Goal: Task Accomplishment & Management: Manage account settings

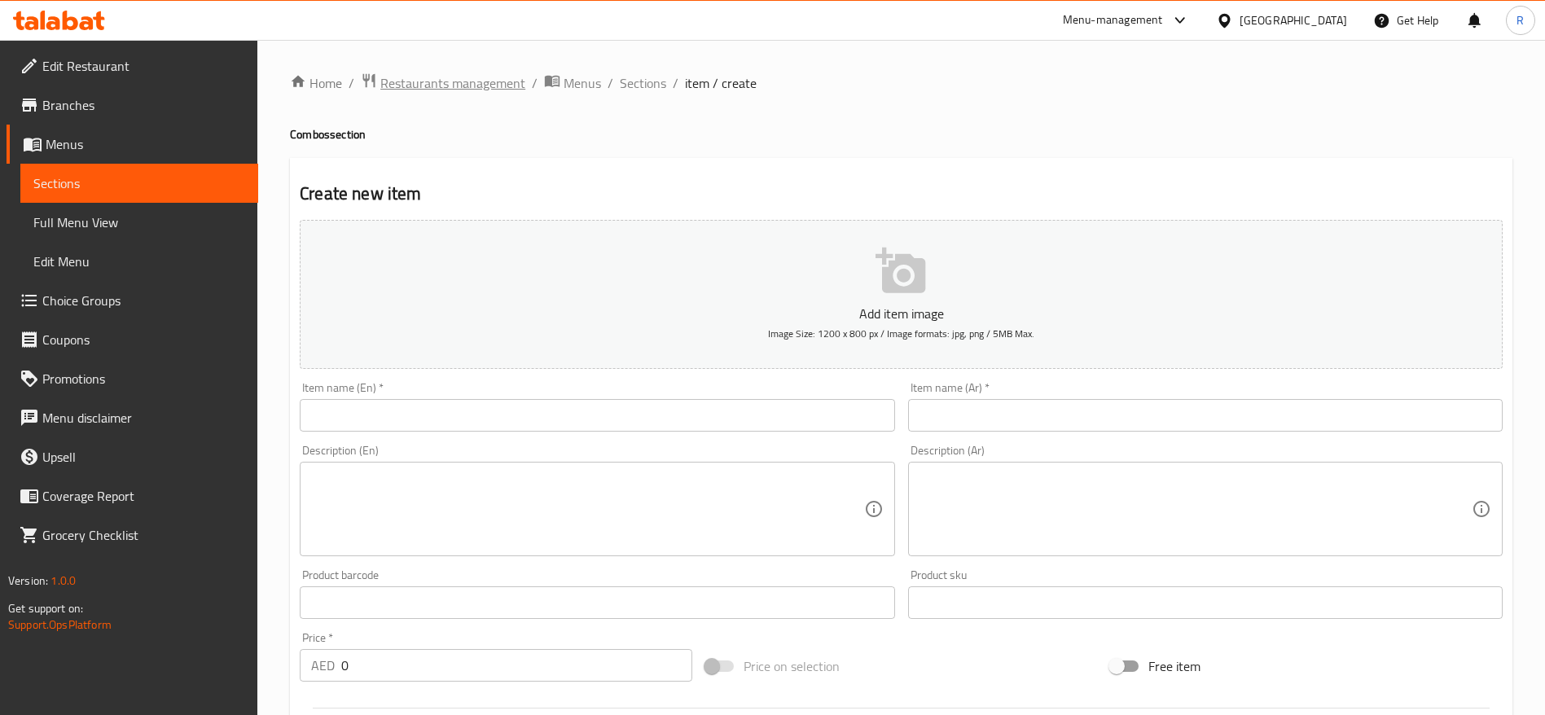
click at [448, 83] on span "Restaurants management" at bounding box center [452, 83] width 145 height 20
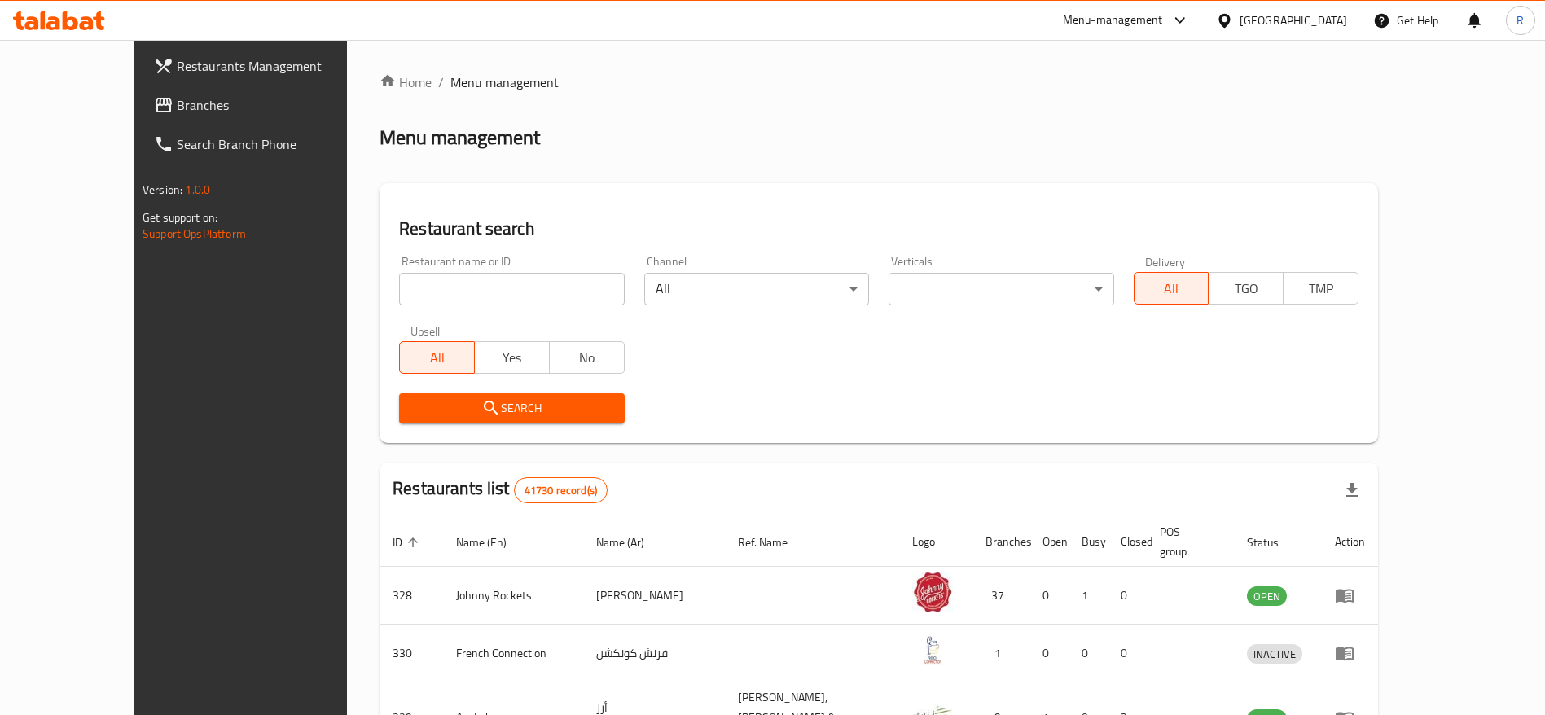
click at [442, 283] on input "search" at bounding box center [511, 289] width 225 height 33
type input "everyday roastery"
click button "Search" at bounding box center [511, 408] width 225 height 30
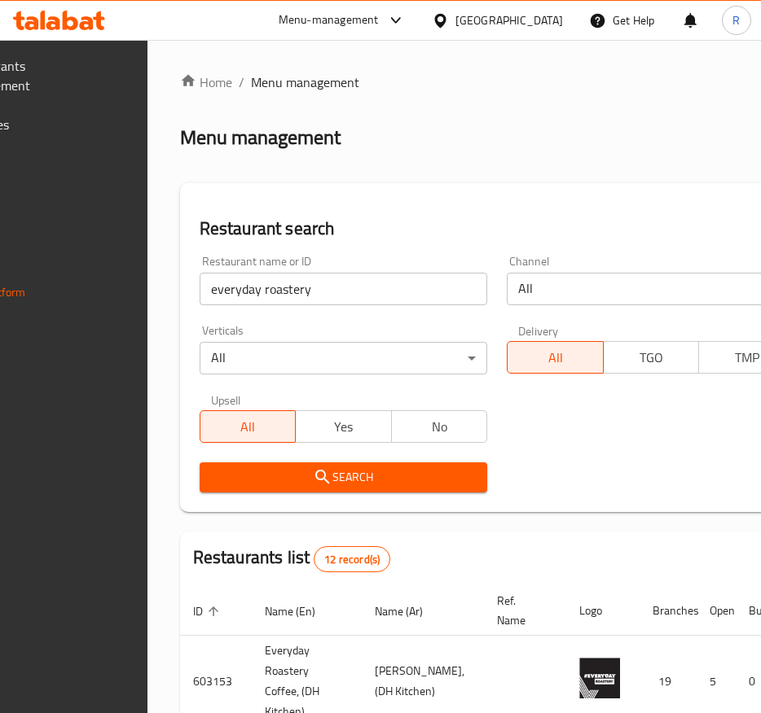
click at [395, 287] on input "everyday roastery" at bounding box center [343, 289] width 287 height 33
click button "Search" at bounding box center [343, 478] width 287 height 30
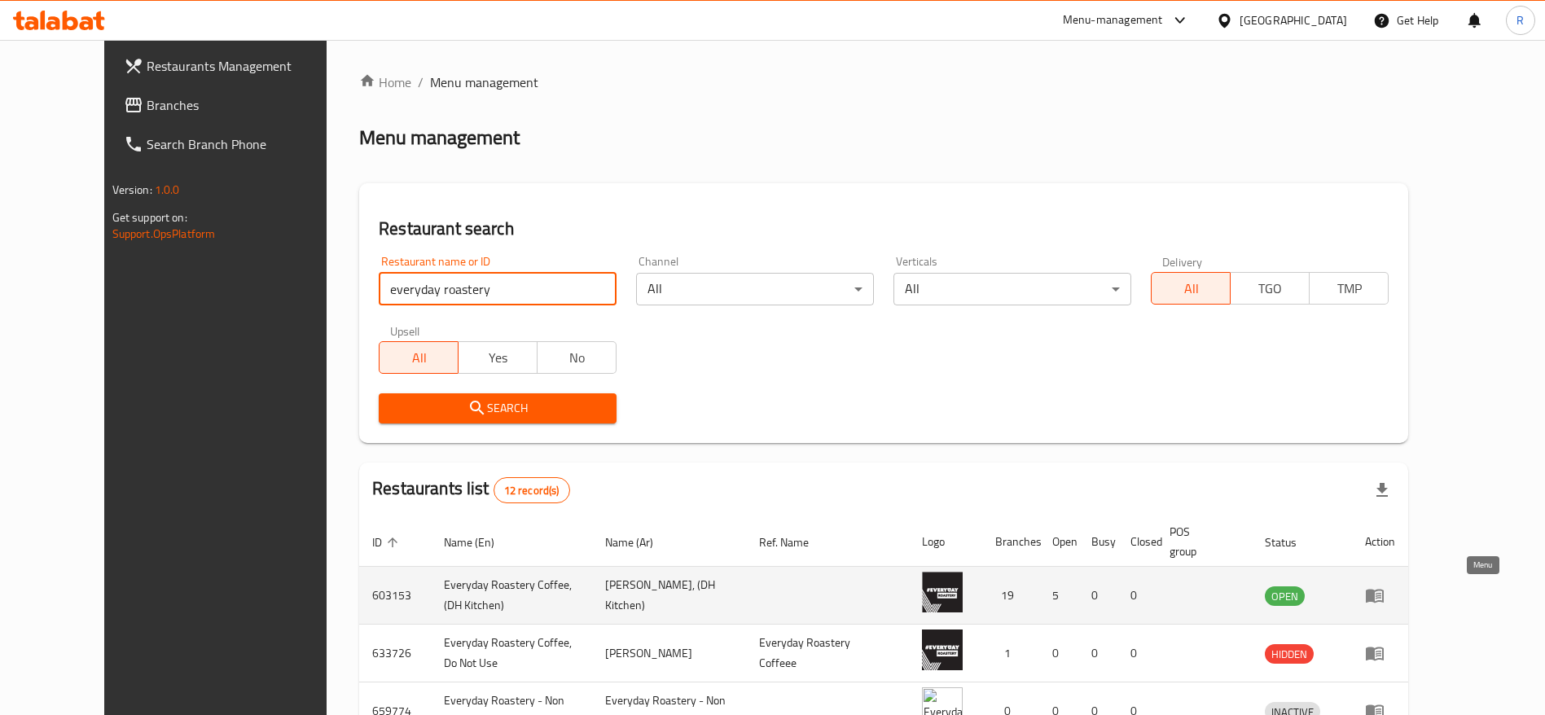
click at [1384, 600] on icon "enhanced table" at bounding box center [1375, 596] width 20 height 20
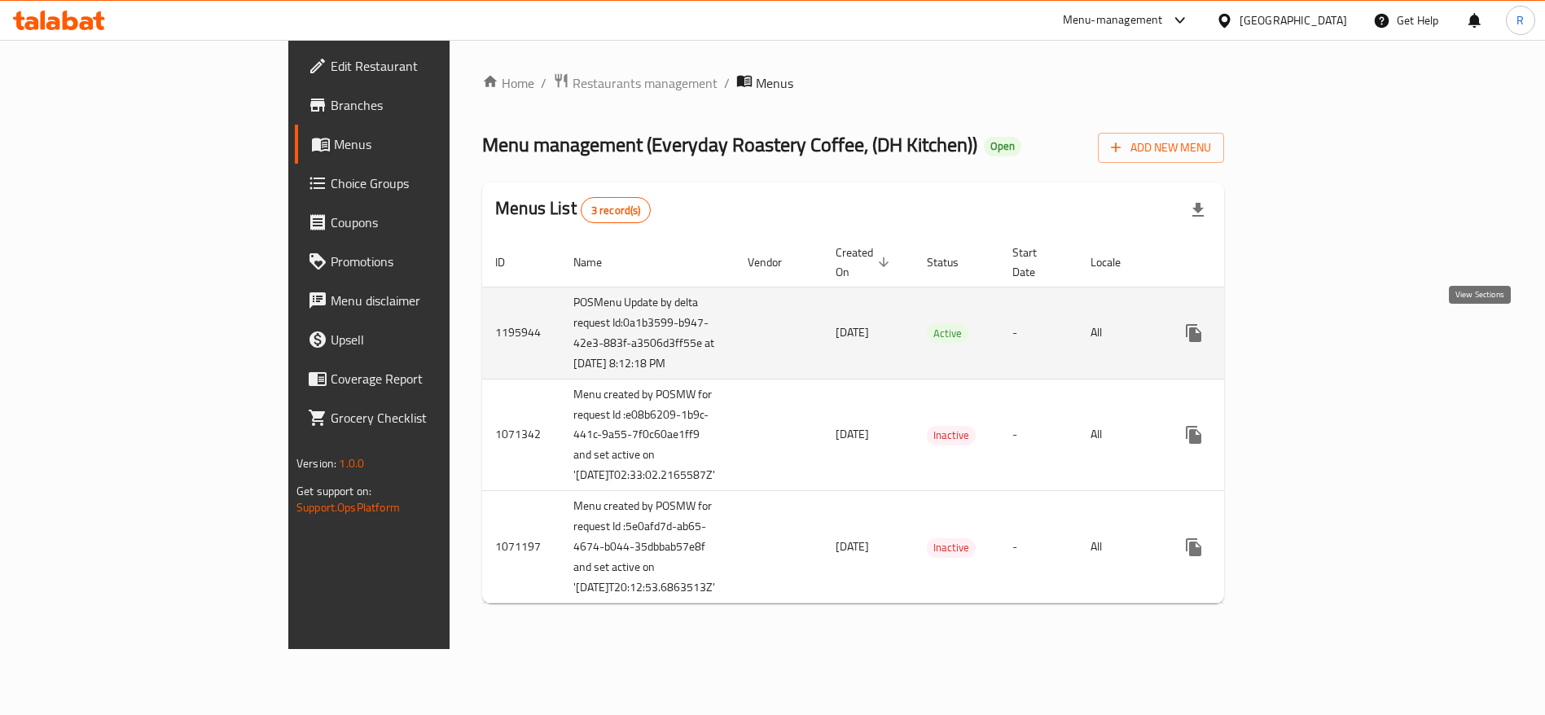
click at [1321, 329] on icon "enhanced table" at bounding box center [1311, 333] width 20 height 20
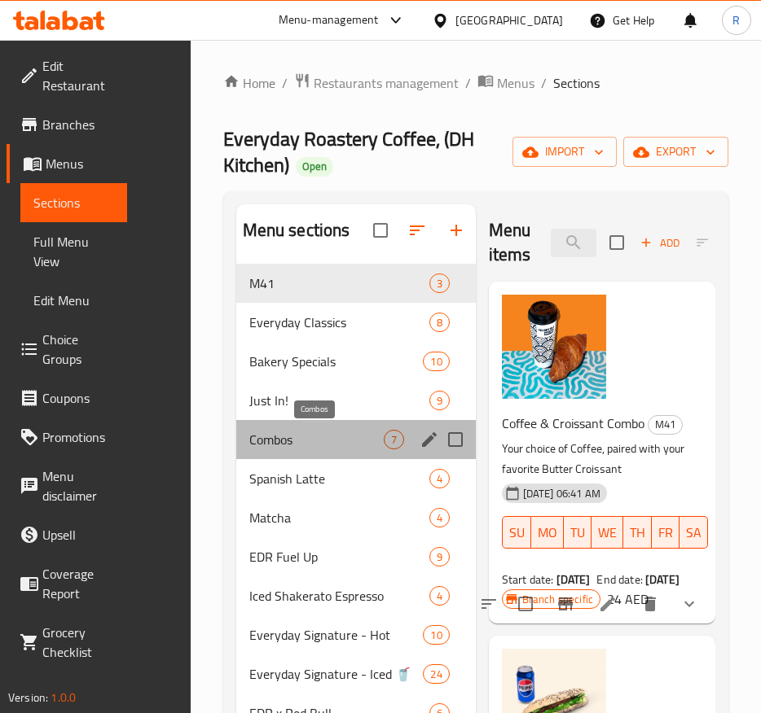
click at [339, 439] on span "Combos" at bounding box center [316, 440] width 134 height 20
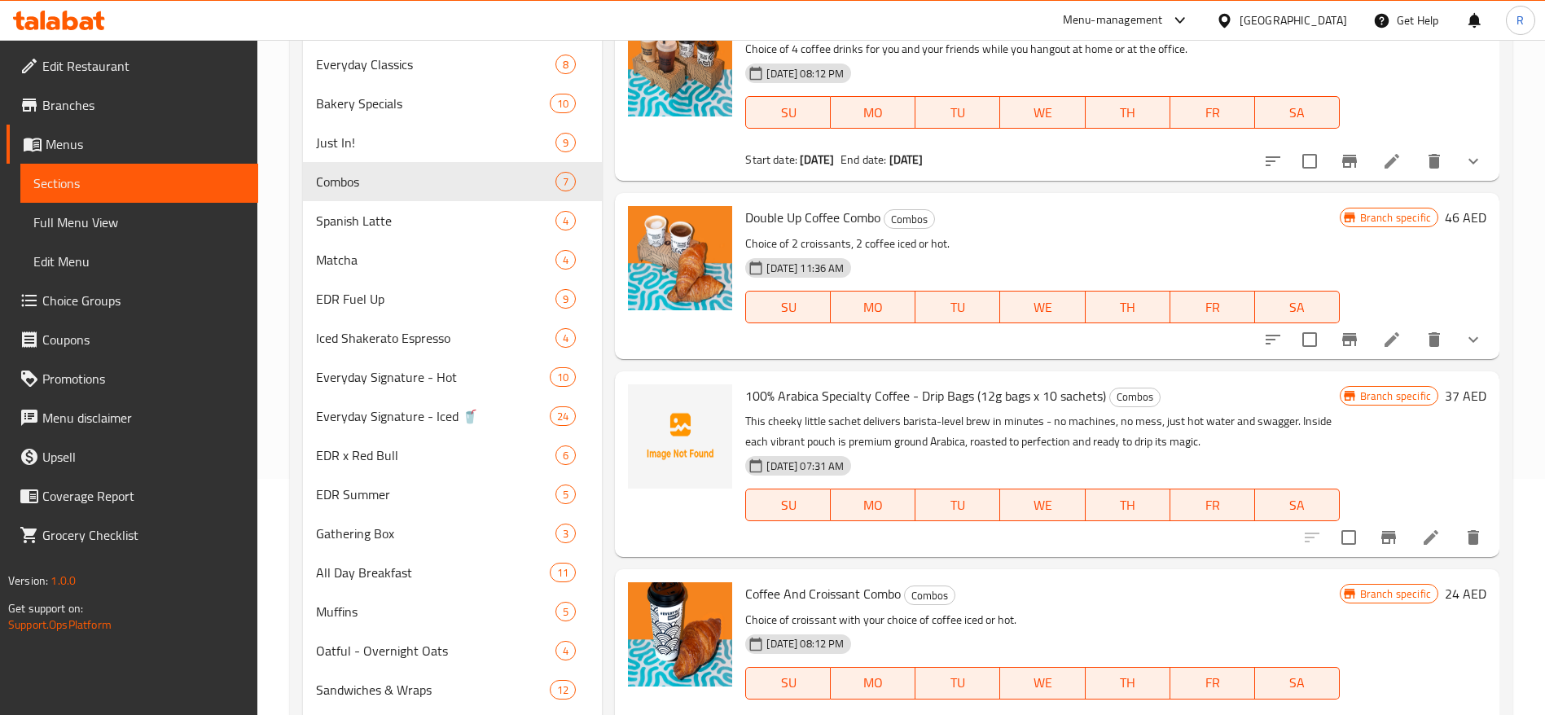
scroll to position [239, 0]
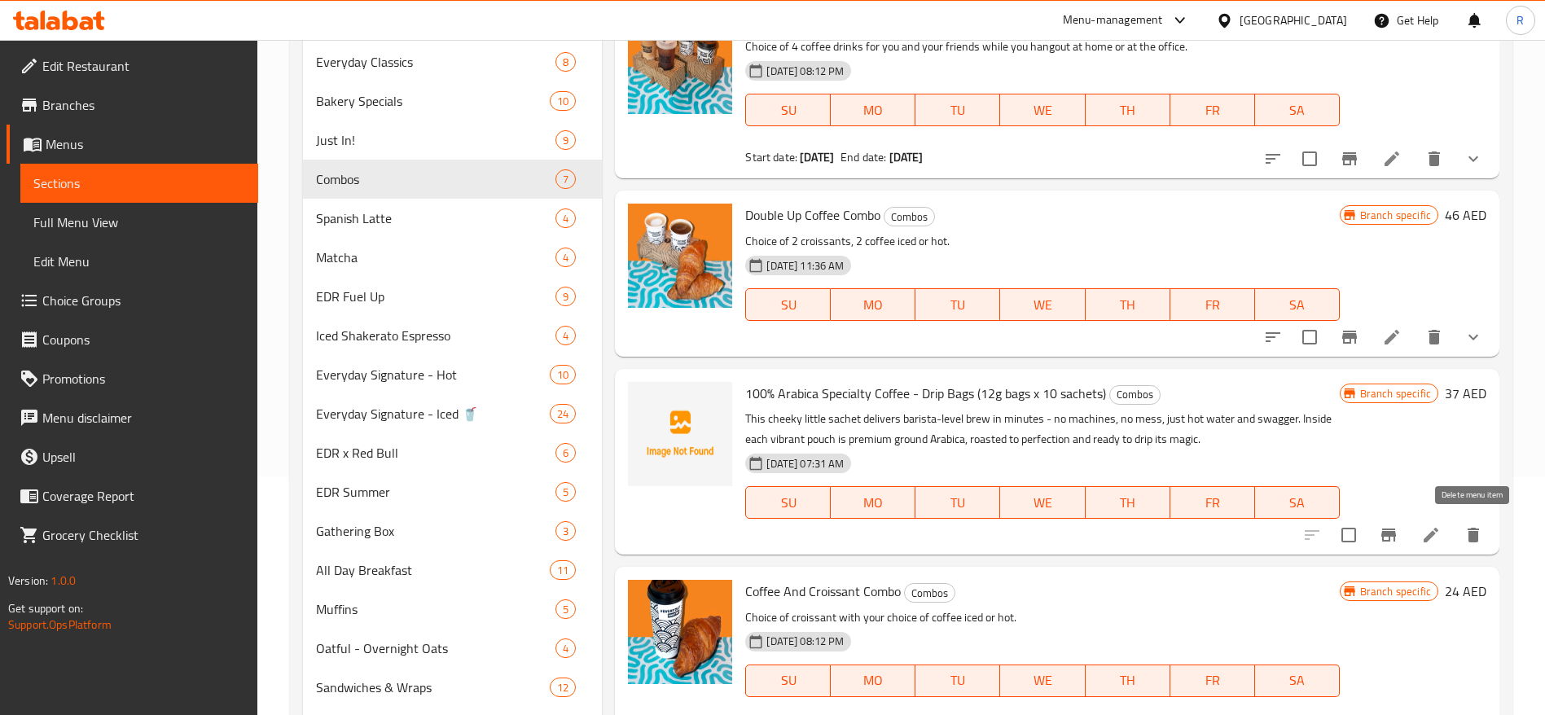
click at [1481, 533] on icon "delete" at bounding box center [1473, 535] width 20 height 20
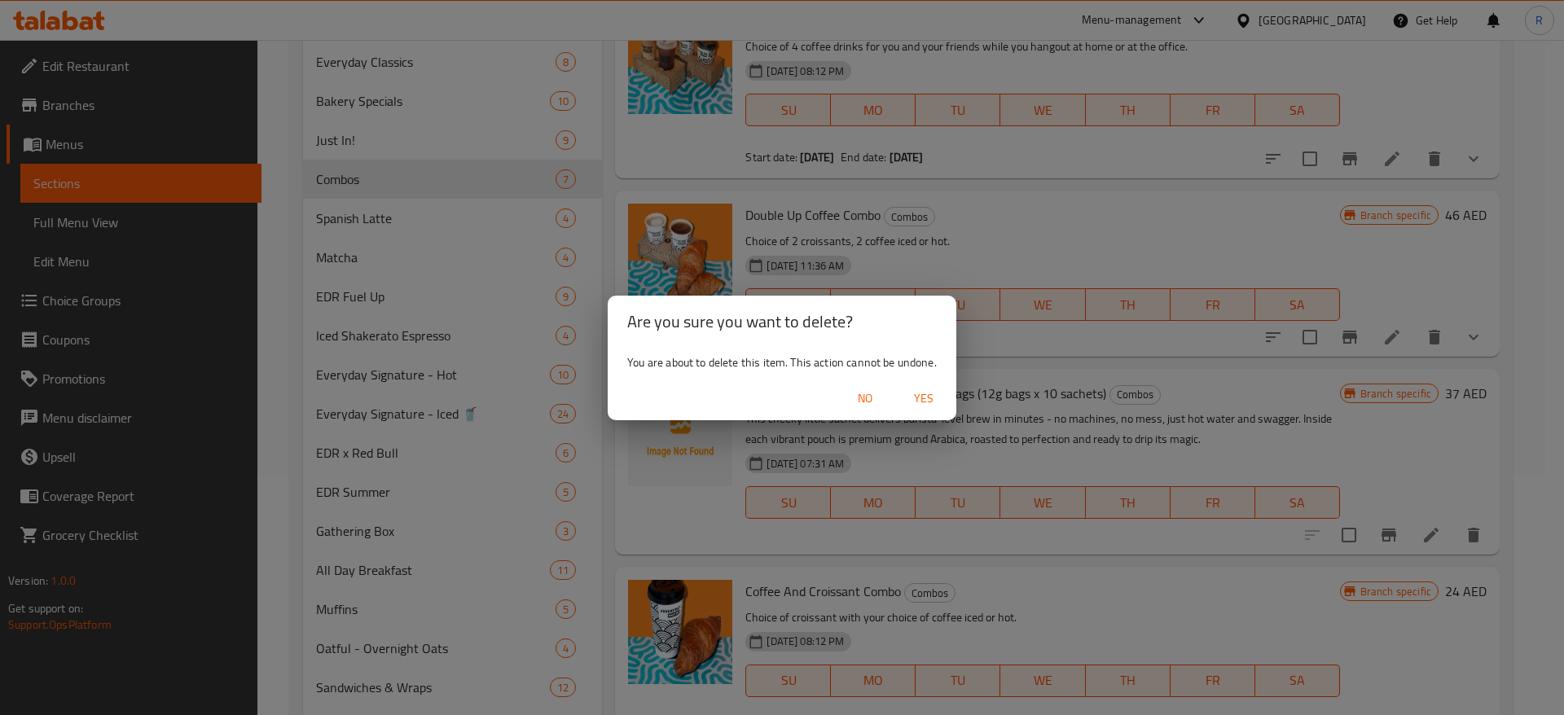
click at [923, 393] on span "Yes" at bounding box center [923, 398] width 39 height 20
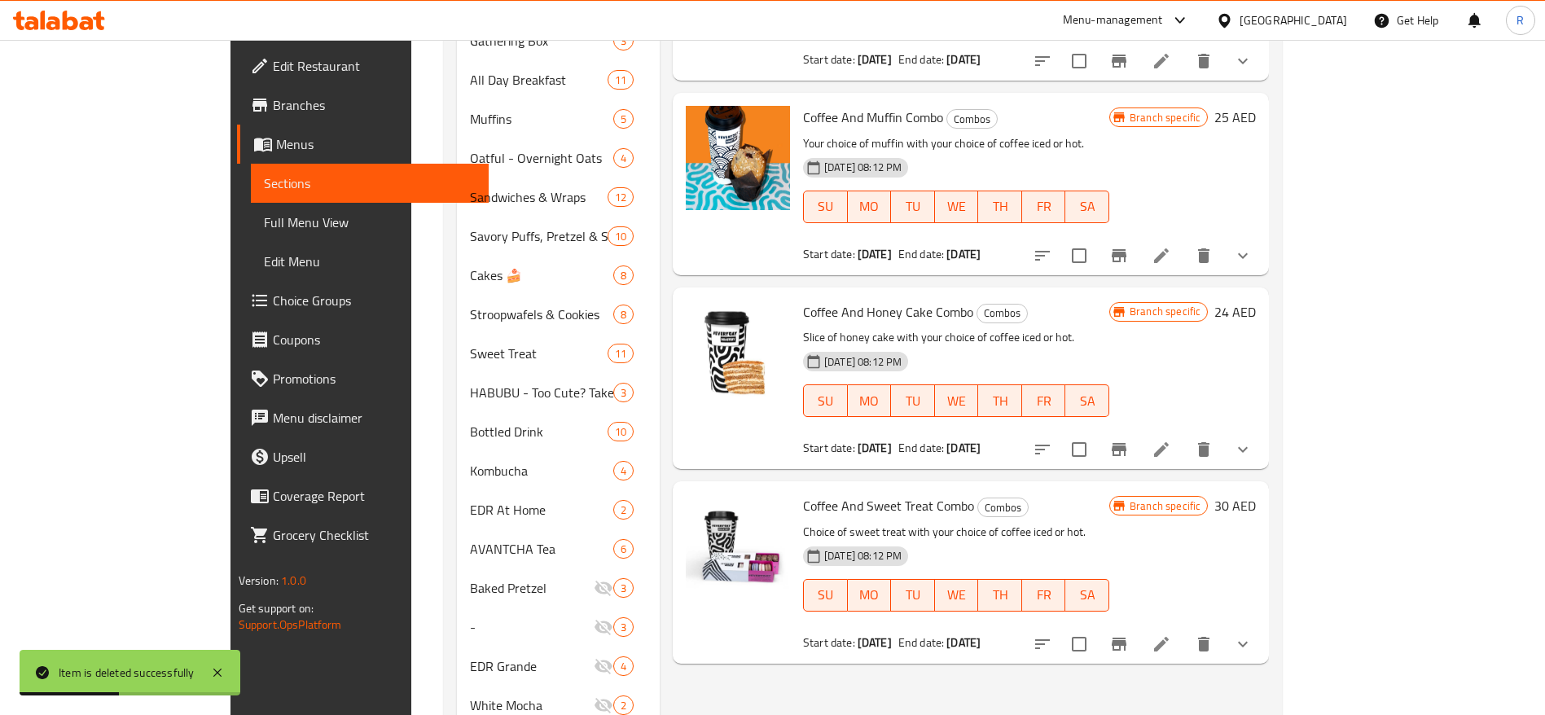
scroll to position [781, 0]
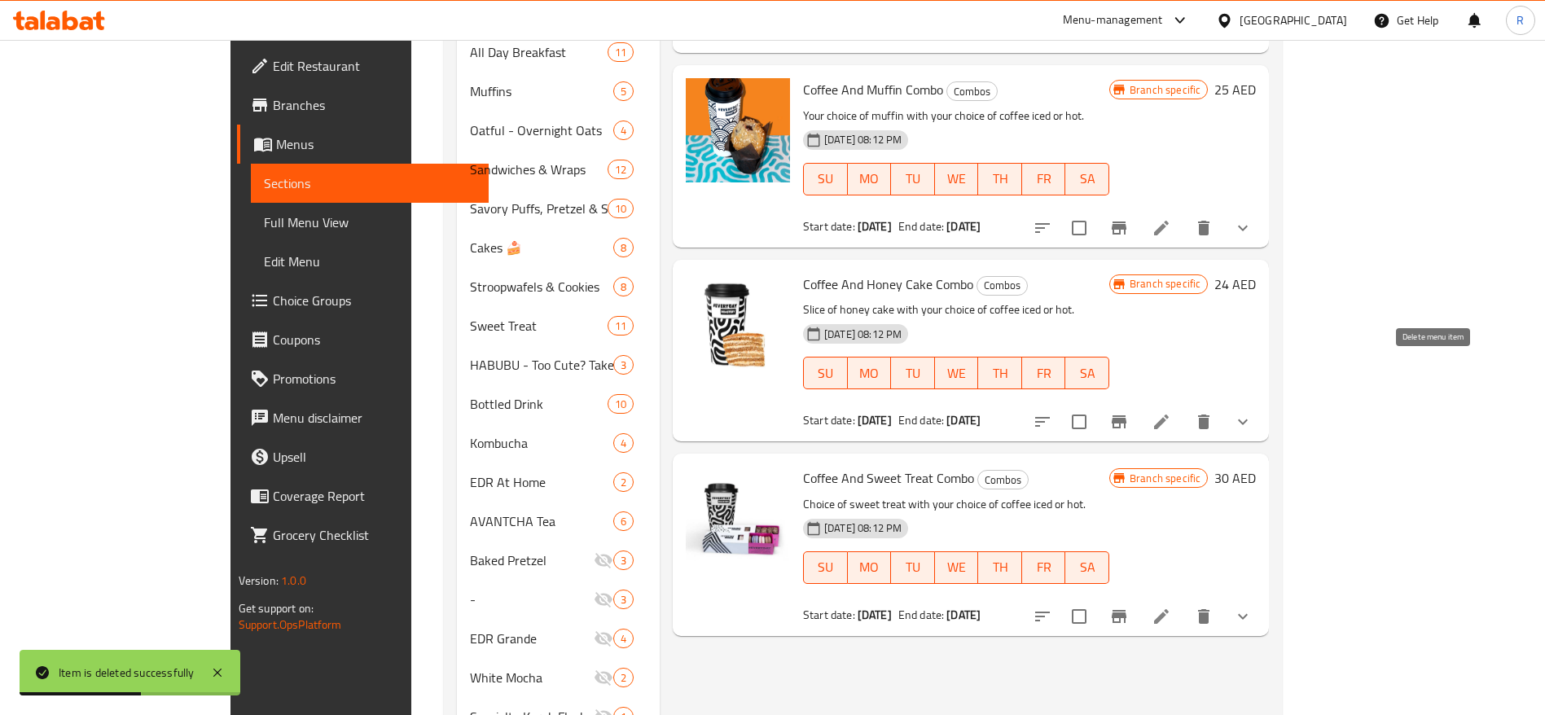
click at [1213, 412] on icon "delete" at bounding box center [1204, 422] width 20 height 20
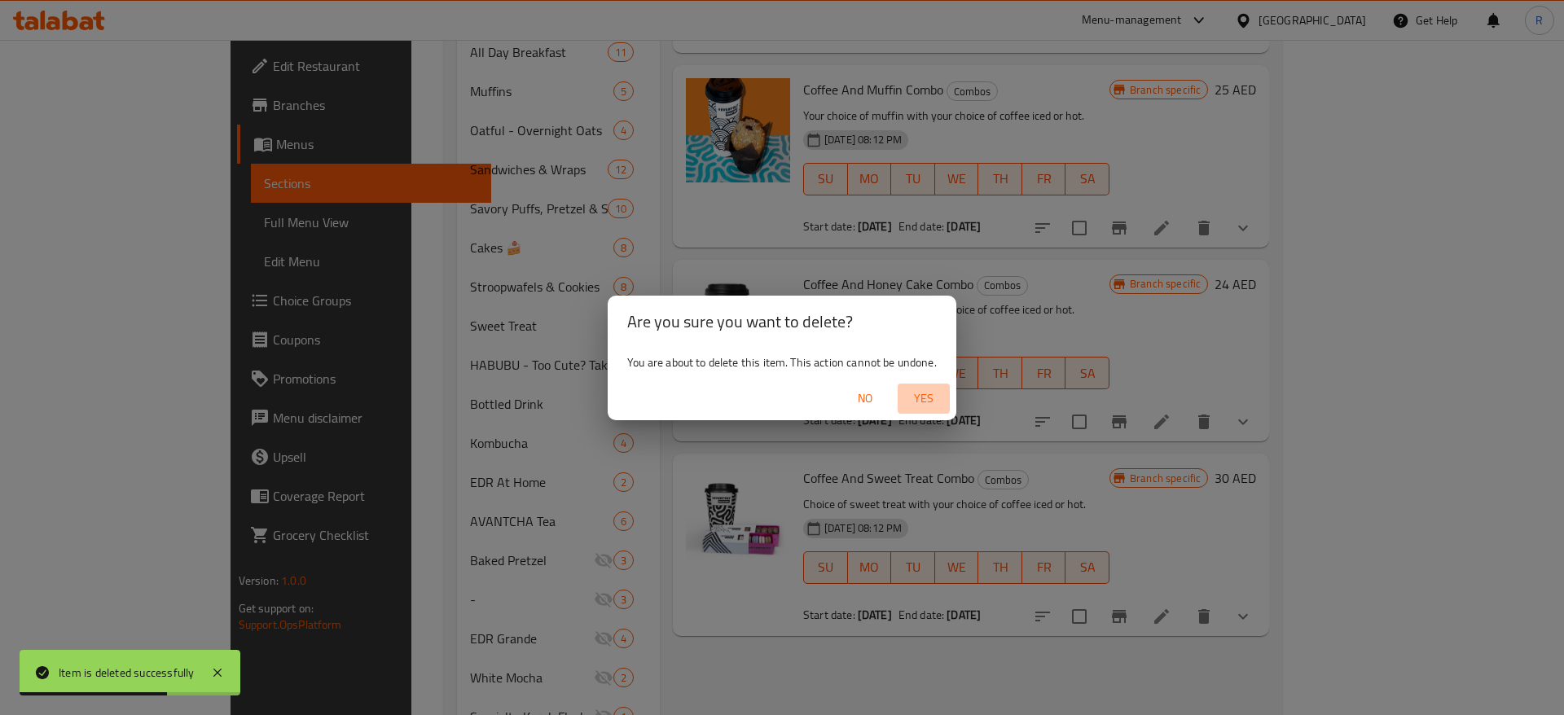
click at [928, 389] on span "Yes" at bounding box center [923, 398] width 39 height 20
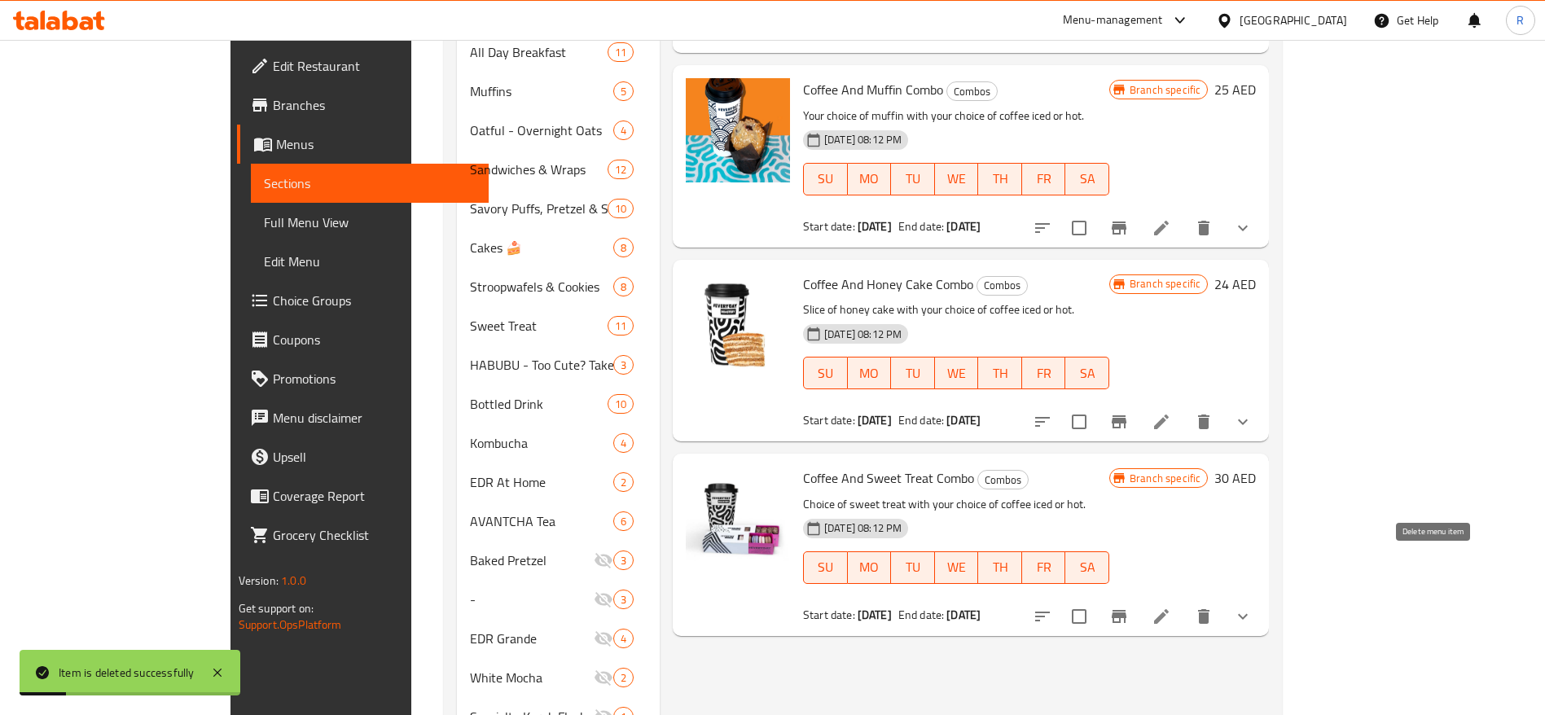
click at [1209, 609] on icon "delete" at bounding box center [1203, 616] width 11 height 15
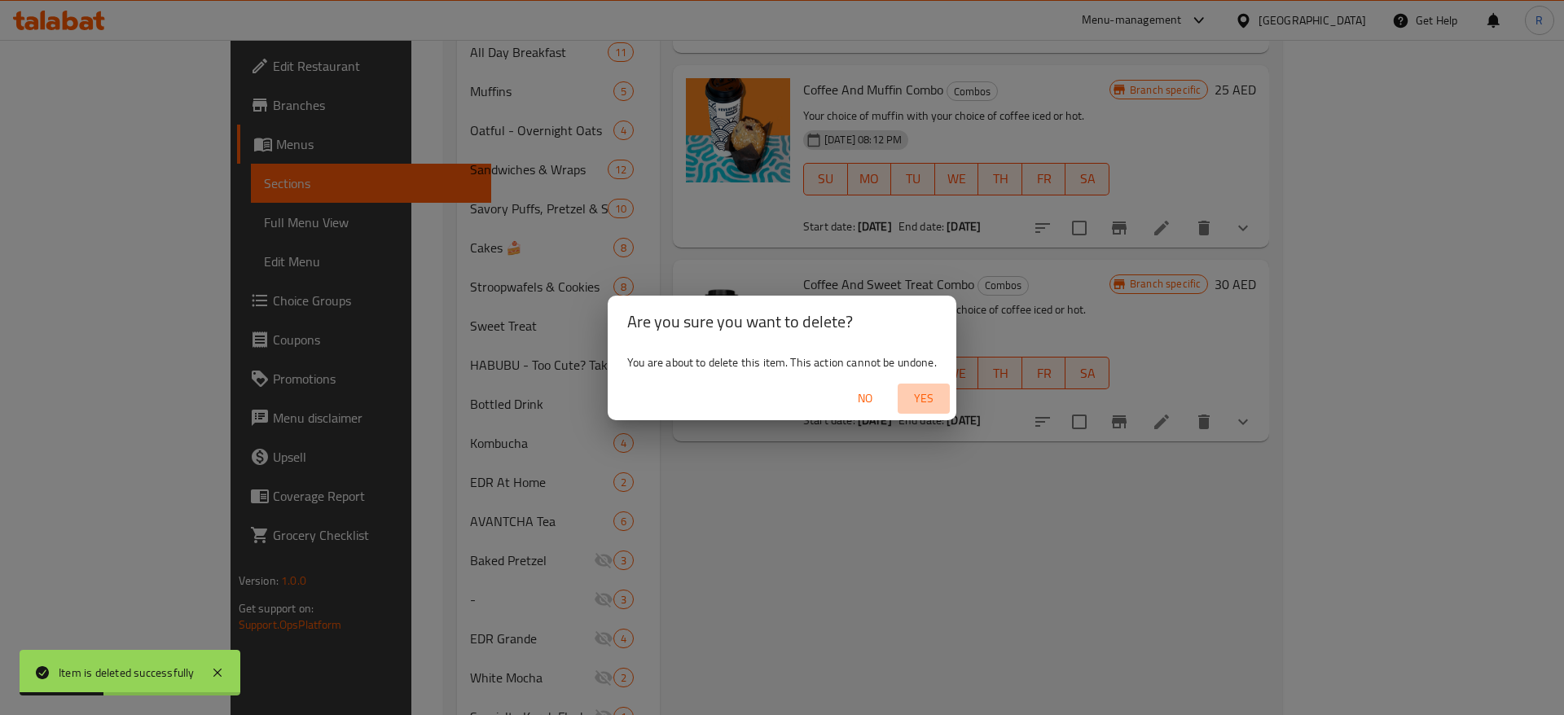
click at [923, 393] on span "Yes" at bounding box center [923, 398] width 39 height 20
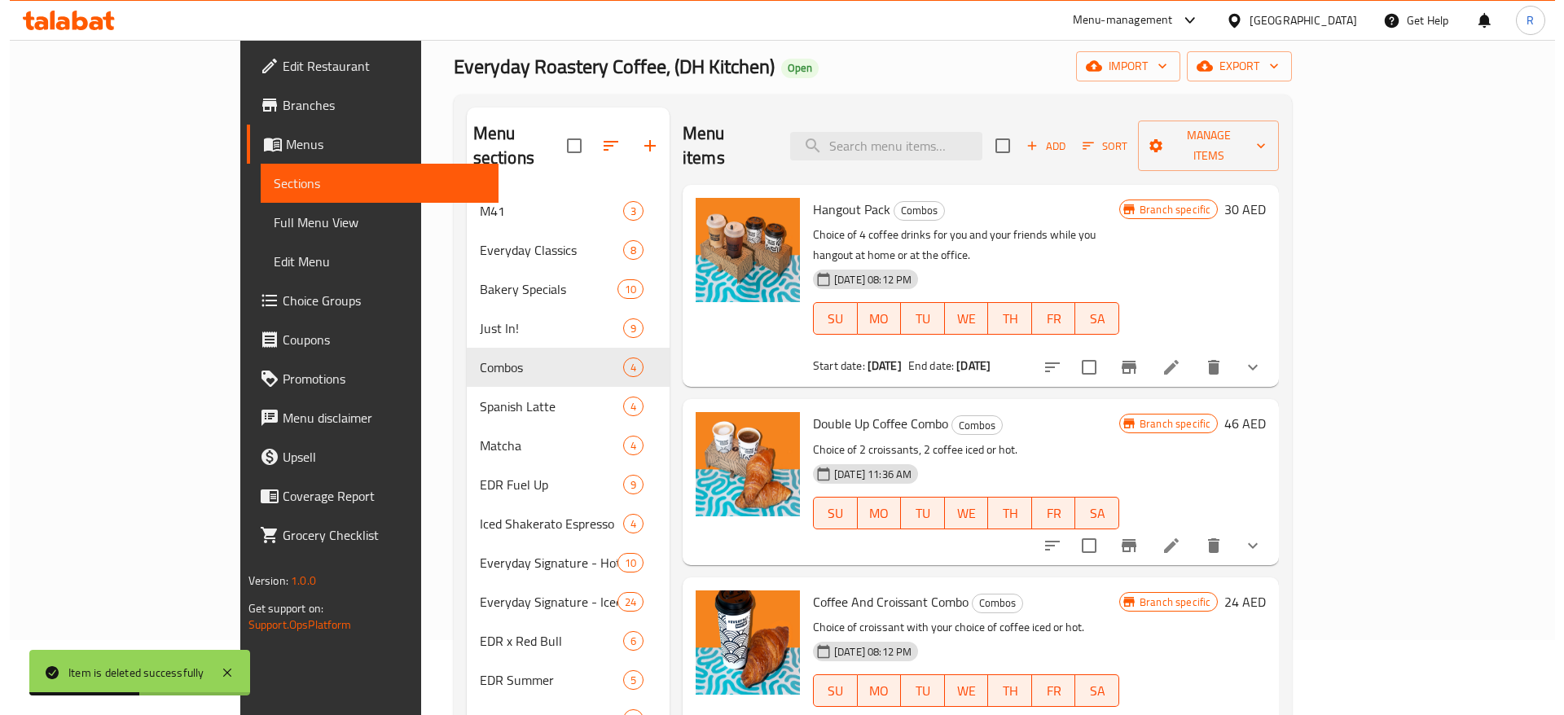
scroll to position [0, 0]
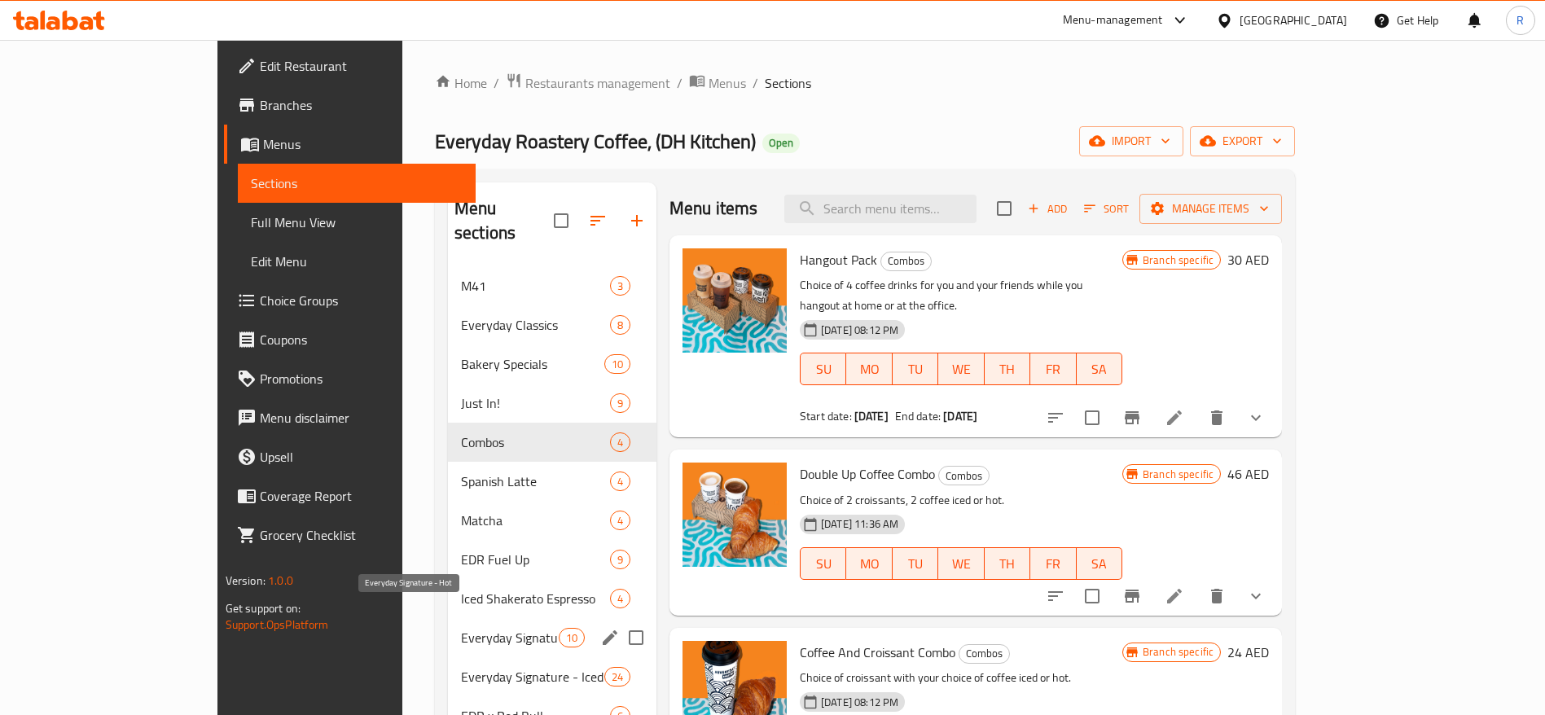
click at [461, 628] on span "Everyday Signature - Hot" at bounding box center [510, 638] width 98 height 20
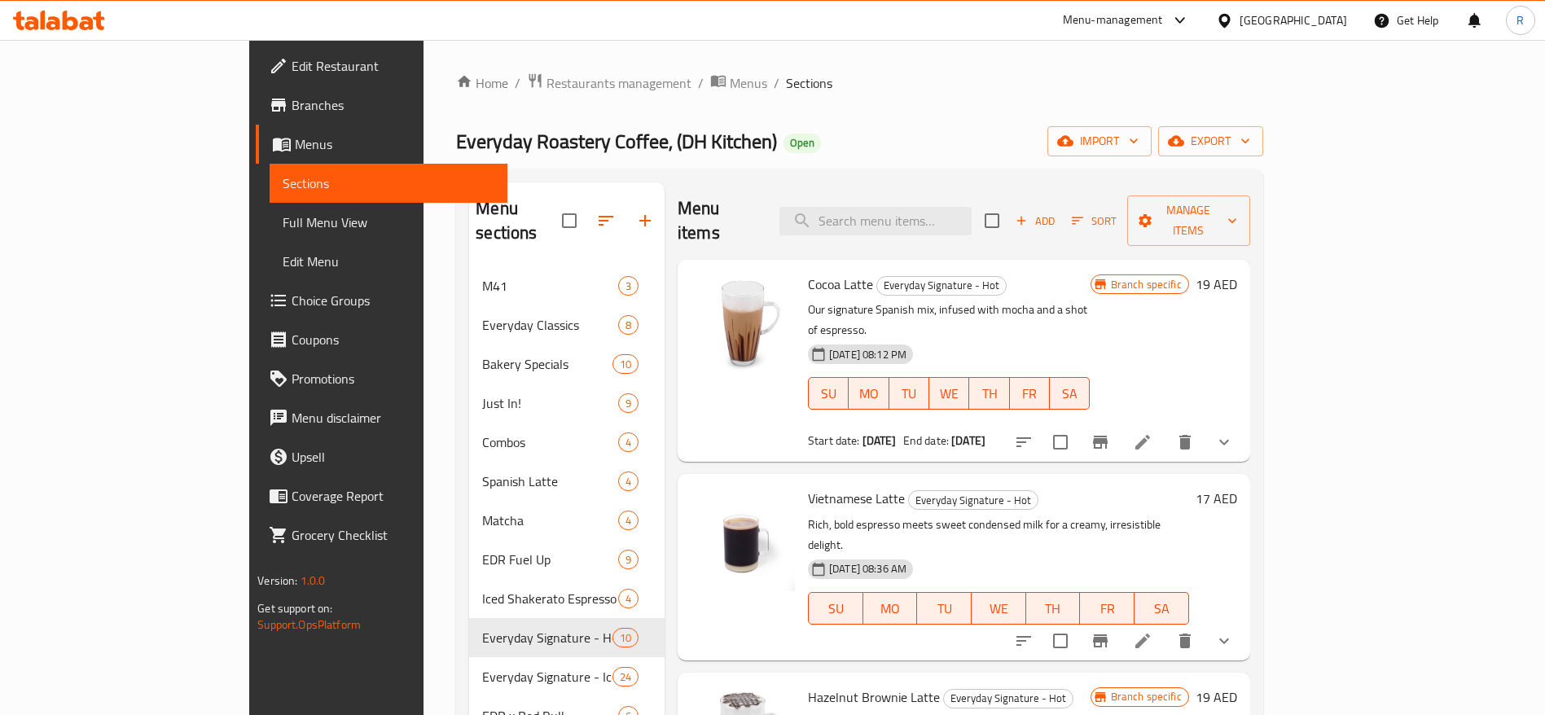
click at [1250, 195] on div "Add Sort Manage items" at bounding box center [1117, 220] width 265 height 50
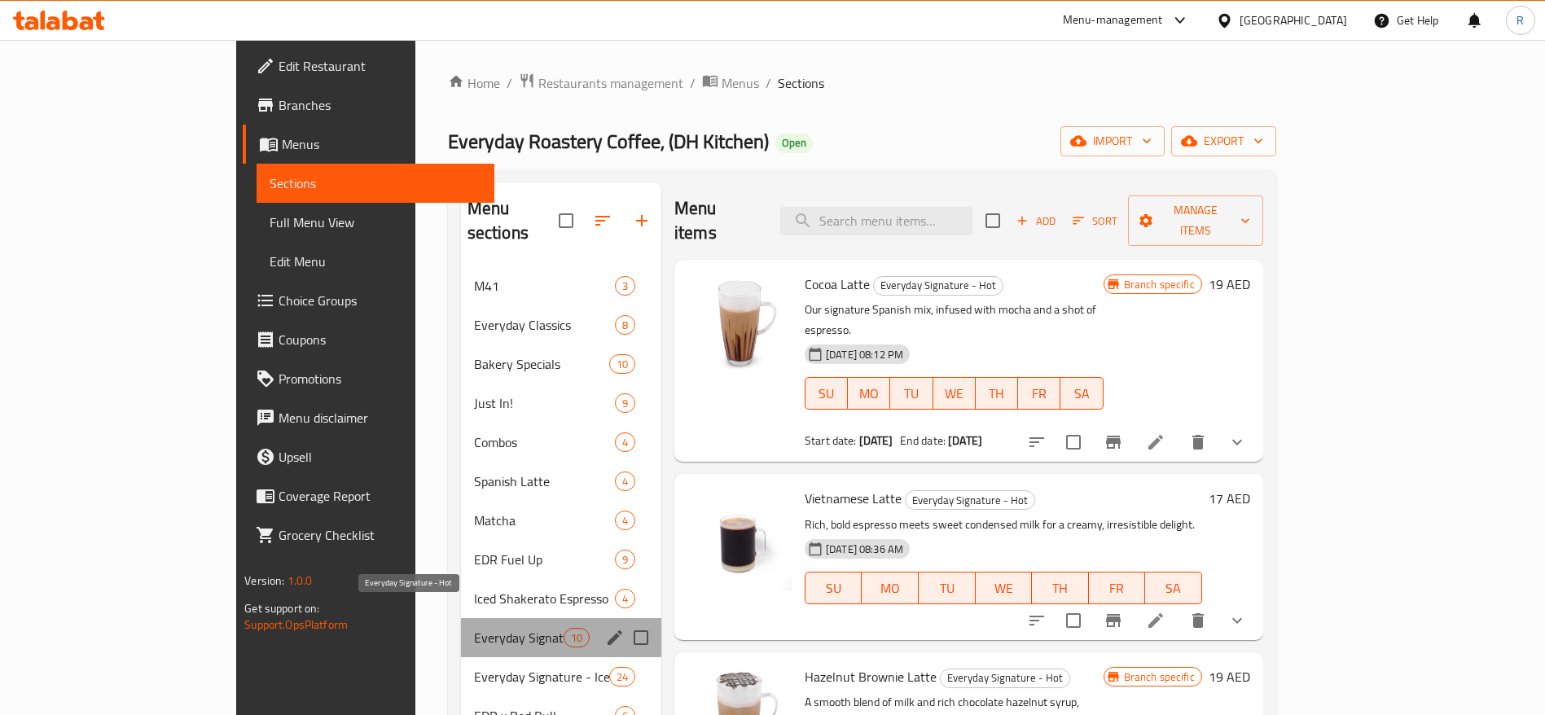
click at [497, 628] on span "Everyday Signature - Hot" at bounding box center [519, 638] width 90 height 20
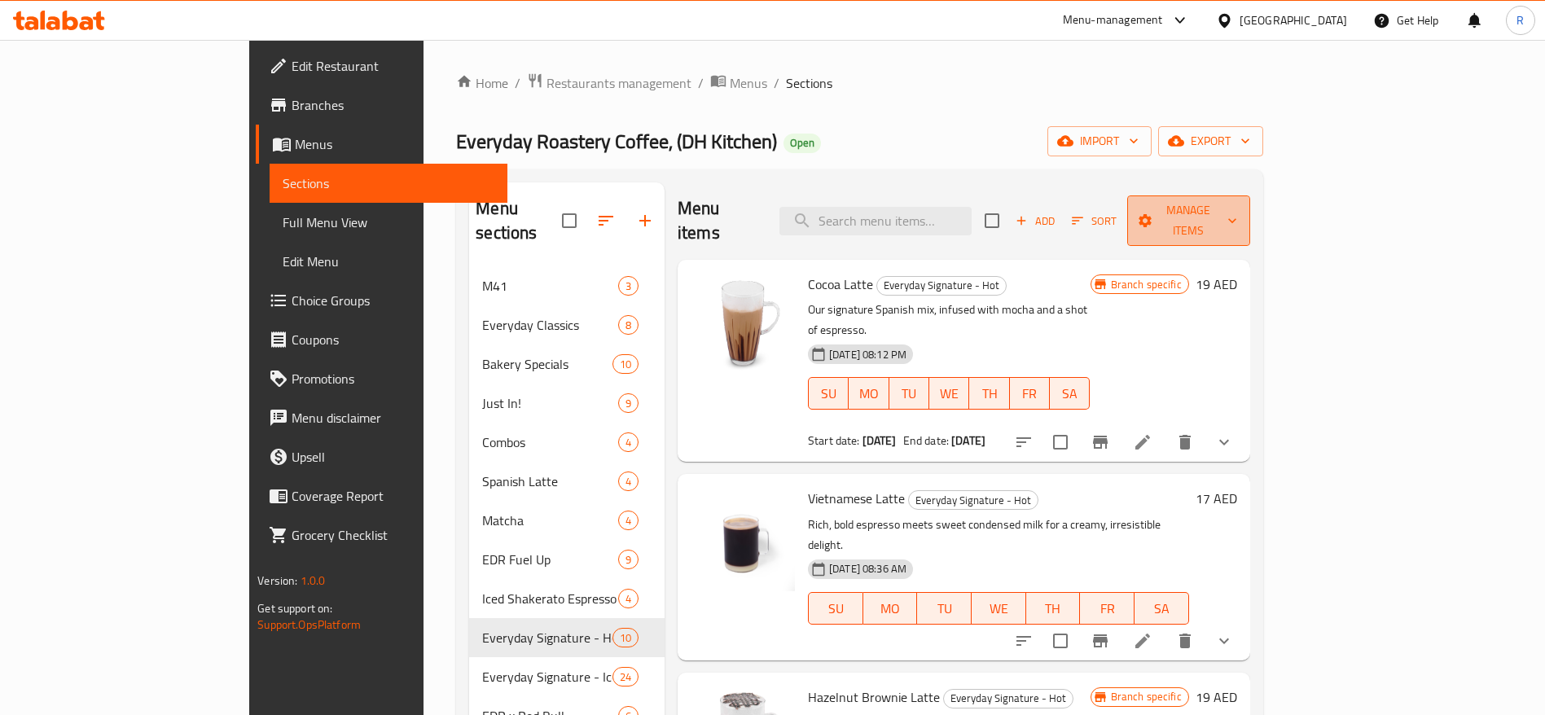
click at [1237, 207] on span "Manage items" at bounding box center [1188, 220] width 97 height 41
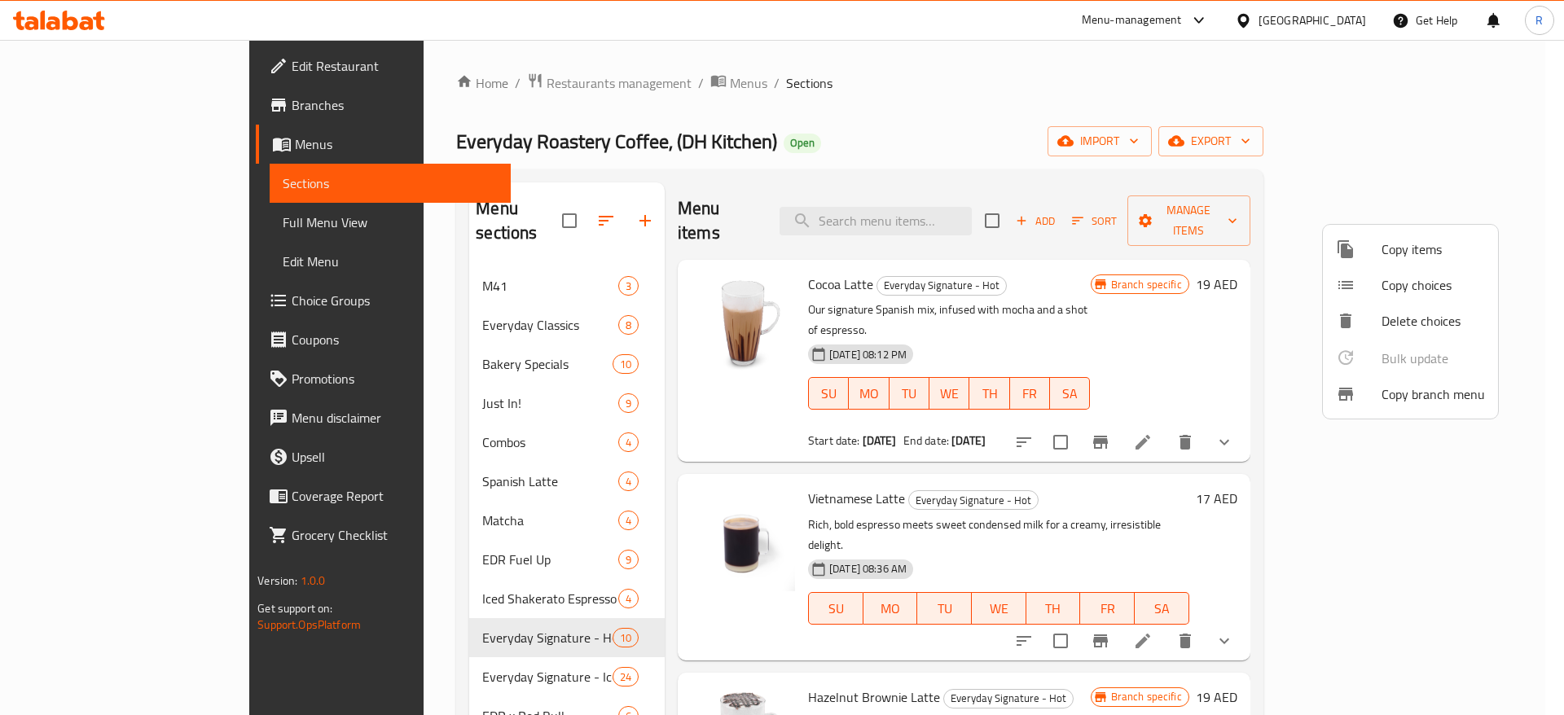
click at [1393, 249] on span "Copy items" at bounding box center [1432, 249] width 103 height 20
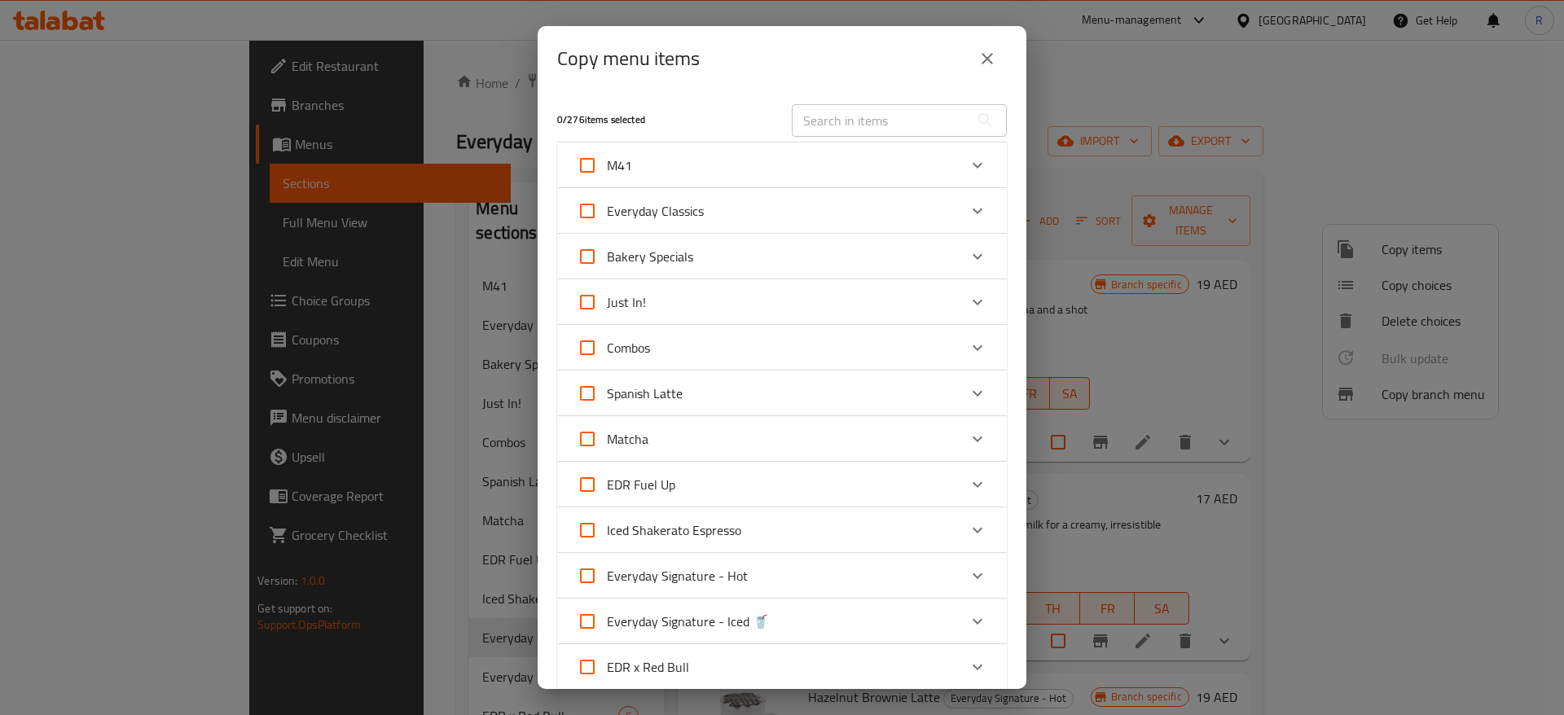
click at [926, 380] on div "Spanish Latte" at bounding box center [767, 393] width 381 height 39
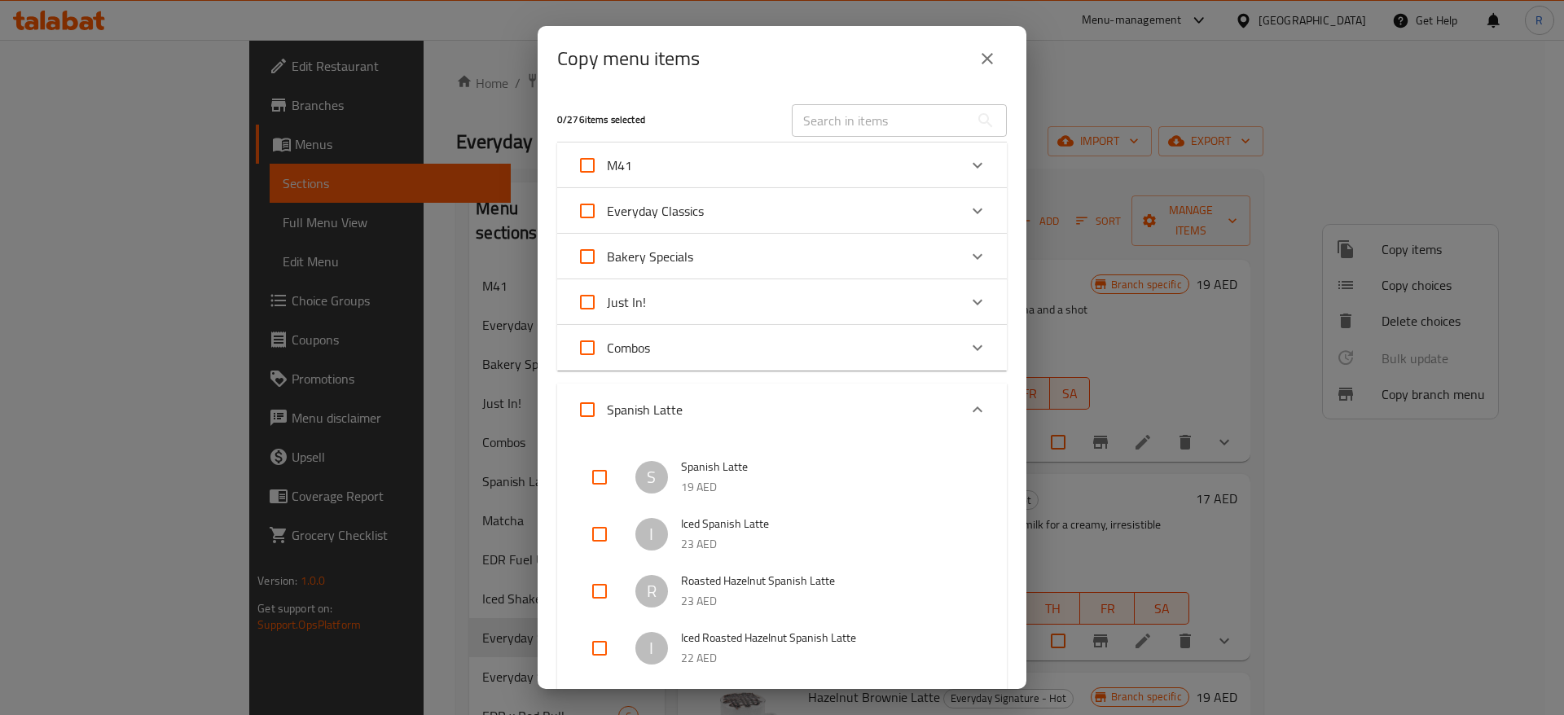
click at [733, 479] on p "19 AED" at bounding box center [827, 487] width 293 height 20
click at [601, 475] on input "checkbox" at bounding box center [599, 477] width 39 height 39
checkbox input "true"
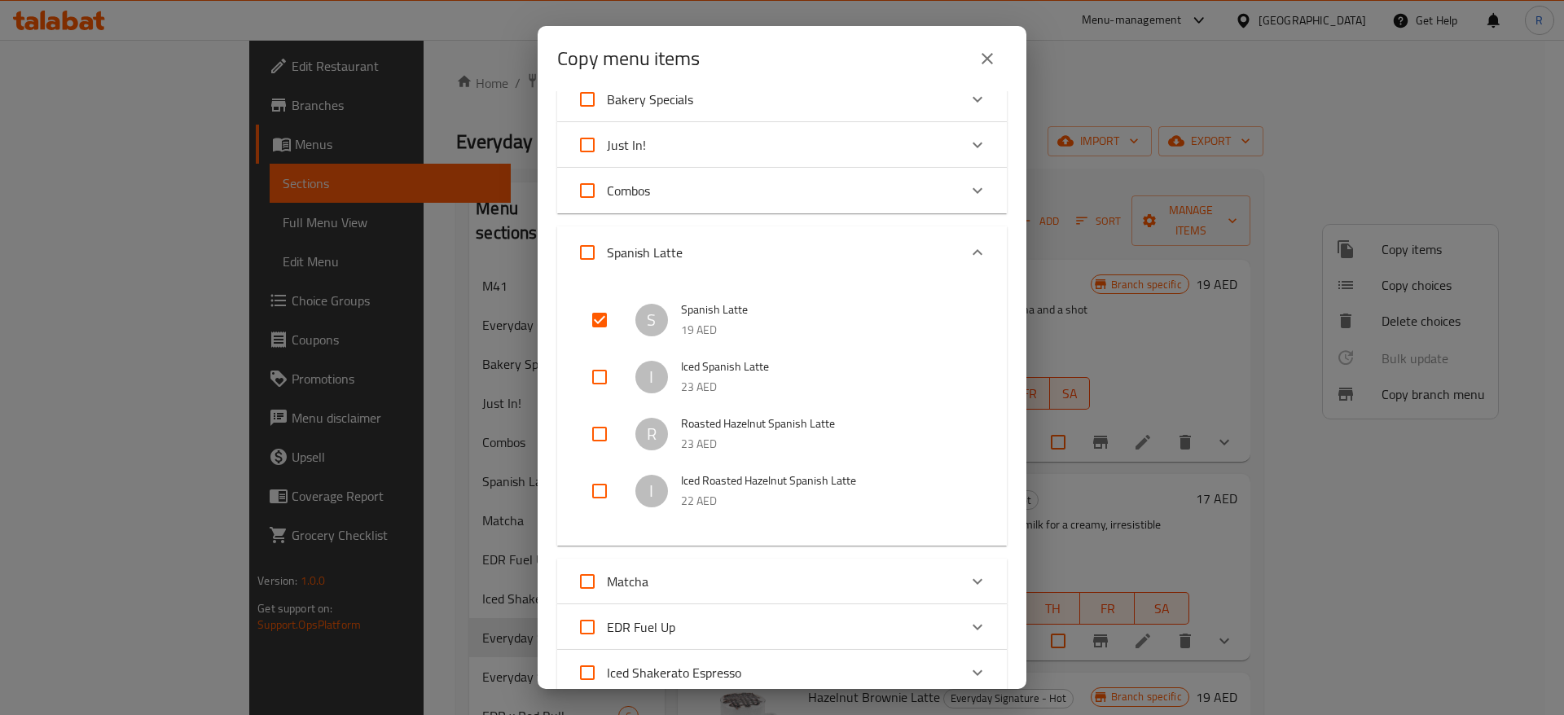
scroll to position [160, 0]
click at [594, 426] on input "checkbox" at bounding box center [599, 430] width 39 height 39
checkbox input "true"
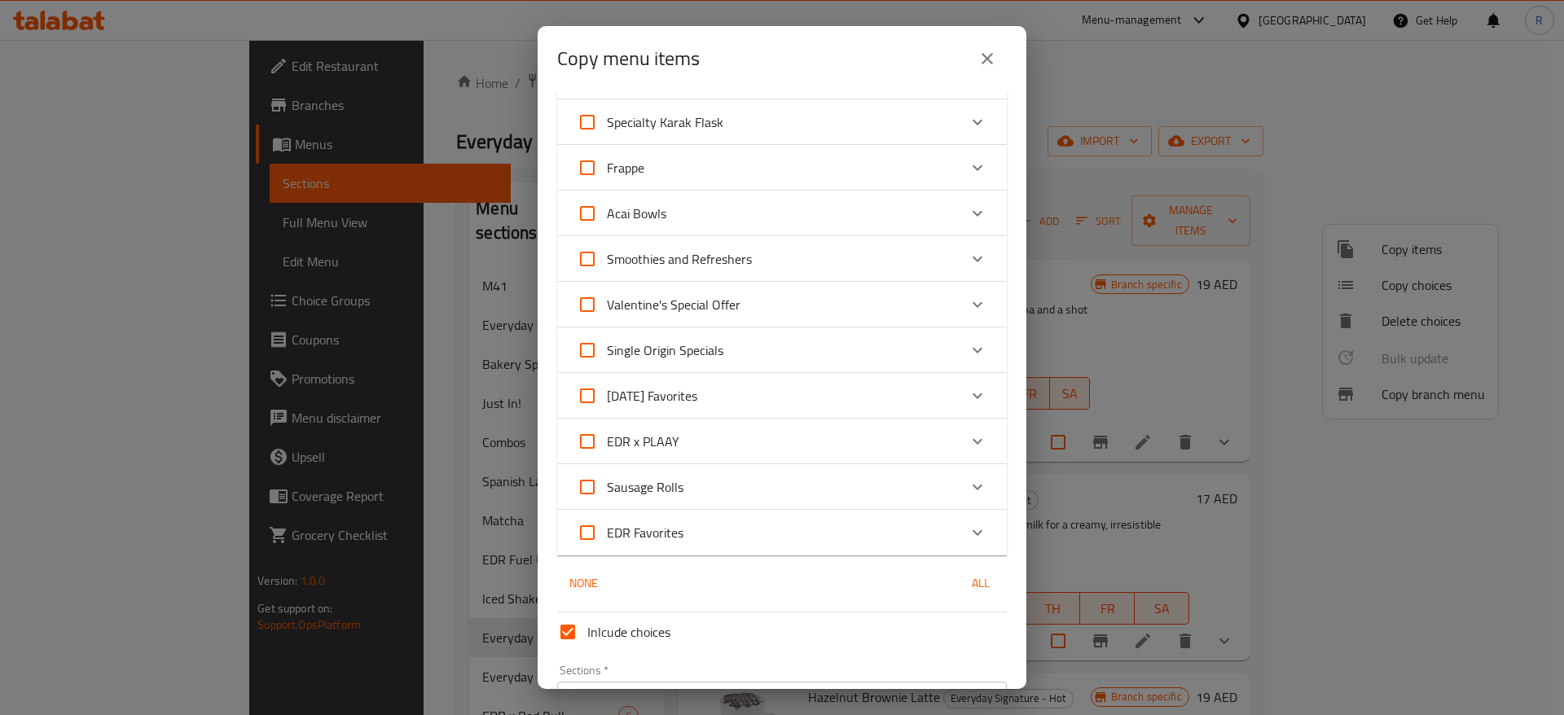
scroll to position [1858, 0]
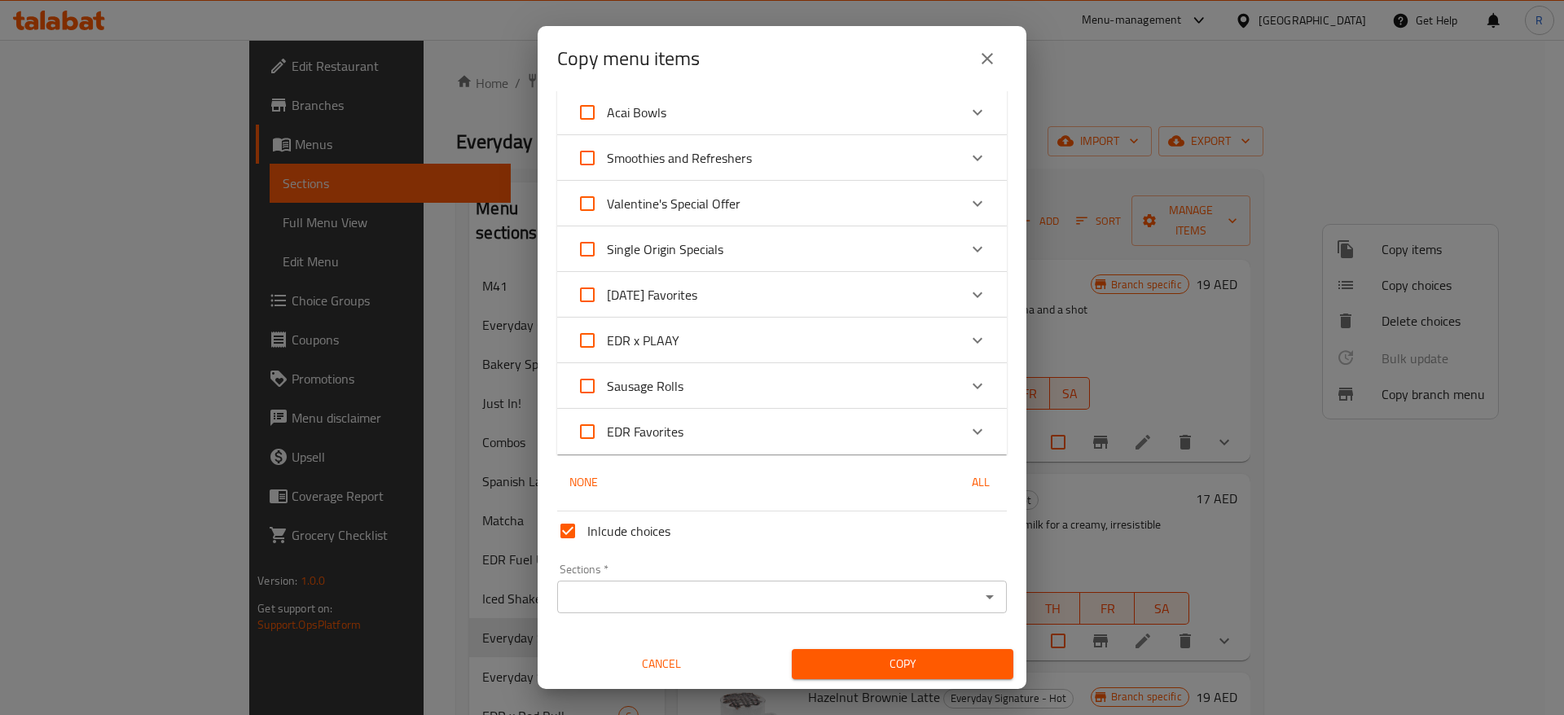
click at [834, 599] on input "Sections   *" at bounding box center [768, 597] width 413 height 23
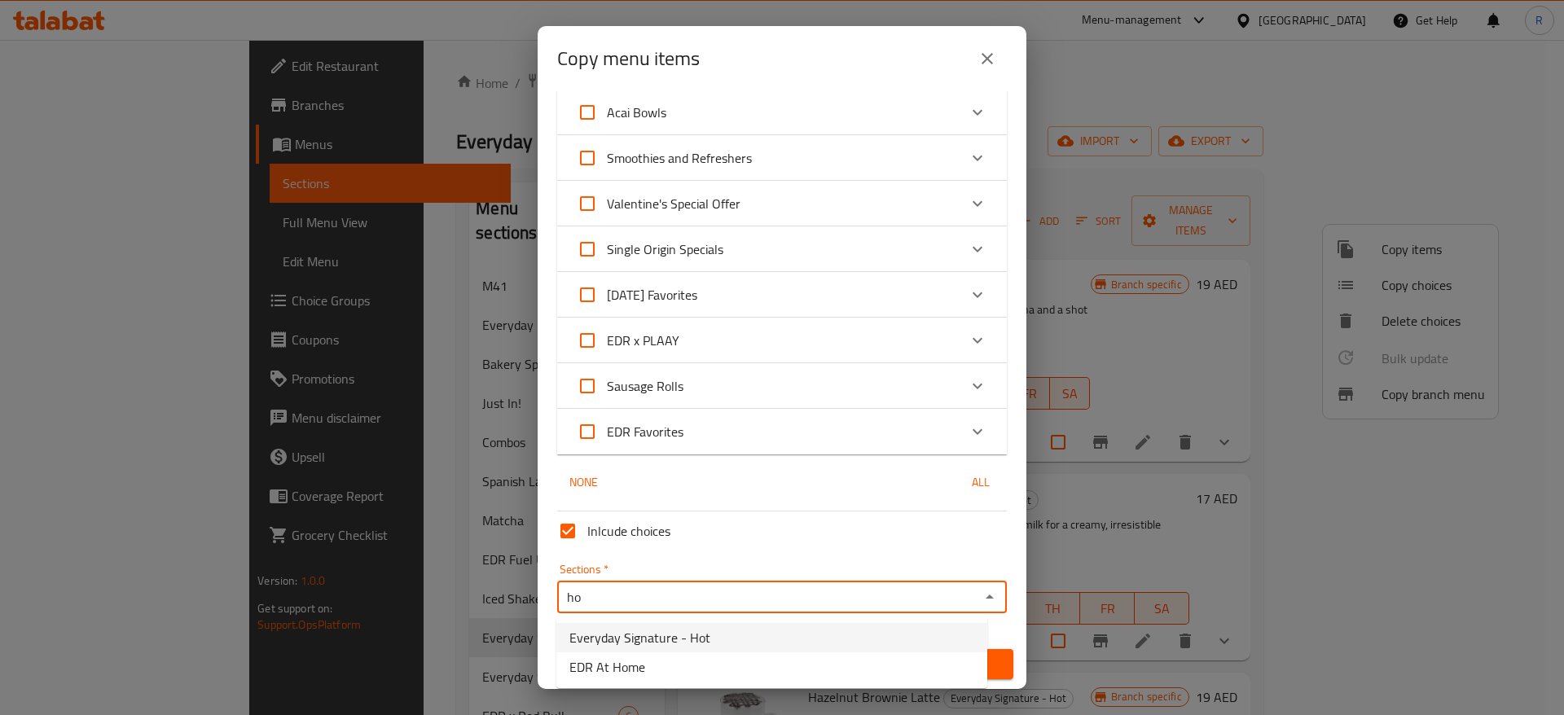
click at [717, 637] on li "Everyday Signature - Hot" at bounding box center [771, 637] width 431 height 29
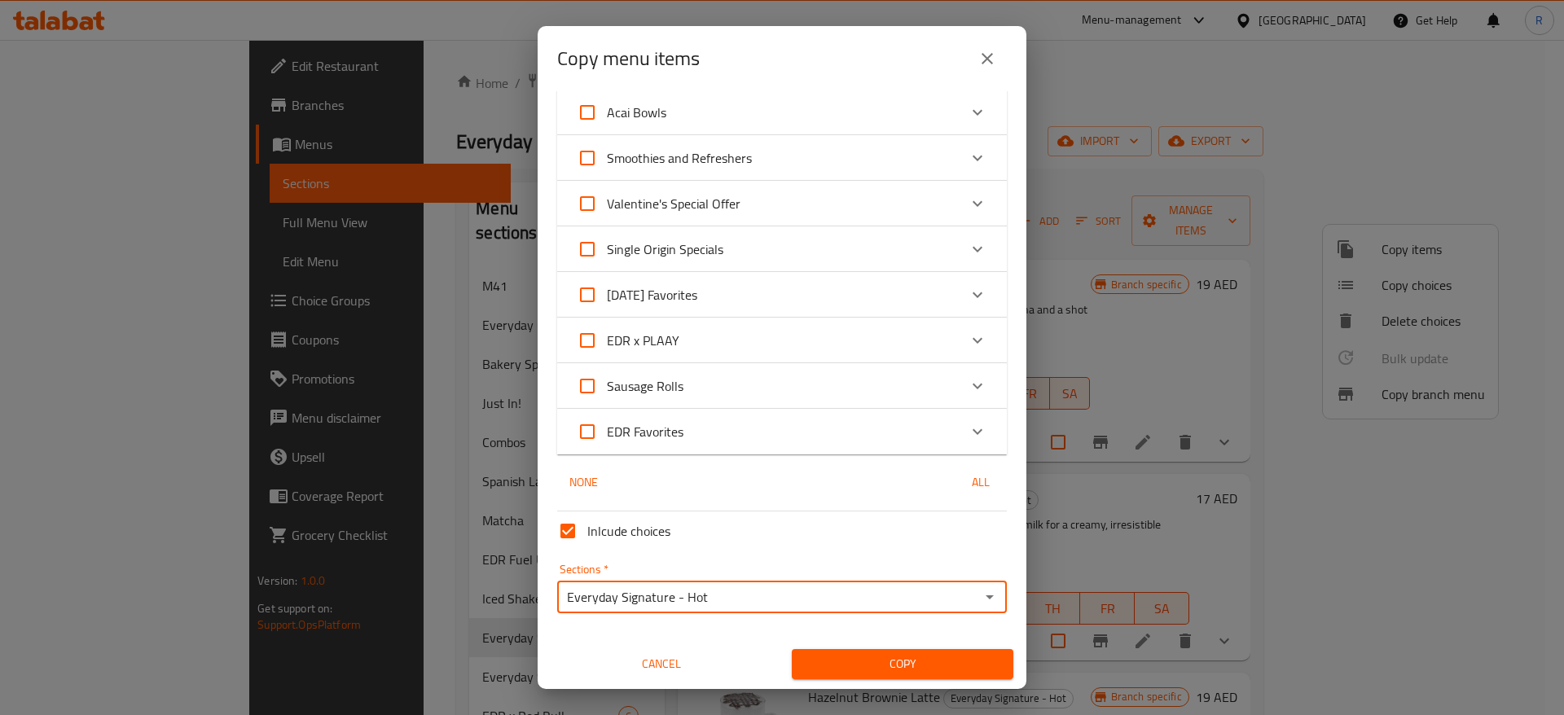
type input "Everyday Signature - Hot"
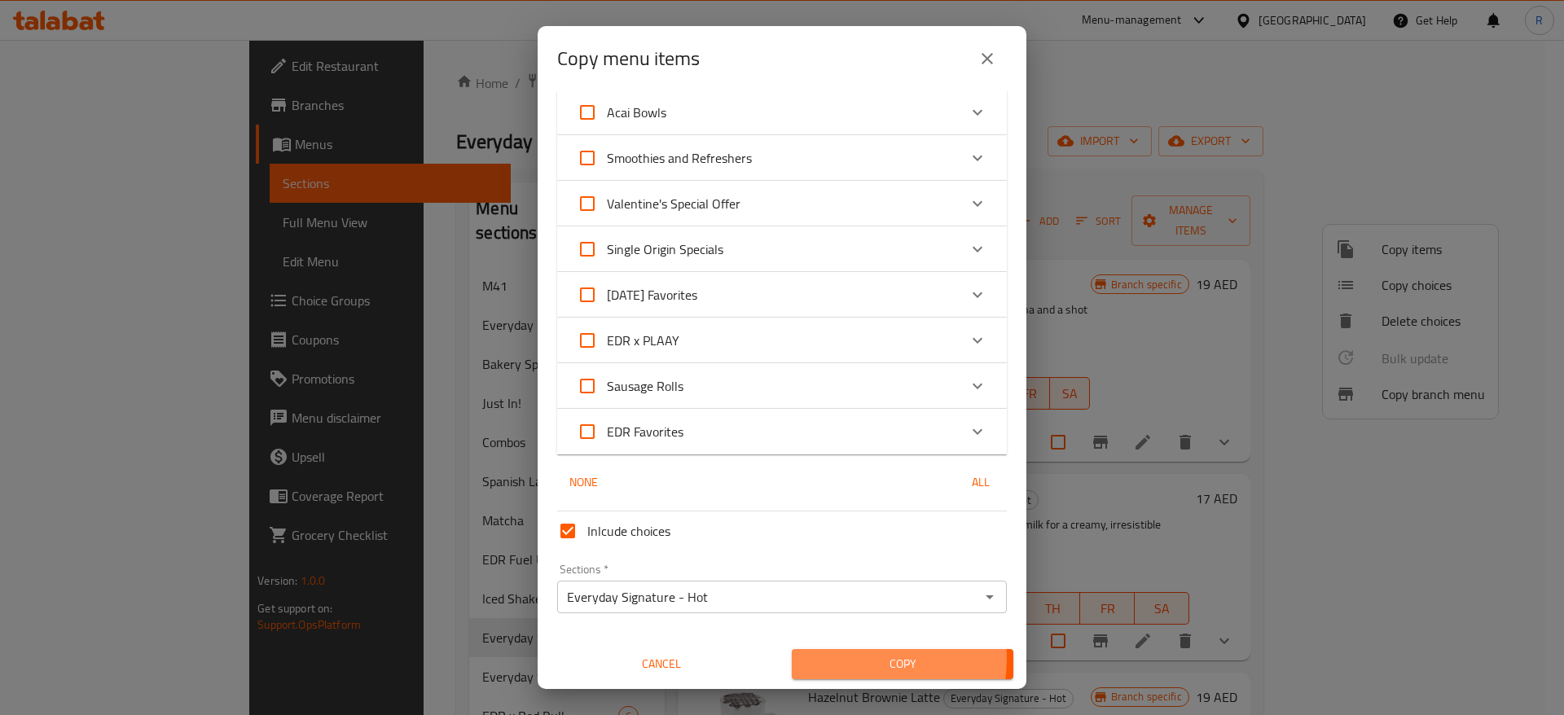
click at [856, 659] on span "Copy" at bounding box center [902, 664] width 195 height 20
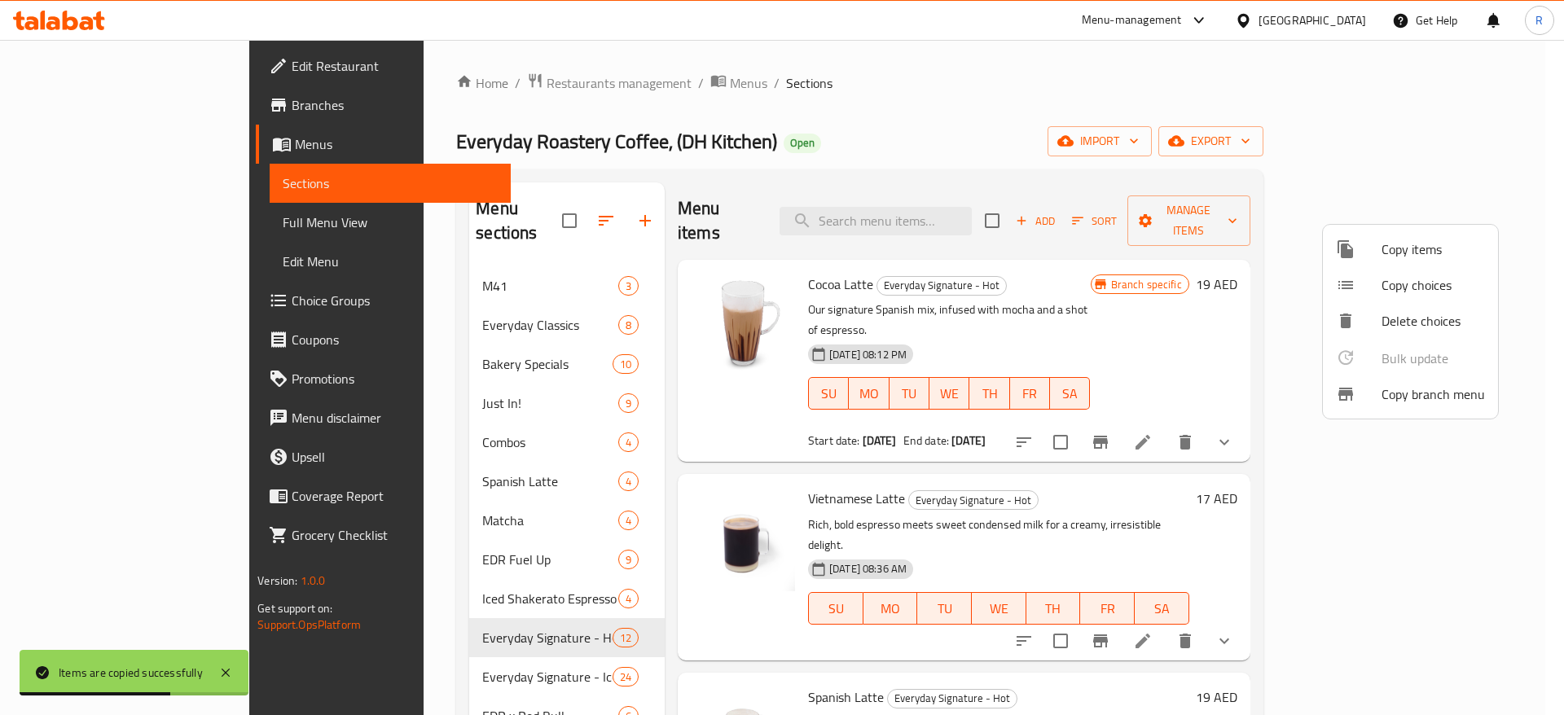
click at [1401, 253] on span "Copy items" at bounding box center [1432, 249] width 103 height 20
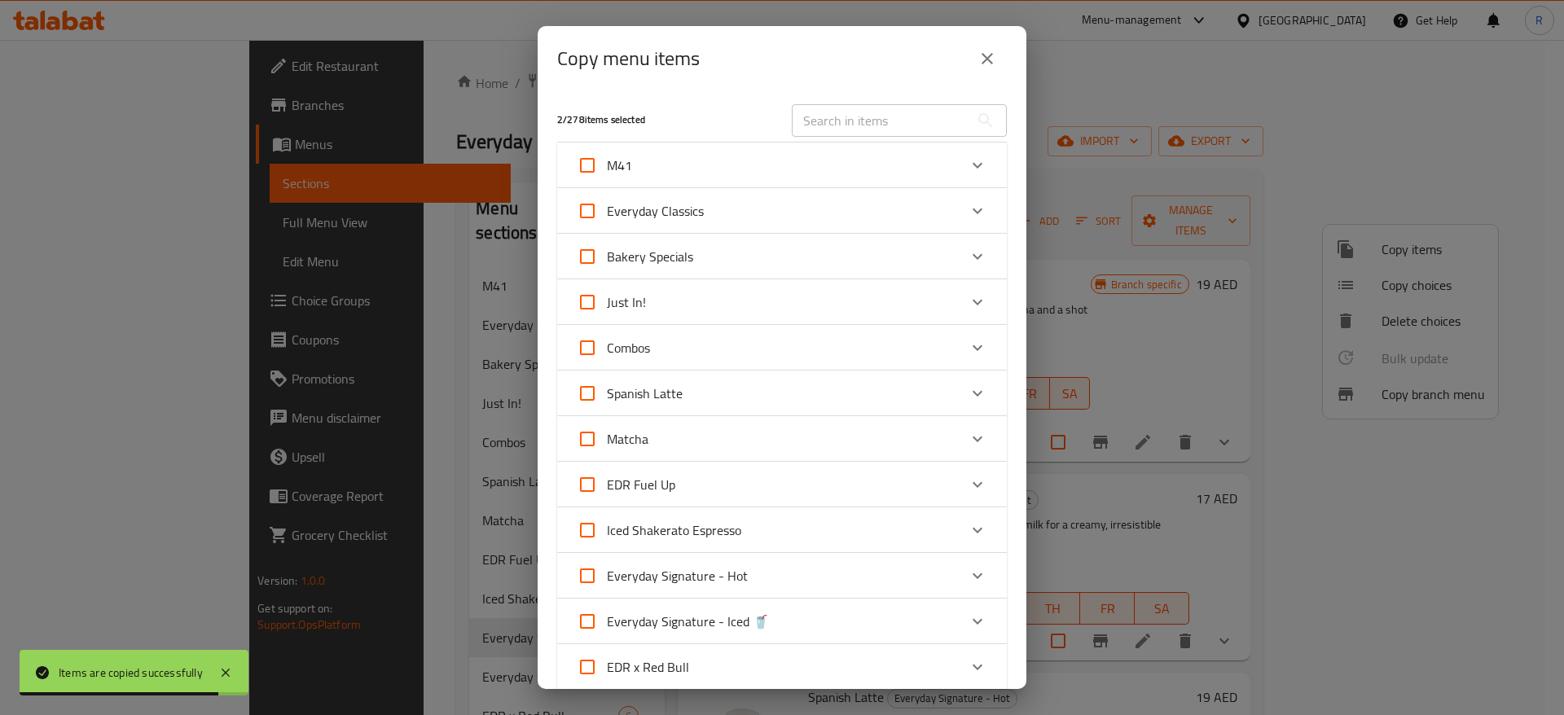
click at [707, 209] on div "Everyday Classics" at bounding box center [767, 210] width 381 height 39
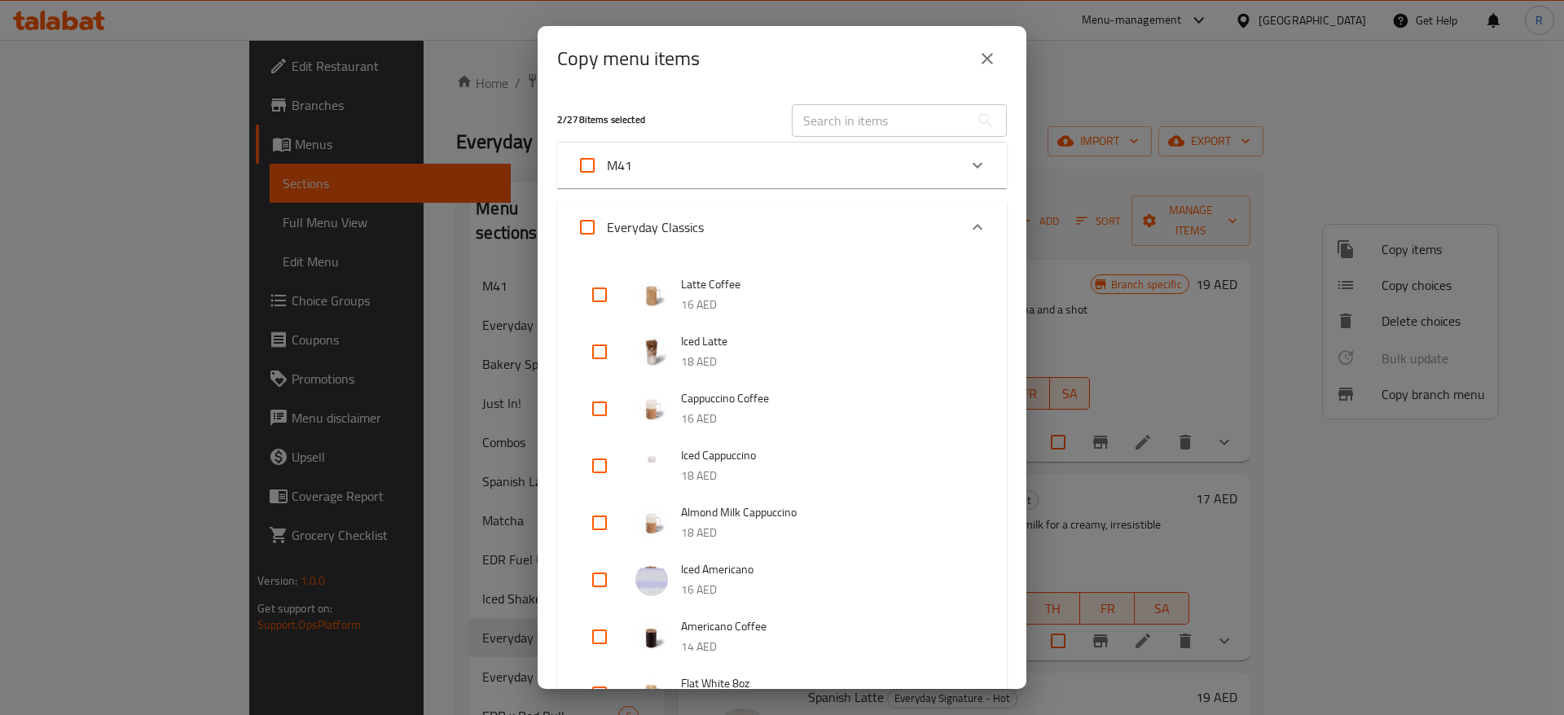
click at [1125, 241] on div "Copy menu items 2 / 278 items selected ​ M41 Coffee & Croissant Combo 24 AED Lu…" at bounding box center [782, 357] width 1564 height 715
click at [988, 59] on icon "close" at bounding box center [986, 58] width 11 height 11
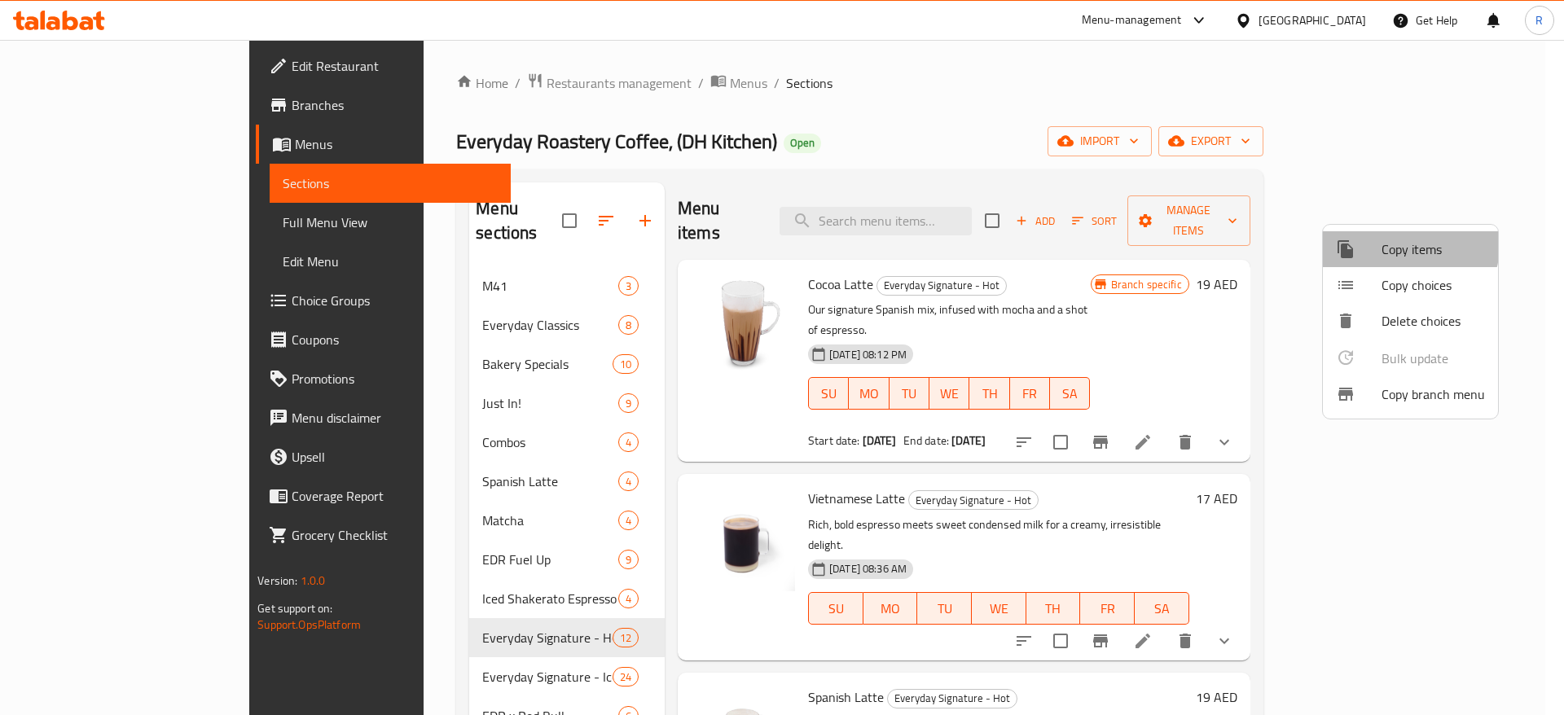
click at [1406, 245] on span "Copy items" at bounding box center [1432, 249] width 103 height 20
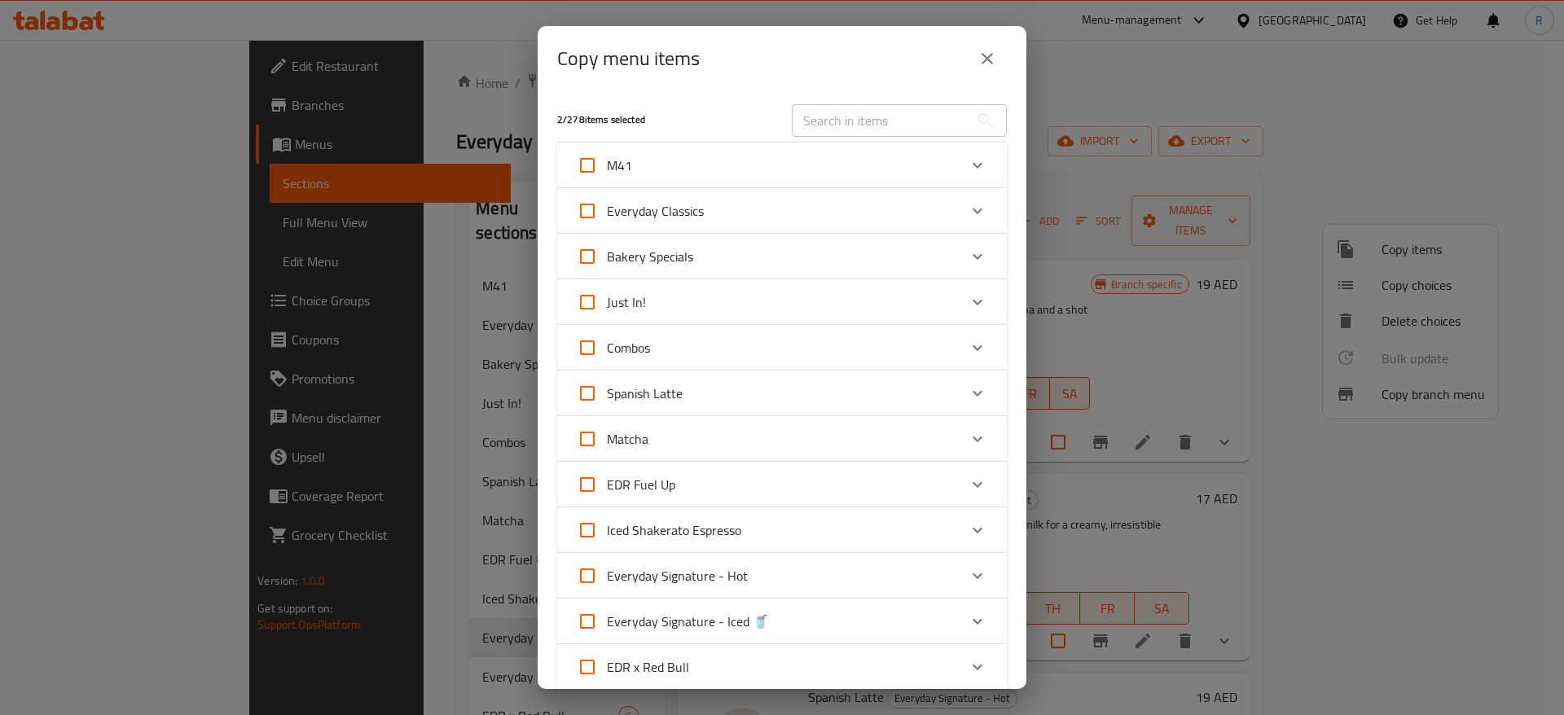
click at [716, 197] on div "Everyday Classics" at bounding box center [767, 210] width 381 height 39
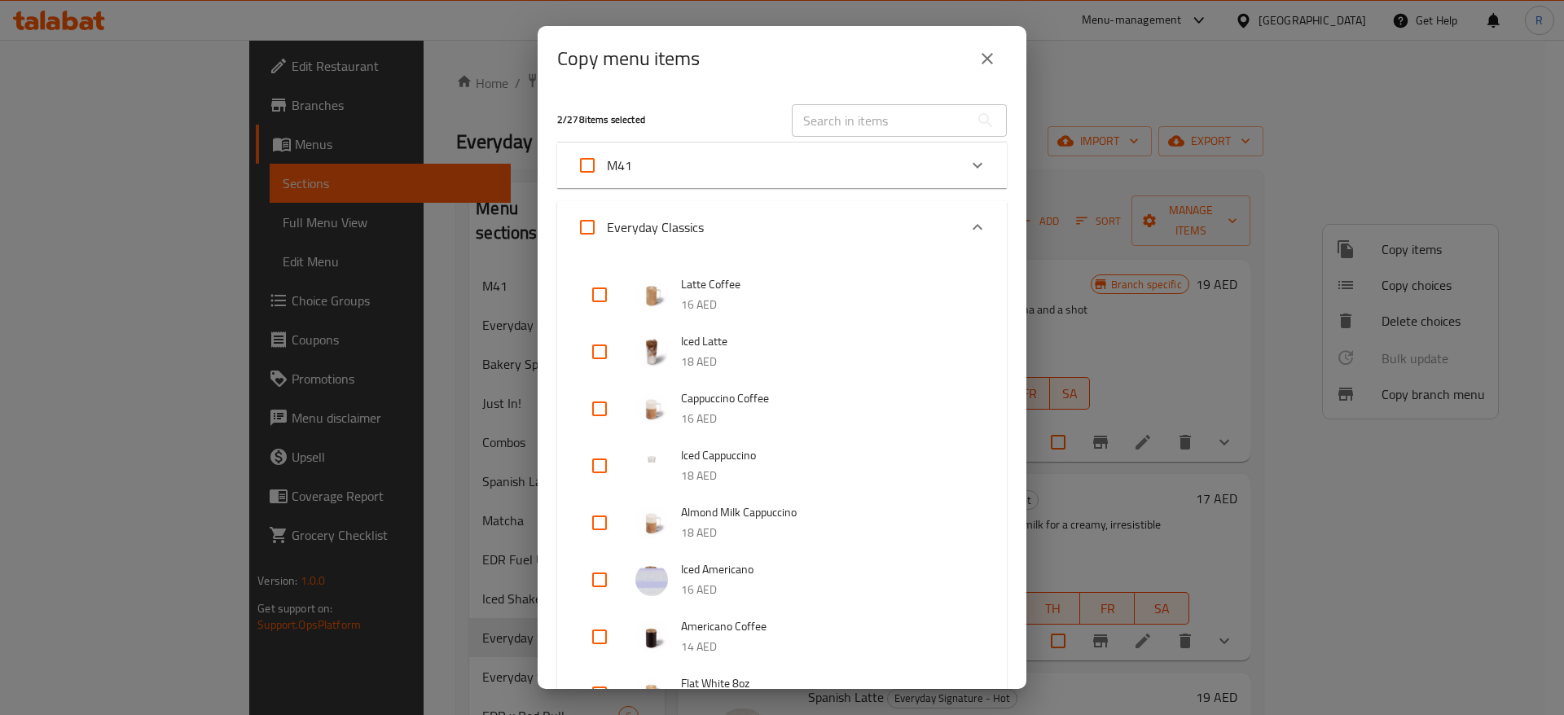
click at [594, 290] on input "checkbox" at bounding box center [599, 294] width 39 height 39
checkbox input "true"
click at [594, 406] on input "checkbox" at bounding box center [599, 408] width 39 height 39
checkbox input "true"
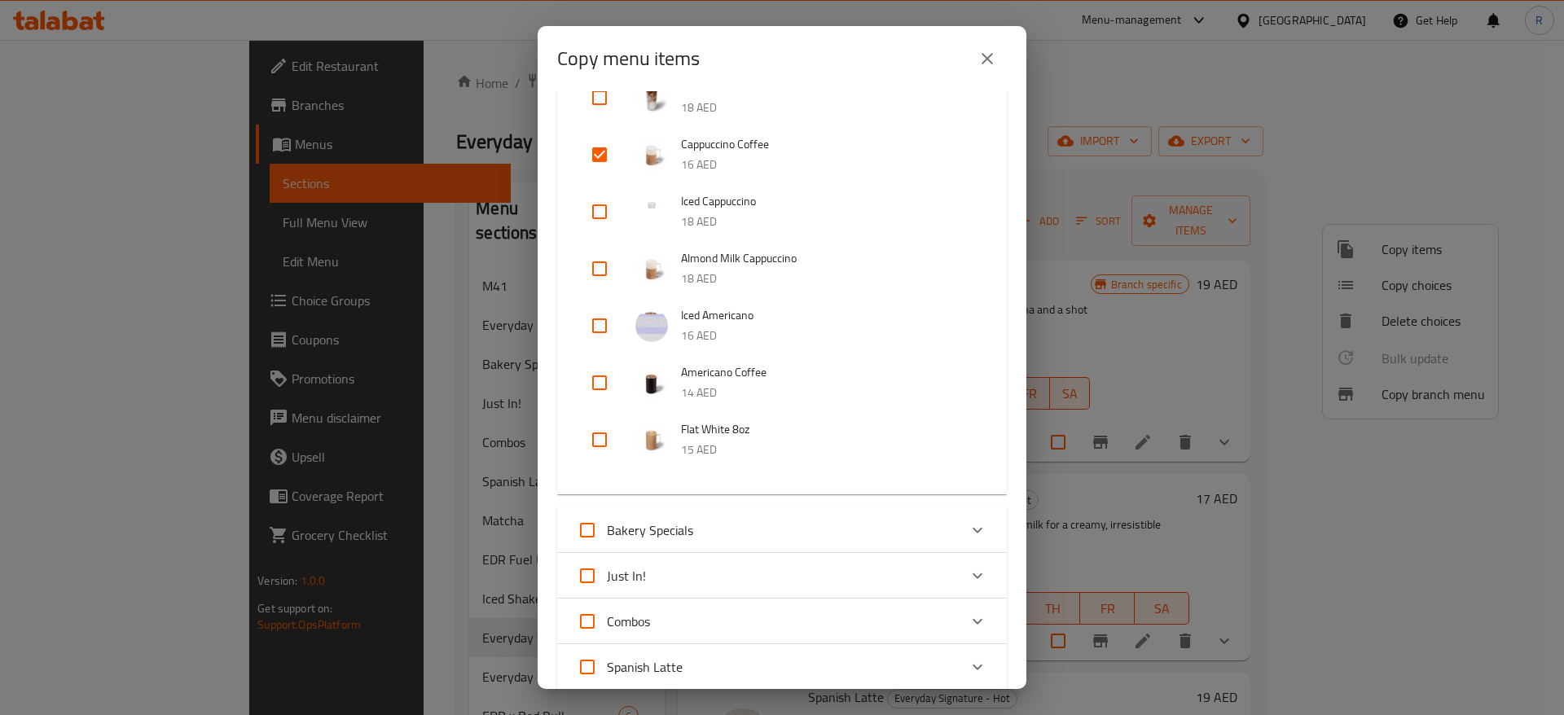
scroll to position [282, 0]
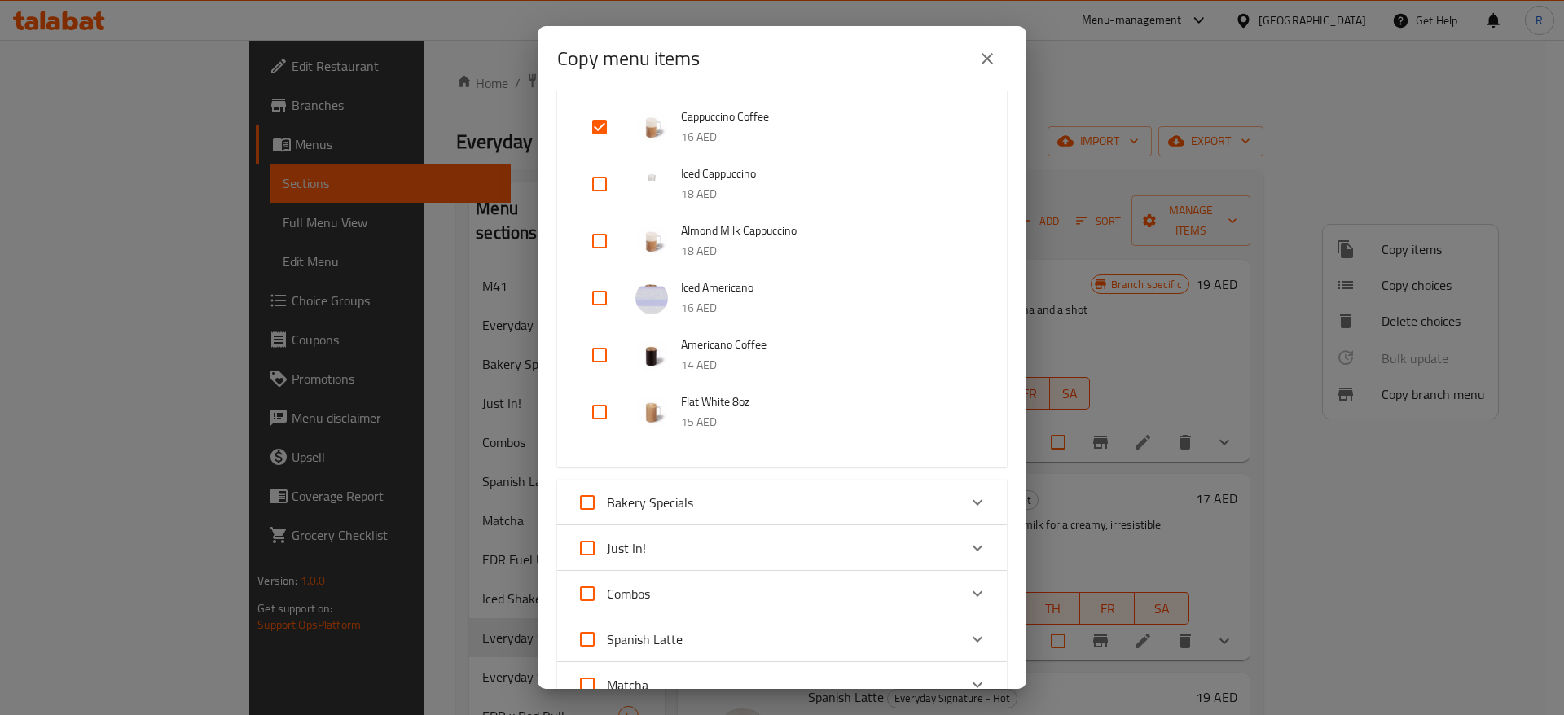
click at [591, 401] on input "checkbox" at bounding box center [599, 412] width 39 height 39
checkbox input "true"
click at [602, 349] on input "checkbox" at bounding box center [599, 355] width 39 height 39
checkbox input "true"
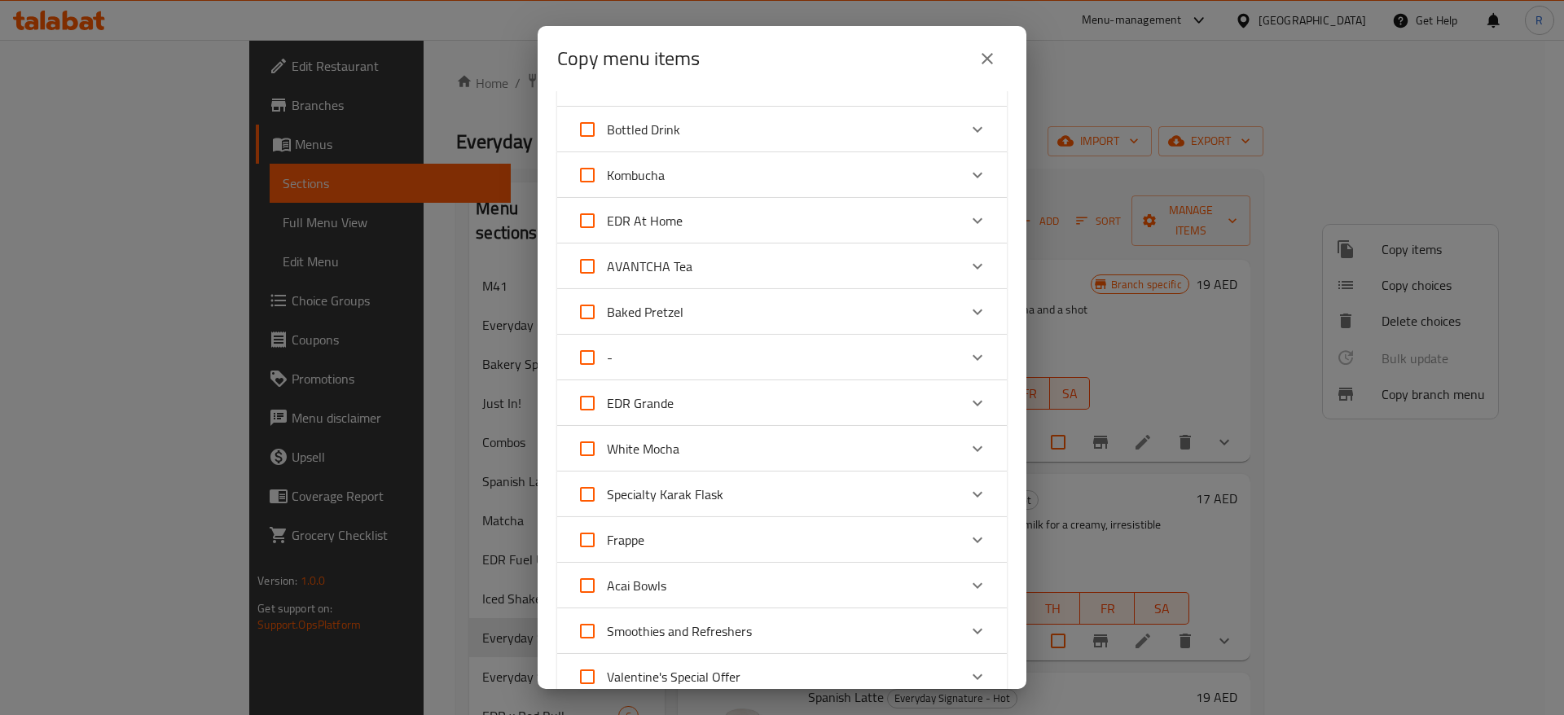
scroll to position [2086, 0]
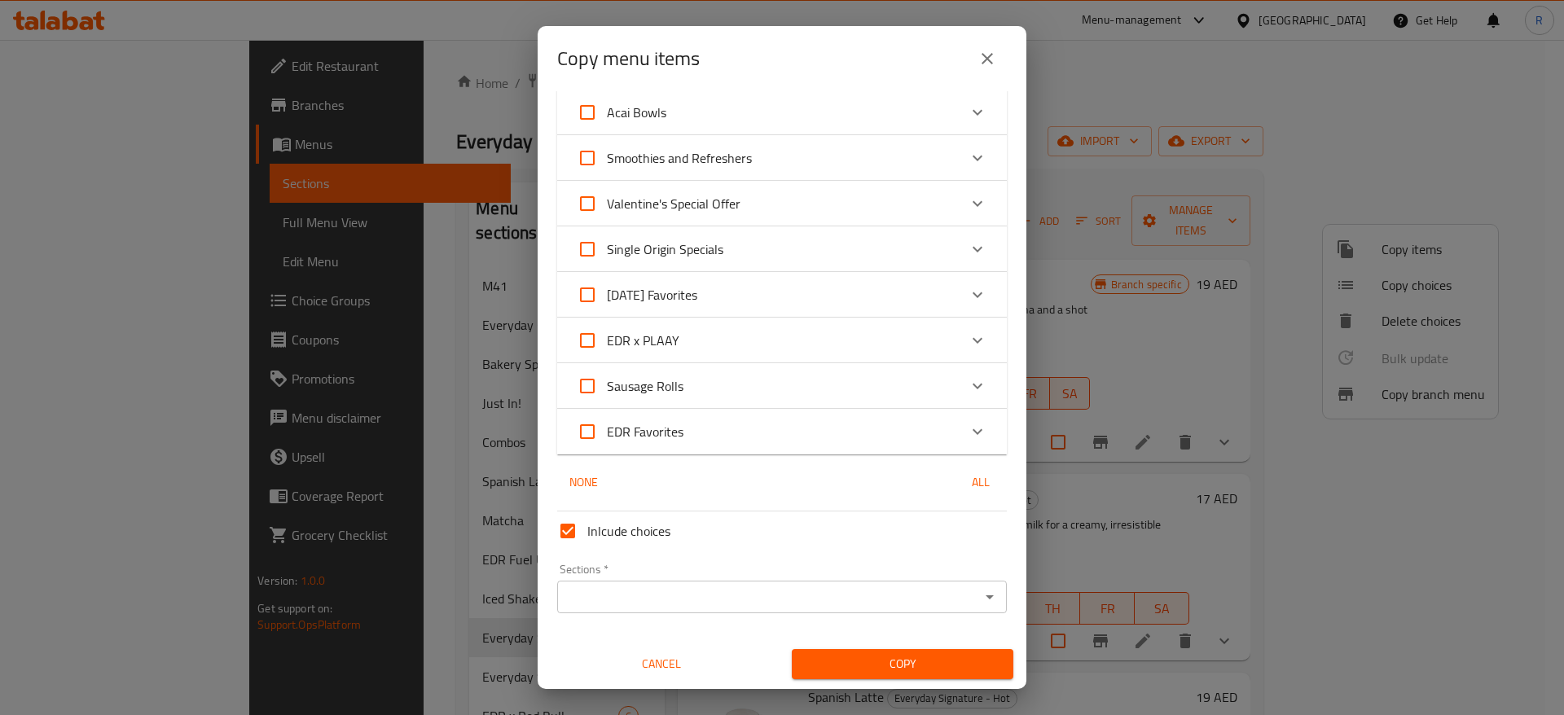
click at [857, 594] on input "Sections   *" at bounding box center [768, 597] width 413 height 23
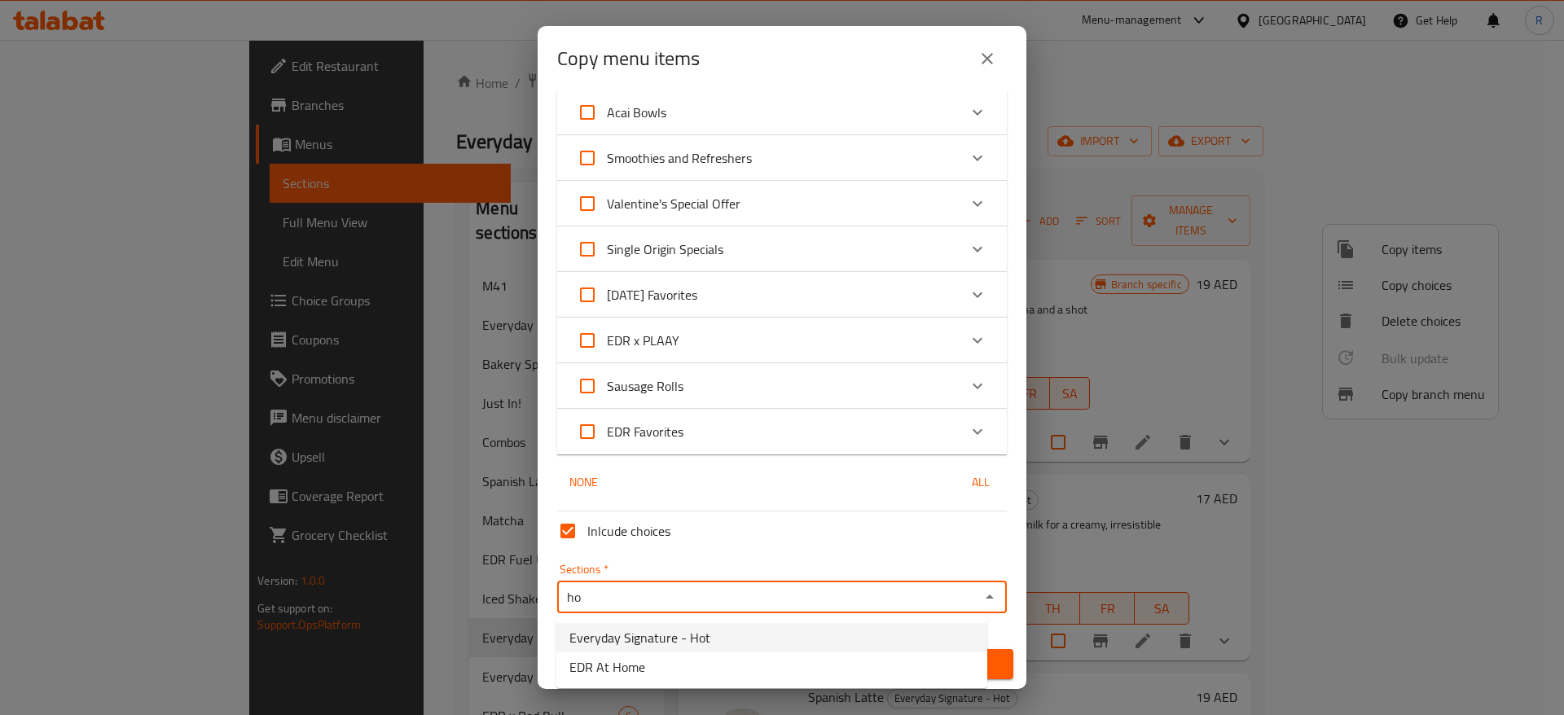
click at [725, 638] on li "Everyday Signature - Hot" at bounding box center [771, 637] width 431 height 29
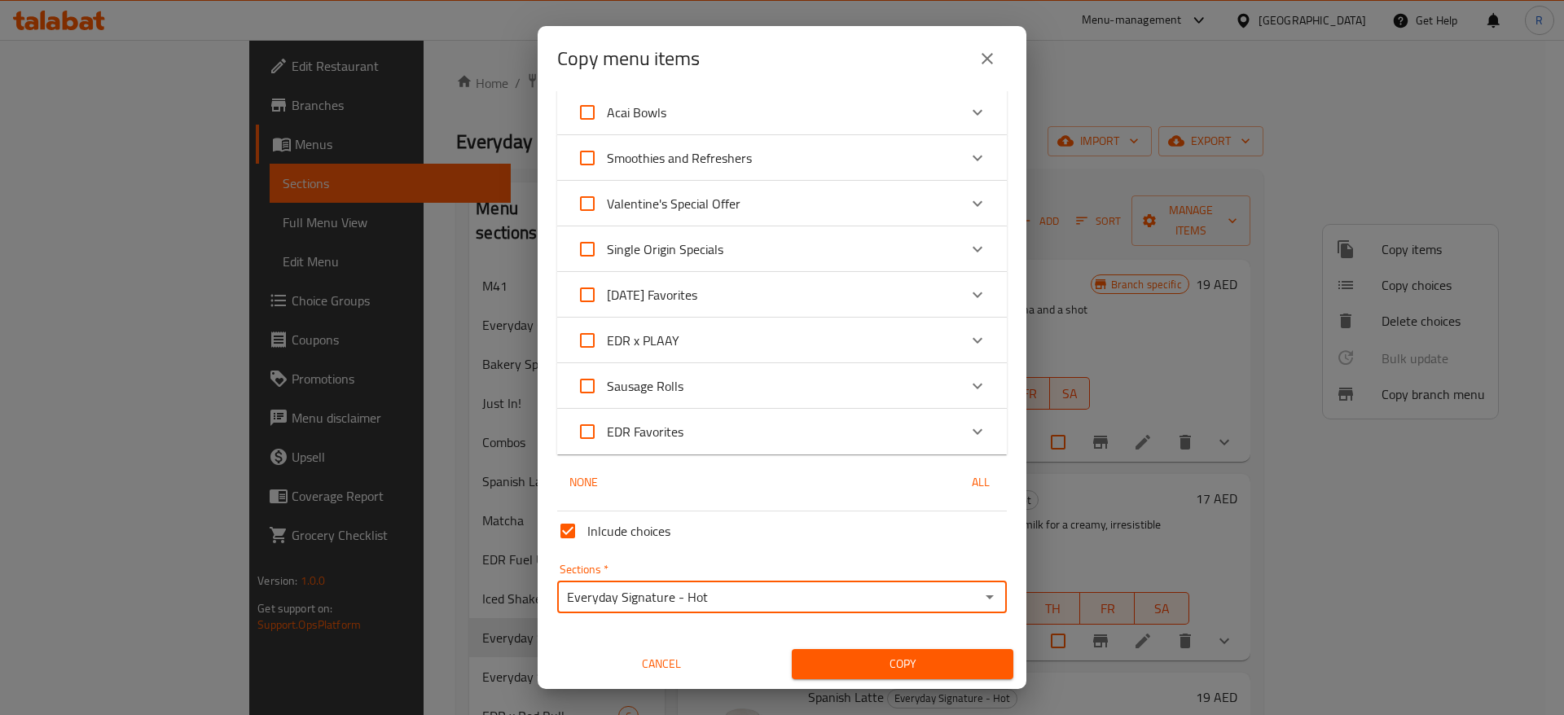
type input "Everyday Signature - Hot"
click at [871, 660] on span "Copy" at bounding box center [902, 664] width 195 height 20
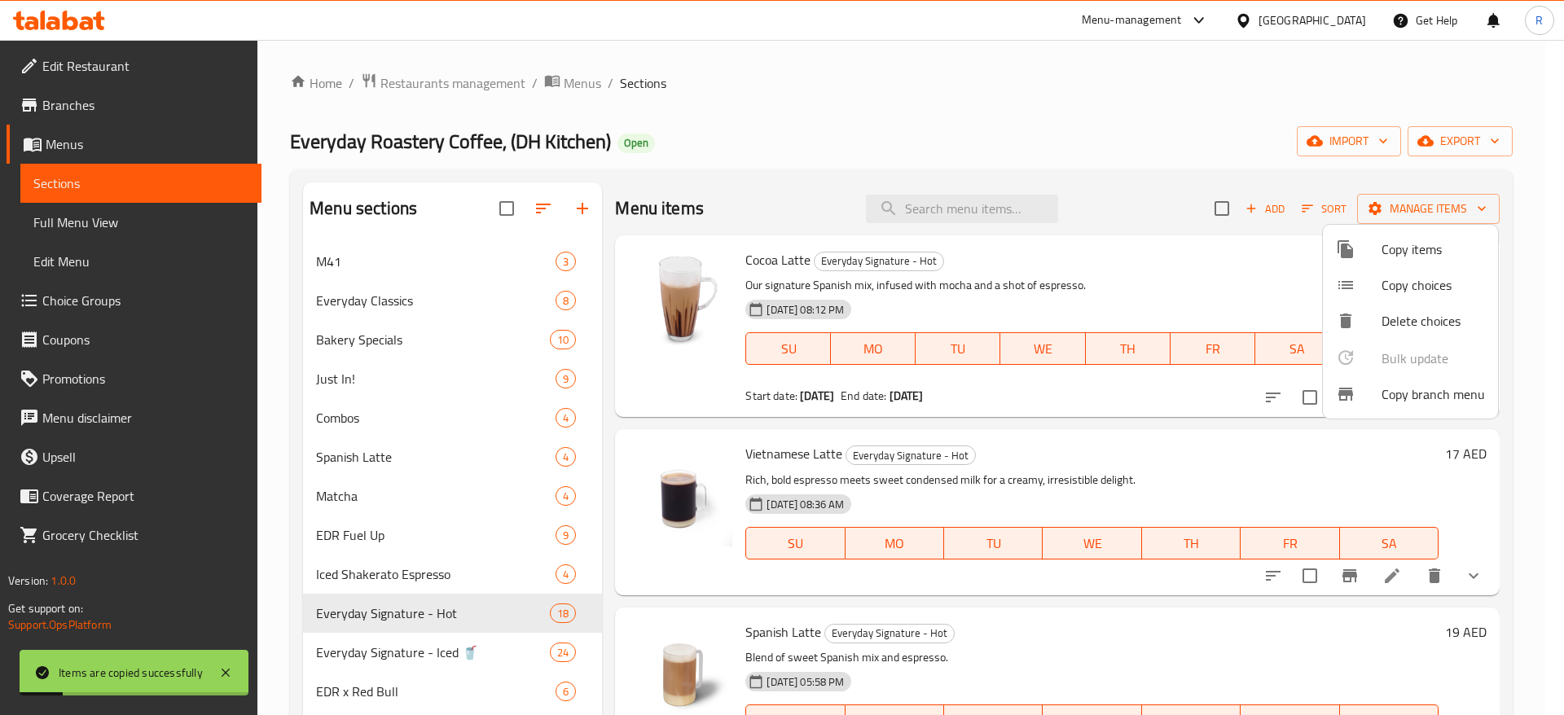
click at [467, 609] on div at bounding box center [782, 357] width 1564 height 715
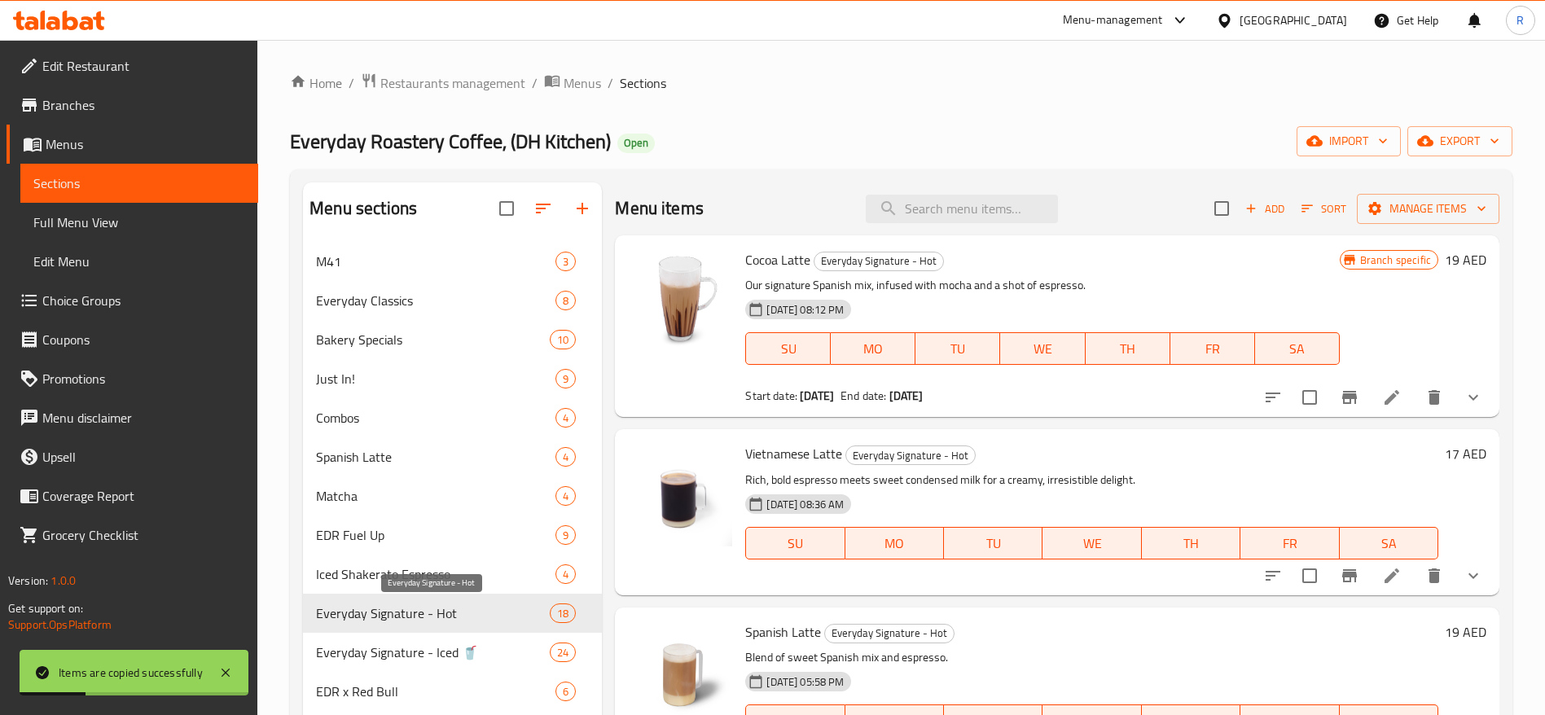
click at [467, 609] on span "Everyday Signature - Hot" at bounding box center [433, 613] width 234 height 20
click at [403, 606] on span "Everyday Signature - Hot" at bounding box center [433, 613] width 234 height 20
click at [555, 615] on icon "edit" at bounding box center [555, 613] width 15 height 15
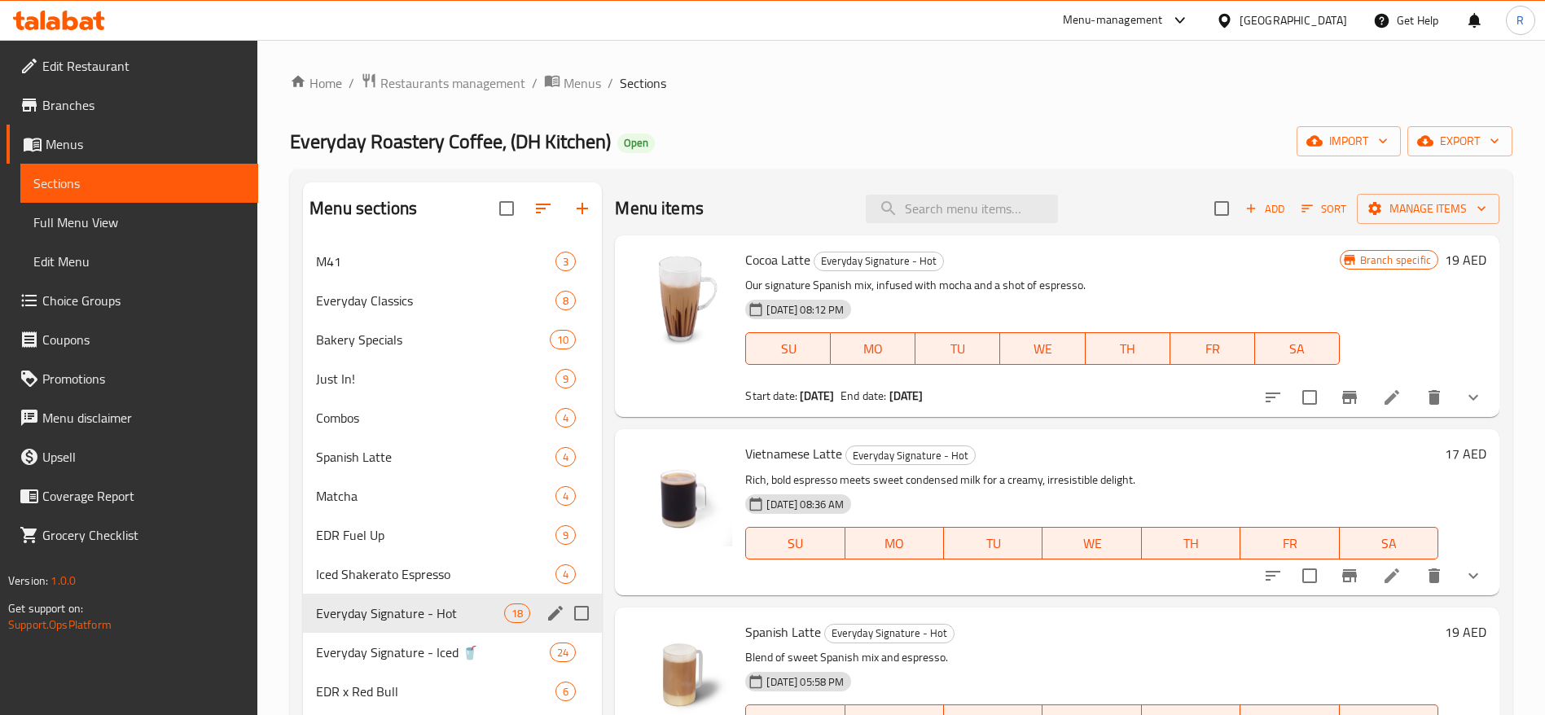
click at [536, 610] on div "Everyday Signature - Hot 18" at bounding box center [452, 613] width 299 height 39
click at [549, 610] on icon "edit" at bounding box center [556, 613] width 20 height 20
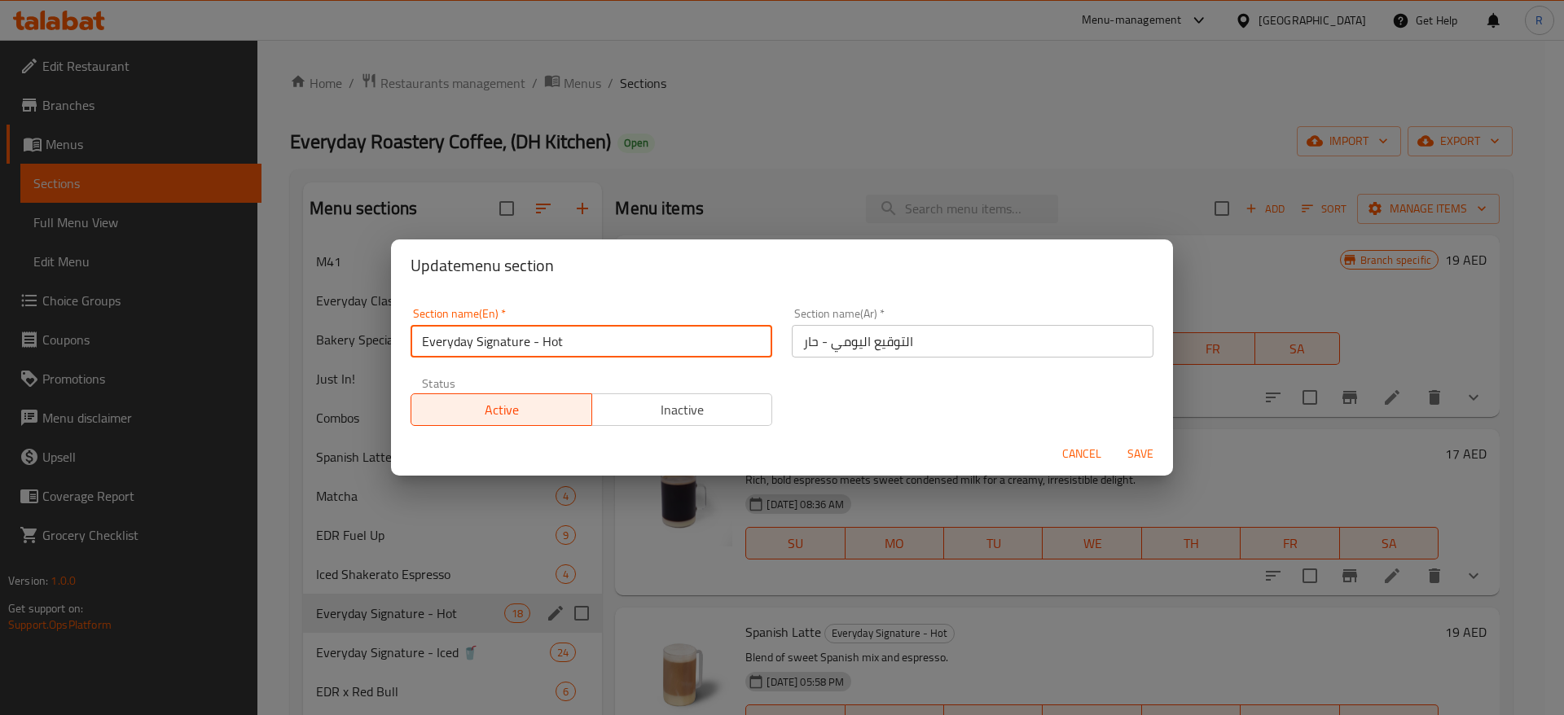
drag, startPoint x: 581, startPoint y: 347, endPoint x: 233, endPoint y: 315, distance: 350.0
click at [233, 315] on div "Update menu section Section name(En)   * Everyday Signature - Hot Section name(…" at bounding box center [782, 357] width 1564 height 715
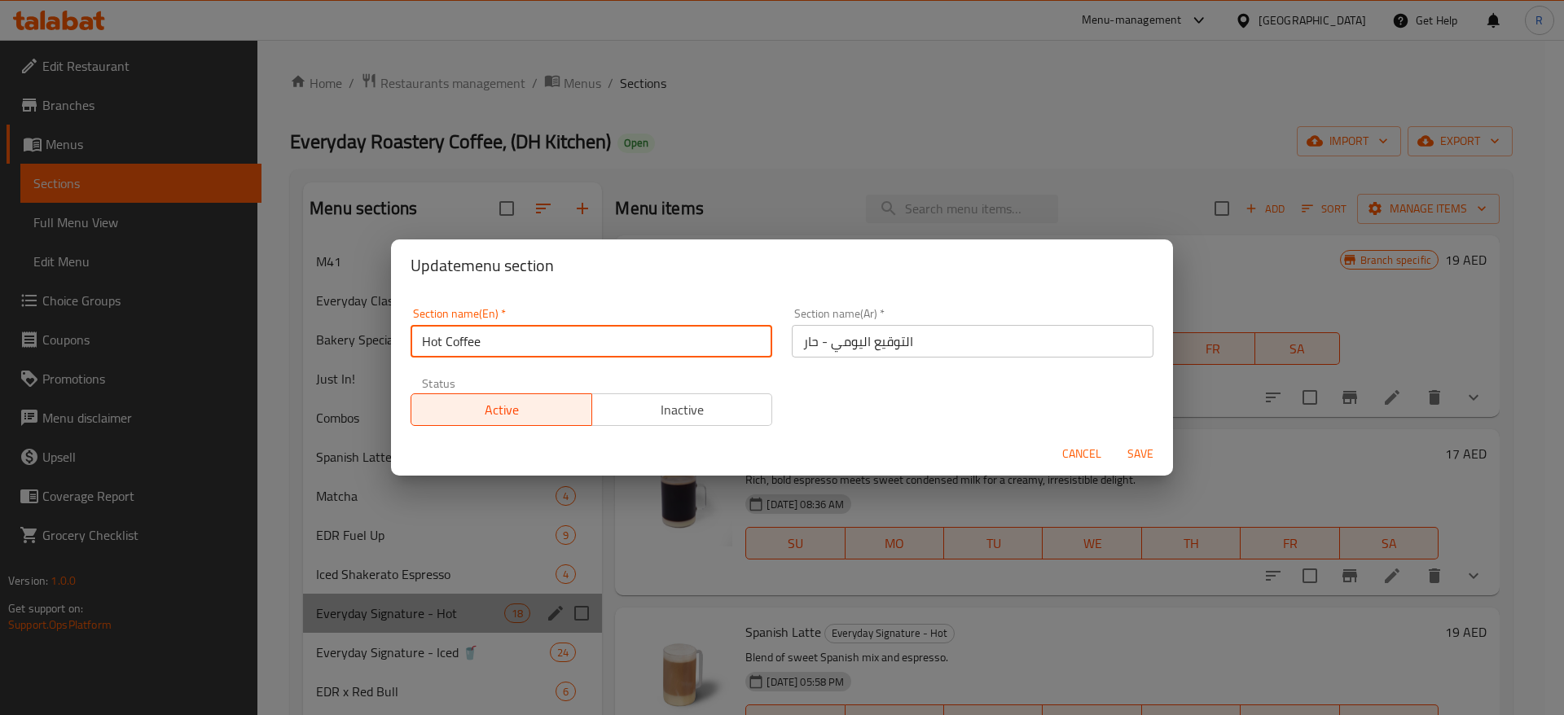
drag, startPoint x: 494, startPoint y: 339, endPoint x: 330, endPoint y: 324, distance: 165.2
click at [330, 324] on div "Update menu section Section name(En)   * Hot Coffee Section name(En) * Section …" at bounding box center [782, 357] width 1564 height 715
paste input "https://drive.google.com/open?id=1sBVFZsSlYdKa-UZhI7zcI8rp9Ag6U9KK&usp=drive_co…"
type input "https://drive.google.com/open?id=1sBVFZsSlYdKa-UZhI7zcI8rp9Ag6U9KK&usp=drive_co…"
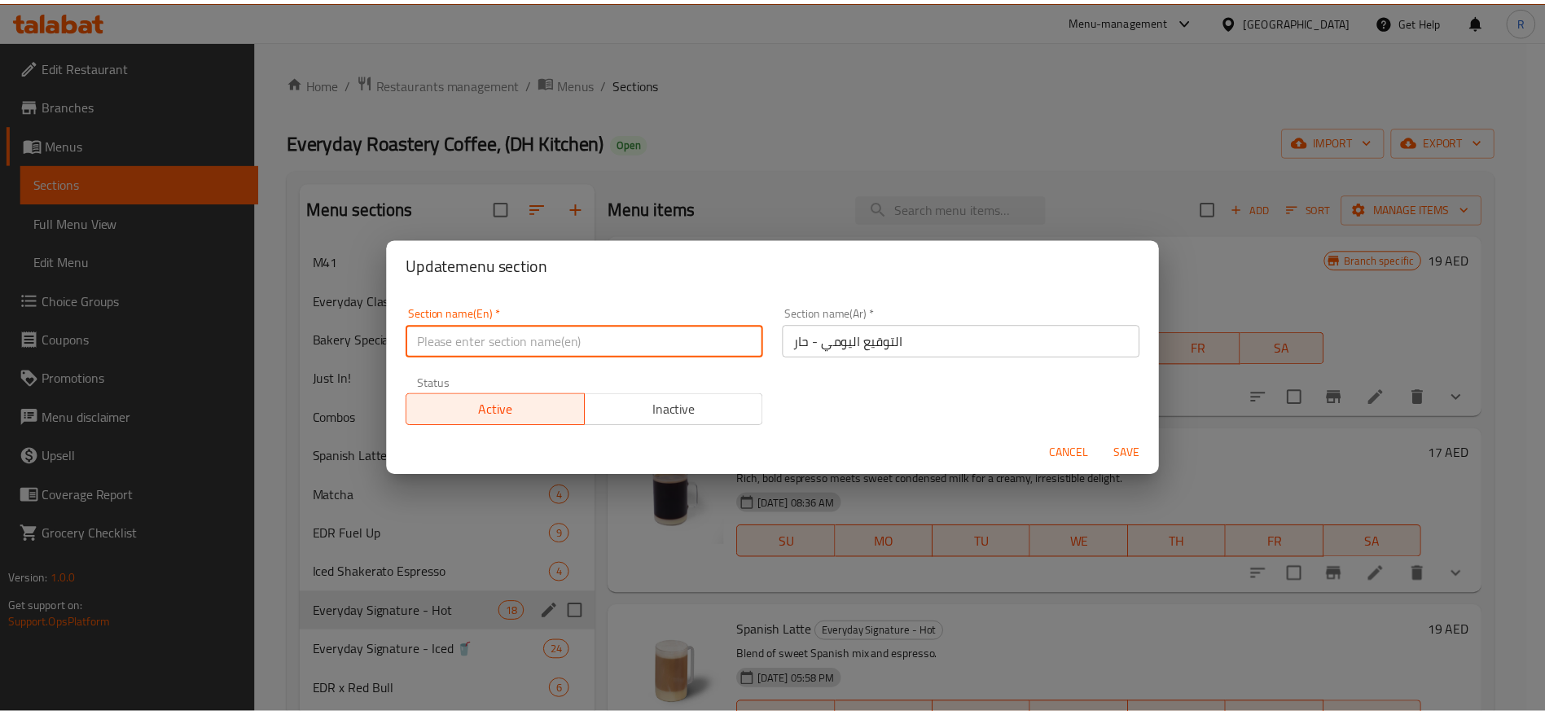
scroll to position [0, 0]
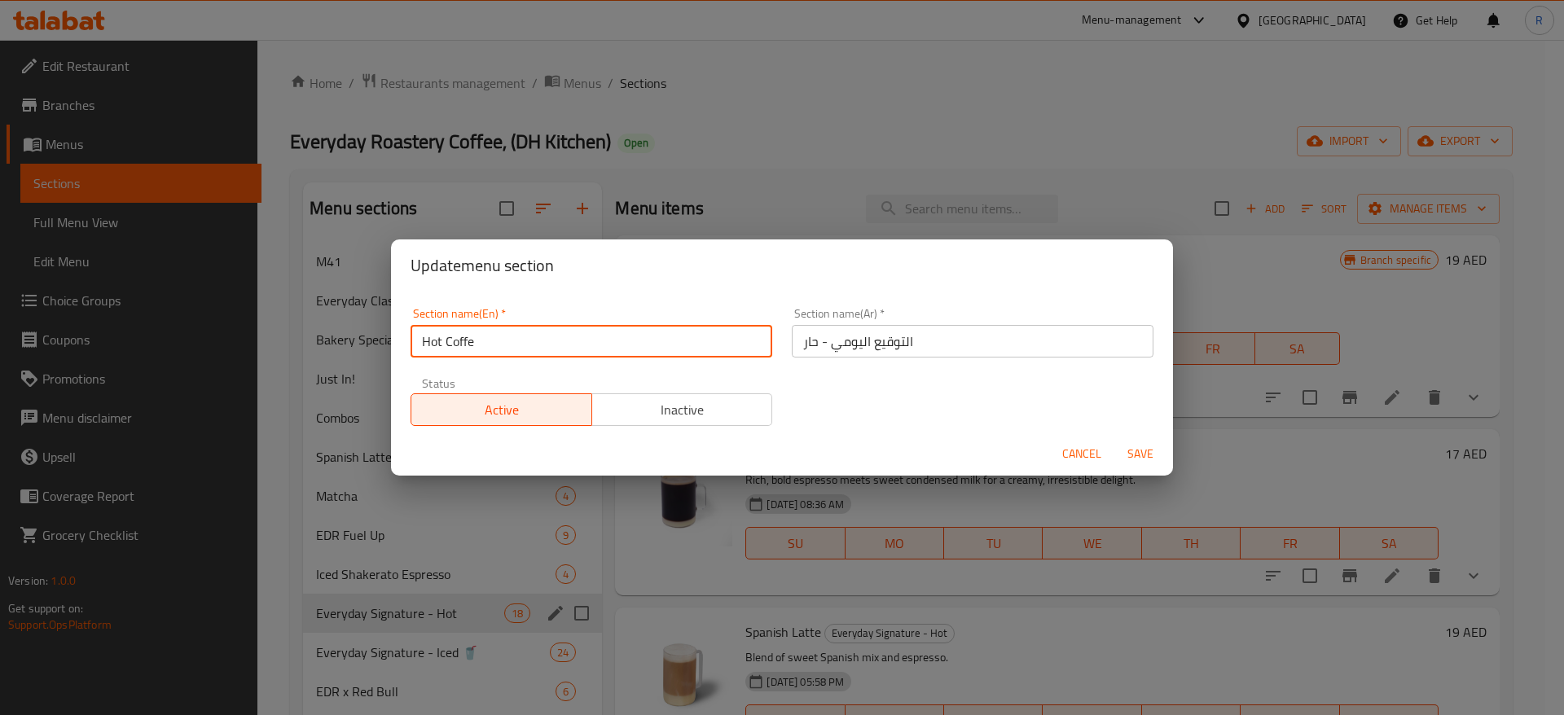
type input "Hot Coffee"
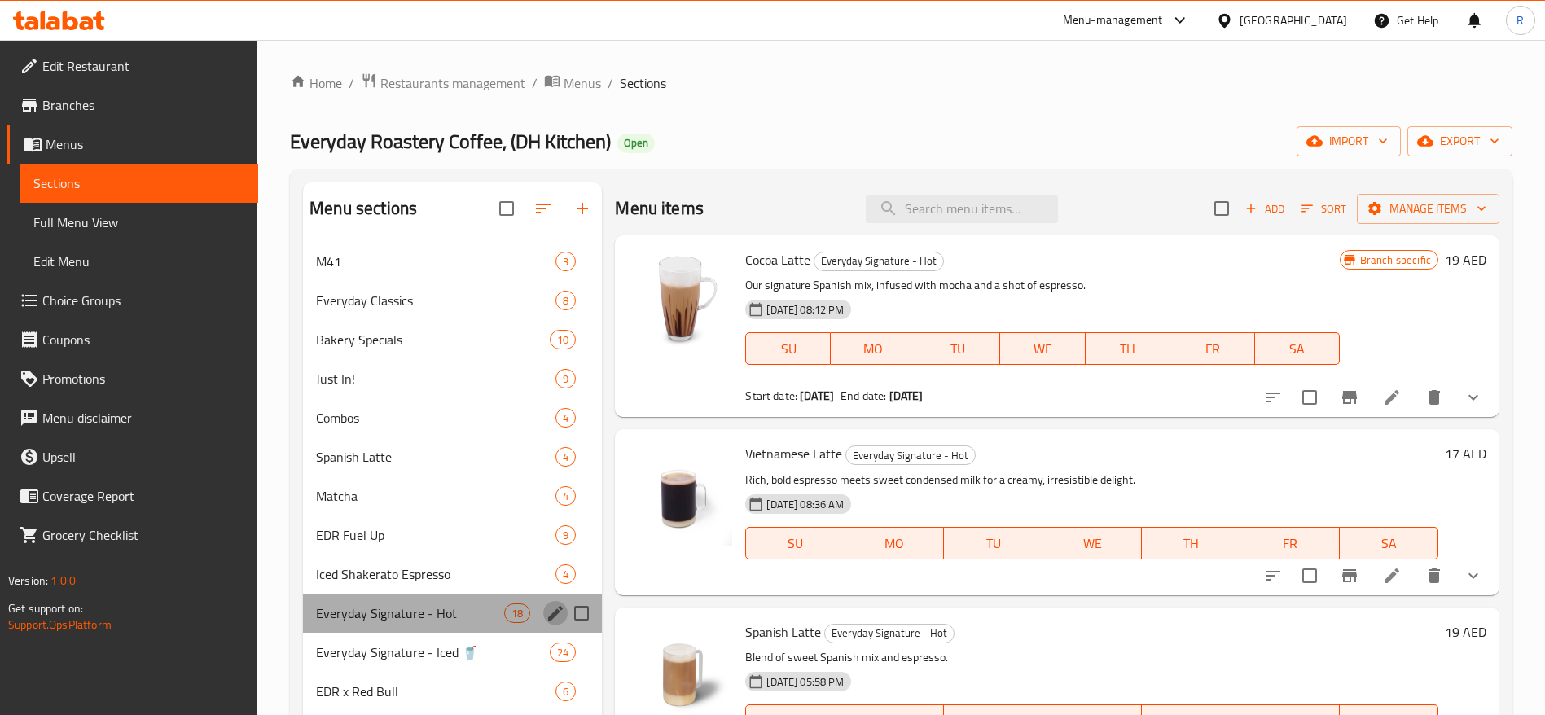
click at [543, 614] on button "edit" at bounding box center [555, 613] width 24 height 24
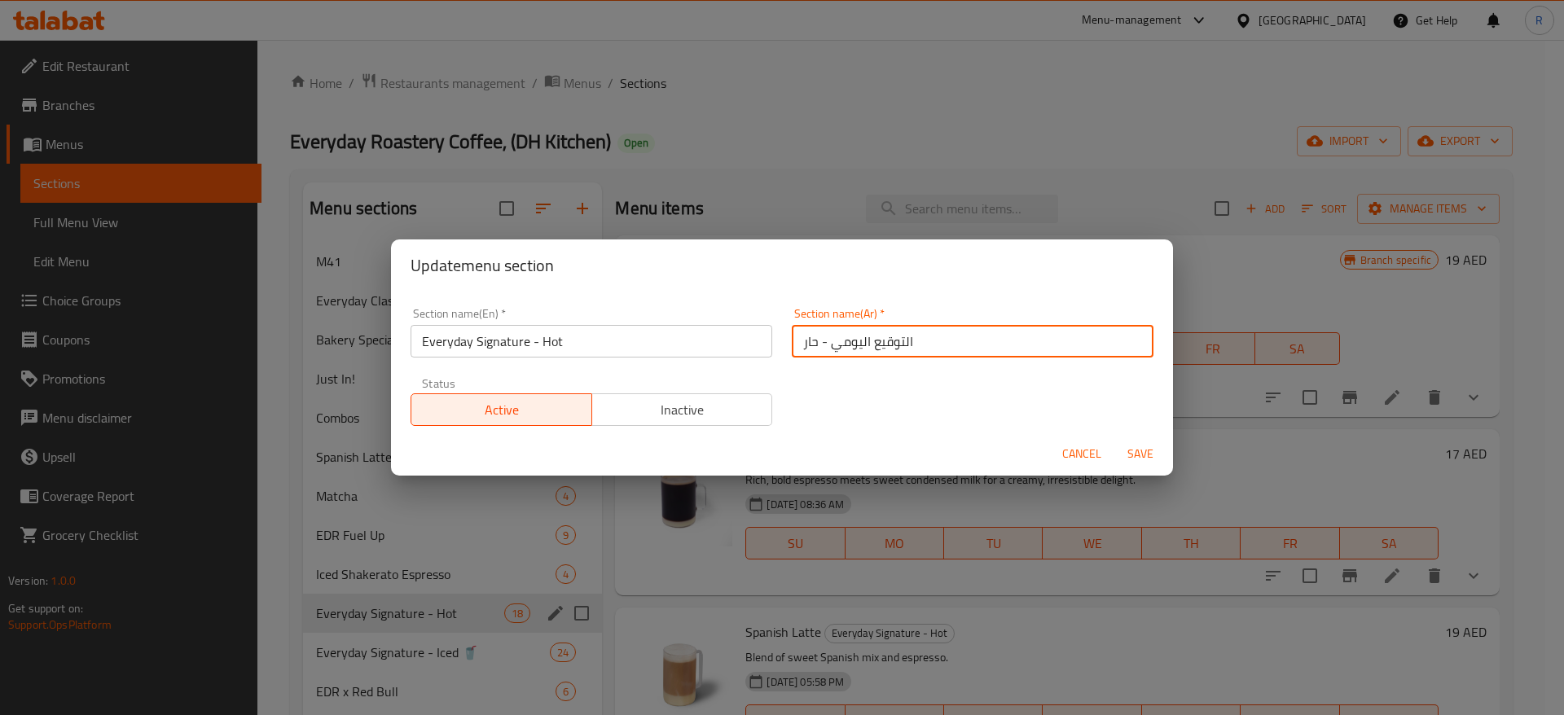
drag, startPoint x: 943, startPoint y: 333, endPoint x: 659, endPoint y: 287, distance: 288.0
click at [659, 287] on div "Update menu section Section name(En)   * Everyday Signature - Hot Section name(…" at bounding box center [782, 357] width 782 height 236
paste input "قهوة ساخنة"
type input "قهوة ساخنة"
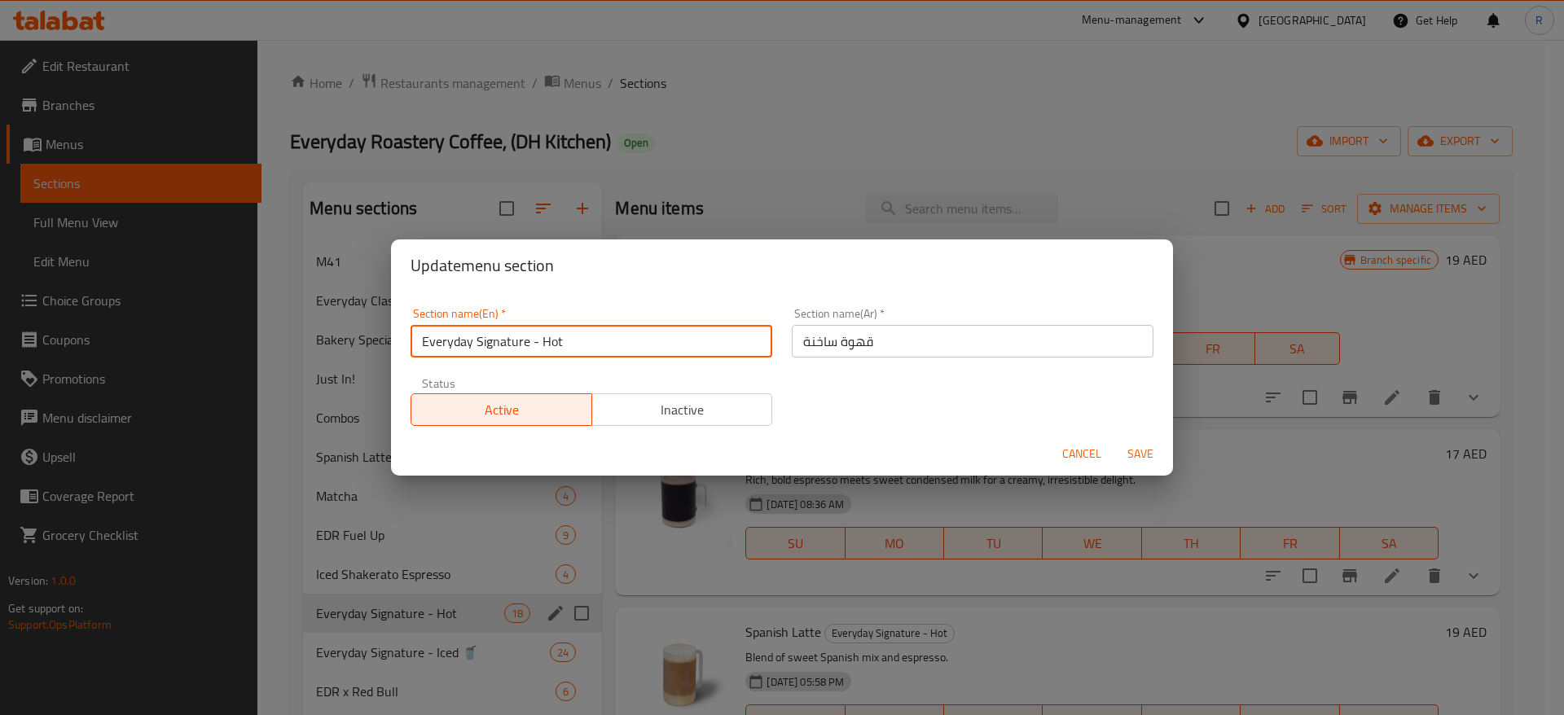
drag, startPoint x: 569, startPoint y: 341, endPoint x: 129, endPoint y: 307, distance: 441.1
click at [129, 307] on div "Update menu section Section name(En)   * Everyday Signature - Hot Section name(…" at bounding box center [782, 357] width 1564 height 715
type input "Hot Coffee"
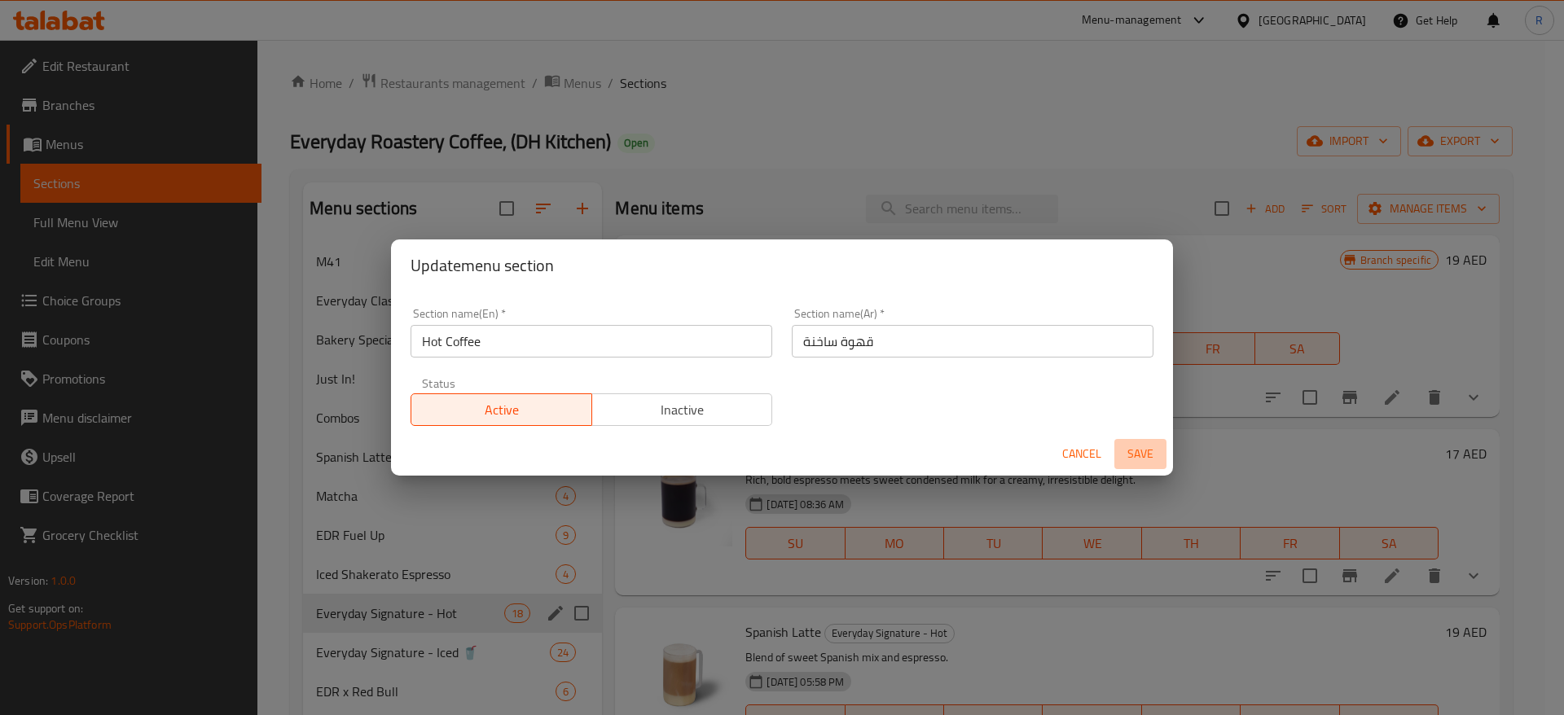
click at [1141, 445] on span "Save" at bounding box center [1140, 454] width 39 height 20
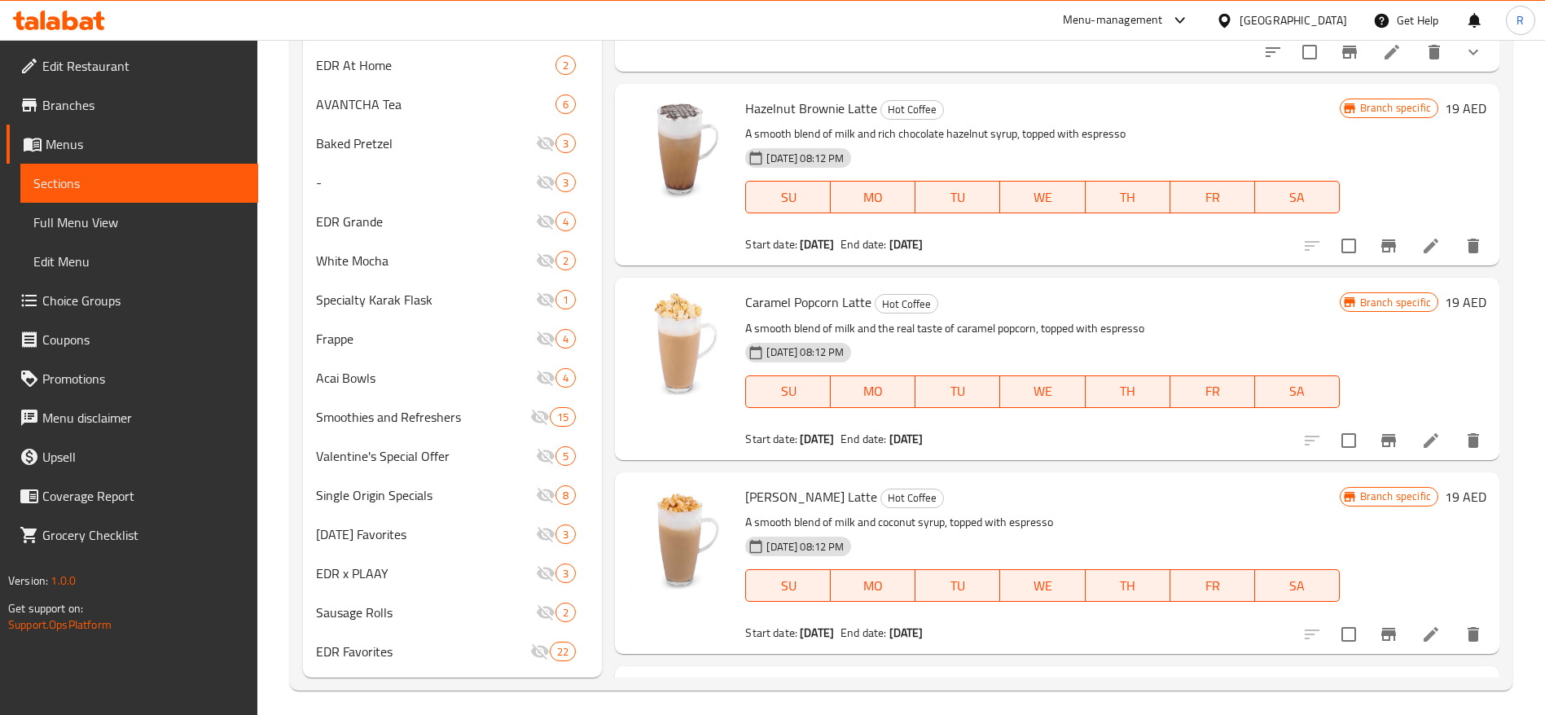
scroll to position [1182, 0]
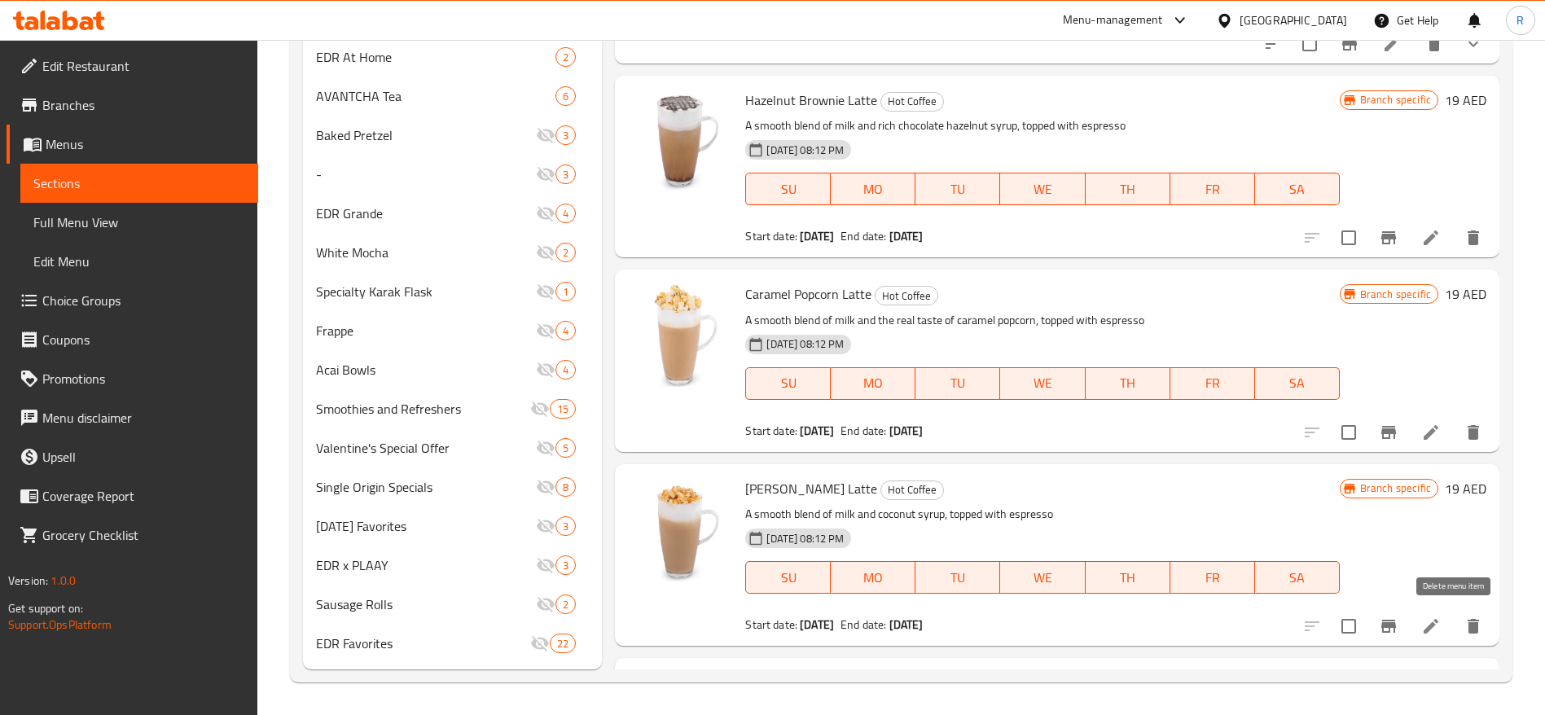
click at [1463, 616] on icon "delete" at bounding box center [1473, 626] width 20 height 20
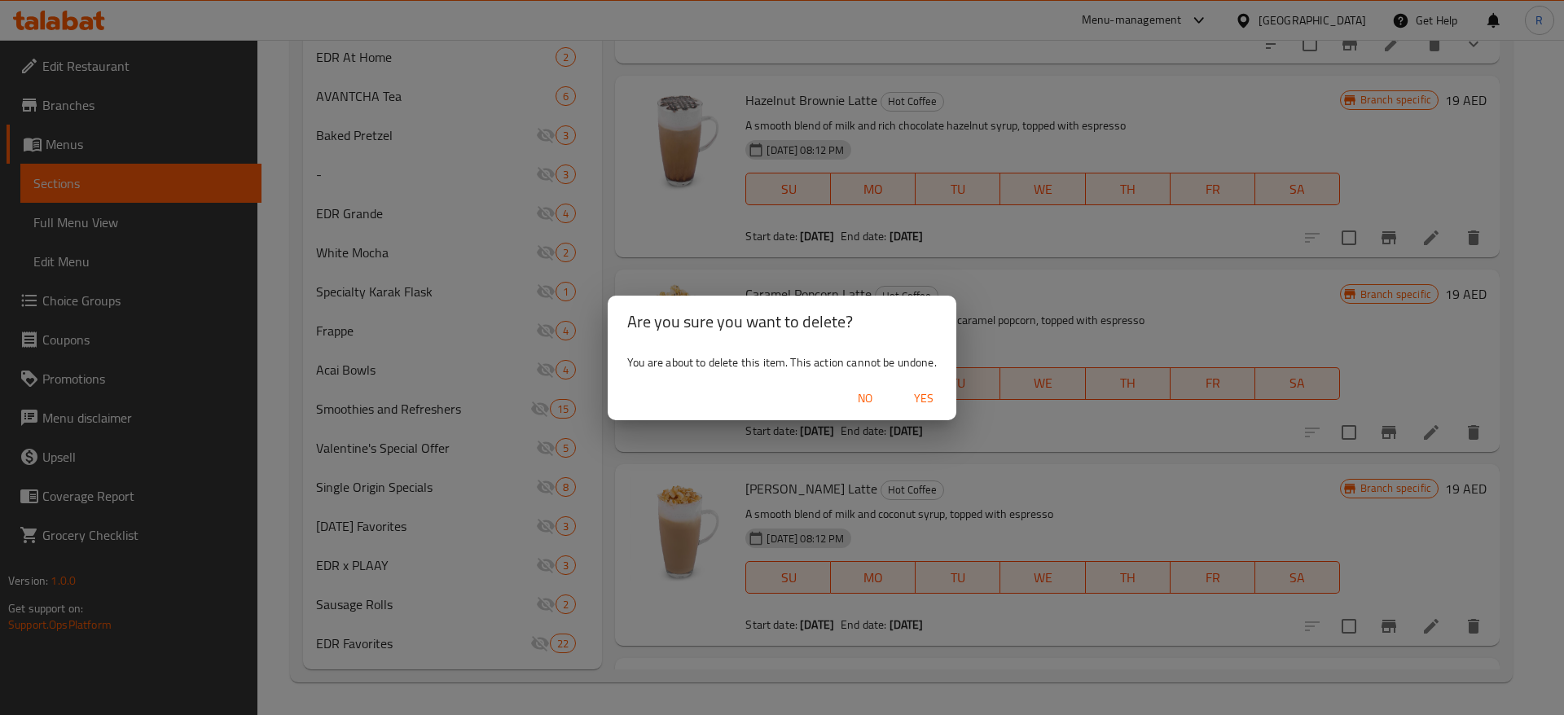
click at [922, 393] on span "Yes" at bounding box center [923, 398] width 39 height 20
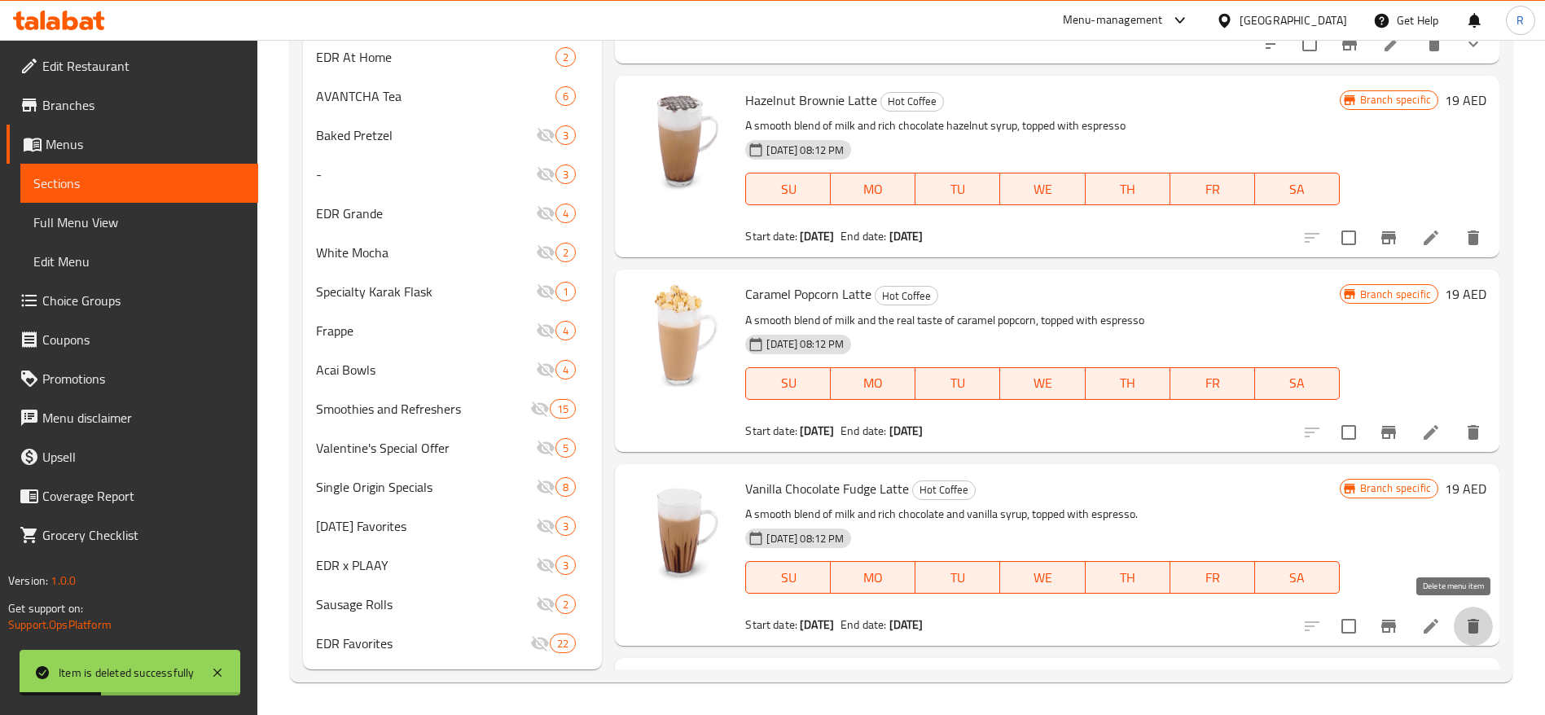
click at [1467, 626] on icon "delete" at bounding box center [1472, 626] width 11 height 15
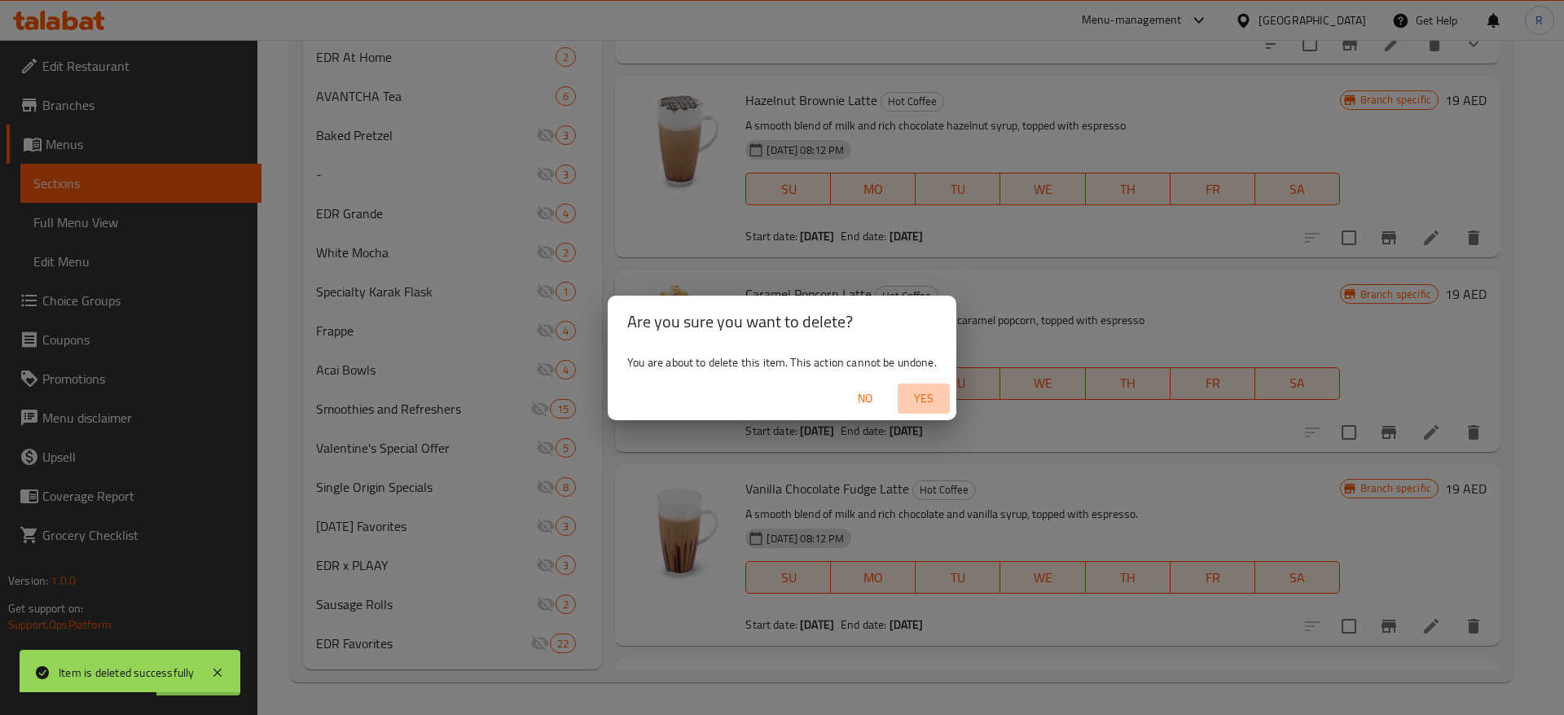
click at [928, 395] on span "Yes" at bounding box center [923, 398] width 39 height 20
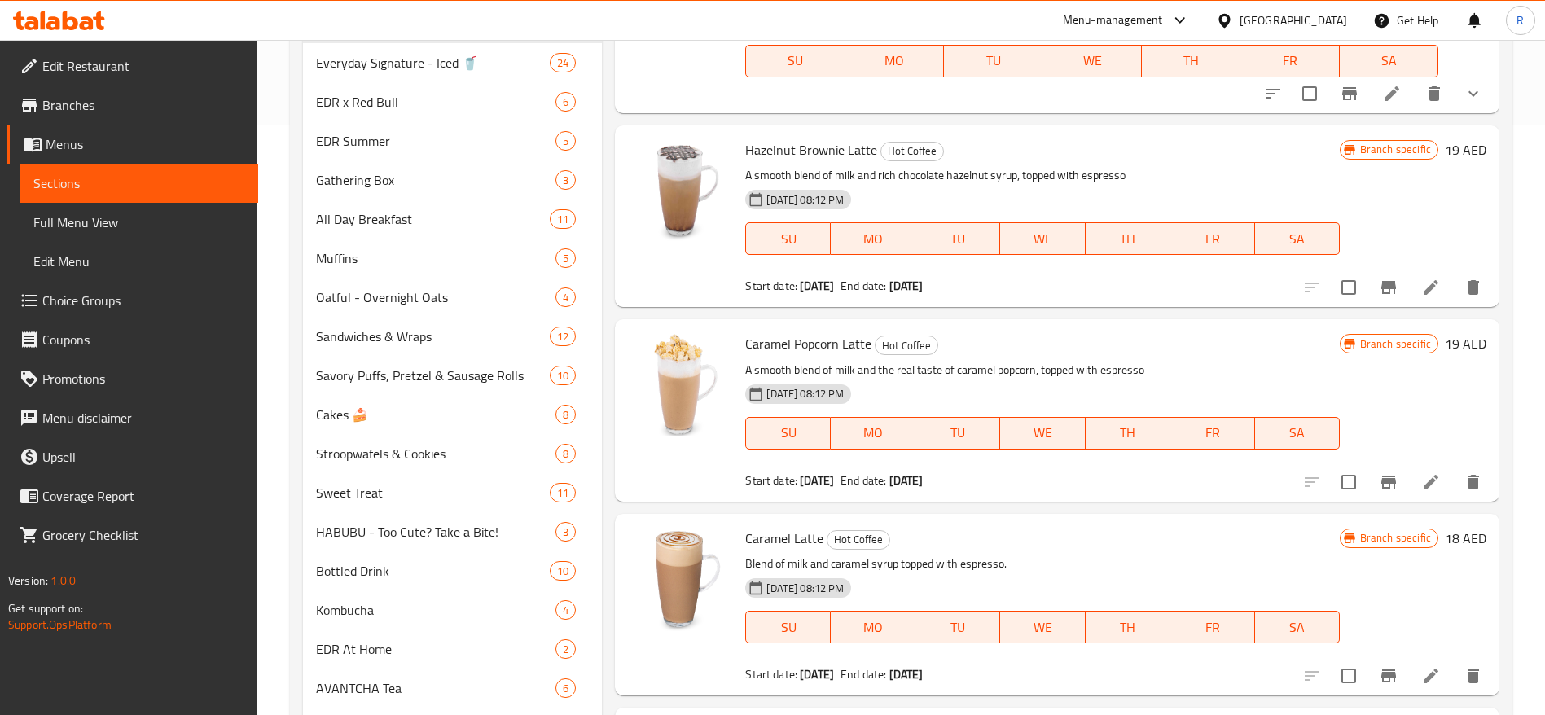
scroll to position [594, 0]
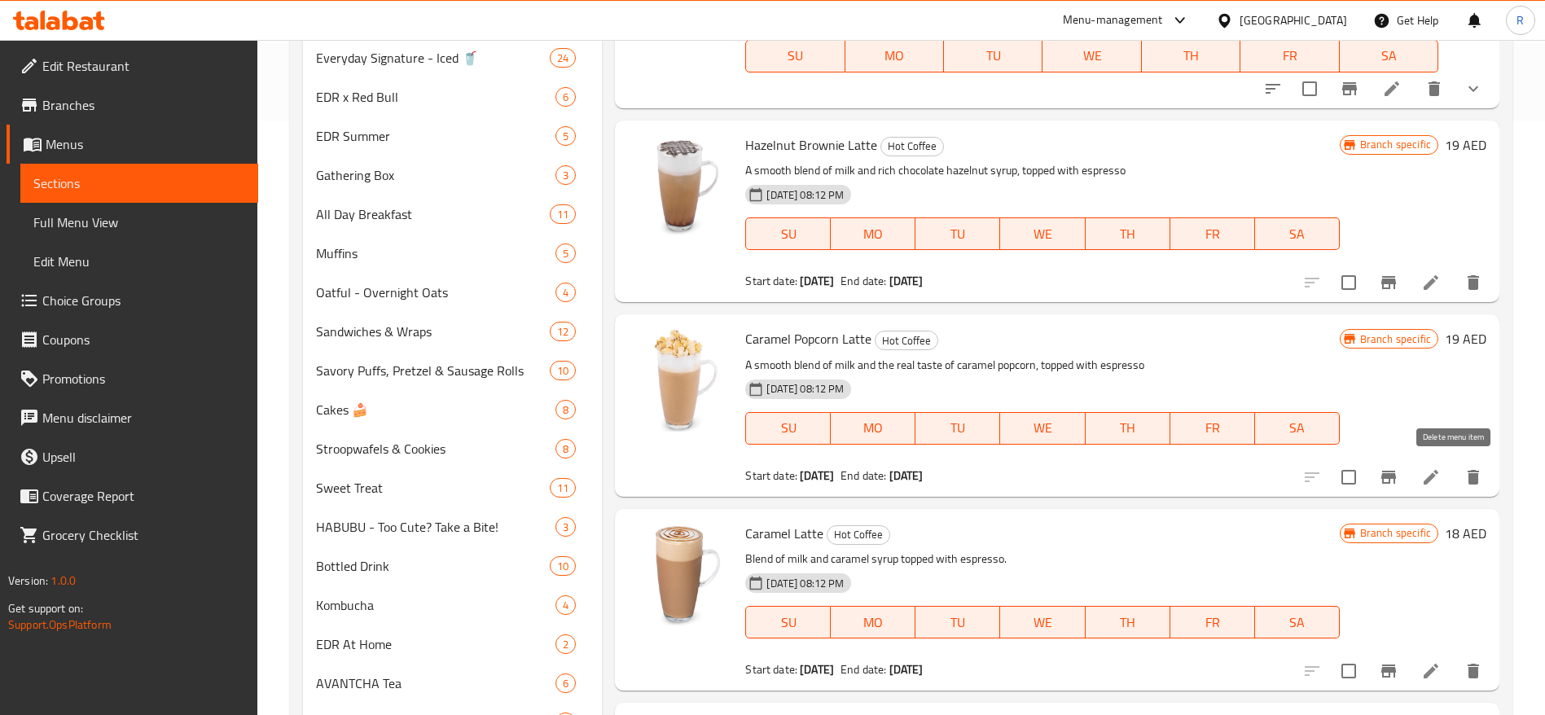
click at [1463, 477] on icon "delete" at bounding box center [1473, 477] width 20 height 20
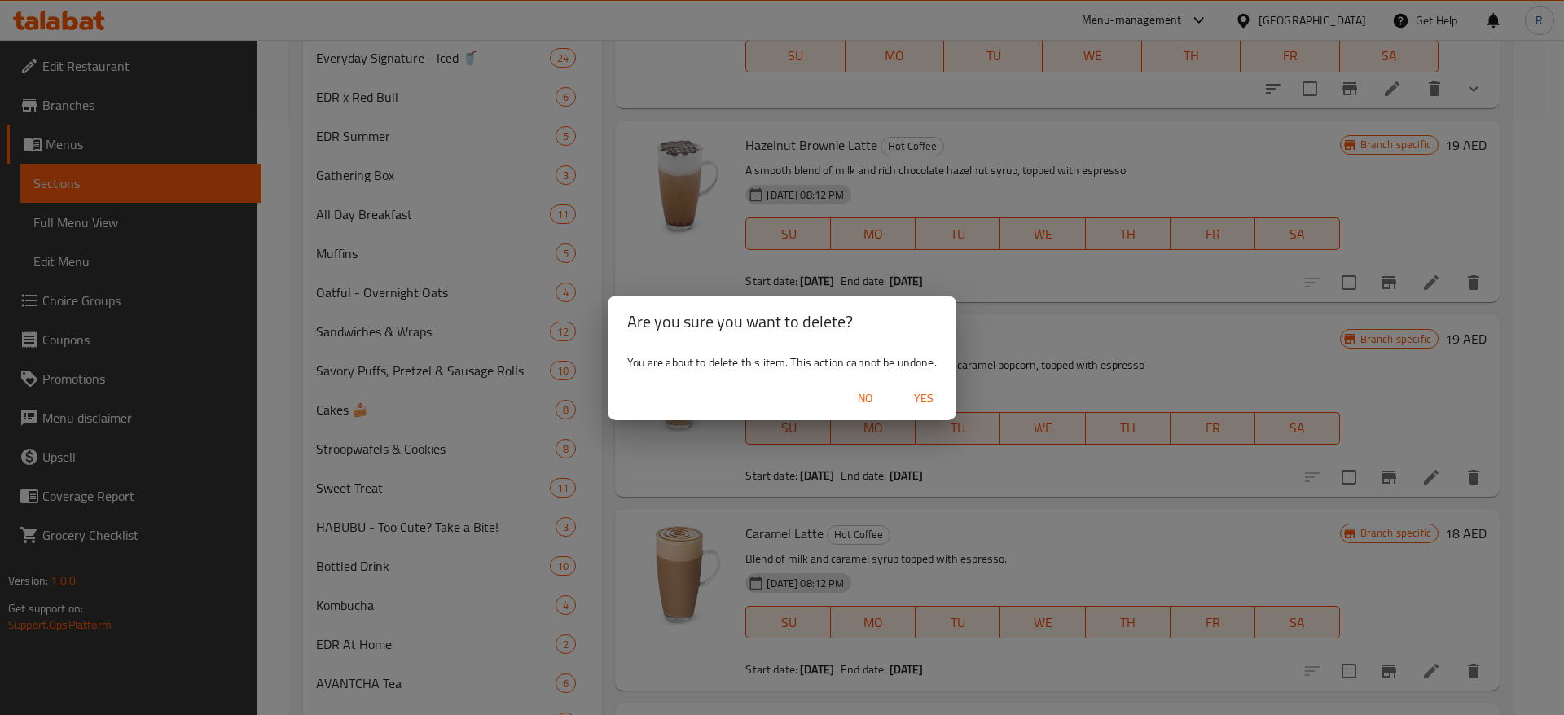
click at [929, 403] on span "Yes" at bounding box center [923, 398] width 39 height 20
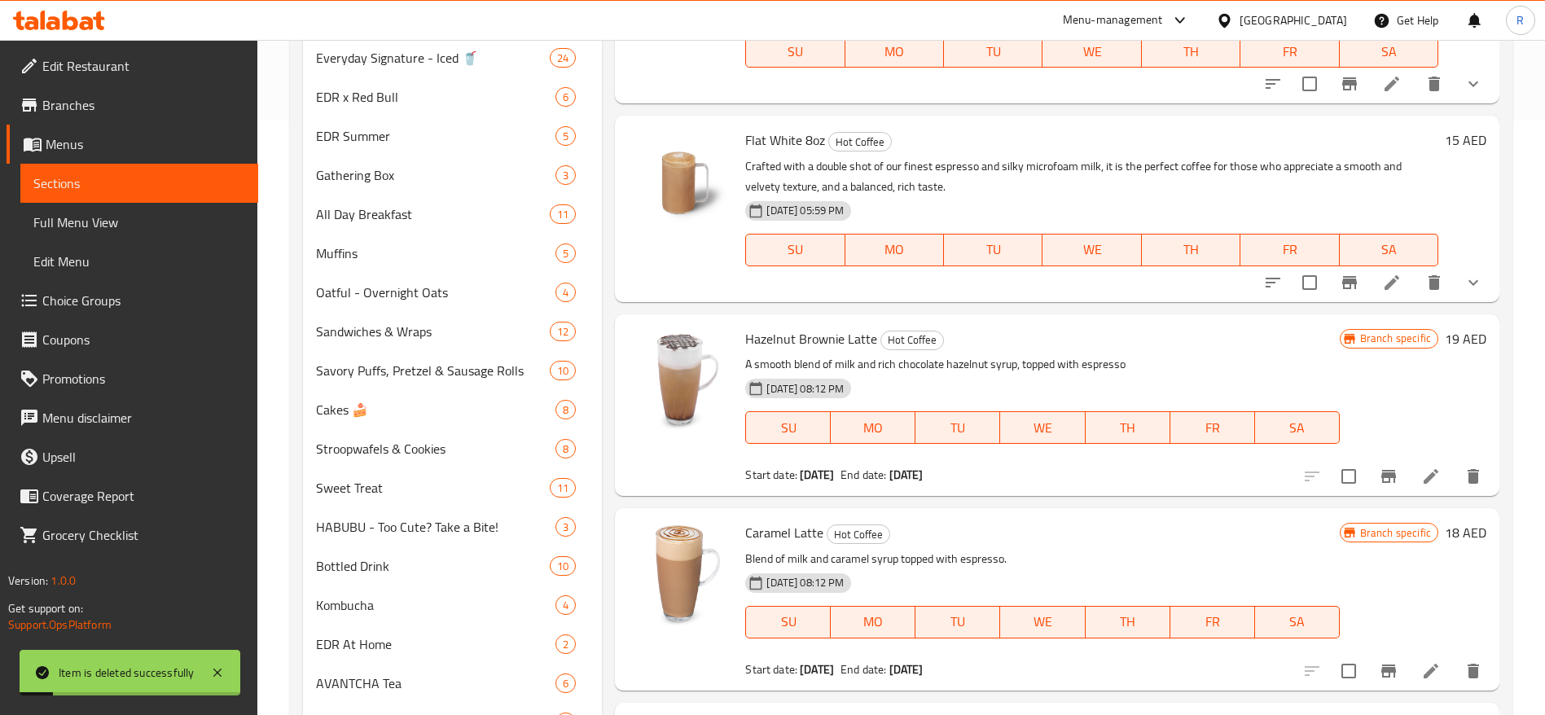
scroll to position [1269, 0]
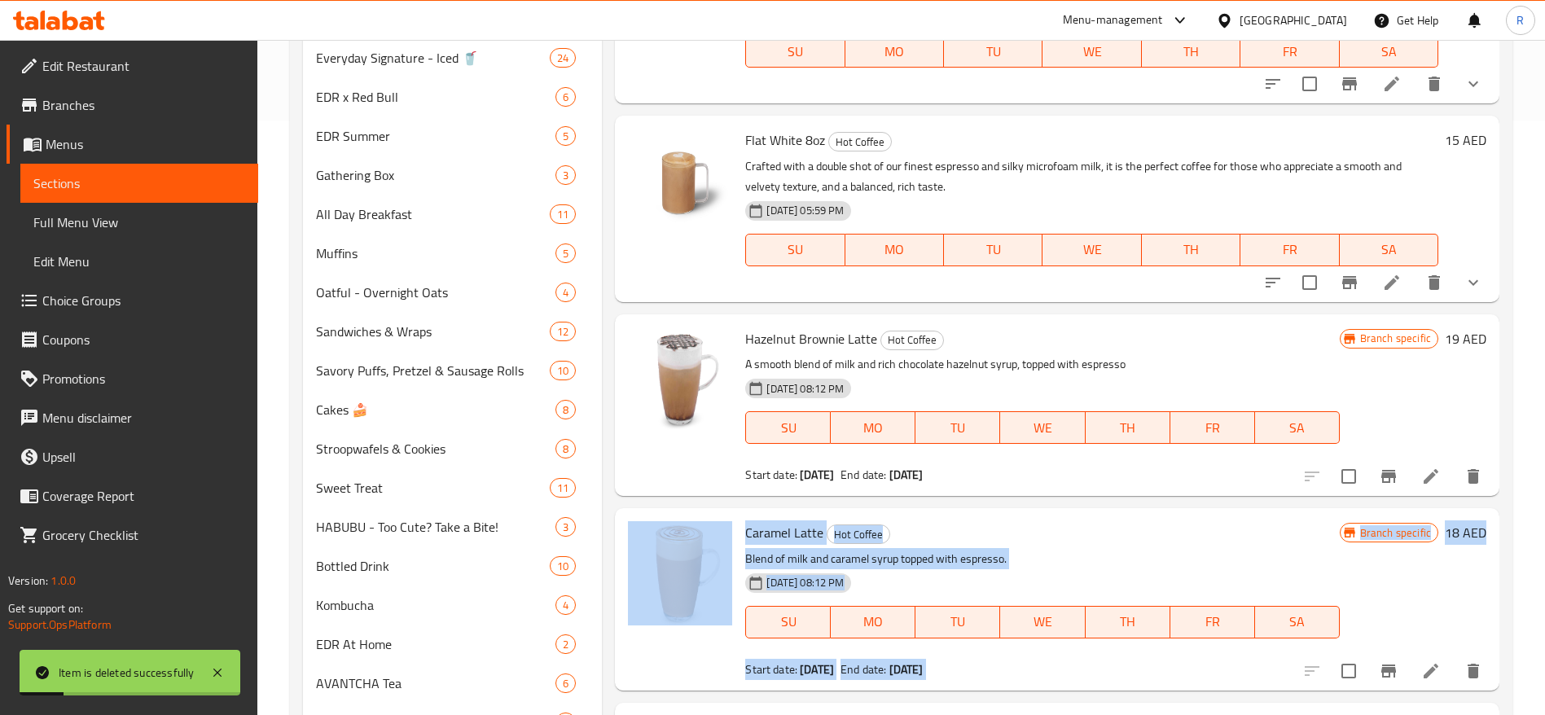
drag, startPoint x: 1479, startPoint y: 453, endPoint x: 1468, endPoint y: 562, distance: 109.6
click at [1513, 486] on div "Home / Restaurants management / Menus / Sections Everyday Roastery Coffee, (DH …" at bounding box center [900, 373] width 1287 height 1857
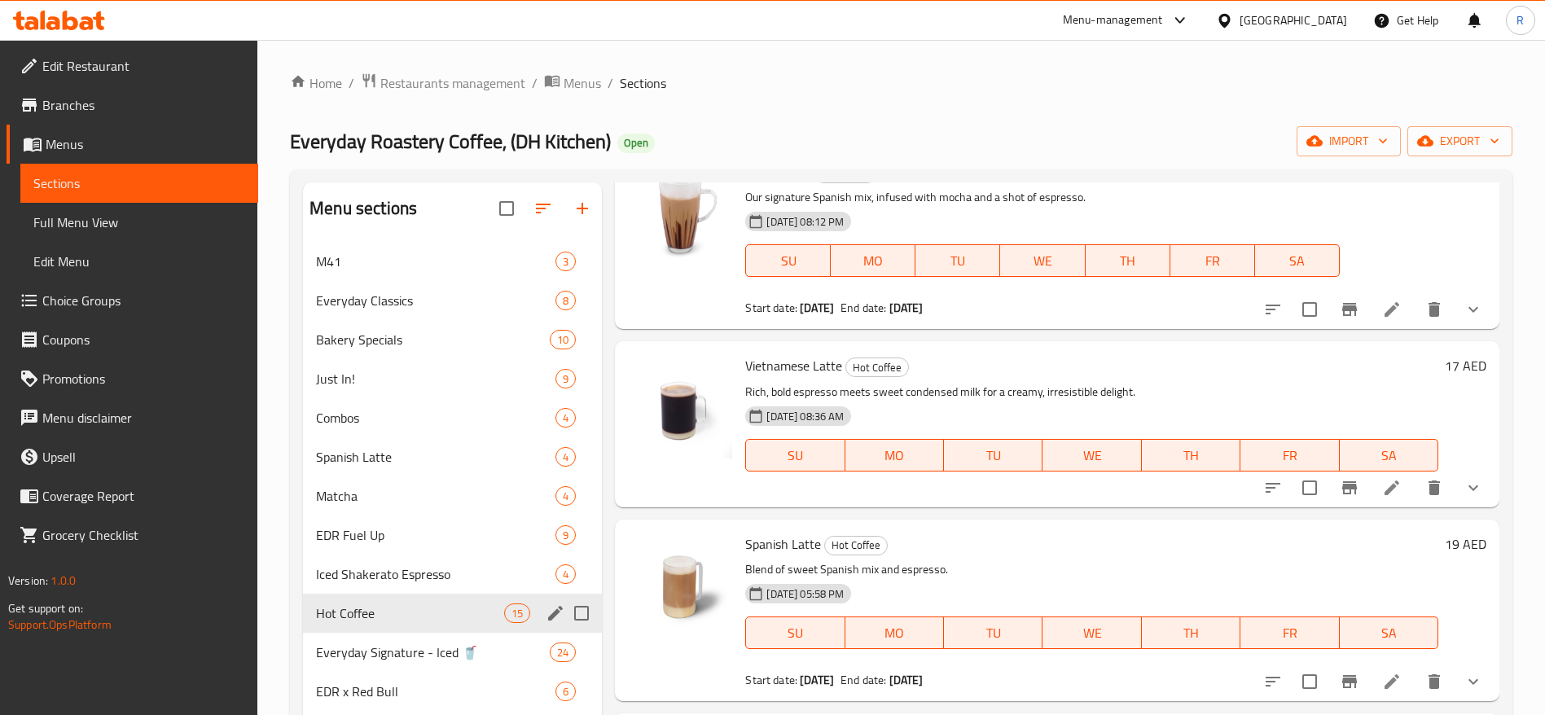
scroll to position [0, 0]
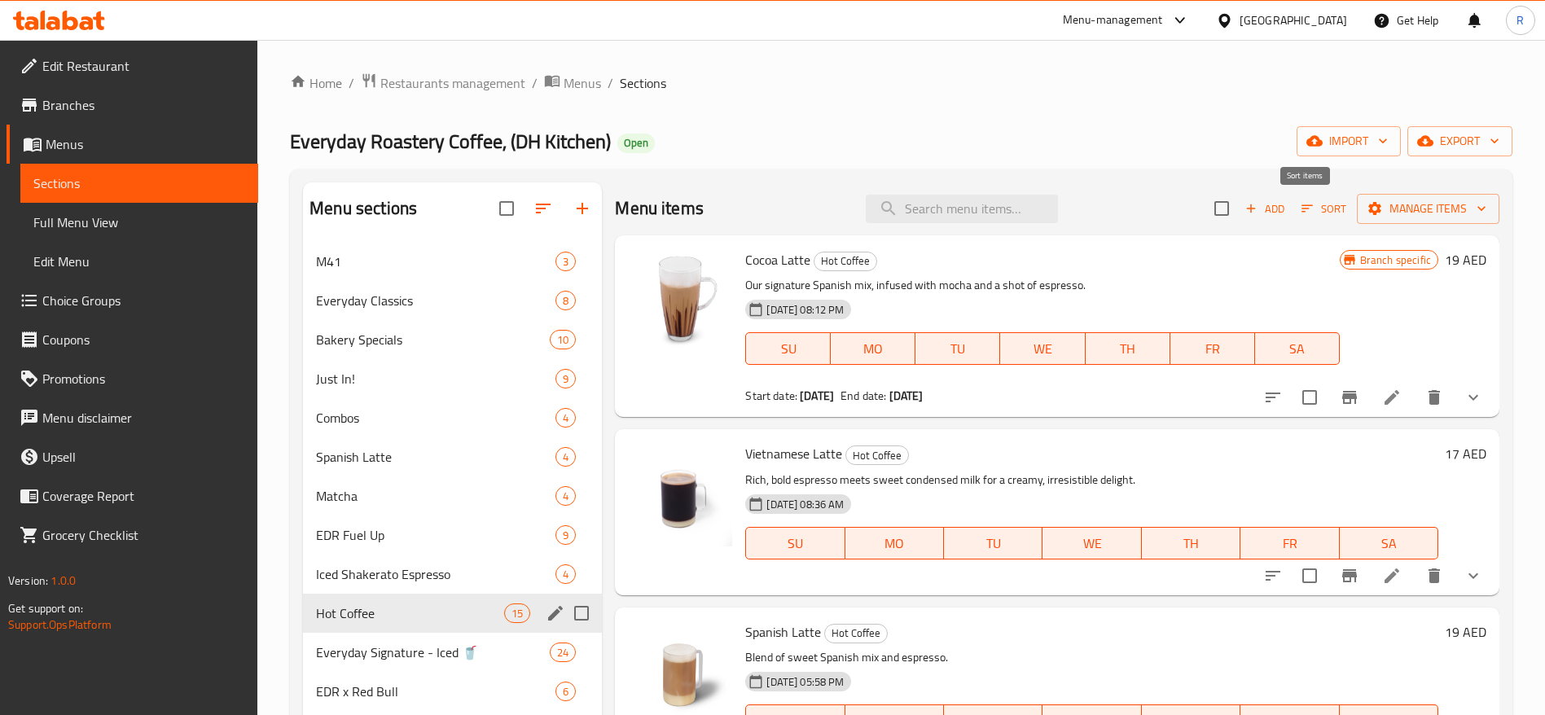
click at [1309, 205] on span "Sort" at bounding box center [1323, 209] width 45 height 19
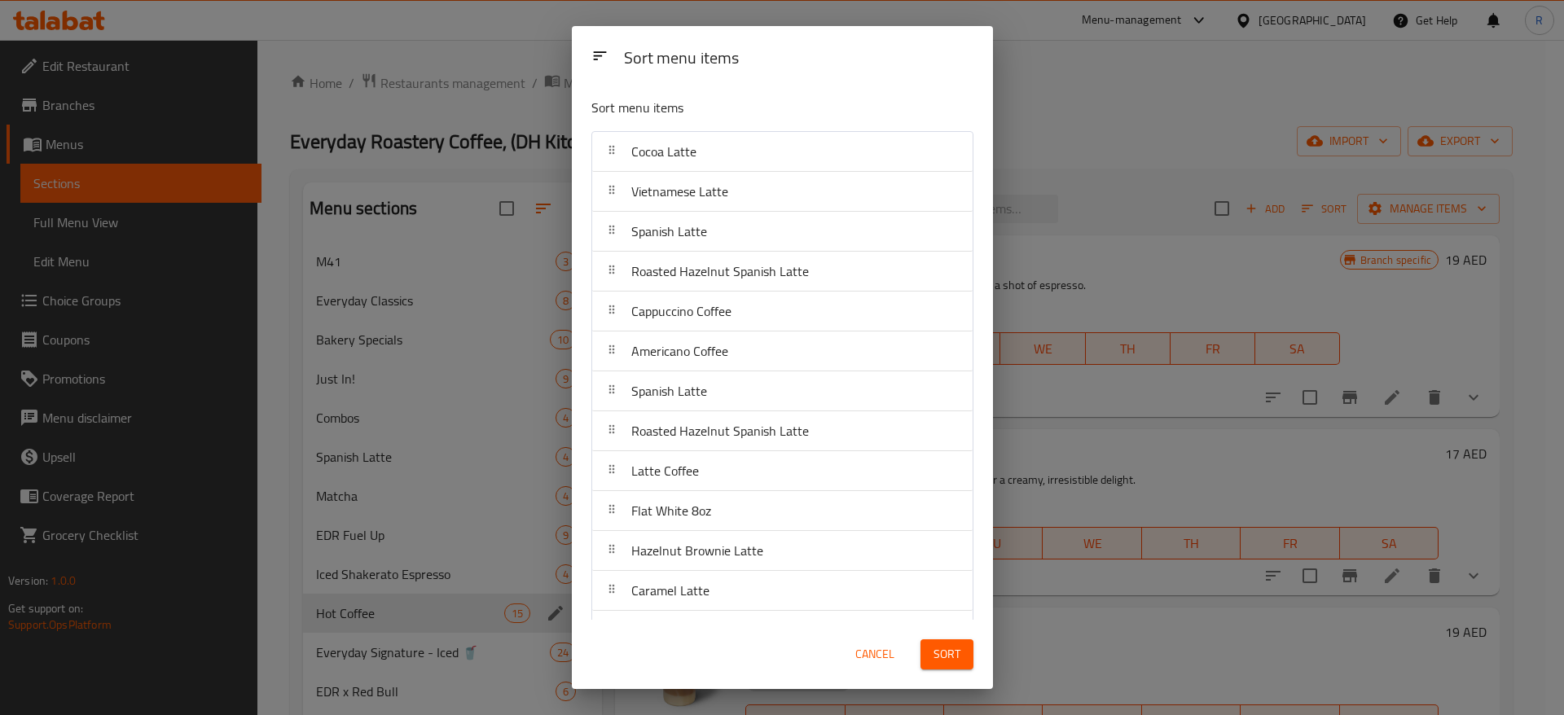
click at [872, 647] on span "Cancel" at bounding box center [874, 654] width 39 height 20
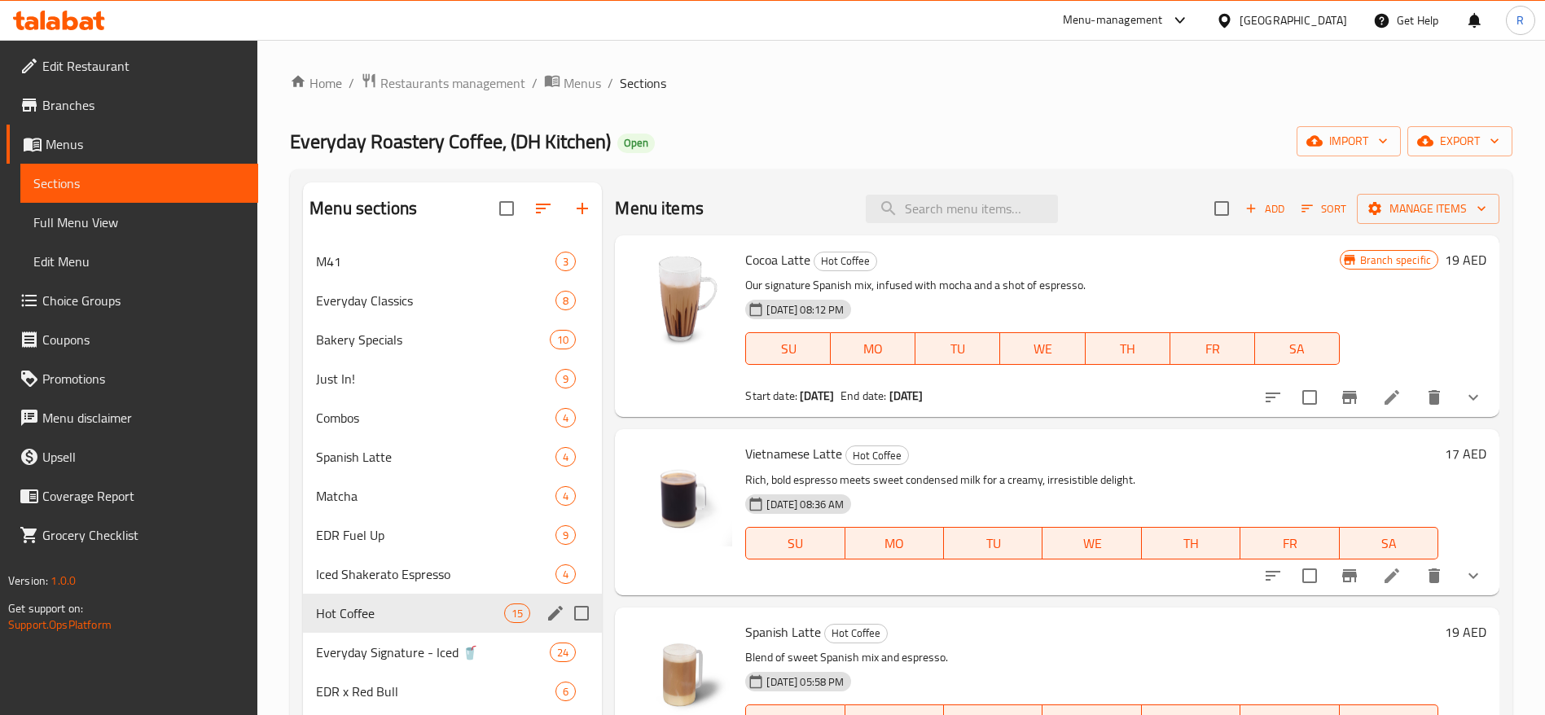
click at [1015, 432] on div "Vietnamese Latte Hot Coffee Rich, bold espresso meets sweet condensed milk for …" at bounding box center [1057, 511] width 884 height 165
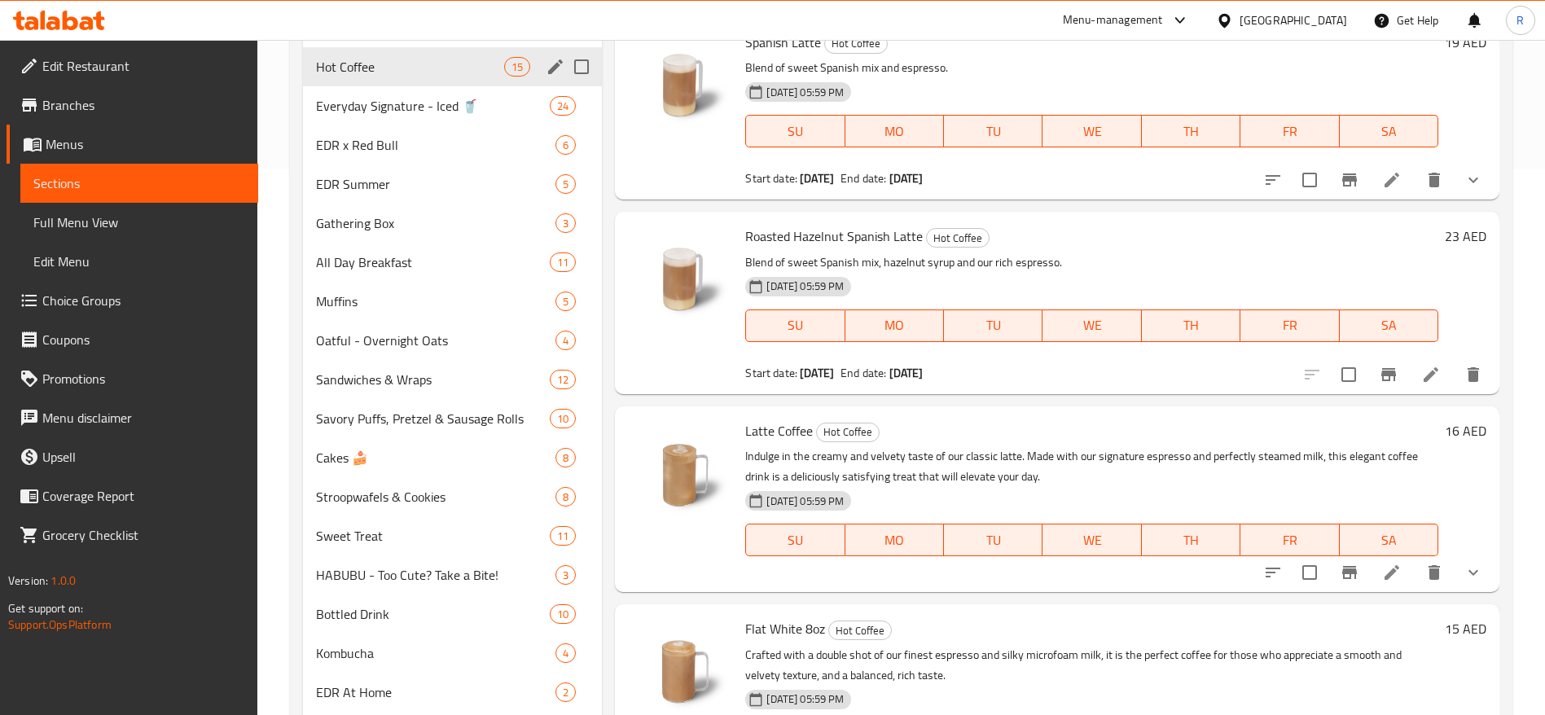
scroll to position [831, 0]
click at [1423, 375] on icon at bounding box center [1430, 372] width 15 height 15
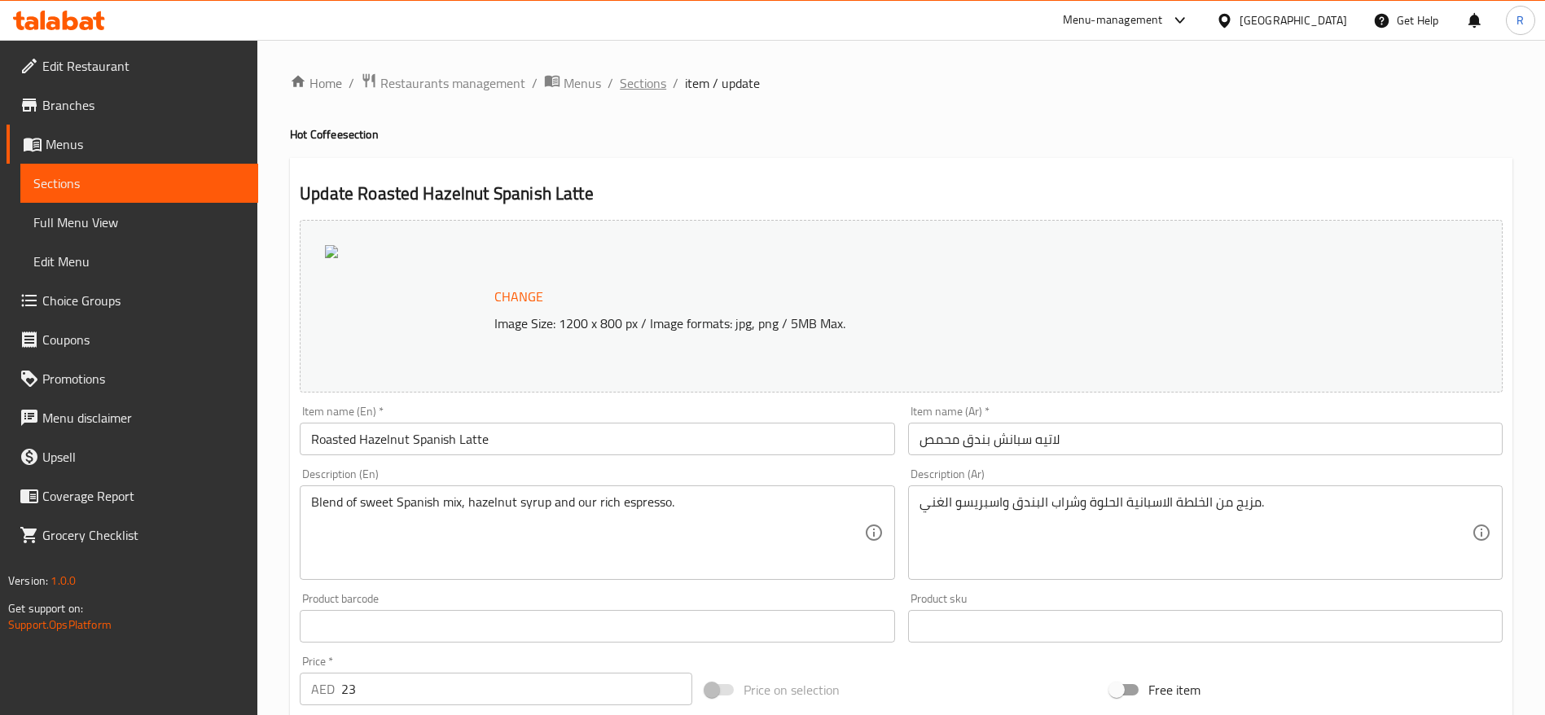
click at [639, 80] on span "Sections" at bounding box center [643, 83] width 46 height 20
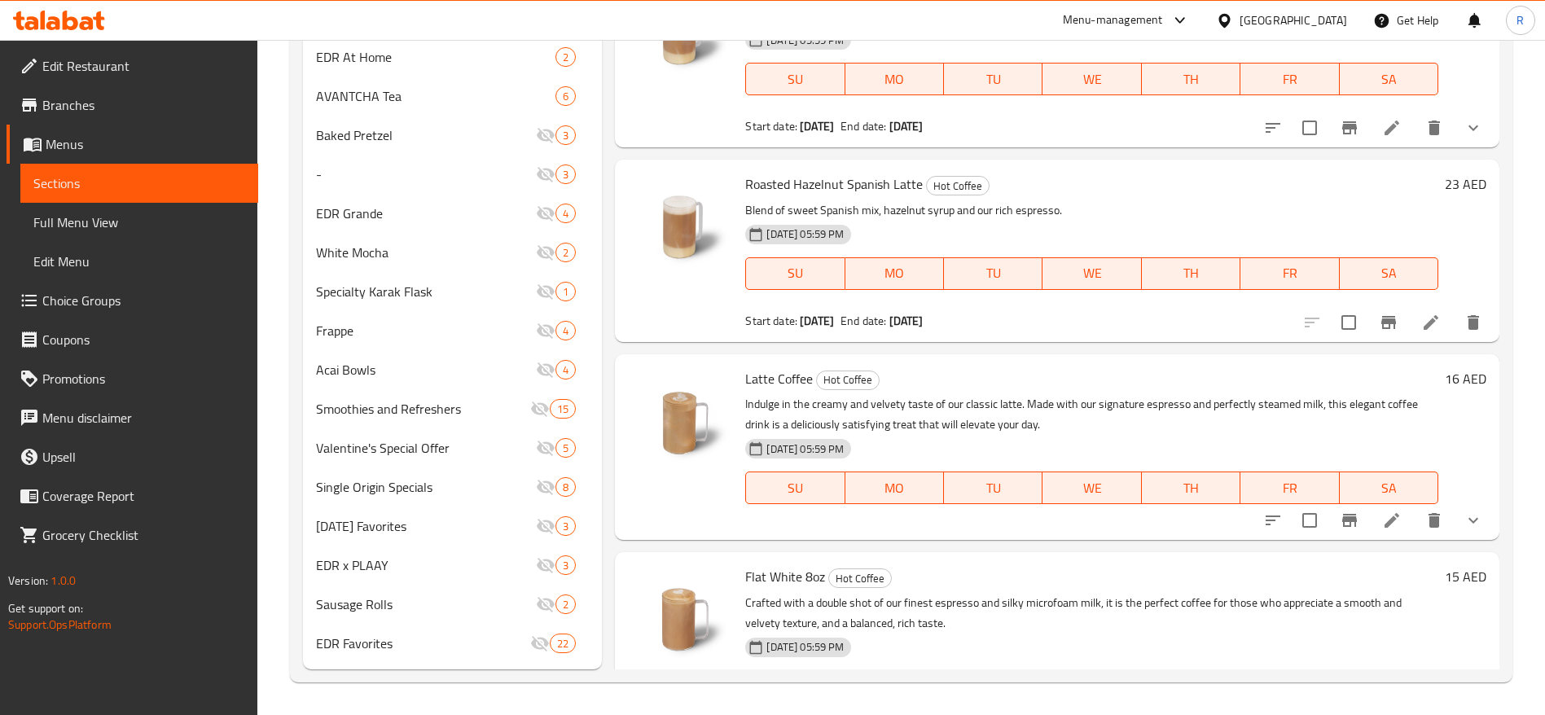
scroll to position [236, 0]
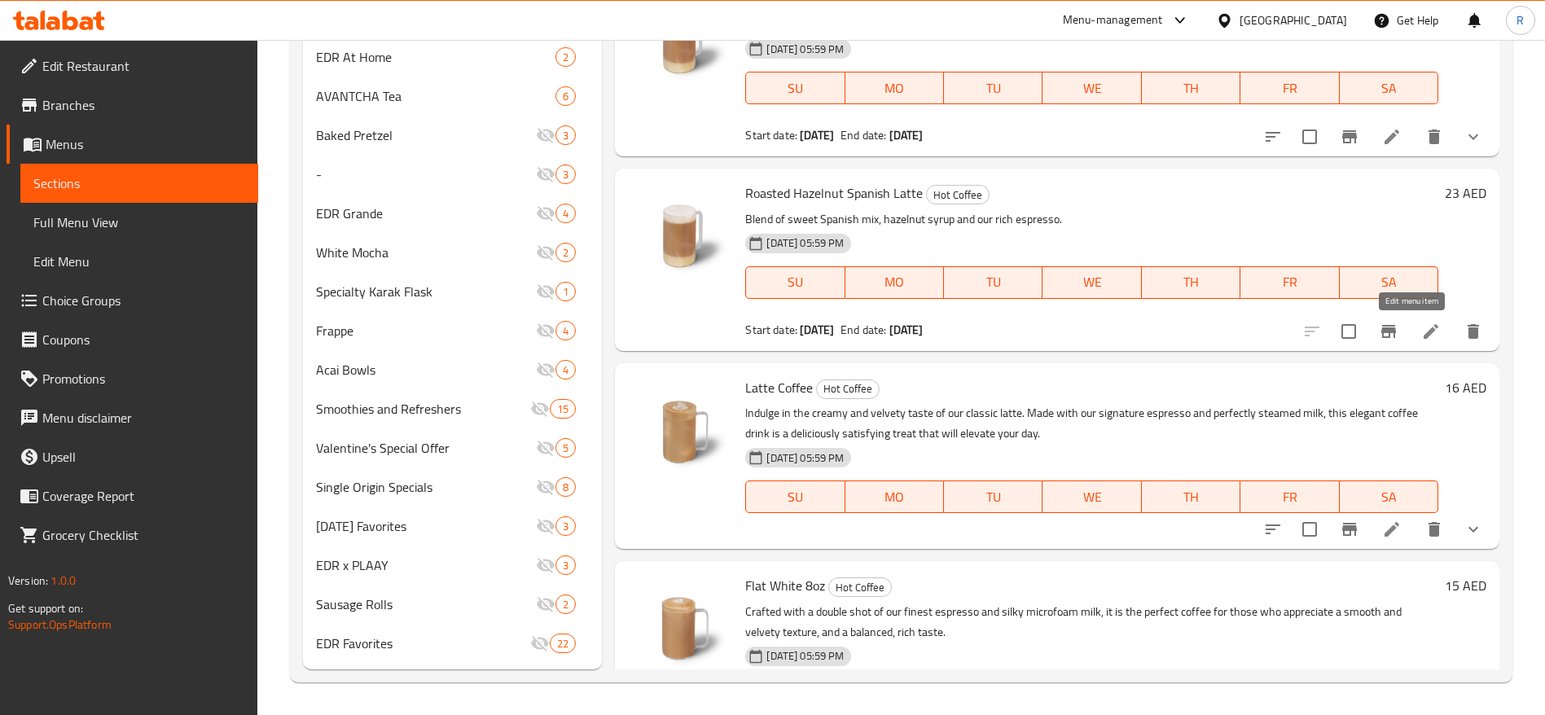
click at [1421, 330] on icon at bounding box center [1431, 332] width 20 height 20
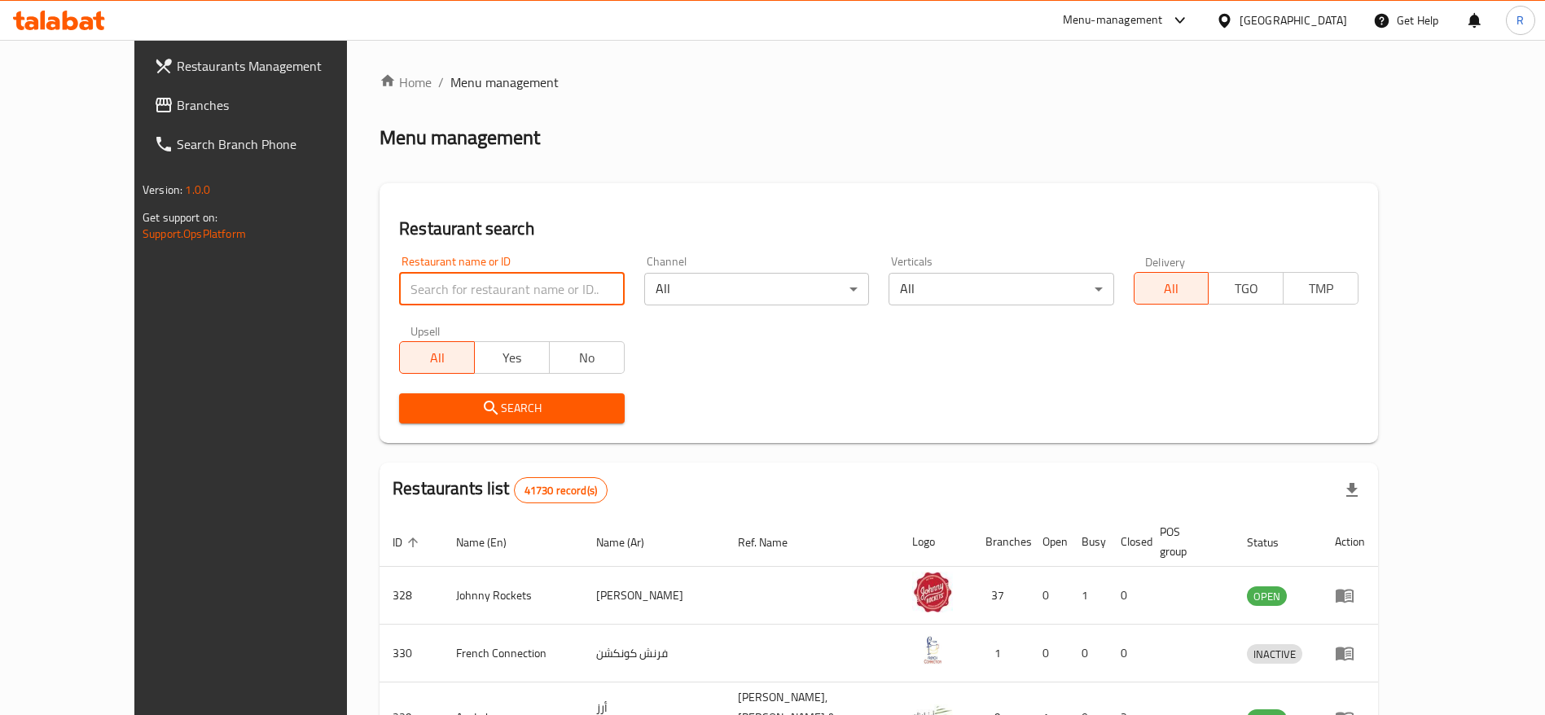
click at [504, 288] on input "search" at bounding box center [511, 289] width 225 height 33
type input "everyday roastery"
click button "Search" at bounding box center [511, 408] width 225 height 30
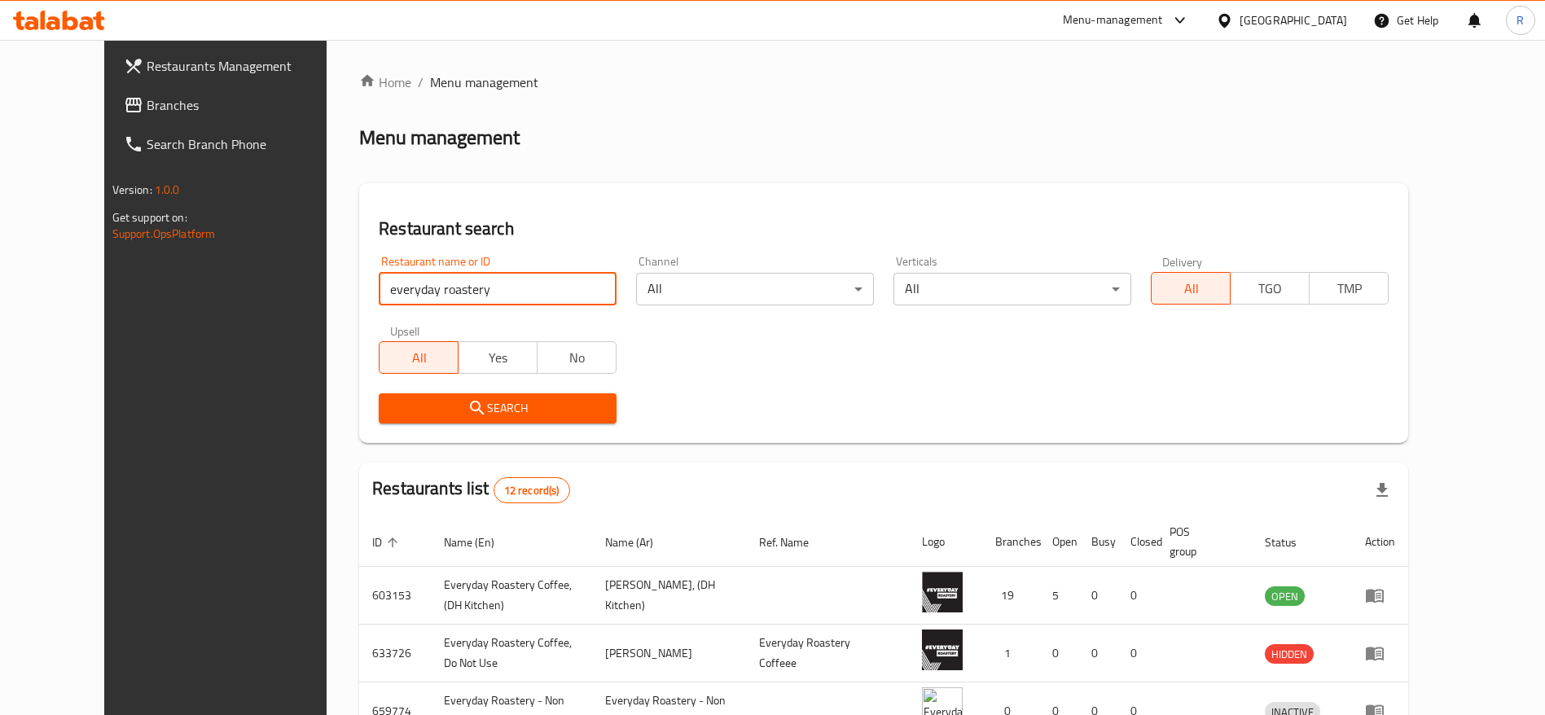
scroll to position [31, 0]
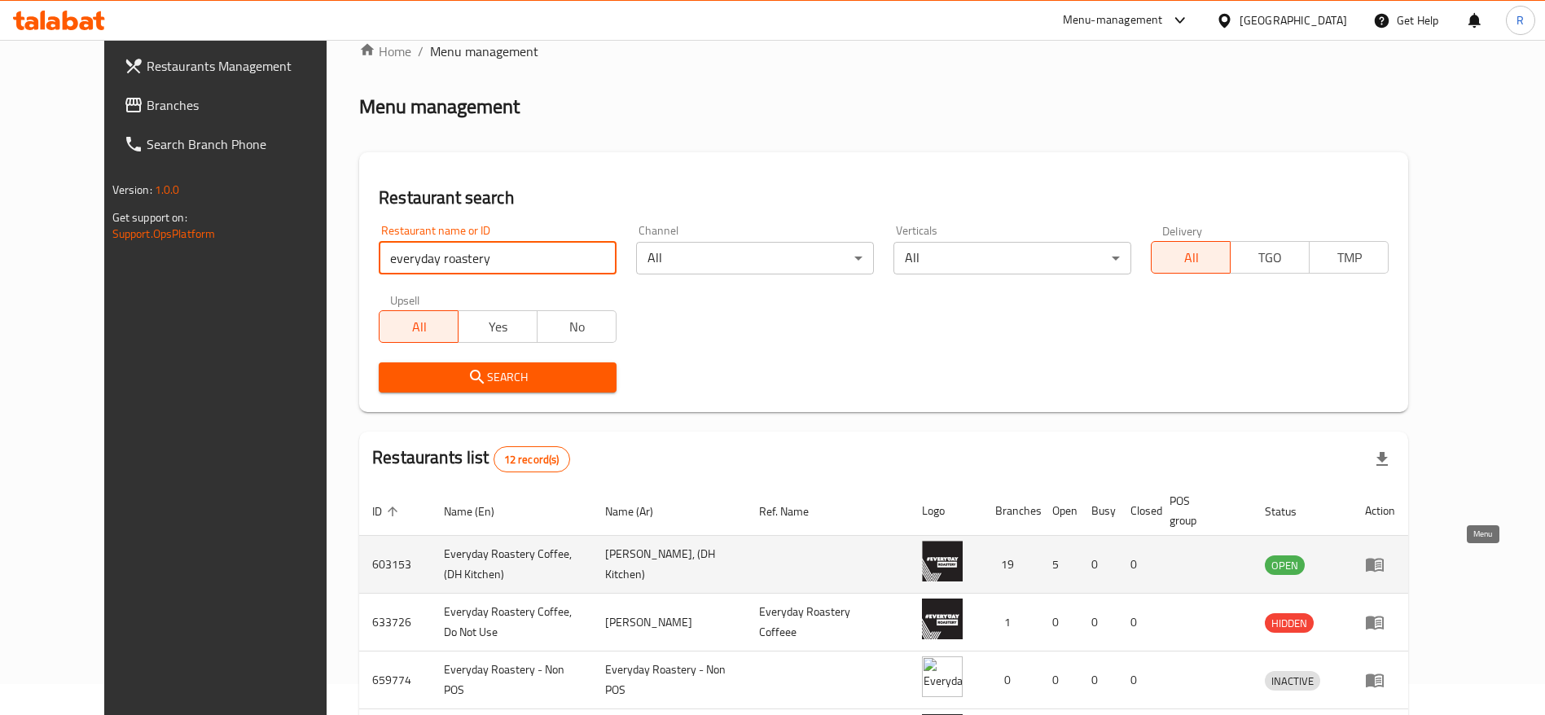
click at [1384, 567] on icon "enhanced table" at bounding box center [1375, 566] width 18 height 14
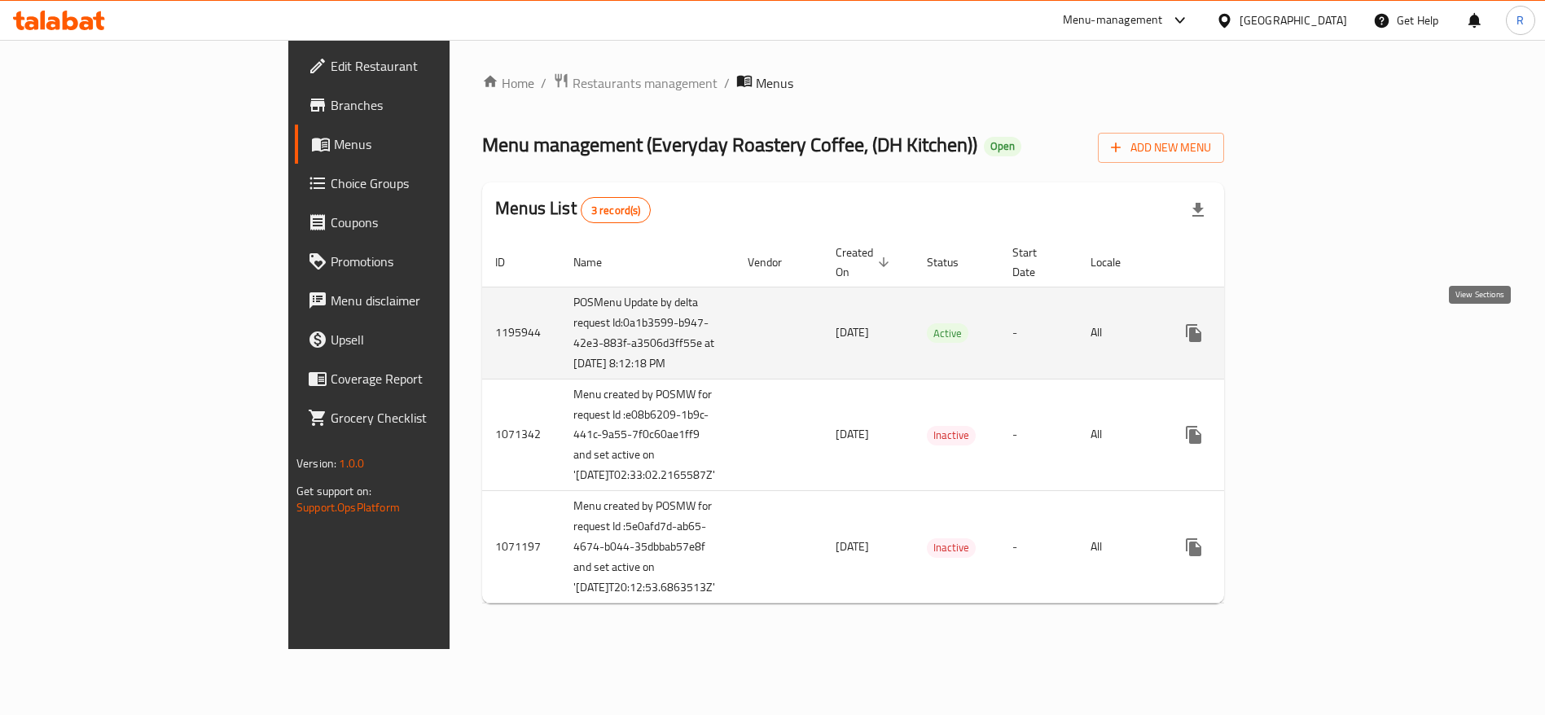
click at [1321, 331] on icon "enhanced table" at bounding box center [1311, 333] width 20 height 20
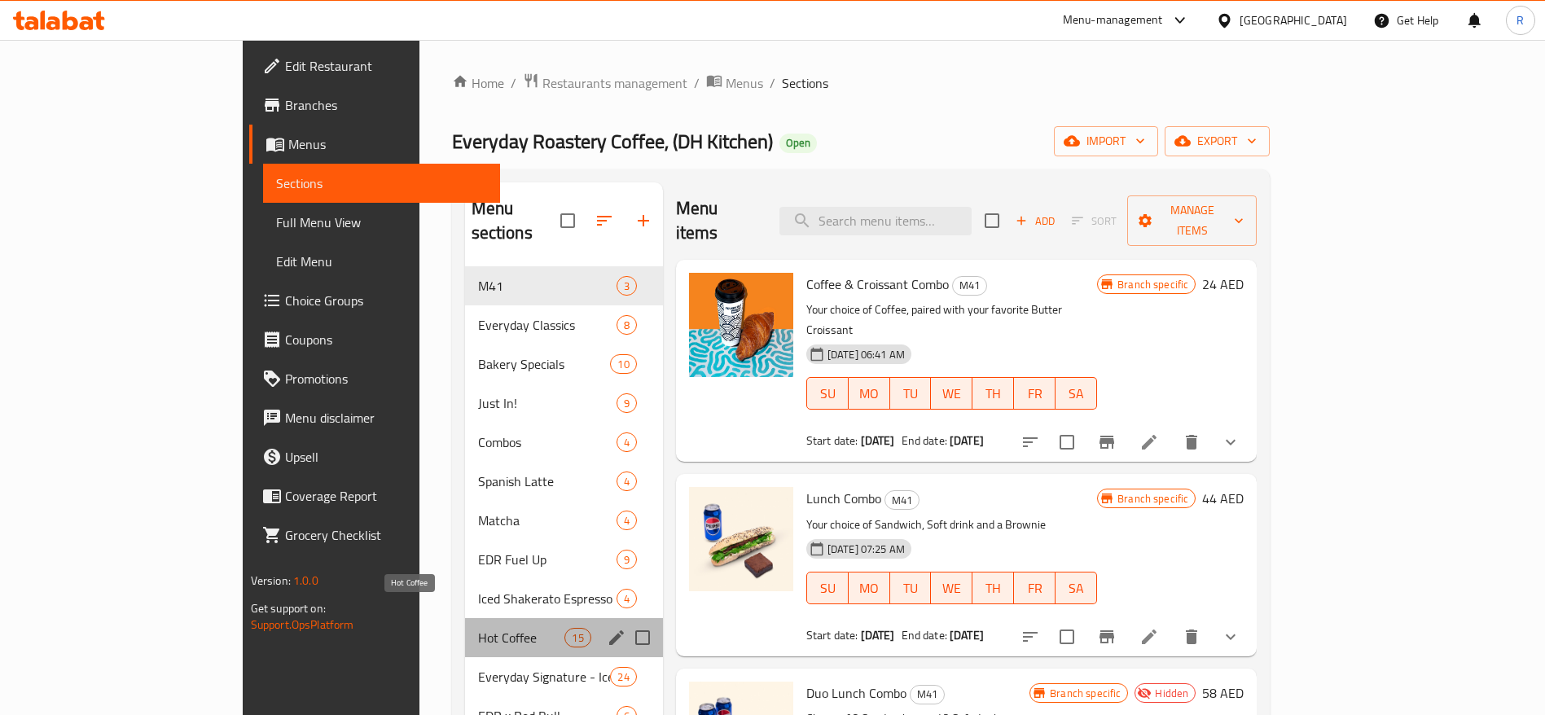
click at [478, 628] on span "Hot Coffee" at bounding box center [521, 638] width 87 height 20
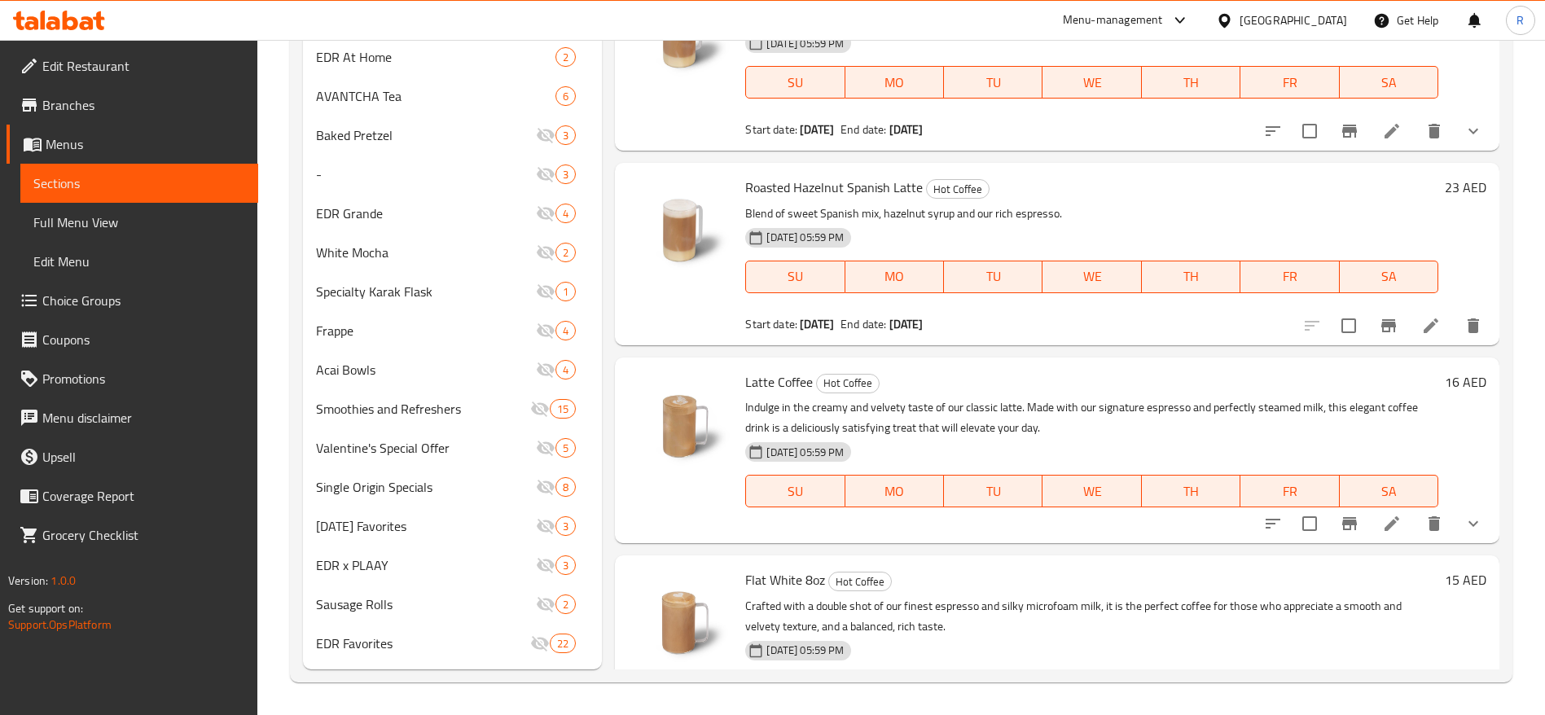
scroll to position [236, 0]
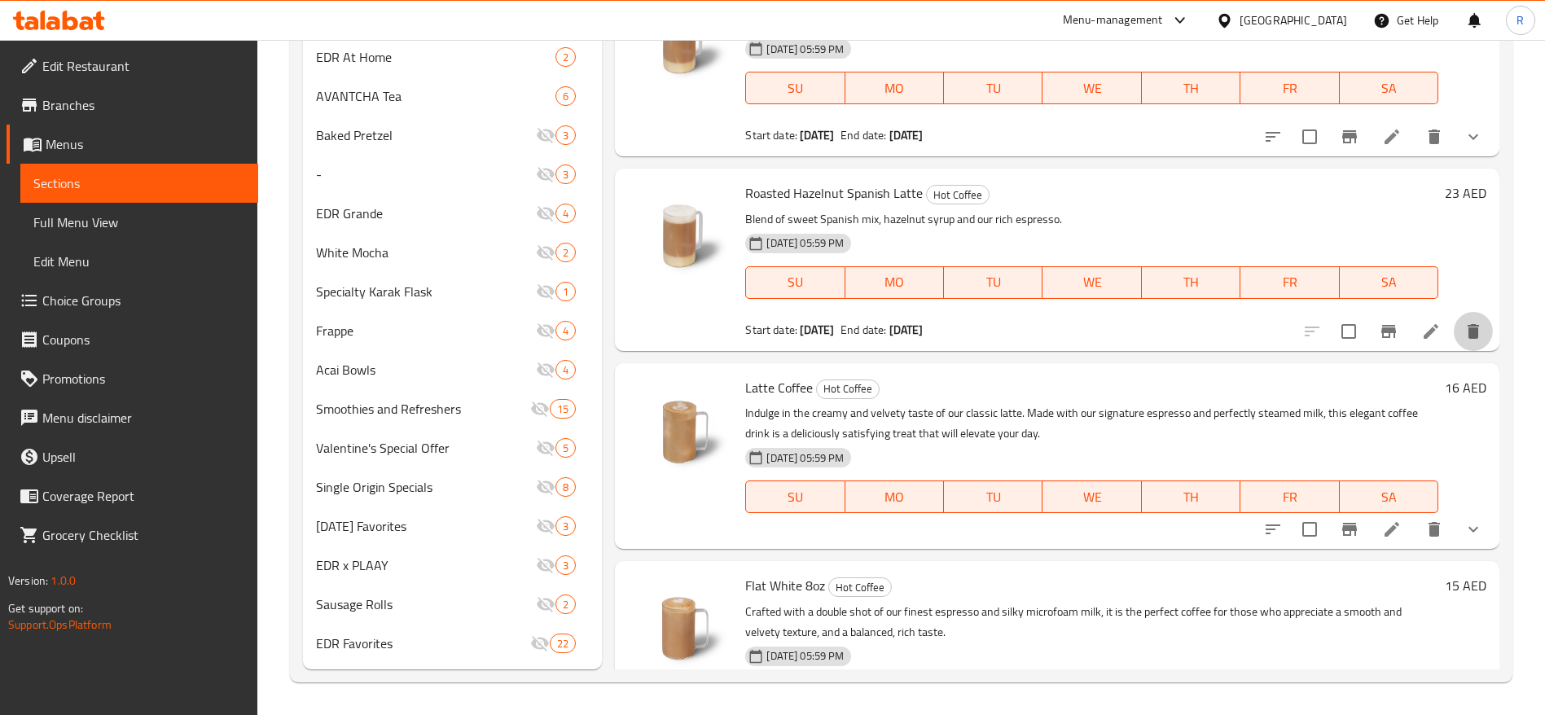
click at [1467, 332] on icon "delete" at bounding box center [1472, 331] width 11 height 15
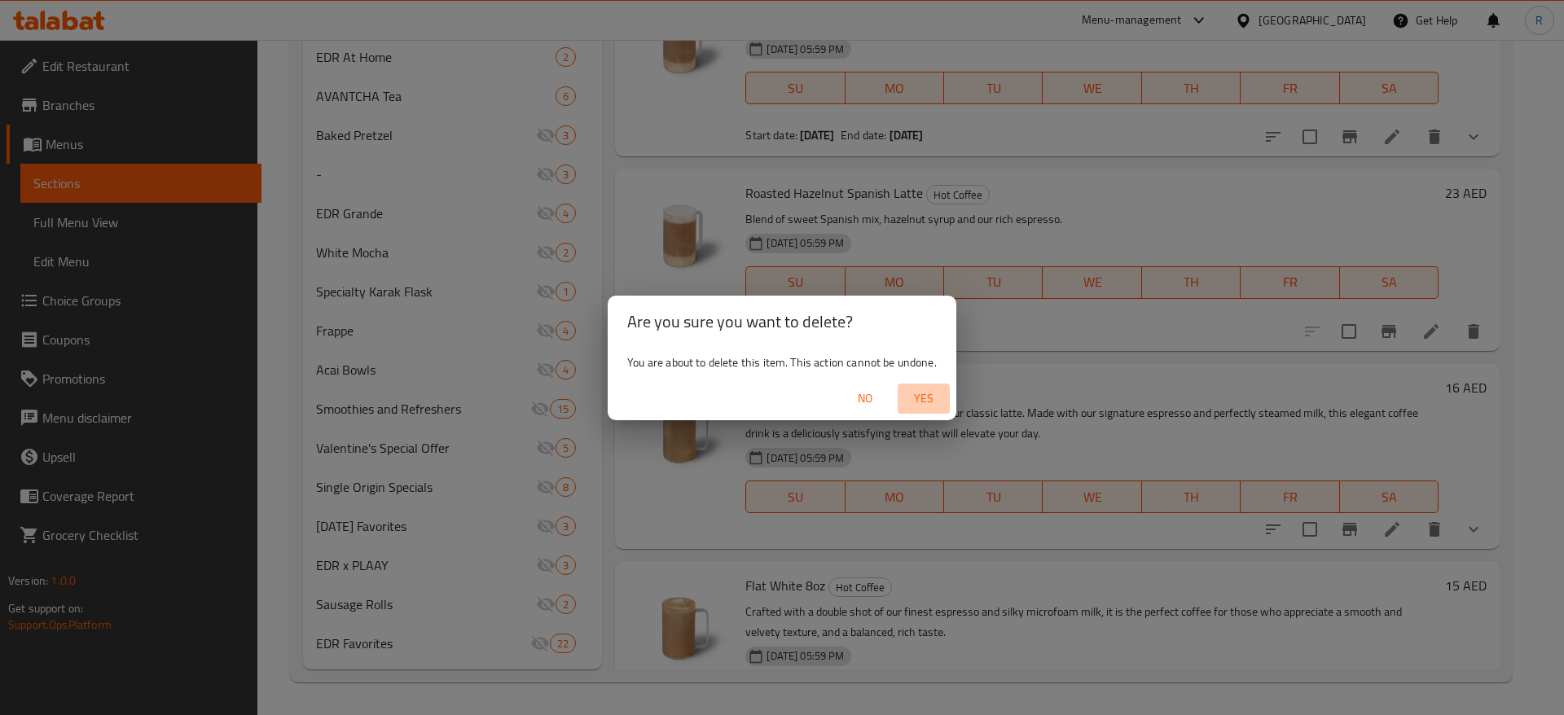
click at [921, 394] on span "Yes" at bounding box center [923, 398] width 39 height 20
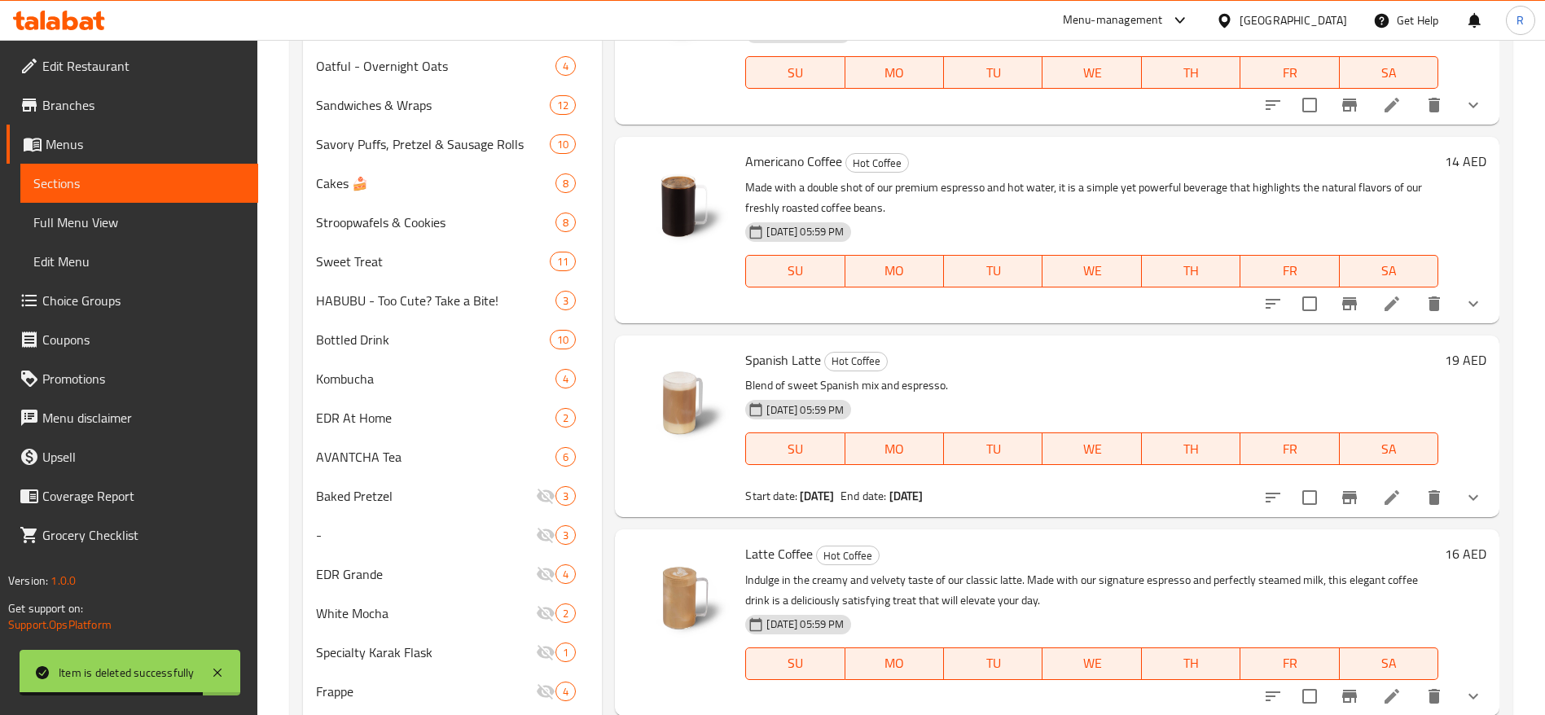
scroll to position [842, 0]
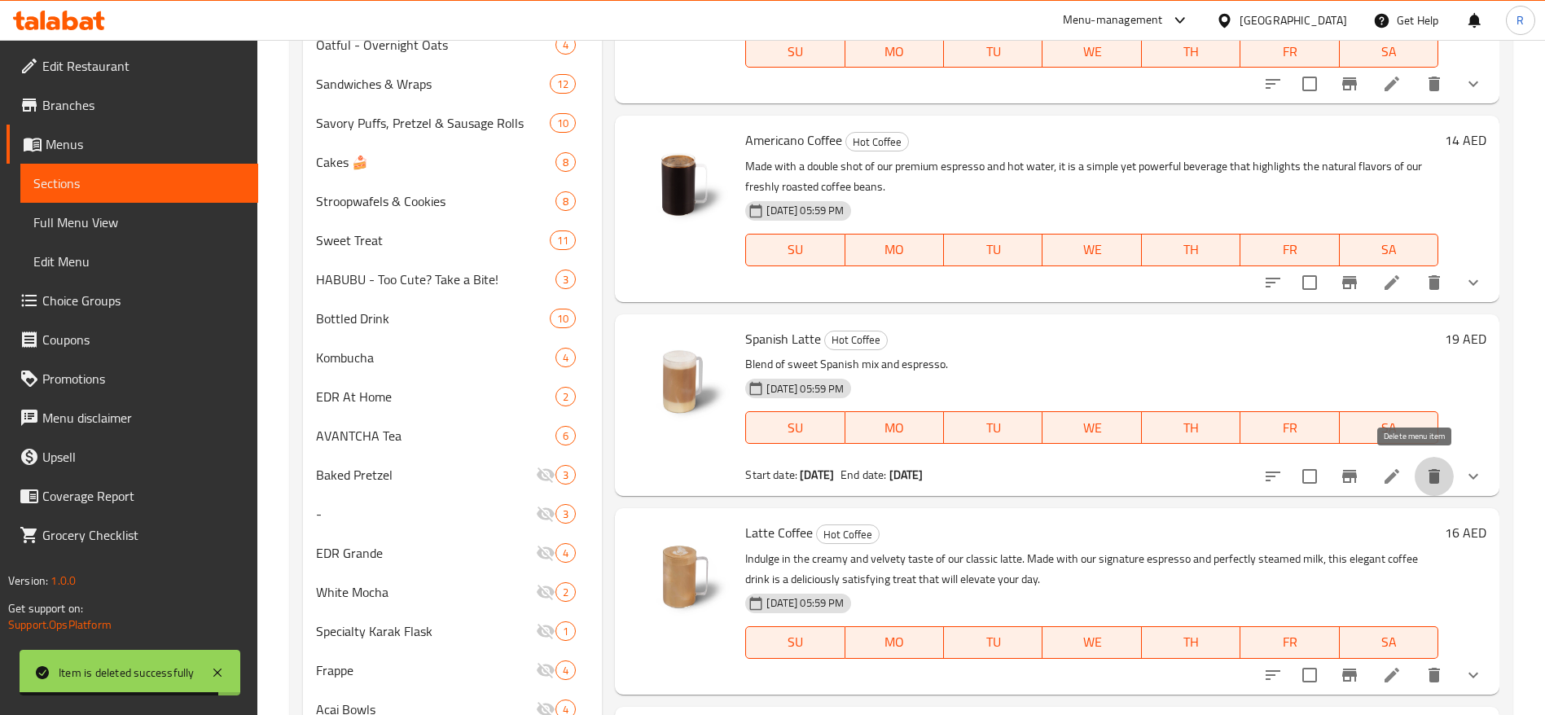
click at [1428, 478] on icon "delete" at bounding box center [1433, 476] width 11 height 15
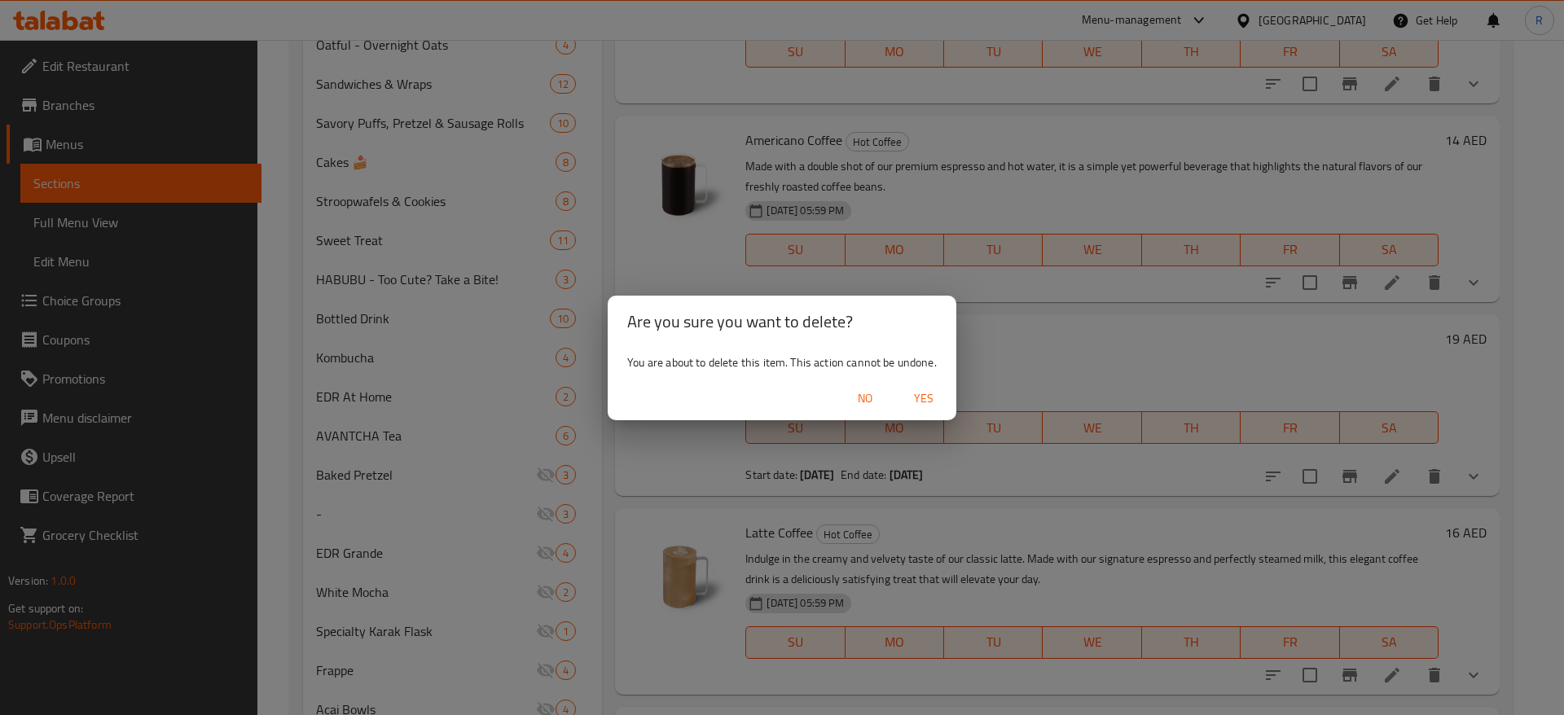
click at [927, 394] on span "Yes" at bounding box center [923, 398] width 39 height 20
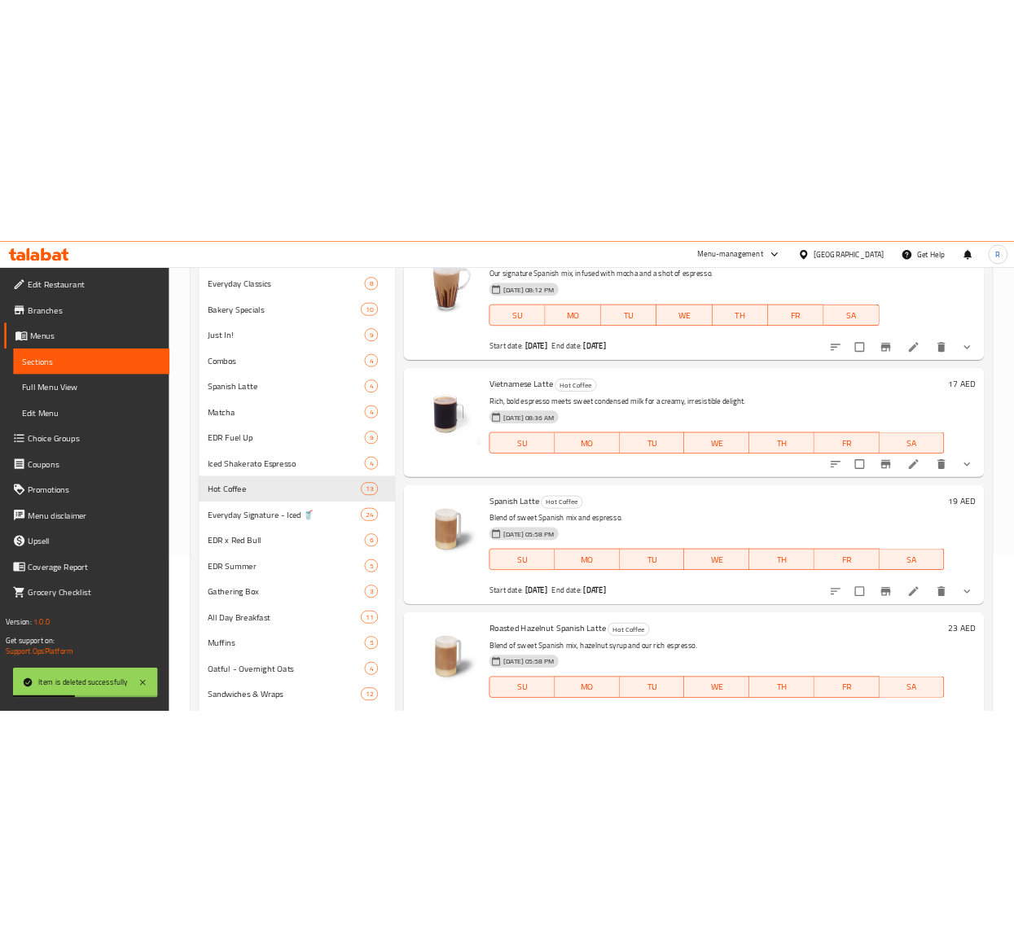
scroll to position [0, 0]
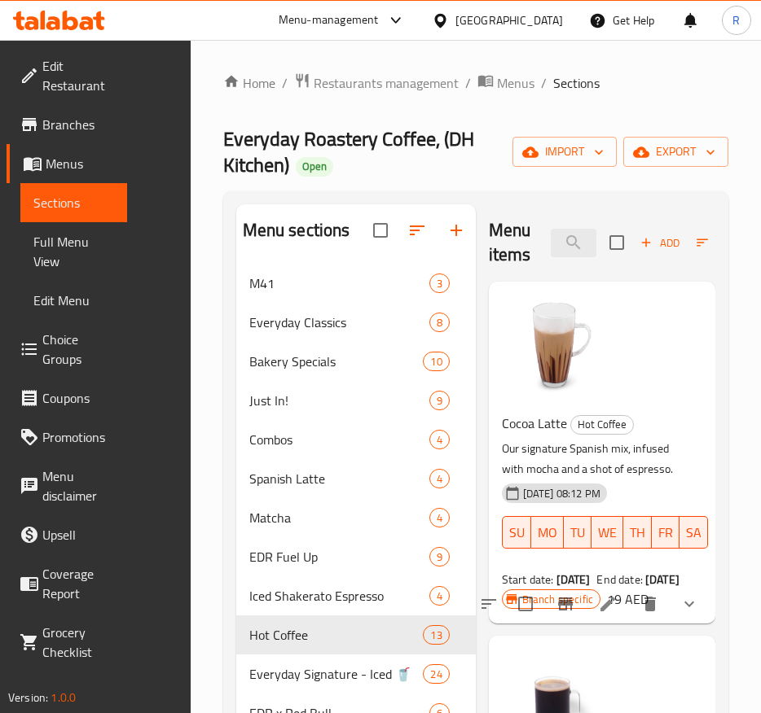
click at [495, 413] on div "Cocoa Latte Hot Coffee Our signature Spanish mix, infused with mocha and a shot…" at bounding box center [595, 500] width 200 height 189
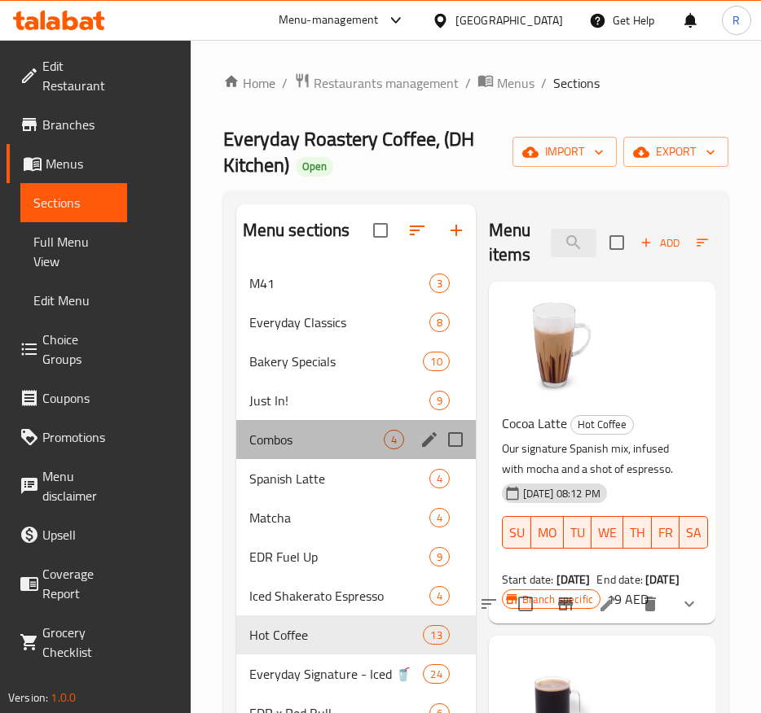
click at [425, 454] on div "Combos 4" at bounding box center [355, 439] width 239 height 39
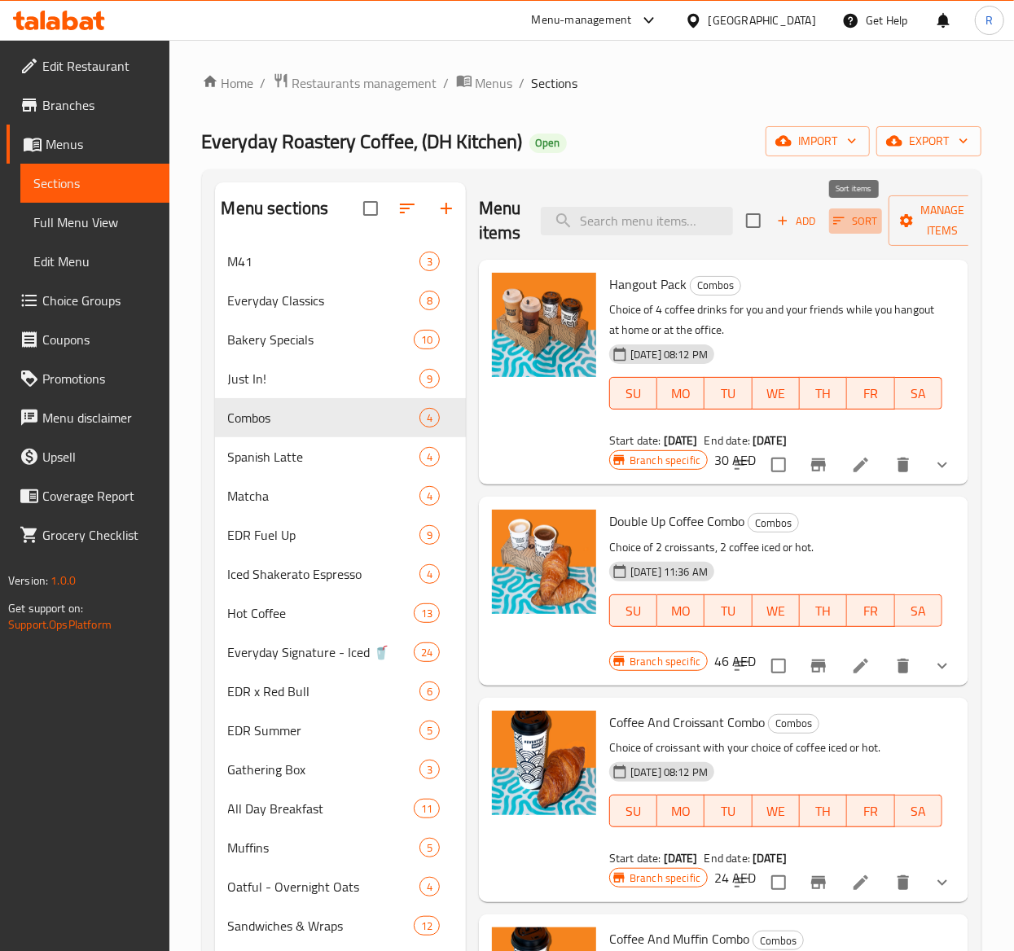
click at [861, 214] on span "Sort" at bounding box center [855, 221] width 45 height 19
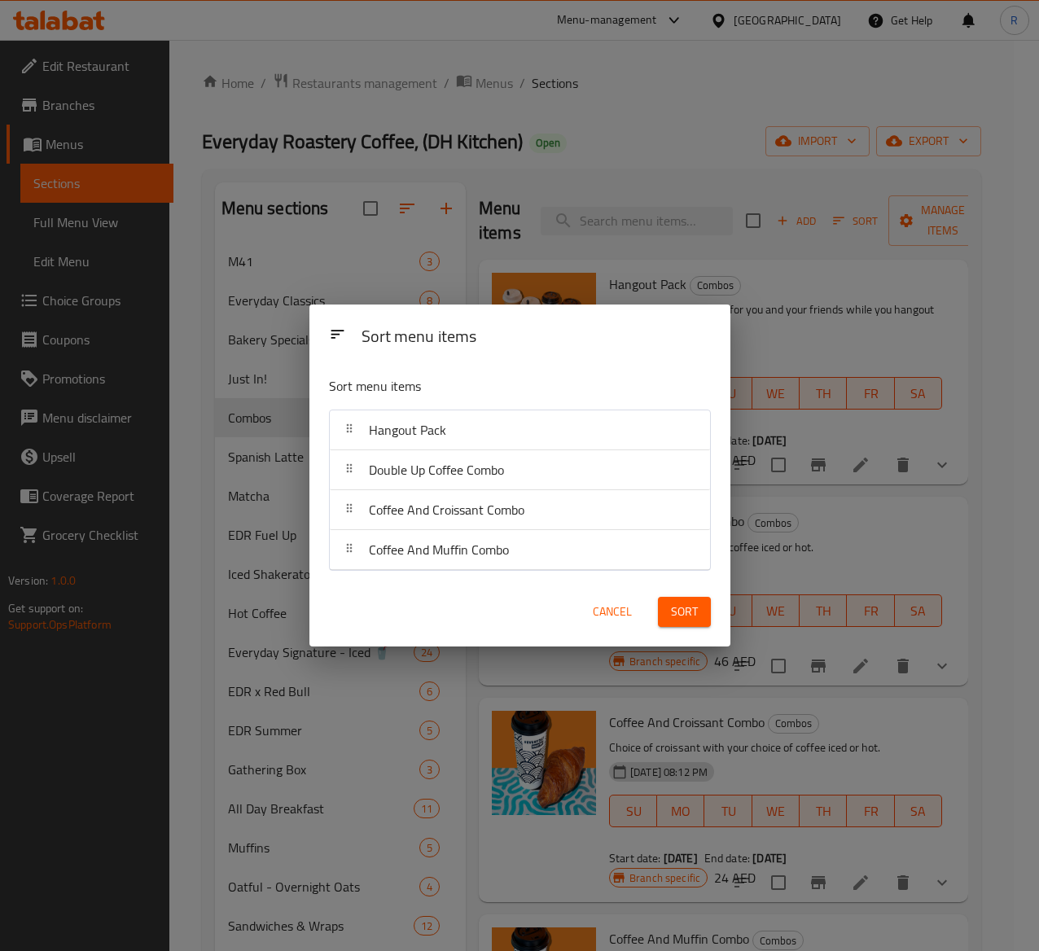
click at [254, 414] on div "Sort menu items Sort menu items Hangout Pack Double Up Coffee Combo Coffee And …" at bounding box center [519, 475] width 1039 height 951
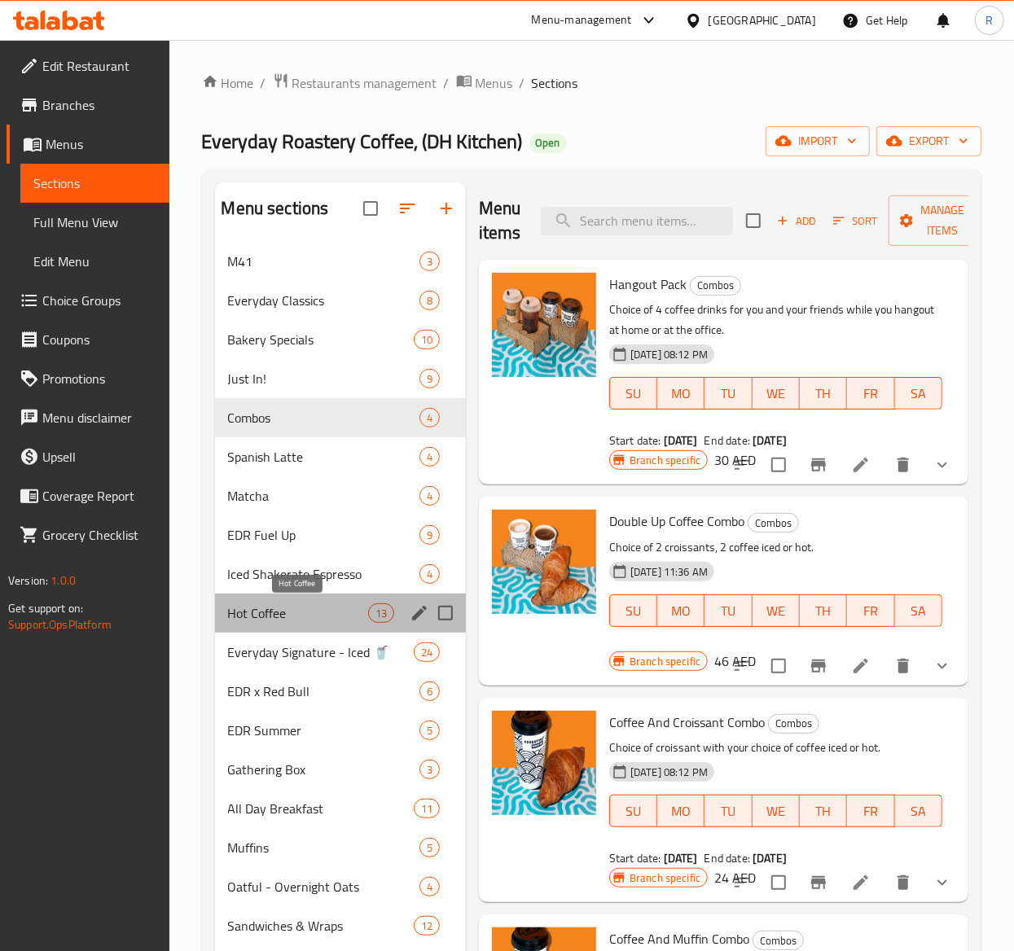
click at [267, 611] on span "Hot Coffee" at bounding box center [298, 613] width 140 height 20
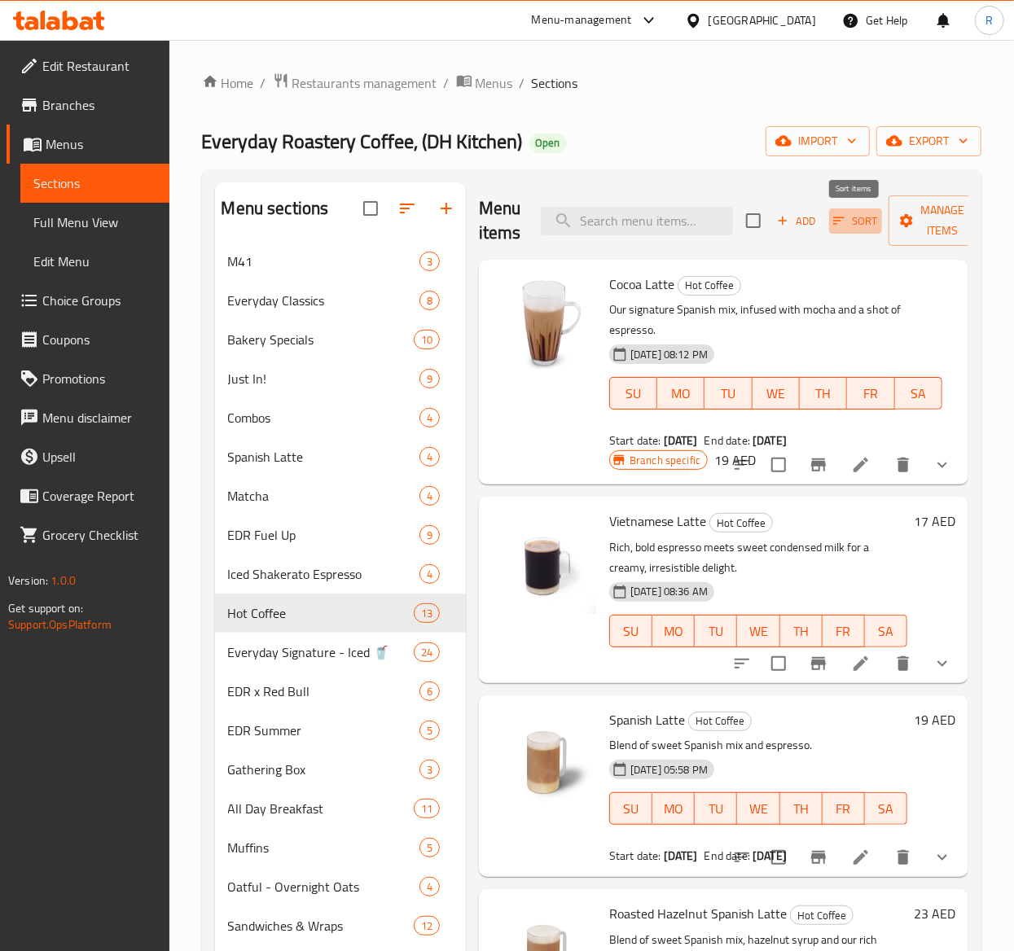
click at [844, 218] on icon "button" at bounding box center [838, 220] width 15 height 15
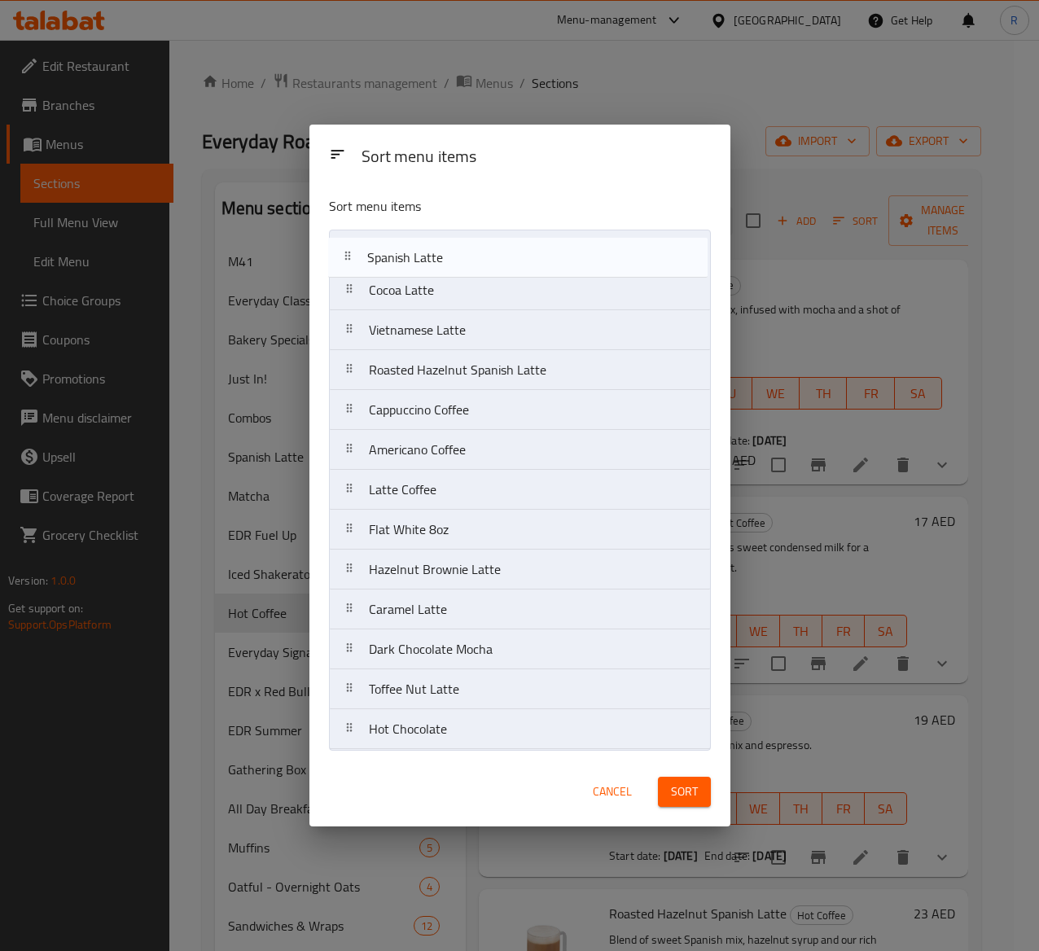
drag, startPoint x: 448, startPoint y: 331, endPoint x: 446, endPoint y: 251, distance: 80.6
click at [446, 251] on nav "Cocoa Latte Vietnamese Latte Spanish Latte Roasted Hazelnut Spanish Latte Cappu…" at bounding box center [520, 490] width 382 height 520
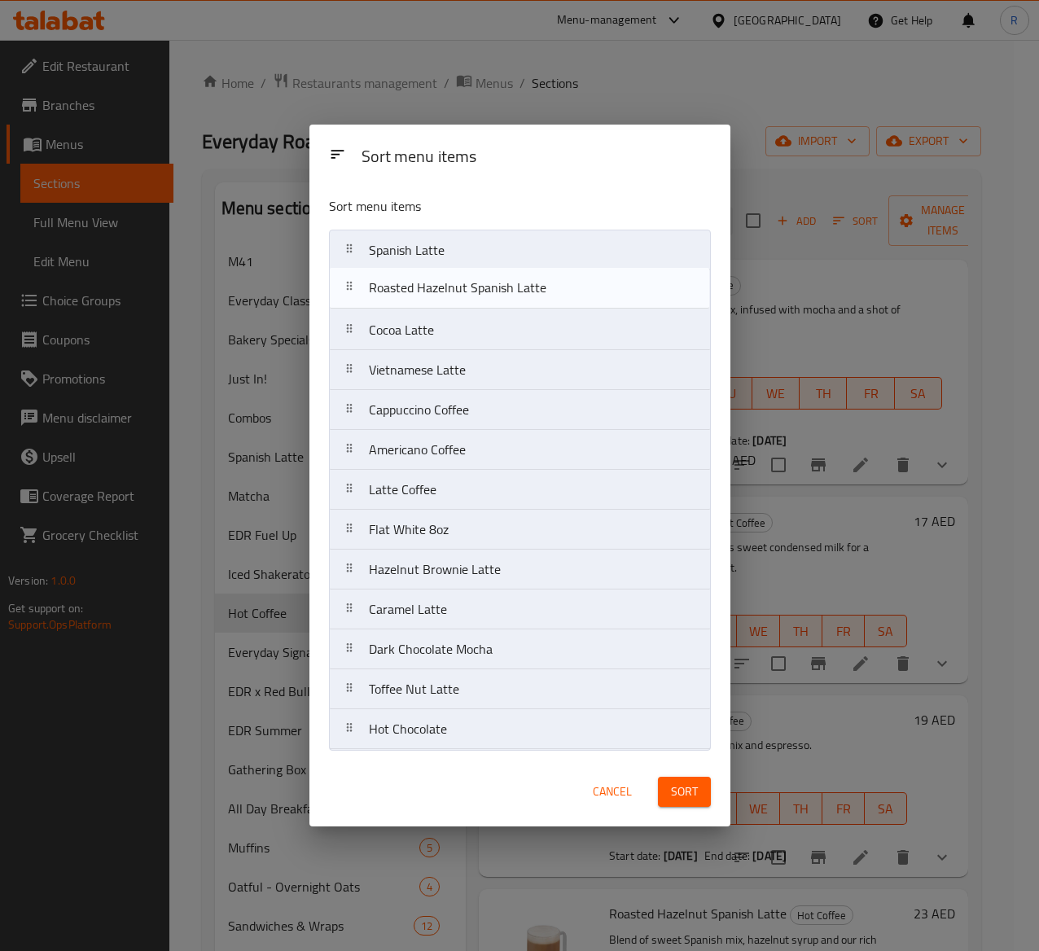
drag, startPoint x: 459, startPoint y: 383, endPoint x: 460, endPoint y: 286, distance: 96.9
click at [460, 286] on nav "Spanish Latte Cocoa Latte Vietnamese Latte Roasted Hazelnut Spanish Latte Cappu…" at bounding box center [520, 490] width 382 height 520
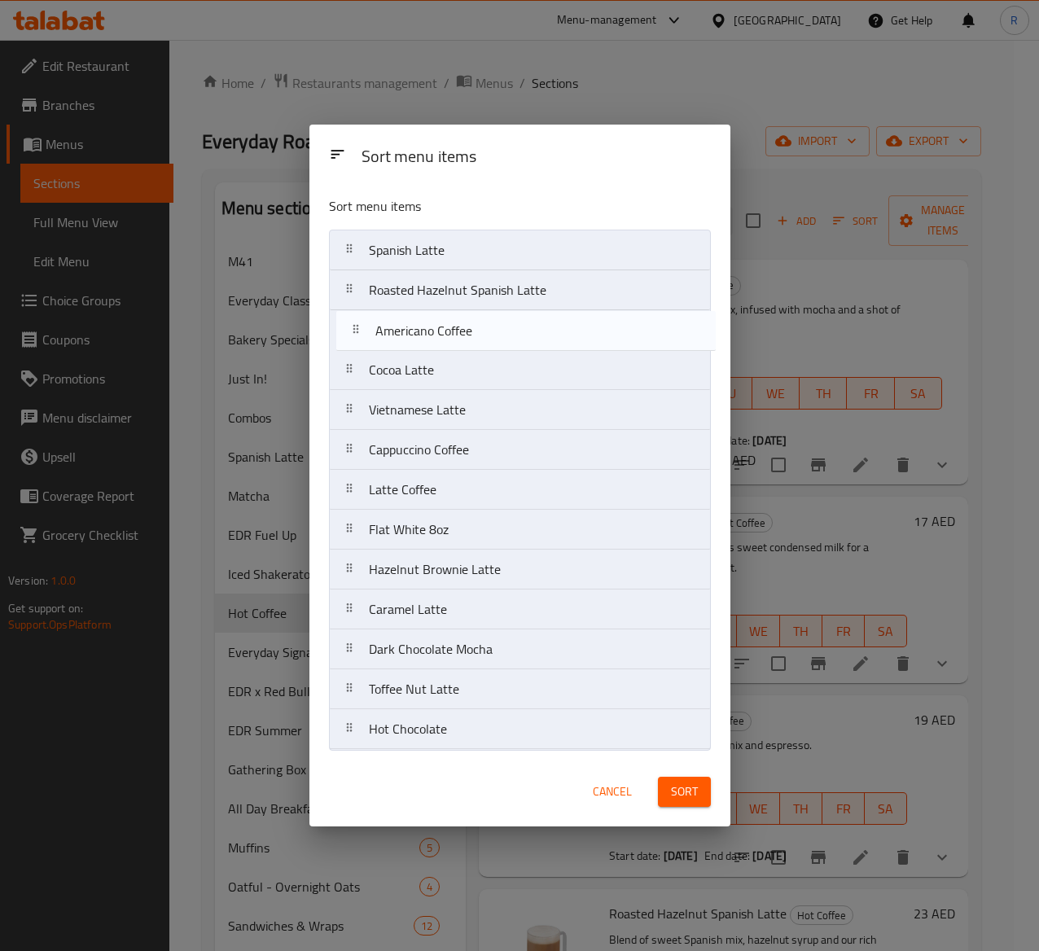
drag, startPoint x: 460, startPoint y: 458, endPoint x: 467, endPoint y: 328, distance: 129.7
click at [467, 328] on nav "Spanish Latte Roasted Hazelnut Spanish Latte Cocoa Latte Vietnamese Latte Cappu…" at bounding box center [520, 490] width 382 height 520
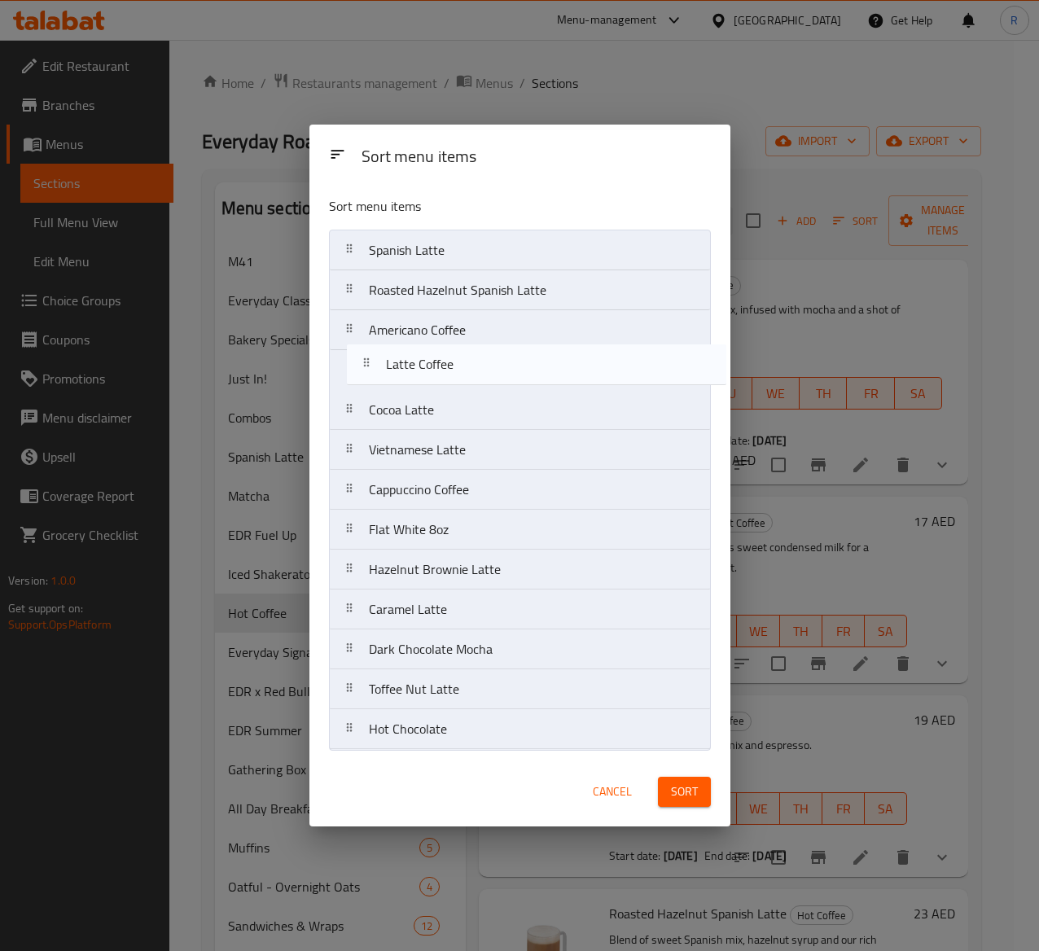
drag, startPoint x: 459, startPoint y: 491, endPoint x: 476, endPoint y: 357, distance: 135.5
click at [476, 357] on nav "Spanish Latte Roasted Hazelnut Spanish Latte Americano Coffee Cocoa Latte Vietn…" at bounding box center [520, 490] width 382 height 520
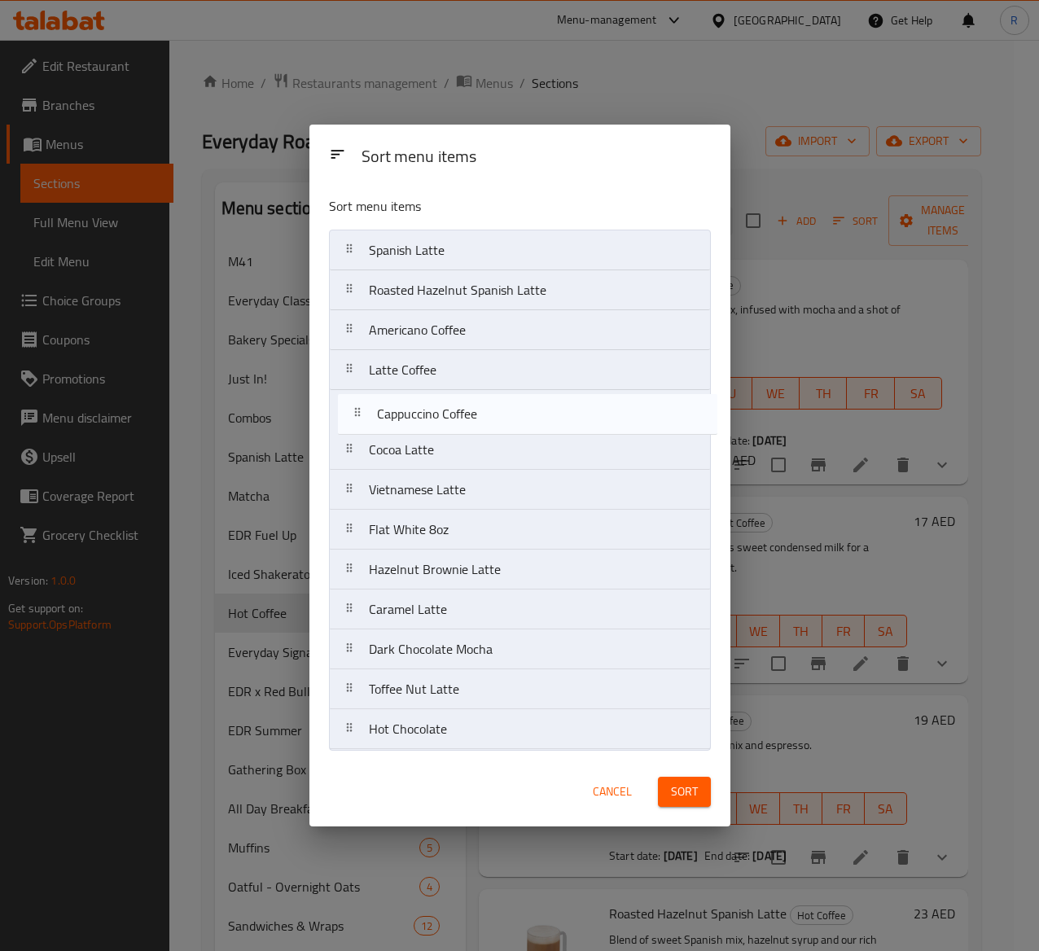
drag, startPoint x: 467, startPoint y: 495, endPoint x: 476, endPoint y: 406, distance: 89.9
click at [476, 406] on nav "Spanish Latte Roasted Hazelnut Spanish Latte Americano Coffee Latte Coffee Coco…" at bounding box center [520, 490] width 382 height 520
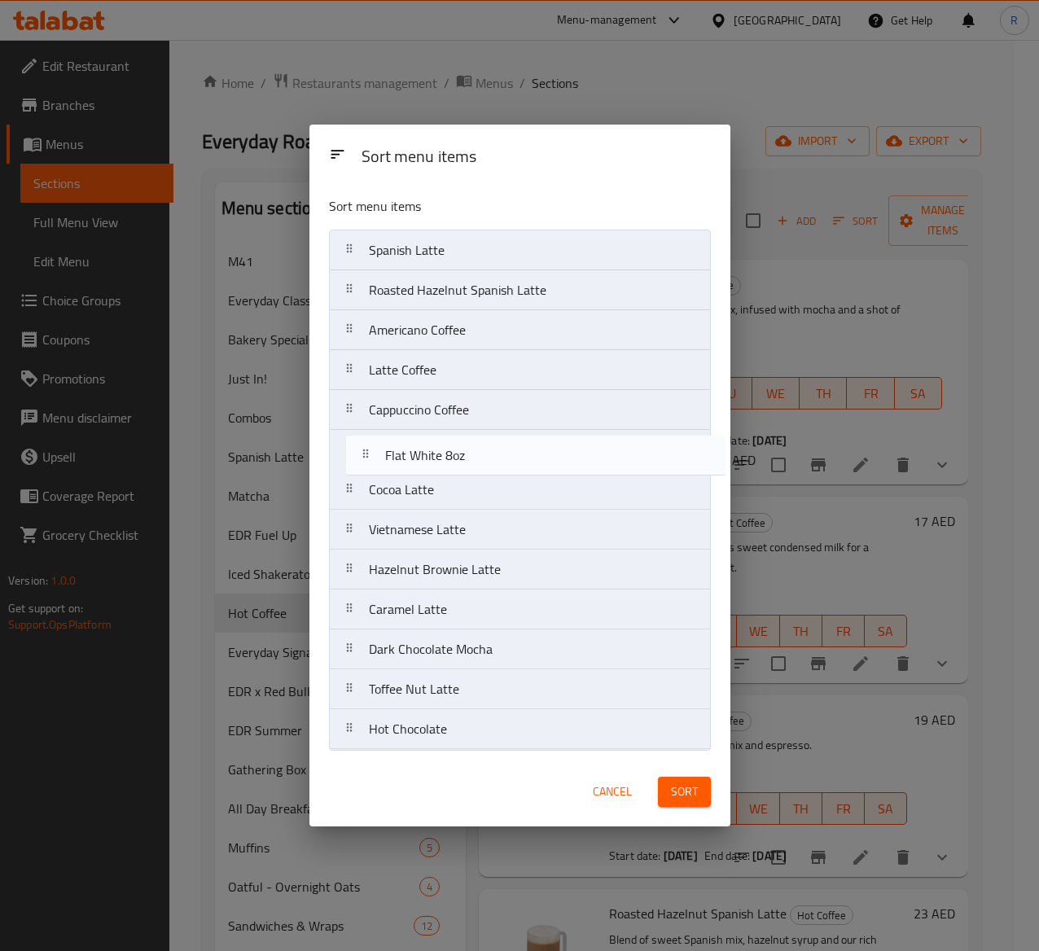
drag, startPoint x: 444, startPoint y: 524, endPoint x: 461, endPoint y: 441, distance: 84.0
click at [461, 441] on nav "Spanish Latte Roasted Hazelnut Spanish Latte Americano Coffee Latte Coffee Capp…" at bounding box center [520, 490] width 382 height 520
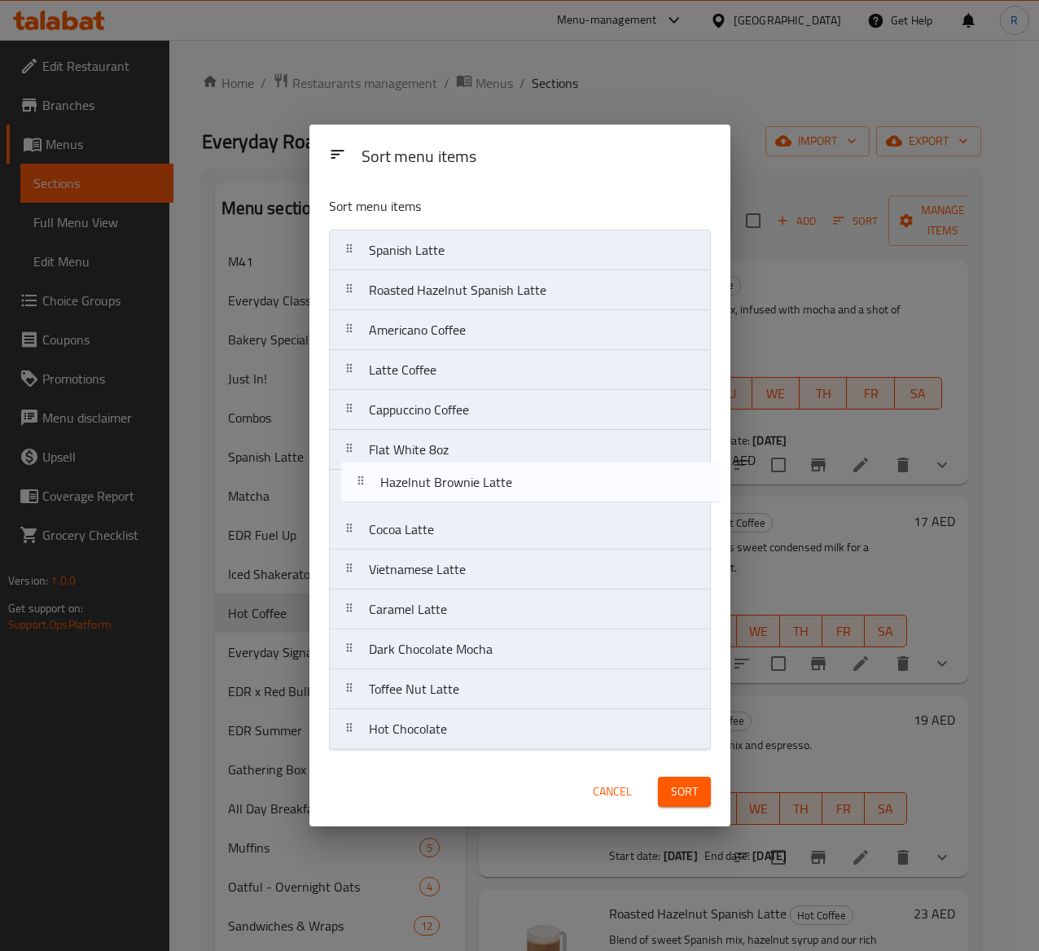
drag, startPoint x: 461, startPoint y: 580, endPoint x: 472, endPoint y: 488, distance: 92.7
click at [472, 488] on nav "Spanish Latte Roasted Hazelnut Spanish Latte Americano Coffee Latte Coffee Capp…" at bounding box center [520, 490] width 382 height 520
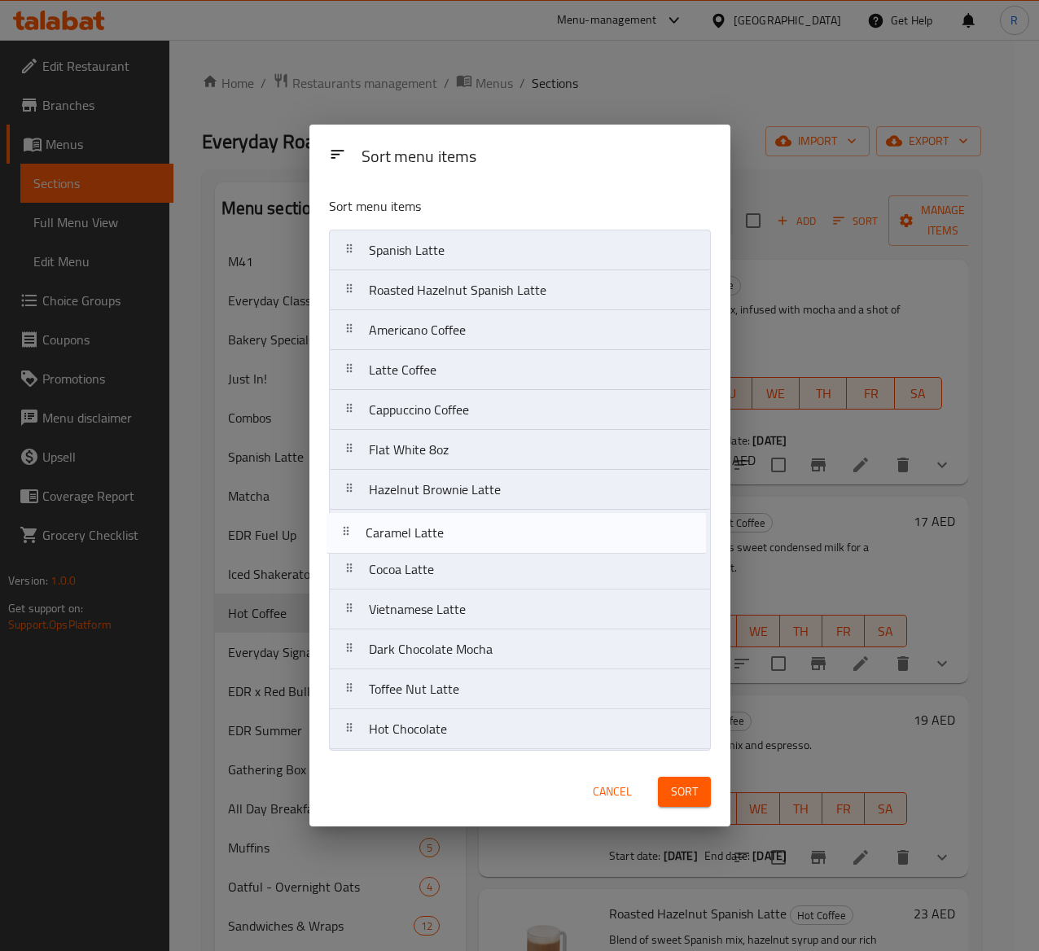
drag, startPoint x: 471, startPoint y: 611, endPoint x: 467, endPoint y: 527, distance: 84.0
click at [467, 527] on nav "Spanish Latte Roasted Hazelnut Spanish Latte Americano Coffee Latte Coffee Capp…" at bounding box center [520, 490] width 382 height 520
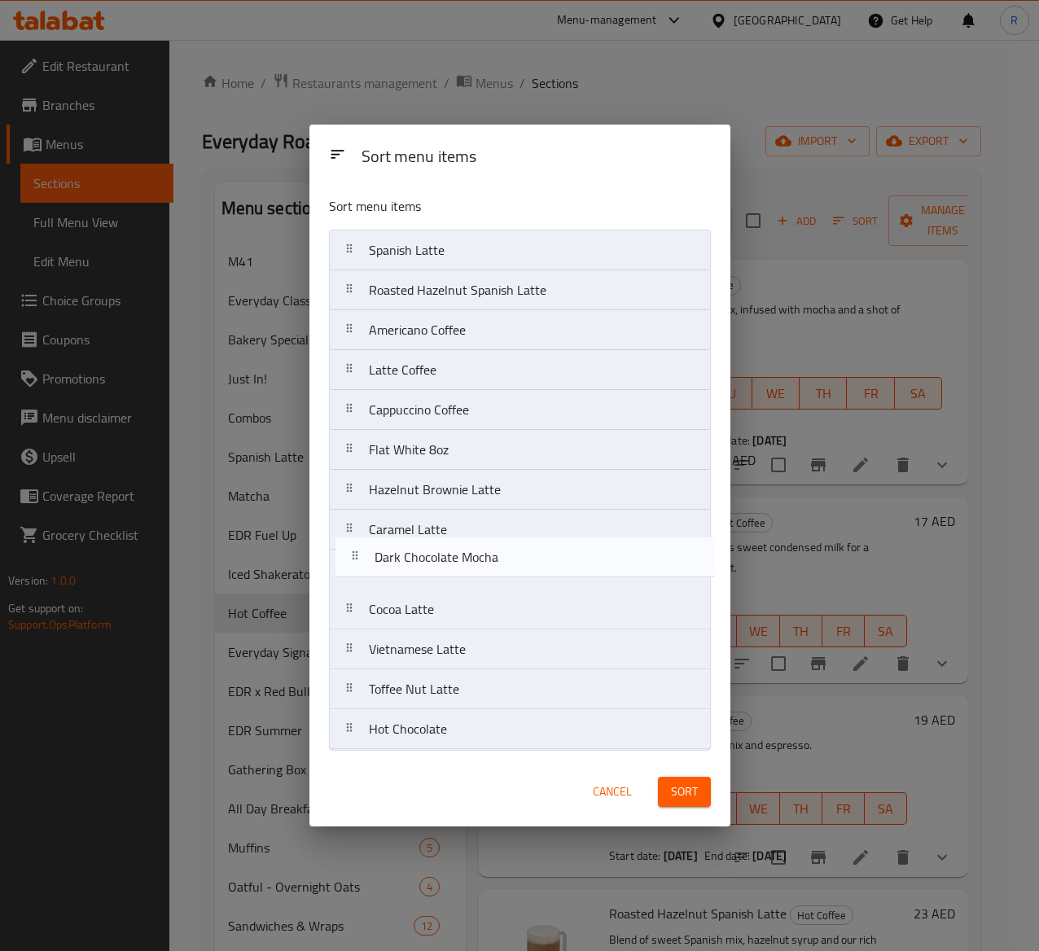
drag, startPoint x: 467, startPoint y: 653, endPoint x: 473, endPoint y: 547, distance: 106.0
click at [473, 547] on nav "Spanish Latte Roasted Hazelnut Spanish Latte Americano Coffee Latte Coffee Capp…" at bounding box center [520, 490] width 382 height 520
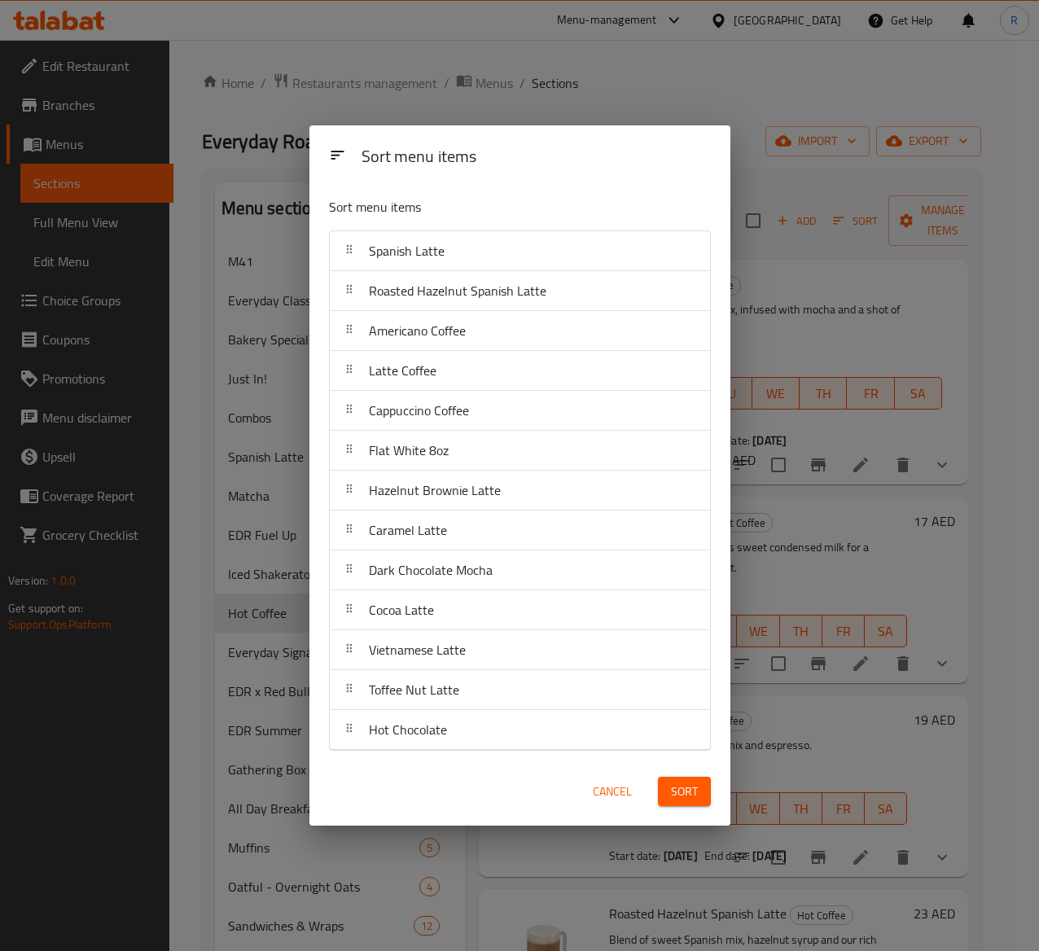
click at [616, 714] on span "Cancel" at bounding box center [612, 792] width 39 height 20
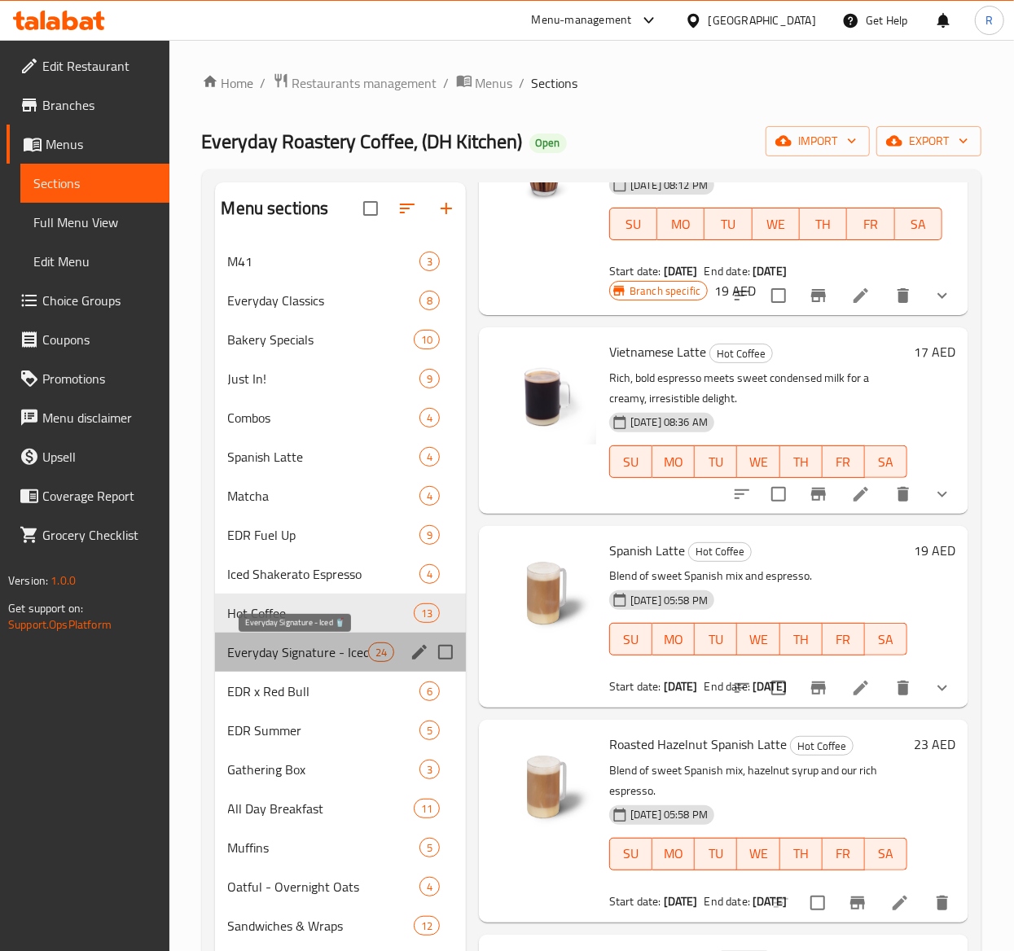
click at [282, 661] on span "Everyday Signature - Iced 🥤" at bounding box center [298, 653] width 140 height 20
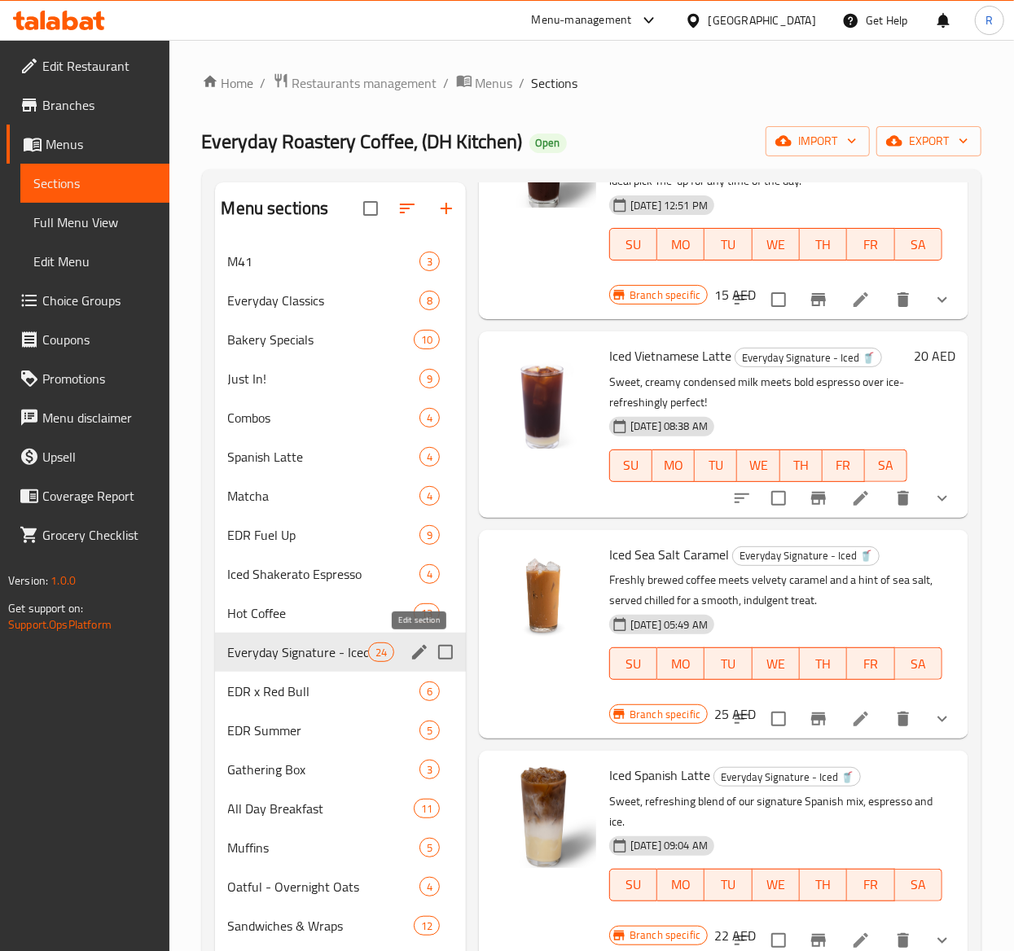
click at [424, 654] on icon "edit" at bounding box center [420, 653] width 20 height 20
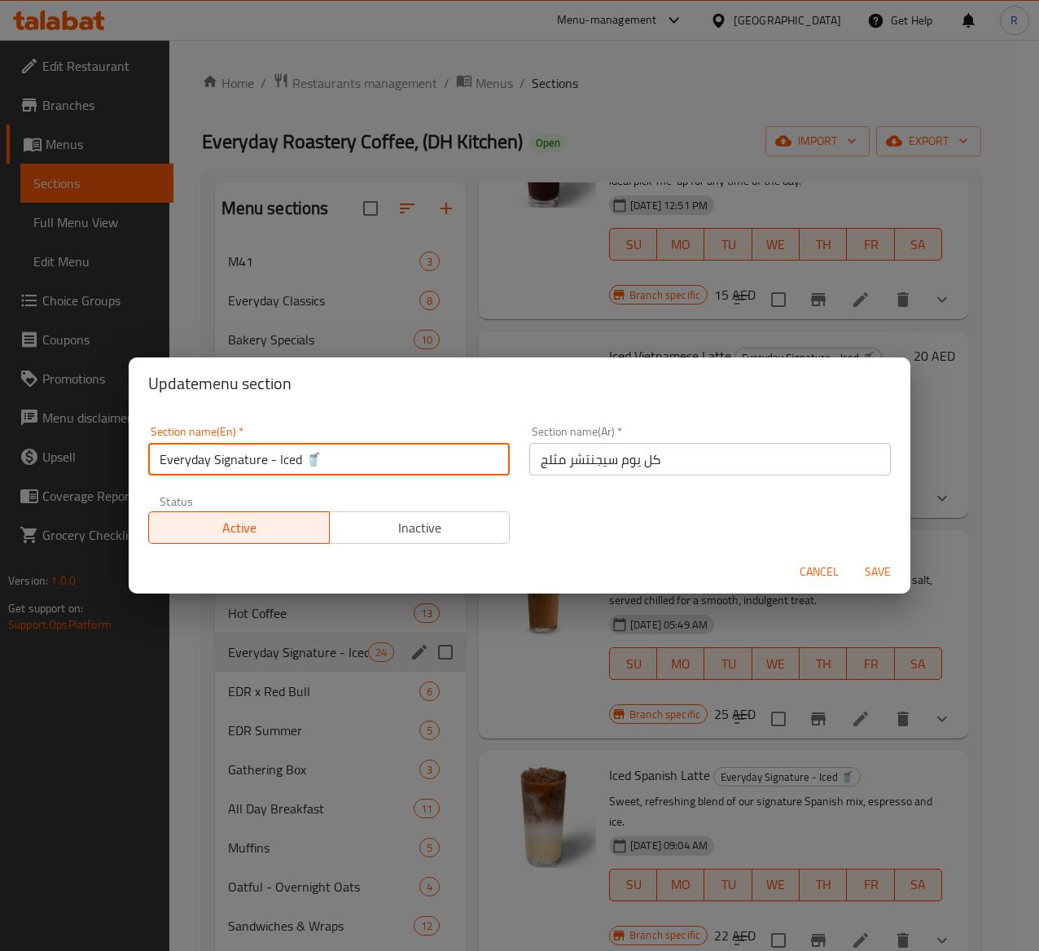
click at [329, 461] on input "Everyday Signature - Iced 🥤" at bounding box center [329, 459] width 362 height 33
click at [300, 456] on input "Everyday Signature - Iced 🥤" at bounding box center [329, 459] width 362 height 33
drag, startPoint x: 375, startPoint y: 456, endPoint x: 14, endPoint y: 406, distance: 365.0
click at [14, 406] on div "Update menu section Section name(En)   * Everyday Signature - Iced 🥤 Section na…" at bounding box center [519, 475] width 1039 height 951
type input "Iced Coffee"
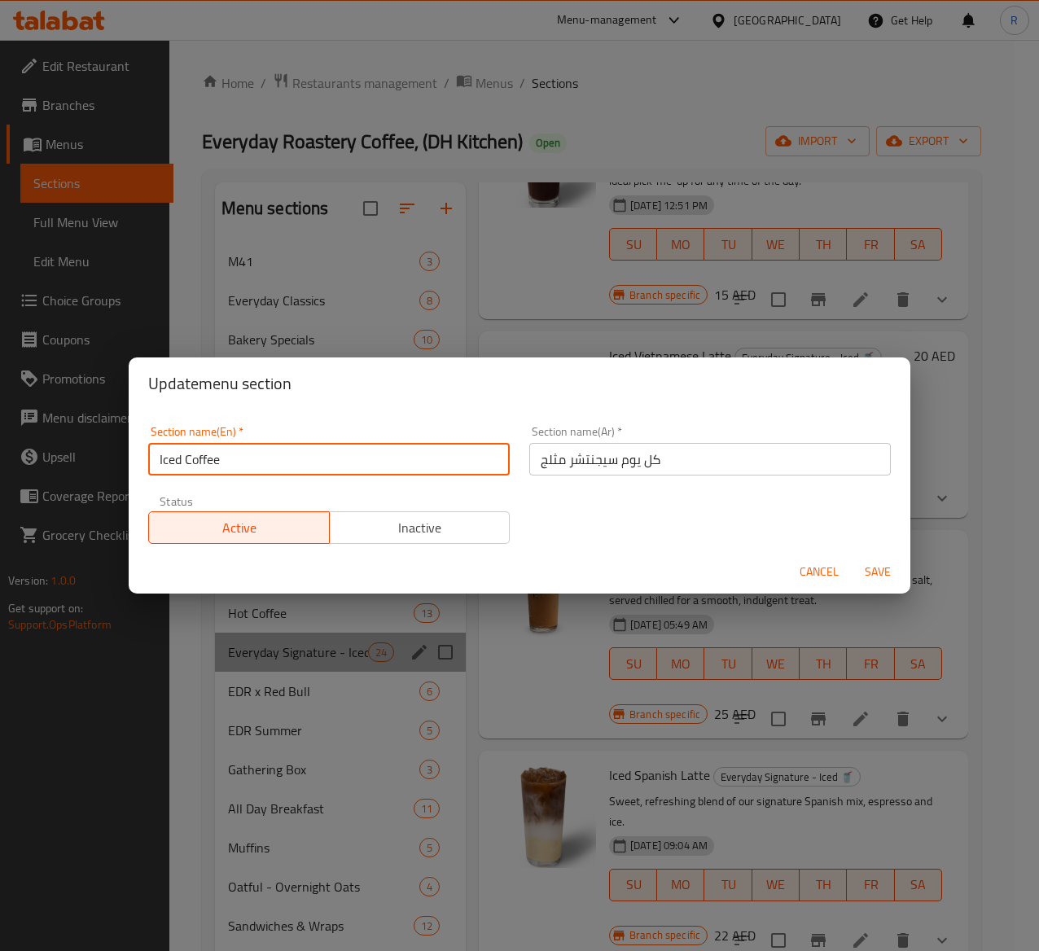
drag, startPoint x: 249, startPoint y: 471, endPoint x: 98, endPoint y: 449, distance: 153.1
click at [98, 449] on div "Update menu section Section name(En)   * Iced Coffee Section name(En) * Section…" at bounding box center [519, 475] width 1039 height 951
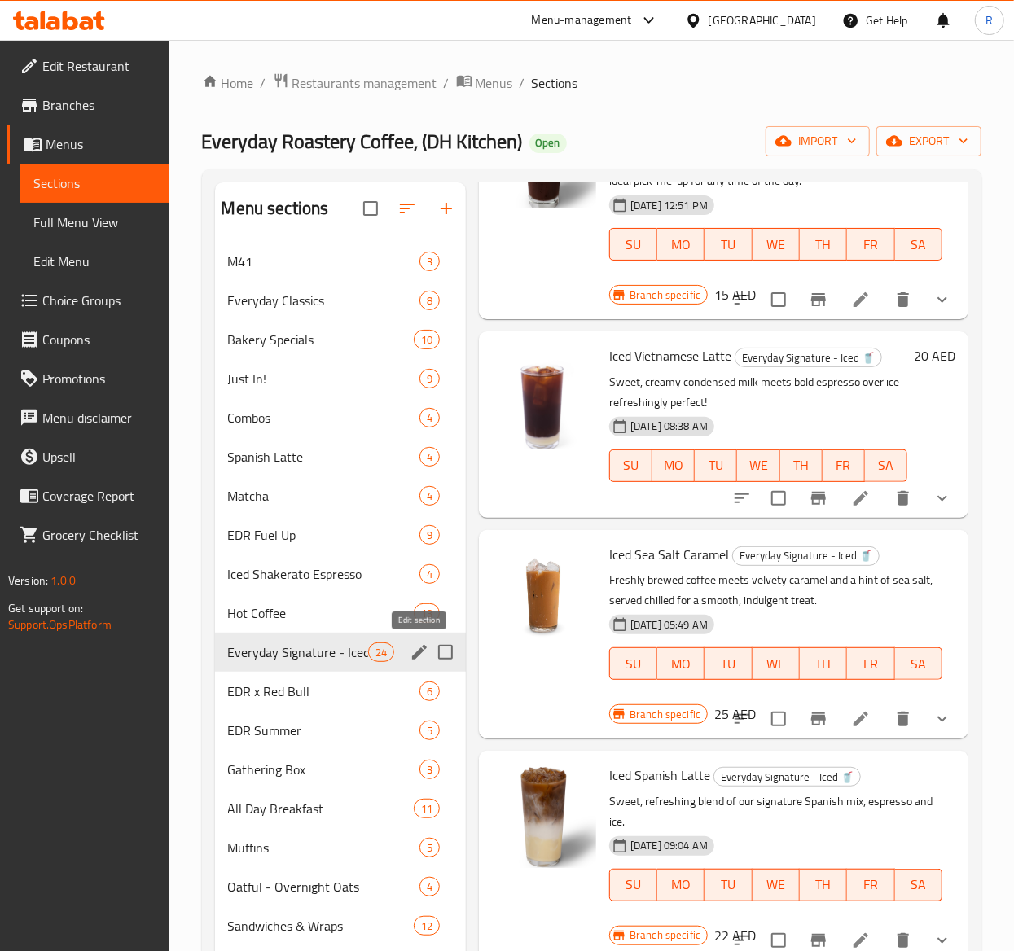
click at [417, 653] on icon "edit" at bounding box center [419, 652] width 15 height 15
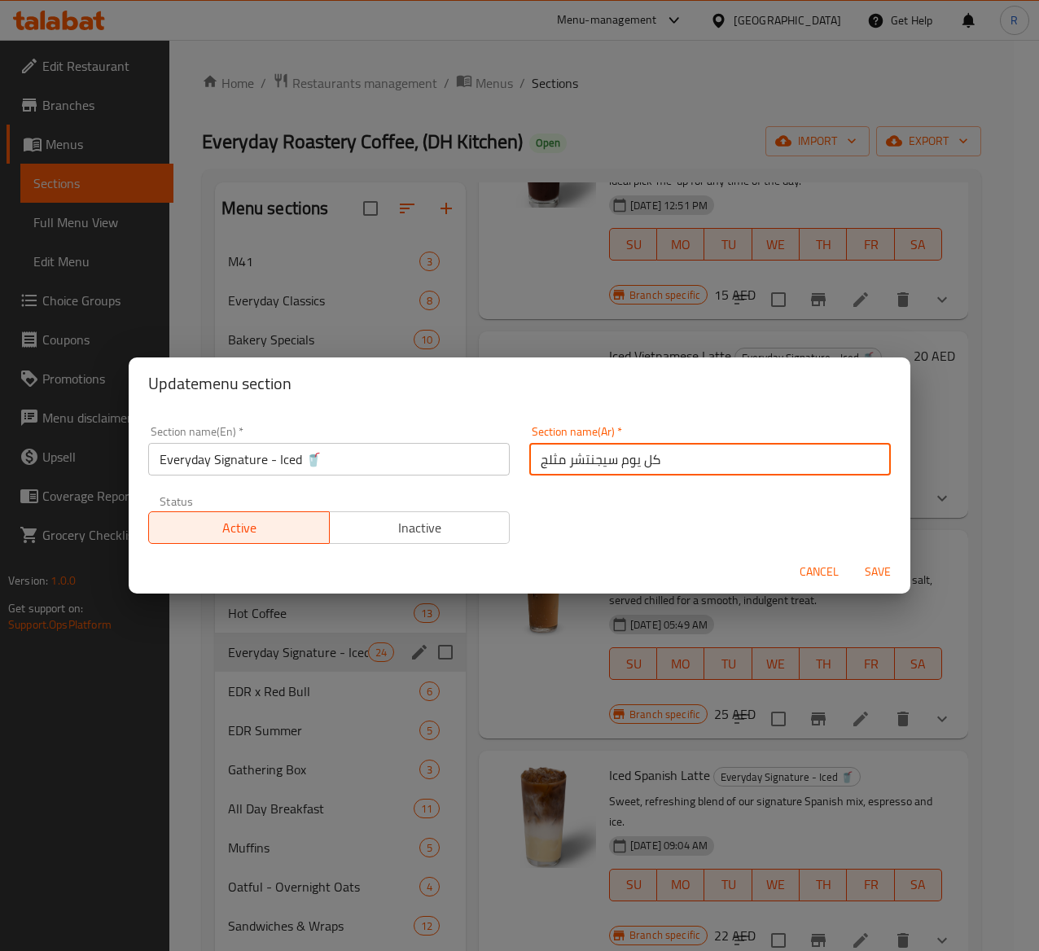
drag, startPoint x: 666, startPoint y: 459, endPoint x: 324, endPoint y: 465, distance: 342.1
click at [324, 465] on div "Section name(En)   * Everyday Signature - Iced 🥤 Section name(En) * Section nam…" at bounding box center [519, 485] width 762 height 138
paste input "القهوة المثلجة"
type input "القهوة المثلجة"
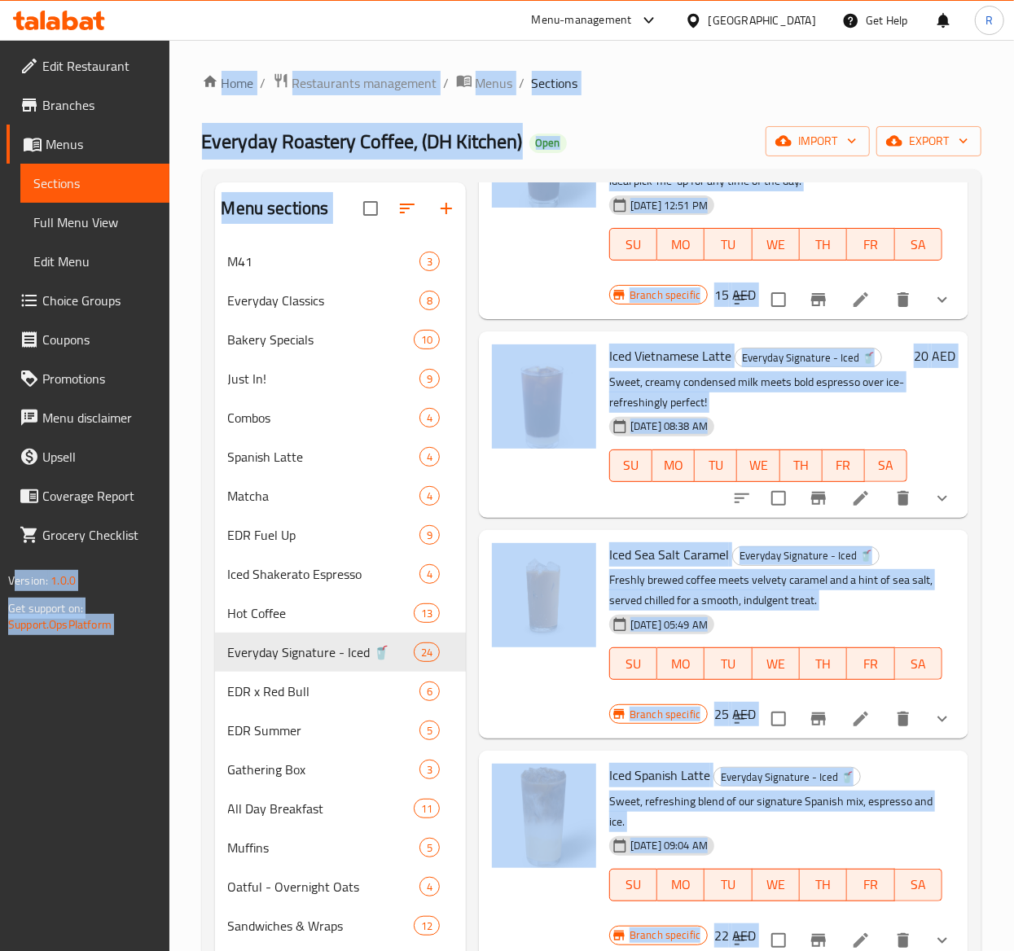
drag, startPoint x: 329, startPoint y: 453, endPoint x: -35, endPoint y: 439, distance: 364.3
click at [529, 250] on div at bounding box center [543, 205] width 117 height 216
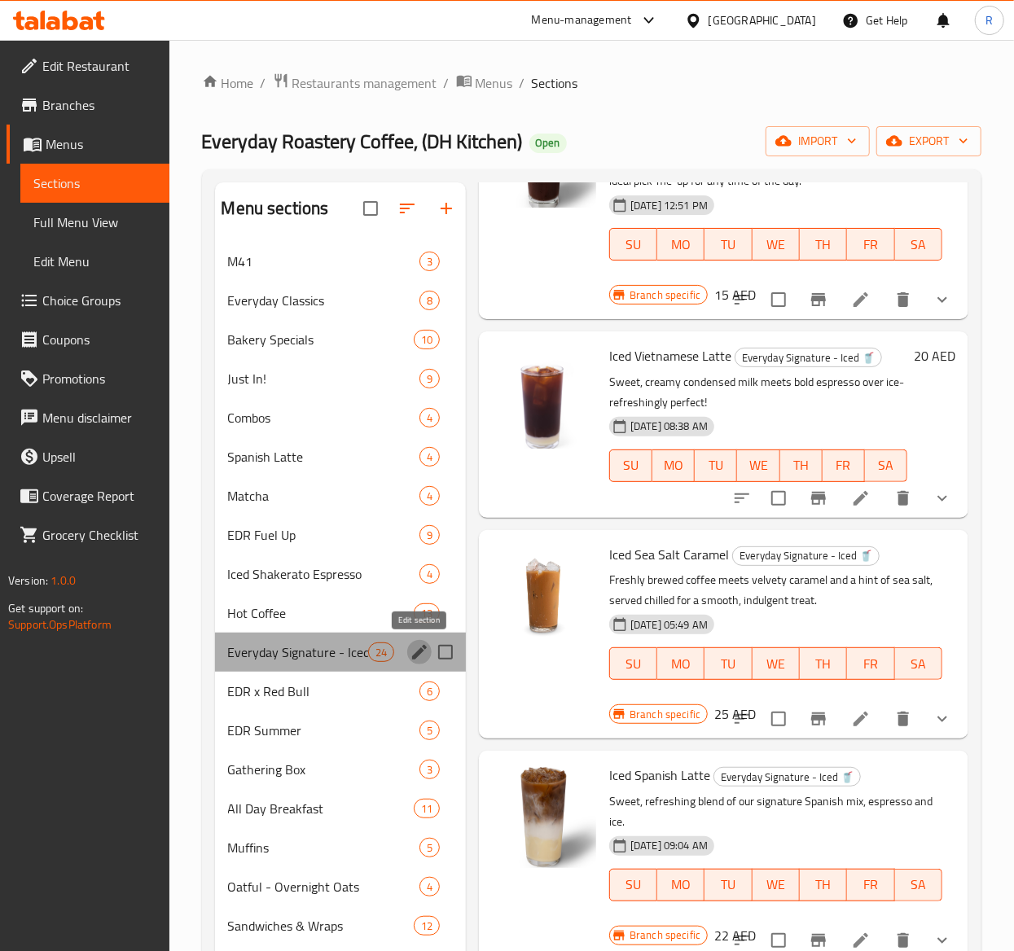
click at [422, 650] on icon "edit" at bounding box center [419, 652] width 15 height 15
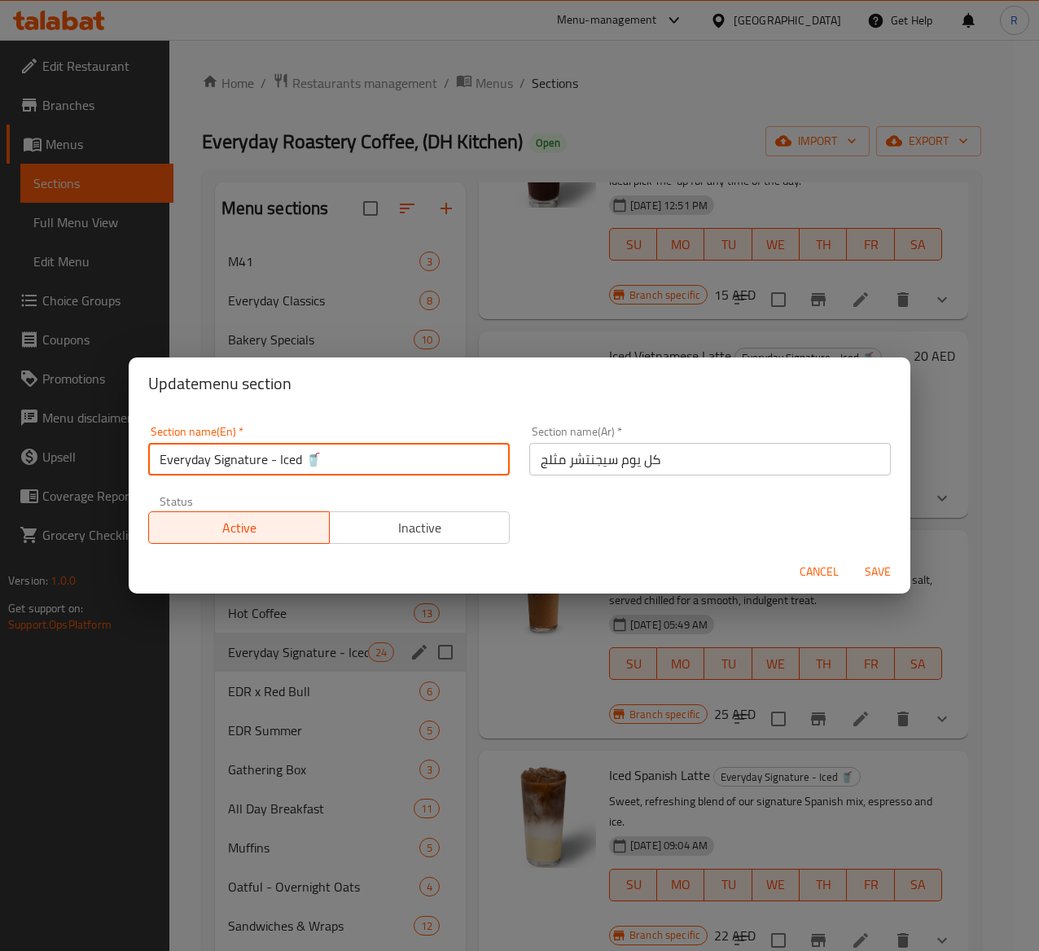
drag, startPoint x: 349, startPoint y: 468, endPoint x: 29, endPoint y: 415, distance: 323.6
click at [29, 415] on div "Update menu section Section name(En)   * Everyday Signature - Iced 🥤 Section na…" at bounding box center [519, 475] width 1039 height 951
paste input "Iced Coffee"
type input "Iced Coffee"
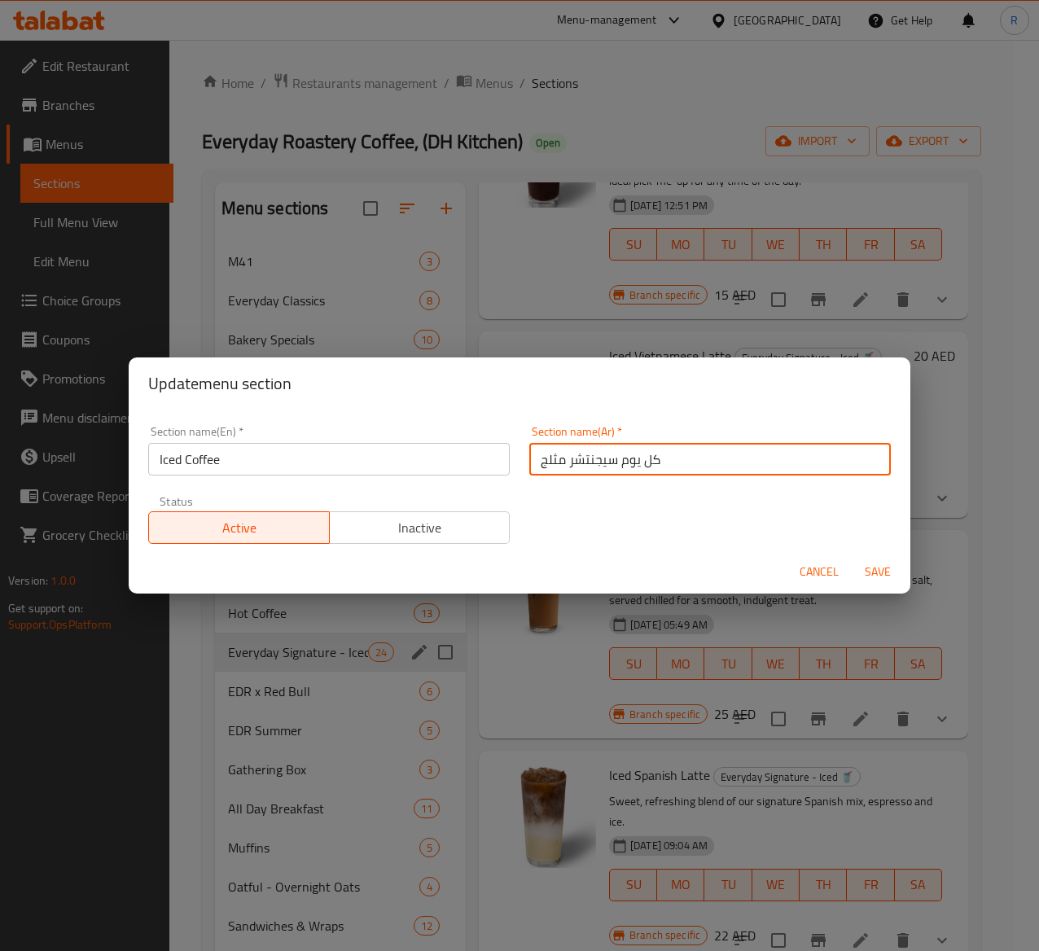
drag, startPoint x: 691, startPoint y: 466, endPoint x: 443, endPoint y: 445, distance: 249.3
click at [443, 445] on div "Section name(En)   * Iced Coffee Section name(En) * Section name(Ar)   * كل يوم…" at bounding box center [519, 485] width 762 height 138
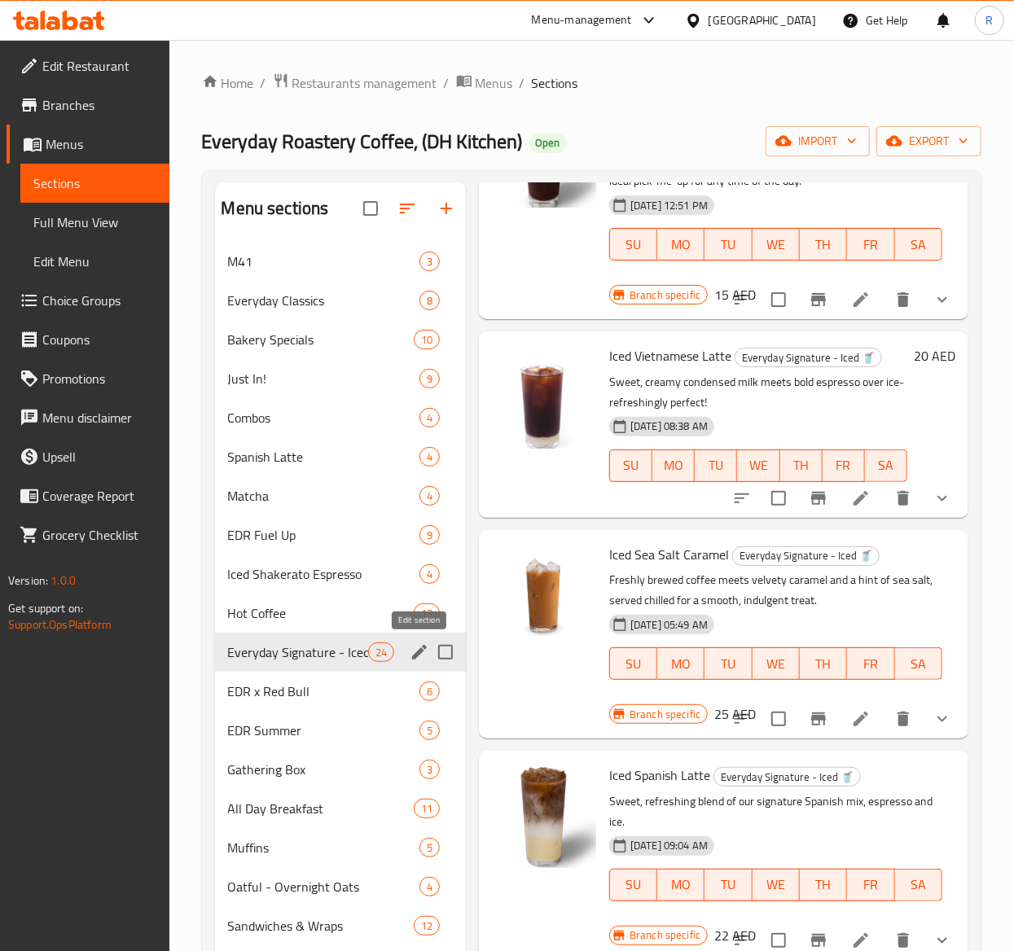
click at [414, 655] on icon "edit" at bounding box center [420, 653] width 20 height 20
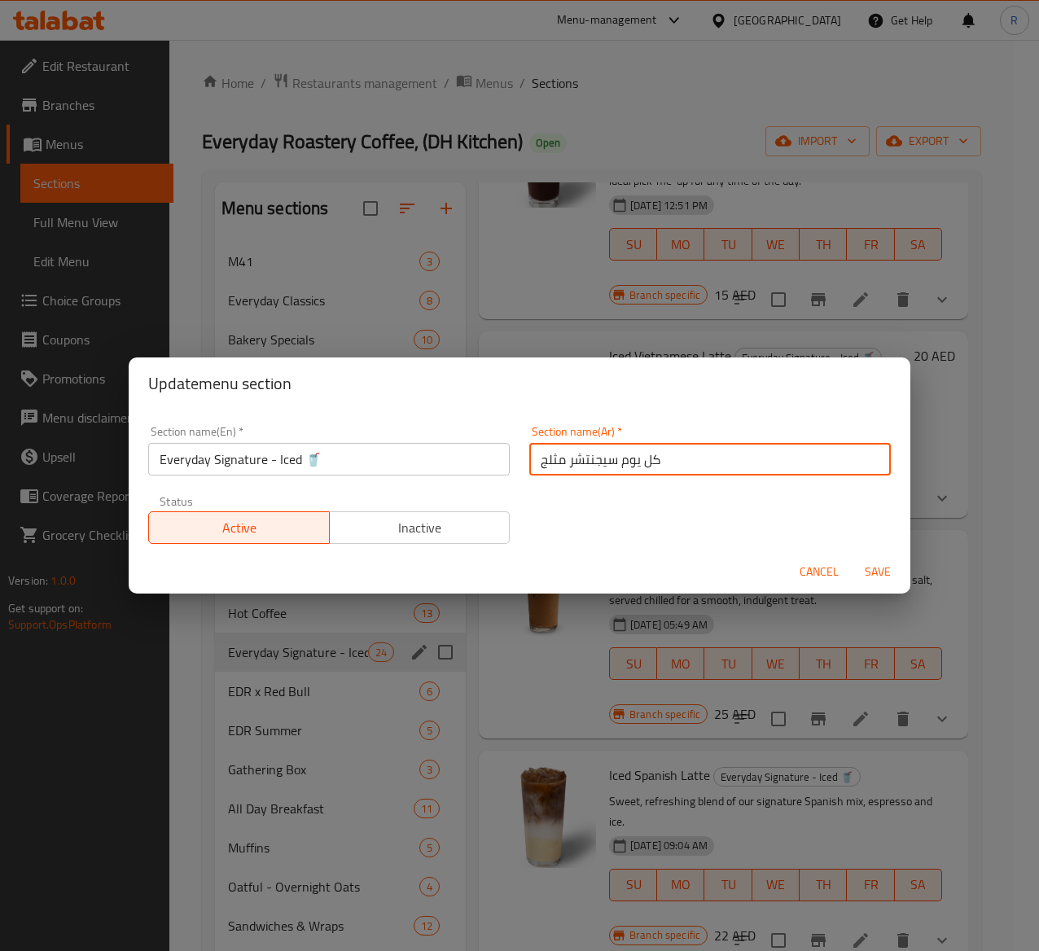
drag, startPoint x: 659, startPoint y: 455, endPoint x: 285, endPoint y: 436, distance: 374.3
click at [285, 436] on div "Section name(En)   * Everyday Signature - Iced 🥤 Section name(En) * Section nam…" at bounding box center [519, 485] width 762 height 138
paste input "القهوة المثلجة"
type input "القهوة المثلجة"
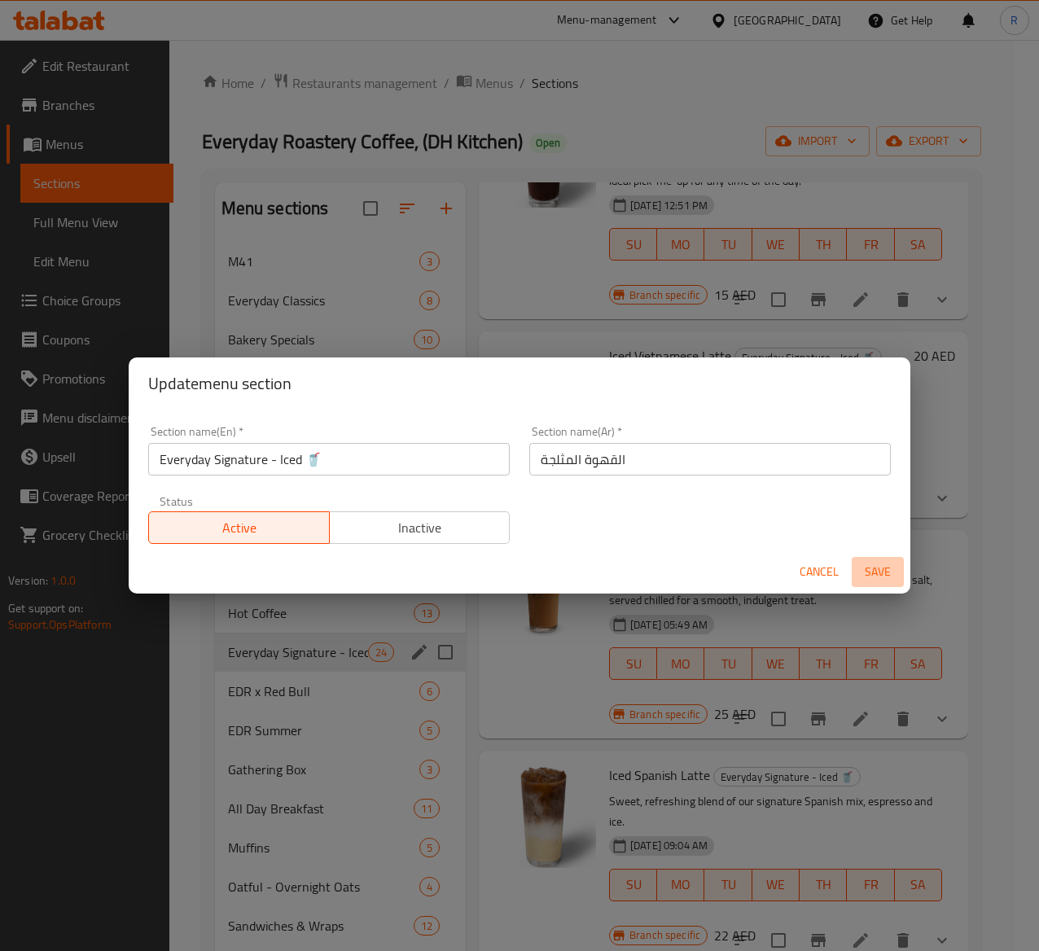
click at [883, 567] on span "Save" at bounding box center [877, 572] width 39 height 20
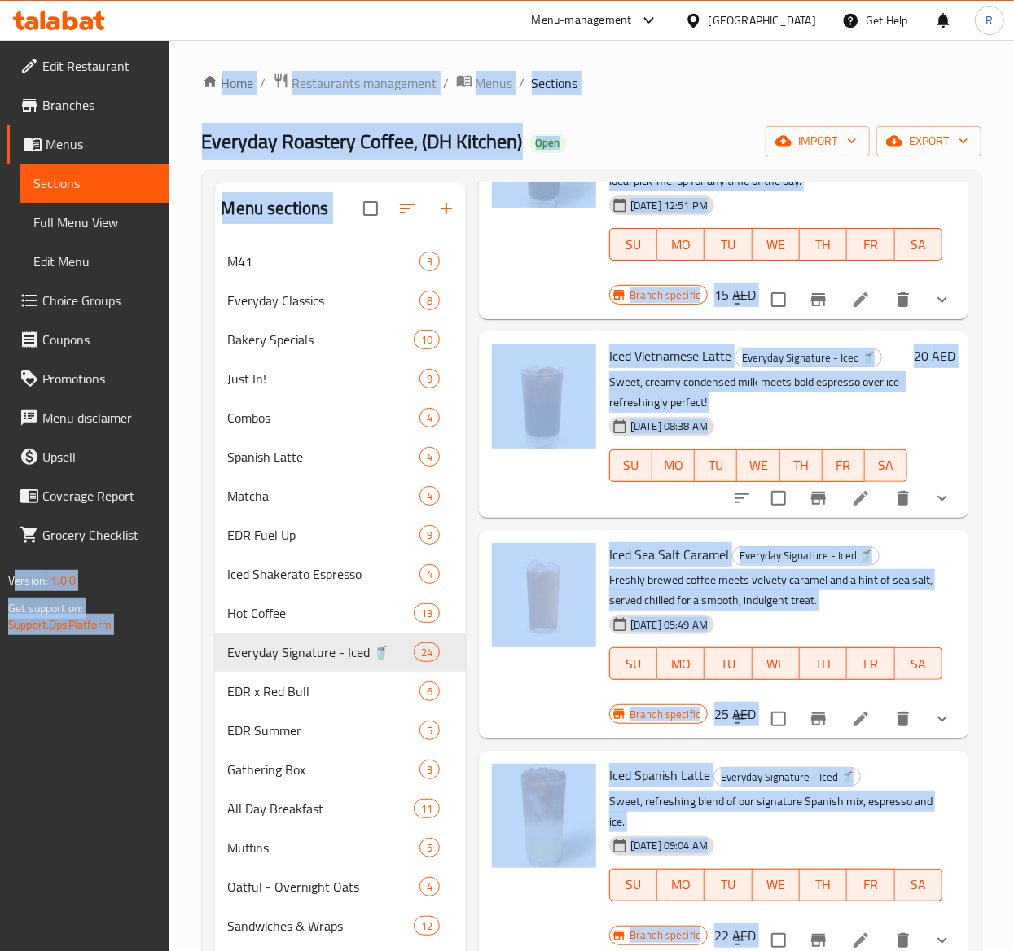
drag, startPoint x: 326, startPoint y: 452, endPoint x: -68, endPoint y: 410, distance: 395.6
click at [411, 651] on icon "edit" at bounding box center [420, 653] width 20 height 20
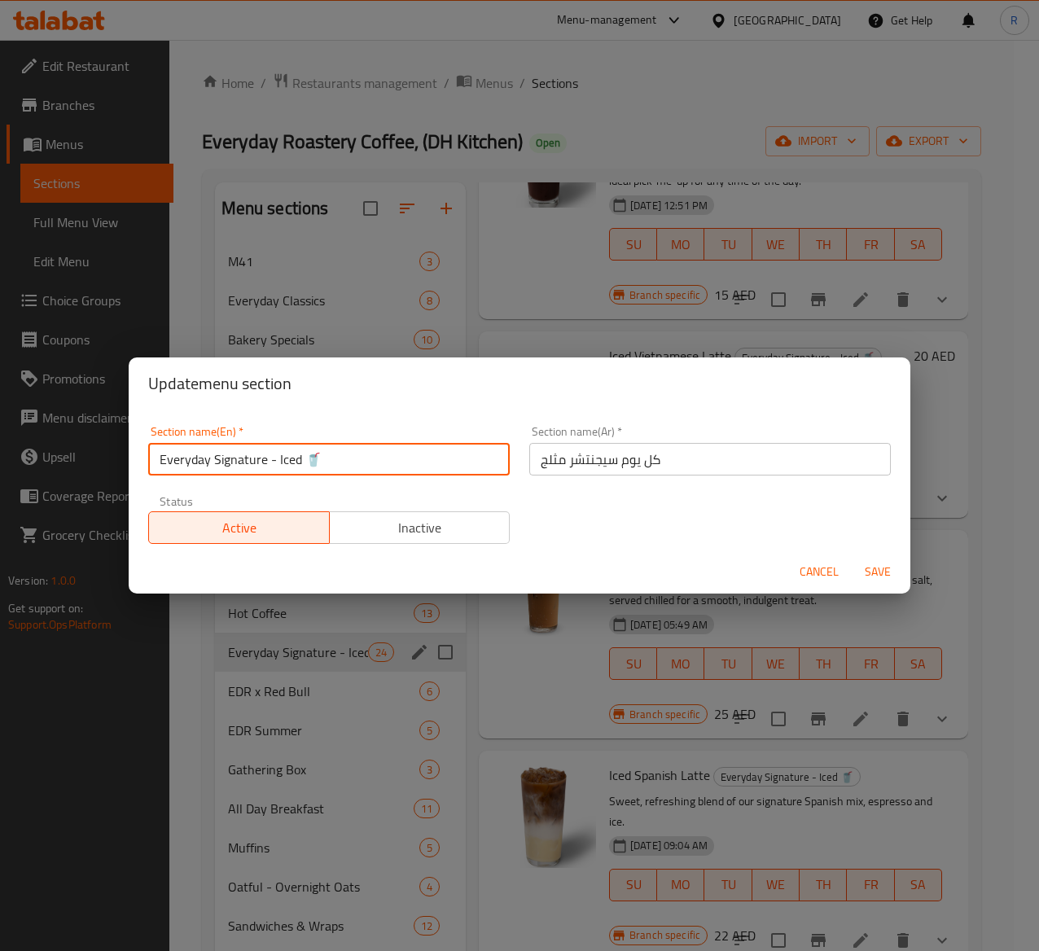
drag, startPoint x: 353, startPoint y: 465, endPoint x: 8, endPoint y: 438, distance: 346.3
click at [8, 438] on div "Update menu section Section name(En)   * Everyday Signature - Iced 🥤 Section na…" at bounding box center [519, 475] width 1039 height 951
type input "Iced Coffee"
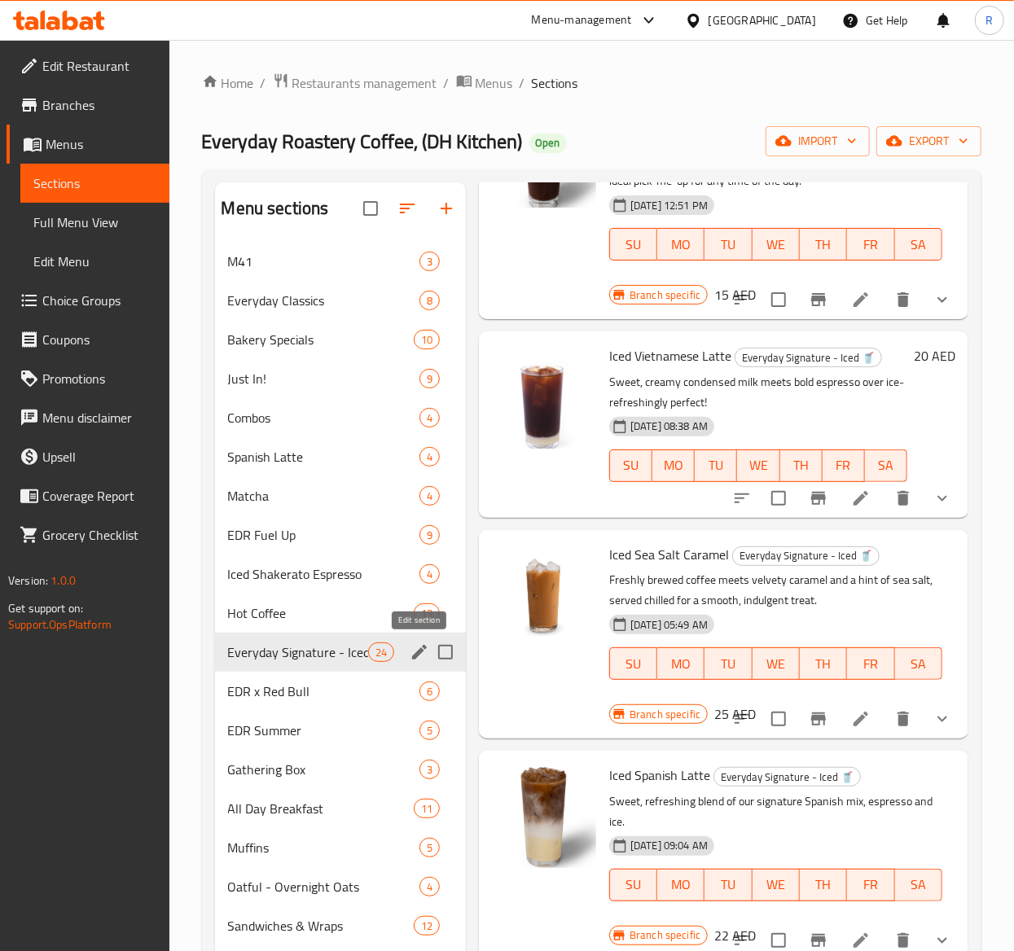
click at [417, 647] on icon "edit" at bounding box center [420, 653] width 20 height 20
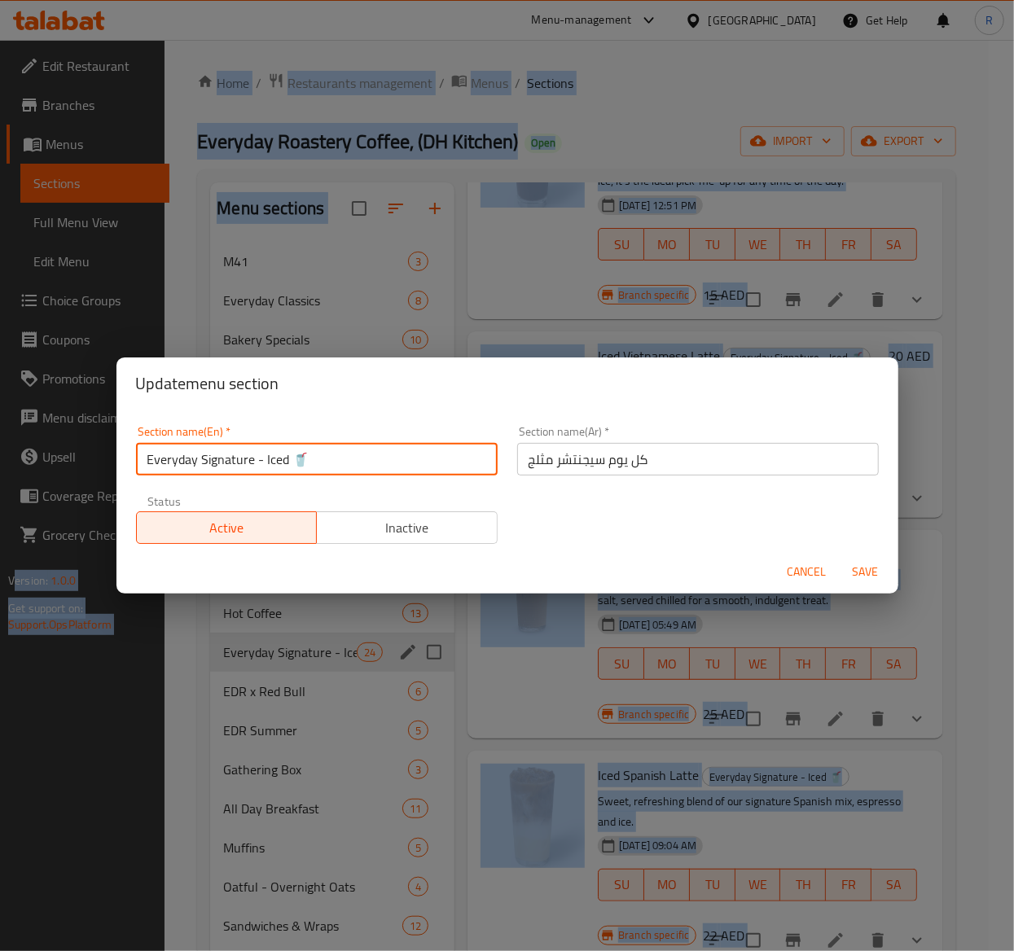
drag, startPoint x: 349, startPoint y: 453, endPoint x: -72, endPoint y: 399, distance: 424.4
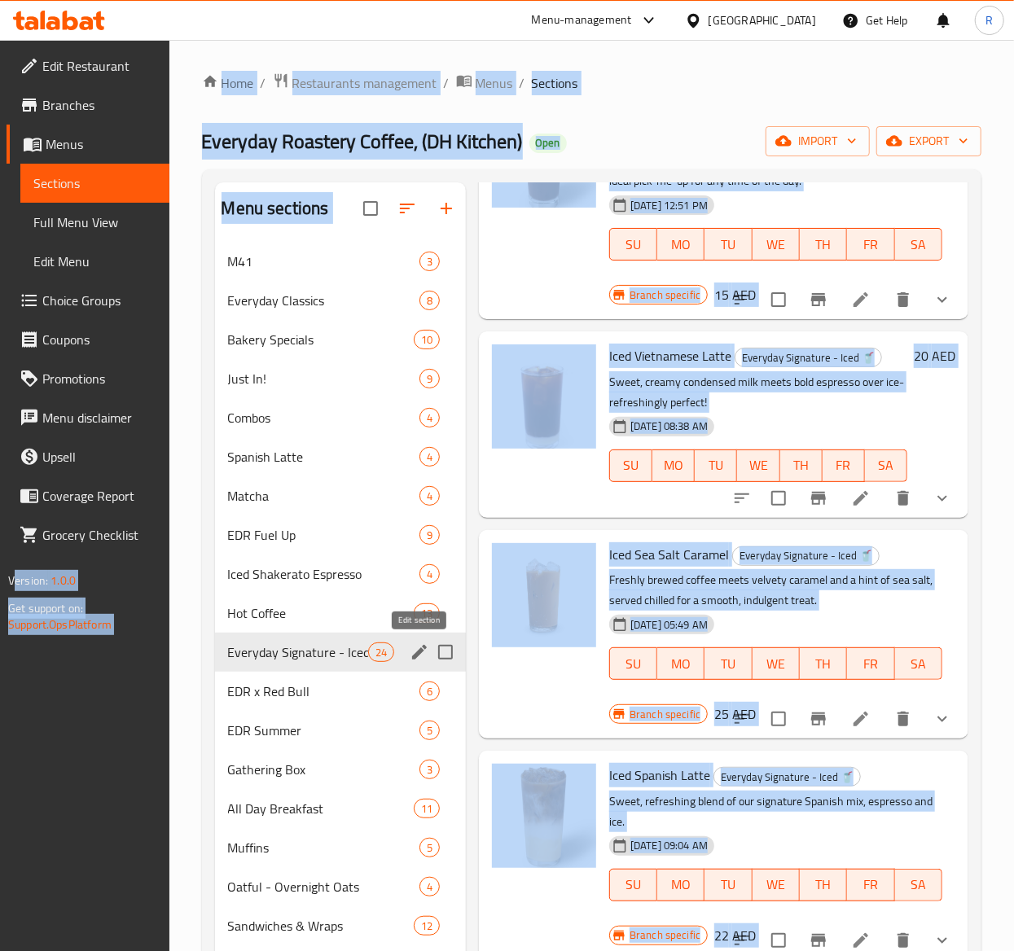
click at [414, 656] on icon "edit" at bounding box center [419, 652] width 15 height 15
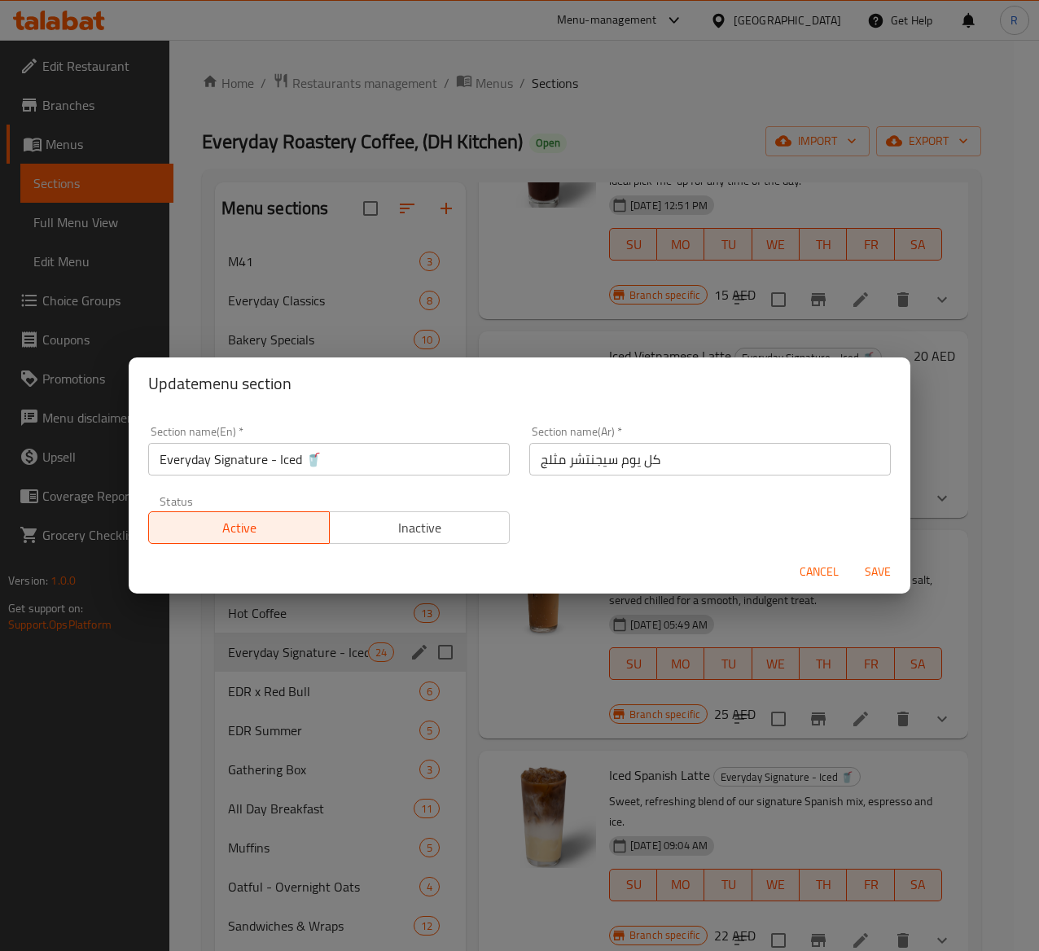
click at [336, 471] on input "Everyday Signature - Iced 🥤" at bounding box center [329, 459] width 362 height 33
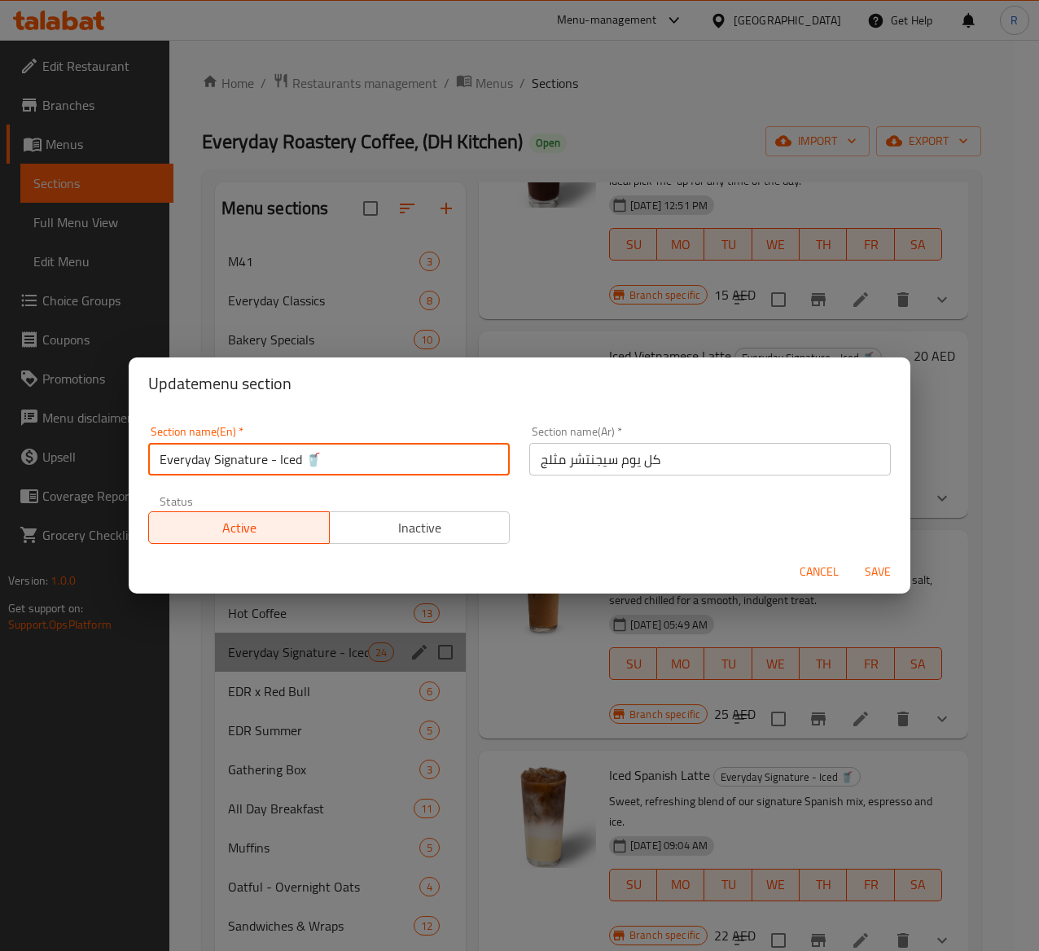
drag, startPoint x: 330, startPoint y: 461, endPoint x: 50, endPoint y: 450, distance: 280.4
click at [50, 450] on div "Update menu section Section name(En)   * Everyday Signature - Iced 🥤 Section na…" at bounding box center [519, 475] width 1039 height 951
type input "Iced Coffee"
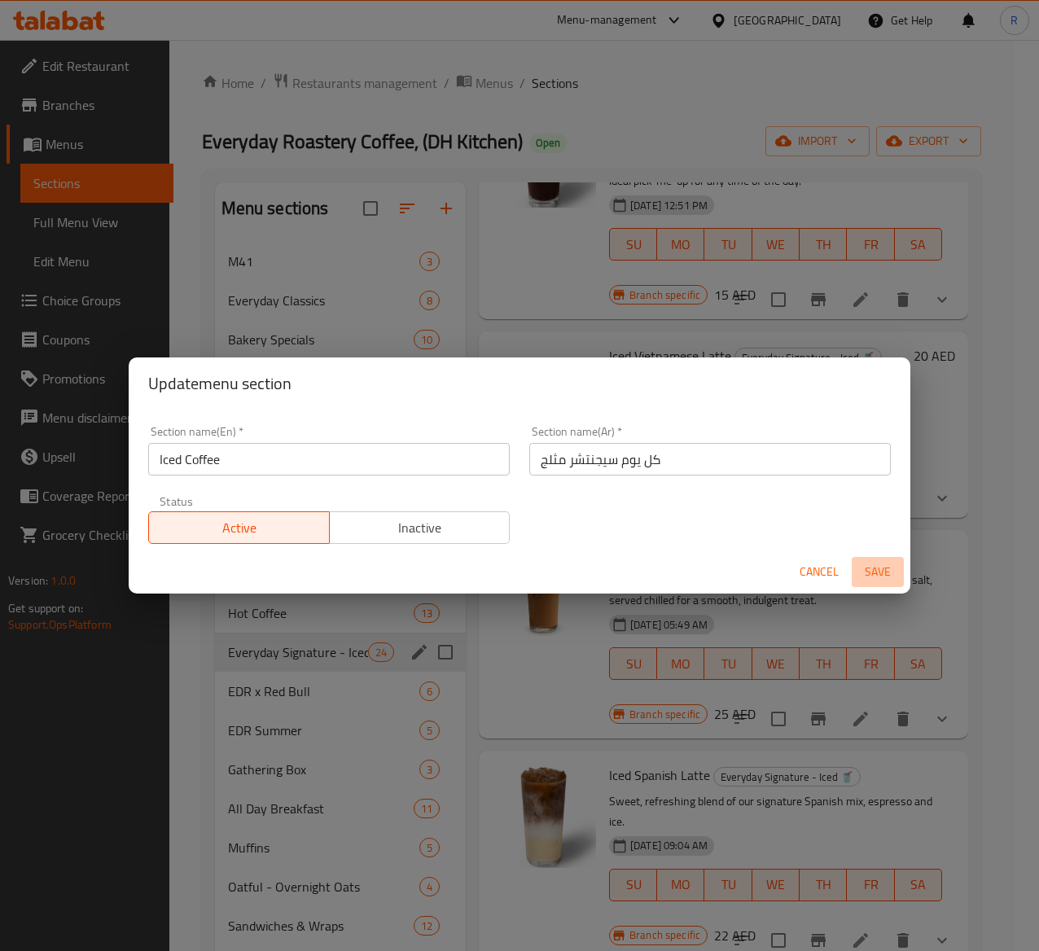
click at [874, 568] on span "Save" at bounding box center [877, 572] width 39 height 20
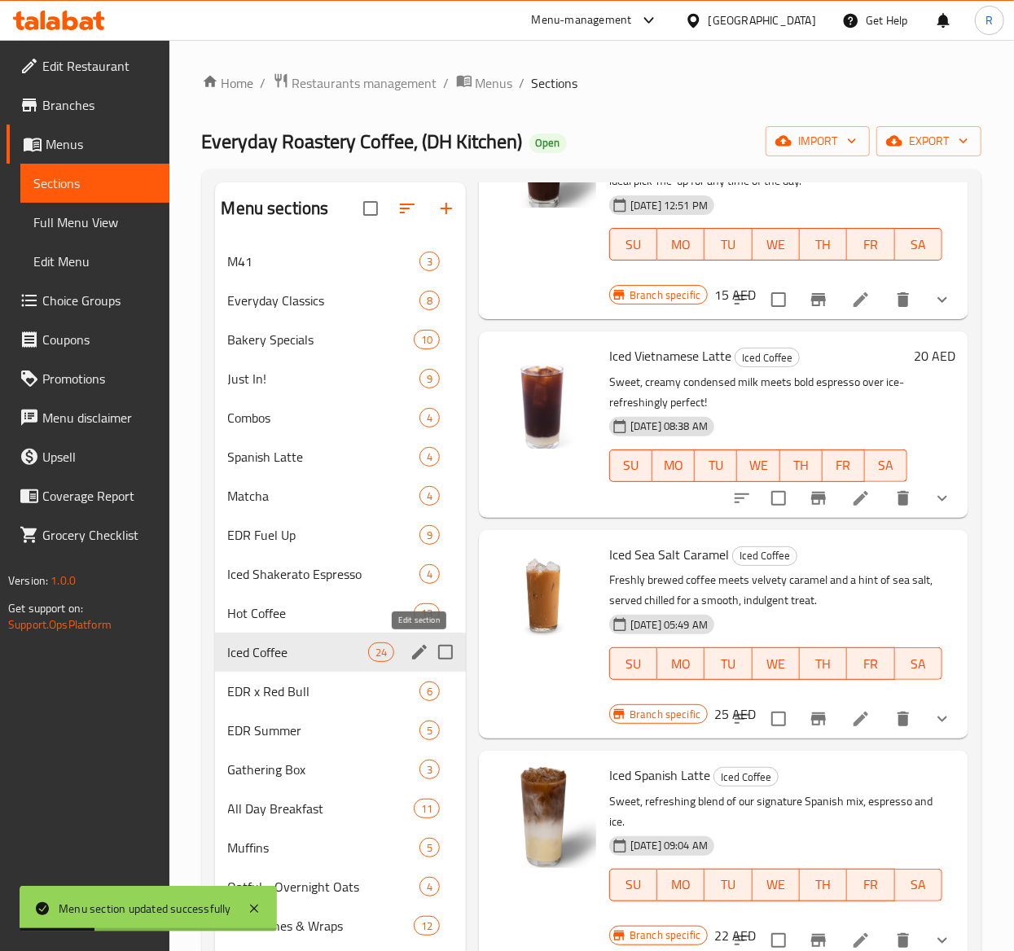
click at [419, 654] on icon "edit" at bounding box center [419, 652] width 15 height 15
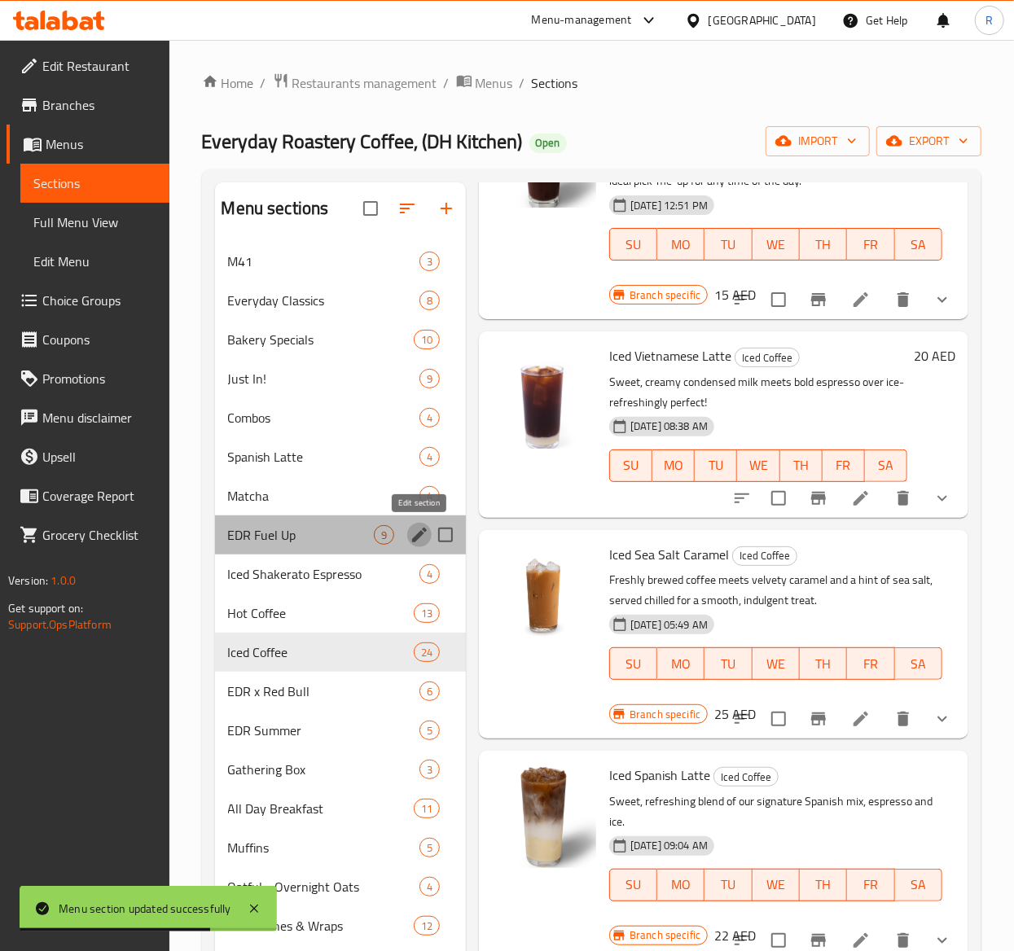
click at [412, 541] on icon "edit" at bounding box center [419, 535] width 15 height 15
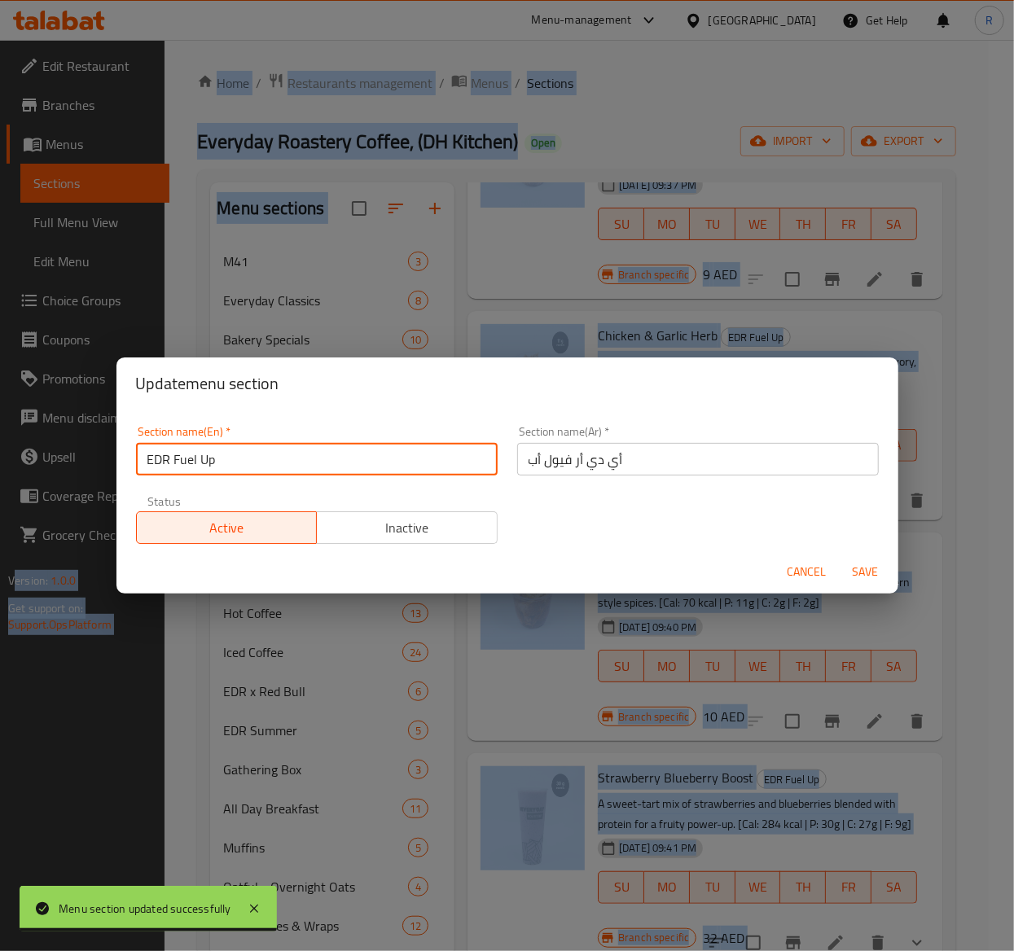
drag, startPoint x: 303, startPoint y: 453, endPoint x: -16, endPoint y: 491, distance: 321.5
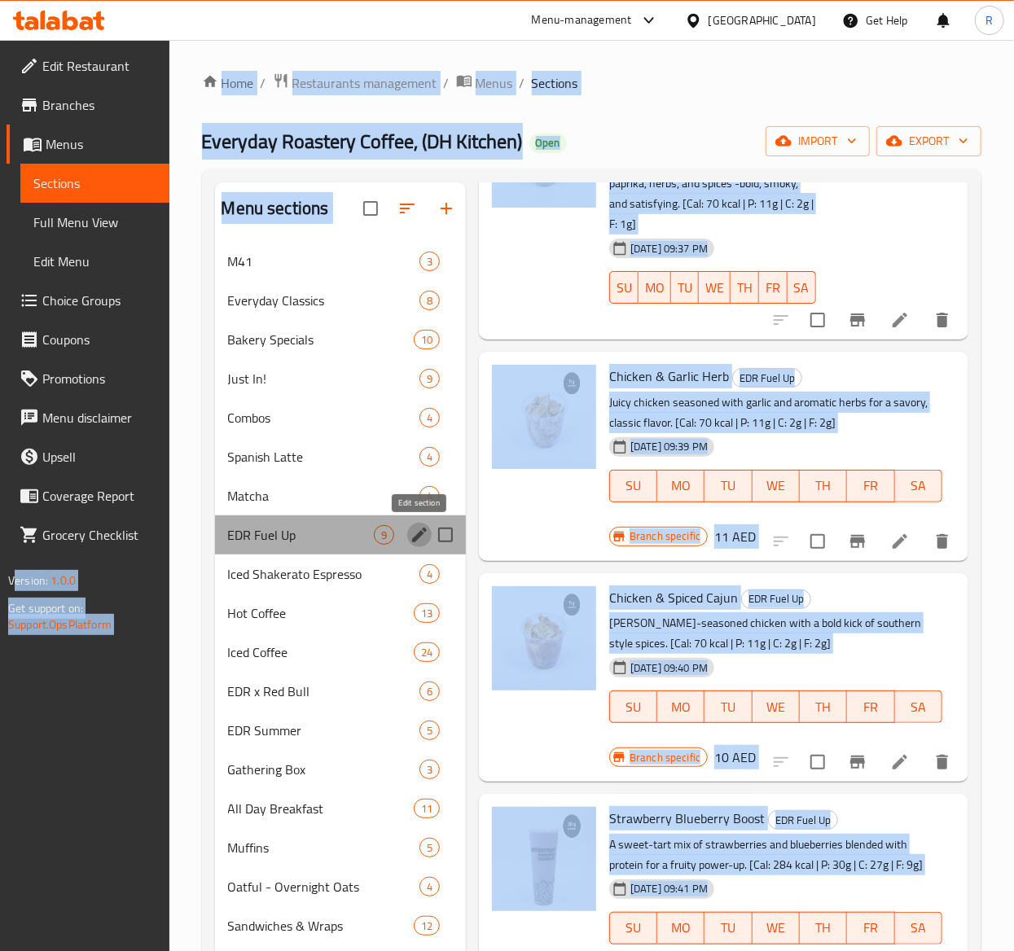
drag, startPoint x: 421, startPoint y: 550, endPoint x: 417, endPoint y: 533, distance: 17.6
click at [417, 533] on icon "edit" at bounding box center [420, 535] width 20 height 20
click at [412, 539] on icon "edit" at bounding box center [420, 535] width 20 height 20
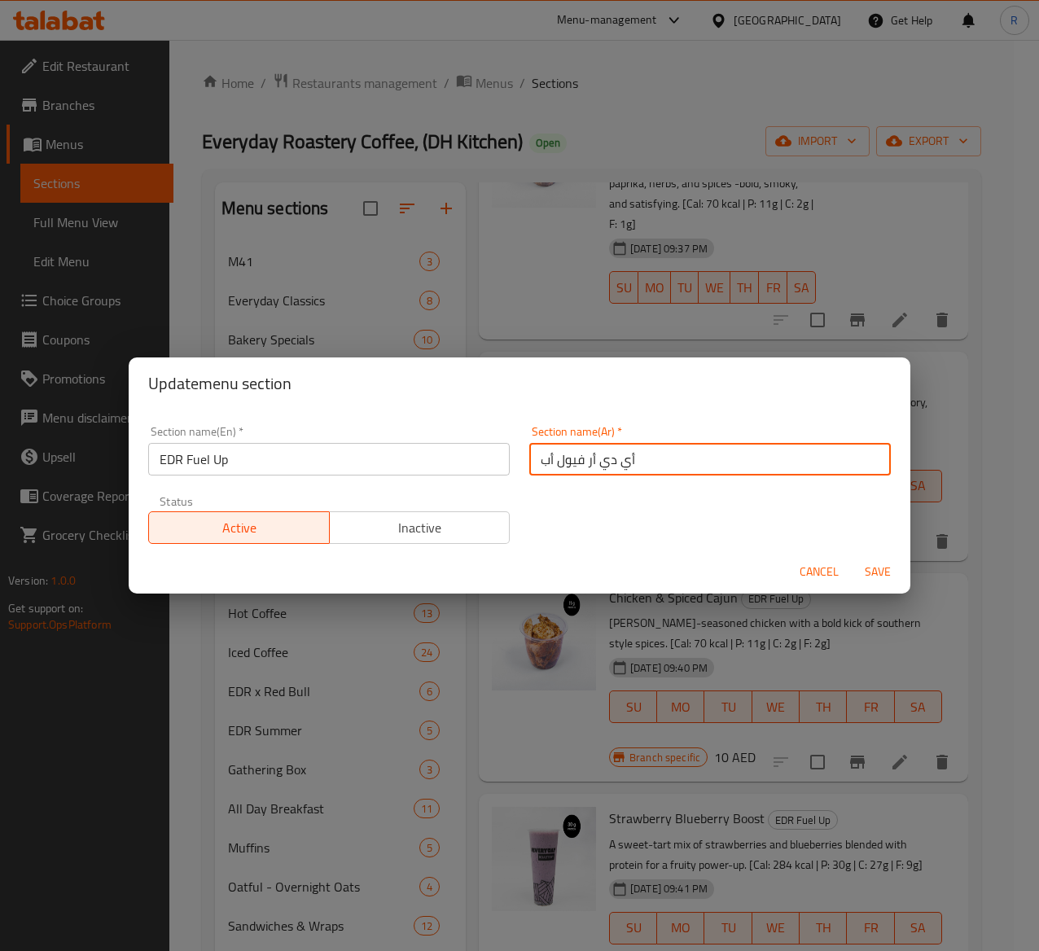
drag, startPoint x: 669, startPoint y: 461, endPoint x: 358, endPoint y: 415, distance: 313.6
click at [358, 416] on div "Section name(En)   * EDR Fuel Up Section name(En) * Section name(Ar)   * أي دي …" at bounding box center [519, 485] width 762 height 138
paste input "لقهوة المثلجة"
type input "القهوة المثلجة"
click at [874, 575] on span "Save" at bounding box center [877, 572] width 39 height 20
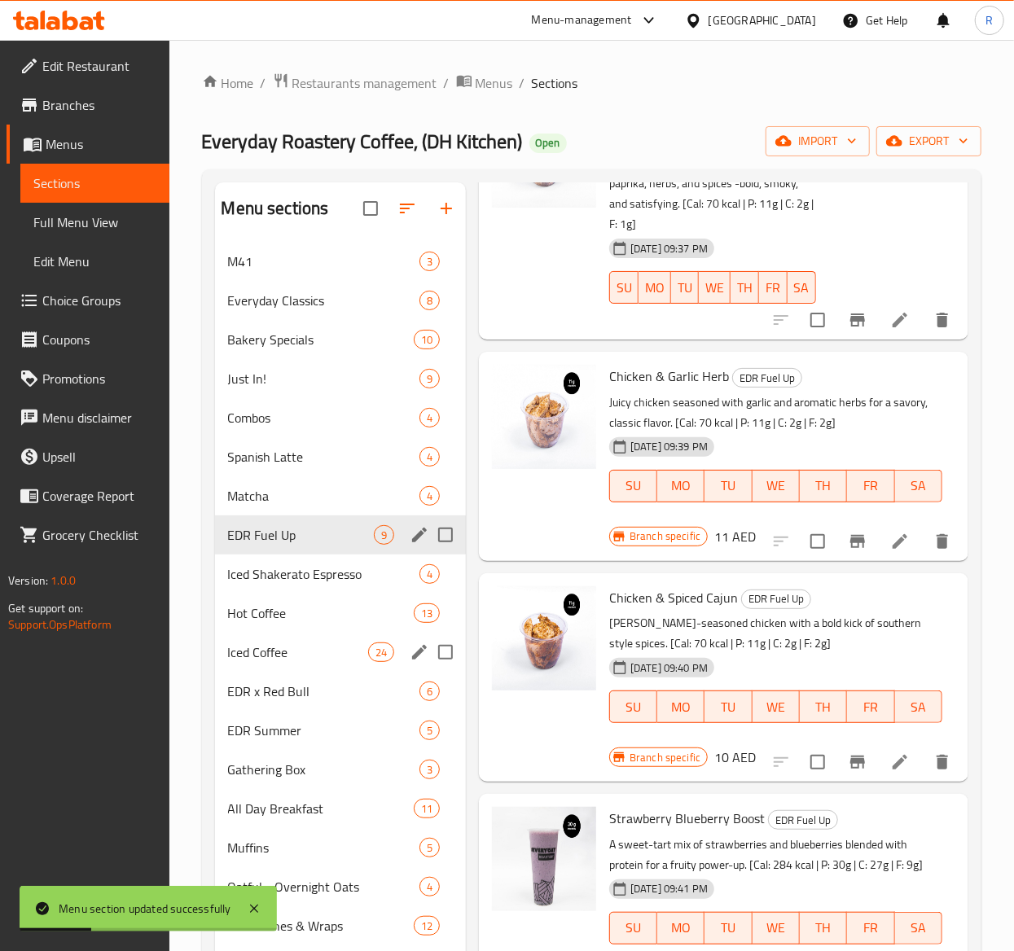
click at [412, 655] on icon "edit" at bounding box center [420, 653] width 20 height 20
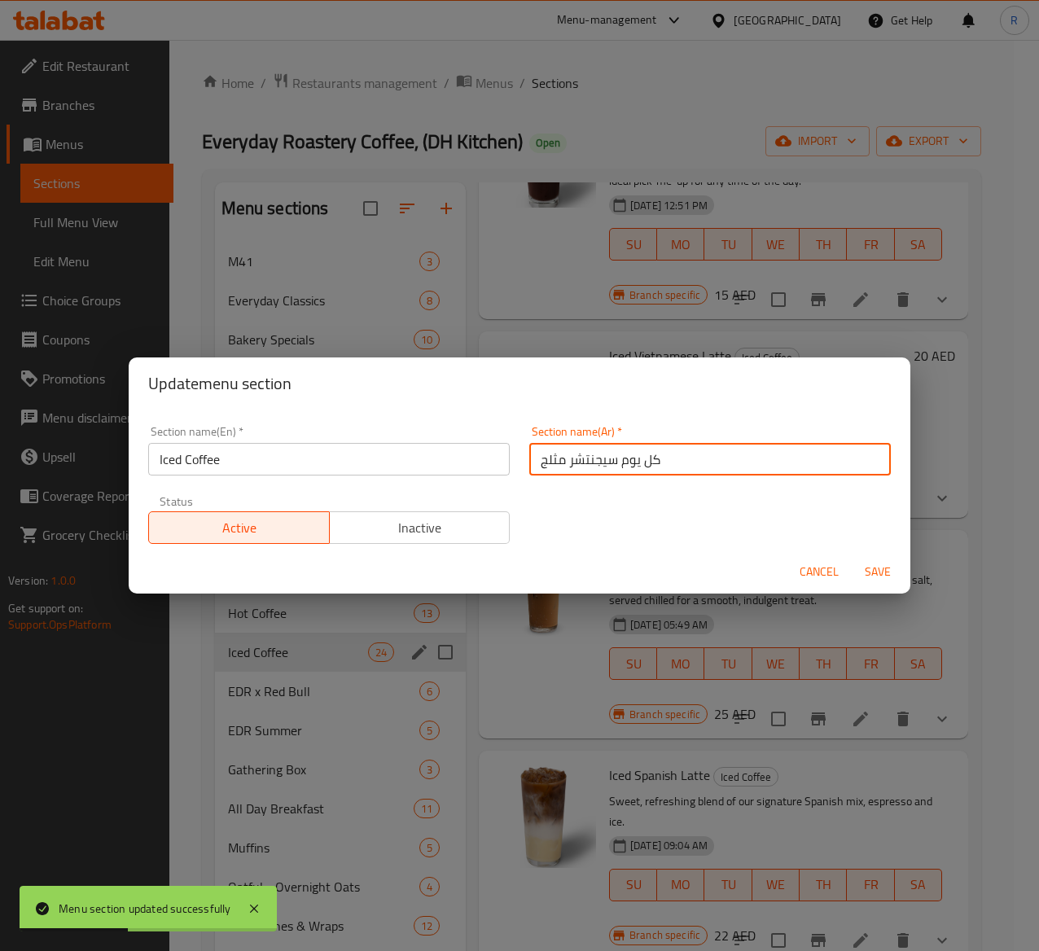
drag, startPoint x: 665, startPoint y: 459, endPoint x: 423, endPoint y: 432, distance: 242.5
click at [423, 432] on div "Section name(En)   * Iced Coffee Section name(En) * Section name(Ar)   * كل يوم…" at bounding box center [519, 485] width 762 height 138
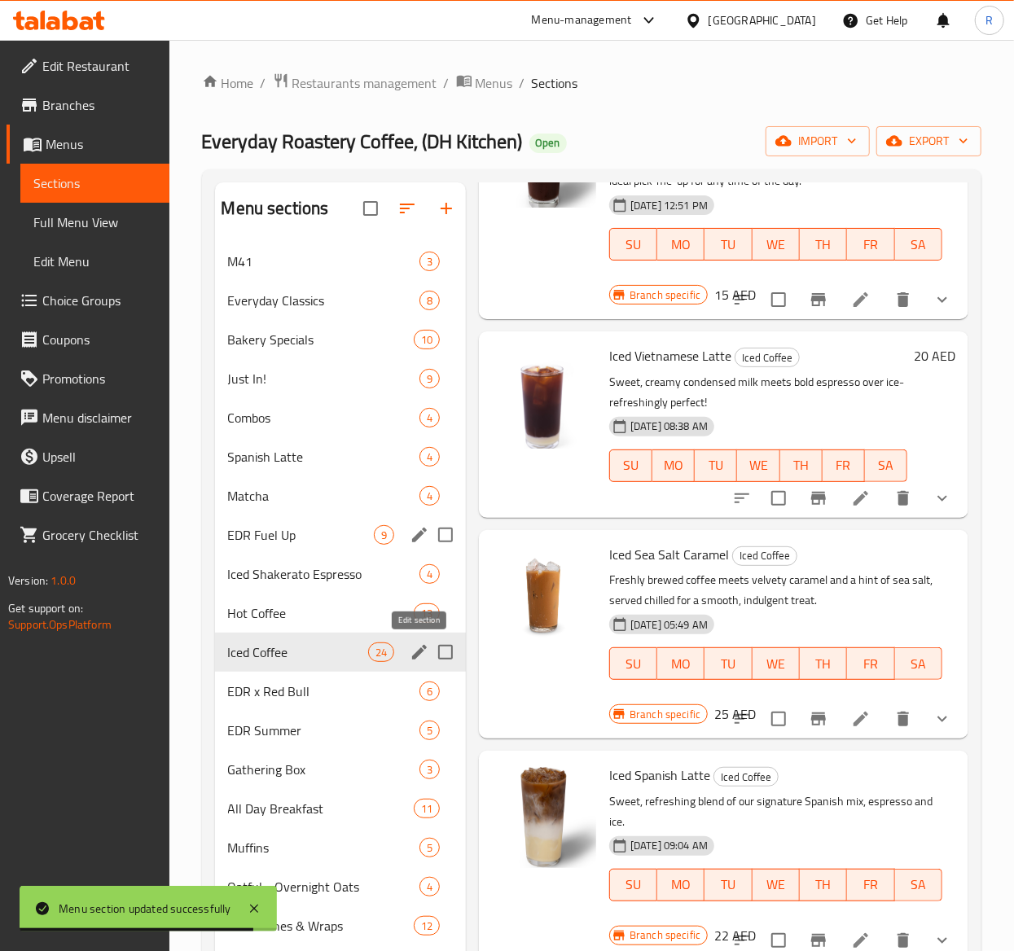
click at [414, 653] on icon "edit" at bounding box center [420, 653] width 20 height 20
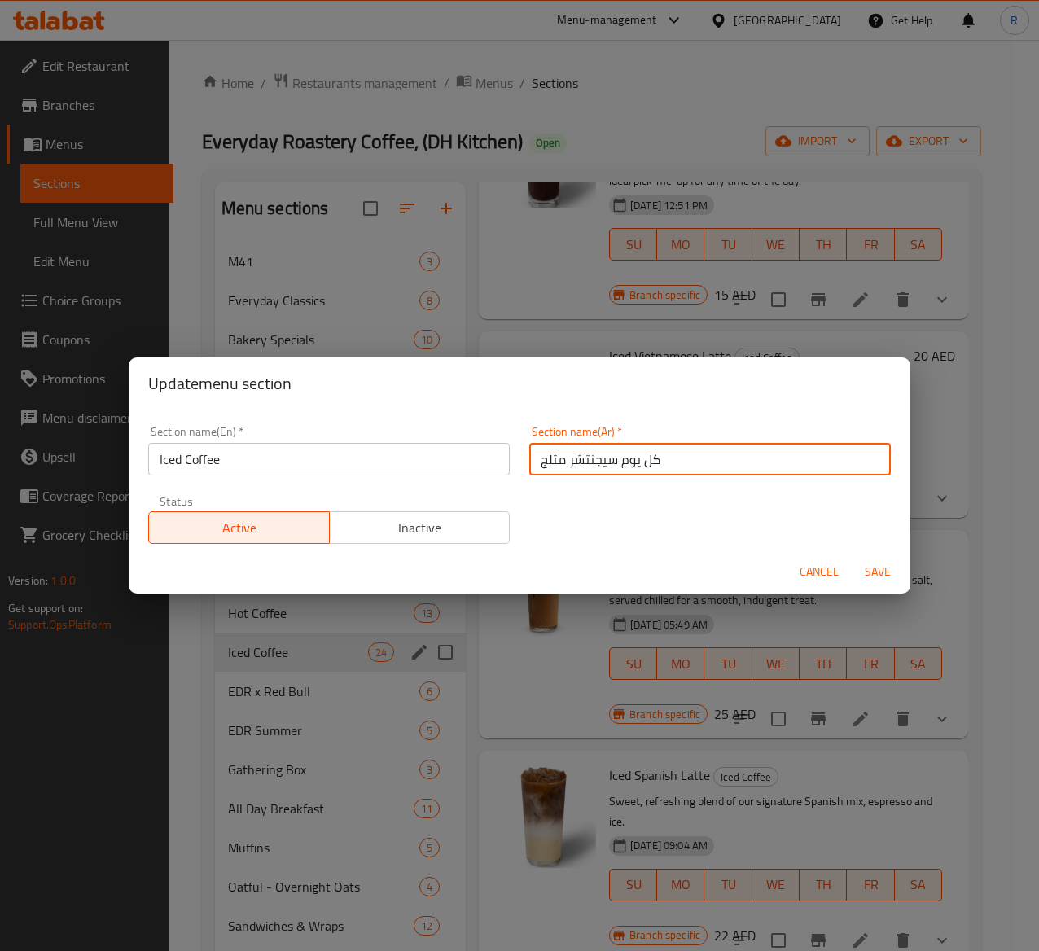
drag, startPoint x: 671, startPoint y: 449, endPoint x: 359, endPoint y: 429, distance: 312.5
click at [359, 429] on div "Section name(En)   * Iced Coffee Section name(En) * Section name(Ar)   * كل يوم…" at bounding box center [519, 485] width 762 height 138
paste input "القهوة المثلجة"
type input "القهوة المثلجة"
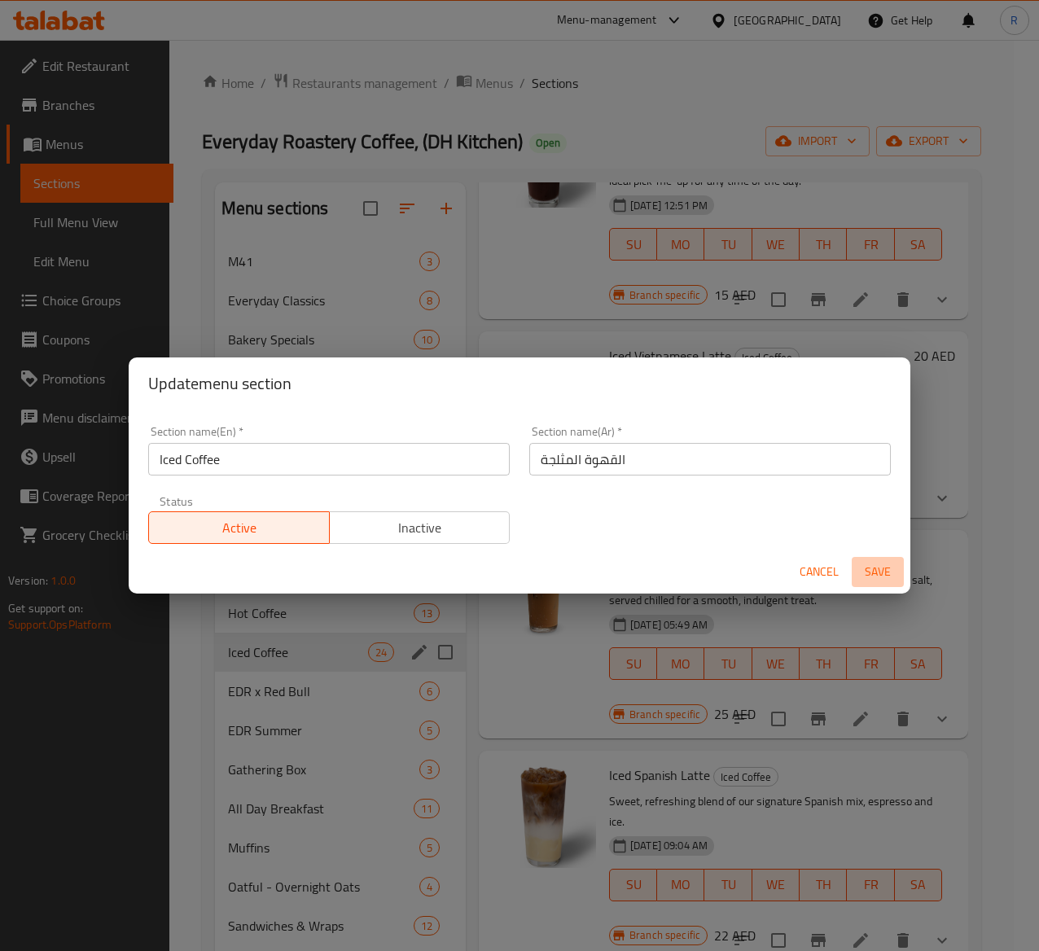
click at [864, 564] on span "Save" at bounding box center [877, 572] width 39 height 20
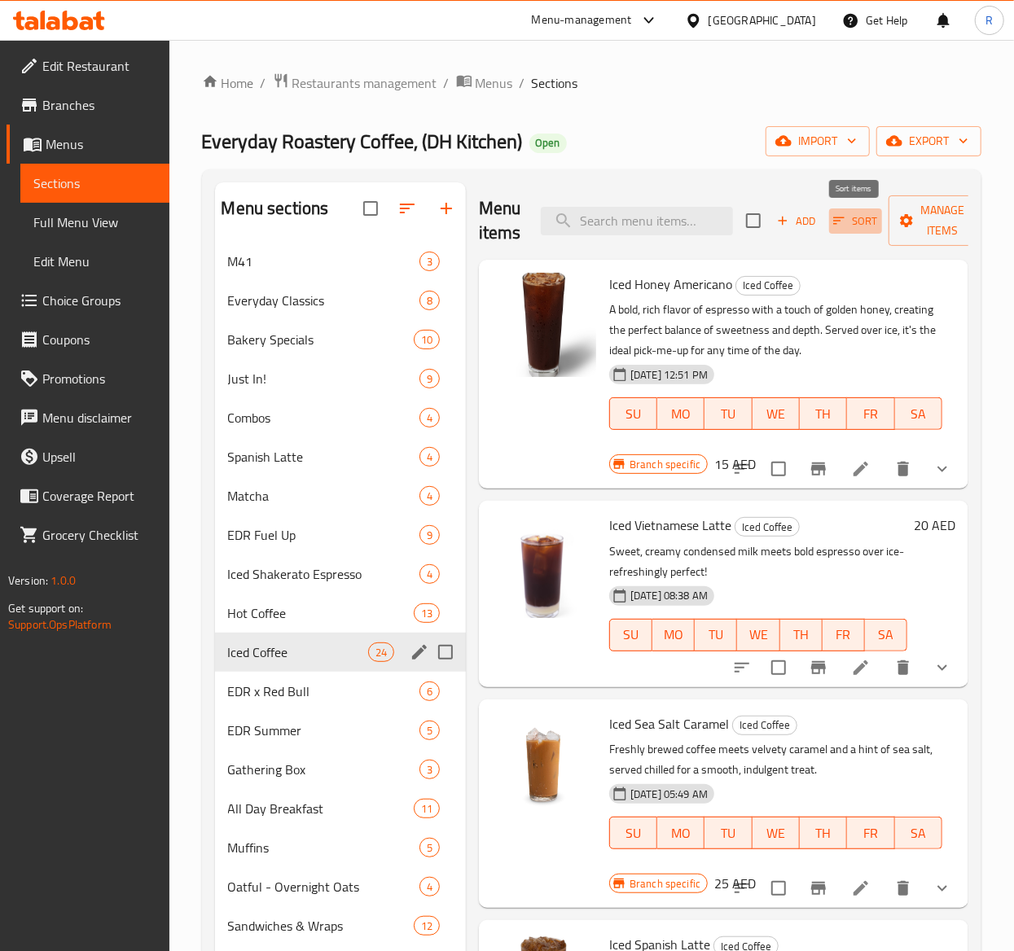
click at [860, 220] on span "Sort" at bounding box center [855, 221] width 45 height 19
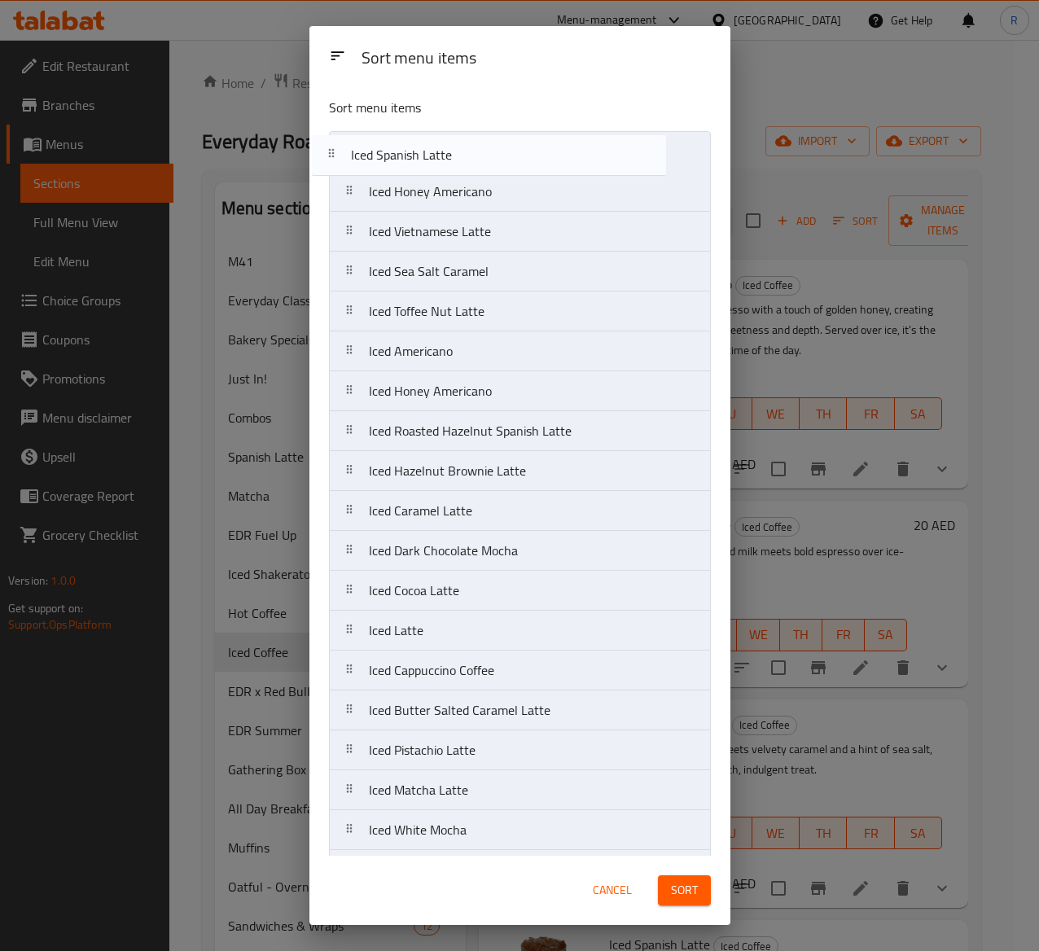
drag, startPoint x: 578, startPoint y: 288, endPoint x: 559, endPoint y: 161, distance: 128.5
click at [559, 161] on nav "Iced Honey Americano Iced Vietnamese Latte Iced Sea Salt Caramel Iced Spanish L…" at bounding box center [520, 610] width 382 height 959
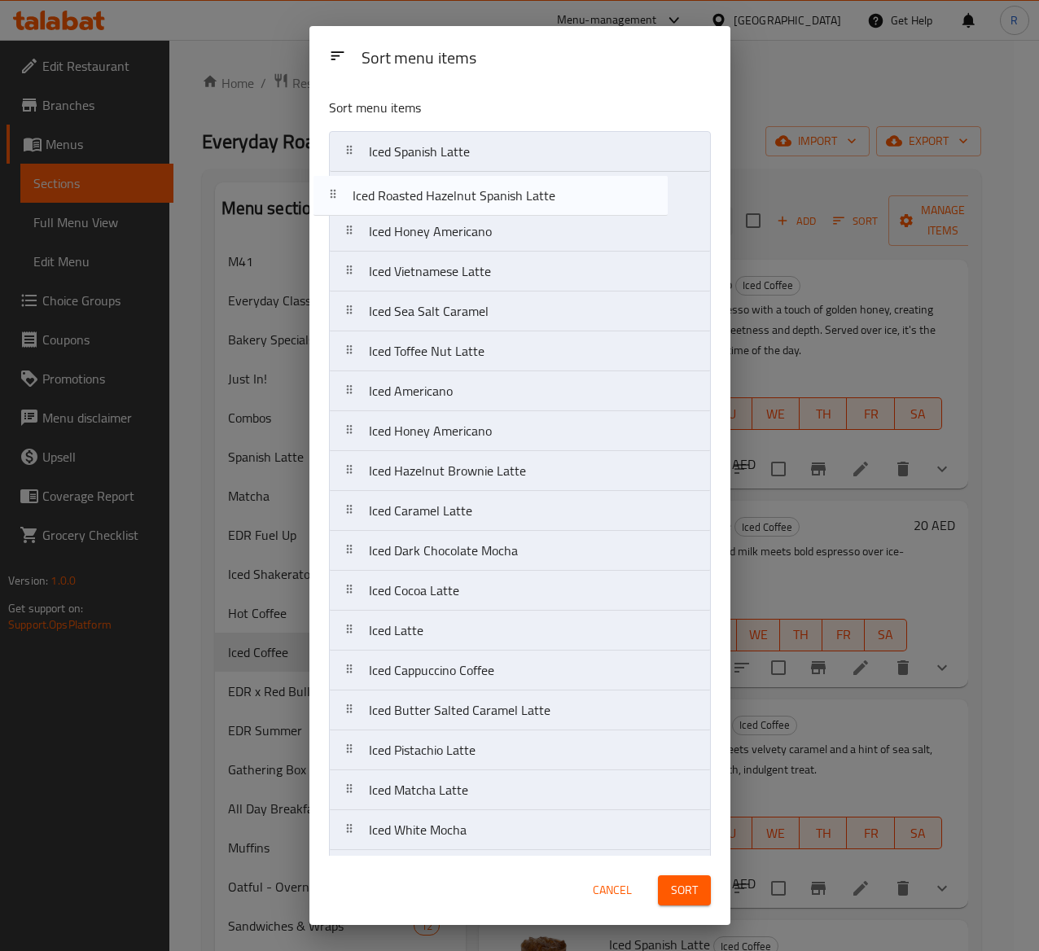
drag, startPoint x: 532, startPoint y: 448, endPoint x: 518, endPoint y: 201, distance: 247.1
click at [518, 201] on nav "Iced Spanish Latte Iced Honey Americano Iced Vietnamese Latte Iced Sea Salt Car…" at bounding box center [520, 610] width 382 height 959
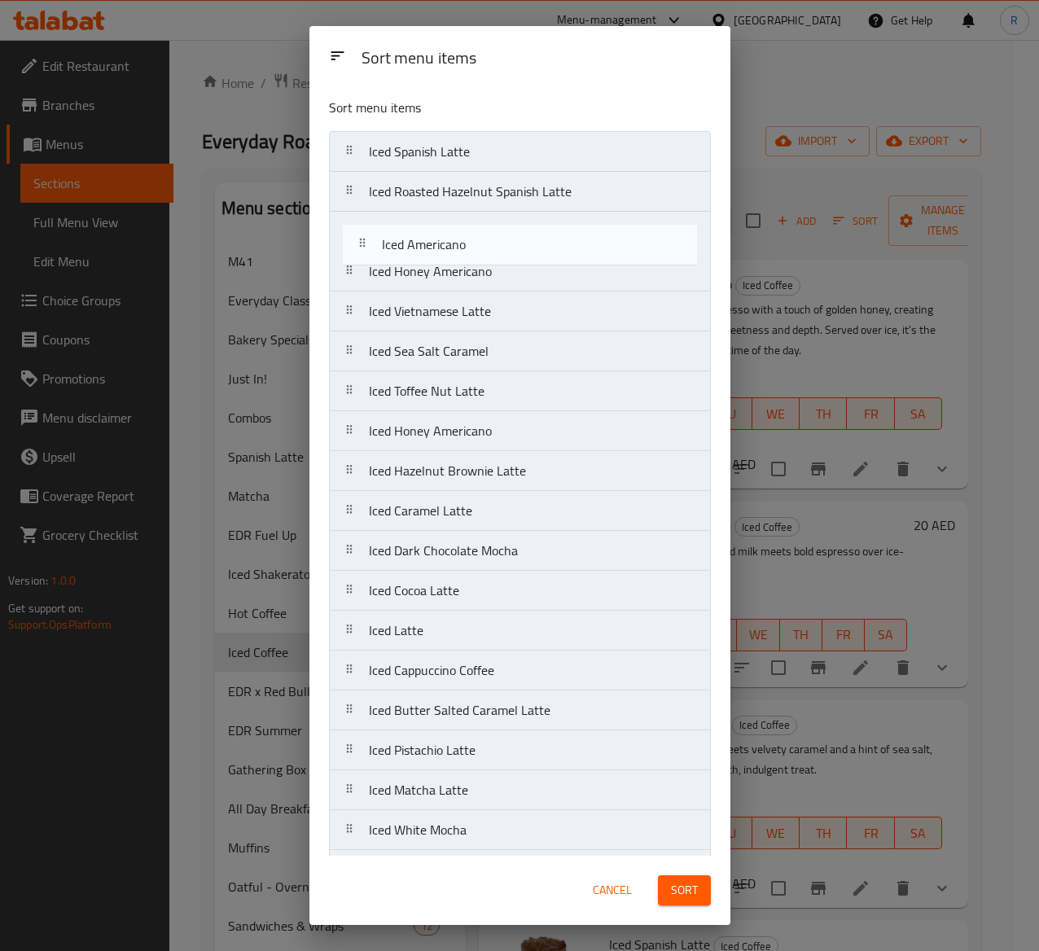
drag, startPoint x: 522, startPoint y: 404, endPoint x: 534, endPoint y: 239, distance: 165.0
click at [534, 239] on nav "Iced Spanish Latte Iced Roasted Hazelnut Spanish Latte Iced Honey Americano Ice…" at bounding box center [520, 610] width 382 height 959
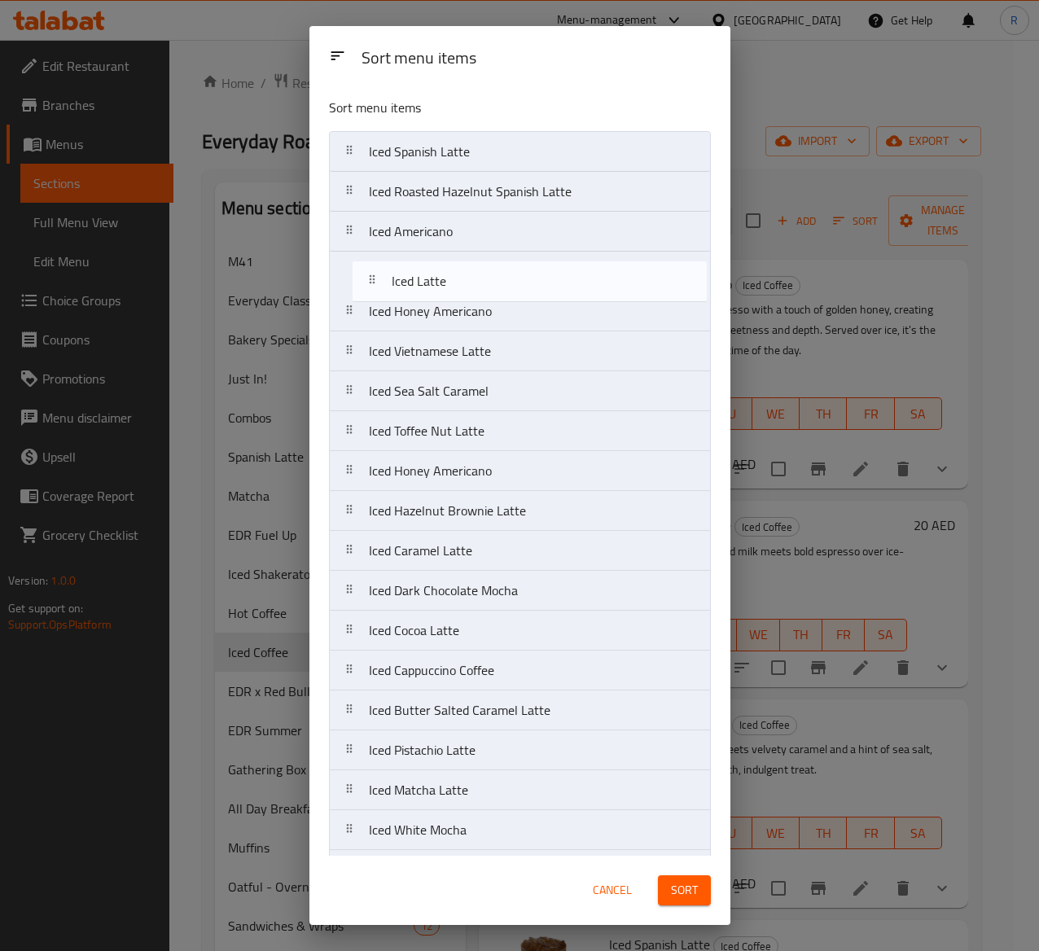
drag, startPoint x: 489, startPoint y: 632, endPoint x: 508, endPoint y: 252, distance: 380.0
click at [508, 252] on nav "Iced Spanish Latte Iced Roasted Hazelnut Spanish Latte Iced Americano Iced Hone…" at bounding box center [520, 610] width 382 height 959
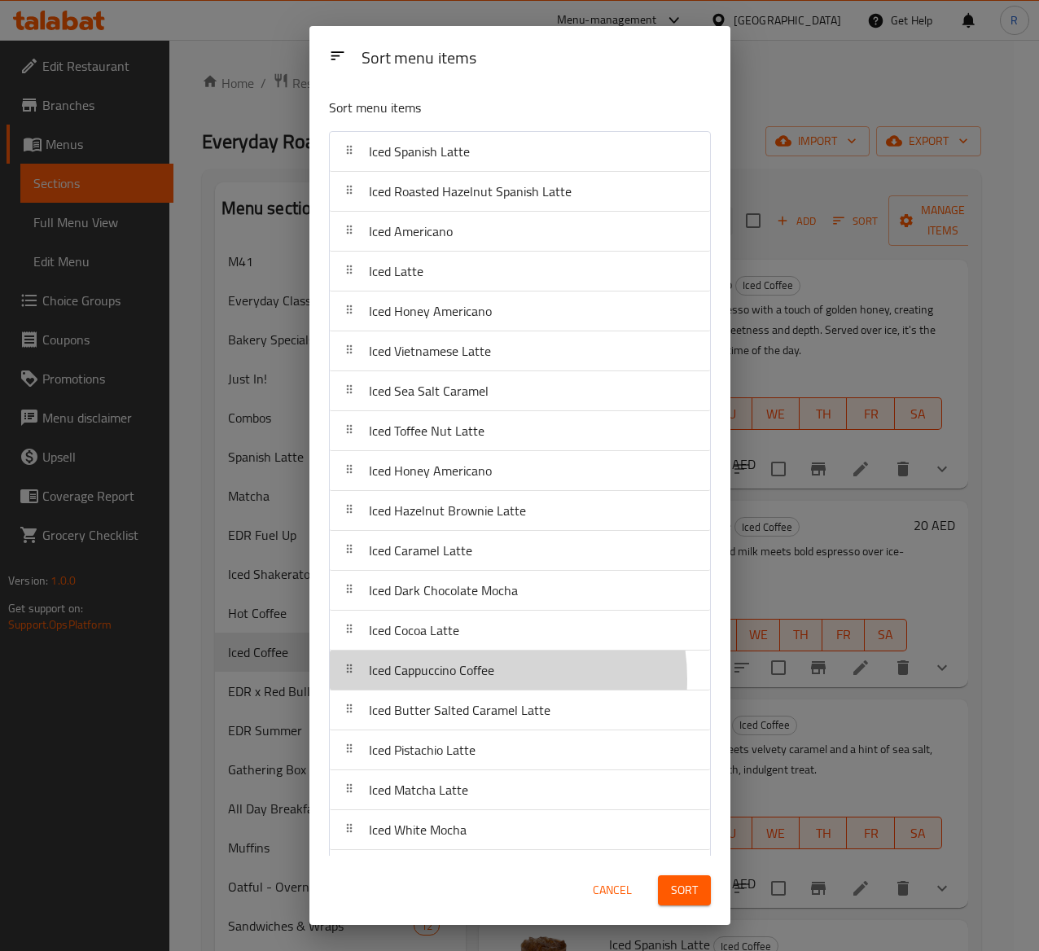
scroll to position [1, 0]
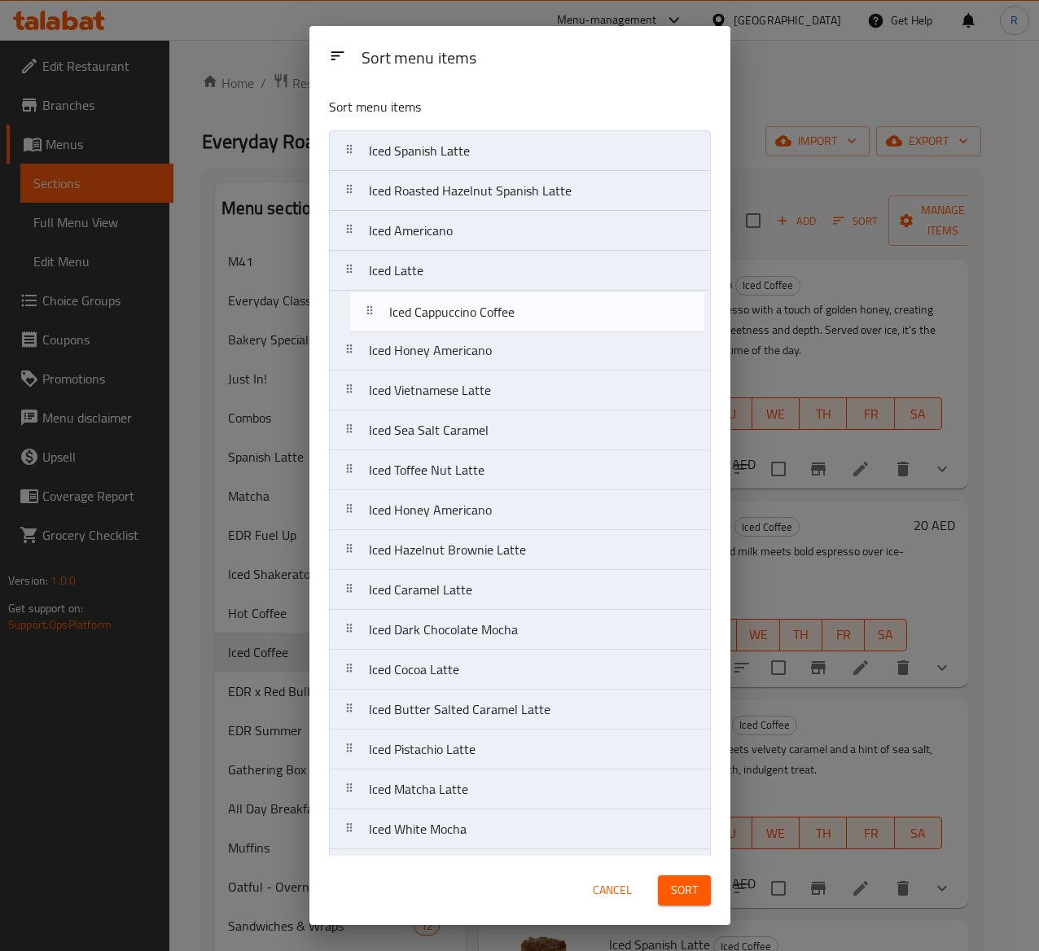
drag, startPoint x: 483, startPoint y: 683, endPoint x: 503, endPoint y: 312, distance: 371.9
click at [503, 312] on nav "Iced Spanish Latte Iced Roasted Hazelnut Spanish Latte Iced Americano Iced Latt…" at bounding box center [520, 609] width 382 height 959
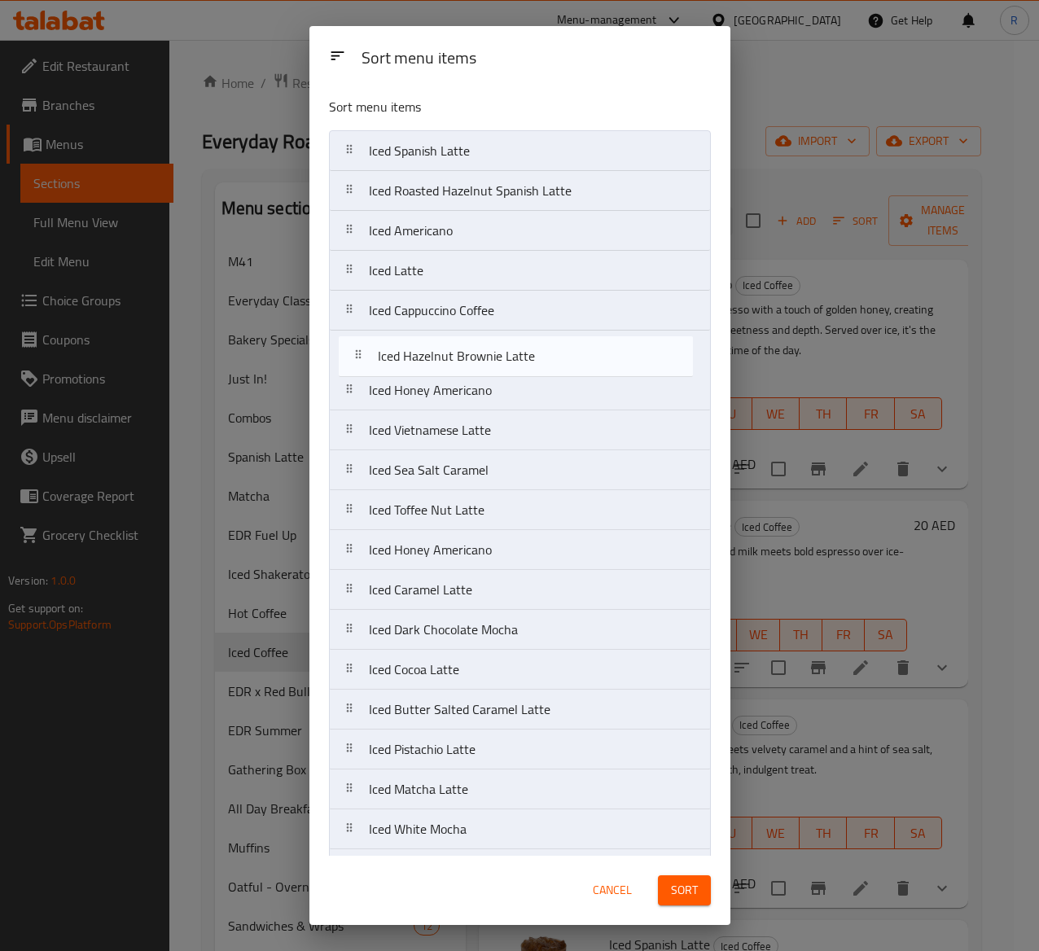
drag, startPoint x: 495, startPoint y: 559, endPoint x: 502, endPoint y: 357, distance: 202.1
click at [502, 357] on nav "Iced Spanish Latte Iced Roasted Hazelnut Spanish Latte Iced Americano Iced Latt…" at bounding box center [520, 609] width 382 height 959
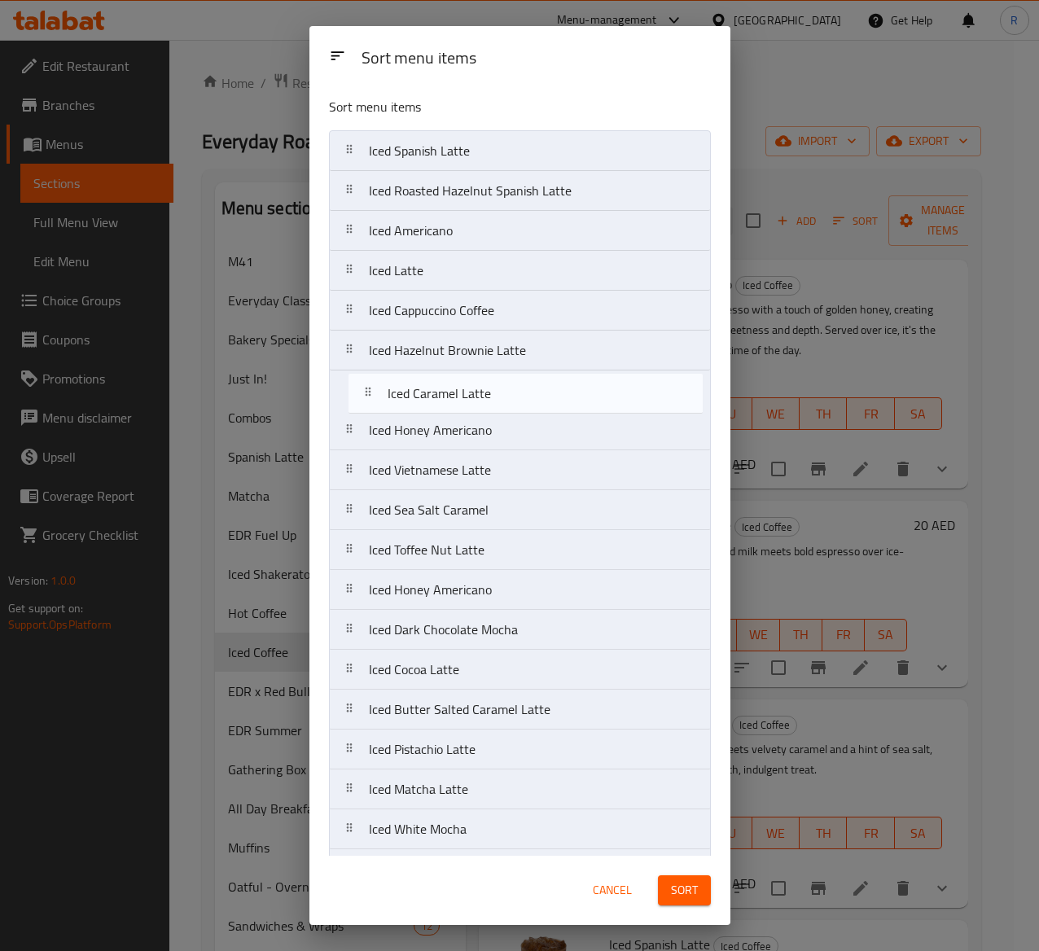
drag, startPoint x: 463, startPoint y: 586, endPoint x: 482, endPoint y: 377, distance: 210.1
click at [482, 377] on nav "Iced Spanish Latte Iced Roasted Hazelnut Spanish Latte Iced Americano Iced Latt…" at bounding box center [520, 609] width 382 height 959
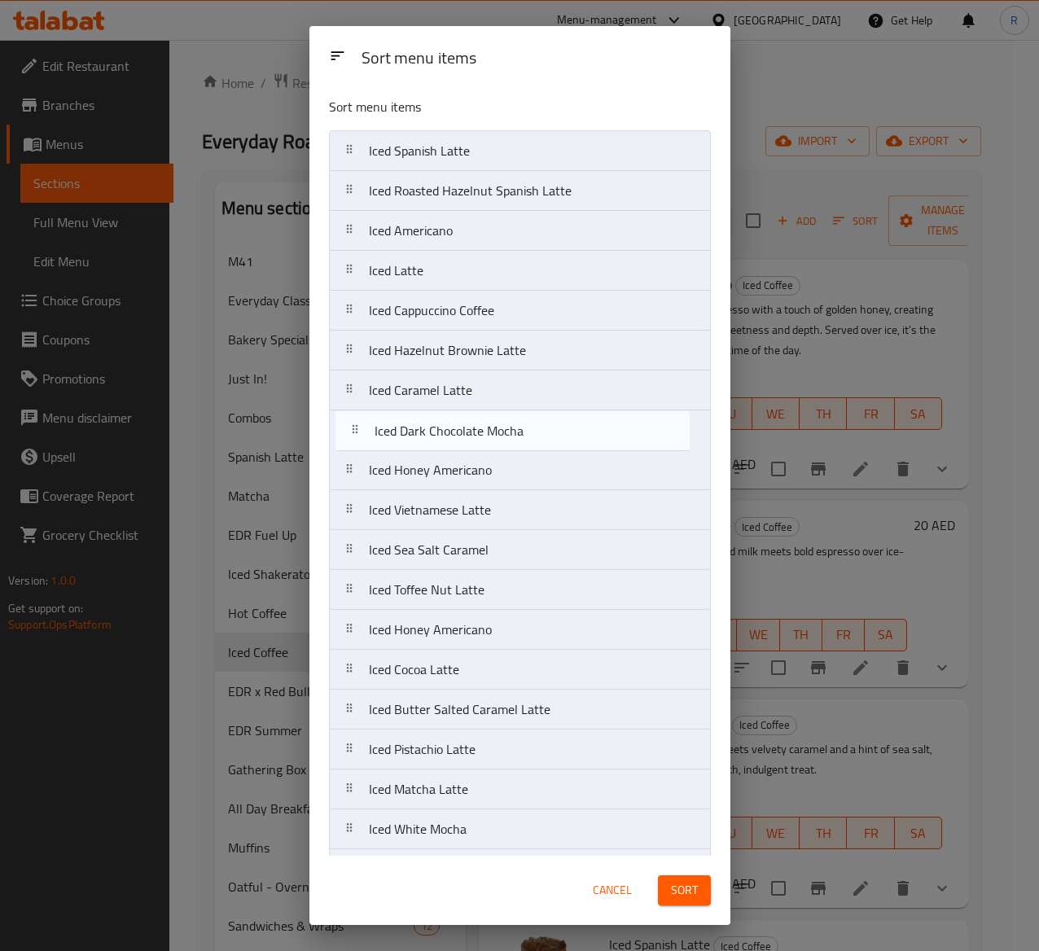
drag, startPoint x: 483, startPoint y: 641, endPoint x: 489, endPoint y: 432, distance: 209.4
click at [489, 432] on nav "Iced Spanish Latte Iced Roasted Hazelnut Spanish Latte Iced Americano Iced Latt…" at bounding box center [520, 609] width 382 height 959
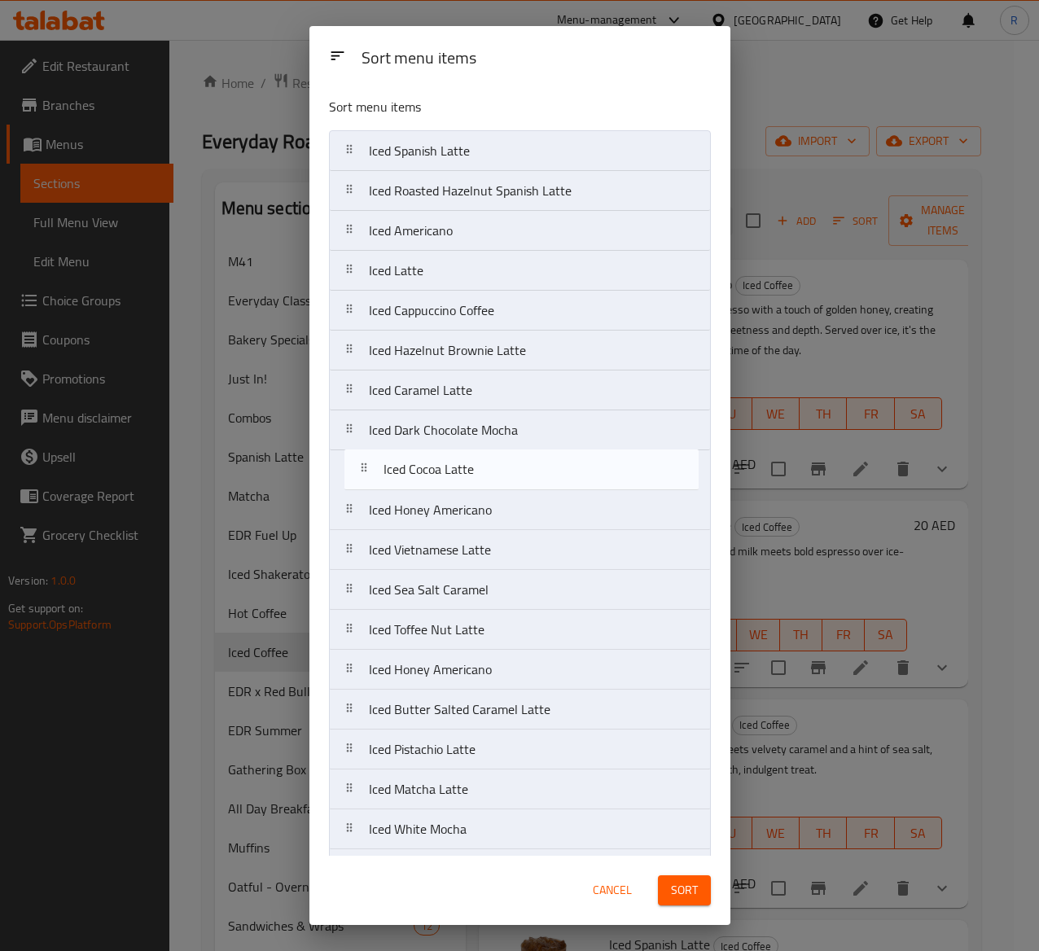
drag, startPoint x: 499, startPoint y: 667, endPoint x: 513, endPoint y: 453, distance: 214.6
click at [513, 453] on nav "Iced Spanish Latte Iced Roasted Hazelnut Spanish Latte Iced Americano Iced Latt…" at bounding box center [520, 609] width 382 height 959
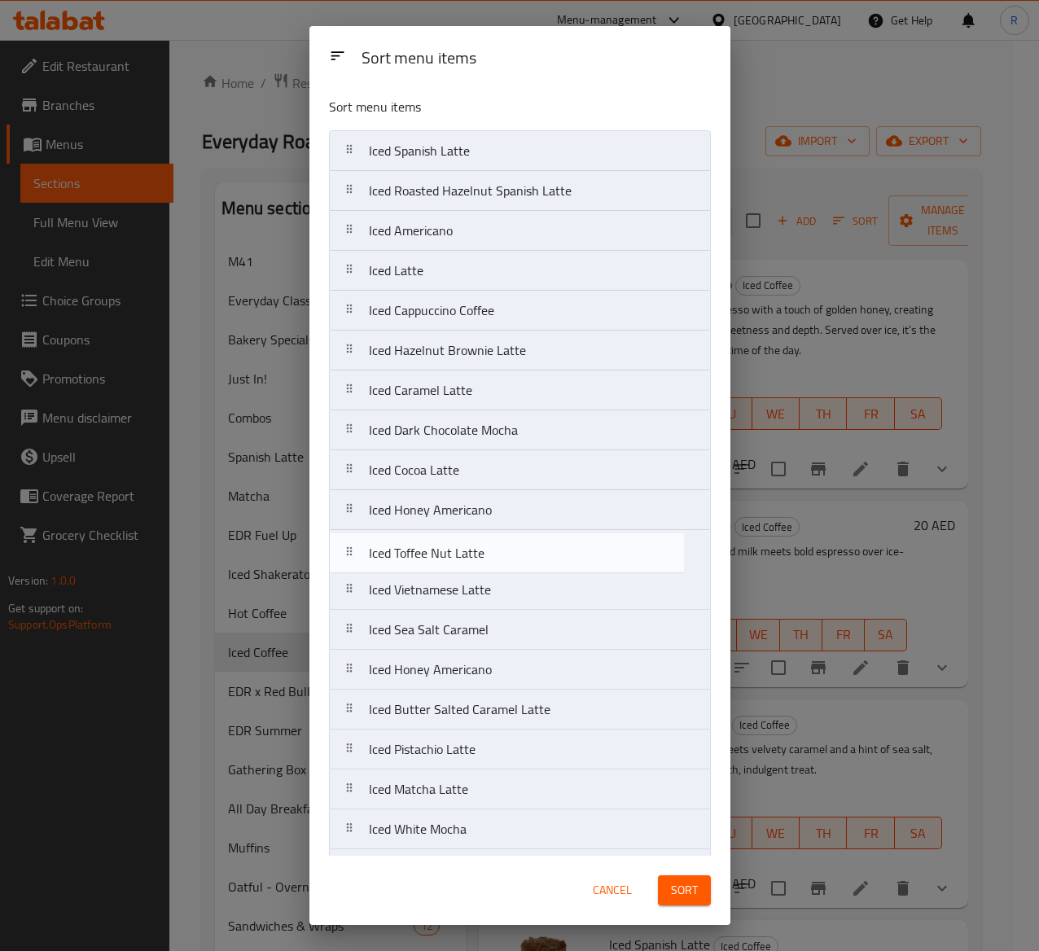
drag, startPoint x: 492, startPoint y: 629, endPoint x: 492, endPoint y: 536, distance: 92.8
click at [492, 536] on nav "Iced Spanish Latte Iced Roasted Hazelnut Spanish Latte Iced Americano Iced Latt…" at bounding box center [520, 609] width 382 height 959
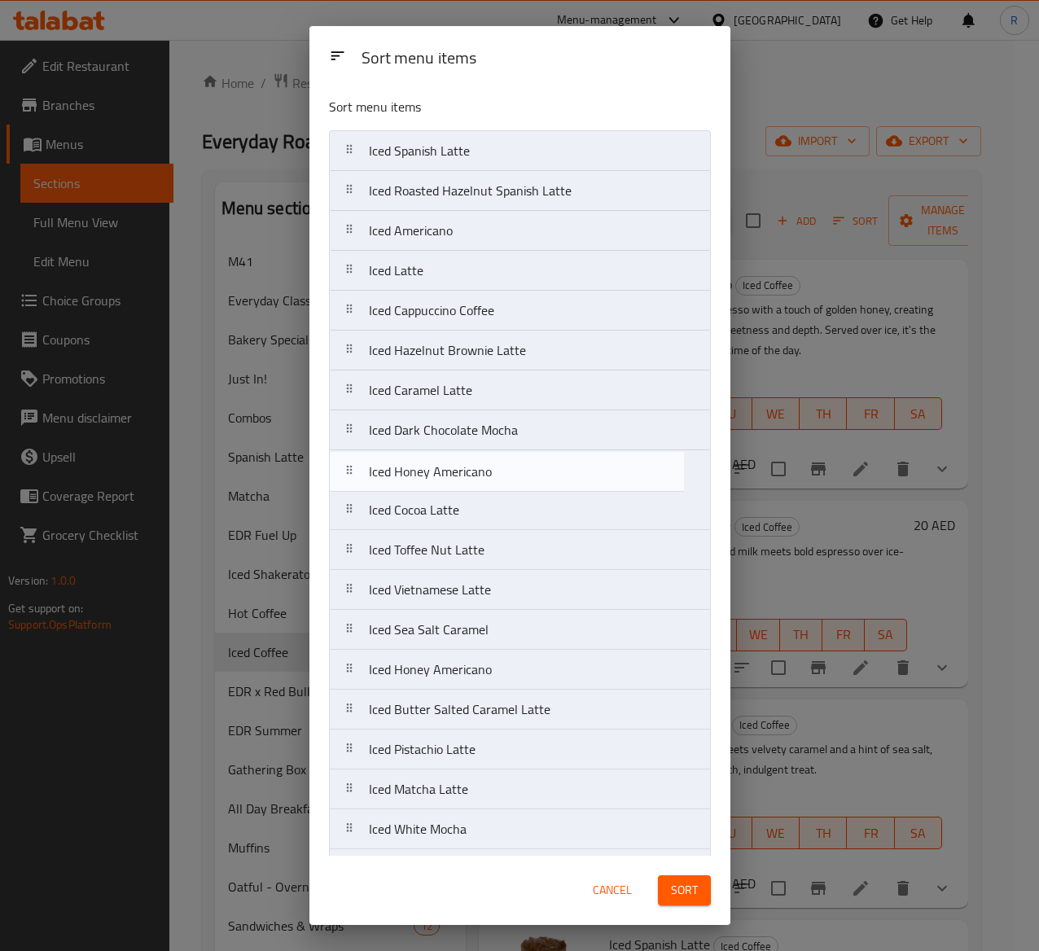
drag, startPoint x: 503, startPoint y: 511, endPoint x: 502, endPoint y: 465, distance: 46.4
click at [502, 465] on nav "Iced Spanish Latte Iced Roasted Hazelnut Spanish Latte Iced Americano Iced Latt…" at bounding box center [520, 609] width 382 height 959
drag, startPoint x: 472, startPoint y: 508, endPoint x: 480, endPoint y: 454, distance: 54.2
click at [480, 454] on nav "Iced Spanish Latte Iced Roasted Hazelnut Spanish Latte Iced Americano Iced Latt…" at bounding box center [520, 609] width 382 height 959
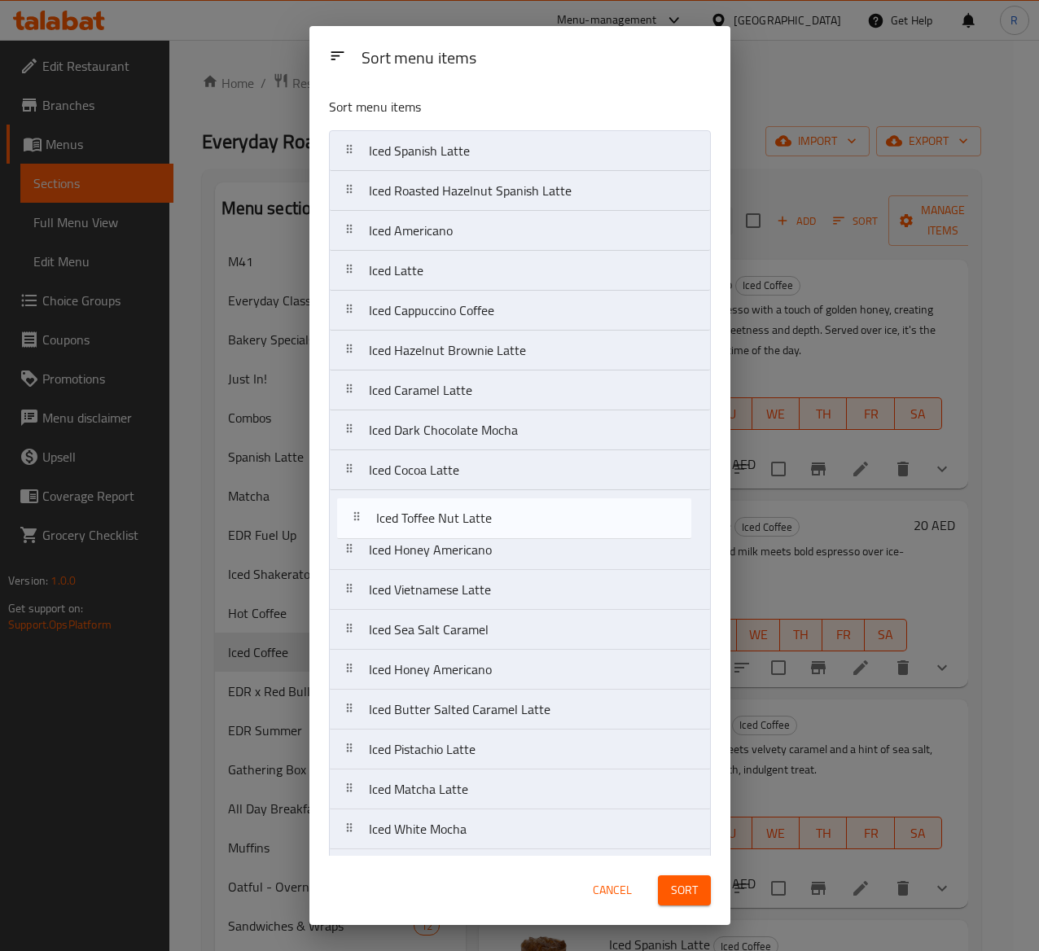
drag, startPoint x: 472, startPoint y: 559, endPoint x: 480, endPoint y: 517, distance: 43.1
click at [480, 517] on nav "Iced Spanish Latte Iced Roasted Hazelnut Spanish Latte Iced Americano Iced Latt…" at bounding box center [520, 609] width 382 height 959
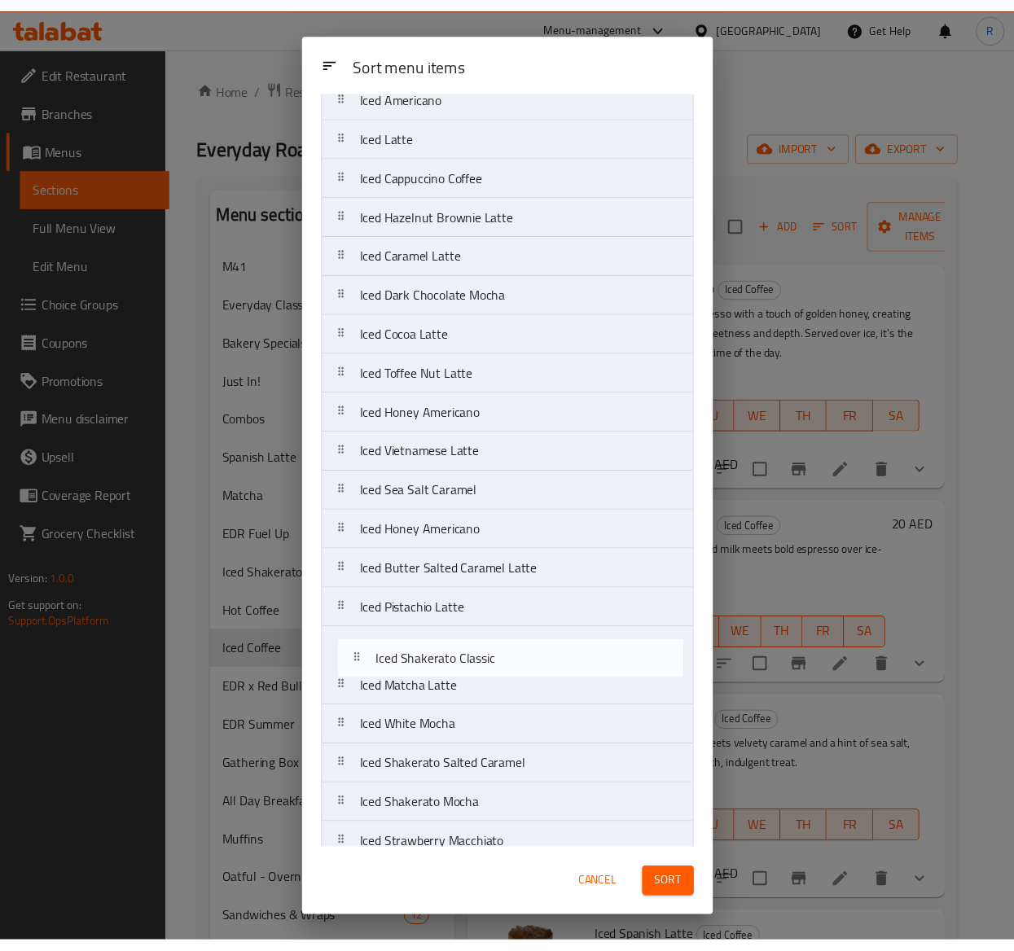
scroll to position [147, 0]
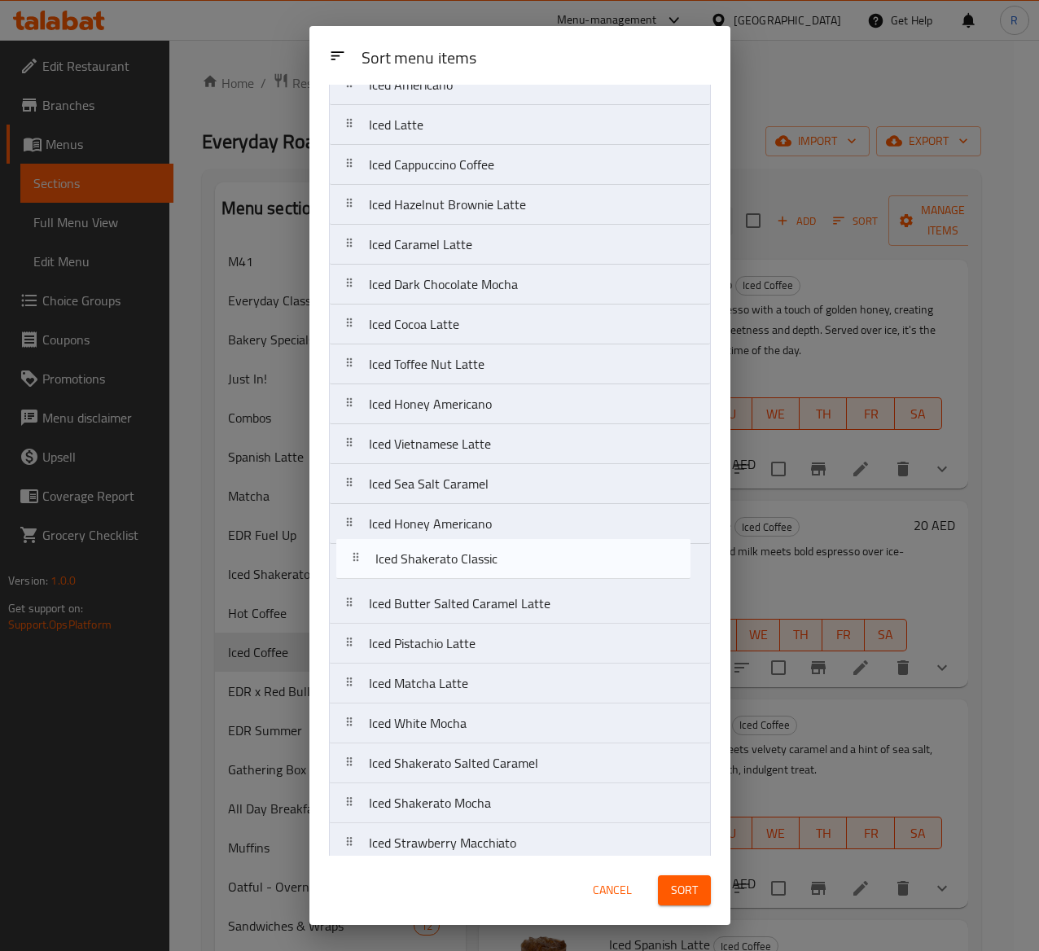
drag, startPoint x: 559, startPoint y: 761, endPoint x: 568, endPoint y: 567, distance: 194.1
click at [568, 567] on nav "Iced Spanish Latte Iced Roasted Hazelnut Spanish Latte Iced Americano Iced Latt…" at bounding box center [520, 464] width 382 height 959
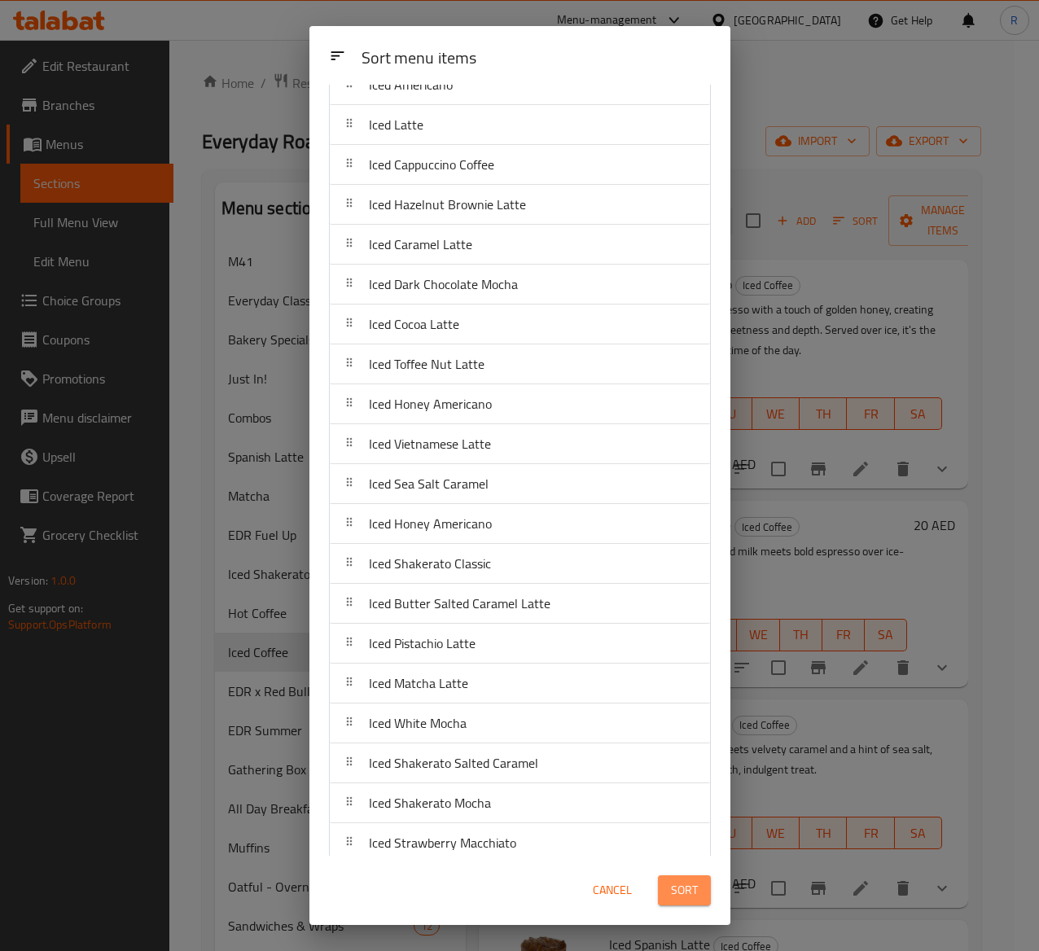
click at [684, 714] on span "Sort" at bounding box center [684, 890] width 27 height 20
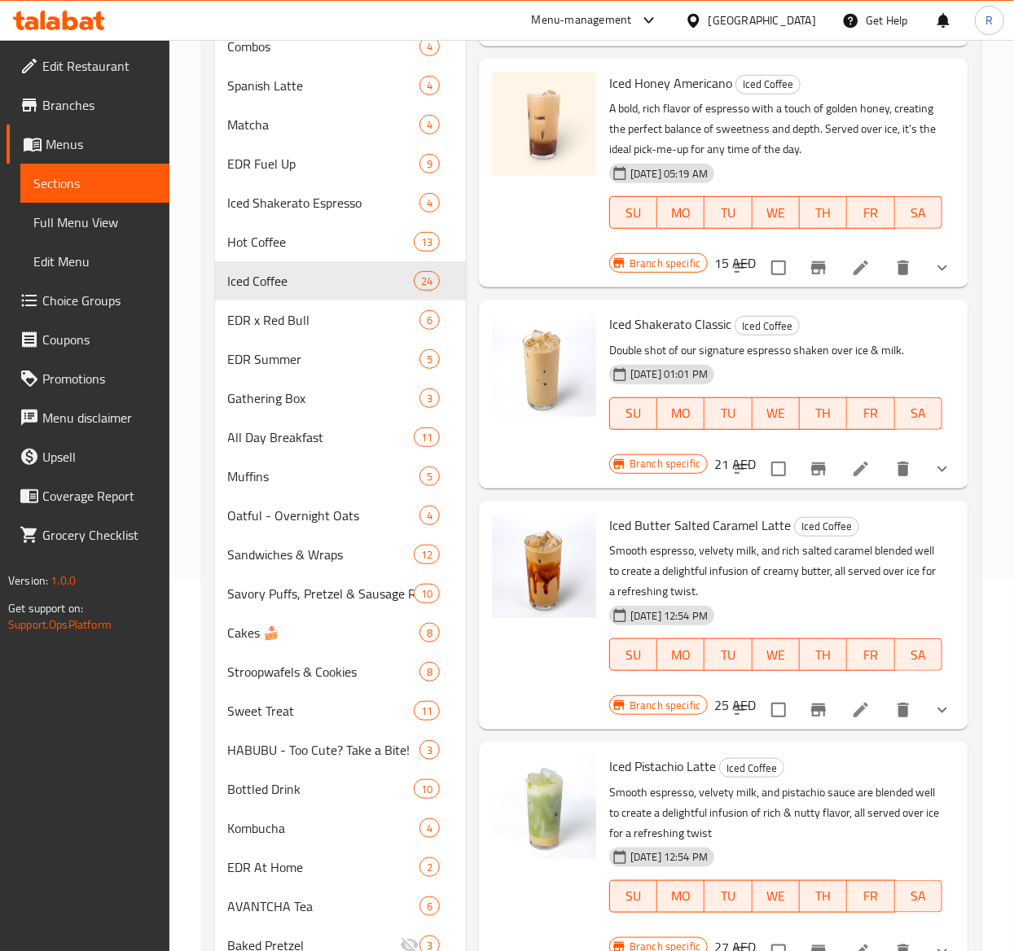
scroll to position [316, 0]
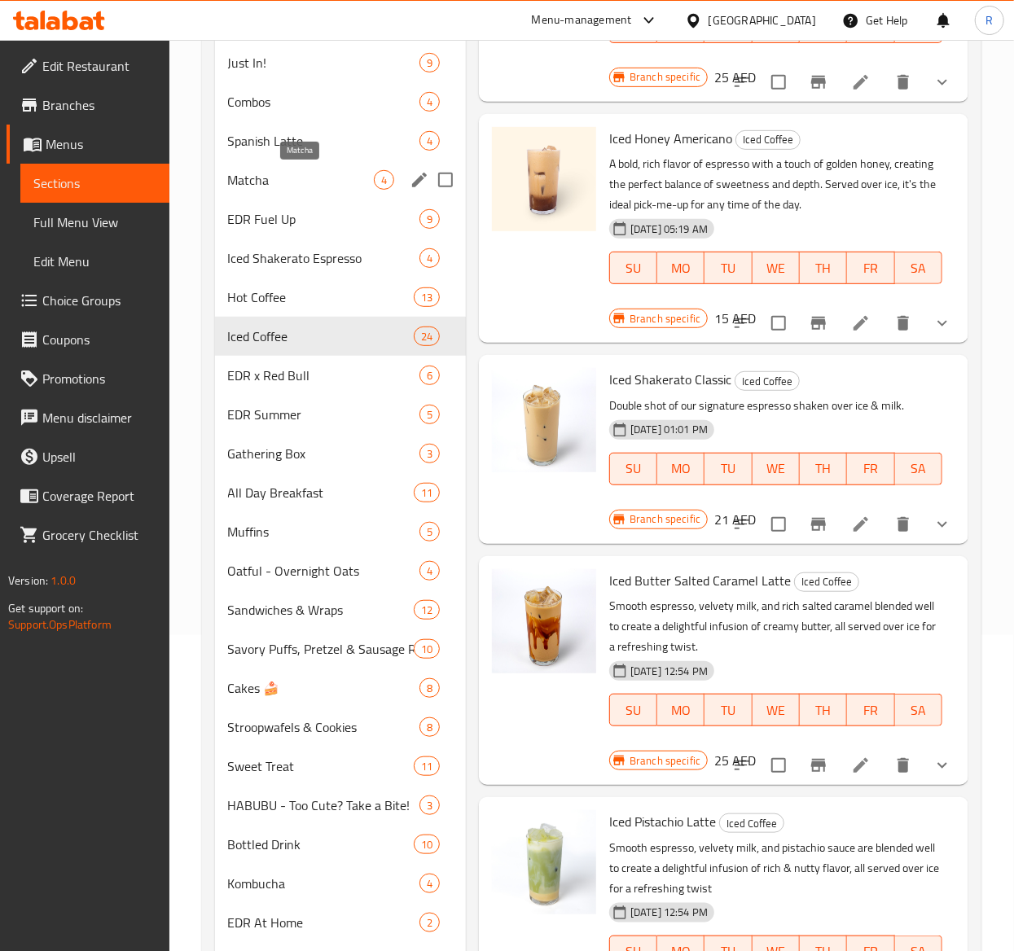
click at [265, 178] on span "Matcha" at bounding box center [301, 180] width 146 height 20
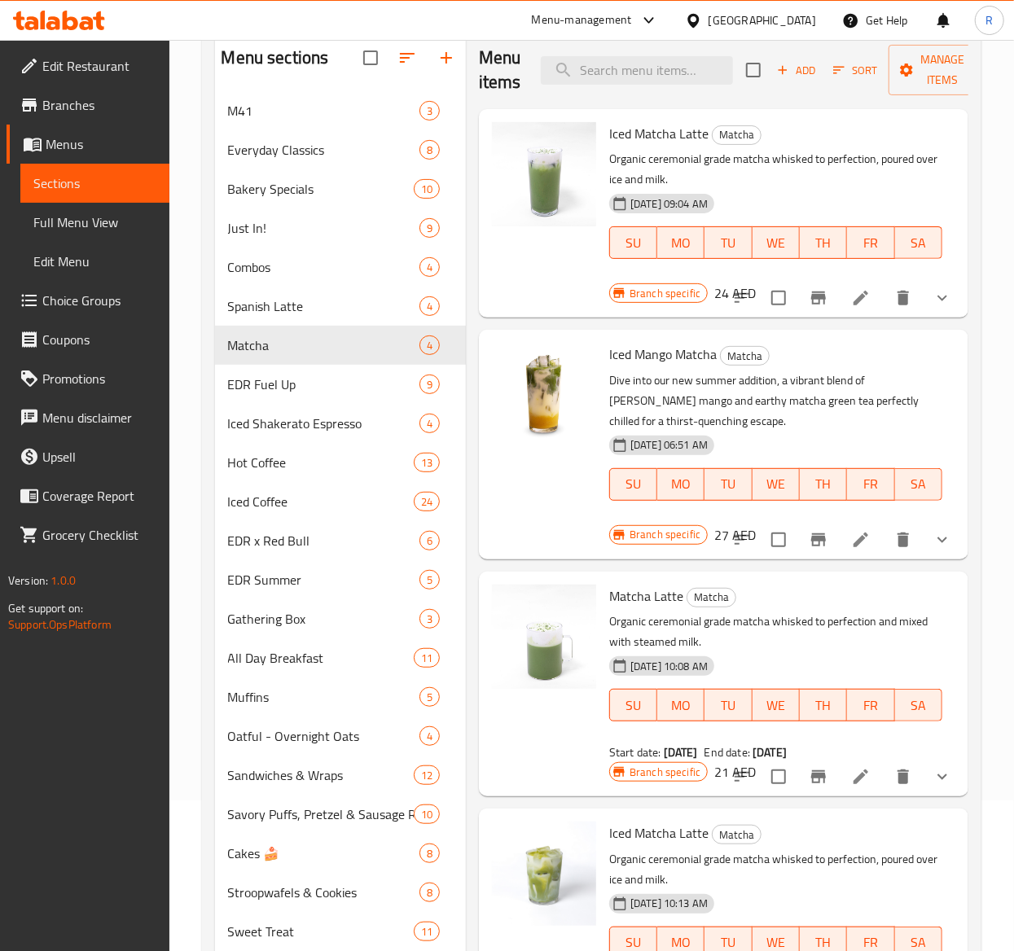
scroll to position [128, 0]
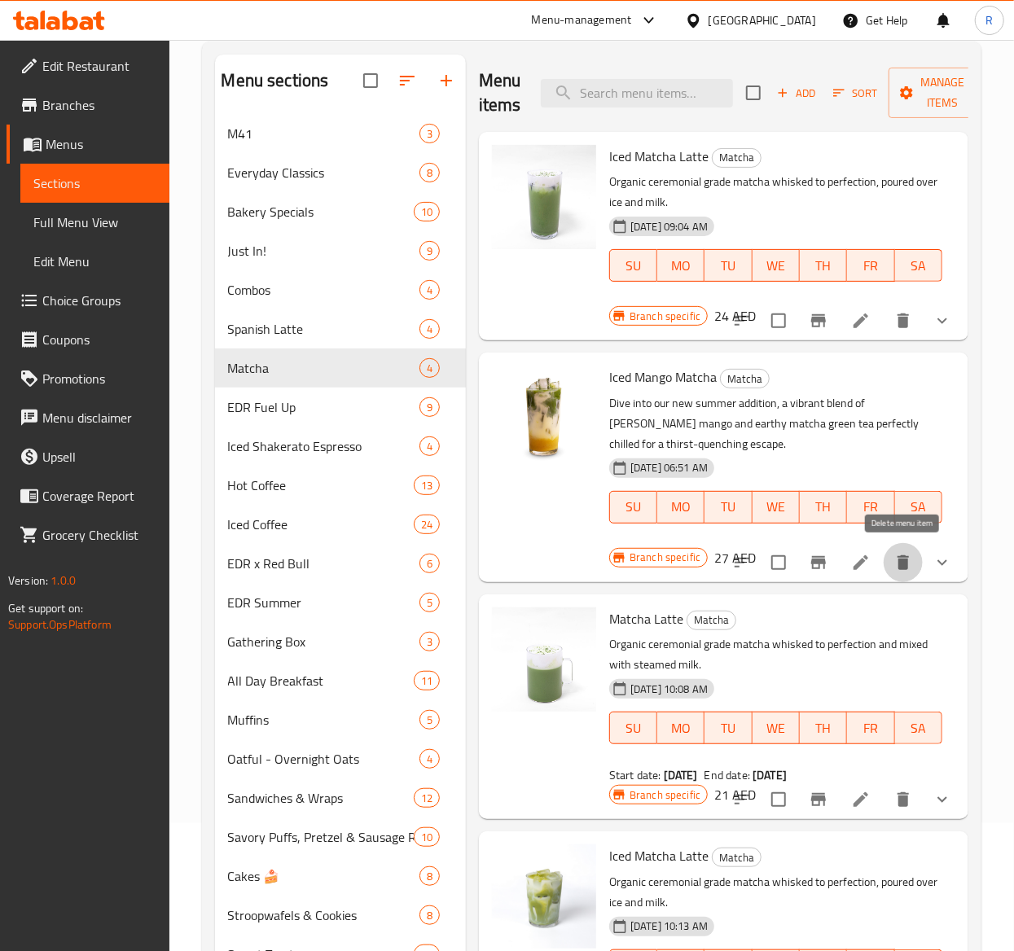
click at [909, 550] on button "delete" at bounding box center [903, 562] width 39 height 39
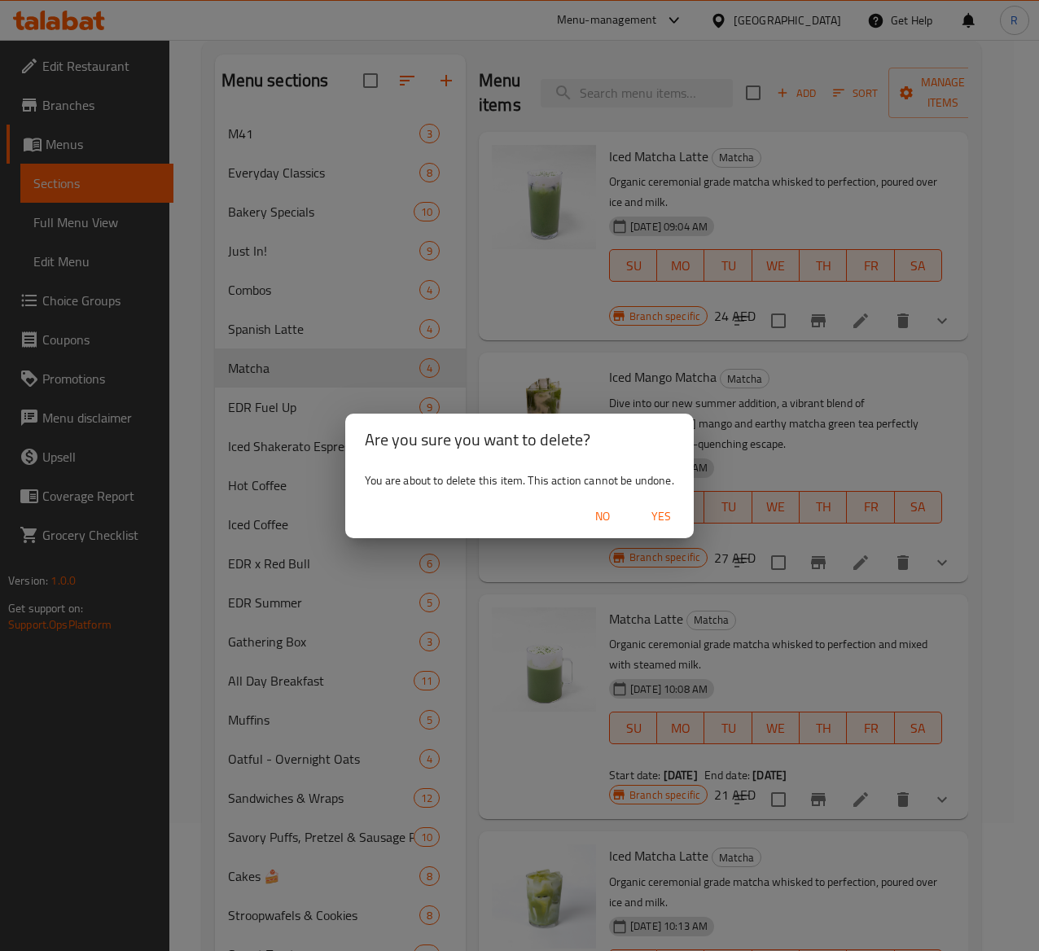
click at [674, 507] on span "Yes" at bounding box center [661, 517] width 39 height 20
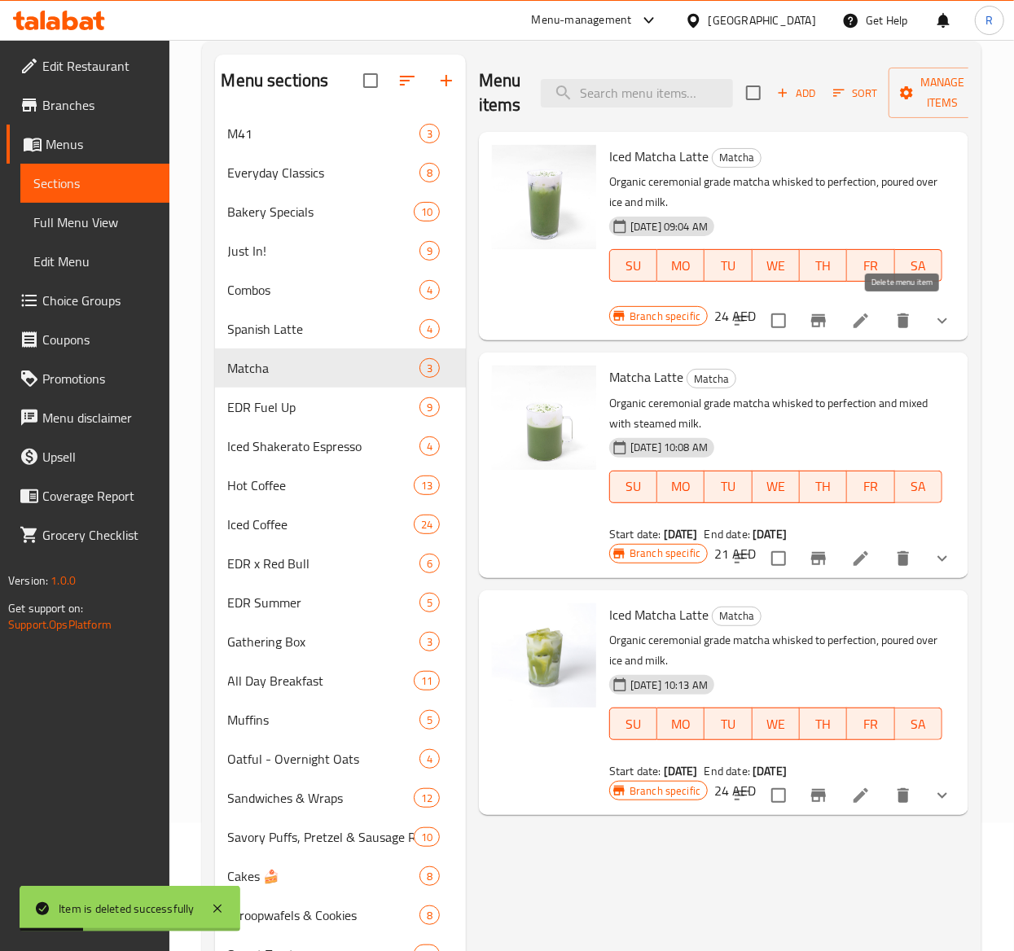
click at [903, 327] on icon "delete" at bounding box center [902, 321] width 11 height 15
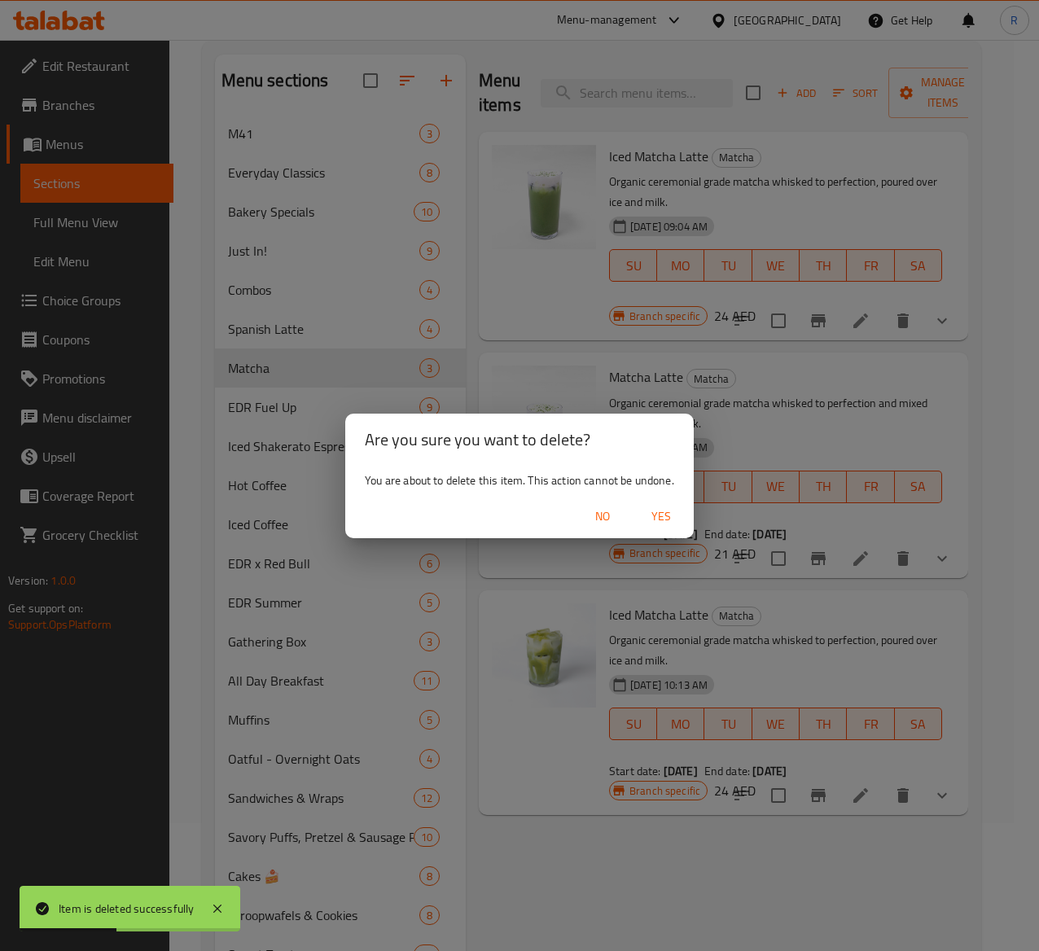
click at [656, 518] on span "Yes" at bounding box center [661, 517] width 39 height 20
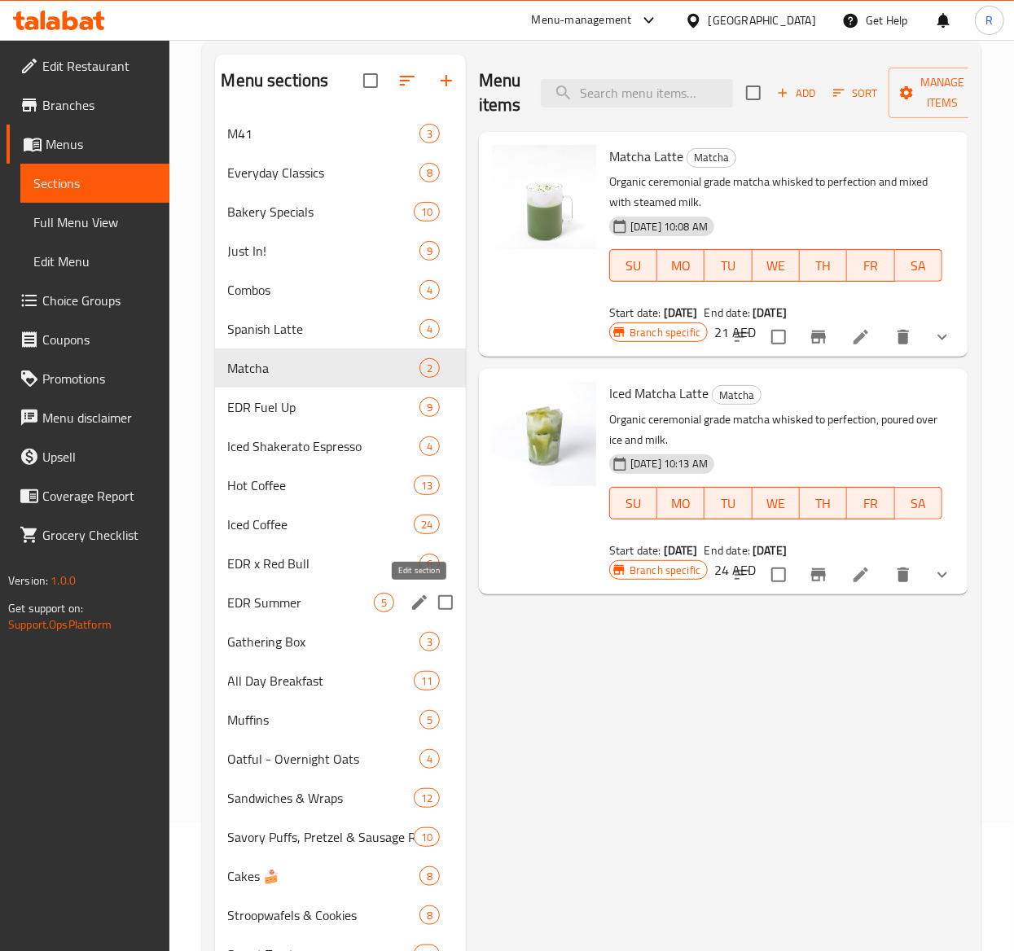
click at [417, 604] on icon "edit" at bounding box center [419, 602] width 15 height 15
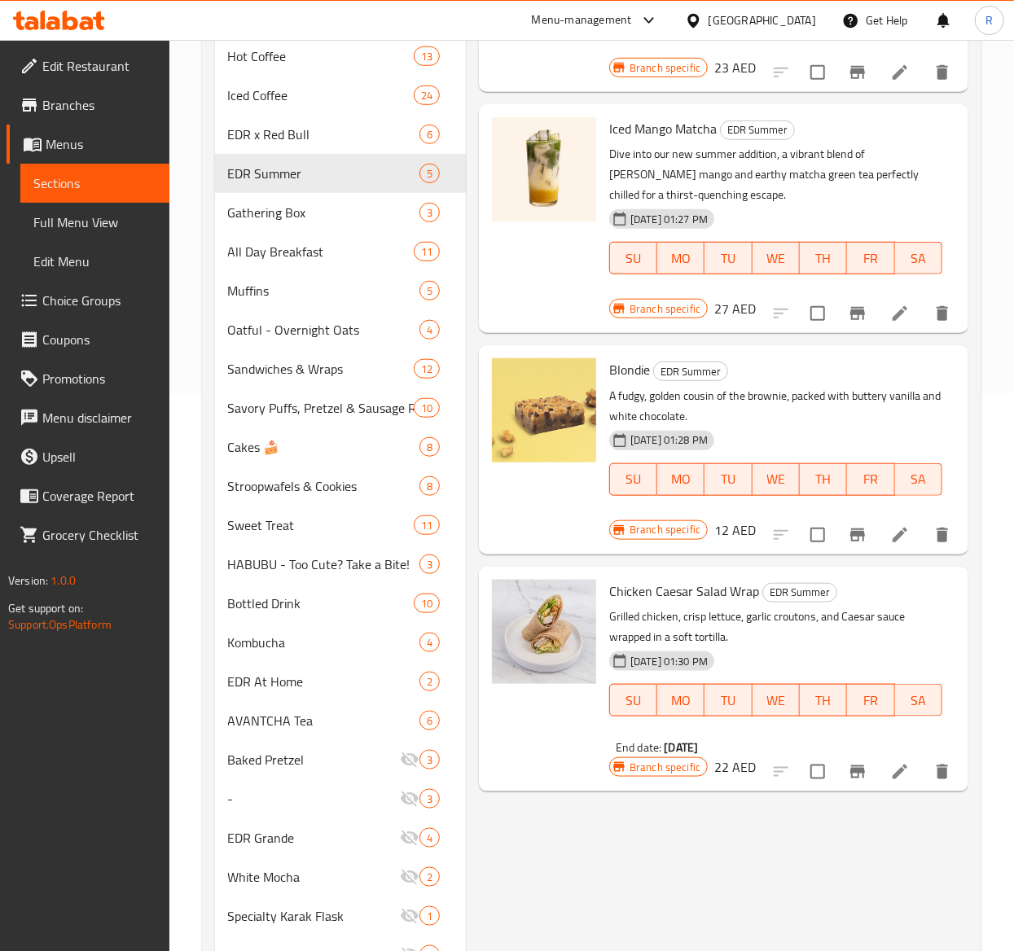
scroll to position [568, 0]
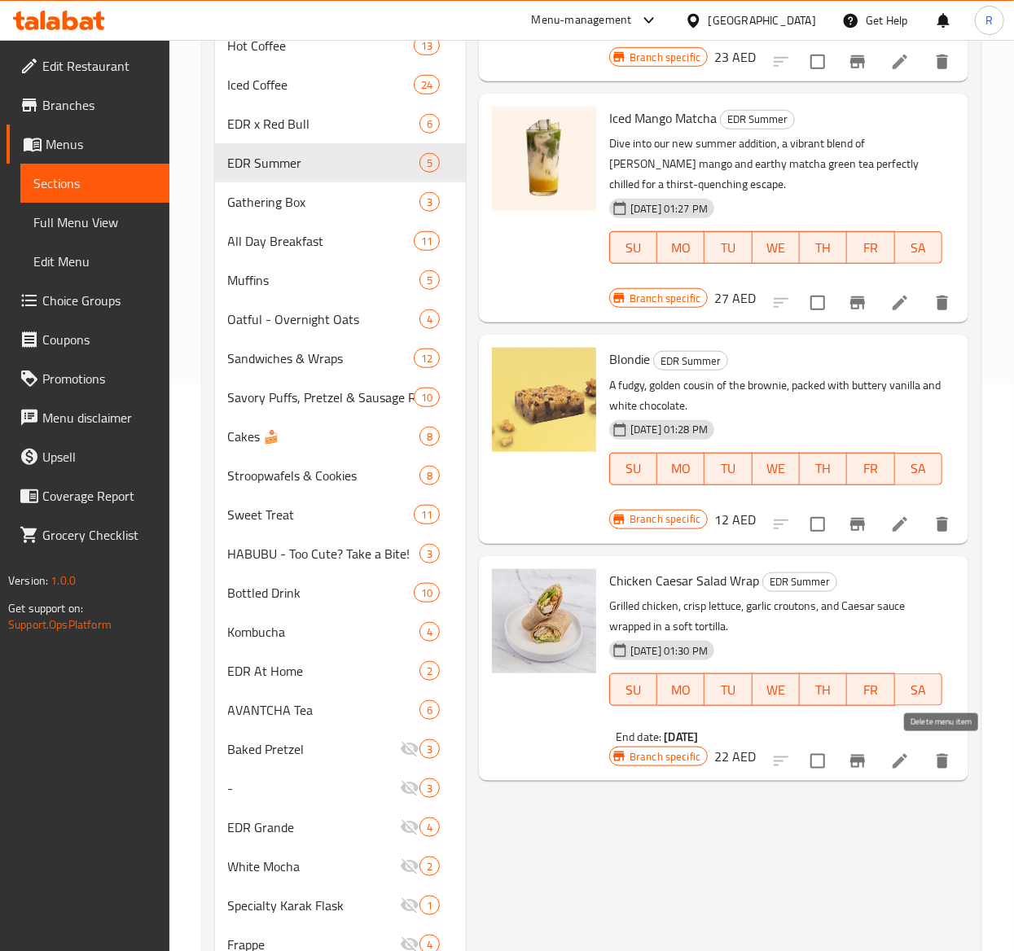
click at [945, 714] on icon "delete" at bounding box center [942, 761] width 11 height 15
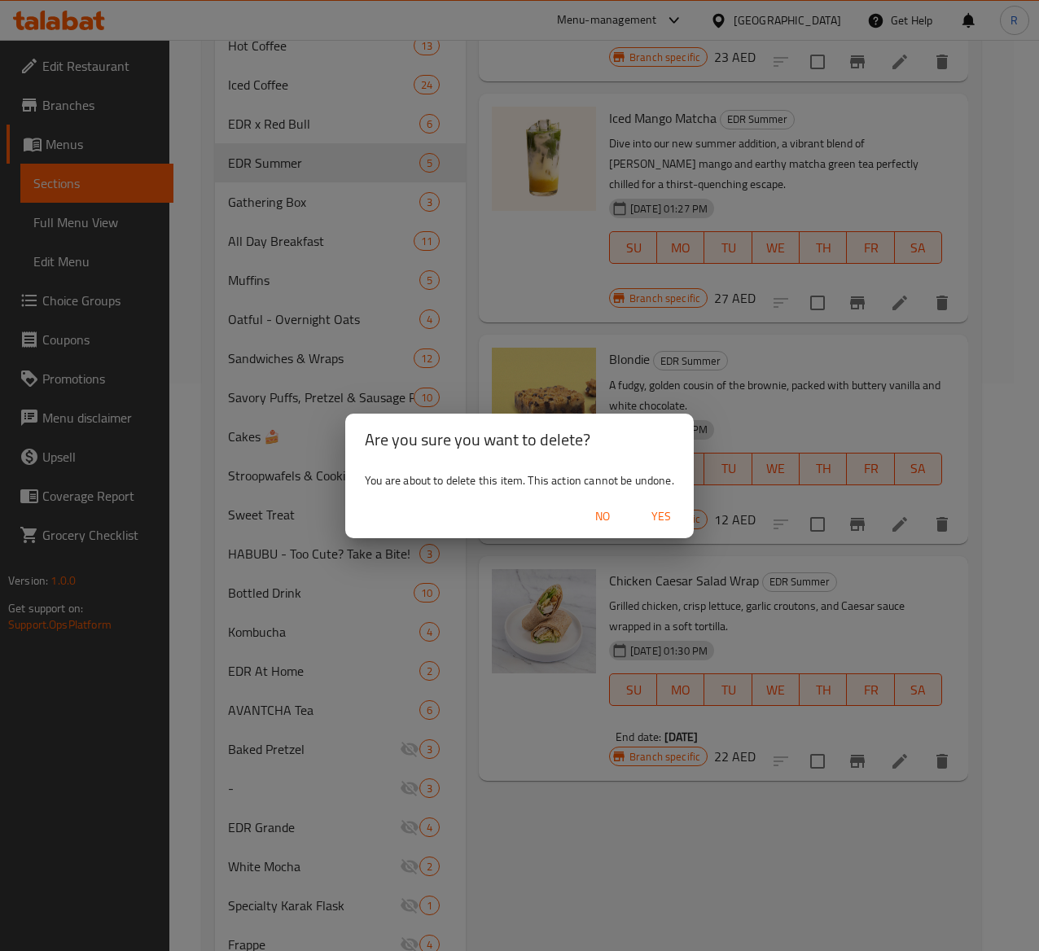
click at [660, 520] on span "Yes" at bounding box center [661, 517] width 39 height 20
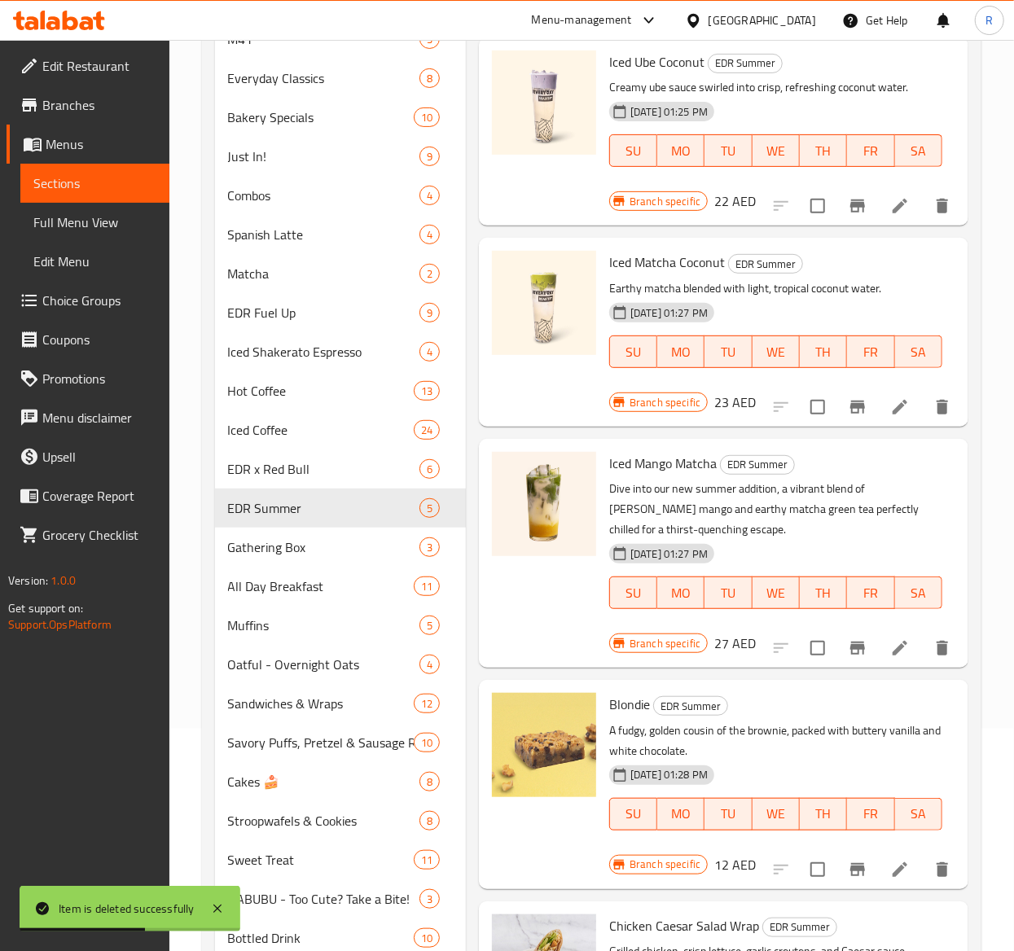
scroll to position [298, 0]
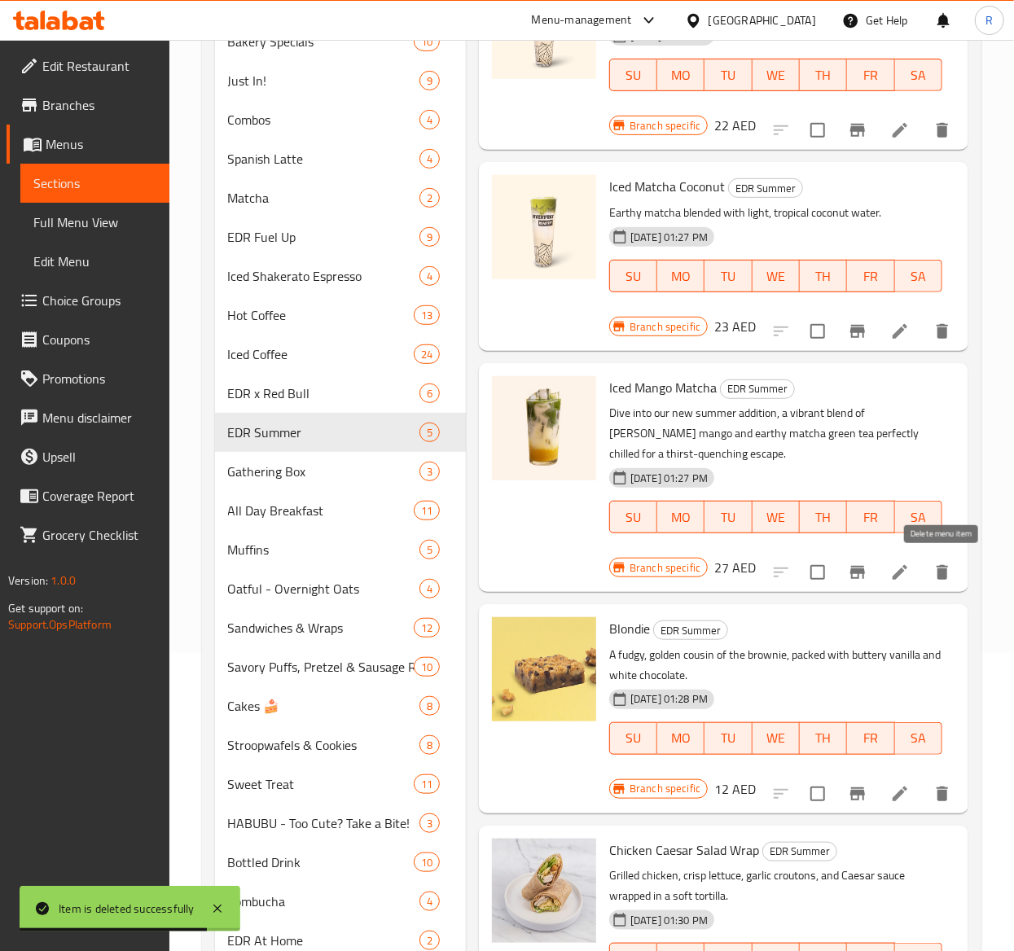
click at [950, 562] on button "delete" at bounding box center [942, 572] width 39 height 39
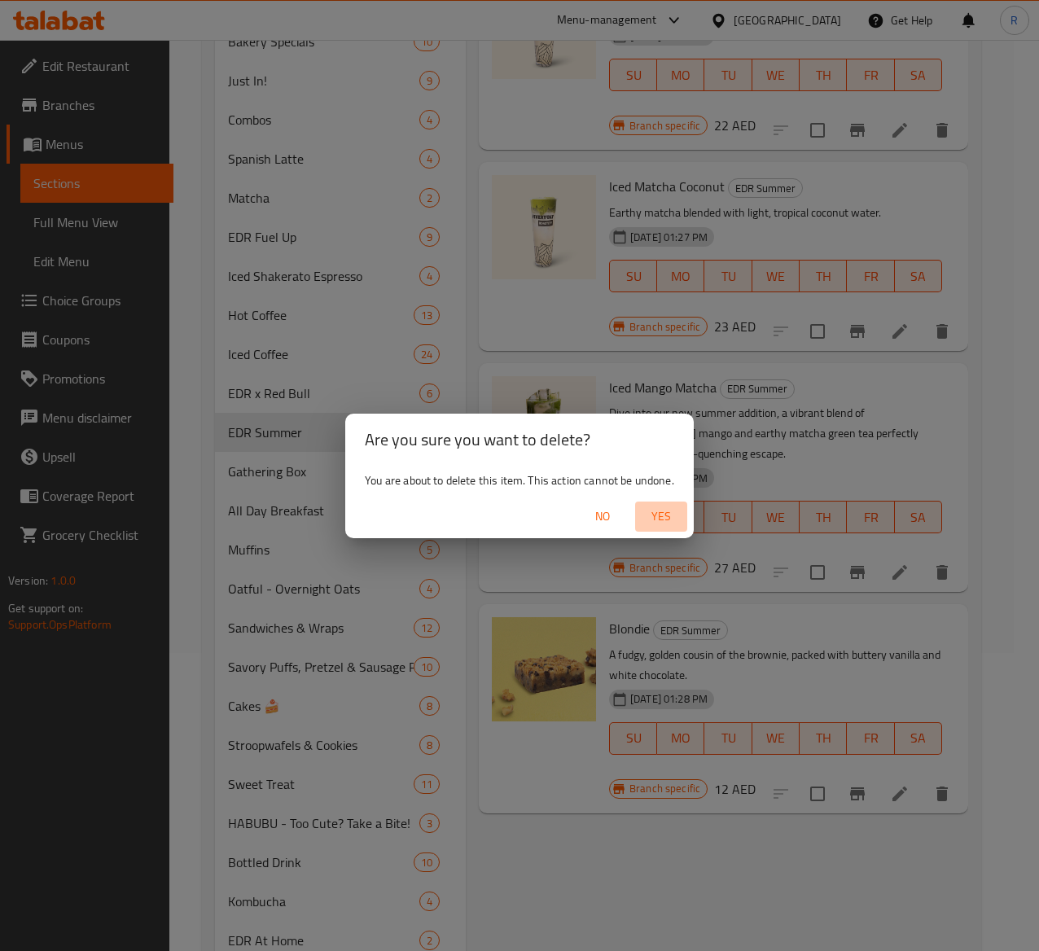
click at [662, 518] on span "Yes" at bounding box center [661, 517] width 39 height 20
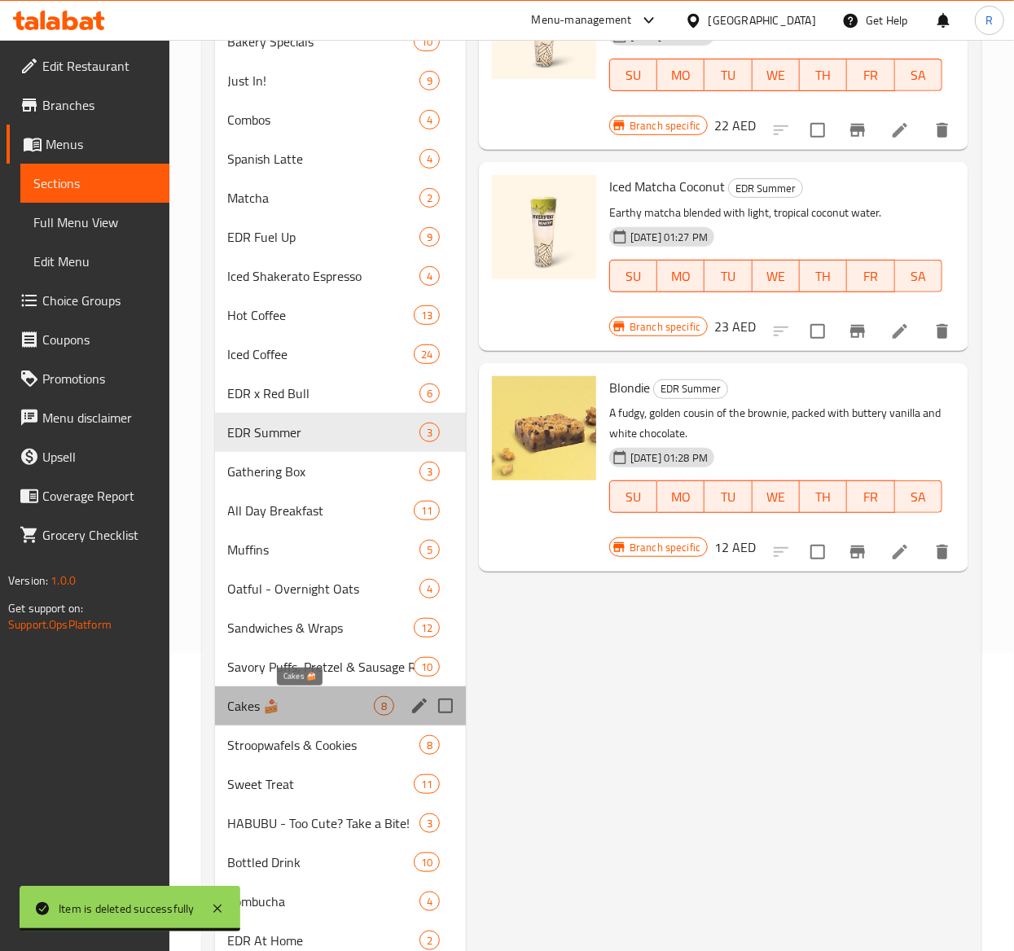
click at [333, 706] on span "Cakes 🍰" at bounding box center [301, 706] width 146 height 20
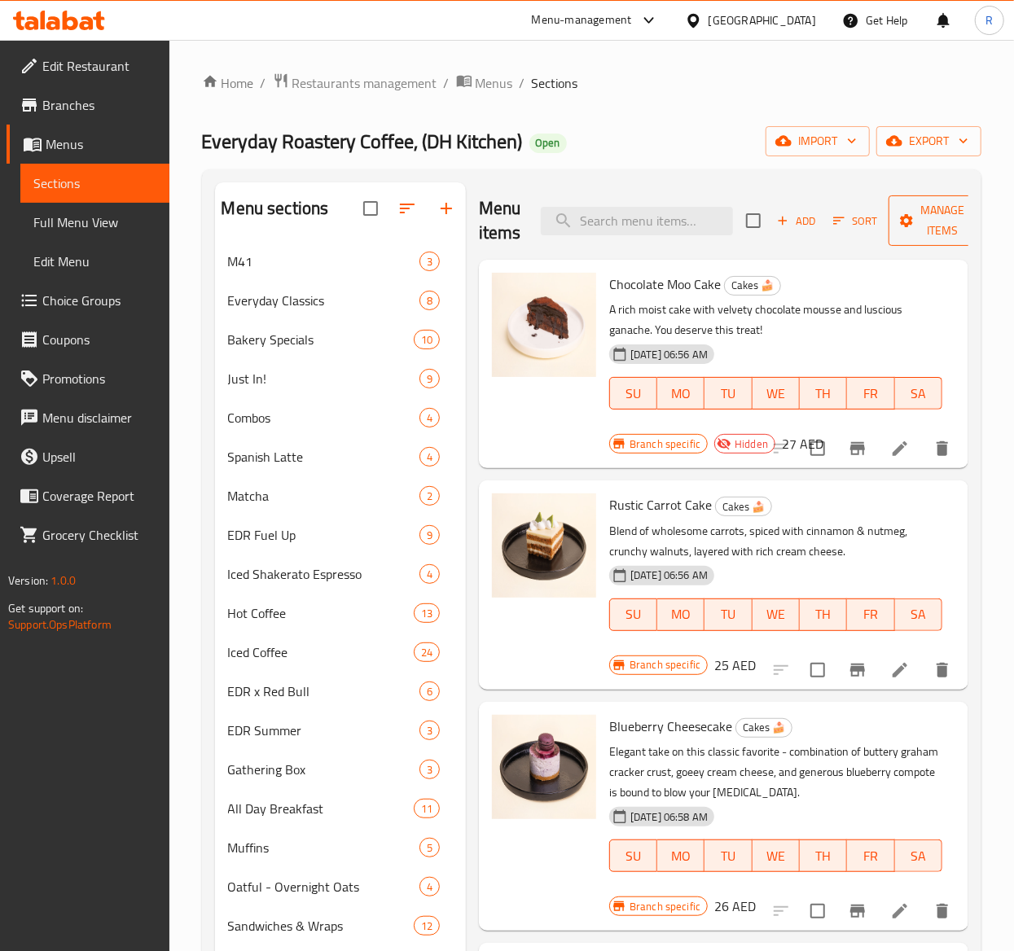
click at [919, 212] on span "Manage items" at bounding box center [942, 220] width 83 height 41
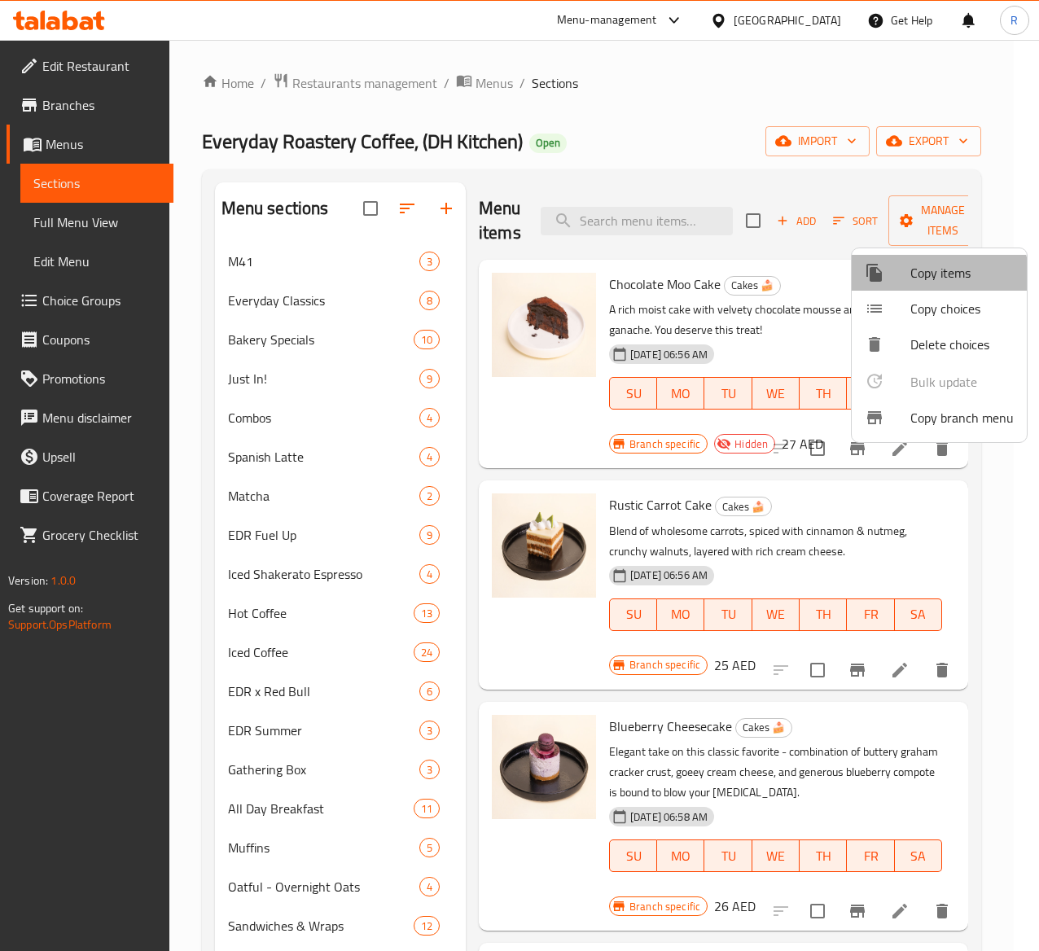
click at [923, 280] on span "Copy items" at bounding box center [961, 273] width 103 height 20
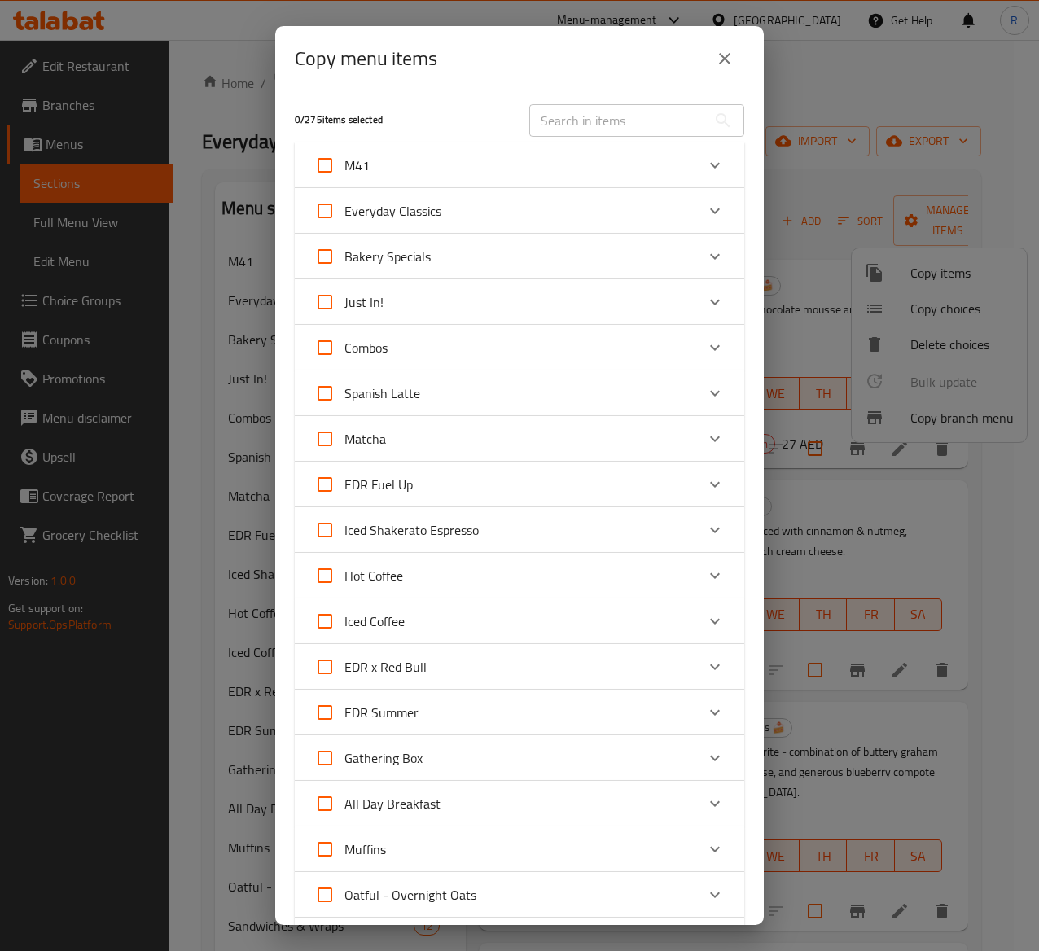
click at [695, 714] on div "Expand" at bounding box center [714, 712] width 39 height 39
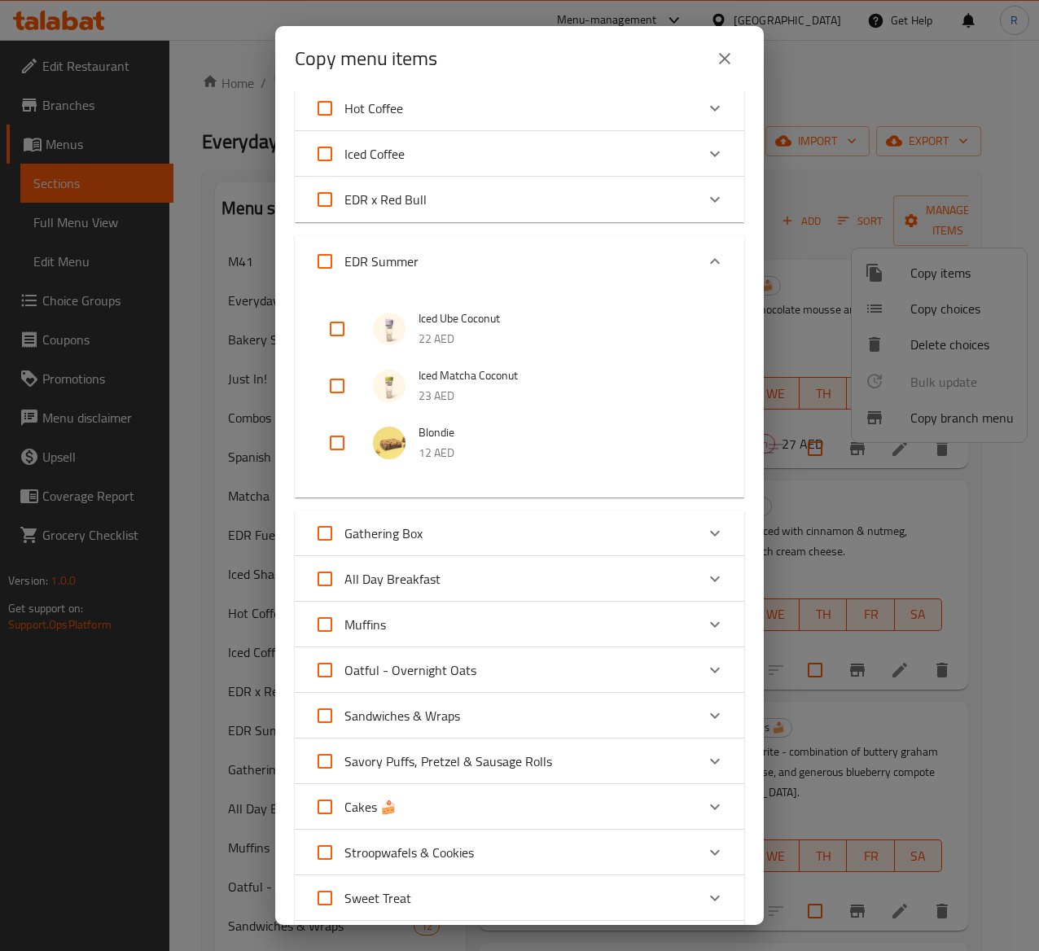
scroll to position [471, 0]
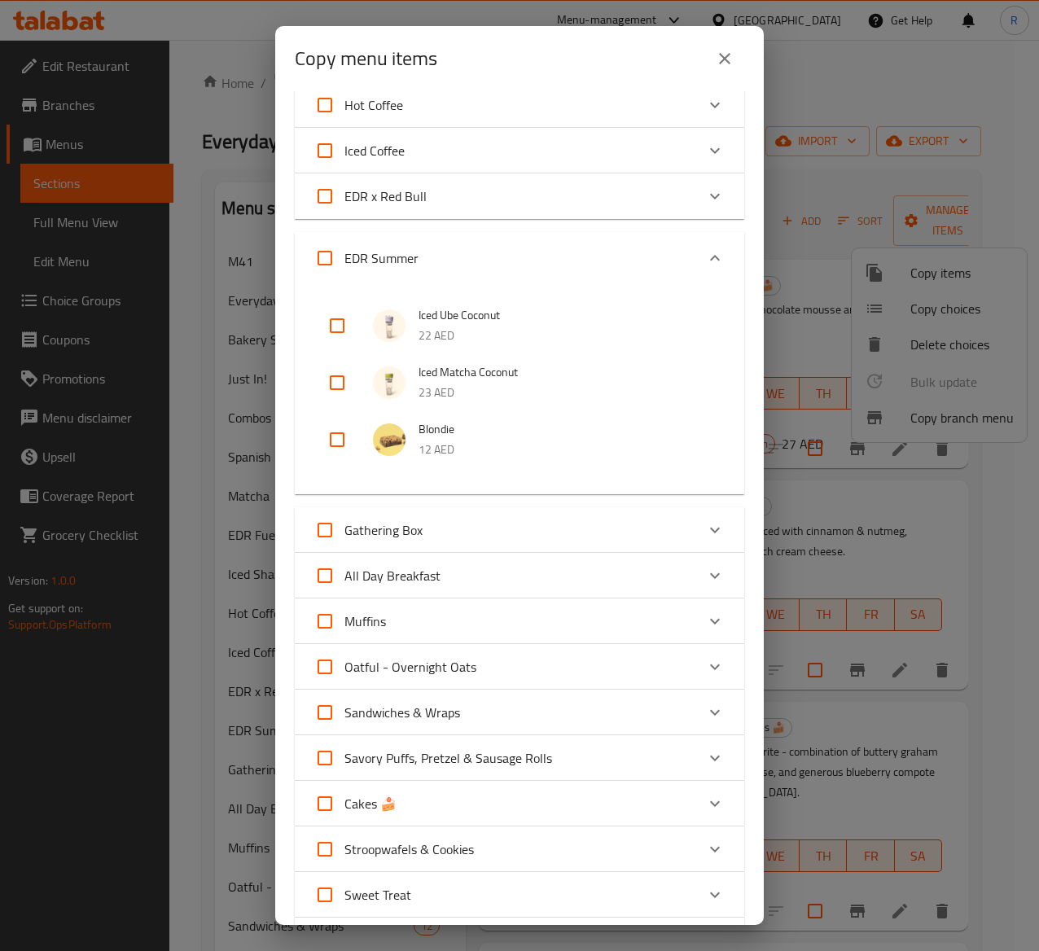
click at [428, 440] on p "12 AED" at bounding box center [565, 450] width 293 height 20
click at [336, 436] on input "checkbox" at bounding box center [337, 439] width 39 height 39
checkbox input "true"
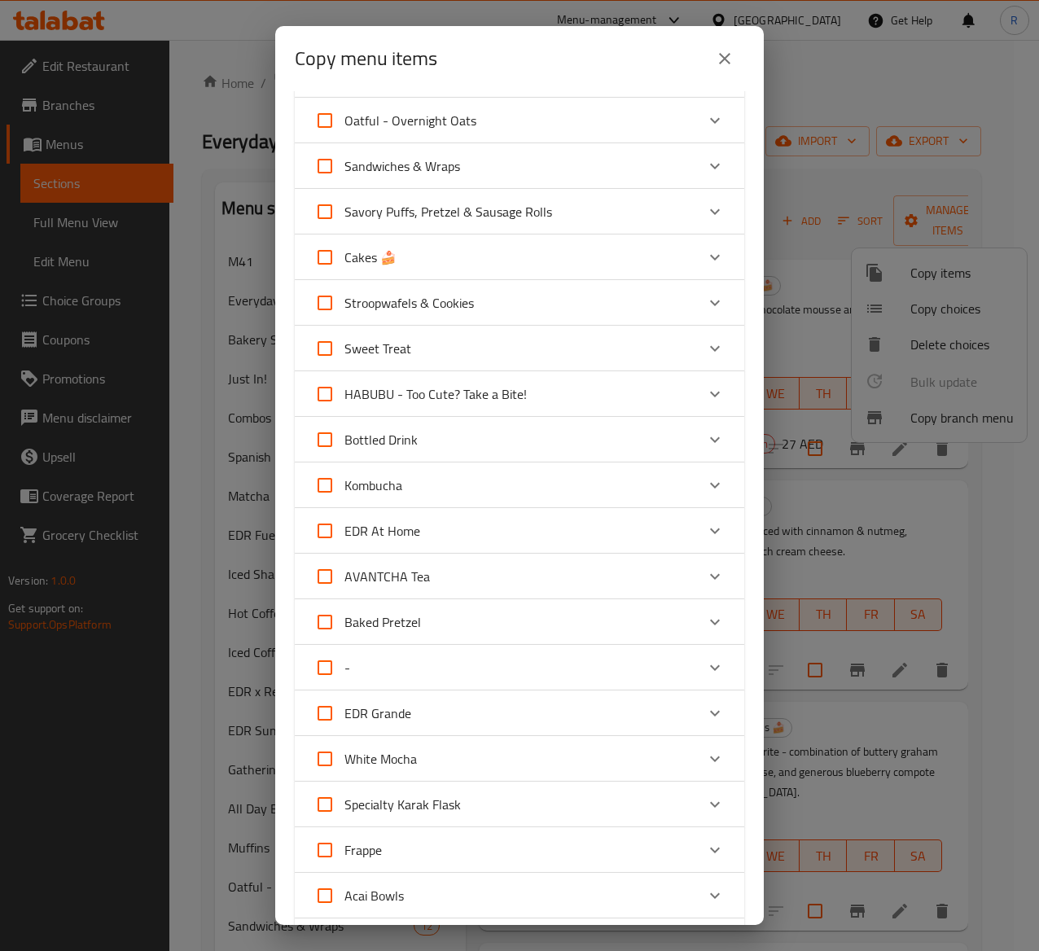
scroll to position [1007, 0]
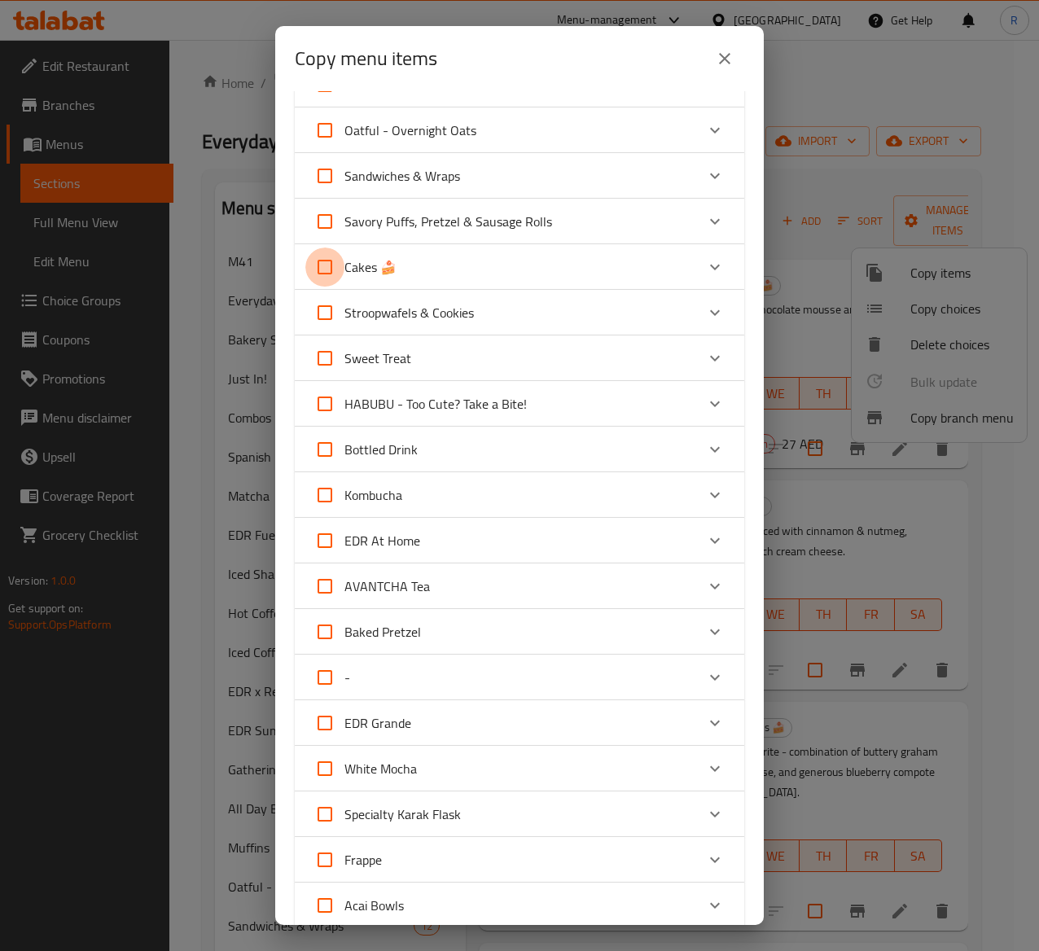
click at [326, 272] on input "Cakes 🍰" at bounding box center [324, 267] width 39 height 39
checkbox input "true"
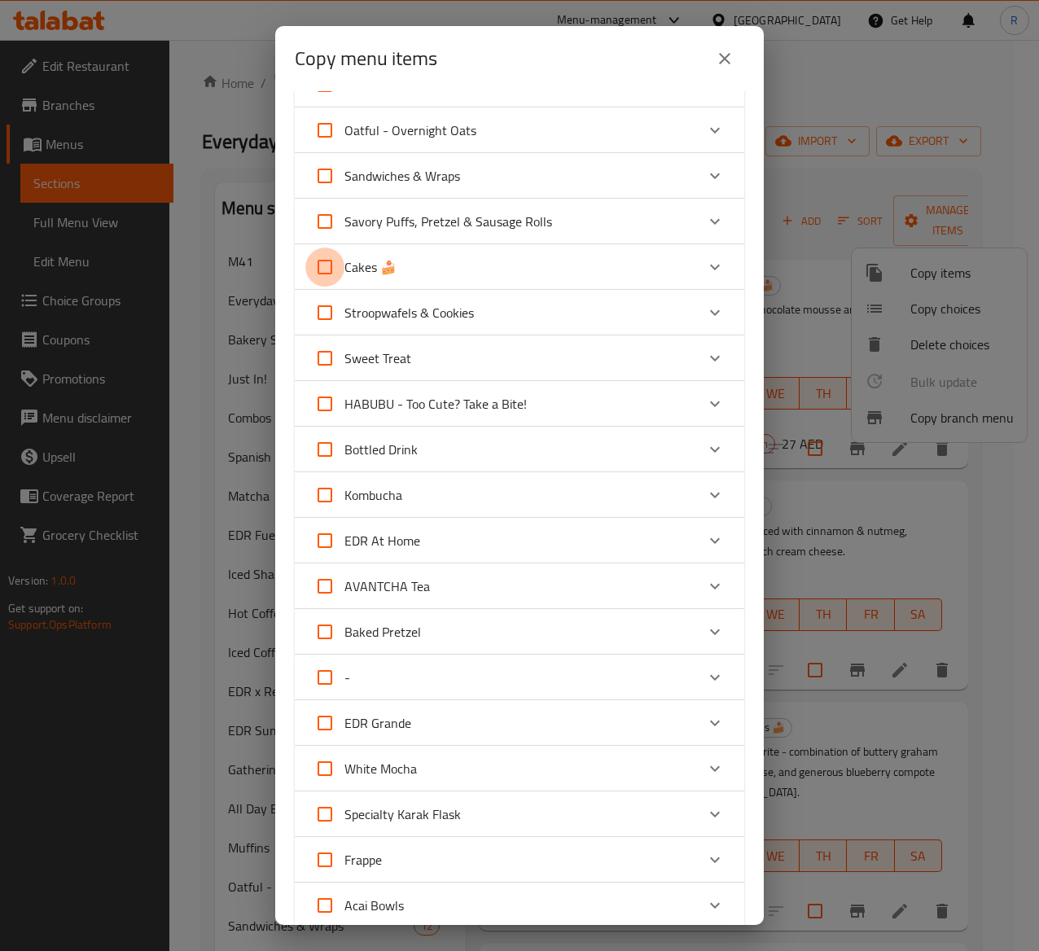
checkbox input "true"
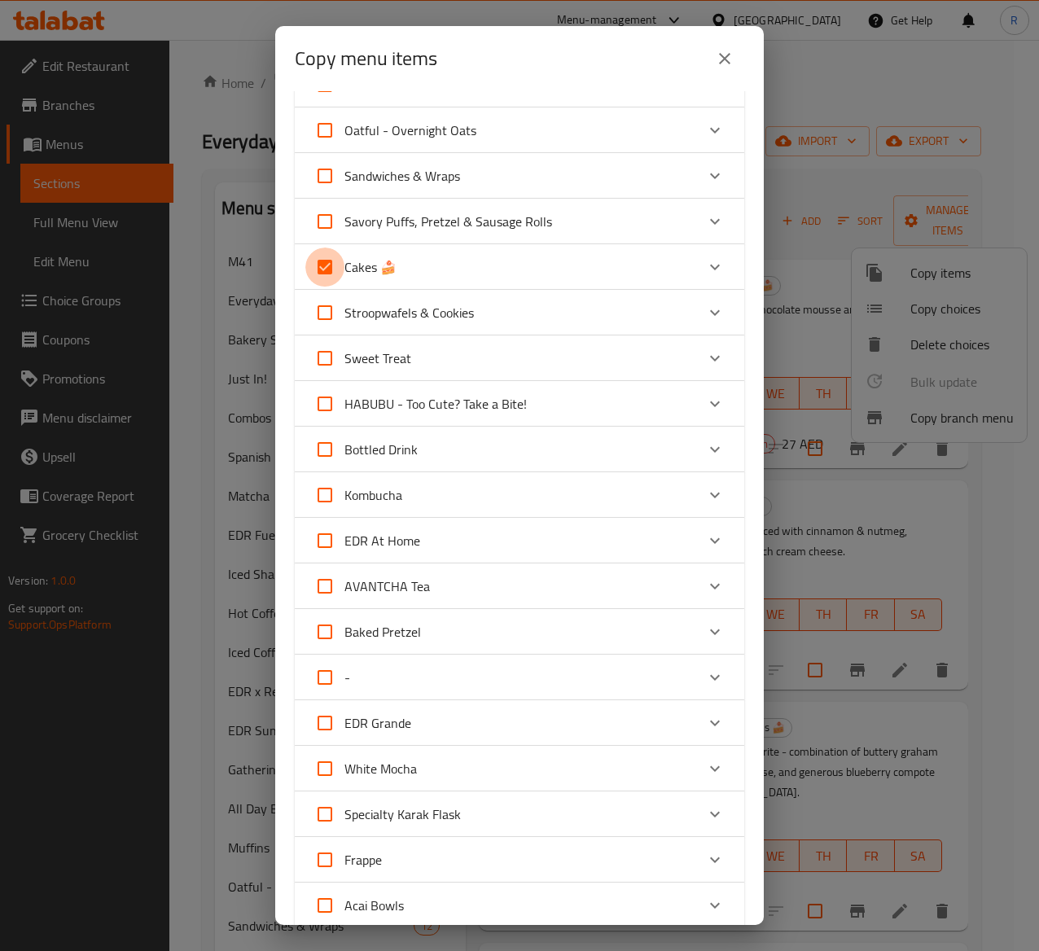
click at [327, 265] on input "Cakes 🍰" at bounding box center [324, 267] width 39 height 39
checkbox input "false"
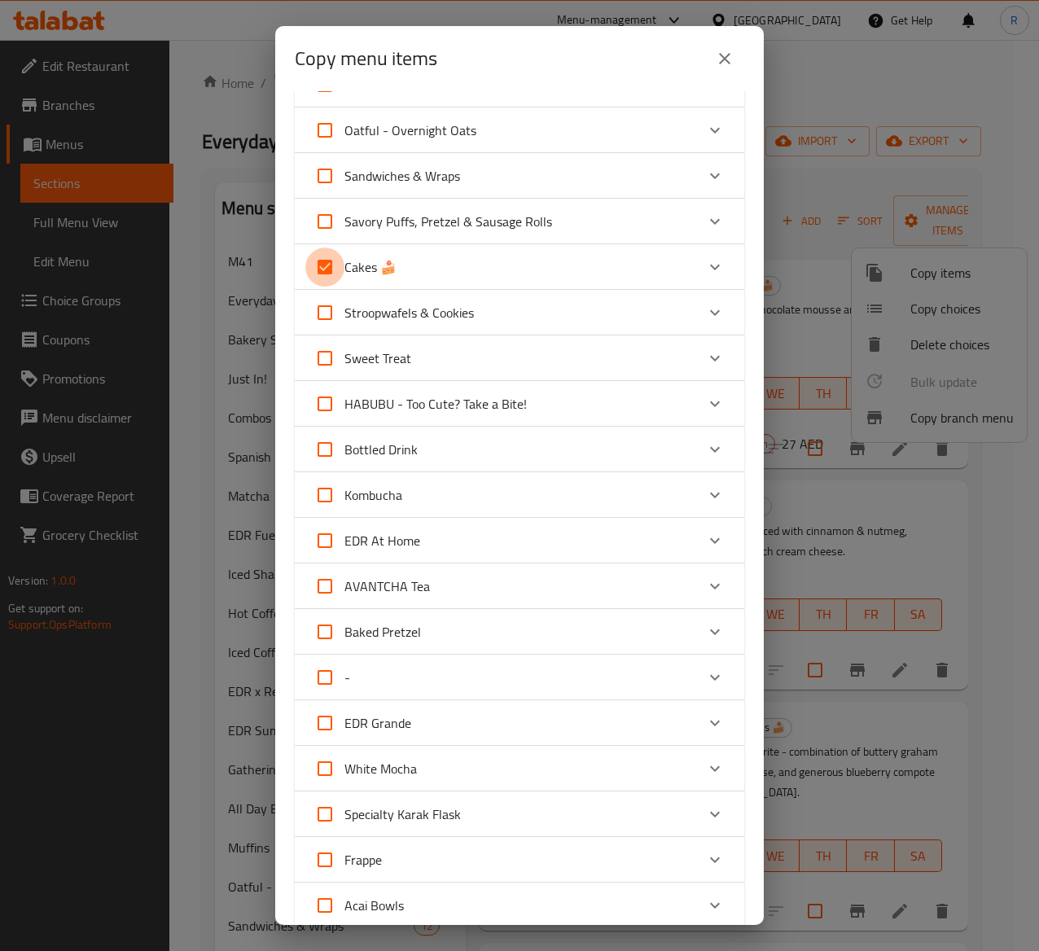
checkbox input "false"
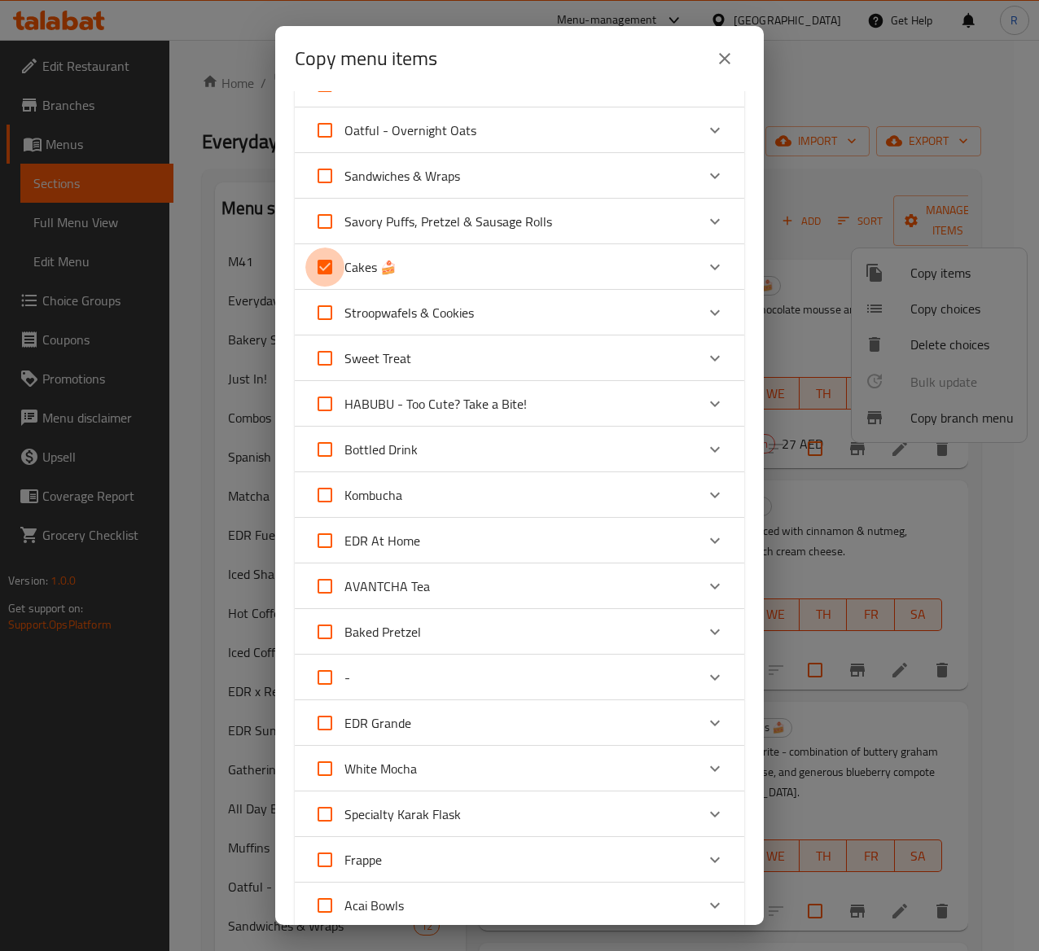
checkbox input "false"
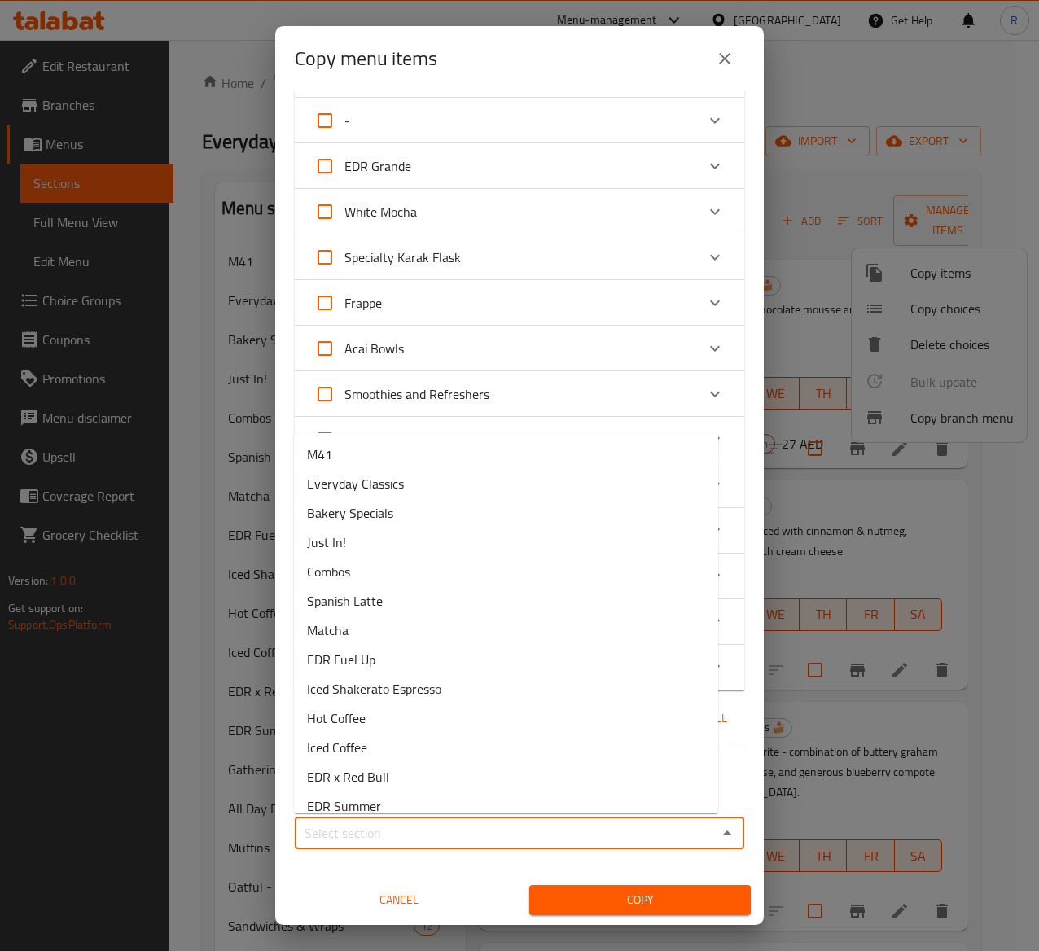
click at [655, 714] on input "Sections   *" at bounding box center [506, 833] width 413 height 23
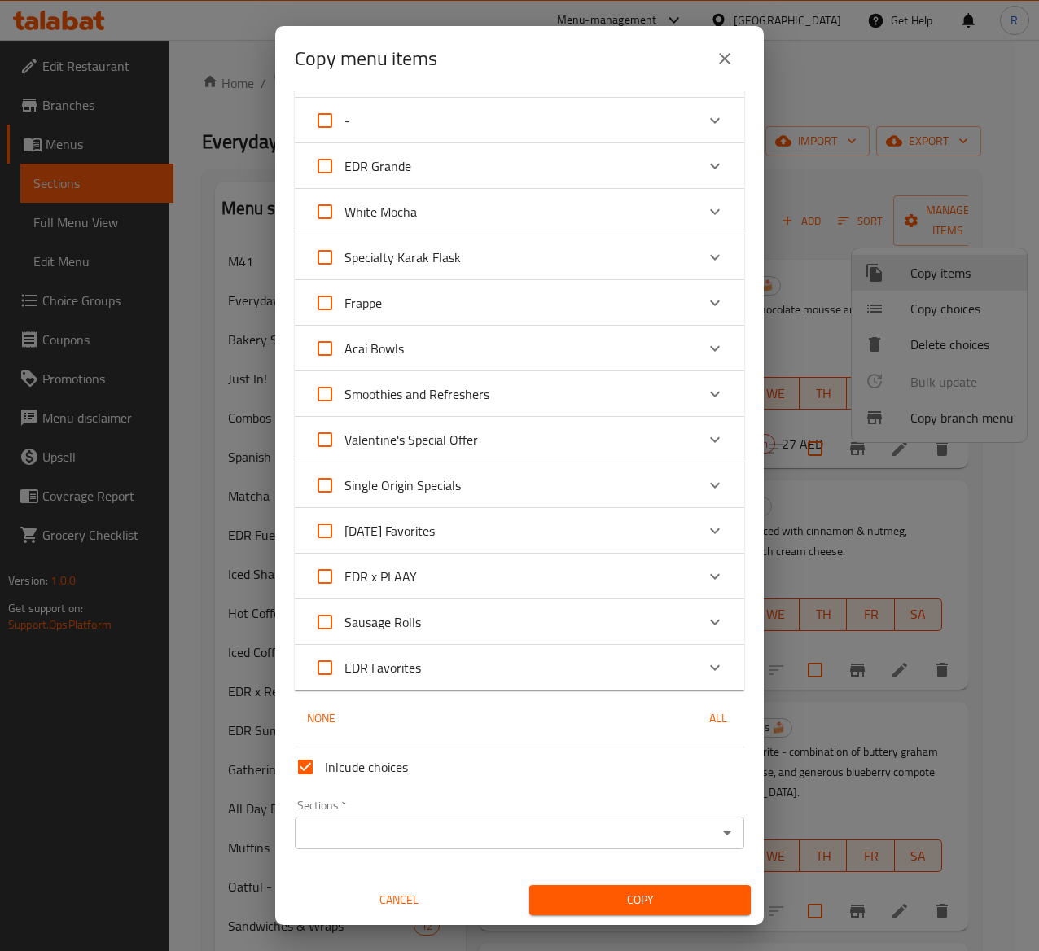
click at [555, 714] on div "Sections *" at bounding box center [520, 833] width 450 height 33
click at [717, 714] on icon "Open" at bounding box center [727, 833] width 20 height 20
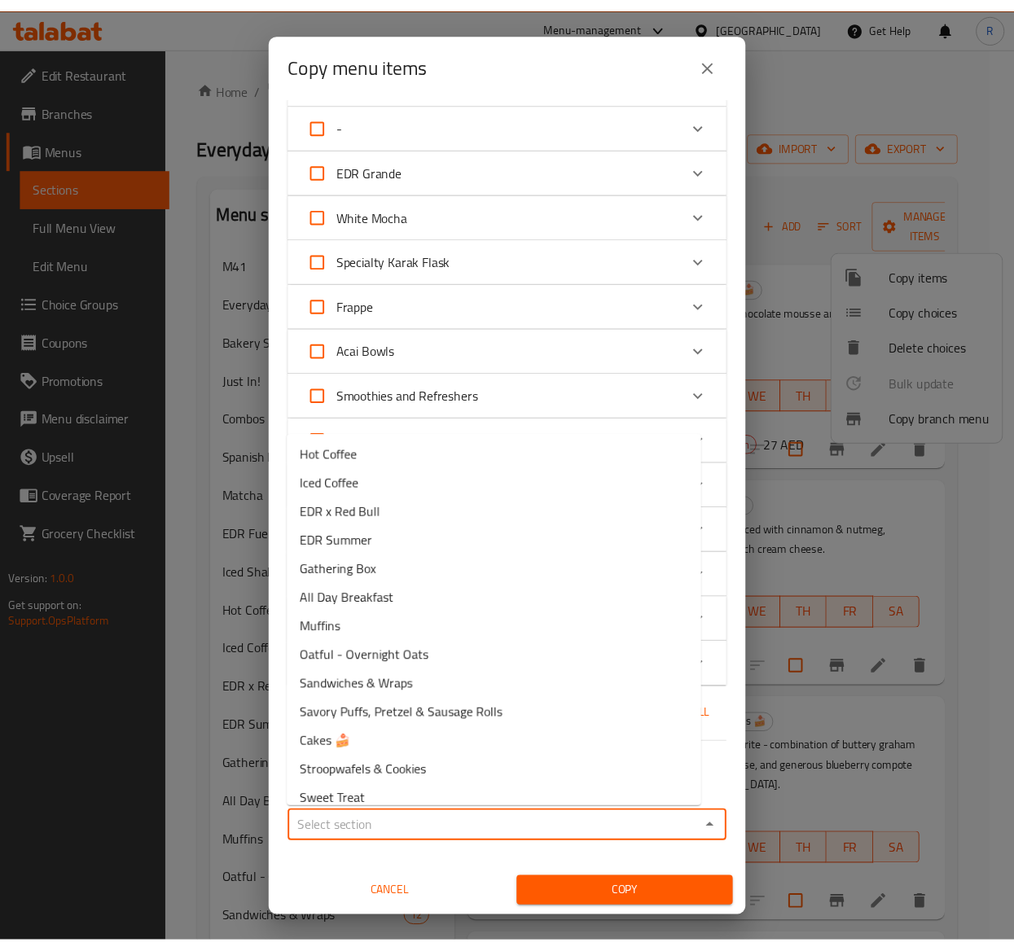
scroll to position [294, 0]
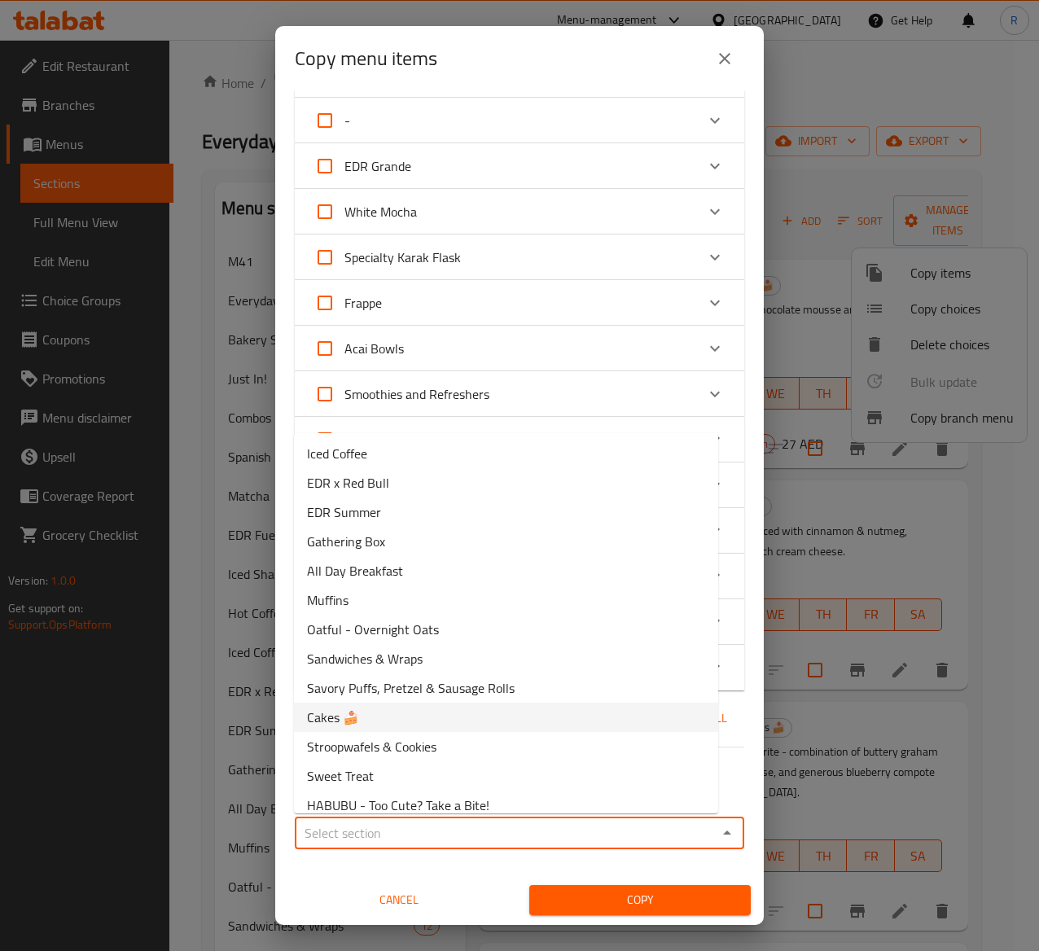
click at [389, 709] on li "Cakes 🍰" at bounding box center [506, 717] width 424 height 29
type input "Cakes 🍰"
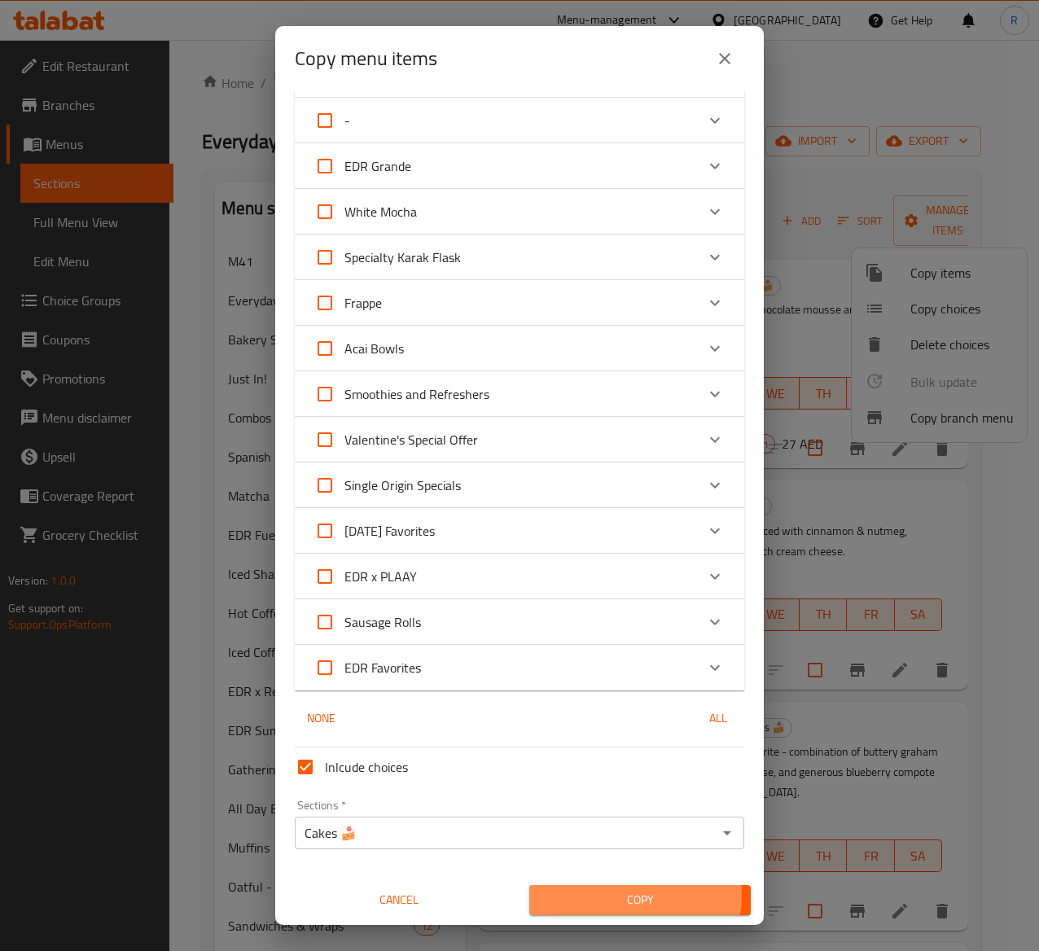
click at [609, 714] on span "Copy" at bounding box center [639, 900] width 195 height 20
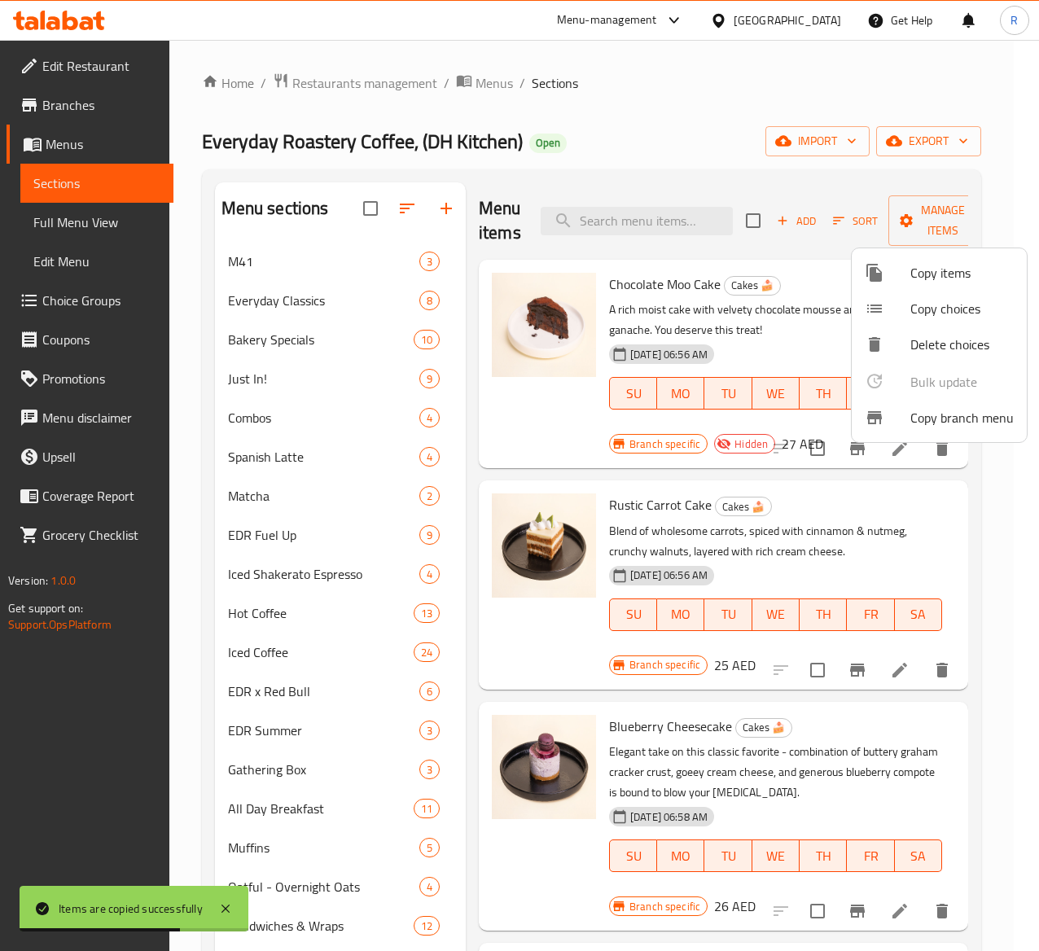
click at [998, 576] on div at bounding box center [519, 475] width 1039 height 951
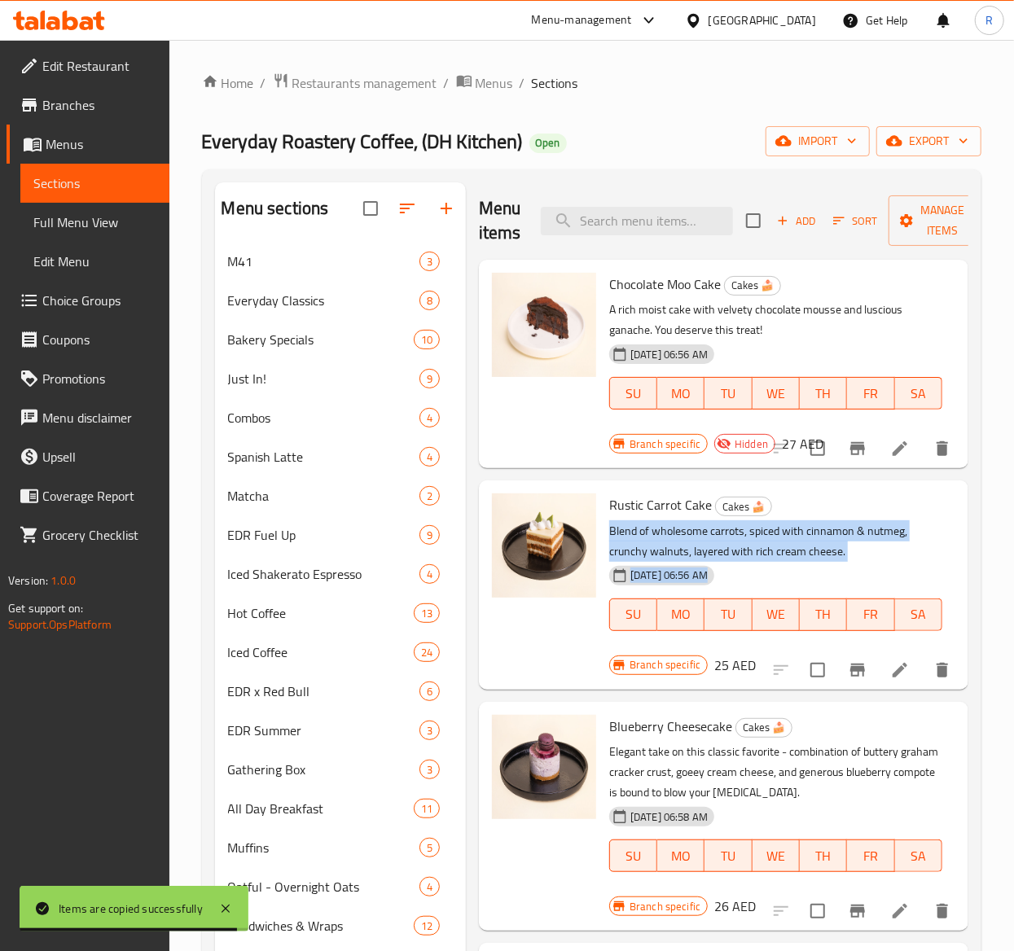
drag, startPoint x: 968, startPoint y: 513, endPoint x: 1007, endPoint y: 634, distance: 127.2
click at [1007, 634] on div "Home / Restaurants management / Menus / Sections Everyday Roastery Coffee, (DH …" at bounding box center [591, 968] width 844 height 1857
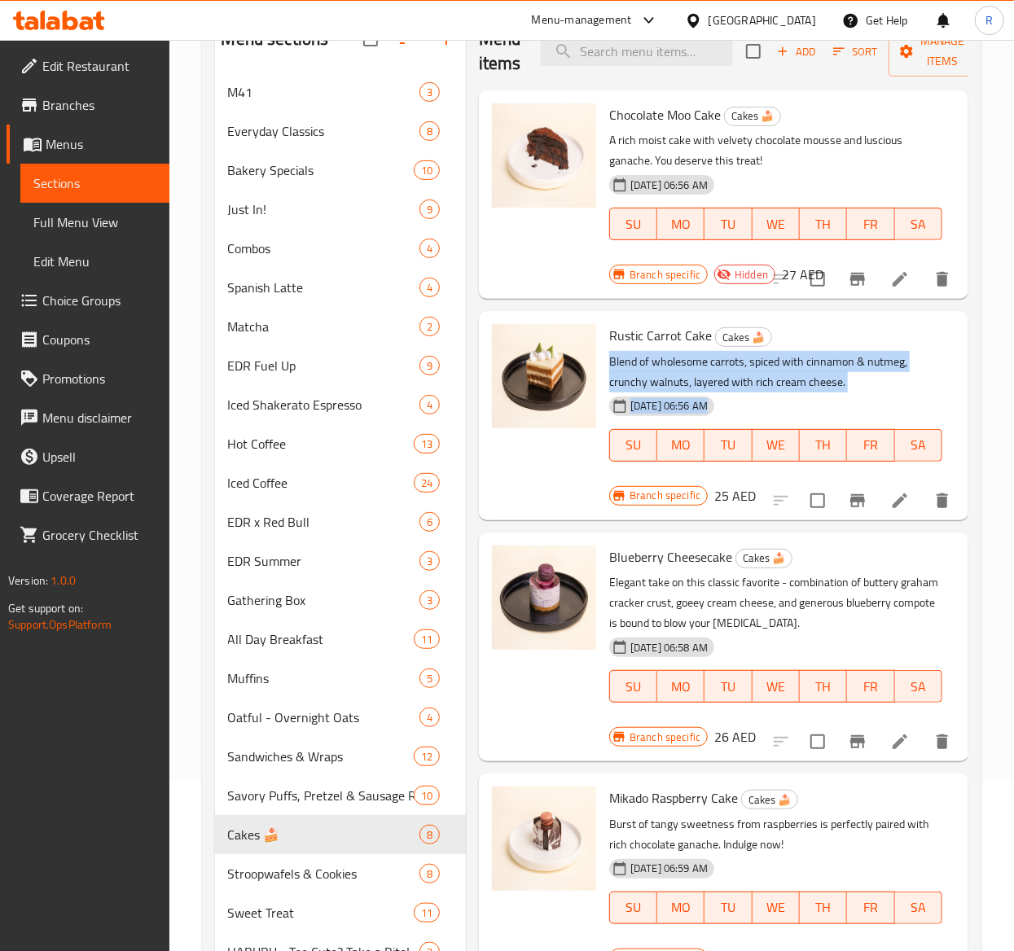
scroll to position [167, 0]
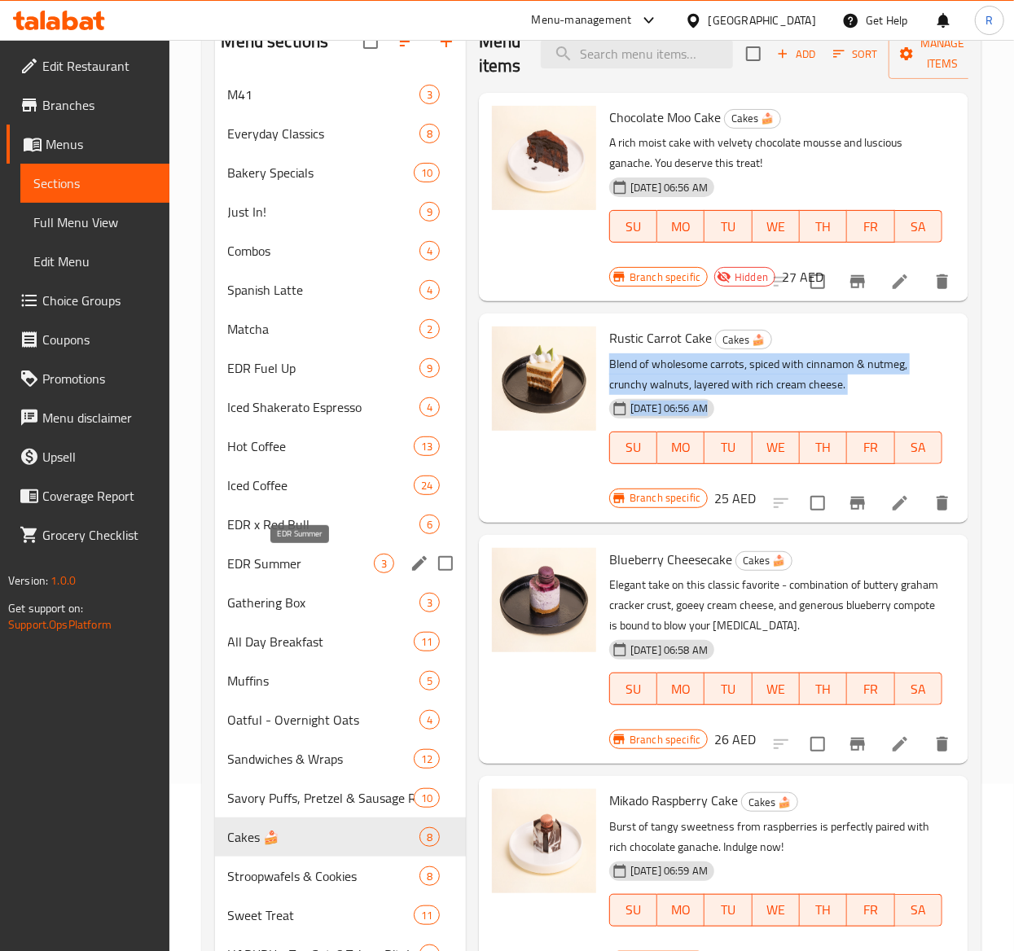
click at [334, 564] on span "EDR Summer" at bounding box center [301, 564] width 146 height 20
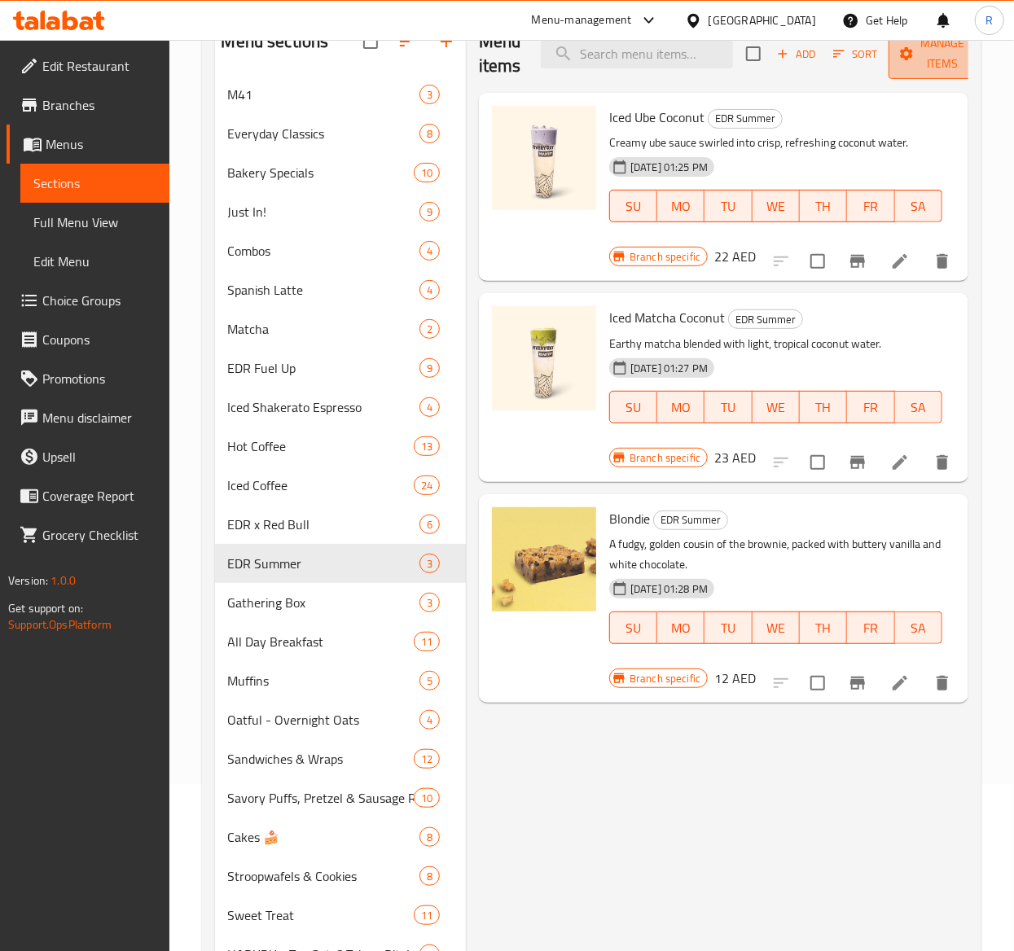
click at [917, 51] on span "Manage items" at bounding box center [942, 53] width 83 height 41
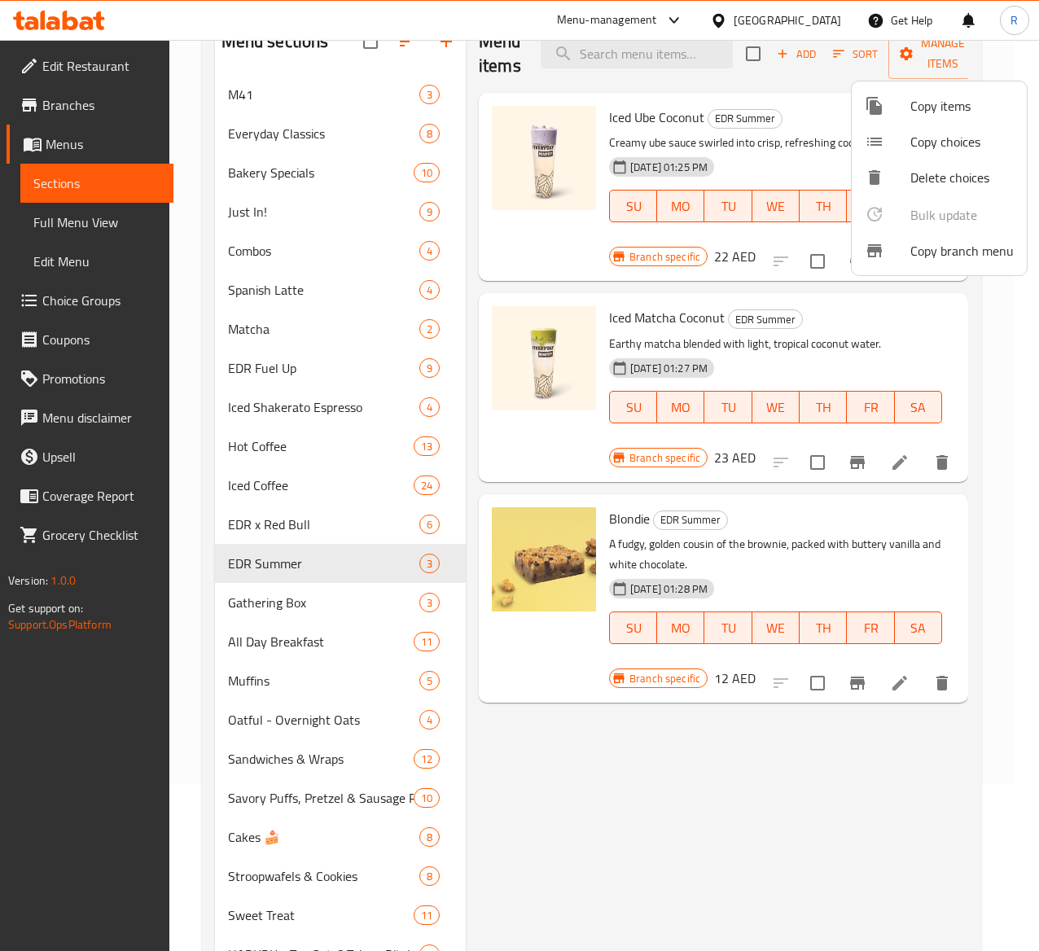
click at [305, 567] on div at bounding box center [519, 475] width 1039 height 951
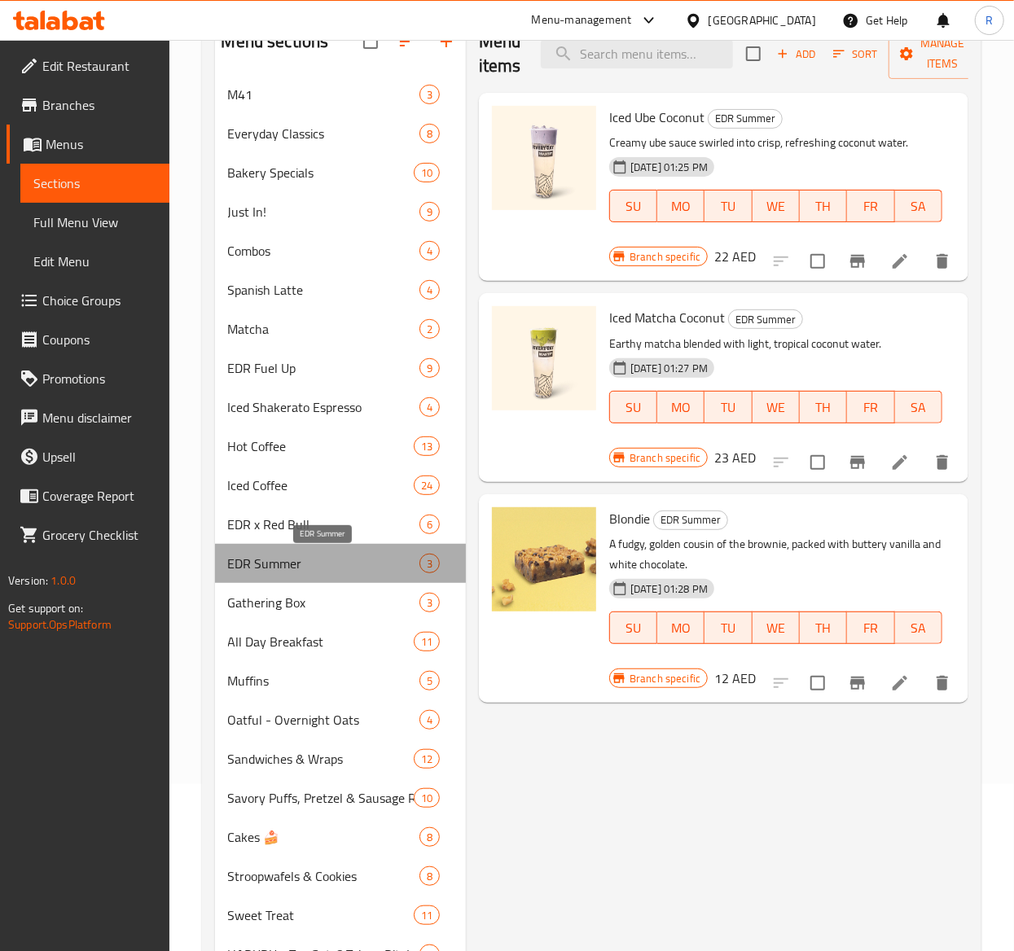
click at [391, 563] on span "EDR Summer" at bounding box center [323, 564] width 191 height 20
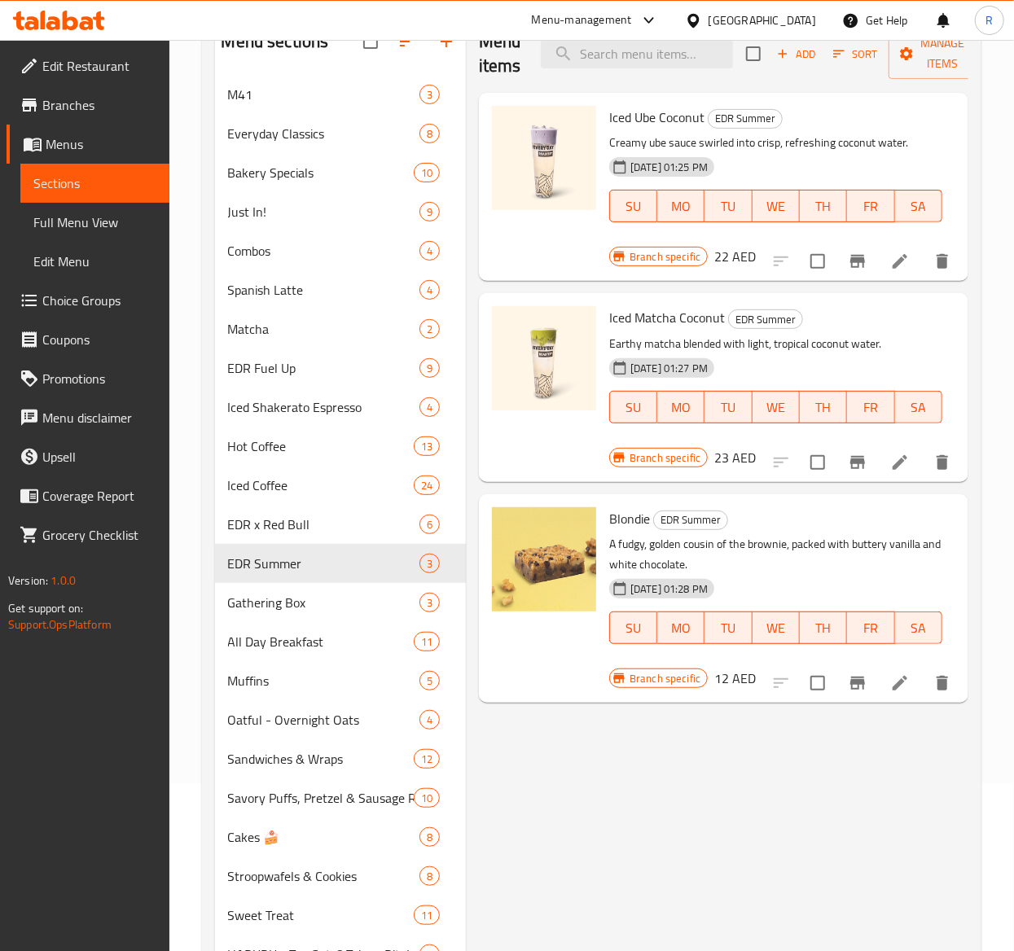
click at [603, 714] on div "Menu items Add Sort Manage items Iced Ube Coconut EDR Summer Creamy ube sauce s…" at bounding box center [717, 849] width 502 height 1669
click at [300, 549] on div "EDR Summer 3" at bounding box center [340, 563] width 251 height 39
click at [415, 564] on icon "edit" at bounding box center [420, 564] width 20 height 20
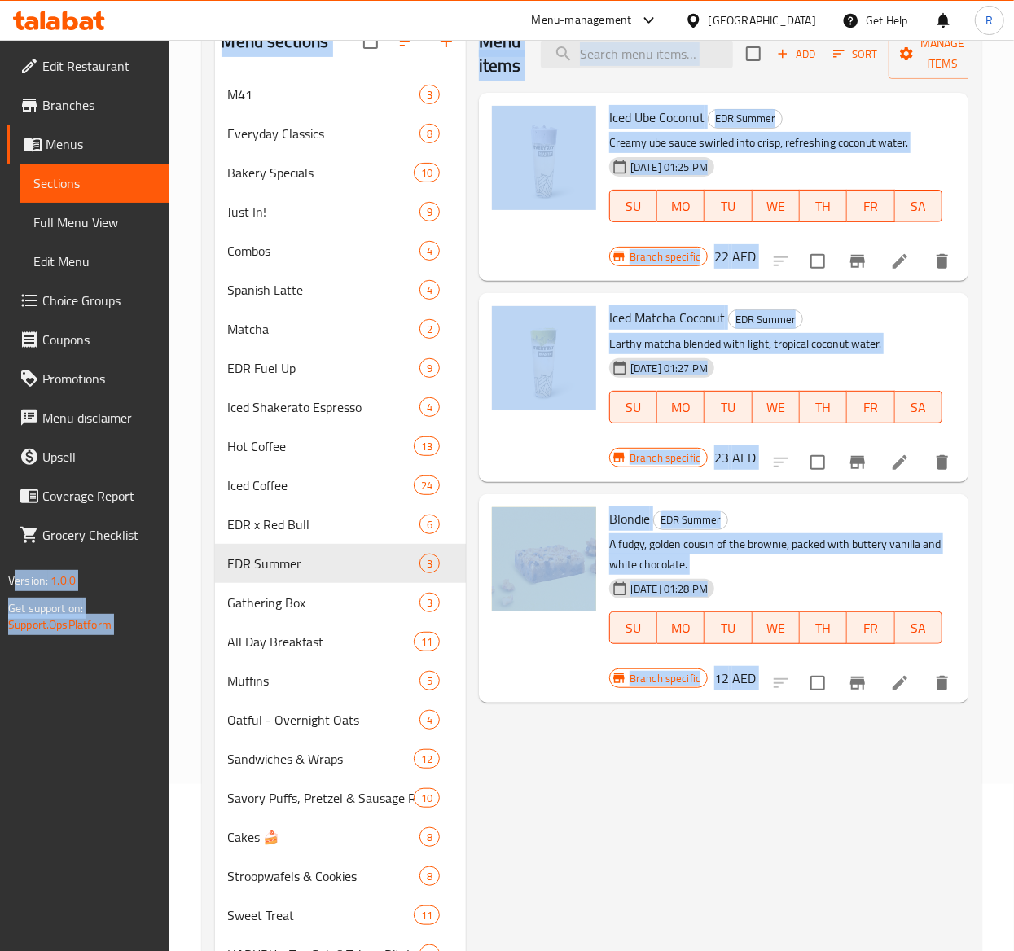
drag, startPoint x: 272, startPoint y: 458, endPoint x: -103, endPoint y: 454, distance: 375.4
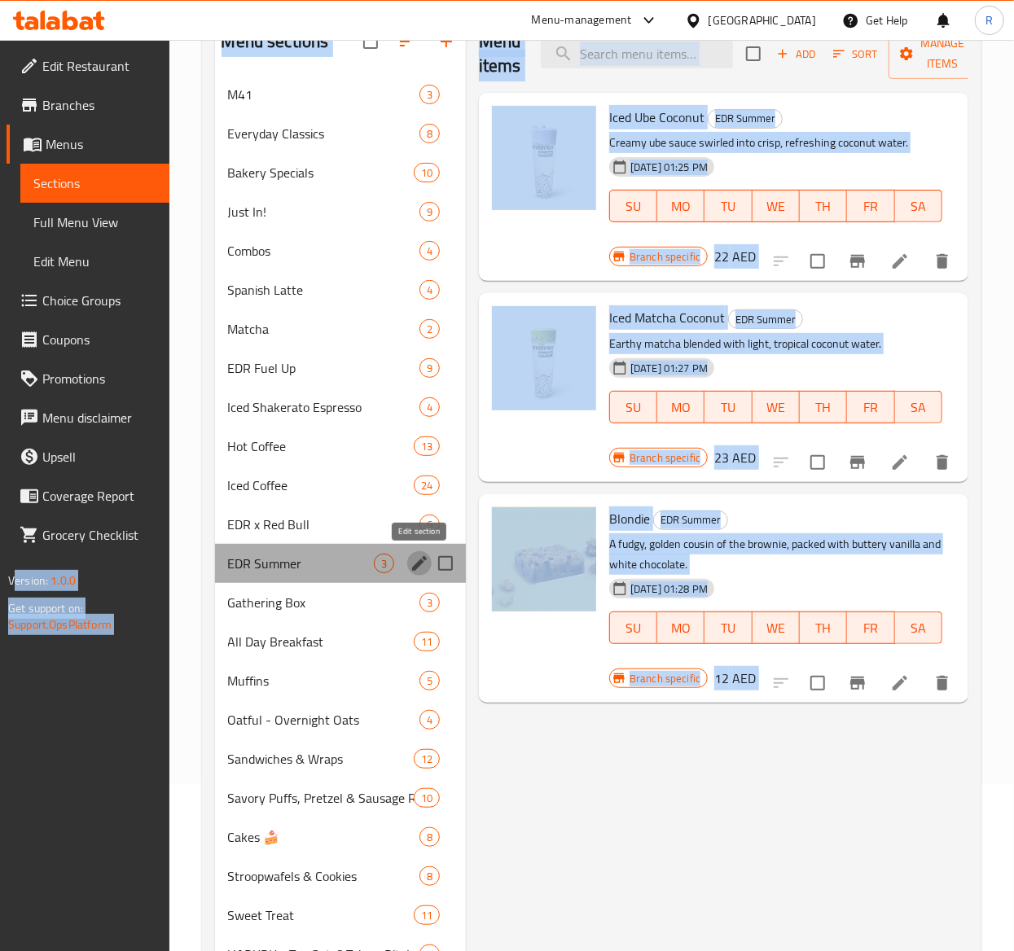
click at [419, 570] on icon "edit" at bounding box center [420, 564] width 20 height 20
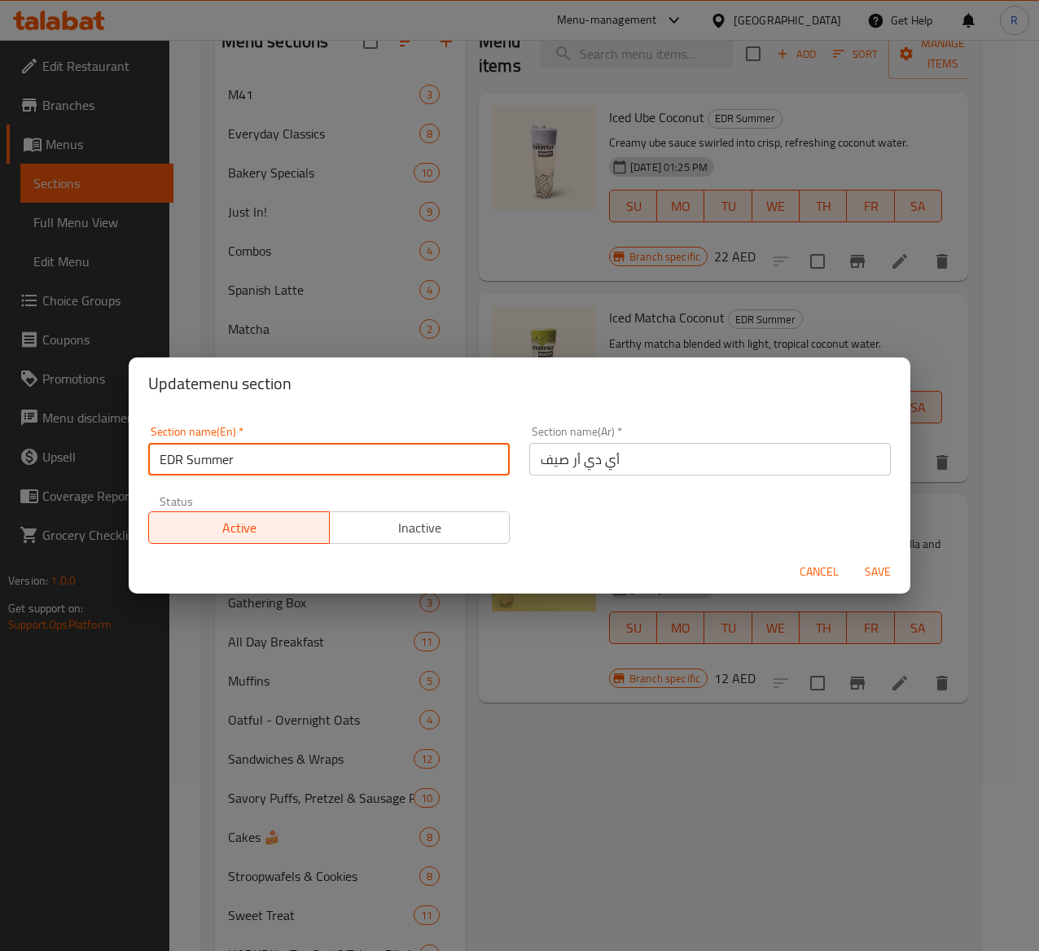
drag, startPoint x: 258, startPoint y: 451, endPoint x: 151, endPoint y: 450, distance: 106.7
click at [151, 450] on input "EDR Summer" at bounding box center [329, 459] width 362 height 33
type input "Beyond Coffee"
click at [876, 568] on span "Save" at bounding box center [877, 572] width 39 height 20
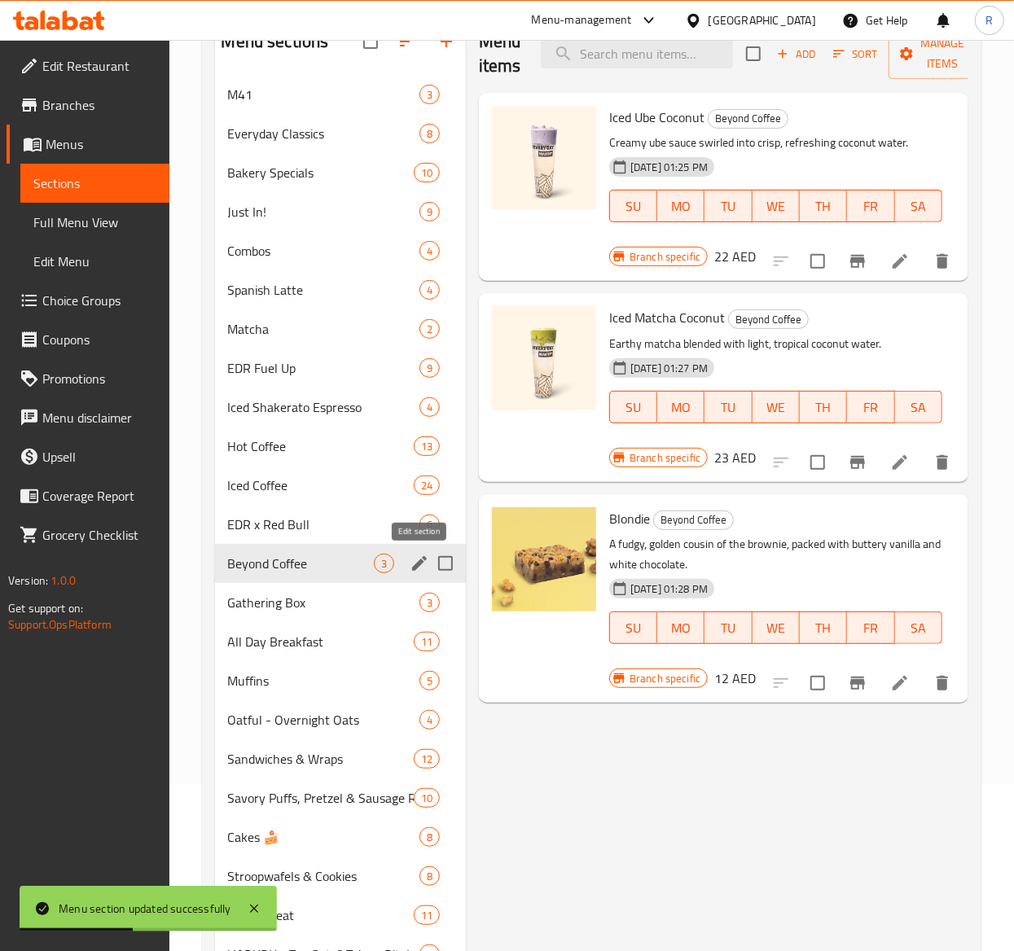
click at [414, 567] on icon "edit" at bounding box center [419, 563] width 15 height 15
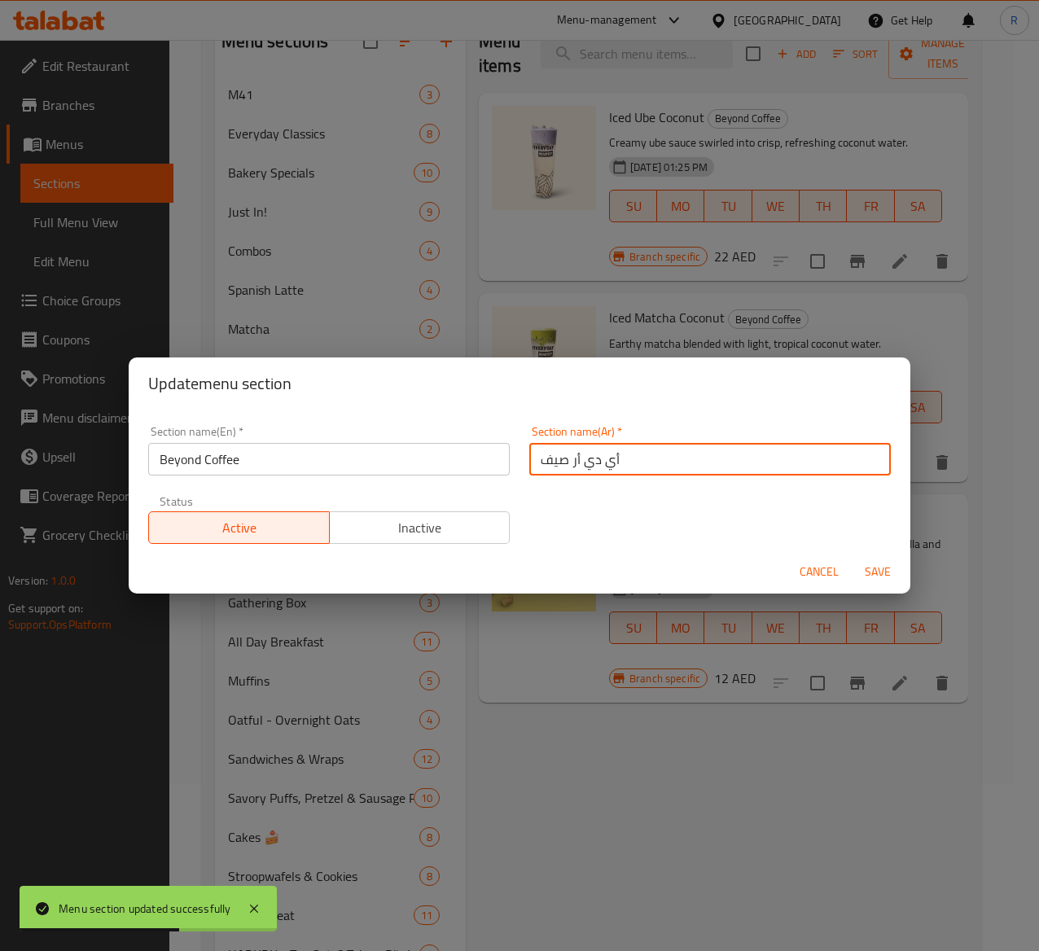
drag, startPoint x: 624, startPoint y: 453, endPoint x: 433, endPoint y: 425, distance: 192.6
click at [433, 425] on div "Section name(En)   * Beyond Coffee Section name(En) * Section name(Ar)   * أي د…" at bounding box center [519, 485] width 762 height 138
paste input "ما وراء القهوة"
type input "ما وراء القهوة"
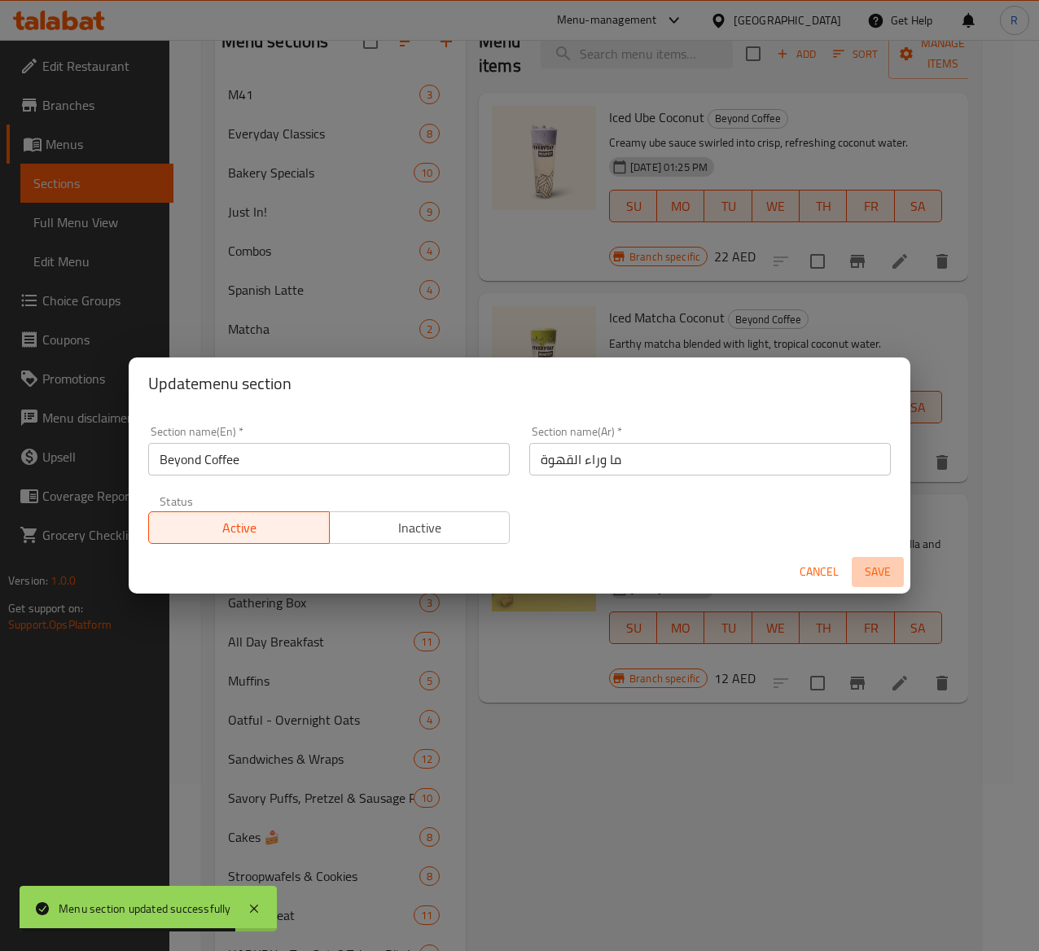
click at [876, 570] on span "Save" at bounding box center [877, 572] width 39 height 20
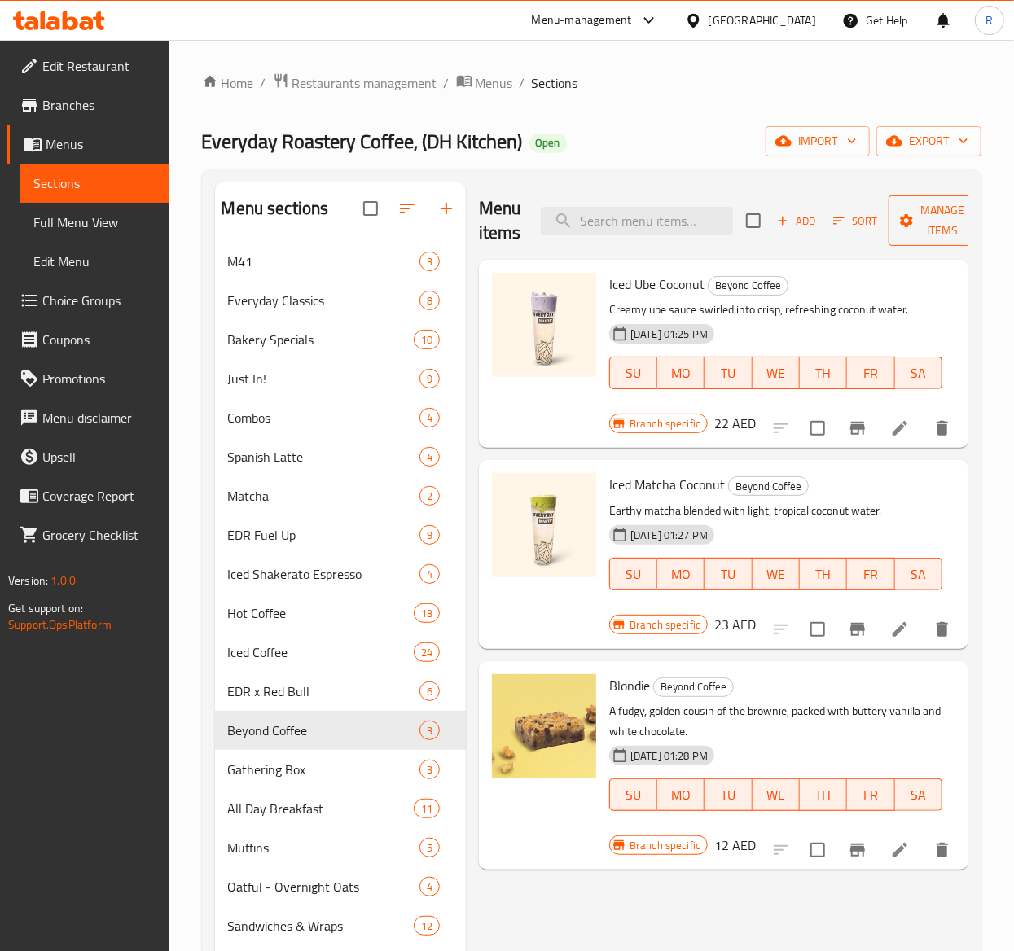
click at [926, 222] on span "Manage items" at bounding box center [942, 220] width 83 height 41
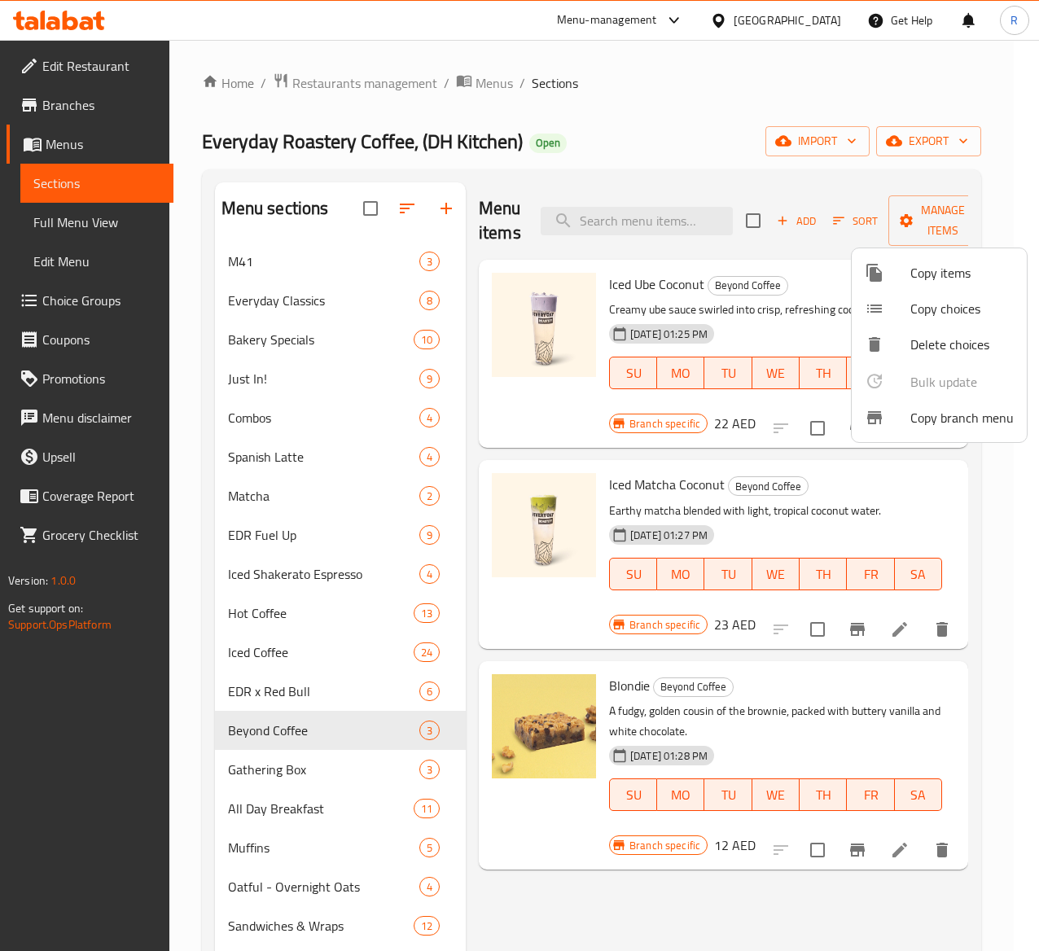
click at [939, 263] on span "Copy items" at bounding box center [961, 273] width 103 height 20
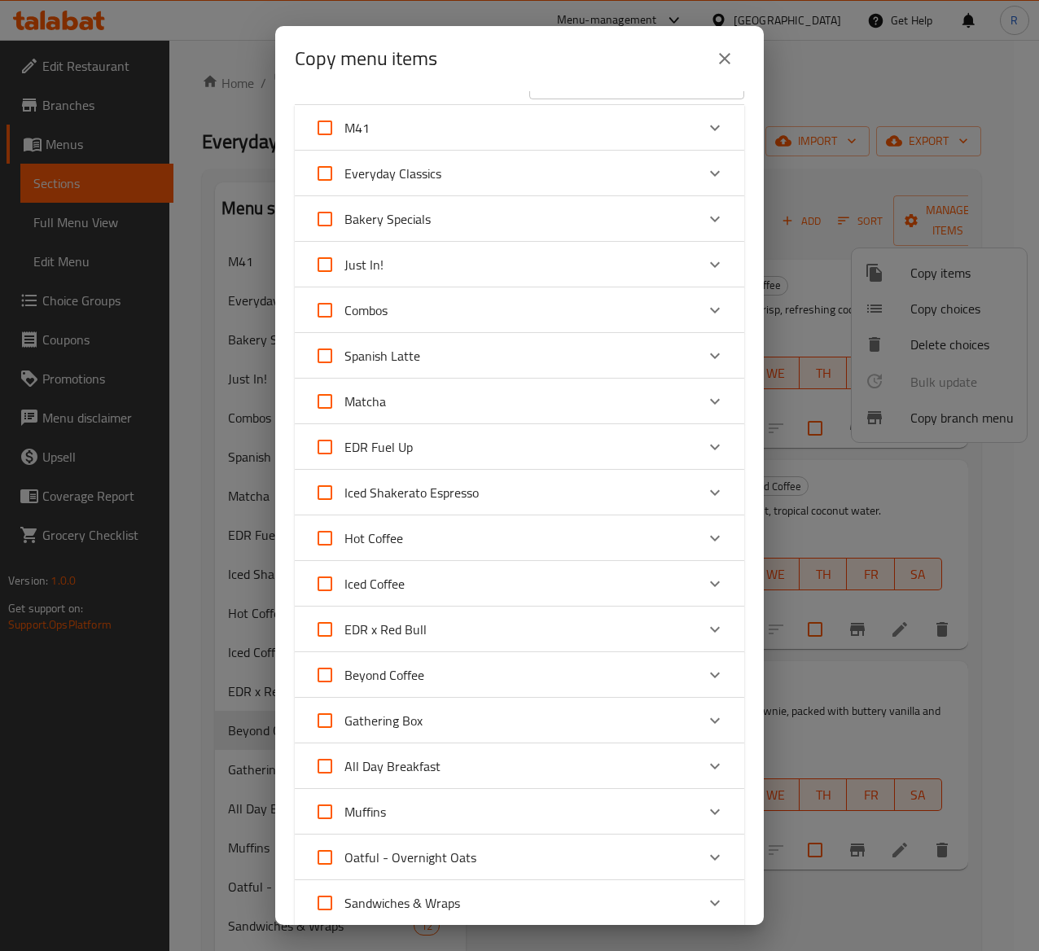
scroll to position [41, 0]
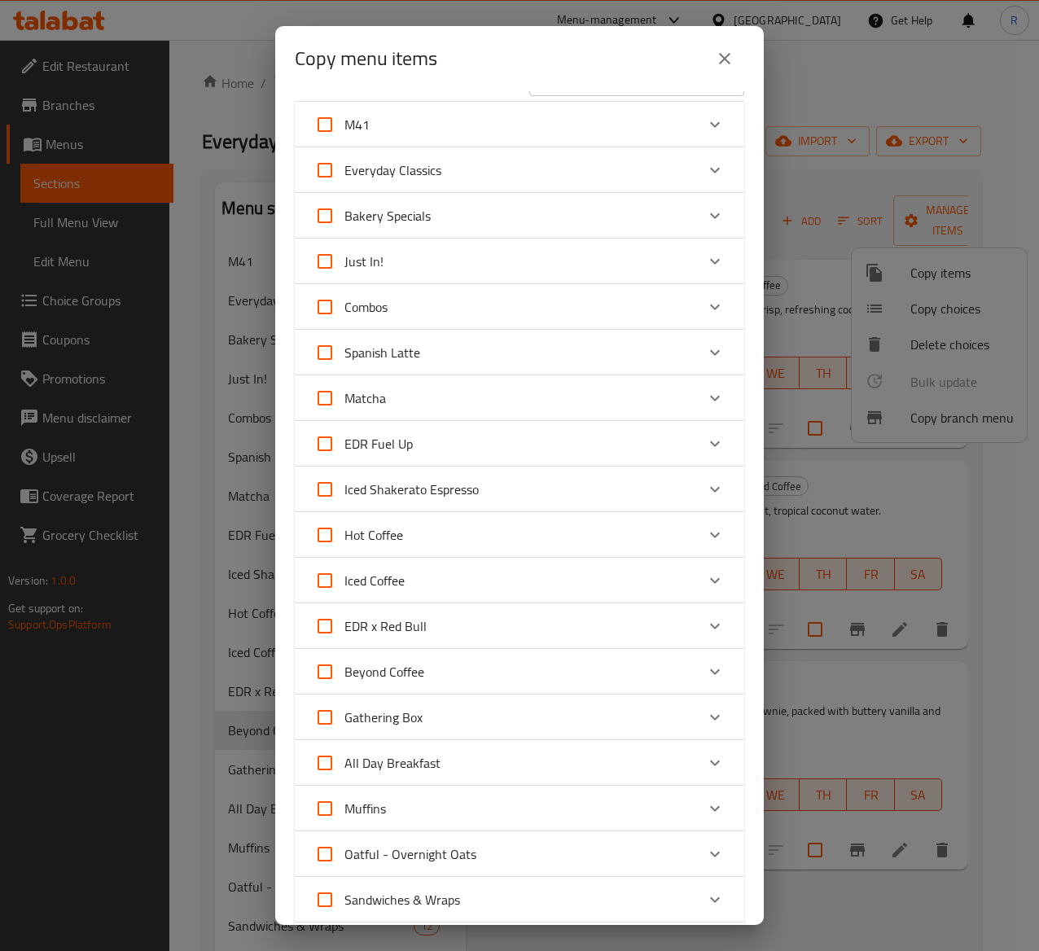
click at [435, 580] on div "Iced Coffee" at bounding box center [504, 580] width 381 height 39
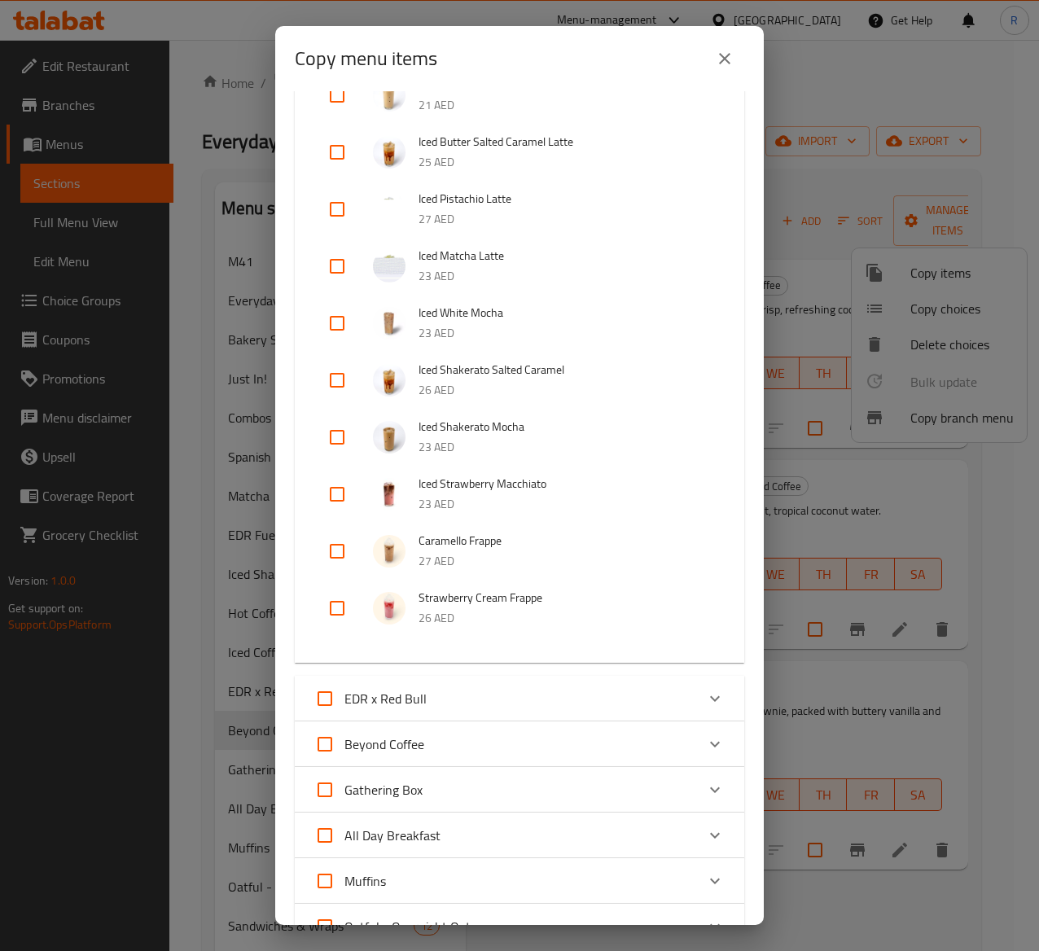
scroll to position [1419, 0]
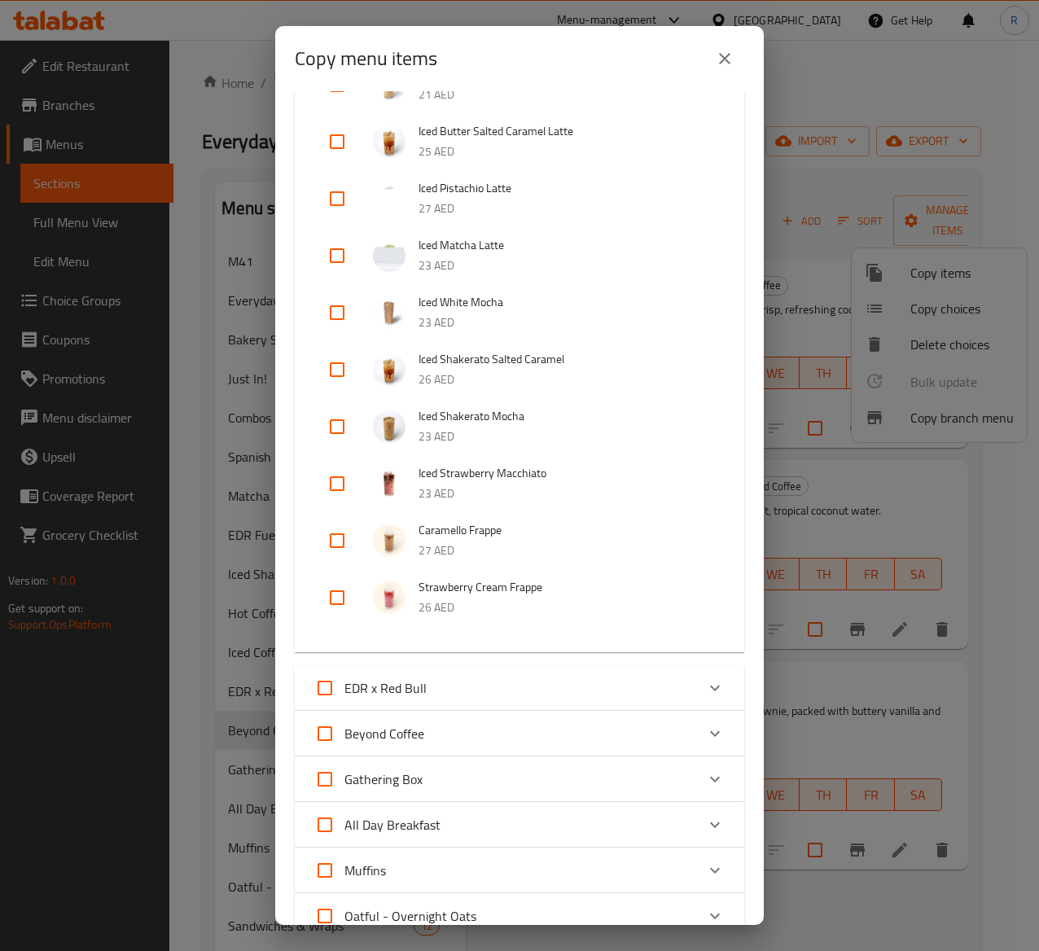
click at [329, 531] on input "checkbox" at bounding box center [337, 540] width 39 height 39
checkbox input "true"
click at [342, 593] on input "checkbox" at bounding box center [337, 597] width 39 height 39
checkbox input "true"
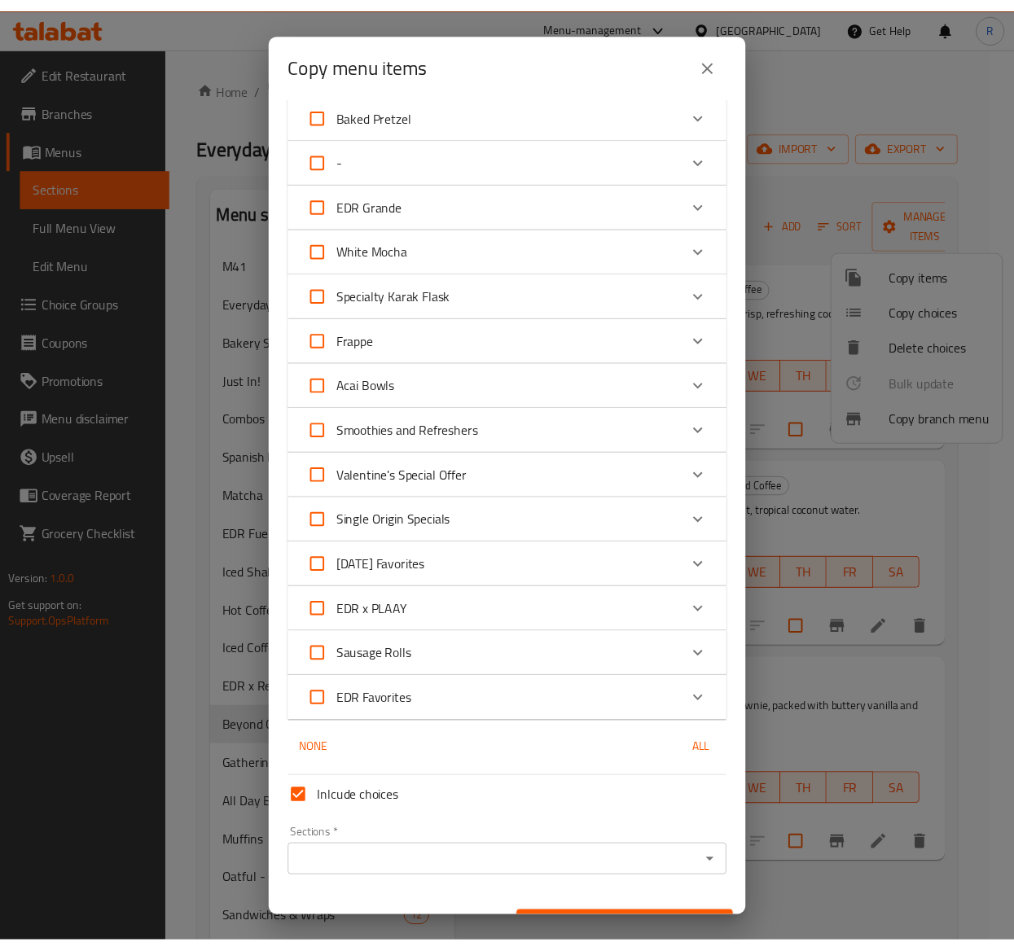
scroll to position [2761, 0]
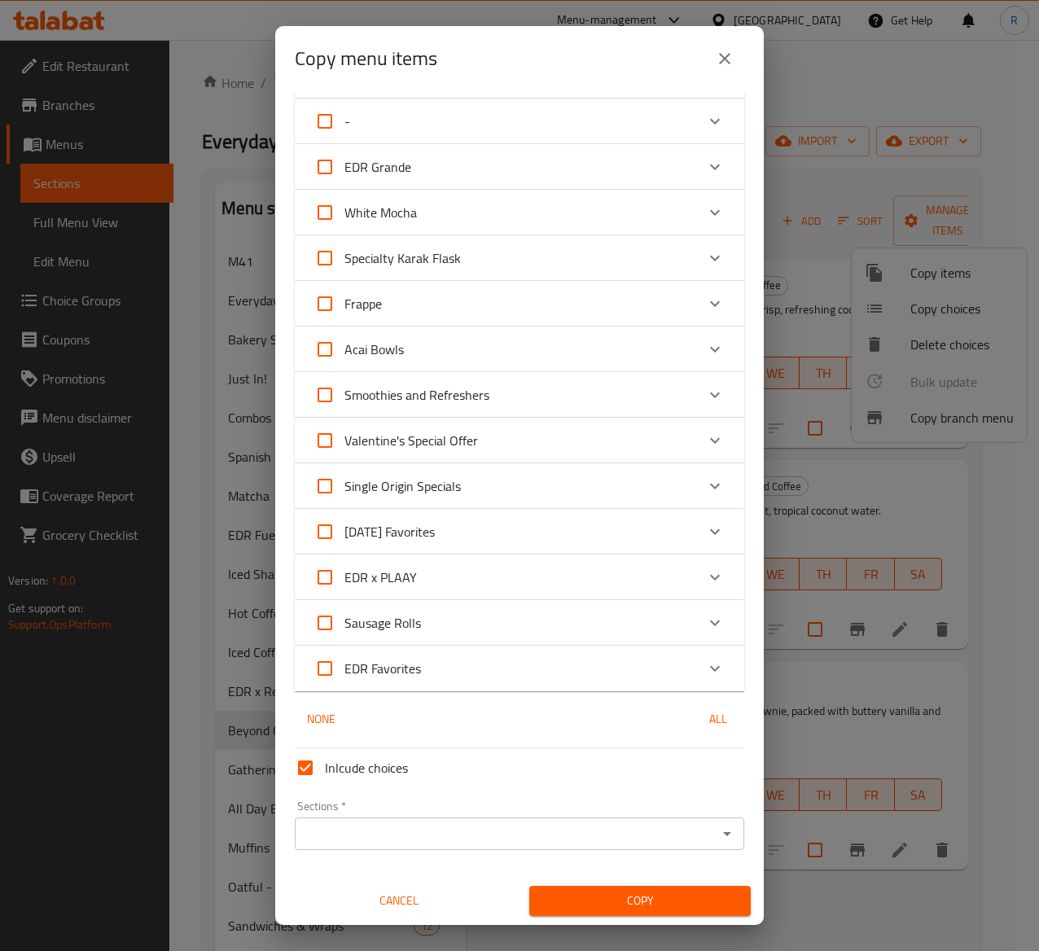
click at [630, 714] on input "Sections   *" at bounding box center [506, 833] width 413 height 23
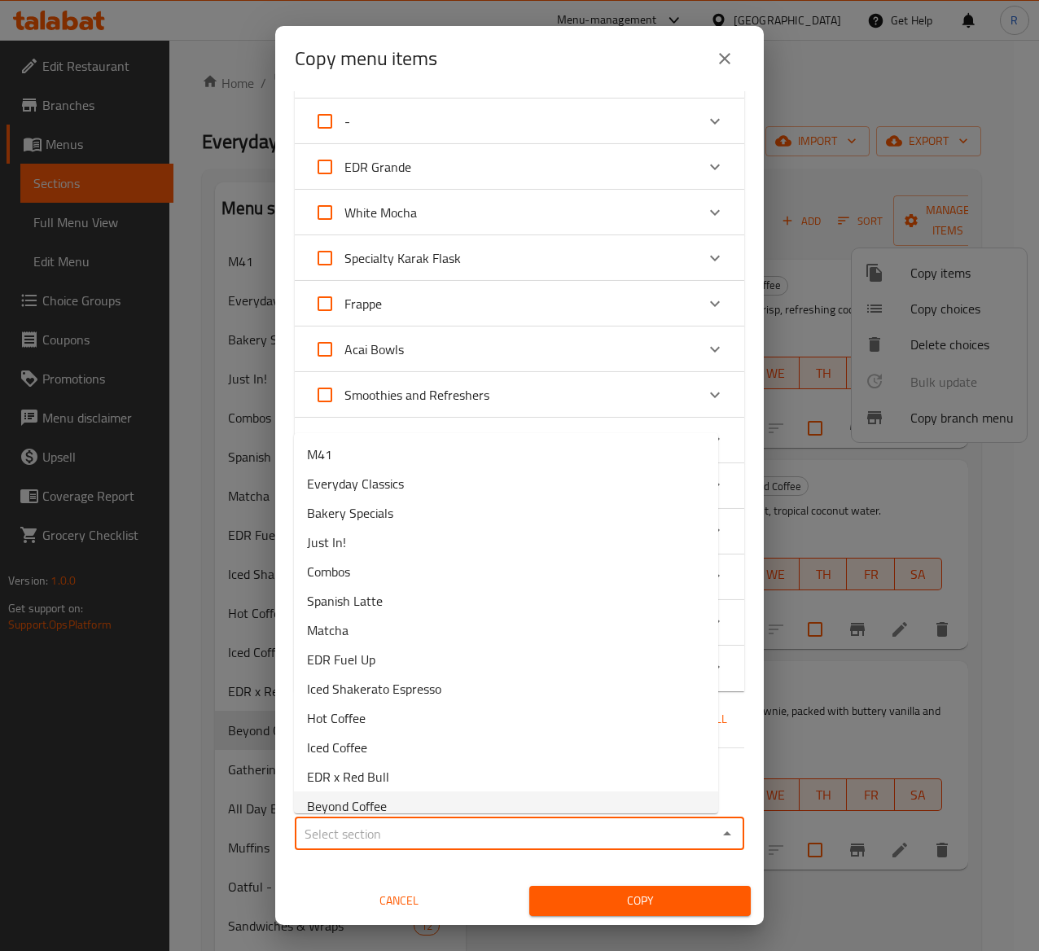
click at [467, 714] on li "Beyond Coffee" at bounding box center [506, 806] width 424 height 29
type input "Beyond Coffee"
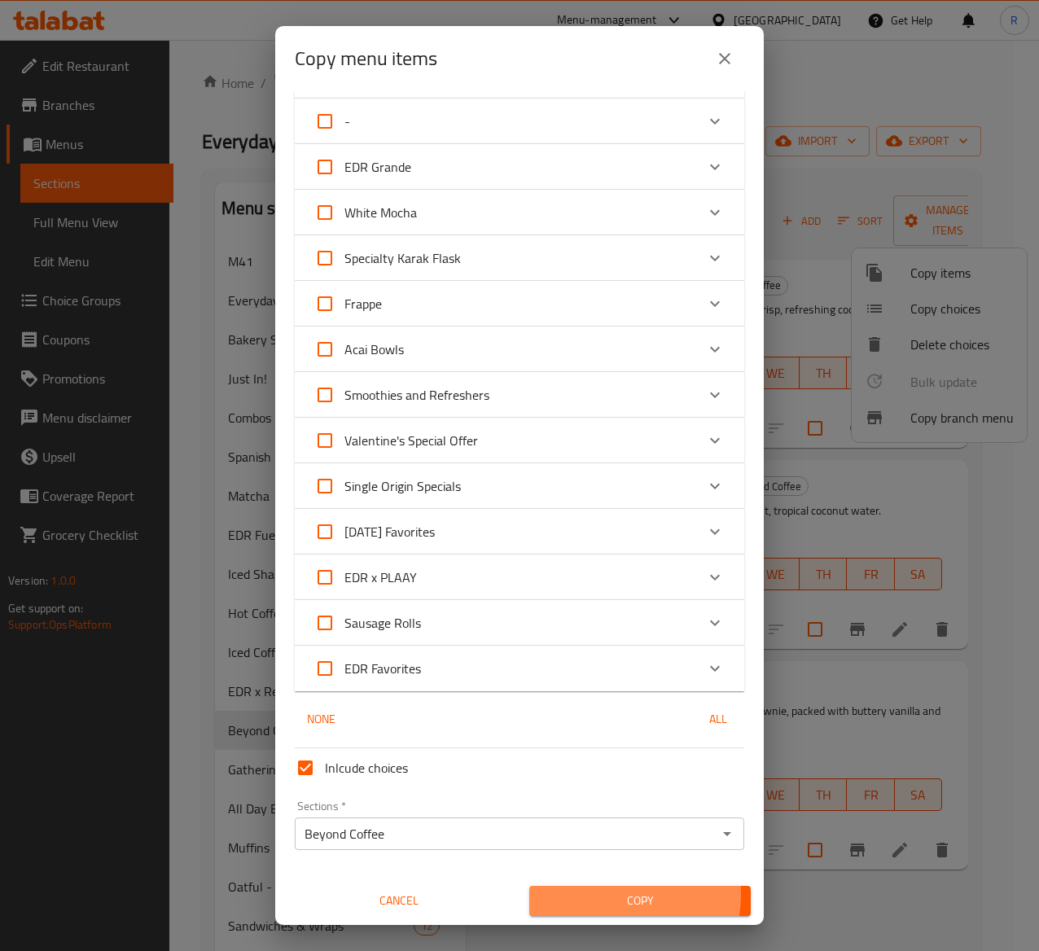
click at [599, 714] on span "Copy" at bounding box center [639, 901] width 195 height 20
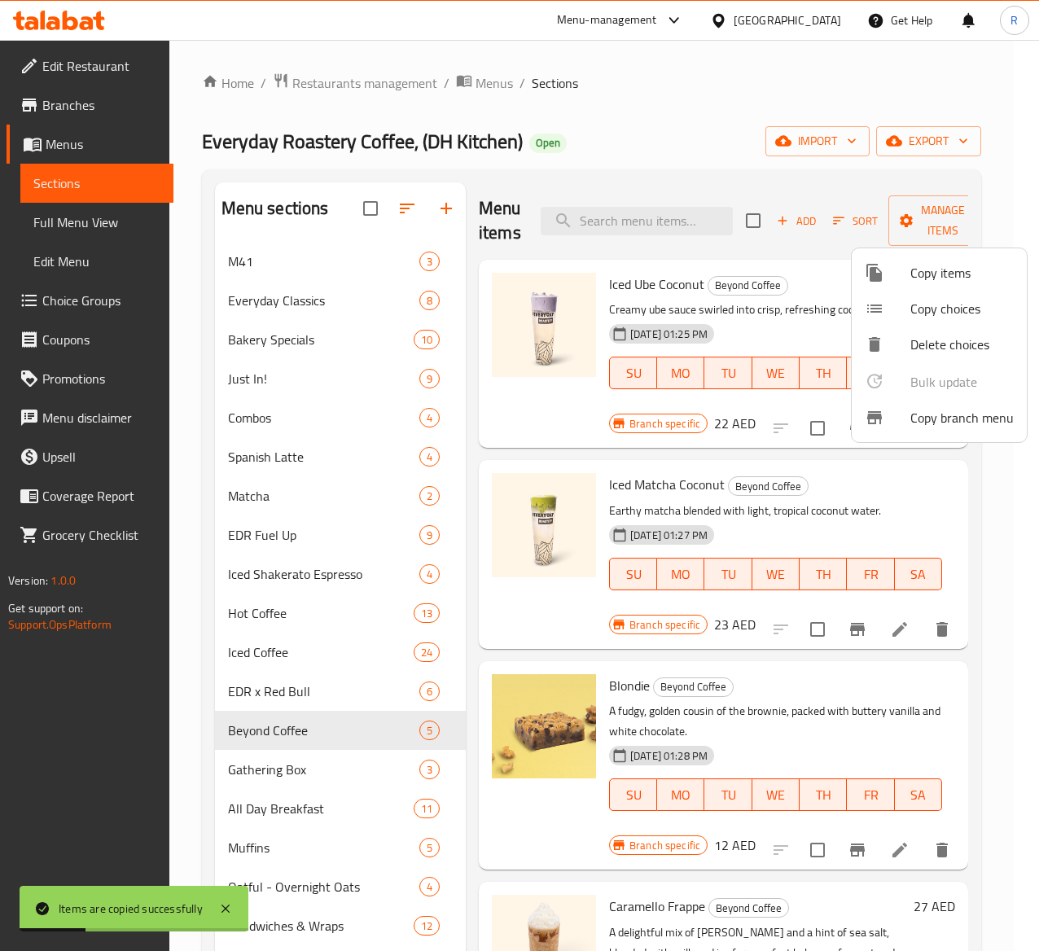
click at [1016, 572] on div at bounding box center [519, 475] width 1039 height 951
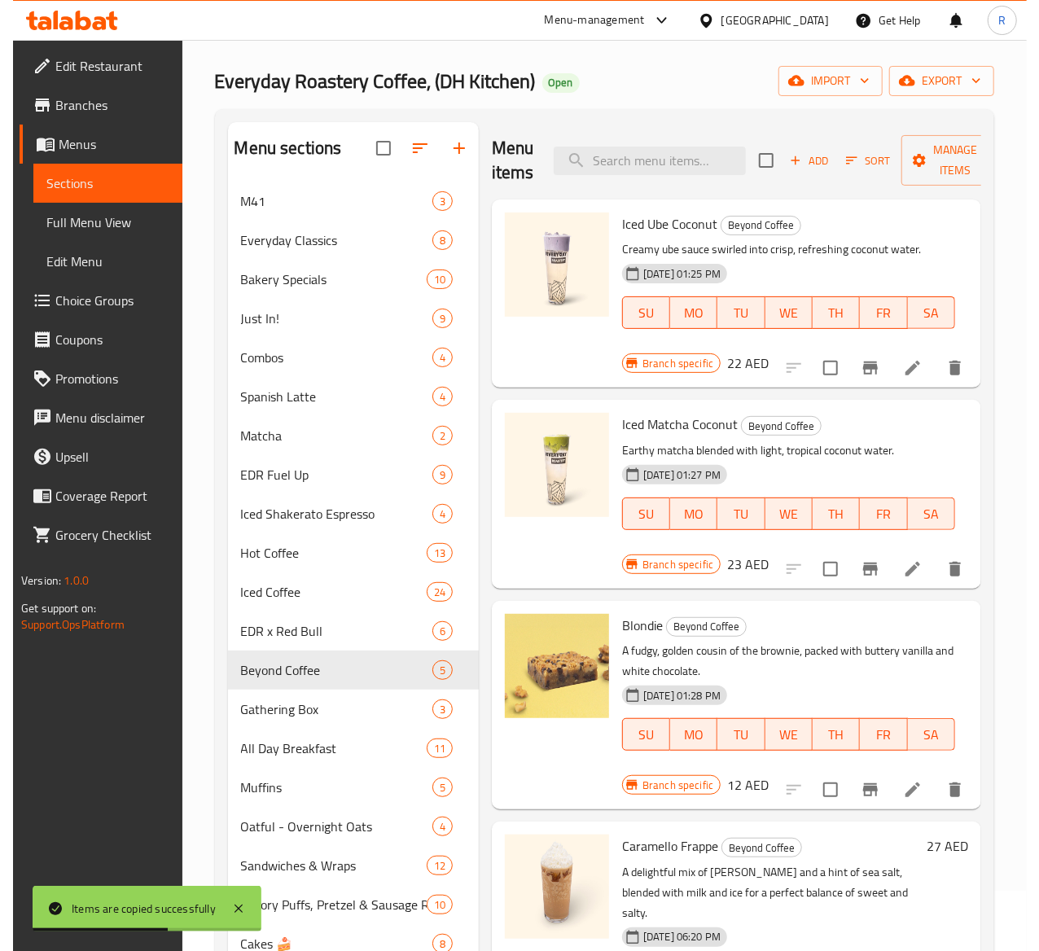
scroll to position [59, 0]
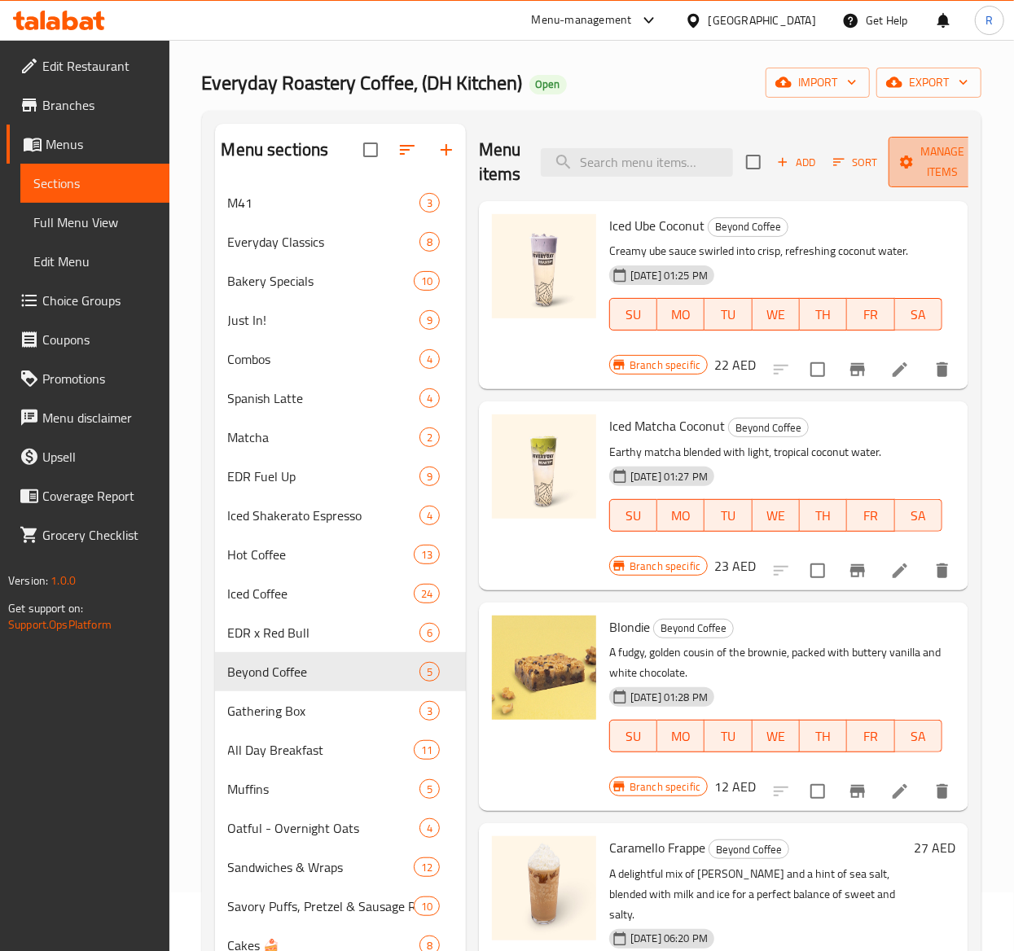
click at [925, 161] on span "Manage items" at bounding box center [942, 162] width 83 height 41
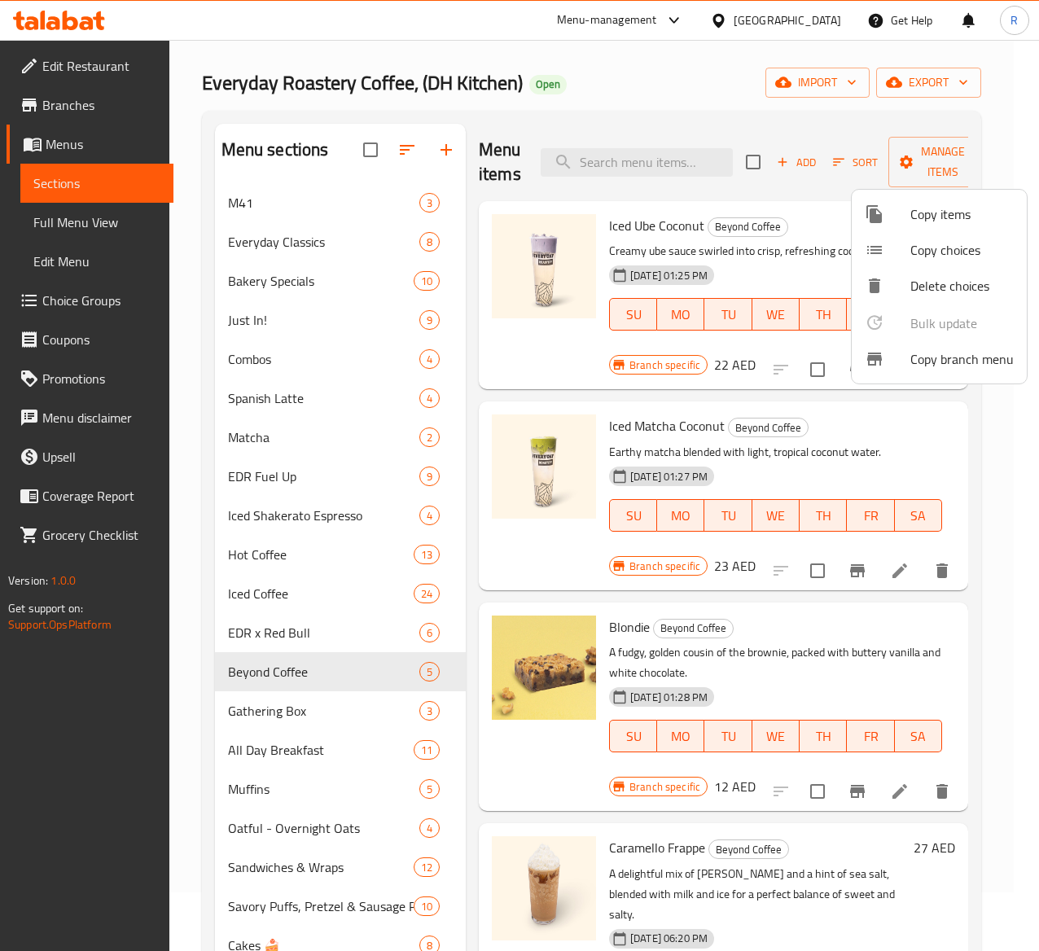
click at [932, 213] on span "Copy items" at bounding box center [961, 214] width 103 height 20
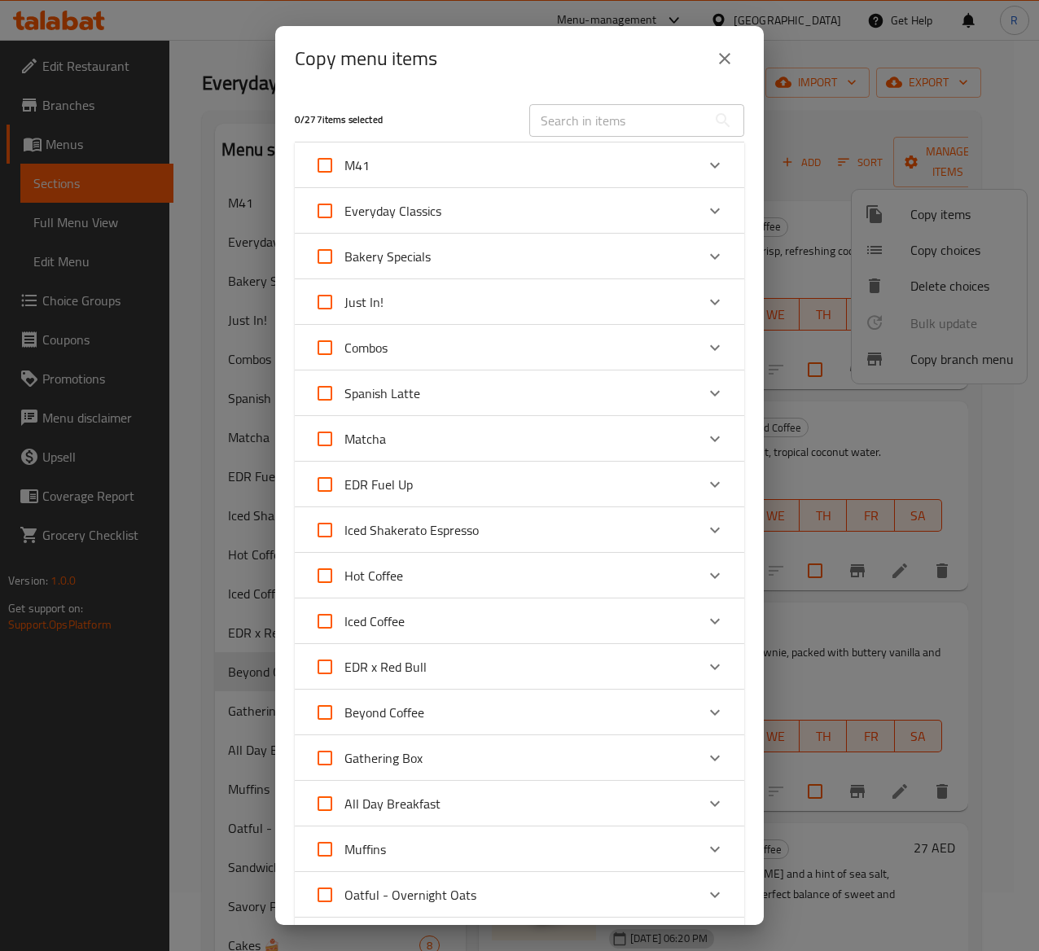
click at [630, 580] on div "Hot Coffee" at bounding box center [504, 575] width 381 height 39
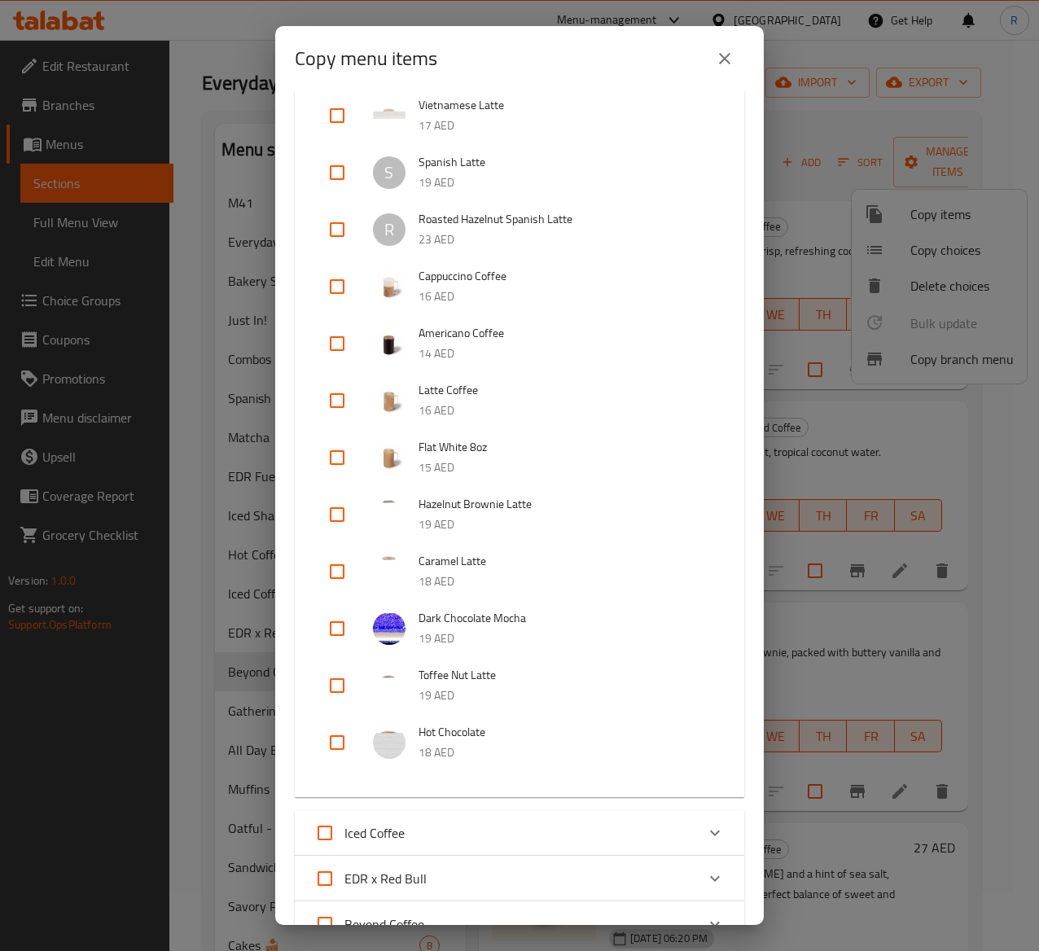
scroll to position [606, 0]
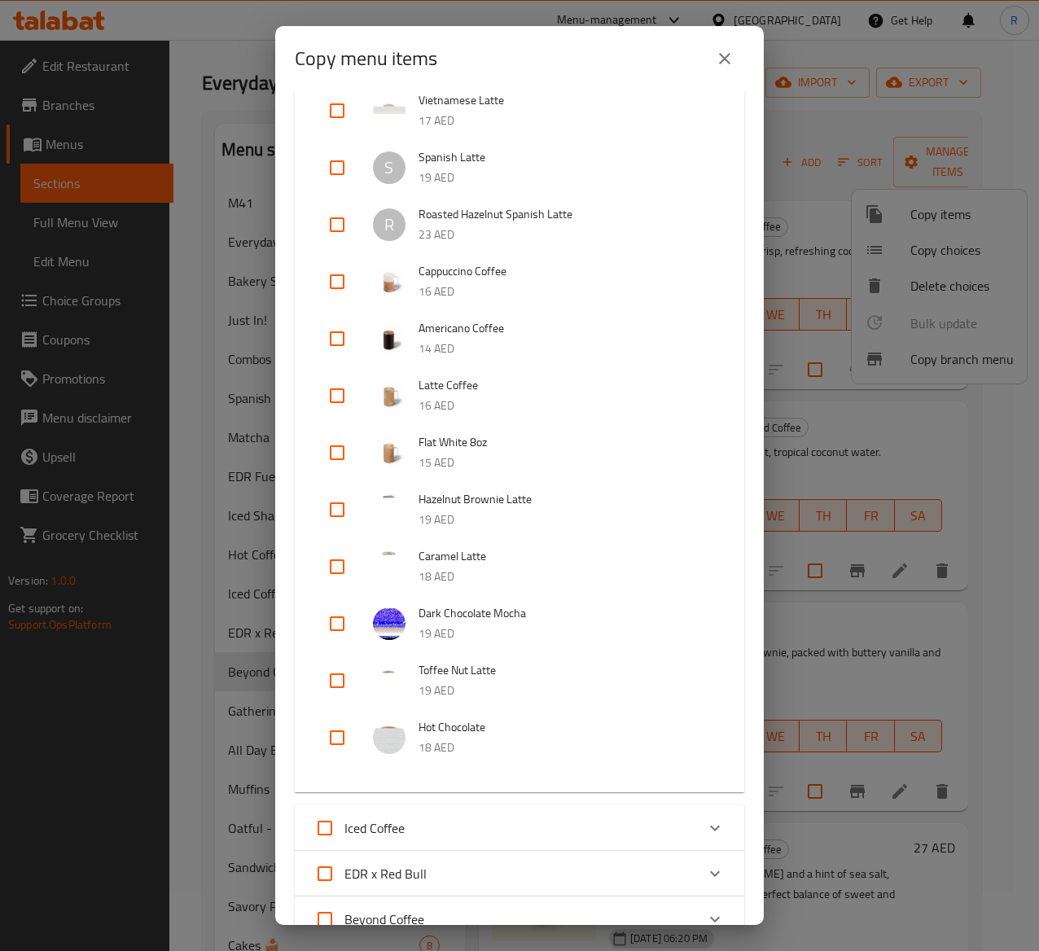
click at [339, 714] on input "checkbox" at bounding box center [337, 737] width 39 height 39
checkbox input "true"
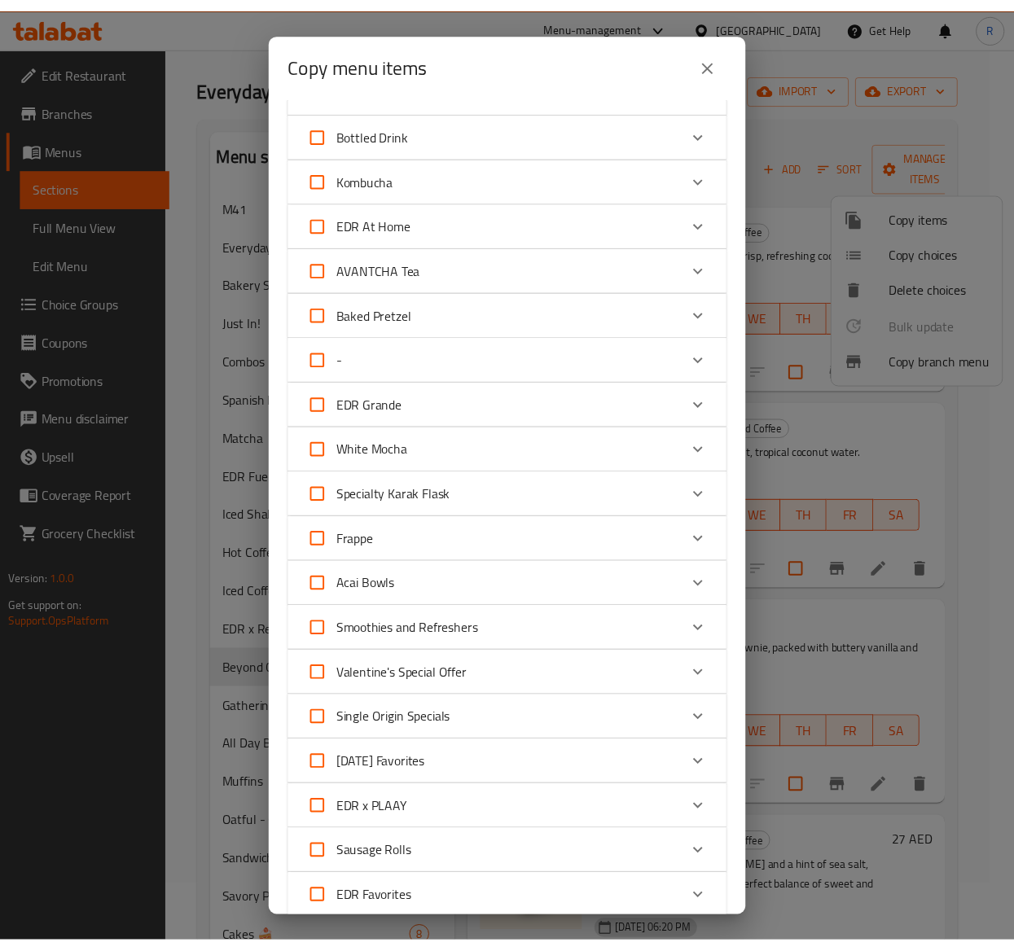
scroll to position [2134, 0]
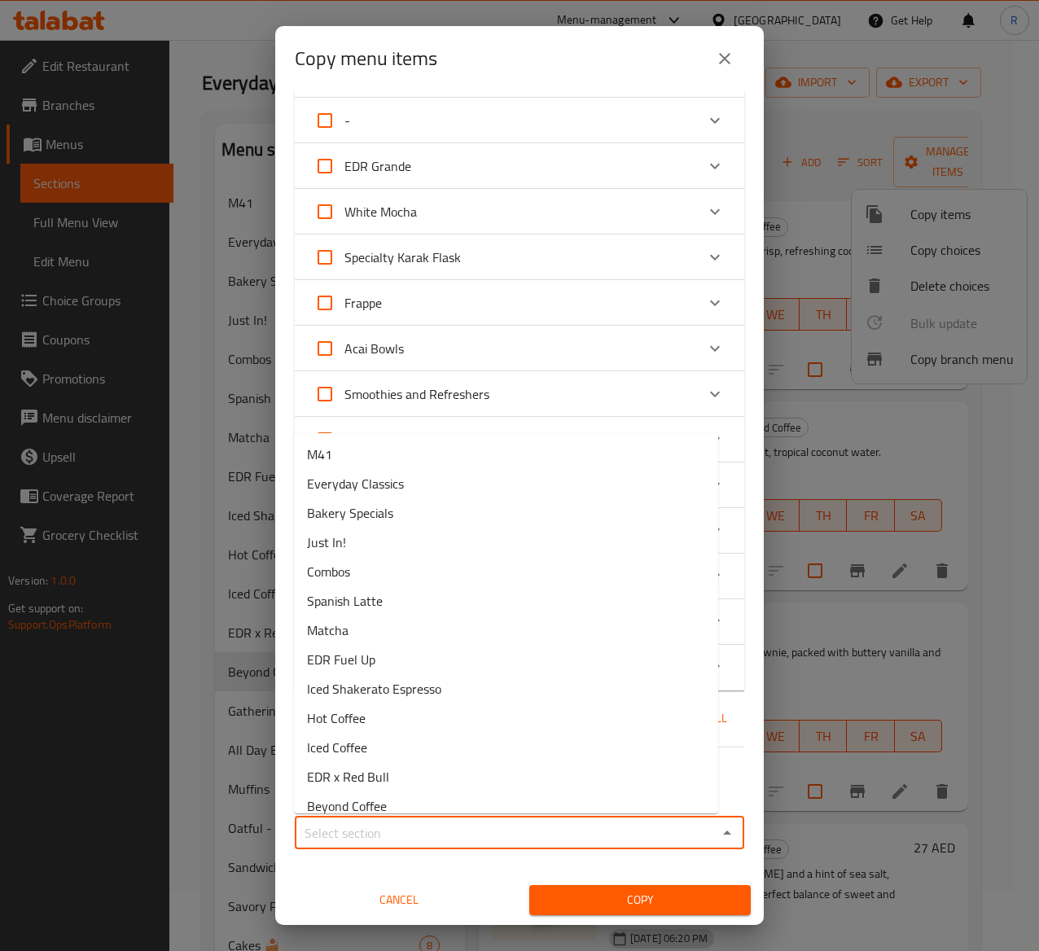
click at [585, 714] on input "Sections   *" at bounding box center [506, 833] width 413 height 23
click at [399, 714] on li "Beyond Coffee" at bounding box center [506, 806] width 424 height 29
type input "Beyond Coffee"
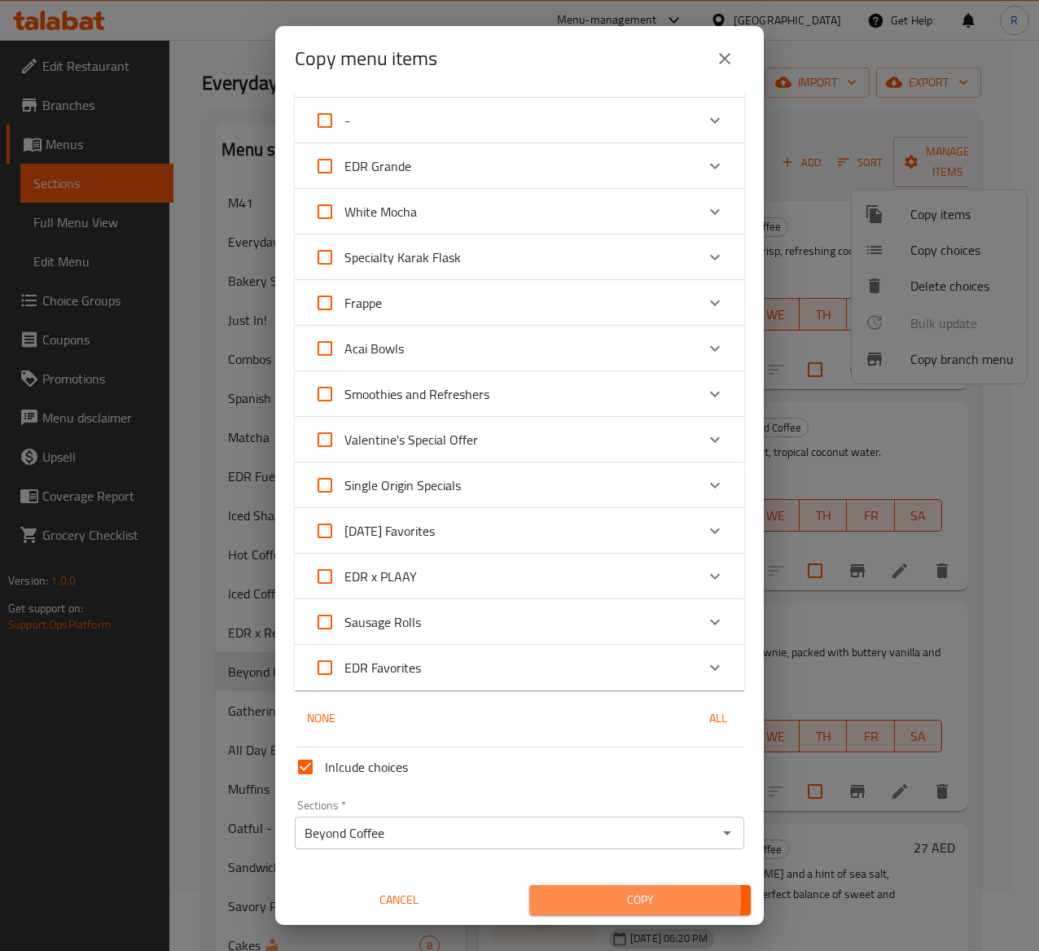
click at [577, 714] on span "Copy" at bounding box center [639, 900] width 195 height 20
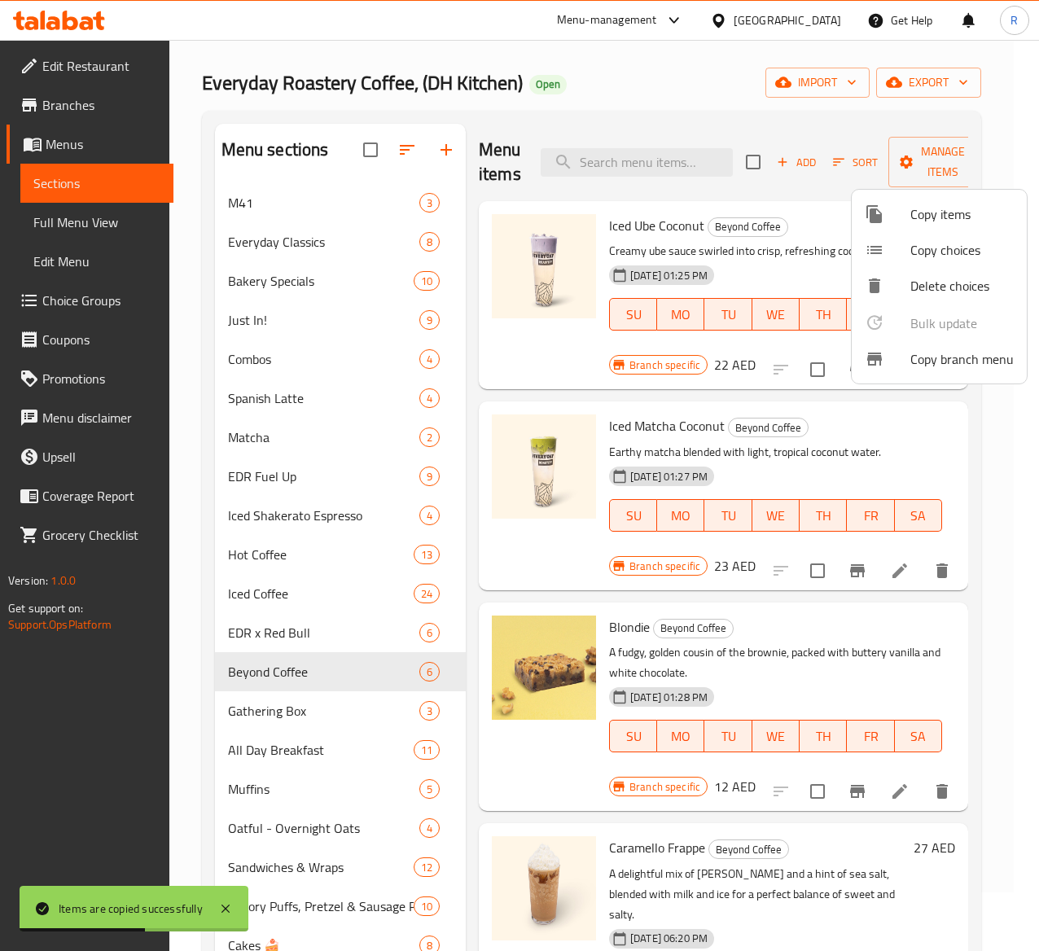
click at [1008, 497] on div at bounding box center [519, 475] width 1039 height 951
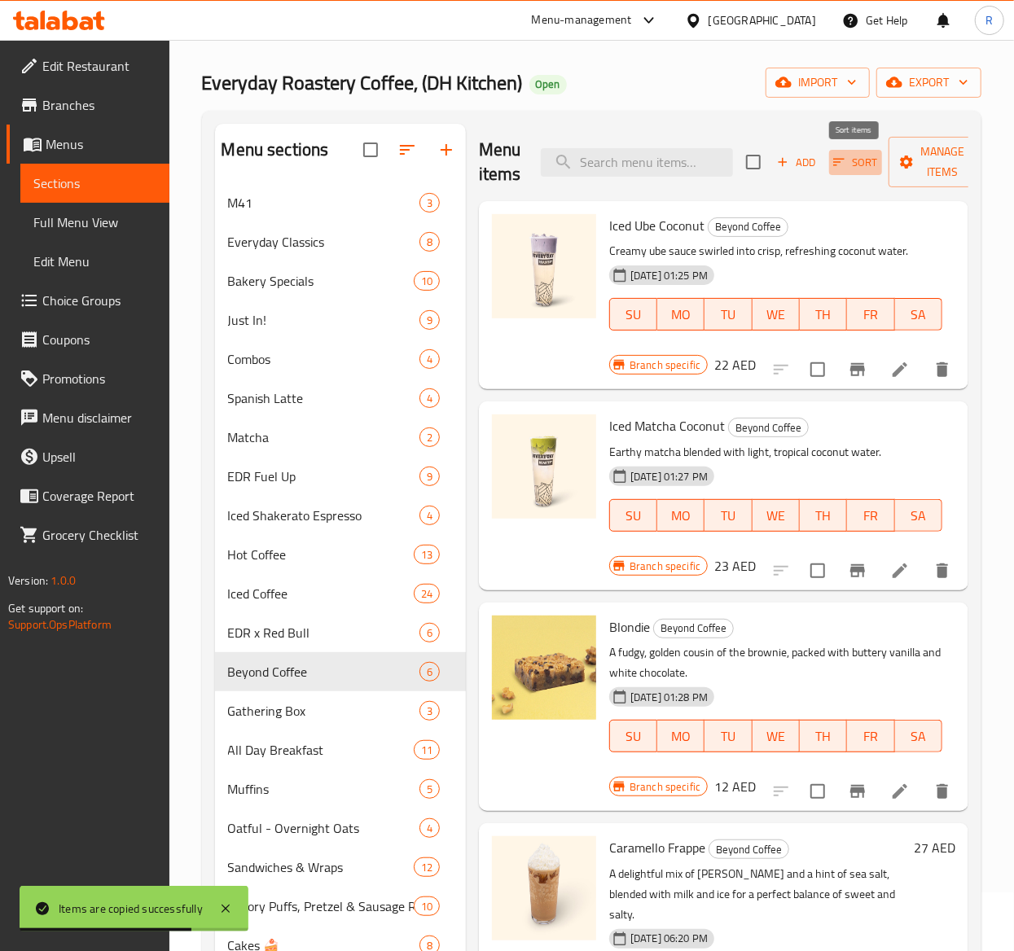
click at [831, 171] on button "Sort" at bounding box center [855, 162] width 53 height 25
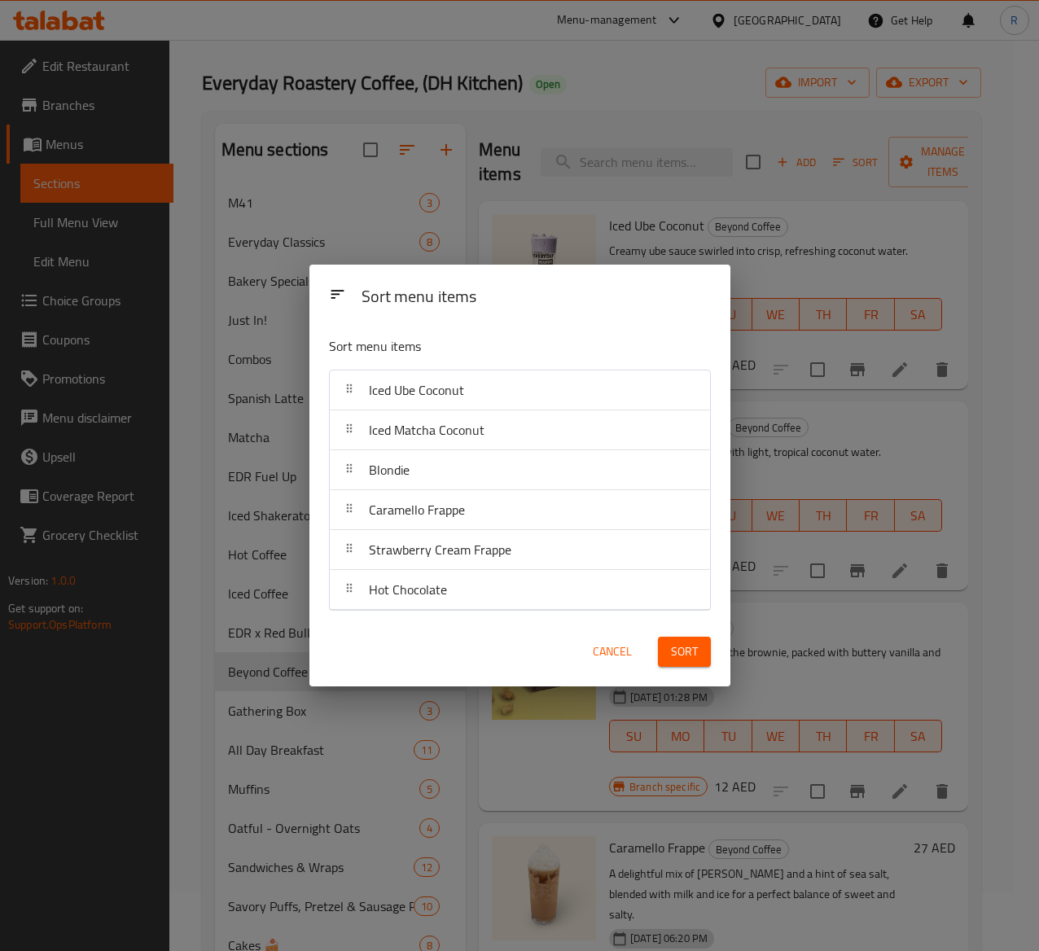
click at [603, 655] on span "Cancel" at bounding box center [612, 652] width 39 height 20
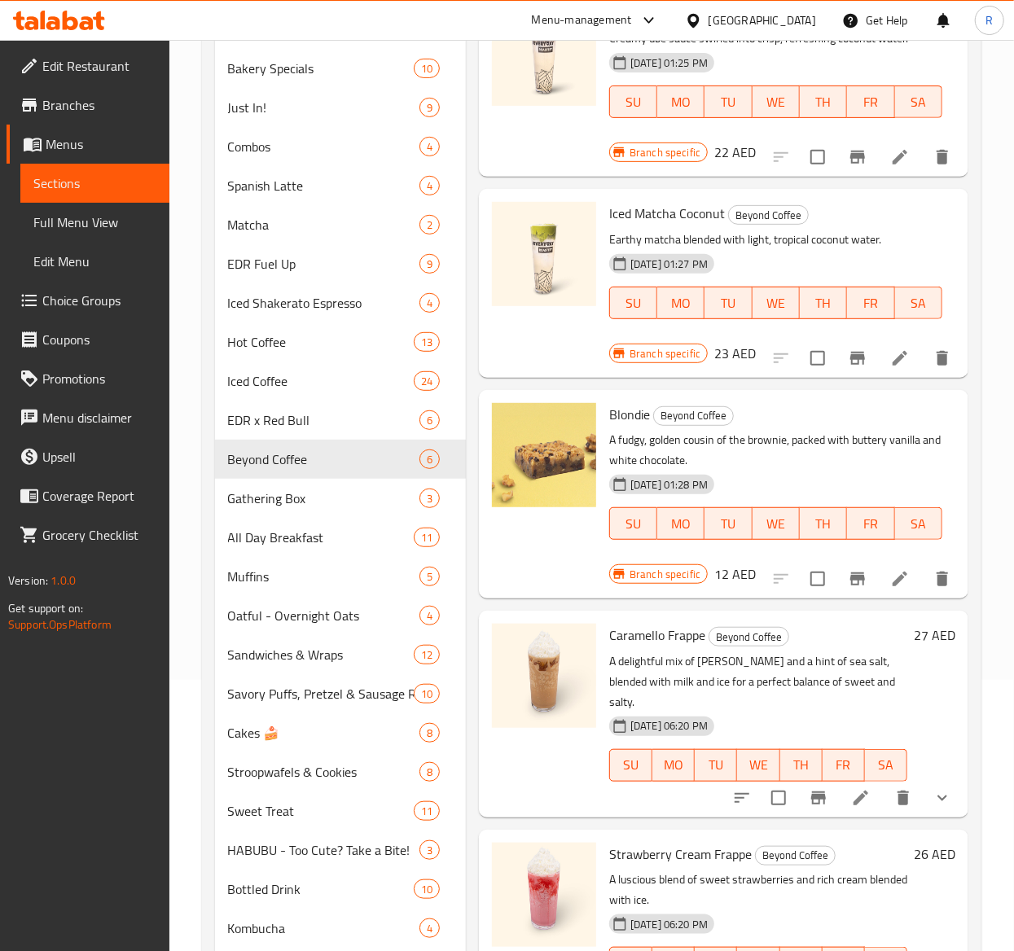
scroll to position [246, 0]
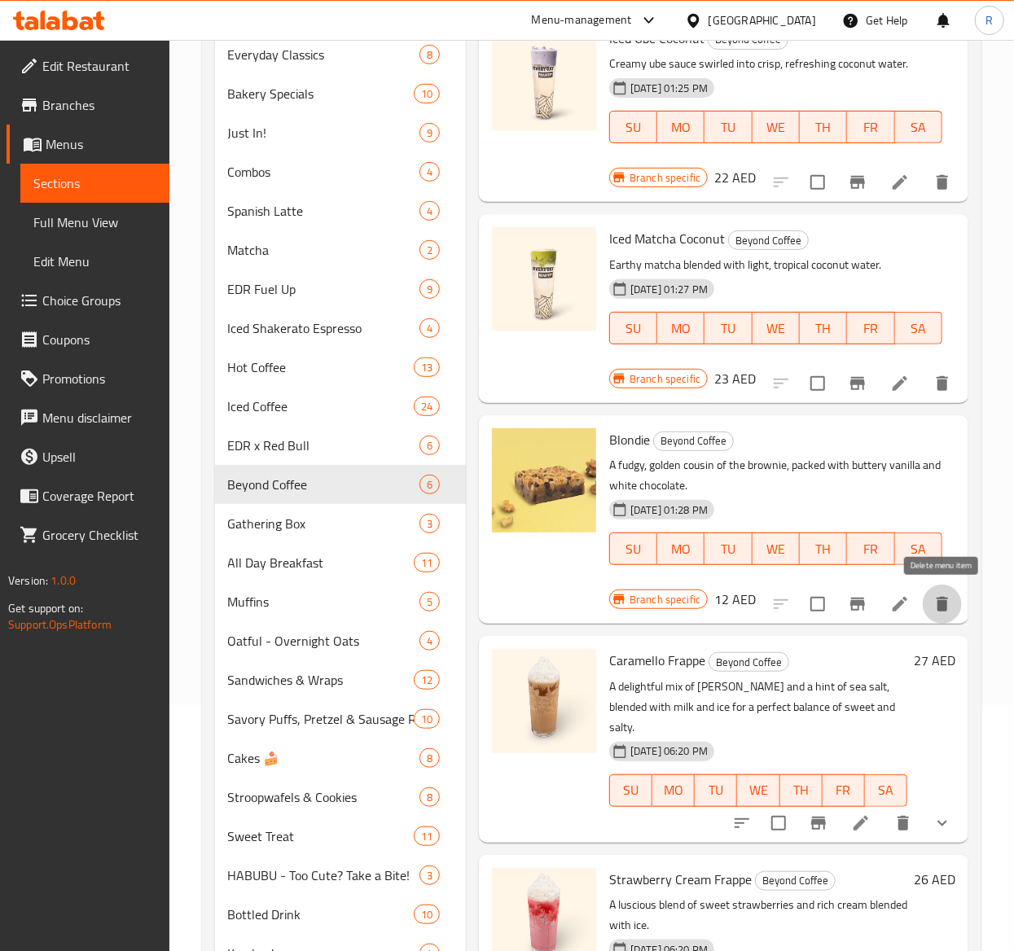
click at [937, 605] on icon "delete" at bounding box center [942, 604] width 20 height 20
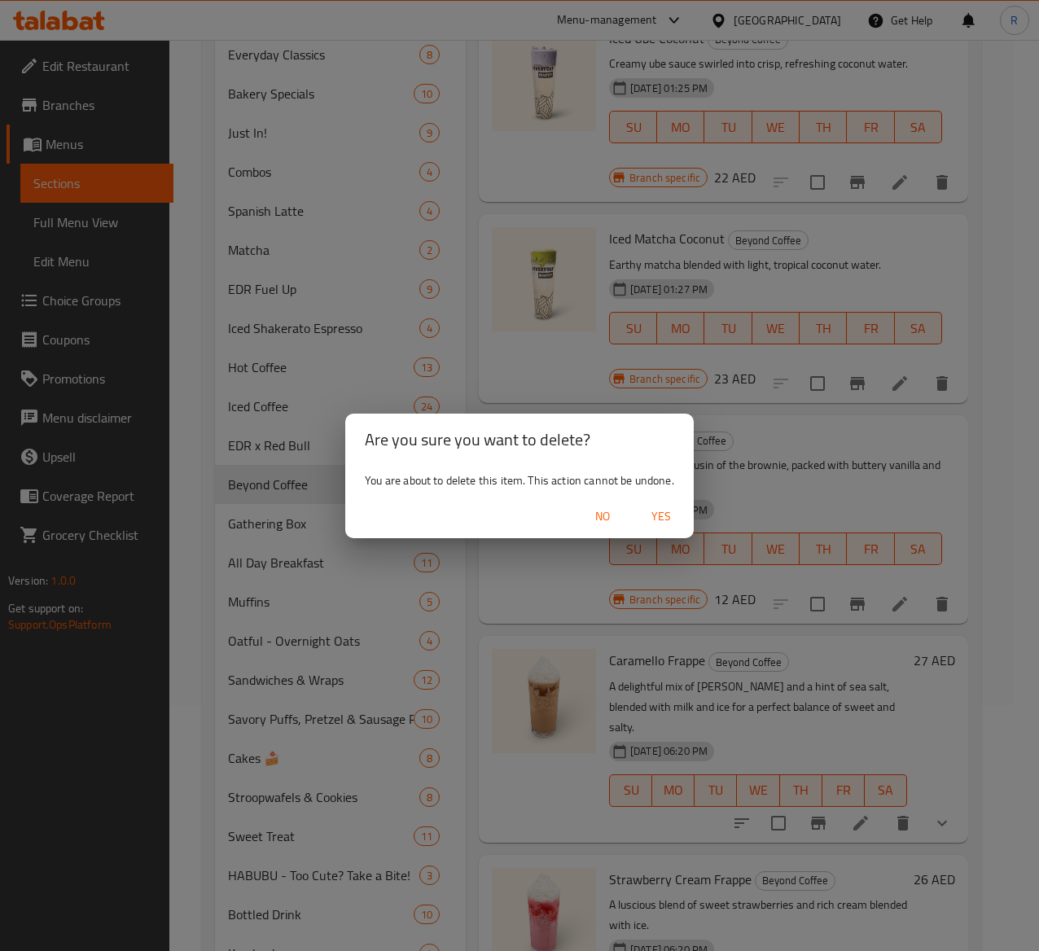
click at [659, 520] on span "Yes" at bounding box center [661, 517] width 39 height 20
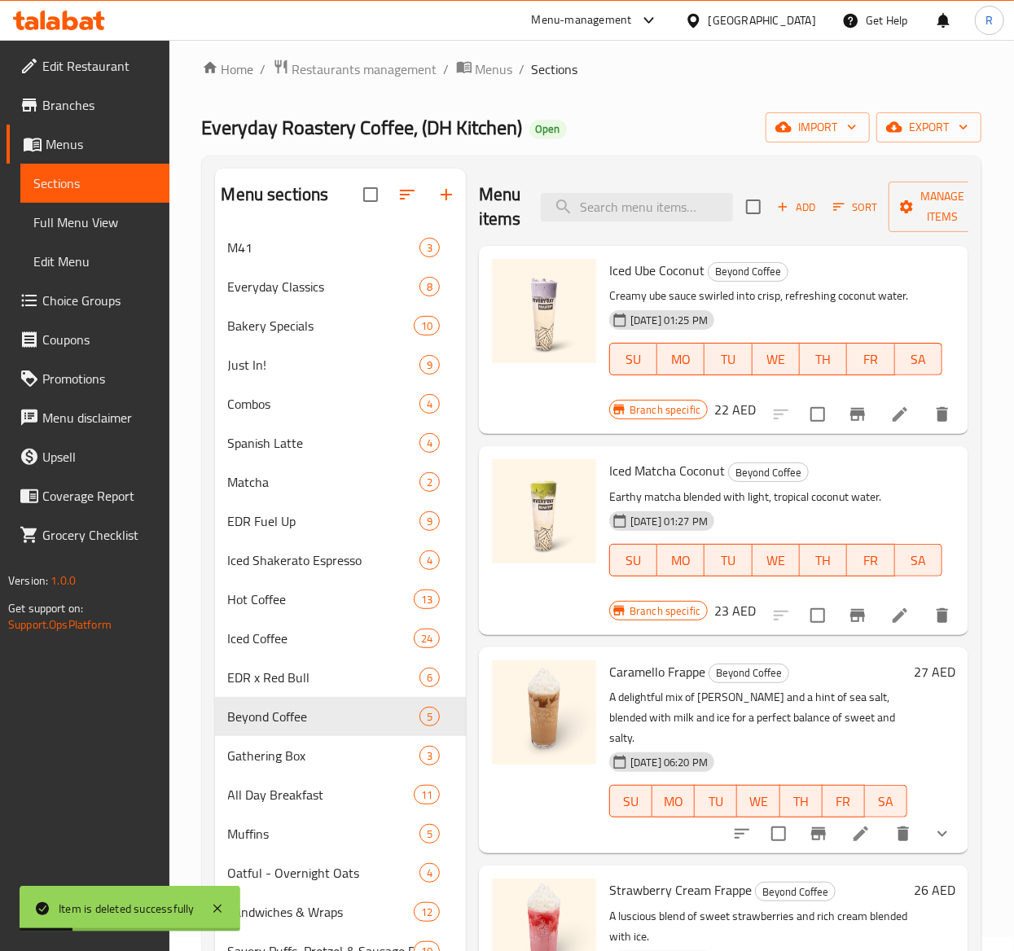
scroll to position [0, 0]
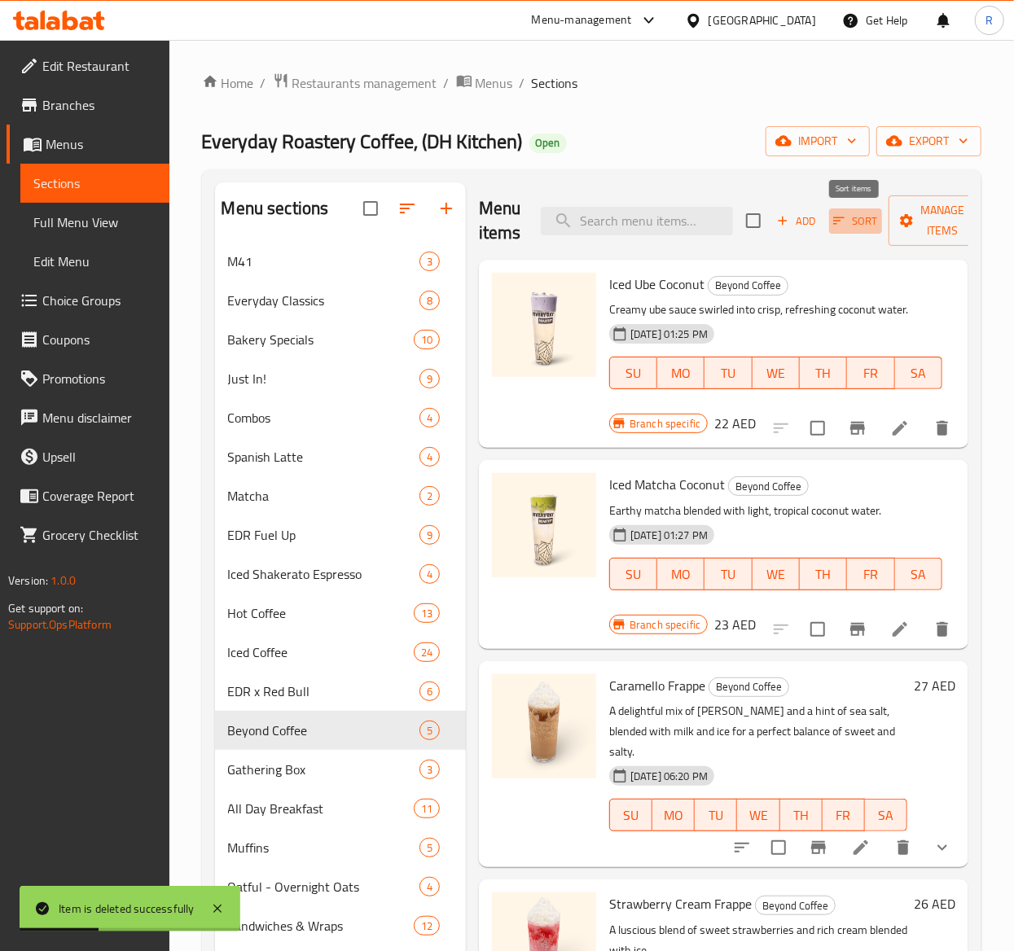
click at [841, 220] on icon "button" at bounding box center [838, 220] width 15 height 15
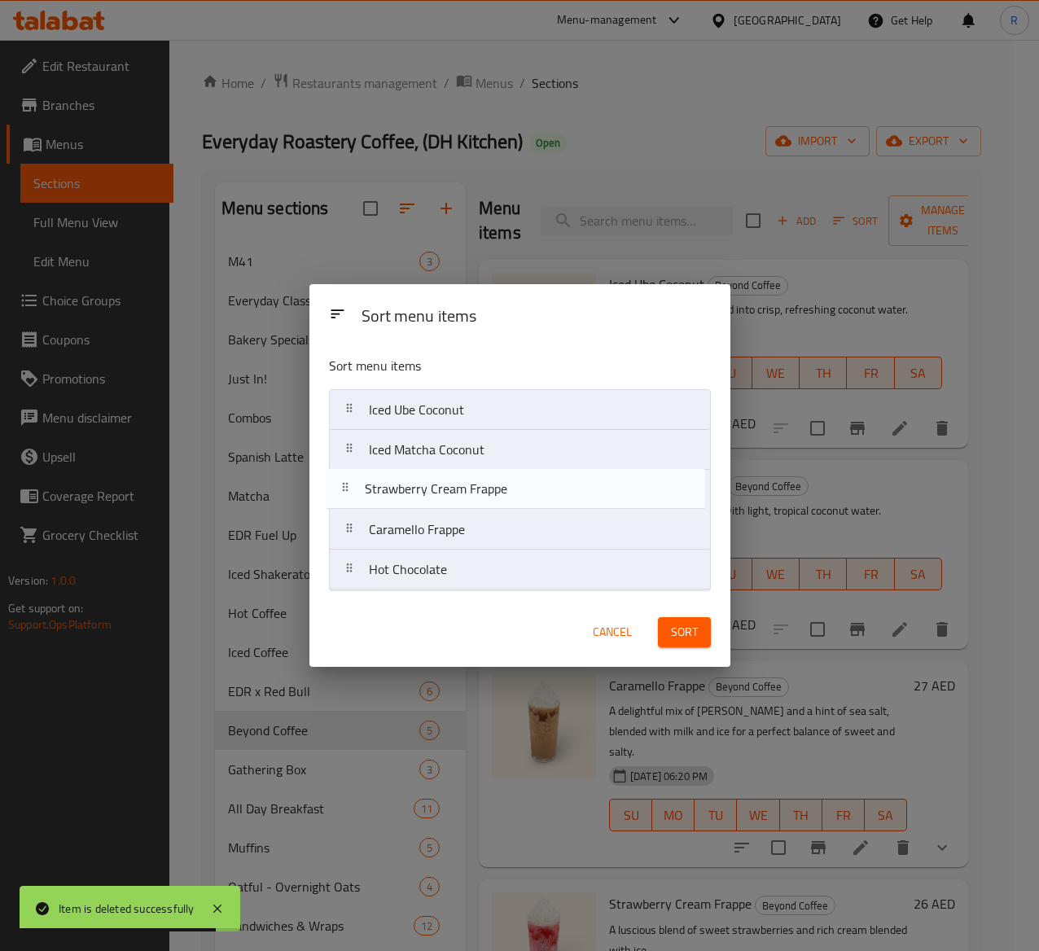
drag, startPoint x: 558, startPoint y: 544, endPoint x: 550, endPoint y: 492, distance: 52.6
click at [550, 492] on nav "Iced Ube Coconut Iced Matcha Coconut Caramello Frappe Strawberry Cream Frappe H…" at bounding box center [520, 489] width 382 height 201
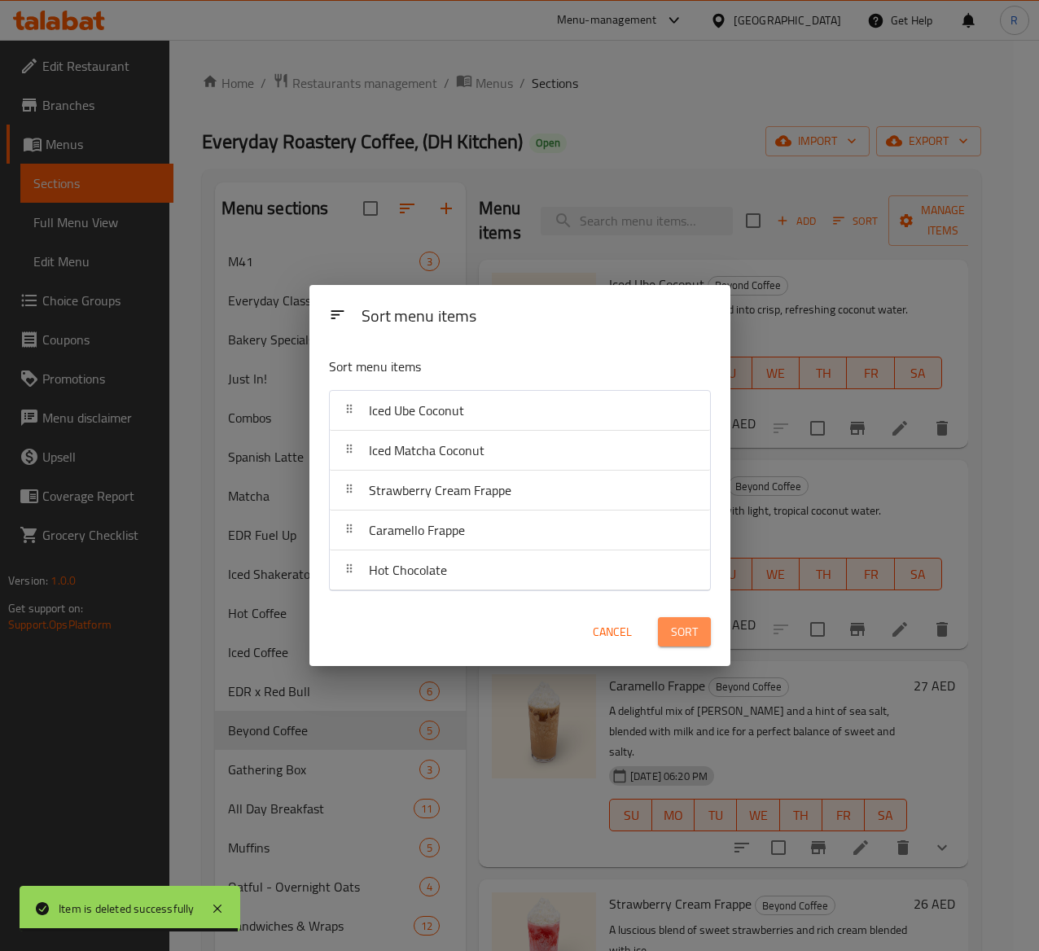
click at [692, 647] on button "Sort" at bounding box center [684, 632] width 53 height 30
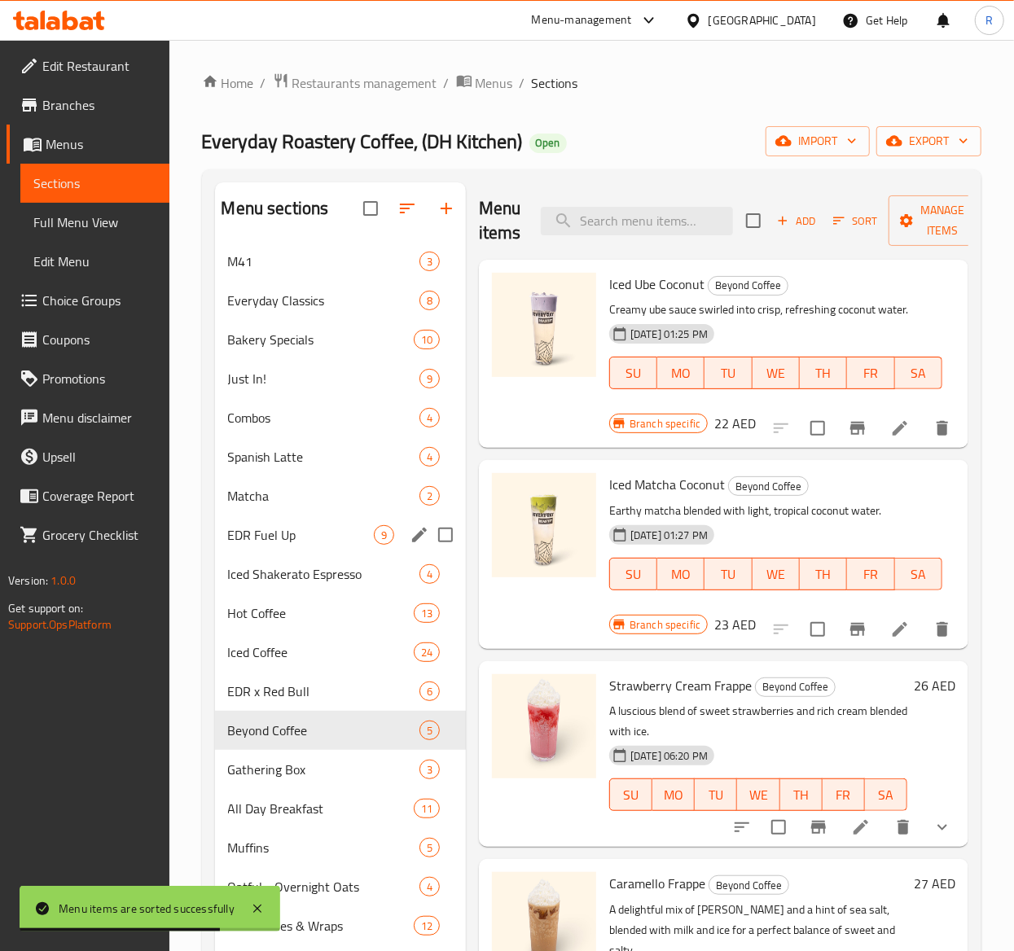
click at [330, 536] on span "EDR Fuel Up" at bounding box center [301, 535] width 146 height 20
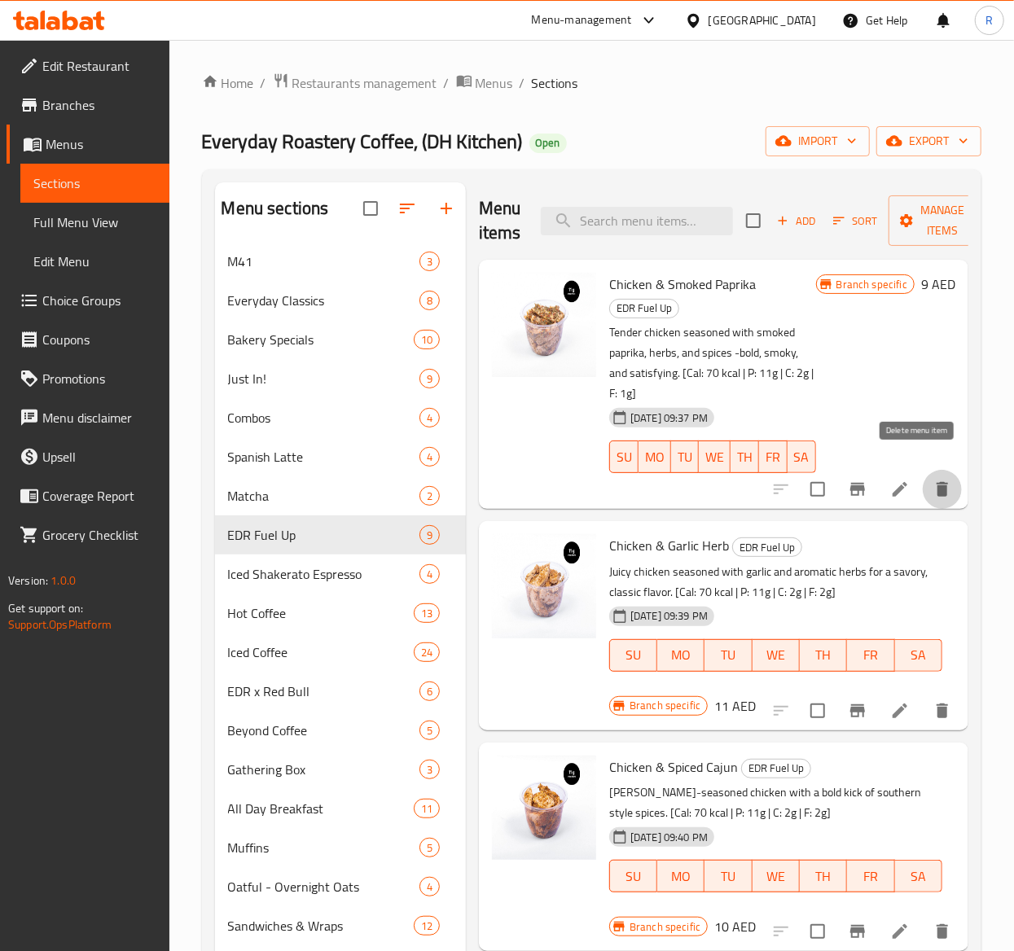
click at [932, 480] on icon "delete" at bounding box center [942, 490] width 20 height 20
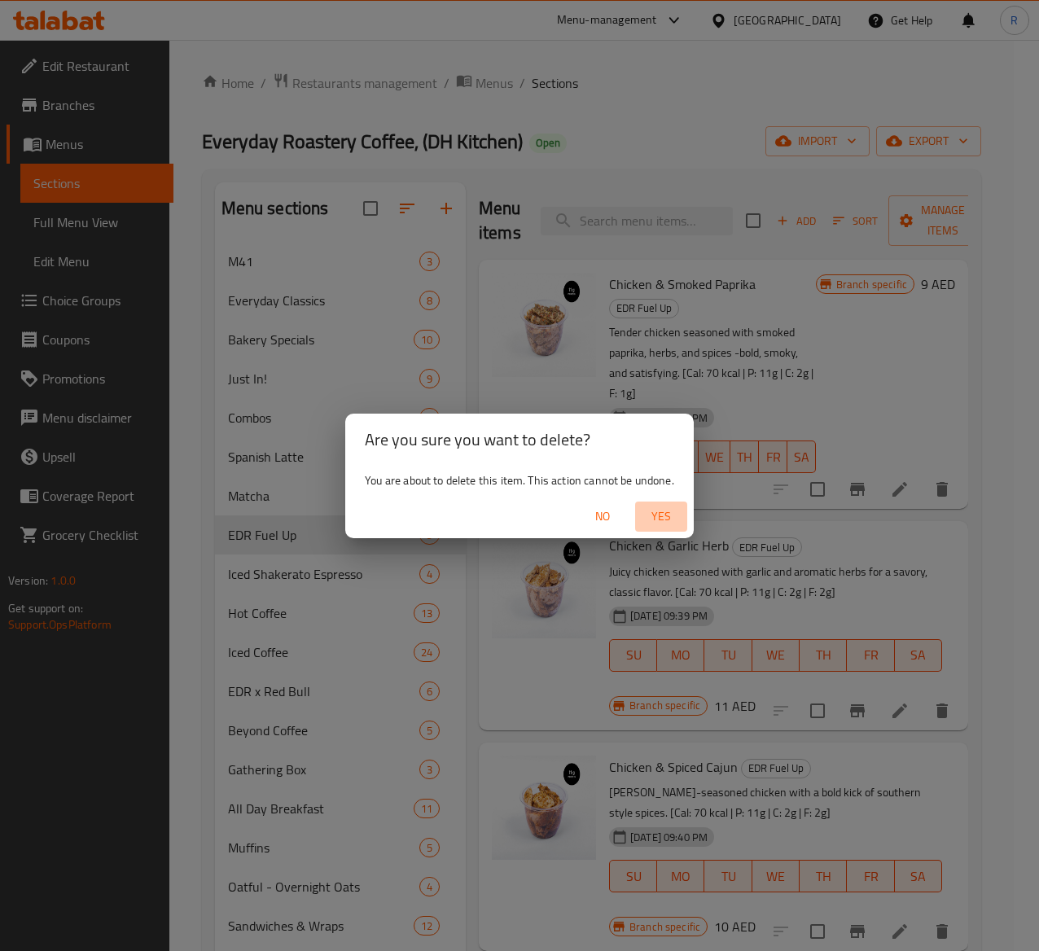
click at [663, 507] on span "Yes" at bounding box center [661, 517] width 39 height 20
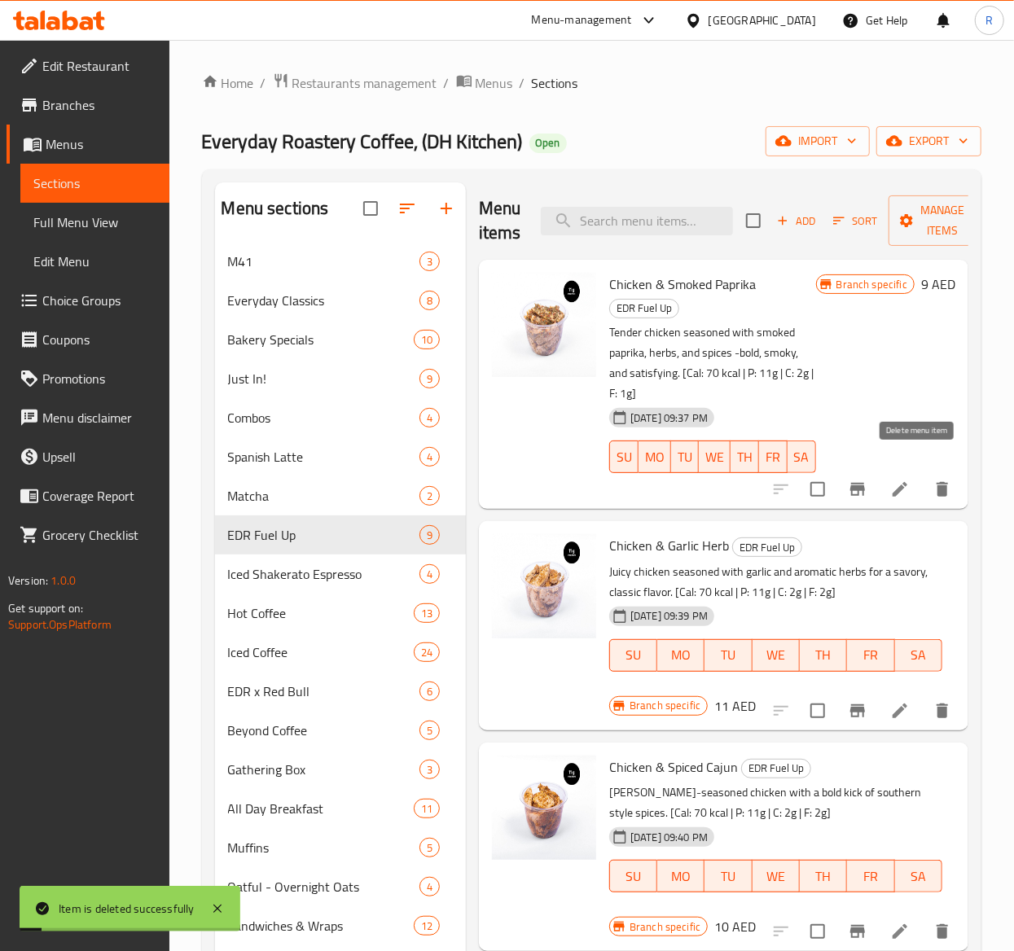
click at [932, 480] on icon "delete" at bounding box center [942, 490] width 20 height 20
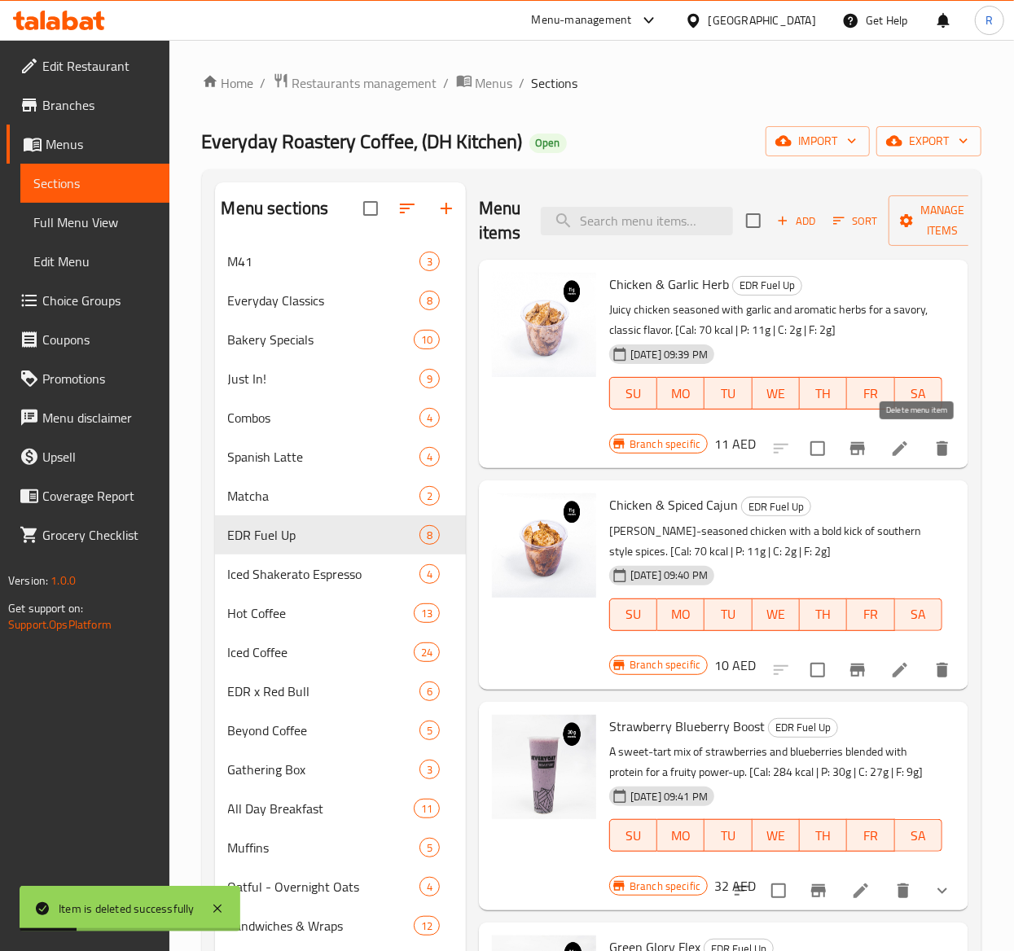
click at [937, 445] on icon "delete" at bounding box center [942, 448] width 11 height 15
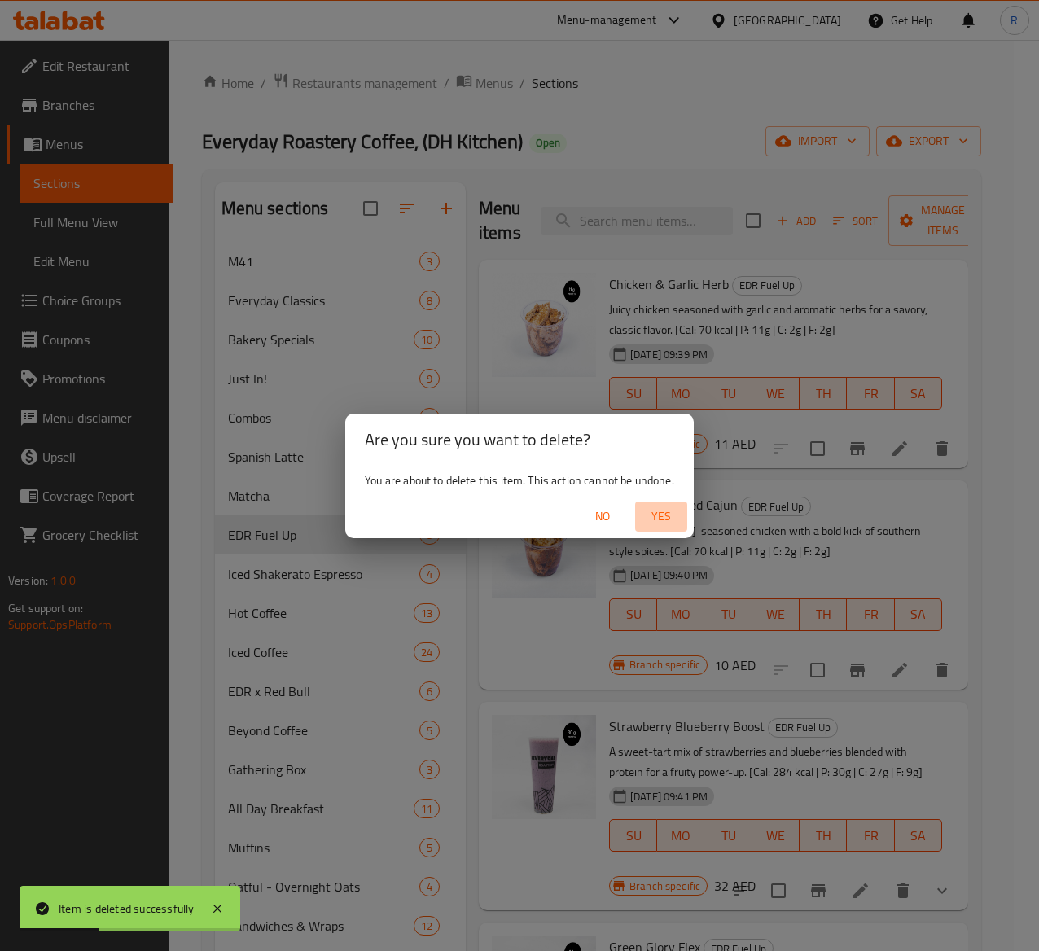
click at [661, 513] on span "Yes" at bounding box center [661, 517] width 39 height 20
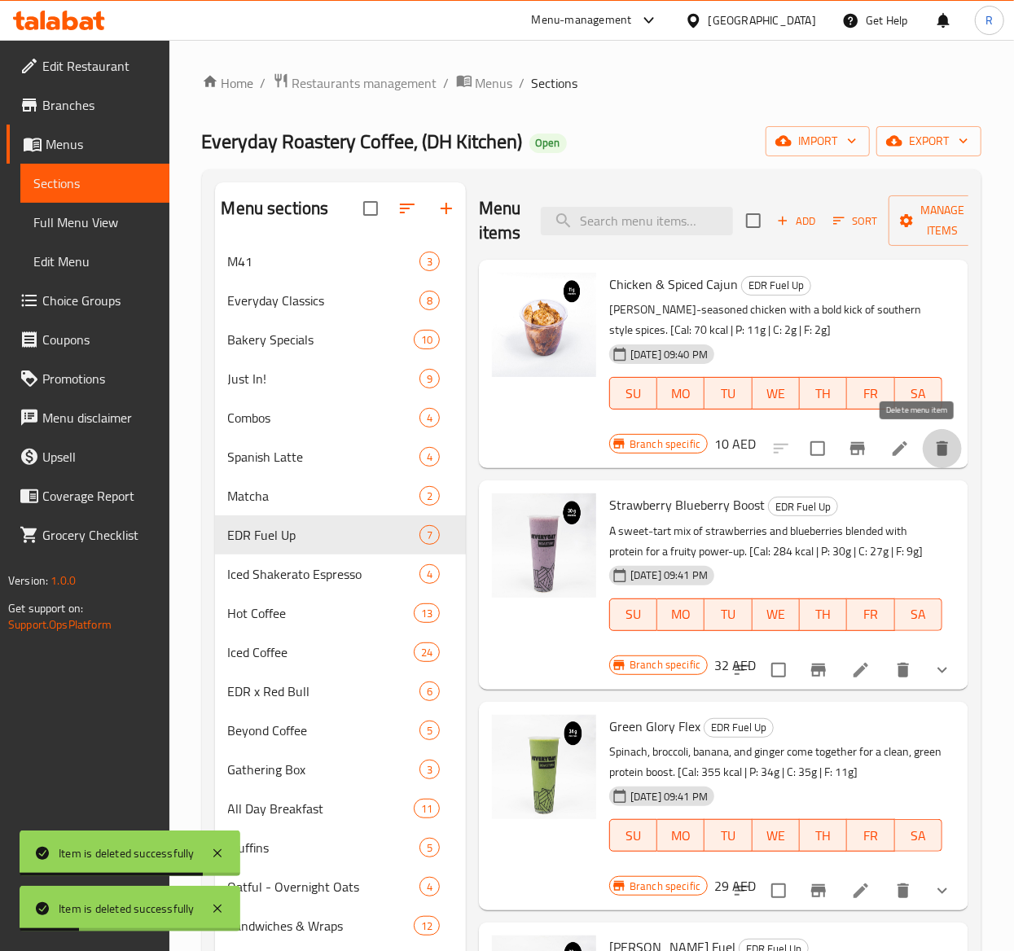
click at [937, 449] on icon "delete" at bounding box center [942, 448] width 11 height 15
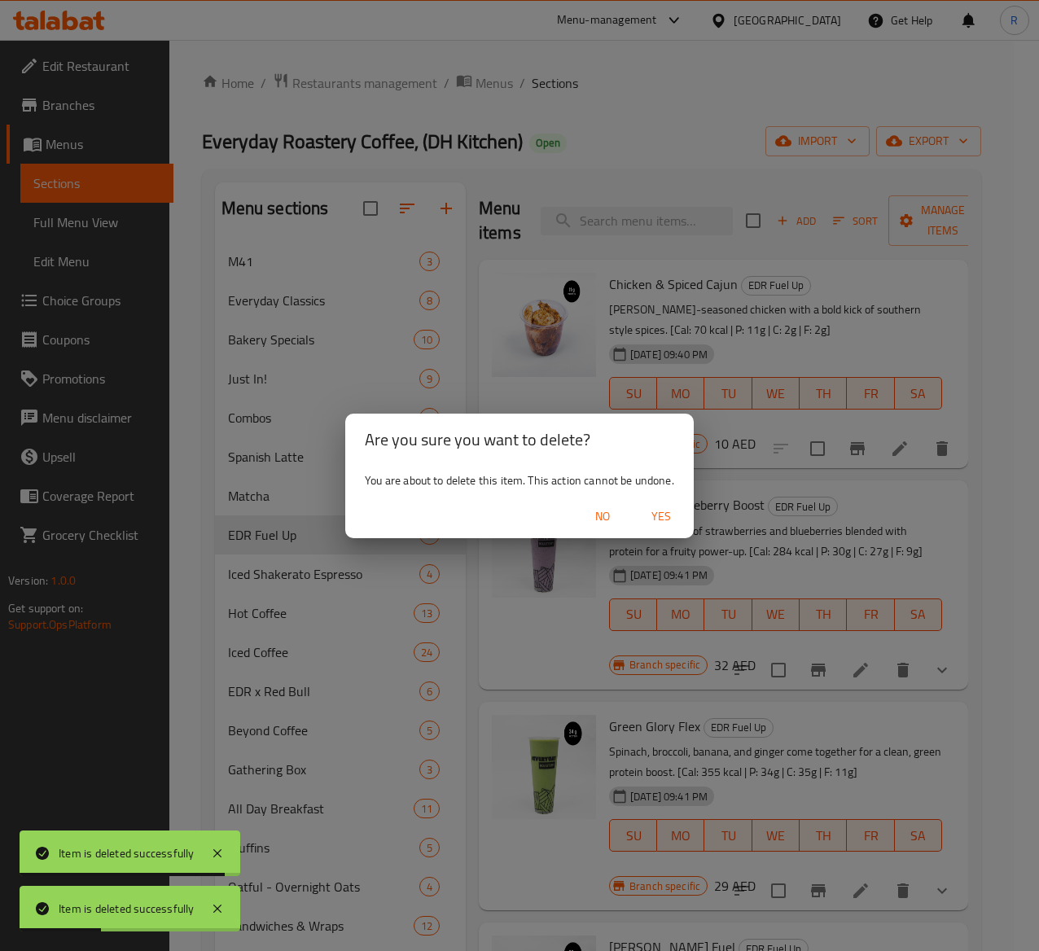
click at [666, 513] on span "Yes" at bounding box center [661, 517] width 39 height 20
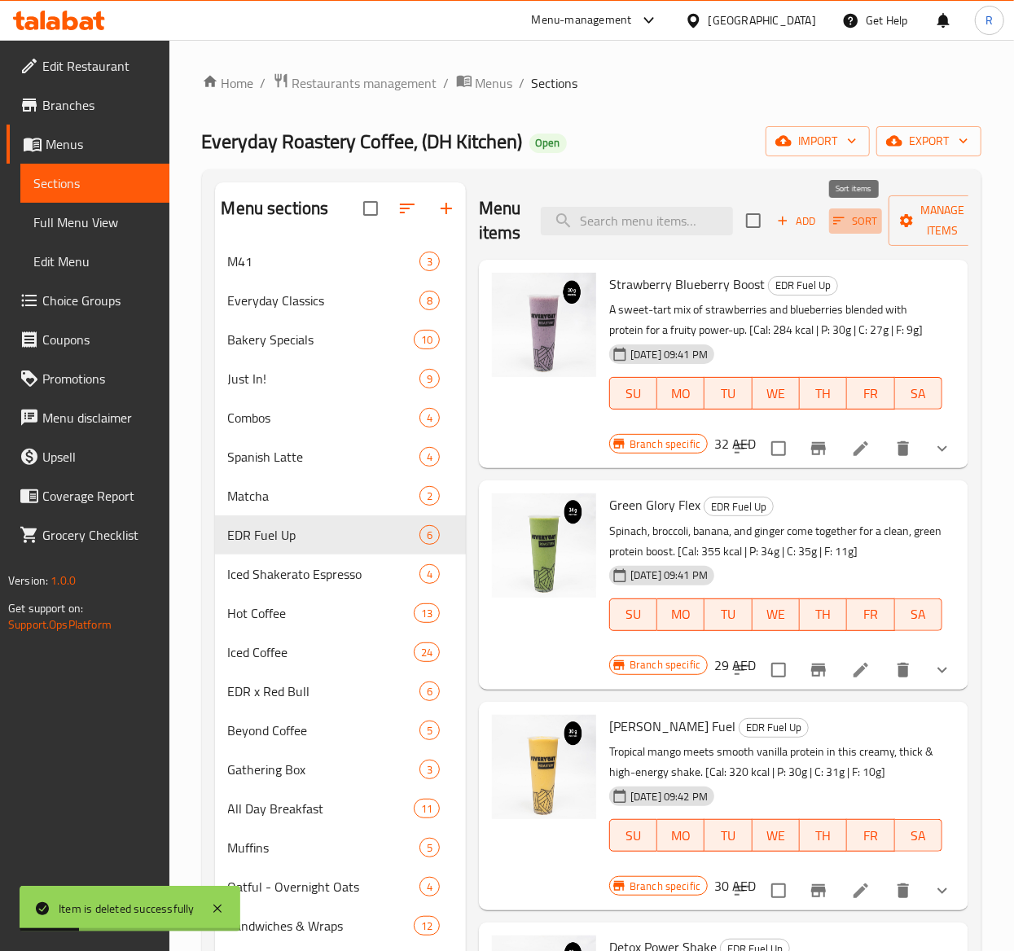
click at [858, 218] on span "Sort" at bounding box center [855, 221] width 45 height 19
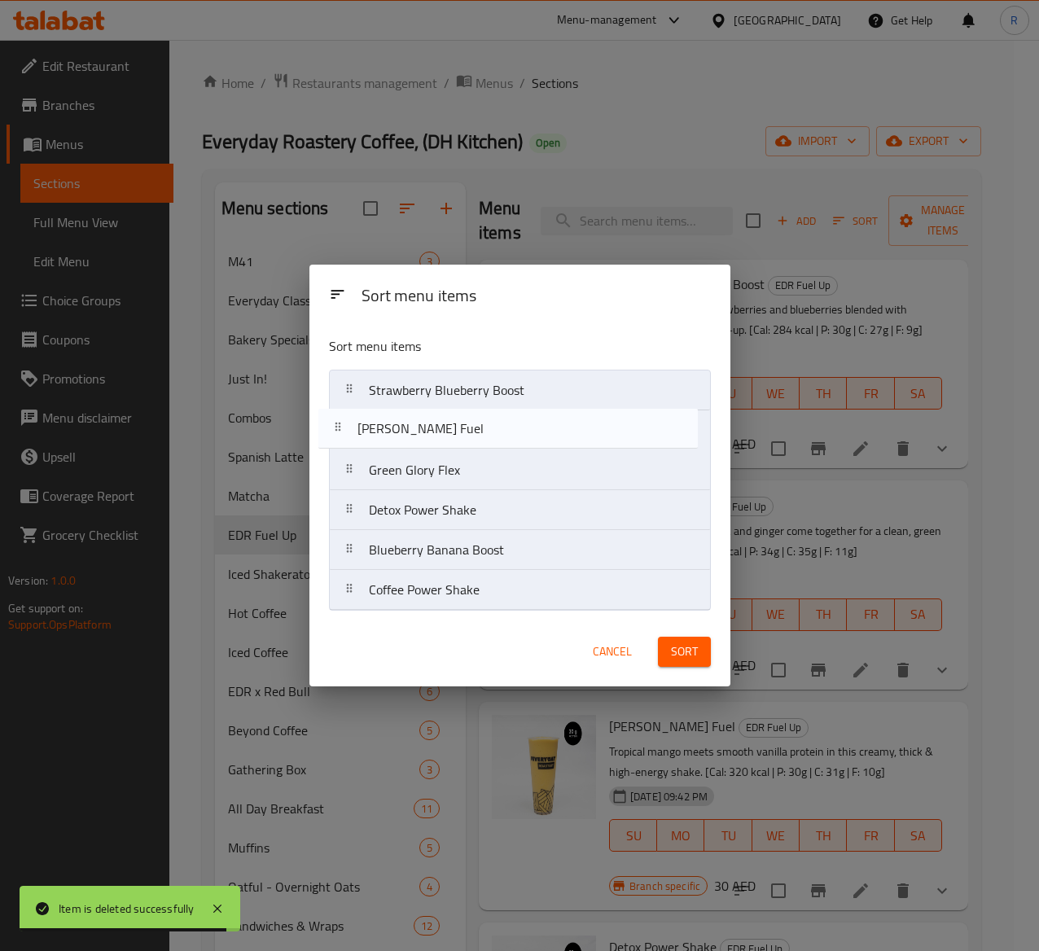
drag, startPoint x: 516, startPoint y: 485, endPoint x: 503, endPoint y: 433, distance: 52.9
click at [503, 433] on nav "Strawberry Blueberry Boost Green Glory Flex Mango Vanilla Fuel Detox Power Shak…" at bounding box center [520, 490] width 382 height 241
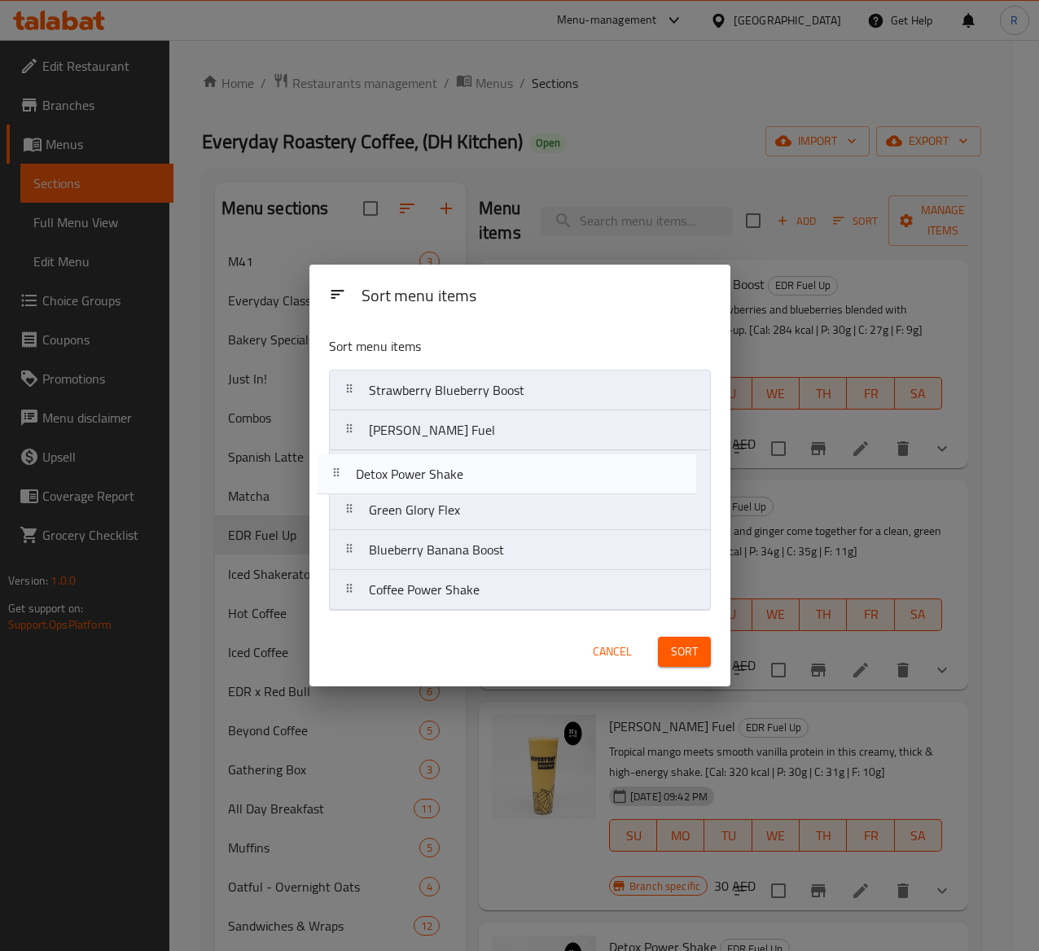
drag, startPoint x: 510, startPoint y: 511, endPoint x: 496, endPoint y: 471, distance: 43.0
click at [496, 471] on nav "Strawberry Blueberry Boost Mango Vanilla Fuel Green Glory Flex Detox Power Shak…" at bounding box center [520, 490] width 382 height 241
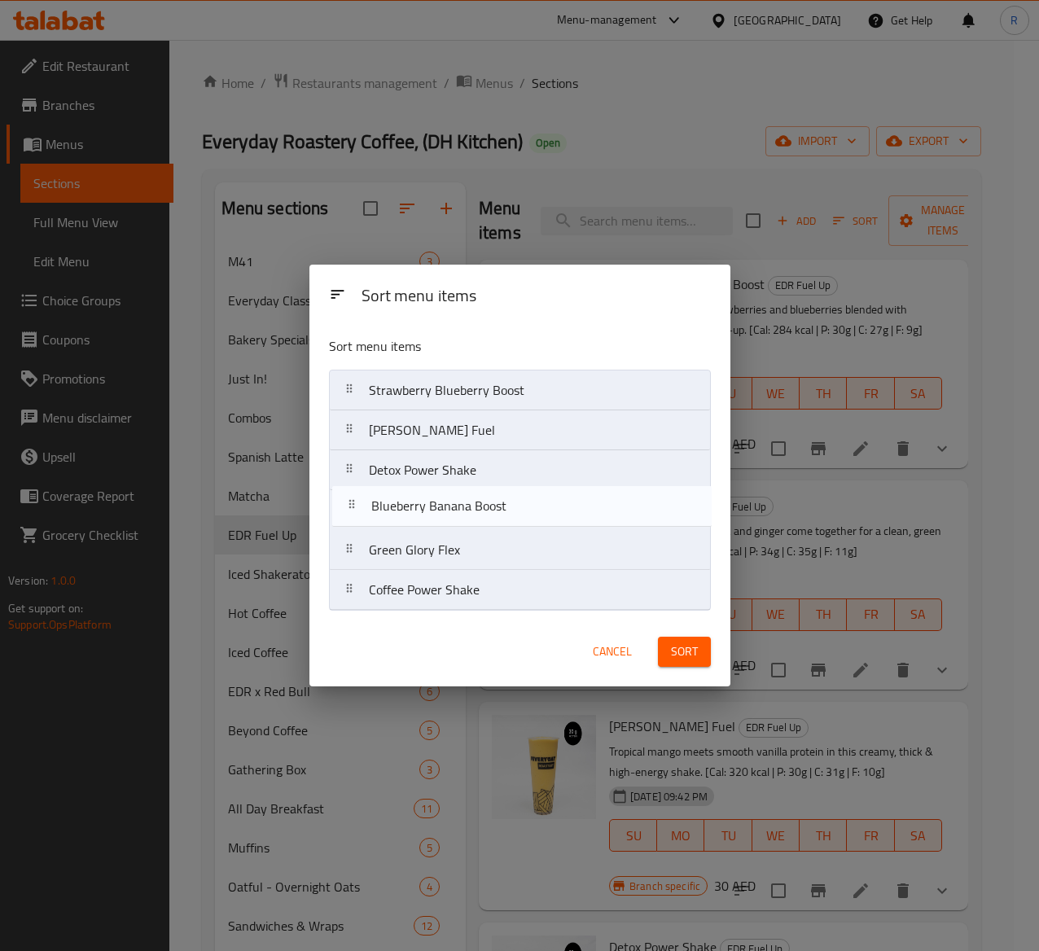
drag, startPoint x: 509, startPoint y: 559, endPoint x: 511, endPoint y: 511, distance: 47.3
click at [511, 511] on nav "Strawberry Blueberry Boost Mango Vanilla Fuel Detox Power Shake Green Glory Fle…" at bounding box center [520, 490] width 382 height 241
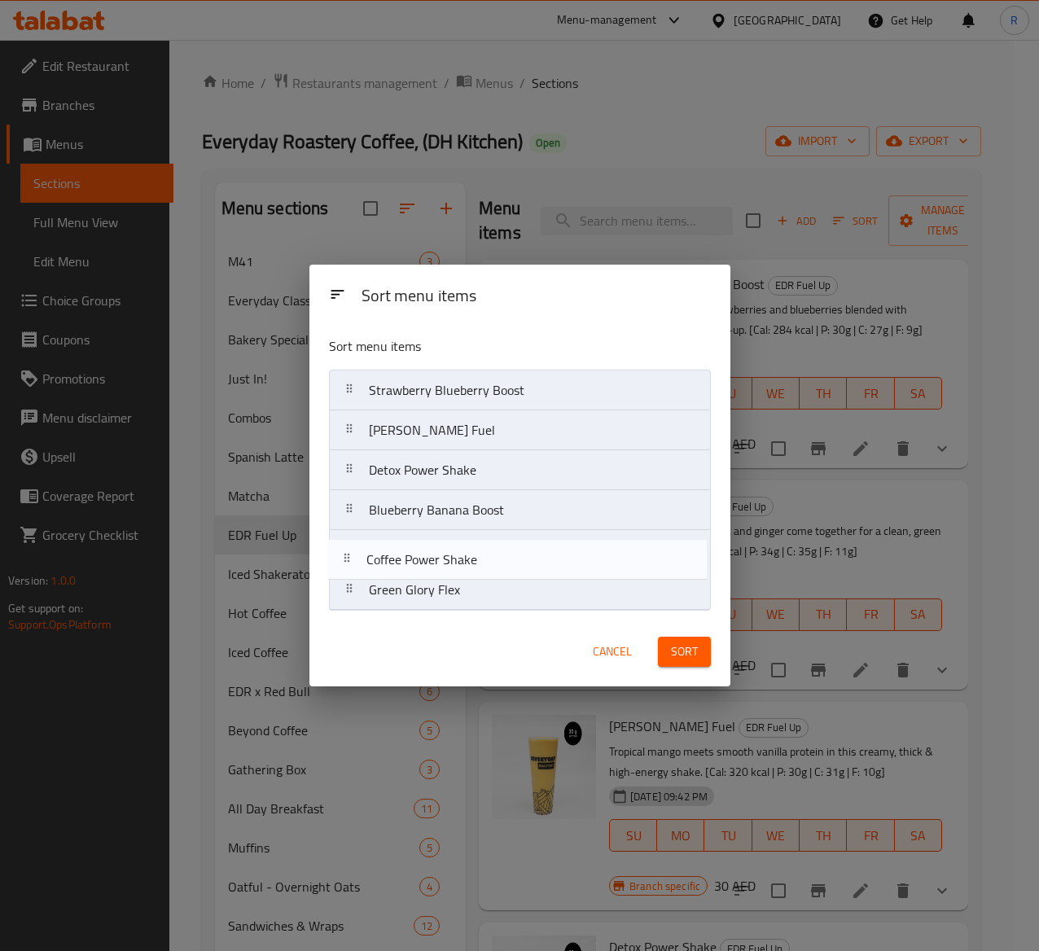
drag, startPoint x: 511, startPoint y: 601, endPoint x: 509, endPoint y: 559, distance: 41.6
click at [509, 559] on nav "Strawberry Blueberry Boost Mango Vanilla Fuel Detox Power Shake Blueberry Banan…" at bounding box center [520, 490] width 382 height 241
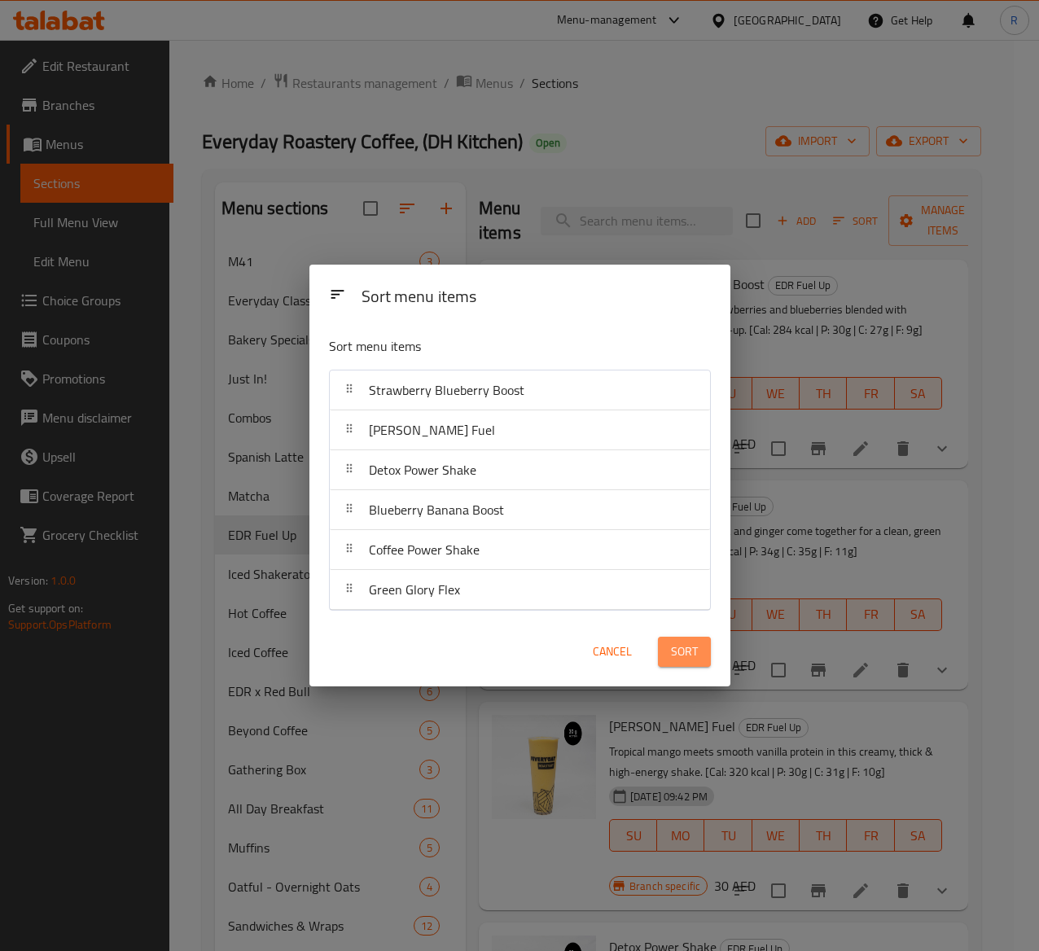
click at [684, 651] on span "Sort" at bounding box center [684, 652] width 27 height 20
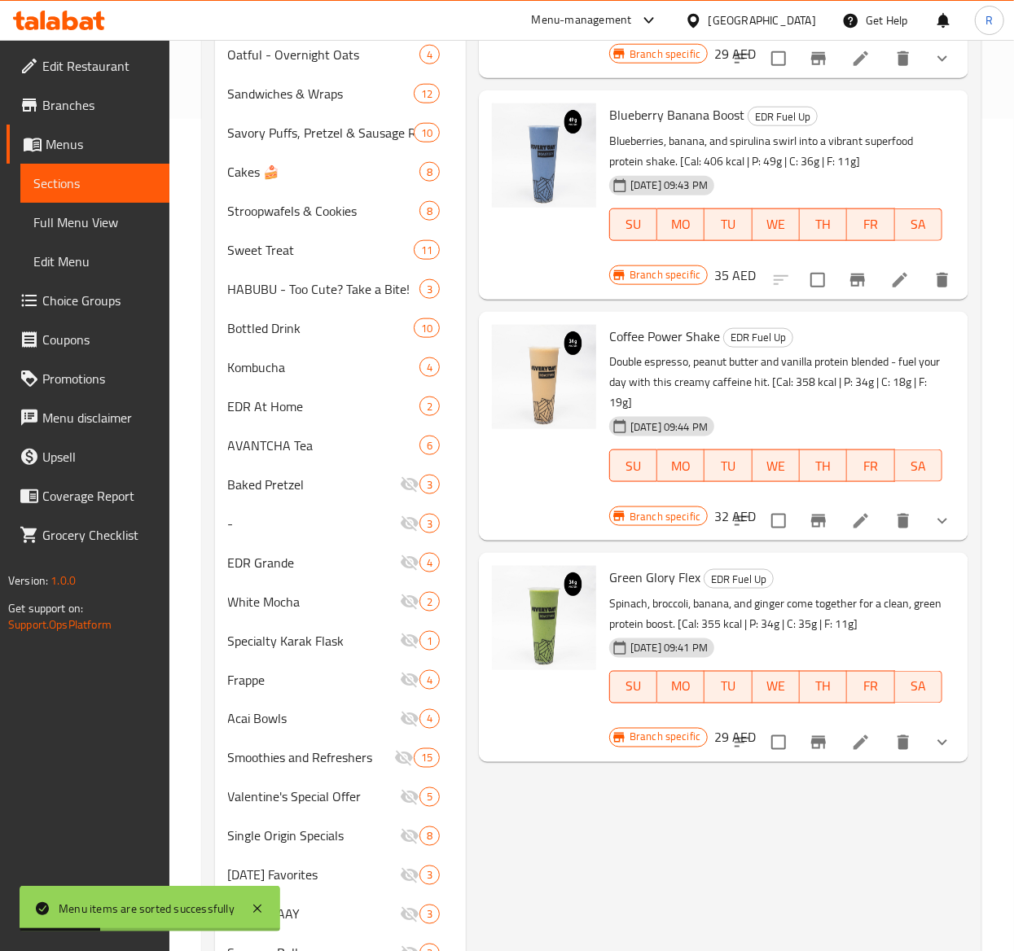
scroll to position [946, 0]
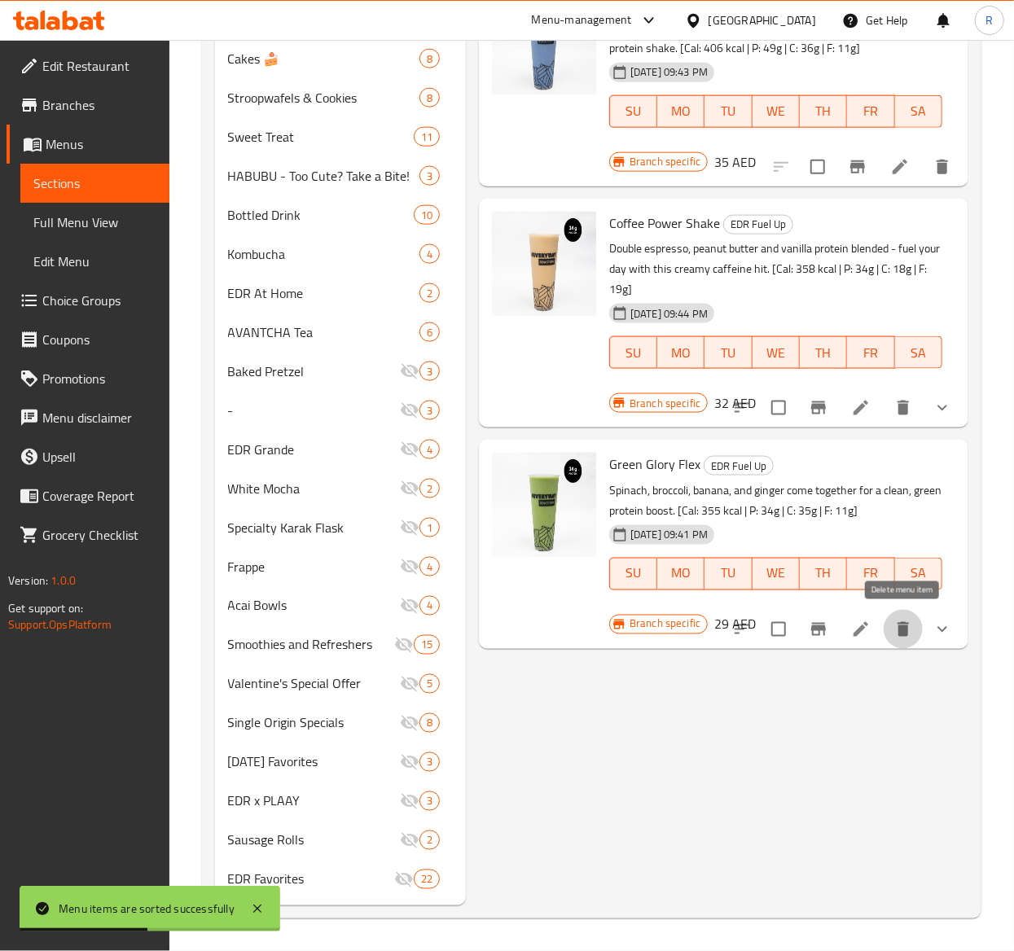
click at [899, 634] on icon "delete" at bounding box center [902, 629] width 11 height 15
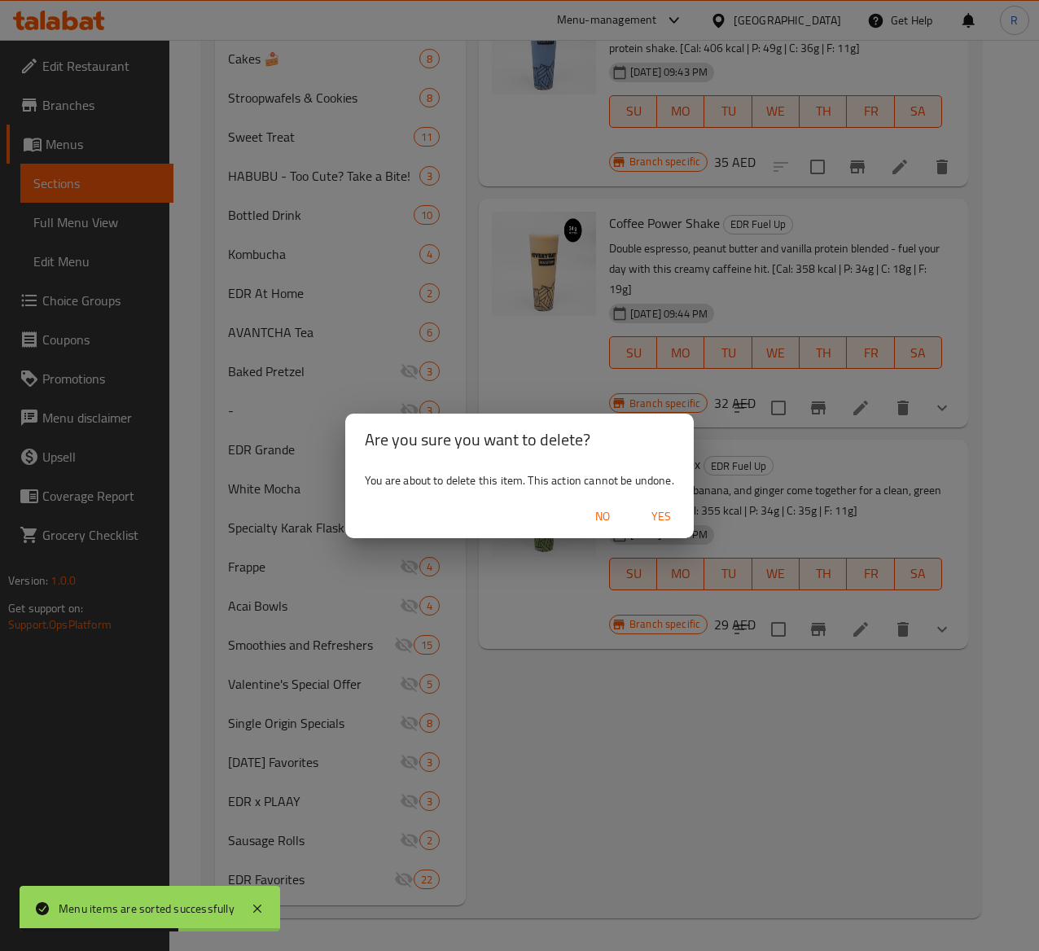
click at [658, 507] on span "Yes" at bounding box center [661, 517] width 39 height 20
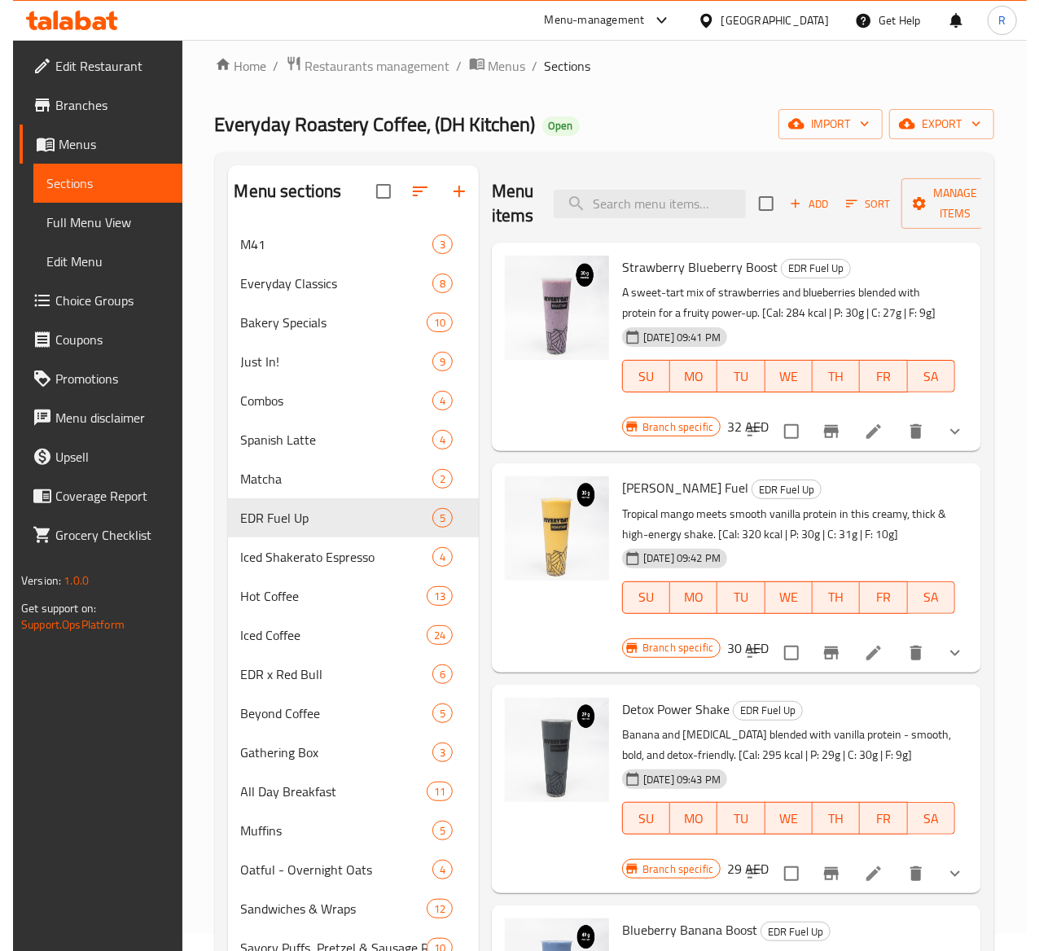
scroll to position [0, 0]
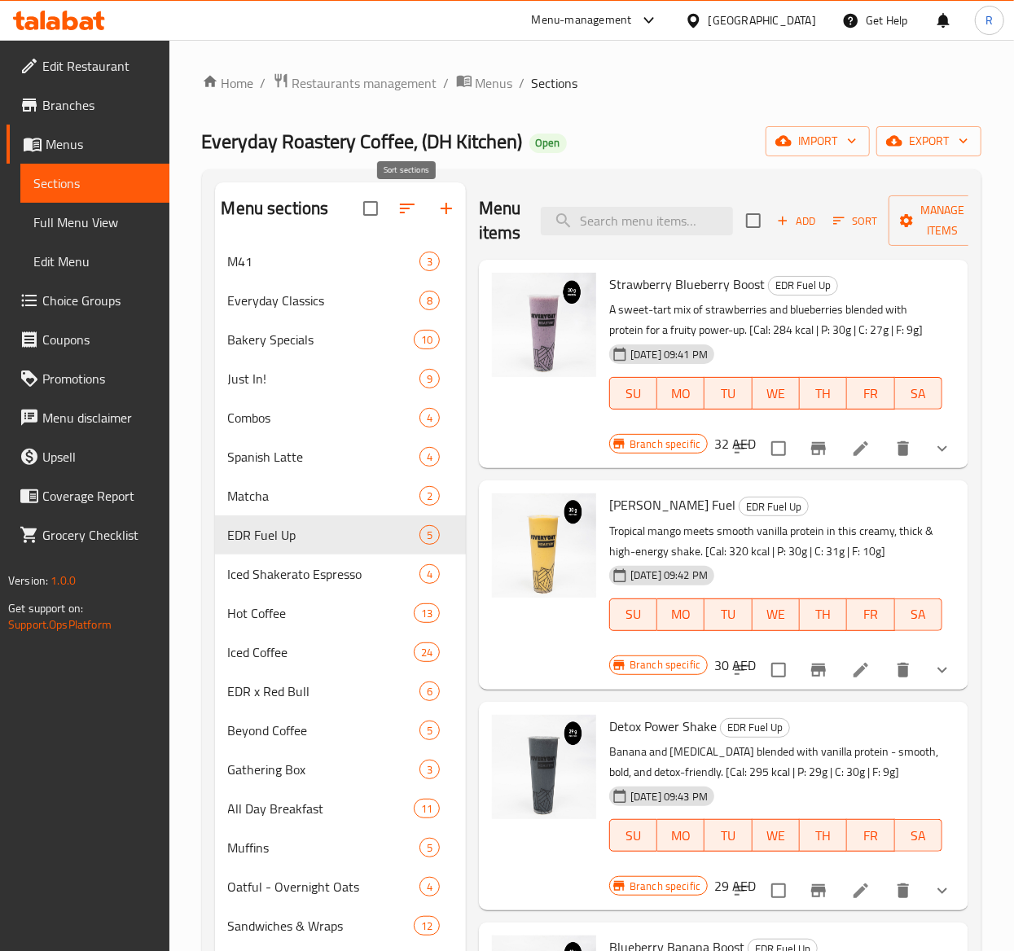
click at [422, 218] on button "button" at bounding box center [407, 208] width 39 height 39
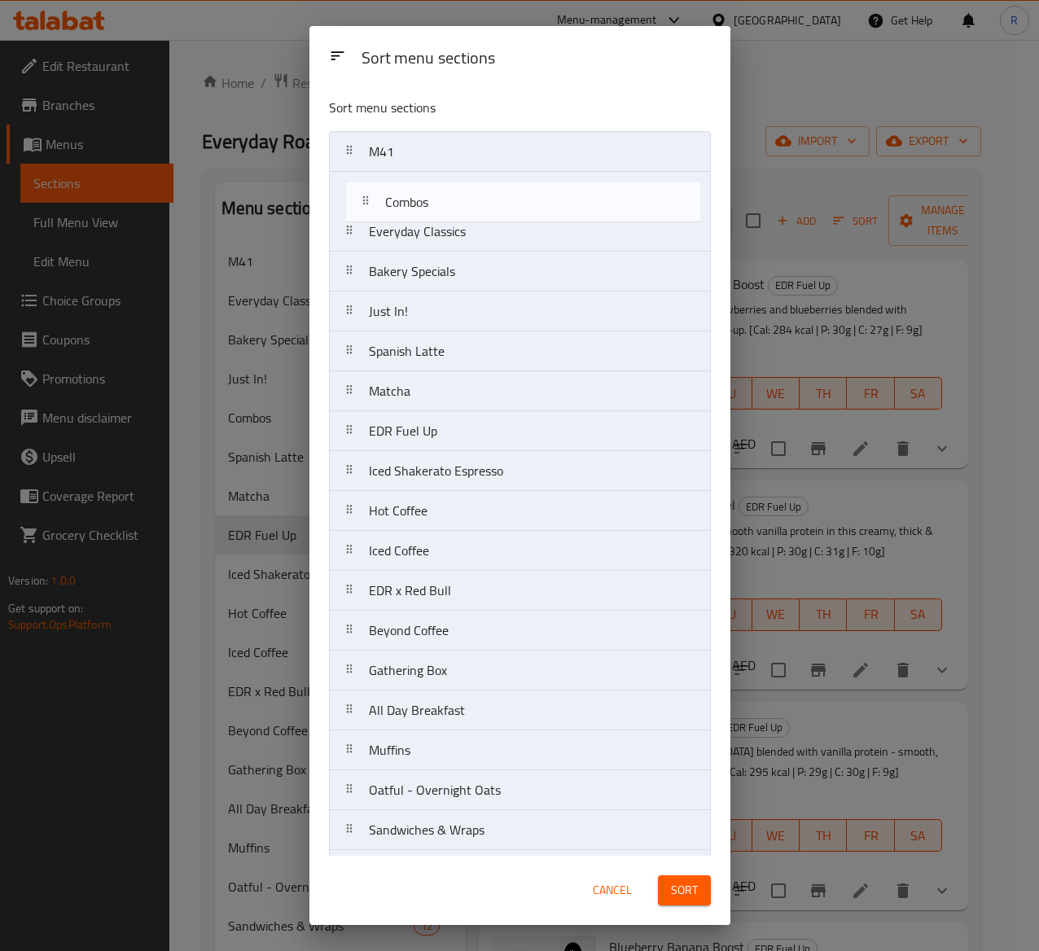
drag, startPoint x: 459, startPoint y: 318, endPoint x: 476, endPoint y: 202, distance: 117.6
click at [476, 202] on nav "M41 Everyday Classics Bakery Specials Just In! Combos Spanish Latte Matcha EDR …" at bounding box center [520, 950] width 382 height 1638
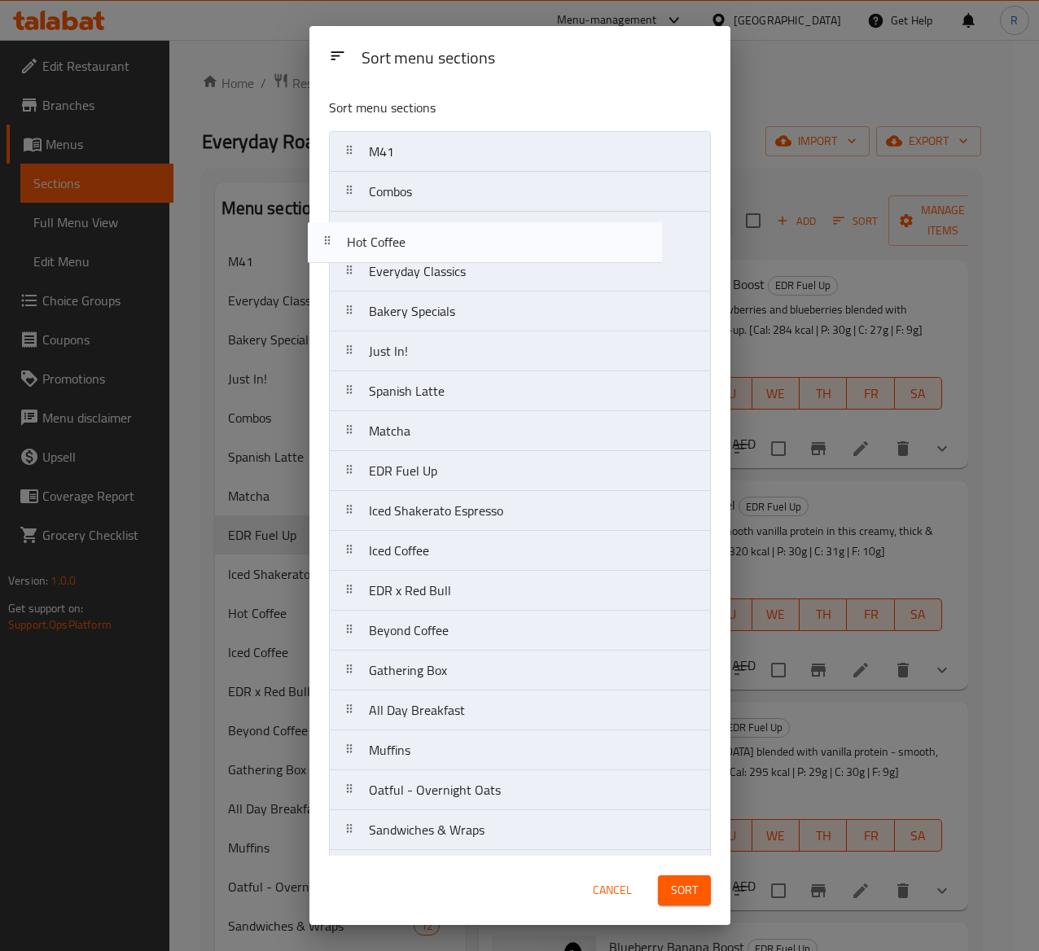
drag, startPoint x: 467, startPoint y: 517, endPoint x: 447, endPoint y: 236, distance: 281.6
click at [447, 236] on nav "M41 Combos Everyday Classics Bakery Specials Just In! Spanish Latte Matcha EDR …" at bounding box center [520, 950] width 382 height 1638
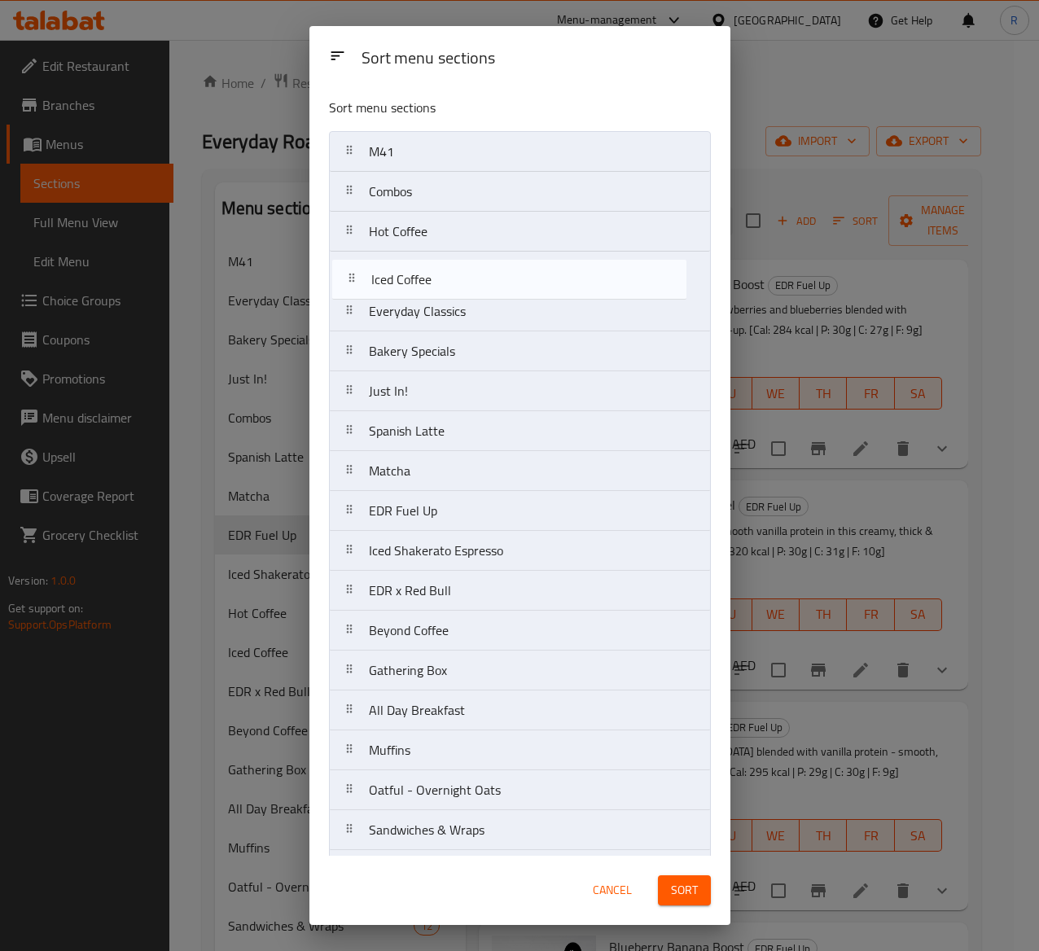
drag, startPoint x: 487, startPoint y: 554, endPoint x: 489, endPoint y: 275, distance: 278.5
click at [489, 275] on nav "M41 Combos Hot Coffee Everyday Classics Bakery Specials Just In! Spanish Latte …" at bounding box center [520, 950] width 382 height 1638
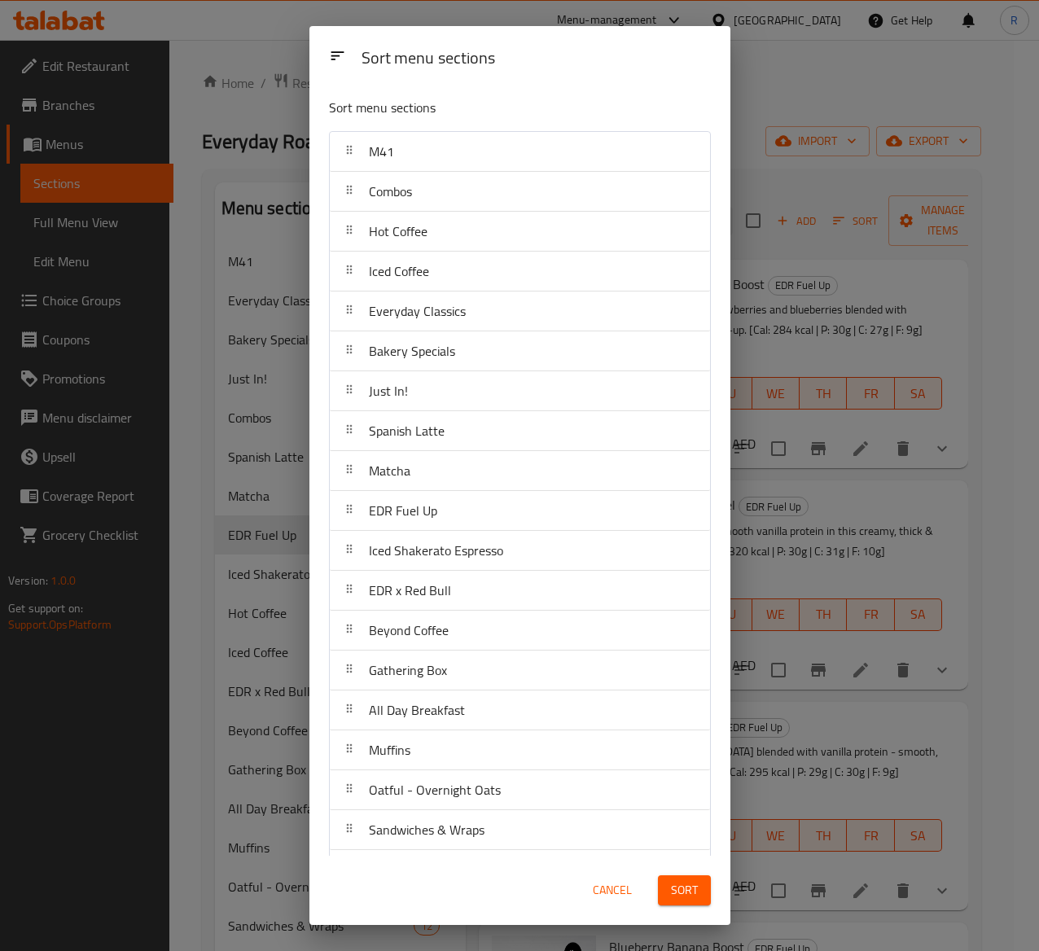
click at [689, 714] on span "Sort" at bounding box center [684, 890] width 27 height 20
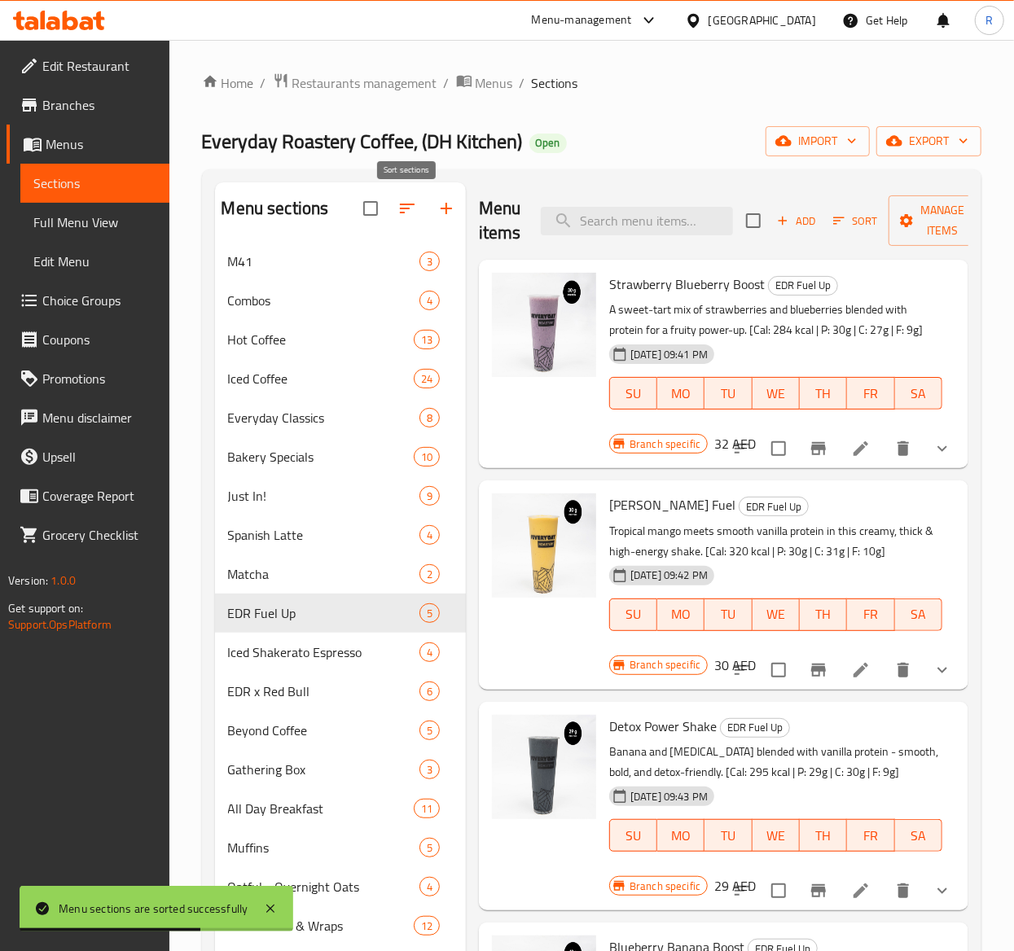
click at [405, 201] on icon "button" at bounding box center [407, 209] width 20 height 20
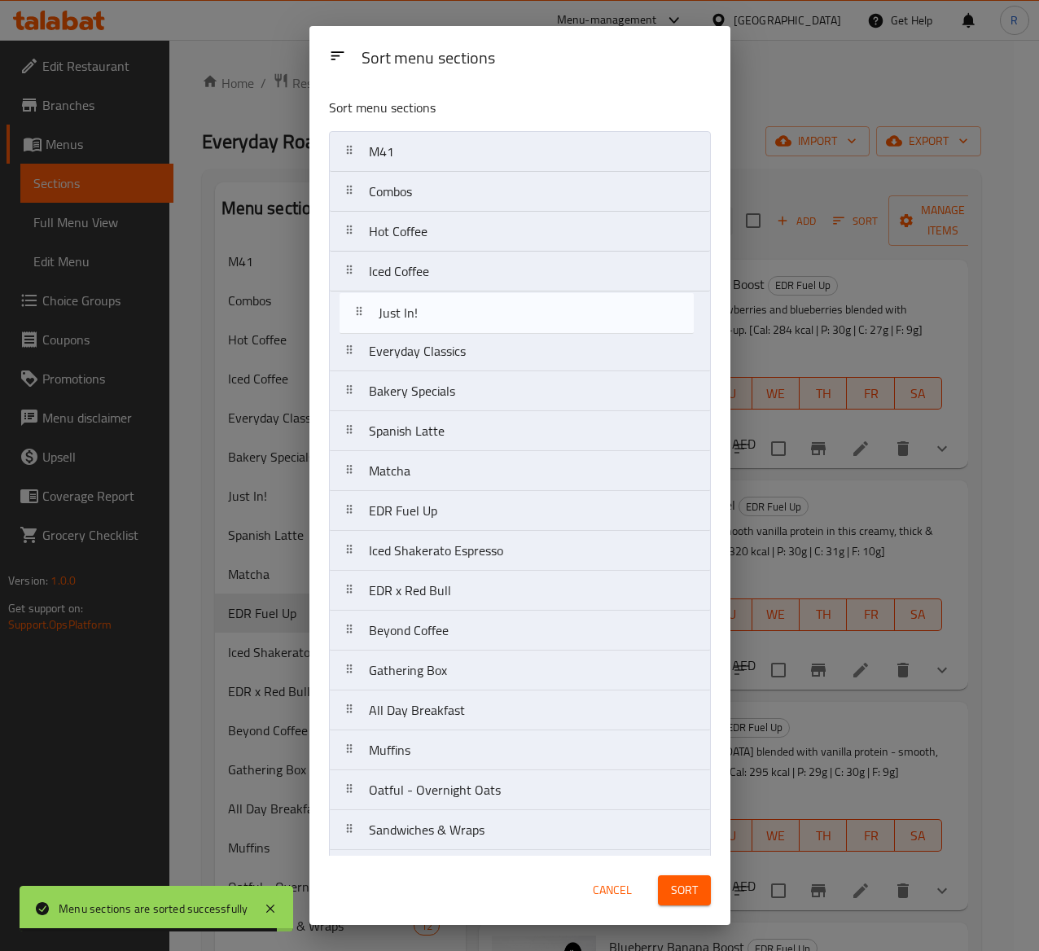
drag, startPoint x: 425, startPoint y: 399, endPoint x: 435, endPoint y: 313, distance: 86.9
click at [435, 313] on nav "M41 Combos Hot Coffee Iced Coffee Everyday Classics Bakery Specials Just In! Sp…" at bounding box center [520, 950] width 382 height 1638
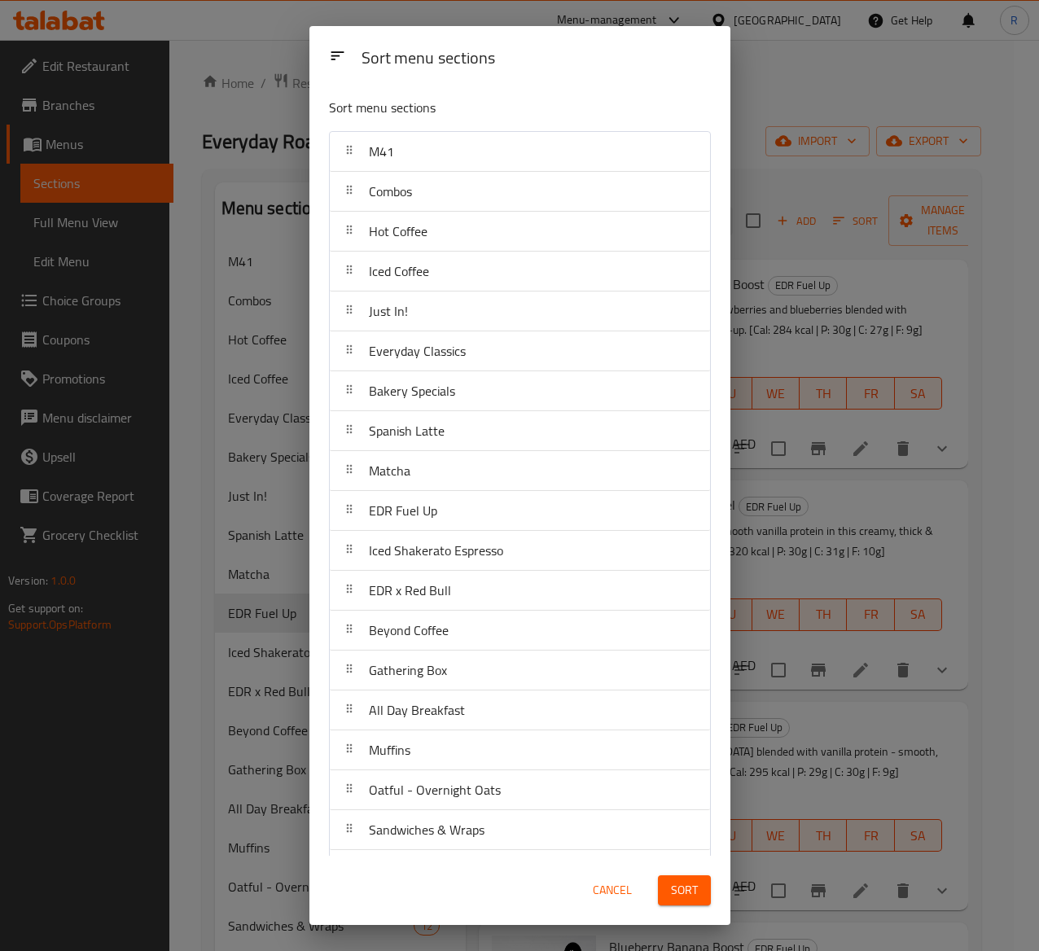
click at [698, 714] on button "Sort" at bounding box center [684, 890] width 53 height 30
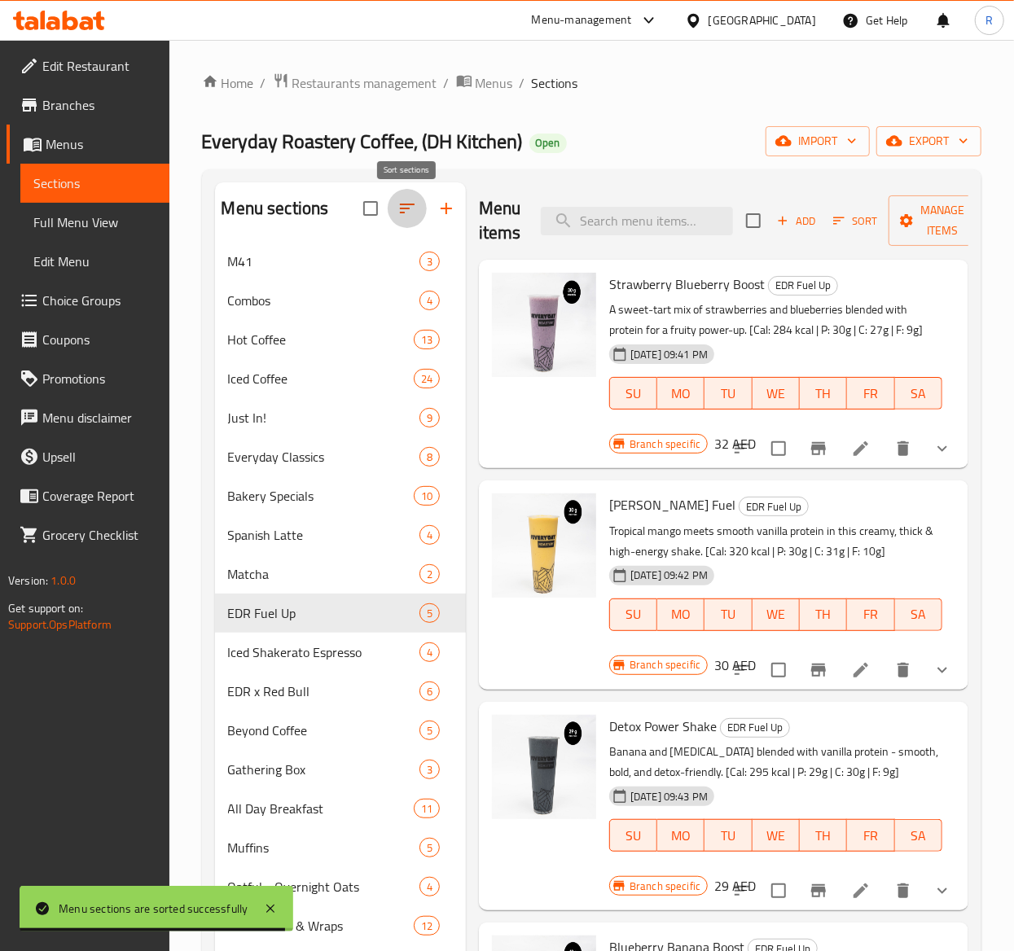
click at [401, 221] on button "button" at bounding box center [407, 208] width 39 height 39
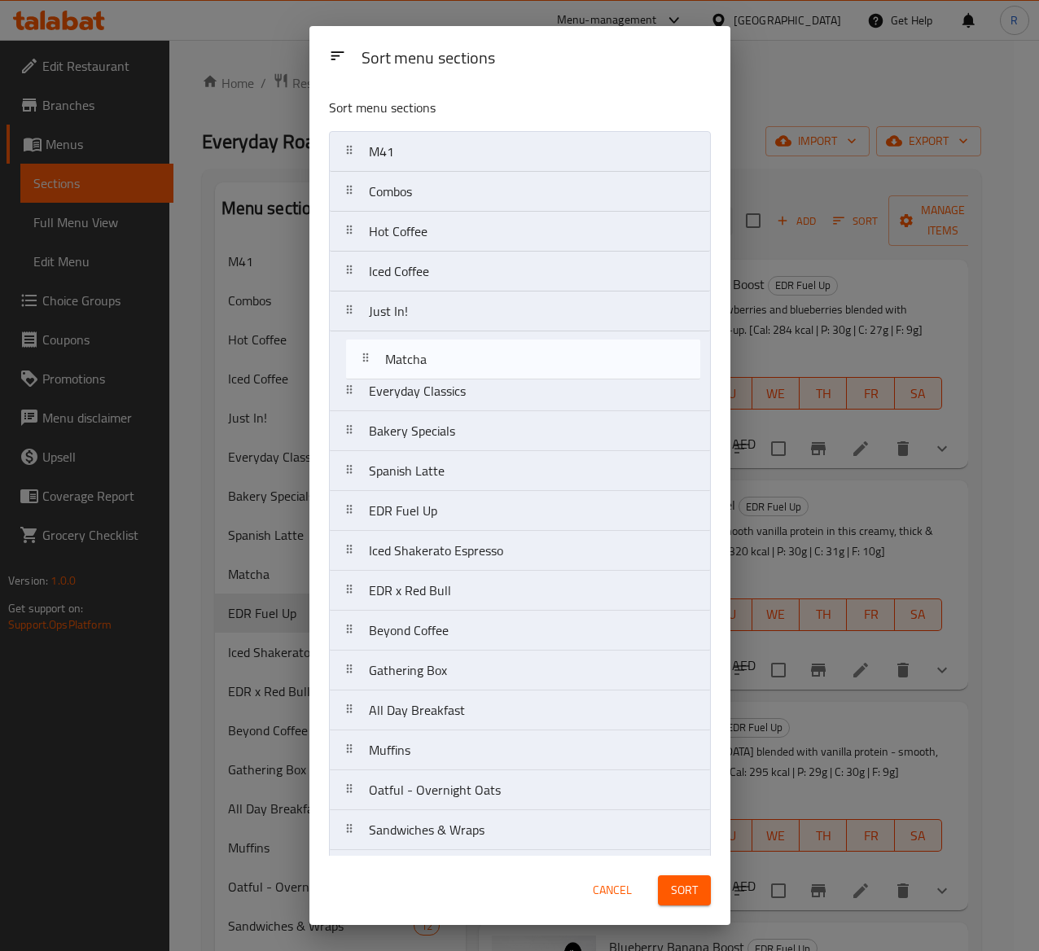
drag, startPoint x: 447, startPoint y: 485, endPoint x: 463, endPoint y: 357, distance: 129.7
click at [463, 357] on nav "M41 Combos Hot Coffee Iced Coffee Just In! Everyday Classics Bakery Specials Sp…" at bounding box center [520, 950] width 382 height 1638
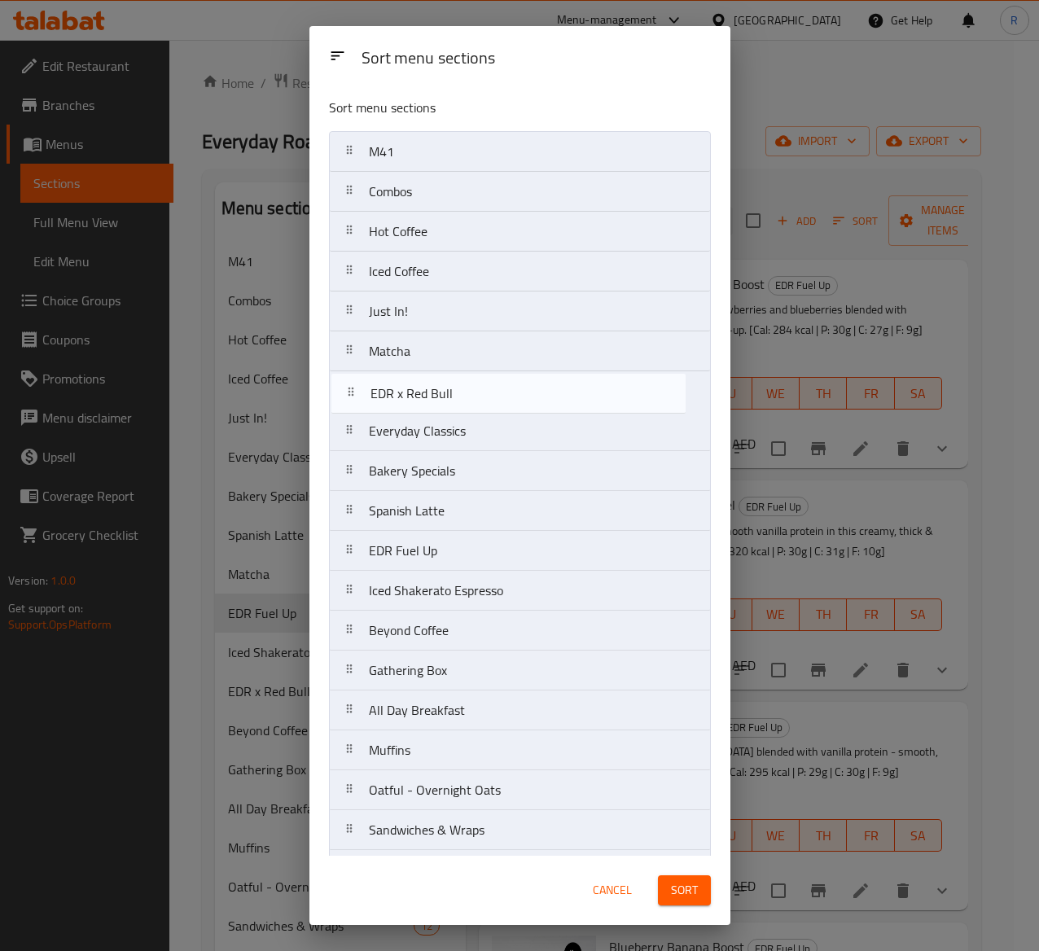
drag, startPoint x: 474, startPoint y: 601, endPoint x: 476, endPoint y: 396, distance: 205.2
click at [476, 396] on nav "M41 Combos Hot Coffee Iced Coffee Just In! Matcha Everyday Classics Bakery Spec…" at bounding box center [520, 950] width 382 height 1638
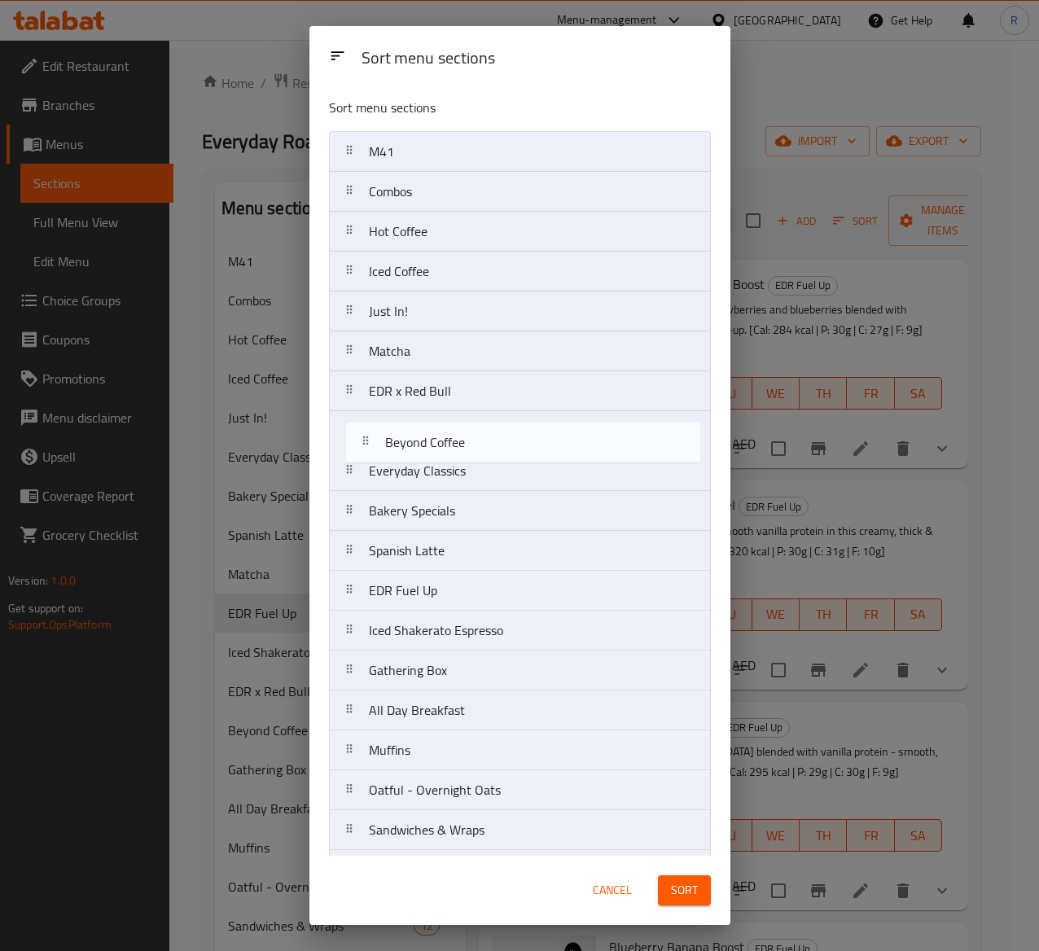
drag, startPoint x: 482, startPoint y: 645, endPoint x: 502, endPoint y: 436, distance: 209.4
click at [502, 436] on nav "M41 Combos Hot Coffee Iced Coffee Just In! Matcha EDR x Red Bull Everyday Class…" at bounding box center [520, 950] width 382 height 1638
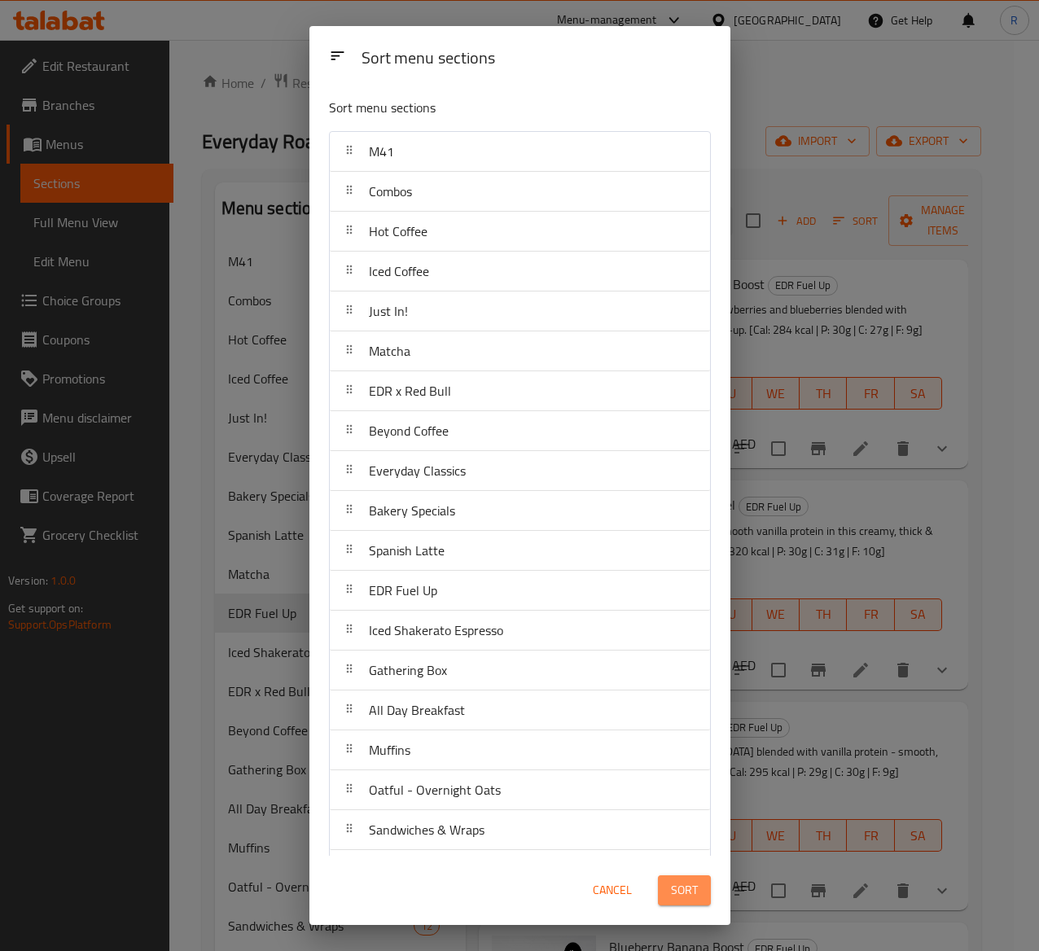
click at [691, 714] on span "Sort" at bounding box center [684, 890] width 27 height 20
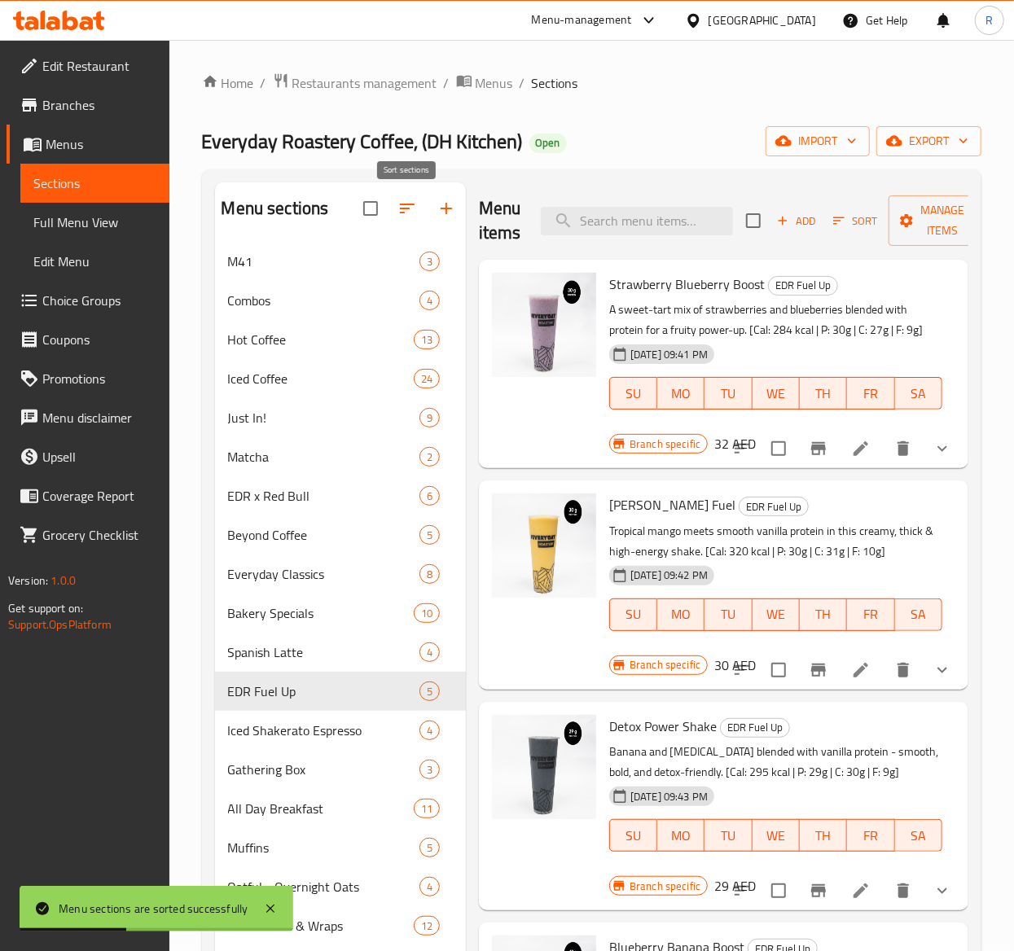
click at [404, 200] on icon "button" at bounding box center [407, 209] width 20 height 20
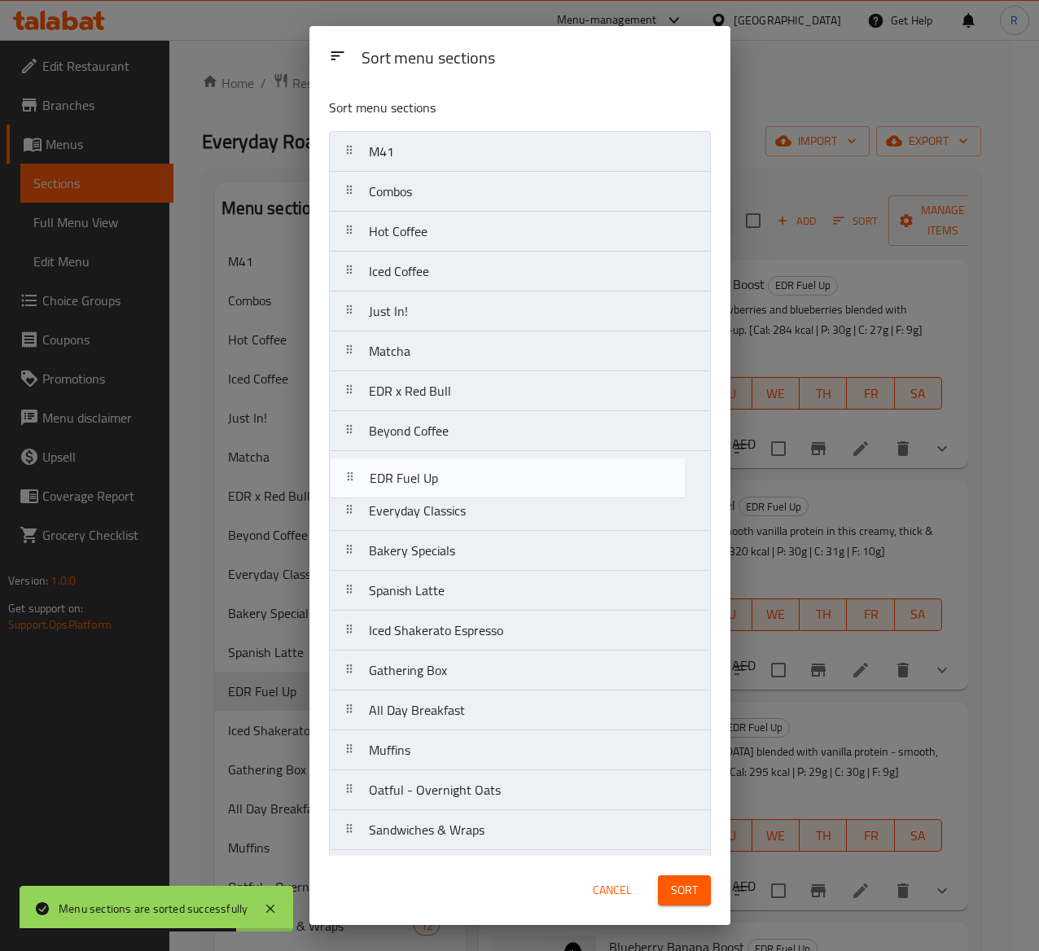
drag, startPoint x: 454, startPoint y: 604, endPoint x: 454, endPoint y: 482, distance: 122.2
click at [454, 482] on nav "M41 Combos Hot Coffee Iced Coffee Just In! Matcha EDR x Red Bull Beyond Coffee …" at bounding box center [520, 950] width 382 height 1638
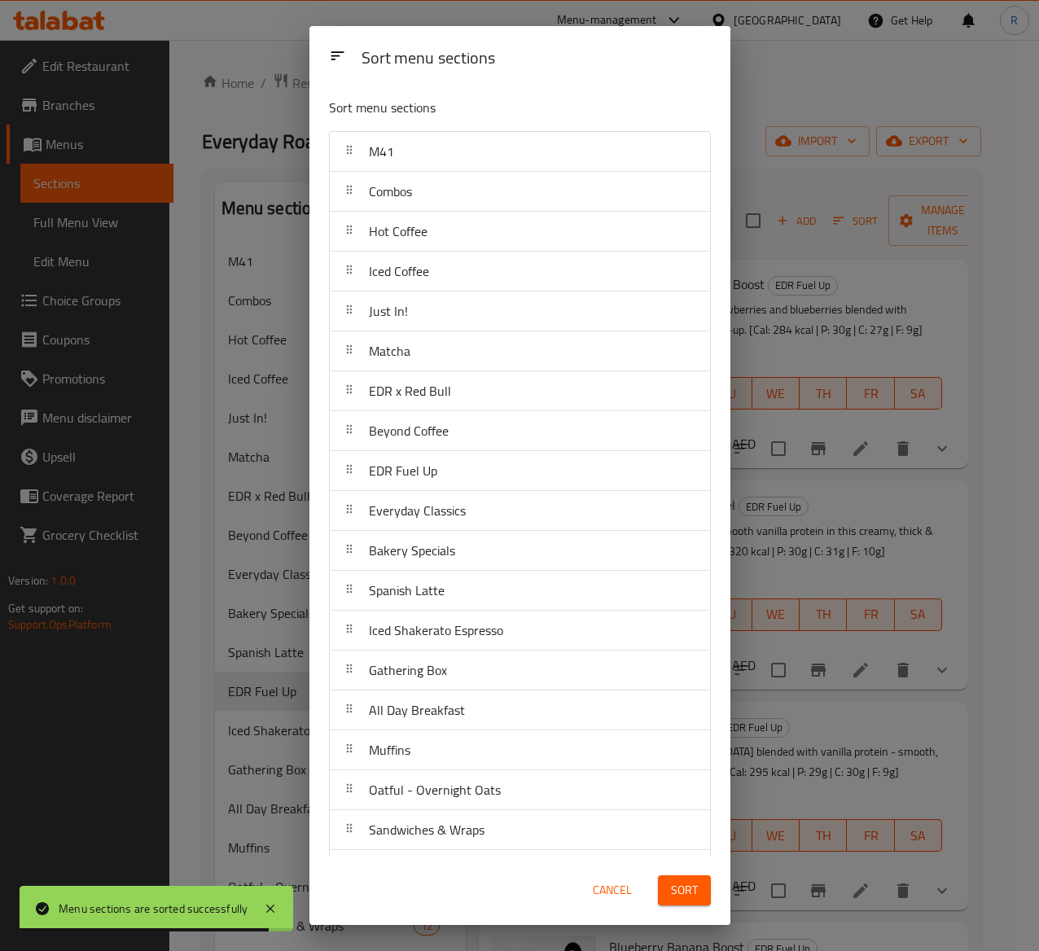
click at [685, 714] on span "Sort" at bounding box center [684, 890] width 27 height 20
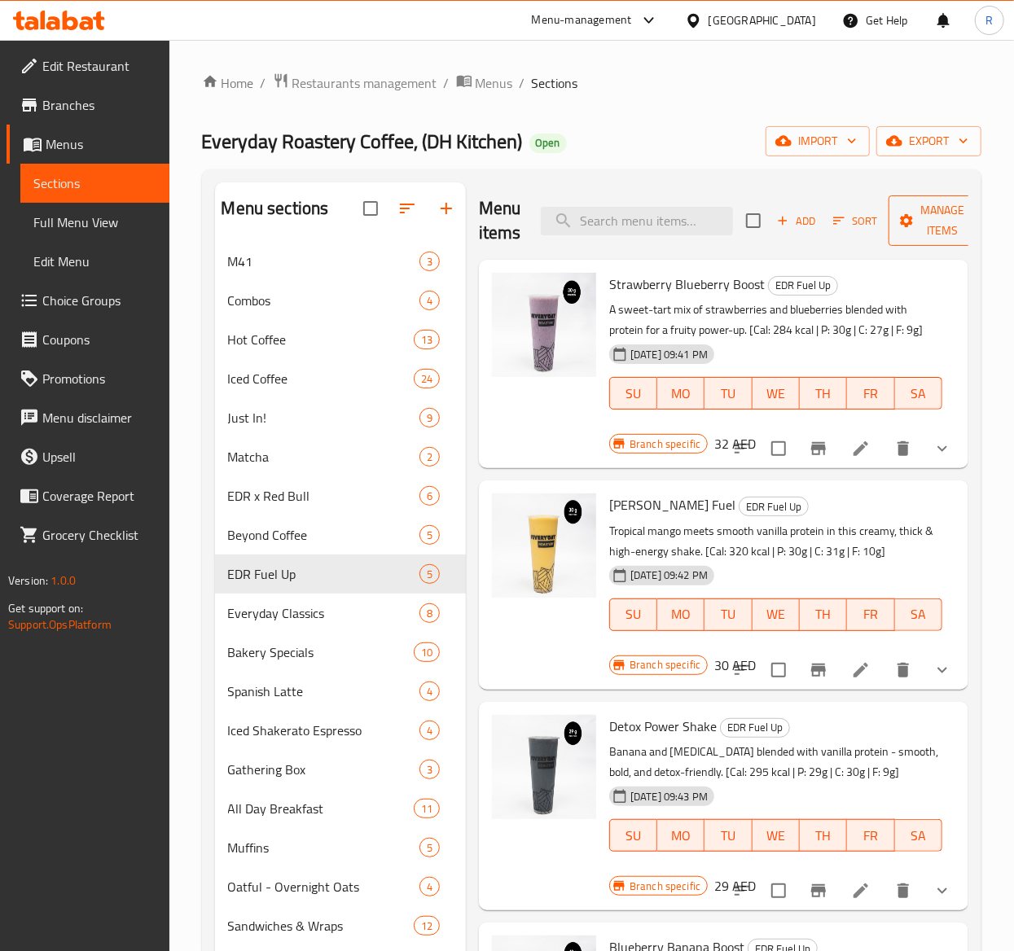
click at [922, 223] on span "Manage items" at bounding box center [942, 220] width 83 height 41
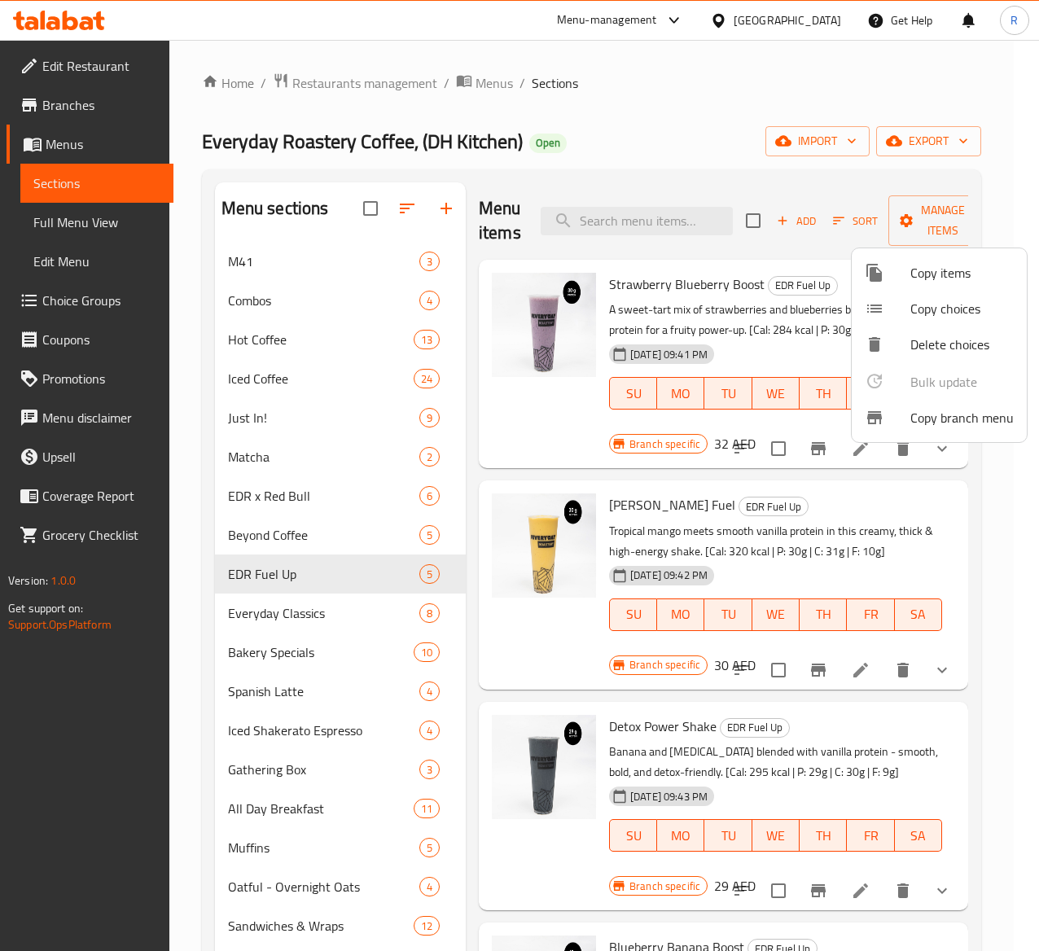
click at [965, 263] on span "Copy items" at bounding box center [961, 273] width 103 height 20
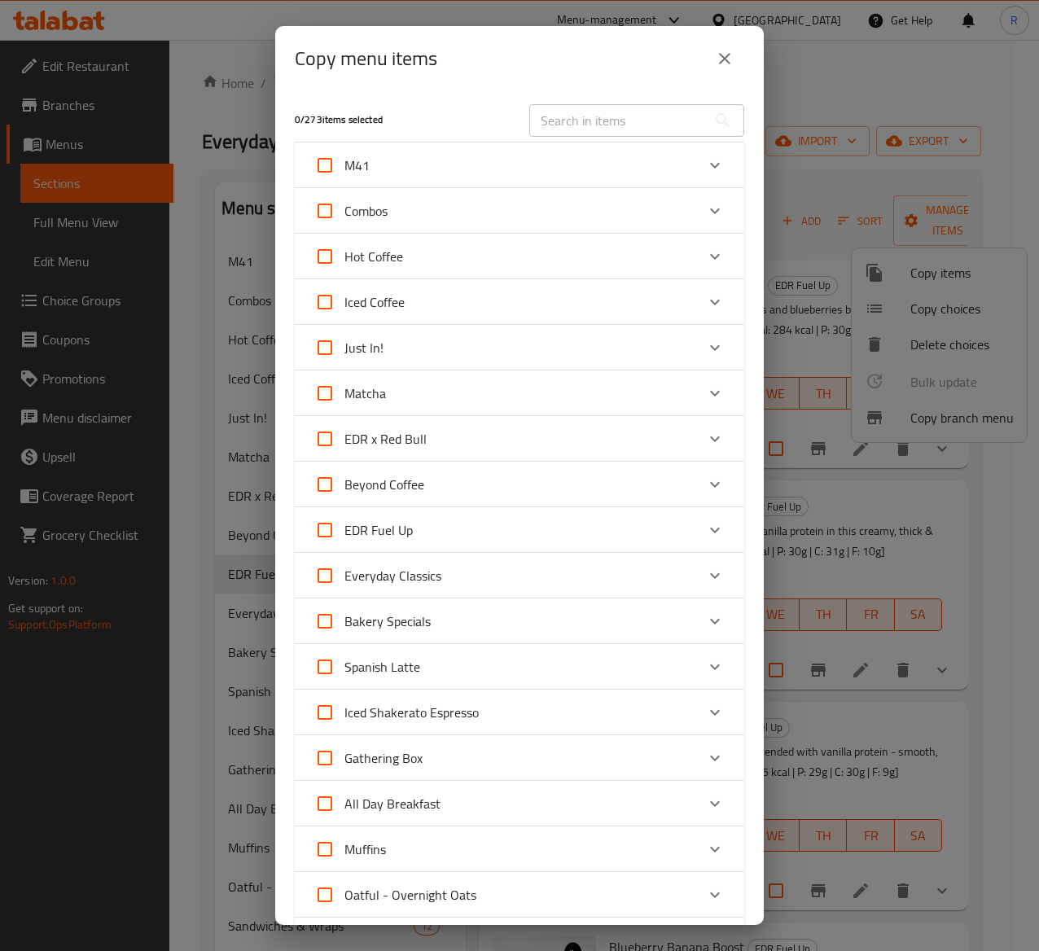
scroll to position [20, 0]
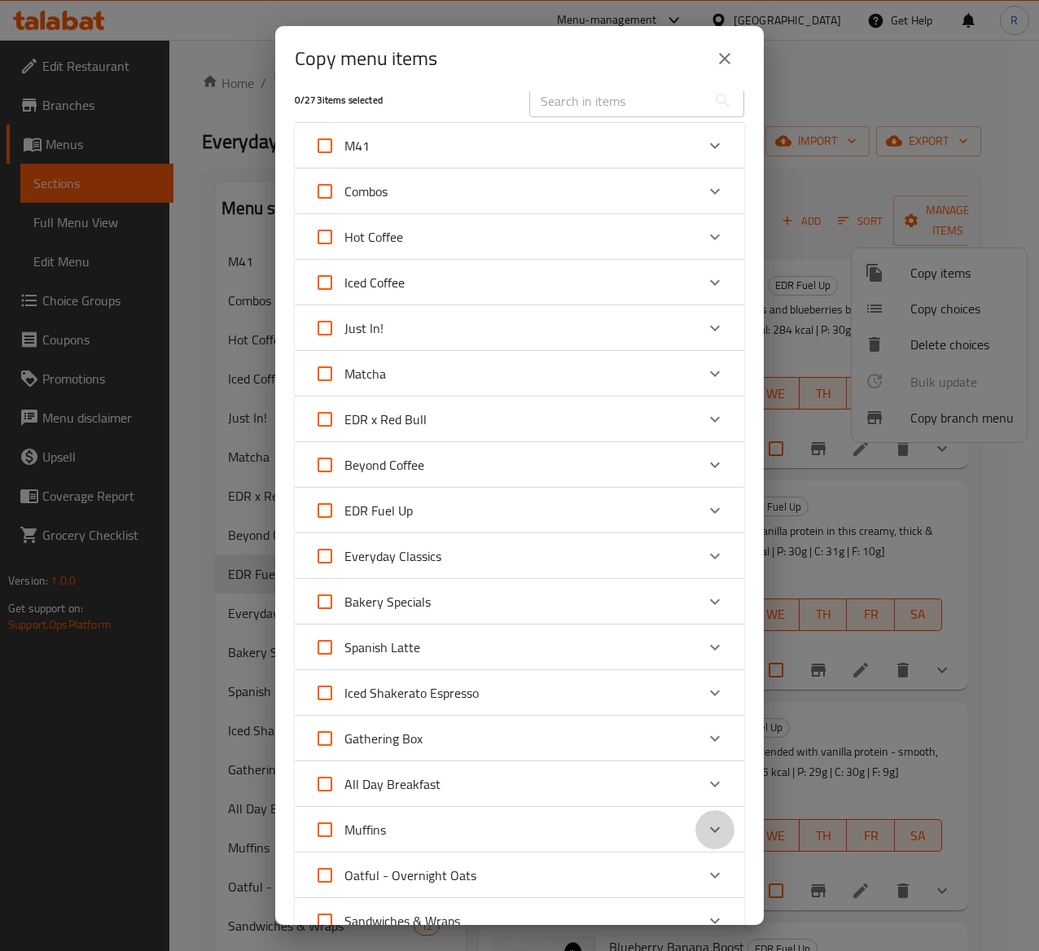
click at [705, 714] on icon "Expand" at bounding box center [715, 830] width 20 height 20
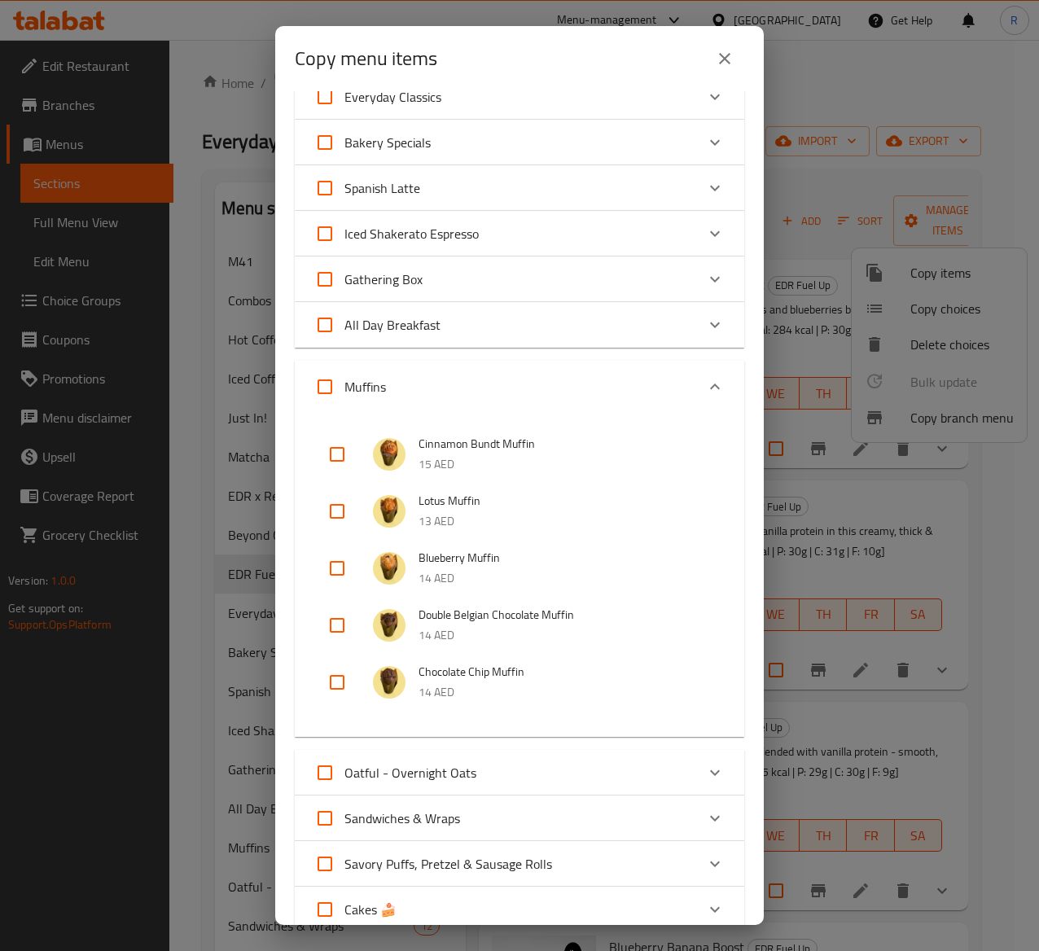
scroll to position [493, 0]
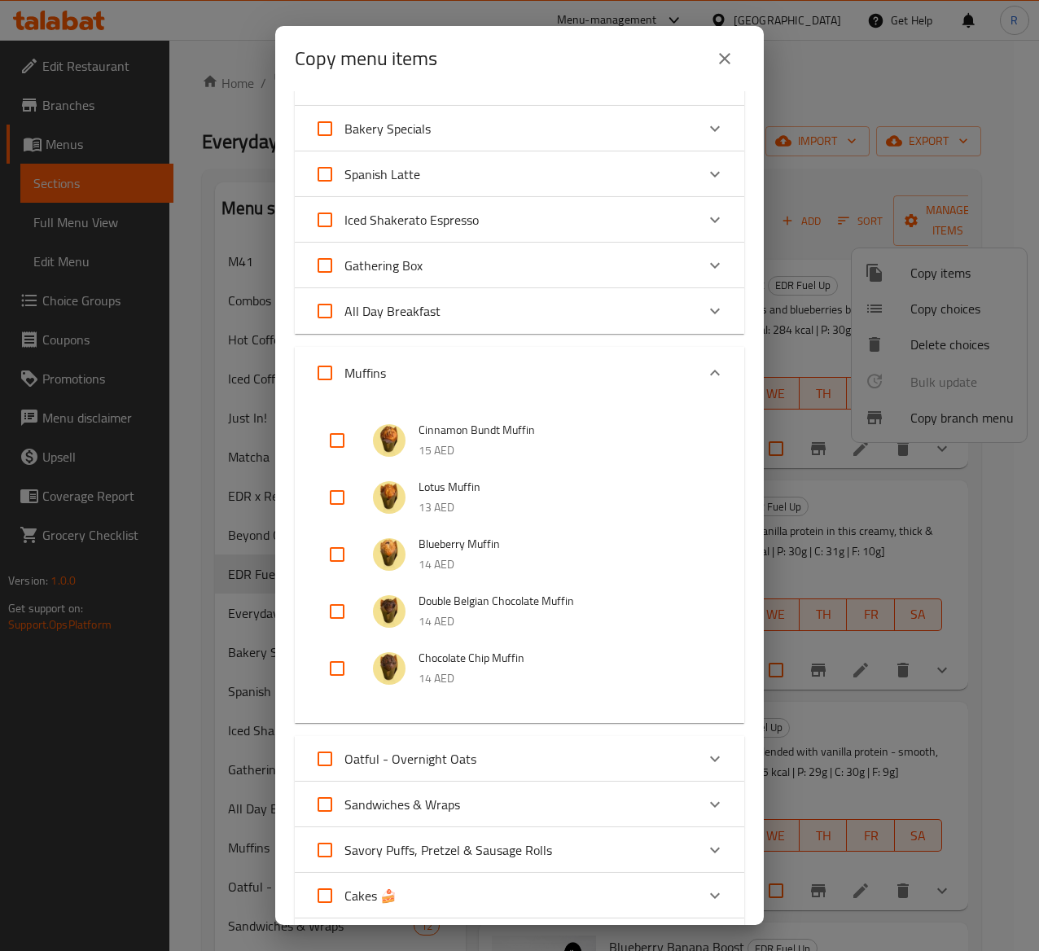
click at [327, 370] on input "Muffins" at bounding box center [324, 372] width 39 height 39
checkbox input "true"
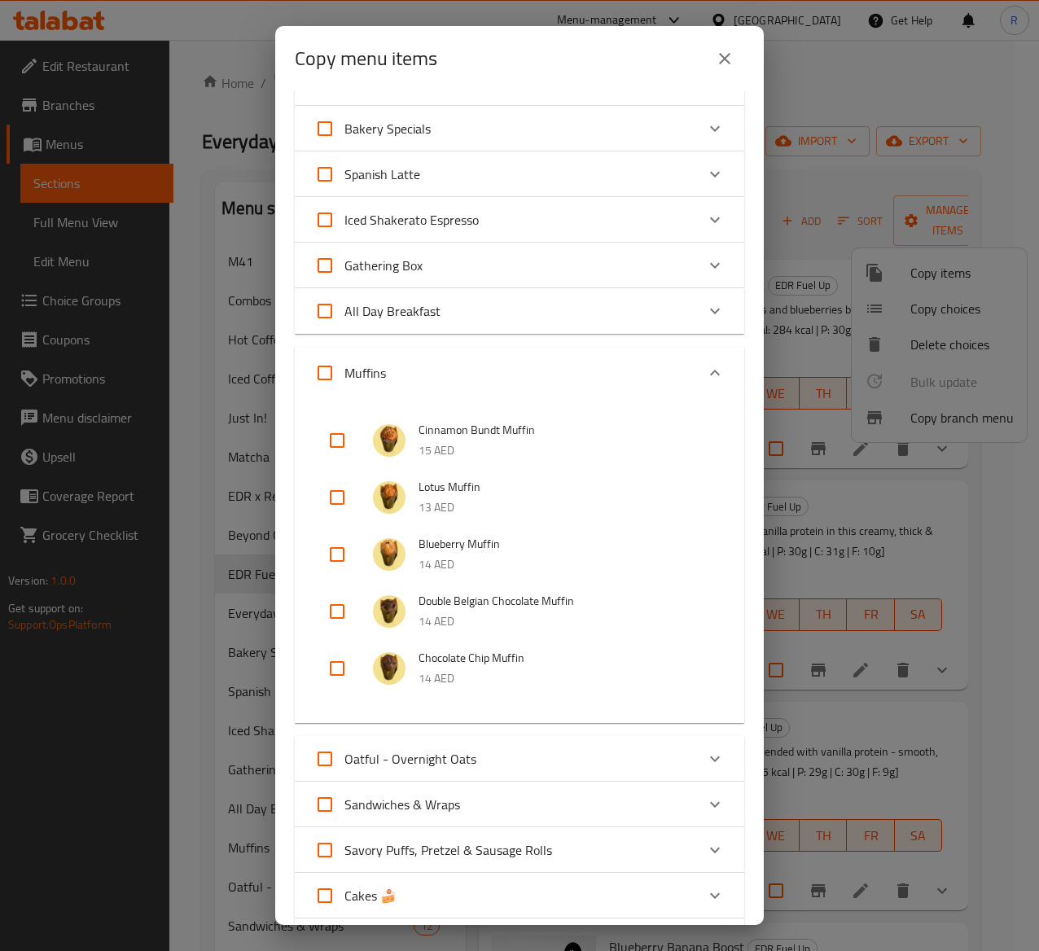
checkbox input "true"
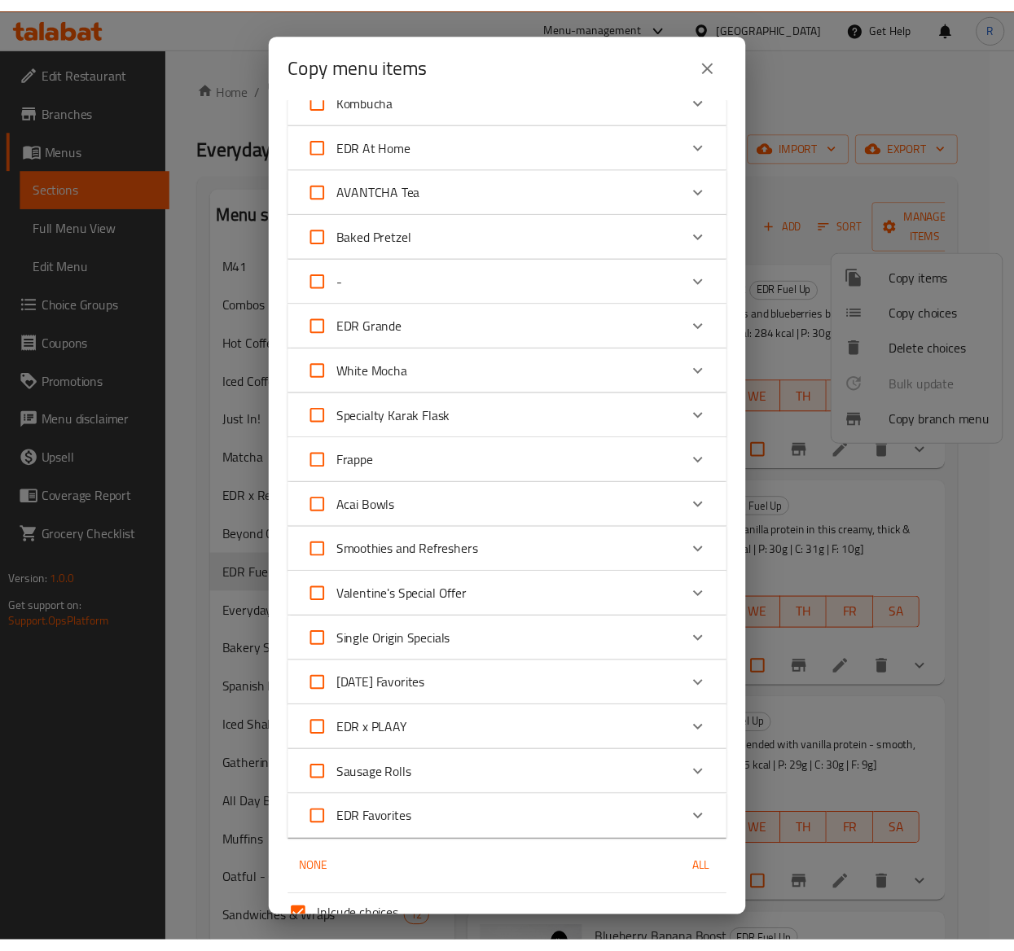
scroll to position [1678, 0]
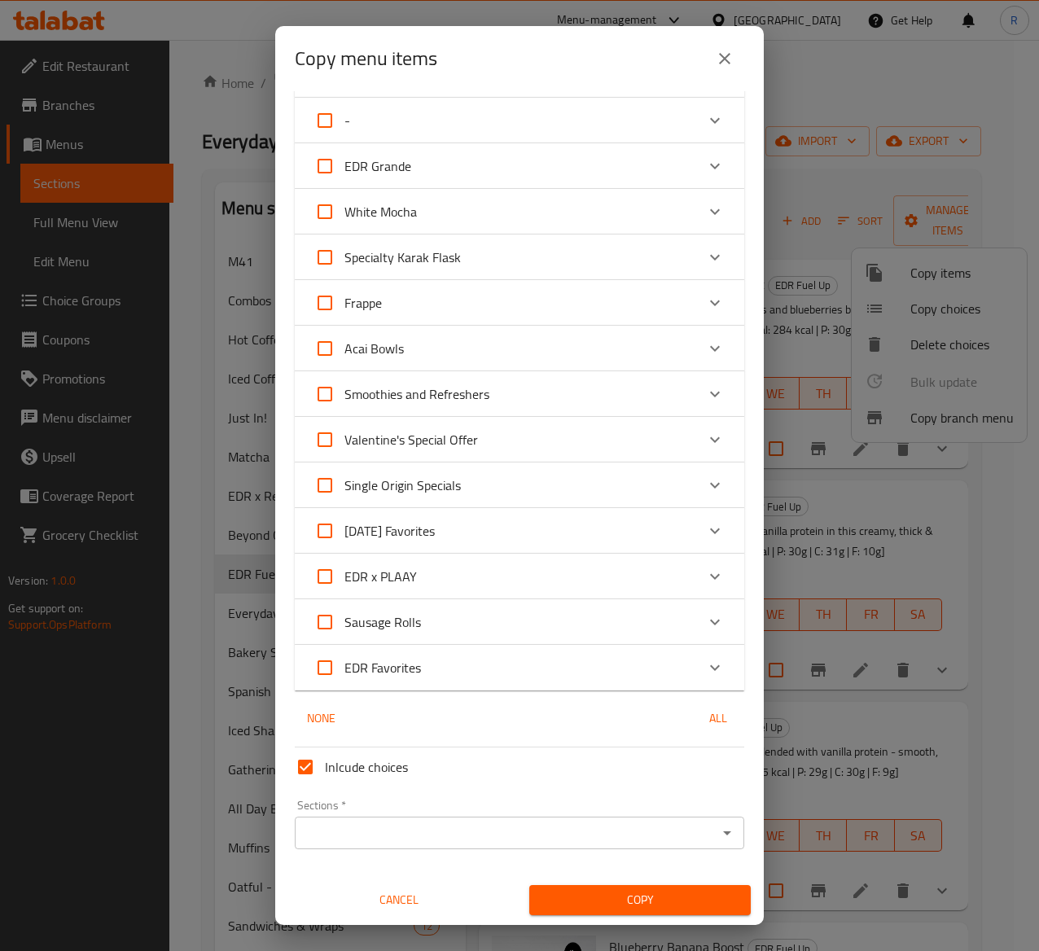
click at [586, 714] on input "Sections   *" at bounding box center [506, 833] width 413 height 23
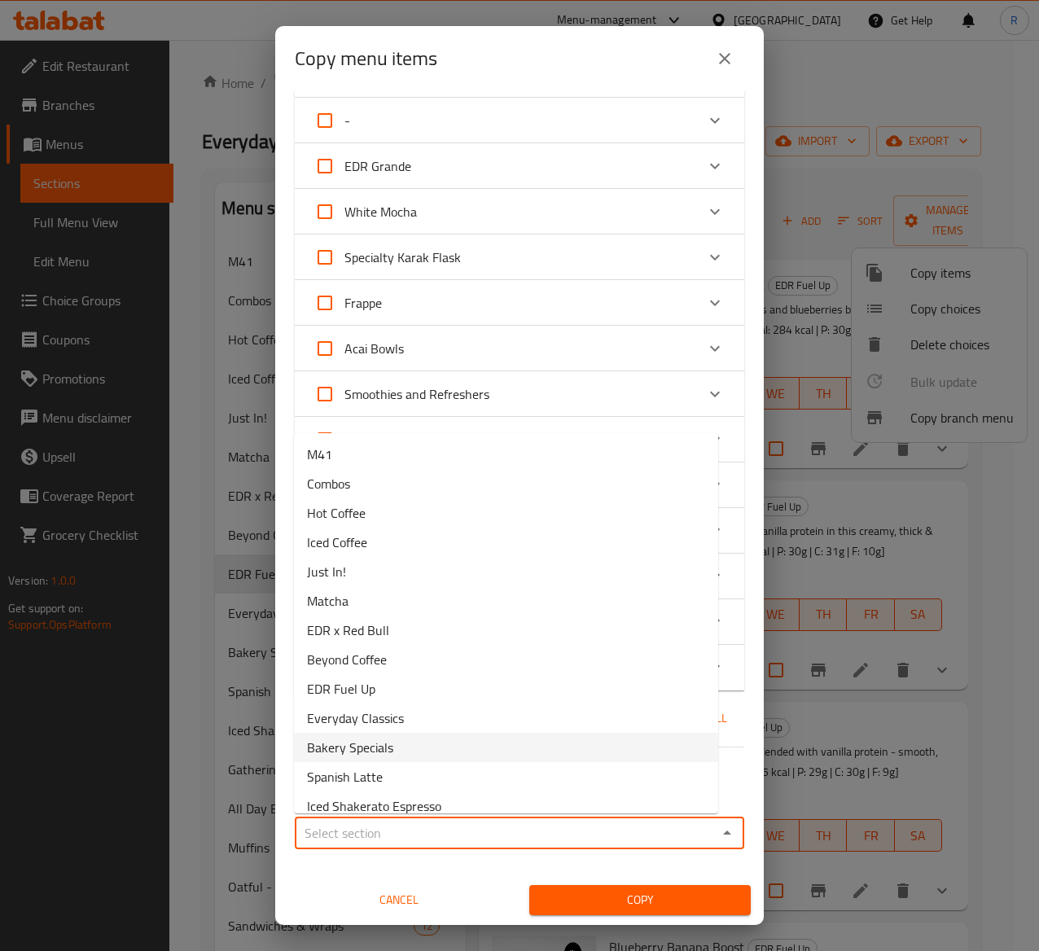
click at [408, 714] on li "Bakery Specials" at bounding box center [506, 747] width 424 height 29
type input "Bakery Specials"
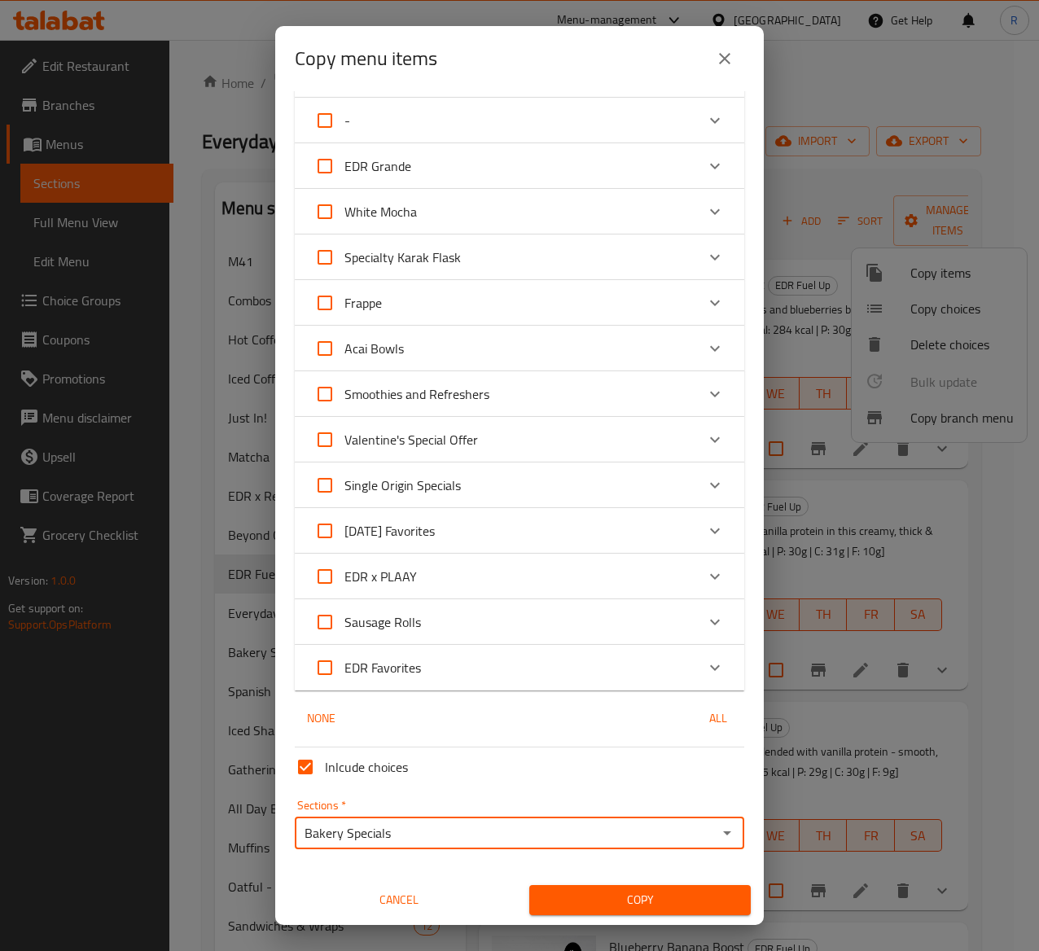
click at [600, 714] on span "Copy" at bounding box center [639, 900] width 195 height 20
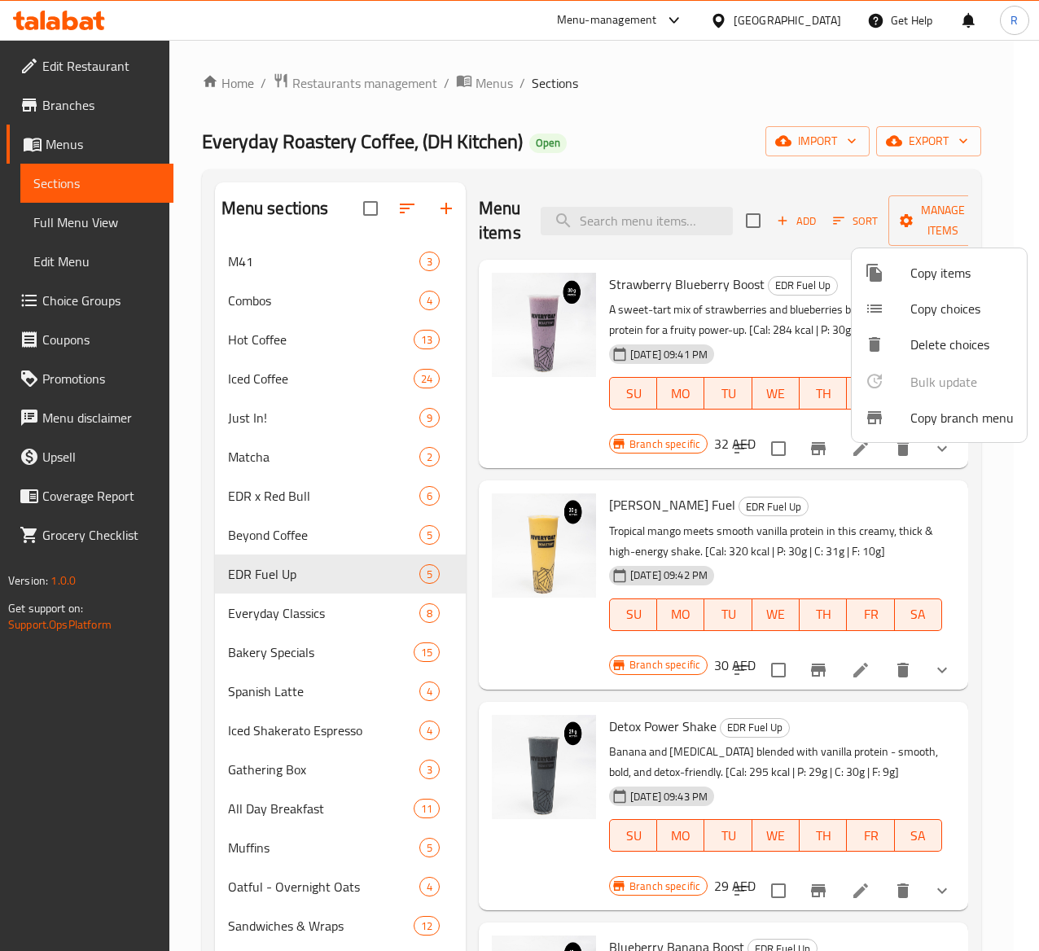
click at [368, 648] on div at bounding box center [519, 475] width 1039 height 951
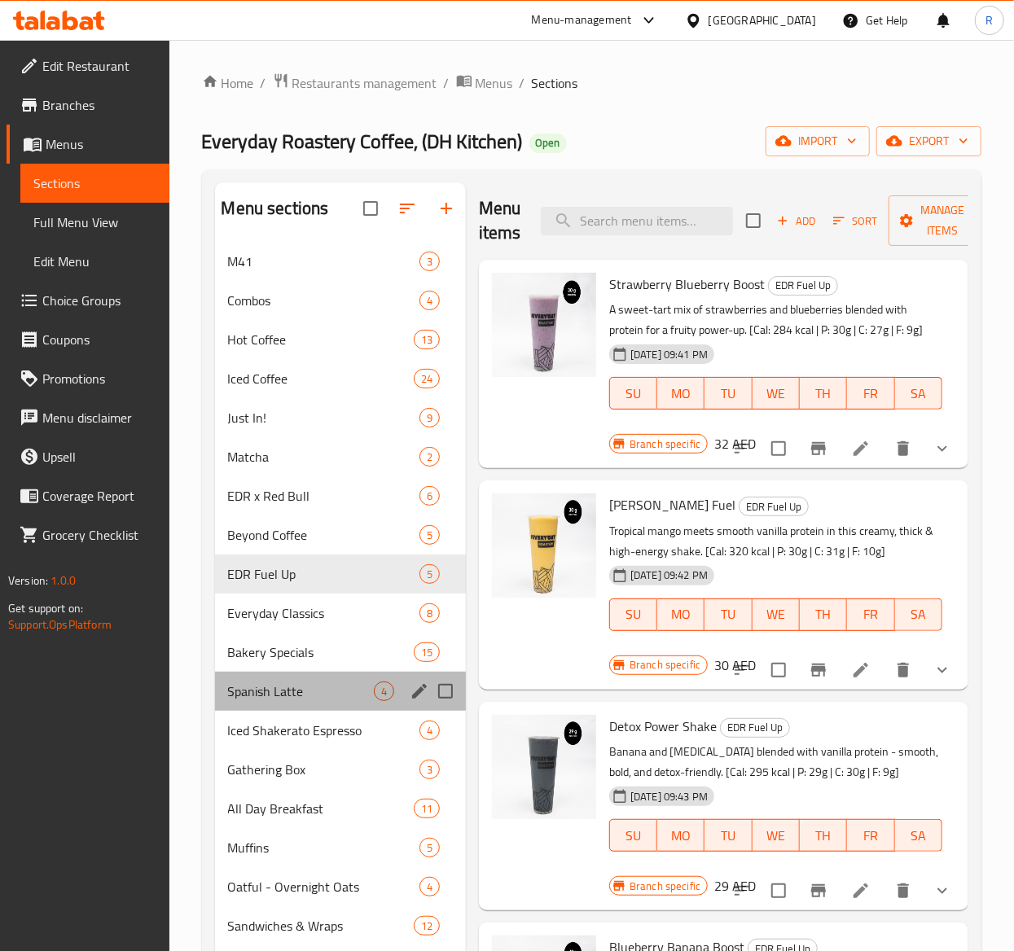
click at [385, 674] on div "Spanish Latte 4" at bounding box center [340, 691] width 251 height 39
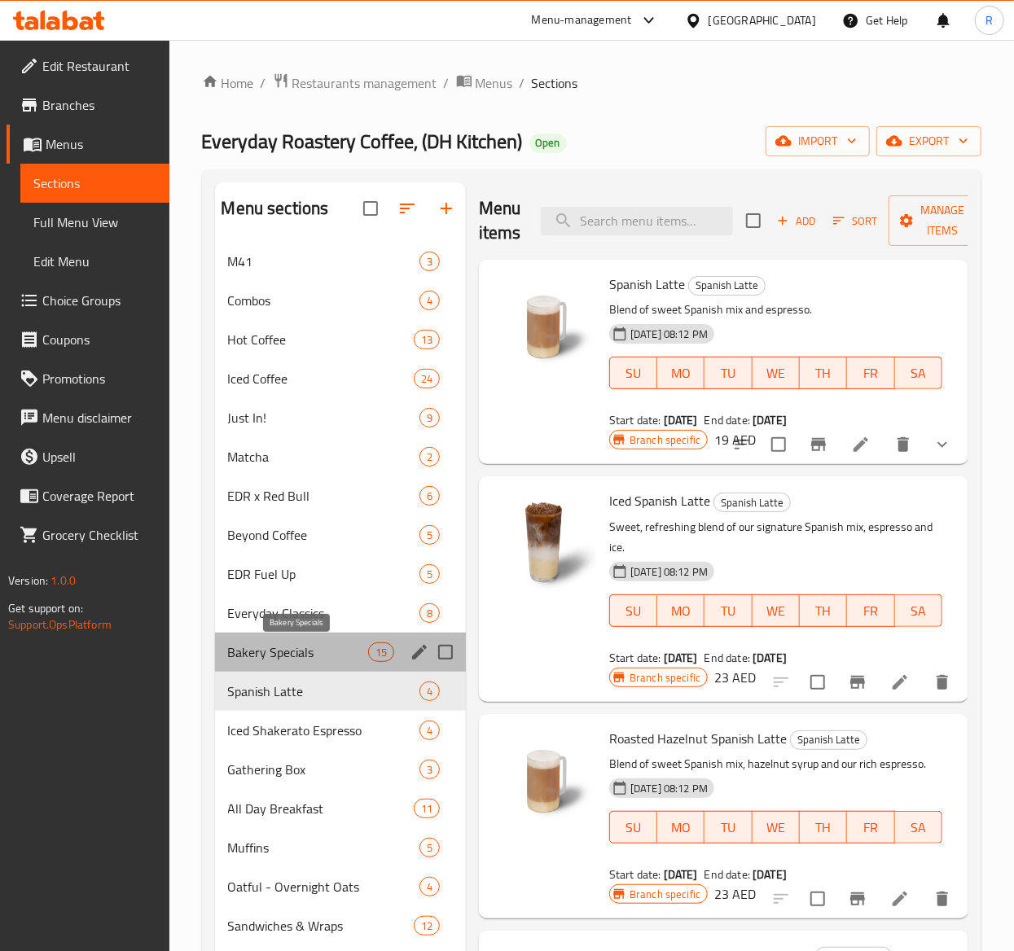
click at [359, 656] on span "Bakery Specials" at bounding box center [298, 653] width 140 height 20
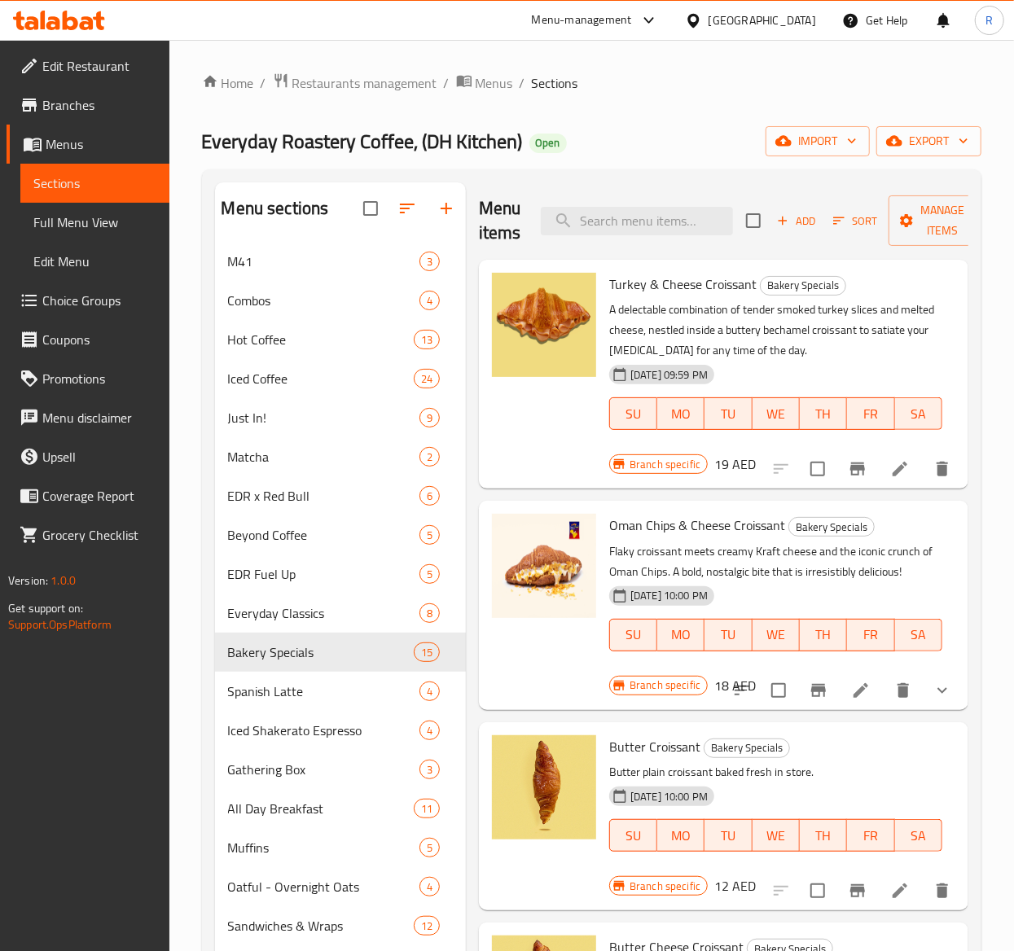
click at [861, 212] on span "Sort" at bounding box center [855, 221] width 45 height 19
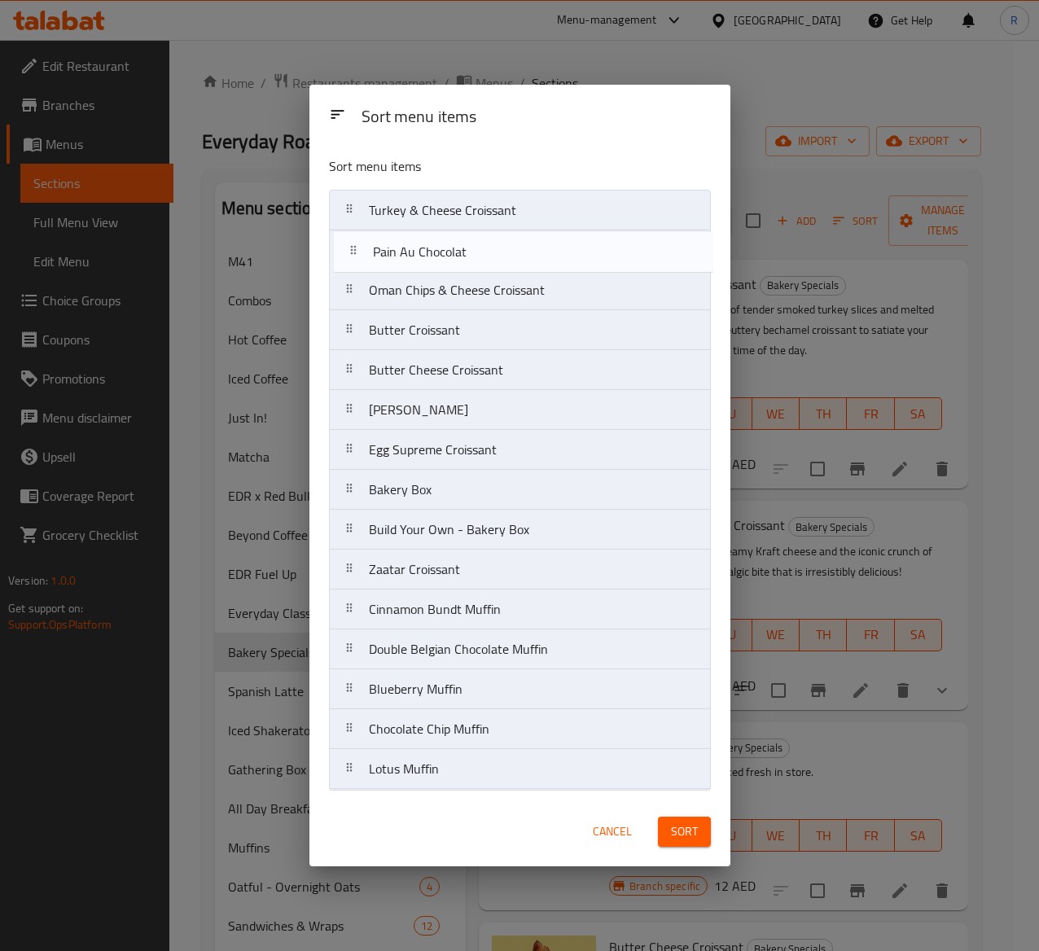
drag, startPoint x: 492, startPoint y: 366, endPoint x: 496, endPoint y: 243, distance: 123.8
click at [496, 243] on nav "Turkey & Cheese Croissant Oman Chips & Cheese Croissant Butter Croissant Butter…" at bounding box center [520, 490] width 382 height 600
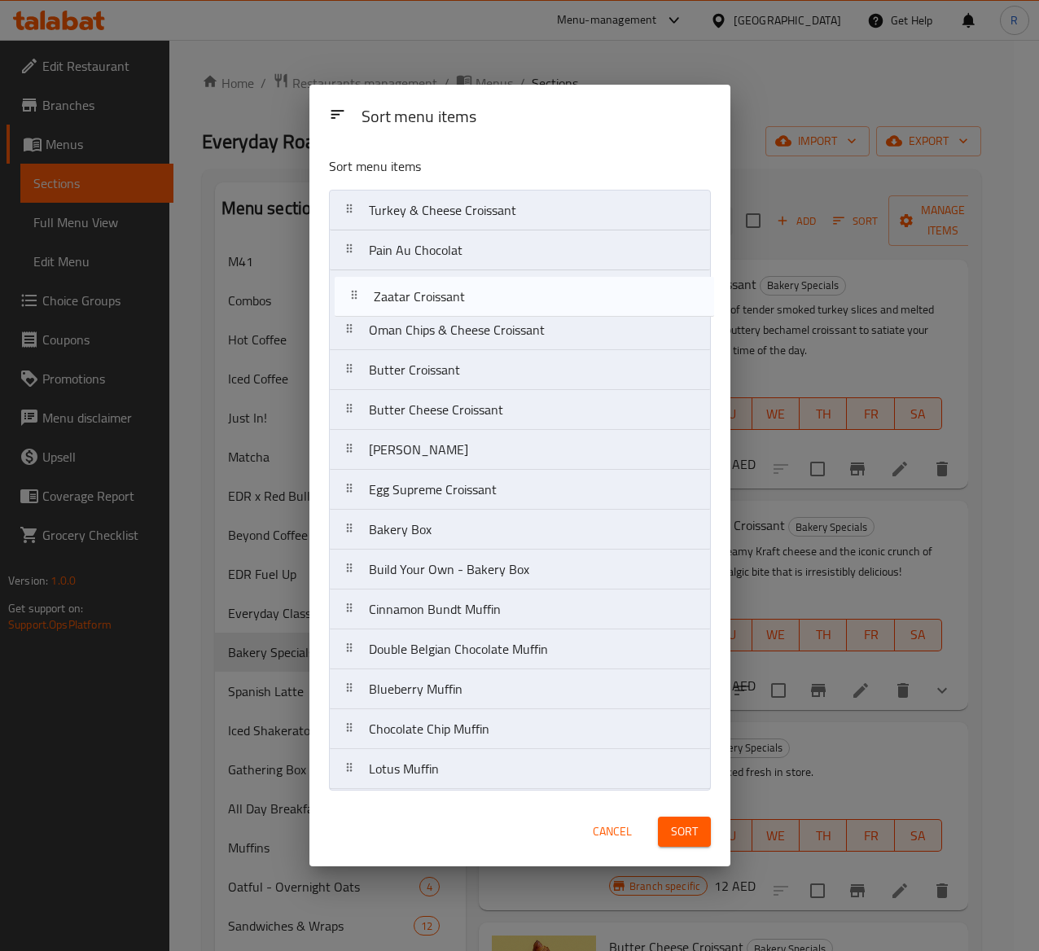
drag, startPoint x: 436, startPoint y: 577, endPoint x: 441, endPoint y: 296, distance: 281.0
click at [441, 296] on nav "Turkey & Cheese Croissant Pain Au Chocolat Oman Chips & Cheese Croissant Butter…" at bounding box center [520, 490] width 382 height 600
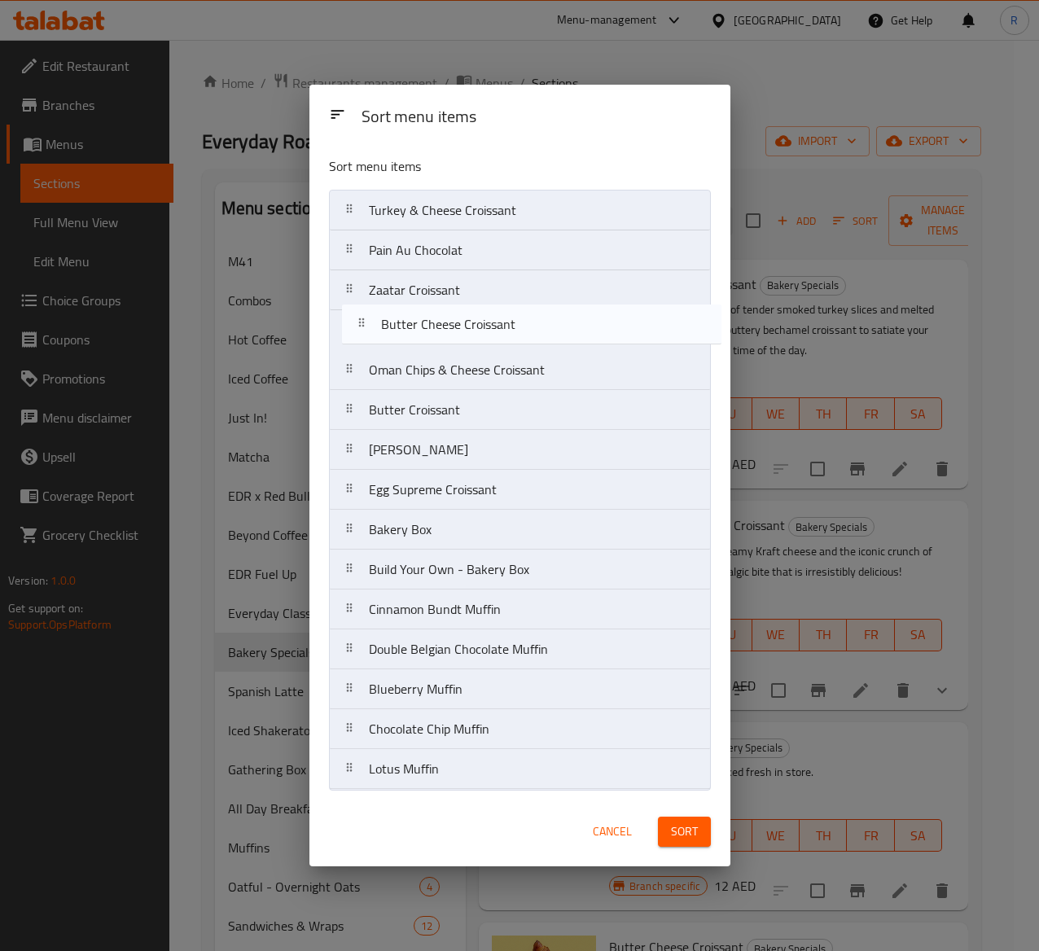
drag, startPoint x: 477, startPoint y: 415, endPoint x: 489, endPoint y: 322, distance: 94.4
click at [489, 322] on nav "Turkey & Cheese Croissant Pain Au Chocolat Zaatar Croissant Oman Chips & Cheese…" at bounding box center [520, 490] width 382 height 600
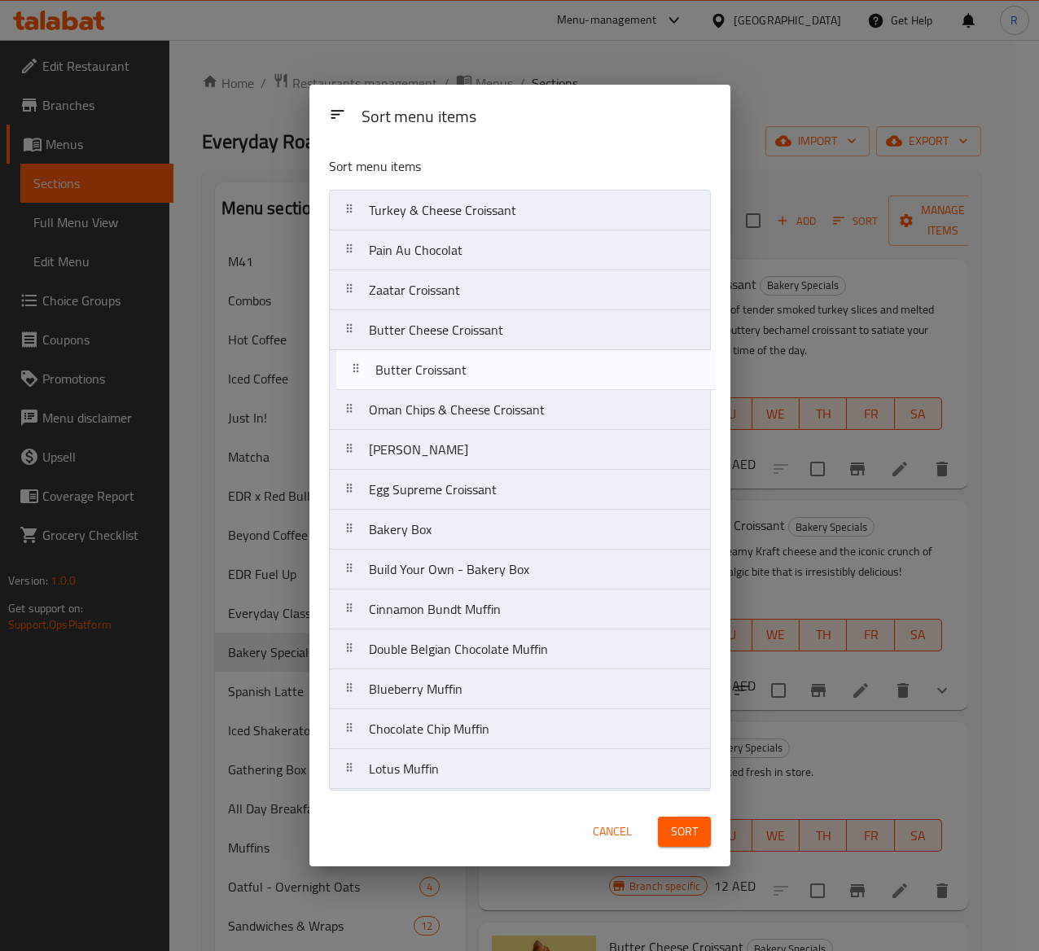
drag, startPoint x: 480, startPoint y: 417, endPoint x: 486, endPoint y: 371, distance: 46.9
click at [486, 371] on nav "Turkey & Cheese Croissant Pain Au Chocolat Zaatar Croissant Butter Cheese Crois…" at bounding box center [520, 490] width 382 height 600
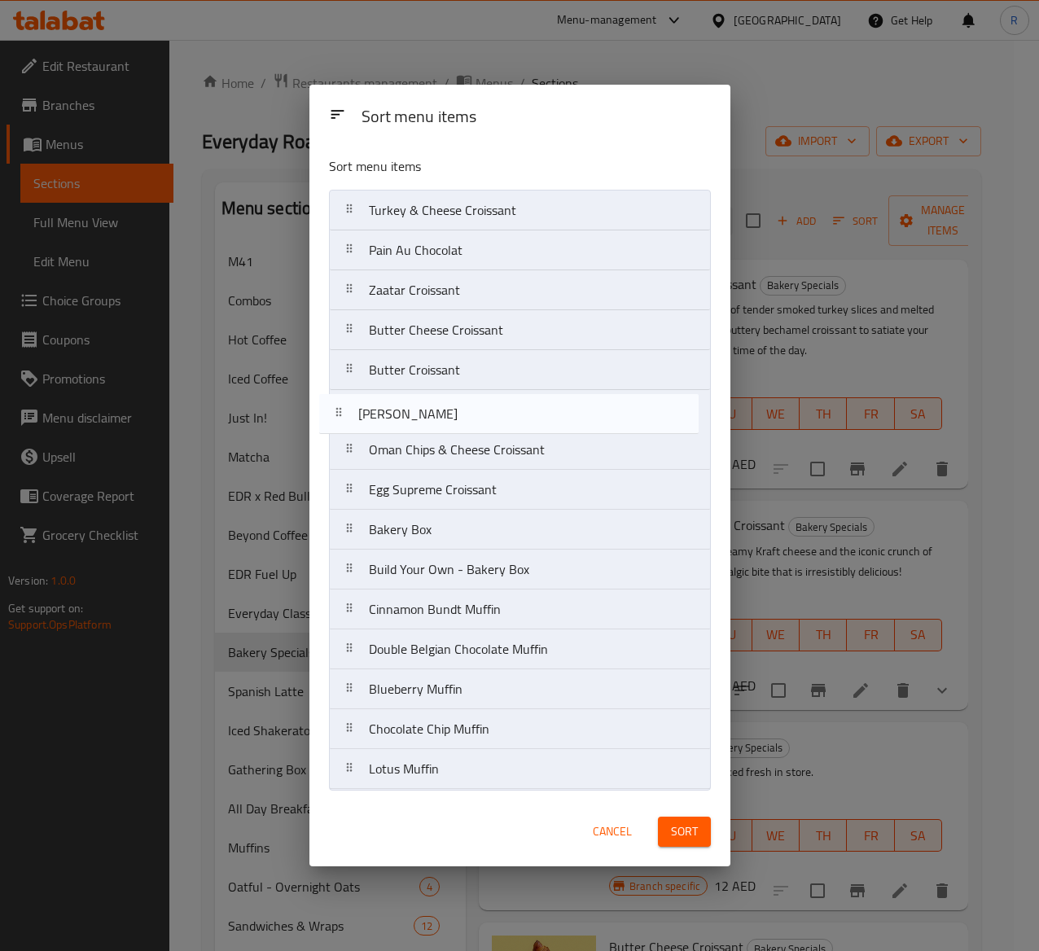
drag, startPoint x: 483, startPoint y: 452, endPoint x: 470, endPoint y: 406, distance: 47.4
click at [470, 406] on nav "Turkey & Cheese Croissant Pain Au Chocolat Zaatar Croissant Butter Cheese Crois…" at bounding box center [520, 490] width 382 height 600
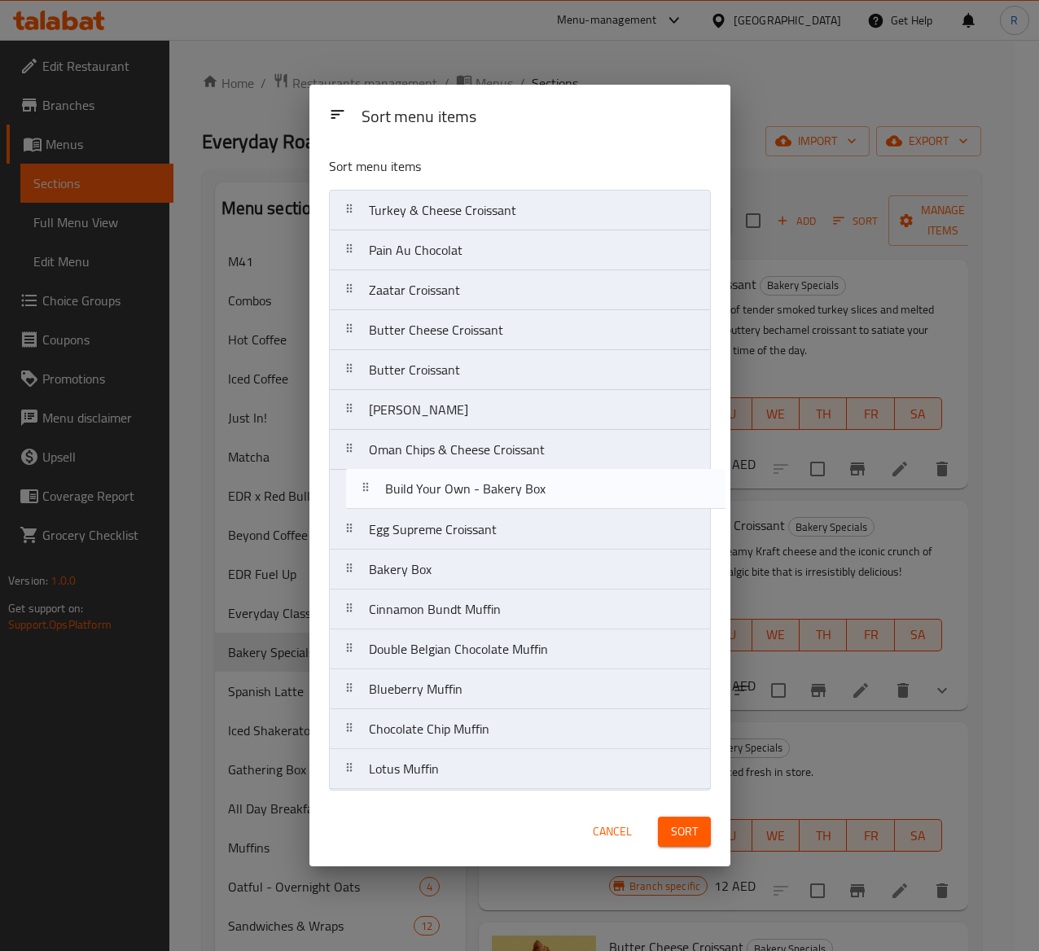
drag, startPoint x: 480, startPoint y: 577, endPoint x: 498, endPoint y: 487, distance: 91.4
click at [498, 487] on nav "Turkey & Cheese Croissant Pain Au Chocolat Zaatar Croissant Butter Cheese Crois…" at bounding box center [520, 490] width 382 height 600
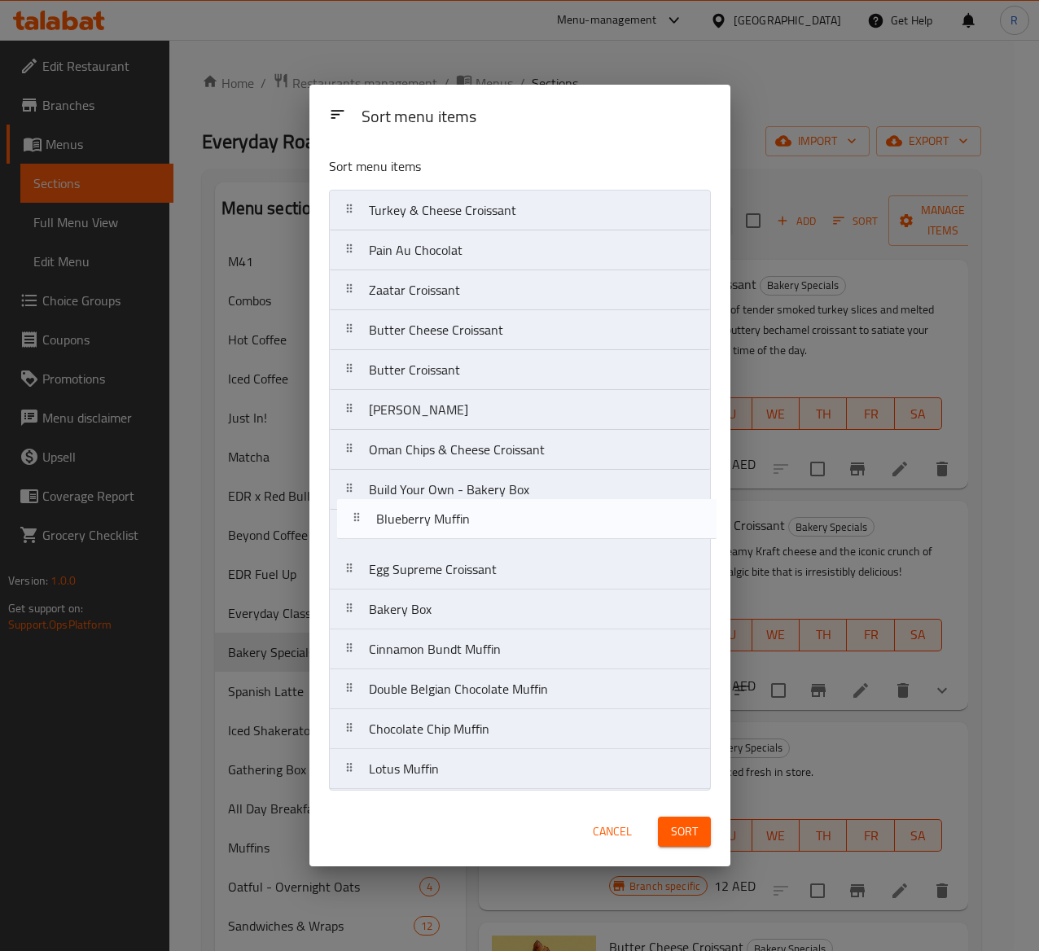
drag, startPoint x: 476, startPoint y: 707, endPoint x: 484, endPoint y: 530, distance: 176.9
click at [484, 530] on nav "Turkey & Cheese Croissant Pain Au Chocolat Zaatar Croissant Butter Cheese Crois…" at bounding box center [520, 490] width 382 height 600
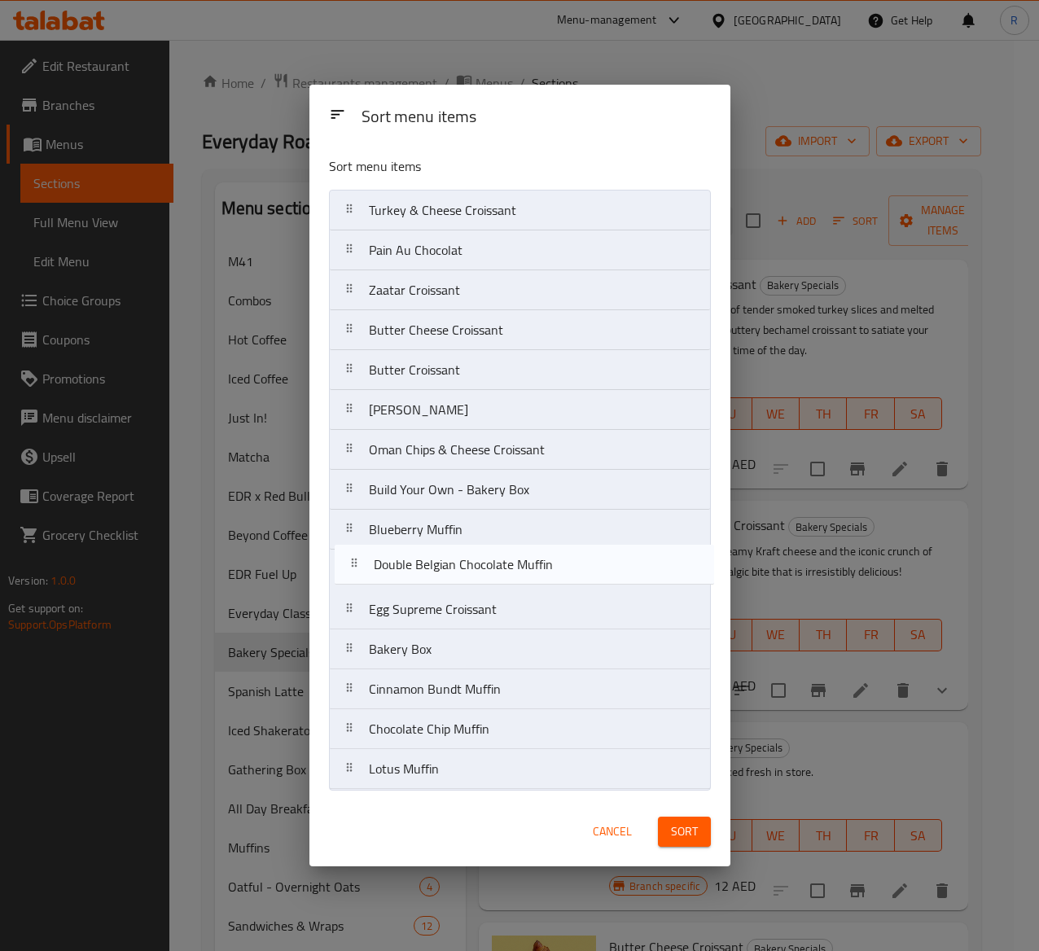
drag, startPoint x: 500, startPoint y: 704, endPoint x: 505, endPoint y: 570, distance: 133.6
click at [505, 570] on nav "Turkey & Cheese Croissant Pain Au Chocolat Zaatar Croissant Butter Cheese Crois…" at bounding box center [520, 490] width 382 height 600
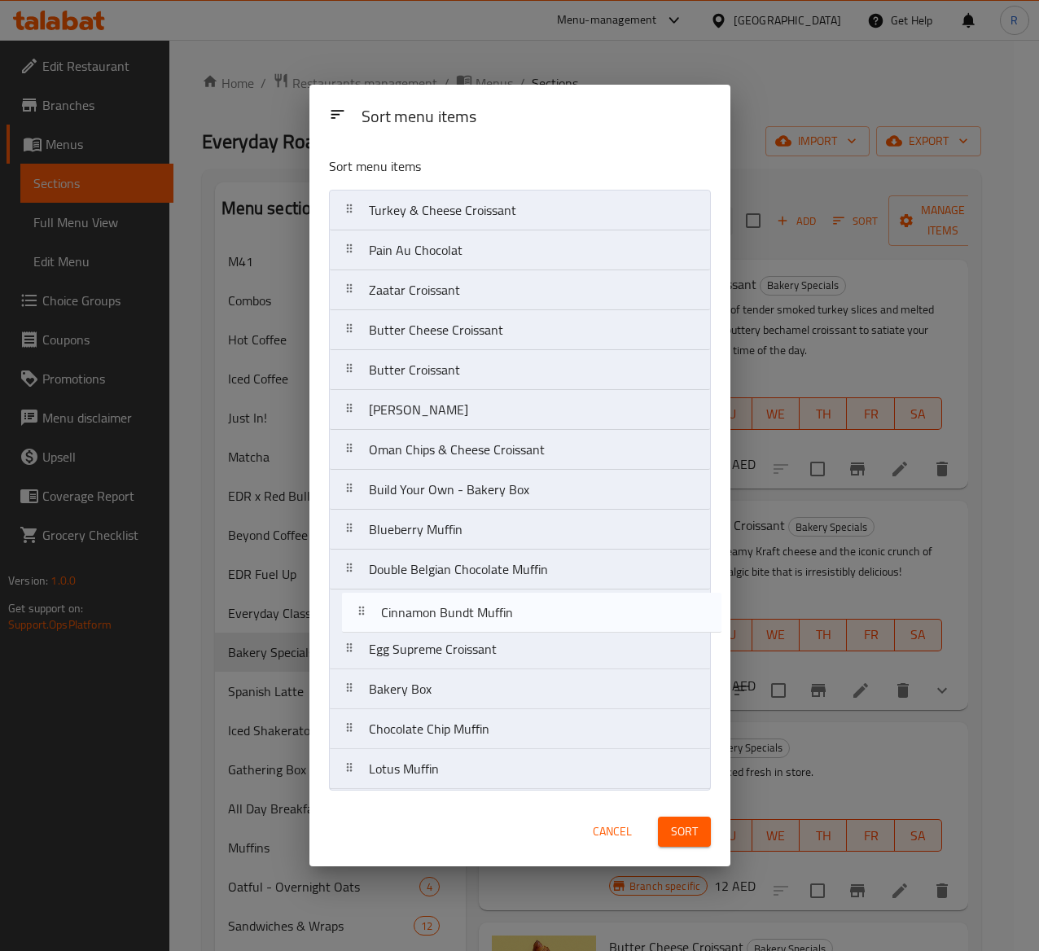
drag, startPoint x: 503, startPoint y: 707, endPoint x: 515, endPoint y: 624, distance: 84.0
click at [515, 624] on nav "Turkey & Cheese Croissant Pain Au Chocolat Zaatar Croissant Butter Cheese Crois…" at bounding box center [520, 490] width 382 height 600
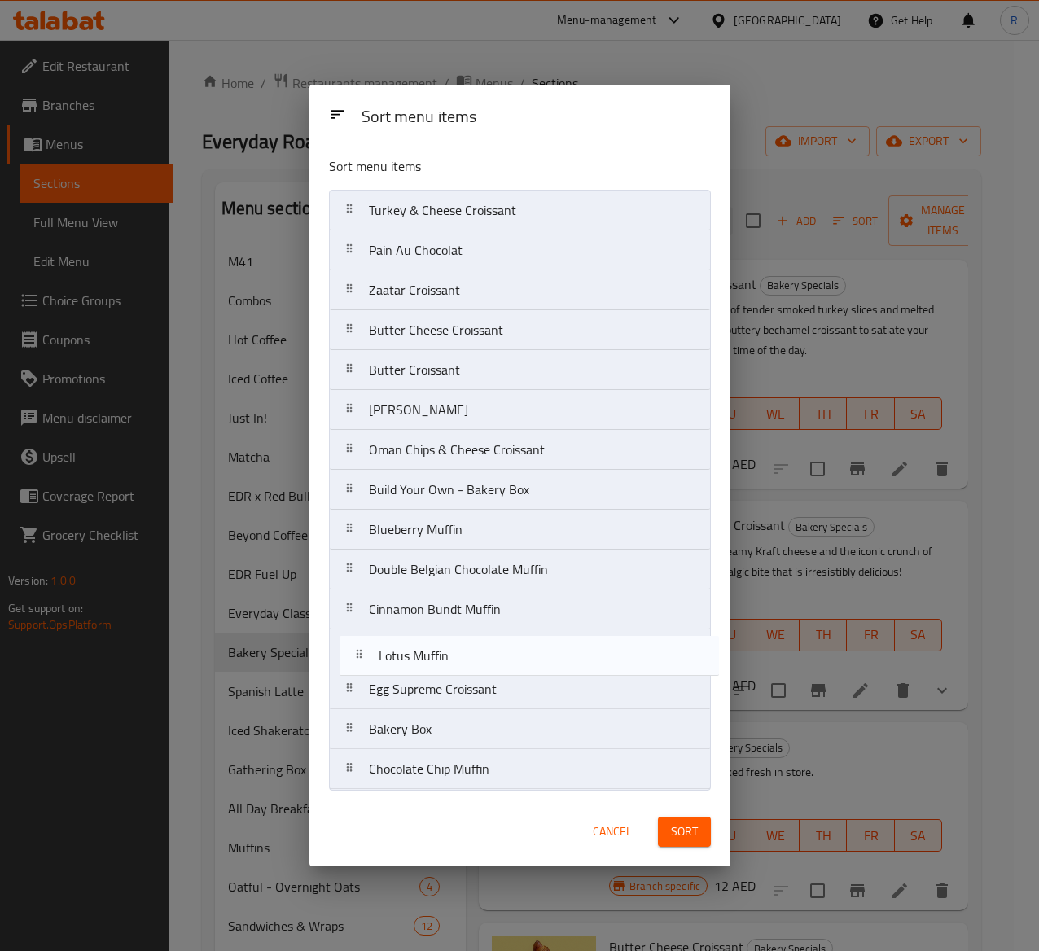
drag, startPoint x: 499, startPoint y: 779, endPoint x: 510, endPoint y: 650, distance: 129.1
click at [510, 650] on nav "Turkey & Cheese Croissant Pain Au Chocolat Zaatar Croissant Butter Cheese Crois…" at bounding box center [520, 490] width 382 height 600
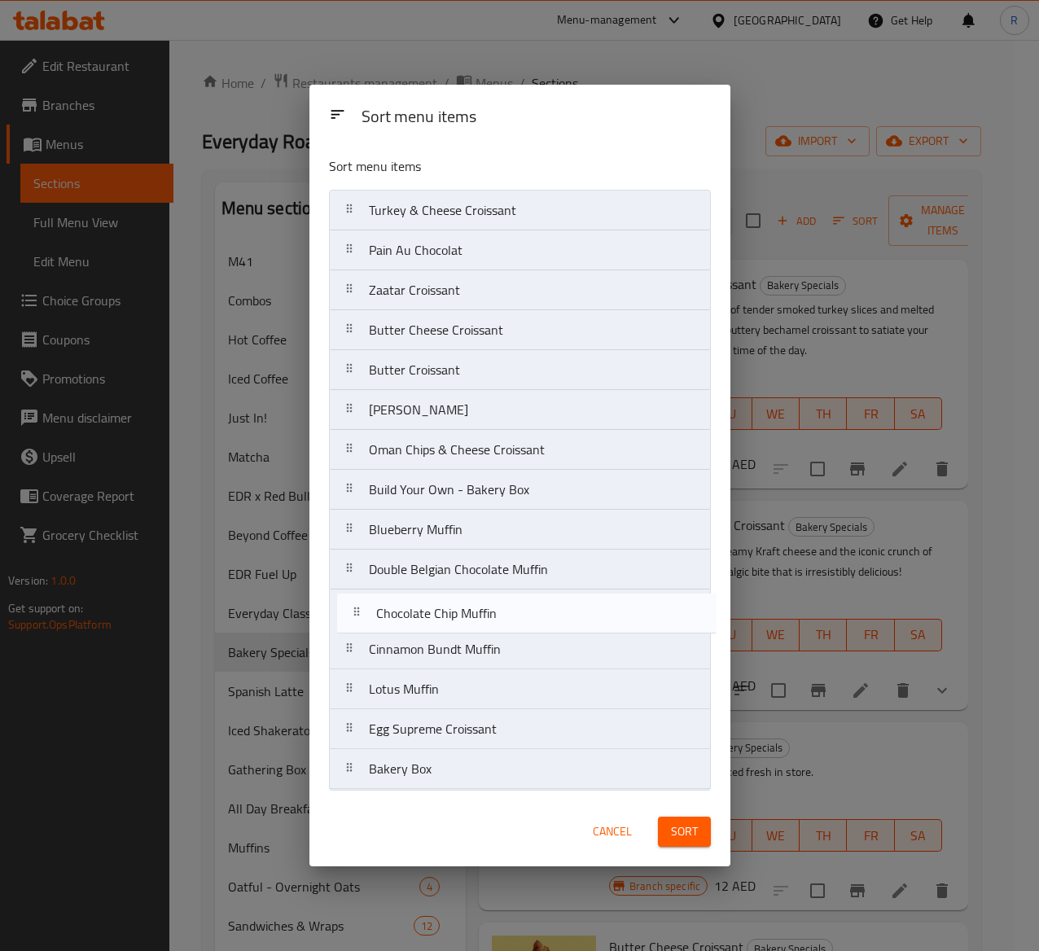
drag, startPoint x: 499, startPoint y: 779, endPoint x: 507, endPoint y: 614, distance: 164.7
click at [507, 614] on nav "Turkey & Cheese Croissant Pain Au Chocolat Zaatar Croissant Butter Cheese Crois…" at bounding box center [520, 490] width 382 height 600
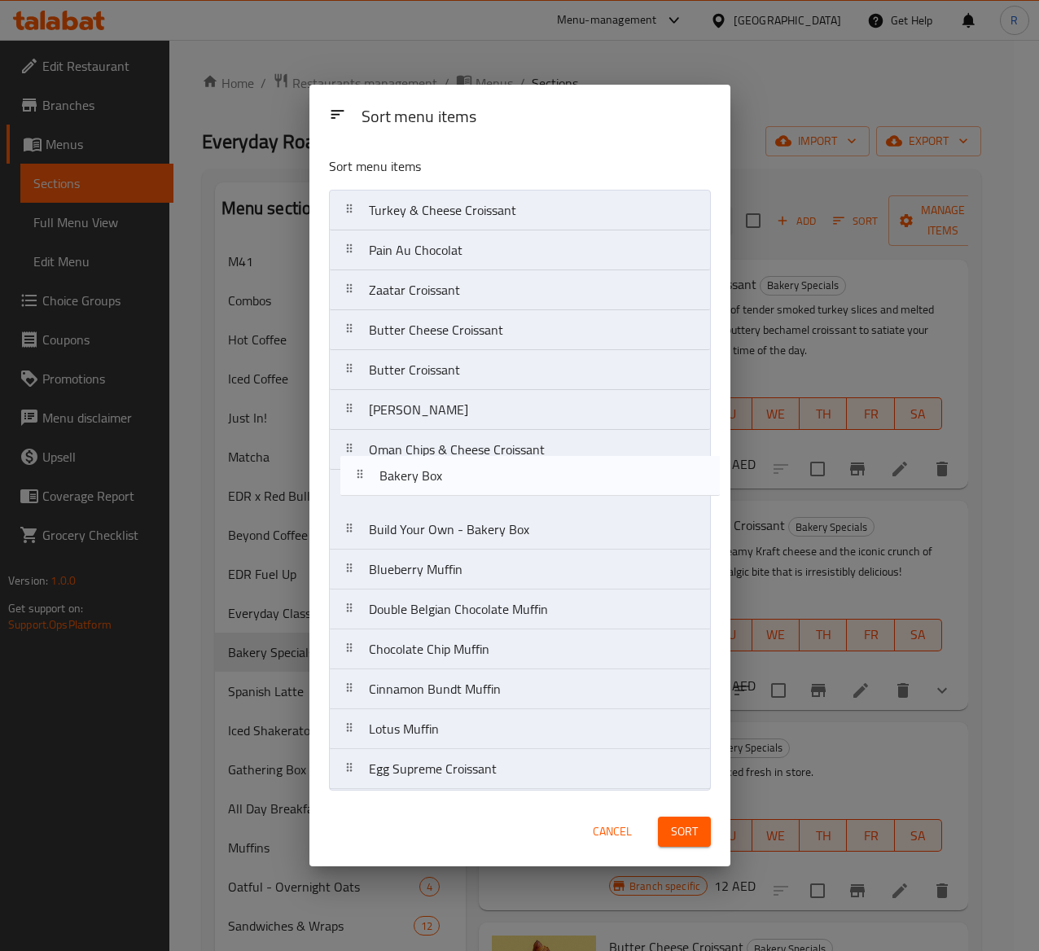
drag, startPoint x: 515, startPoint y: 780, endPoint x: 525, endPoint y: 479, distance: 301.5
click at [525, 479] on nav "Turkey & Cheese Croissant Pain Au Chocolat Zaatar Croissant Butter Cheese Crois…" at bounding box center [520, 490] width 382 height 600
drag, startPoint x: 503, startPoint y: 533, endPoint x: 496, endPoint y: 485, distance: 48.6
click at [496, 485] on nav "Turkey & Cheese Croissant Pain Au Chocolat Zaatar Croissant Butter Cheese Crois…" at bounding box center [520, 490] width 382 height 600
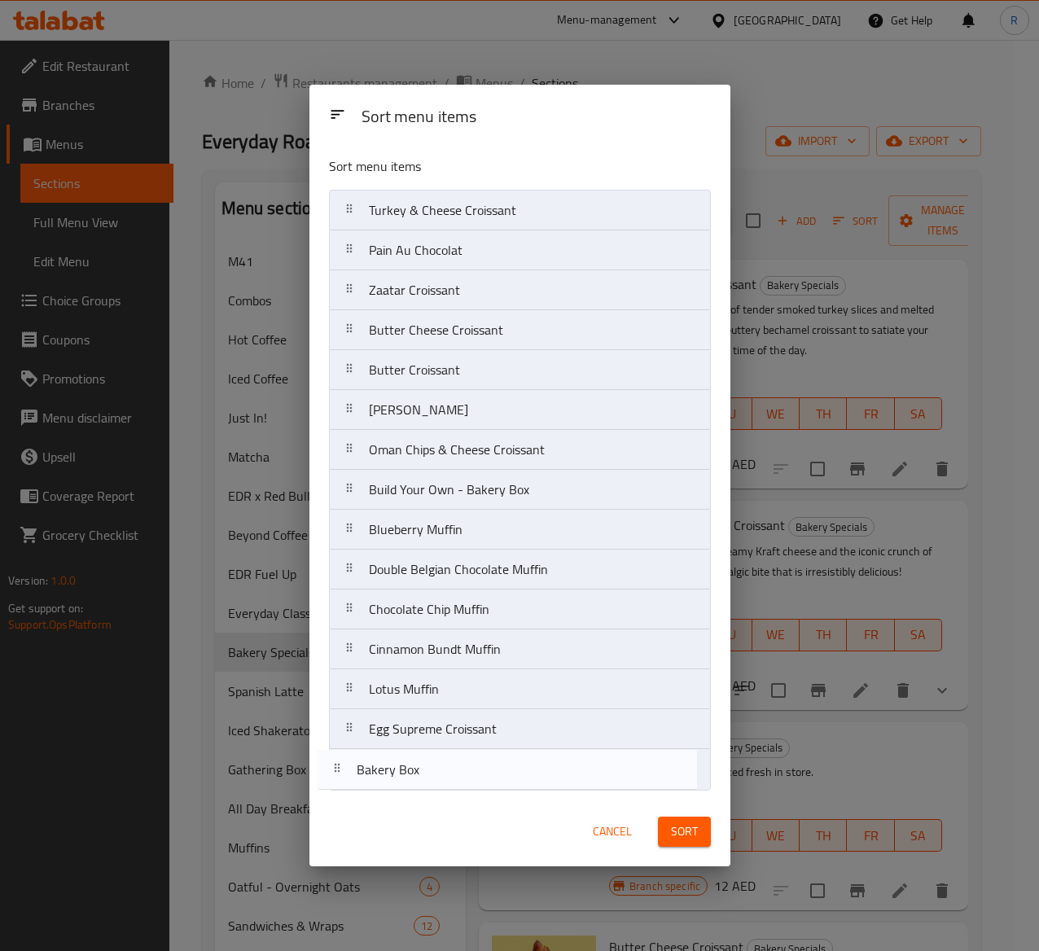
drag, startPoint x: 496, startPoint y: 529, endPoint x: 484, endPoint y: 785, distance: 256.0
click at [484, 714] on nav "Turkey & Cheese Croissant Pain Au Chocolat Zaatar Croissant Butter Cheese Crois…" at bounding box center [520, 490] width 382 height 600
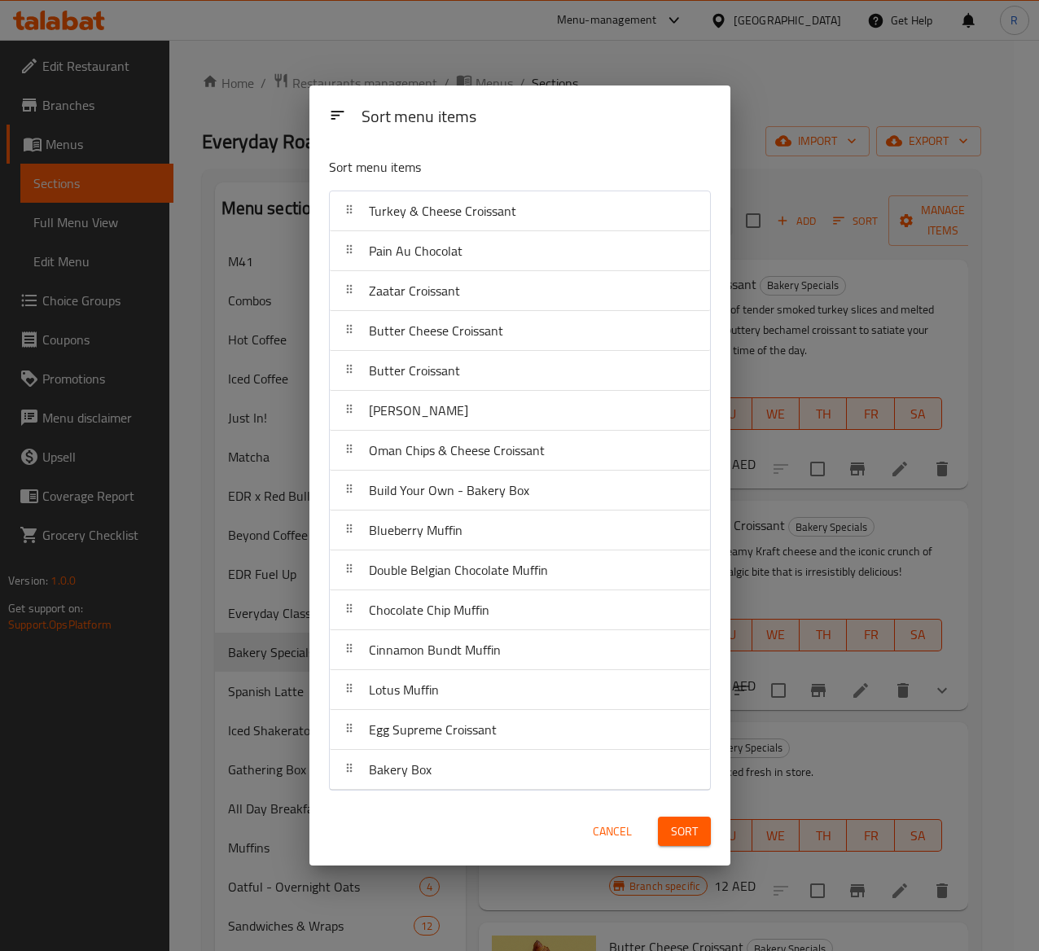
click at [679, 714] on span "Sort" at bounding box center [684, 832] width 27 height 20
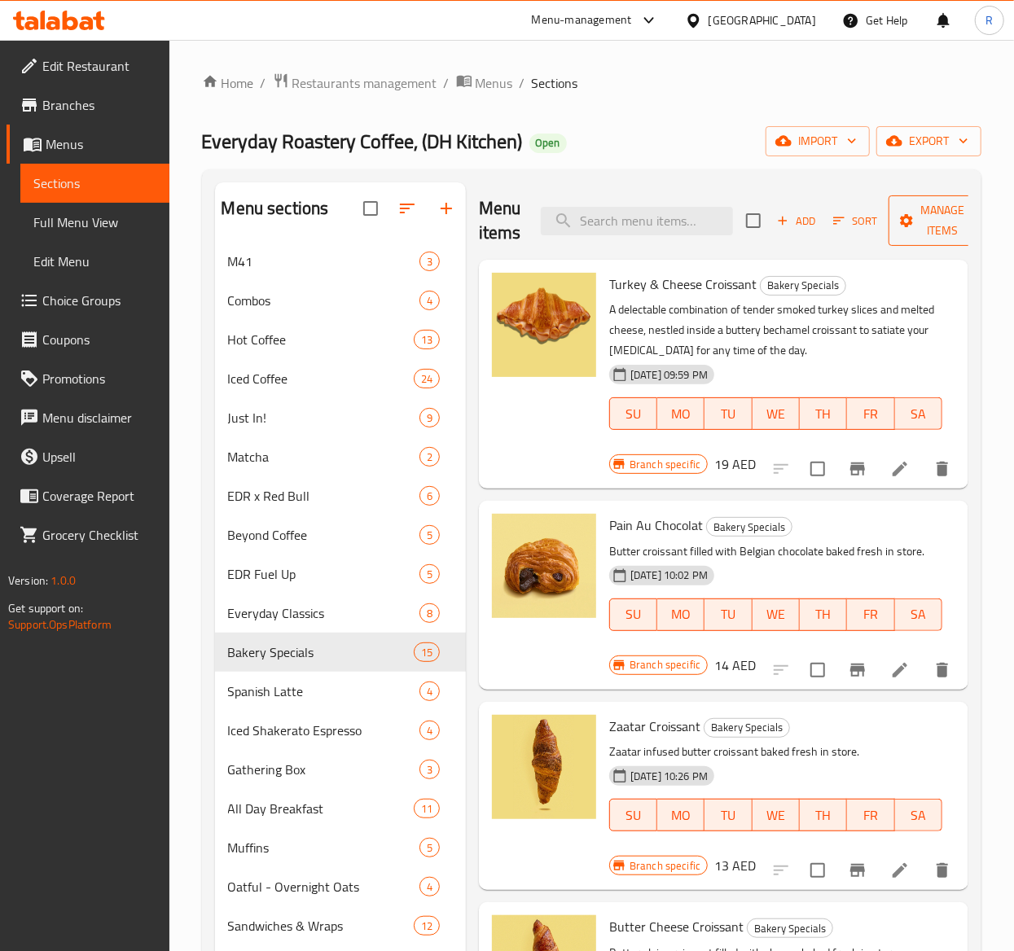
click at [925, 207] on span "Manage items" at bounding box center [942, 220] width 83 height 41
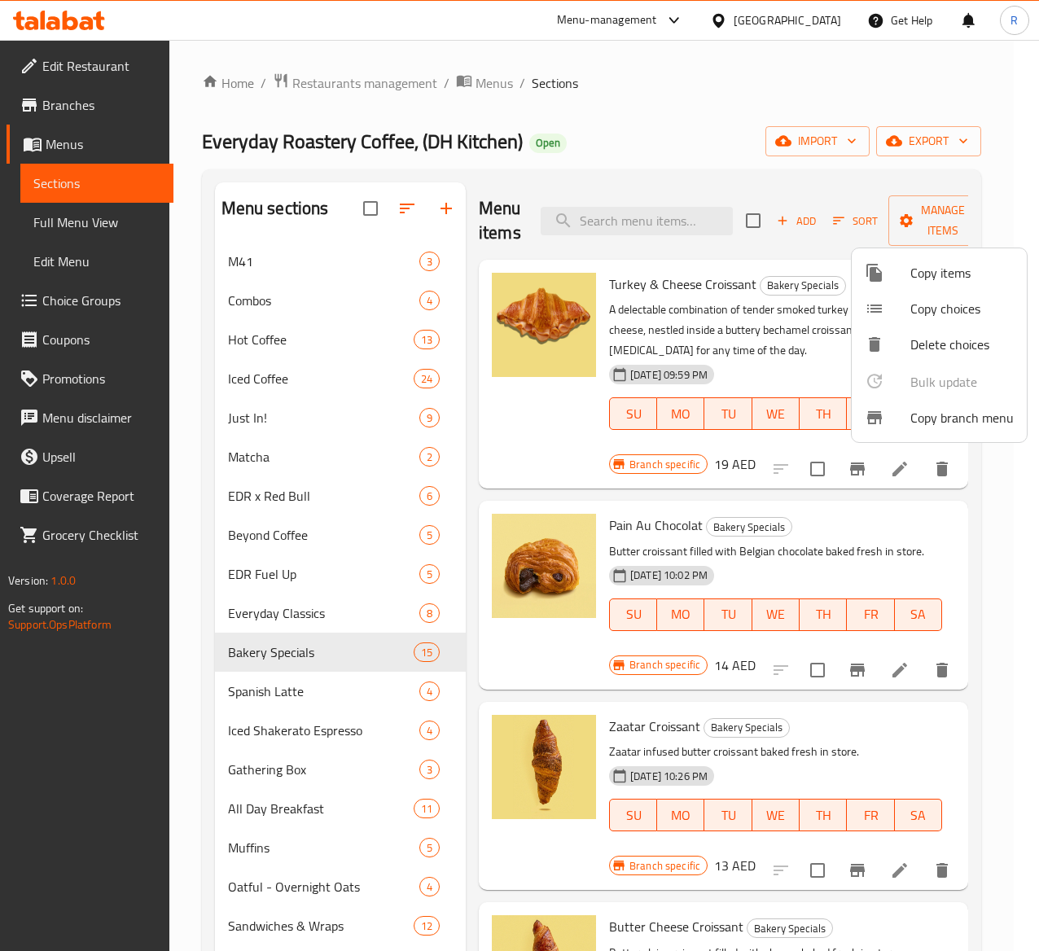
click at [938, 266] on span "Copy items" at bounding box center [961, 273] width 103 height 20
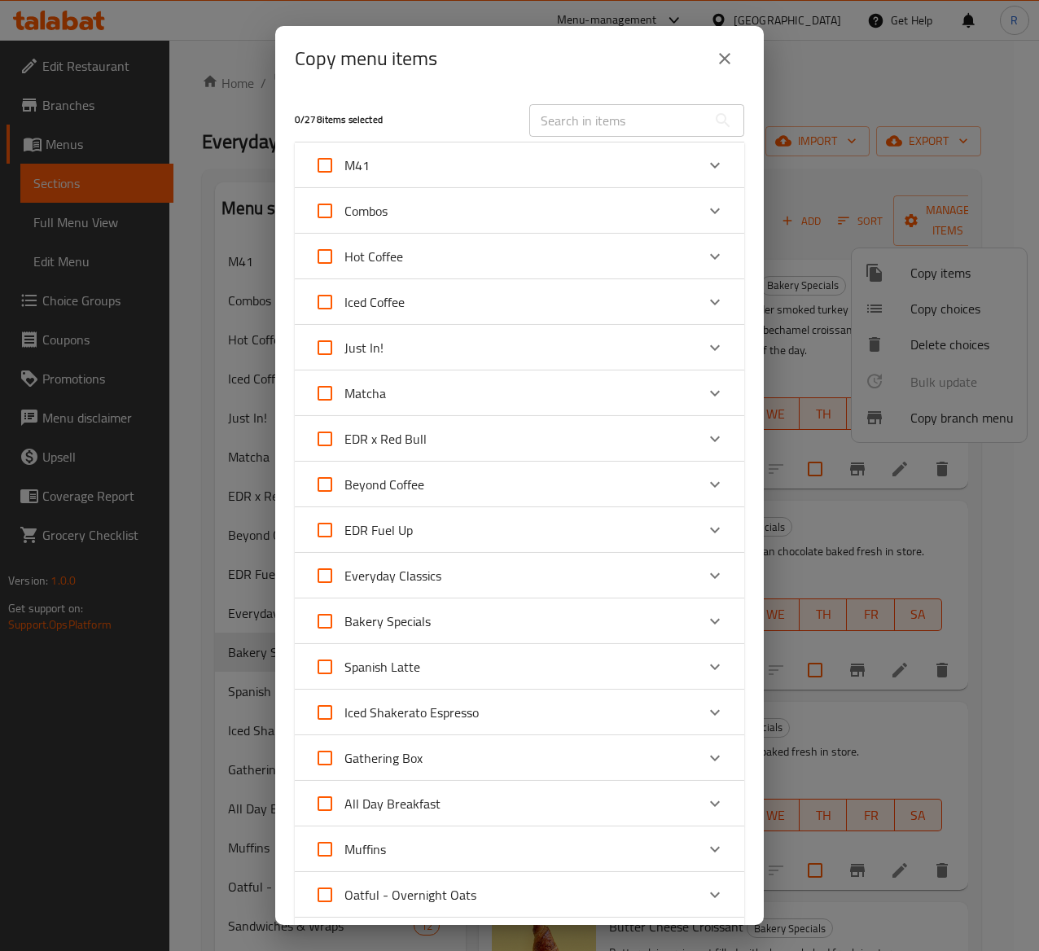
click at [486, 622] on div "Bakery Specials" at bounding box center [504, 621] width 381 height 39
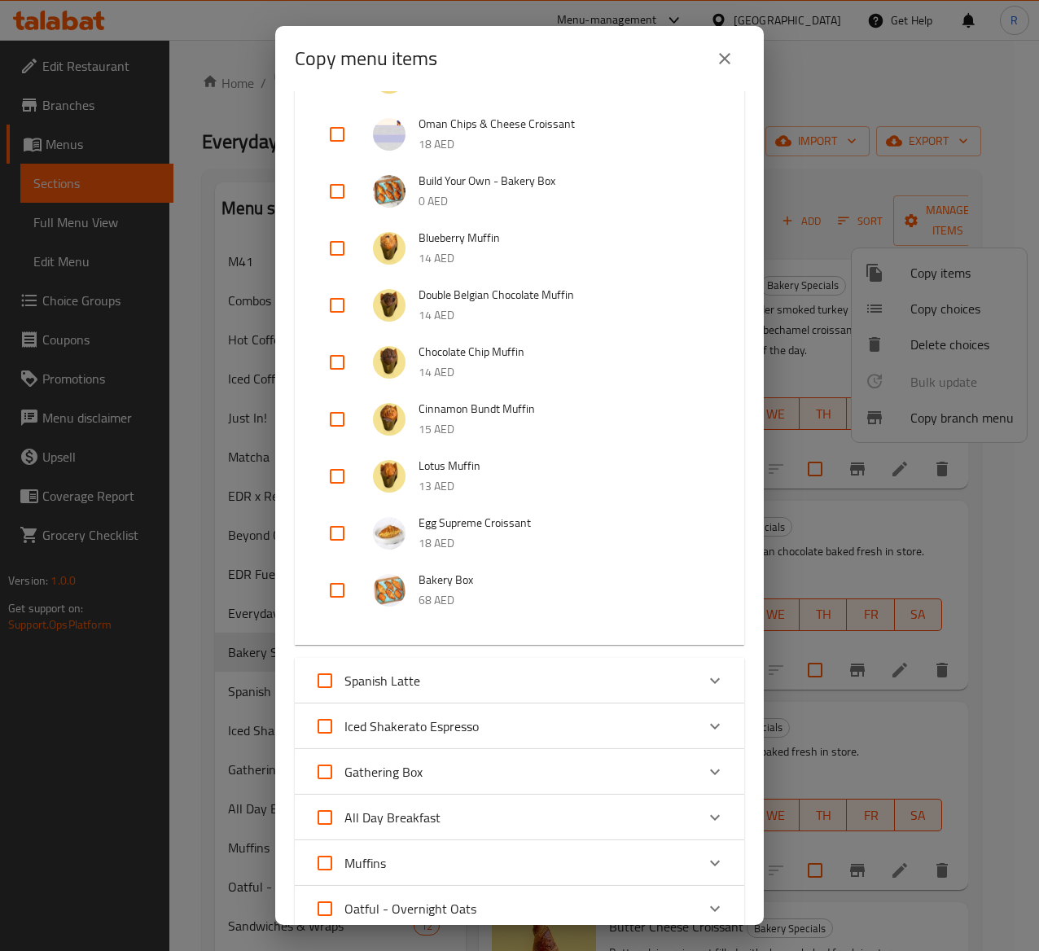
scroll to position [922, 0]
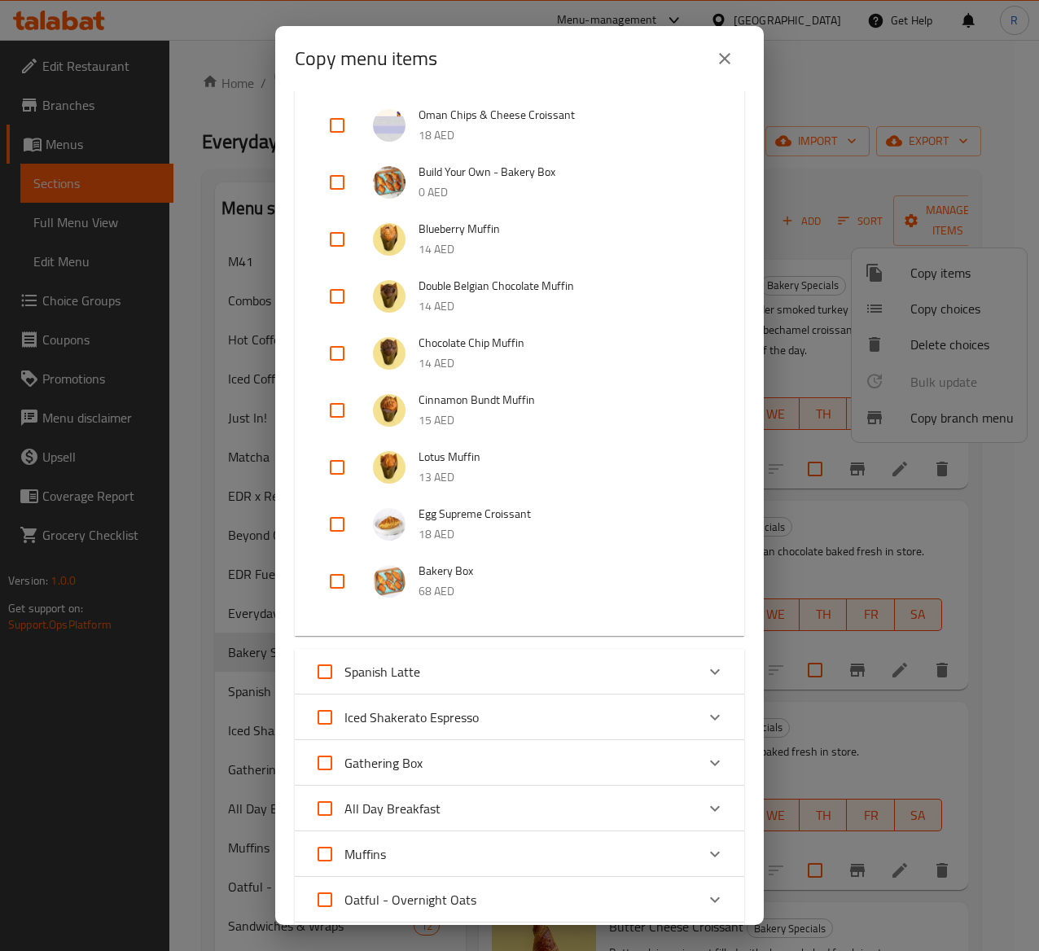
click at [340, 520] on input "checkbox" at bounding box center [337, 524] width 39 height 39
checkbox input "true"
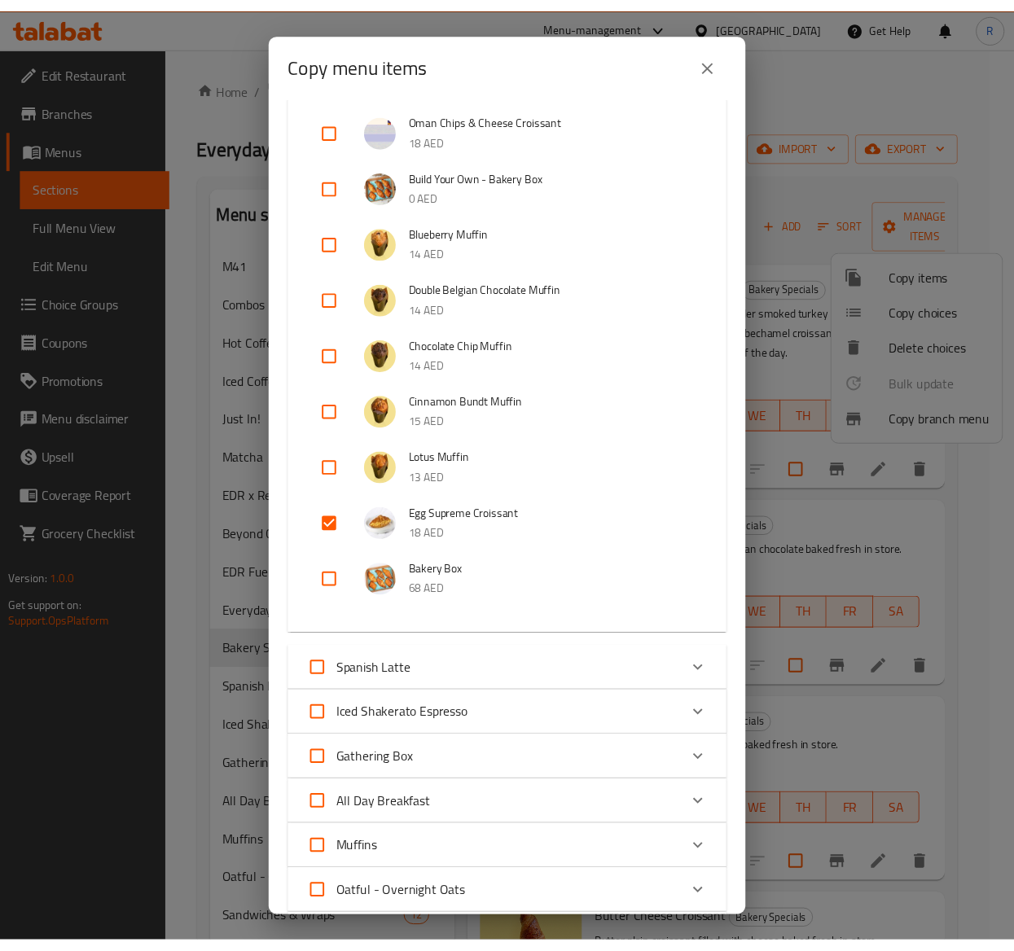
scroll to position [2248, 0]
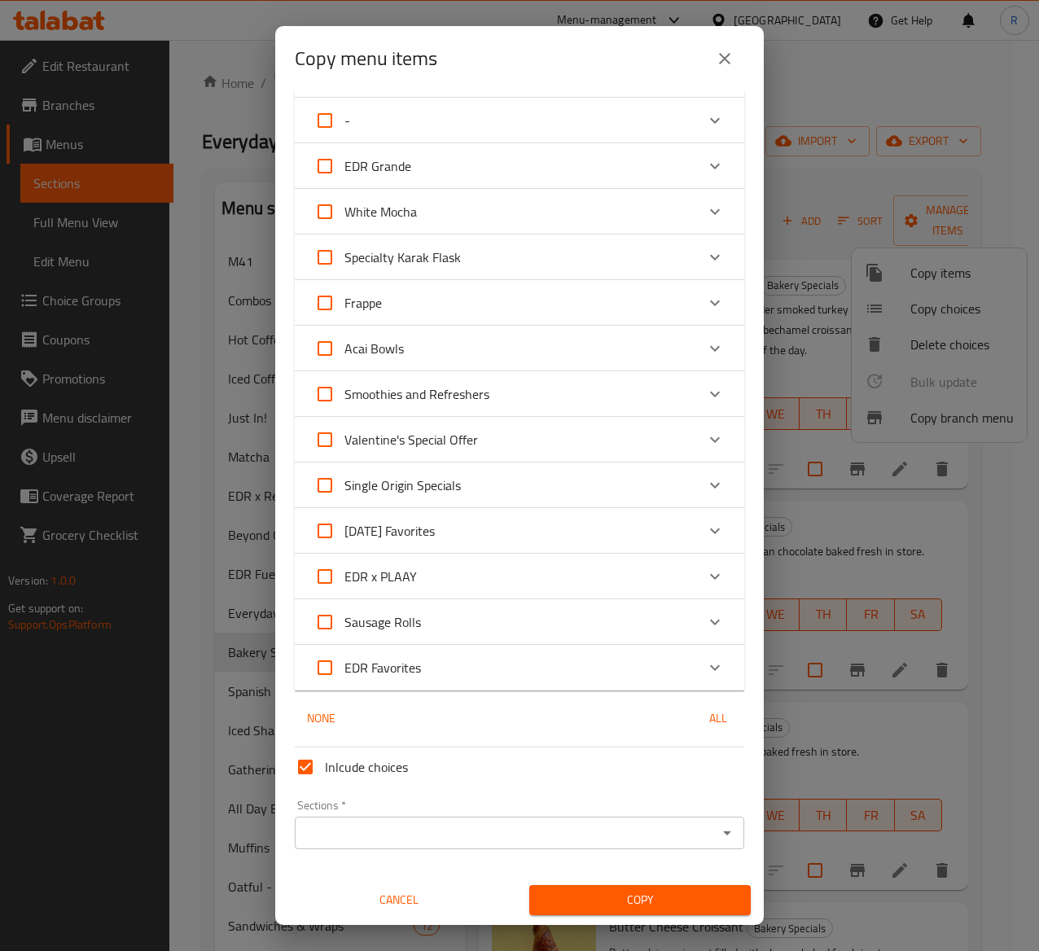
click at [630, 714] on input "Sections   *" at bounding box center [506, 833] width 413 height 23
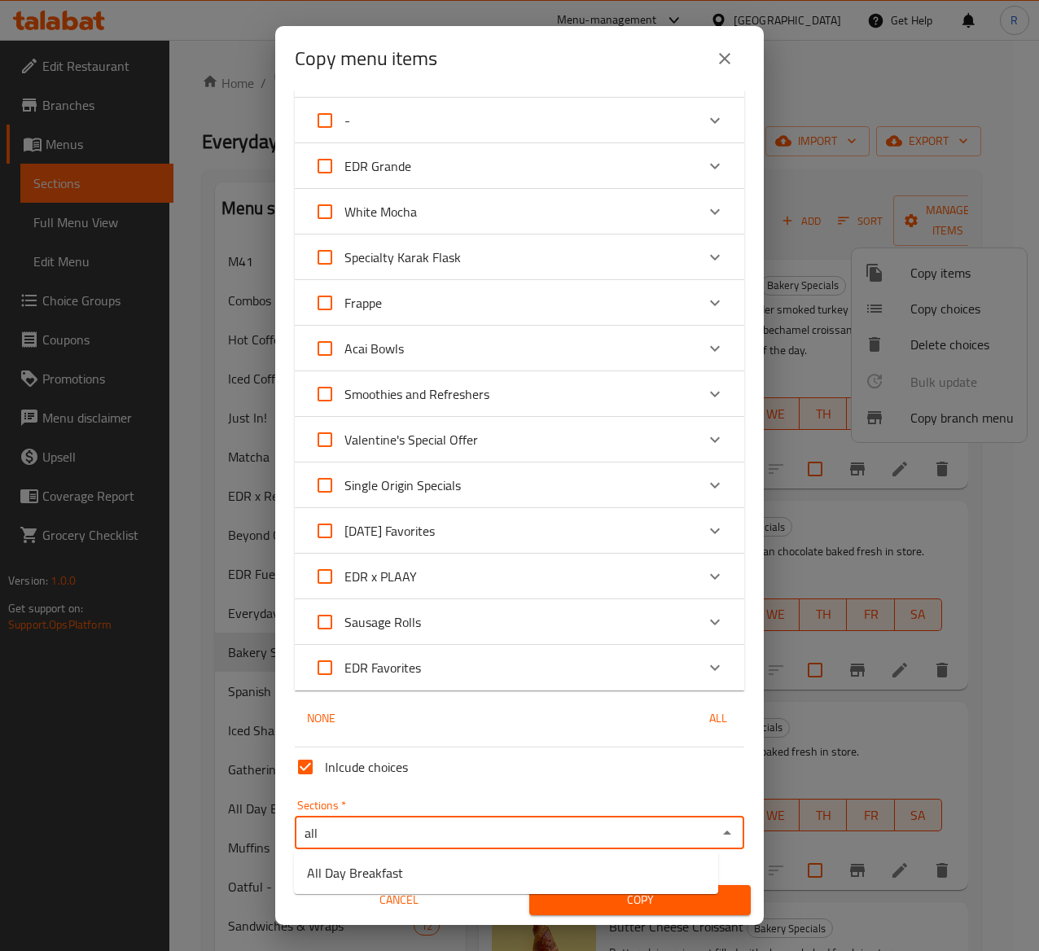
click at [495, 714] on ul "All Day Breakfast" at bounding box center [506, 873] width 424 height 42
click at [350, 714] on li "All Day Breakfast" at bounding box center [506, 872] width 424 height 29
type input "All Day Breakfast"
click at [586, 714] on span "Copy" at bounding box center [639, 900] width 195 height 20
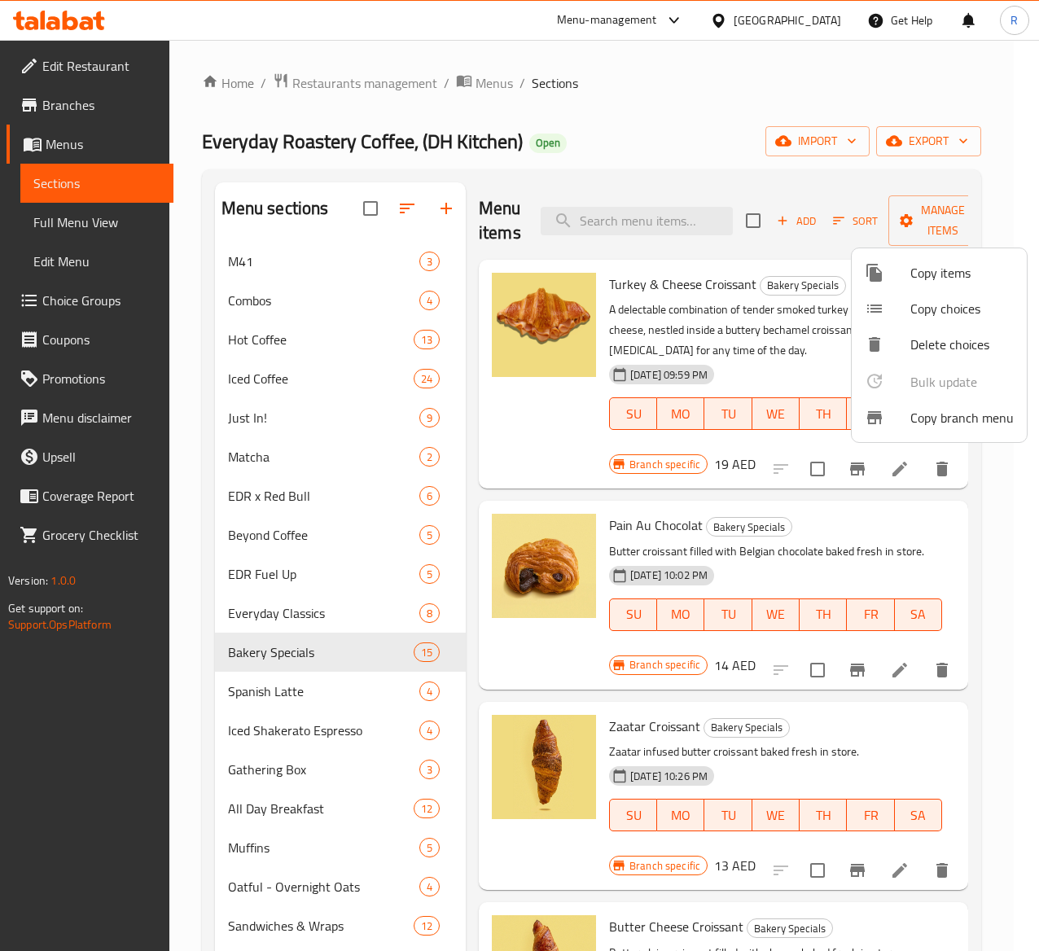
click at [333, 714] on div at bounding box center [519, 475] width 1039 height 951
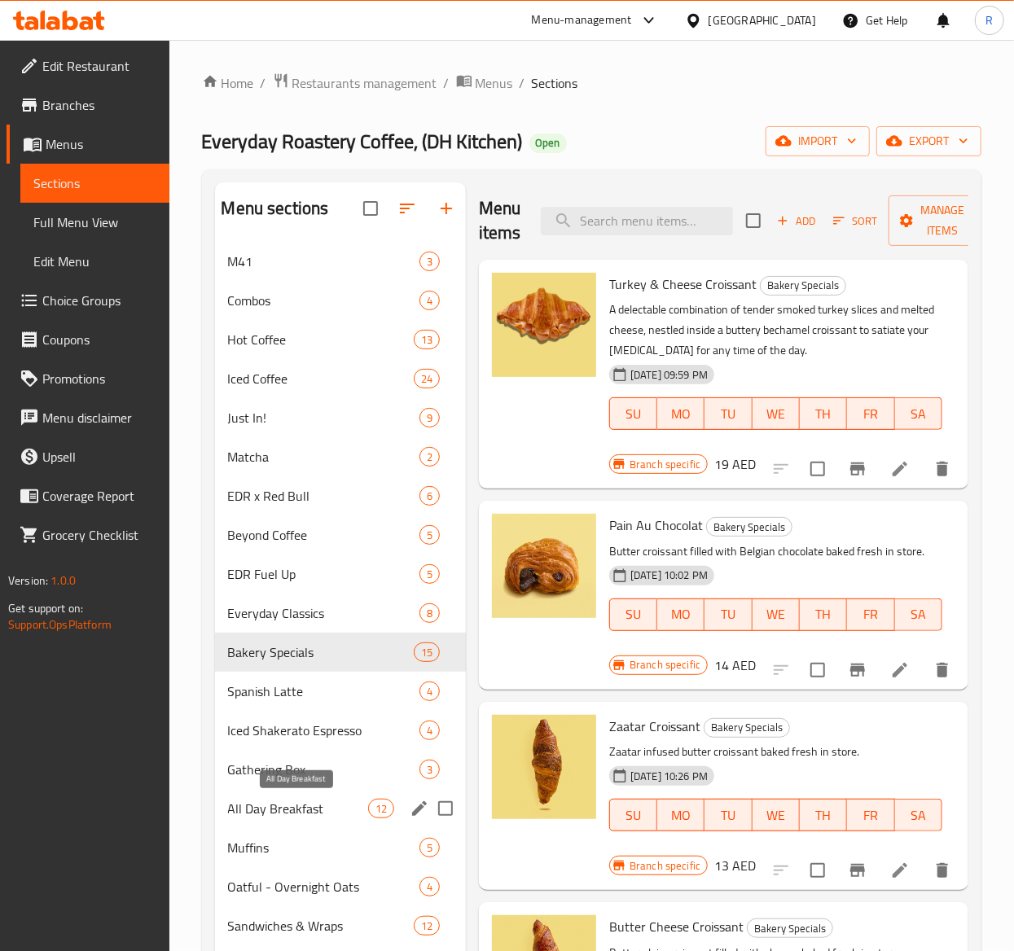
click at [336, 714] on span "All Day Breakfast" at bounding box center [298, 809] width 140 height 20
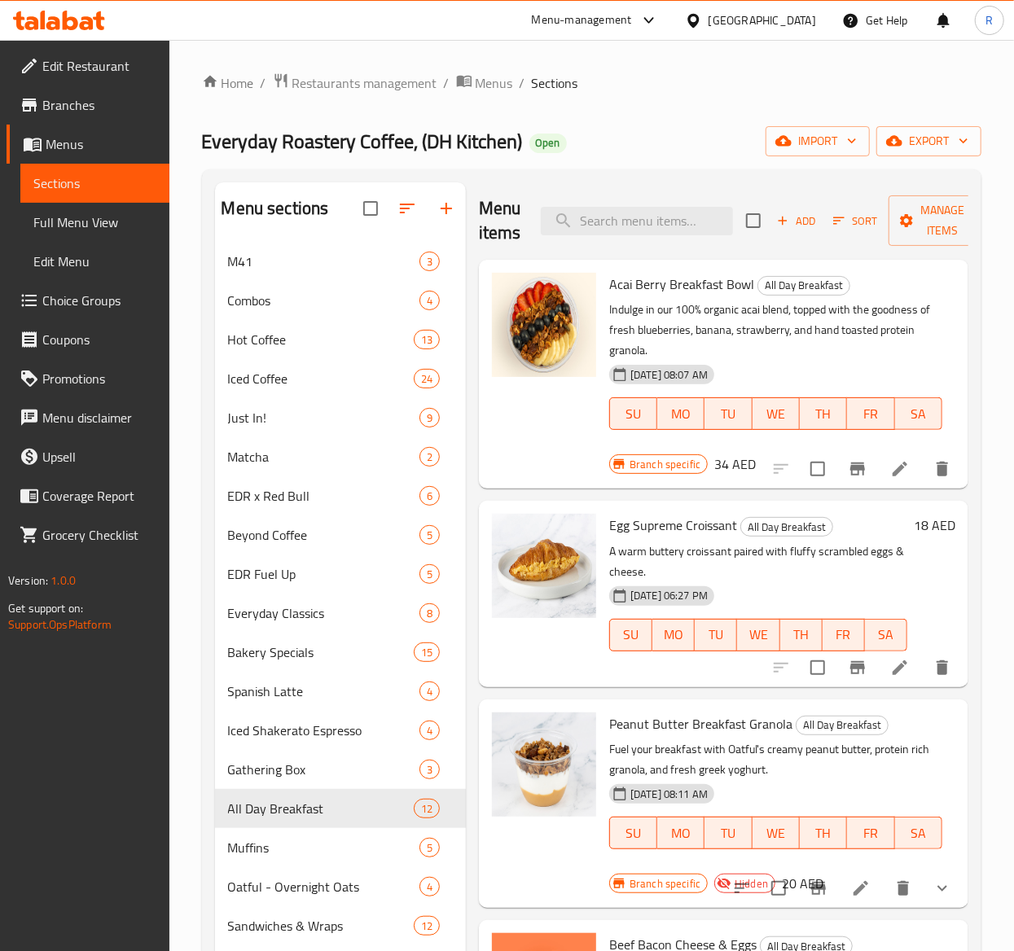
click at [857, 227] on span "Sort" at bounding box center [855, 221] width 45 height 19
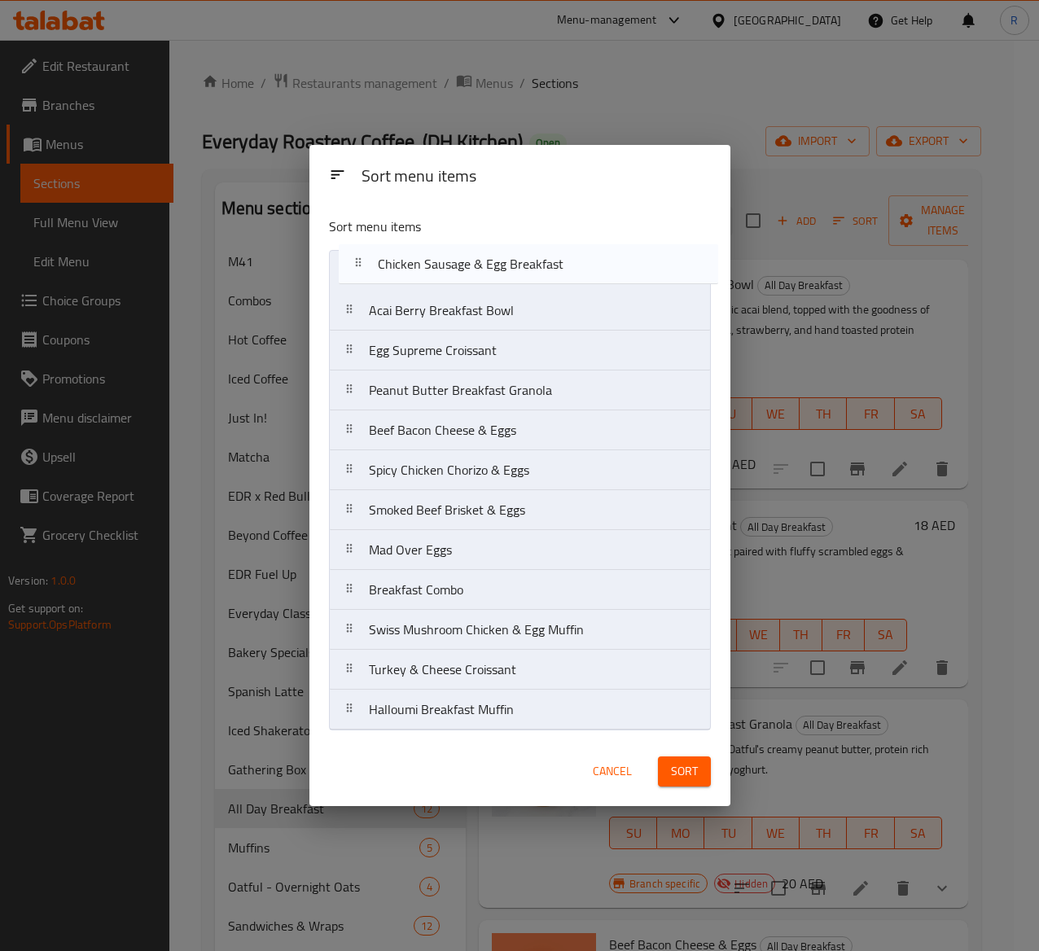
drag, startPoint x: 483, startPoint y: 608, endPoint x: 492, endPoint y: 273, distance: 335.6
click at [492, 273] on nav "Acai Berry Breakfast Bowl Egg Supreme Croissant Peanut Butter Breakfast Granola…" at bounding box center [520, 490] width 382 height 480
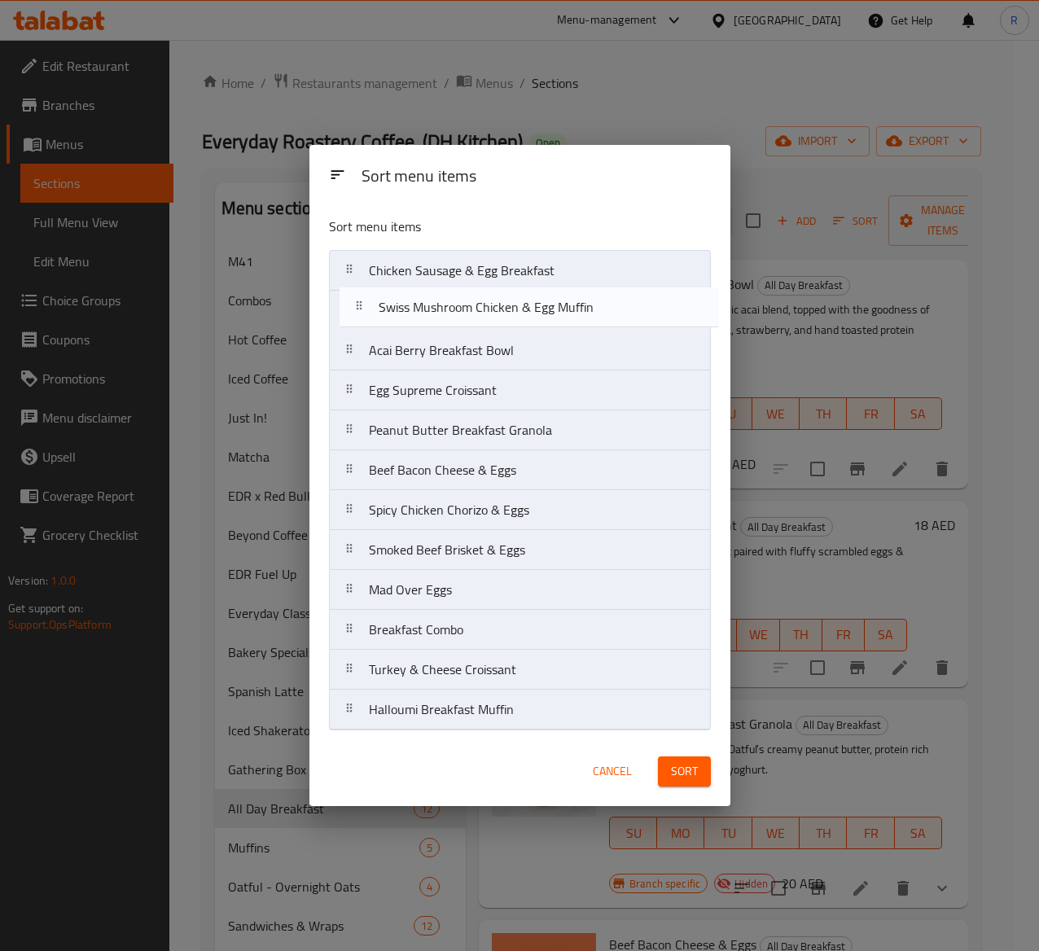
drag, startPoint x: 497, startPoint y: 634, endPoint x: 507, endPoint y: 302, distance: 331.6
click at [507, 302] on nav "Chicken Sausage & Egg Breakfast Acai Berry Breakfast Bowl Egg Supreme Croissant…" at bounding box center [520, 490] width 382 height 480
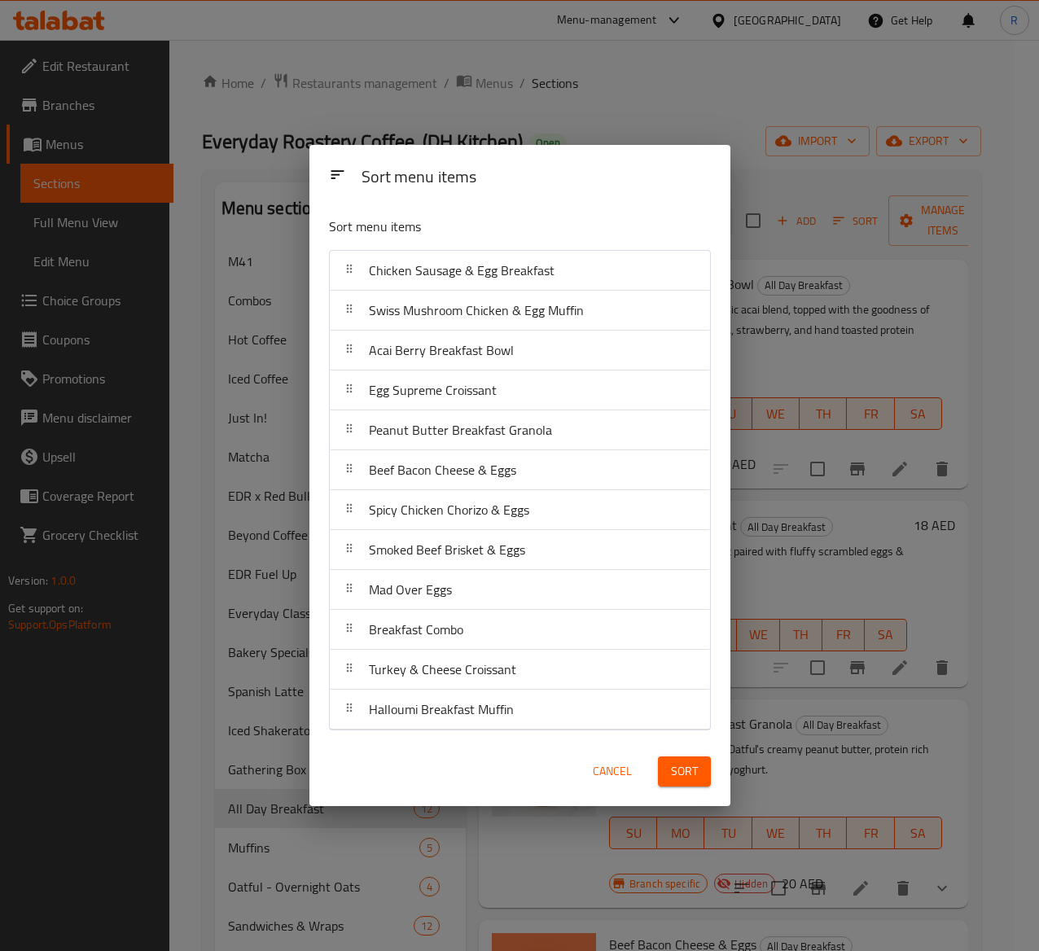
drag, startPoint x: 446, startPoint y: 731, endPoint x: 447, endPoint y: 704, distance: 27.7
click at [447, 704] on nav "Chicken Sausage & Egg Breakfast Swiss Mushroom Chicken & Egg Muffin Acai Berry …" at bounding box center [520, 490] width 382 height 480
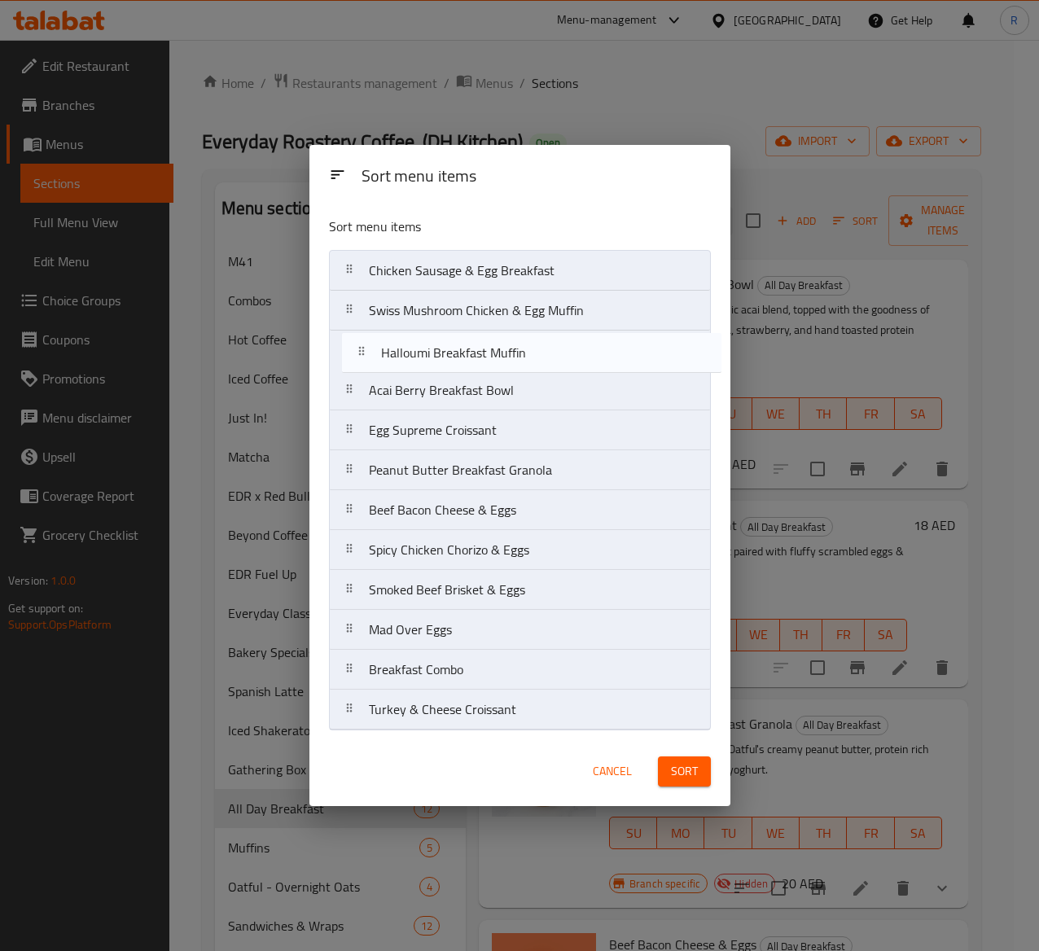
drag, startPoint x: 450, startPoint y: 715, endPoint x: 463, endPoint y: 351, distance: 364.2
click at [463, 351] on nav "Chicken Sausage & Egg Breakfast Swiss Mushroom Chicken & Egg Muffin Acai Berry …" at bounding box center [520, 490] width 382 height 480
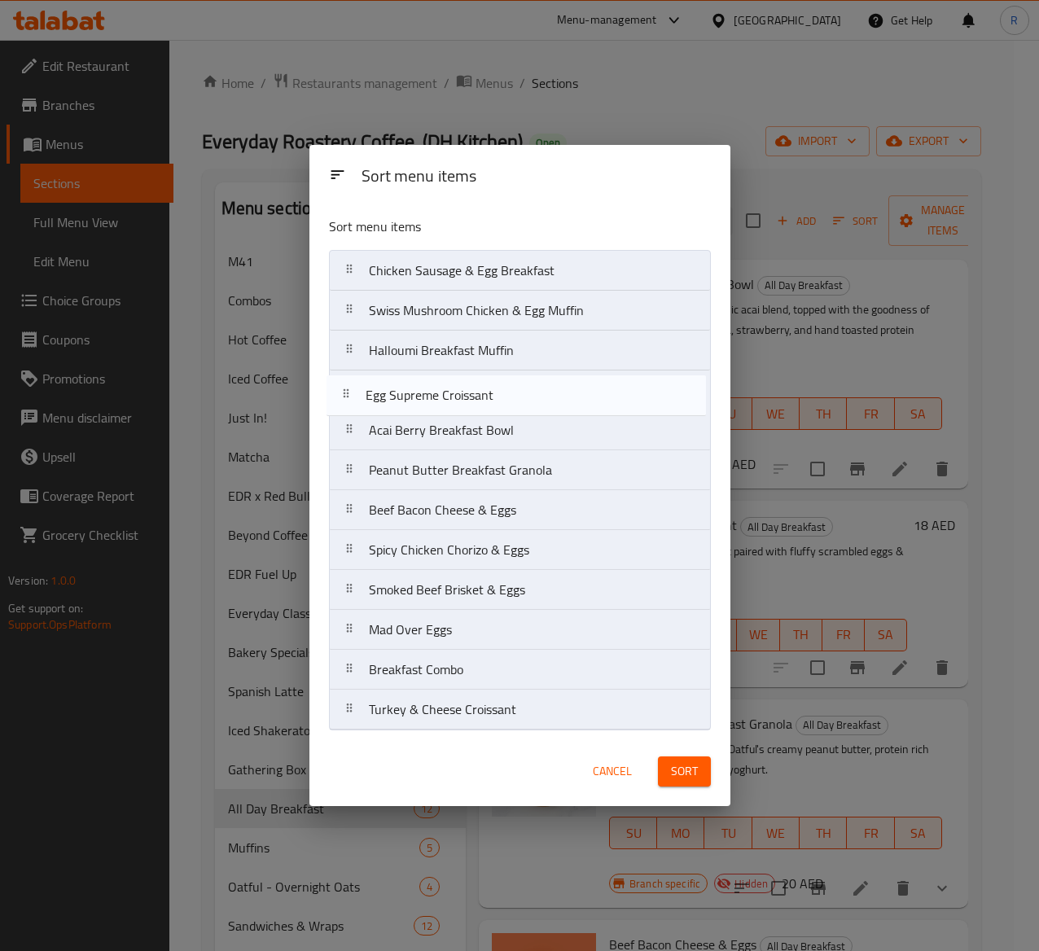
drag, startPoint x: 497, startPoint y: 432, endPoint x: 493, endPoint y: 391, distance: 40.9
click at [493, 391] on nav "Chicken Sausage & Egg Breakfast Swiss Mushroom Chicken & Egg Muffin Halloumi Br…" at bounding box center [520, 490] width 382 height 480
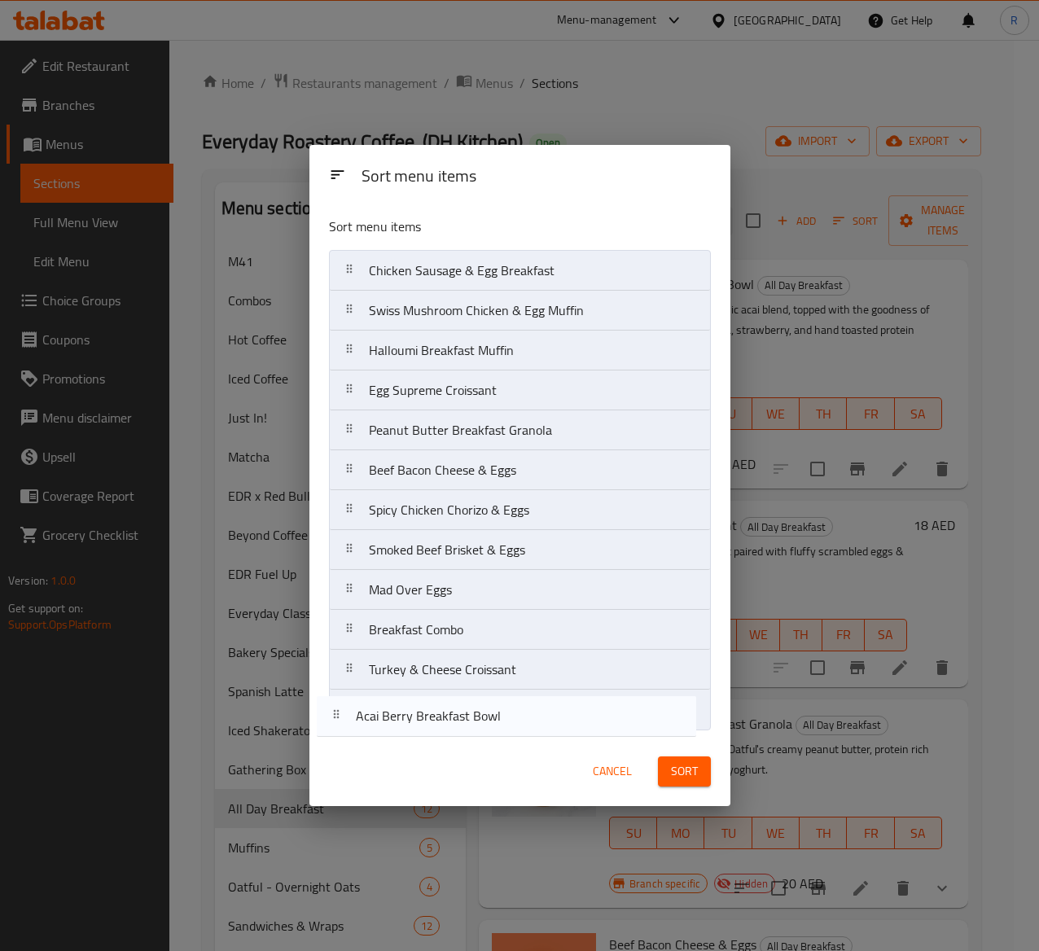
drag, startPoint x: 489, startPoint y: 422, endPoint x: 472, endPoint y: 722, distance: 300.1
click at [472, 714] on nav "Chicken Sausage & Egg Breakfast Swiss Mushroom Chicken & Egg Muffin Halloumi Br…" at bounding box center [520, 490] width 382 height 480
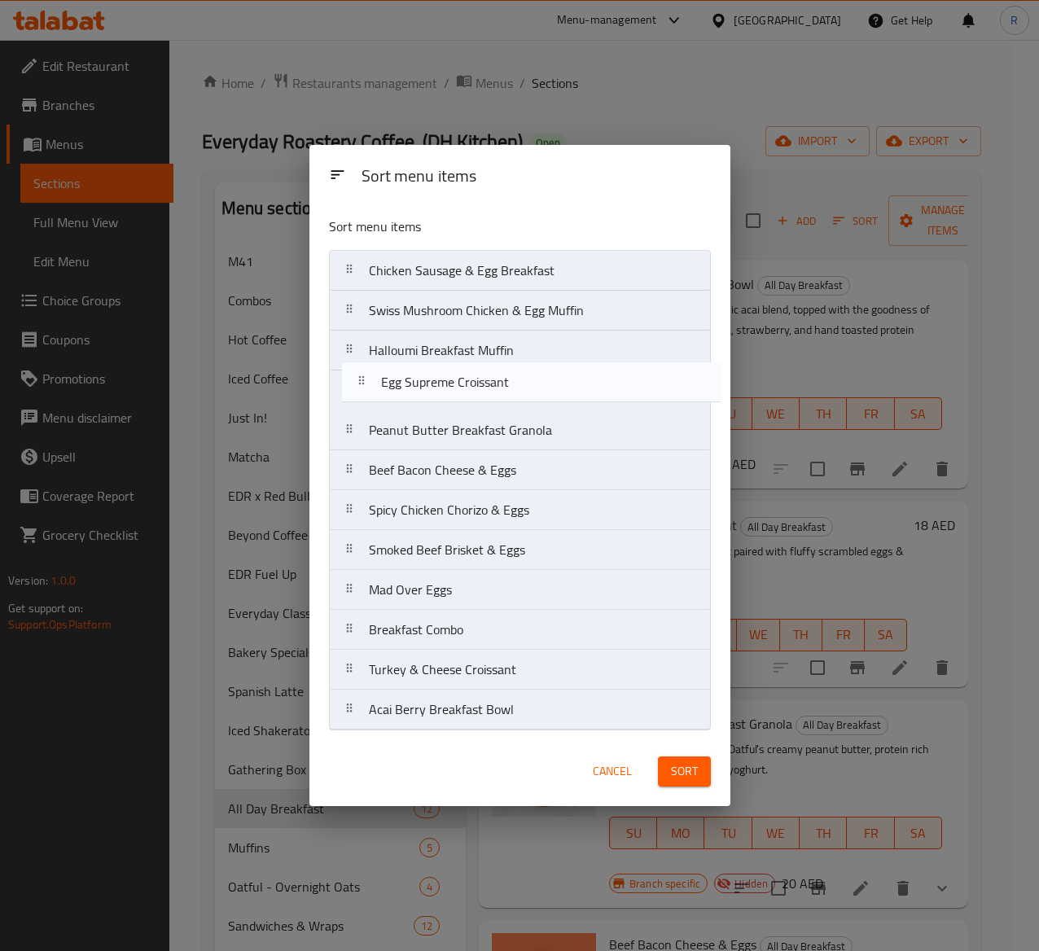
drag, startPoint x: 473, startPoint y: 393, endPoint x: 482, endPoint y: 407, distance: 17.2
click at [482, 407] on nav "Chicken Sausage & Egg Breakfast Swiss Mushroom Chicken & Egg Muffin Halloumi Br…" at bounding box center [520, 490] width 382 height 480
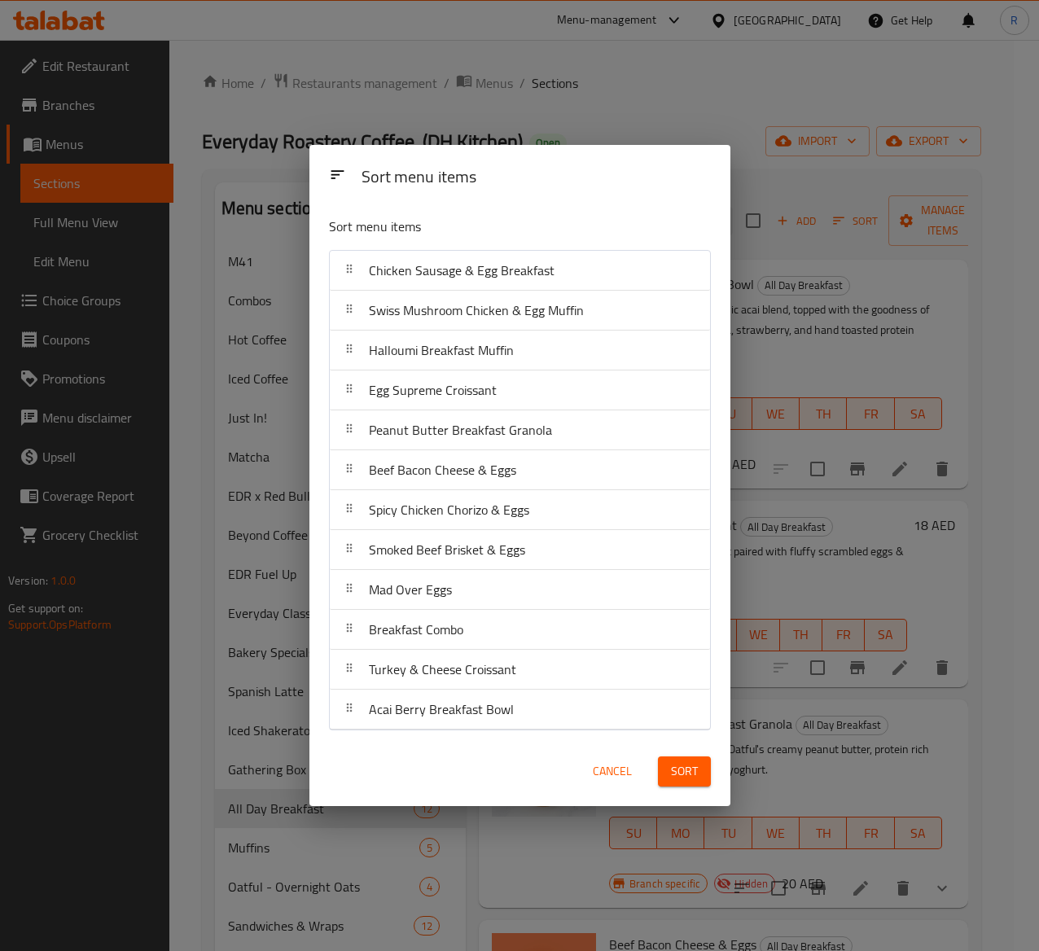
click at [668, 714] on button "Sort" at bounding box center [684, 772] width 53 height 30
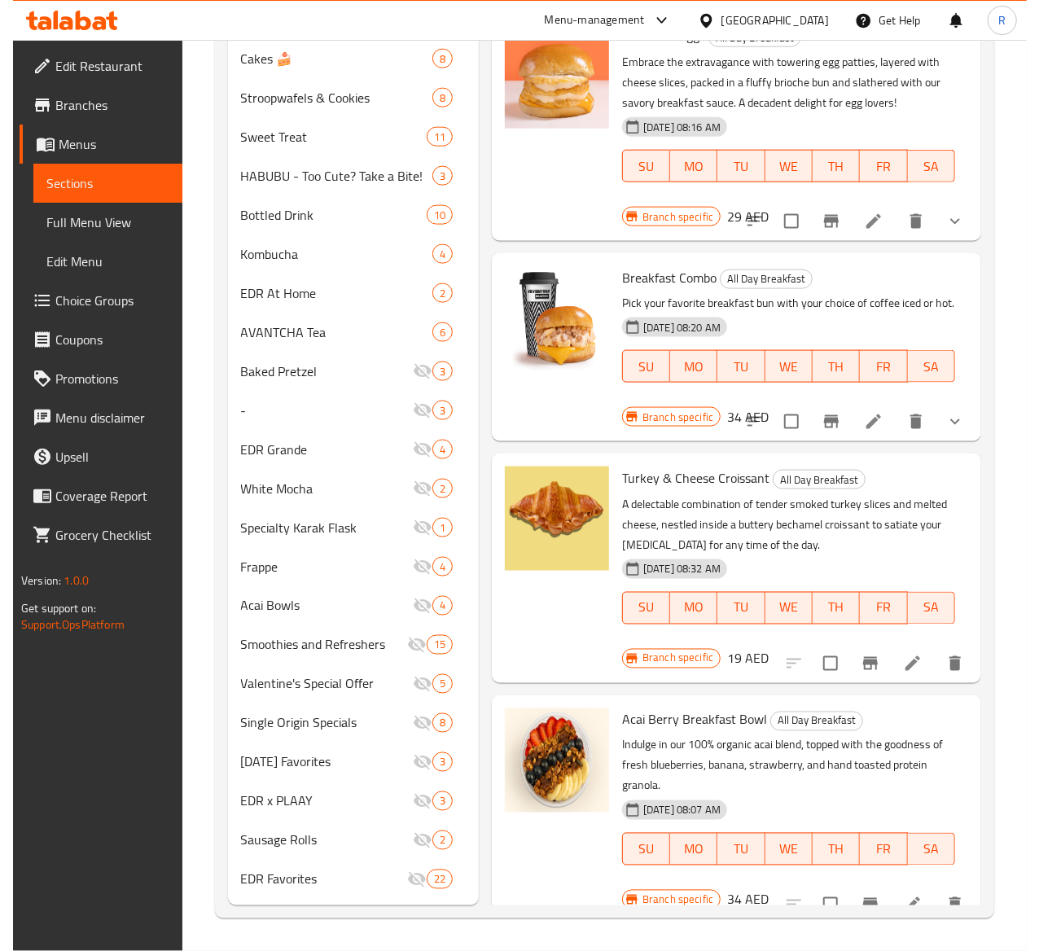
scroll to position [1150, 0]
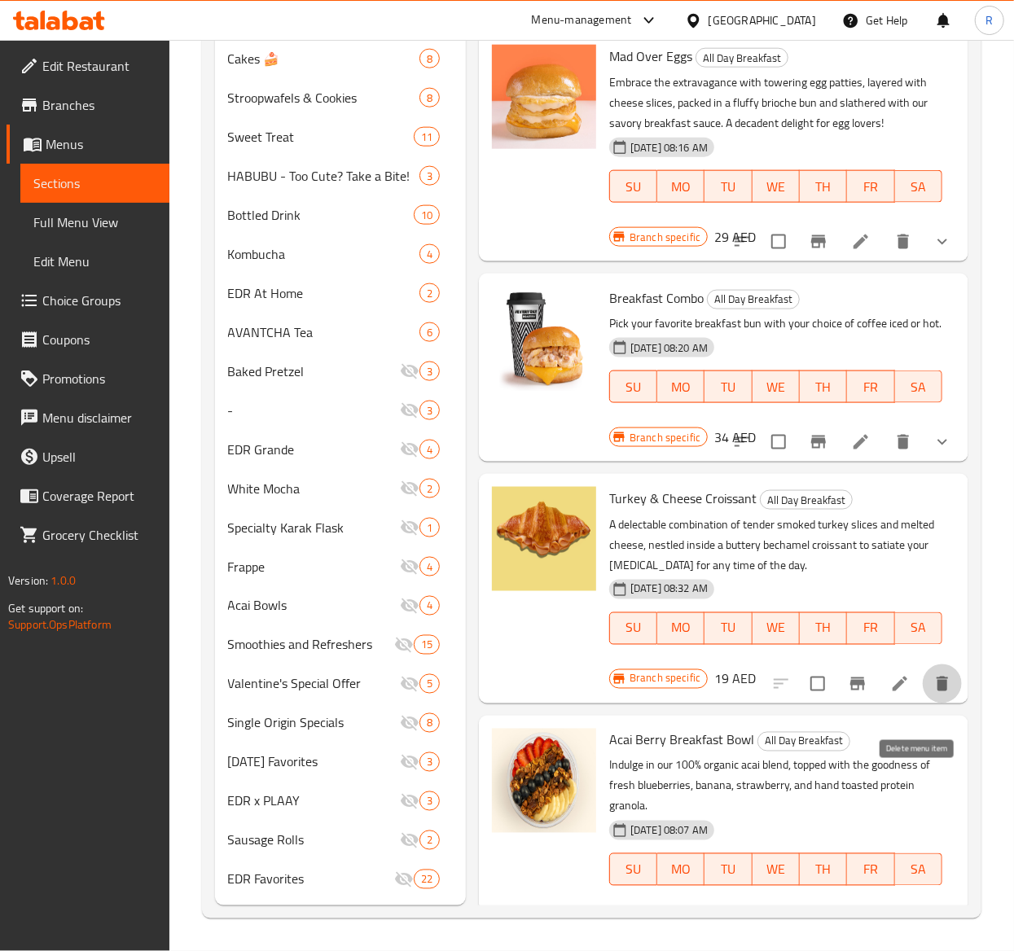
click at [929, 704] on button "delete" at bounding box center [942, 684] width 39 height 39
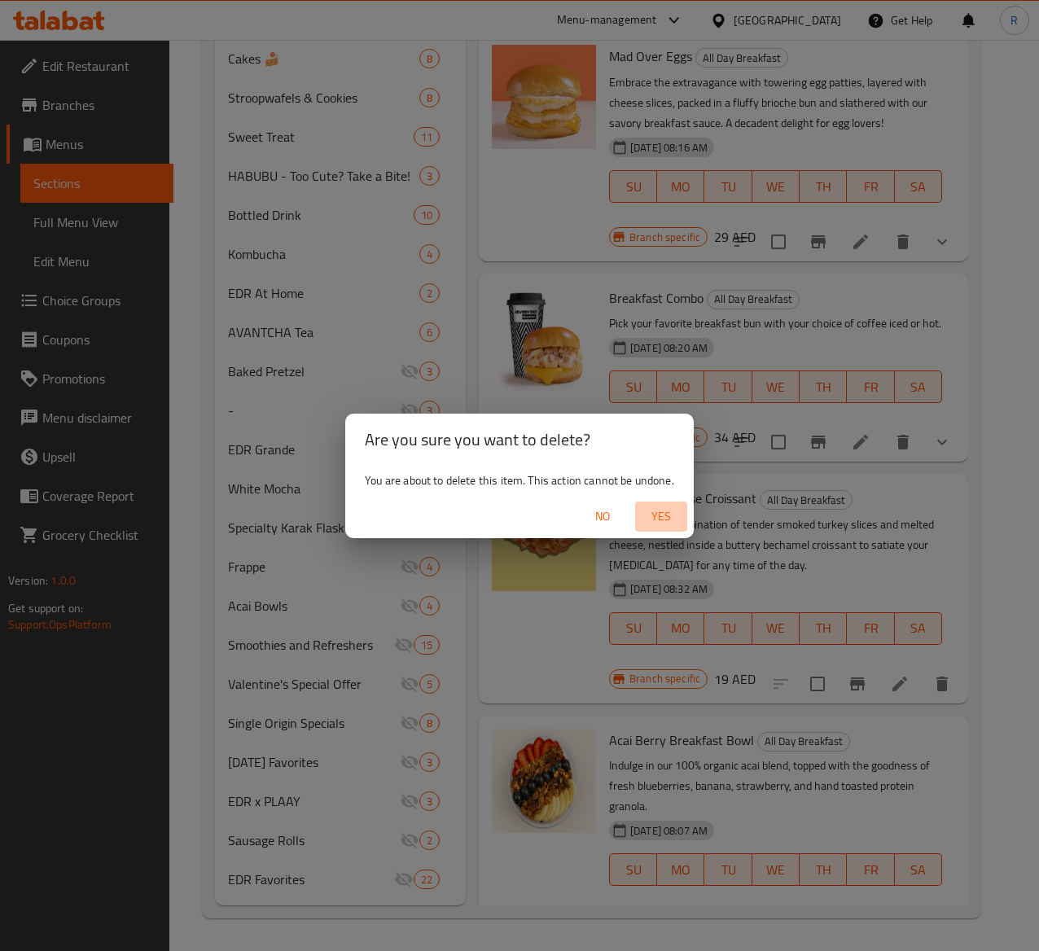
click at [663, 507] on span "Yes" at bounding box center [661, 517] width 39 height 20
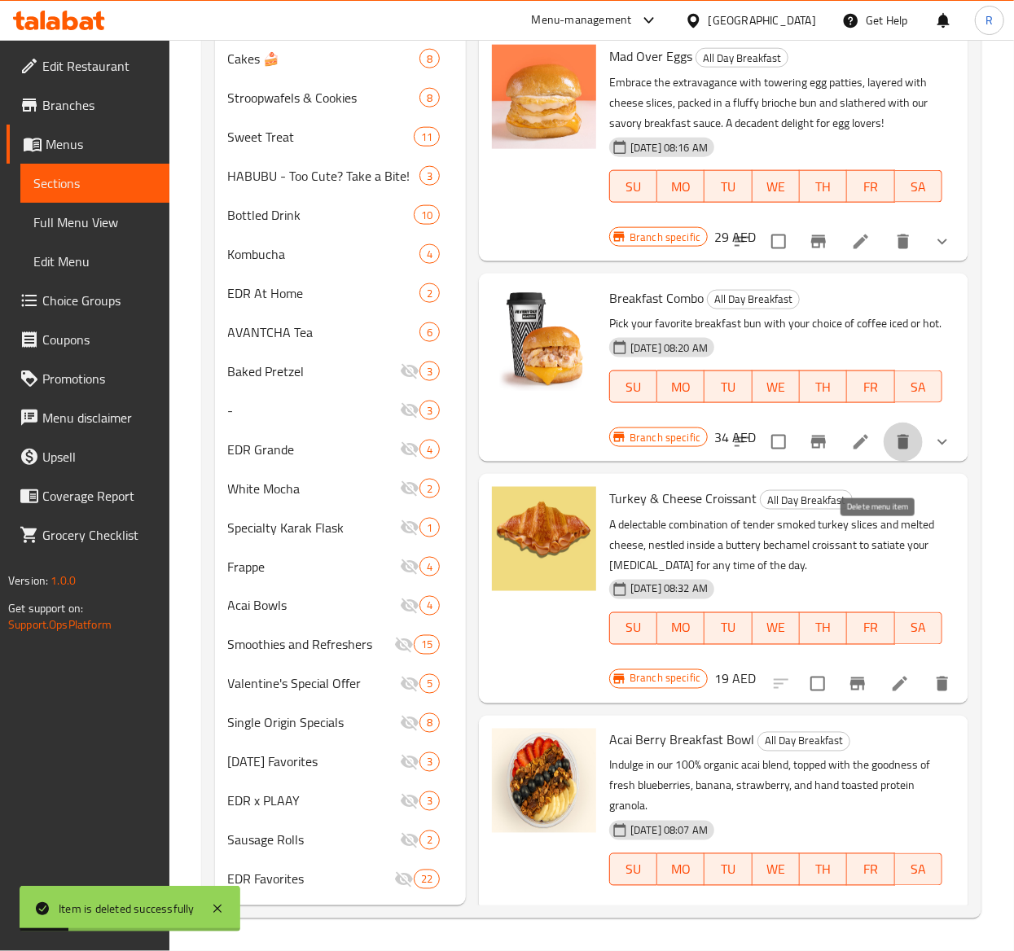
click at [897, 450] on icon "delete" at bounding box center [902, 442] width 11 height 15
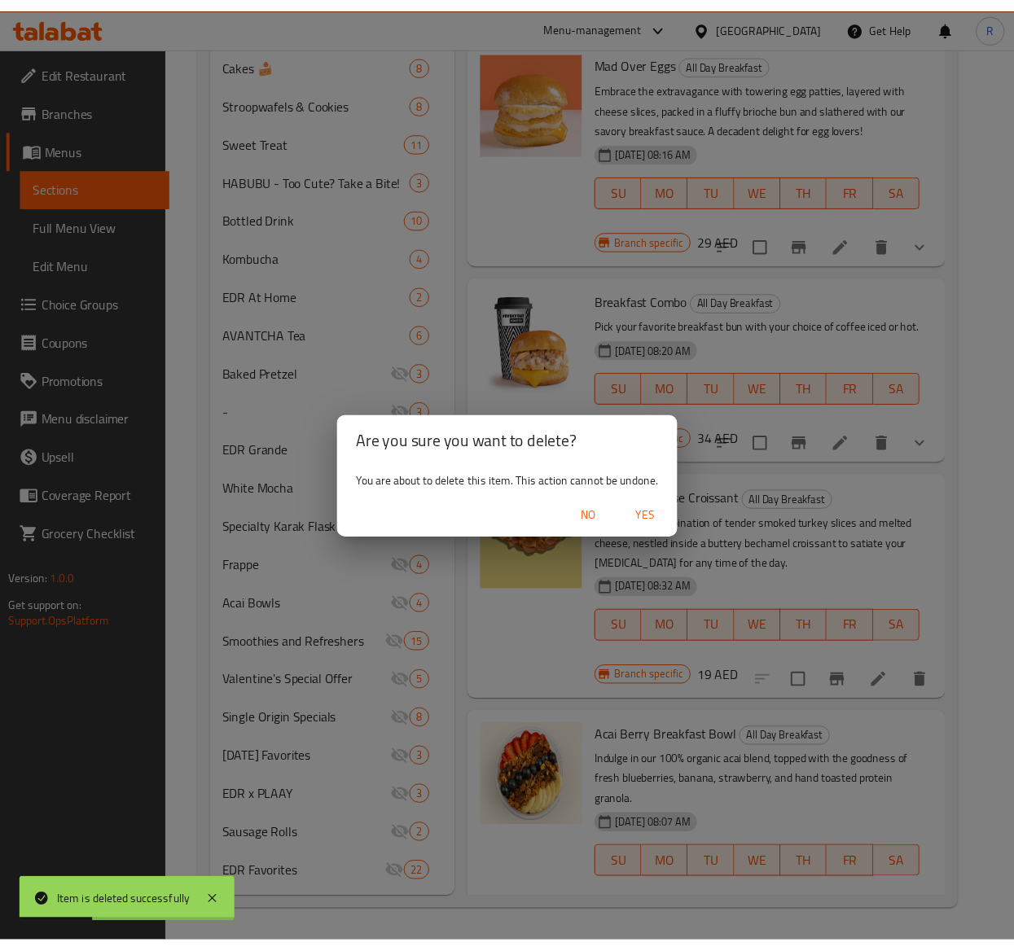
scroll to position [1076, 0]
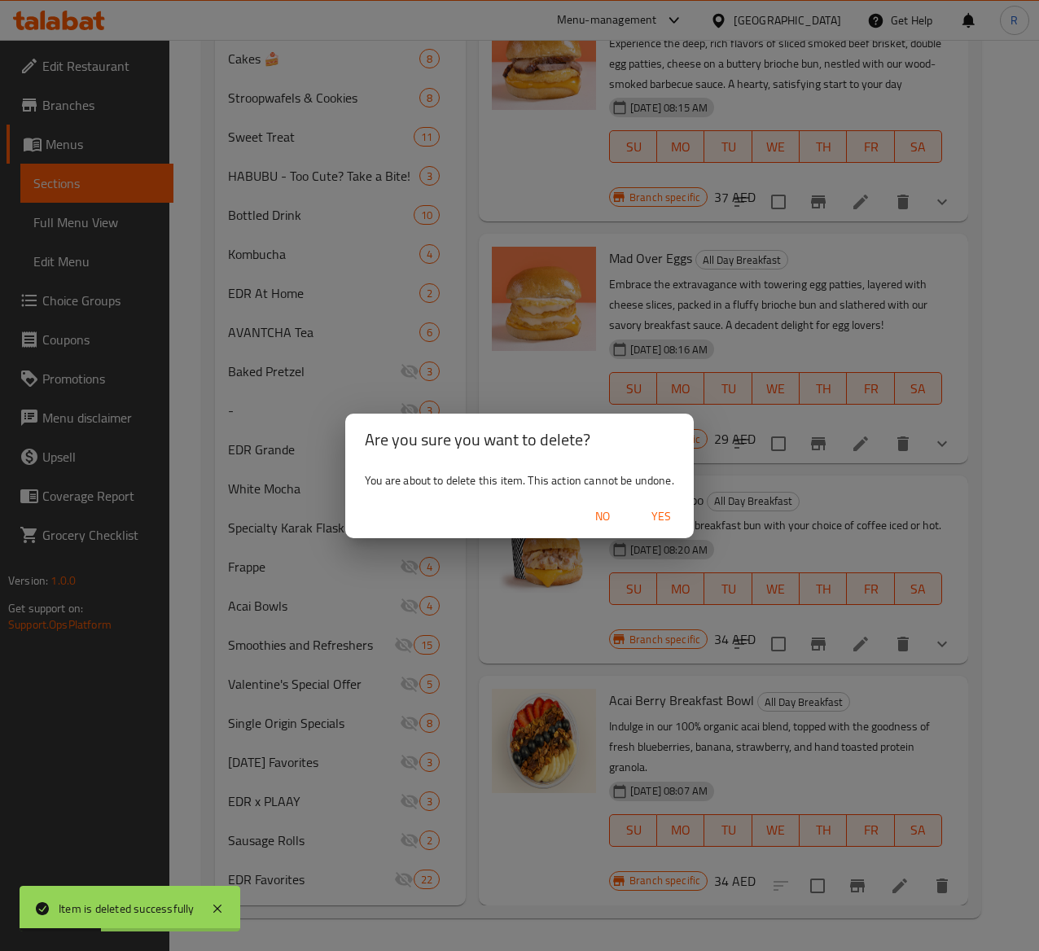
click at [665, 520] on span "Yes" at bounding box center [661, 517] width 39 height 20
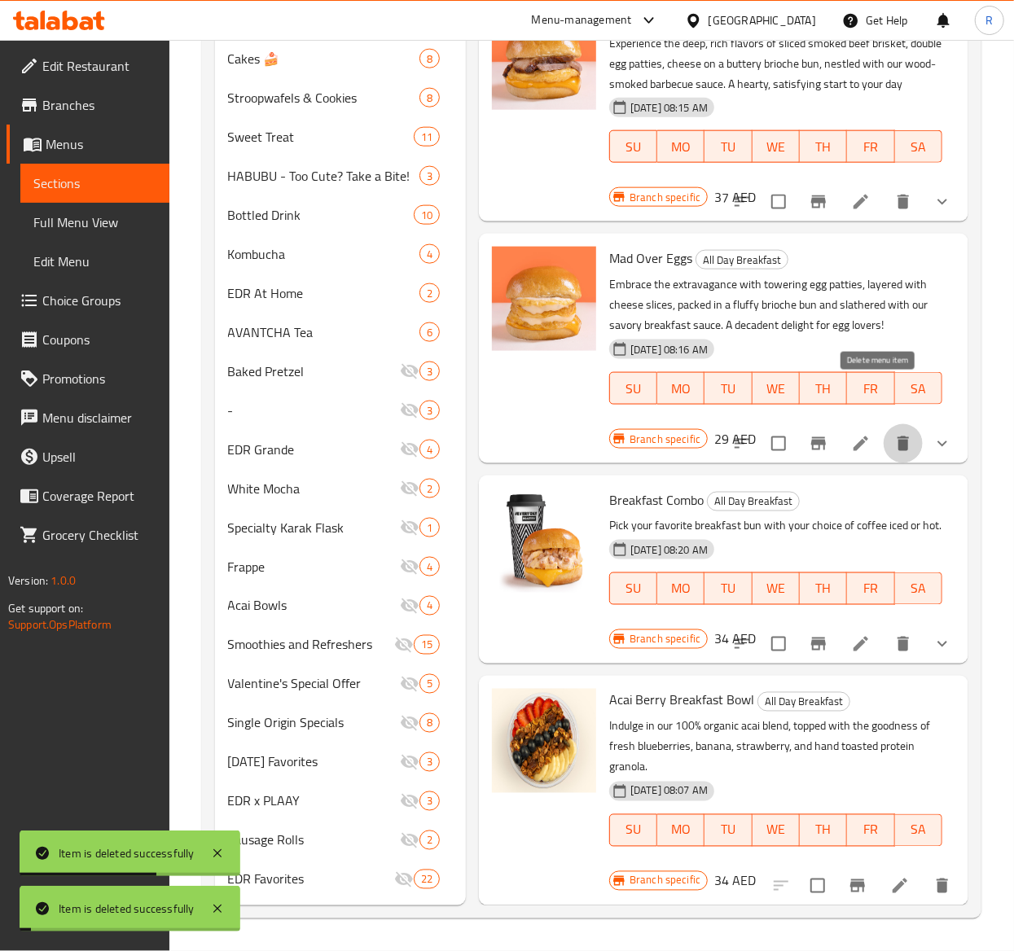
click at [897, 436] on icon "delete" at bounding box center [902, 443] width 11 height 15
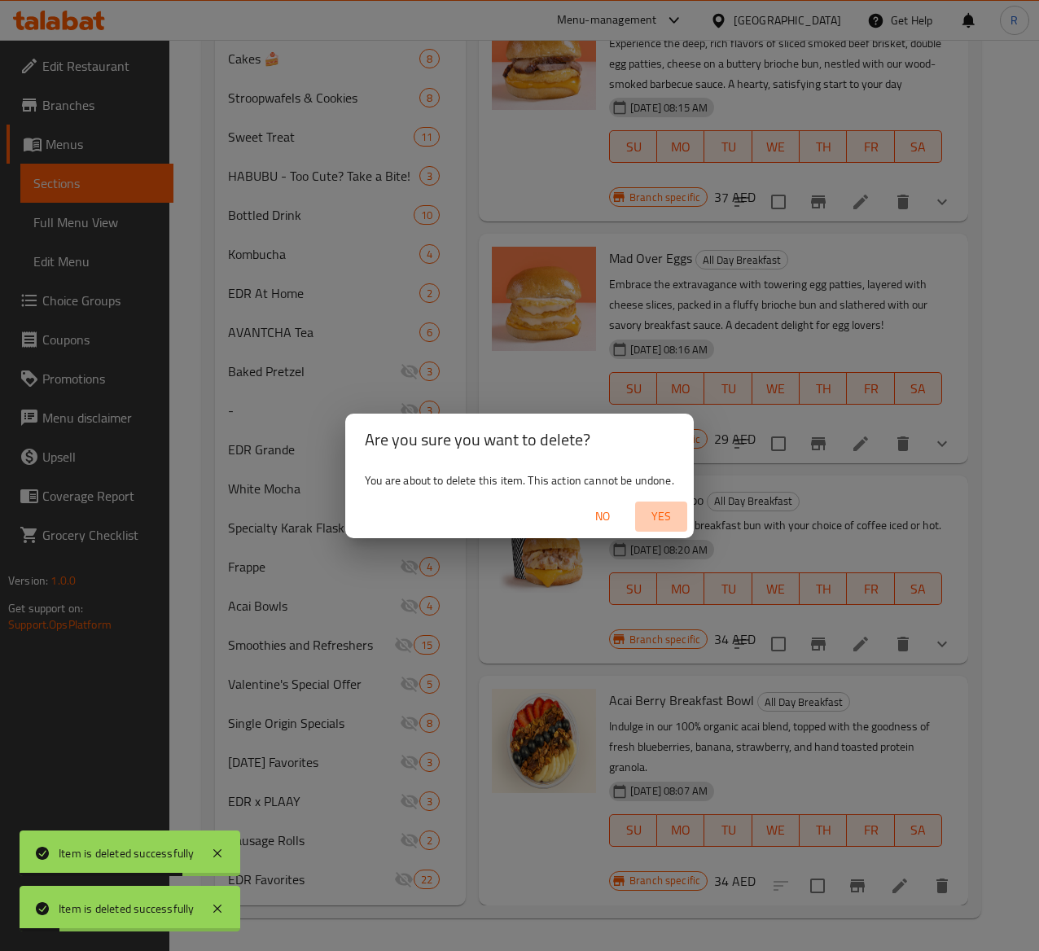
click at [658, 523] on span "Yes" at bounding box center [661, 517] width 39 height 20
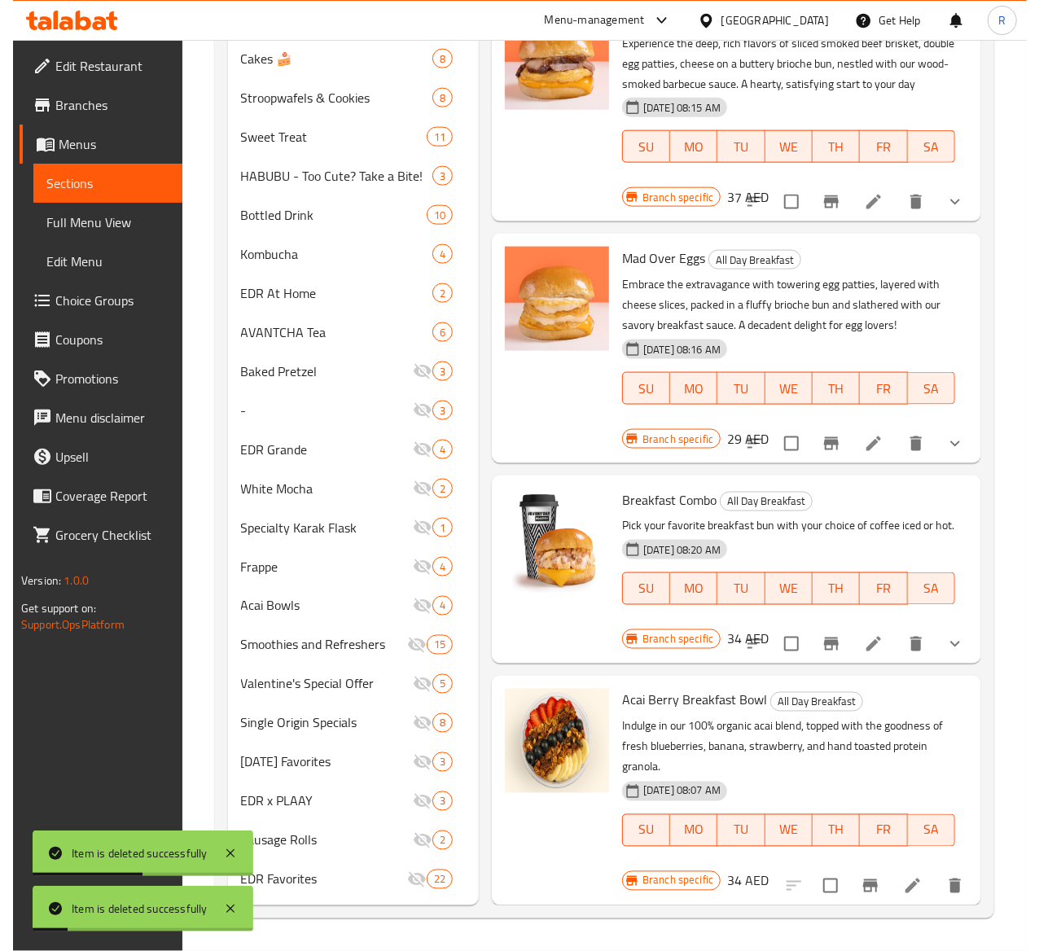
scroll to position [994, 0]
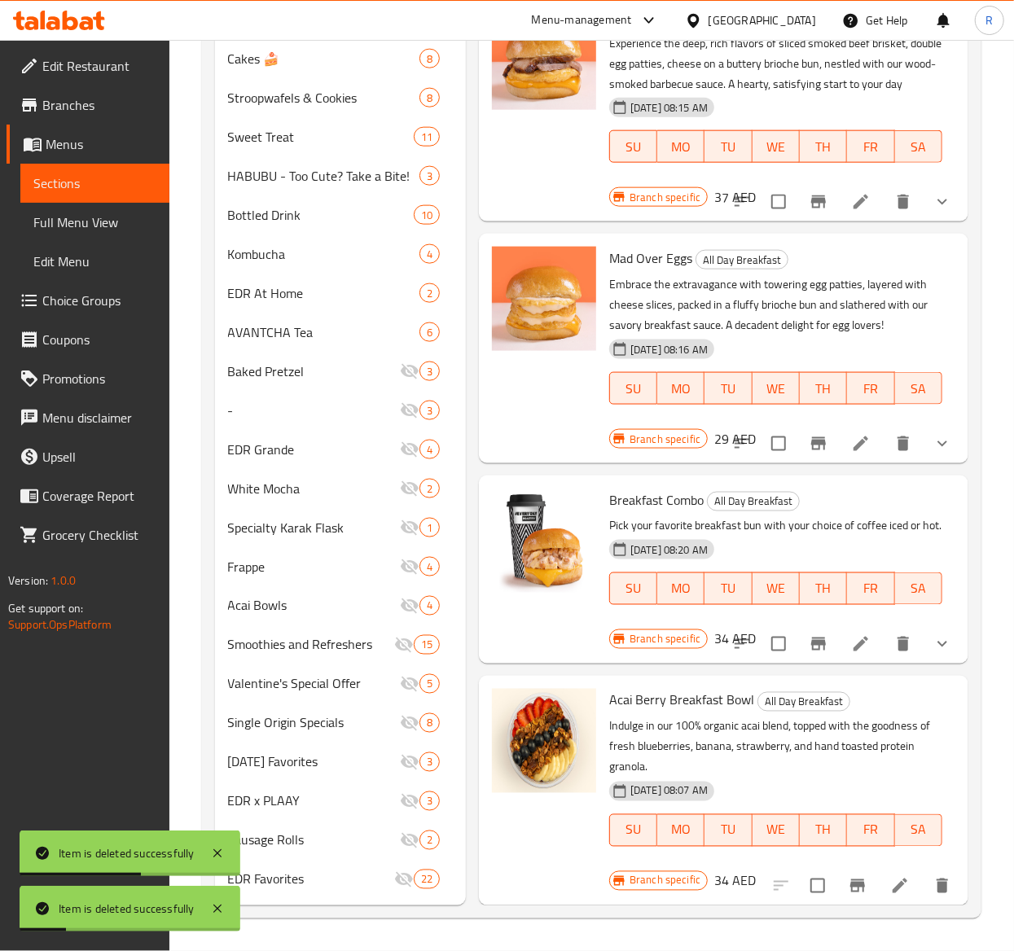
click at [897, 451] on icon "delete" at bounding box center [902, 443] width 11 height 15
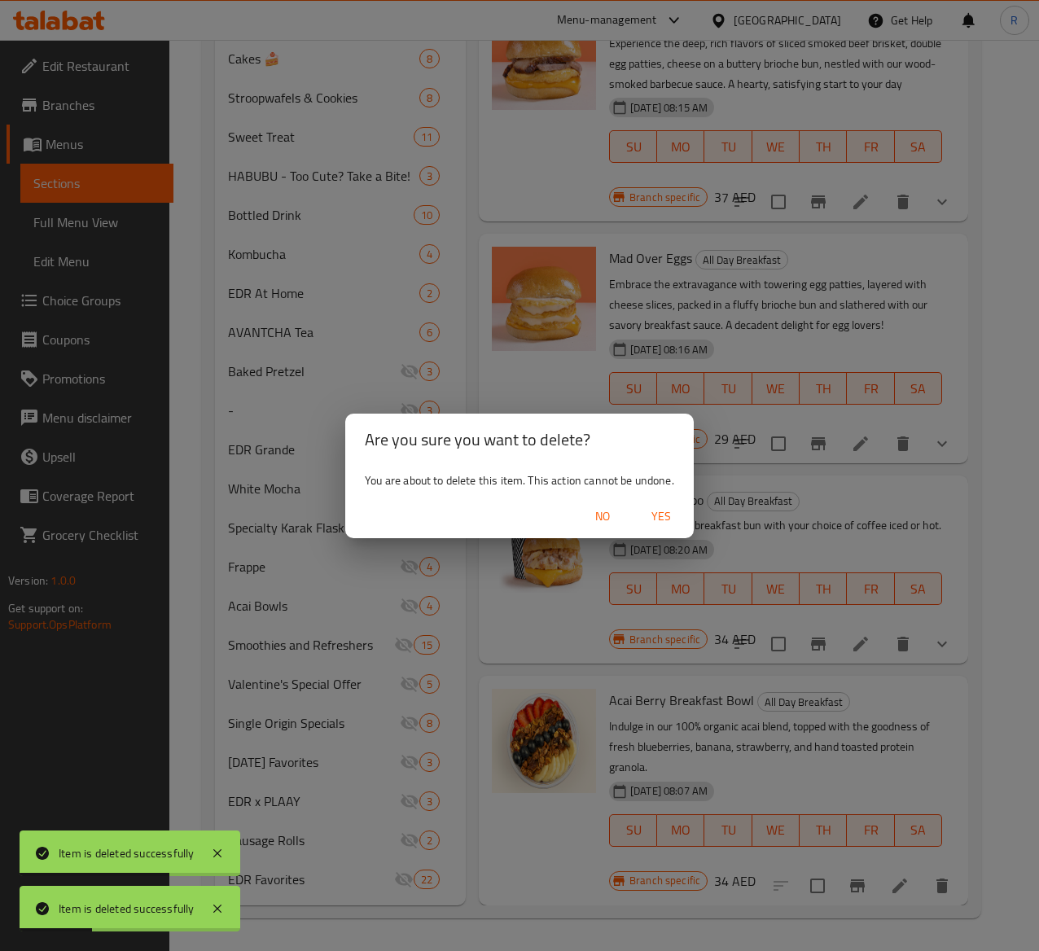
click at [665, 523] on span "Yes" at bounding box center [661, 517] width 39 height 20
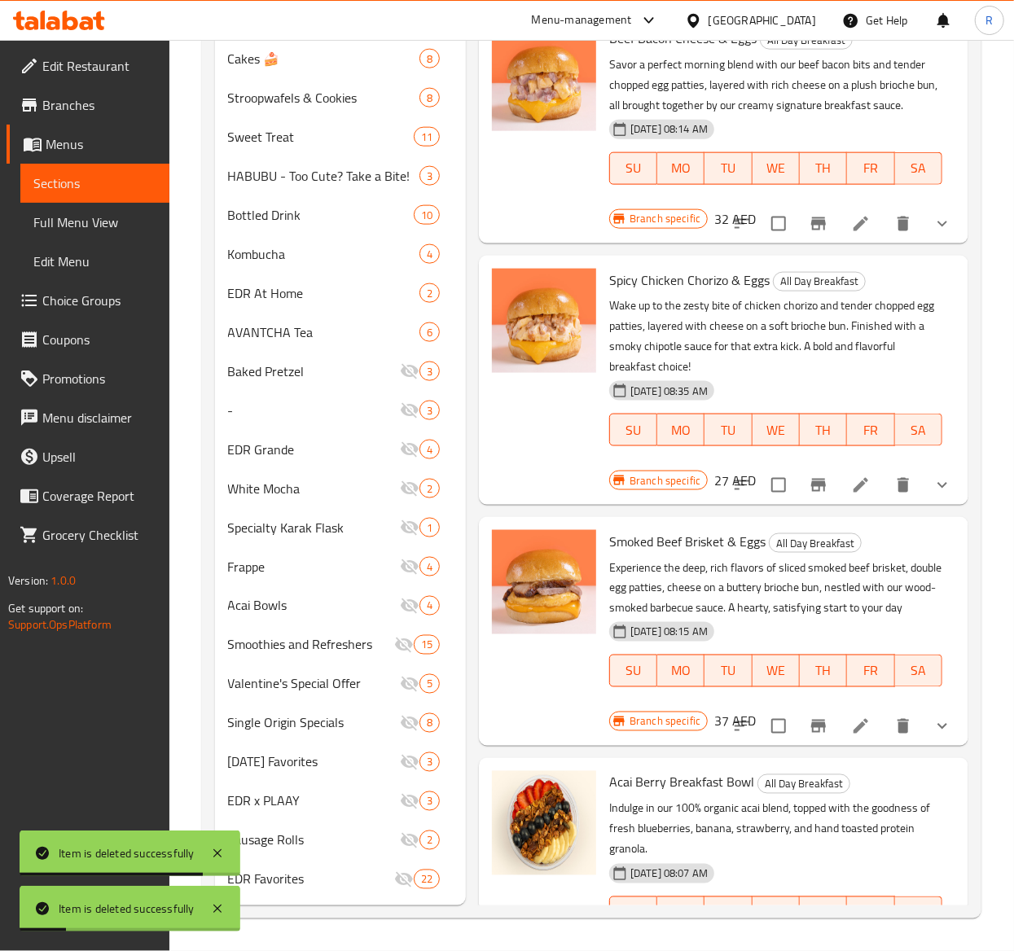
scroll to position [369, 0]
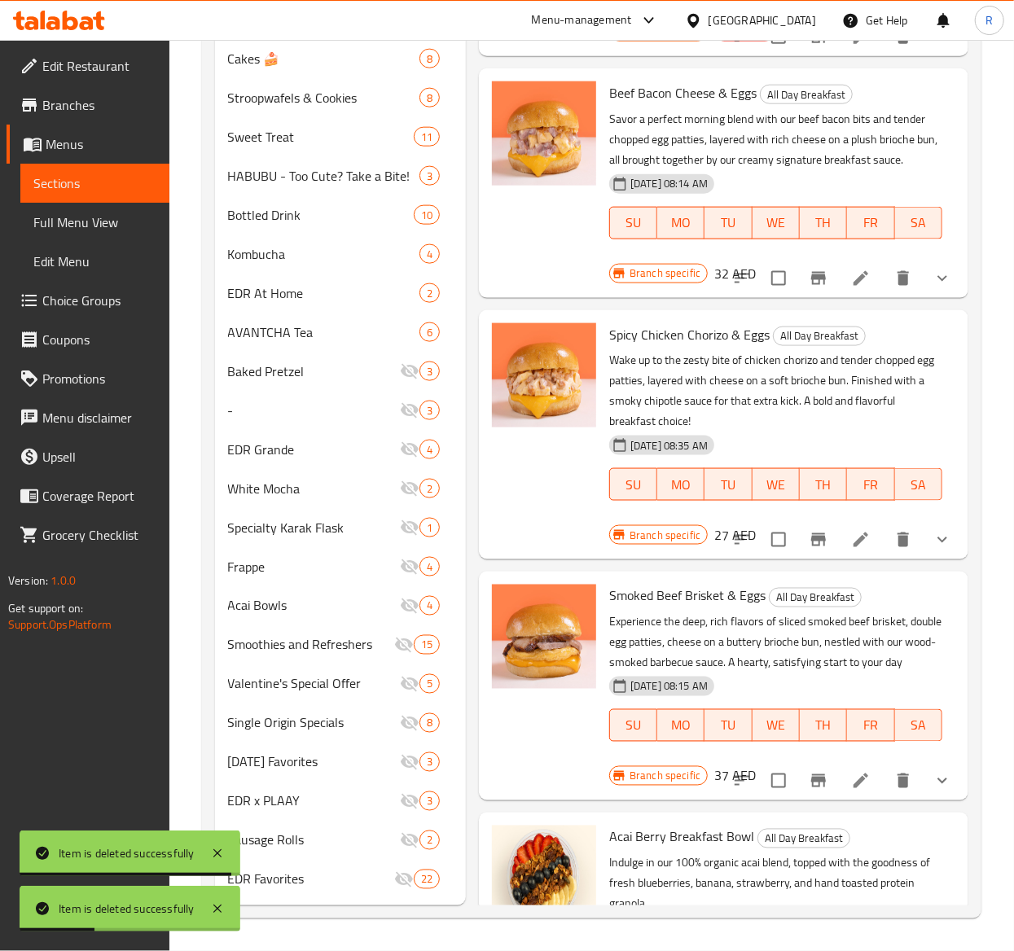
click at [897, 714] on icon "delete" at bounding box center [902, 781] width 11 height 15
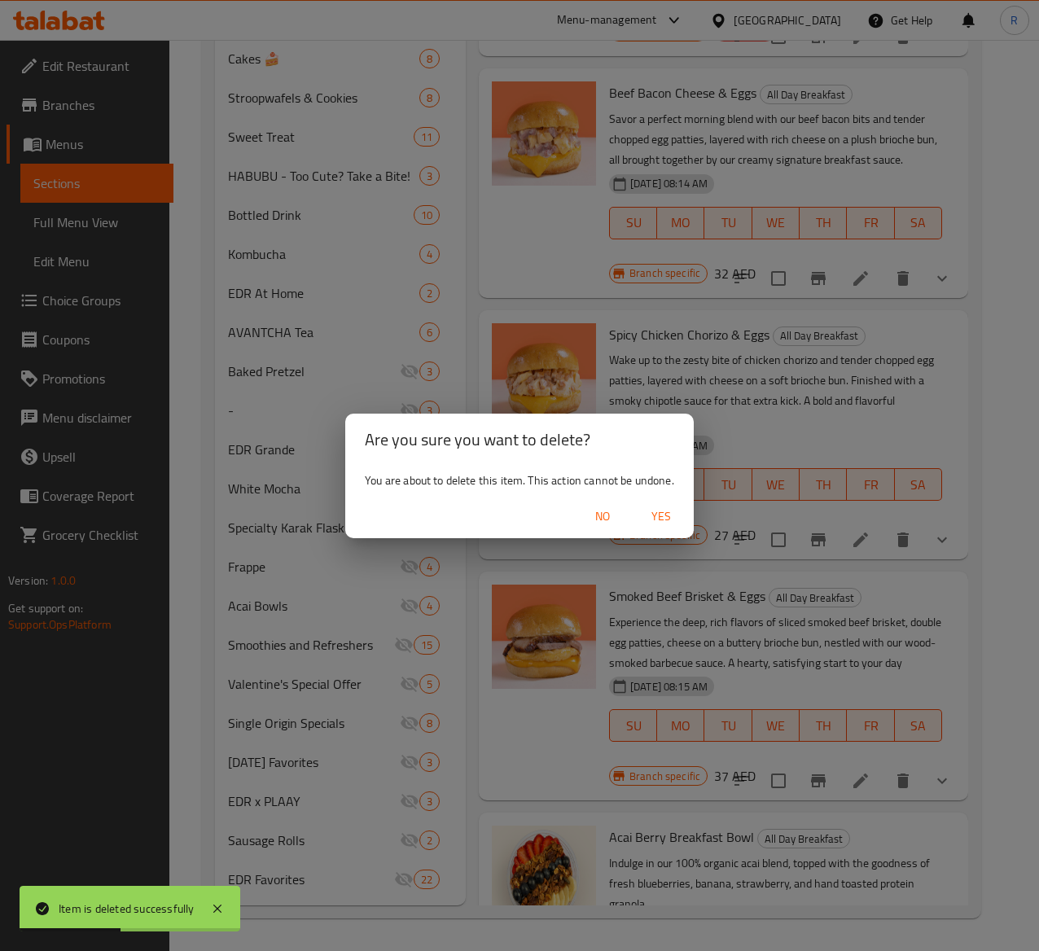
click at [656, 516] on span "Yes" at bounding box center [661, 517] width 39 height 20
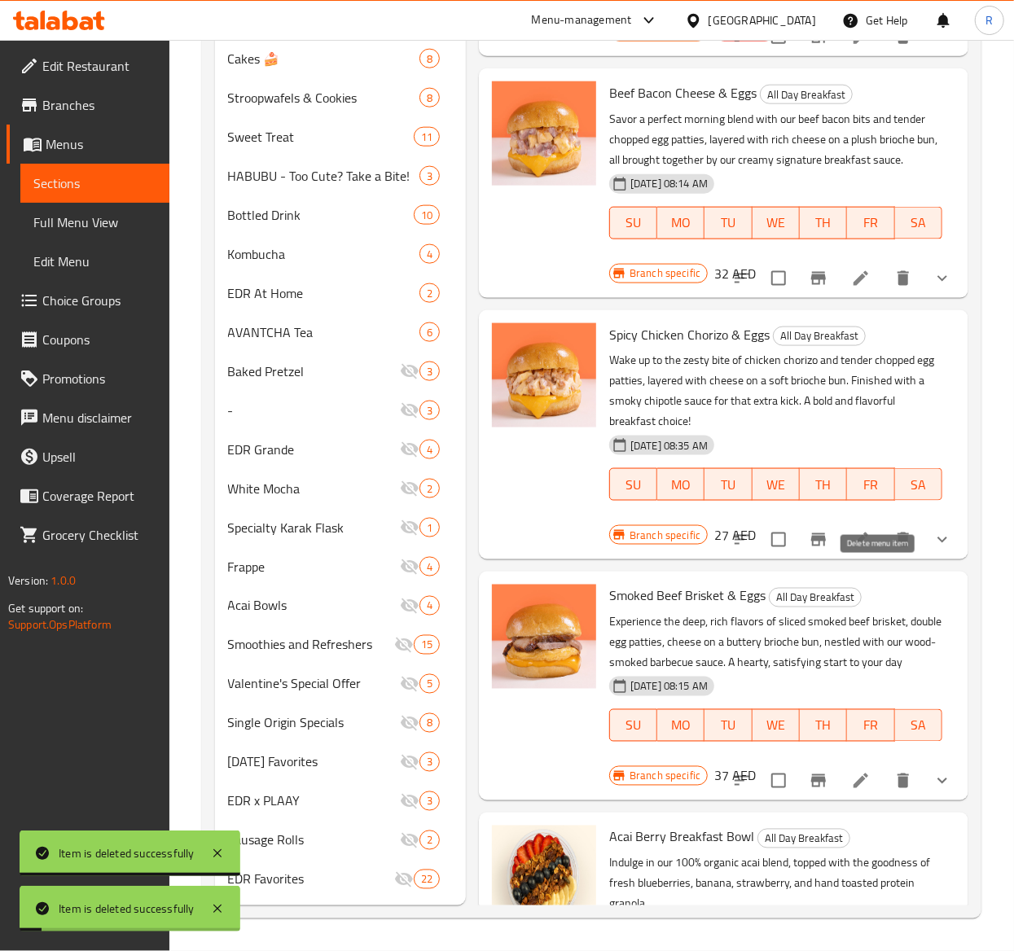
click at [884, 530] on div "Spicy Chicken Chorizo & Eggs All Day Breakfast Wake up to the zesty bite of chi…" at bounding box center [776, 423] width 346 height 213
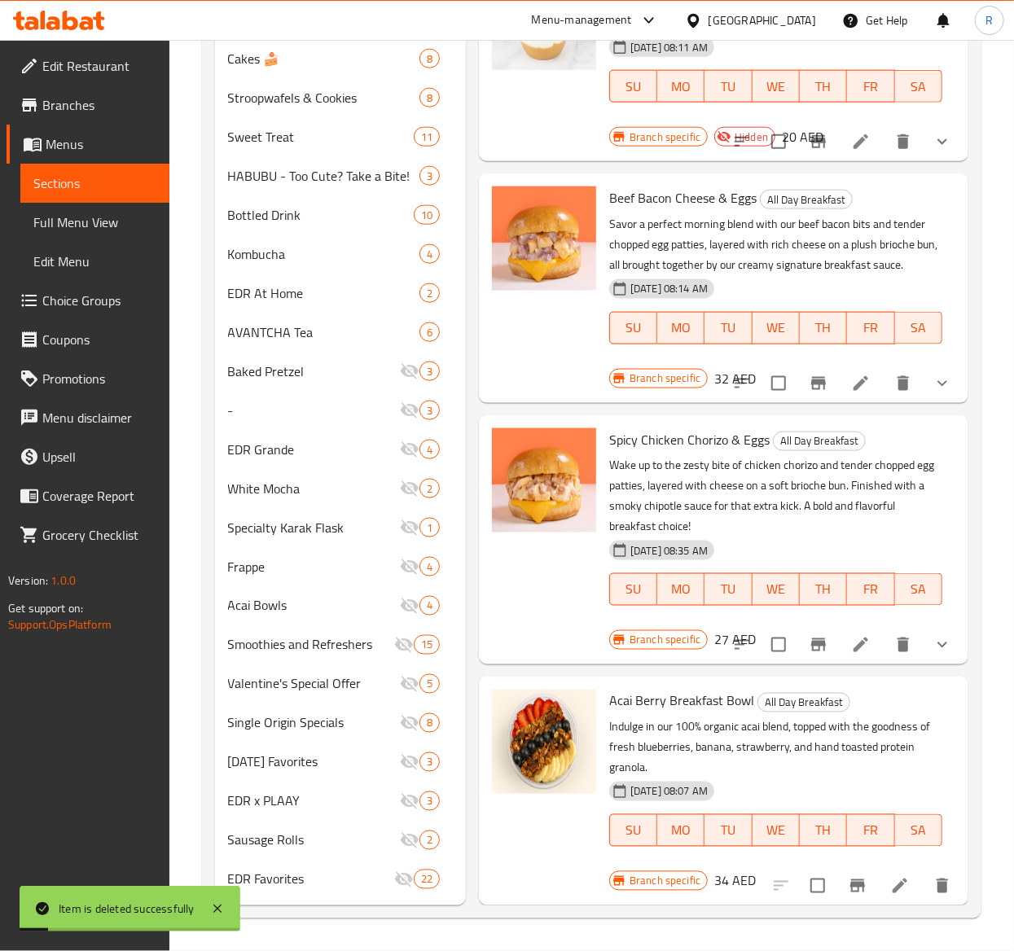
scroll to position [332, 0]
click at [897, 638] on icon "delete" at bounding box center [902, 645] width 11 height 15
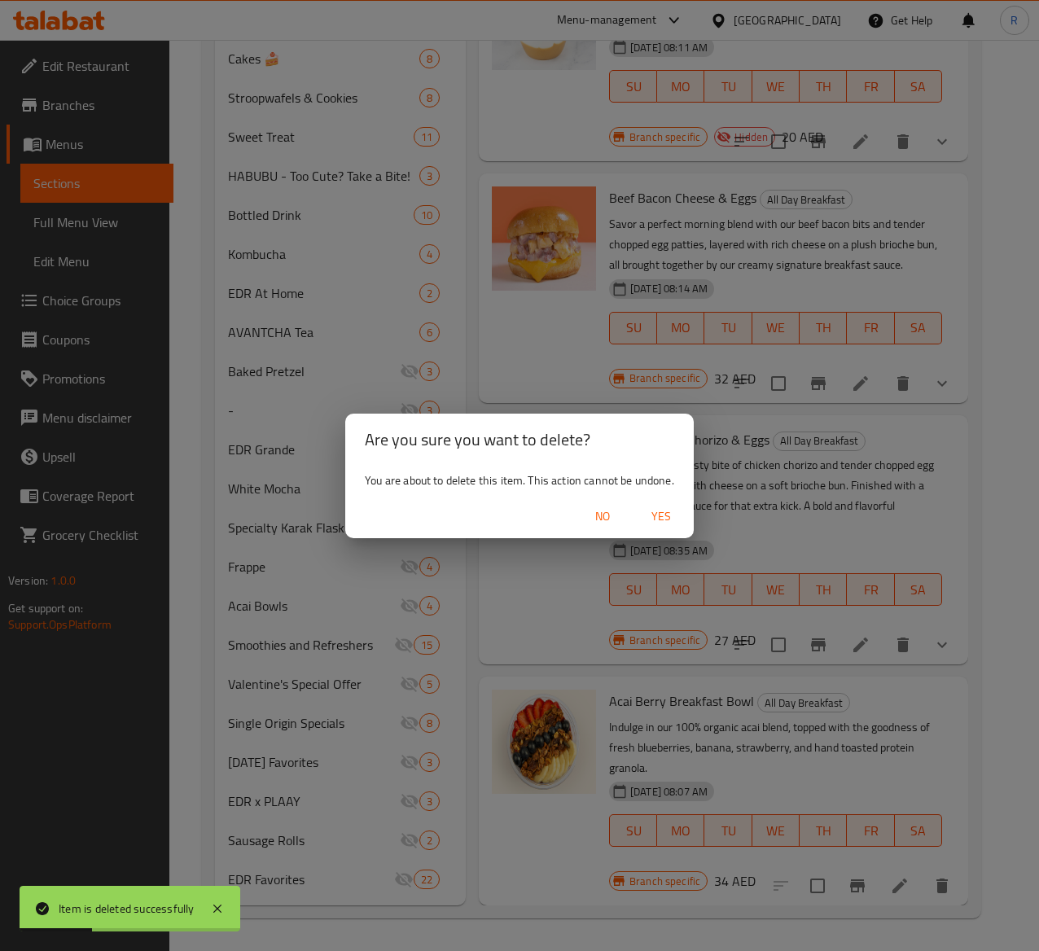
click at [665, 507] on span "Yes" at bounding box center [661, 517] width 39 height 20
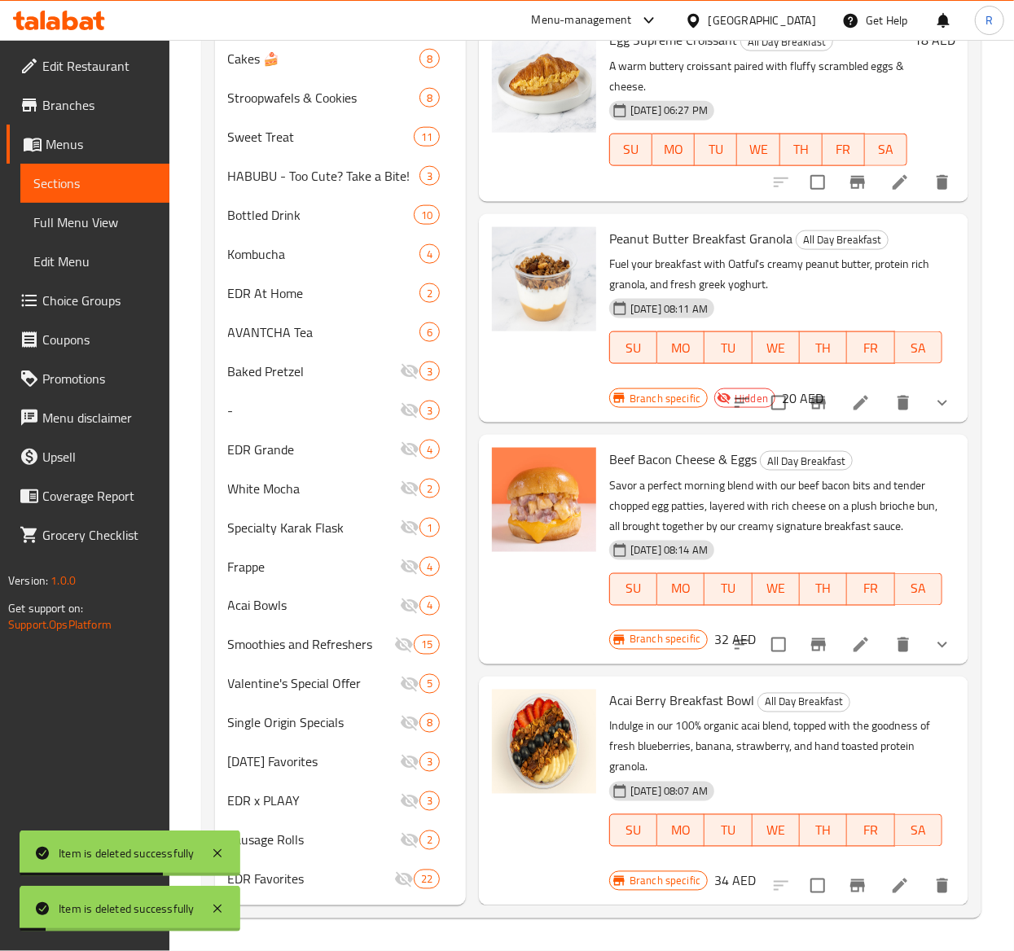
scroll to position [70, 0]
click at [897, 638] on icon "delete" at bounding box center [902, 645] width 11 height 15
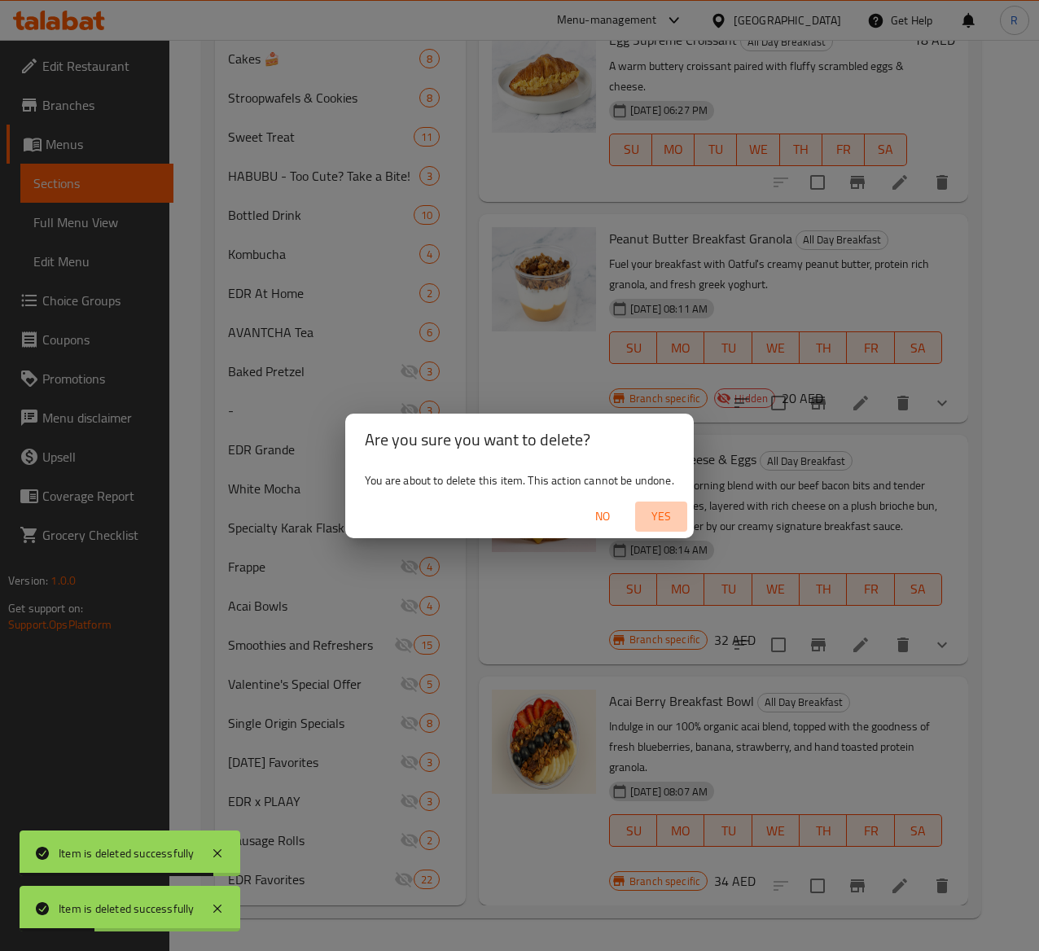
click at [674, 513] on span "Yes" at bounding box center [661, 517] width 39 height 20
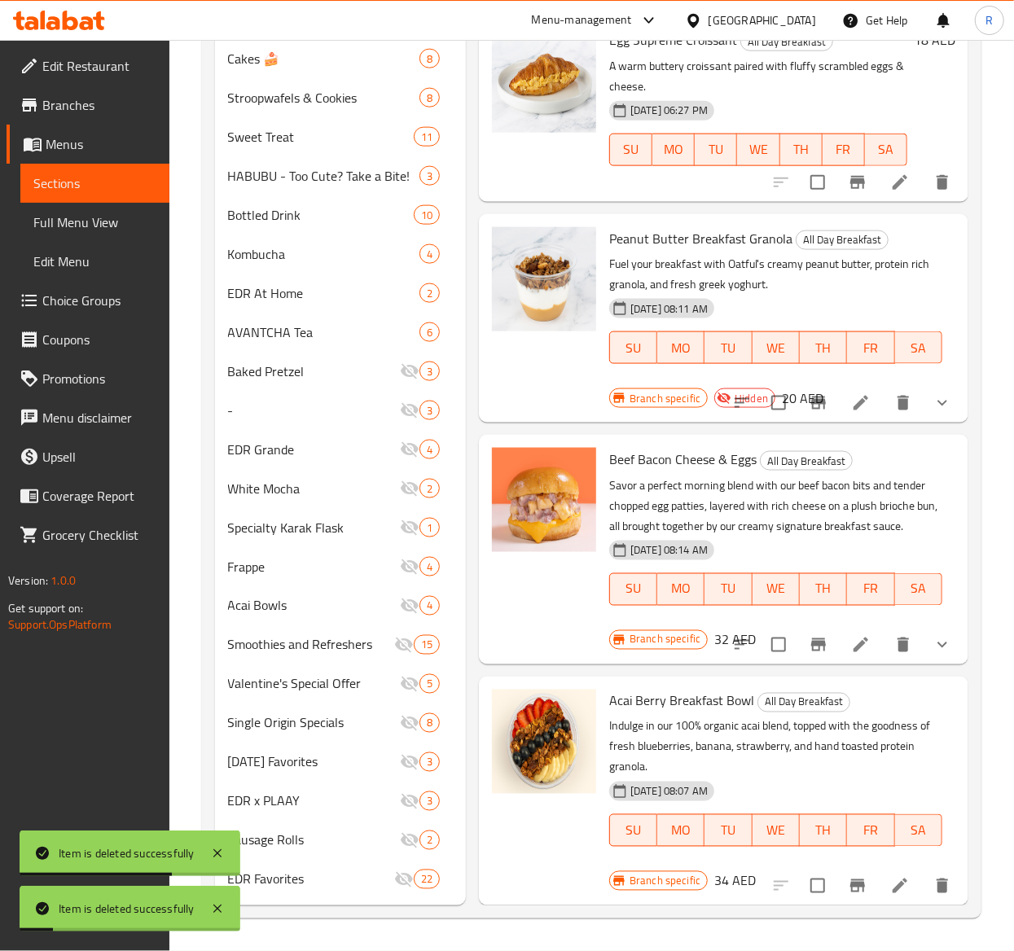
scroll to position [0, 0]
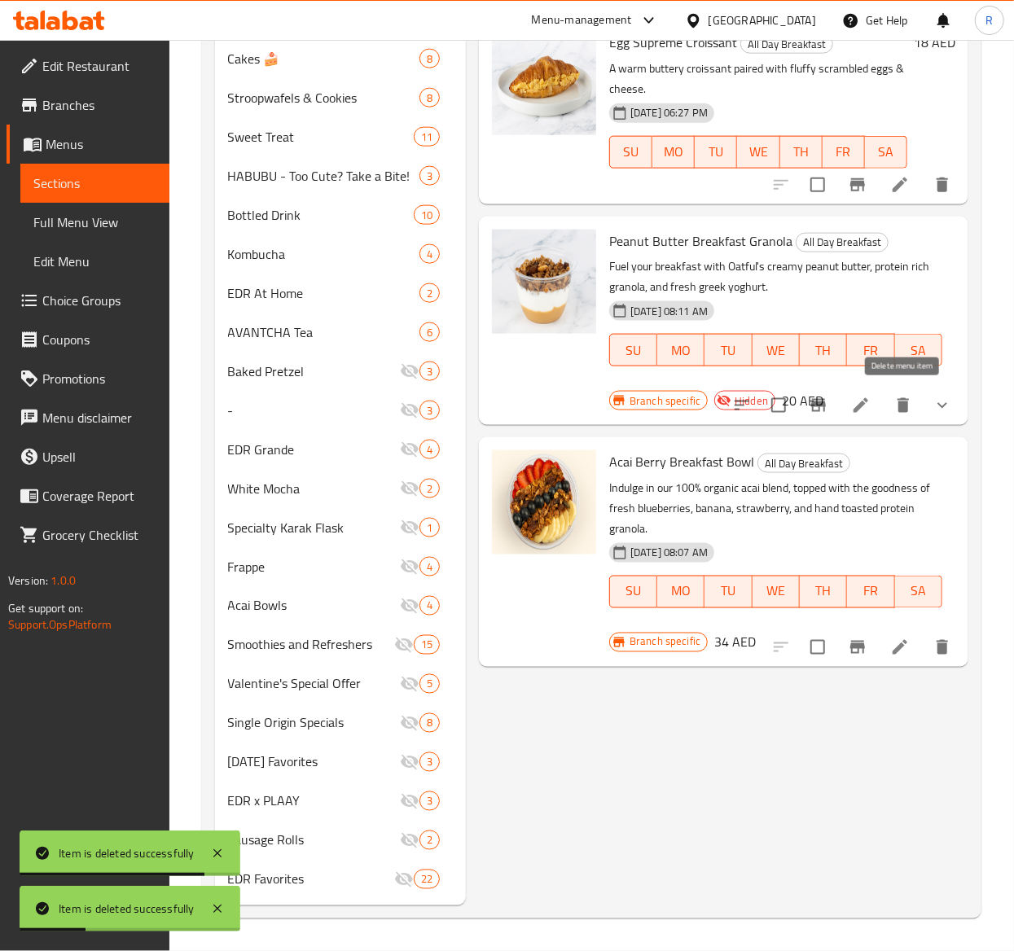
click at [900, 401] on icon "delete" at bounding box center [902, 405] width 11 height 15
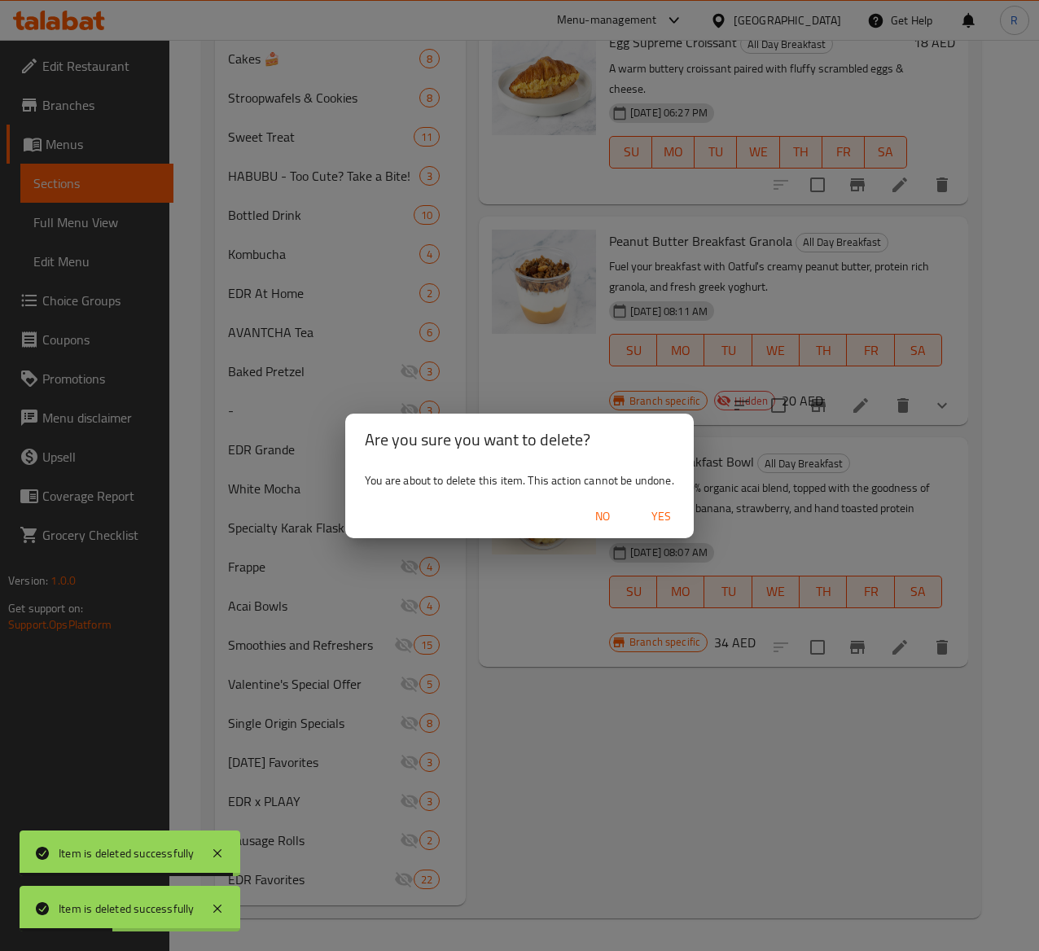
click at [656, 521] on span "Yes" at bounding box center [661, 517] width 39 height 20
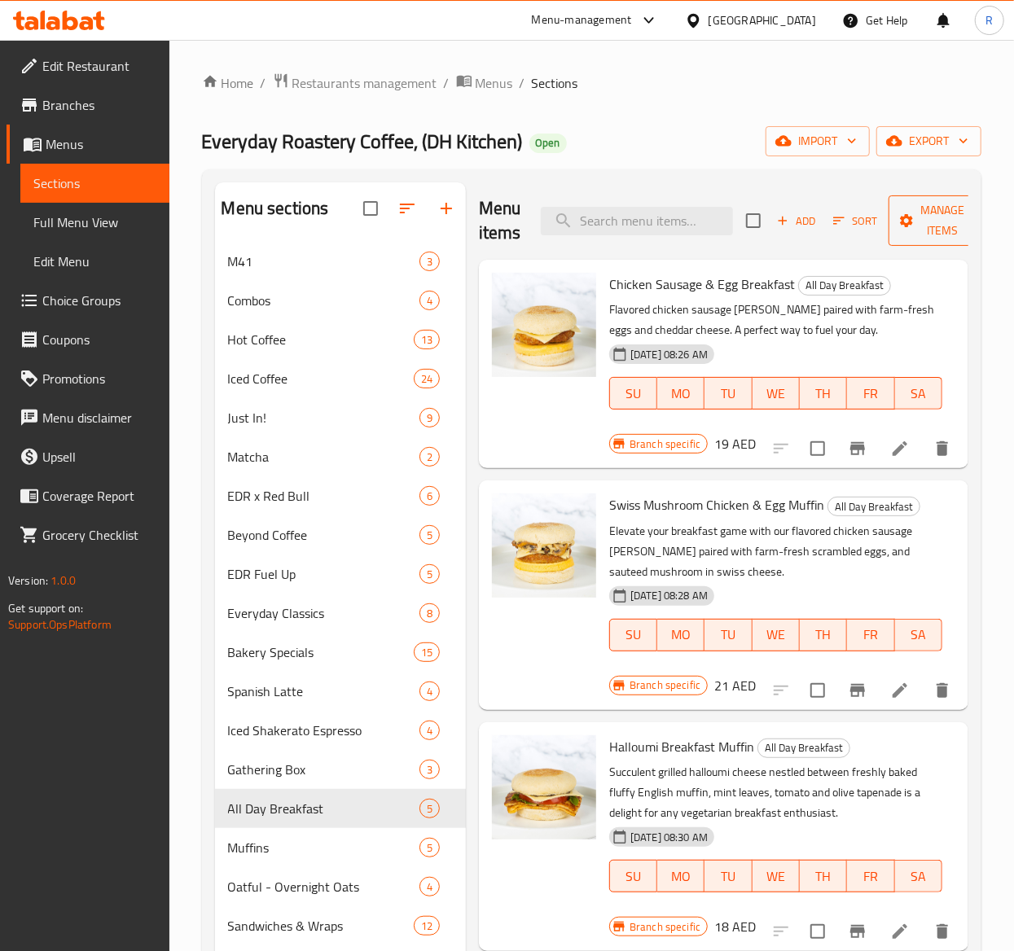
click at [919, 225] on span "Manage items" at bounding box center [942, 220] width 83 height 41
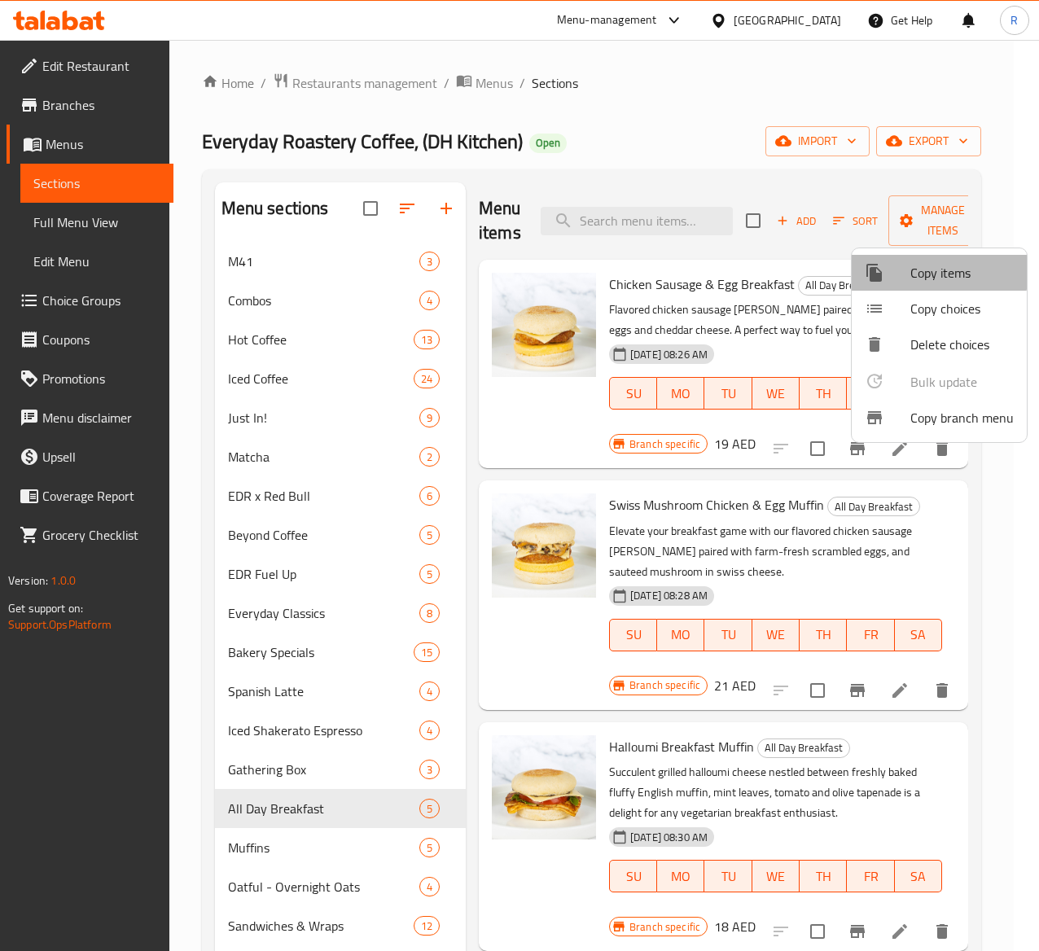
click at [913, 270] on span "Copy items" at bounding box center [961, 273] width 103 height 20
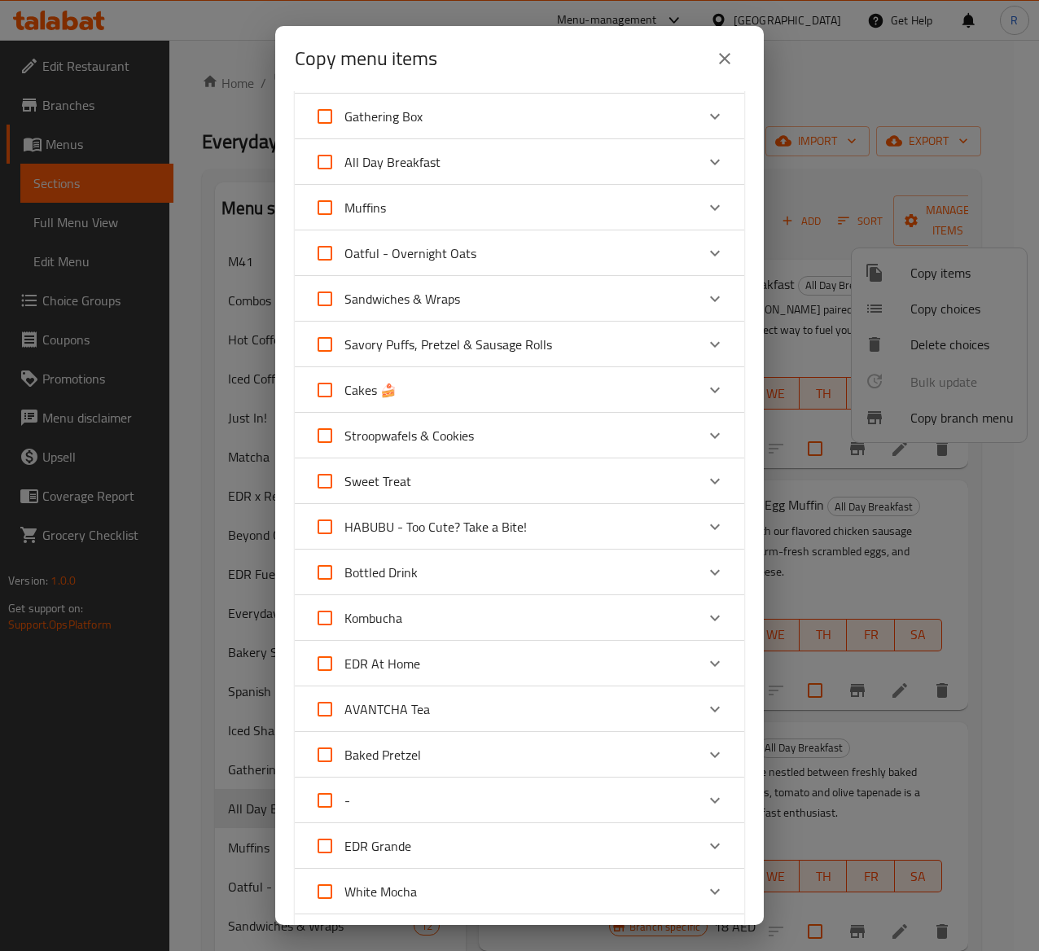
scroll to position [518, 0]
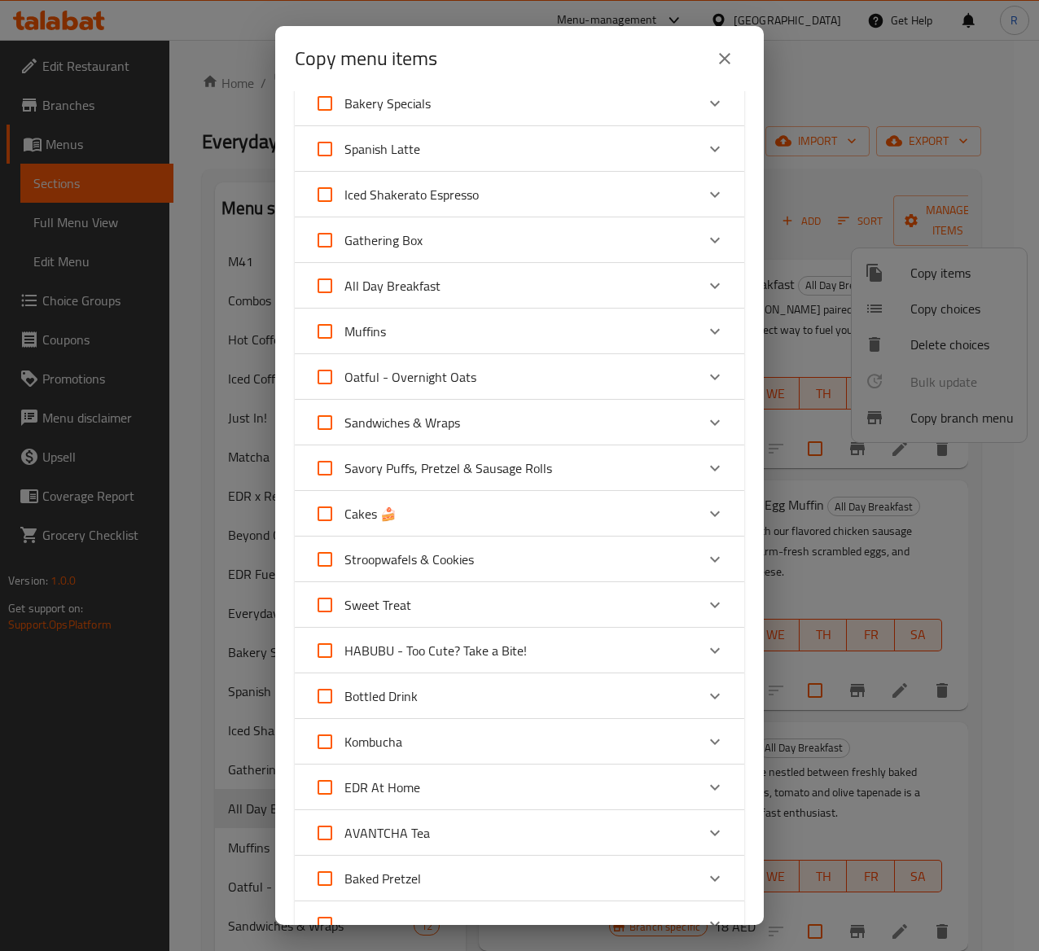
click at [533, 370] on div "Oatful - Overnight Oats" at bounding box center [504, 376] width 381 height 39
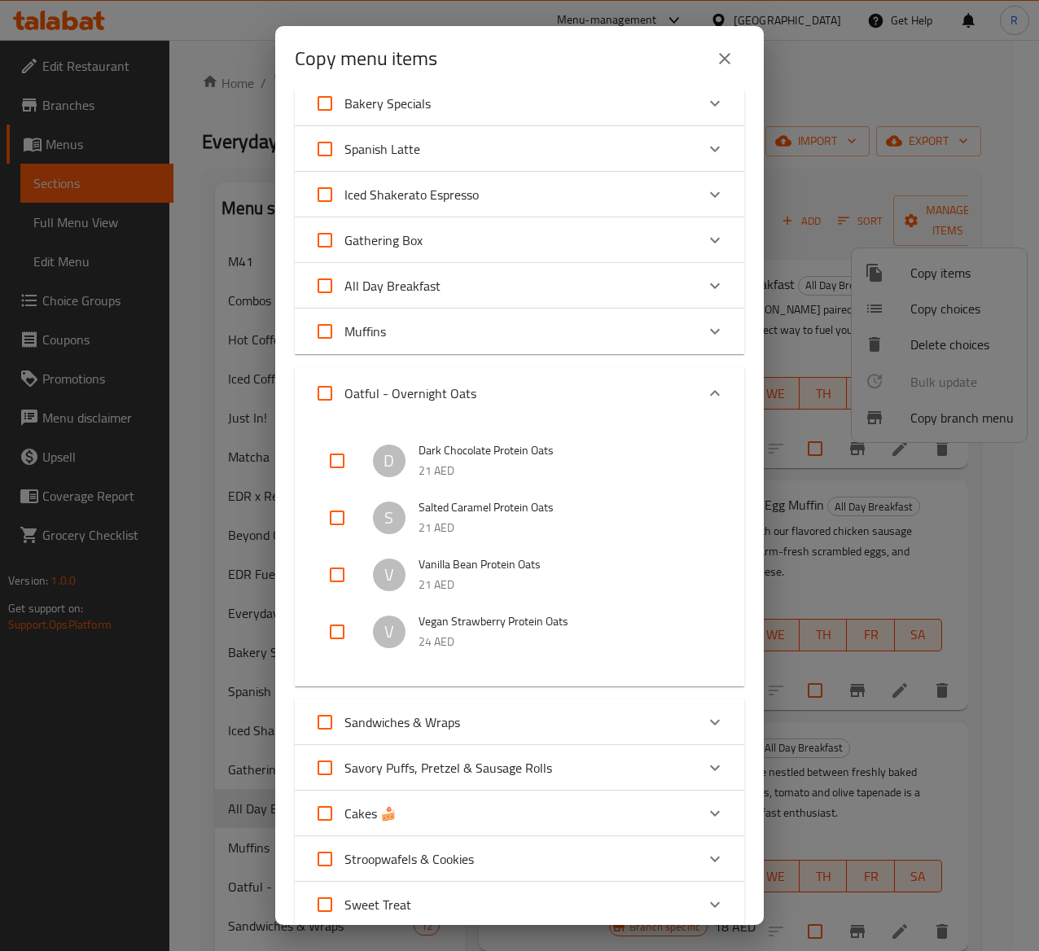
click at [326, 456] on input "checkbox" at bounding box center [337, 460] width 39 height 39
checkbox input "true"
click at [330, 511] on input "checkbox" at bounding box center [337, 517] width 39 height 39
checkbox input "true"
click at [337, 572] on input "checkbox" at bounding box center [337, 574] width 39 height 39
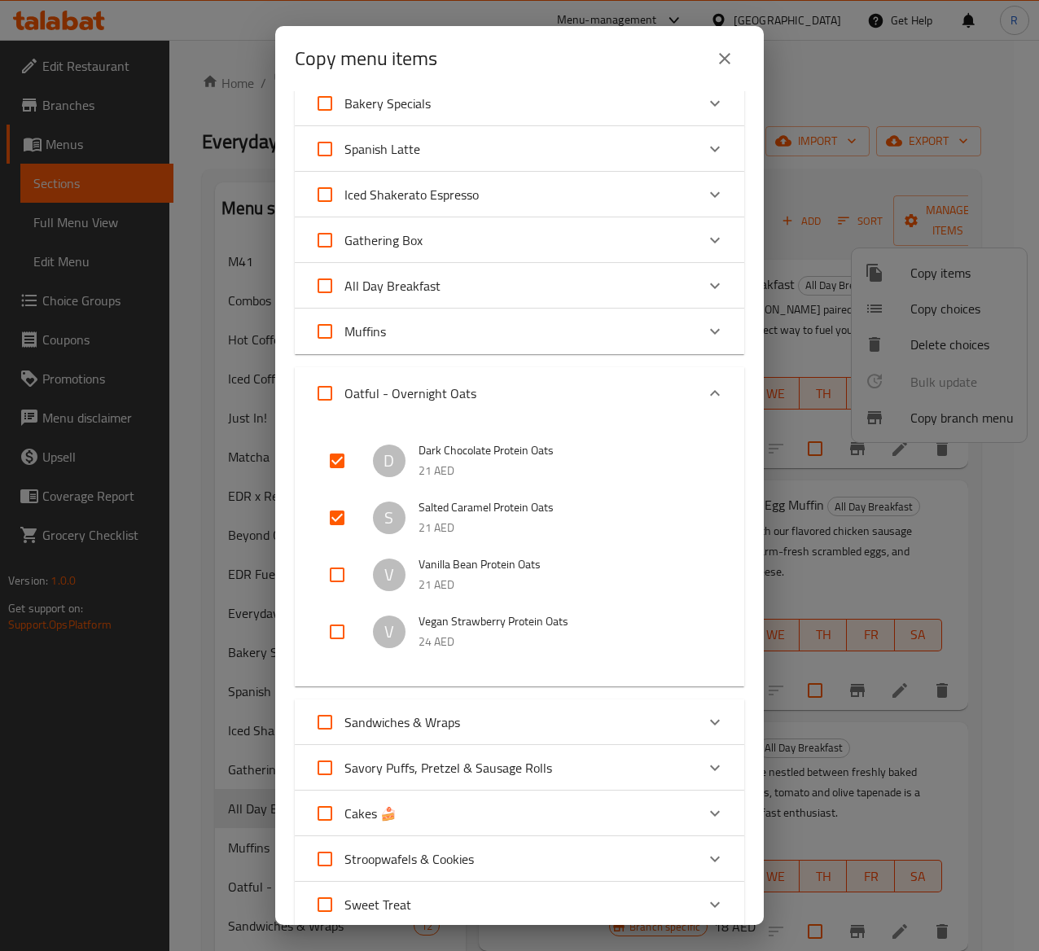
checkbox input "true"
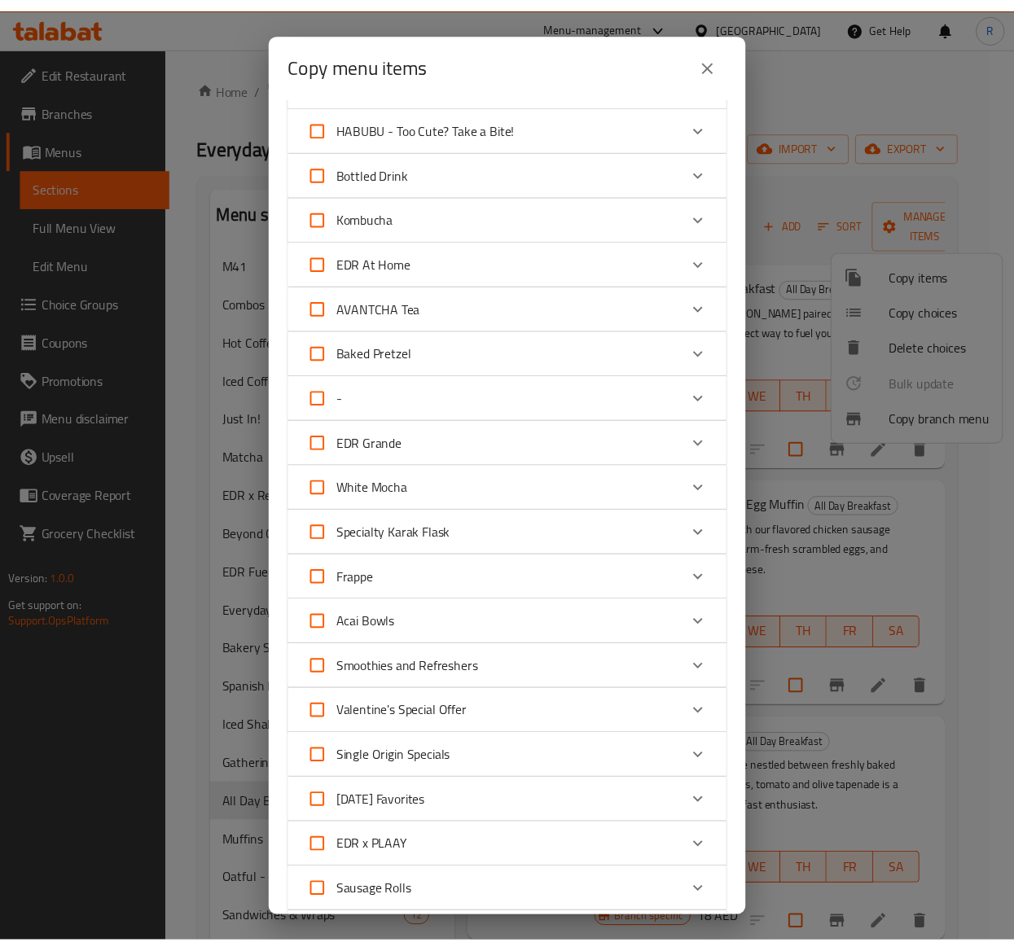
scroll to position [1621, 0]
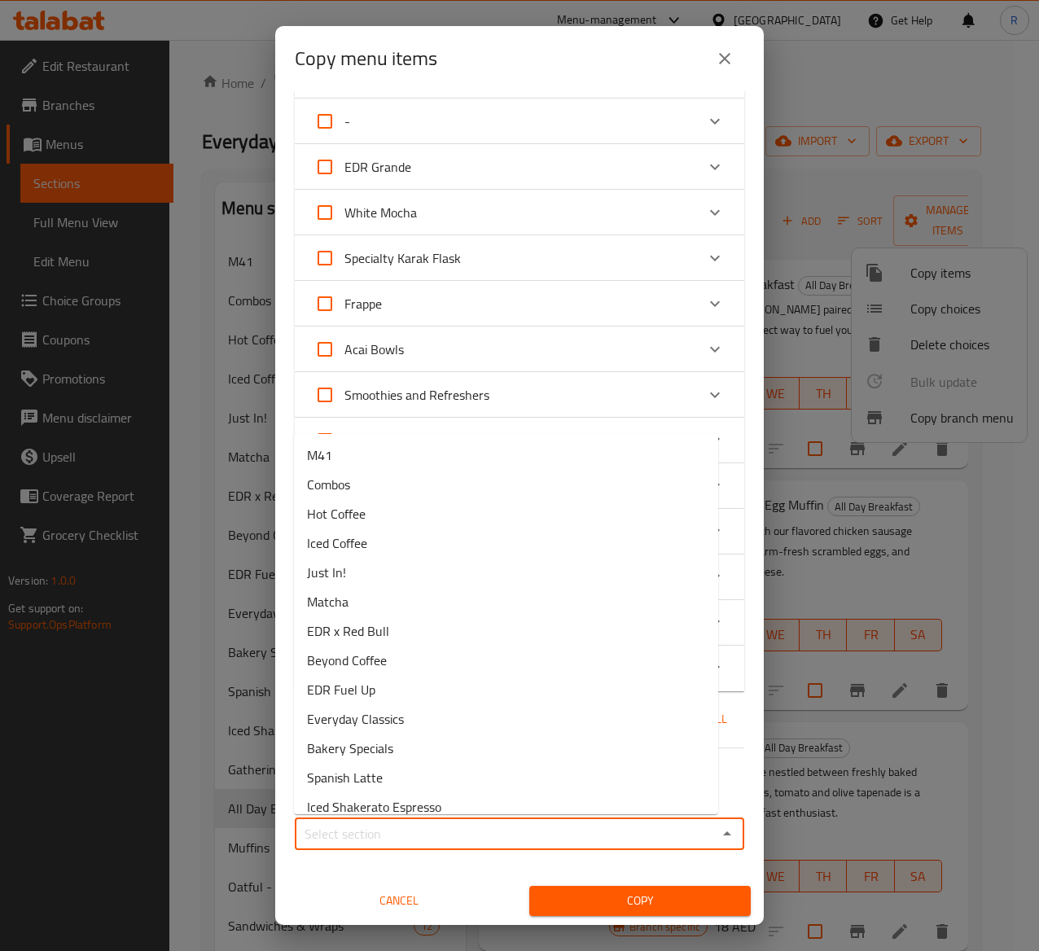
click at [560, 714] on input "Sections   *" at bounding box center [506, 833] width 413 height 23
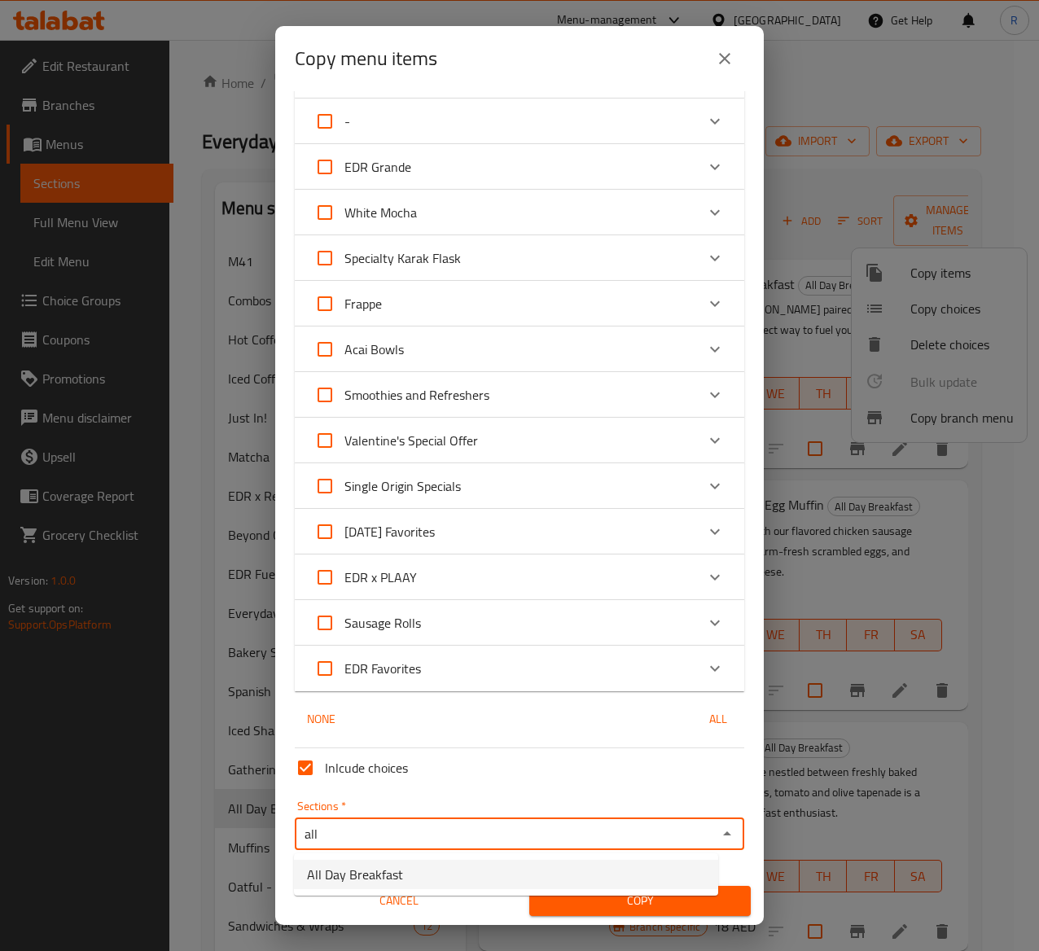
click at [505, 714] on li "All Day Breakfast" at bounding box center [506, 874] width 424 height 29
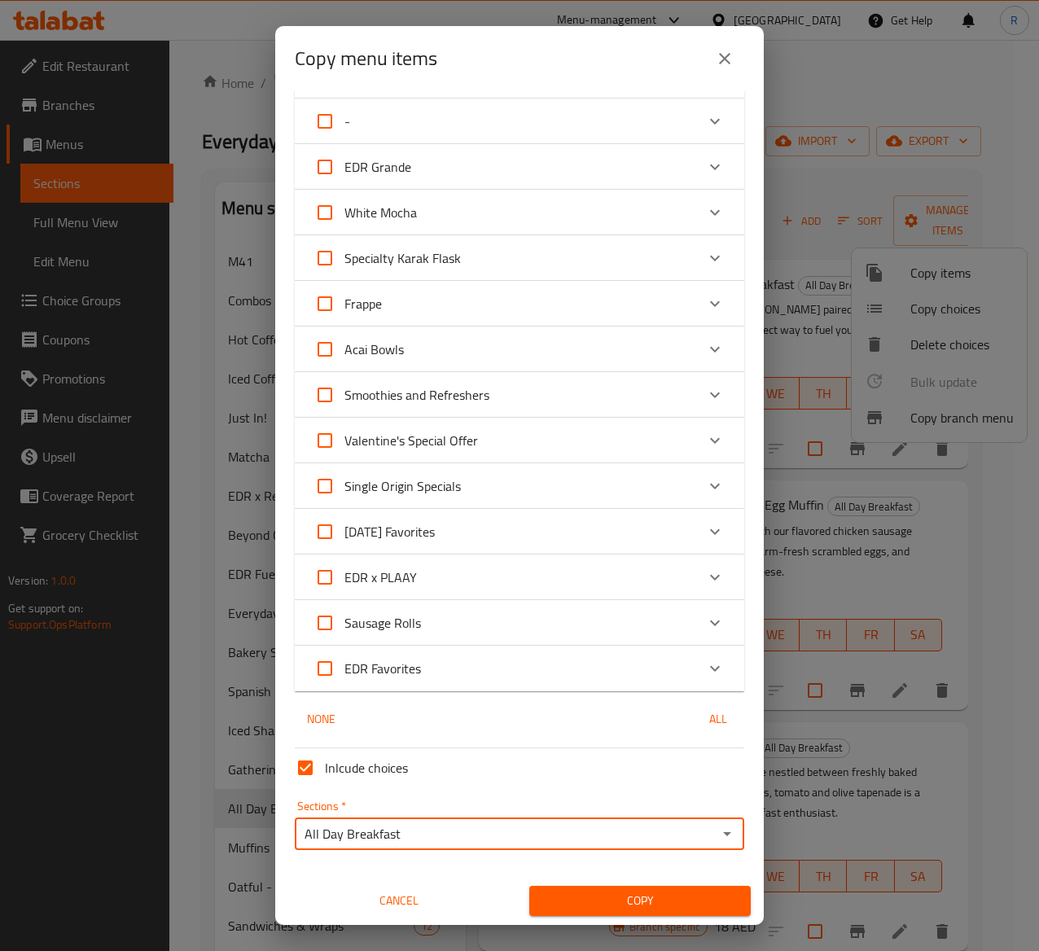
type input "All Day Breakfast"
click at [614, 714] on span "Copy" at bounding box center [639, 901] width 195 height 20
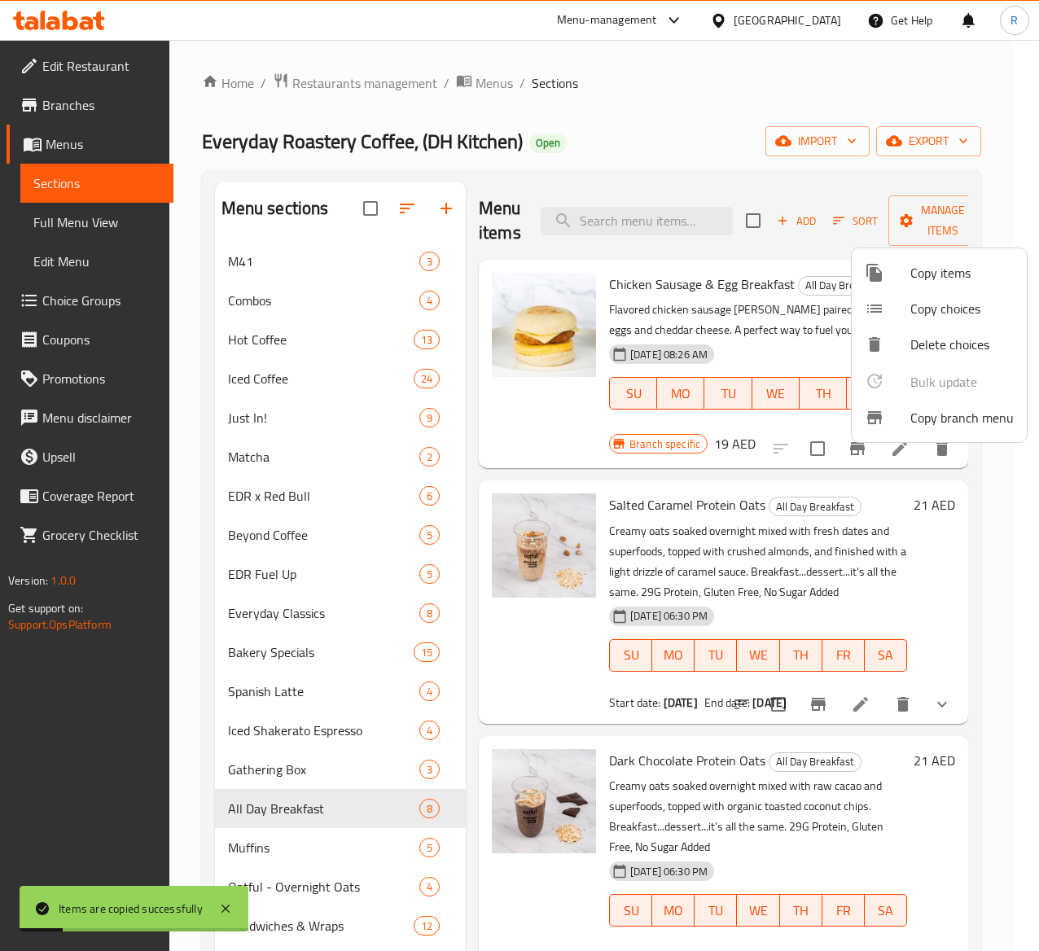
click at [1024, 617] on div at bounding box center [519, 475] width 1039 height 951
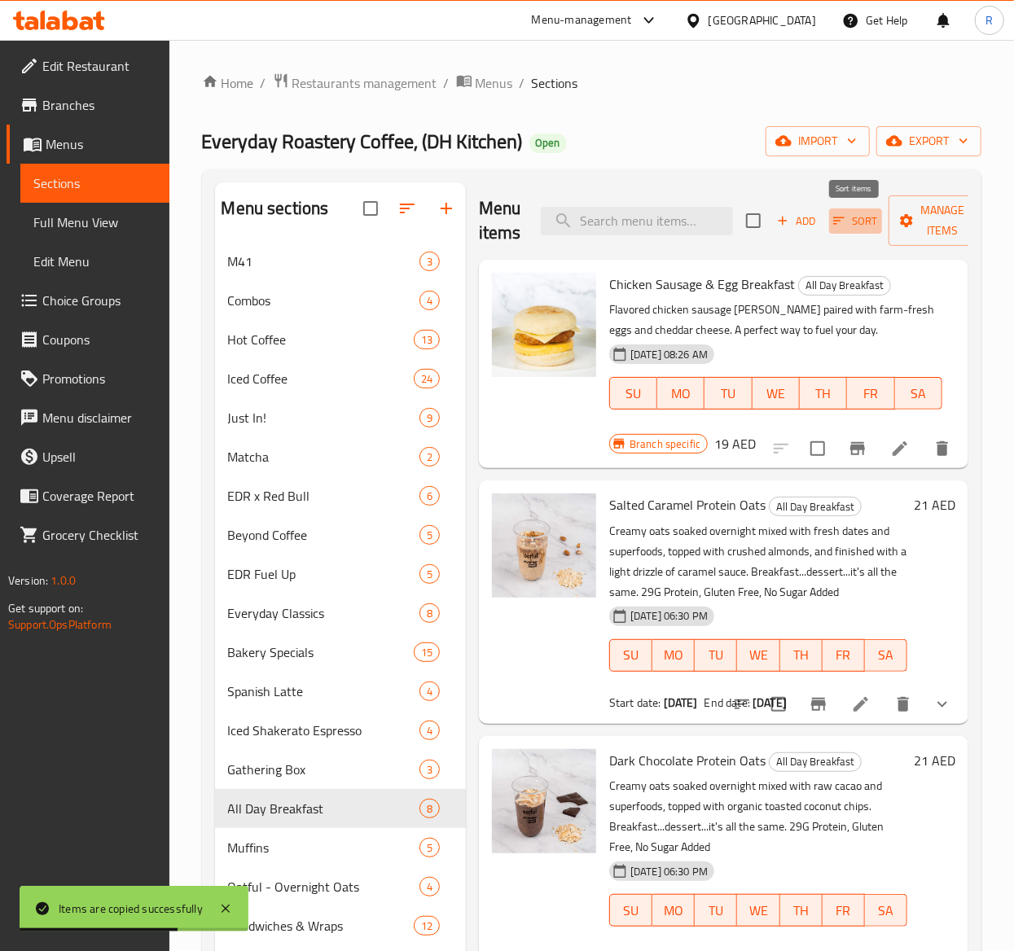
click at [858, 221] on span "Sort" at bounding box center [855, 221] width 45 height 19
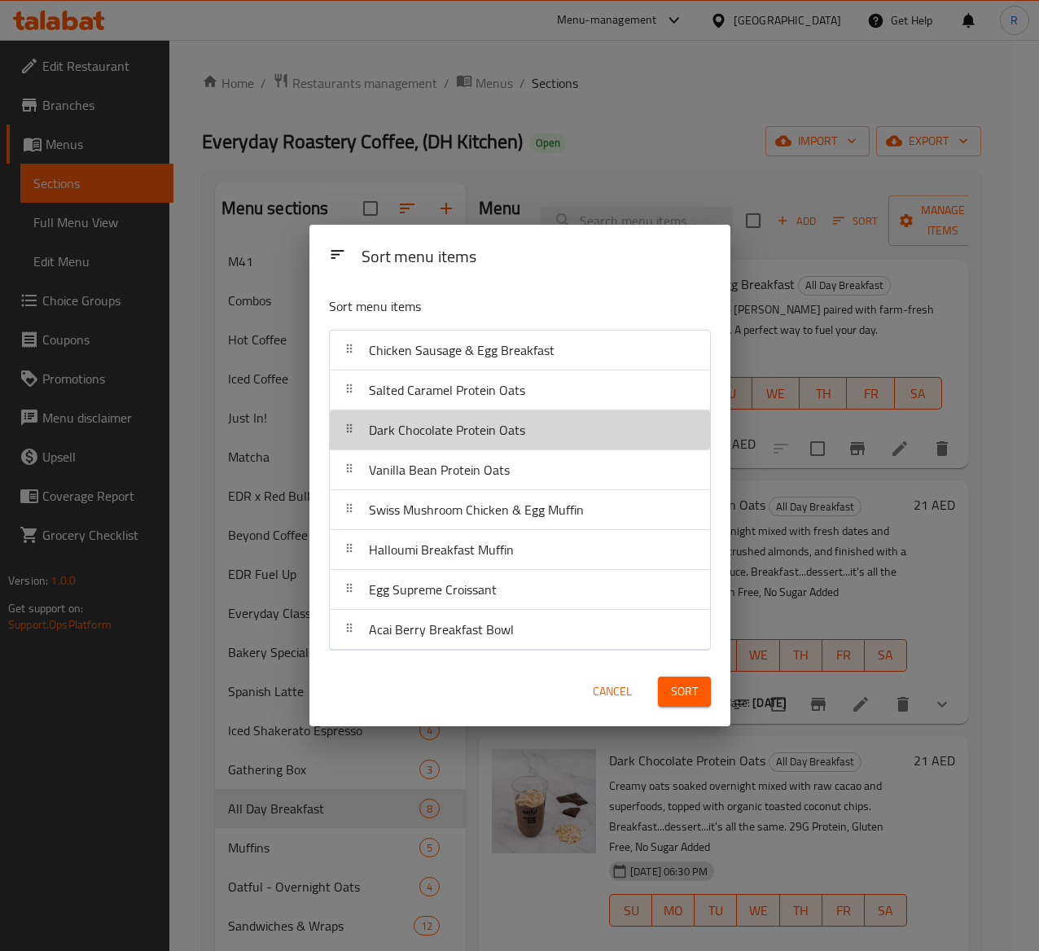
click at [499, 439] on span "Dark Chocolate Protein Oats" at bounding box center [447, 430] width 156 height 24
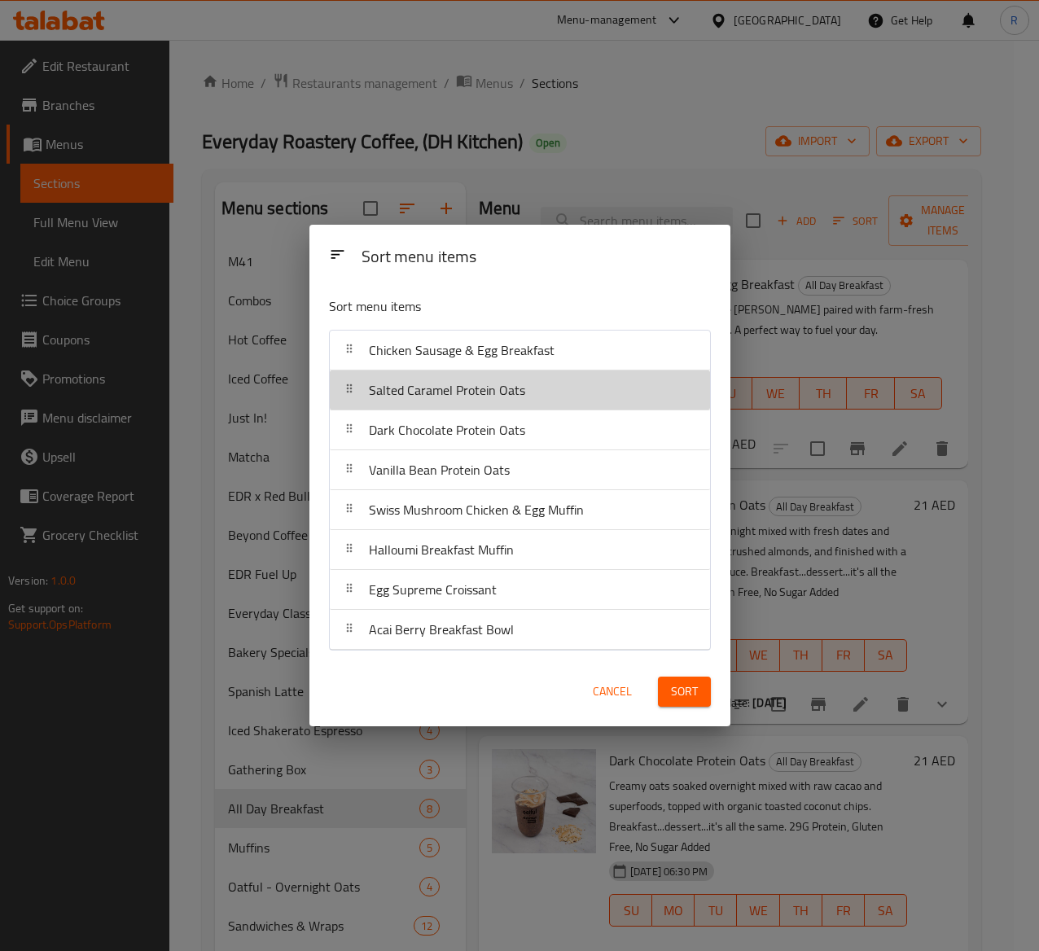
click at [492, 409] on div "Salted Caramel Protein Oats" at bounding box center [520, 391] width 380 height 40
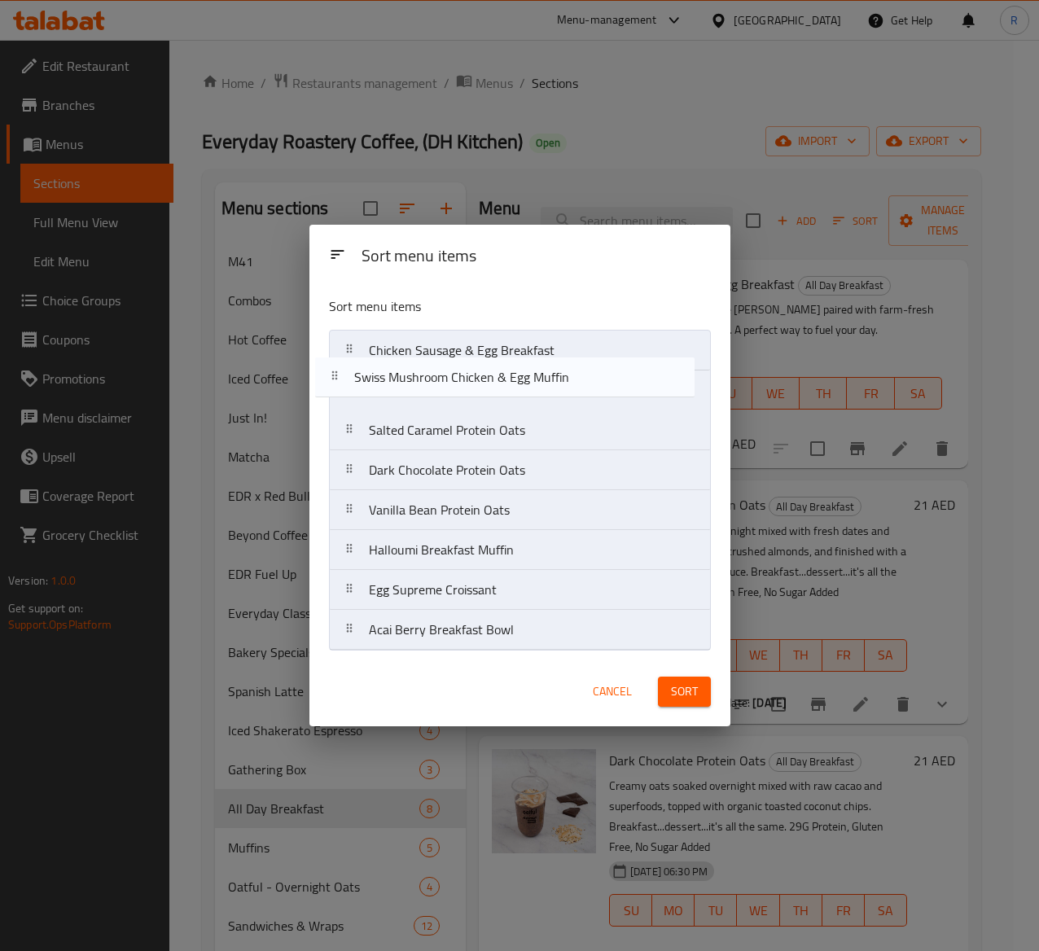
drag, startPoint x: 486, startPoint y: 516, endPoint x: 456, endPoint y: 367, distance: 152.0
click at [456, 367] on nav "Chicken Sausage & Egg Breakfast Salted Caramel Protein Oats Dark Chocolate Prot…" at bounding box center [520, 490] width 382 height 321
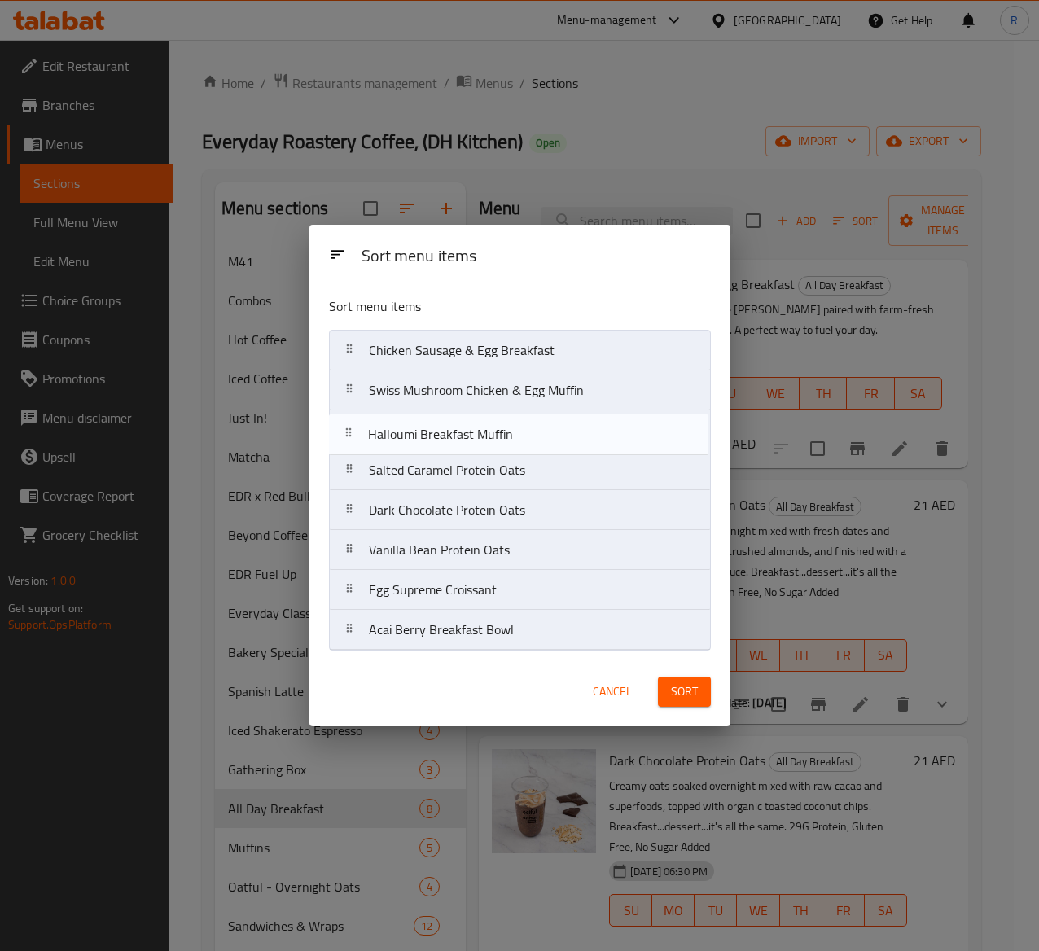
drag, startPoint x: 441, startPoint y: 560, endPoint x: 441, endPoint y: 440, distance: 120.5
click at [441, 440] on nav "Chicken Sausage & Egg Breakfast Swiss Mushroom Chicken & Egg Muffin Salted Cara…" at bounding box center [520, 490] width 382 height 321
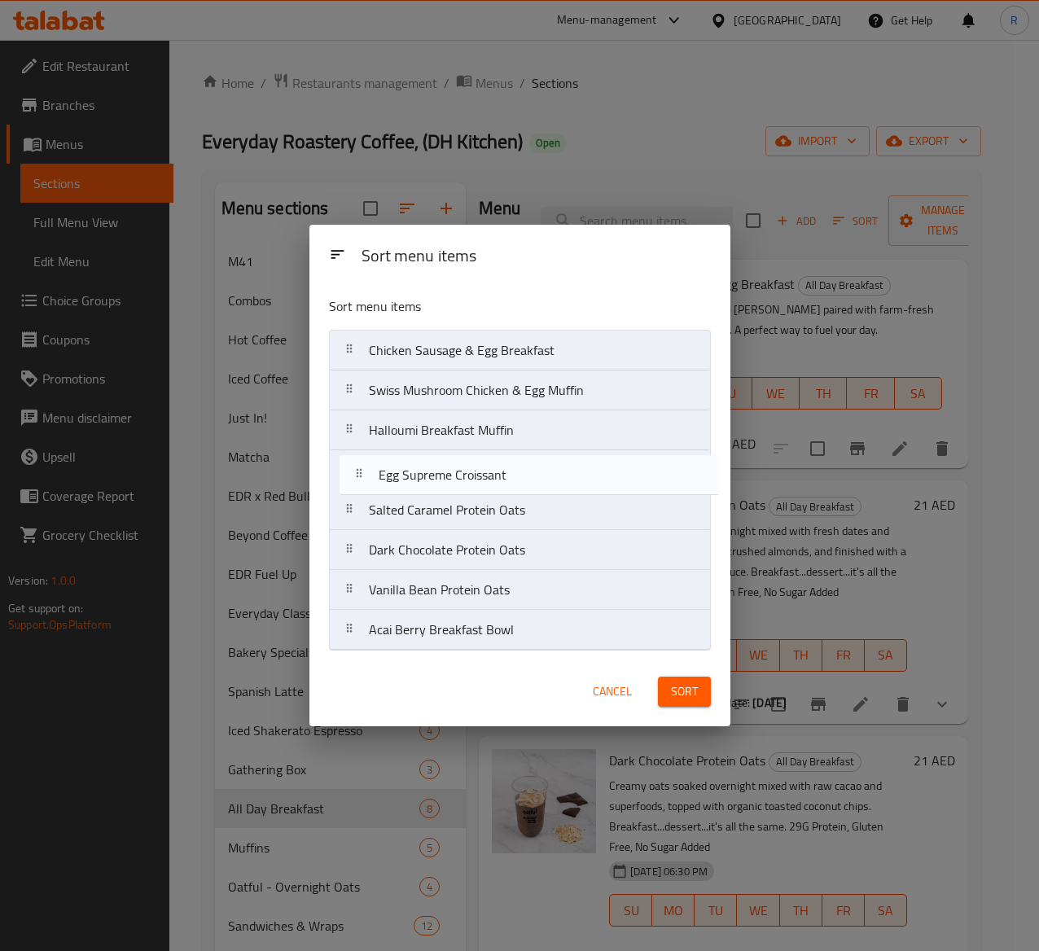
drag, startPoint x: 444, startPoint y: 602, endPoint x: 451, endPoint y: 478, distance: 124.0
click at [451, 478] on nav "Chicken Sausage & Egg Breakfast Swiss Mushroom Chicken & Egg Muffin Halloumi Br…" at bounding box center [520, 490] width 382 height 321
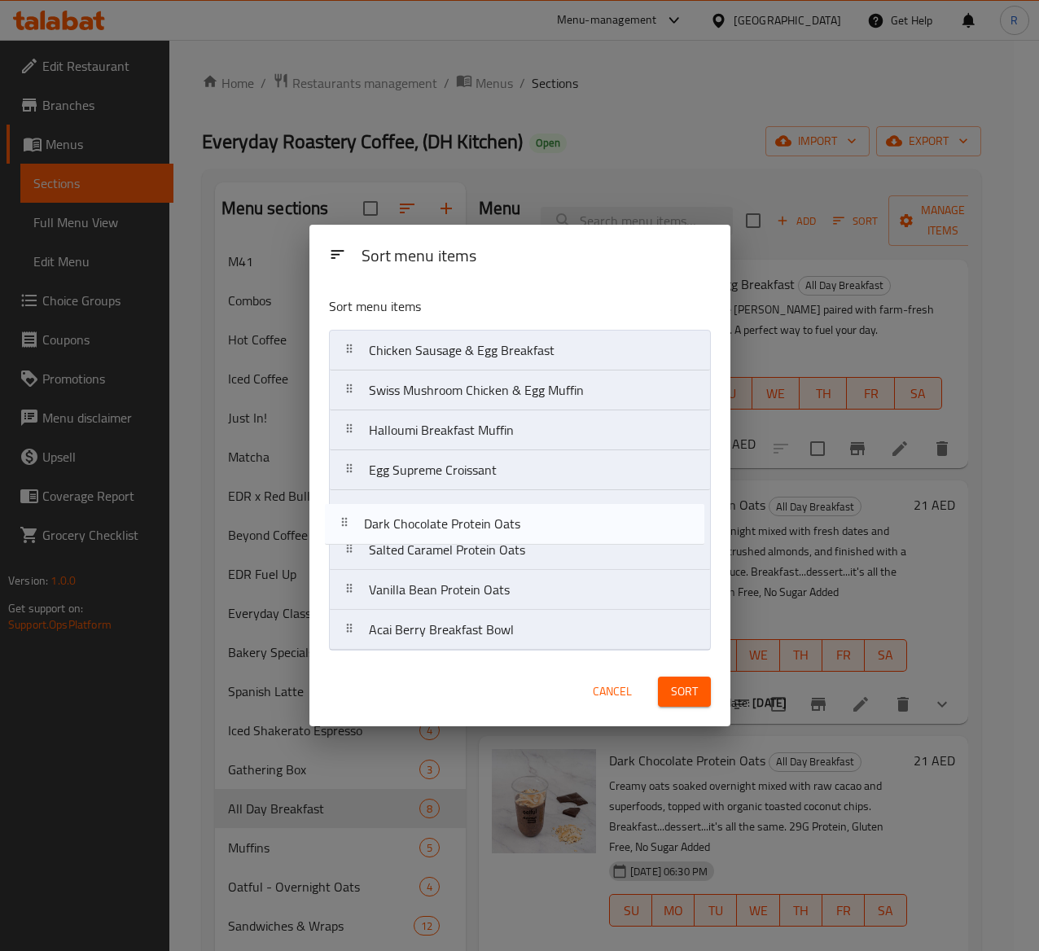
drag, startPoint x: 459, startPoint y: 555, endPoint x: 453, endPoint y: 520, distance: 35.6
click at [453, 520] on nav "Chicken Sausage & Egg Breakfast Swiss Mushroom Chicken & Egg Muffin Halloumi Br…" at bounding box center [520, 490] width 382 height 321
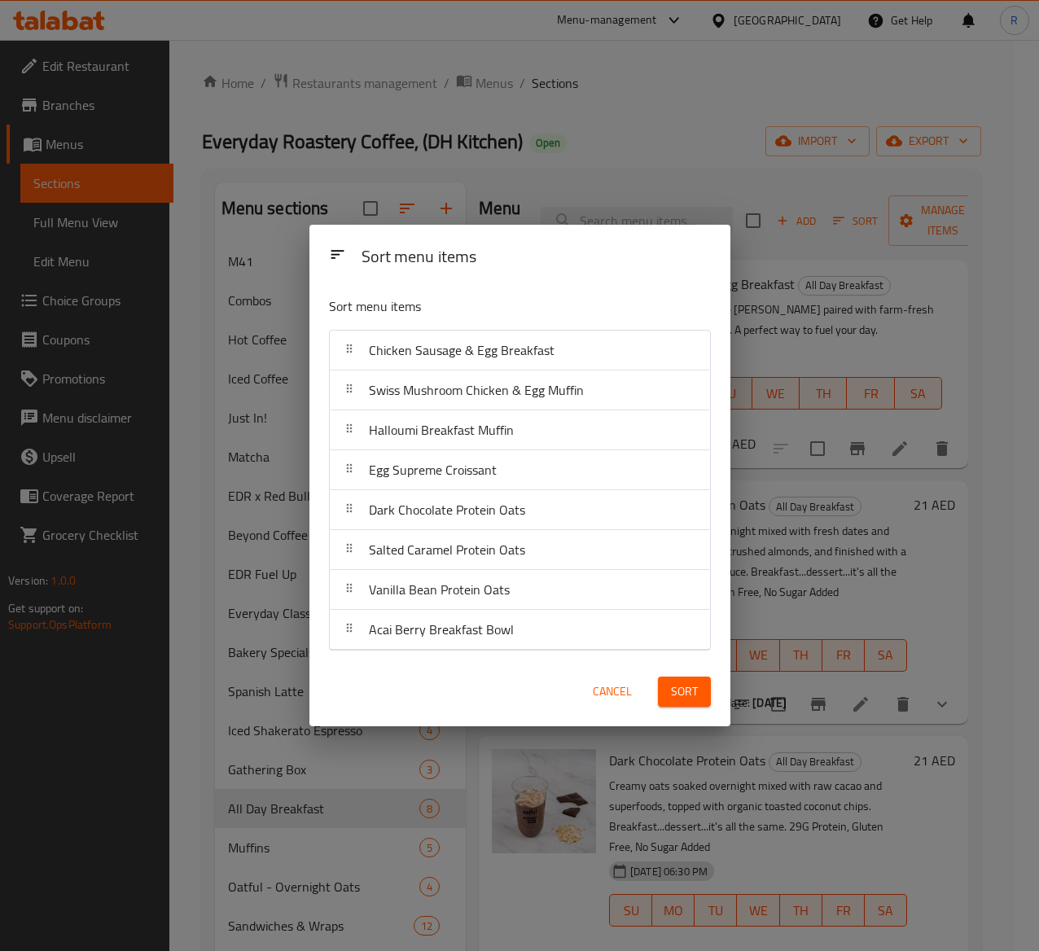
click at [682, 693] on span "Sort" at bounding box center [684, 692] width 27 height 20
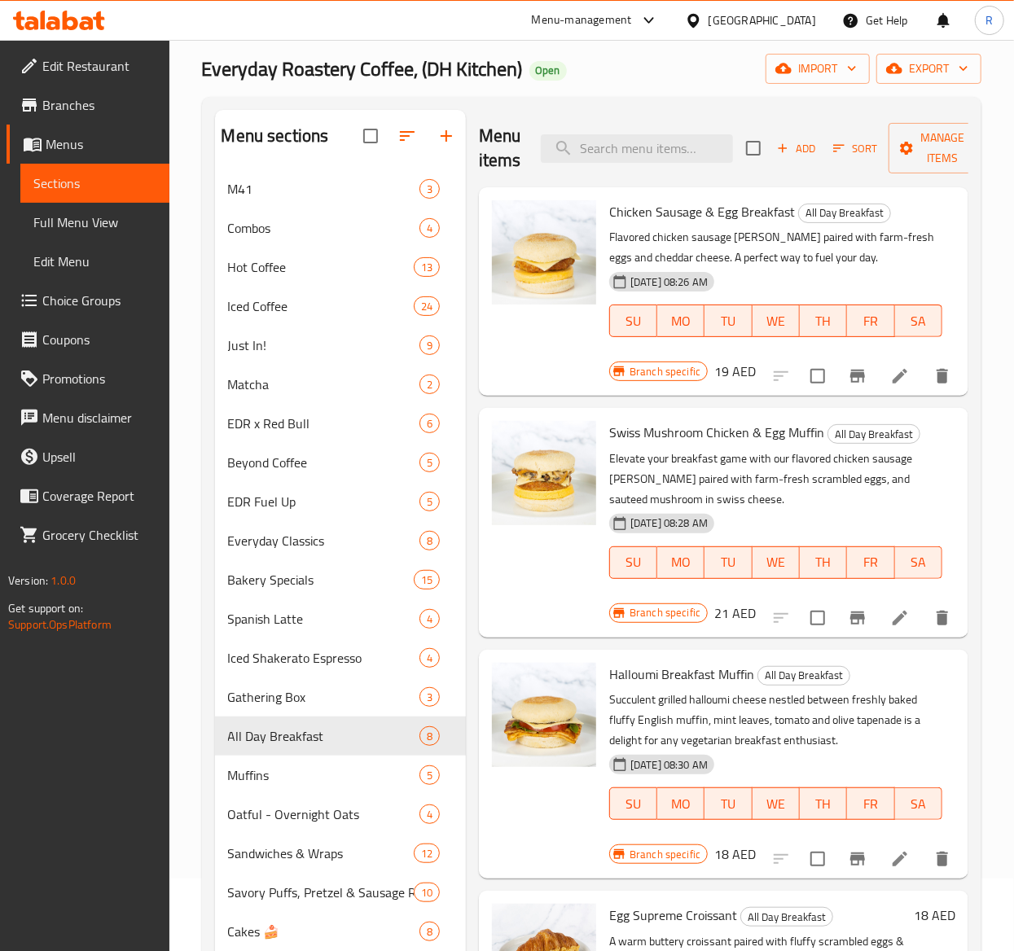
scroll to position [77, 0]
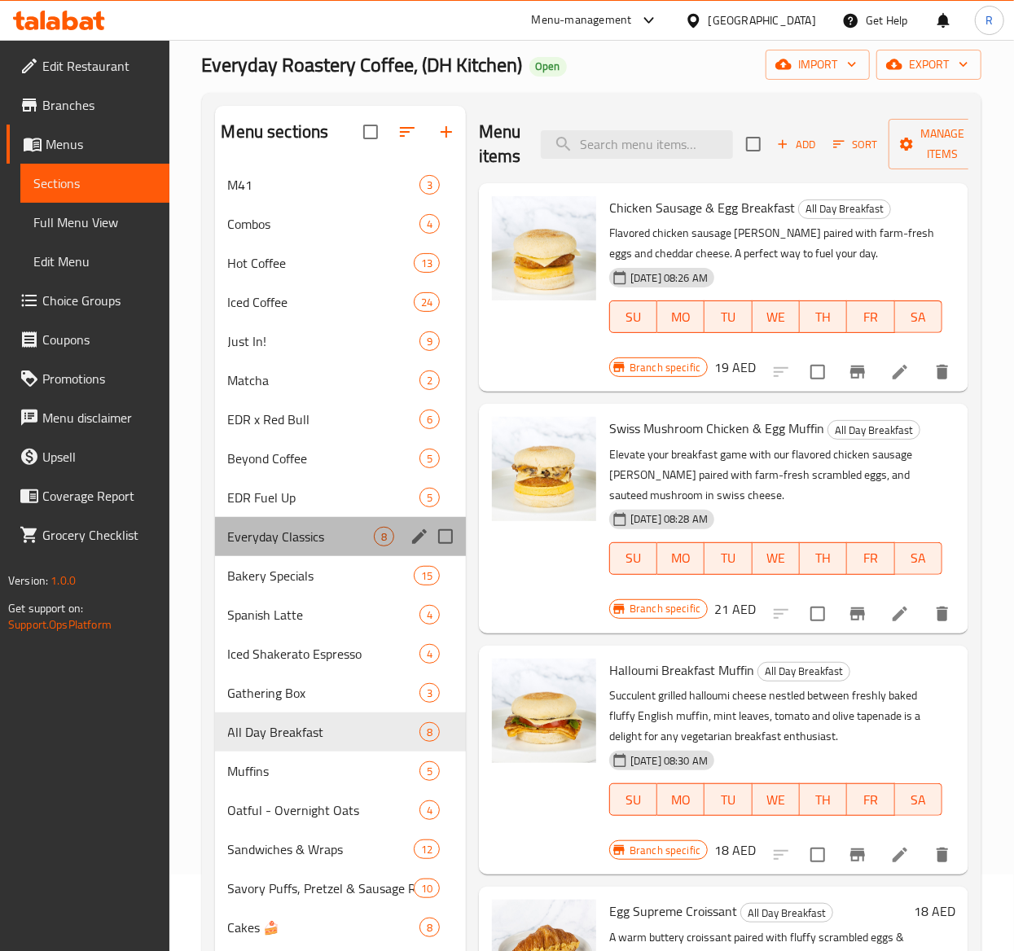
click at [337, 520] on div "Everyday Classics 8" at bounding box center [340, 536] width 251 height 39
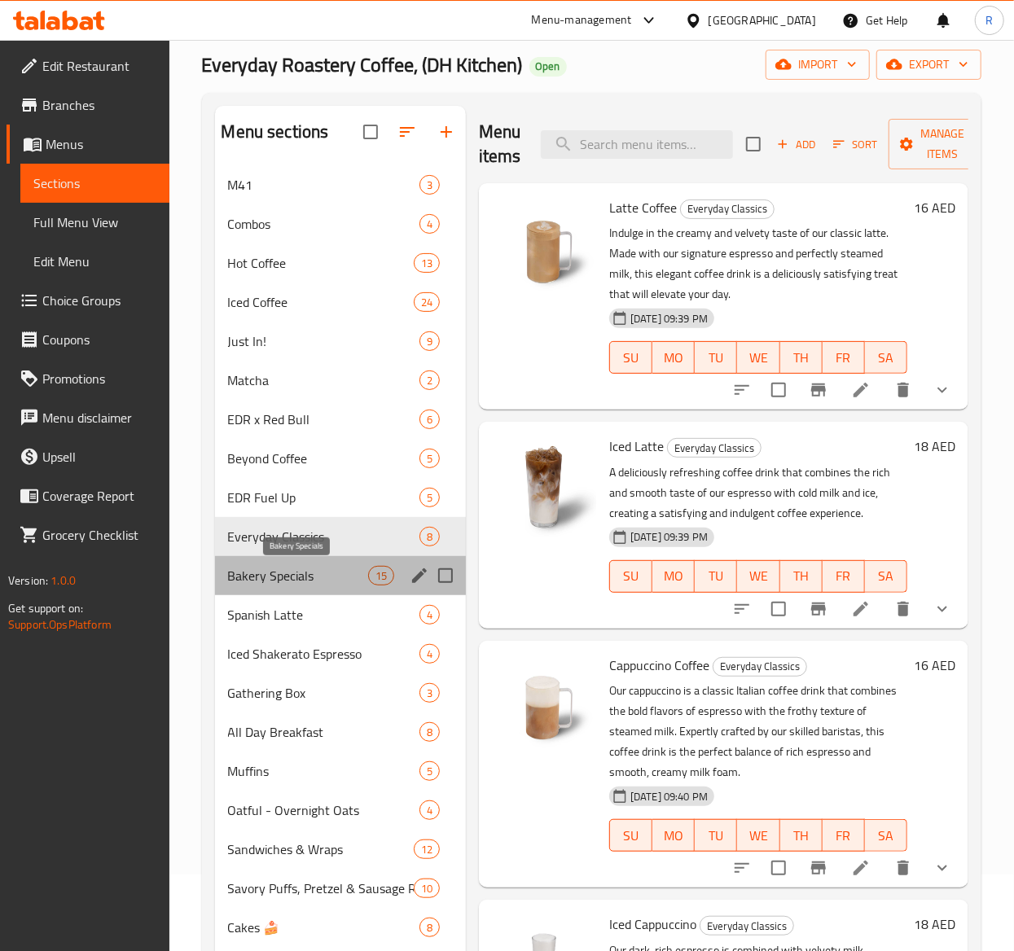
click at [327, 573] on span "Bakery Specials" at bounding box center [298, 576] width 140 height 20
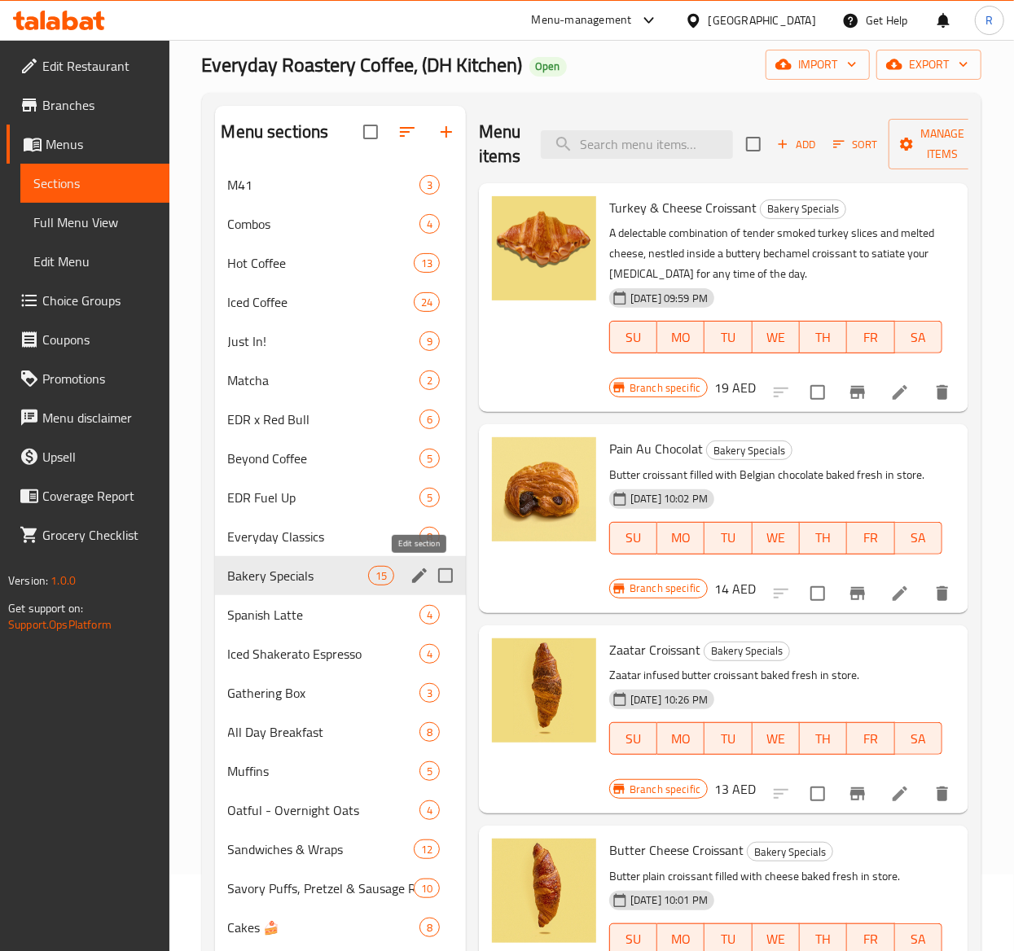
click at [417, 576] on icon "edit" at bounding box center [419, 575] width 15 height 15
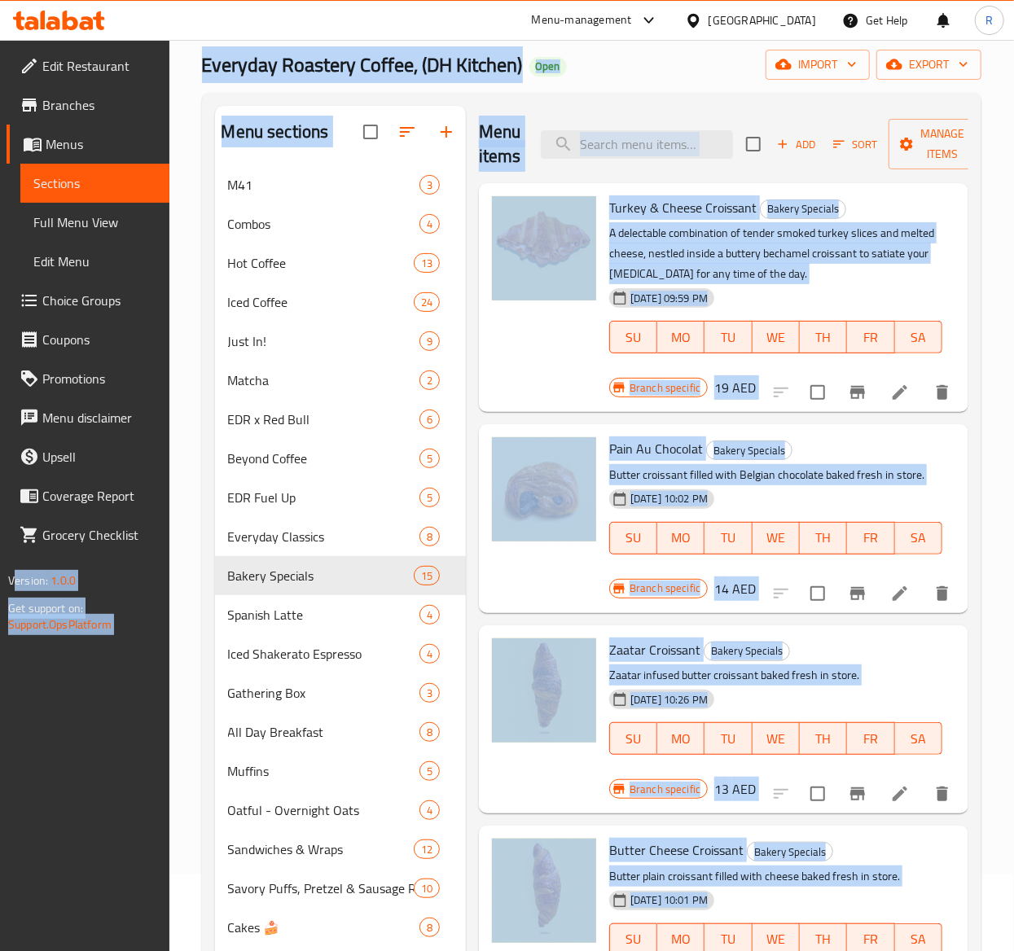
drag, startPoint x: 327, startPoint y: 456, endPoint x: -34, endPoint y: 478, distance: 361.4
click at [411, 576] on icon "edit" at bounding box center [420, 576] width 20 height 20
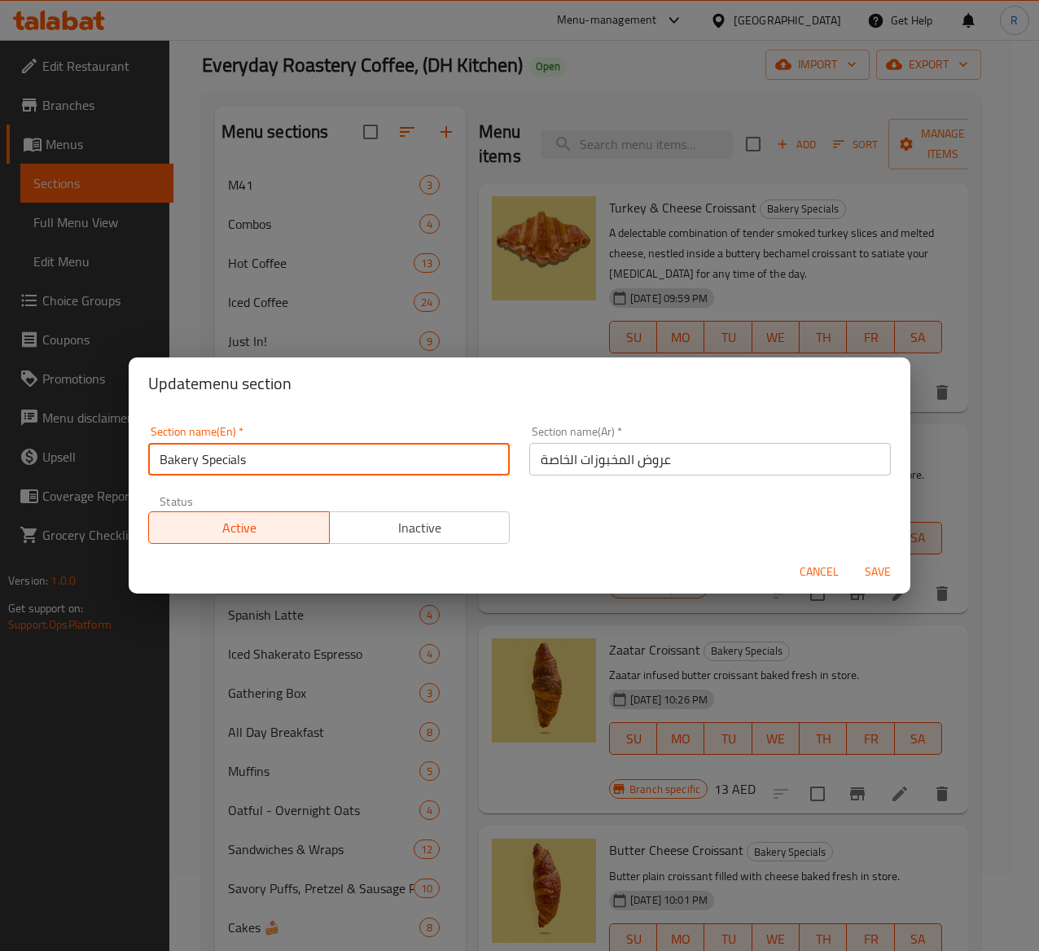
drag, startPoint x: 259, startPoint y: 454, endPoint x: 153, endPoint y: 461, distance: 106.1
click at [153, 461] on input "Bakery Specials" at bounding box center [329, 459] width 362 height 33
paste input "مخبز وكعك"
type input "مخبز وكعك"
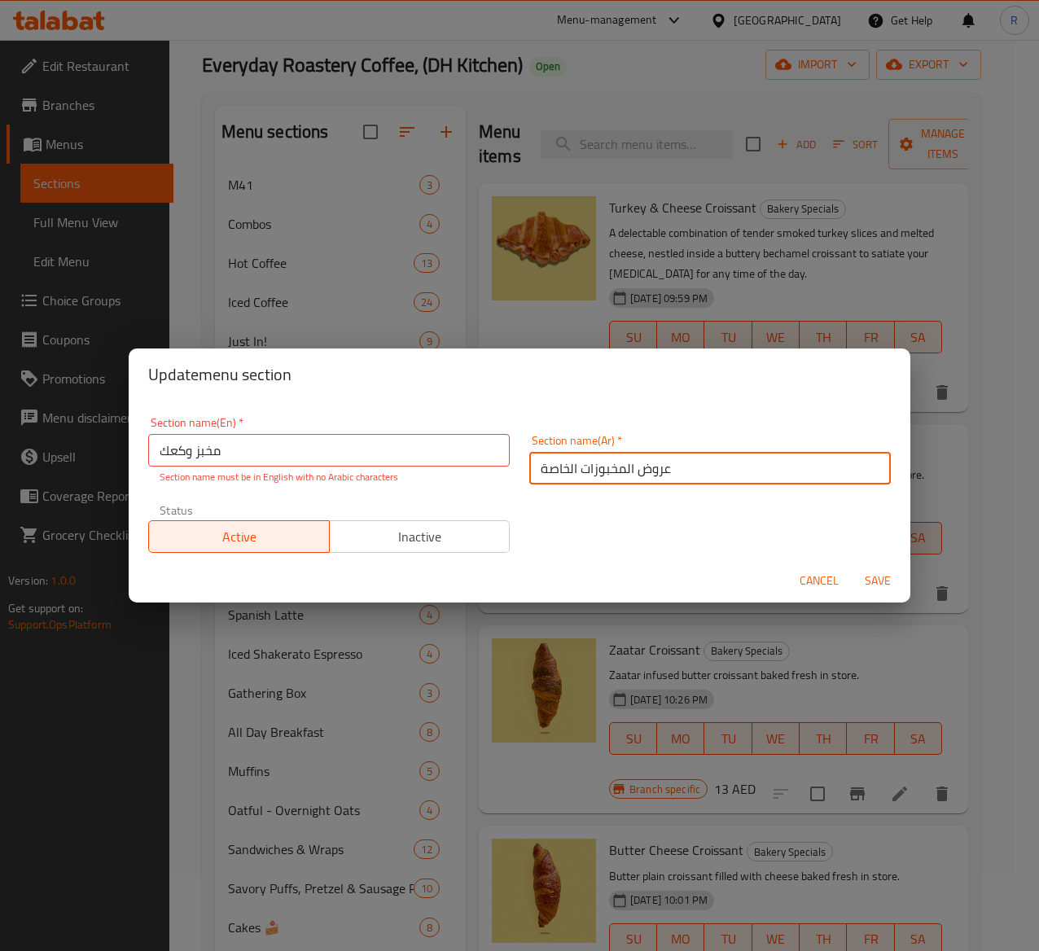
drag, startPoint x: 671, startPoint y: 456, endPoint x: 450, endPoint y: 480, distance: 222.8
click at [450, 480] on div "Section name(En)   * مخبز وكعك Section name(En) * Section name must be in Engli…" at bounding box center [519, 485] width 762 height 156
paste input "مخبز وكعك"
type input "مخبز وكعك"
click at [871, 572] on span "Save" at bounding box center [877, 581] width 39 height 20
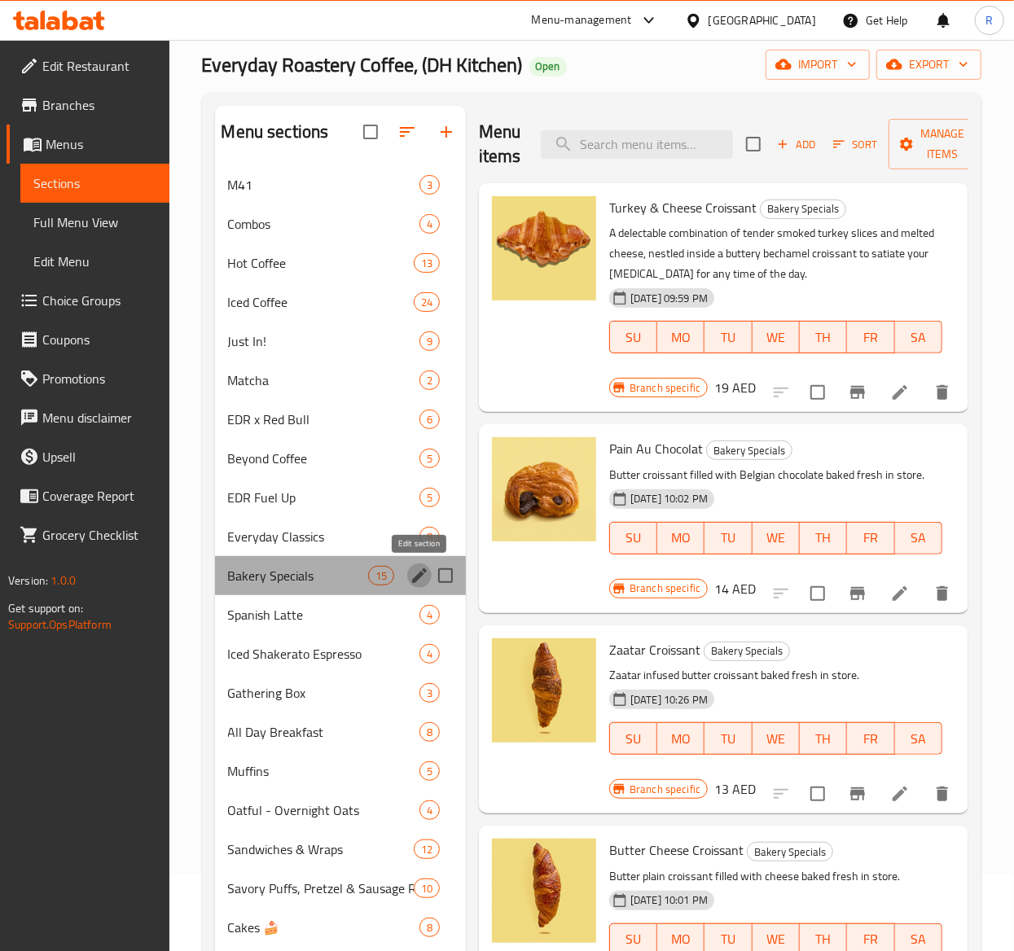
click at [420, 576] on icon "edit" at bounding box center [419, 575] width 15 height 15
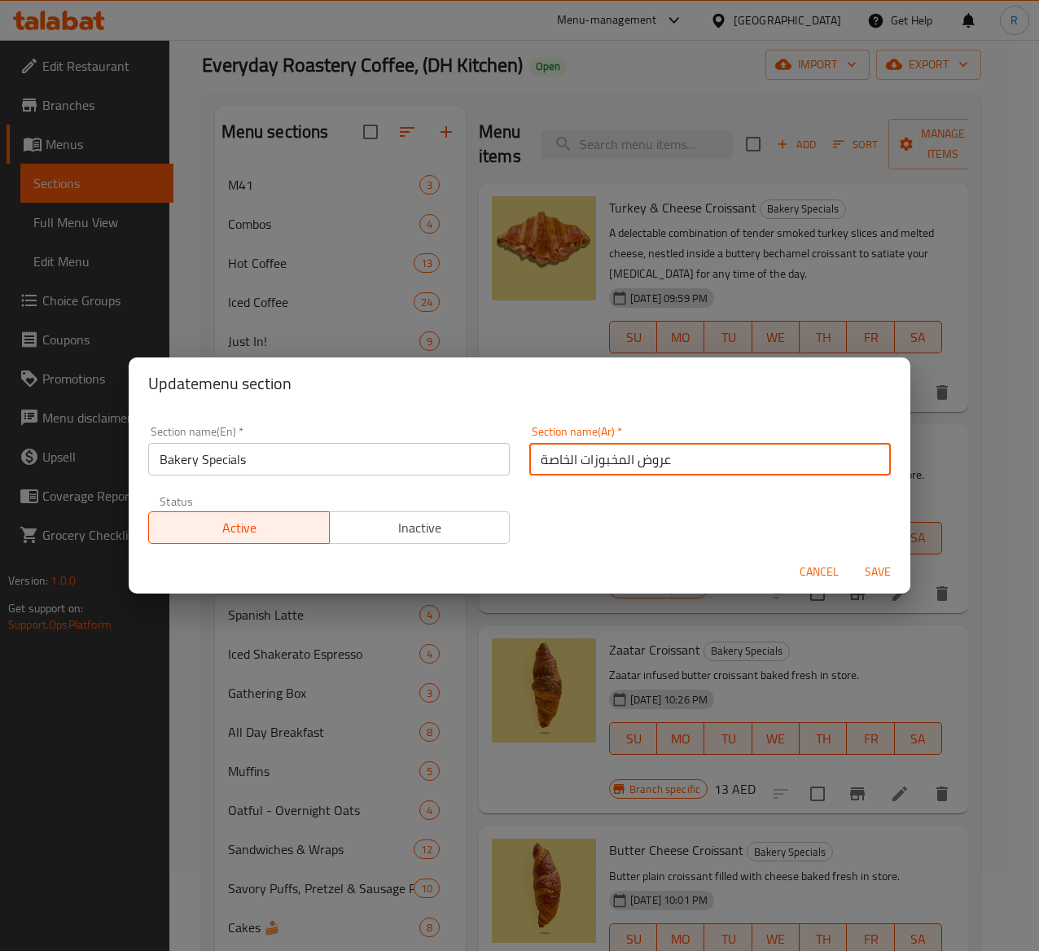
drag, startPoint x: 687, startPoint y: 452, endPoint x: 511, endPoint y: 453, distance: 175.9
click at [520, 453] on div "Section name(Ar)   * عروض المخبوزات الخاصة Section name(Ar) *" at bounding box center [710, 450] width 381 height 69
paste input "مخبز وكعك"
type input "مخبز وكعك"
click at [879, 570] on span "Save" at bounding box center [877, 572] width 39 height 20
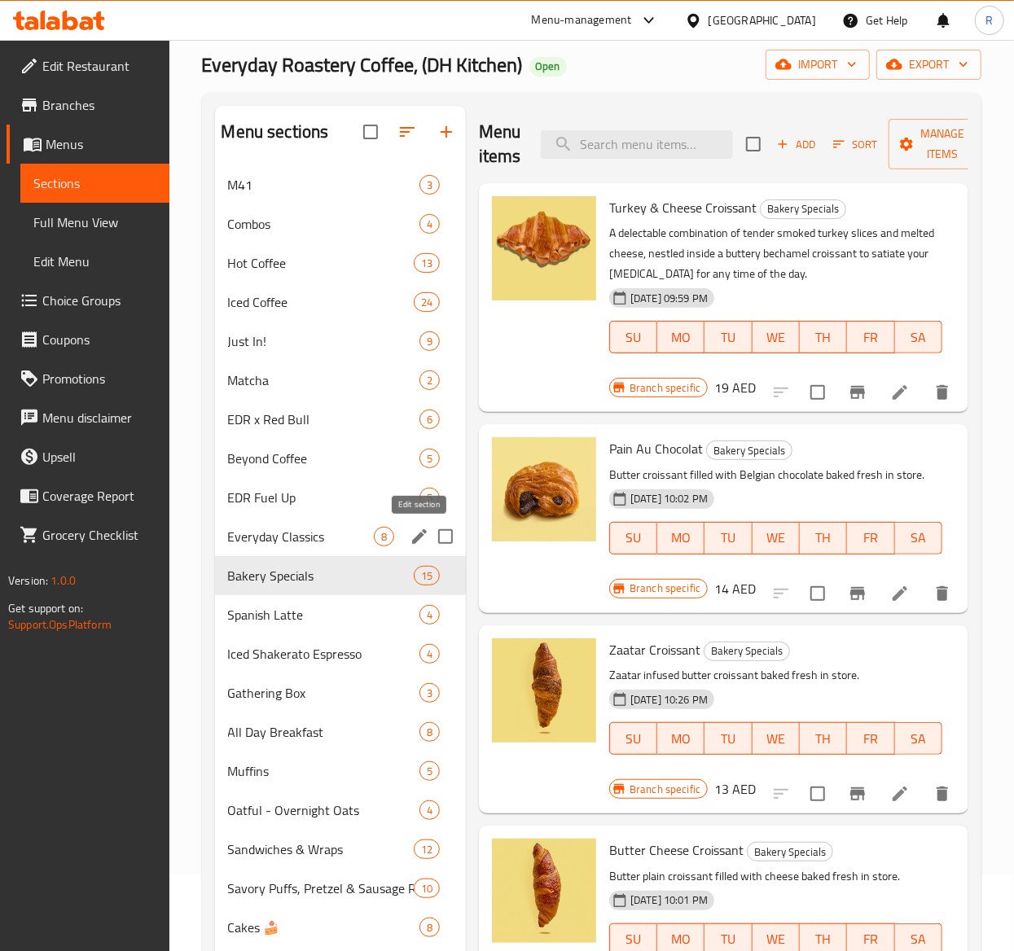
click at [410, 537] on icon "edit" at bounding box center [420, 537] width 20 height 20
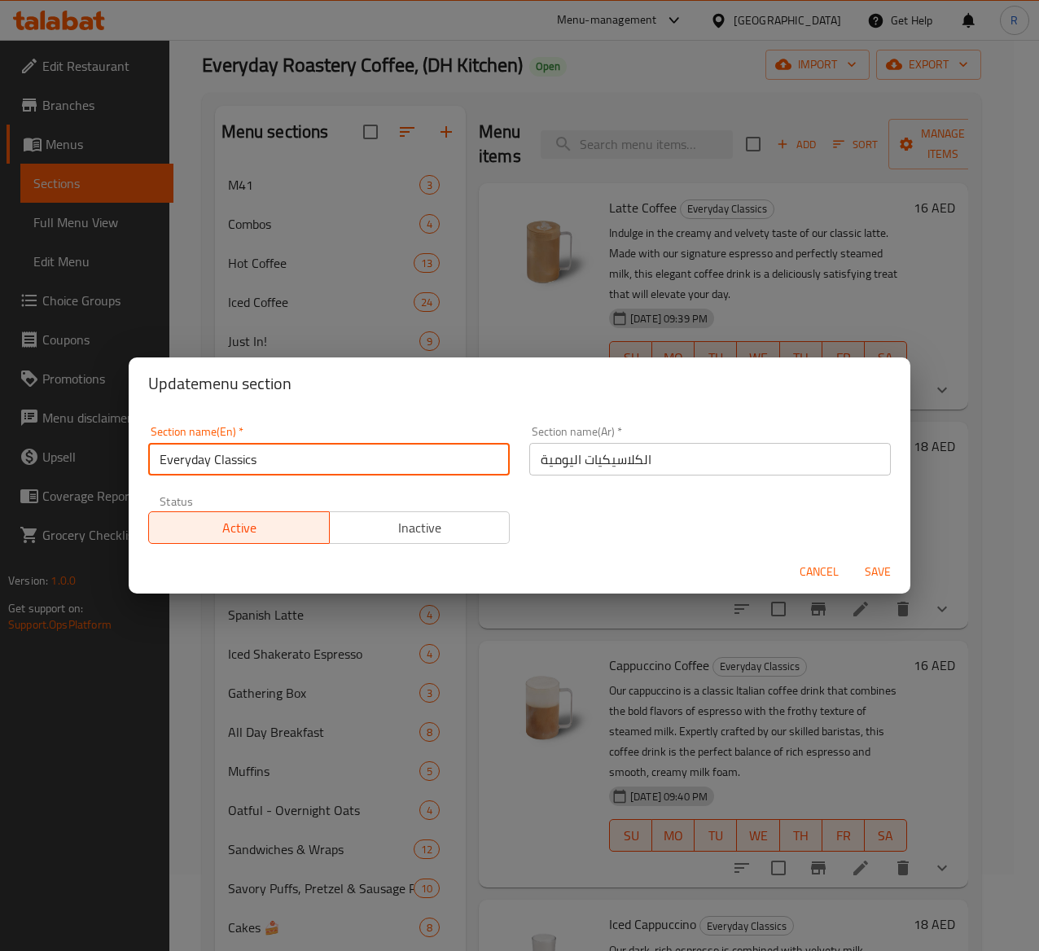
click at [288, 464] on input "Everyday Classics" at bounding box center [329, 459] width 362 height 33
click at [822, 572] on span "Cancel" at bounding box center [819, 572] width 39 height 20
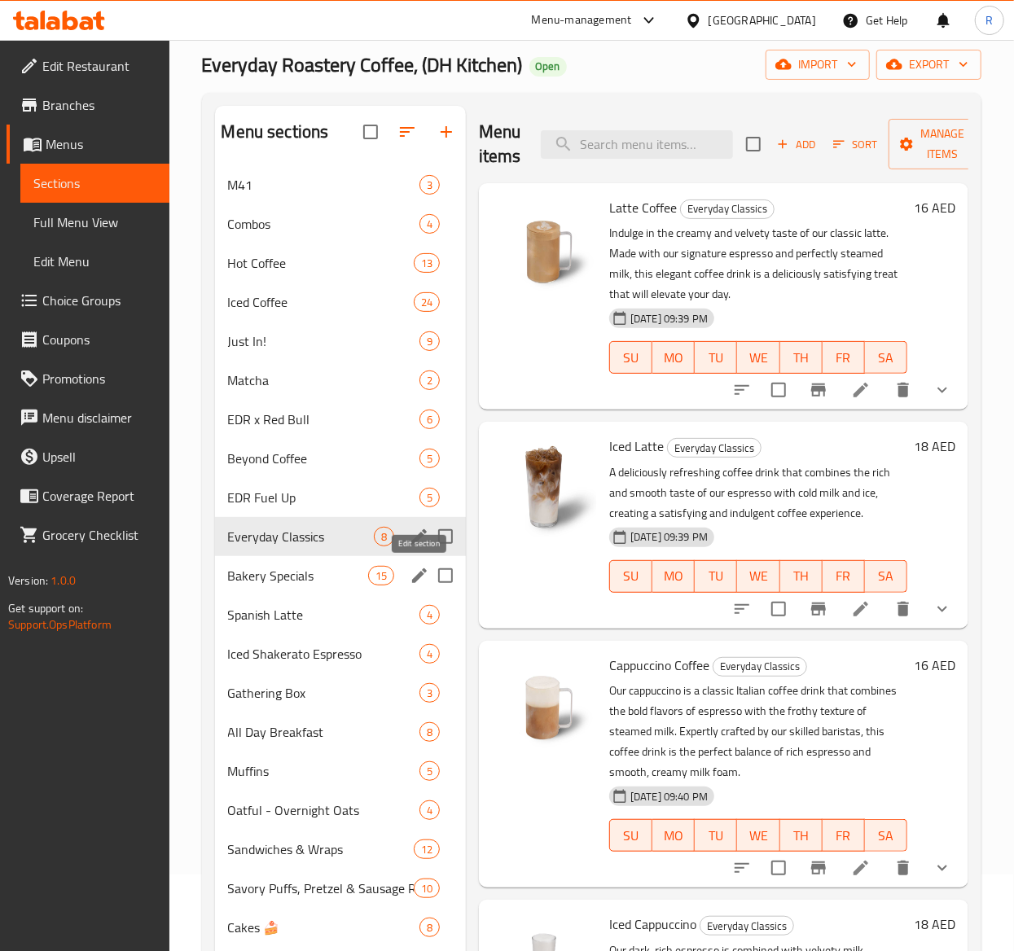
click at [410, 581] on icon "edit" at bounding box center [420, 576] width 20 height 20
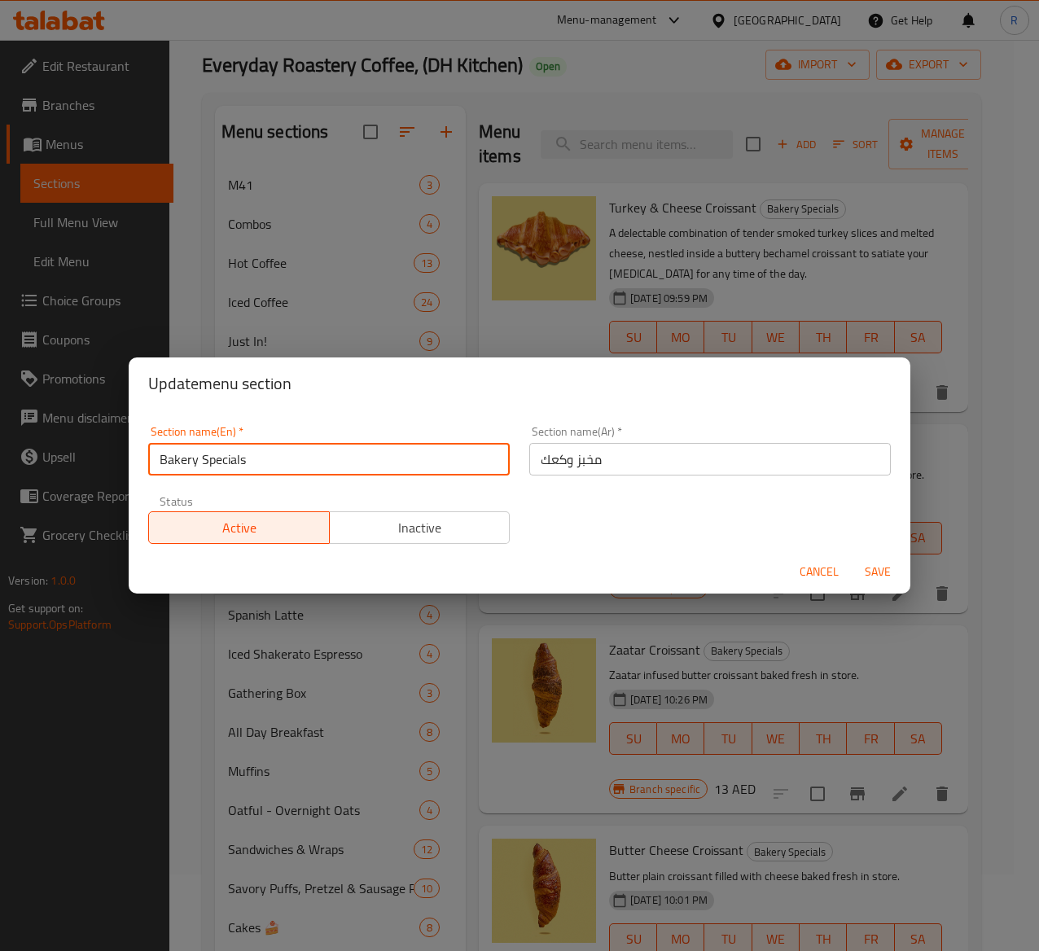
drag, startPoint x: 252, startPoint y: 456, endPoint x: 8, endPoint y: 472, distance: 244.8
click at [8, 472] on div "Update menu section Section name(En)   * Bakery Specials Section name(En) * Sec…" at bounding box center [519, 475] width 1039 height 951
paste input "مخبز وكعك"
type input "مخبز وكعك"
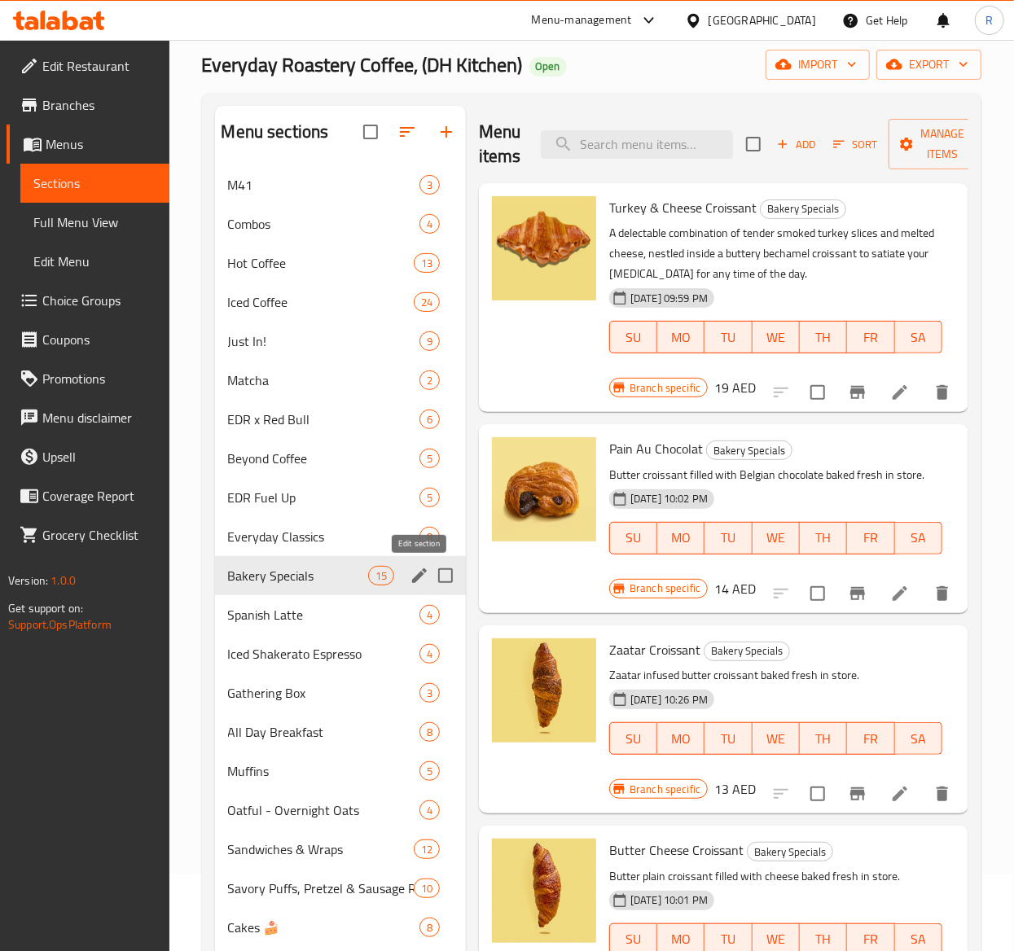
click at [412, 569] on icon "edit" at bounding box center [420, 576] width 20 height 20
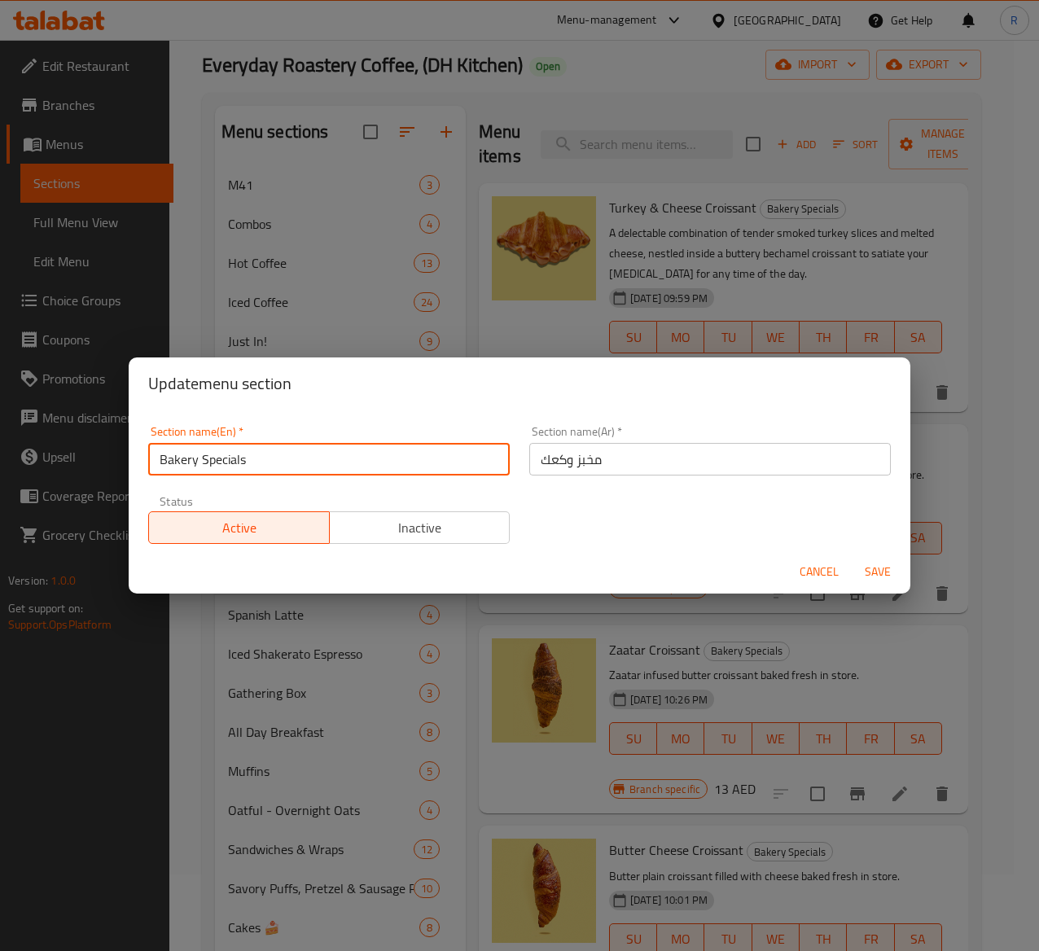
drag, startPoint x: 254, startPoint y: 455, endPoint x: 140, endPoint y: 452, distance: 114.1
click at [140, 452] on div "Section name(En)   * Bakery Specials Section name(En) *" at bounding box center [328, 450] width 381 height 69
paste input "& Muffin"
type input "Bakery & Muffins"
click at [883, 568] on span "Save" at bounding box center [877, 572] width 39 height 20
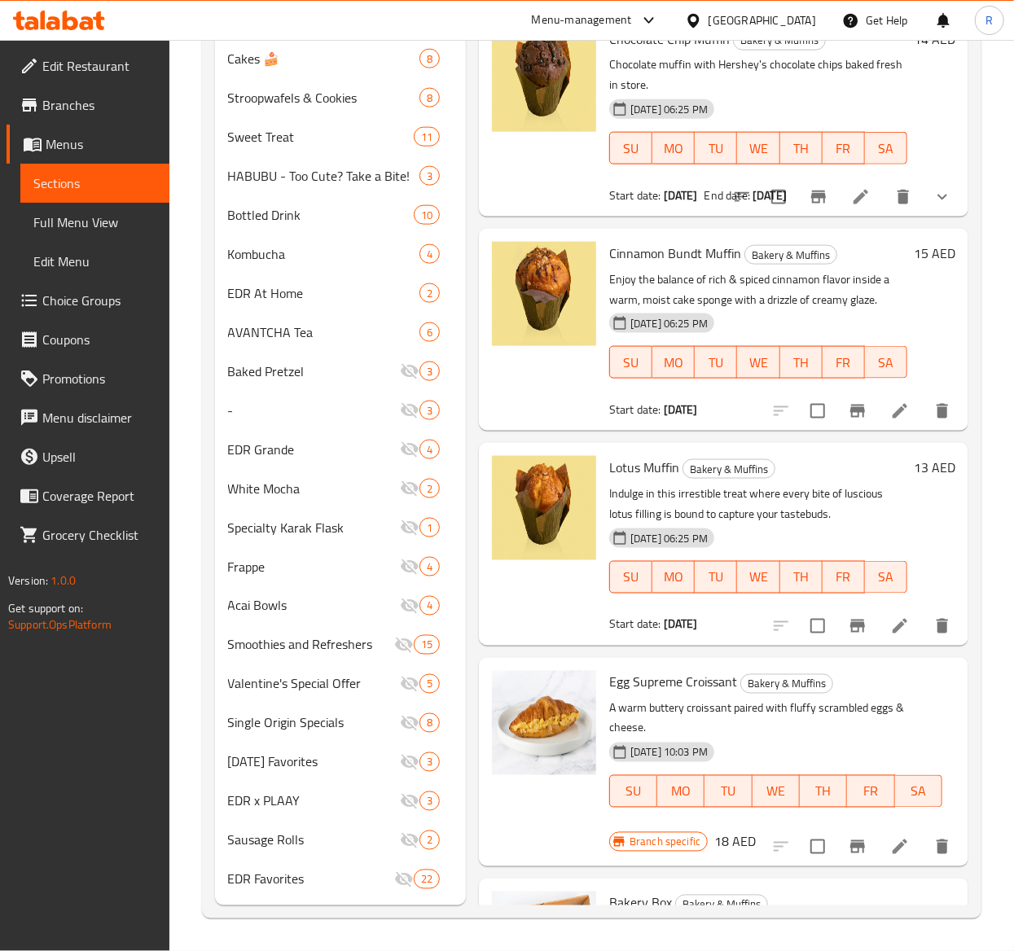
scroll to position [1623, 0]
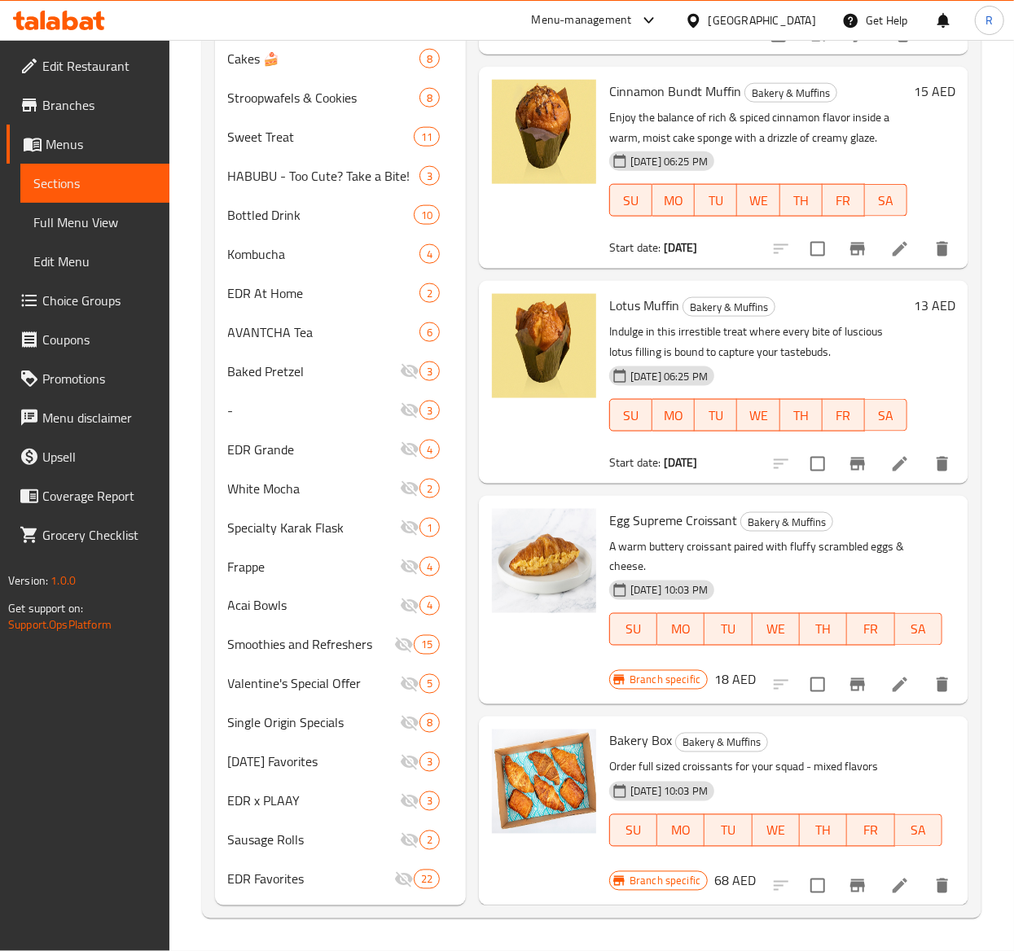
click at [937, 714] on icon "delete" at bounding box center [942, 886] width 11 height 15
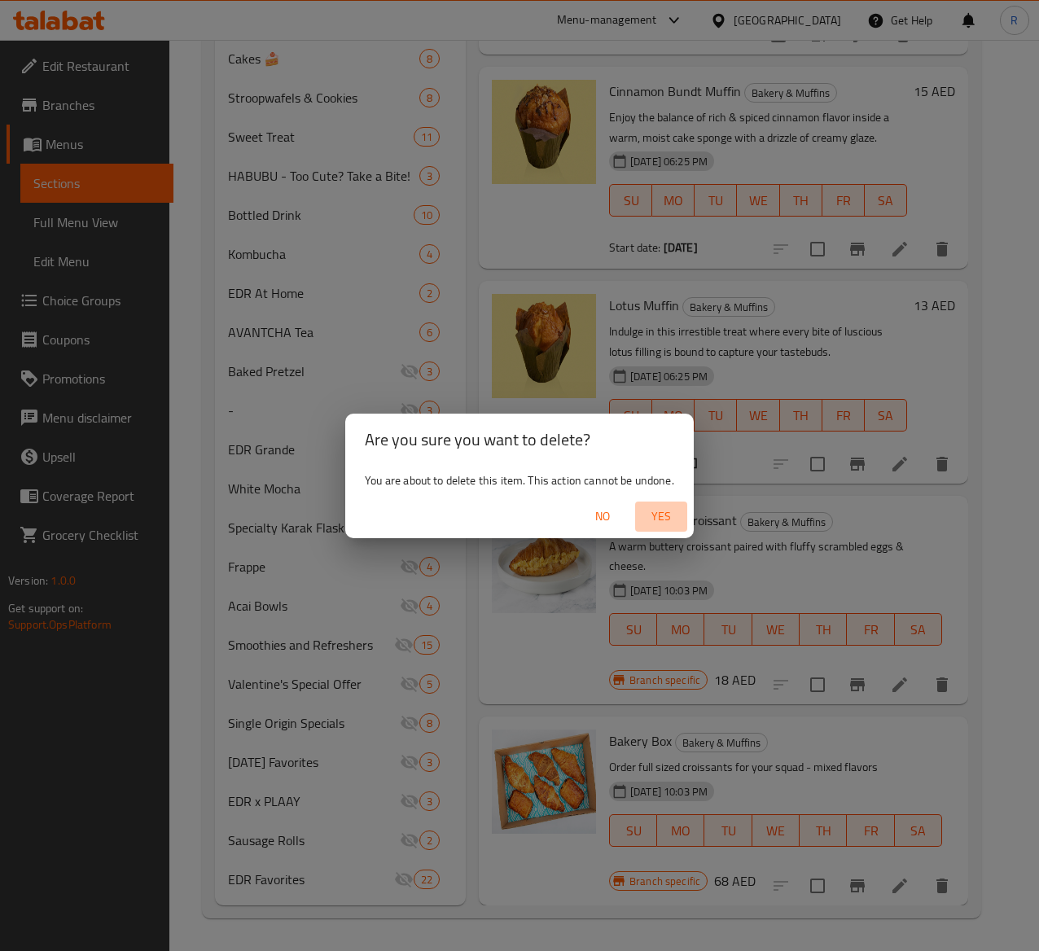
click at [661, 514] on span "Yes" at bounding box center [661, 517] width 39 height 20
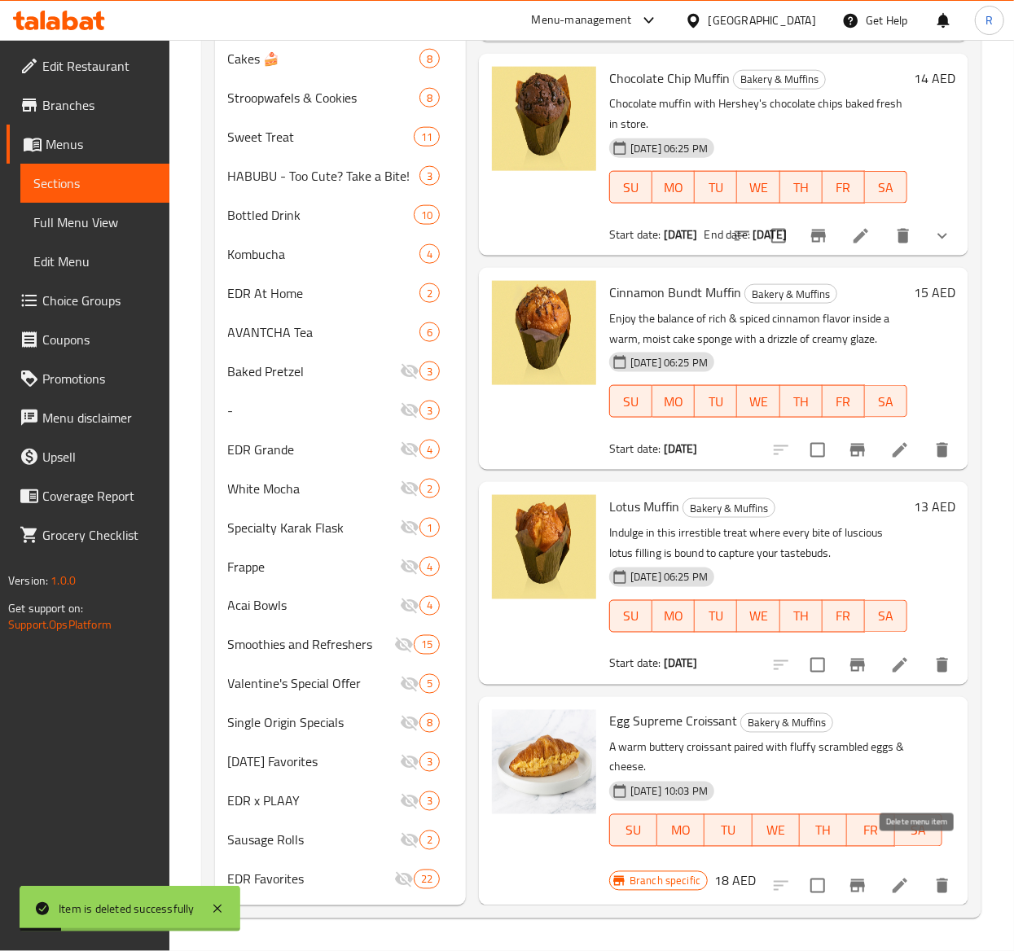
scroll to position [1422, 0]
click at [926, 660] on div "Menu items Add Sort Manage items Turkey & Cheese Croissant Bakery & Muffins A d…" at bounding box center [717, 71] width 502 height 1669
click at [932, 714] on icon "delete" at bounding box center [942, 886] width 20 height 20
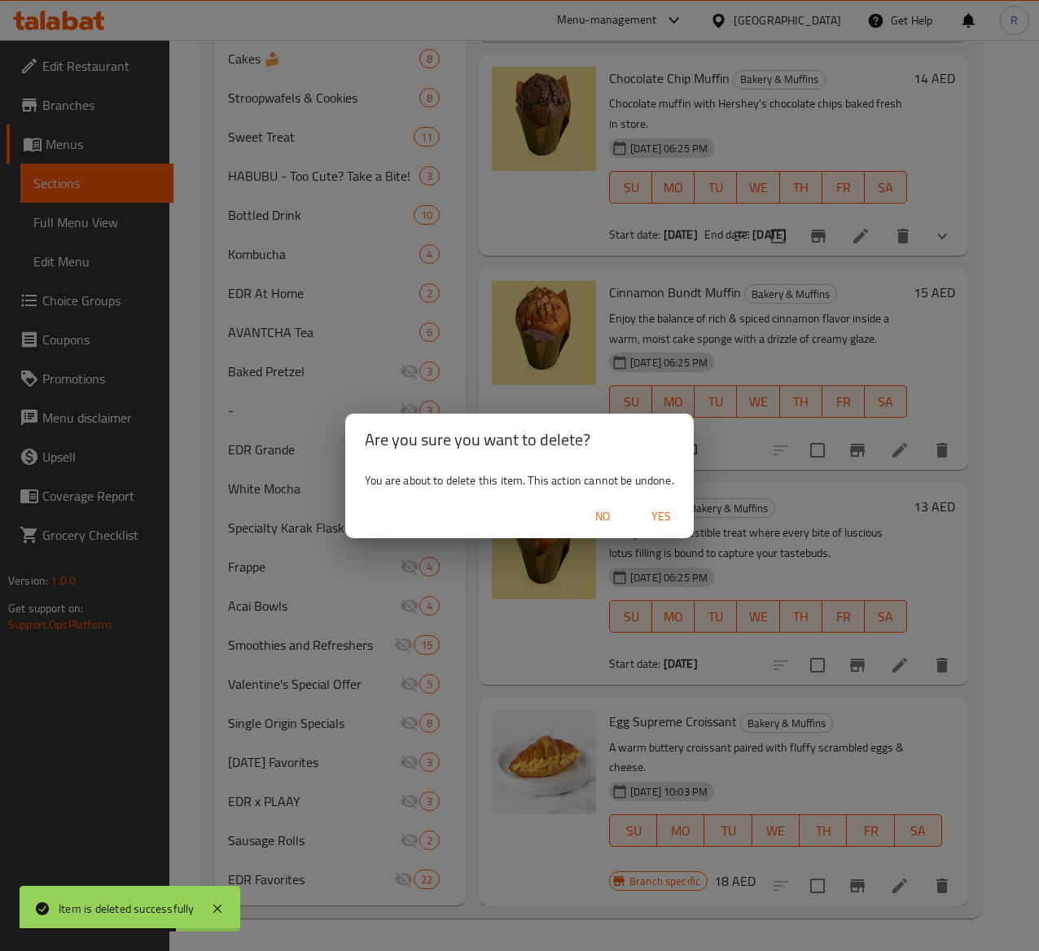
click at [659, 511] on span "Yes" at bounding box center [661, 517] width 39 height 20
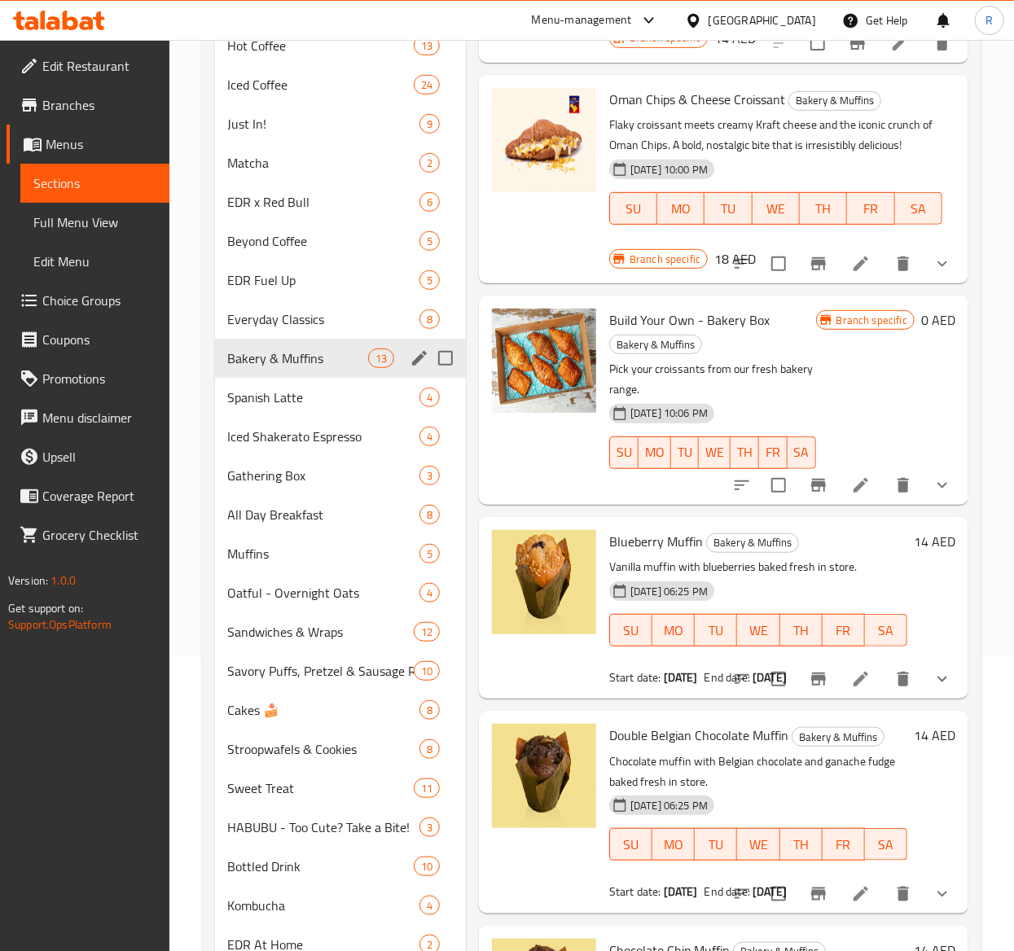
scroll to position [259, 0]
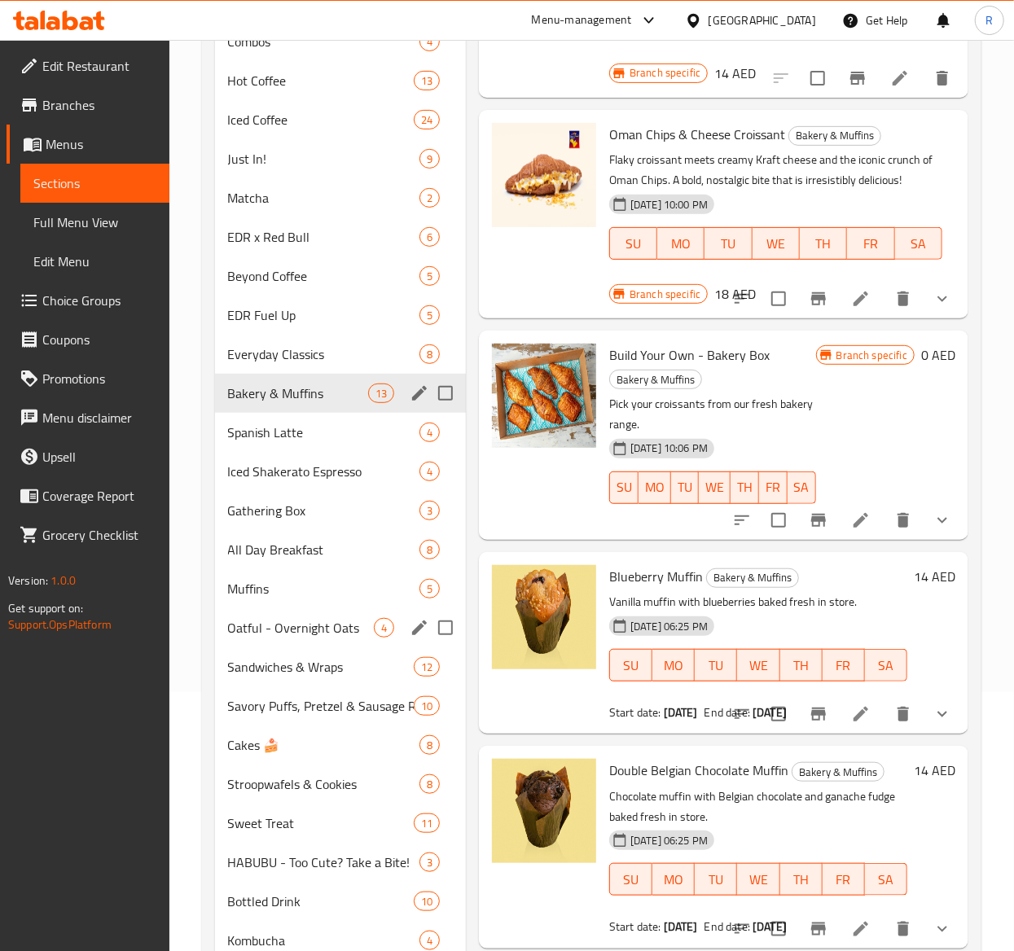
click at [307, 642] on div "Oatful - Overnight Oats 4" at bounding box center [340, 627] width 251 height 39
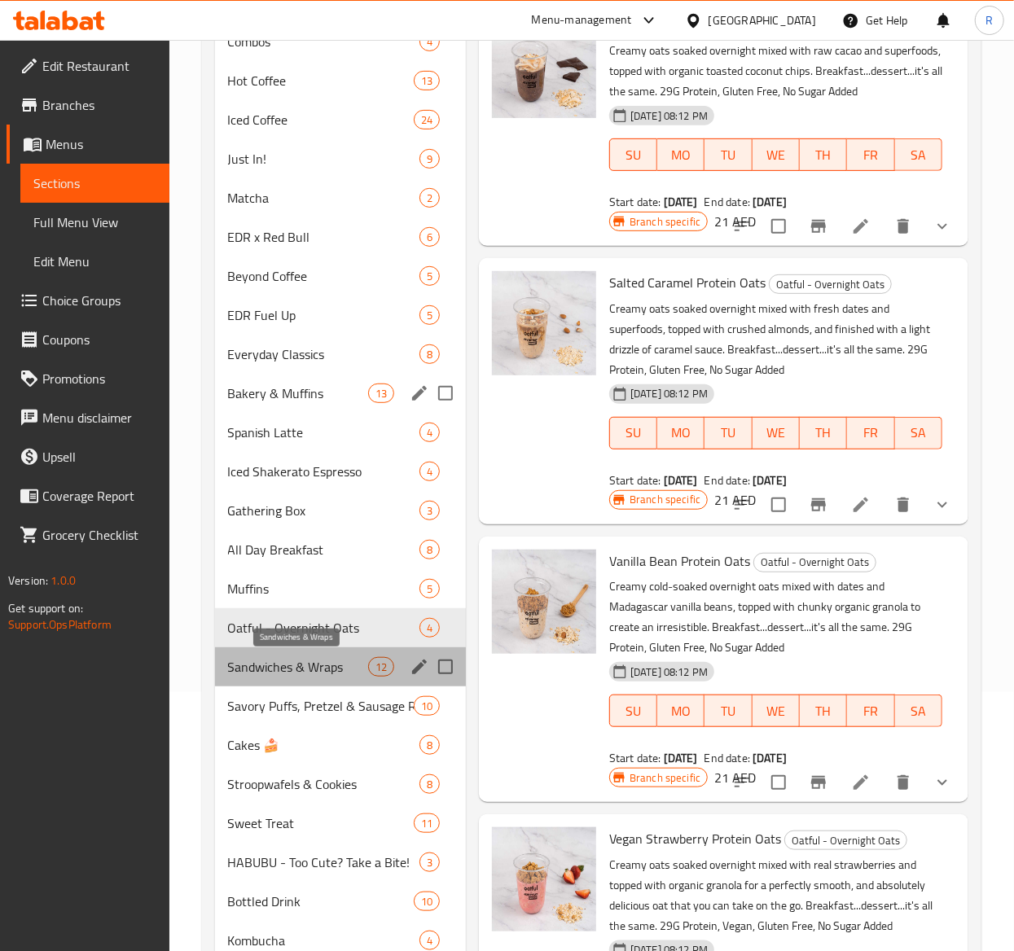
click at [323, 667] on span "Sandwiches & Wraps" at bounding box center [298, 667] width 140 height 20
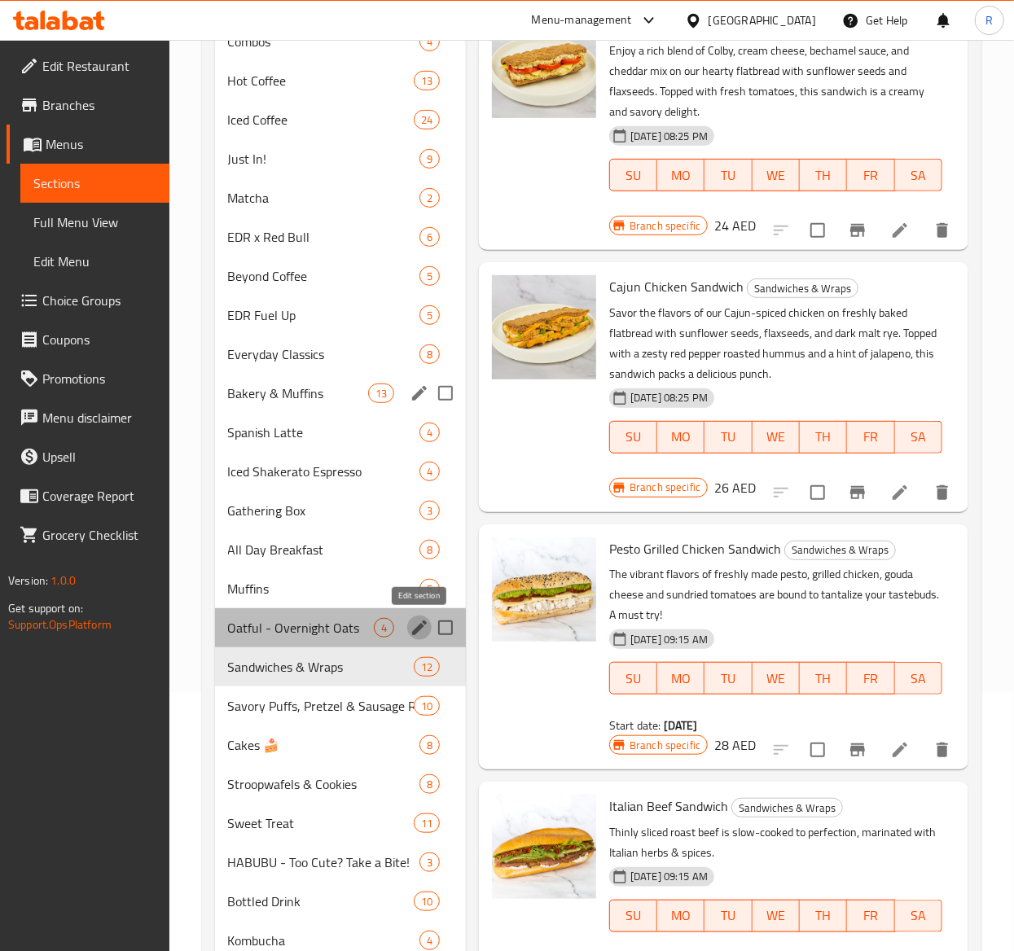
click at [425, 627] on icon "edit" at bounding box center [420, 628] width 20 height 20
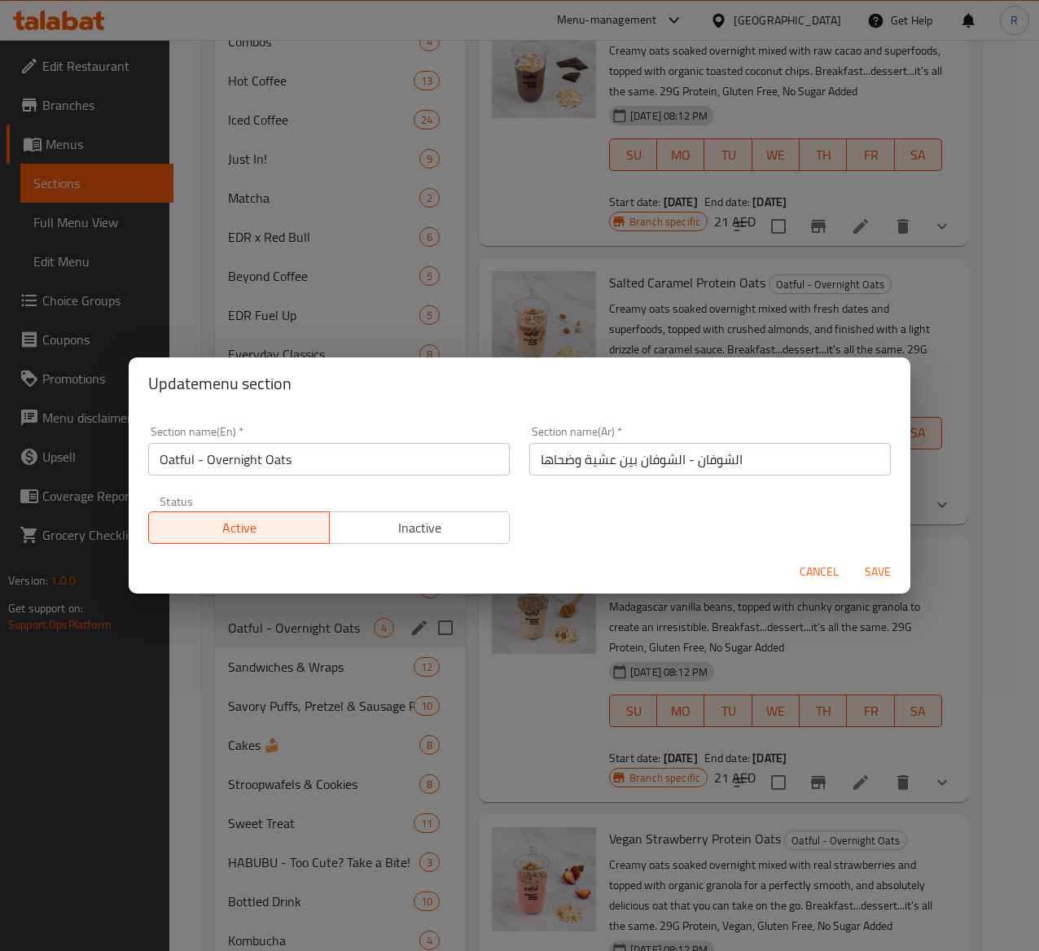
click at [423, 510] on div "Active Inactive" at bounding box center [329, 519] width 362 height 49
click at [453, 529] on span "Inactive" at bounding box center [420, 528] width 168 height 24
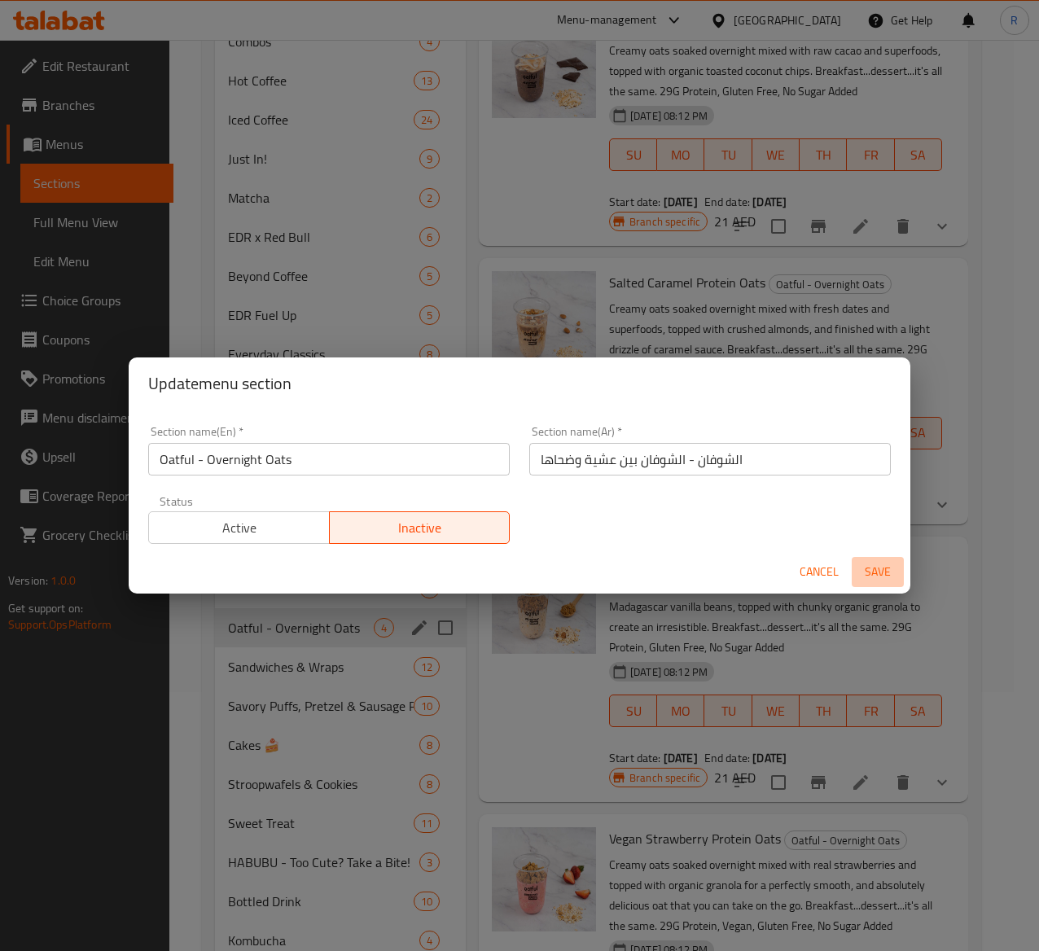
click at [867, 566] on span "Save" at bounding box center [877, 572] width 39 height 20
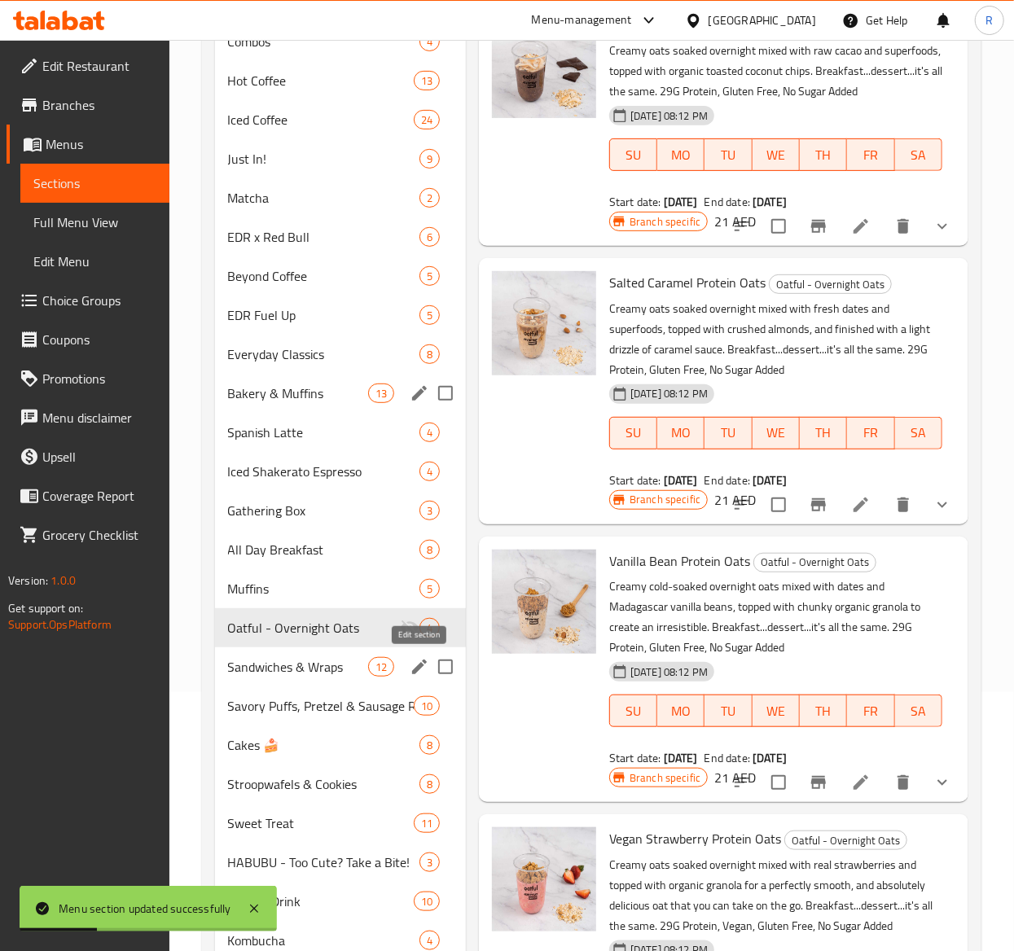
click at [419, 668] on icon "edit" at bounding box center [419, 667] width 15 height 15
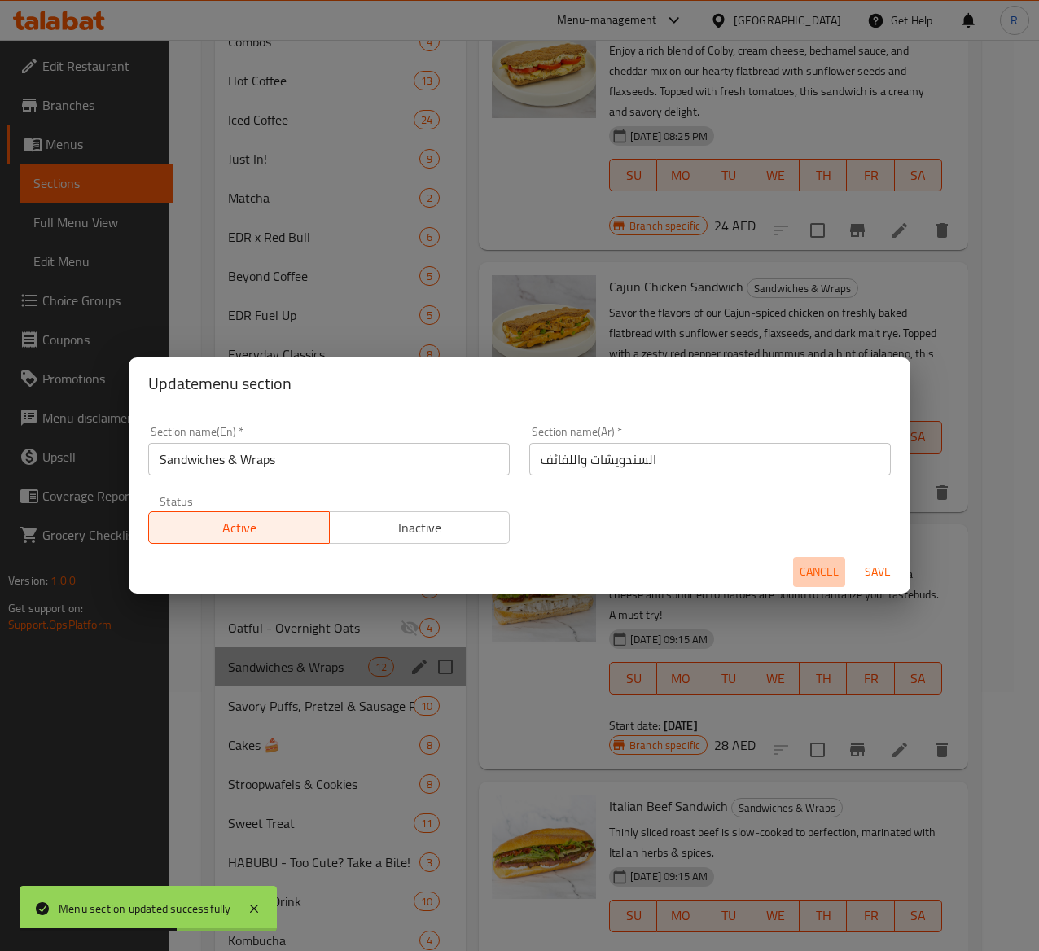
click at [813, 569] on span "Cancel" at bounding box center [819, 572] width 39 height 20
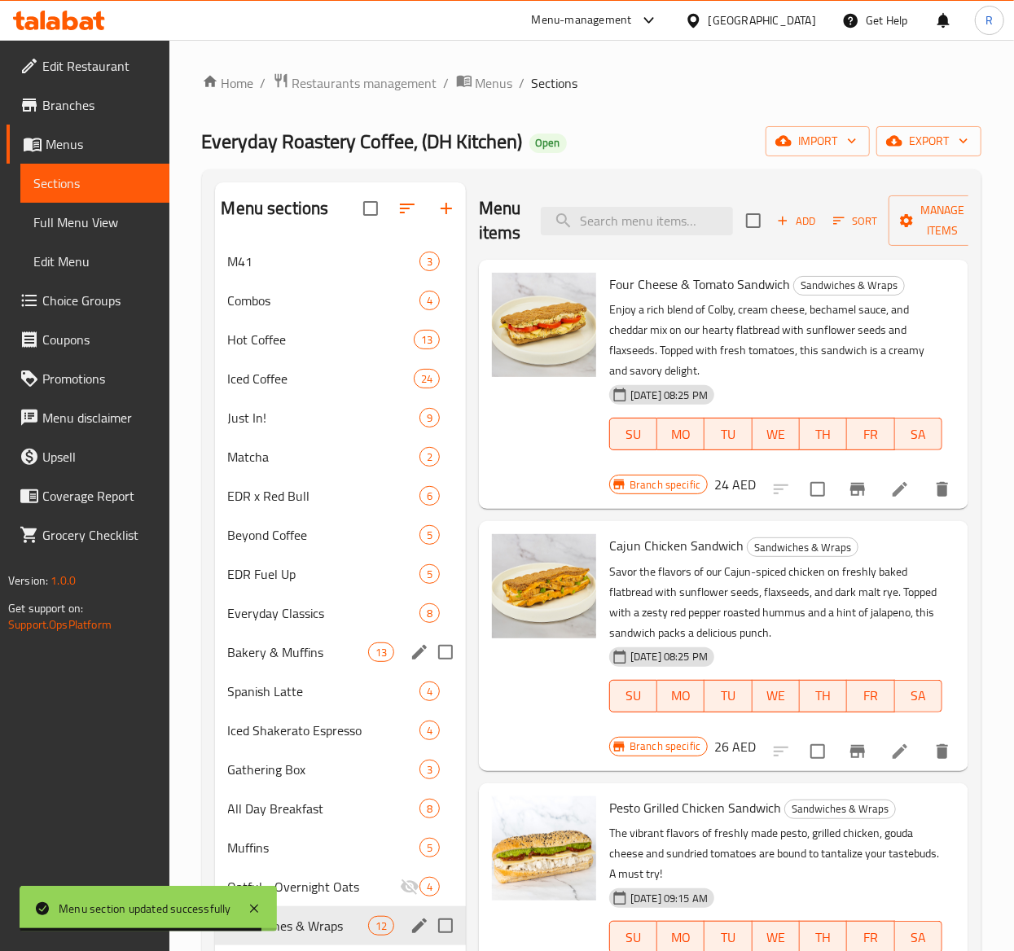
click at [871, 215] on span "Sort" at bounding box center [855, 221] width 45 height 19
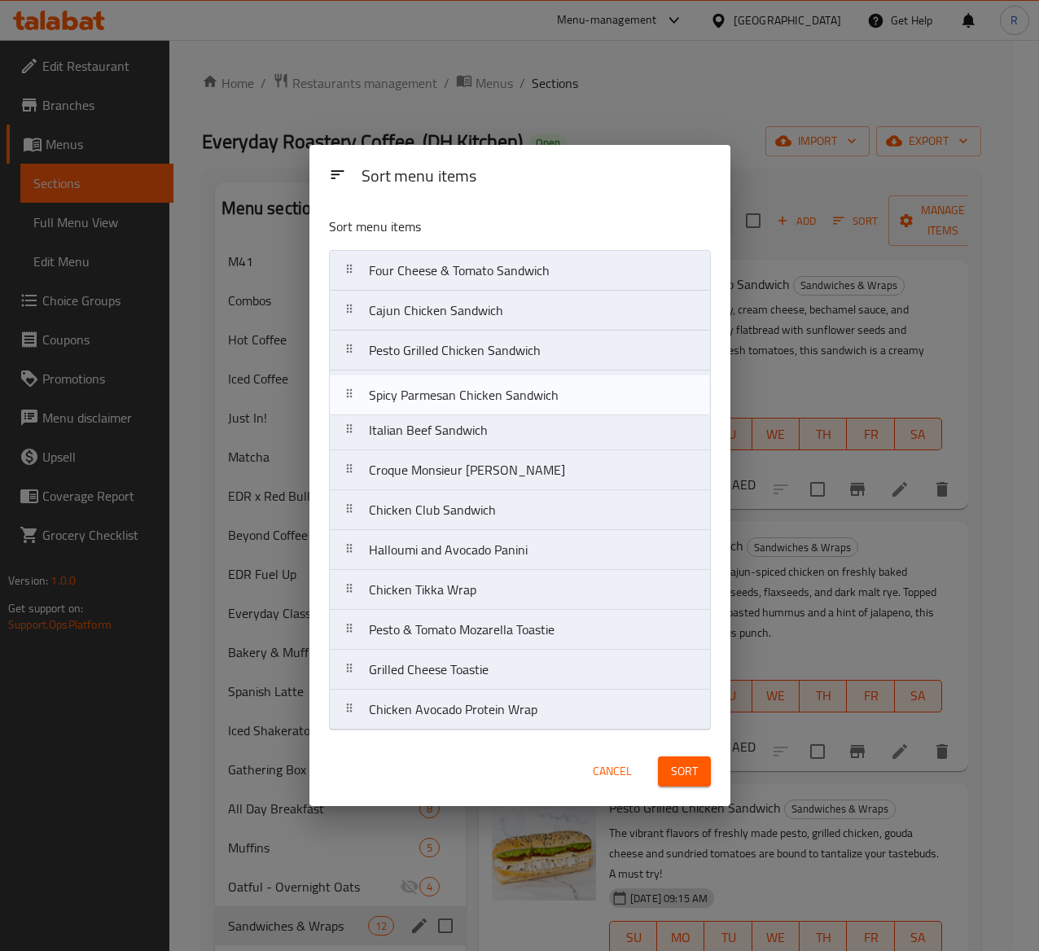
drag, startPoint x: 463, startPoint y: 477, endPoint x: 463, endPoint y: 399, distance: 78.2
click at [463, 399] on nav "Four Cheese & Tomato Sandwich Cajun Chicken Sandwich Pesto Grilled Chicken Sand…" at bounding box center [520, 490] width 382 height 480
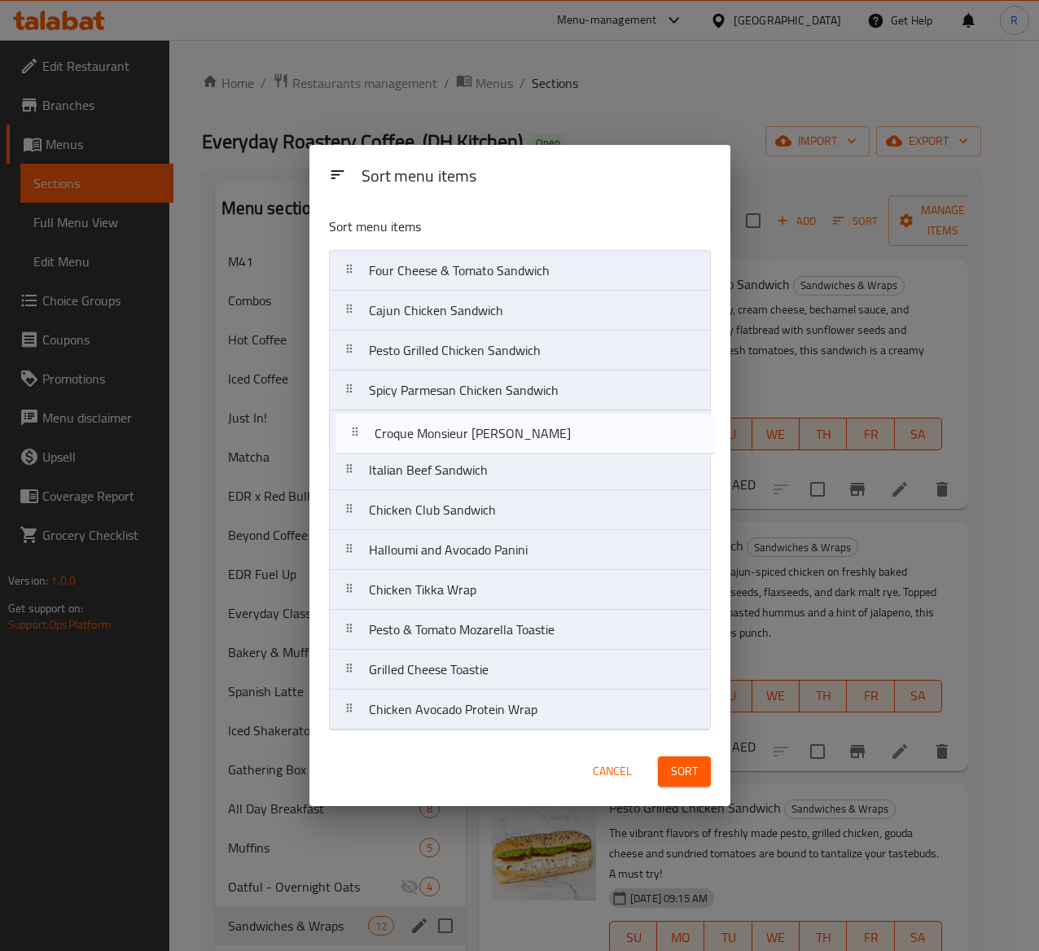
drag, startPoint x: 463, startPoint y: 476, endPoint x: 469, endPoint y: 432, distance: 43.5
click at [469, 432] on nav "Four Cheese & Tomato Sandwich Cajun Chicken Sandwich Pesto Grilled Chicken Sand…" at bounding box center [520, 490] width 382 height 480
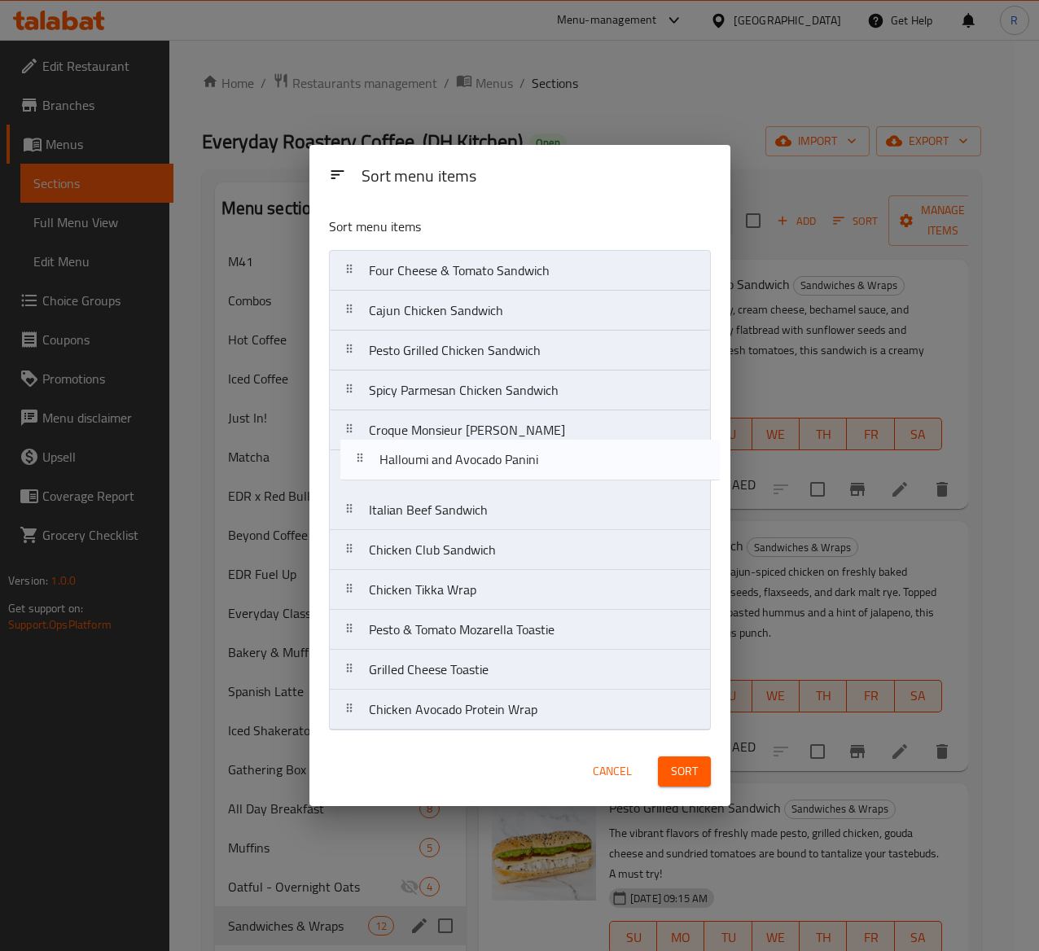
drag, startPoint x: 467, startPoint y: 568, endPoint x: 479, endPoint y: 472, distance: 96.9
click at [479, 472] on nav "Four Cheese & Tomato Sandwich Cajun Chicken Sandwich Pesto Grilled Chicken Sand…" at bounding box center [520, 490] width 382 height 480
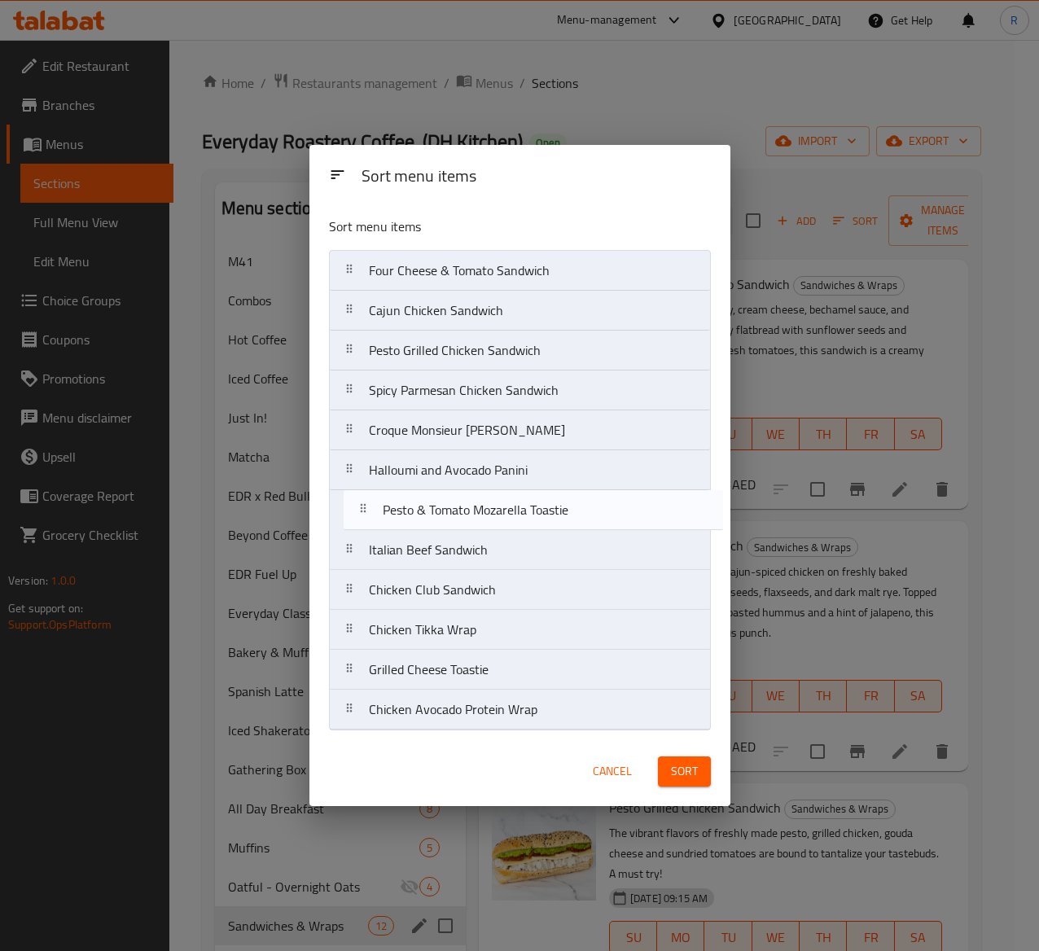
drag, startPoint x: 479, startPoint y: 640, endPoint x: 493, endPoint y: 515, distance: 126.2
click at [493, 515] on nav "Four Cheese & Tomato Sandwich Cajun Chicken Sandwich Pesto Grilled Chicken Sand…" at bounding box center [520, 490] width 382 height 480
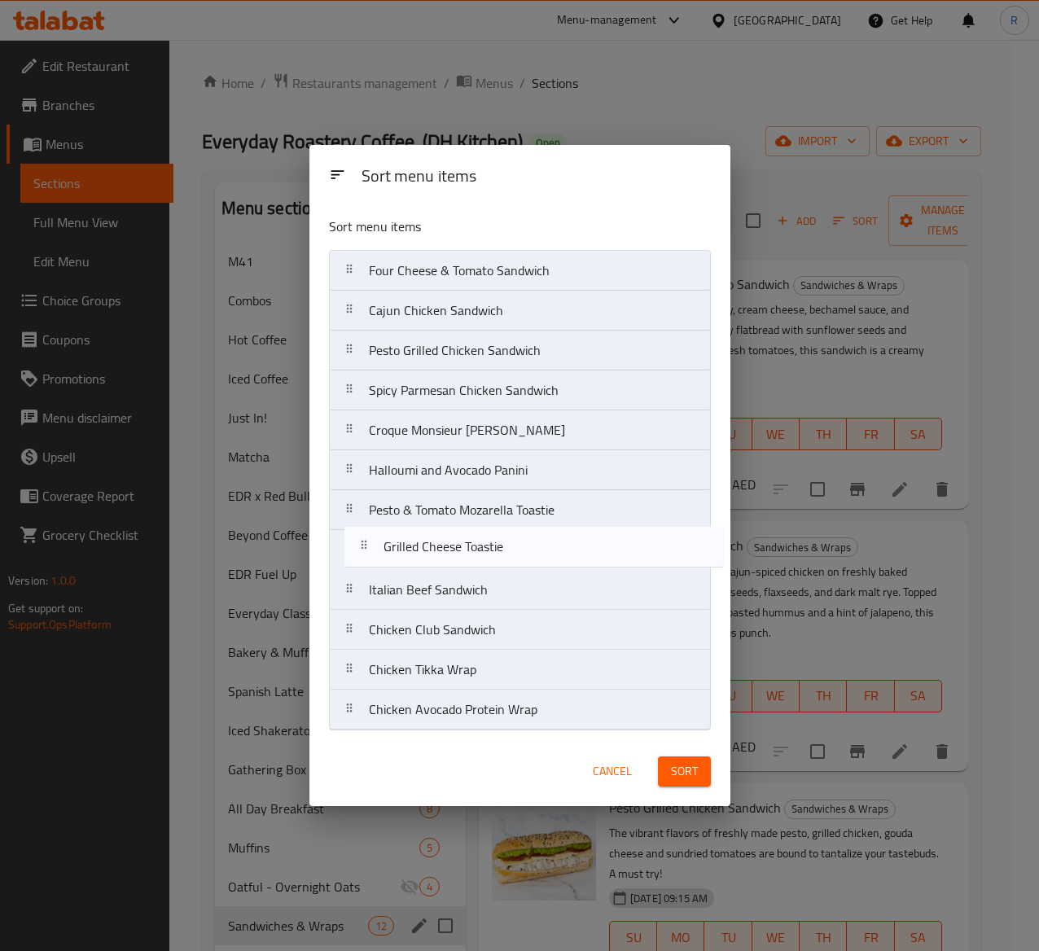
drag, startPoint x: 480, startPoint y: 686, endPoint x: 493, endPoint y: 557, distance: 129.4
click at [493, 557] on nav "Four Cheese & Tomato Sandwich Cajun Chicken Sandwich Pesto Grilled Chicken Sand…" at bounding box center [520, 490] width 382 height 480
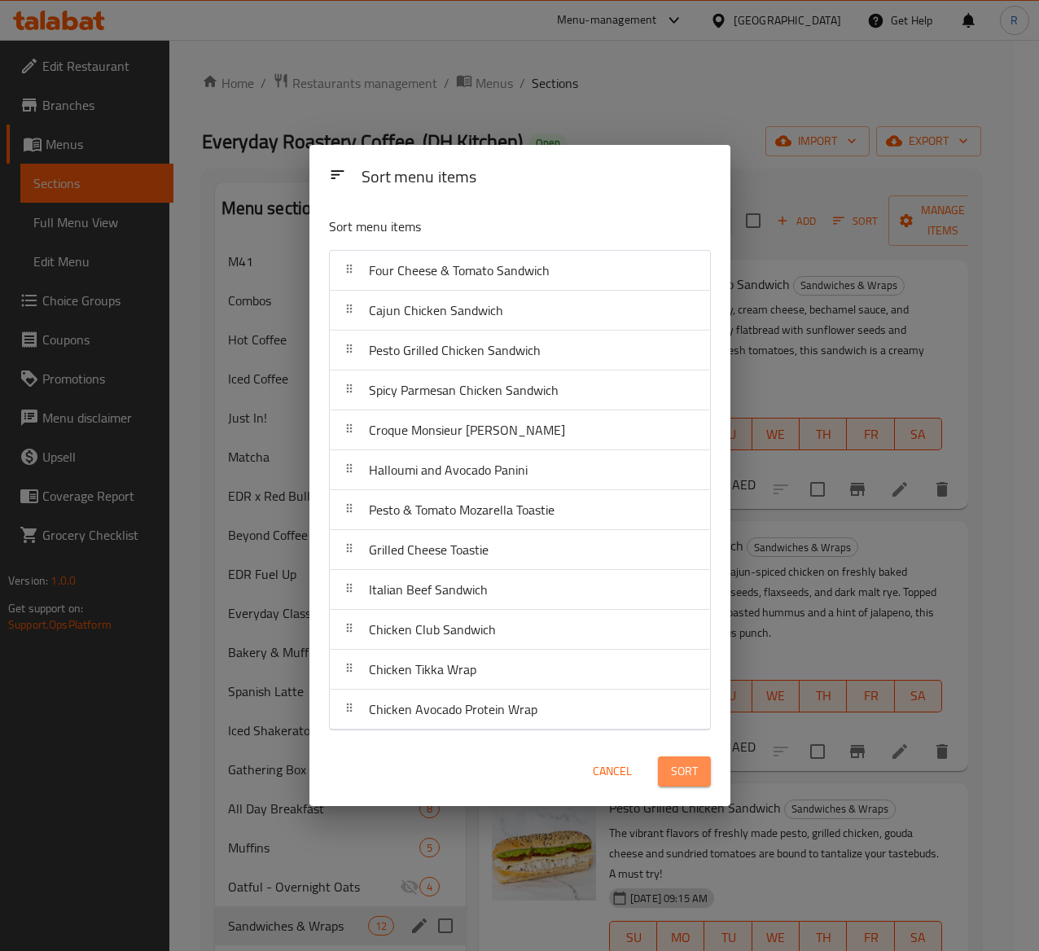
click at [682, 714] on span "Sort" at bounding box center [684, 771] width 27 height 20
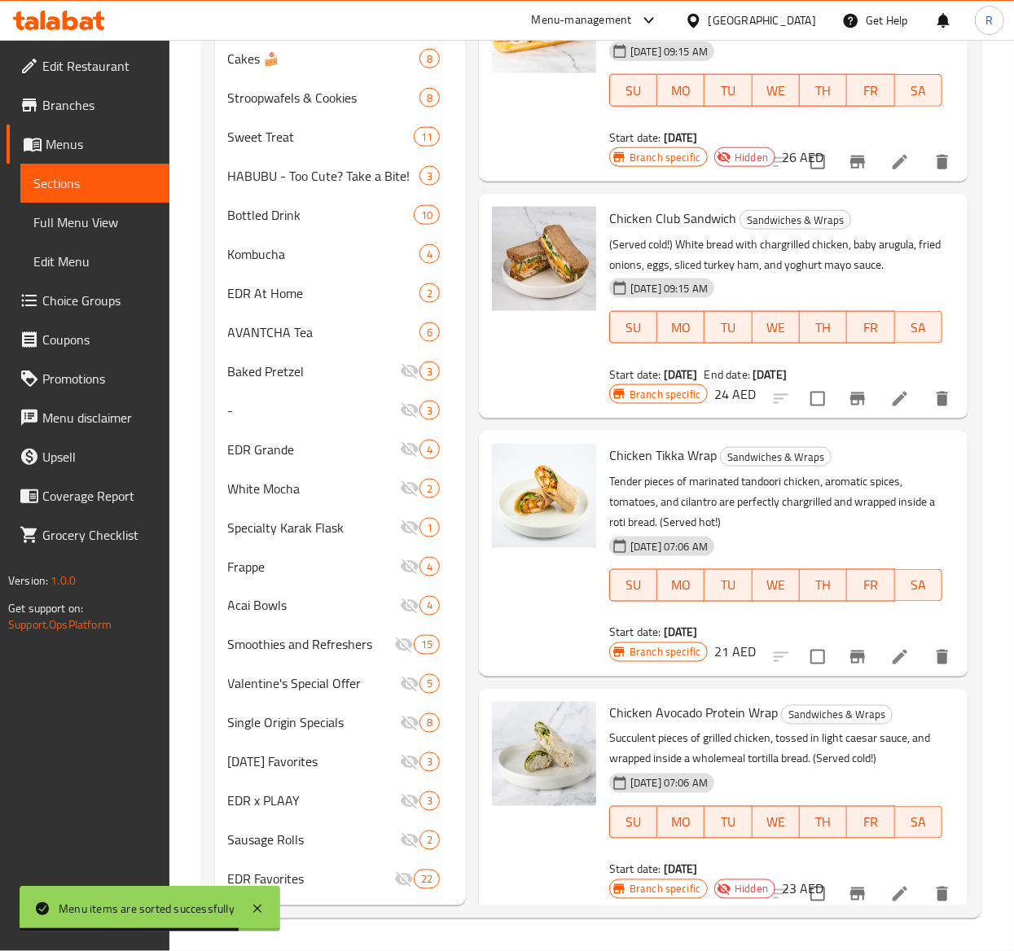
scroll to position [1399, 0]
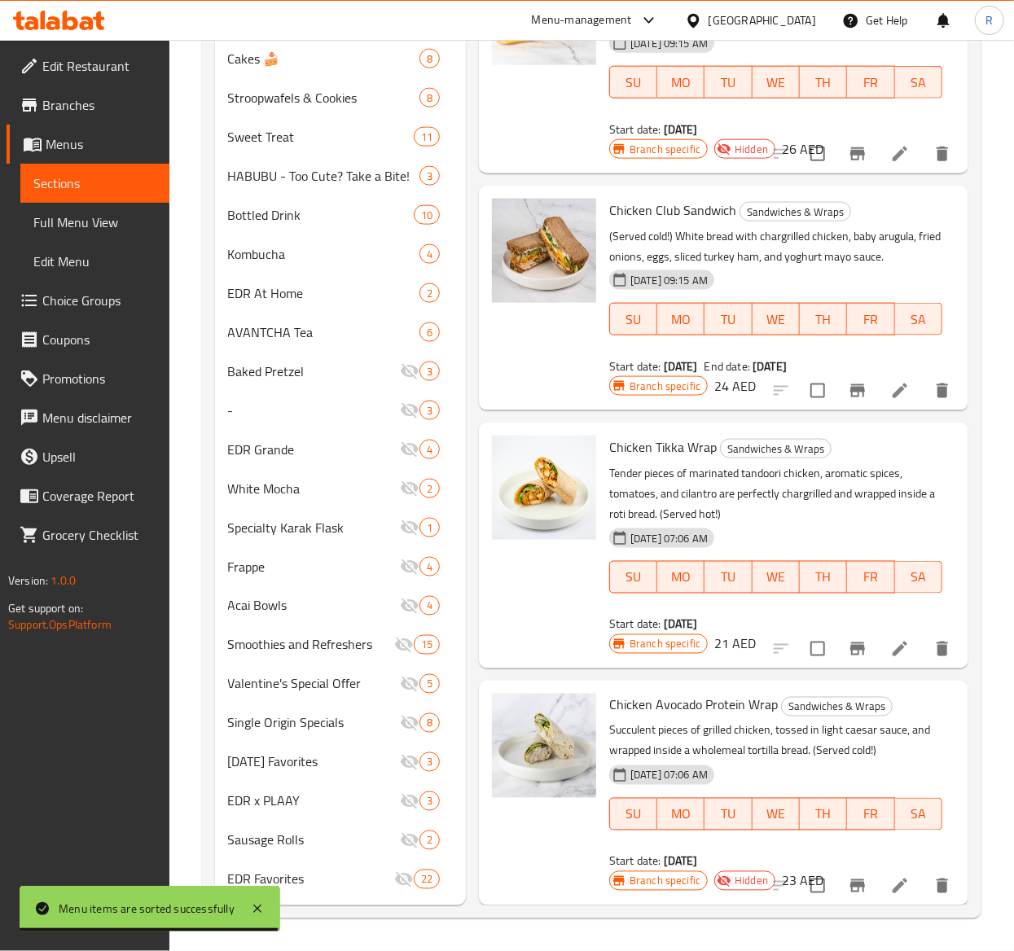
click at [937, 714] on icon "delete" at bounding box center [942, 886] width 11 height 15
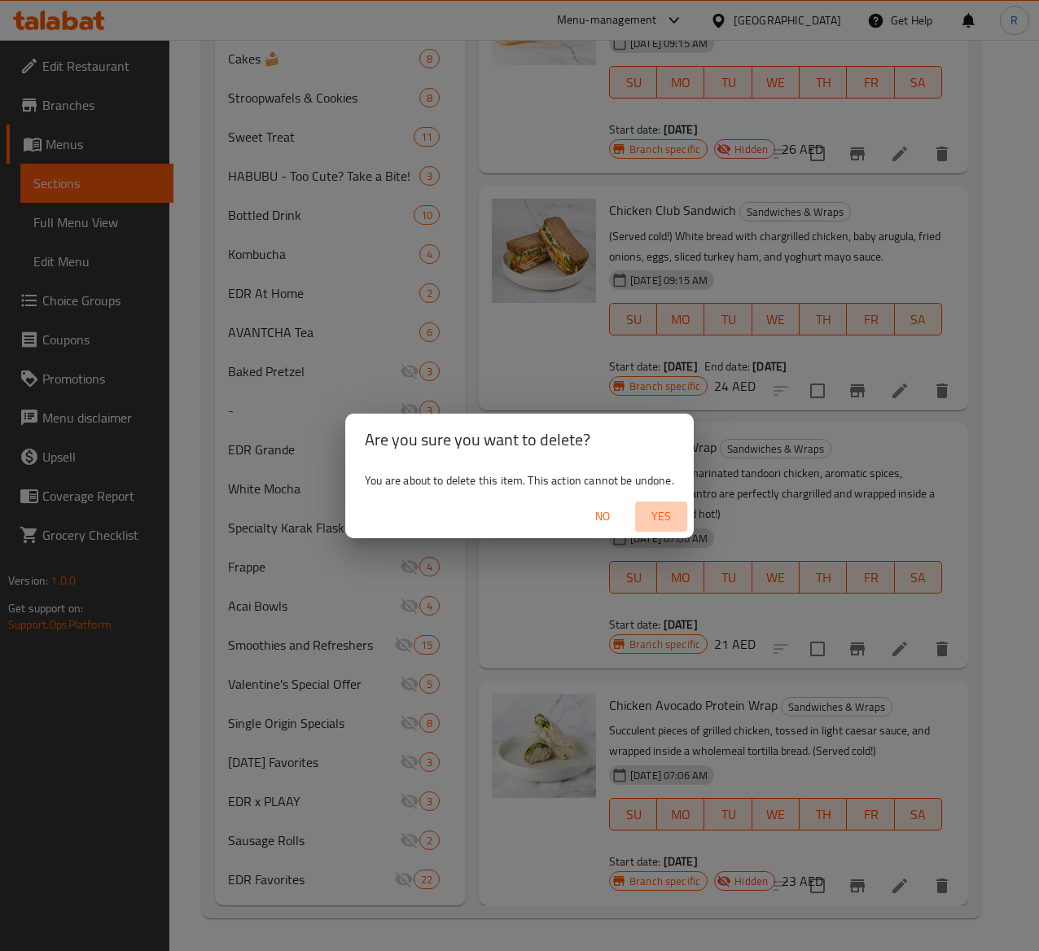
click at [662, 524] on span "Yes" at bounding box center [661, 517] width 39 height 20
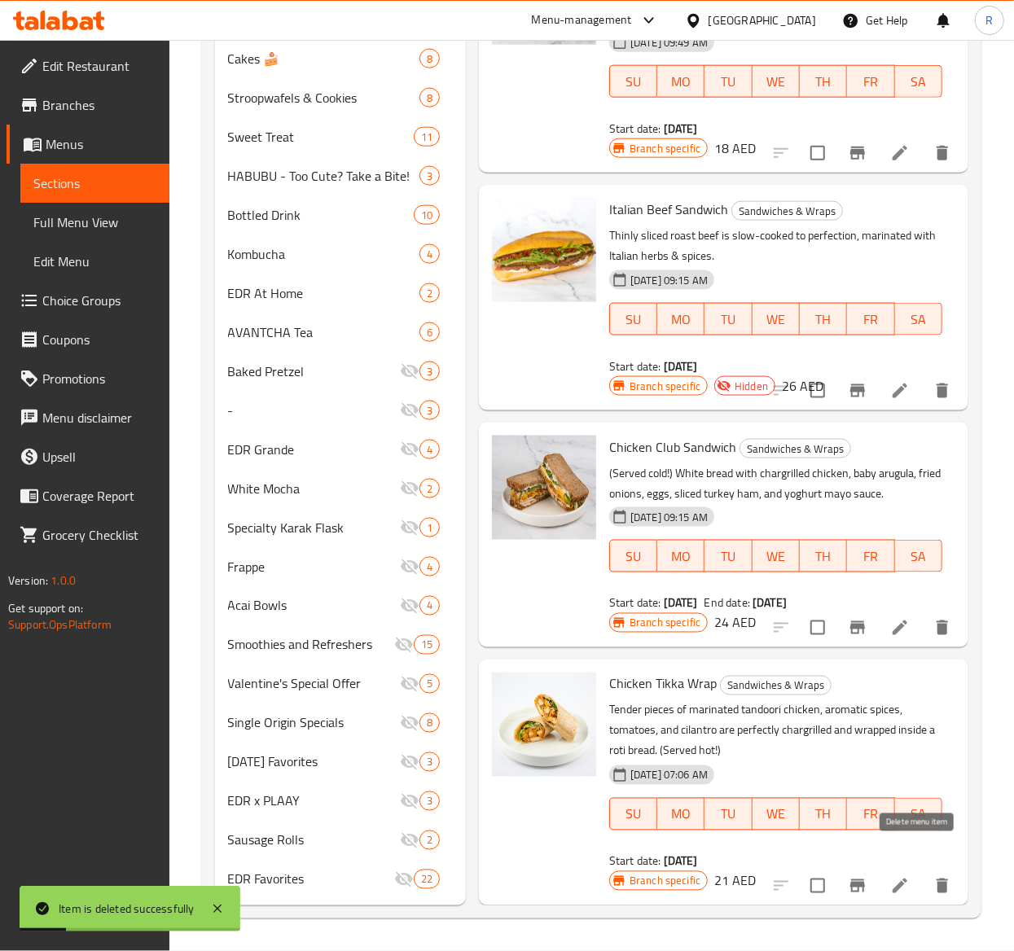
scroll to position [1161, 0]
click at [906, 624] on div "Menu items Add Sort Manage items Four Cheese & Tomato Sandwich Sandwiches & Wra…" at bounding box center [717, 71] width 502 height 1669
click at [932, 618] on icon "delete" at bounding box center [942, 628] width 20 height 20
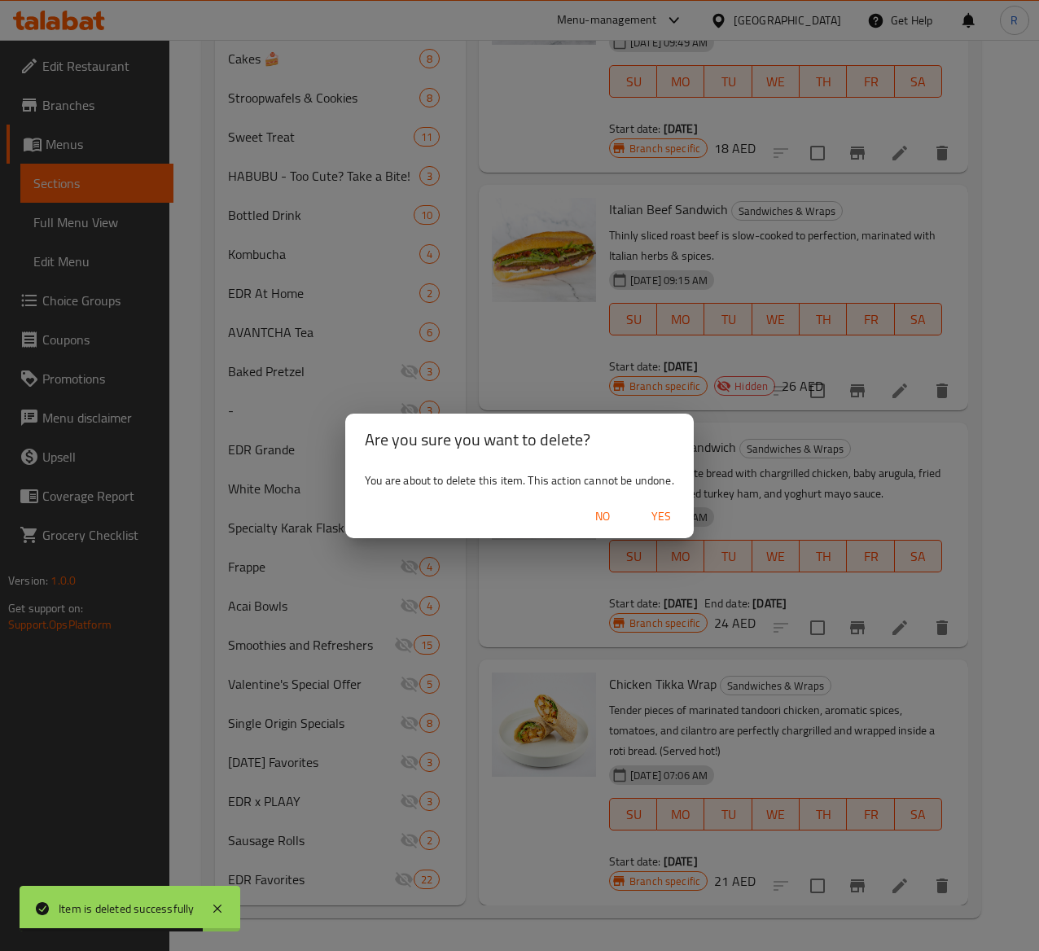
click at [656, 507] on span "Yes" at bounding box center [661, 517] width 39 height 20
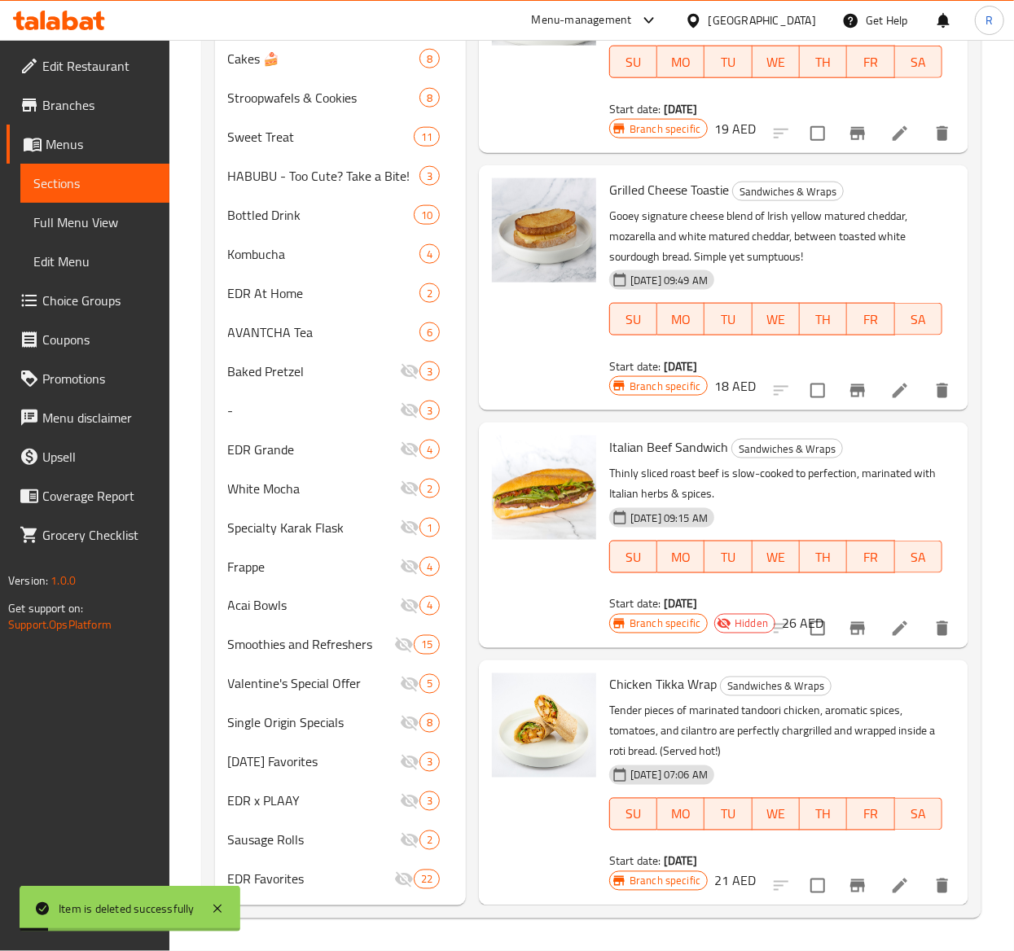
scroll to position [925, 0]
click at [932, 714] on icon "delete" at bounding box center [942, 886] width 20 height 20
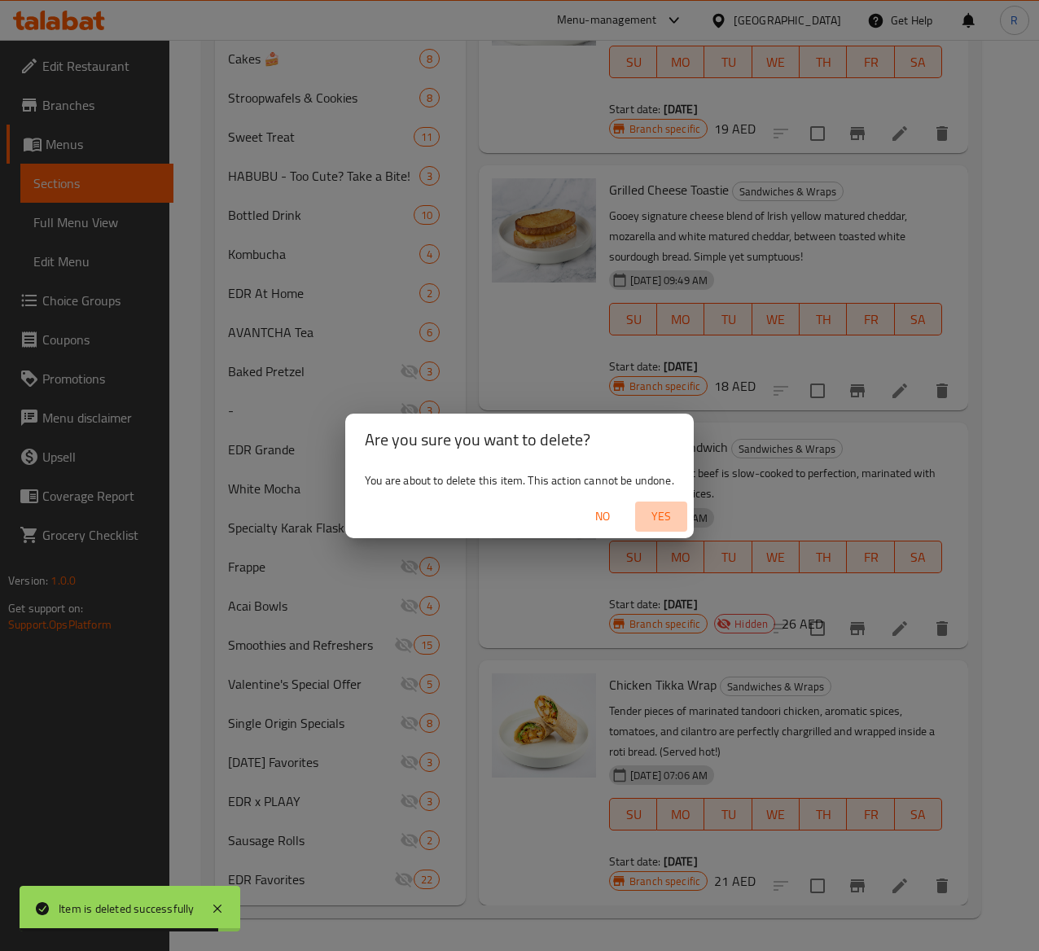
click at [660, 515] on span "Yes" at bounding box center [661, 517] width 39 height 20
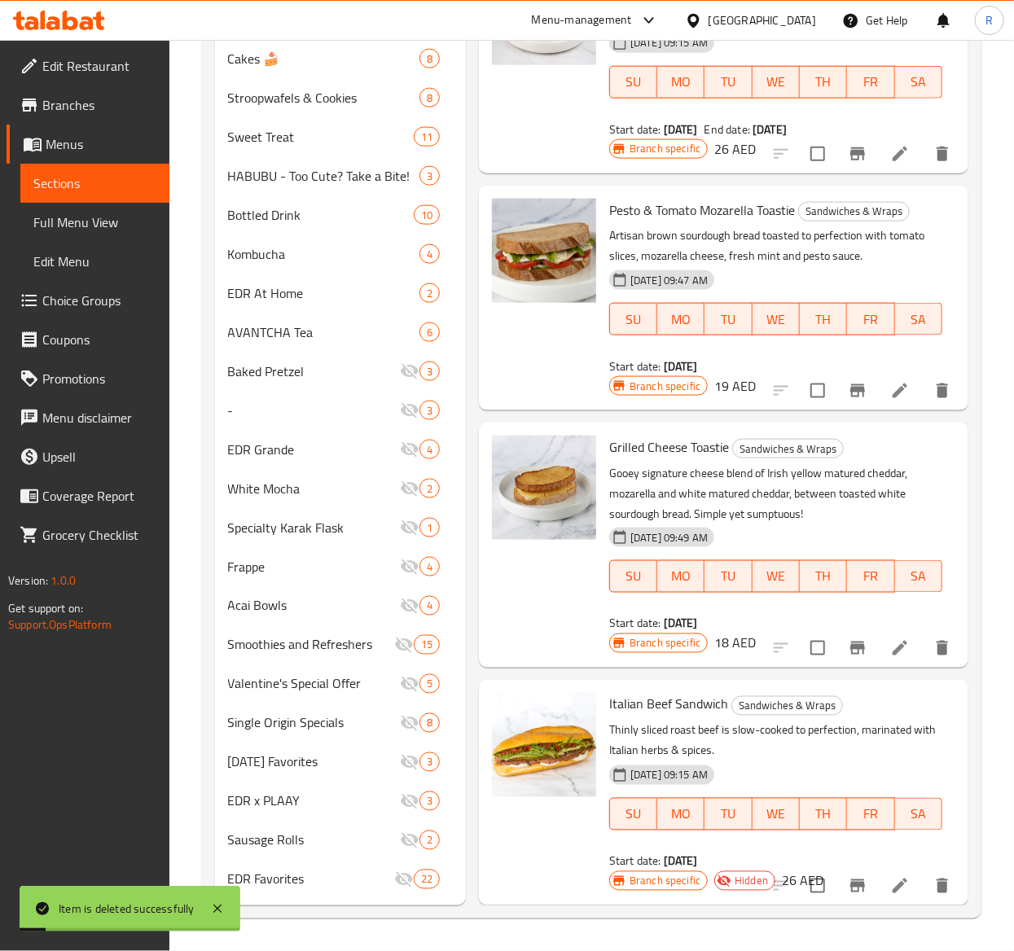
scroll to position [666, 0]
click at [922, 714] on div "Italian Beef Sandwich Sandwiches & Wraps Thinly sliced roast beef is slow-cooke…" at bounding box center [776, 780] width 346 height 189
click at [937, 714] on icon "delete" at bounding box center [942, 886] width 11 height 15
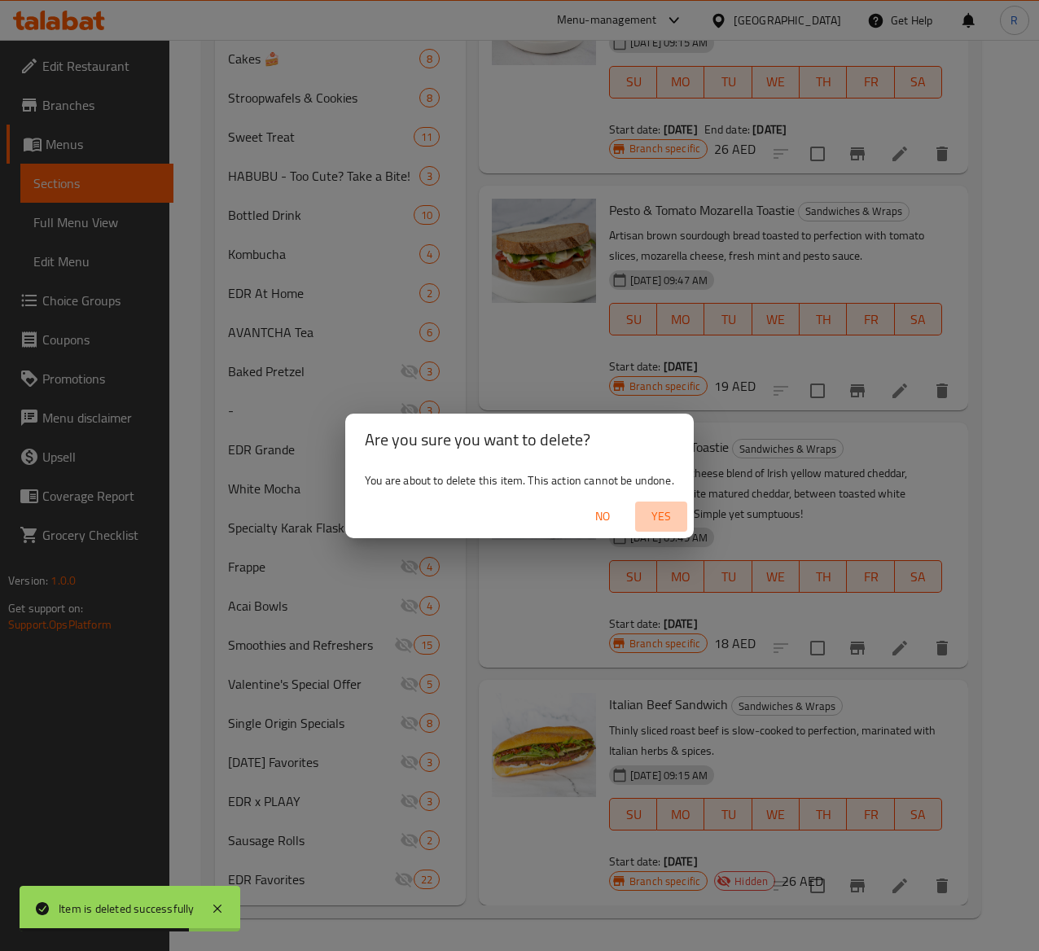
click at [665, 516] on span "Yes" at bounding box center [661, 517] width 39 height 20
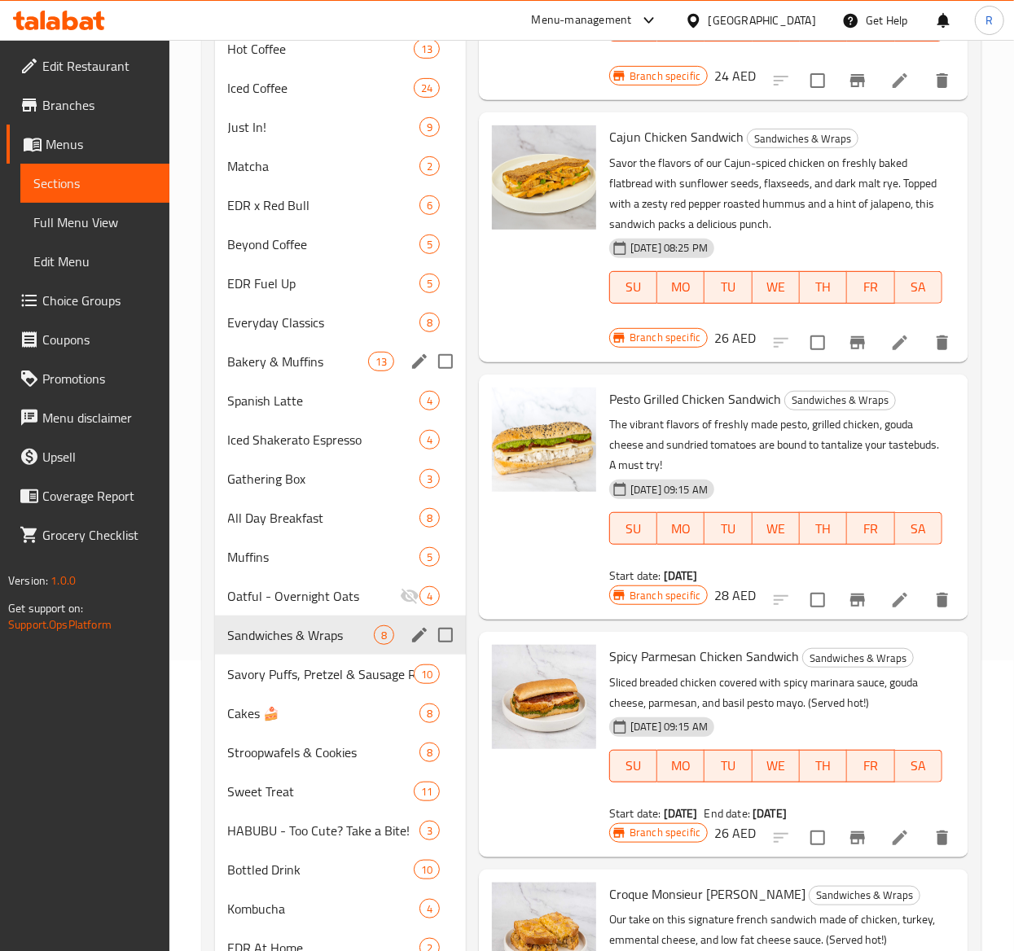
scroll to position [314, 0]
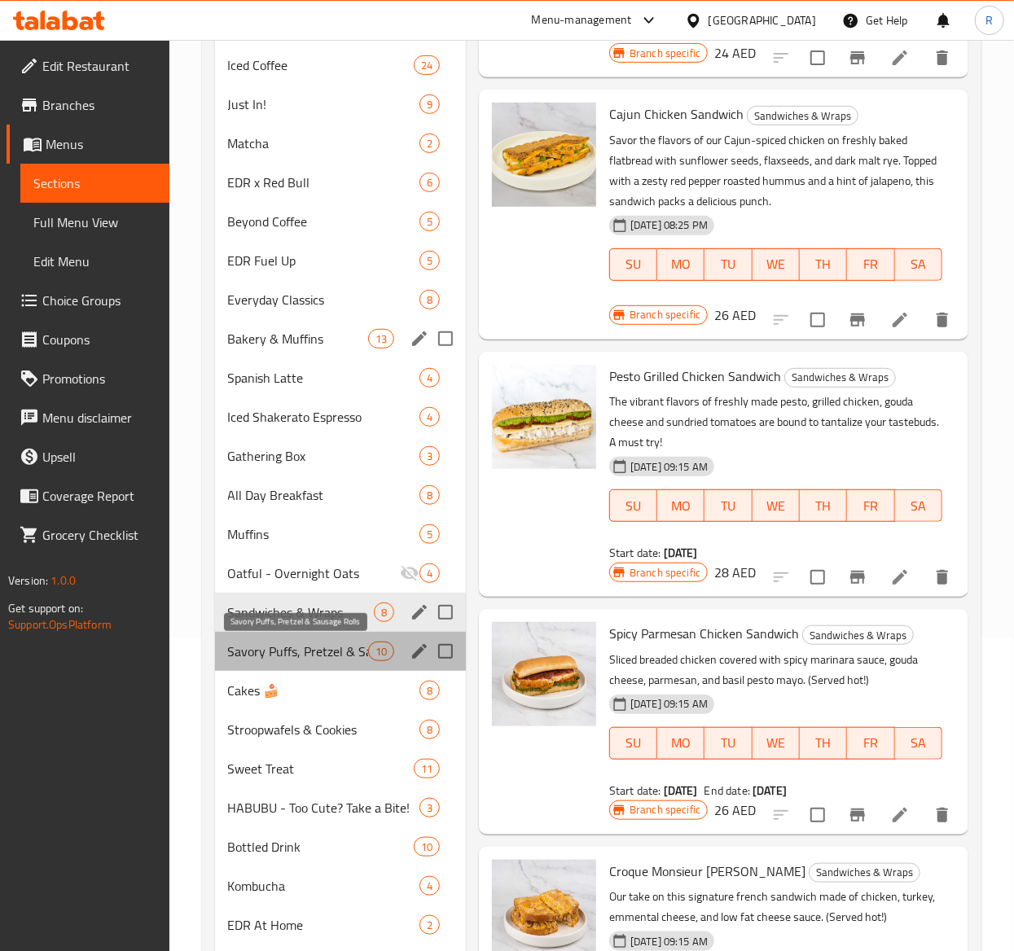
click at [298, 651] on span "Savory Puffs, Pretzel & Sausage Rolls" at bounding box center [298, 652] width 140 height 20
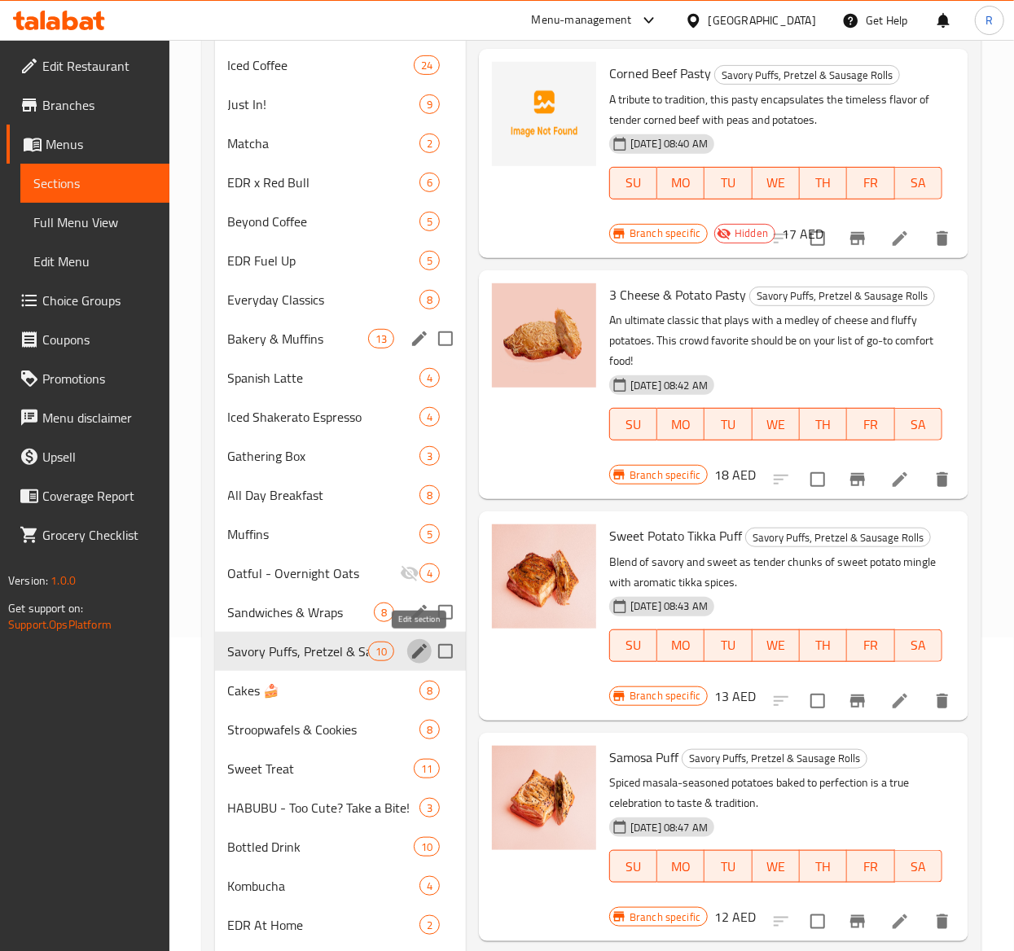
click at [422, 651] on icon "edit" at bounding box center [419, 651] width 15 height 15
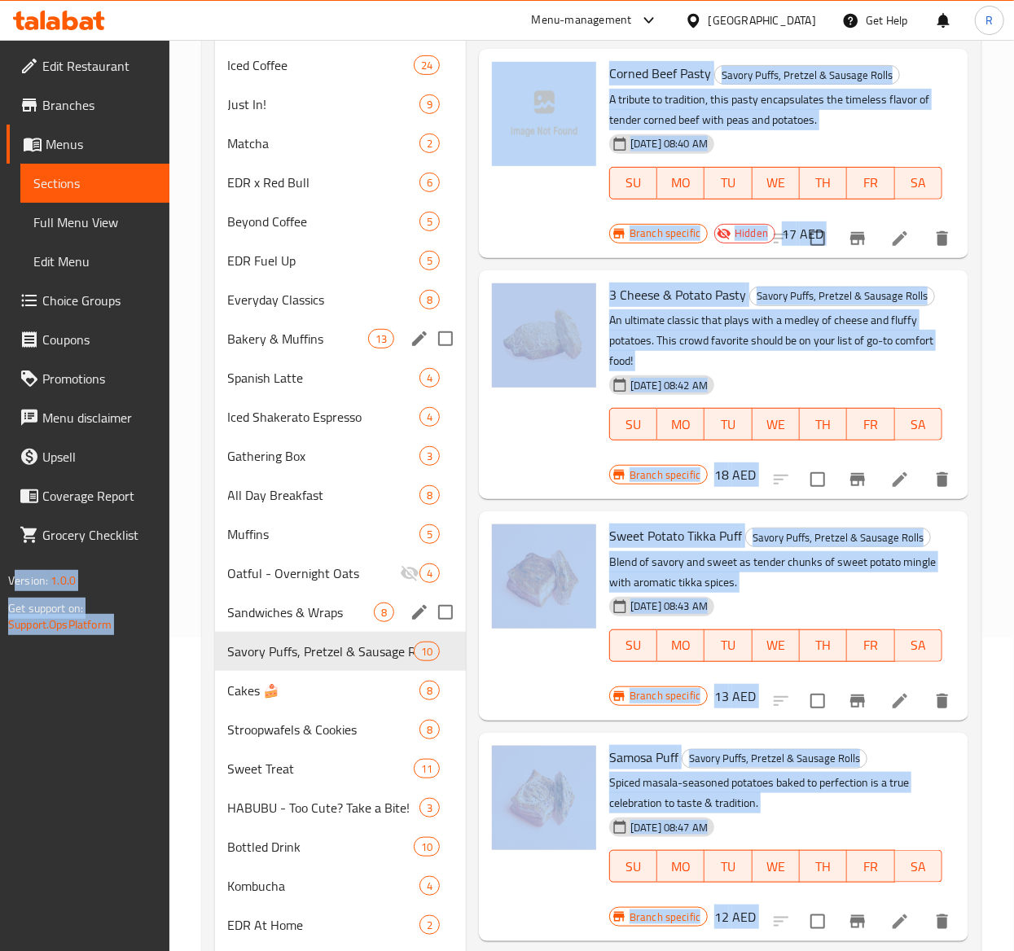
drag, startPoint x: 373, startPoint y: 449, endPoint x: -94, endPoint y: 471, distance: 468.0
click at [415, 650] on icon "edit" at bounding box center [420, 652] width 20 height 20
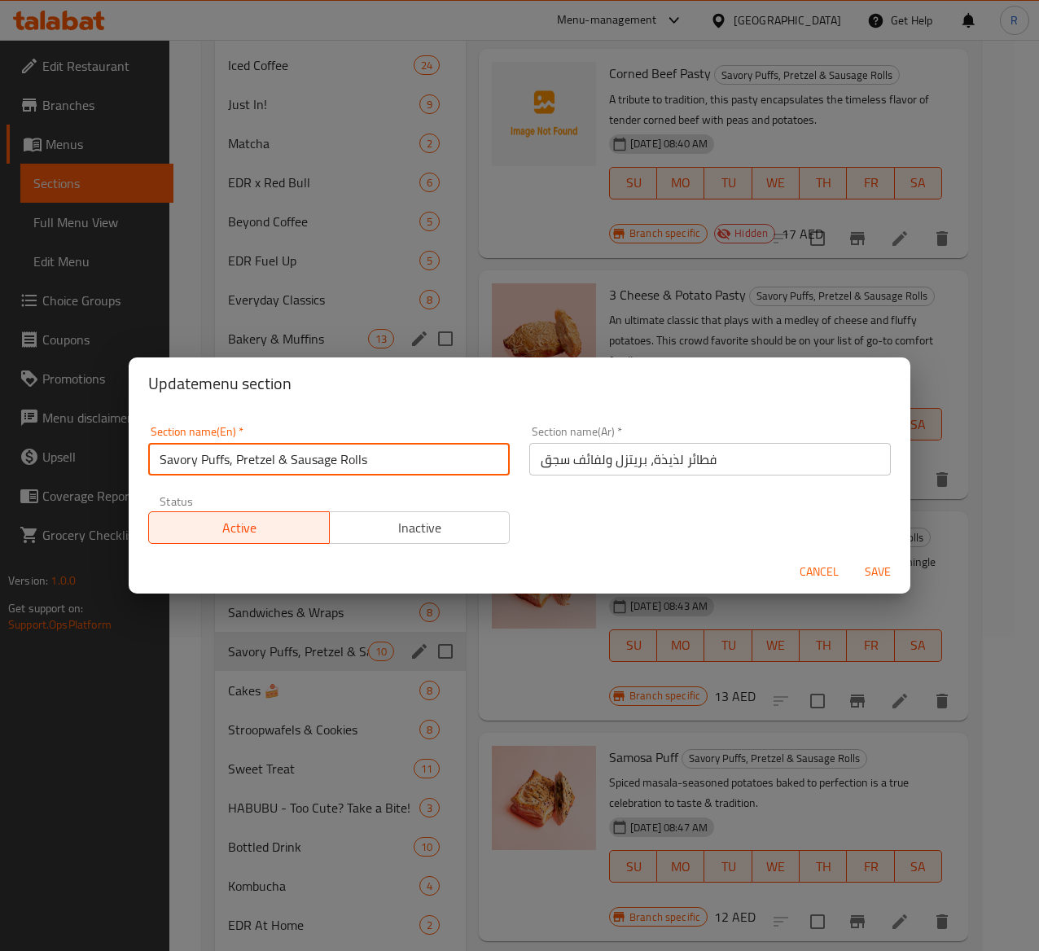
drag, startPoint x: 376, startPoint y: 455, endPoint x: 158, endPoint y: 464, distance: 218.4
click at [158, 464] on input "Savory Puffs, Pretzel & Sausage Rolls" at bounding box center [329, 459] width 362 height 33
type input "Savories"
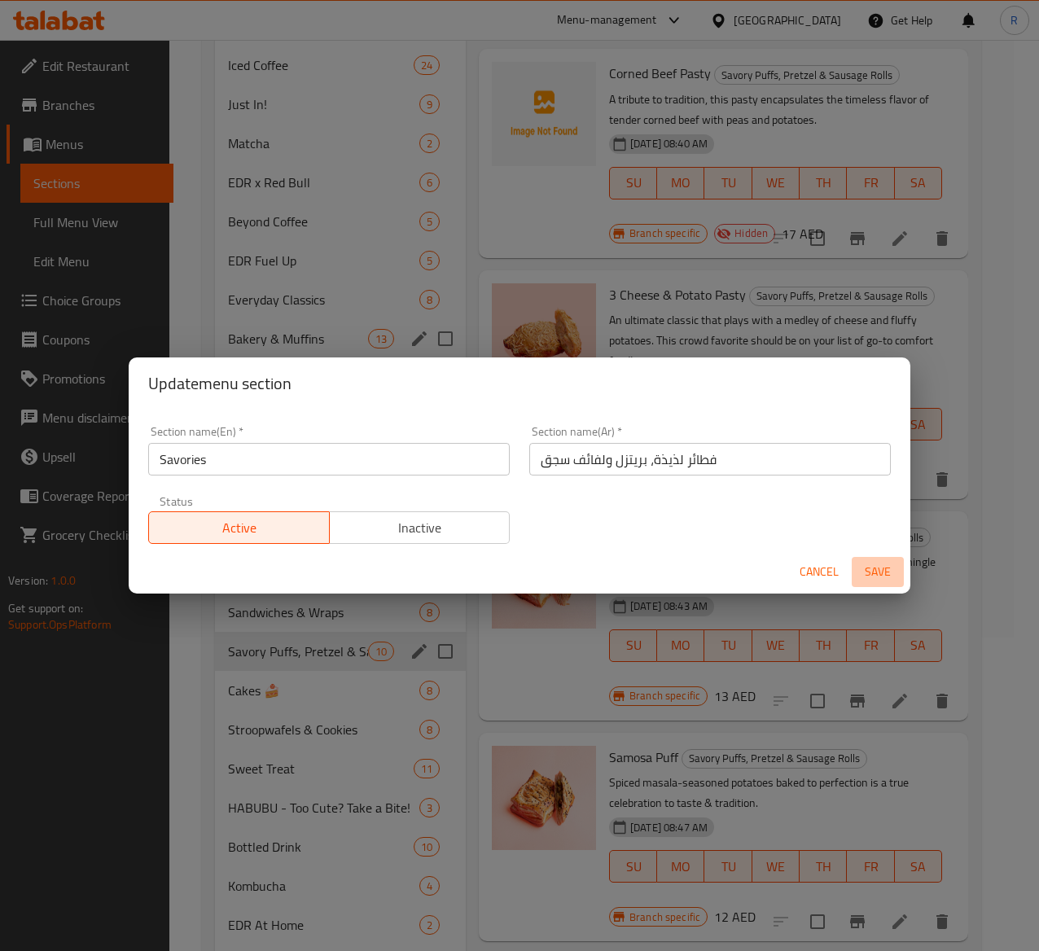
click at [870, 572] on span "Save" at bounding box center [877, 572] width 39 height 20
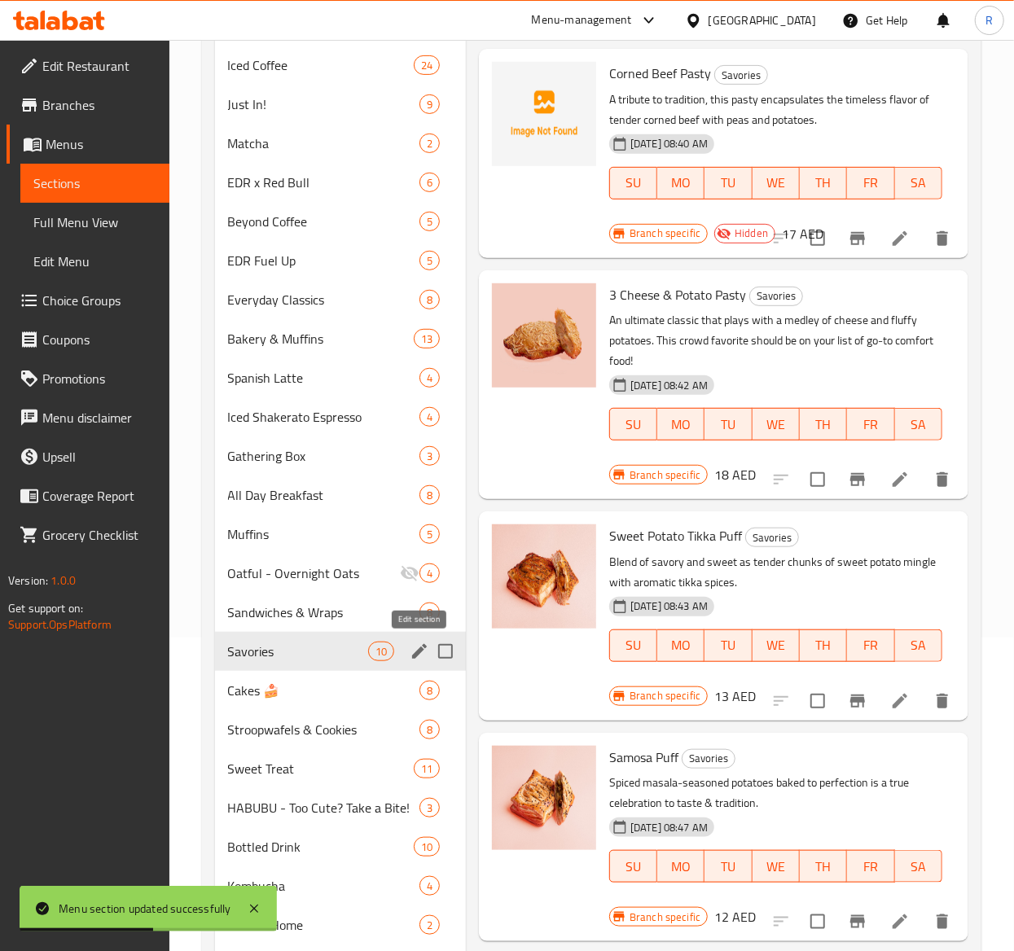
click at [417, 651] on icon "edit" at bounding box center [419, 651] width 15 height 15
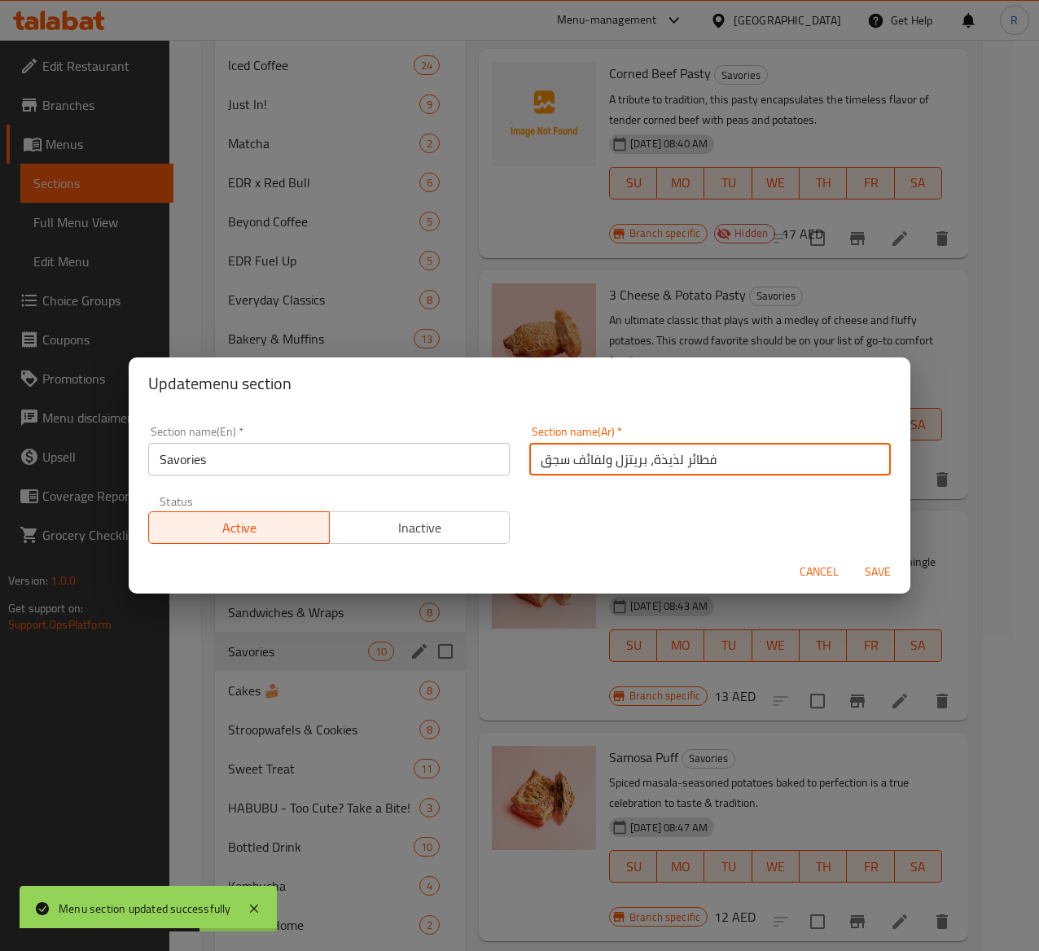
drag, startPoint x: 759, startPoint y: 462, endPoint x: 375, endPoint y: 463, distance: 383.6
click at [375, 463] on div "Section name(En)   * Savories Section name(En) * Section name(Ar)   * فطائر لذي…" at bounding box center [519, 485] width 762 height 138
paste input "المقبلات"
type input "المقبلات"
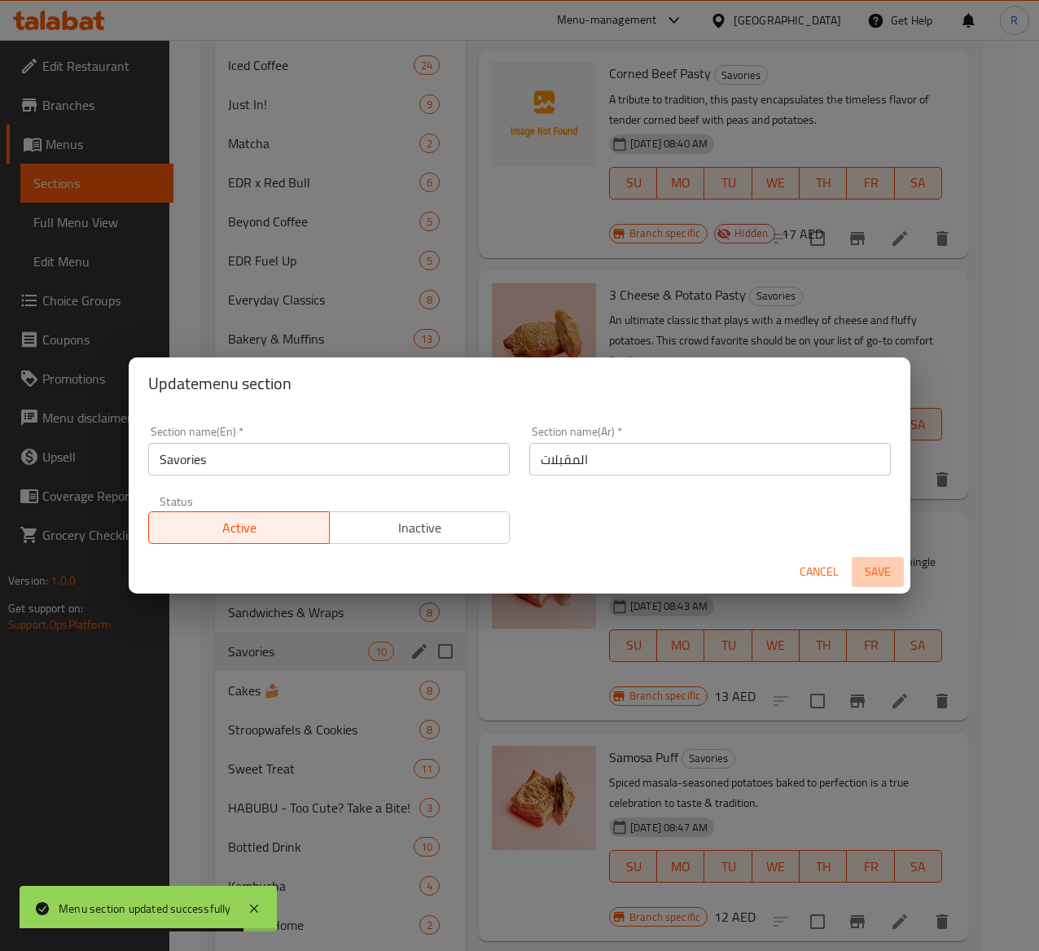
click at [871, 565] on span "Save" at bounding box center [877, 572] width 39 height 20
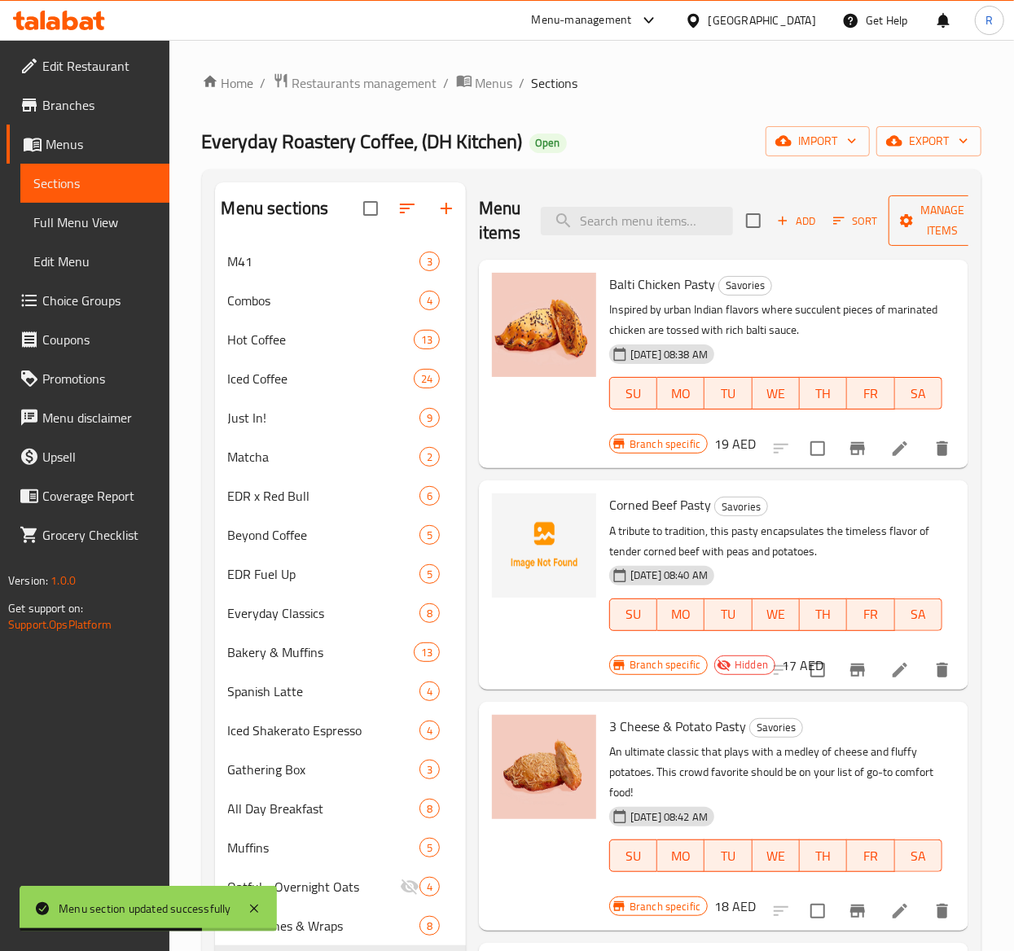
click at [928, 212] on span "Manage items" at bounding box center [942, 220] width 83 height 41
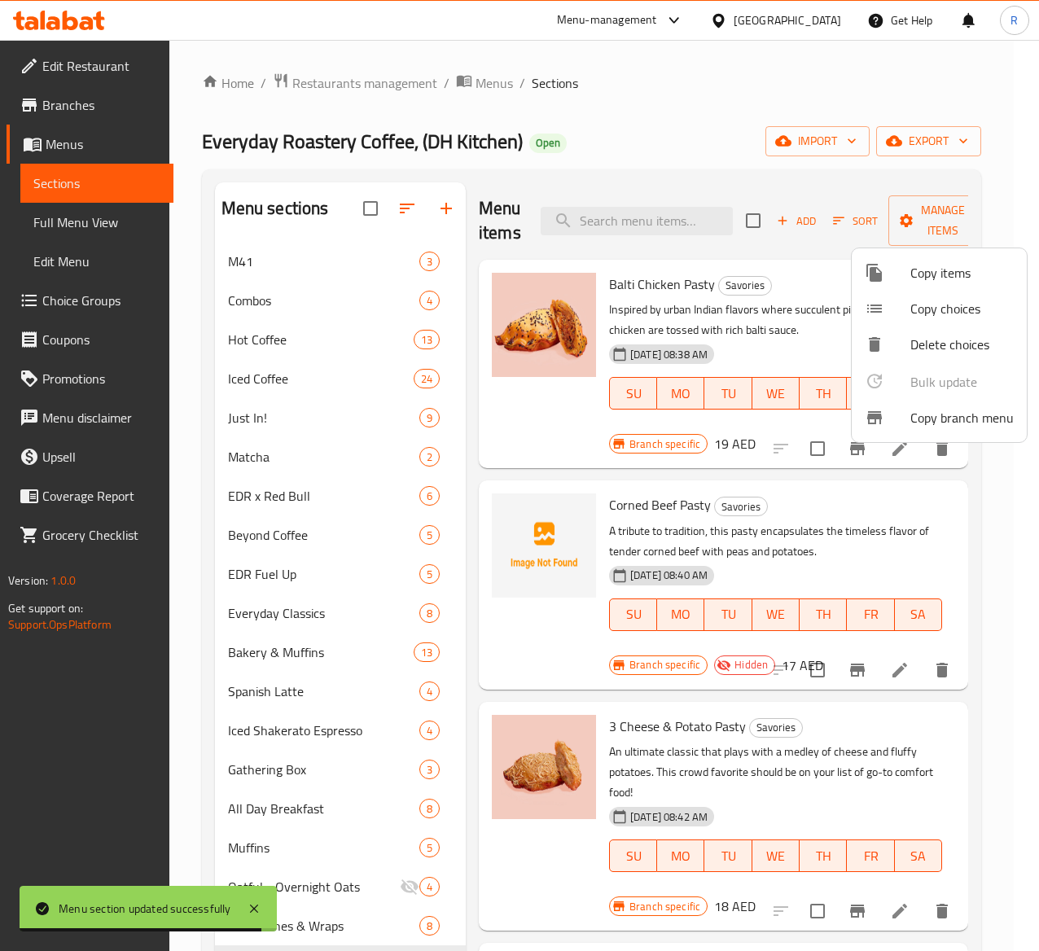
click at [854, 217] on div at bounding box center [519, 475] width 1039 height 951
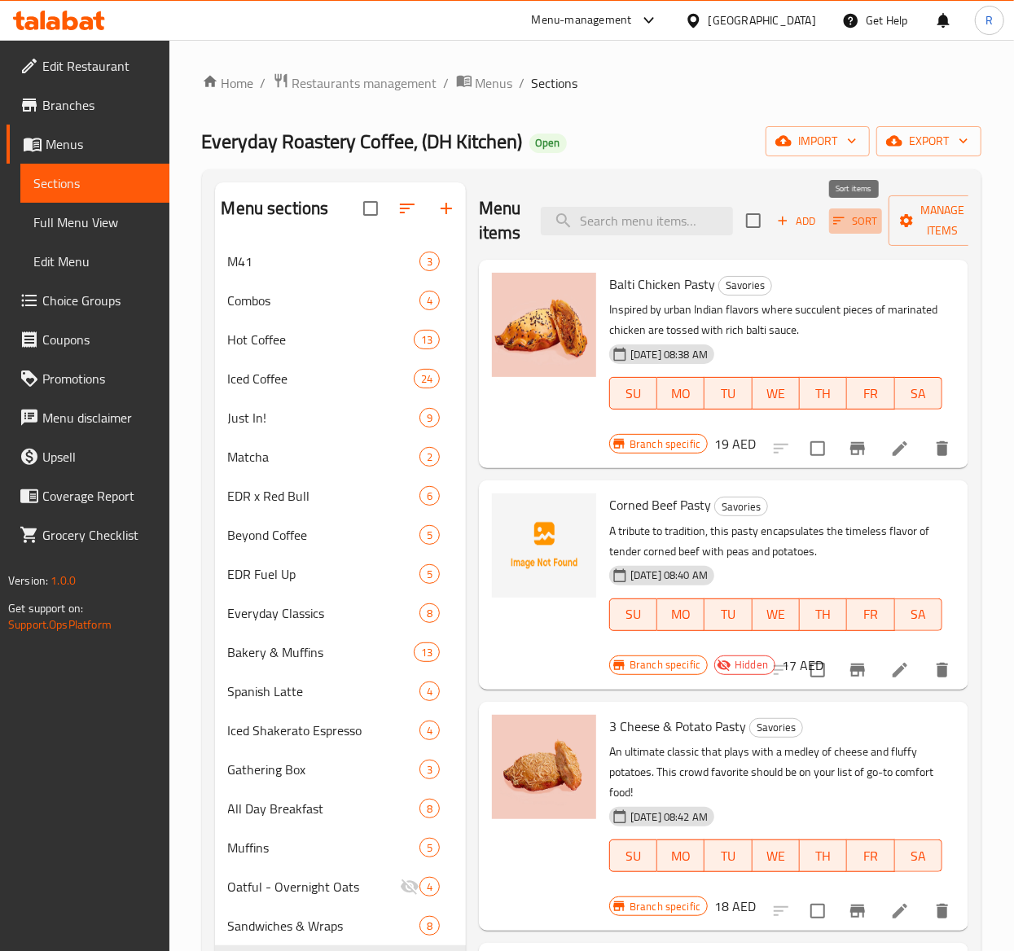
click at [854, 217] on span "Sort" at bounding box center [855, 221] width 45 height 19
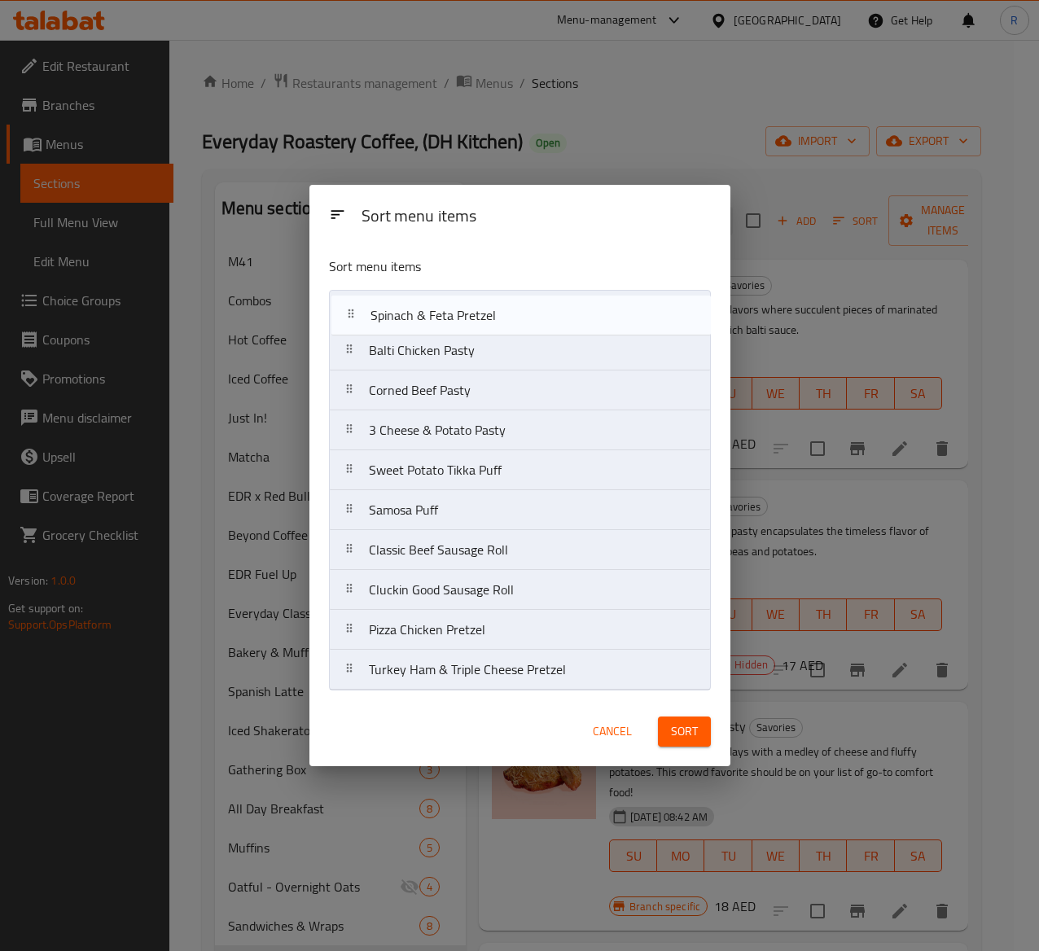
drag, startPoint x: 538, startPoint y: 643, endPoint x: 539, endPoint y: 322, distance: 321.7
click at [539, 322] on nav "Balti Chicken Pasty Corned Beef Pasty 3 Cheese & Potato Pasty Sweet Potato Tikk…" at bounding box center [520, 490] width 382 height 401
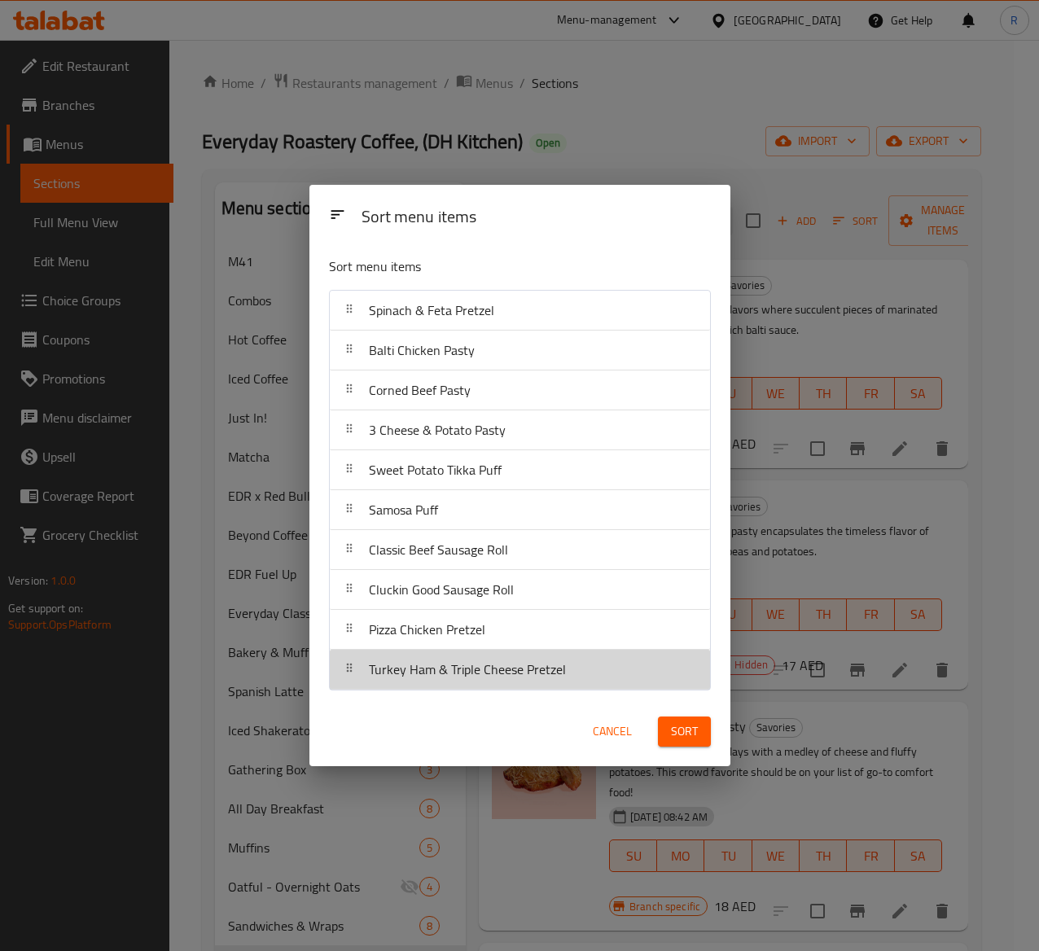
click at [568, 673] on div "Turkey Ham & Triple Cheese Pretzel" at bounding box center [467, 669] width 210 height 39
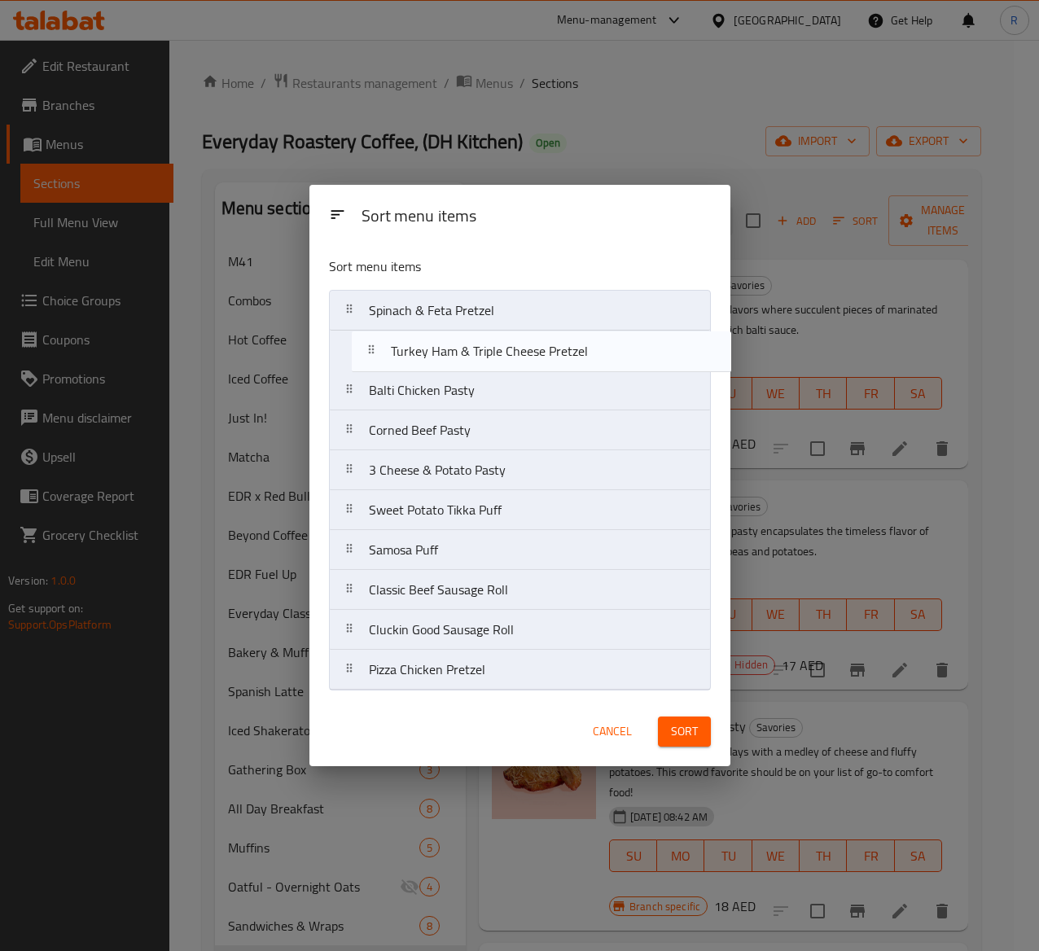
drag, startPoint x: 552, startPoint y: 676, endPoint x: 574, endPoint y: 348, distance: 328.9
click at [574, 348] on nav "Spinach & Feta Pretzel Balti Chicken Pasty Corned Beef Pasty 3 Cheese & Potato …" at bounding box center [520, 490] width 382 height 401
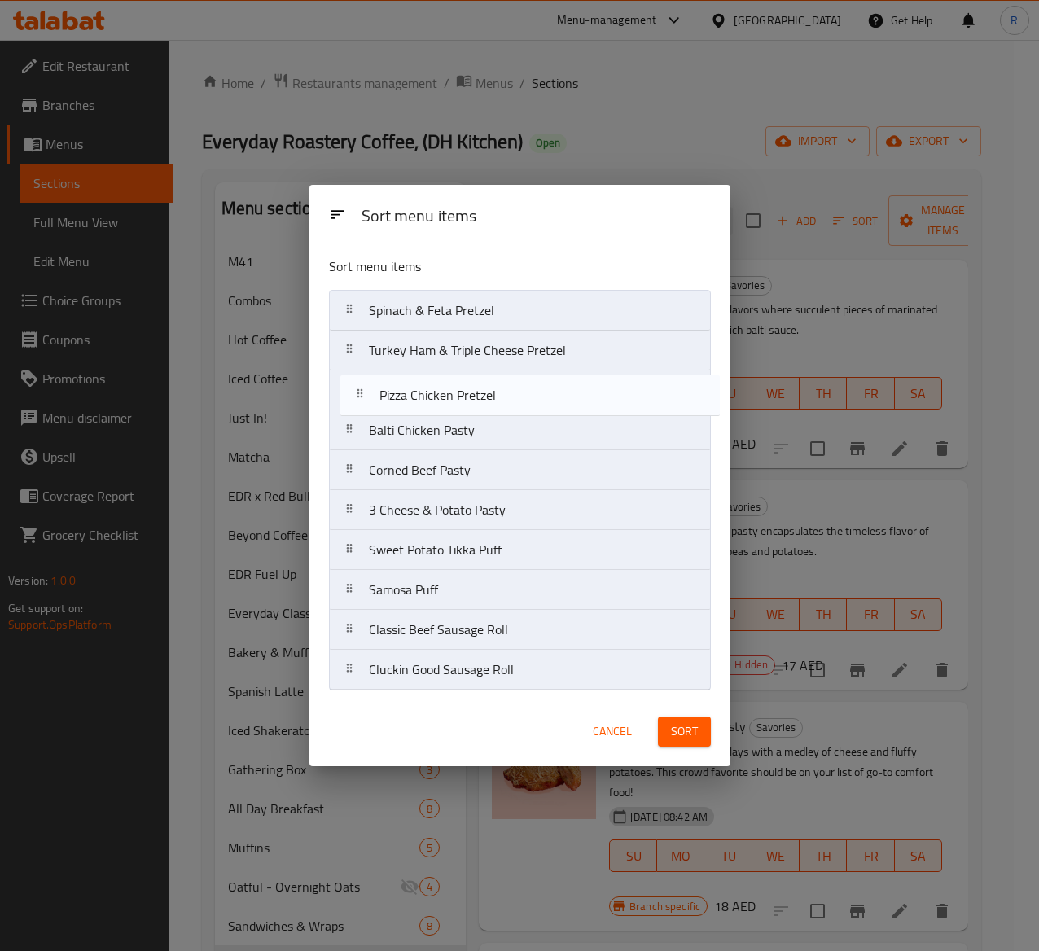
drag, startPoint x: 529, startPoint y: 677, endPoint x: 539, endPoint y: 394, distance: 282.8
click at [539, 394] on nav "Spinach & Feta Pretzel Turkey Ham & Triple Cheese Pretzel Balti Chicken Pasty C…" at bounding box center [520, 490] width 382 height 401
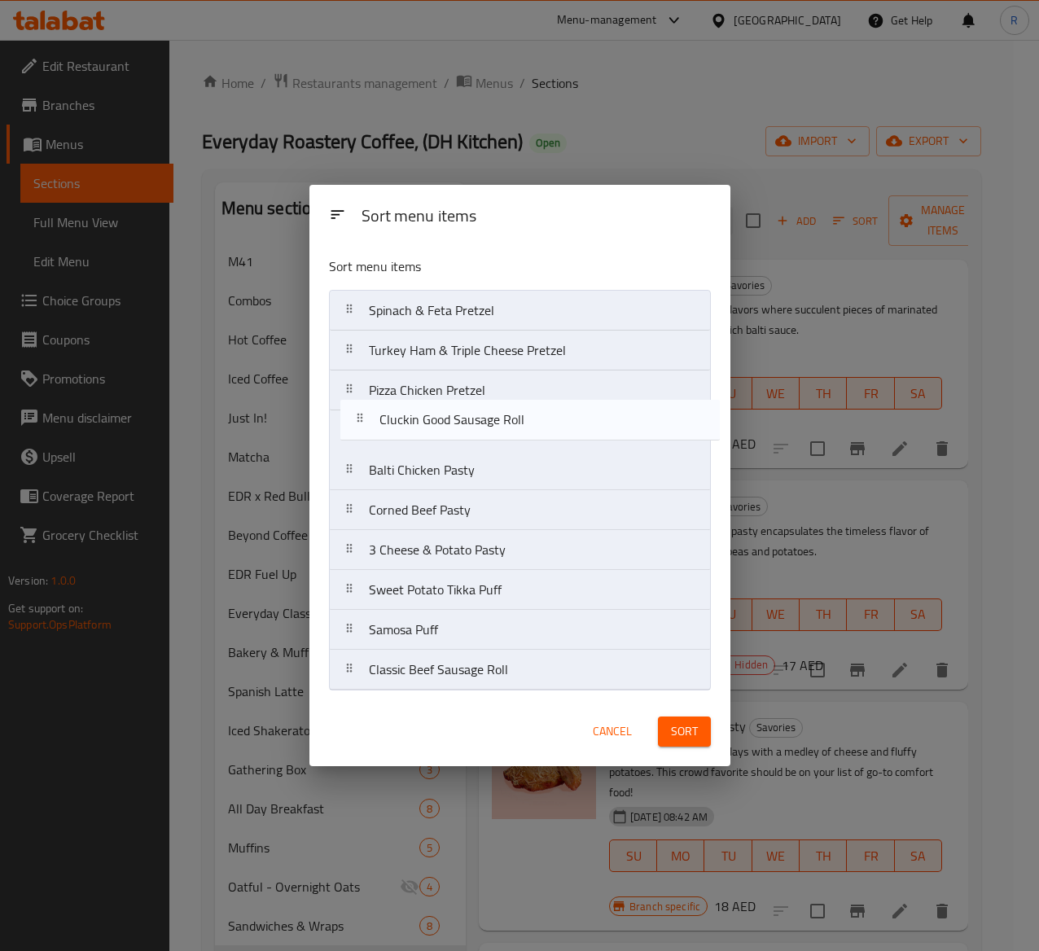
drag, startPoint x: 520, startPoint y: 682, endPoint x: 533, endPoint y: 428, distance: 254.4
click at [533, 428] on nav "Spinach & Feta Pretzel Turkey Ham & Triple Cheese Pretzel Pizza Chicken Pretzel…" at bounding box center [520, 490] width 382 height 401
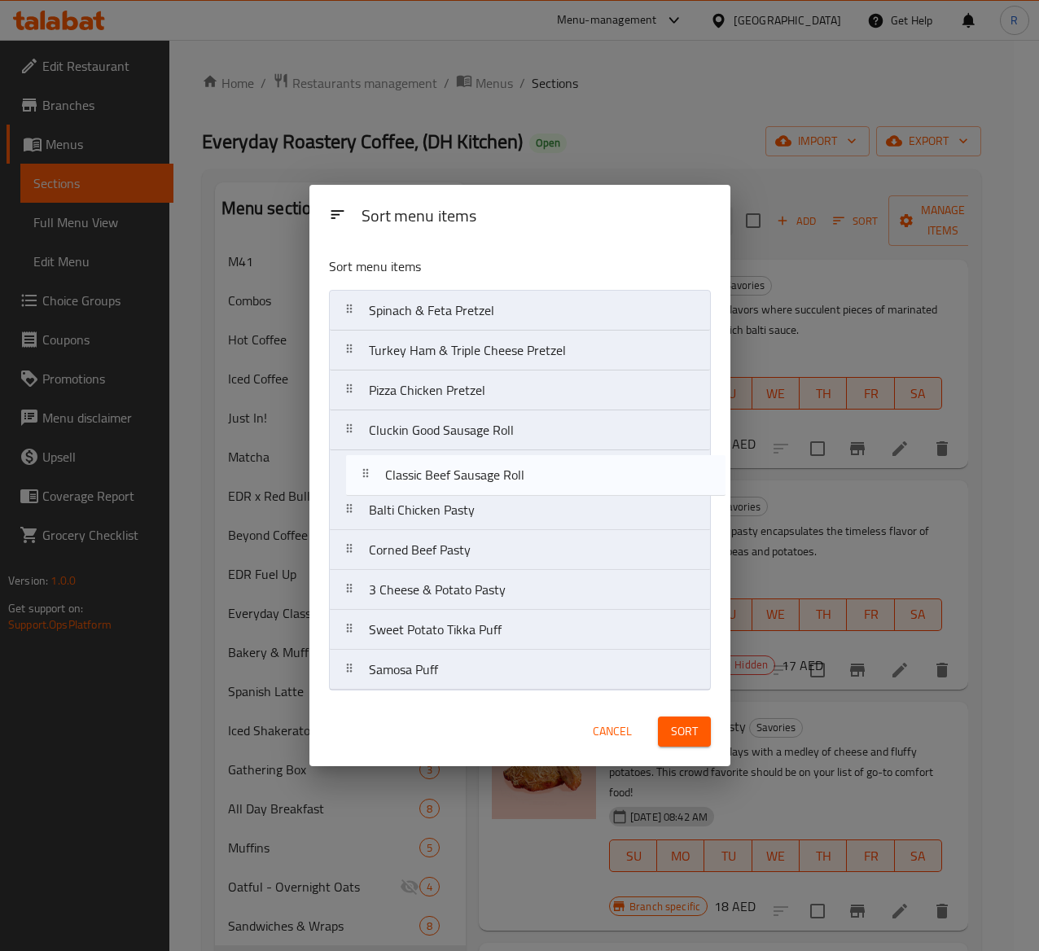
drag, startPoint x: 493, startPoint y: 673, endPoint x: 510, endPoint y: 466, distance: 208.3
click at [510, 466] on nav "Spinach & Feta Pretzel Turkey Ham & Triple Cheese Pretzel Pizza Chicken Pretzel…" at bounding box center [520, 490] width 382 height 401
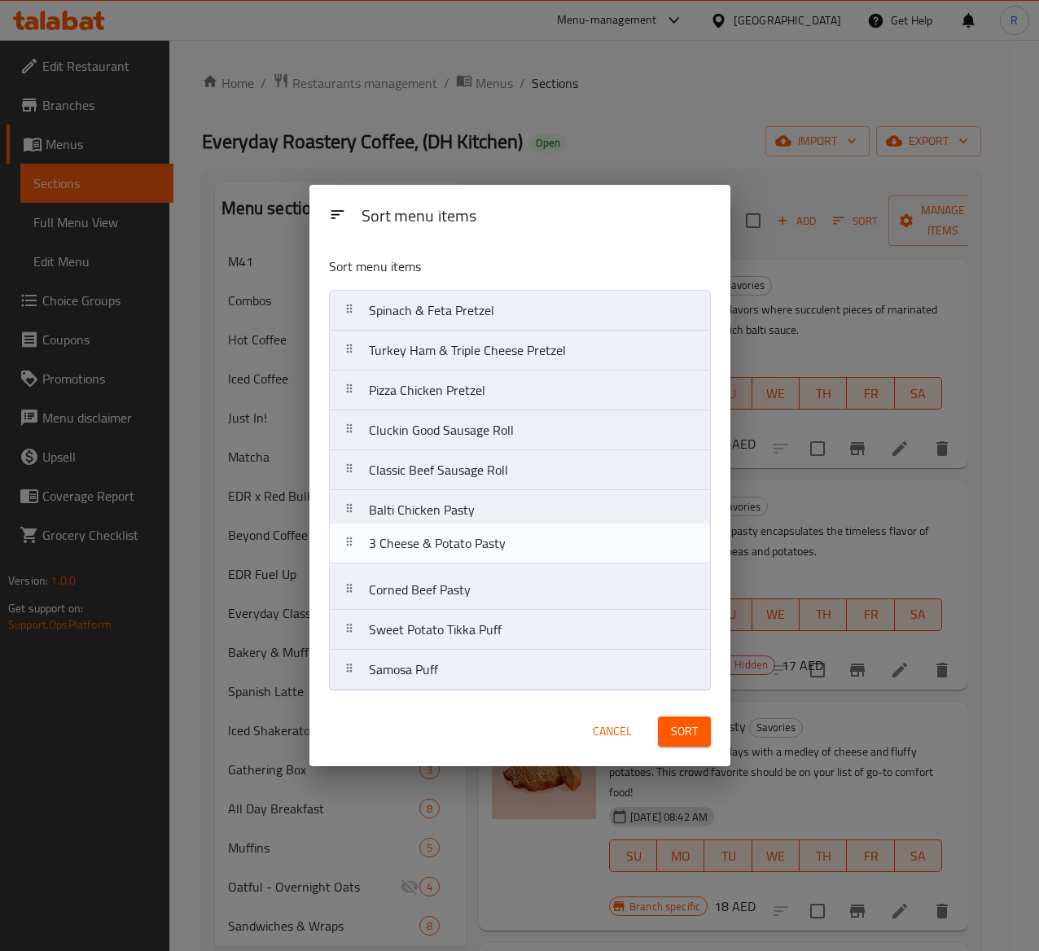
drag, startPoint x: 485, startPoint y: 603, endPoint x: 485, endPoint y: 547, distance: 55.4
click at [485, 547] on nav "Spinach & Feta Pretzel Turkey Ham & Triple Cheese Pretzel Pizza Chicken Pretzel…" at bounding box center [520, 490] width 382 height 401
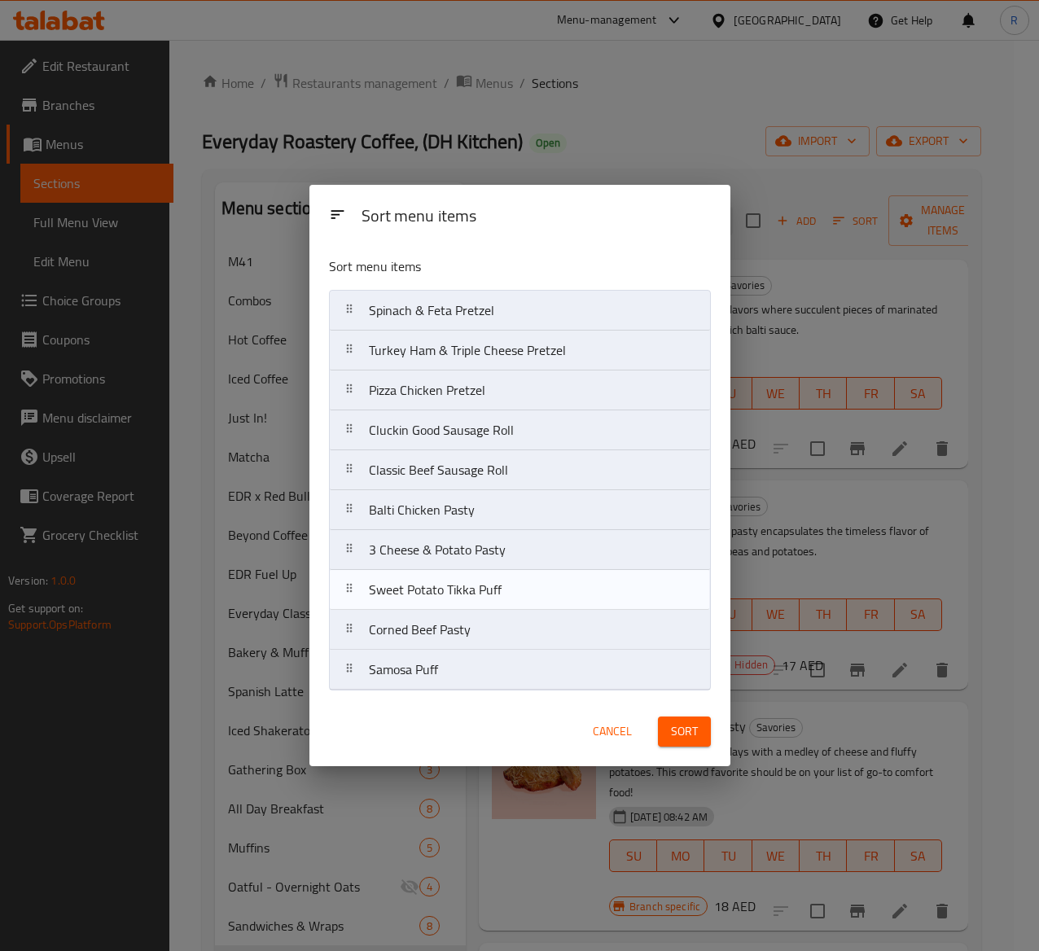
drag, startPoint x: 484, startPoint y: 629, endPoint x: 484, endPoint y: 583, distance: 45.6
click at [484, 583] on nav "Spinach & Feta Pretzel Turkey Ham & Triple Cheese Pretzel Pizza Chicken Pretzel…" at bounding box center [520, 490] width 382 height 401
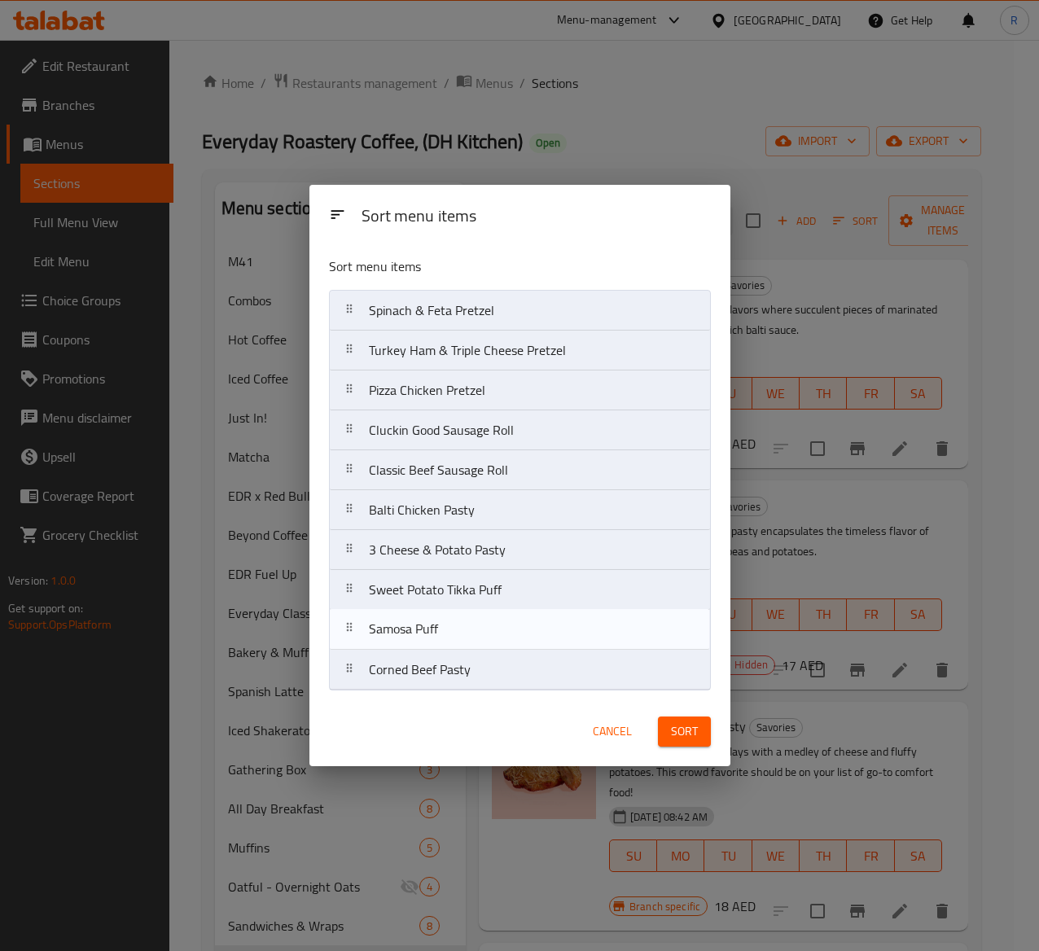
drag, startPoint x: 476, startPoint y: 663, endPoint x: 476, endPoint y: 616, distance: 47.2
click at [476, 616] on nav "Spinach & Feta Pretzel Turkey Ham & Triple Cheese Pretzel Pizza Chicken Pretzel…" at bounding box center [520, 490] width 382 height 401
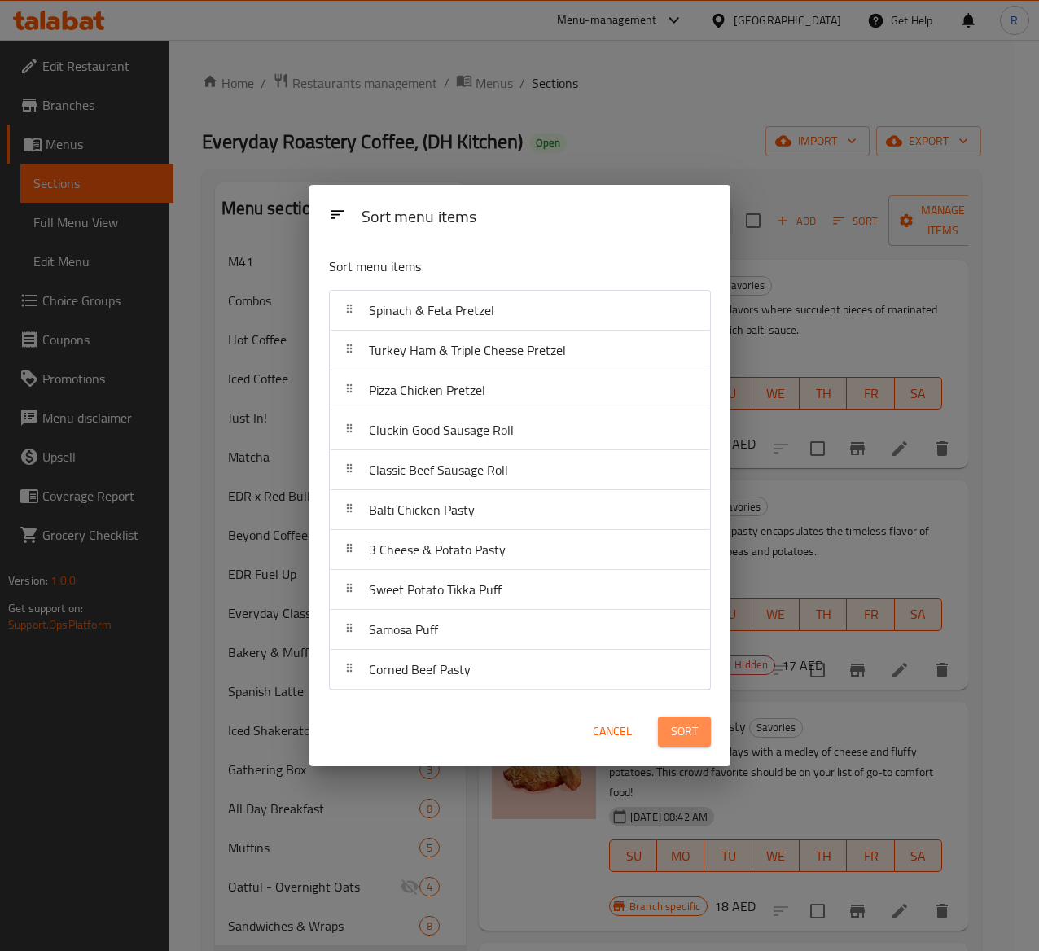
click at [673, 714] on span "Sort" at bounding box center [684, 732] width 27 height 20
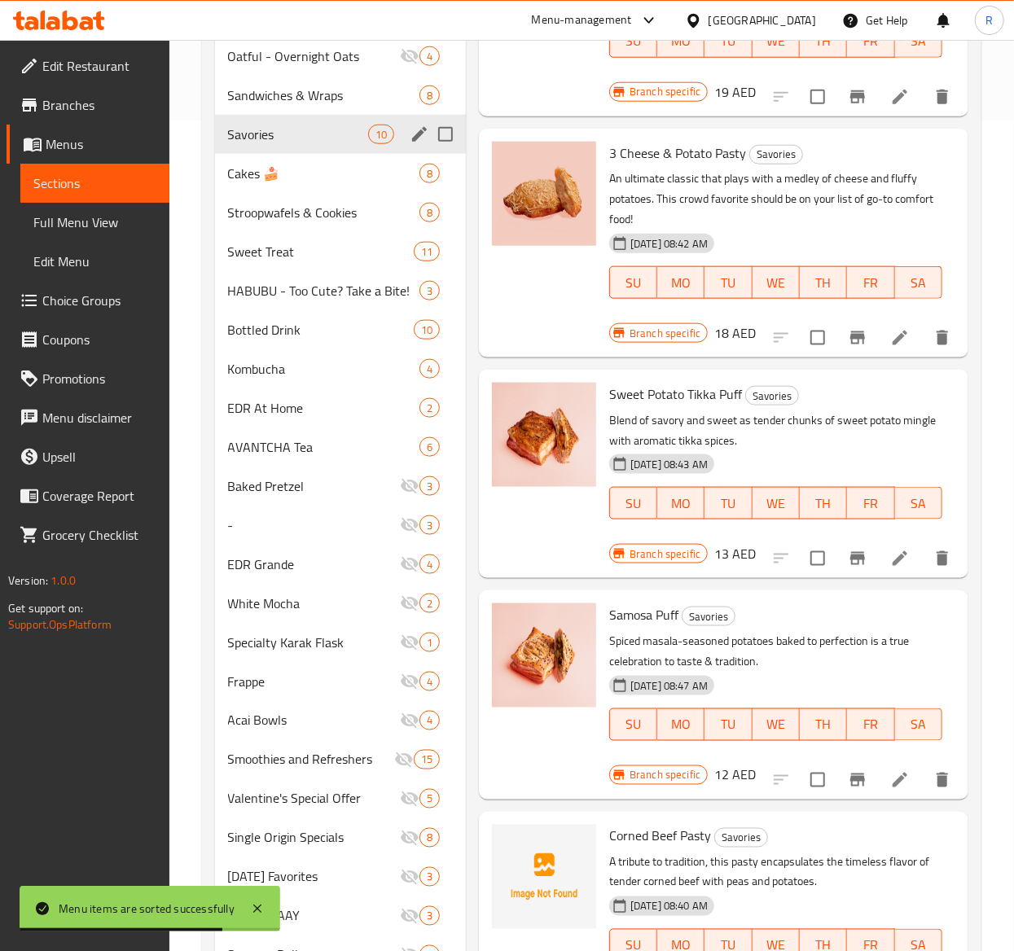
scroll to position [946, 0]
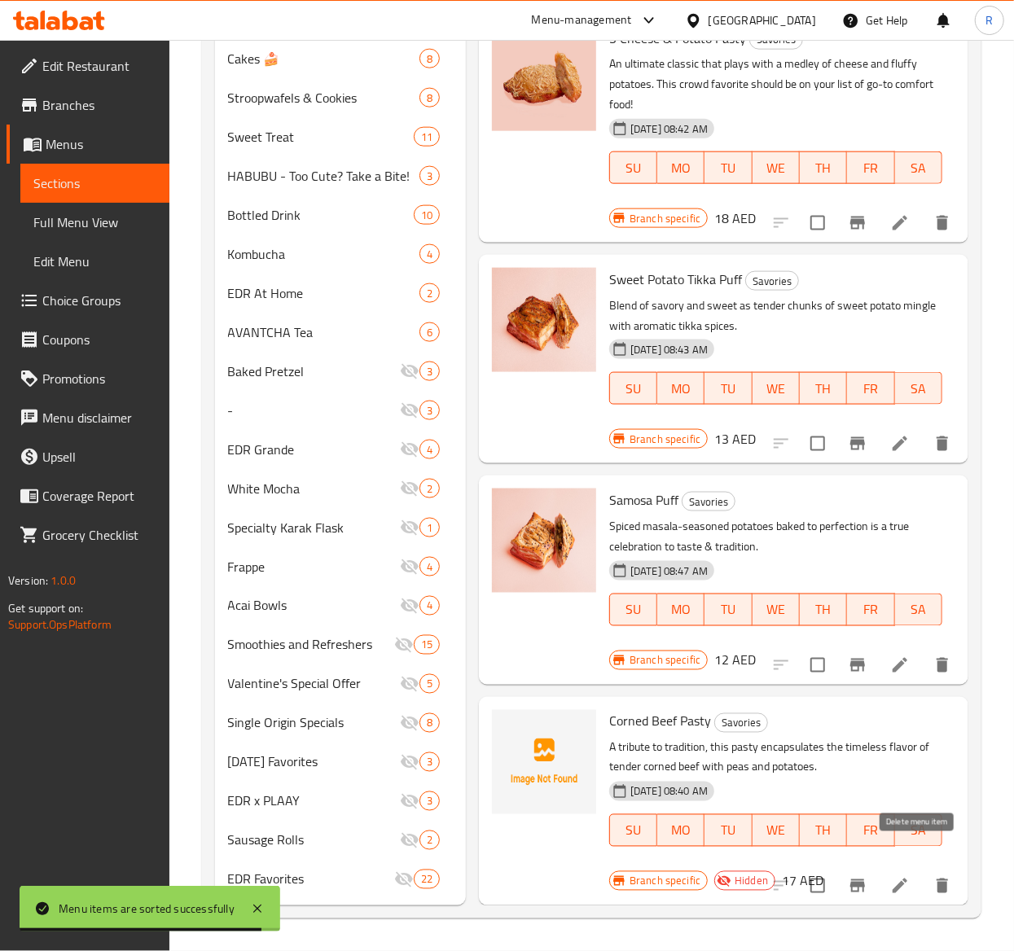
click at [932, 714] on icon "delete" at bounding box center [942, 886] width 20 height 20
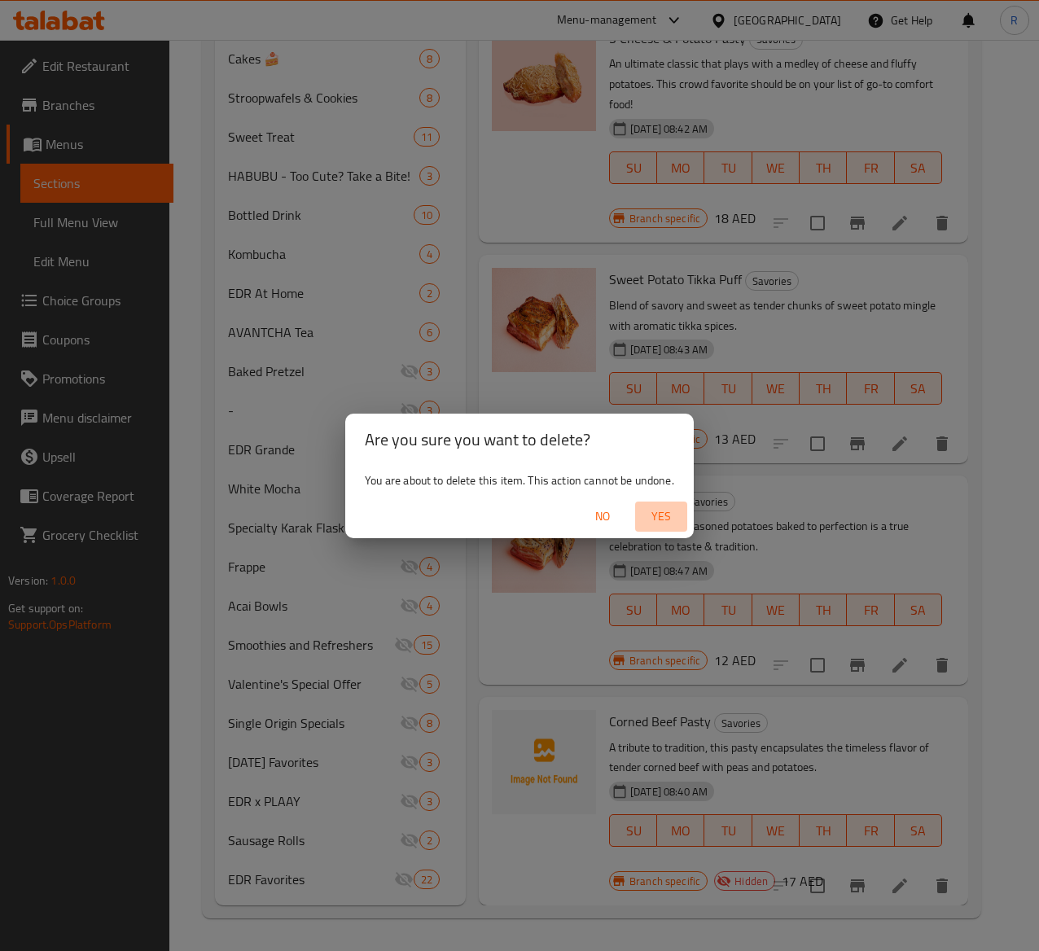
click at [661, 523] on span "Yes" at bounding box center [661, 517] width 39 height 20
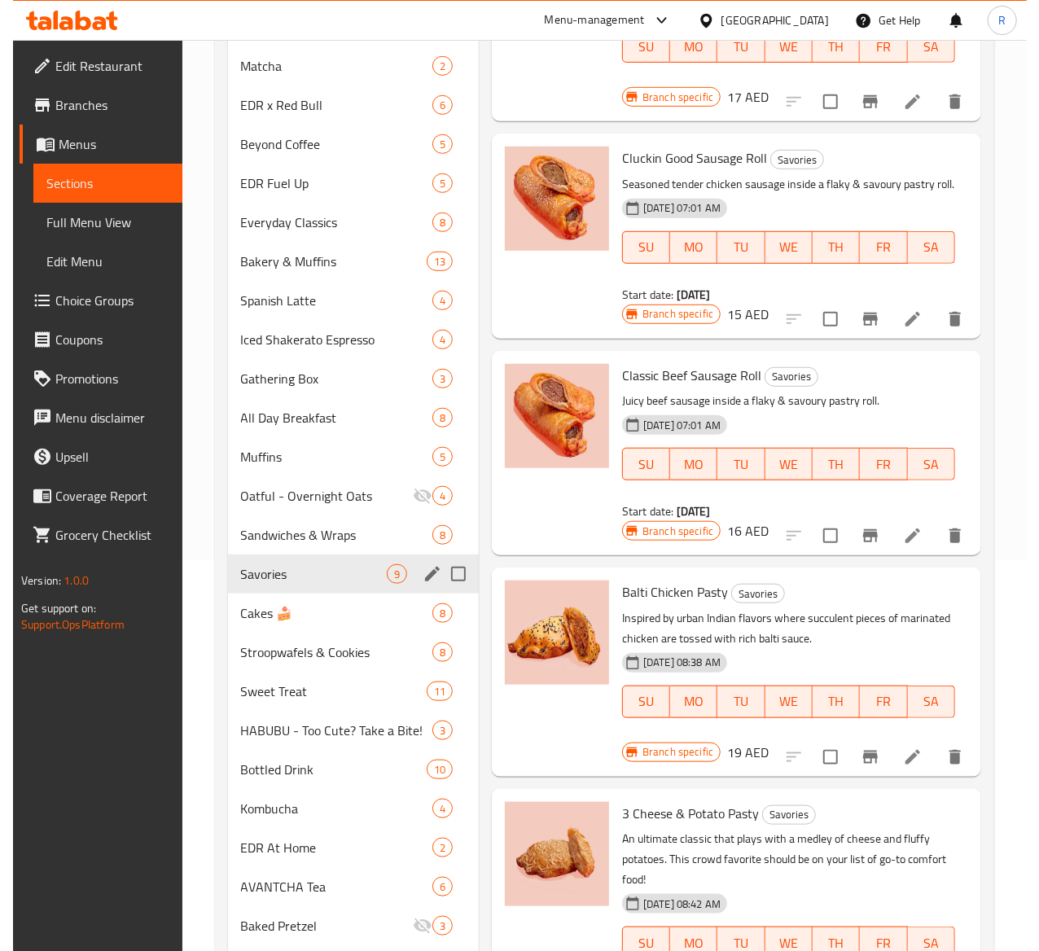
scroll to position [437, 0]
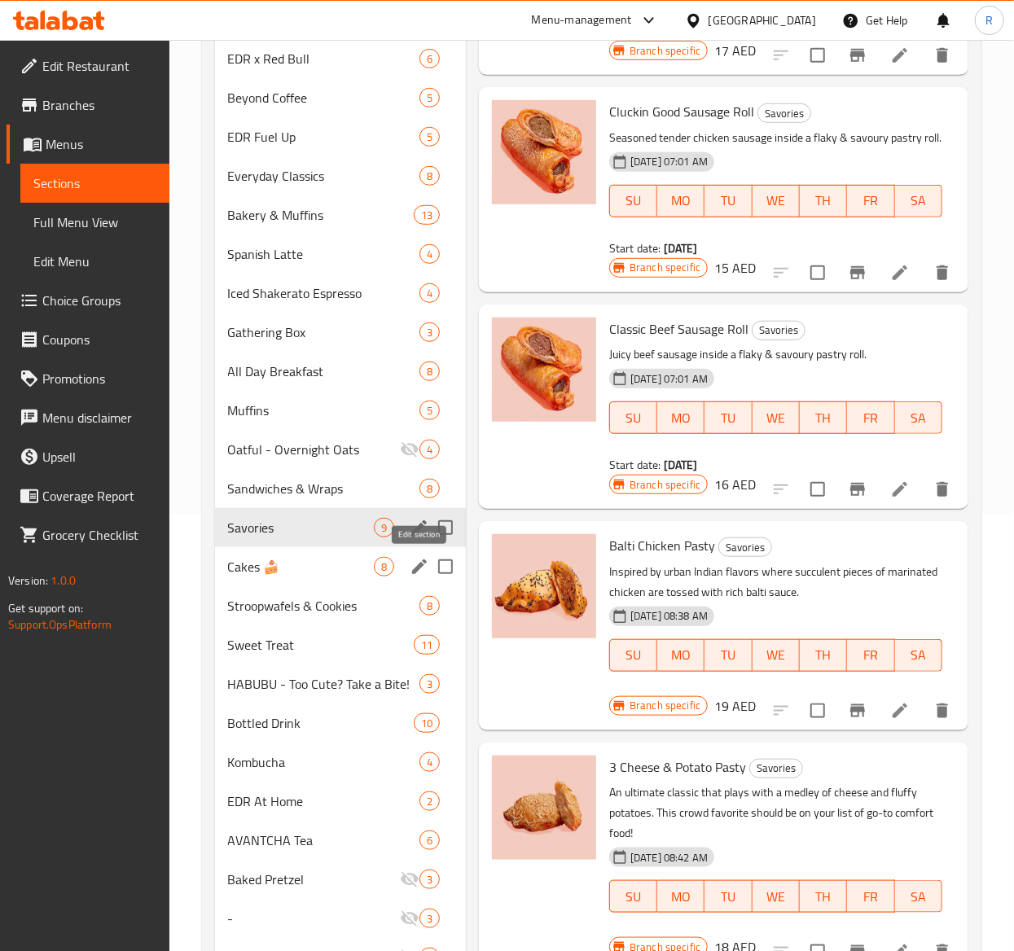
click at [407, 570] on button "edit" at bounding box center [419, 567] width 24 height 24
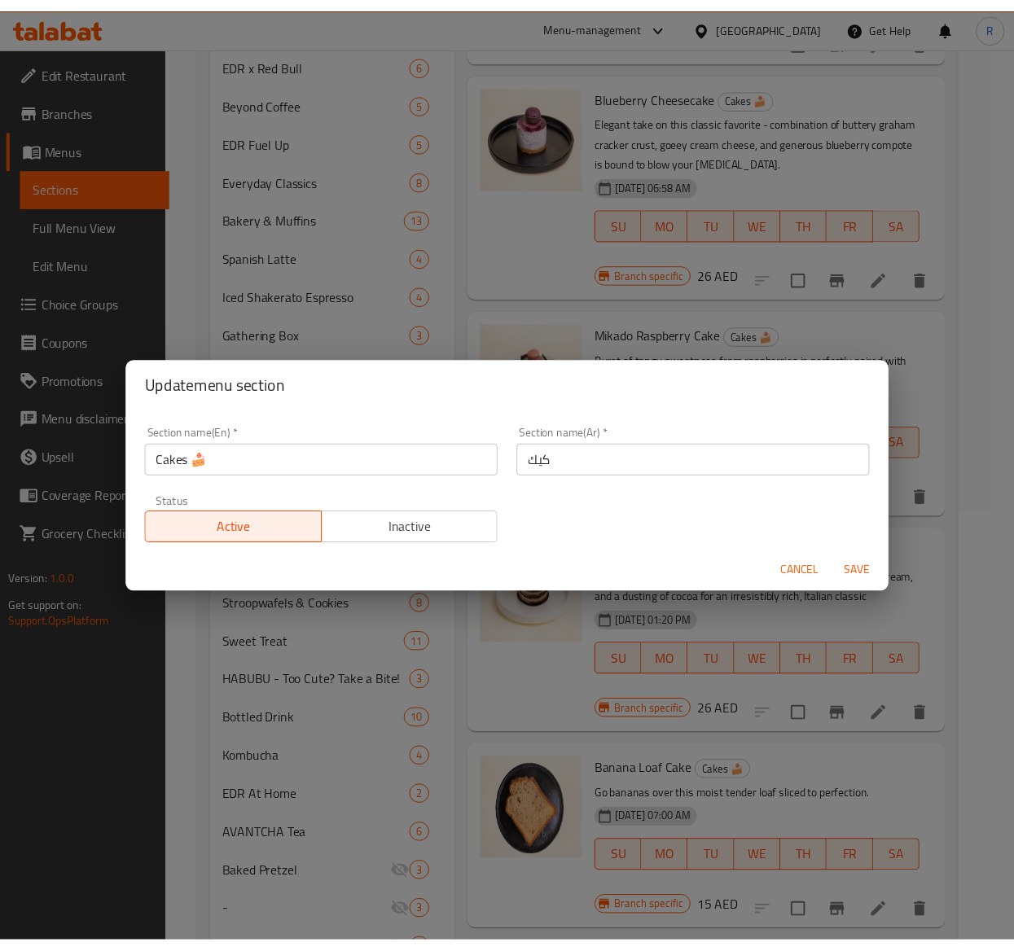
scroll to position [242, 0]
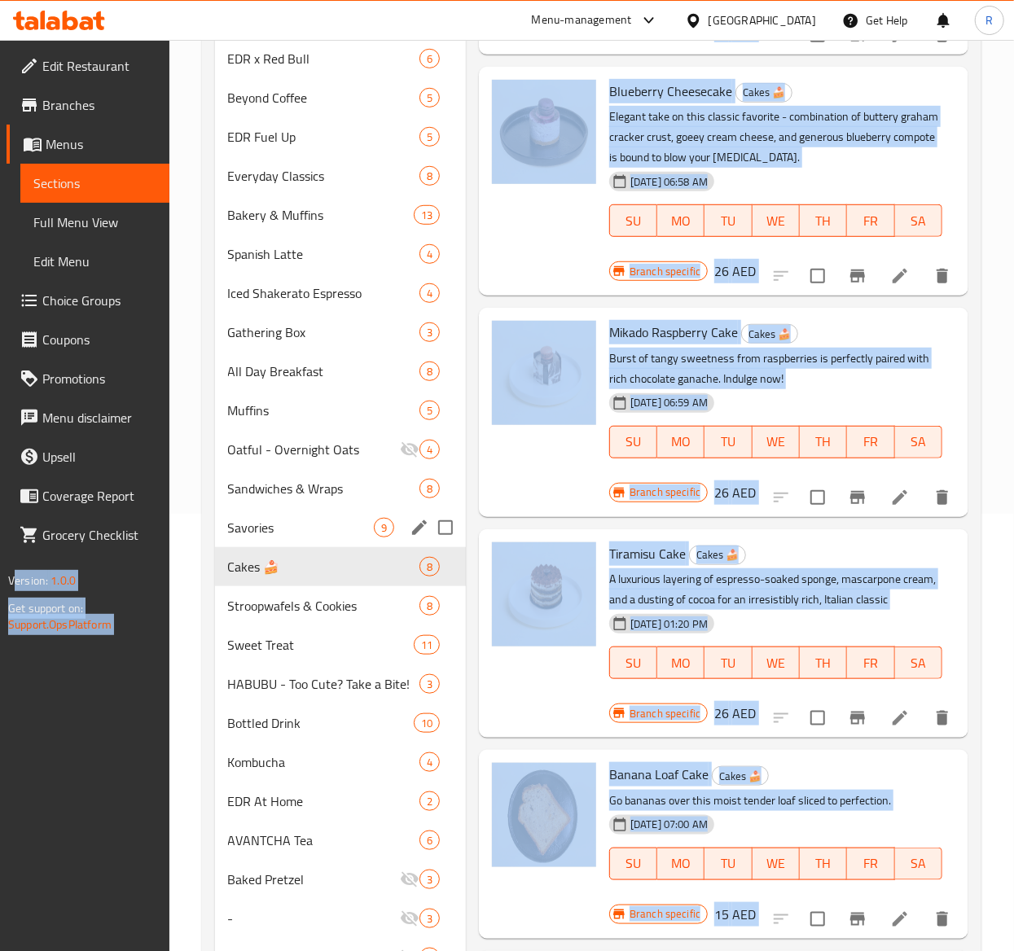
drag, startPoint x: 284, startPoint y: 454, endPoint x: -38, endPoint y: 478, distance: 323.3
click at [418, 562] on icon "edit" at bounding box center [420, 567] width 20 height 20
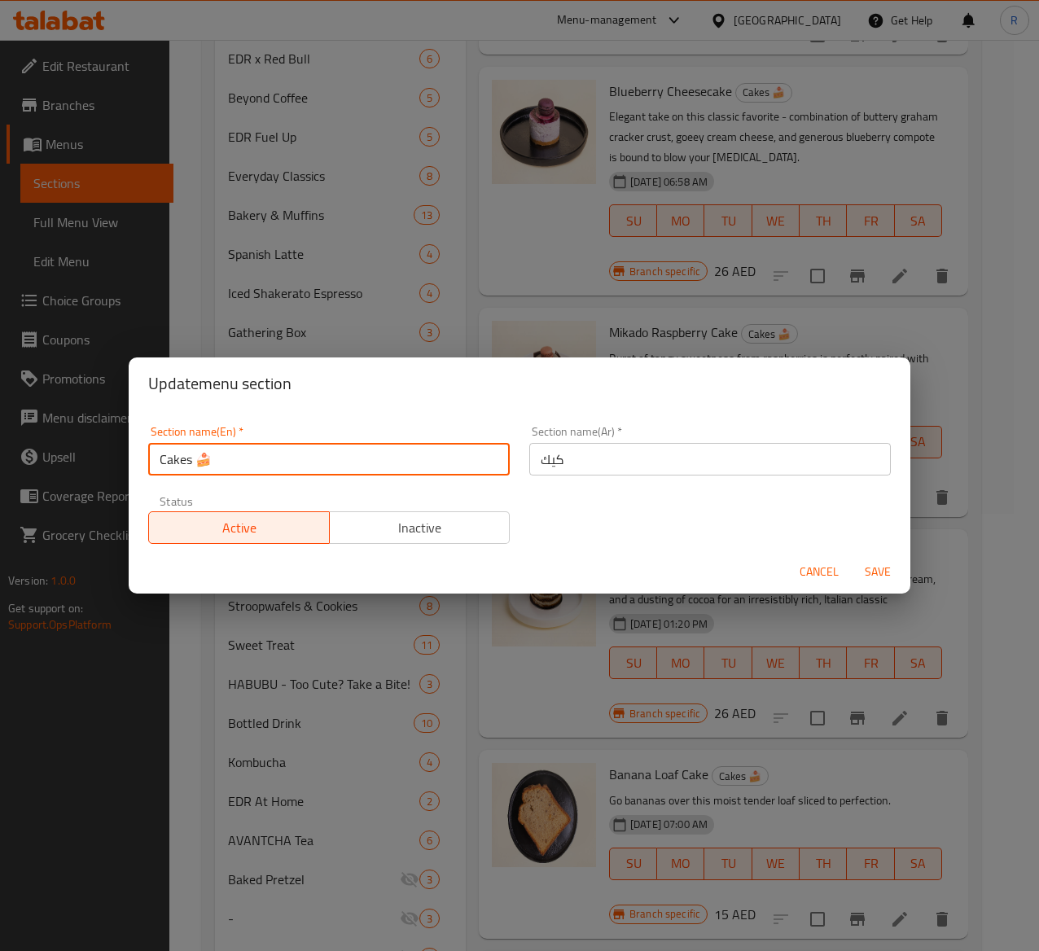
click at [190, 464] on input "Cakes 🍰" at bounding box center [329, 459] width 362 height 33
drag, startPoint x: 217, startPoint y: 462, endPoint x: 153, endPoint y: 458, distance: 63.6
click at [153, 458] on input "Cakes 🍰" at bounding box center [329, 459] width 362 height 33
type input "S"
type input "Desserts"
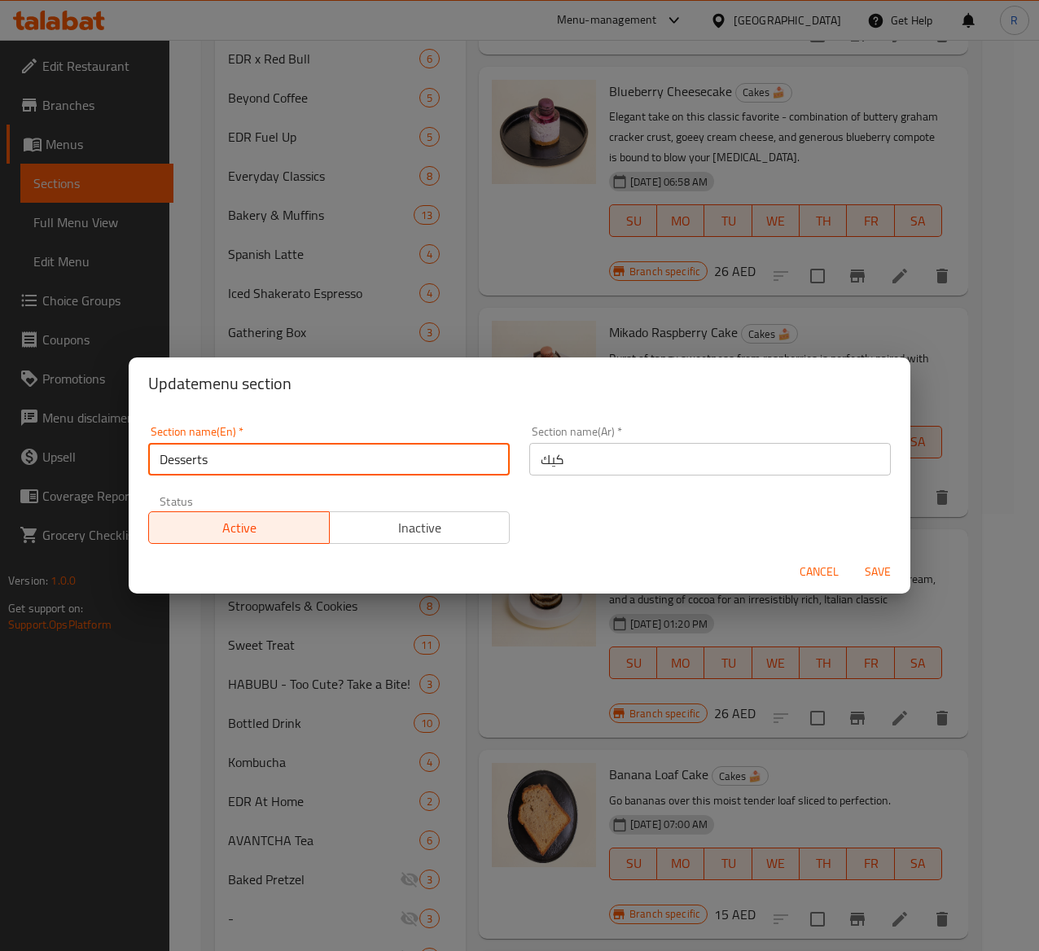
drag, startPoint x: 236, startPoint y: 459, endPoint x: 148, endPoint y: 459, distance: 87.9
click at [148, 459] on input "Desserts" at bounding box center [329, 459] width 362 height 33
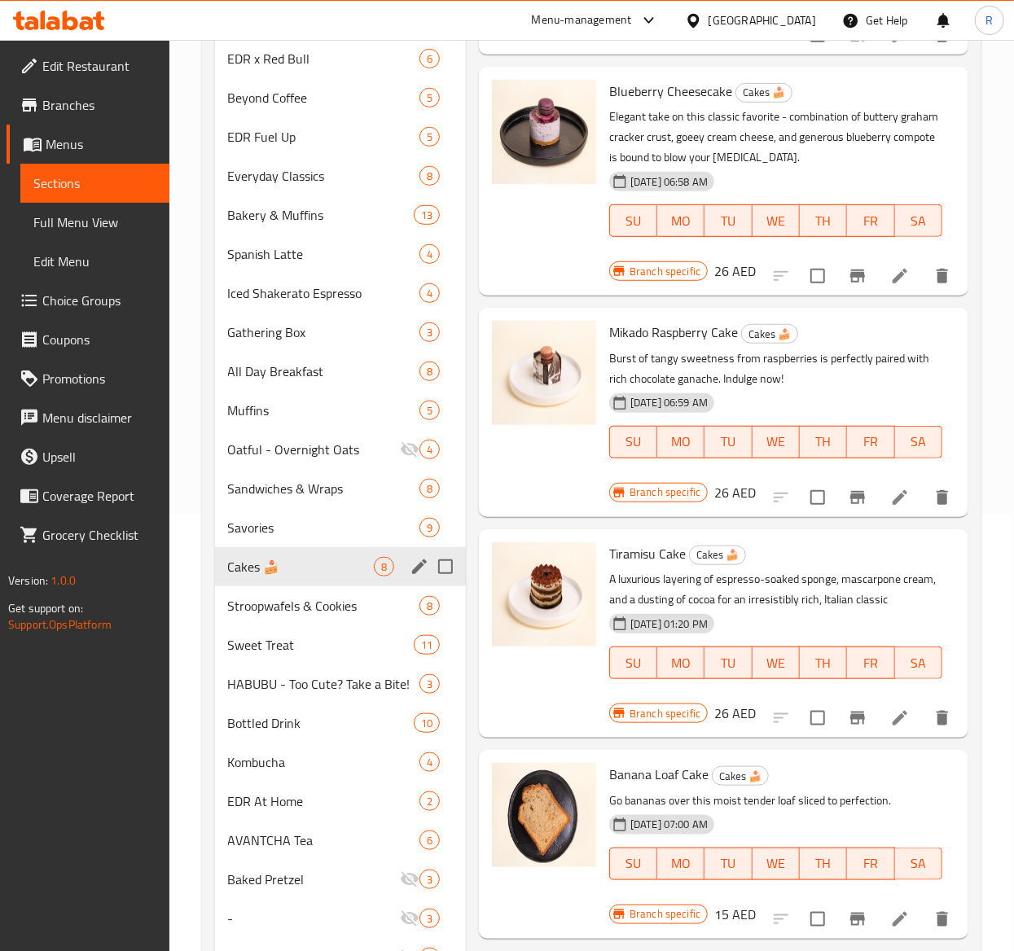
click at [415, 577] on icon "edit" at bounding box center [420, 567] width 20 height 20
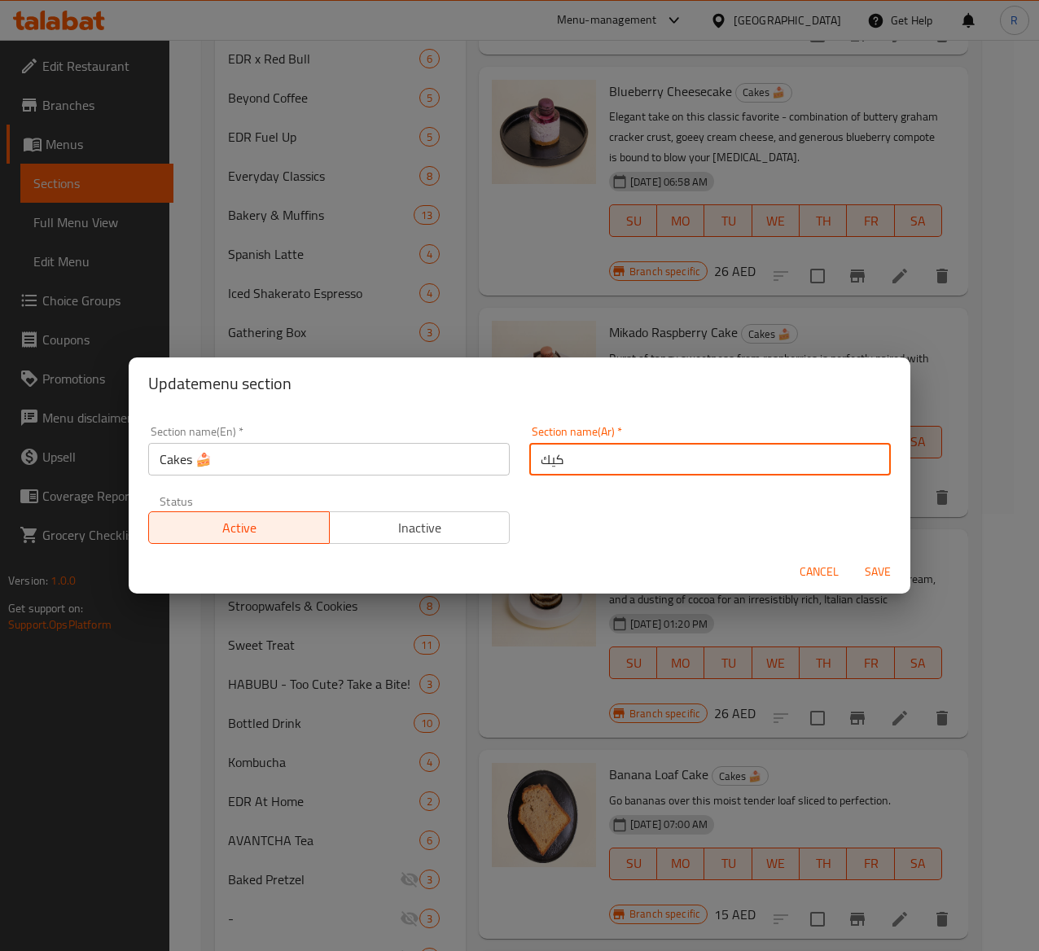
drag, startPoint x: 588, startPoint y: 448, endPoint x: 445, endPoint y: 449, distance: 143.3
click at [445, 449] on div "Section name(En)   * Cakes 🍰 Section name(En) * Section name(Ar)   * كيك Sectio…" at bounding box center [519, 485] width 762 height 138
paste input "الحلويات"
type input "الحلويات"
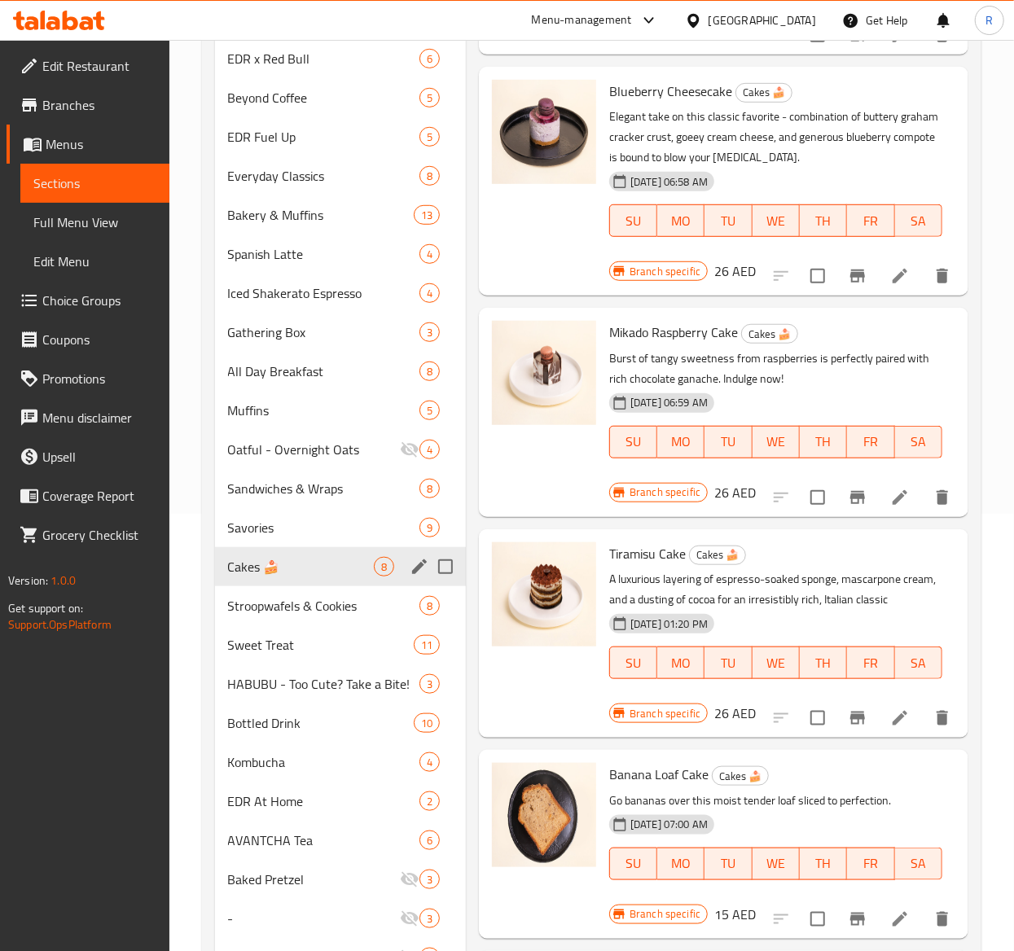
click at [408, 569] on button "edit" at bounding box center [419, 567] width 24 height 24
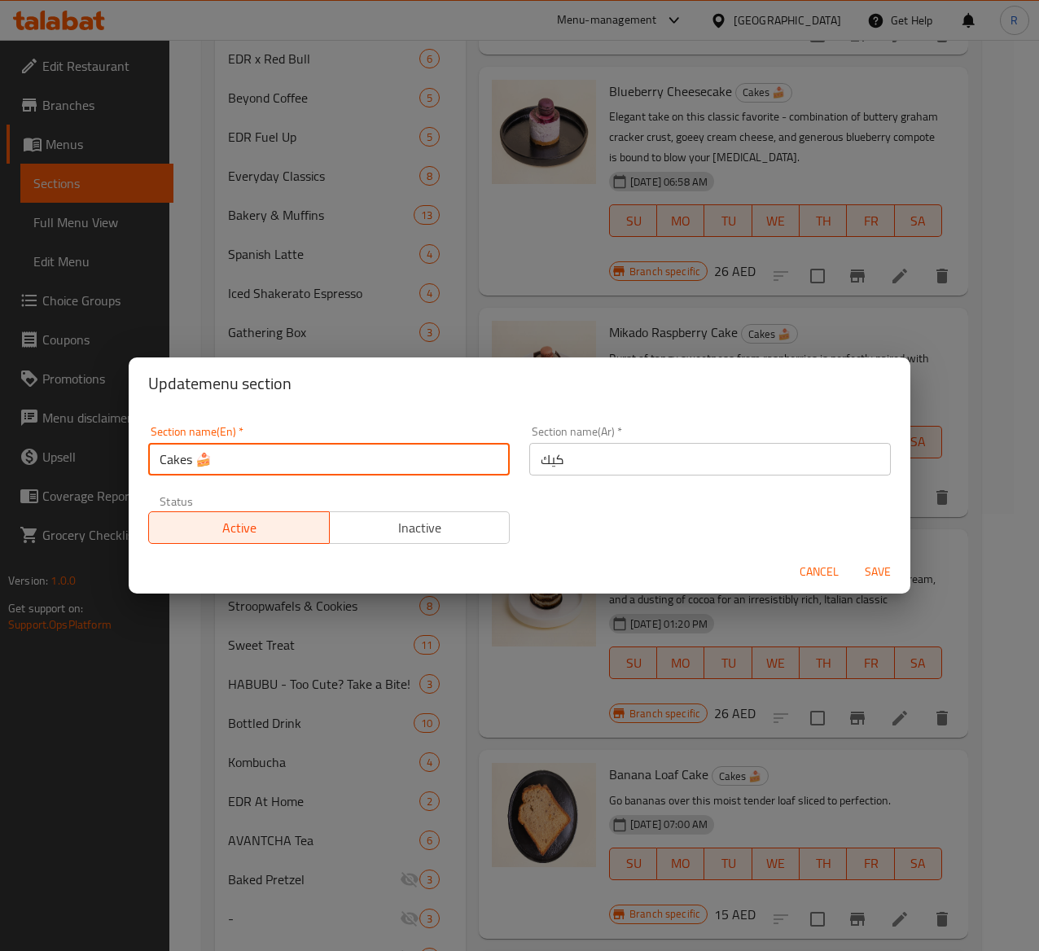
drag, startPoint x: 241, startPoint y: 453, endPoint x: 10, endPoint y: 458, distance: 231.3
click at [10, 458] on div "Update menu section Section name(En)   * Cakes 🍰 Section name(En) * Section nam…" at bounding box center [519, 475] width 1039 height 951
type input "Desserts"
click at [881, 572] on span "Save" at bounding box center [877, 572] width 39 height 20
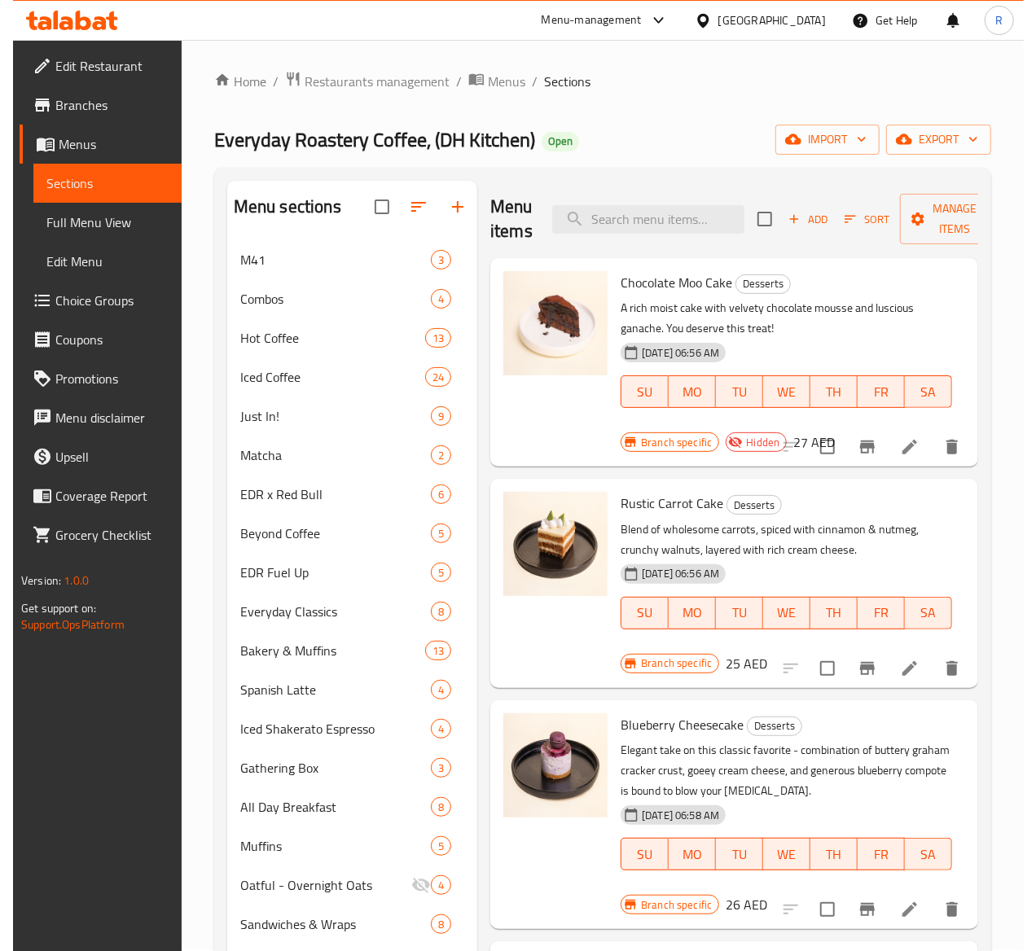
scroll to position [0, 0]
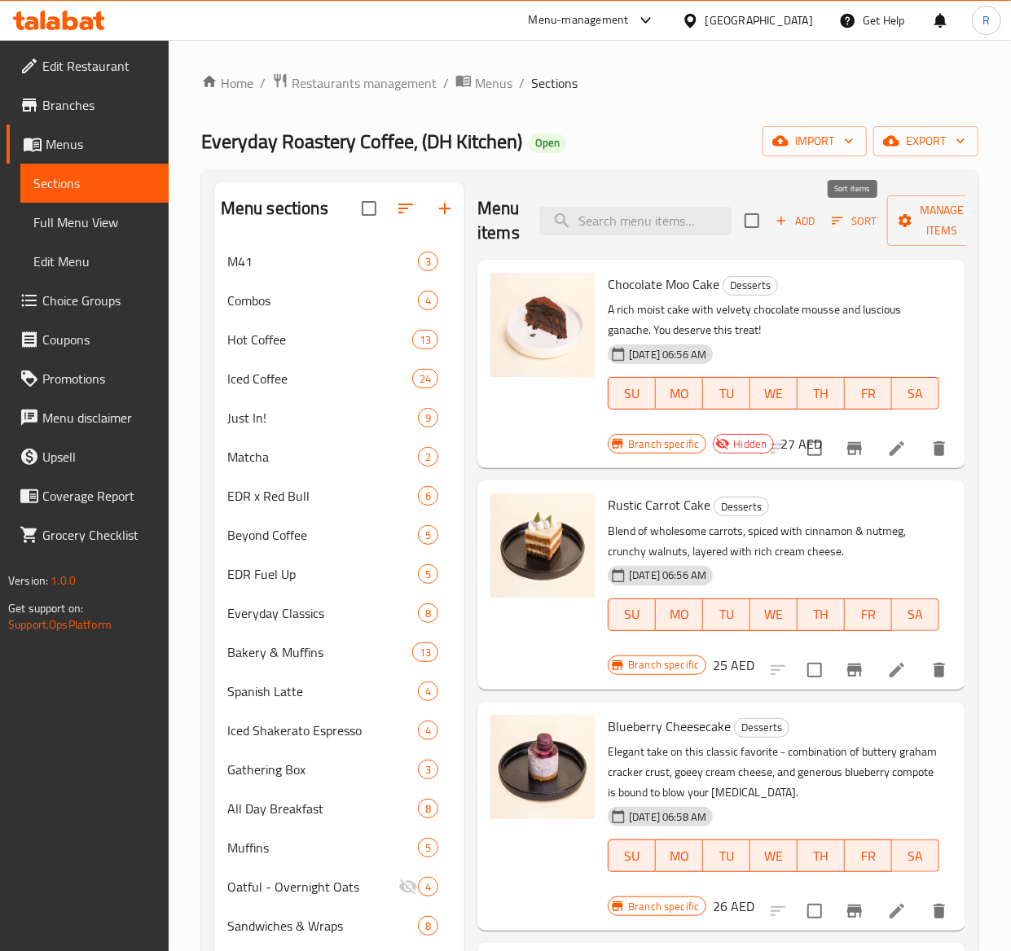
click at [836, 218] on icon "button" at bounding box center [836, 220] width 11 height 7
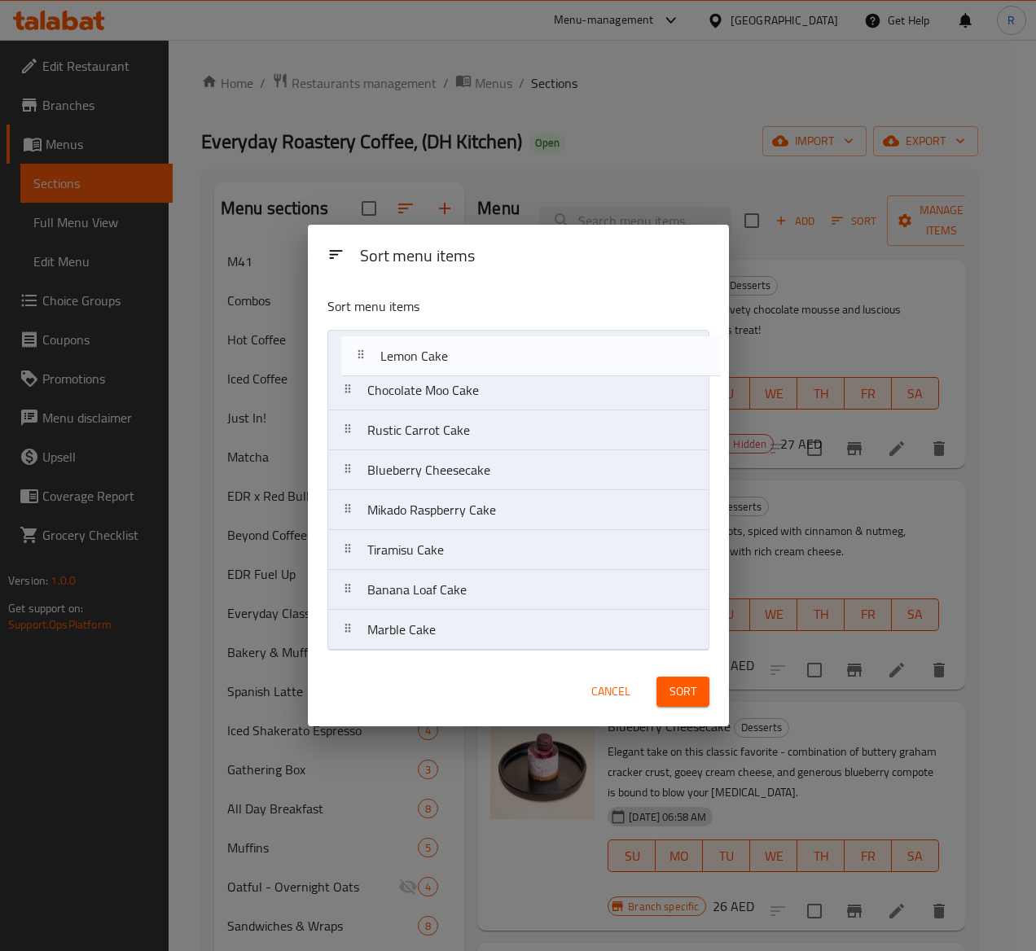
drag, startPoint x: 536, startPoint y: 614, endPoint x: 549, endPoint y: 324, distance: 290.2
click at [549, 324] on div "Sort menu items Chocolate Moo Cake Rustic Carrot Cake Blueberry Cheesecake Mika…" at bounding box center [518, 470] width 421 height 374
drag, startPoint x: 474, startPoint y: 638, endPoint x: 480, endPoint y: 340, distance: 298.1
click at [480, 340] on nav "Lemon Cake Chocolate Moo Cake Rustic Carrot Cake Blueberry Cheesecake Mikado Ra…" at bounding box center [518, 490] width 382 height 321
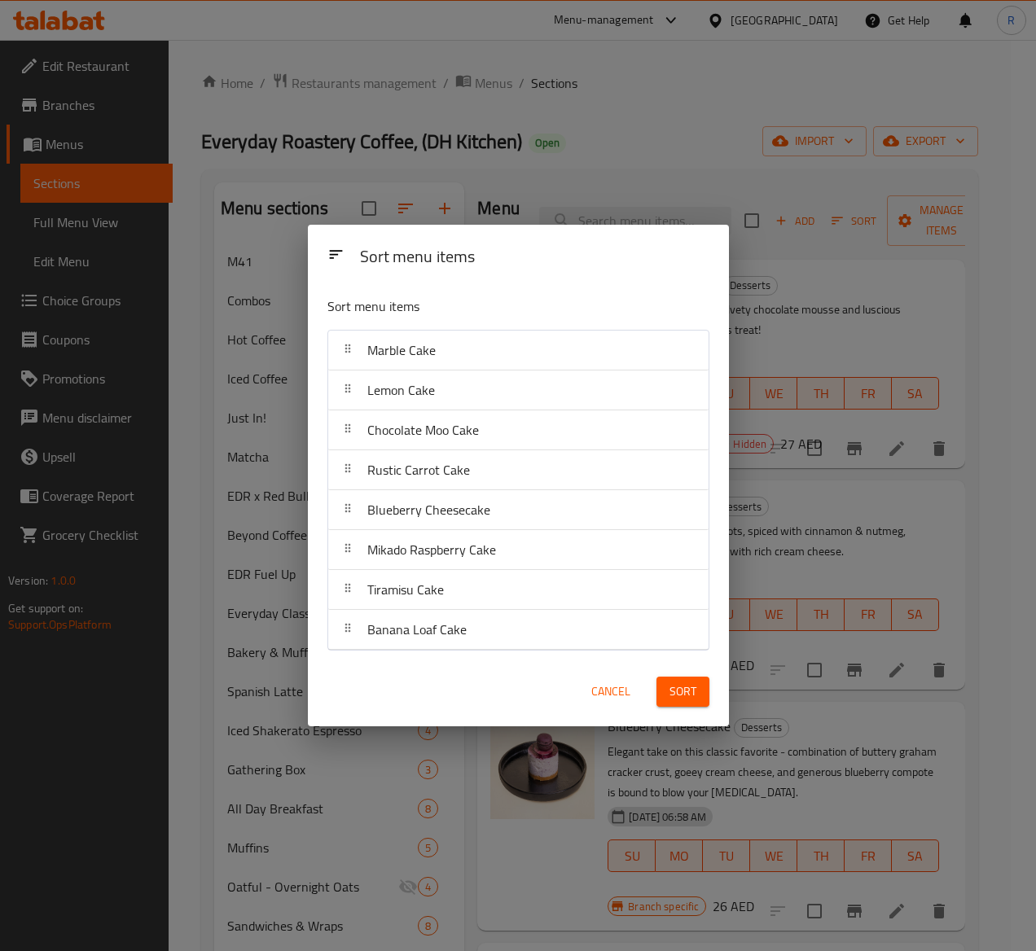
click at [471, 651] on div "Sort menu items Marble Cake Lemon Cake Chocolate Moo Cake Rustic Carrot Cake Bl…" at bounding box center [518, 470] width 421 height 374
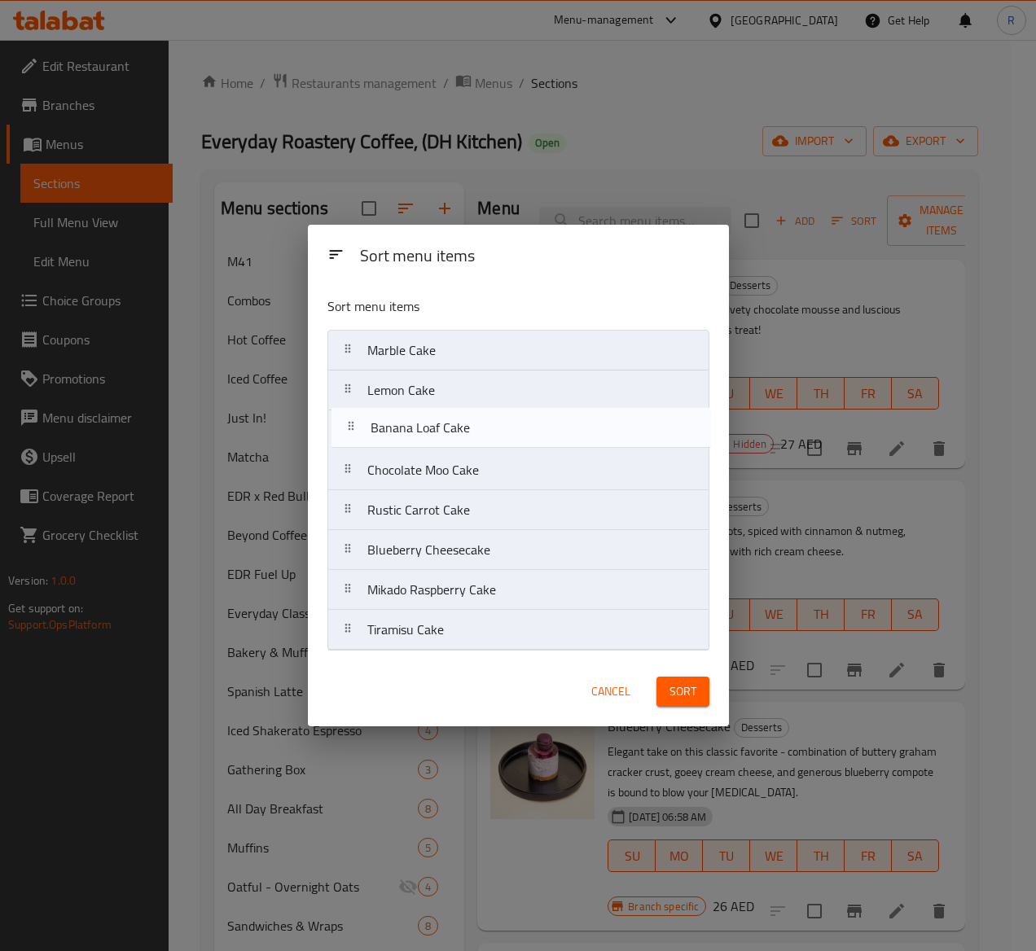
drag, startPoint x: 471, startPoint y: 631, endPoint x: 474, endPoint y: 419, distance: 211.8
click at [474, 419] on nav "Marble Cake Lemon Cake Chocolate Moo Cake Rustic Carrot Cake Blueberry Cheeseca…" at bounding box center [518, 490] width 382 height 321
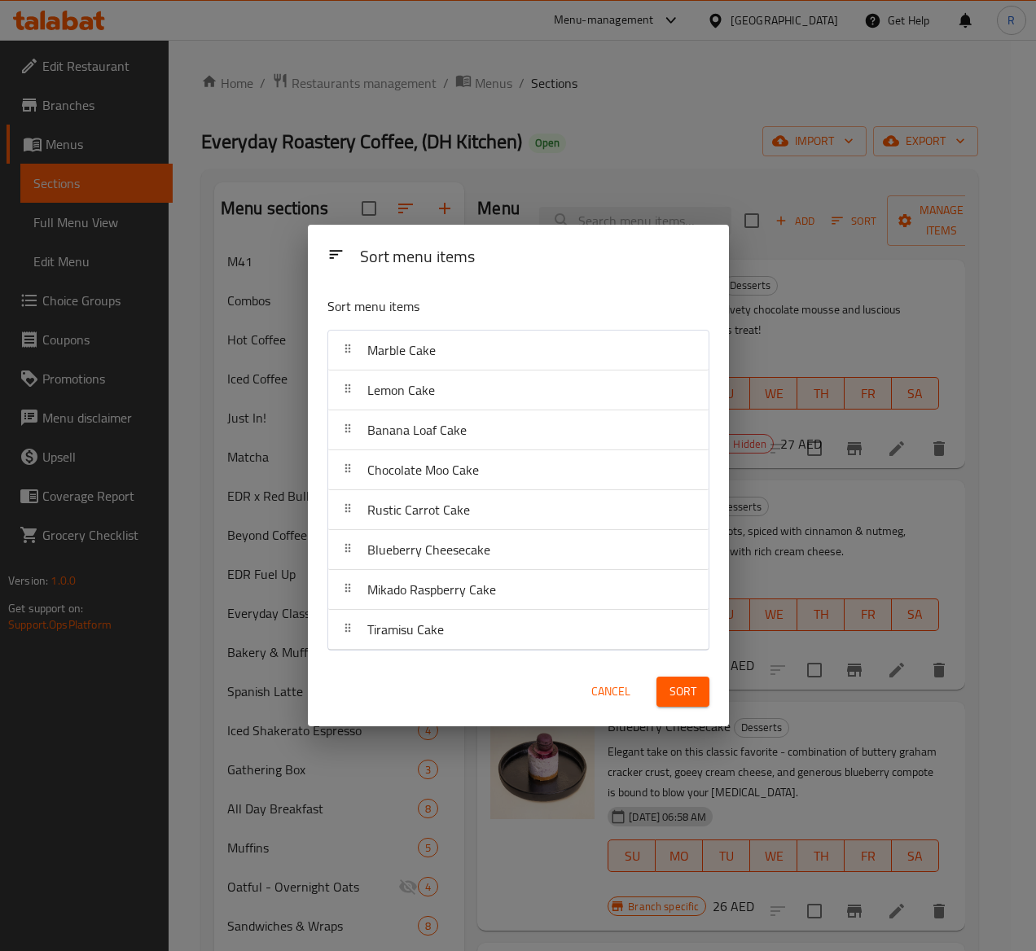
click at [678, 699] on span "Sort" at bounding box center [682, 692] width 27 height 20
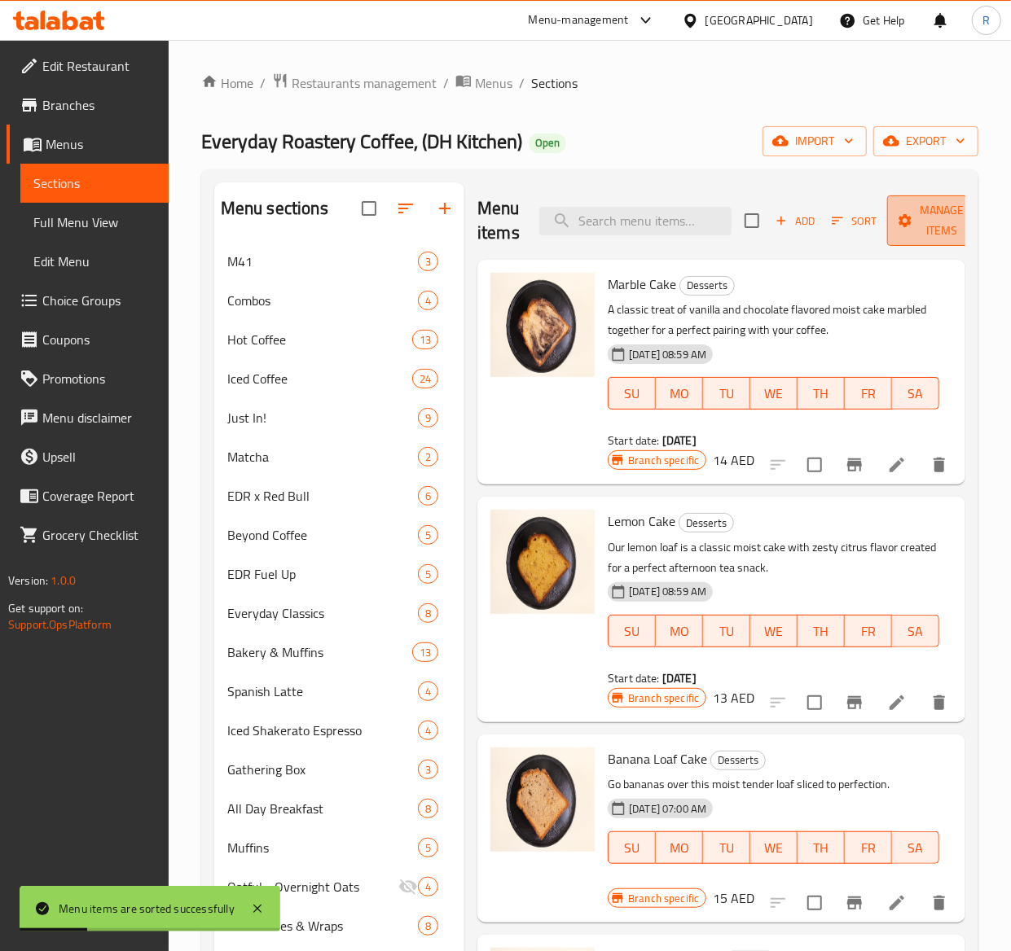
click at [930, 217] on span "Manage items" at bounding box center [941, 220] width 83 height 41
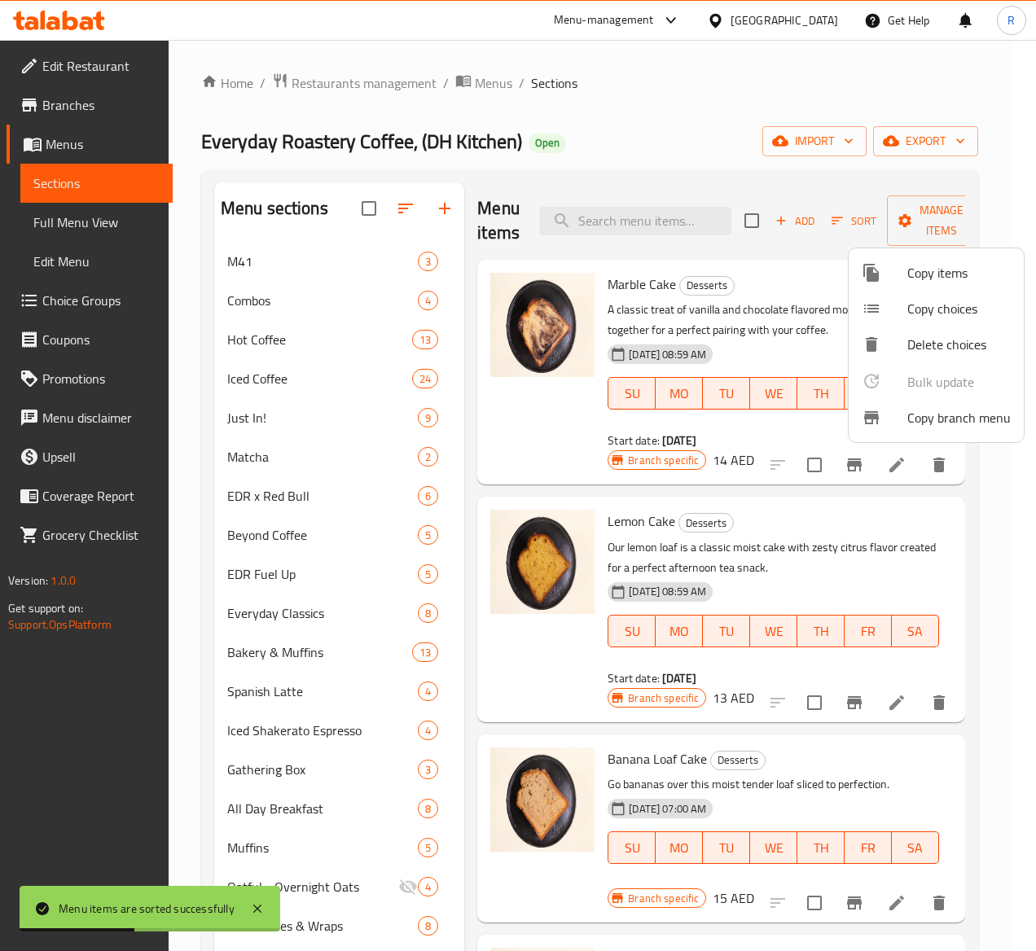
click at [916, 269] on span "Copy items" at bounding box center [958, 273] width 103 height 20
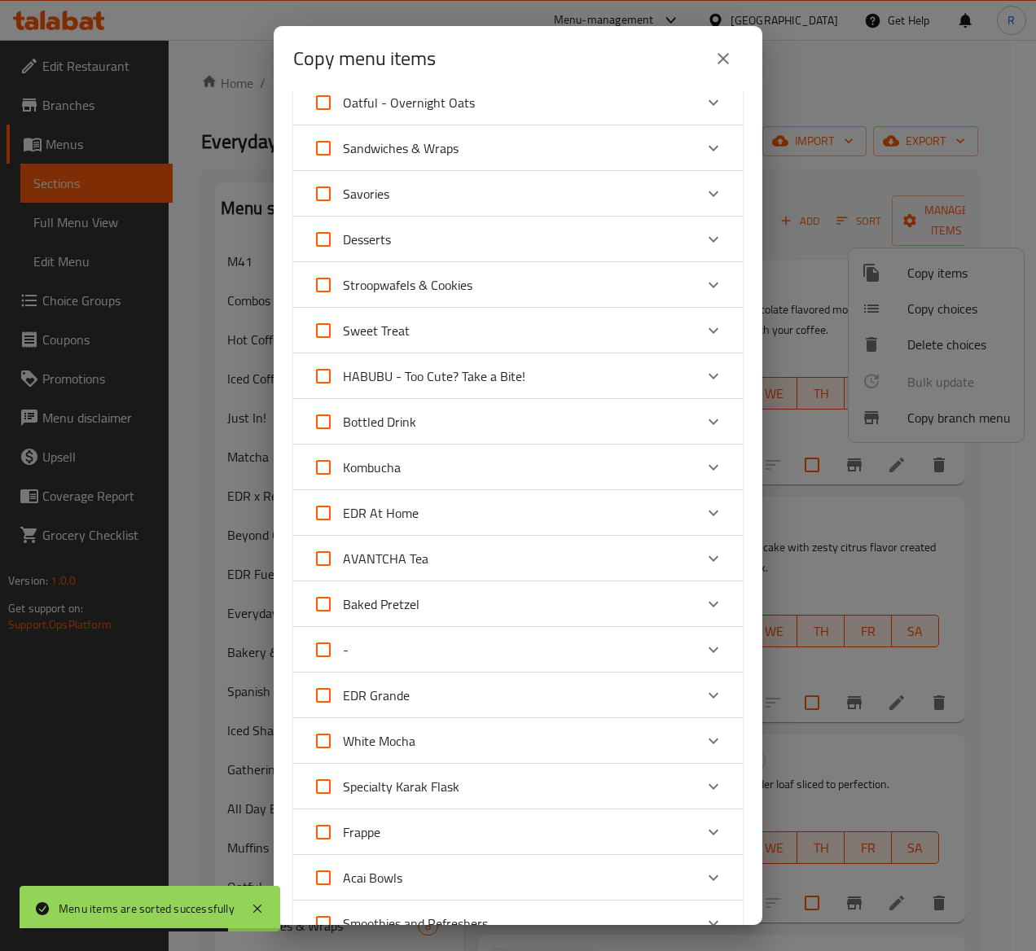
scroll to position [769, 0]
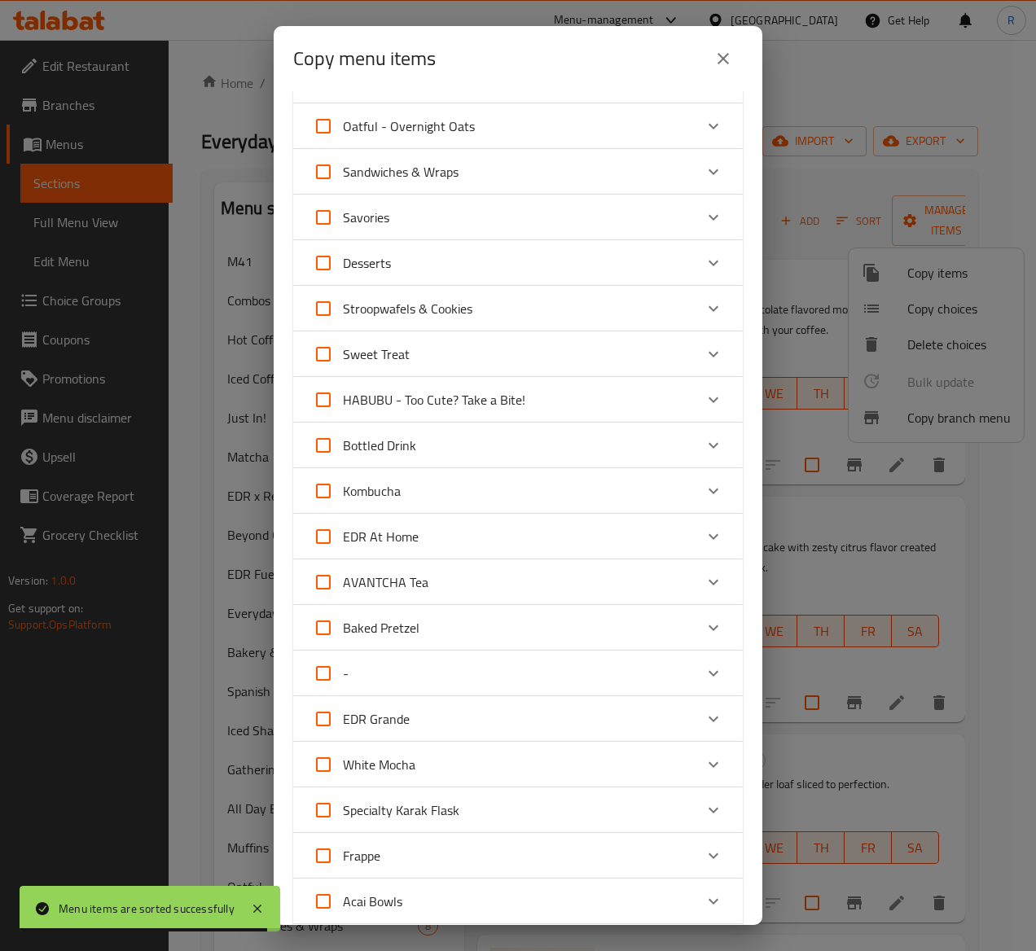
click at [704, 358] on icon "Expand" at bounding box center [714, 354] width 20 height 20
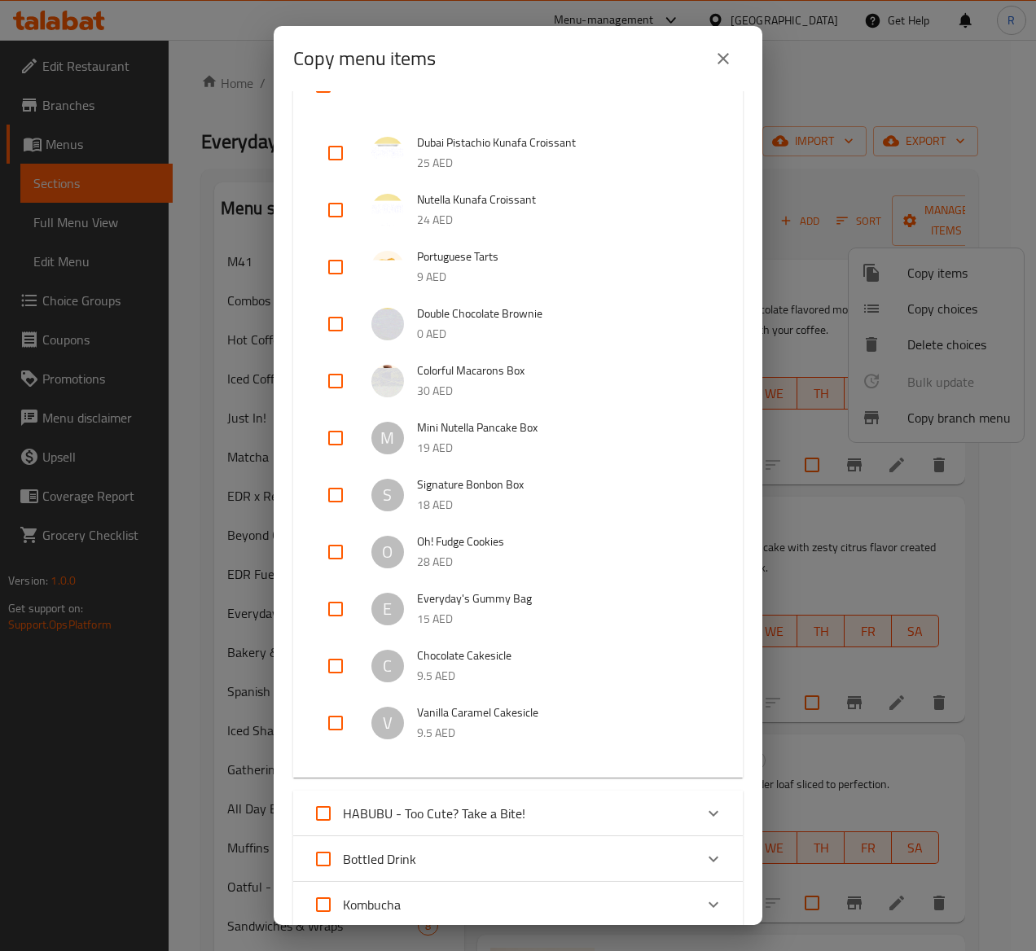
scroll to position [1051, 0]
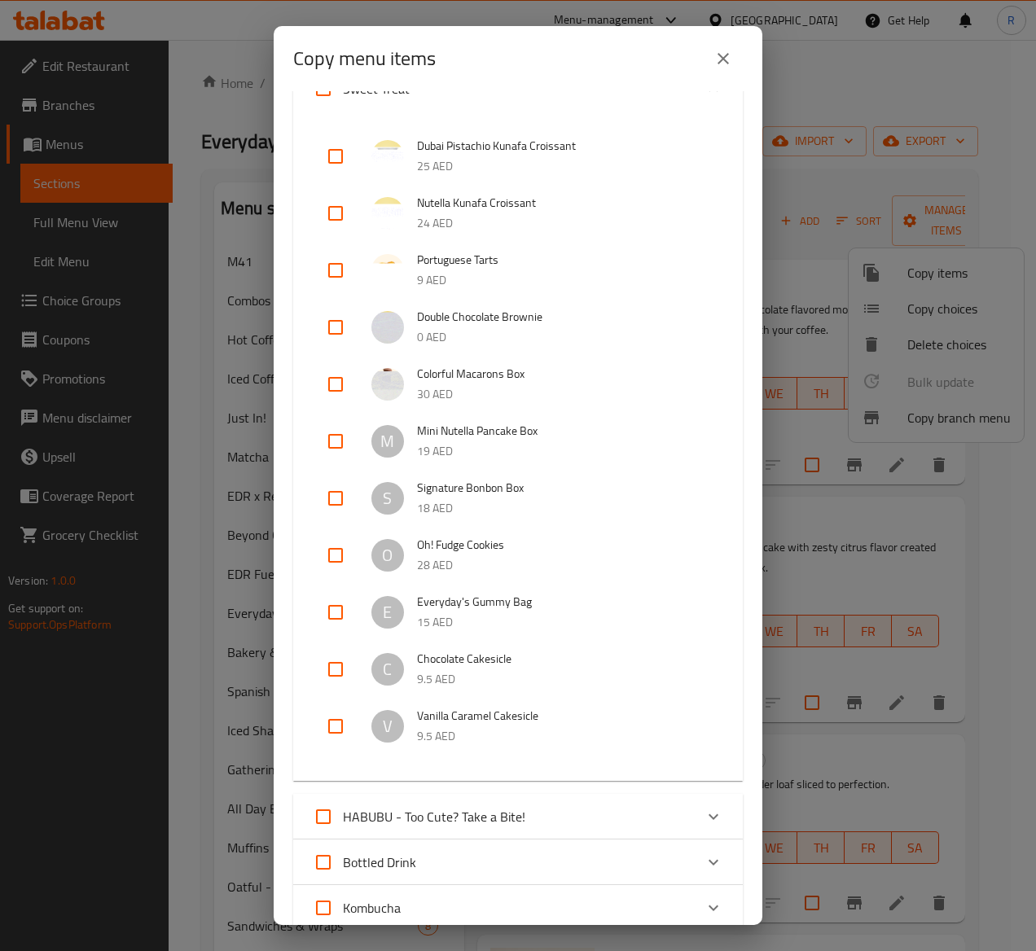
click at [331, 329] on input "checkbox" at bounding box center [335, 327] width 39 height 39
checkbox input "true"
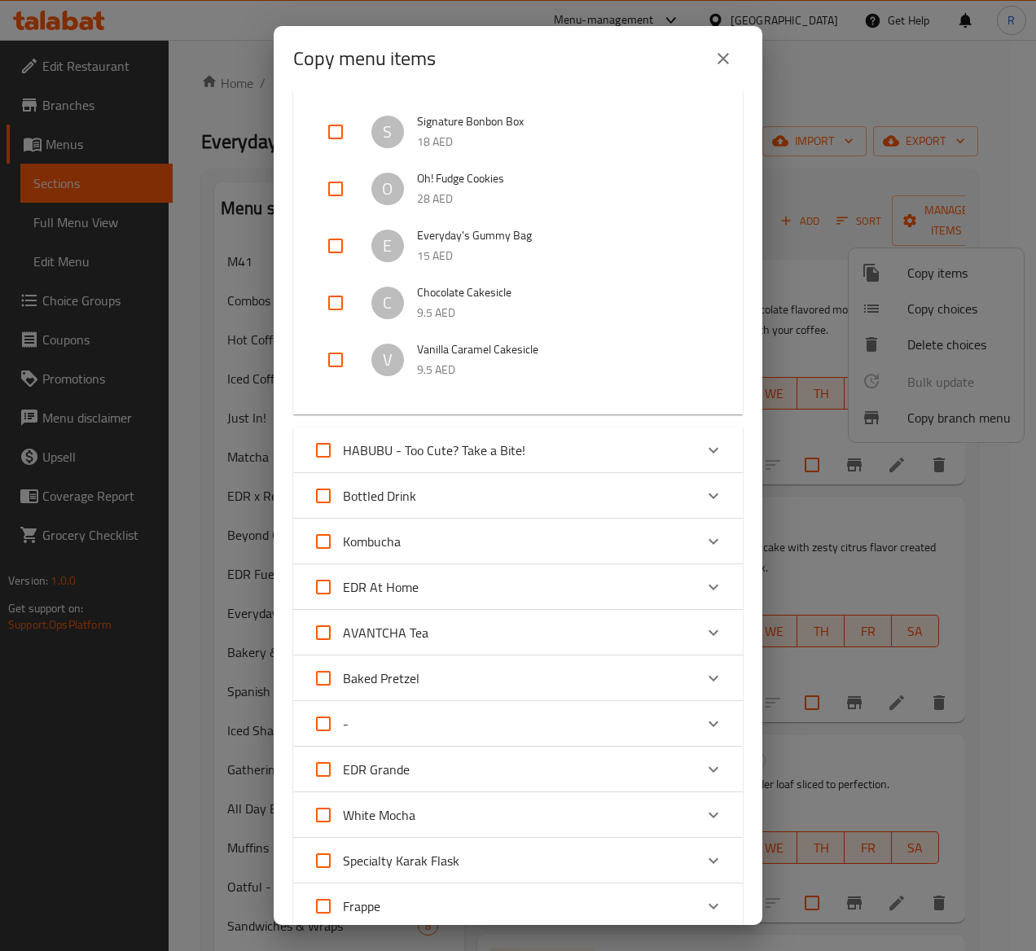
scroll to position [2020, 0]
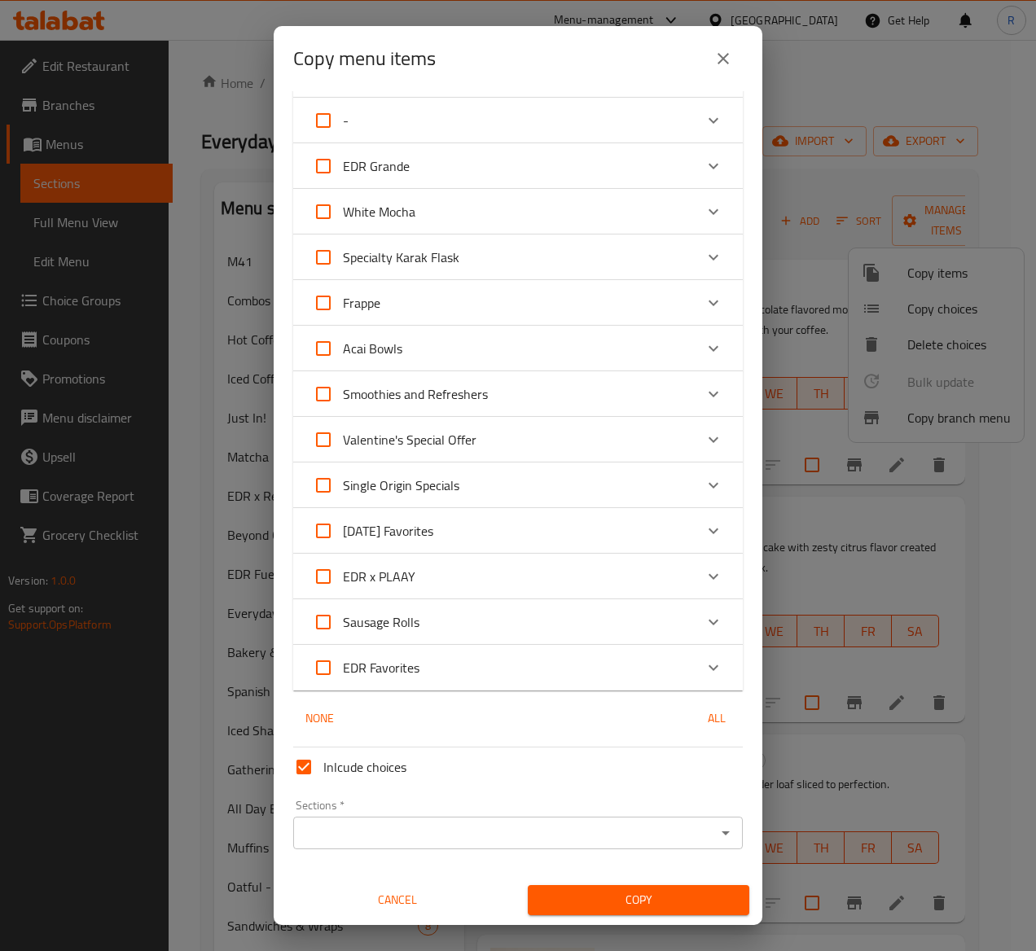
click at [597, 714] on input "Sections   *" at bounding box center [504, 833] width 413 height 23
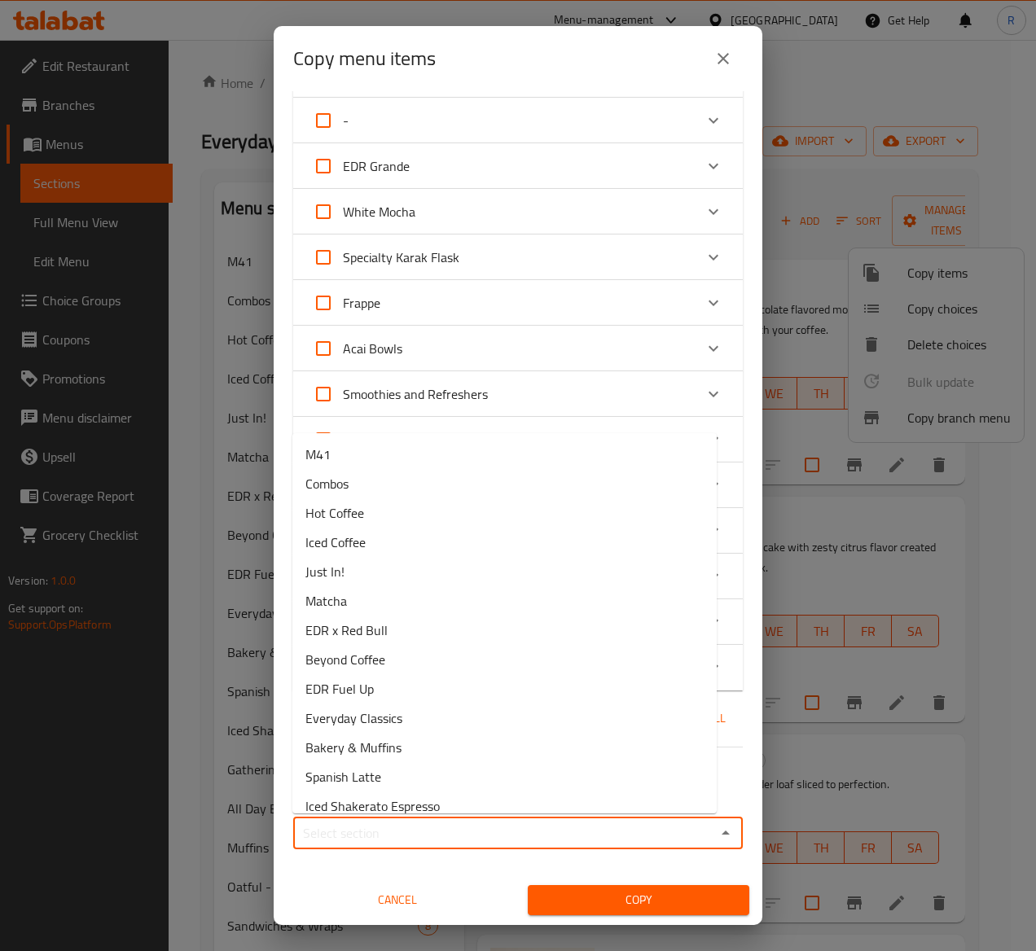
click at [597, 714] on input "Sections   *" at bounding box center [504, 833] width 413 height 23
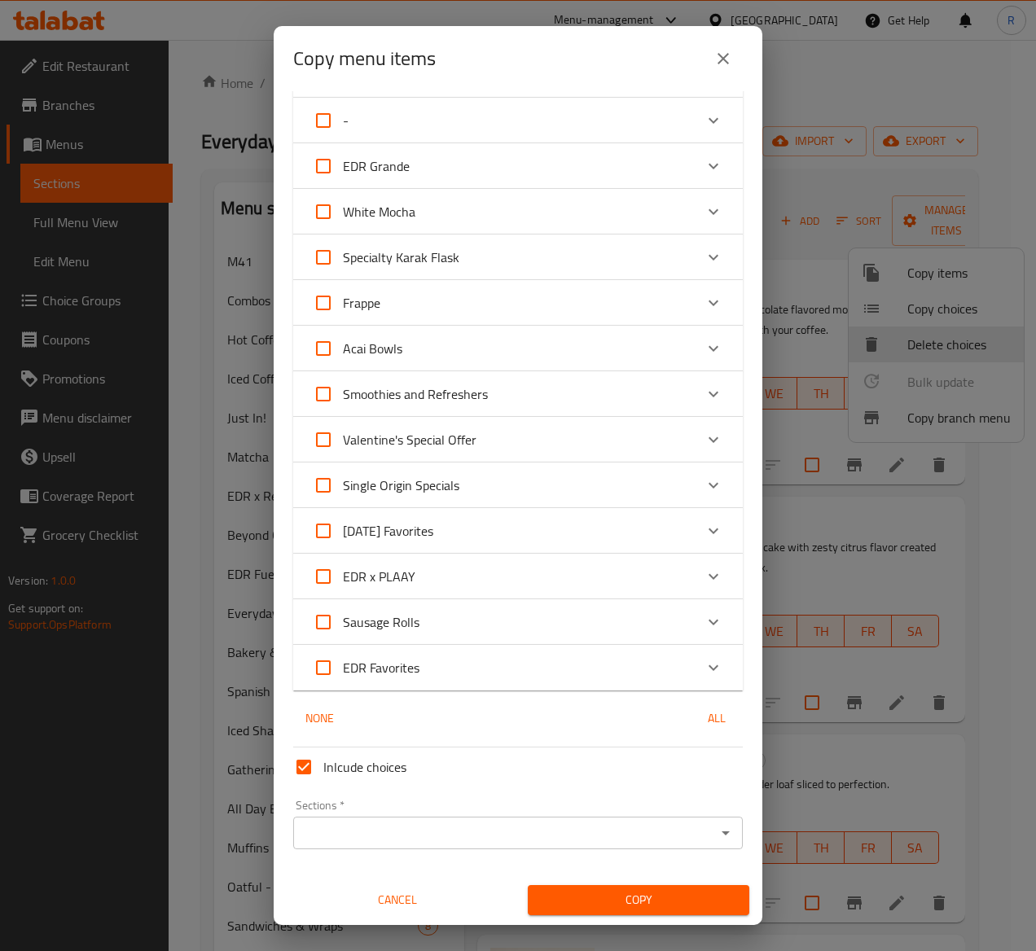
click at [597, 714] on input "Sections   *" at bounding box center [504, 833] width 413 height 23
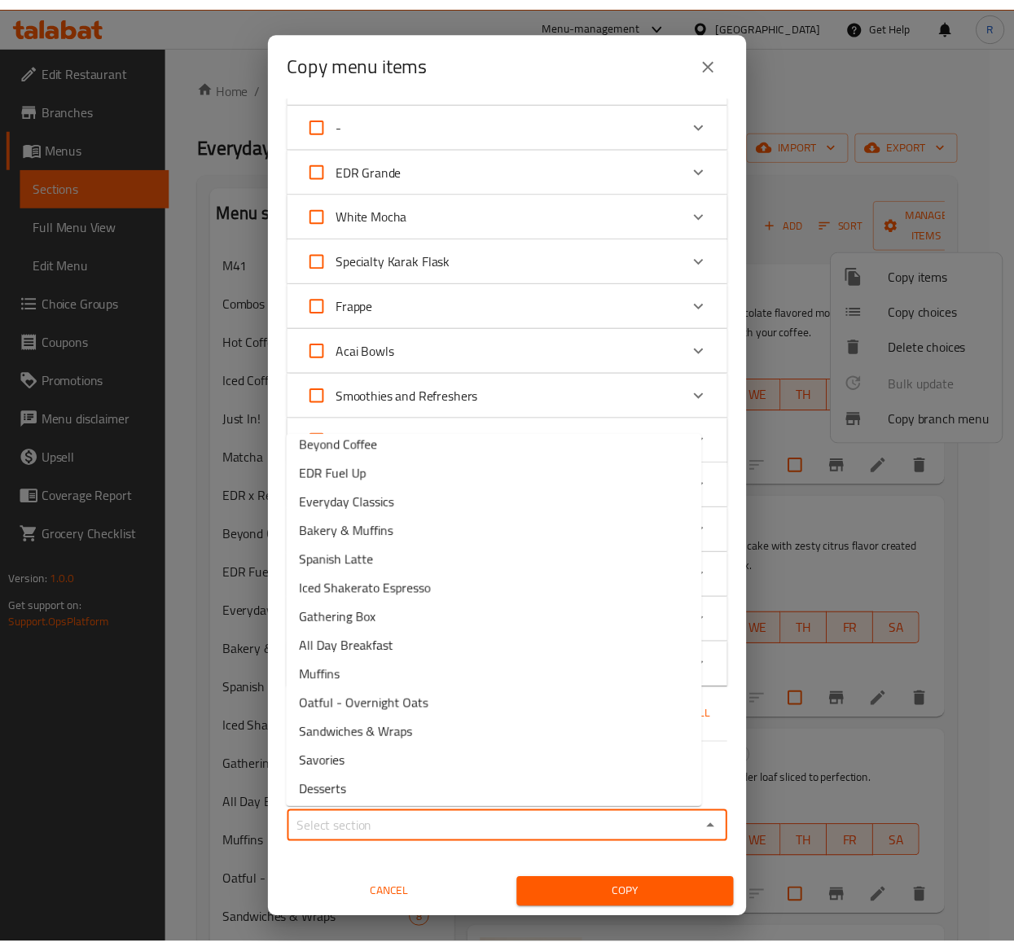
scroll to position [228, 0]
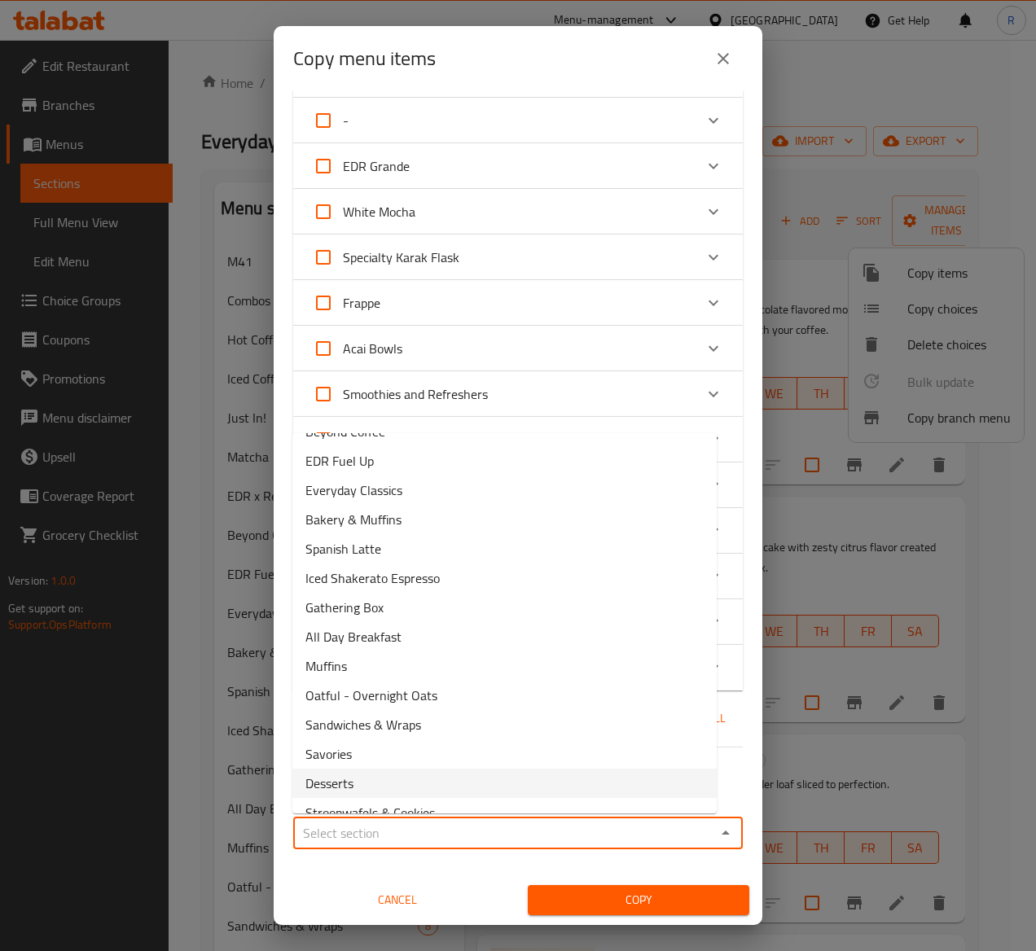
click at [445, 714] on li "Desserts" at bounding box center [504, 783] width 424 height 29
type input "Desserts"
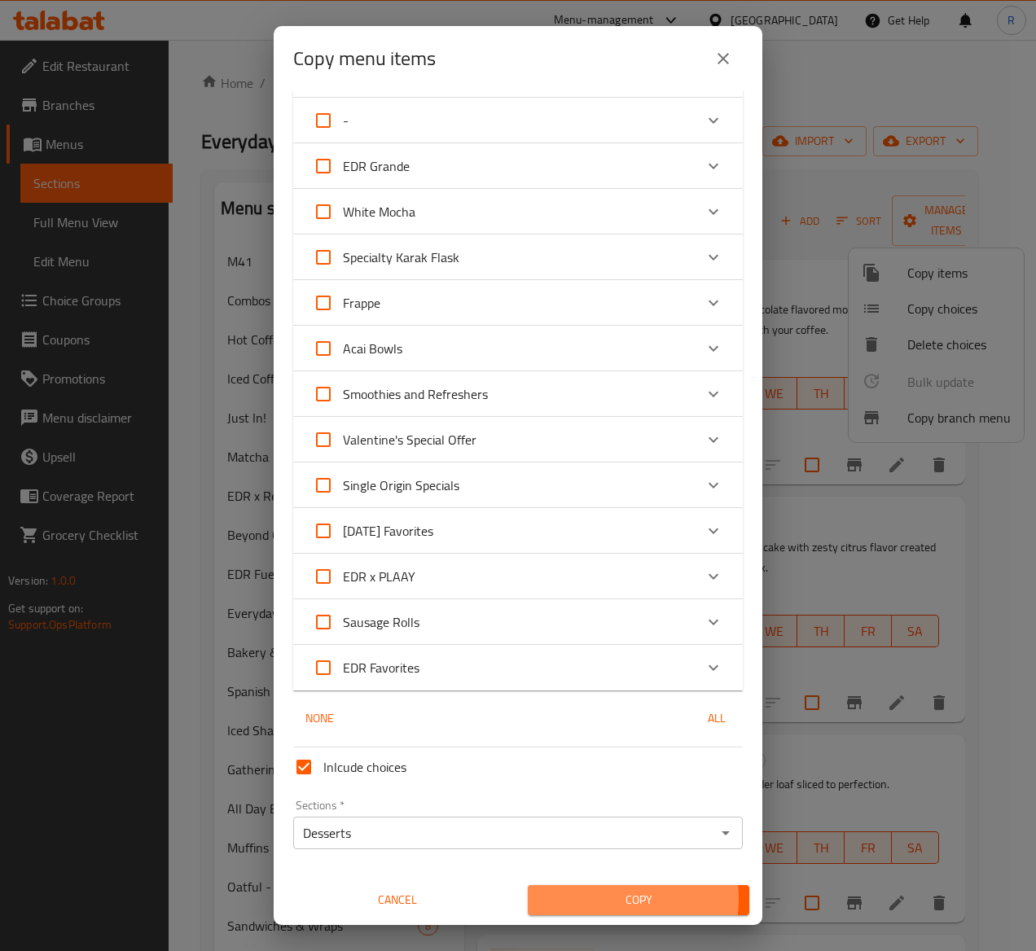
click at [577, 714] on span "Copy" at bounding box center [638, 900] width 195 height 20
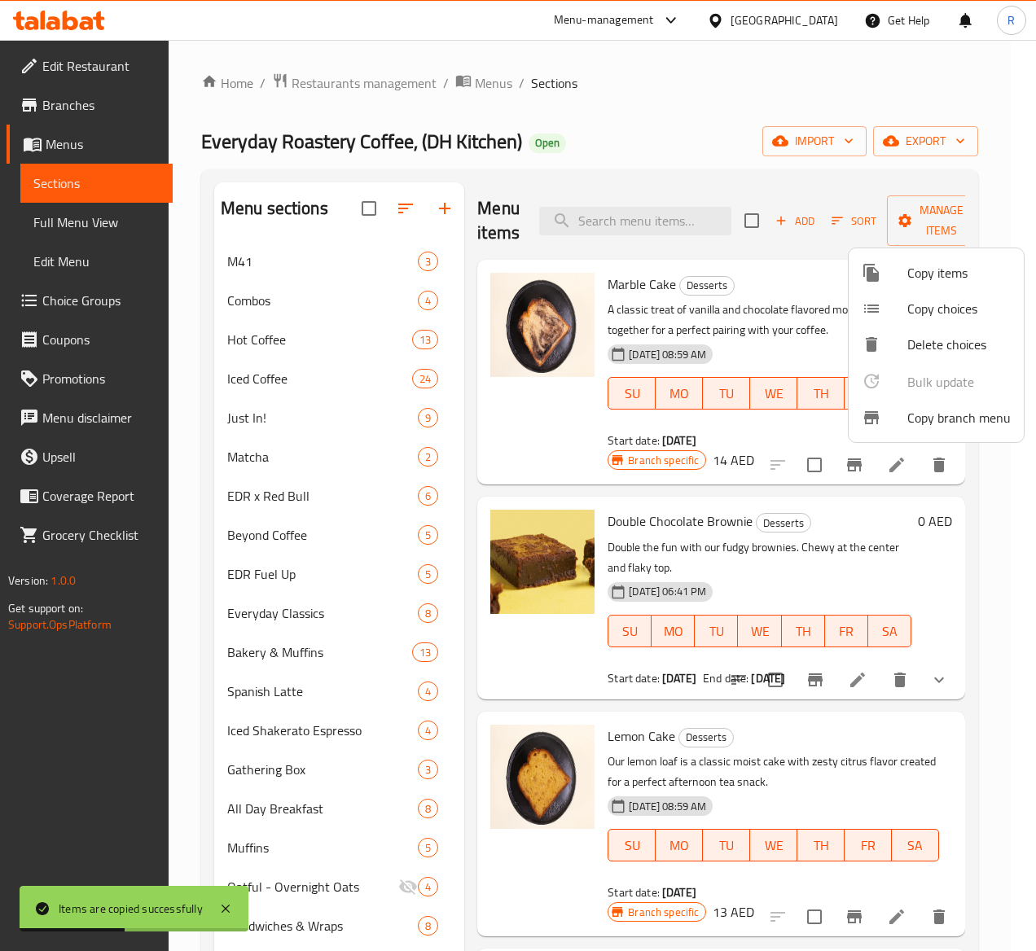
click at [835, 222] on div at bounding box center [518, 475] width 1036 height 951
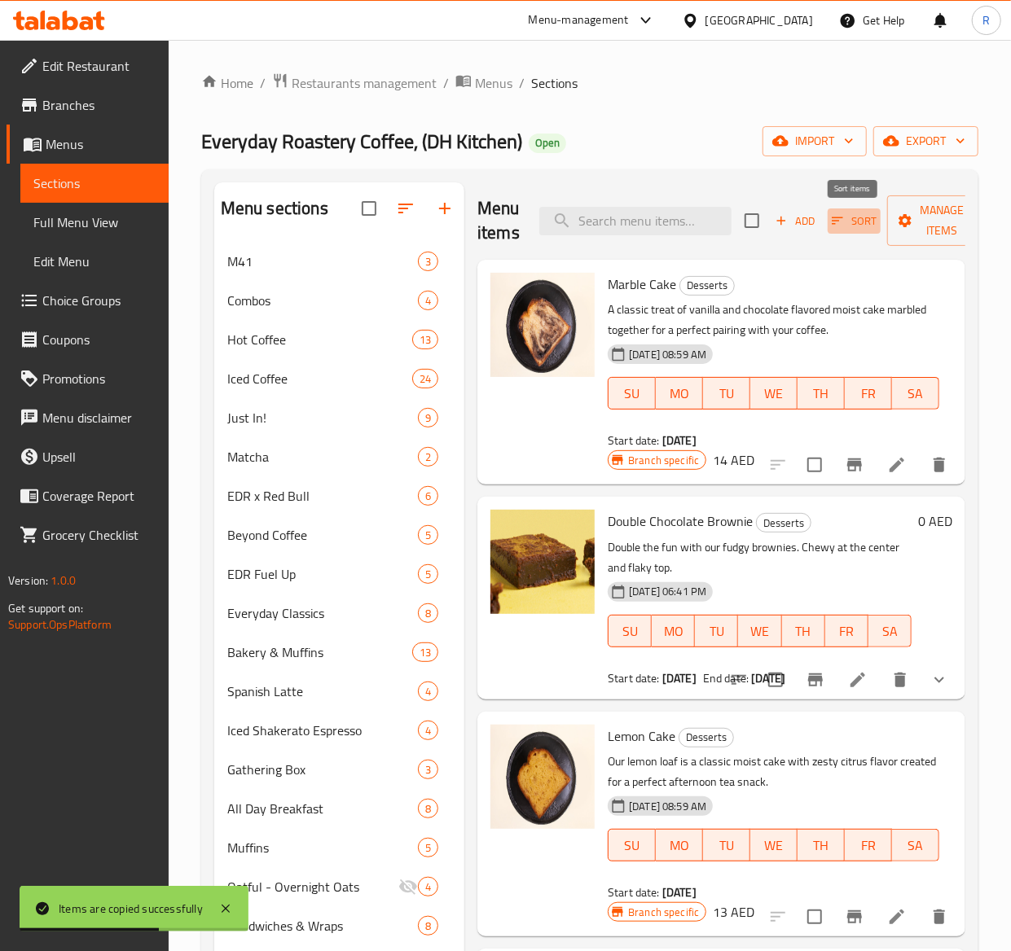
click at [858, 222] on span "Sort" at bounding box center [853, 221] width 45 height 19
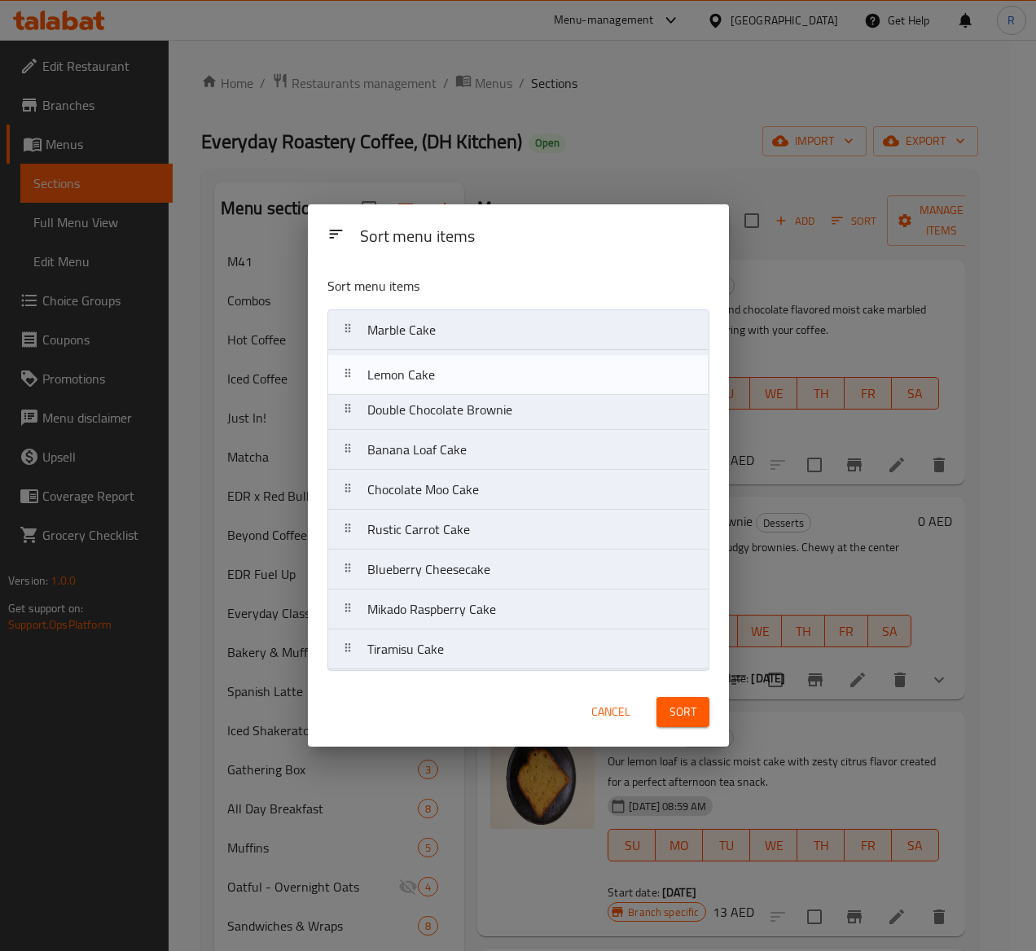
drag, startPoint x: 493, startPoint y: 412, endPoint x: 493, endPoint y: 374, distance: 38.3
click at [493, 374] on nav "Marble Cake Double Chocolate Brownie Lemon Cake Banana Loaf Cake Chocolate Moo …" at bounding box center [518, 489] width 382 height 361
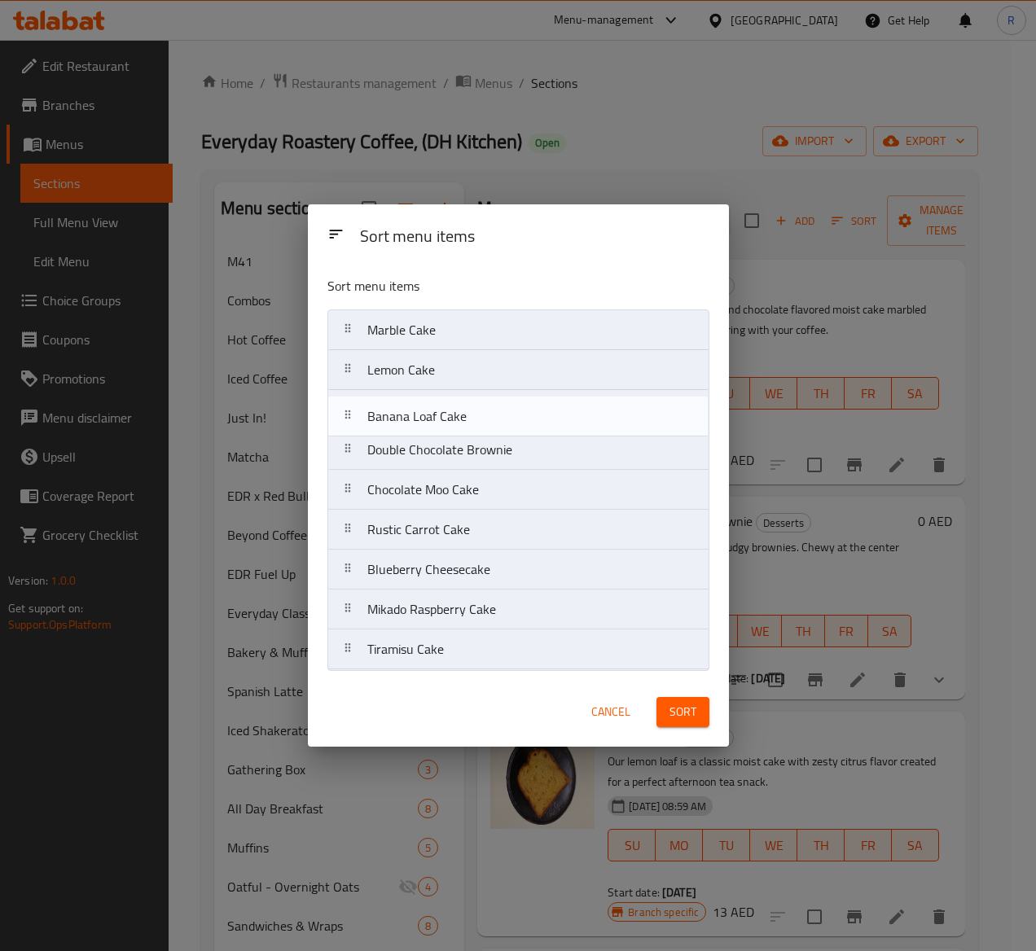
drag, startPoint x: 492, startPoint y: 450, endPoint x: 492, endPoint y: 410, distance: 39.9
click at [492, 410] on nav "Marble Cake Lemon Cake Double Chocolate Brownie Banana Loaf Cake Chocolate Moo …" at bounding box center [518, 489] width 382 height 361
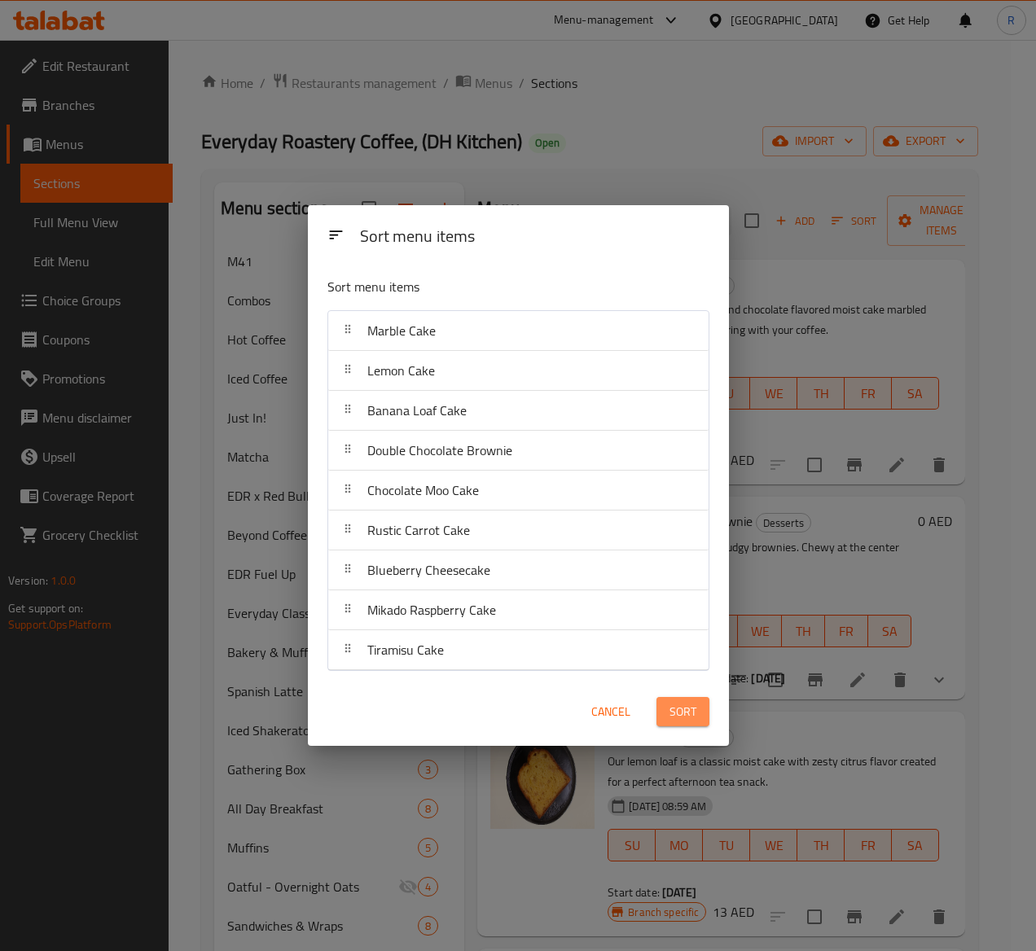
click at [678, 710] on span "Sort" at bounding box center [682, 712] width 27 height 20
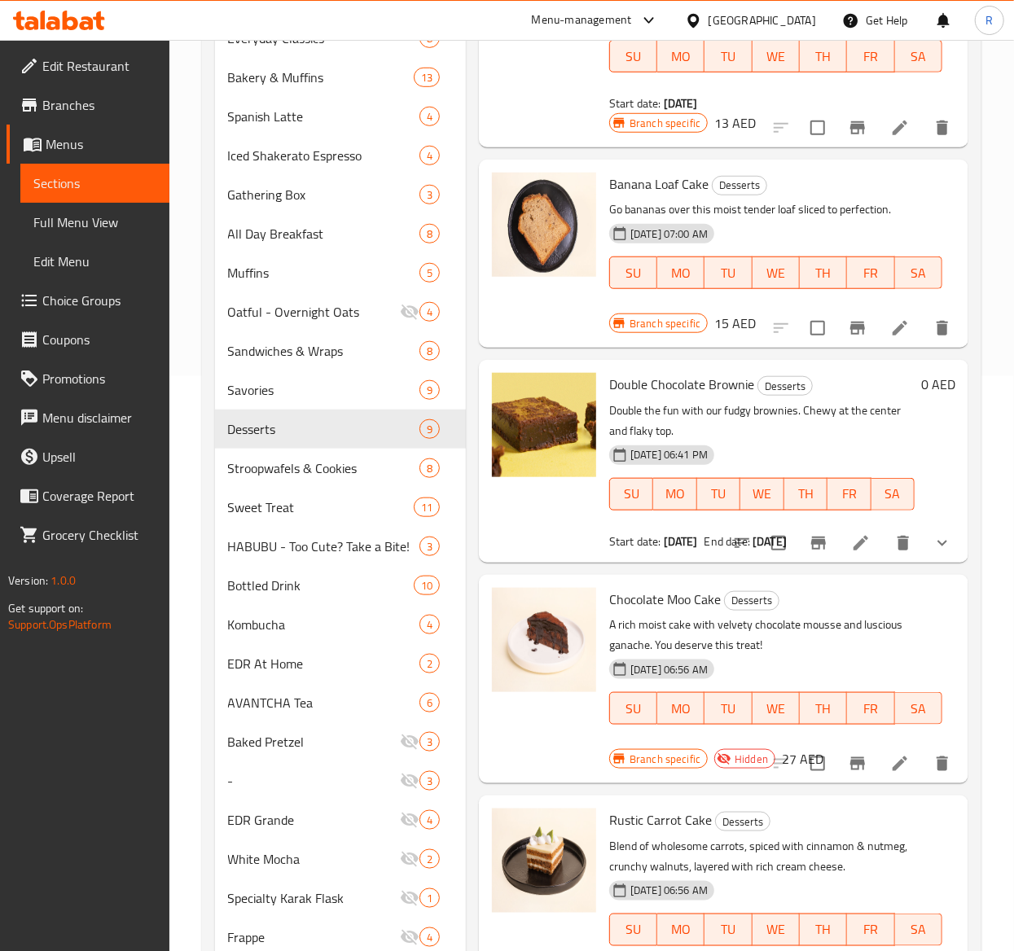
scroll to position [596, 0]
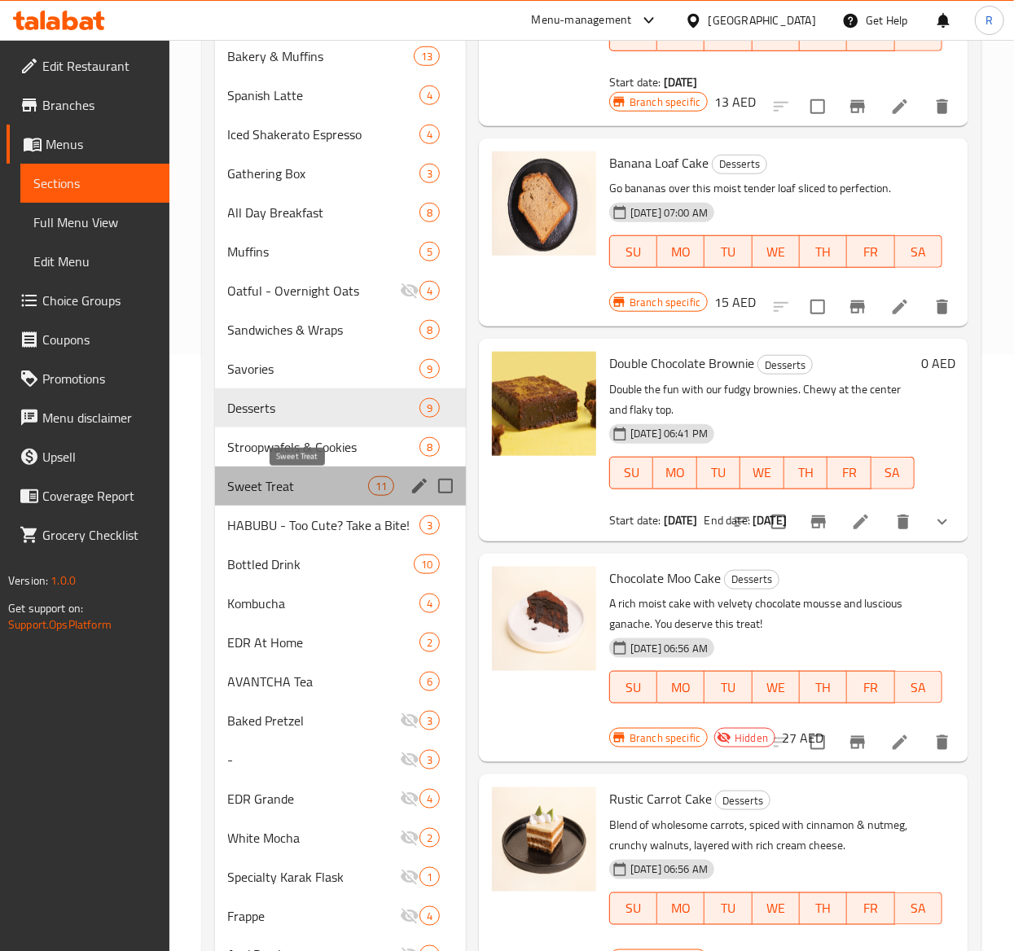
click at [326, 487] on span "Sweet Treat" at bounding box center [298, 486] width 140 height 20
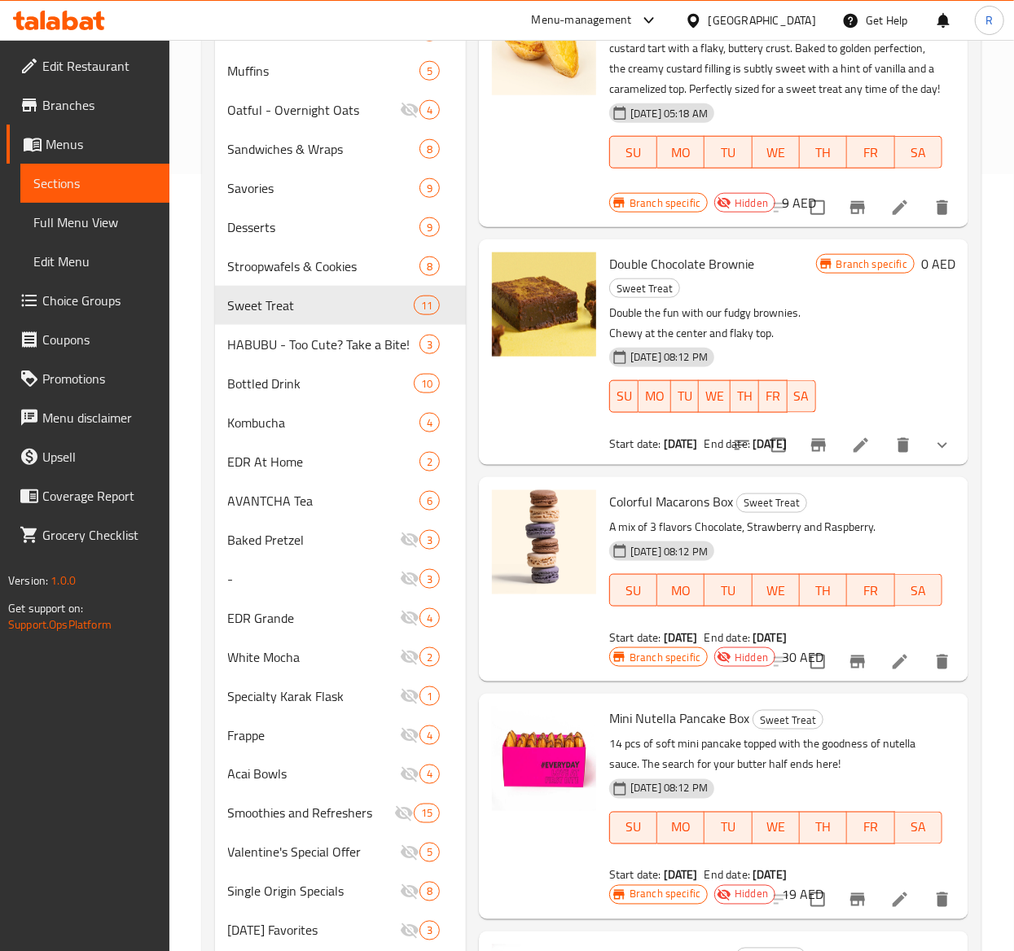
scroll to position [786, 0]
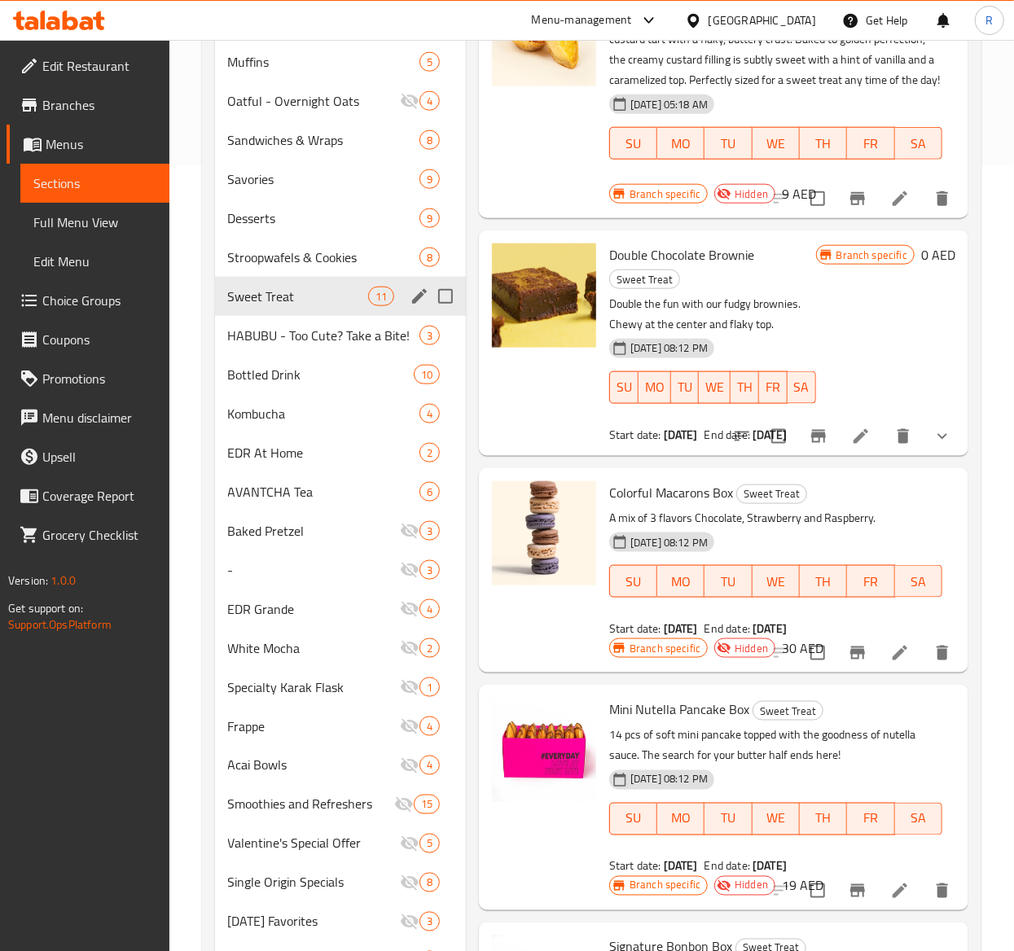
click at [421, 298] on icon "edit" at bounding box center [419, 296] width 15 height 15
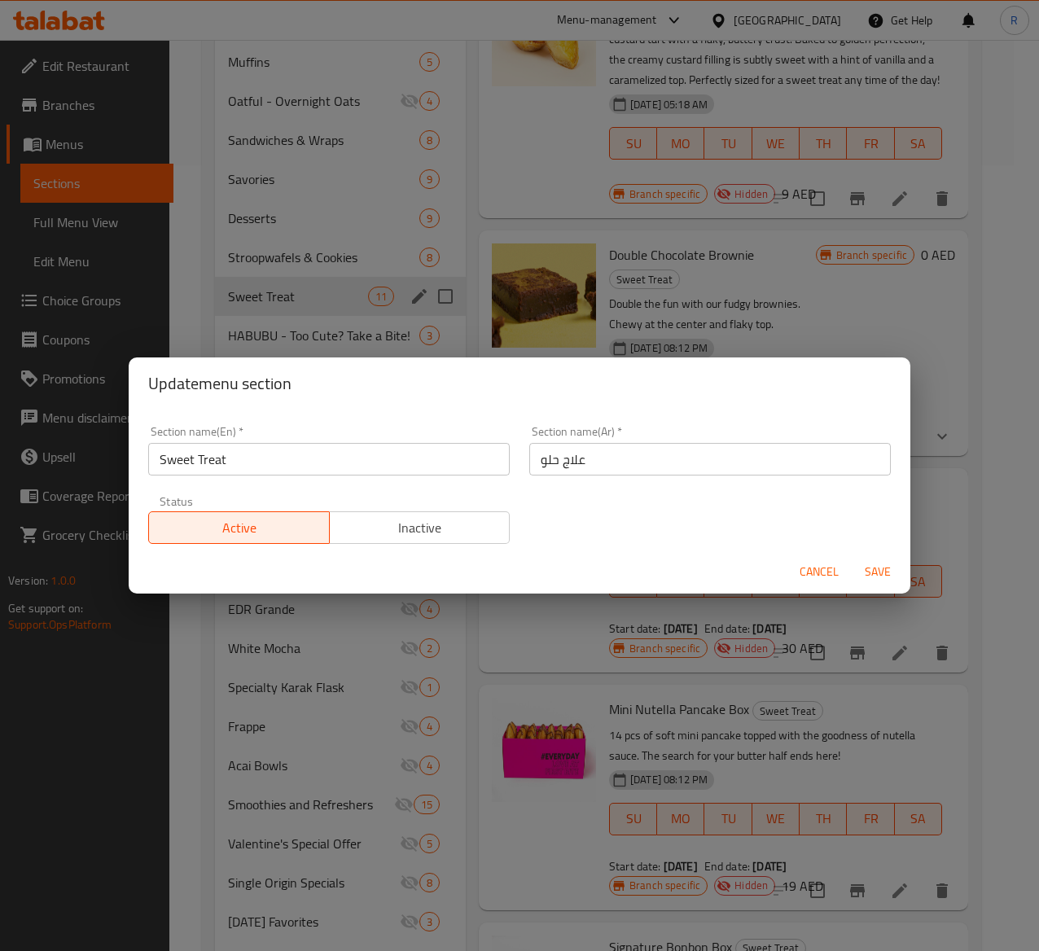
click at [453, 526] on span "Inactive" at bounding box center [420, 528] width 168 height 24
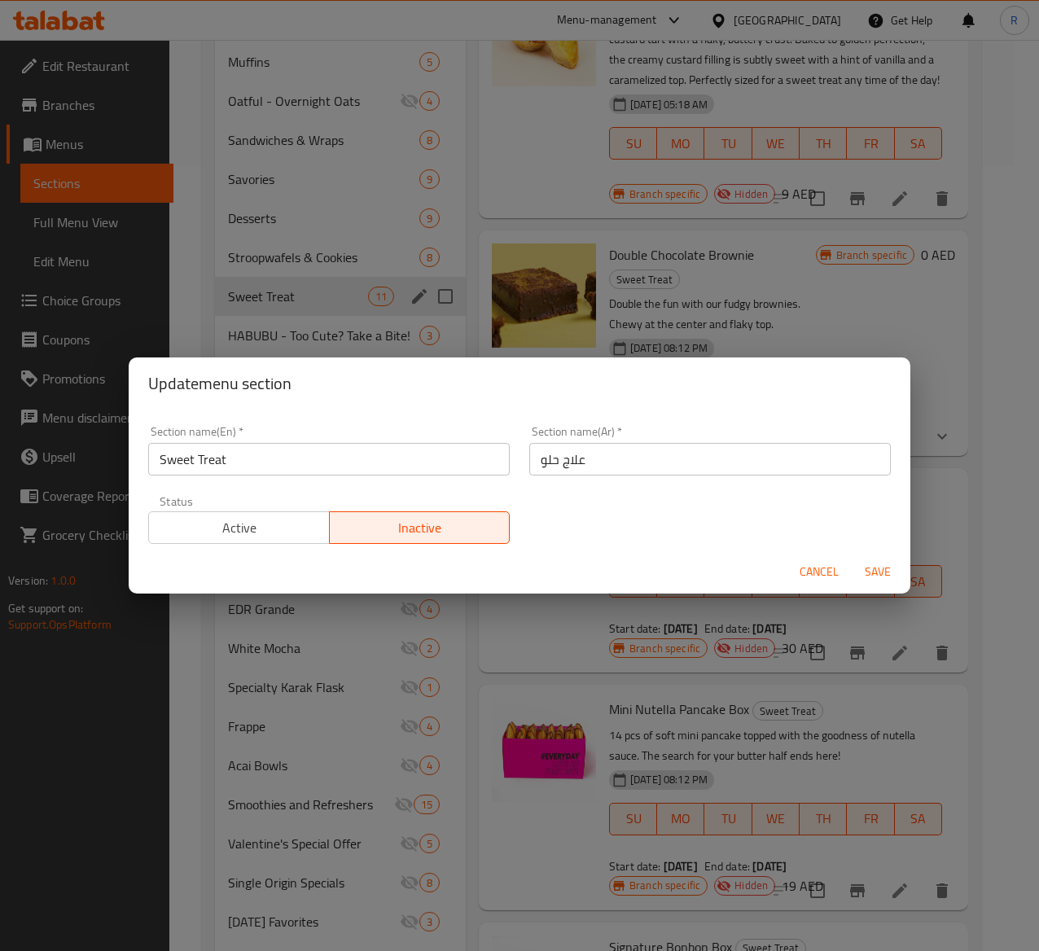
click at [877, 572] on span "Save" at bounding box center [877, 572] width 39 height 20
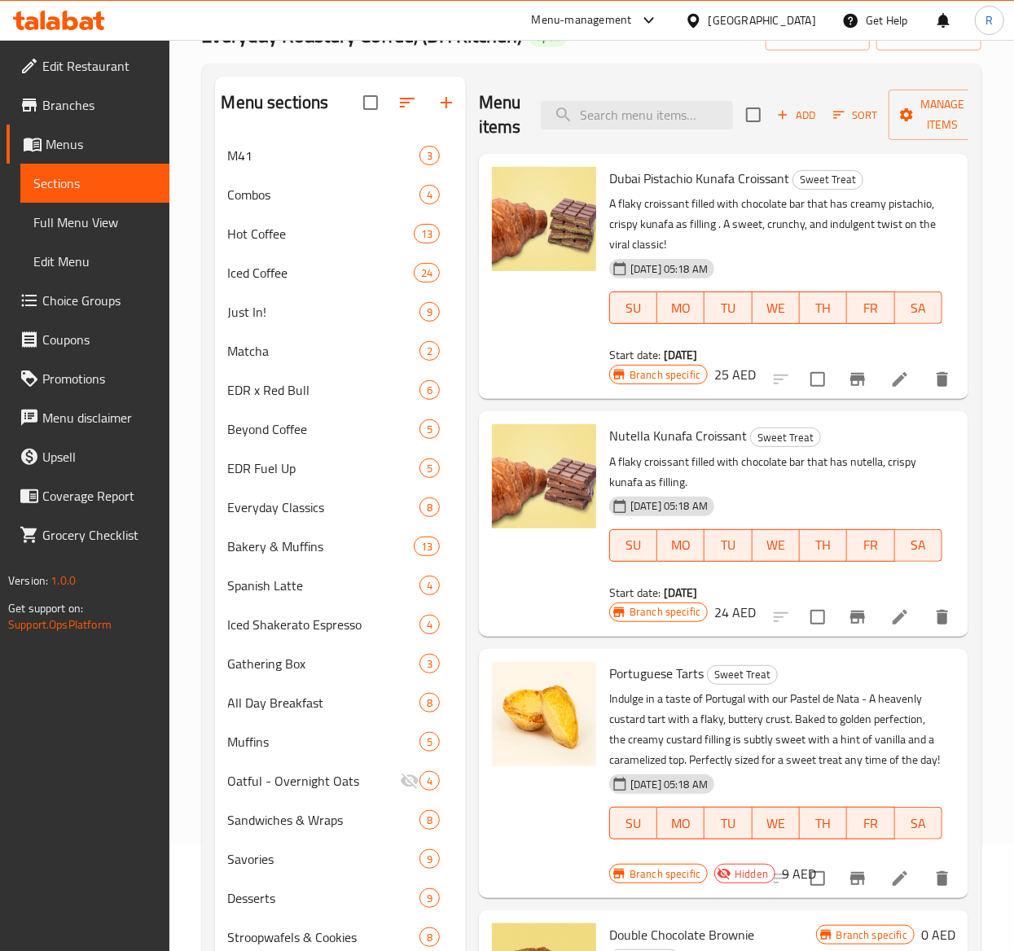
scroll to position [104, 0]
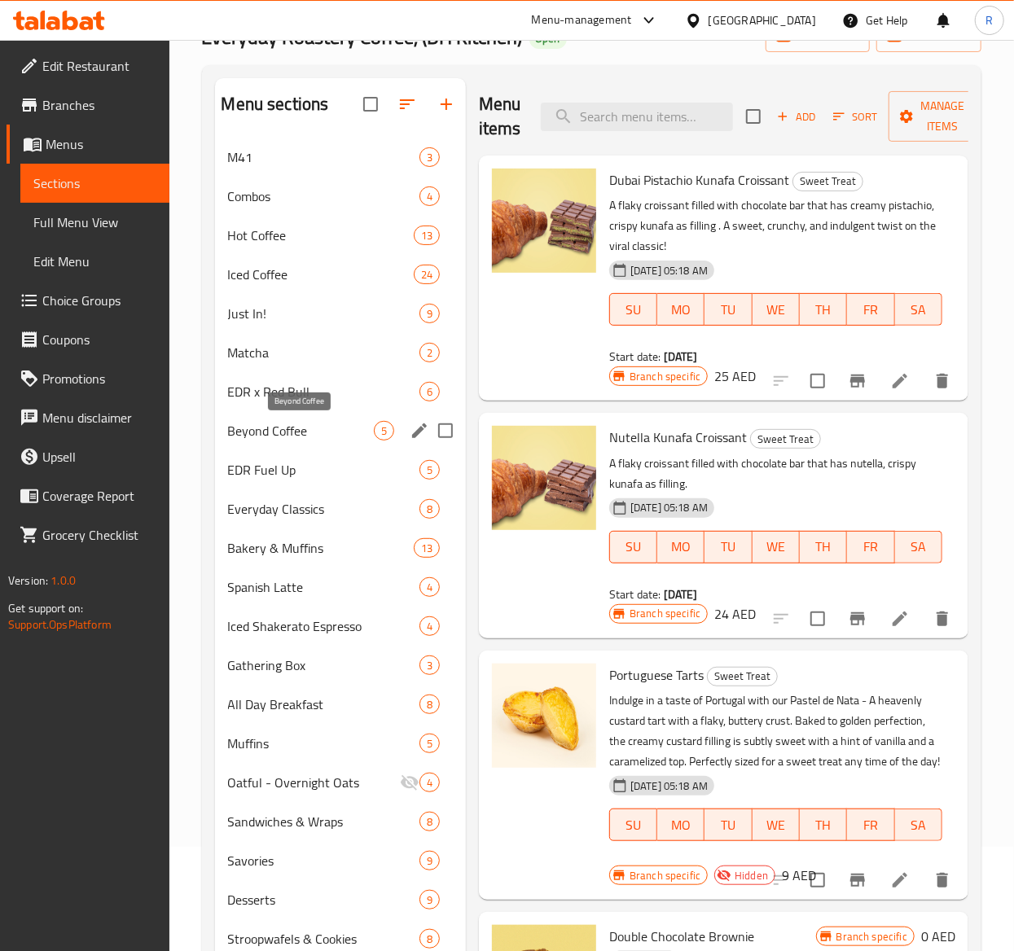
click at [321, 433] on span "Beyond Coffee" at bounding box center [301, 431] width 146 height 20
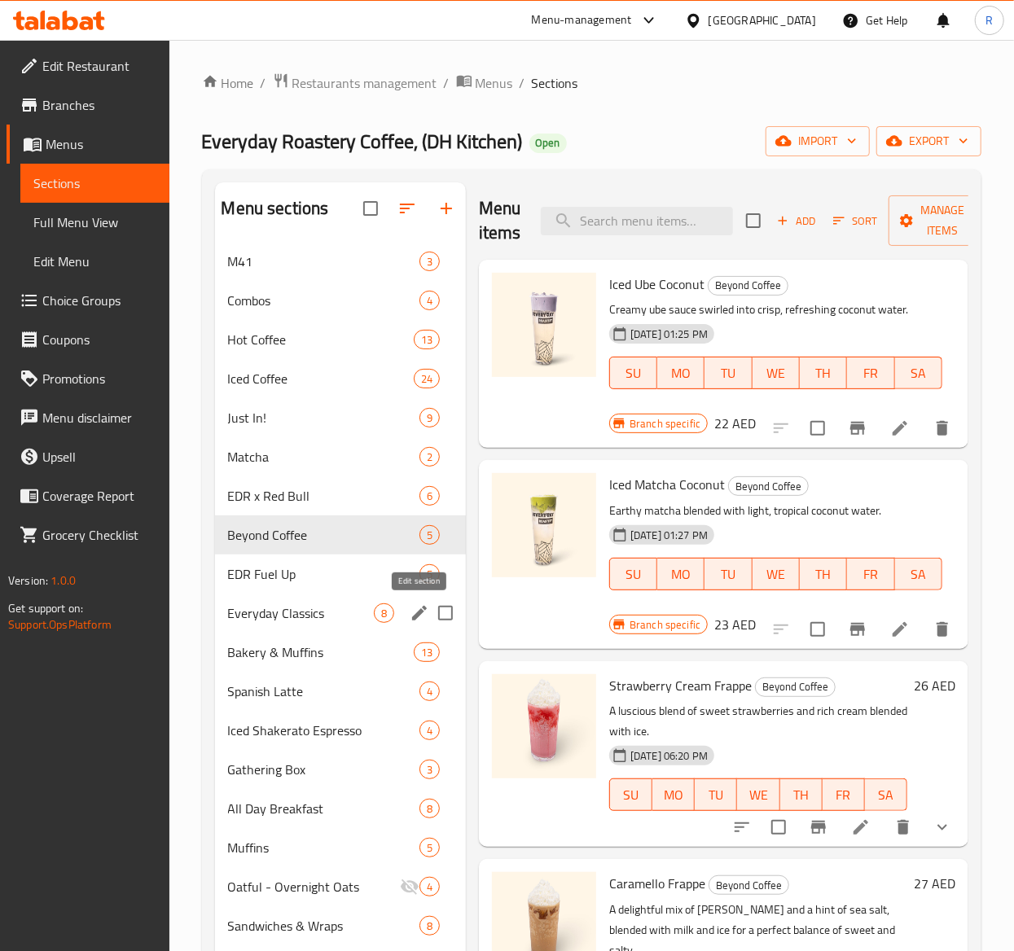
click at [418, 622] on icon "edit" at bounding box center [420, 613] width 20 height 20
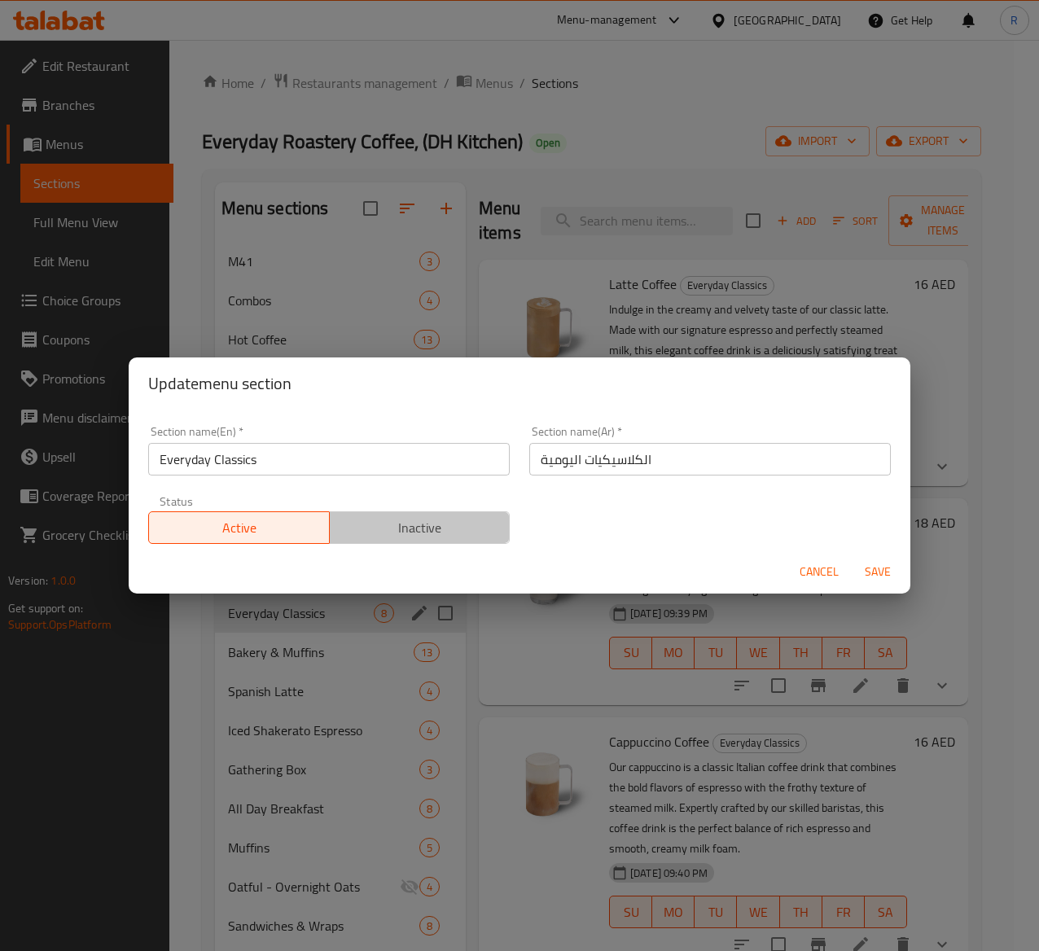
click at [441, 531] on span "Inactive" at bounding box center [420, 528] width 168 height 24
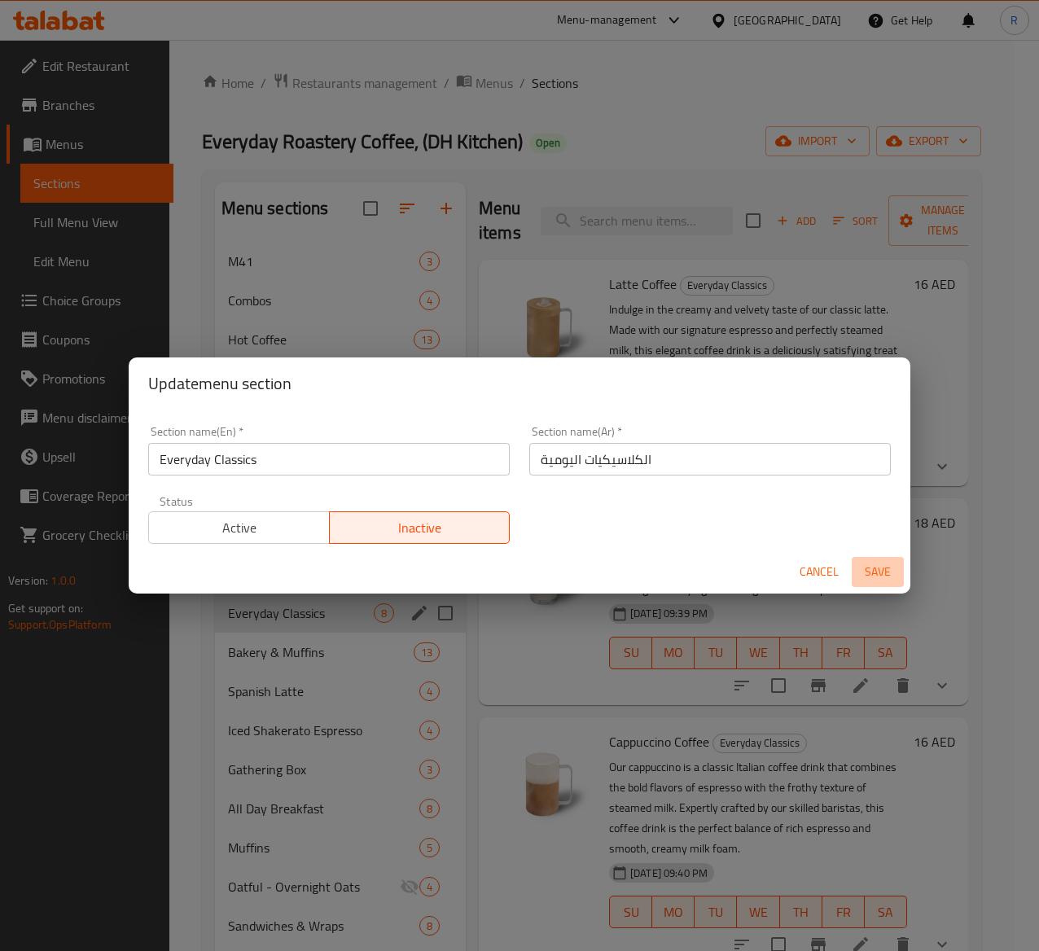
click at [865, 572] on span "Save" at bounding box center [877, 572] width 39 height 20
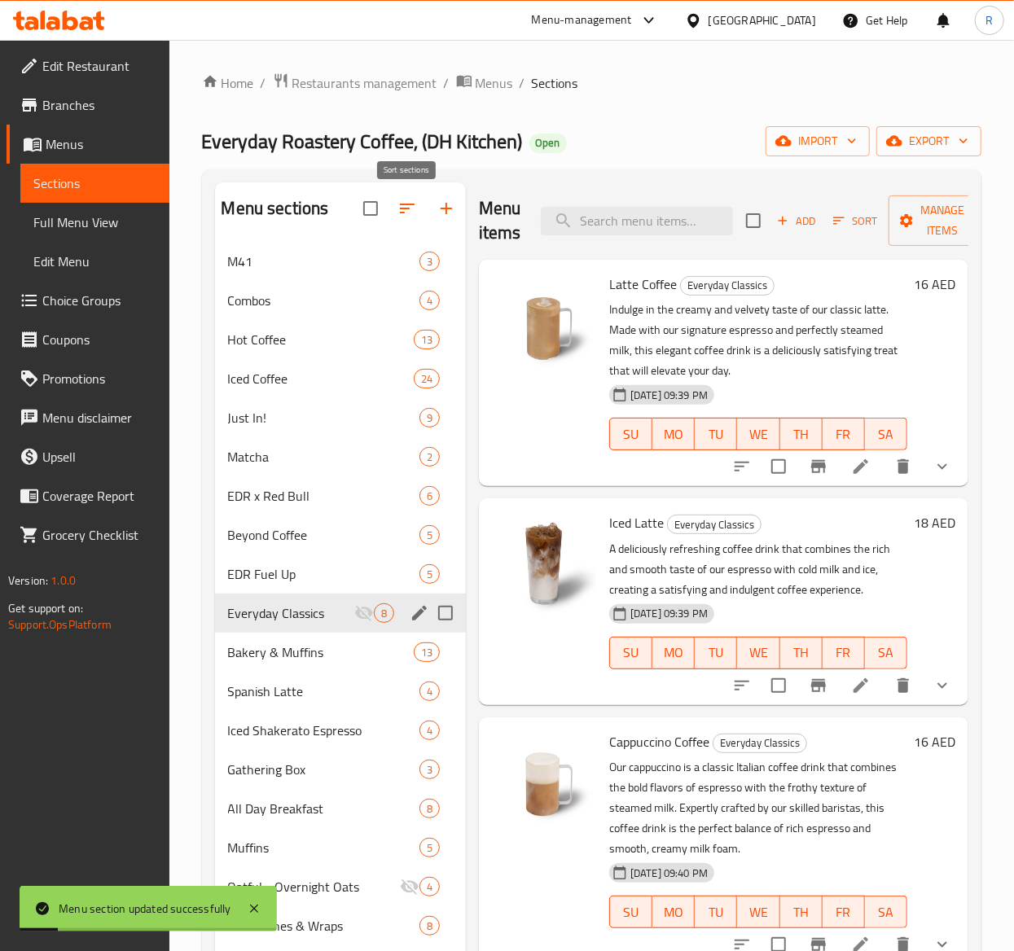
click at [410, 215] on icon "button" at bounding box center [407, 209] width 20 height 20
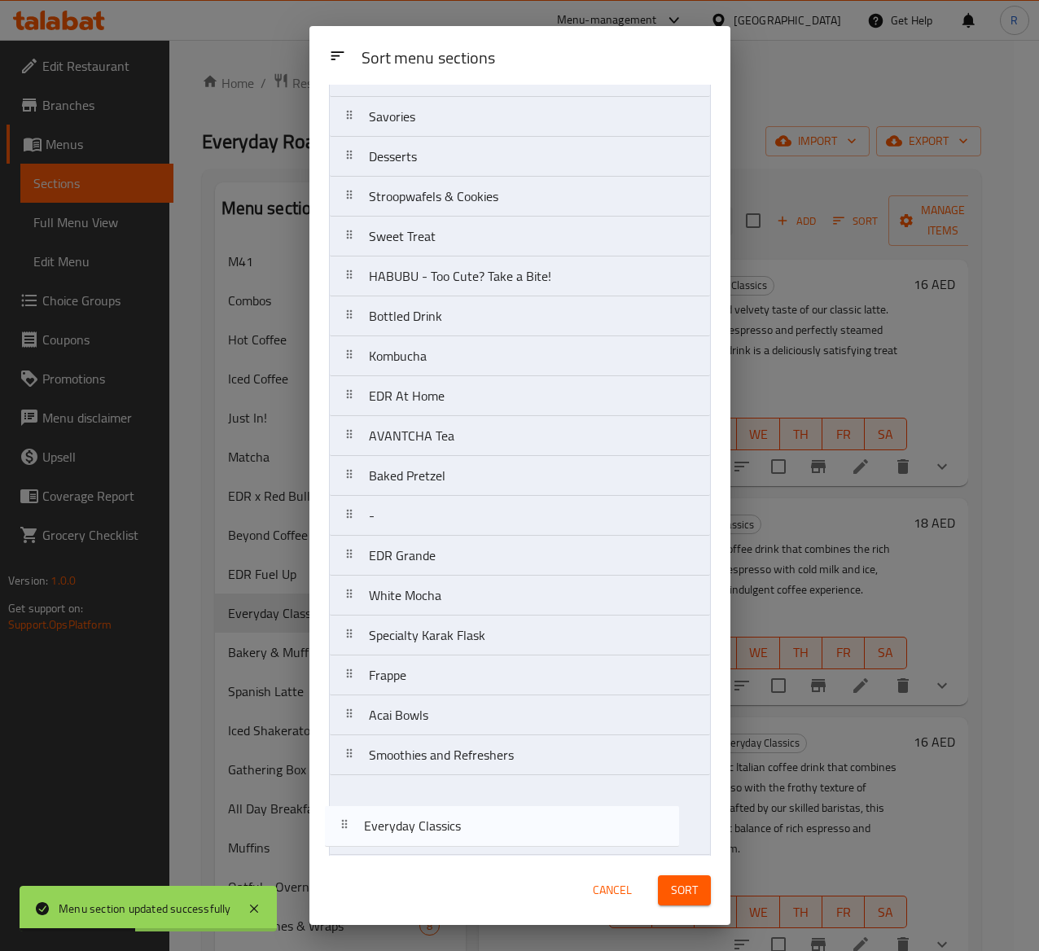
drag, startPoint x: 489, startPoint y: 523, endPoint x: 480, endPoint y: 843, distance: 320.1
click at [480, 714] on nav "M41 Combos Hot Coffee Iced Coffee Just In! Matcha EDR x Red Bull Beyond Coffee …" at bounding box center [520, 237] width 382 height 1638
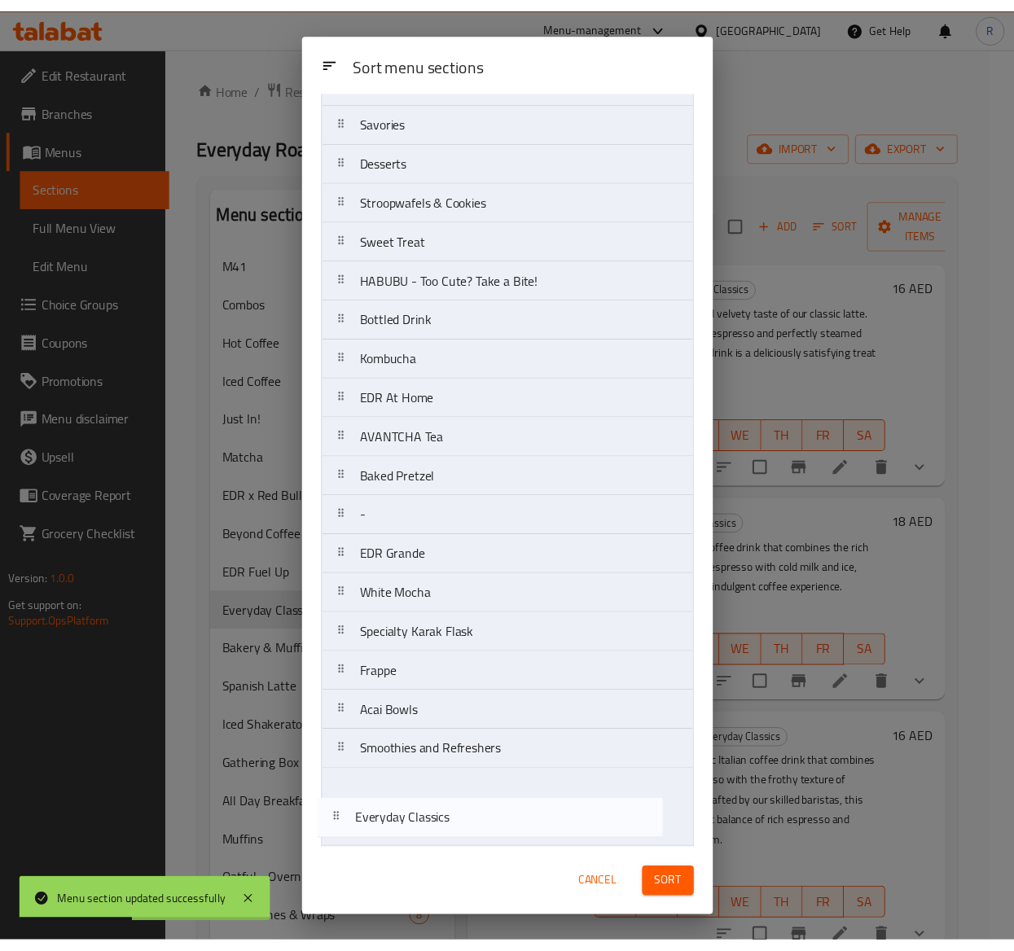
scroll to position [805, 0]
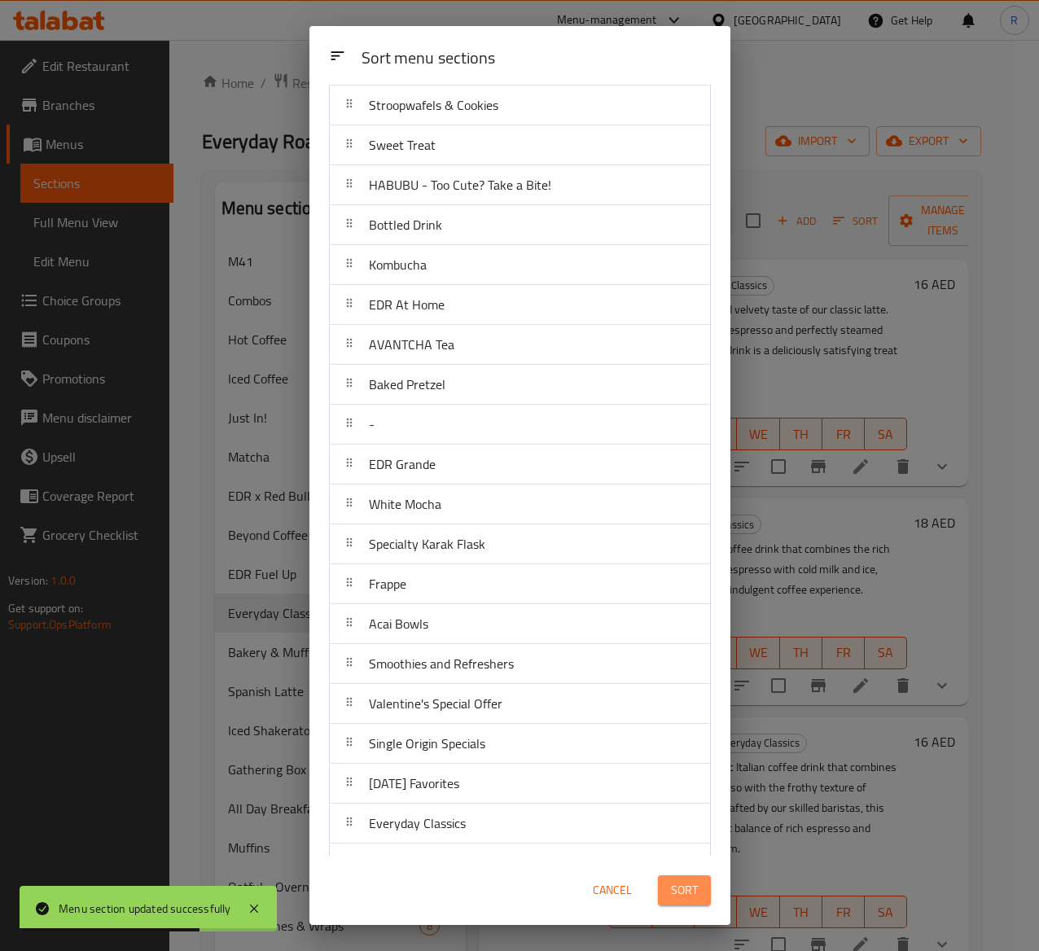
click at [685, 714] on span "Sort" at bounding box center [684, 890] width 27 height 20
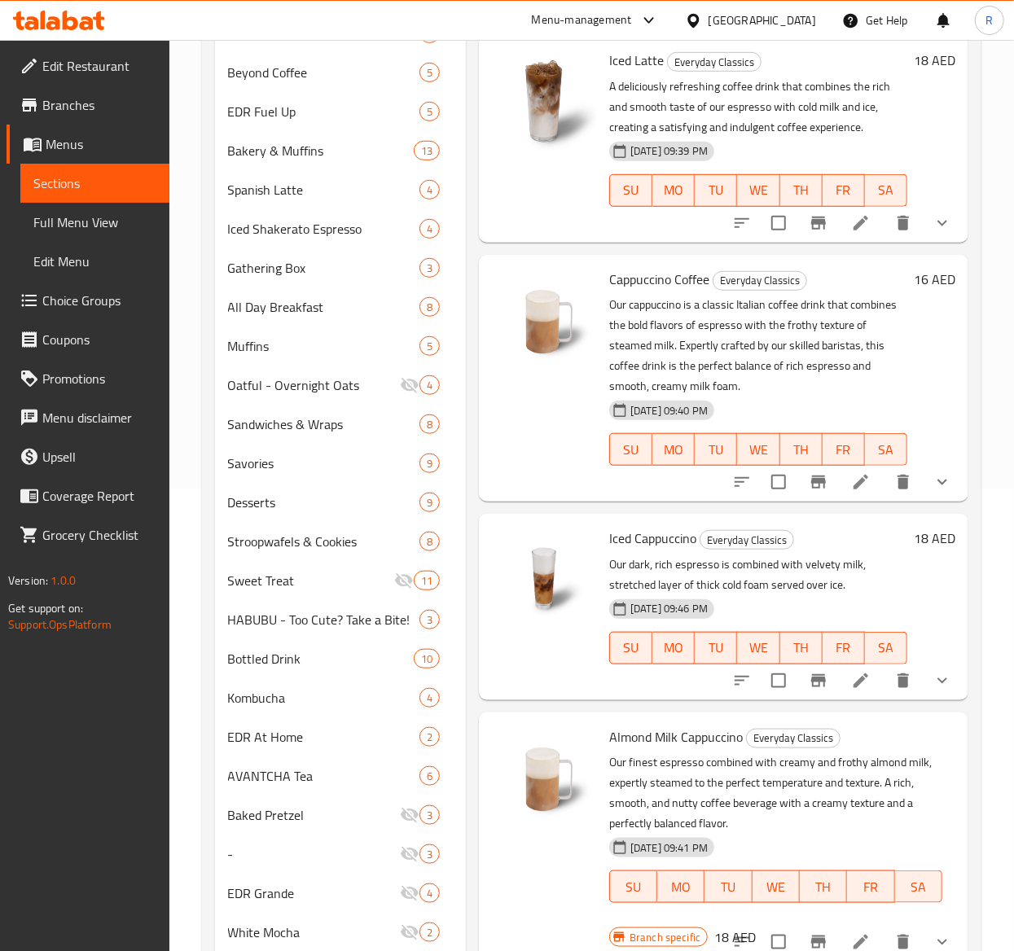
scroll to position [437, 0]
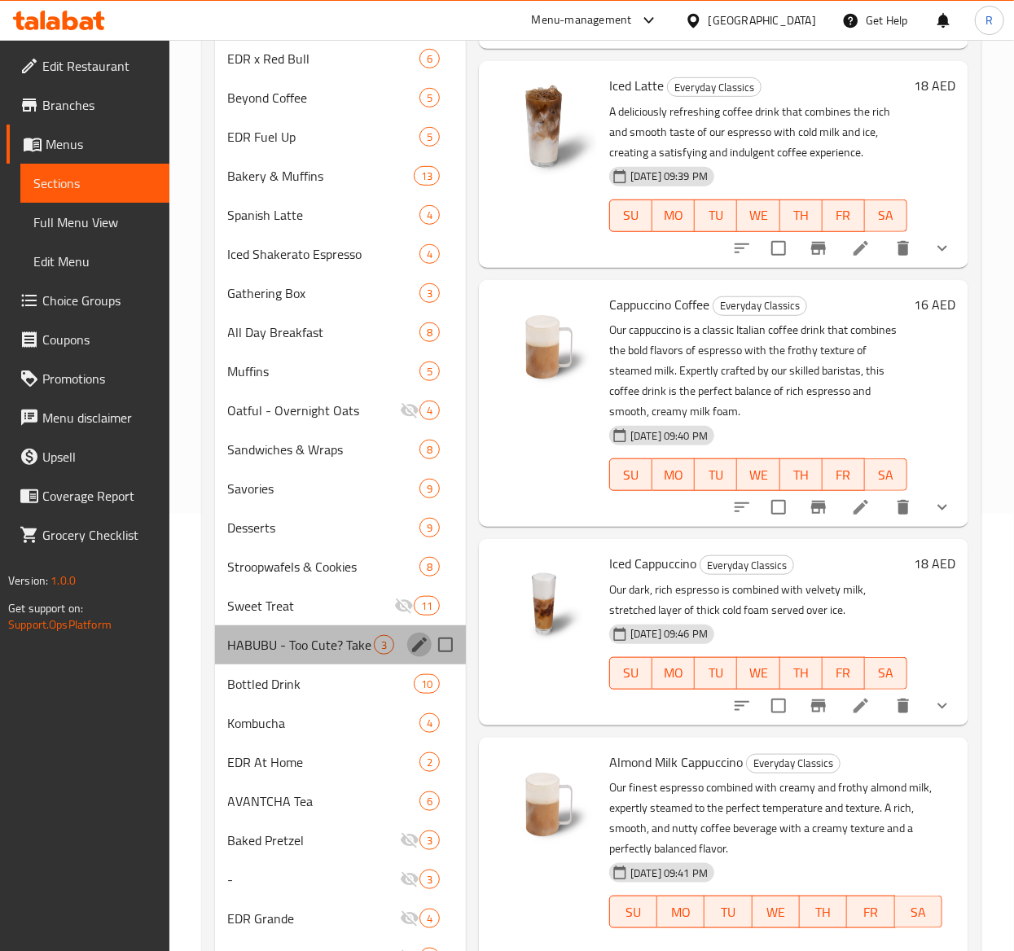
click at [425, 637] on icon "edit" at bounding box center [420, 645] width 20 height 20
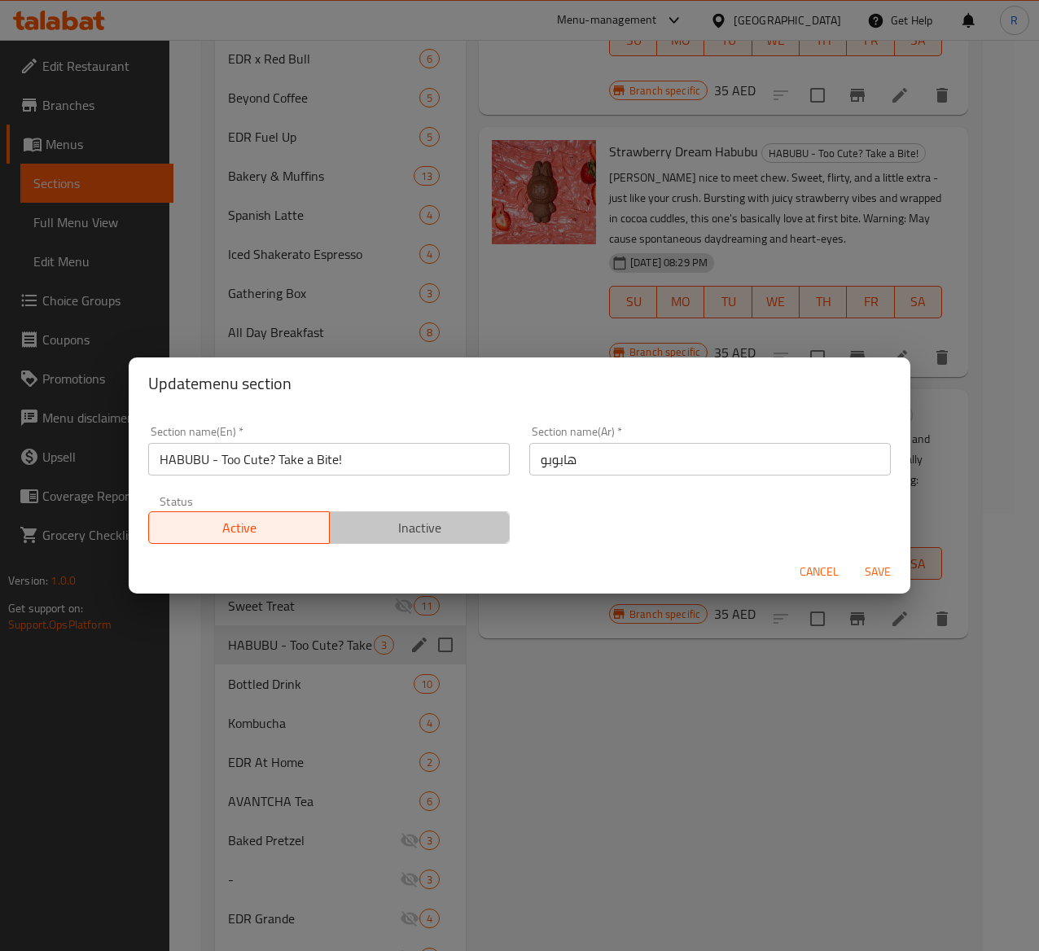
click at [428, 533] on span "Inactive" at bounding box center [420, 528] width 168 height 24
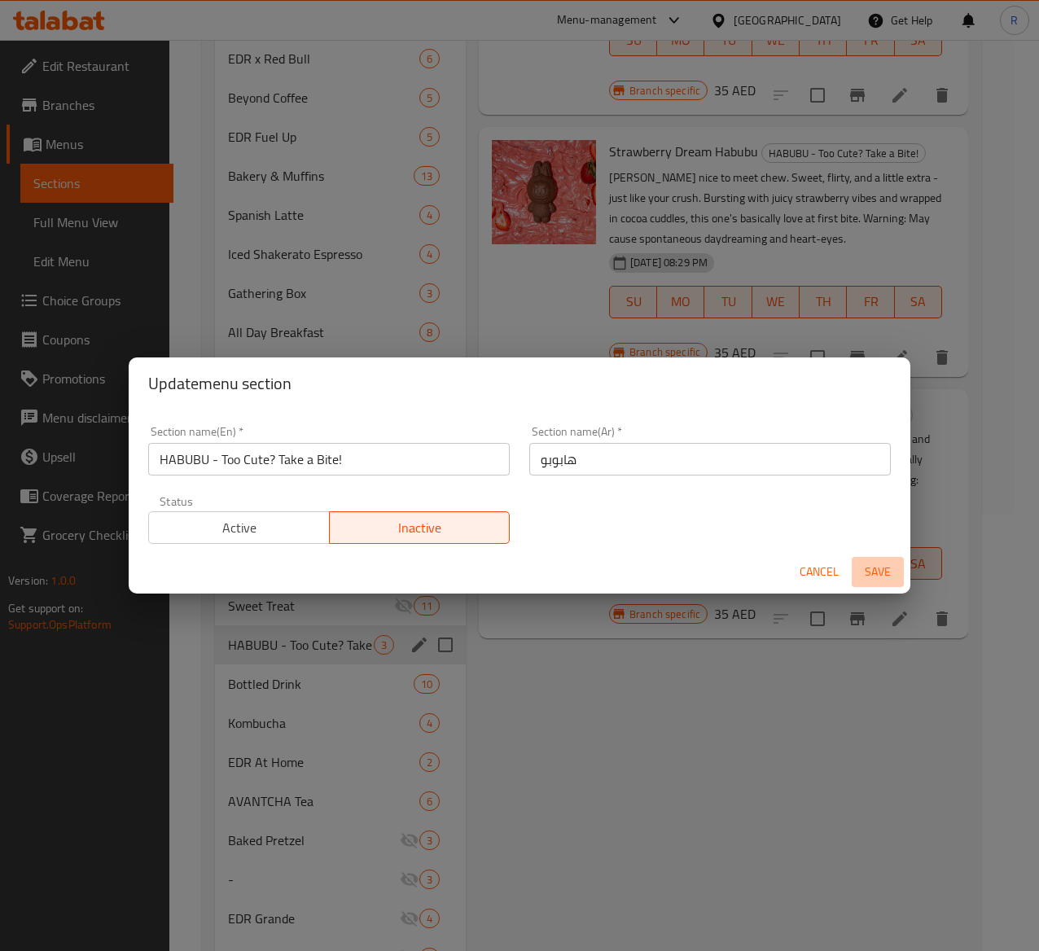
click at [877, 564] on span "Save" at bounding box center [877, 572] width 39 height 20
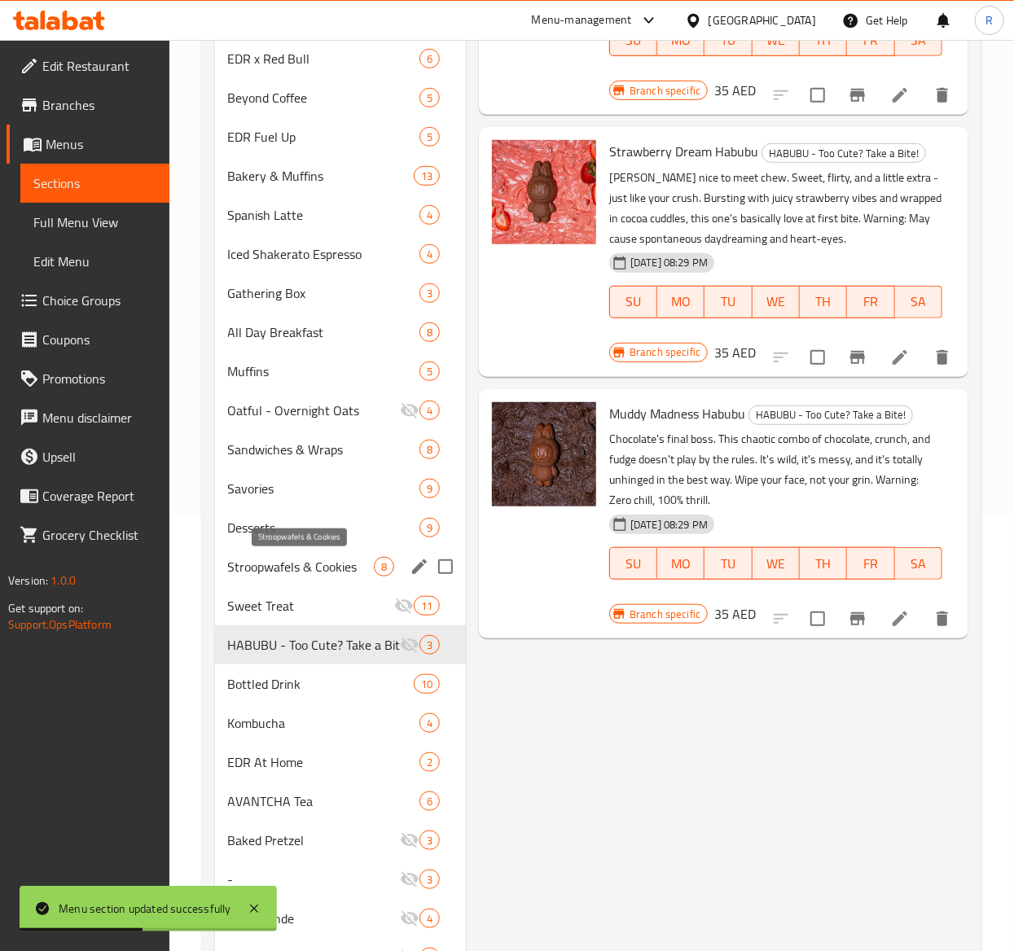
click at [334, 567] on span "Stroopwafels & Cookies" at bounding box center [301, 567] width 146 height 20
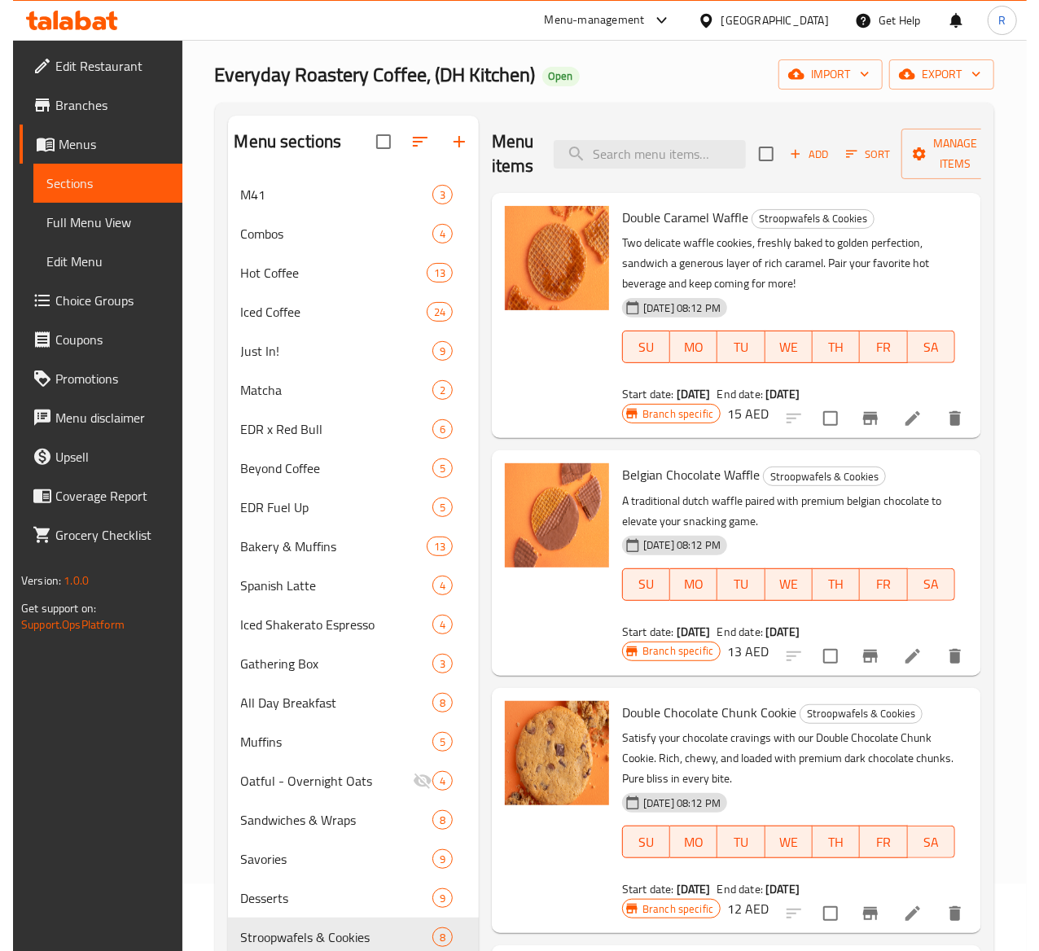
scroll to position [34, 0]
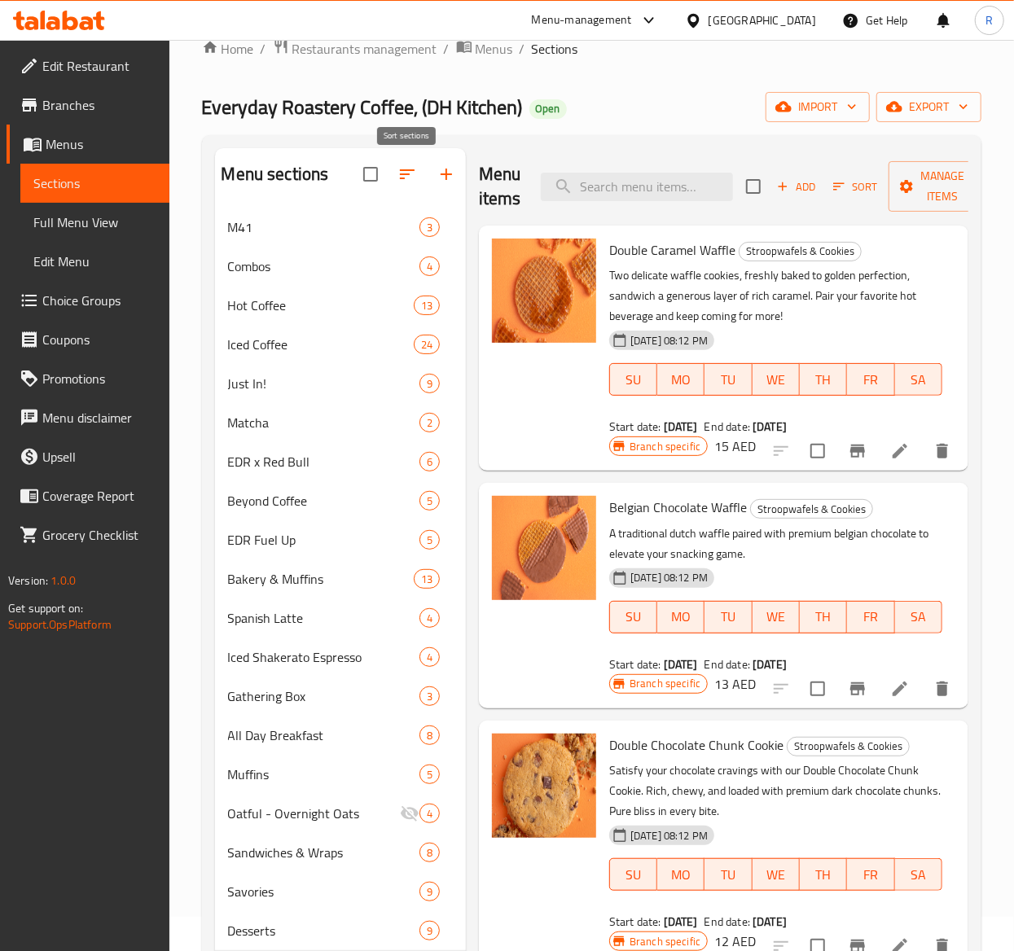
click at [409, 174] on icon "button" at bounding box center [407, 174] width 20 height 20
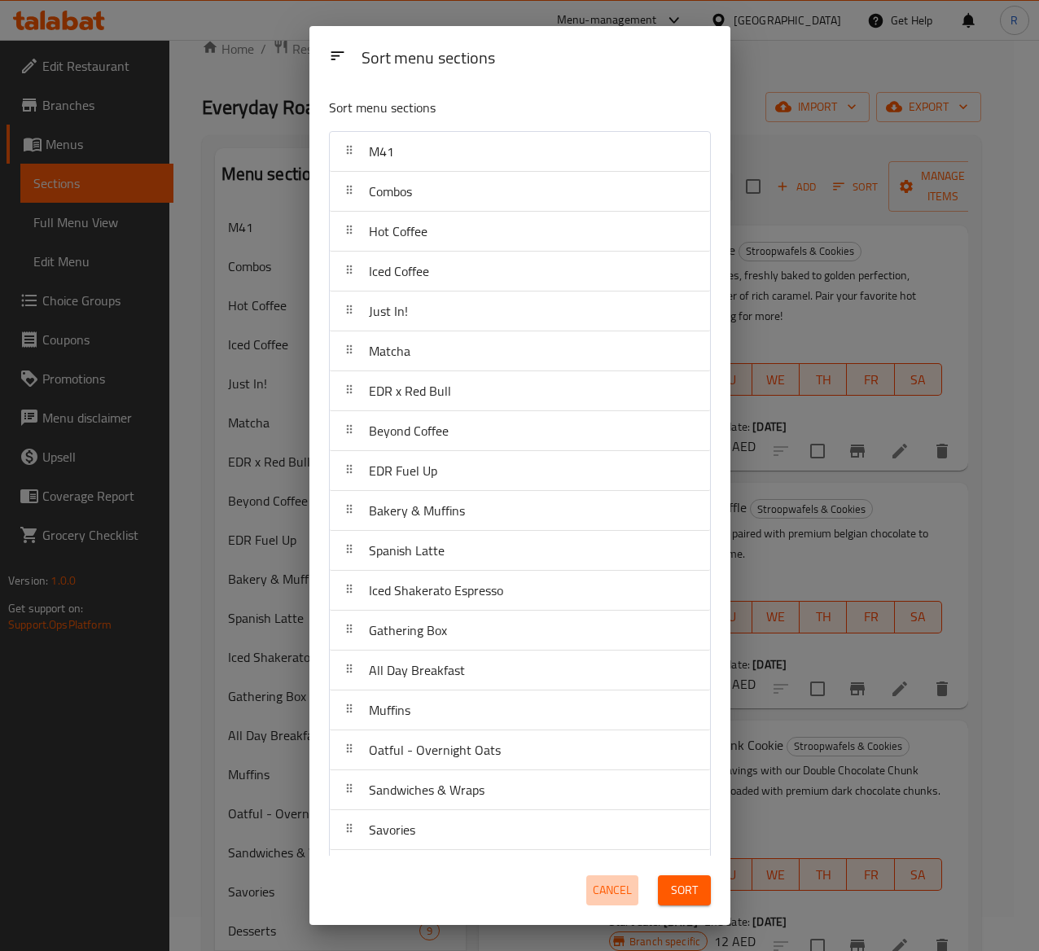
click at [603, 714] on span "Cancel" at bounding box center [612, 890] width 39 height 20
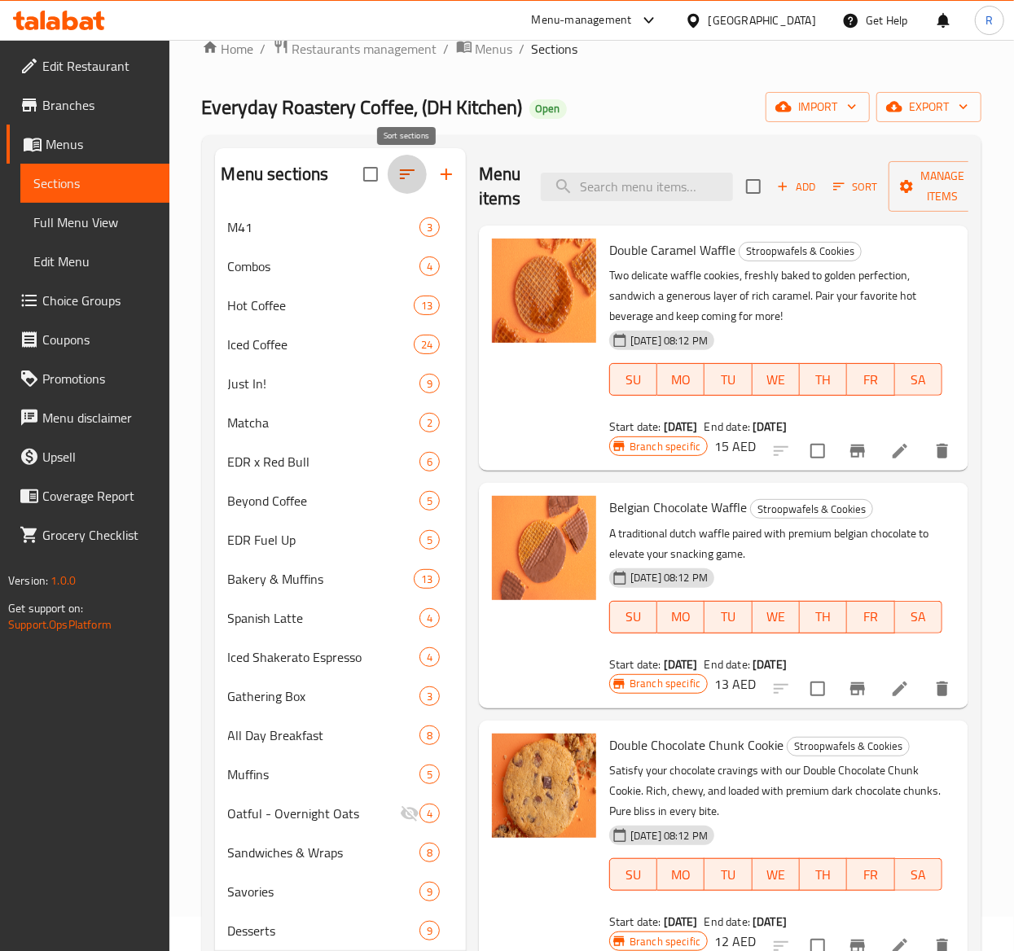
click at [408, 178] on icon "button" at bounding box center [407, 174] width 20 height 20
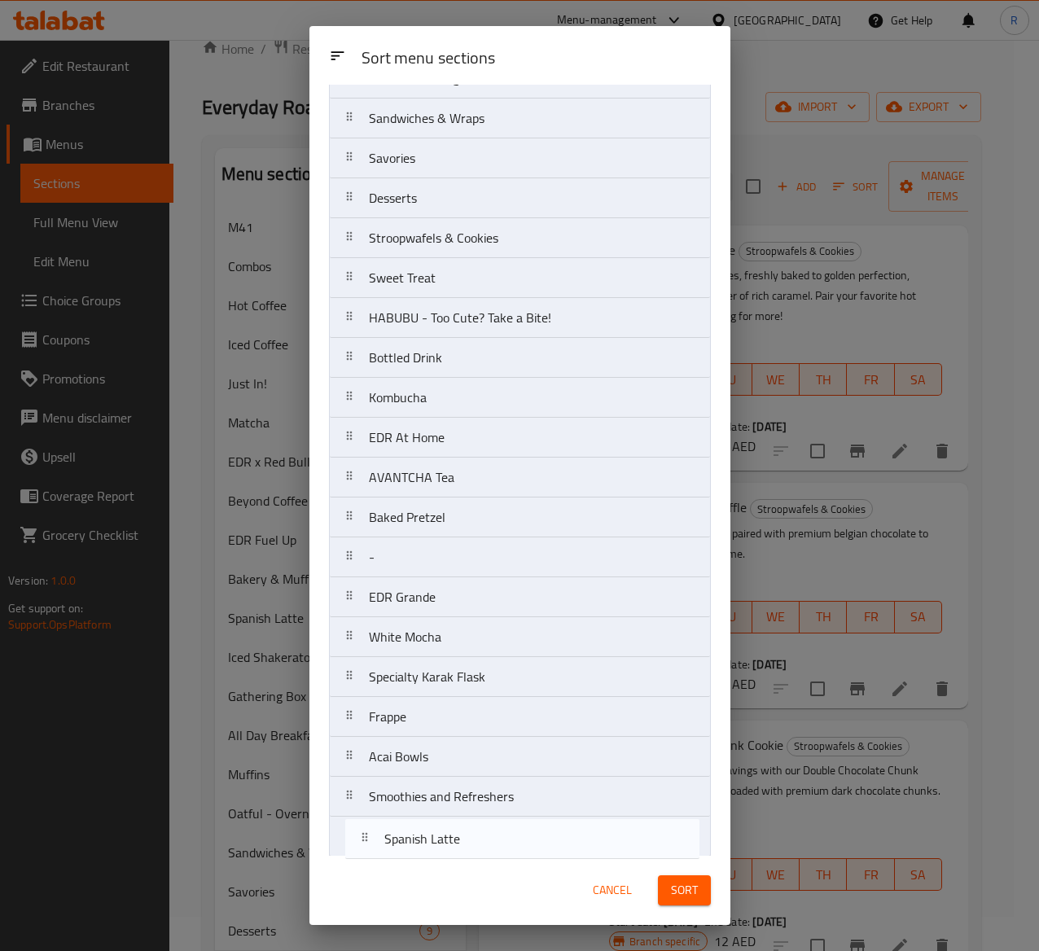
drag, startPoint x: 474, startPoint y: 563, endPoint x: 489, endPoint y: 858, distance: 296.0
click at [489, 714] on div "Sort menu sections Sort menu sections M41 Combos Hot Coffee Iced Coffee Just In…" at bounding box center [519, 475] width 421 height 899
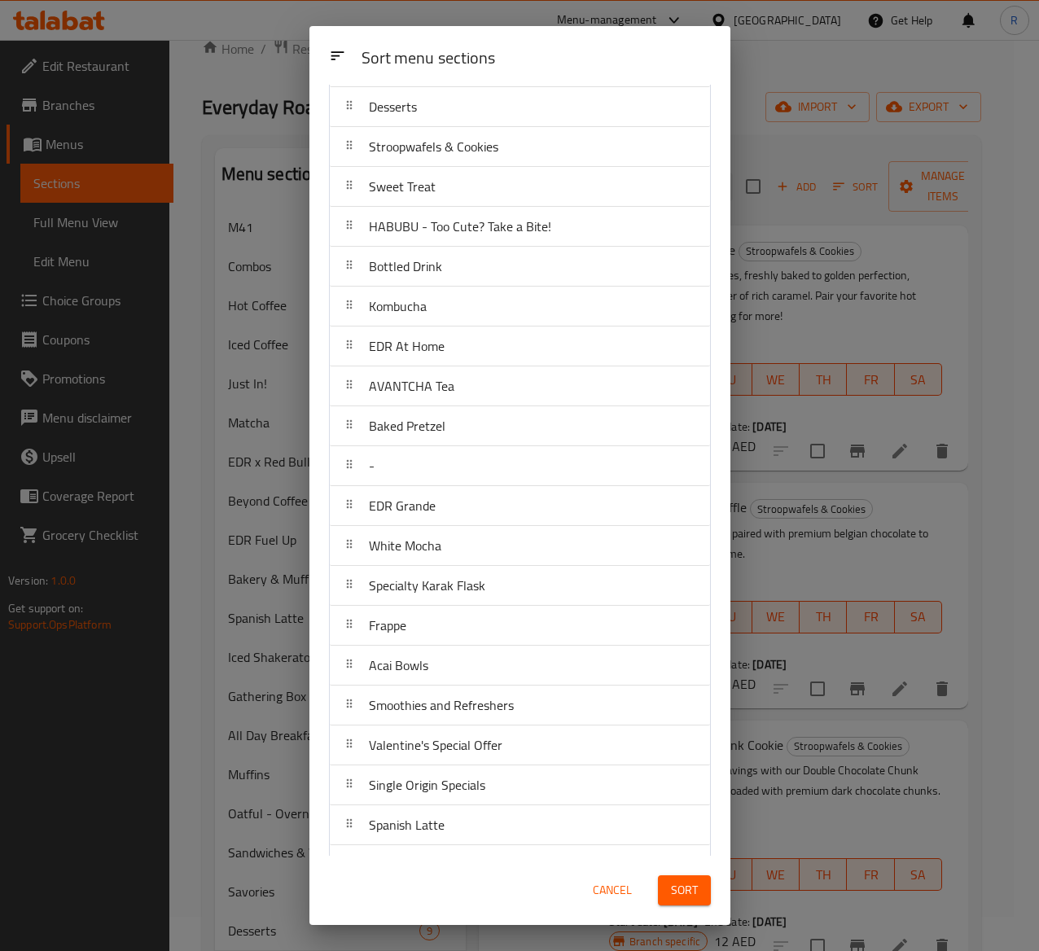
click at [489, 714] on div "Cancel Sort" at bounding box center [519, 890] width 421 height 69
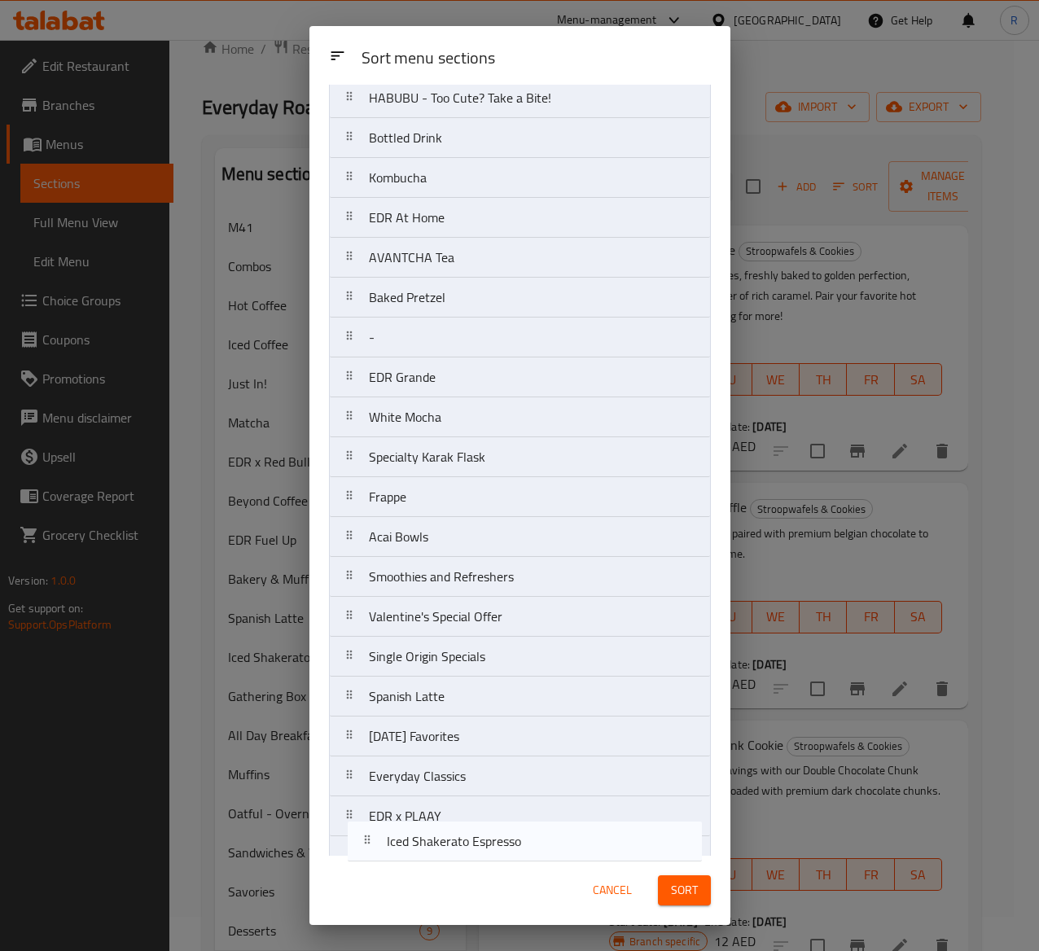
scroll to position [932, 0]
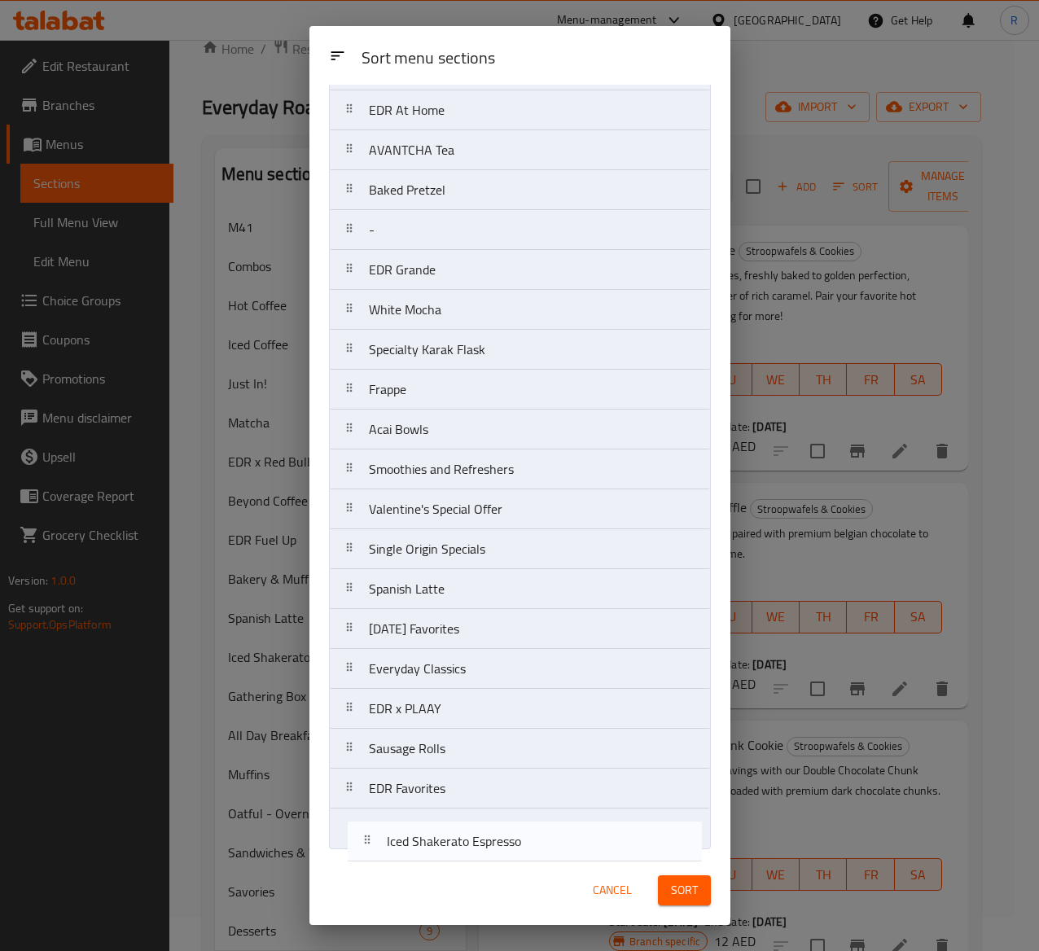
drag, startPoint x: 549, startPoint y: 556, endPoint x: 567, endPoint y: 863, distance: 307.5
click at [567, 714] on div "Sort menu sections Sort menu sections M41 Combos Hot Coffee Iced Coffee Just In…" at bounding box center [519, 475] width 421 height 899
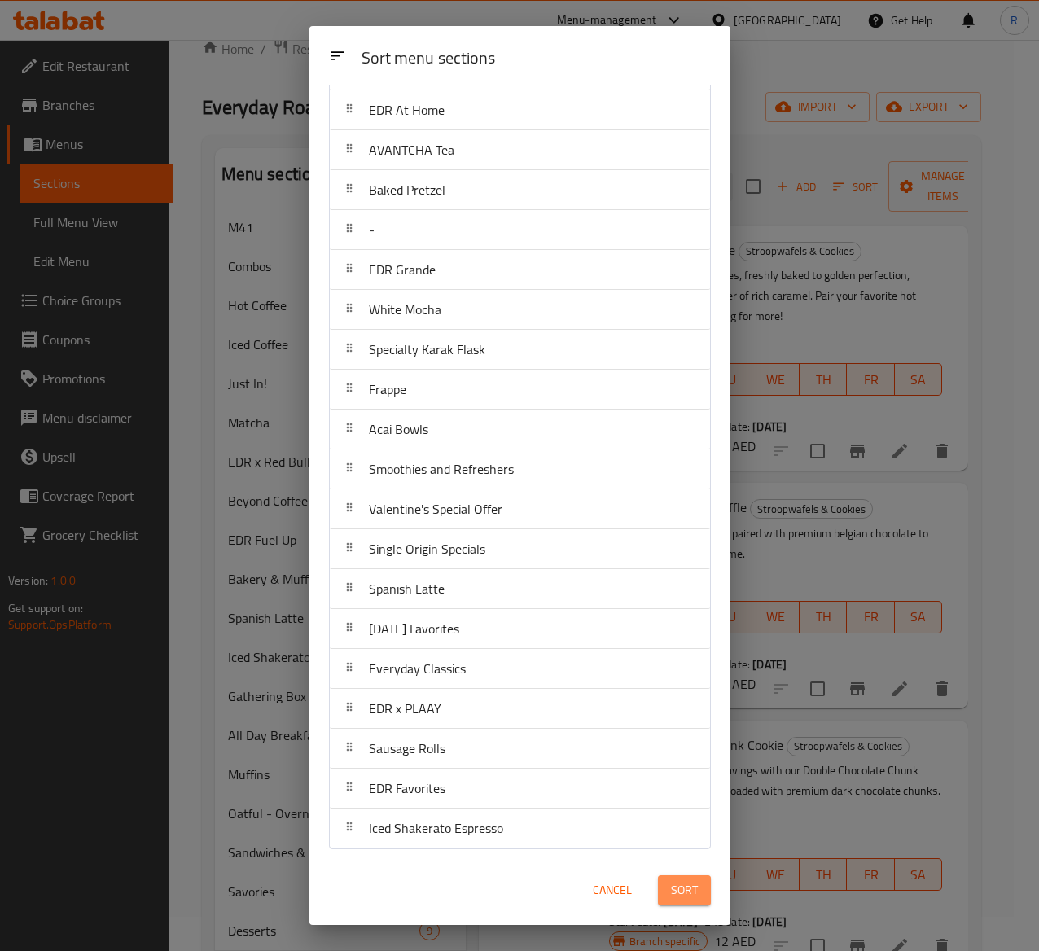
click at [700, 714] on button "Sort" at bounding box center [684, 890] width 53 height 30
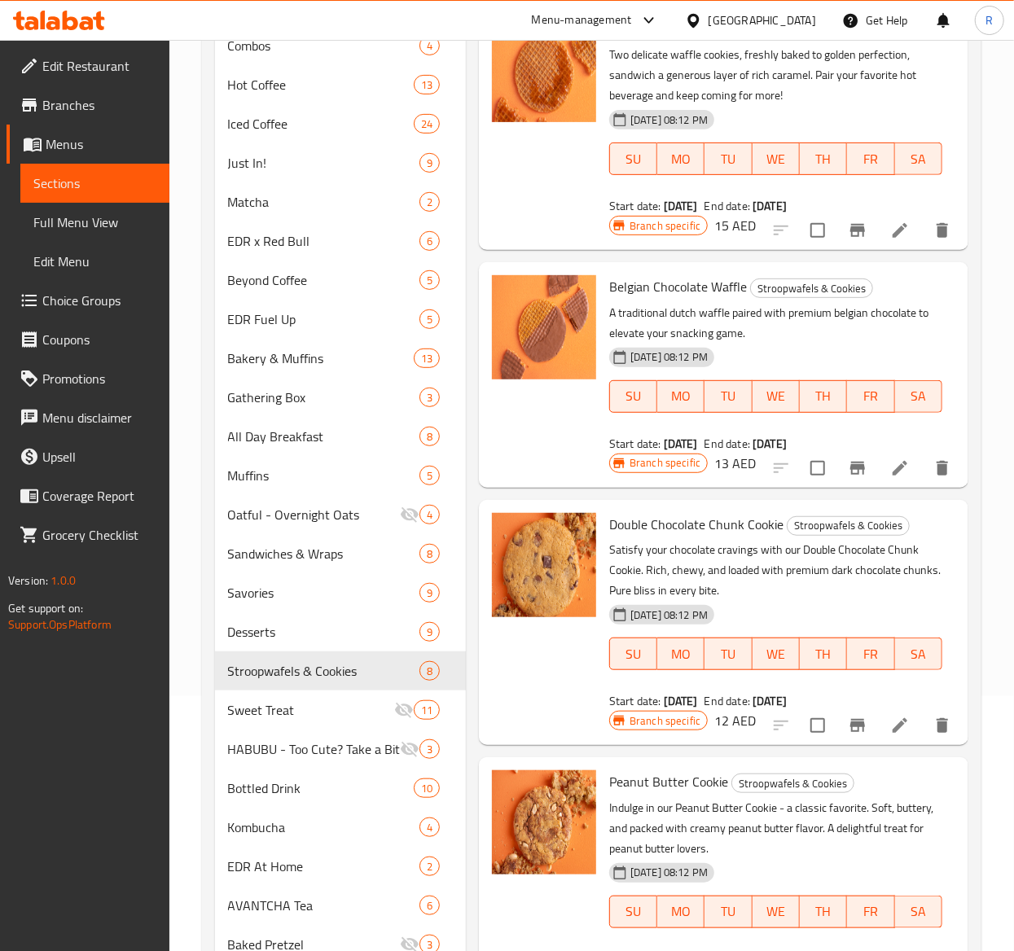
scroll to position [230, 0]
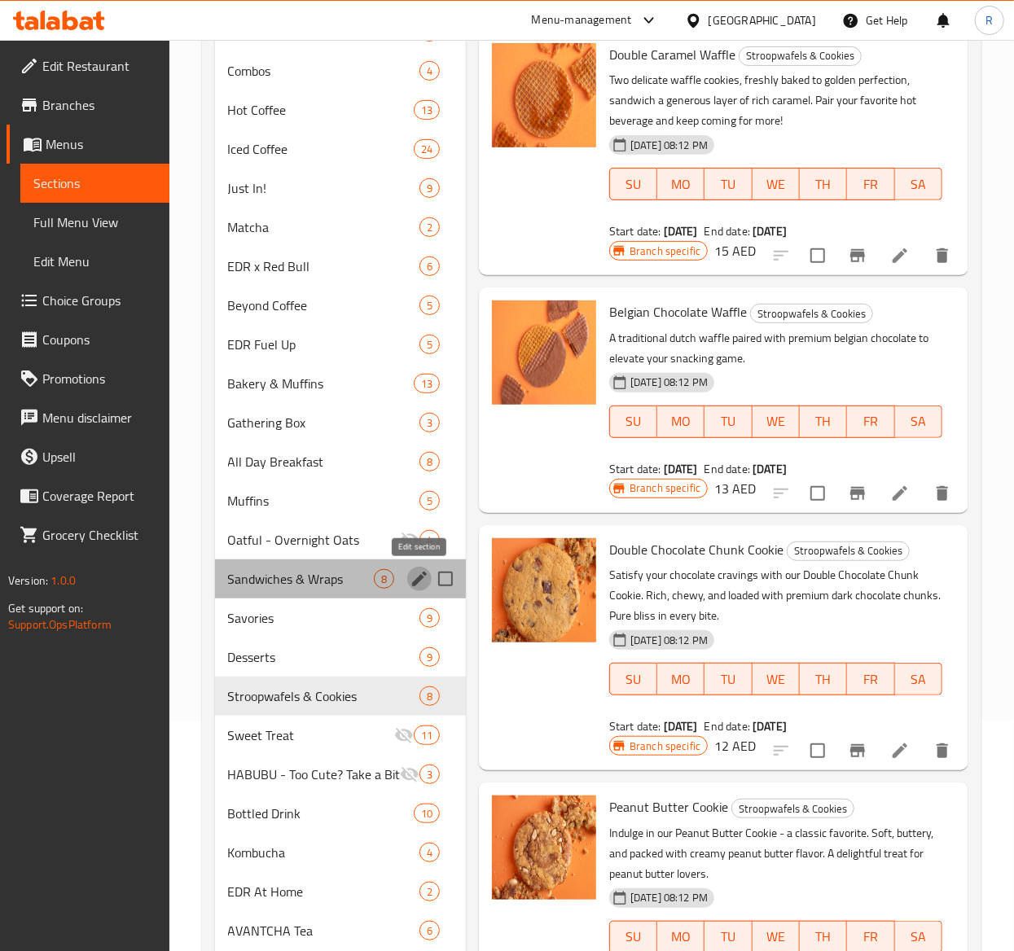
click at [417, 572] on icon "edit" at bounding box center [420, 579] width 20 height 20
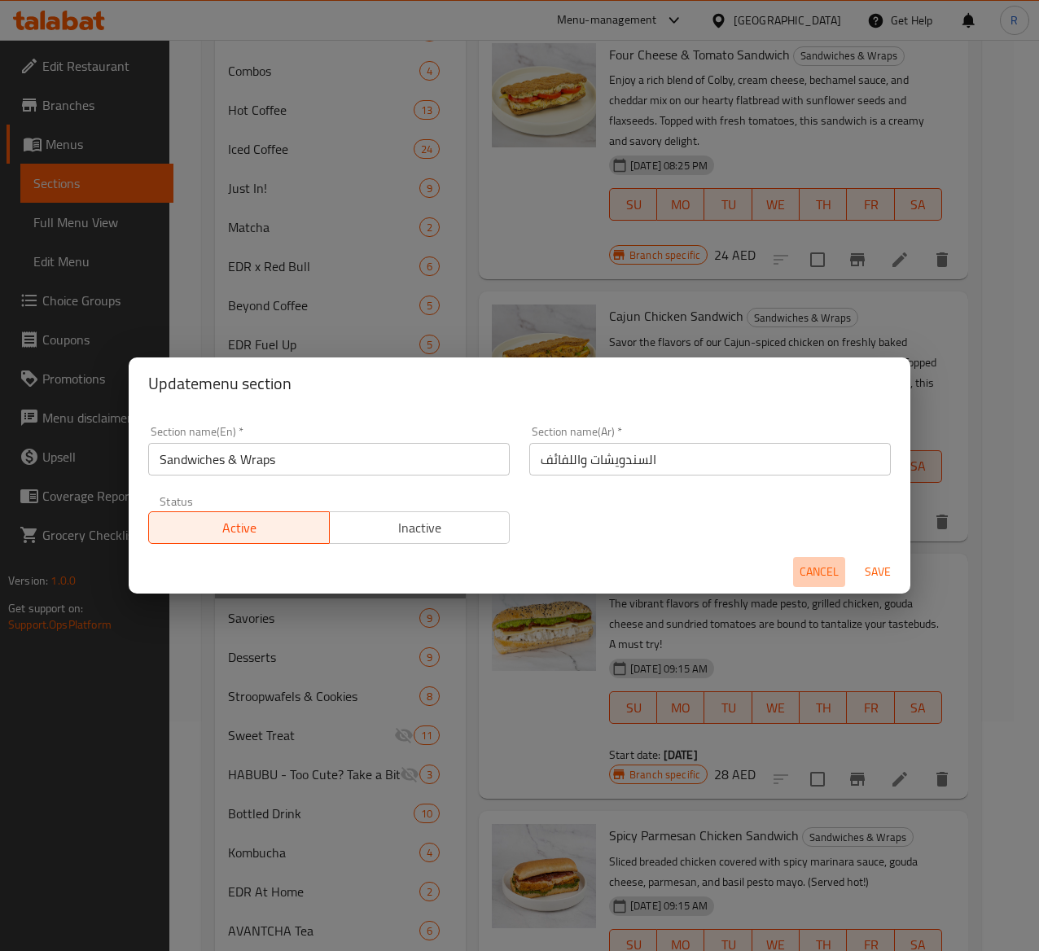
click at [808, 568] on span "Cancel" at bounding box center [819, 572] width 39 height 20
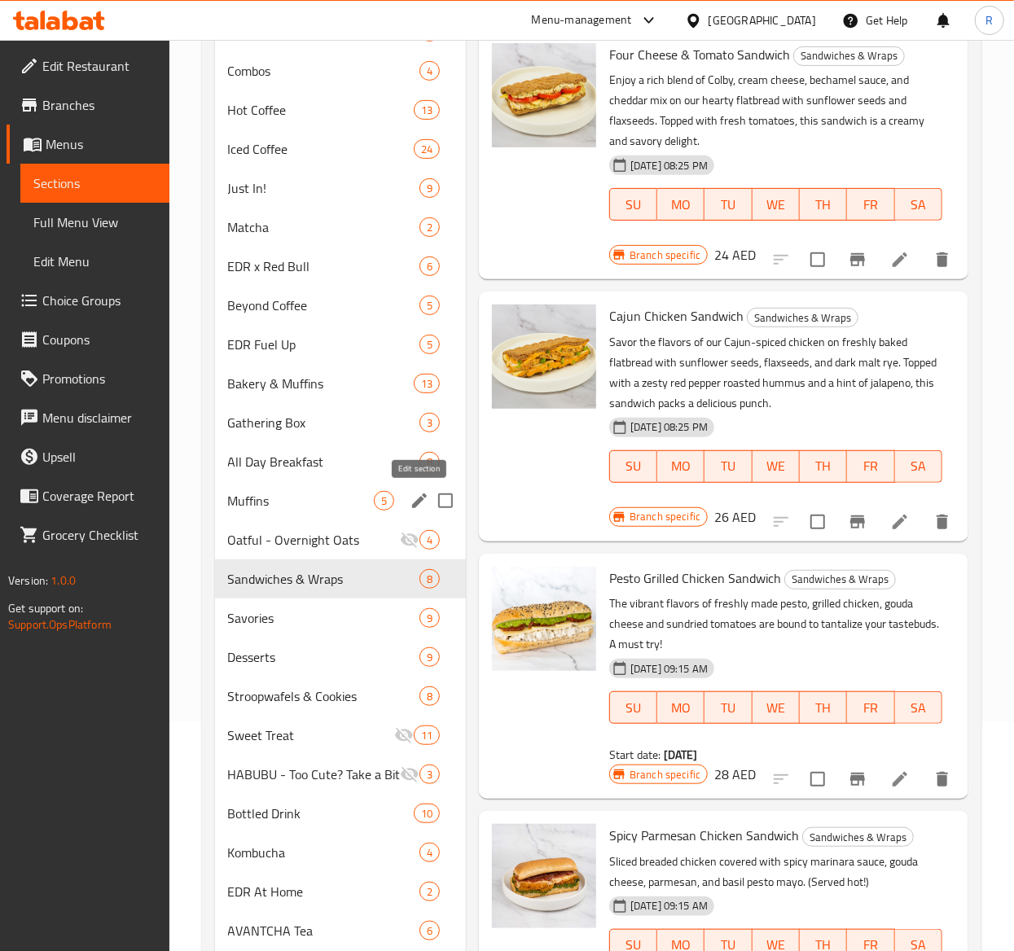
click at [410, 500] on icon "edit" at bounding box center [420, 501] width 20 height 20
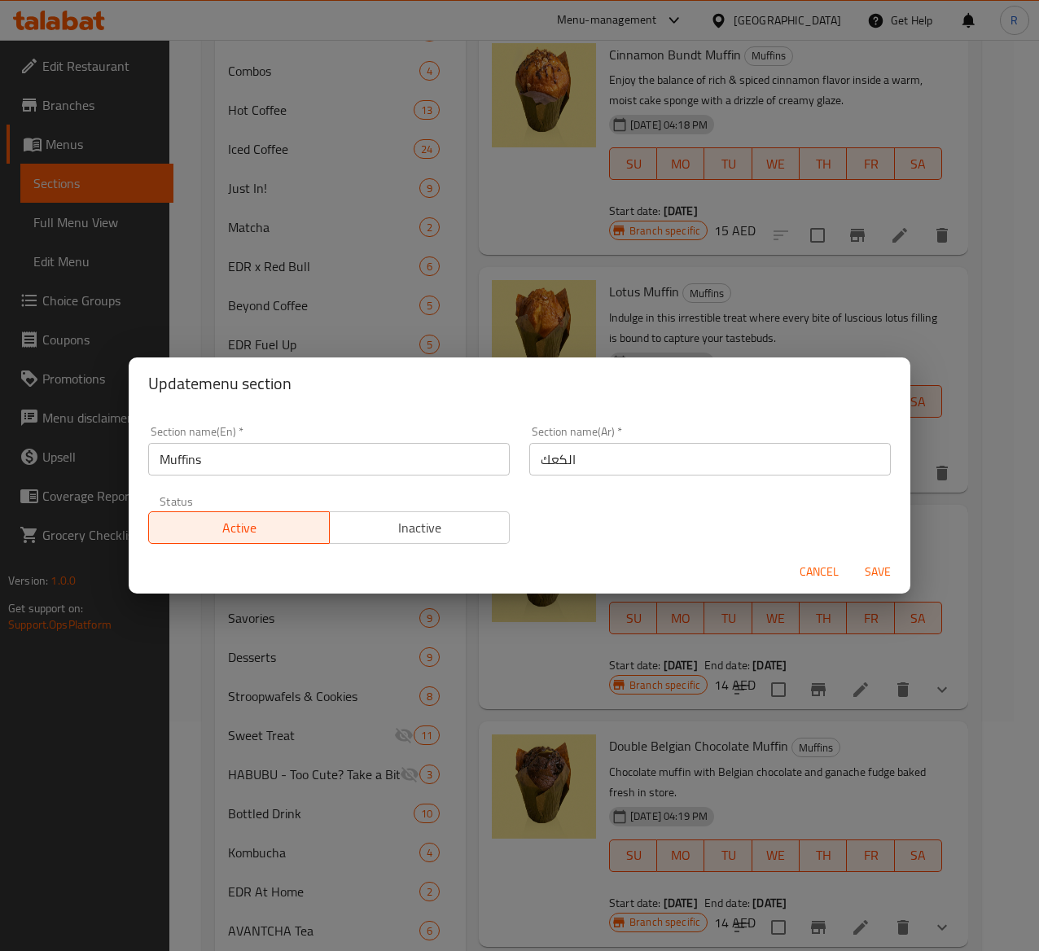
click at [451, 526] on span "Inactive" at bounding box center [420, 528] width 168 height 24
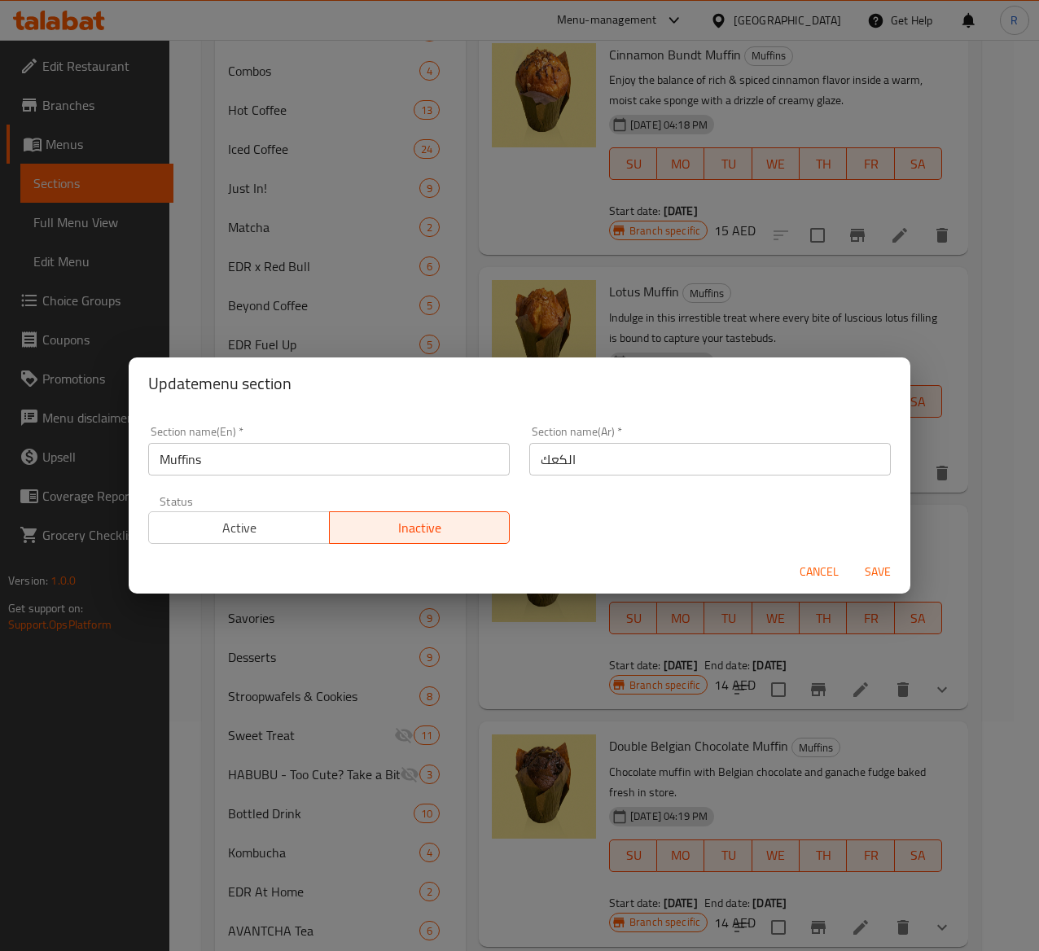
drag, startPoint x: 873, startPoint y: 565, endPoint x: 283, endPoint y: 560, distance: 589.6
click at [283, 560] on div "Cancel Save" at bounding box center [520, 571] width 782 height 43
click at [871, 573] on span "Save" at bounding box center [877, 572] width 39 height 20
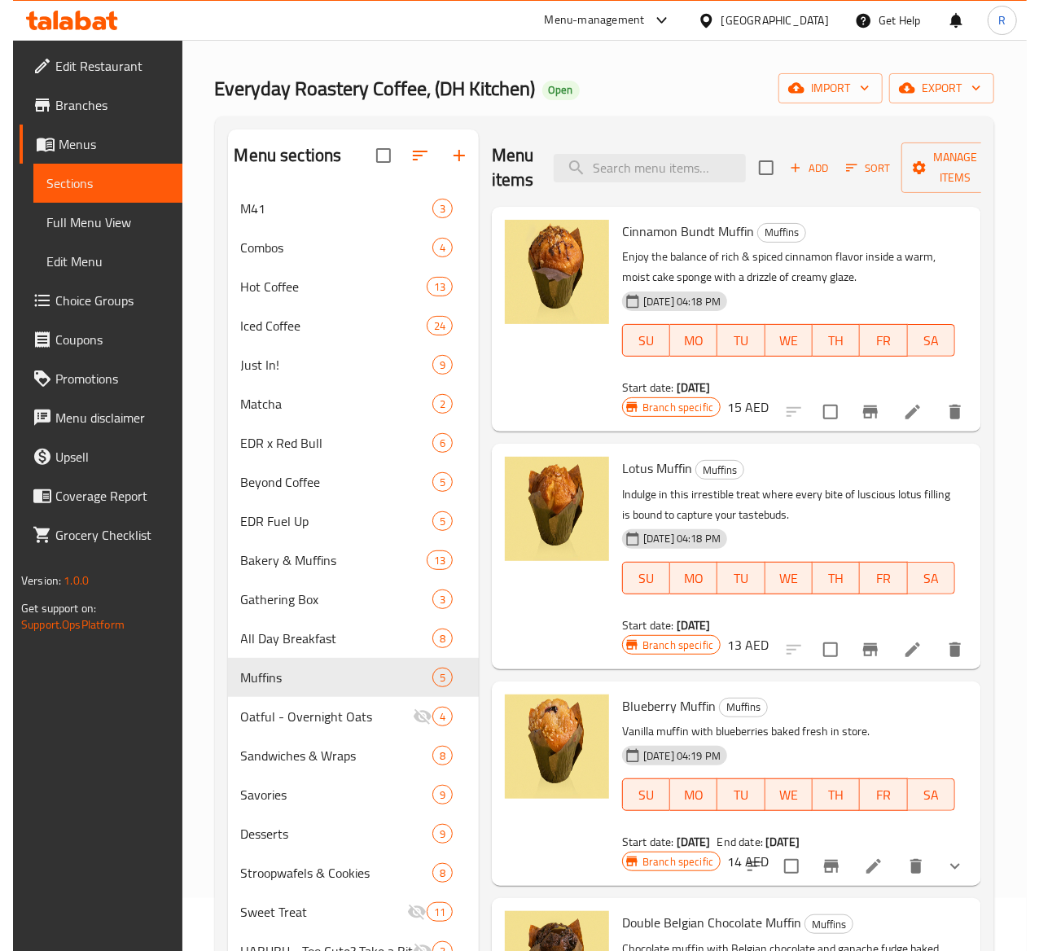
scroll to position [57, 0]
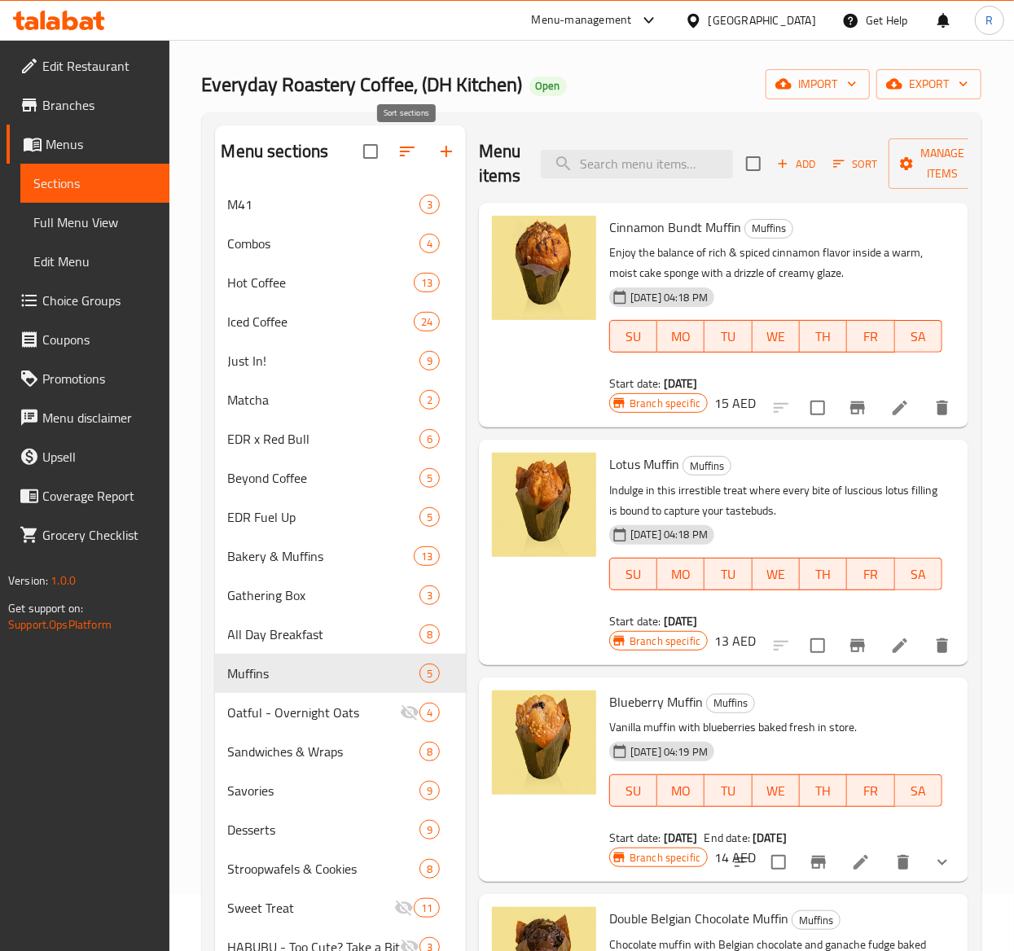
click at [402, 147] on icon "button" at bounding box center [407, 152] width 20 height 20
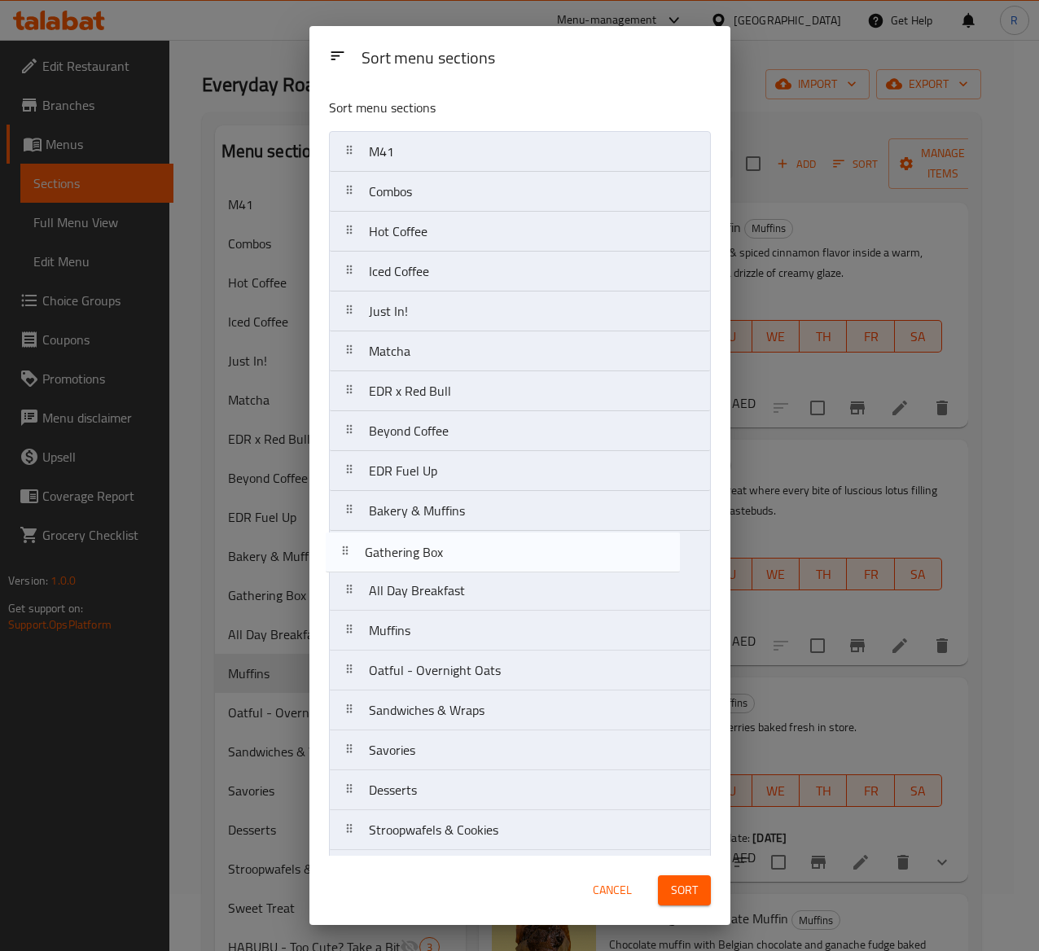
drag, startPoint x: 506, startPoint y: 556, endPoint x: 502, endPoint y: 564, distance: 8.4
click at [502, 564] on nav "M41 Combos Hot Coffee Iced Coffee Just In! Matcha EDR x Red Bull Beyond Coffee …" at bounding box center [520, 950] width 382 height 1638
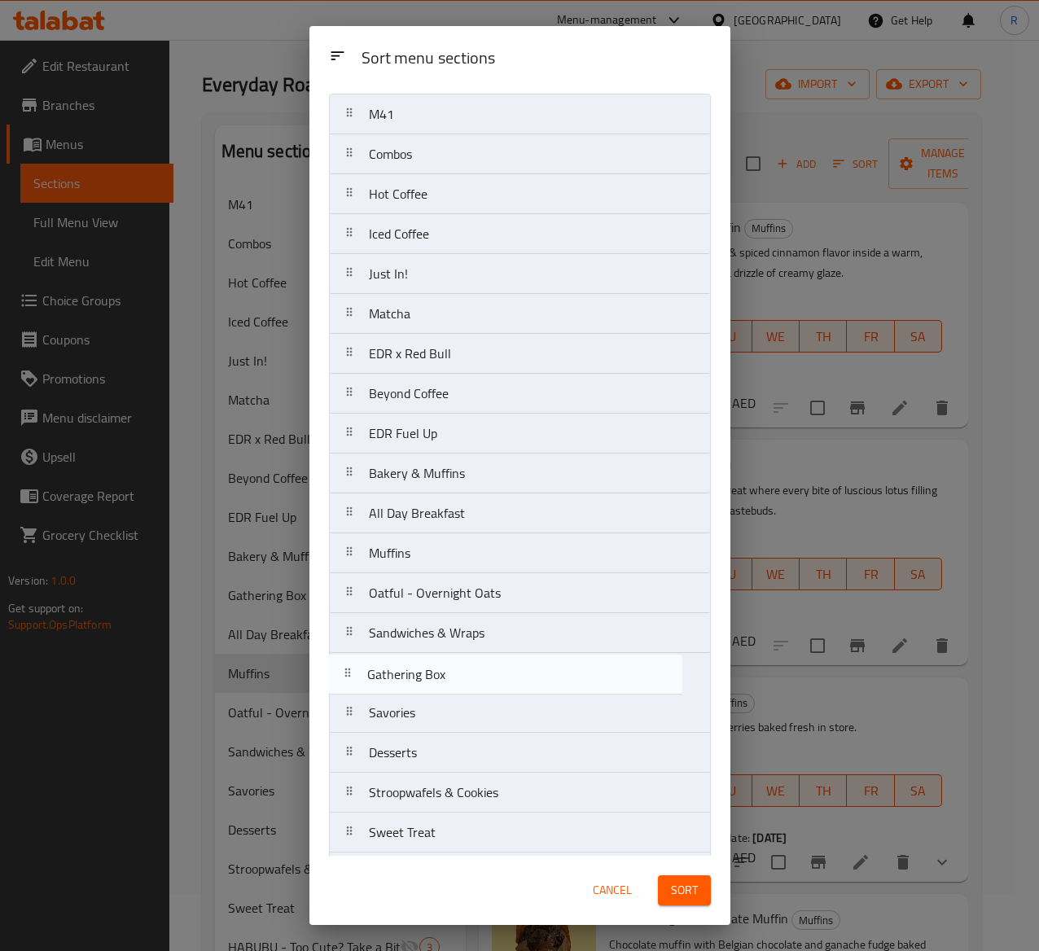
scroll to position [41, 0]
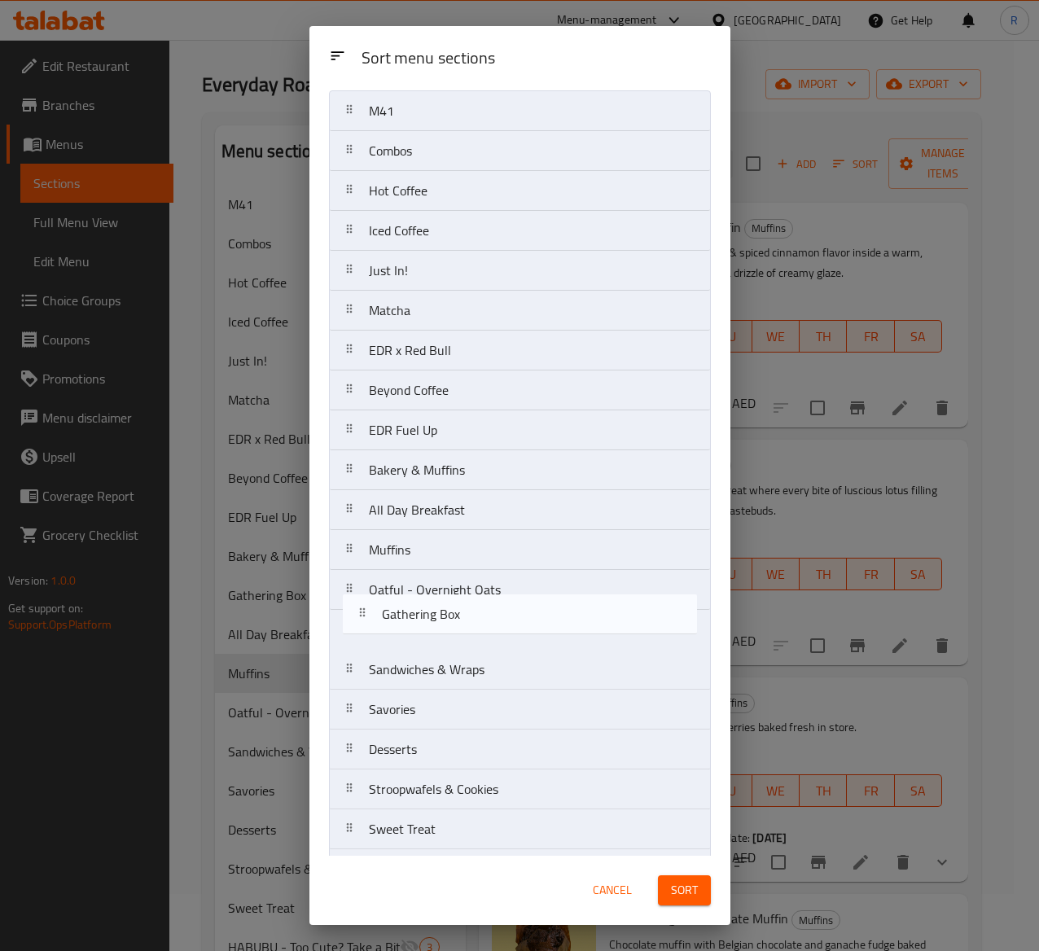
drag, startPoint x: 502, startPoint y: 564, endPoint x: 515, endPoint y: 629, distance: 66.4
click at [515, 629] on nav "M41 Combos Hot Coffee Iced Coffee Just In! Matcha EDR x Red Bull Beyond Coffee …" at bounding box center [520, 909] width 382 height 1638
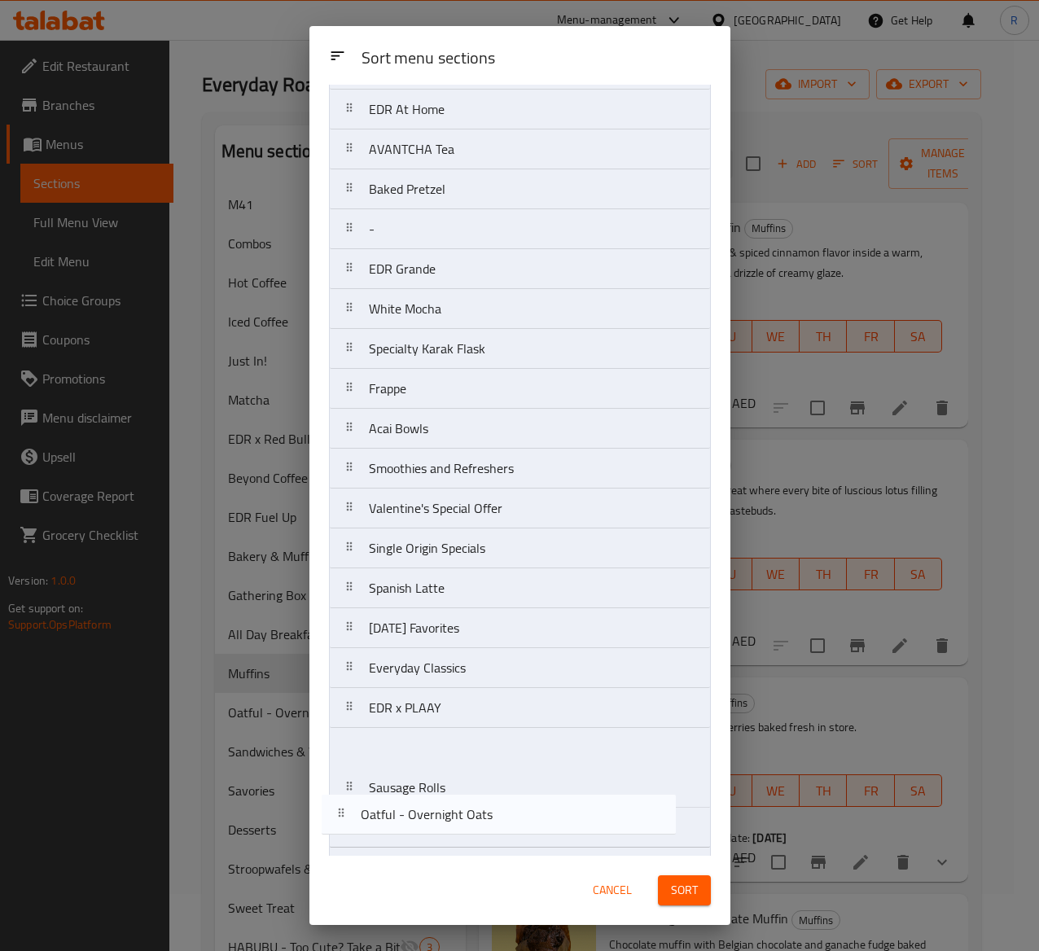
scroll to position [932, 0]
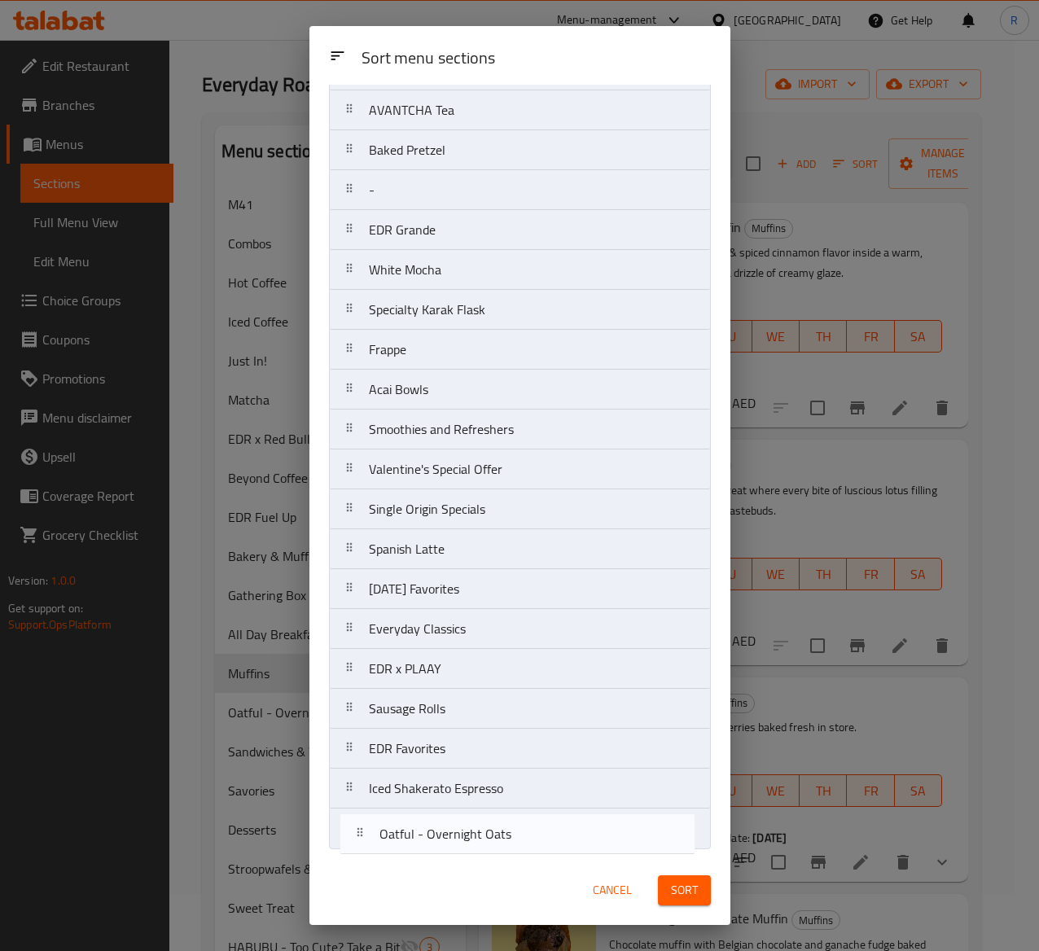
drag, startPoint x: 495, startPoint y: 595, endPoint x: 506, endPoint y: 840, distance: 245.3
click at [506, 714] on nav "M41 Combos Hot Coffee Iced Coffee Just In! Matcha EDR x Red Bull Beyond Coffee …" at bounding box center [520, 31] width 382 height 1638
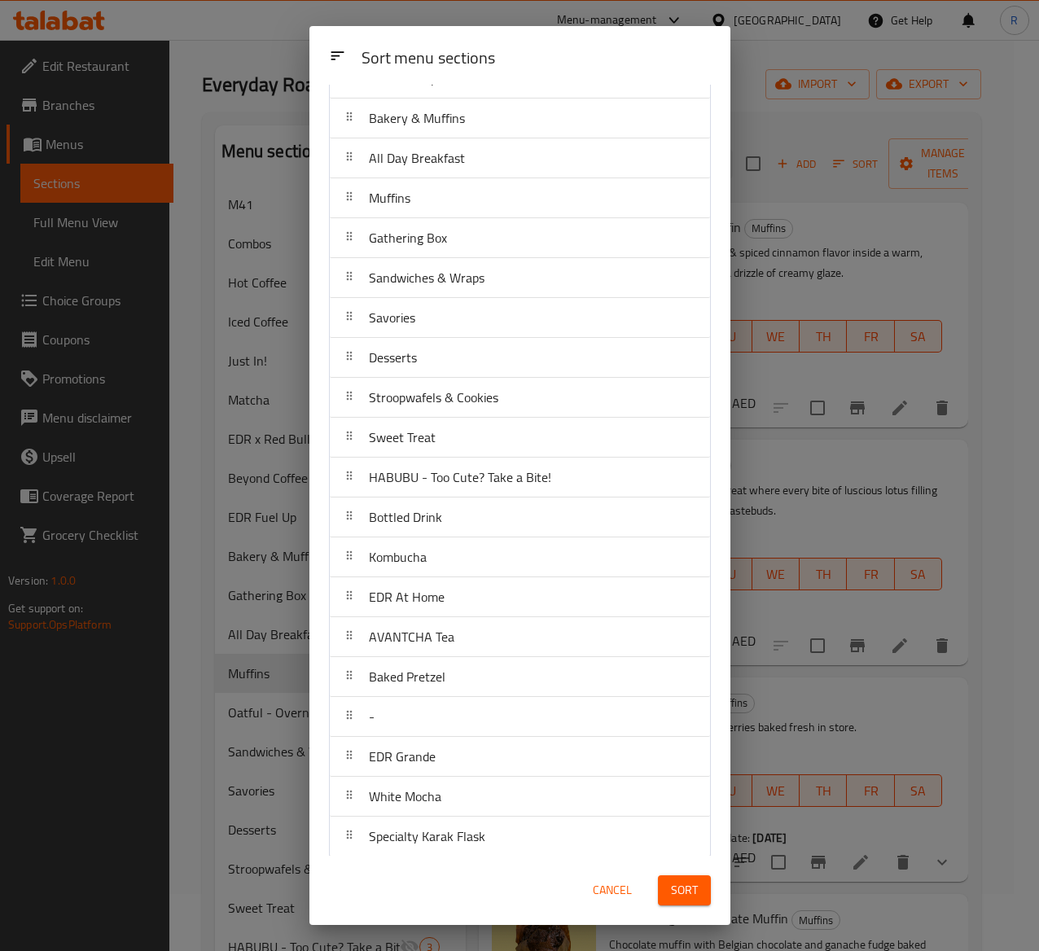
scroll to position [353, 0]
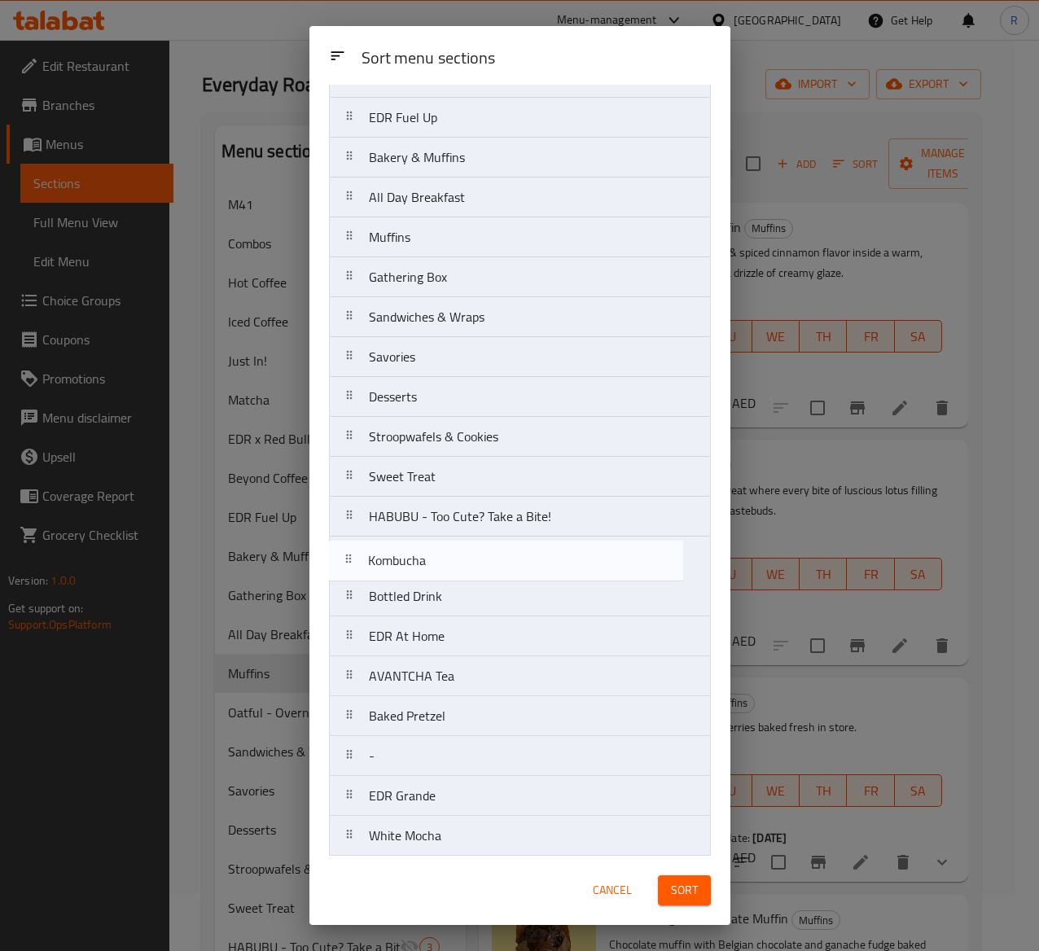
drag, startPoint x: 476, startPoint y: 593, endPoint x: 476, endPoint y: 547, distance: 45.6
click at [476, 547] on nav "M41 Combos Hot Coffee Iced Coffee Just In! Matcha EDR x Red Bull Beyond Coffee …" at bounding box center [520, 597] width 382 height 1638
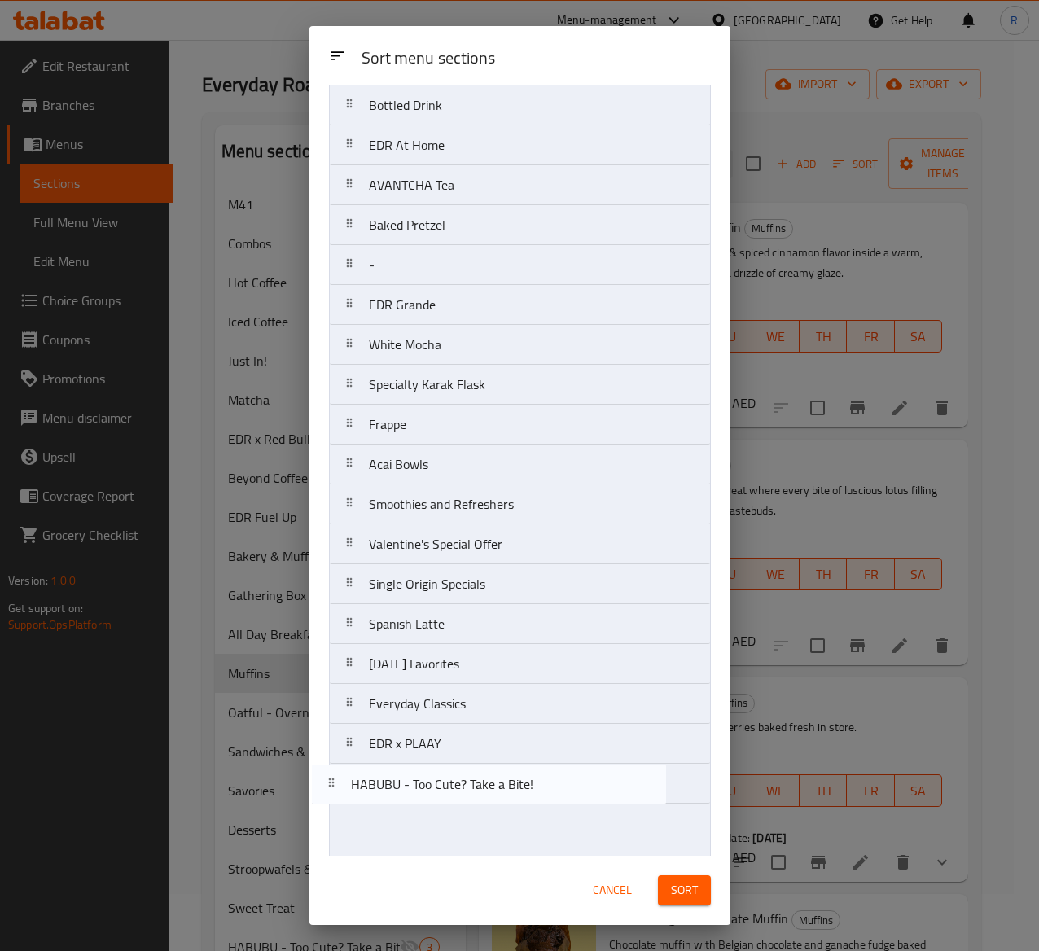
scroll to position [932, 0]
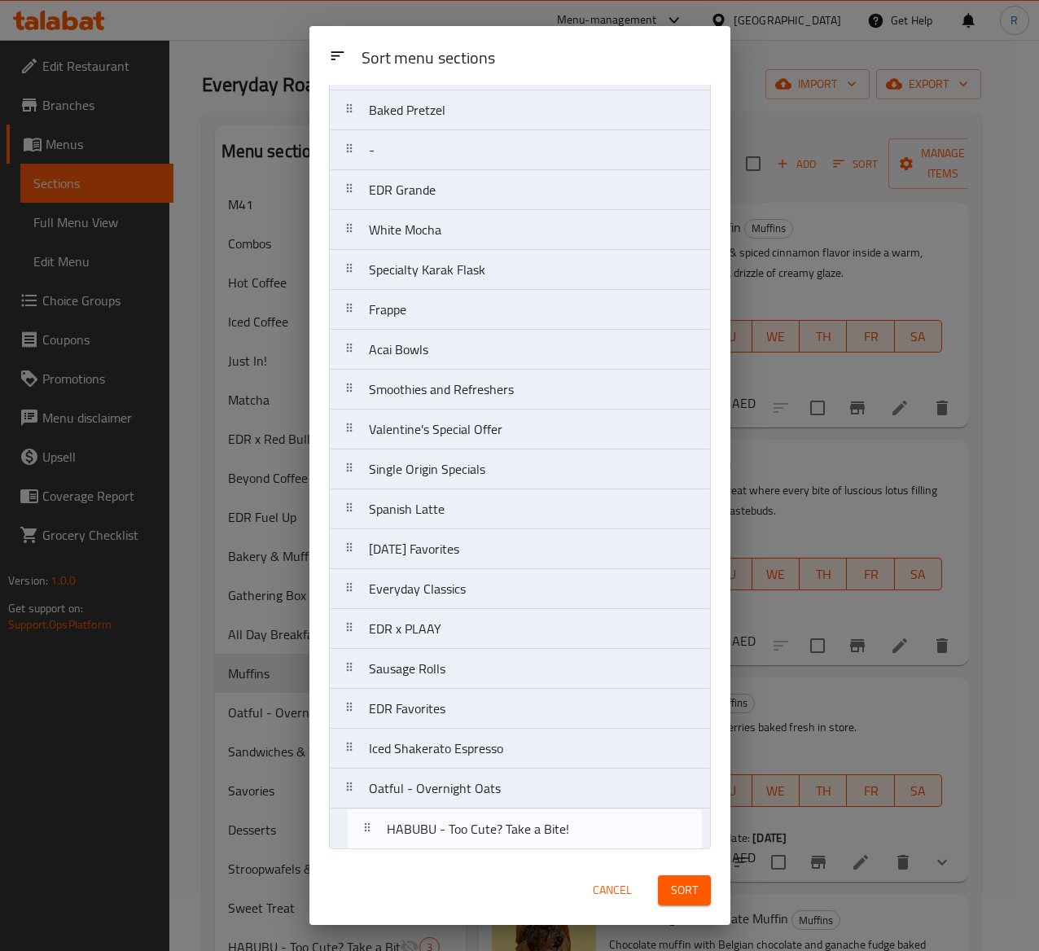
drag, startPoint x: 463, startPoint y: 511, endPoint x: 480, endPoint y: 822, distance: 312.4
click at [480, 714] on nav "M41 Combos Hot Coffee Iced Coffee Just In! Matcha EDR x Red Bull Beyond Coffee …" at bounding box center [520, 31] width 382 height 1638
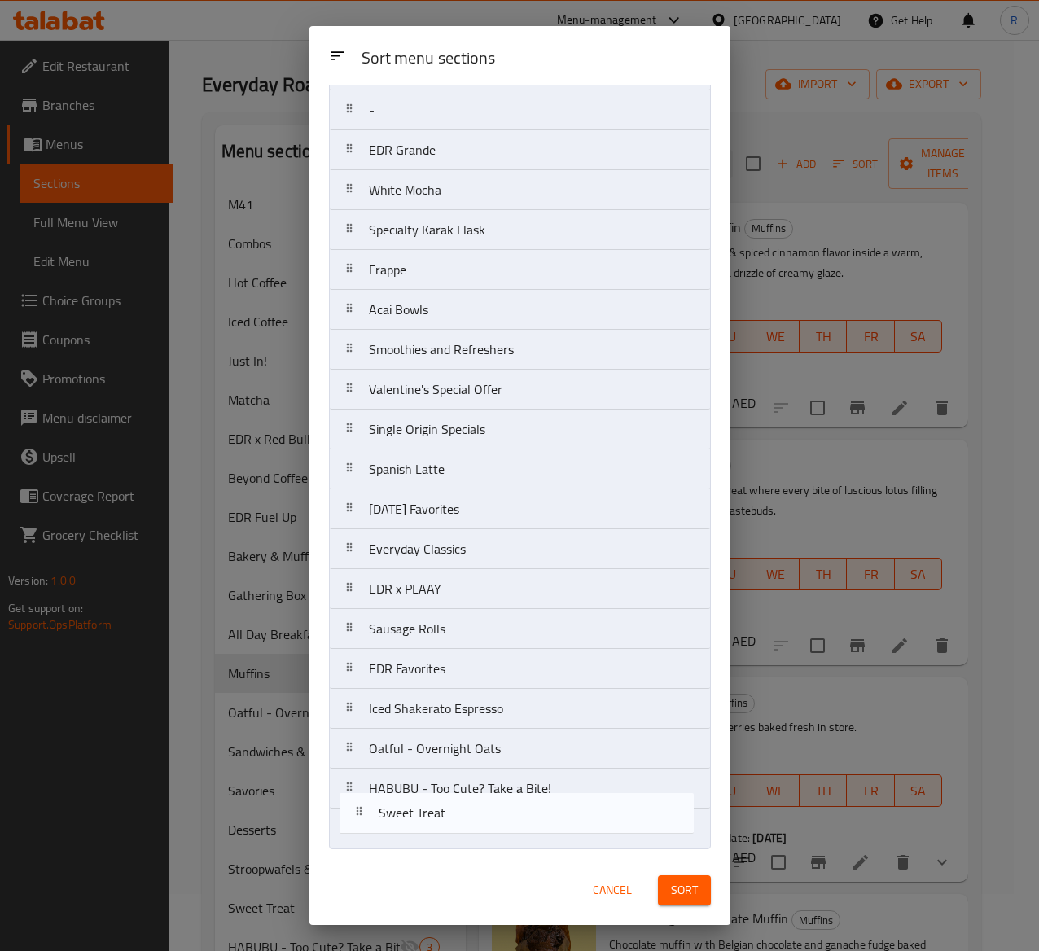
drag, startPoint x: 467, startPoint y: 572, endPoint x: 476, endPoint y: 831, distance: 259.1
click at [476, 714] on nav "M41 Combos Hot Coffee Iced Coffee Just In! Matcha EDR x Red Bull Beyond Coffee …" at bounding box center [520, 31] width 382 height 1638
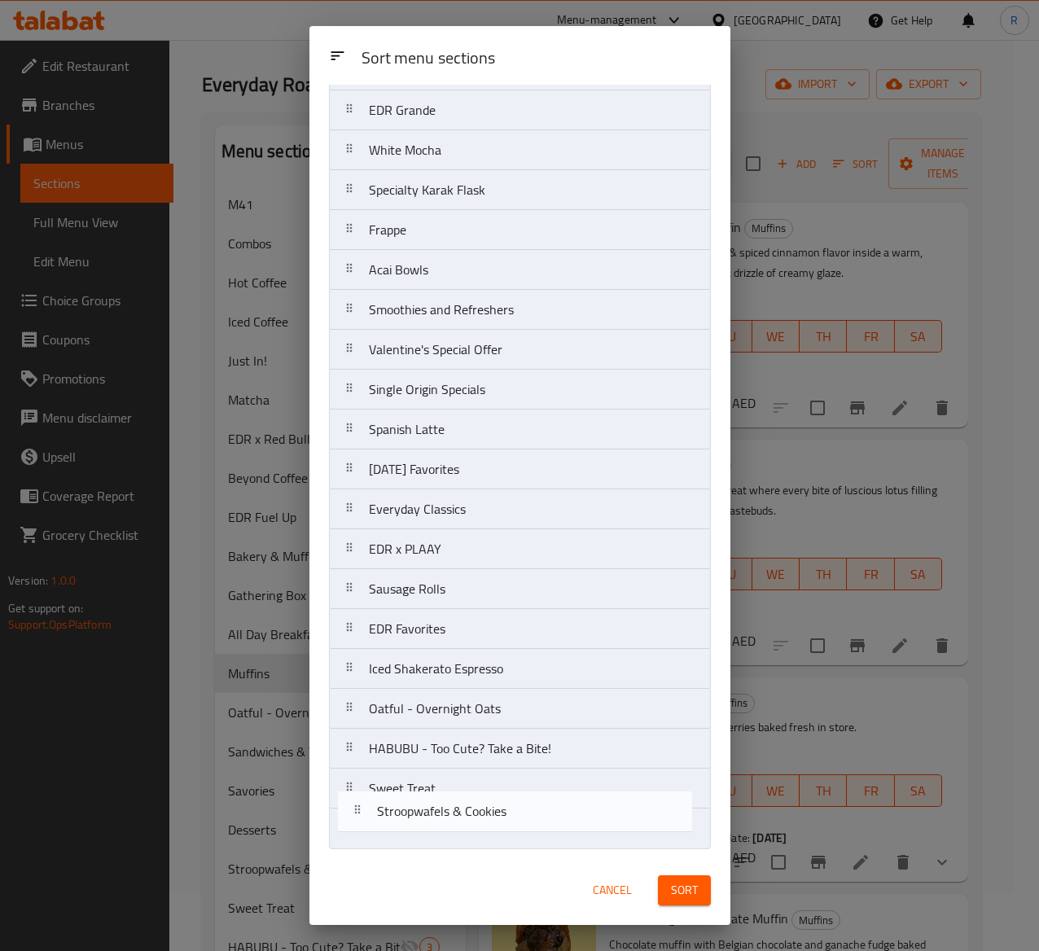
drag, startPoint x: 480, startPoint y: 590, endPoint x: 489, endPoint y: 827, distance: 237.9
click at [489, 714] on nav "M41 Combos Hot Coffee Iced Coffee Just In! Matcha EDR x Red Bull Beyond Coffee …" at bounding box center [520, 31] width 382 height 1638
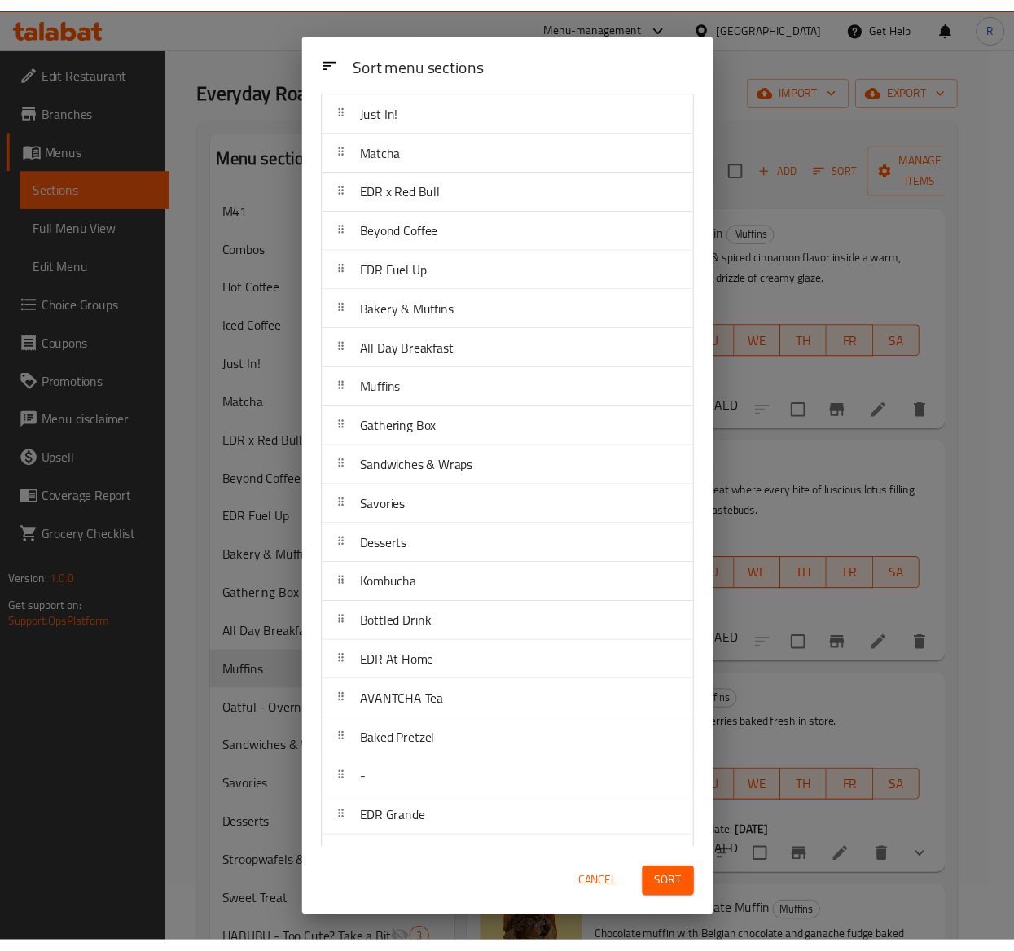
scroll to position [208, 0]
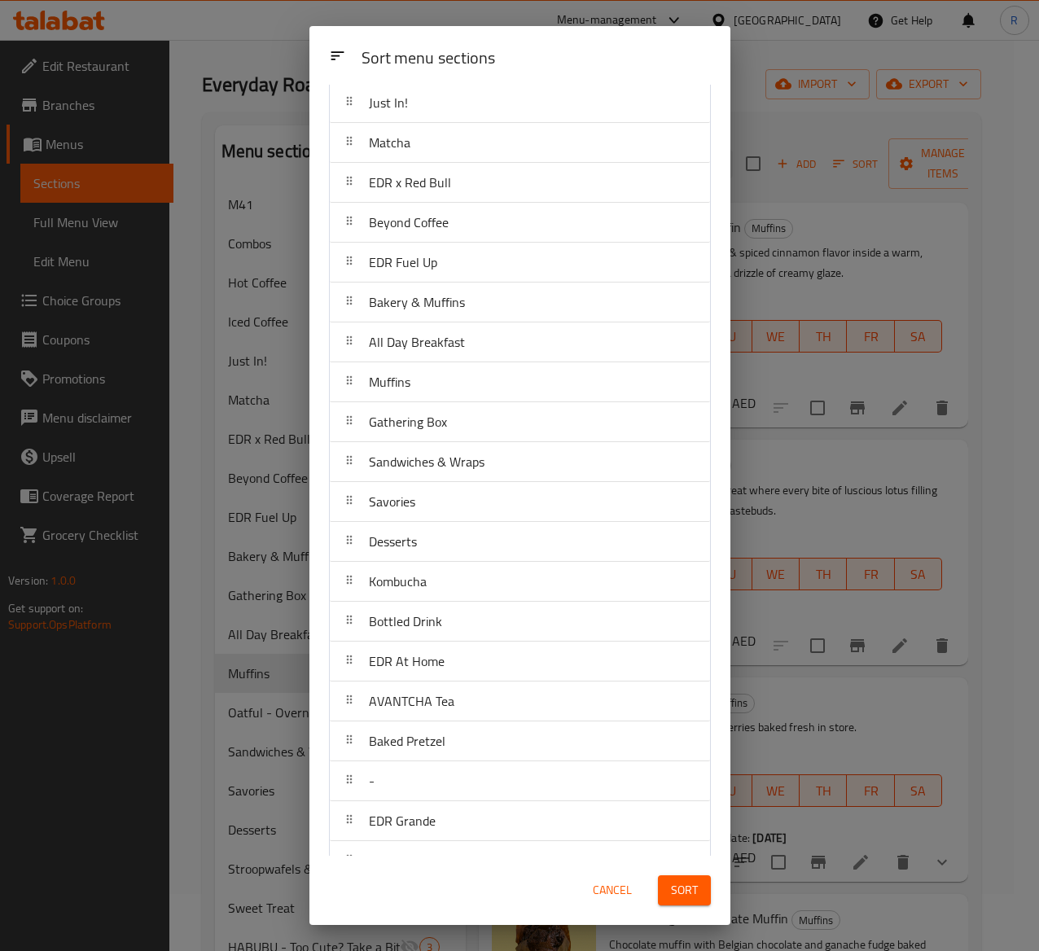
click at [678, 714] on span "Sort" at bounding box center [684, 890] width 27 height 20
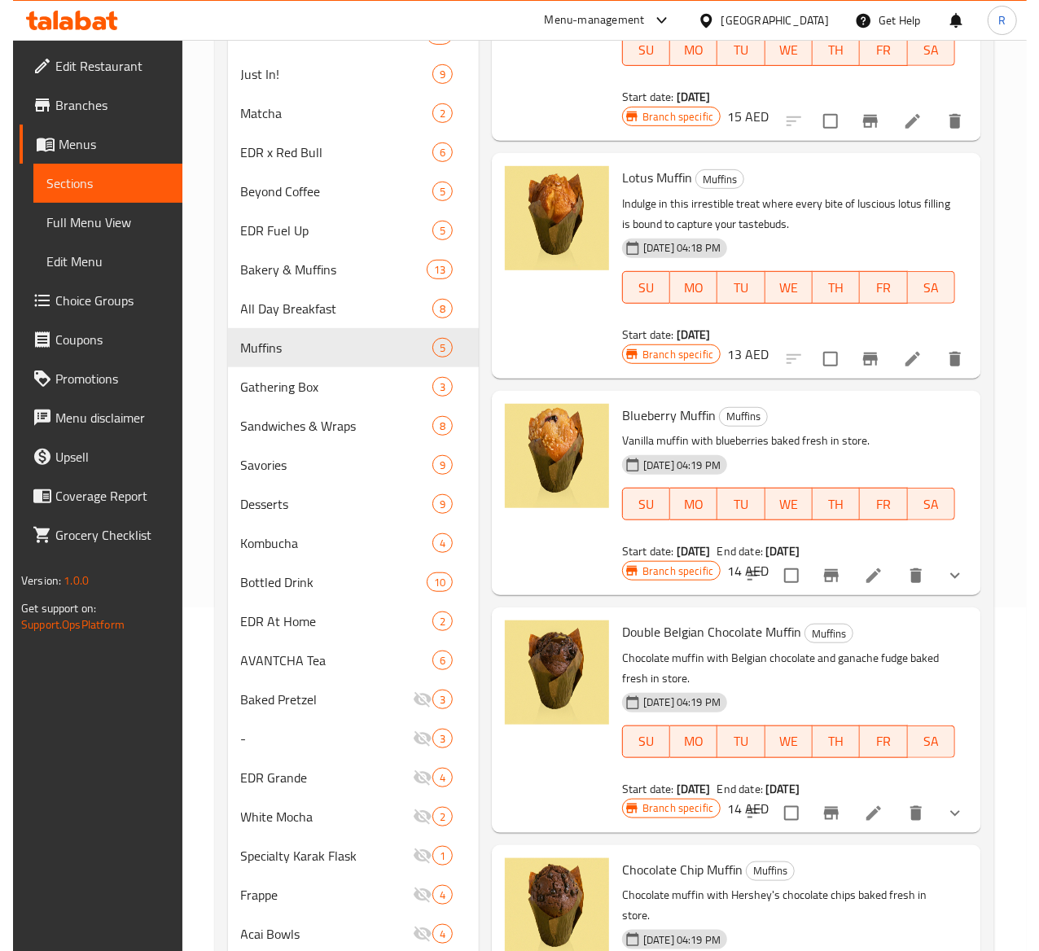
scroll to position [0, 0]
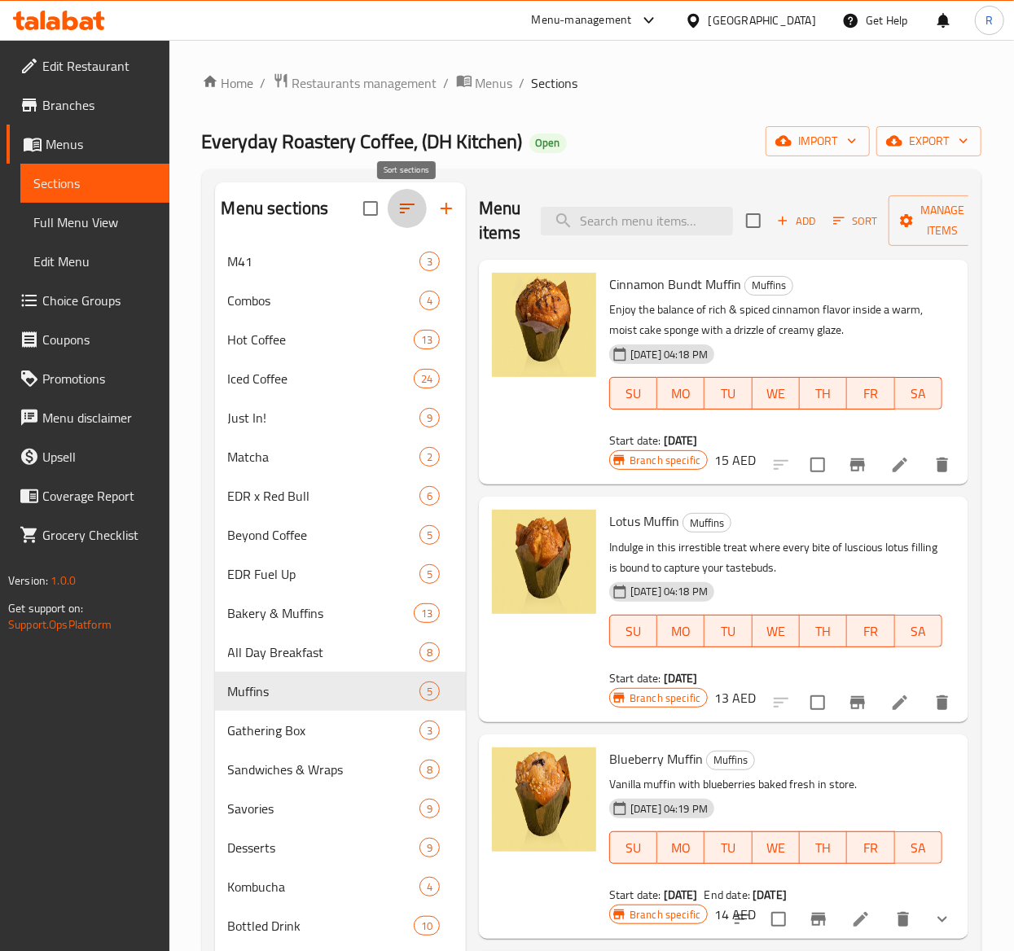
click at [408, 213] on icon "button" at bounding box center [407, 209] width 20 height 20
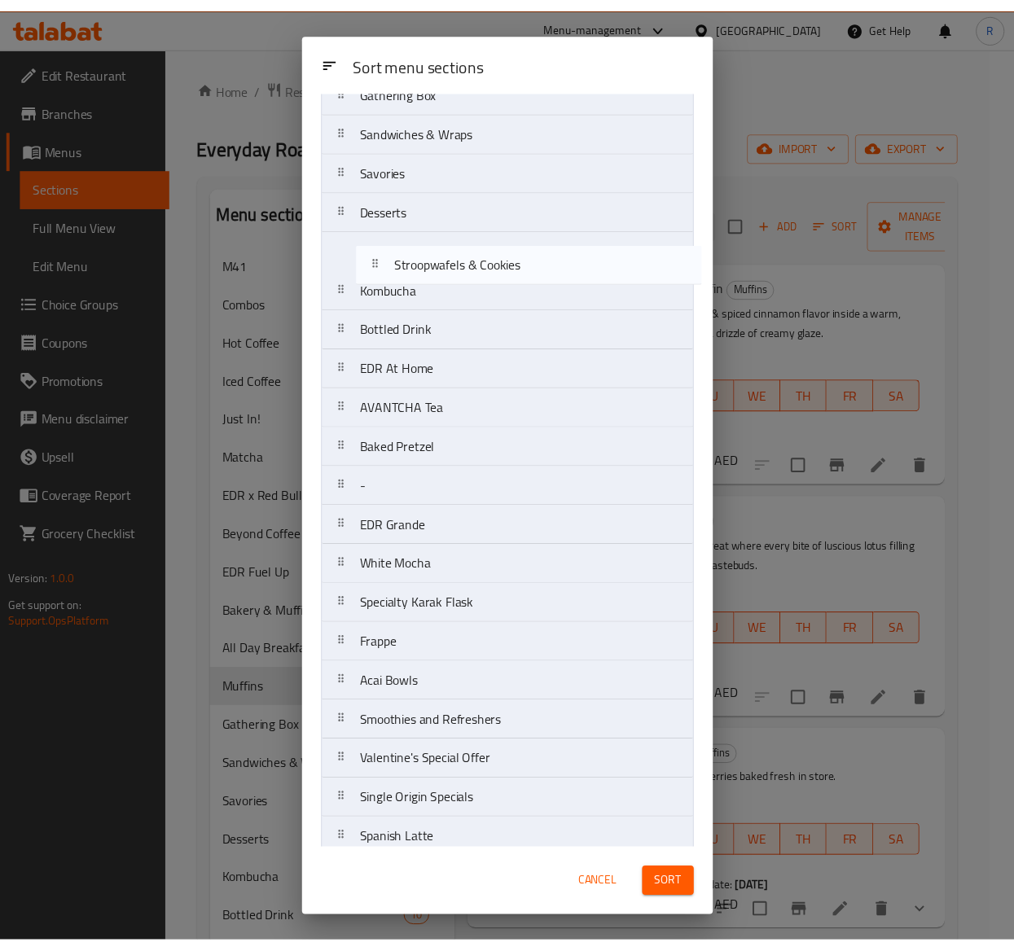
scroll to position [532, 0]
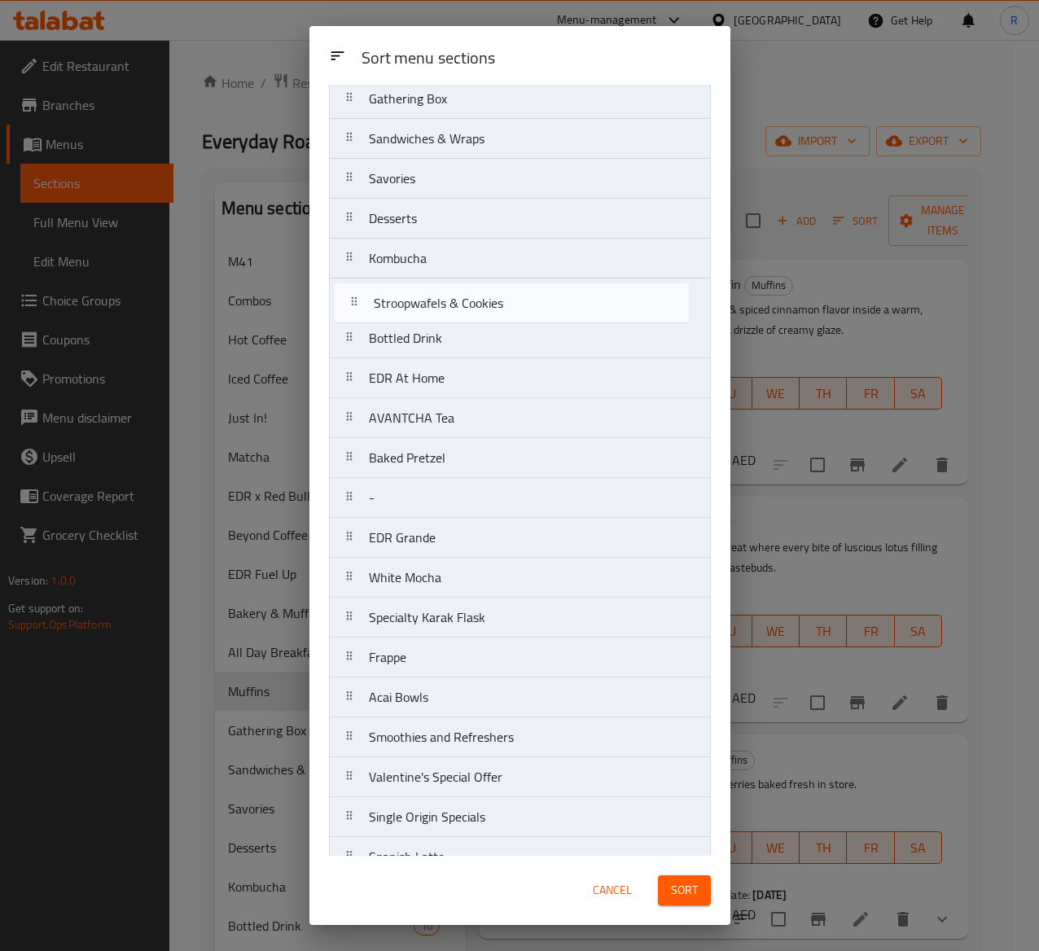
drag, startPoint x: 578, startPoint y: 842, endPoint x: 583, endPoint y: 309, distance: 533.4
click at [583, 309] on nav "M41 Combos Hot Coffee Iced Coffee Just In! Matcha EDR x Red Bull Beyond Coffee …" at bounding box center [520, 418] width 382 height 1638
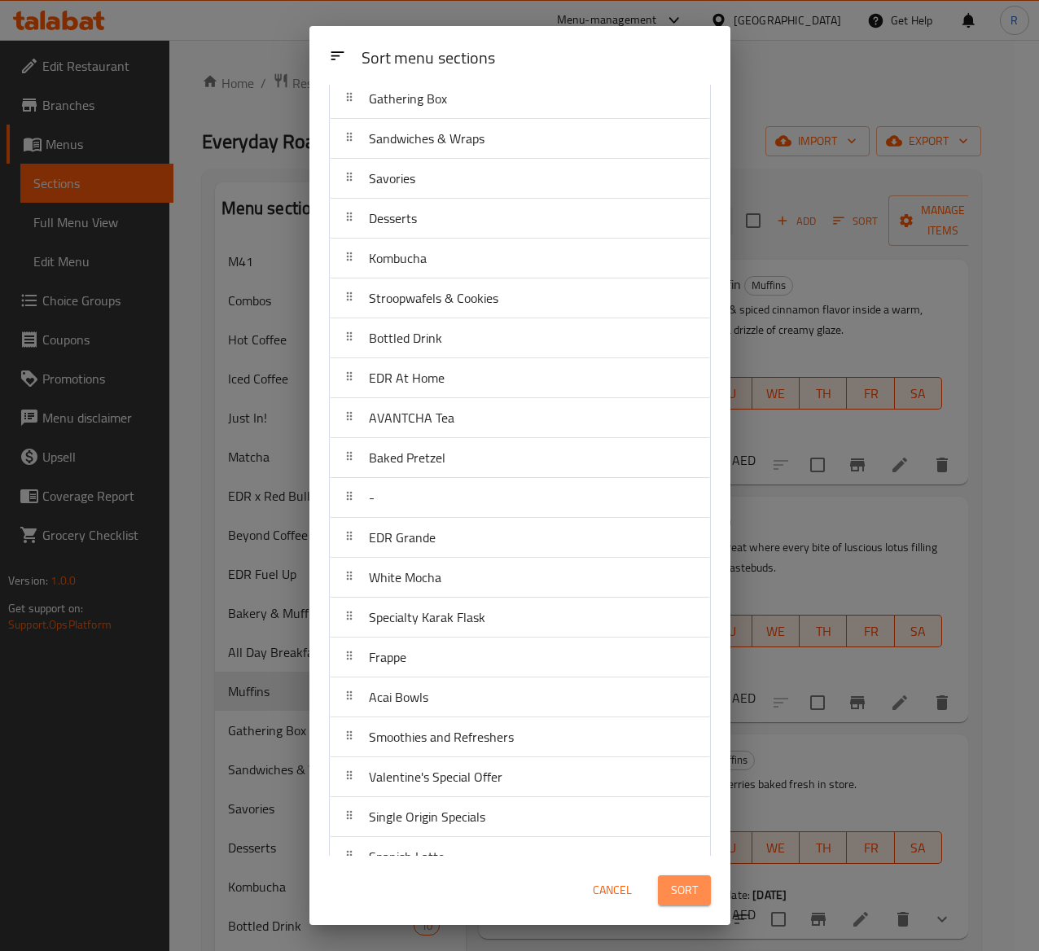
click at [675, 714] on button "Sort" at bounding box center [684, 890] width 53 height 30
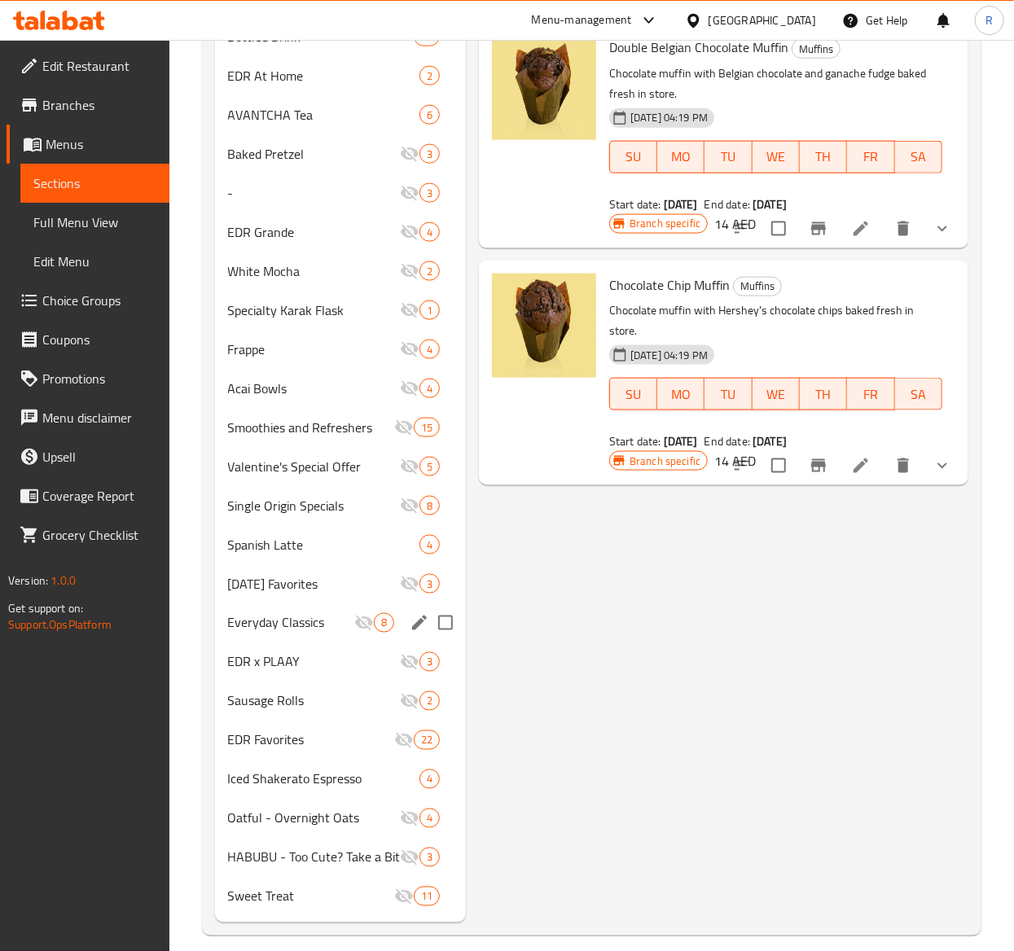
scroll to position [946, 0]
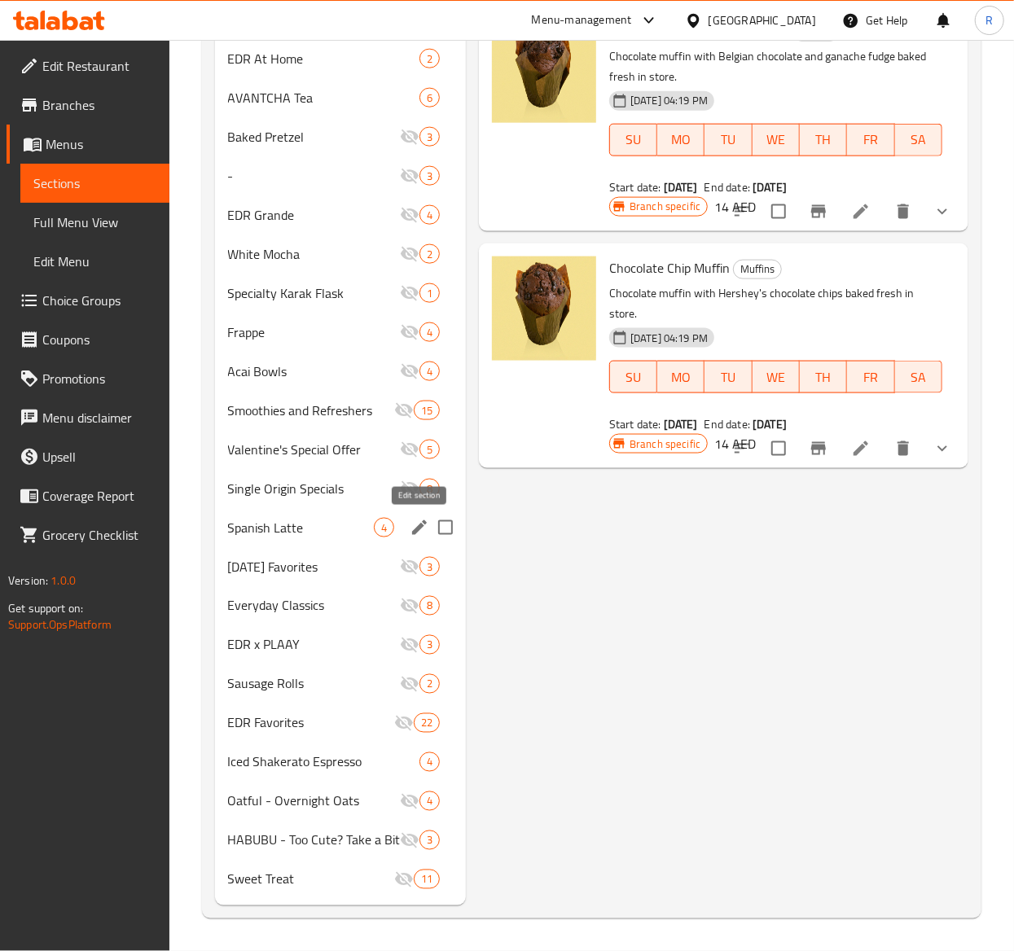
click at [411, 534] on icon "edit" at bounding box center [420, 528] width 20 height 20
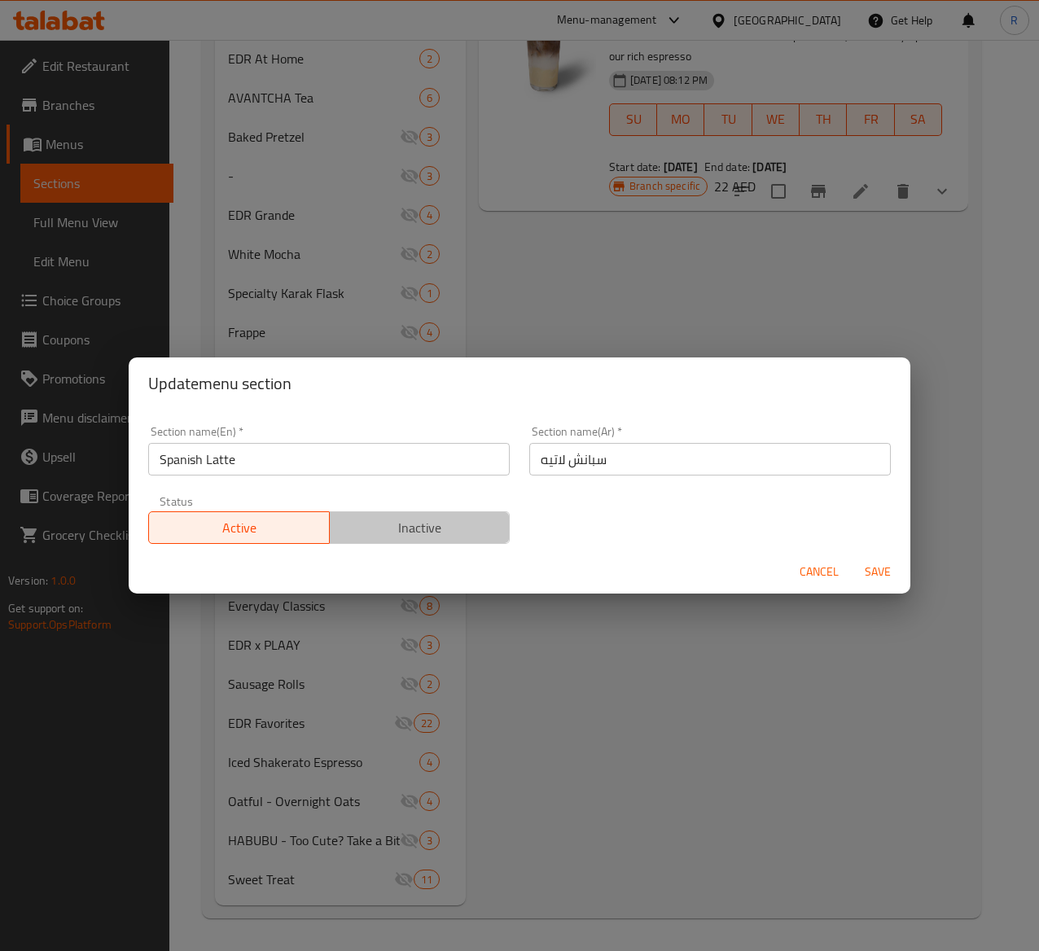
click at [422, 533] on span "Inactive" at bounding box center [420, 528] width 168 height 24
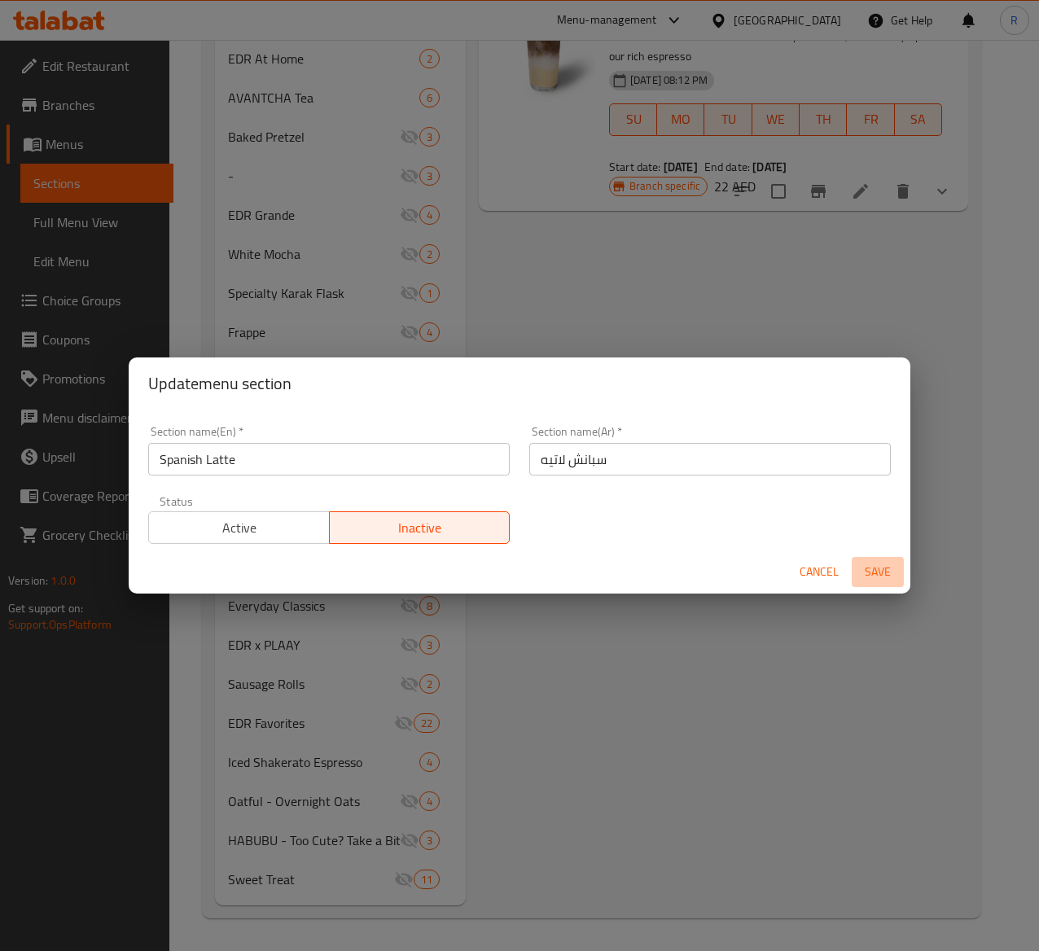
click at [871, 563] on span "Save" at bounding box center [877, 572] width 39 height 20
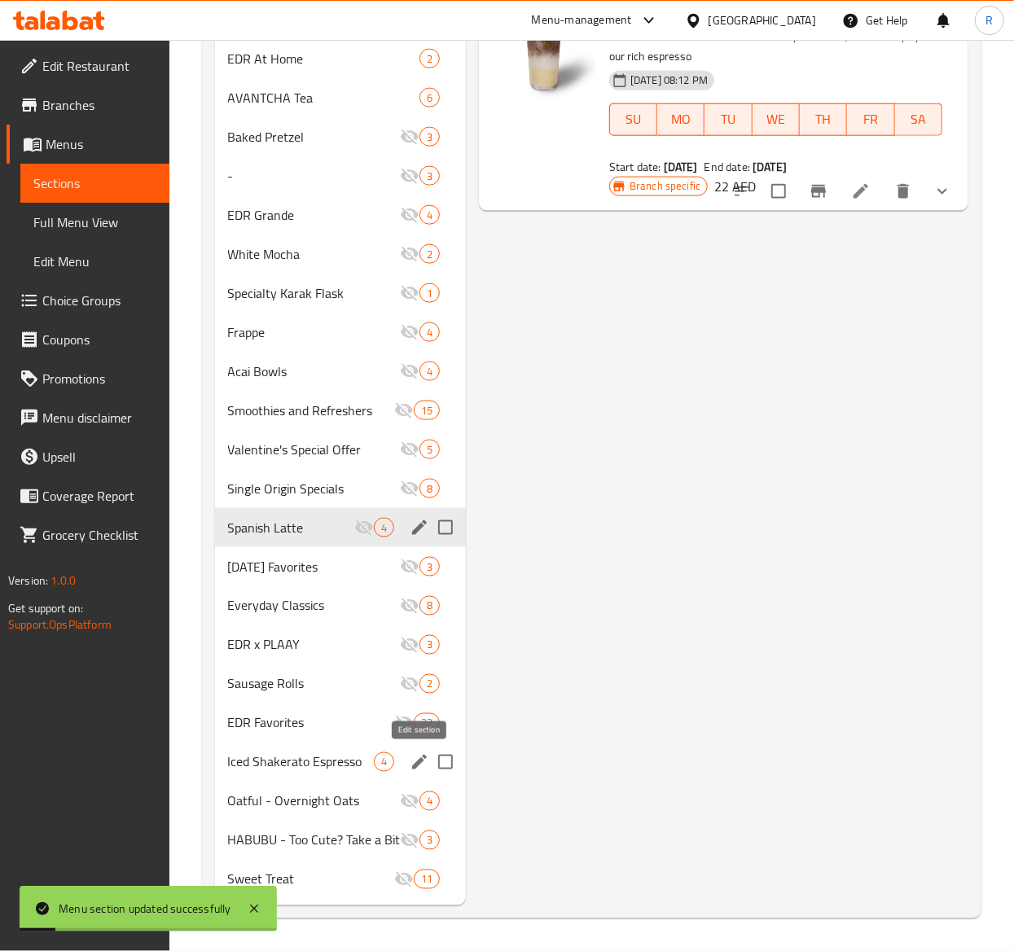
click at [410, 714] on icon "edit" at bounding box center [420, 762] width 20 height 20
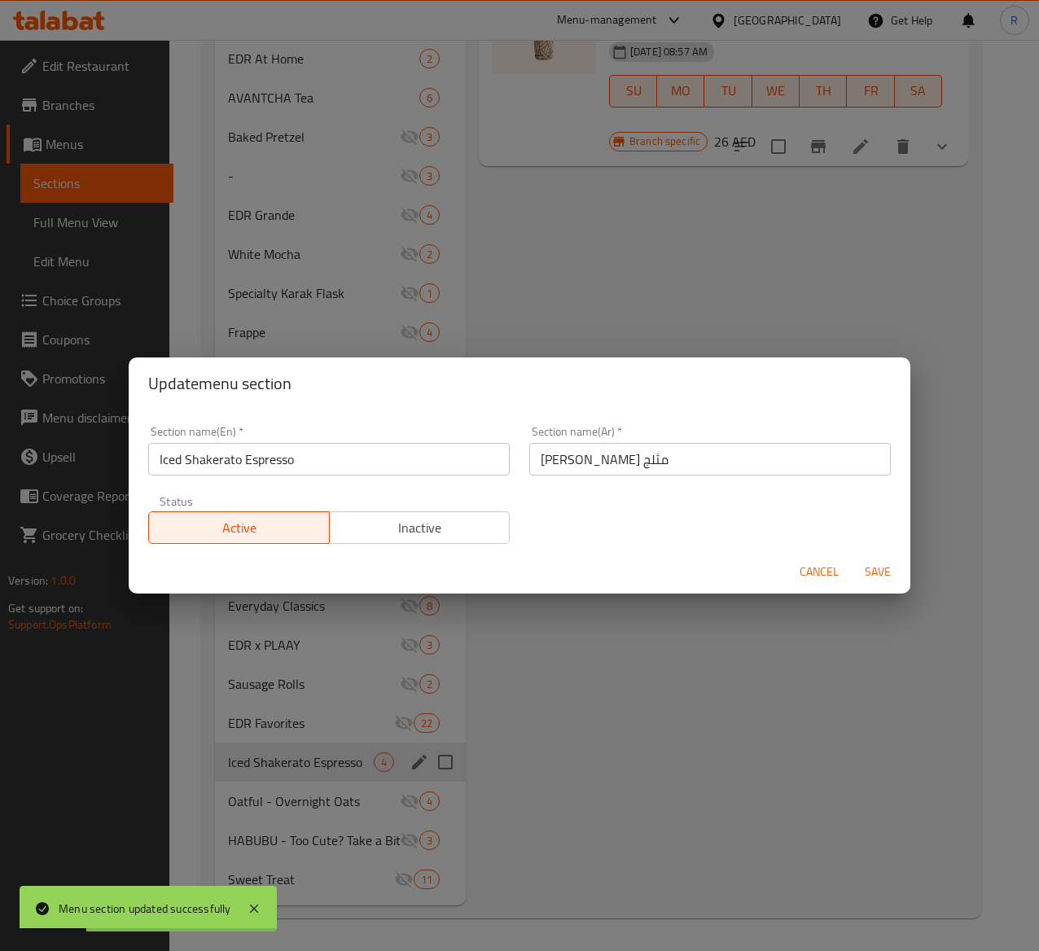
click at [436, 543] on button "Inactive" at bounding box center [420, 527] width 182 height 33
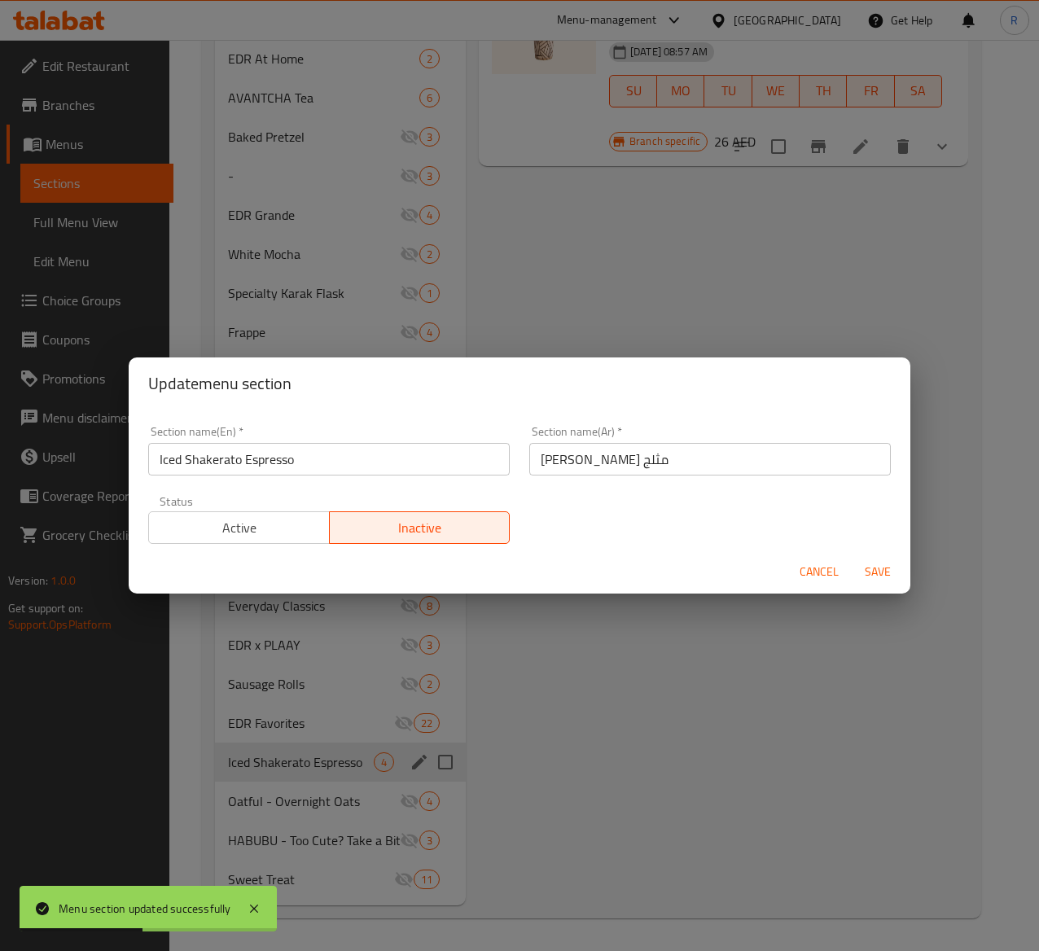
click at [880, 573] on span "Save" at bounding box center [877, 572] width 39 height 20
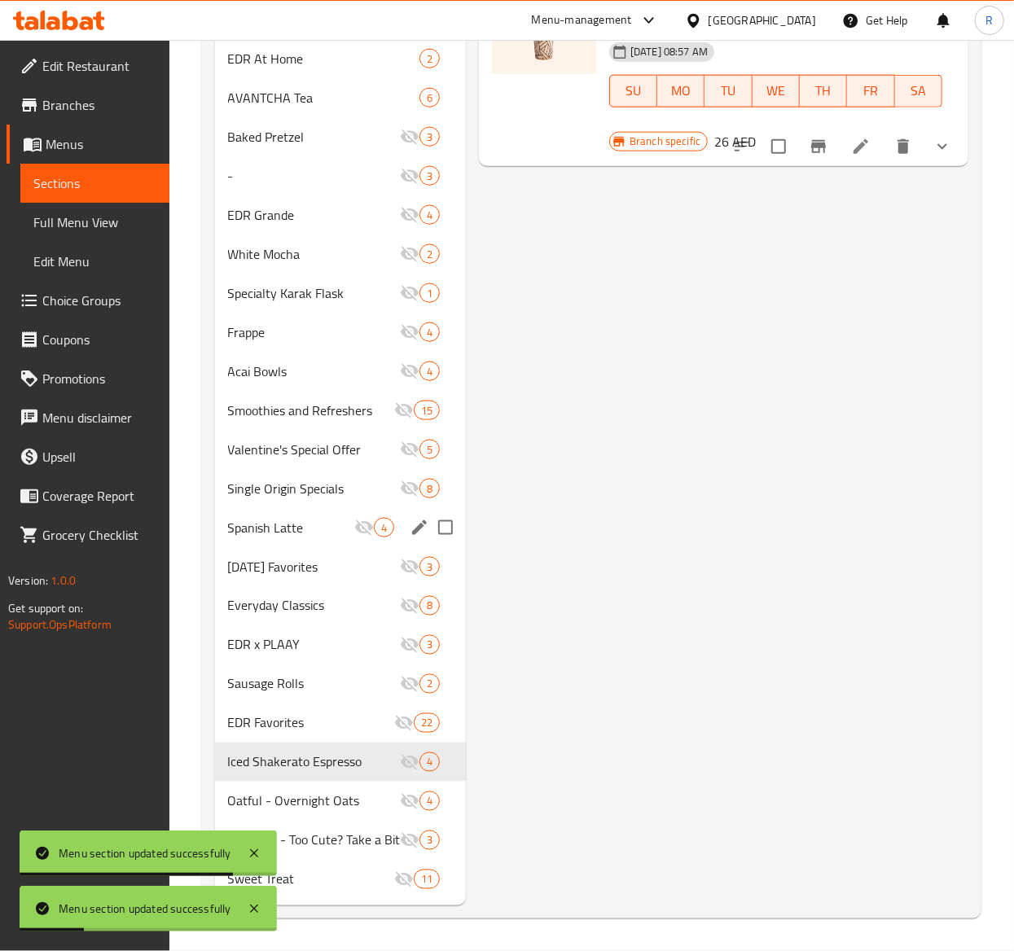
click at [623, 714] on div "Menu items Add Sort Manage items Iced Shakerato White Mocha Iced Shakerato Espr…" at bounding box center [717, 71] width 502 height 1669
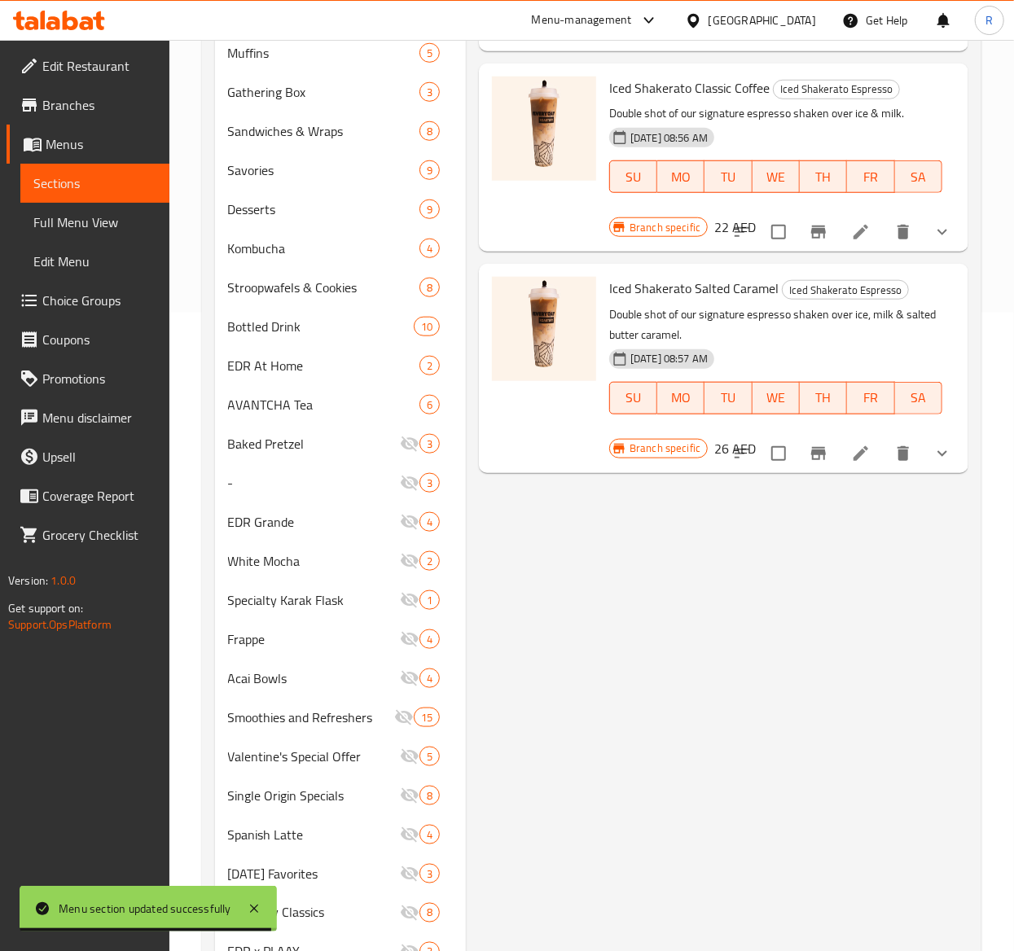
scroll to position [603, 0]
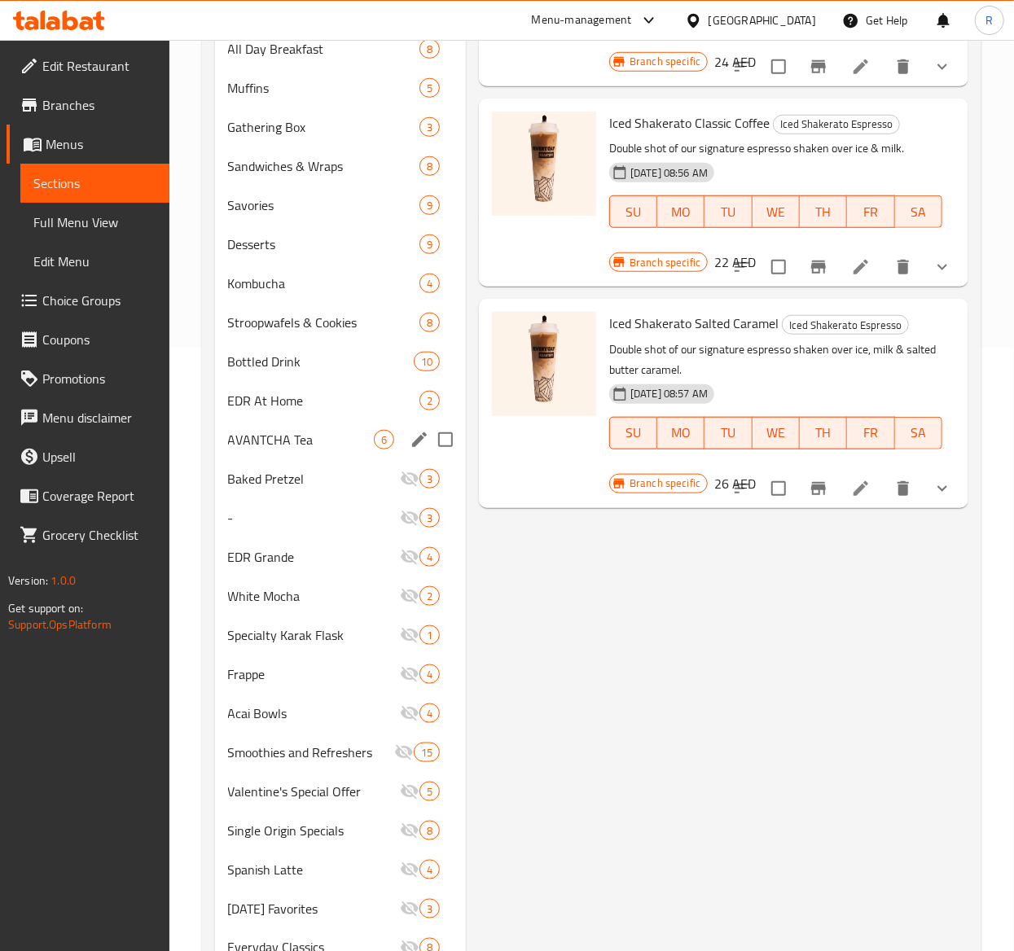
click at [418, 438] on icon "edit" at bounding box center [420, 440] width 20 height 20
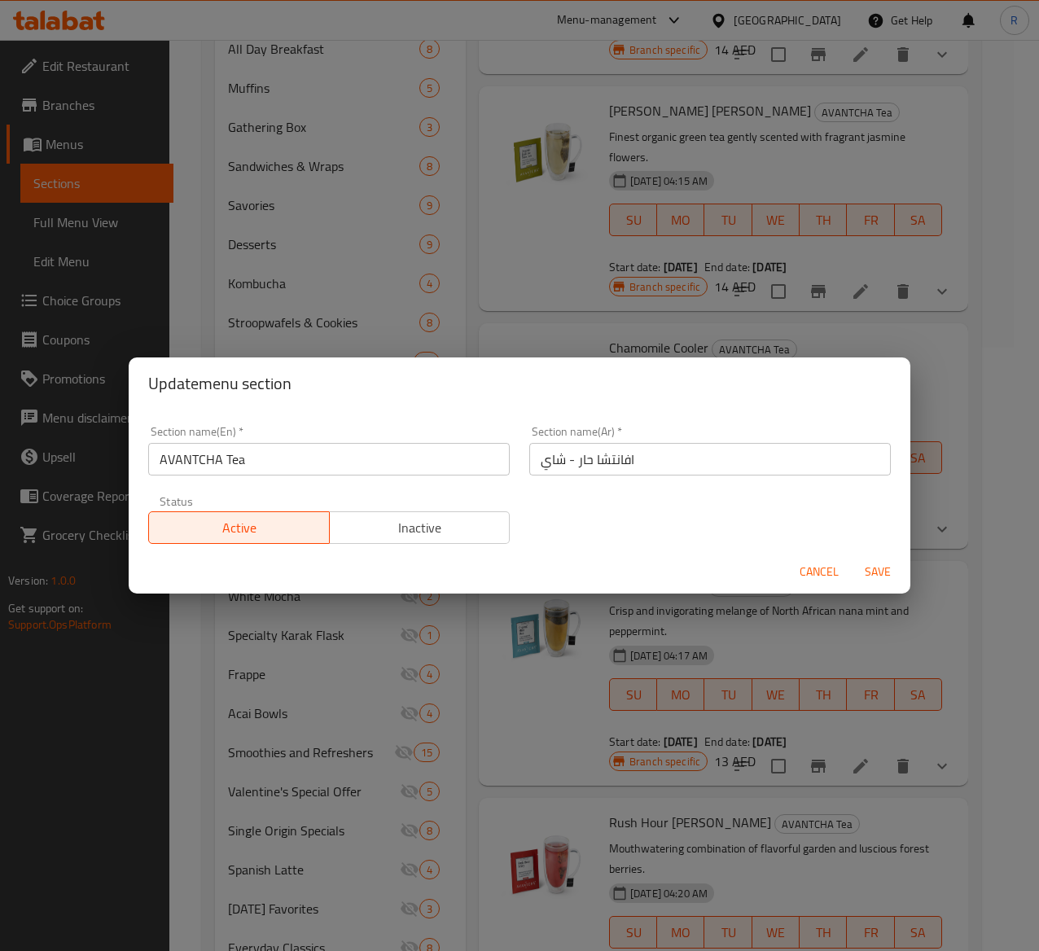
click at [460, 521] on span "Inactive" at bounding box center [420, 528] width 168 height 24
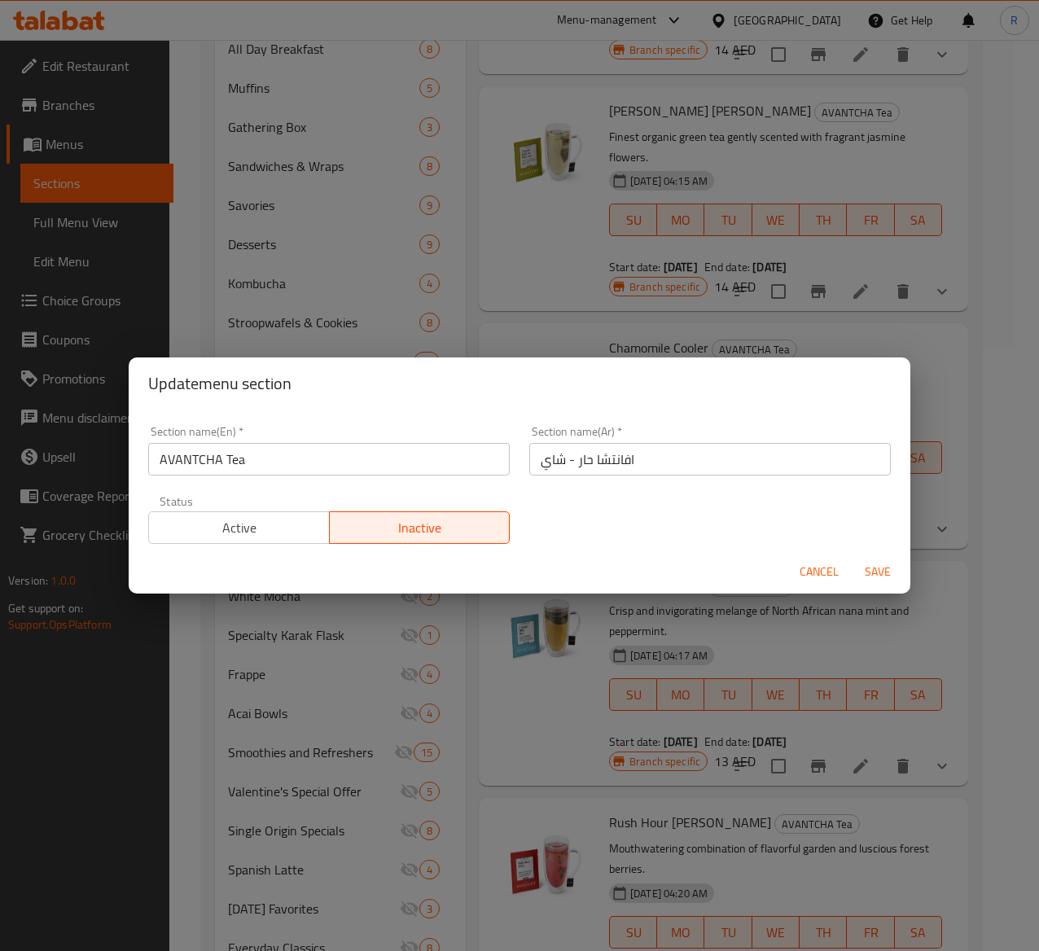
click at [884, 572] on span "Save" at bounding box center [877, 572] width 39 height 20
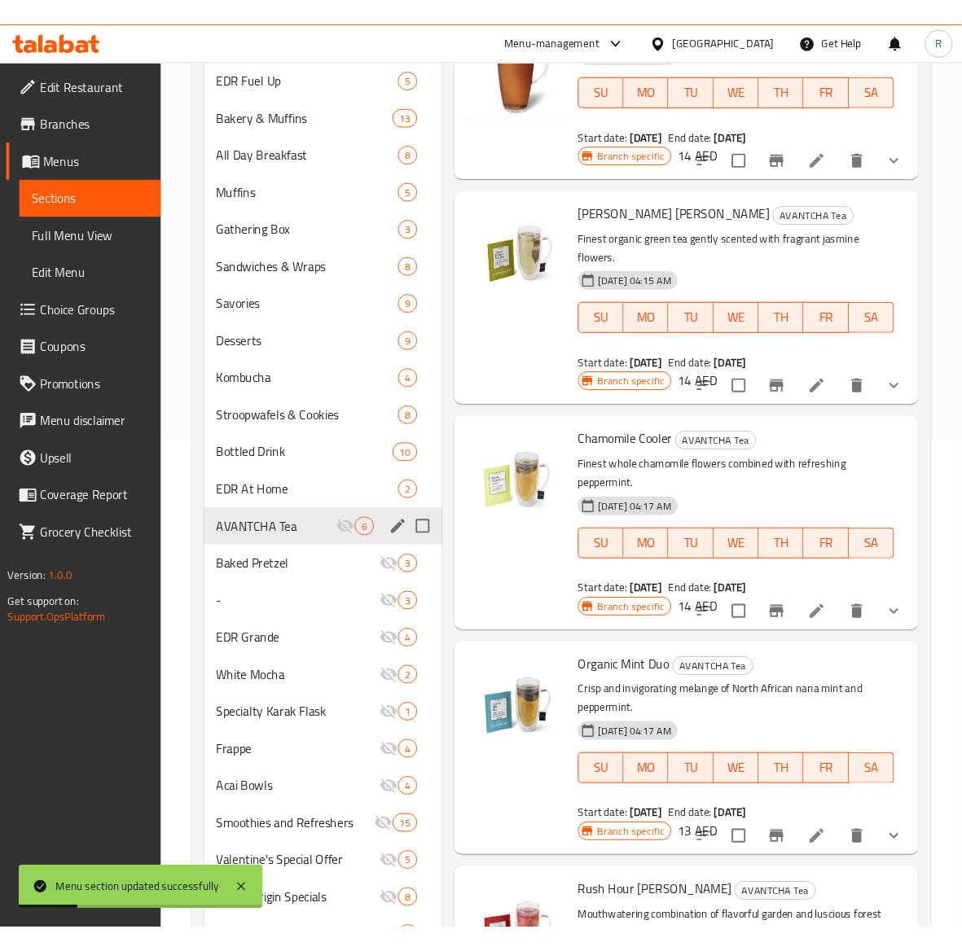
scroll to position [512, 0]
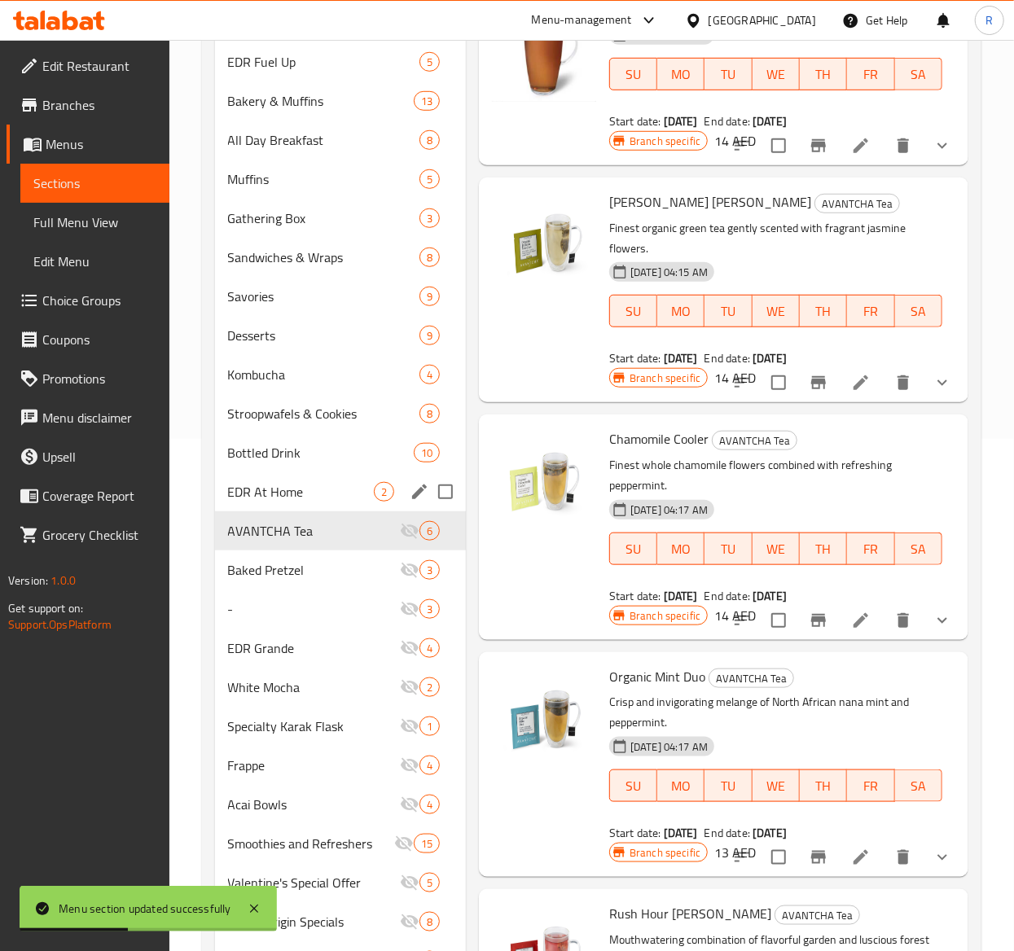
click at [329, 500] on span "EDR At Home" at bounding box center [301, 492] width 146 height 20
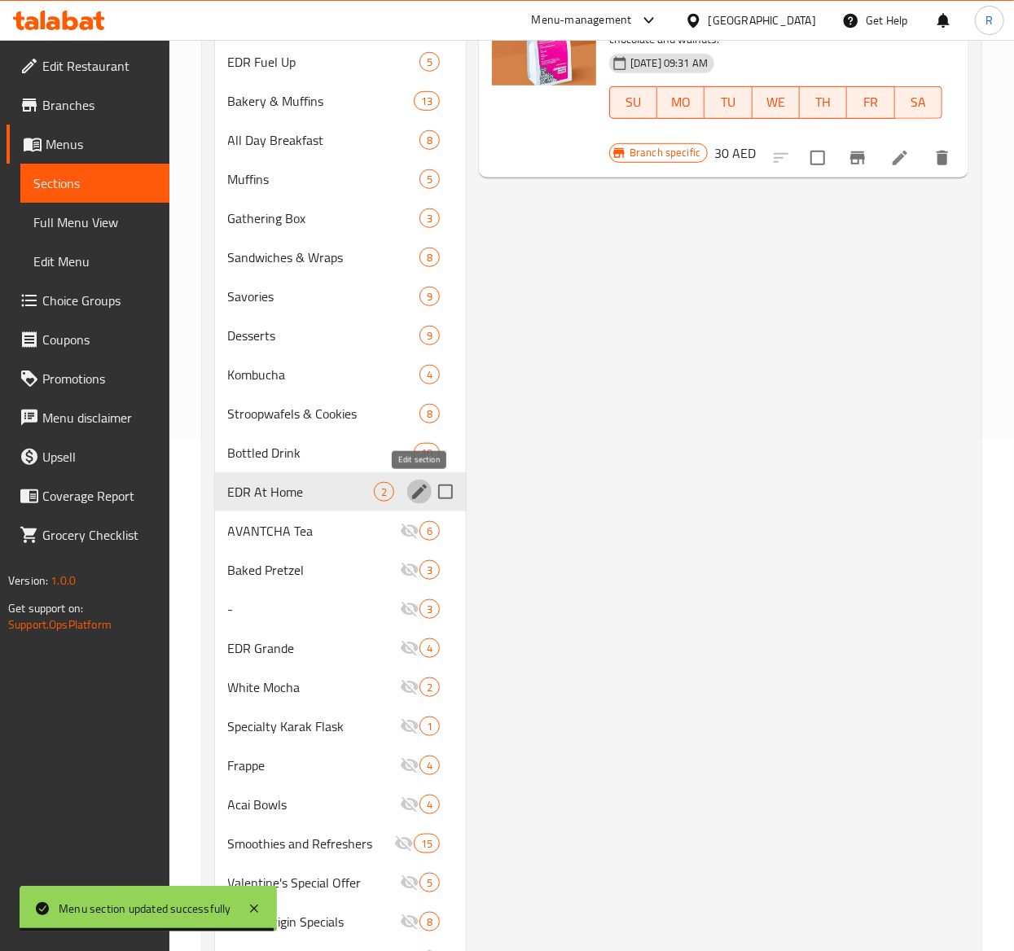
click at [410, 489] on icon "edit" at bounding box center [420, 492] width 20 height 20
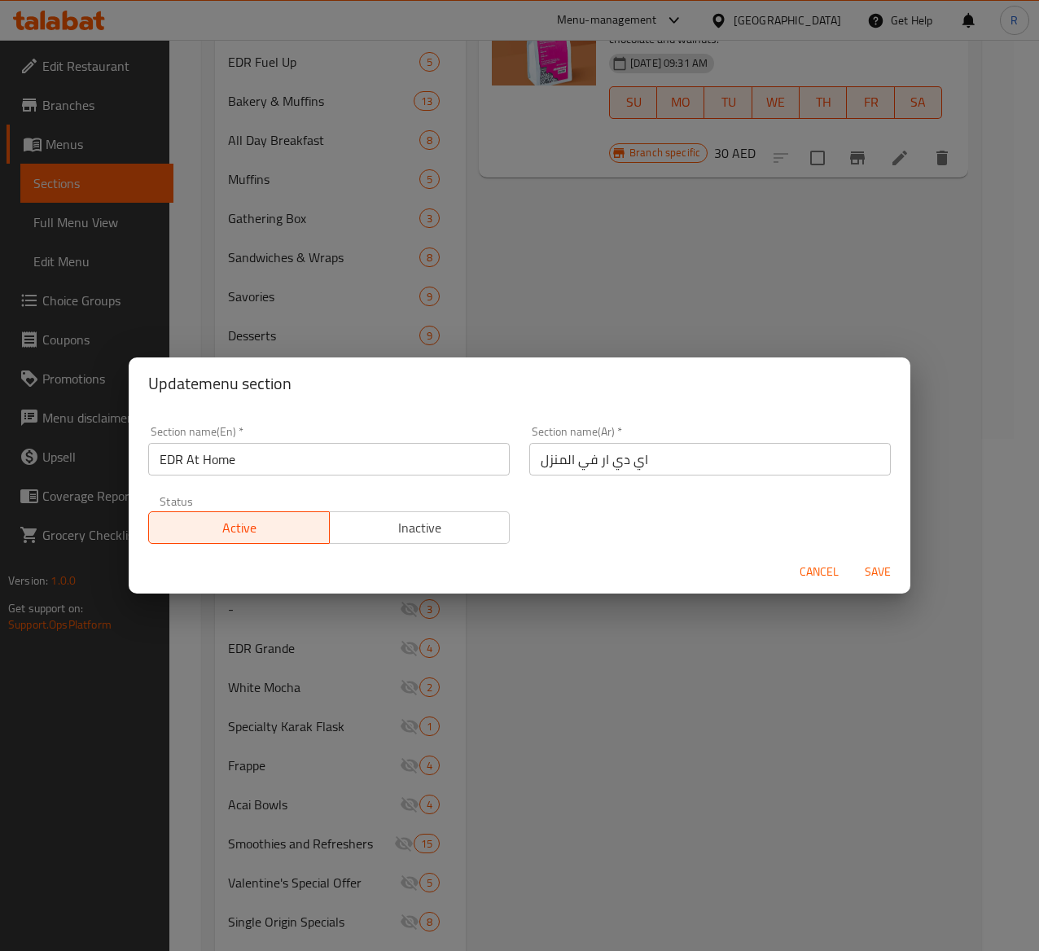
click at [435, 524] on span "Inactive" at bounding box center [420, 528] width 168 height 24
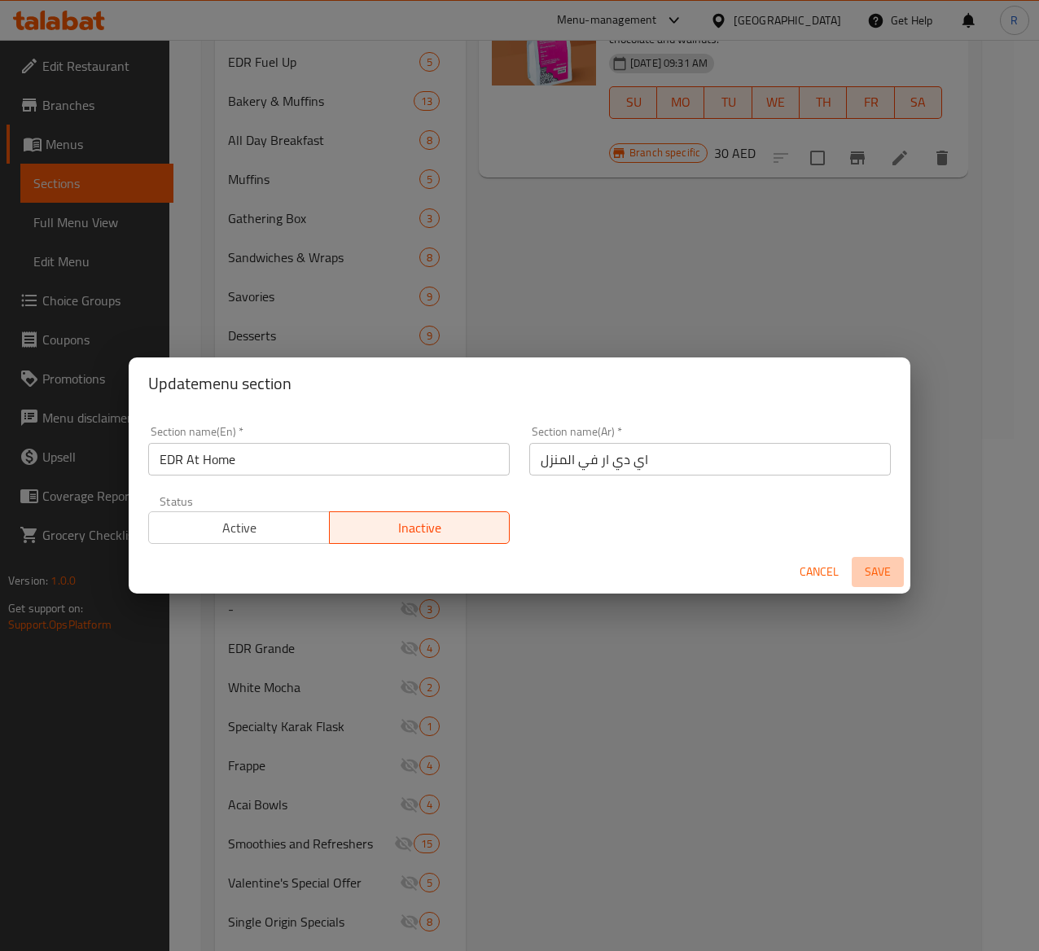
click at [884, 569] on span "Save" at bounding box center [877, 572] width 39 height 20
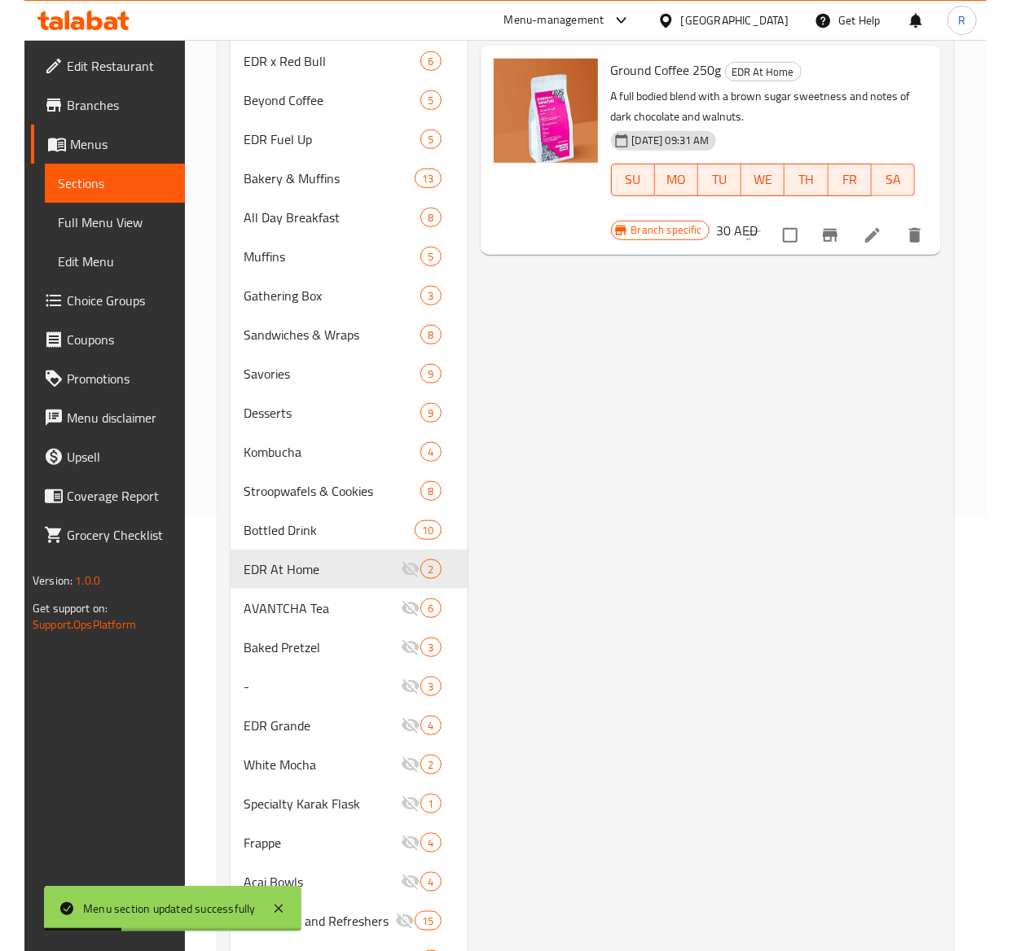
scroll to position [431, 0]
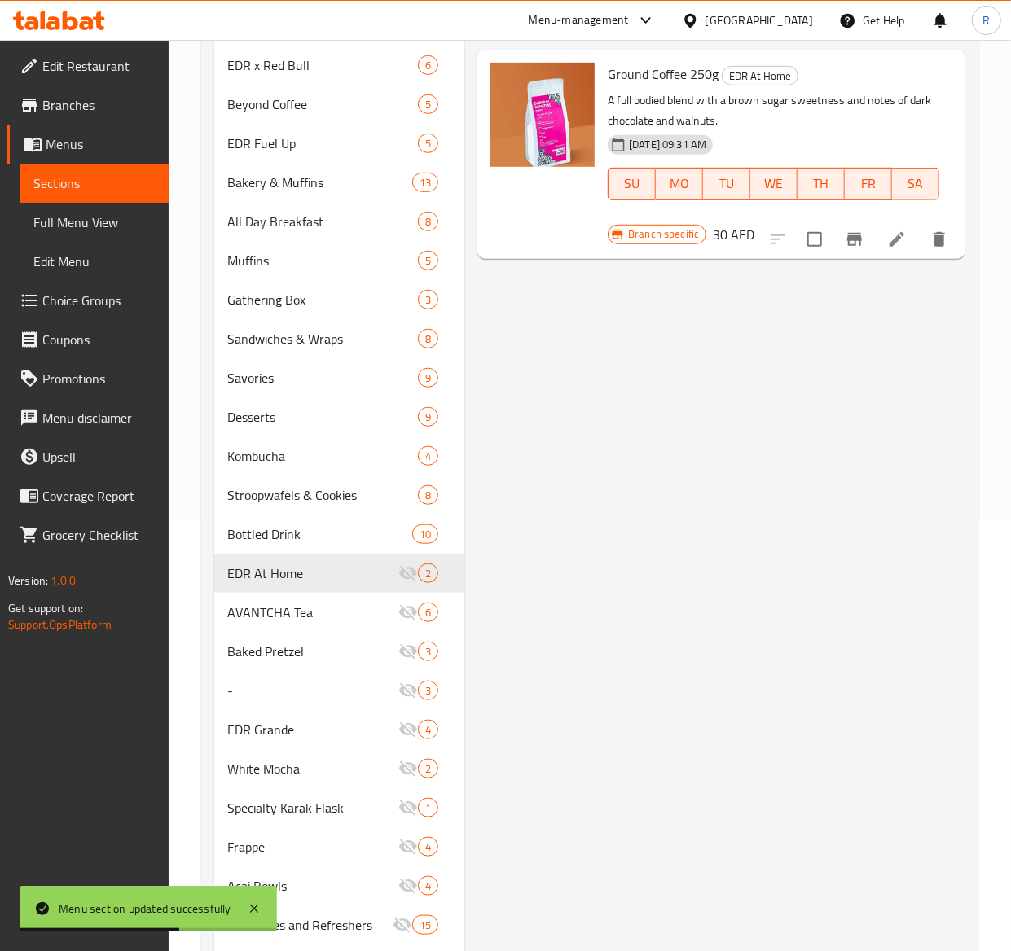
click at [821, 611] on div "Menu items Add Sort Manage items Whole Bean 250g EDR At Home A full bodied blen…" at bounding box center [714, 586] width 501 height 1669
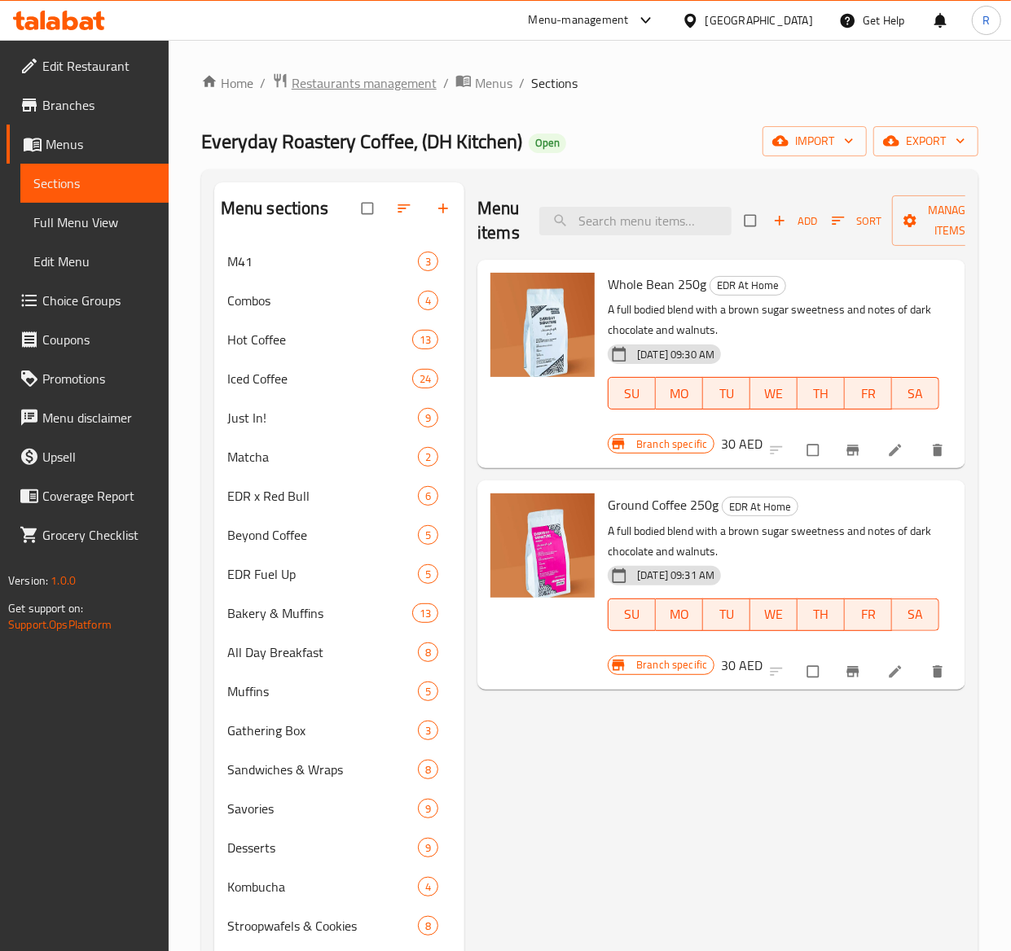
click at [381, 81] on span "Restaurants management" at bounding box center [364, 83] width 145 height 20
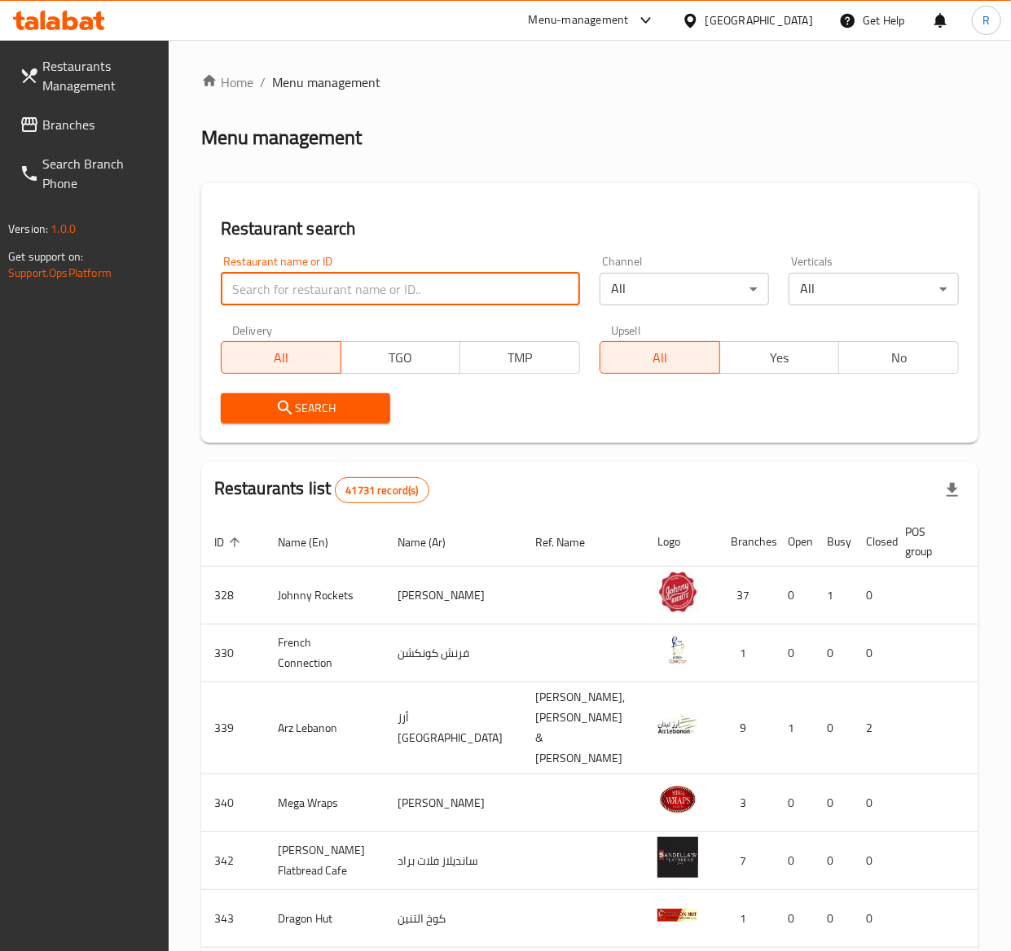
click at [406, 285] on input "search" at bounding box center [400, 289] width 359 height 33
type input "everyday roastery"
click button "Search" at bounding box center [306, 408] width 170 height 30
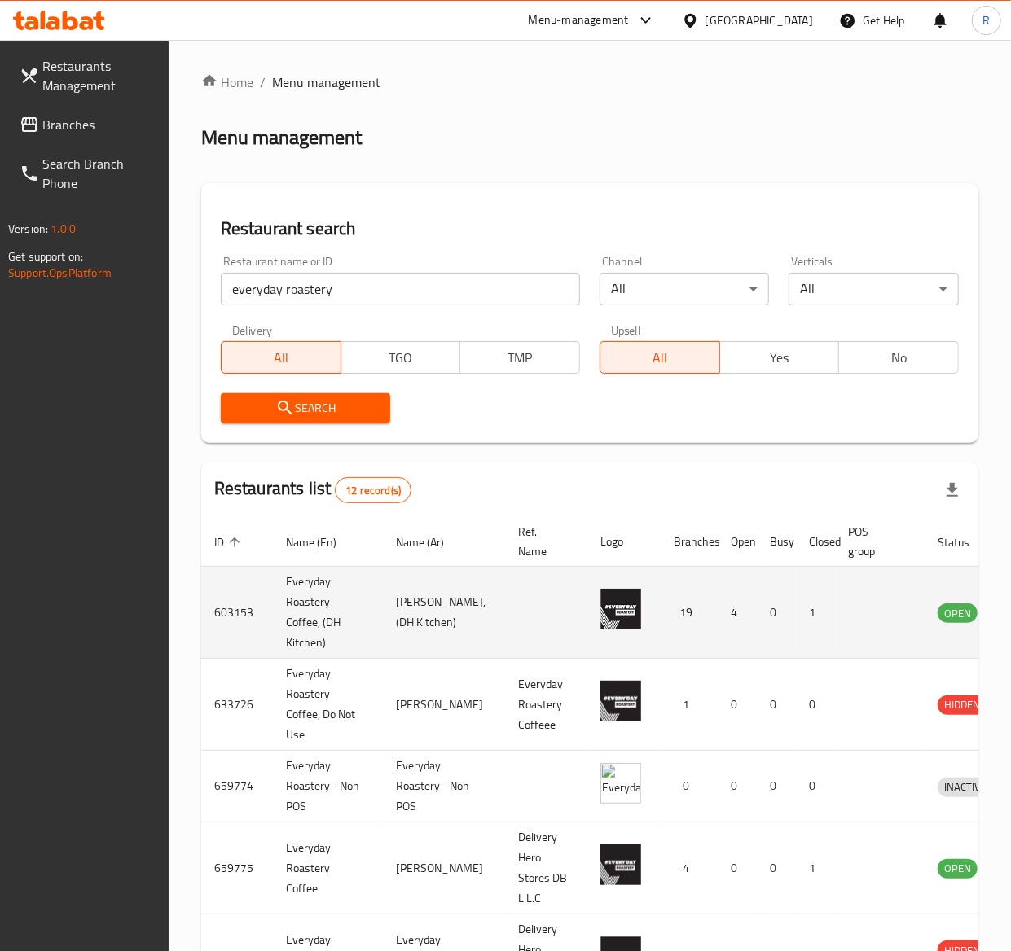
click at [845, 589] on td "enhanced table" at bounding box center [880, 613] width 90 height 92
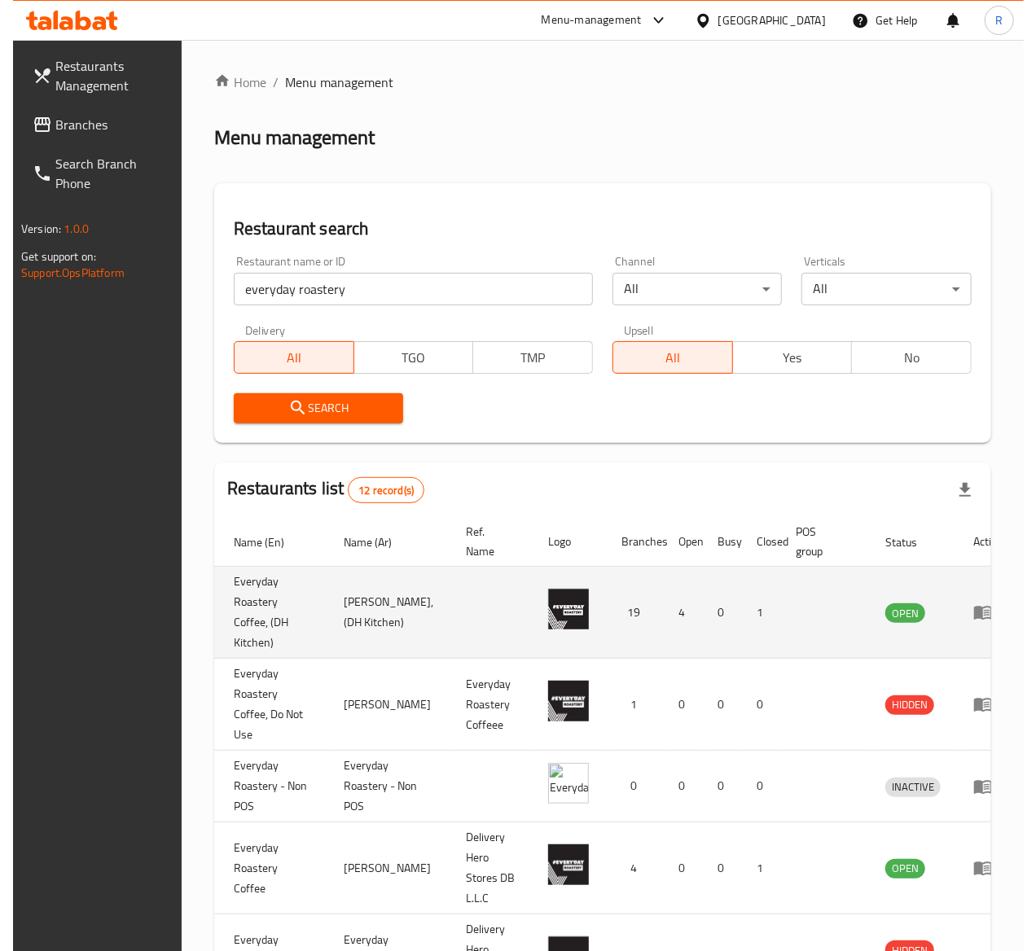
scroll to position [0, 72]
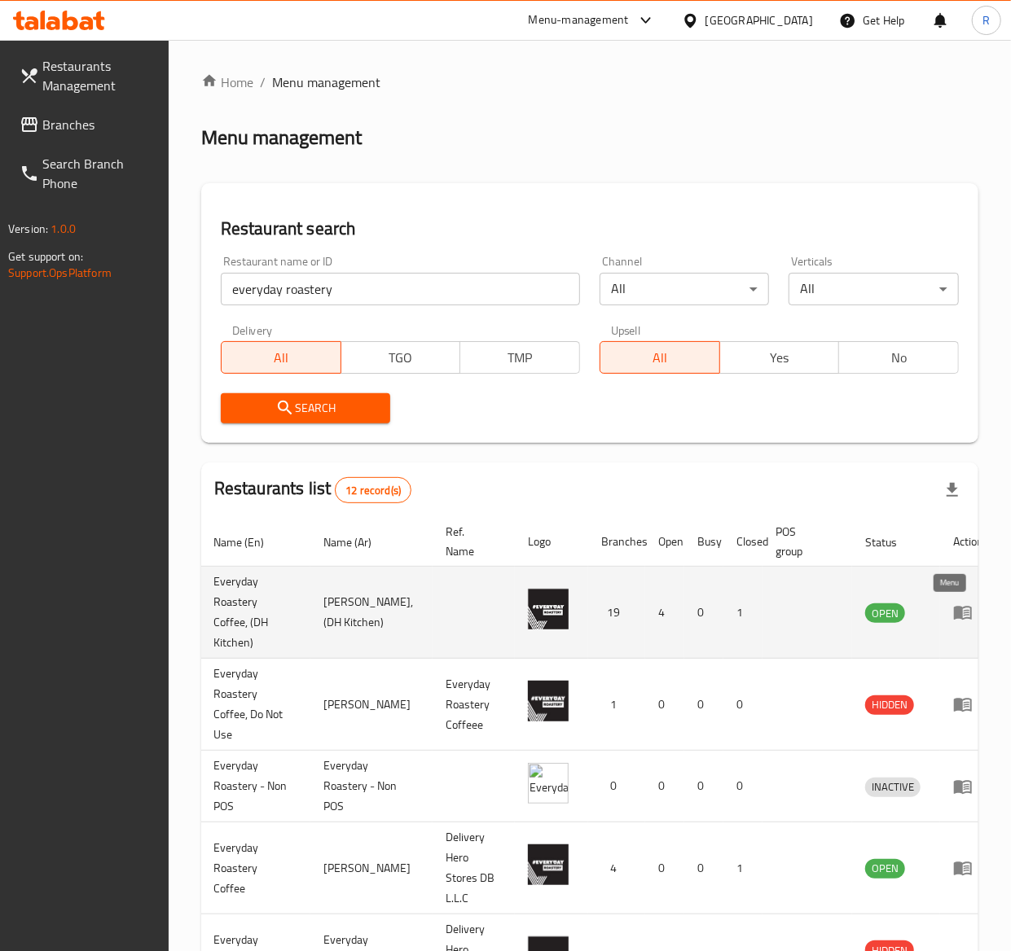
click at [953, 605] on icon "enhanced table" at bounding box center [963, 613] width 20 height 20
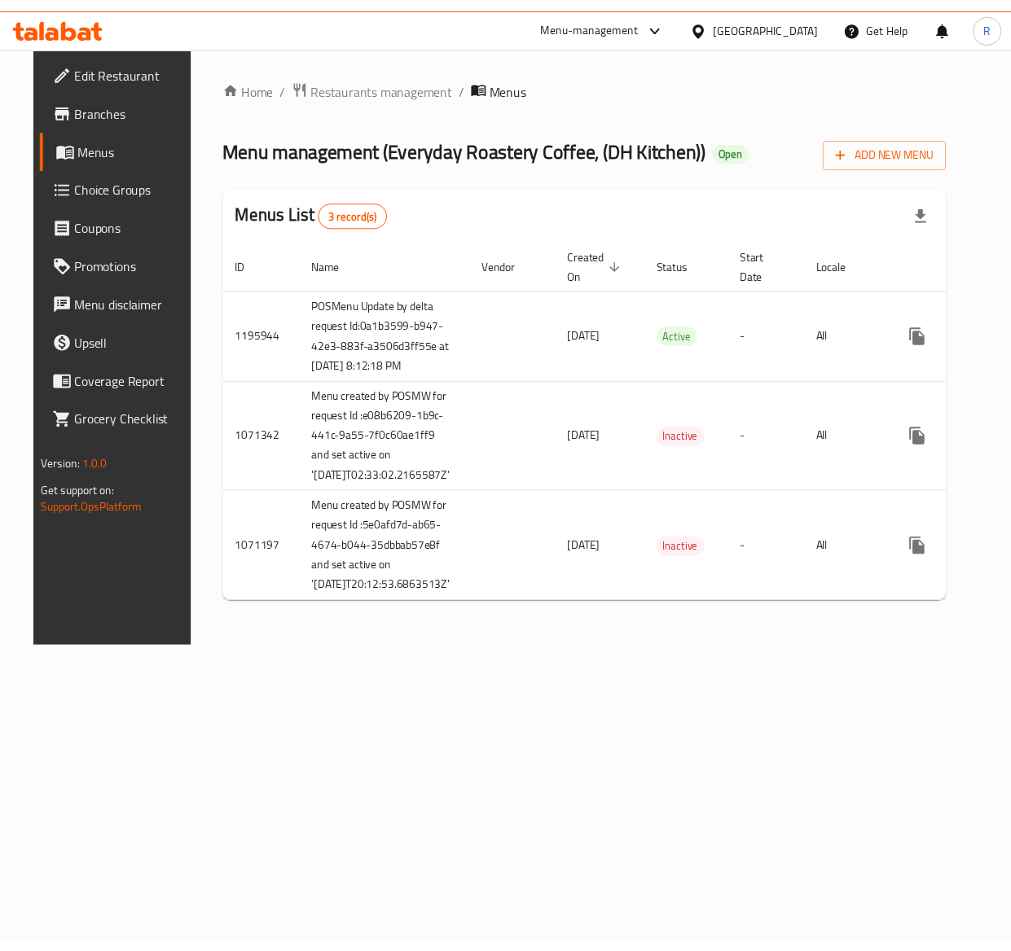
scroll to position [0, 39]
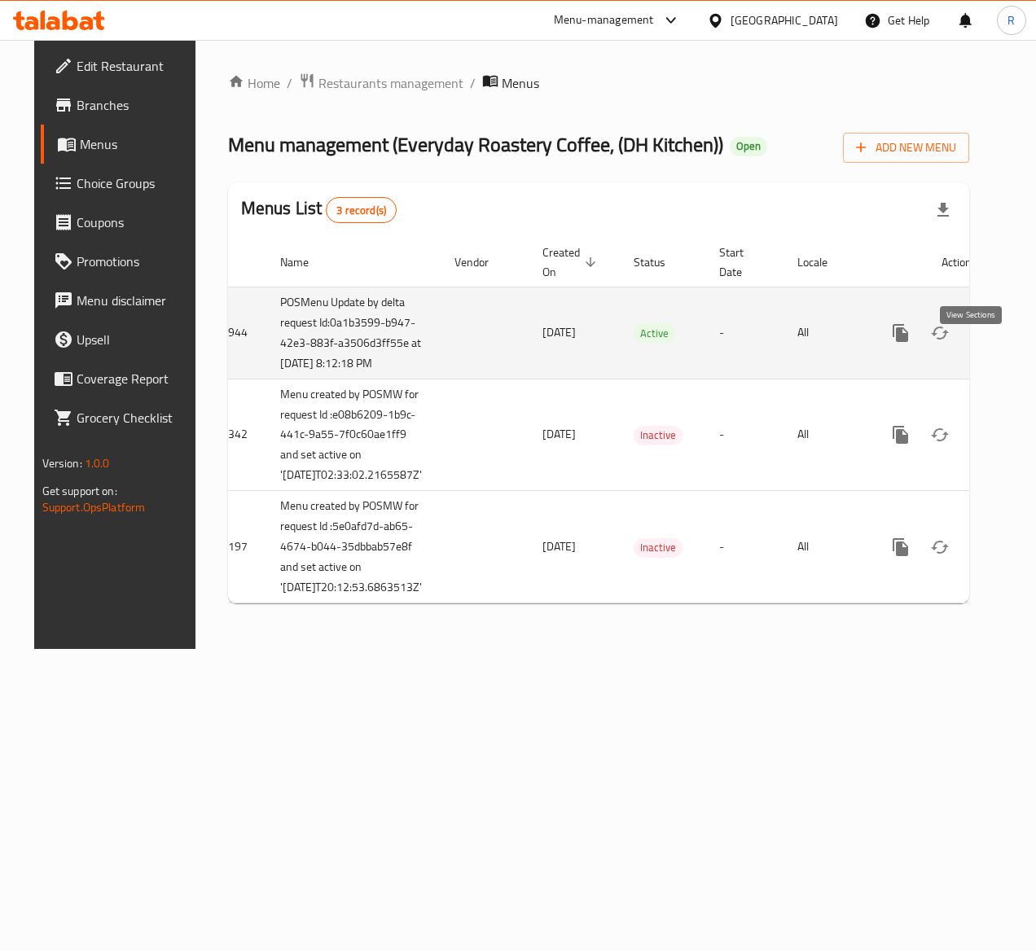
click at [1008, 343] on icon "enhanced table" at bounding box center [1018, 333] width 20 height 20
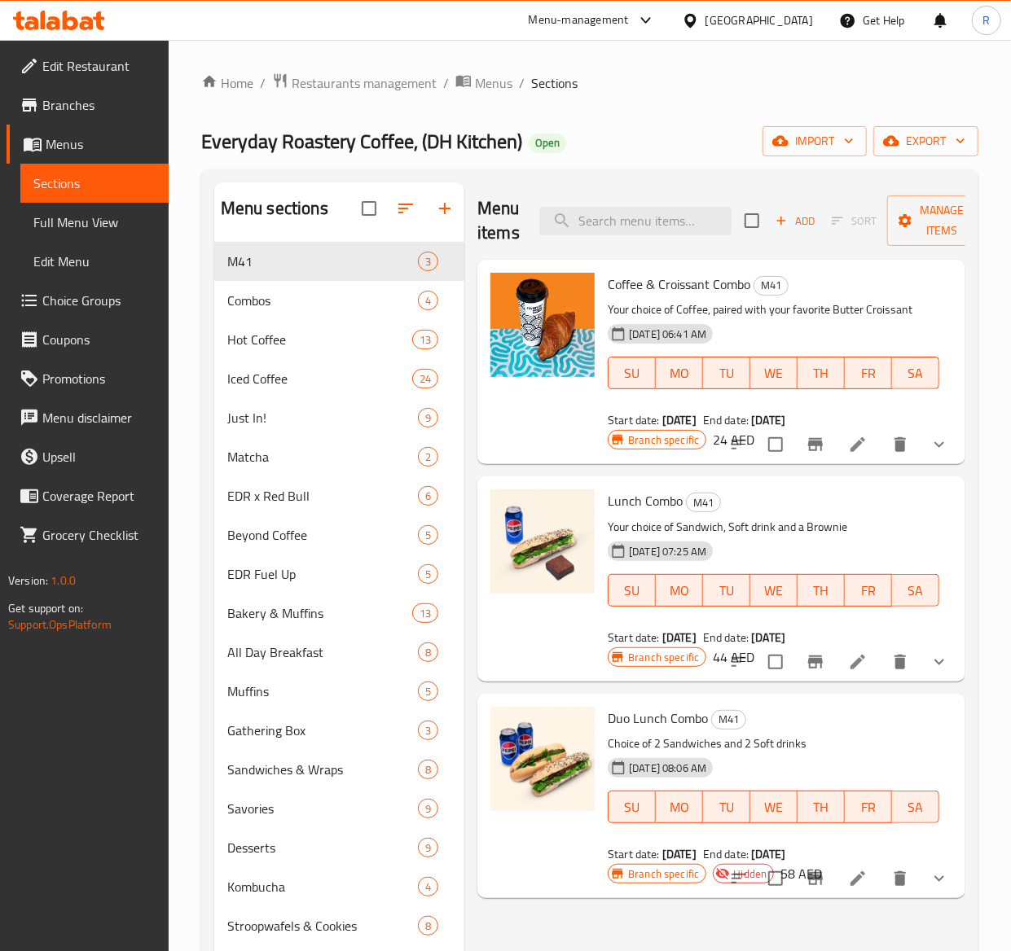
click at [70, 306] on span "Choice Groups" at bounding box center [98, 301] width 113 height 20
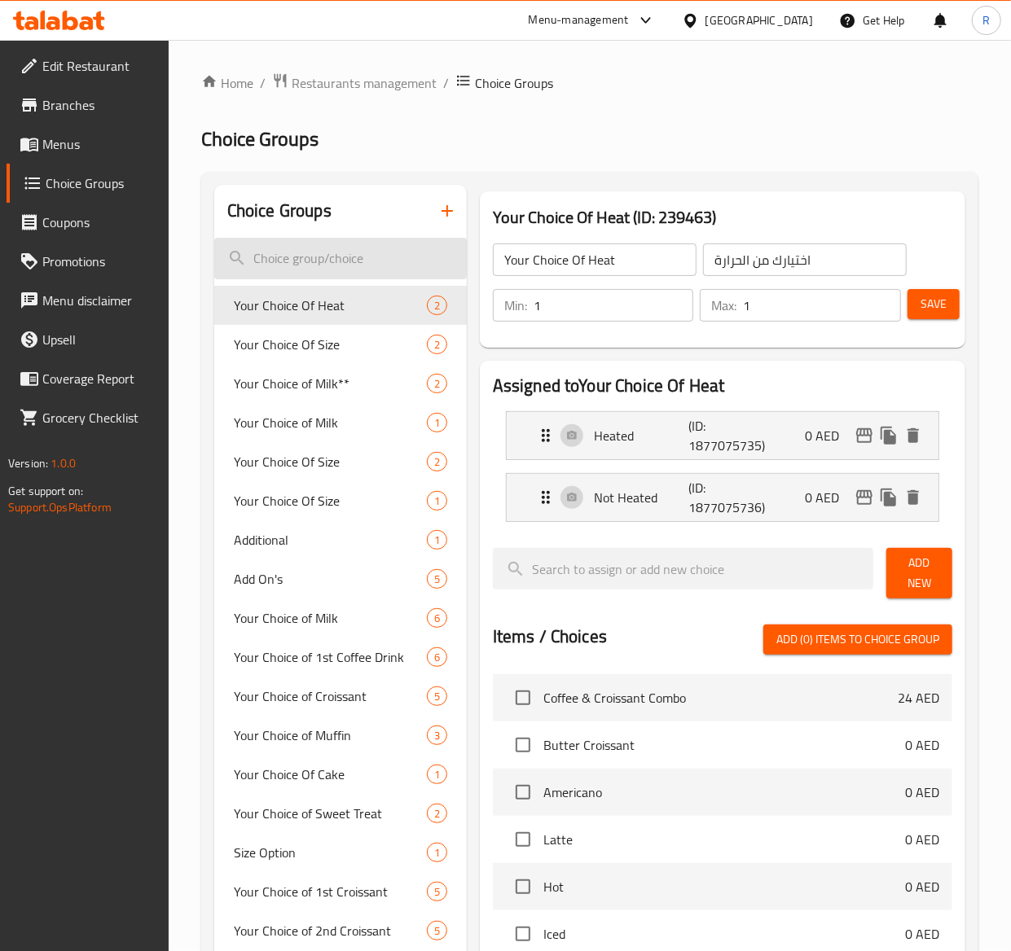
click at [320, 264] on input "search" at bounding box center [340, 259] width 252 height 42
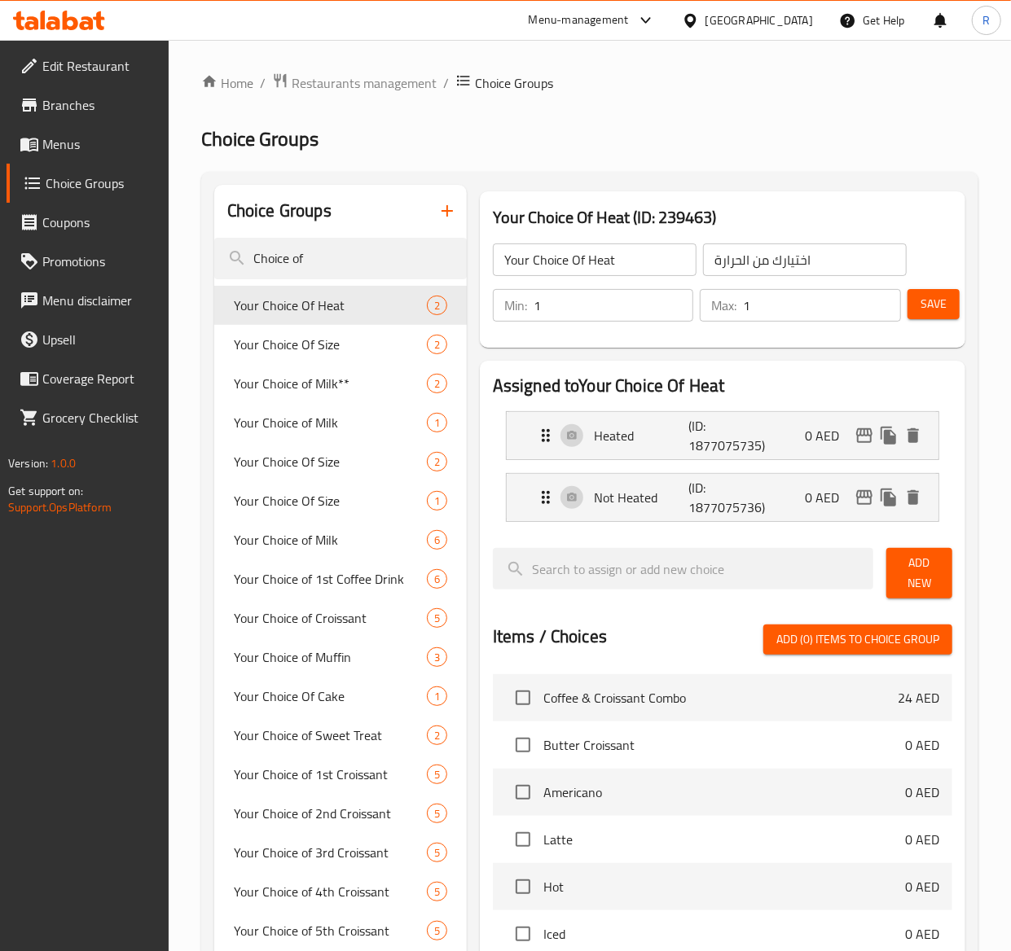
type input "Choice of"
click at [440, 205] on icon "button" at bounding box center [447, 211] width 20 height 20
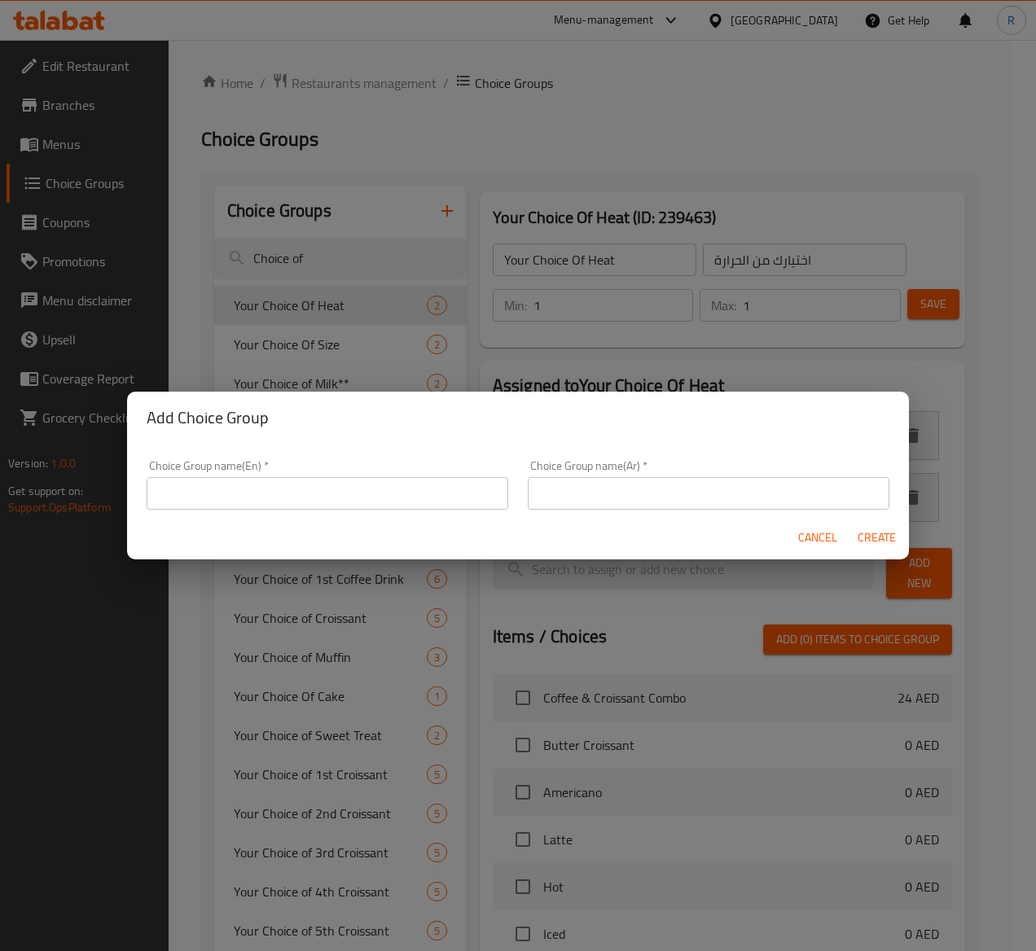
click at [251, 487] on input "text" at bounding box center [328, 493] width 362 height 33
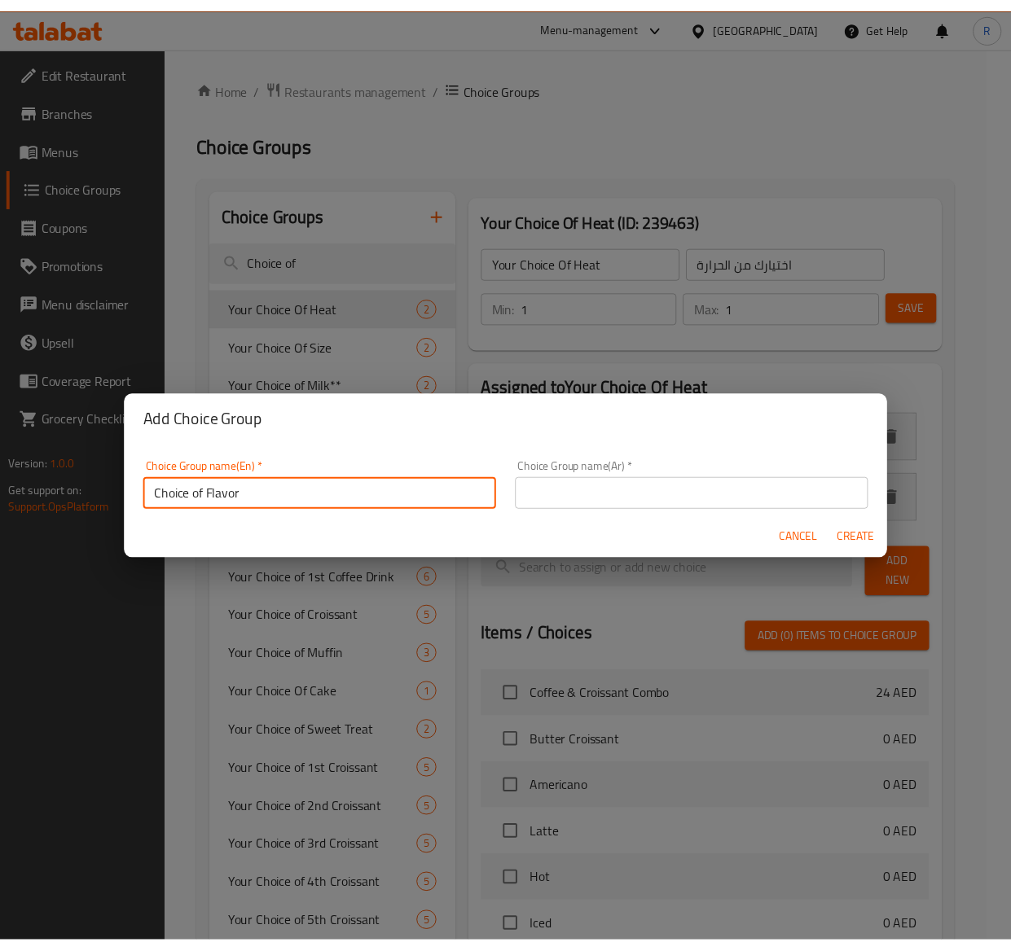
scroll to position [4, 0]
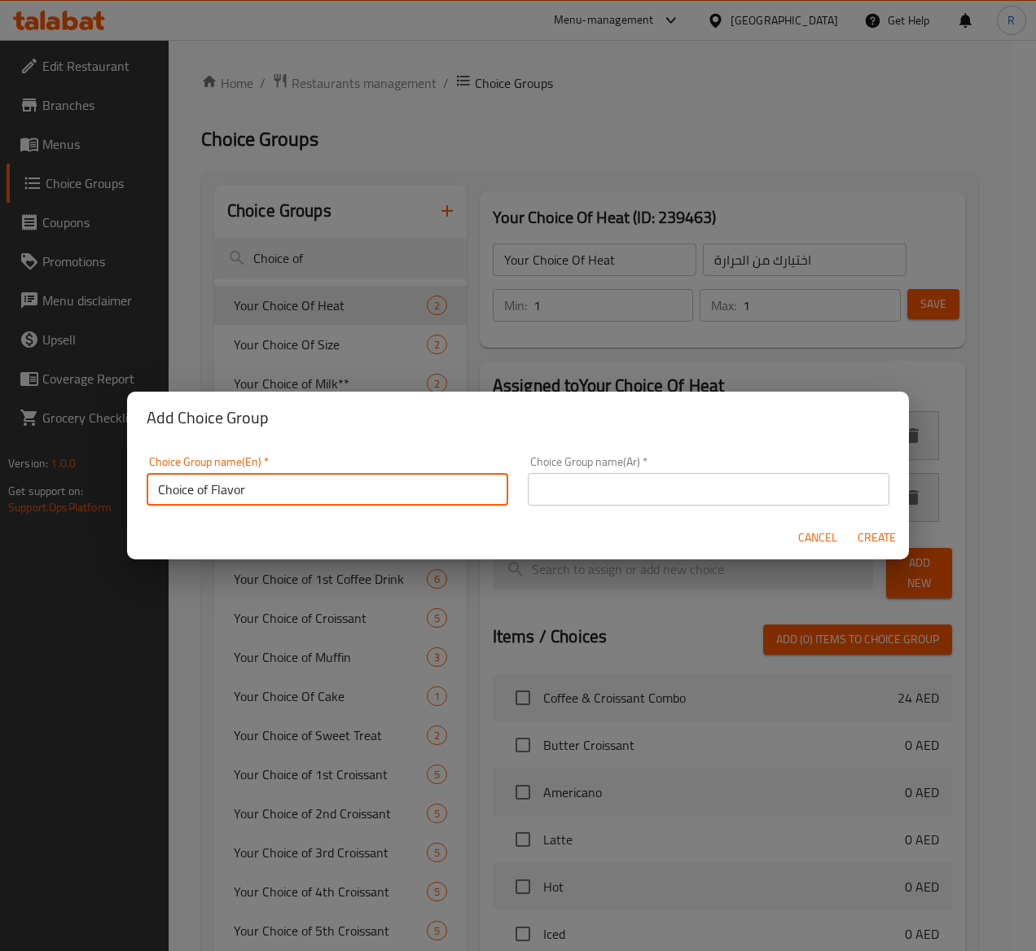
drag, startPoint x: 265, startPoint y: 501, endPoint x: 89, endPoint y: 502, distance: 175.9
click at [89, 502] on div "Add Choice Group Choice Group name(En)   * Choice of Flavor Choice Group name(E…" at bounding box center [518, 475] width 1036 height 951
type input "Choice of Flavor"
click at [640, 489] on input "text" at bounding box center [709, 489] width 362 height 33
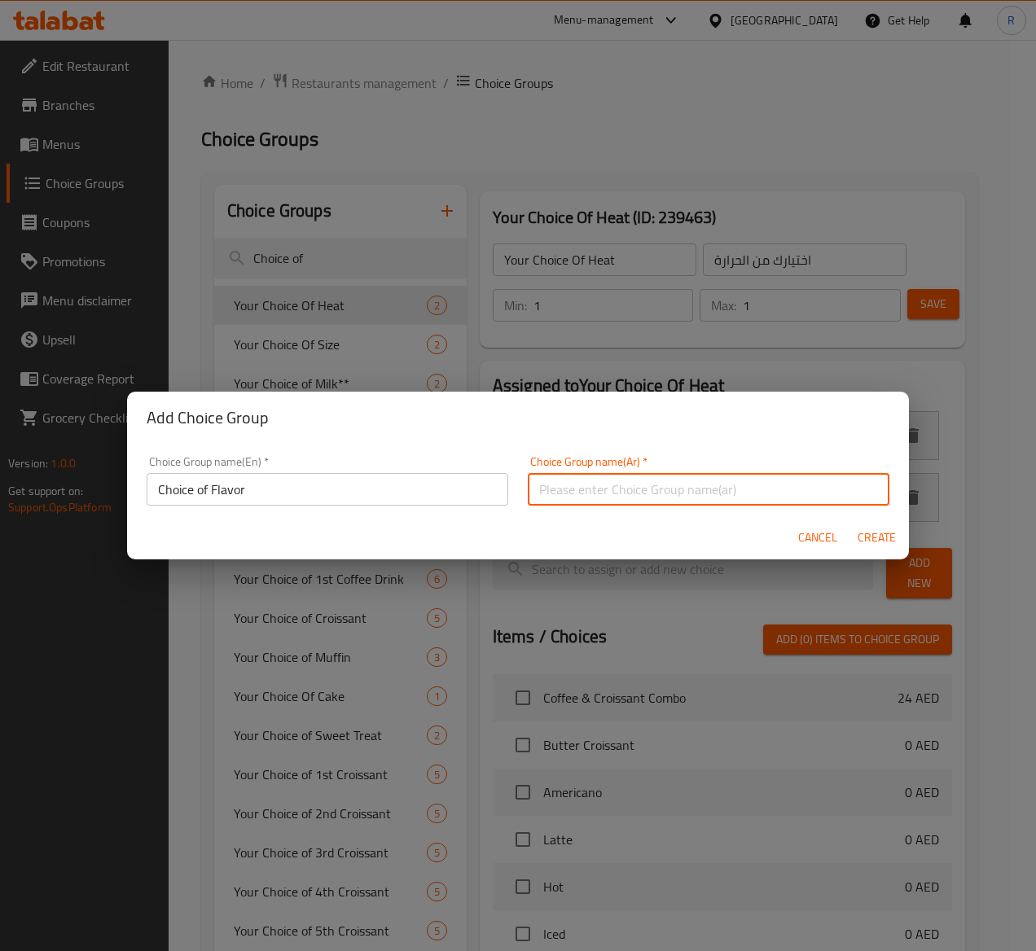
paste input "اختيار النكهة"
type input "اختيار النكهة"
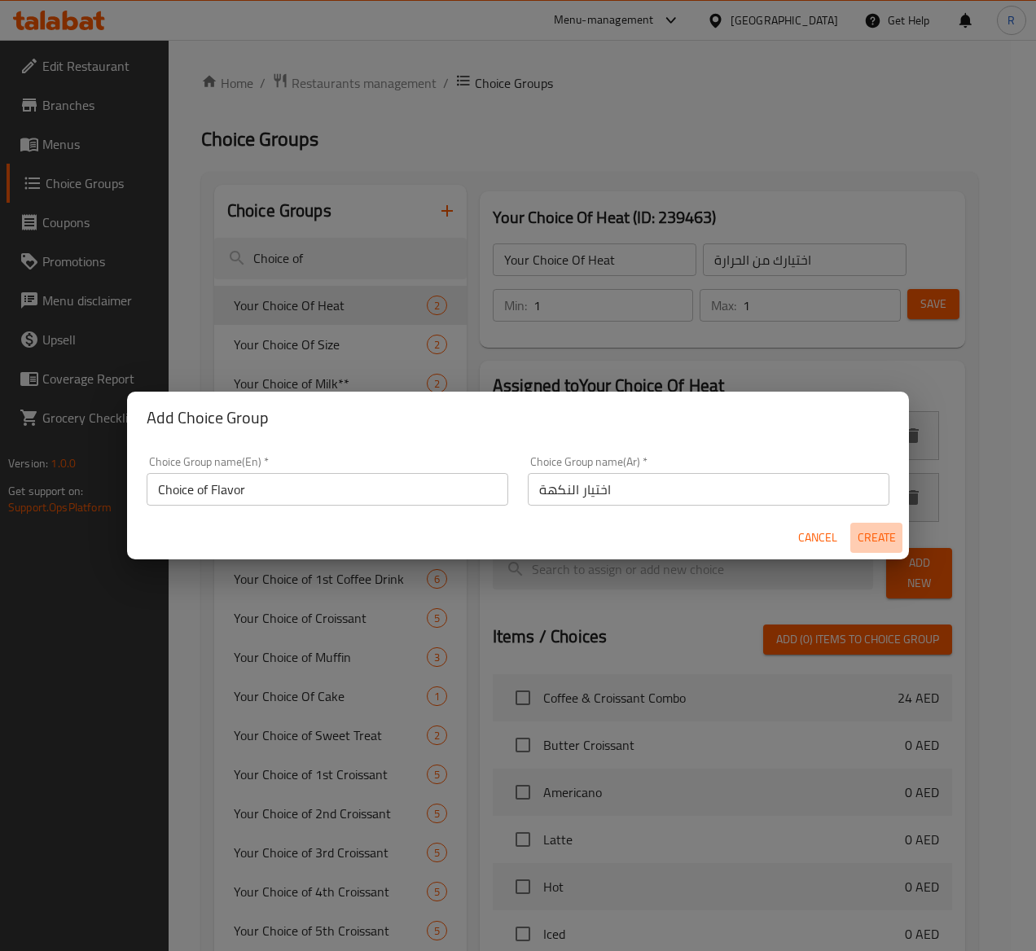
click at [880, 529] on span "Create" at bounding box center [876, 538] width 39 height 20
type input "Choice of Flavor"
type input "اختيار النكهة"
type input "0"
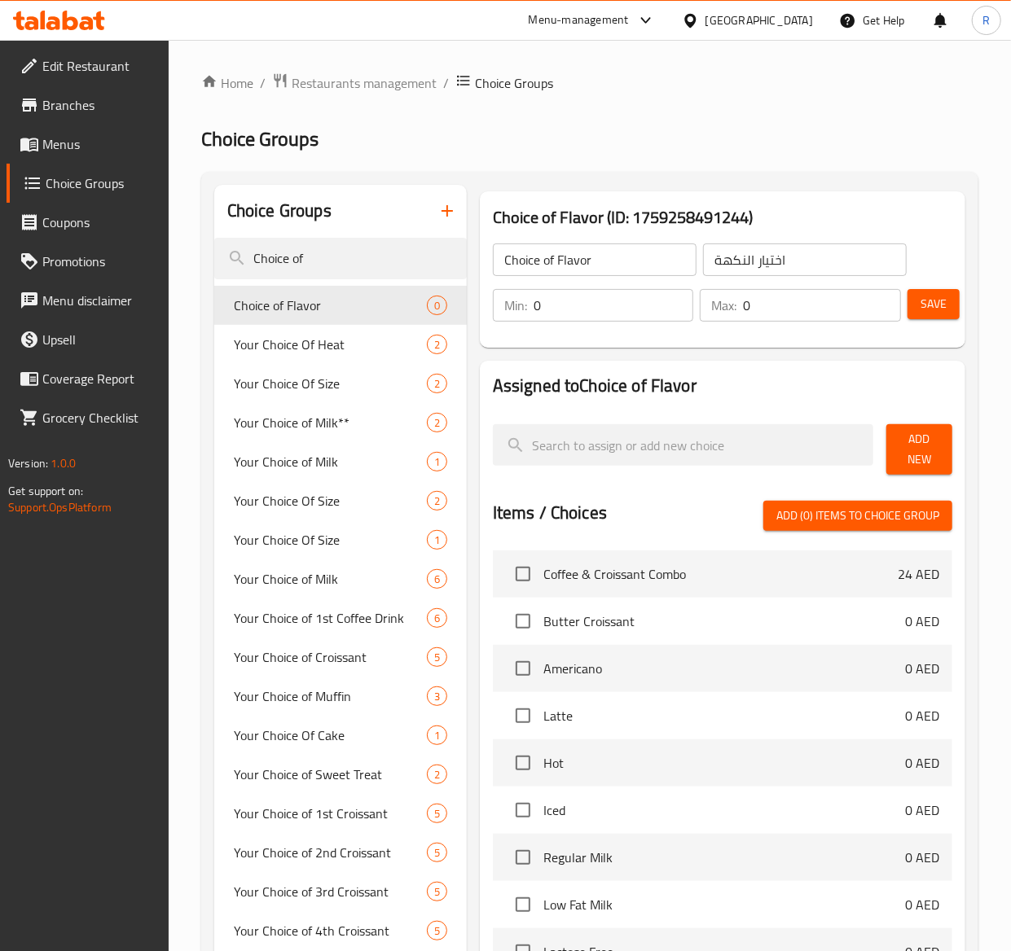
click at [930, 435] on span "Add New" at bounding box center [919, 449] width 40 height 41
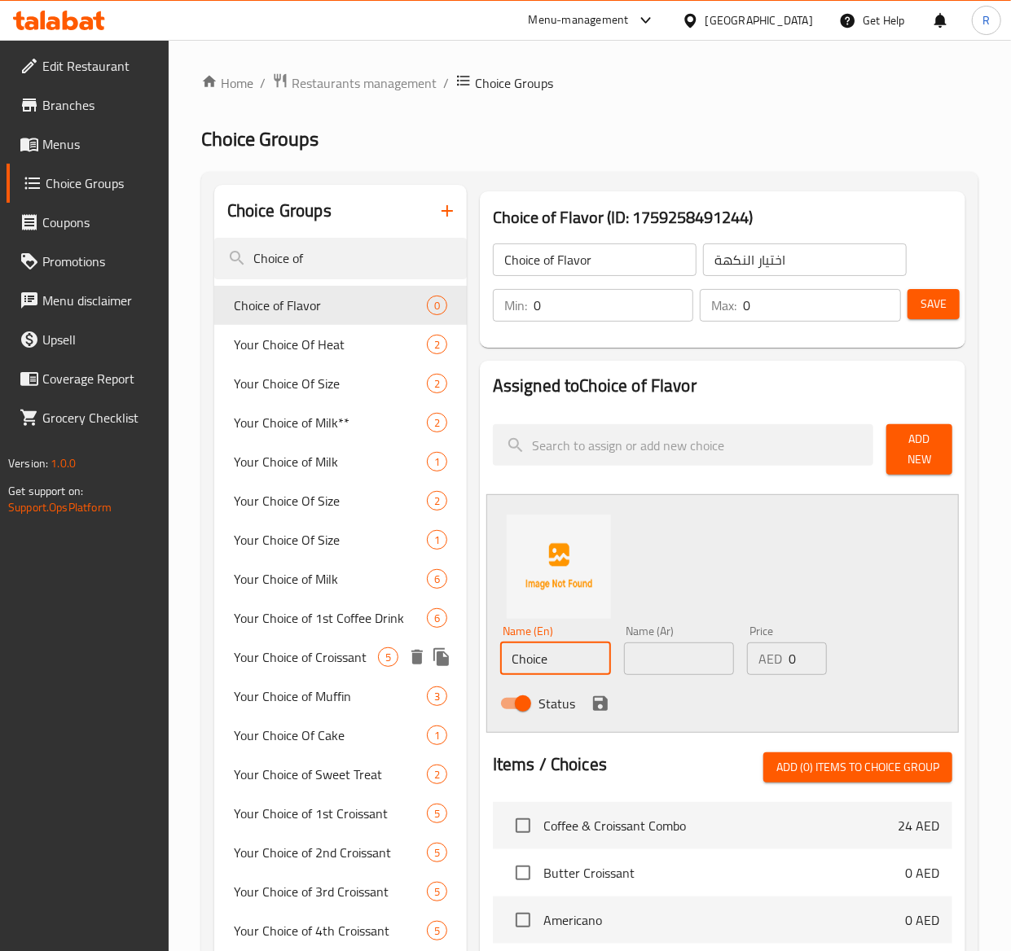
drag, startPoint x: 562, startPoint y: 657, endPoint x: 371, endPoint y: 647, distance: 190.8
paste input "Double Caramel Waffl"
type input "Double Caramel Waffle"
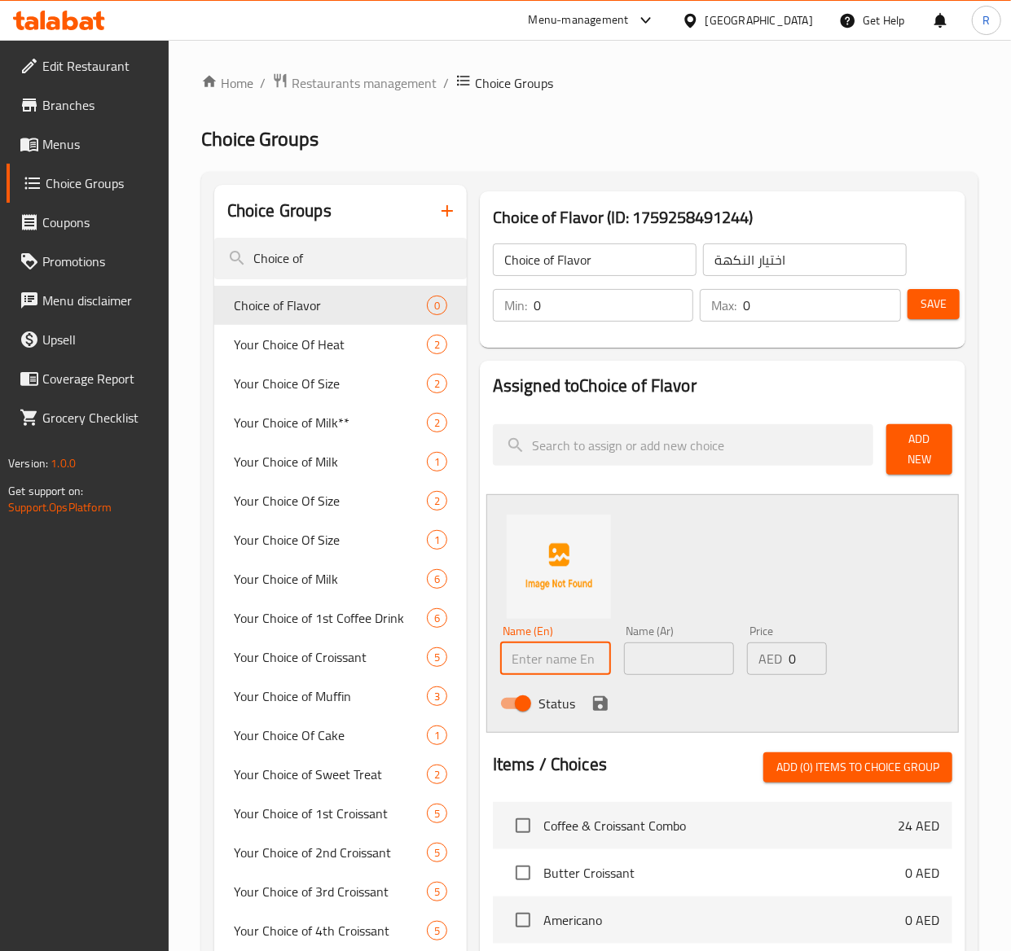
paste input "Double Caramel Waffle"
type input "Double Caramel Waffle"
click at [660, 648] on input "text" at bounding box center [679, 659] width 111 height 33
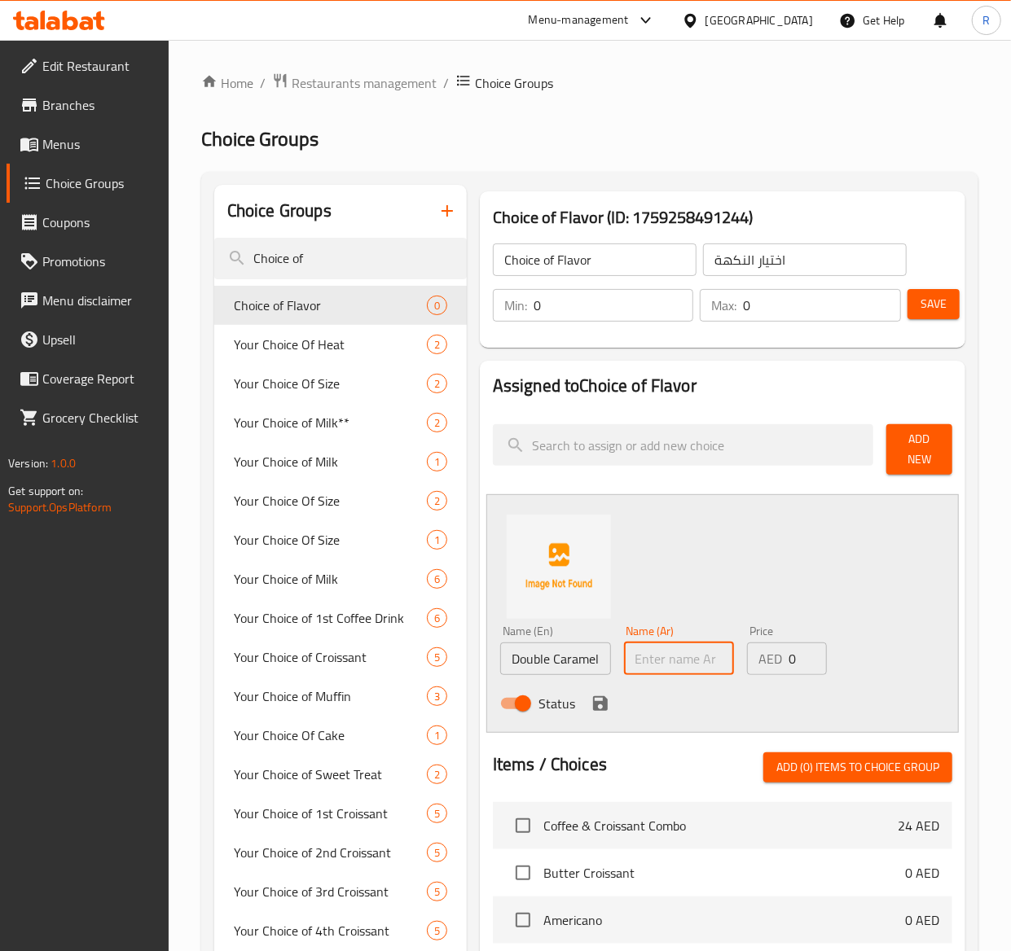
paste input "وافل الكراميل المزدوج"
type input "وافل الكراميل المزدوج"
click at [802, 658] on input "1" at bounding box center [807, 659] width 38 height 33
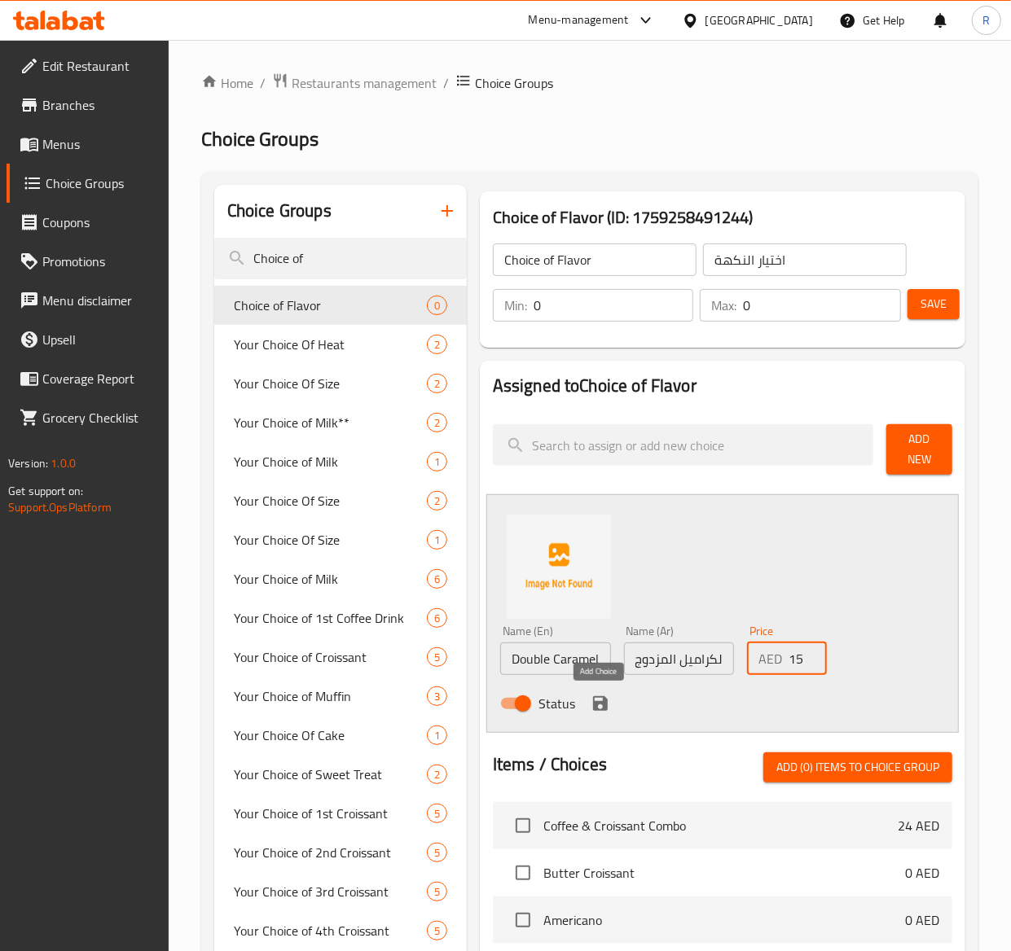
type input "15"
click at [597, 710] on icon "save" at bounding box center [600, 703] width 15 height 15
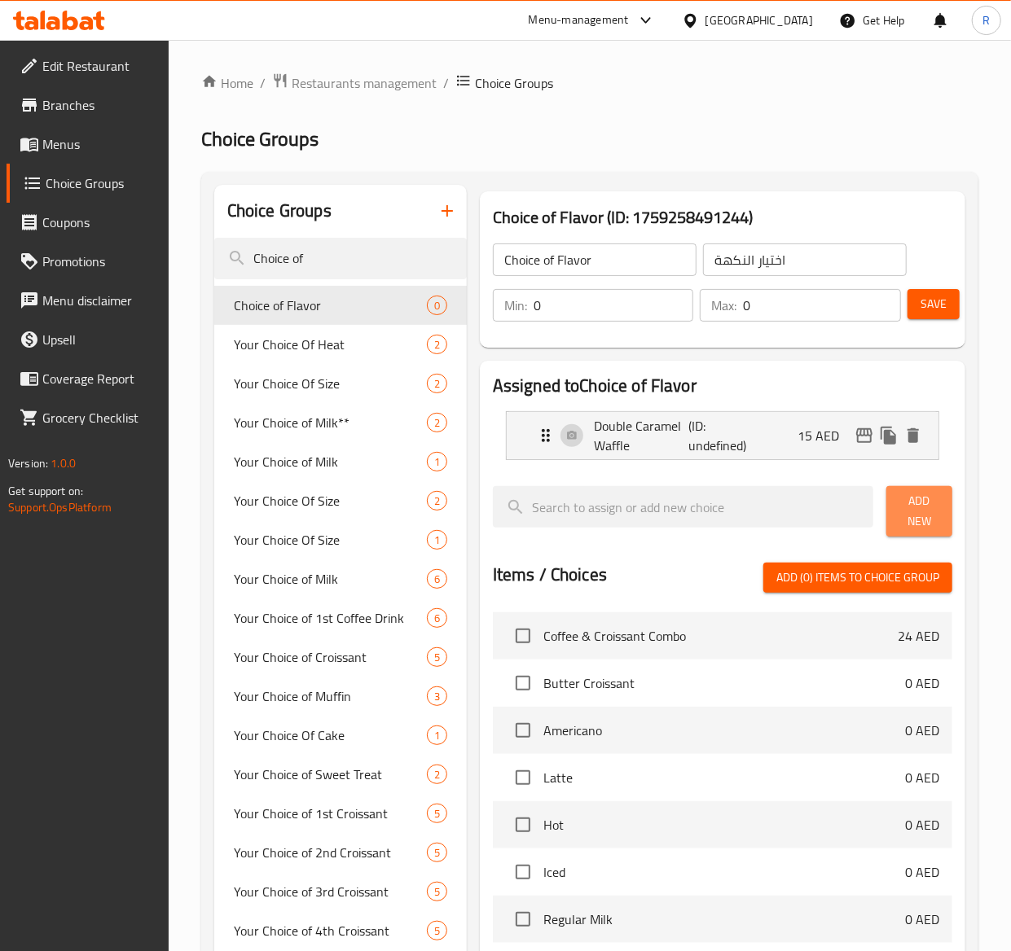
click at [906, 507] on span "Add New" at bounding box center [919, 511] width 40 height 41
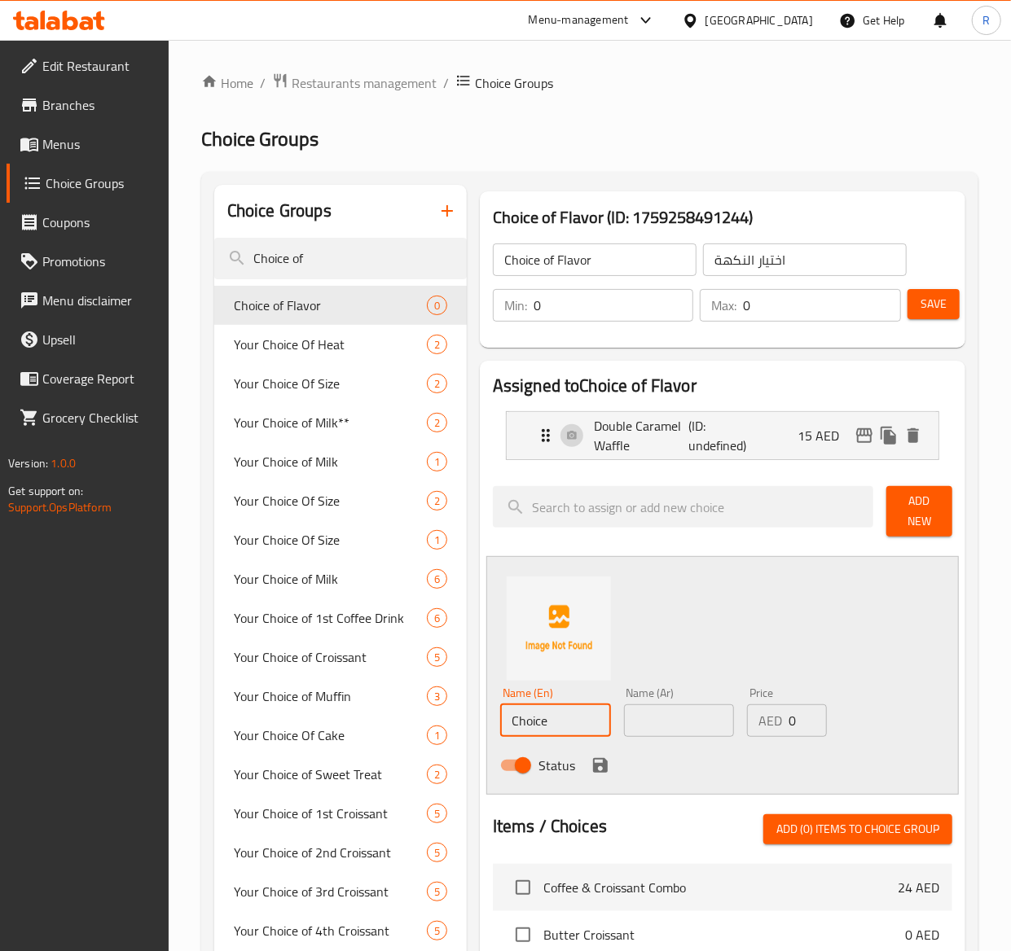
click at [552, 726] on input "Choice" at bounding box center [555, 720] width 111 height 33
drag, startPoint x: 552, startPoint y: 726, endPoint x: 383, endPoint y: 742, distance: 170.1
paste input "Belgian Chocolate Waffle"
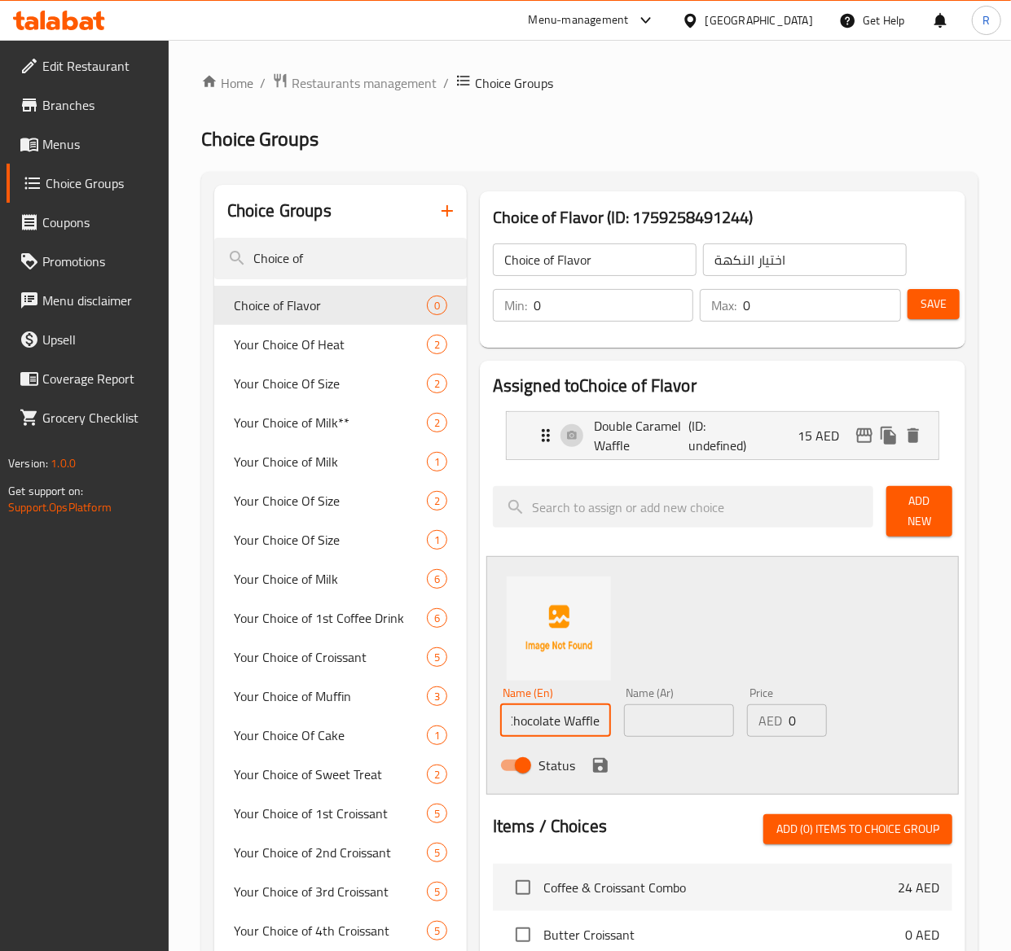
click at [510, 726] on input "Belgian Chocolate Waffle" at bounding box center [555, 720] width 111 height 33
click at [574, 717] on input "Belgian Chocolate Waffle" at bounding box center [555, 720] width 111 height 33
paste input "text"
type input "Belgian Chocolate Waffle"
click at [646, 713] on input "text" at bounding box center [679, 720] width 111 height 33
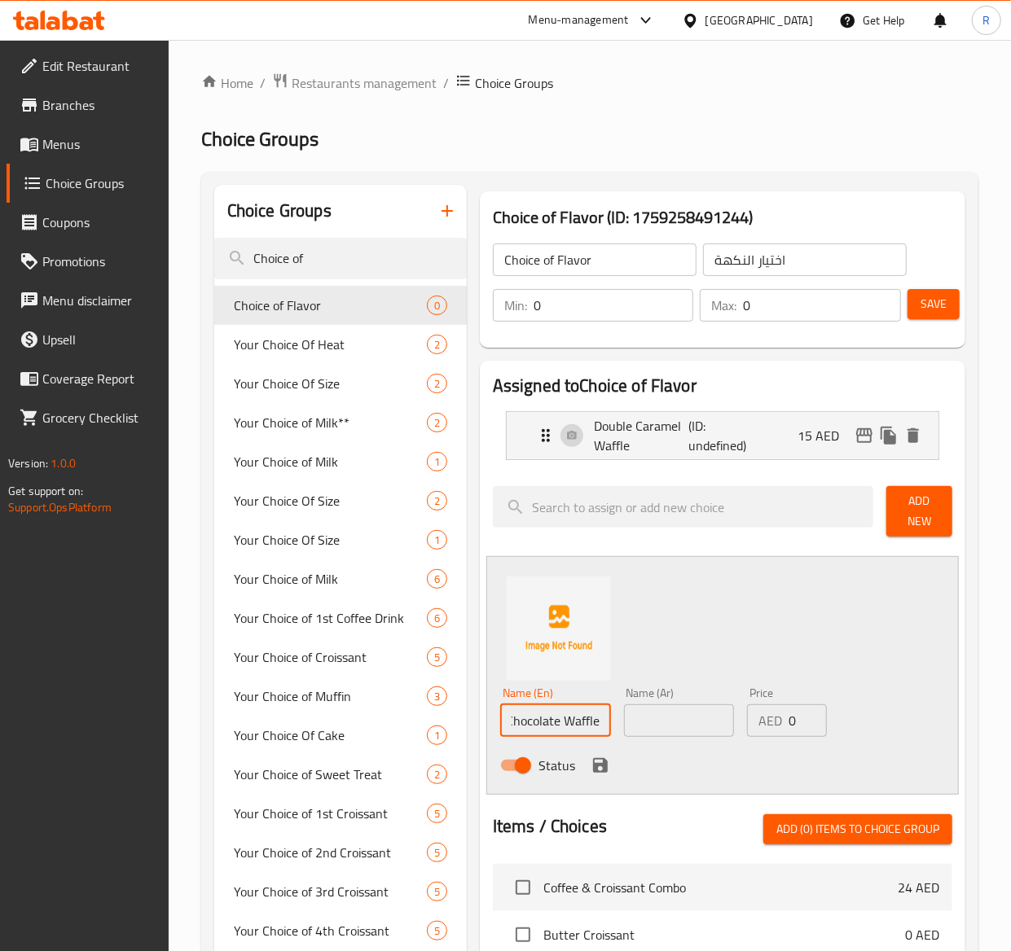
scroll to position [0, 0]
paste input "وافل الشوكولاتة البلجيكية"
type input "وافل الشوكولاتة البلجيكية"
click at [798, 723] on input "0" at bounding box center [807, 720] width 38 height 33
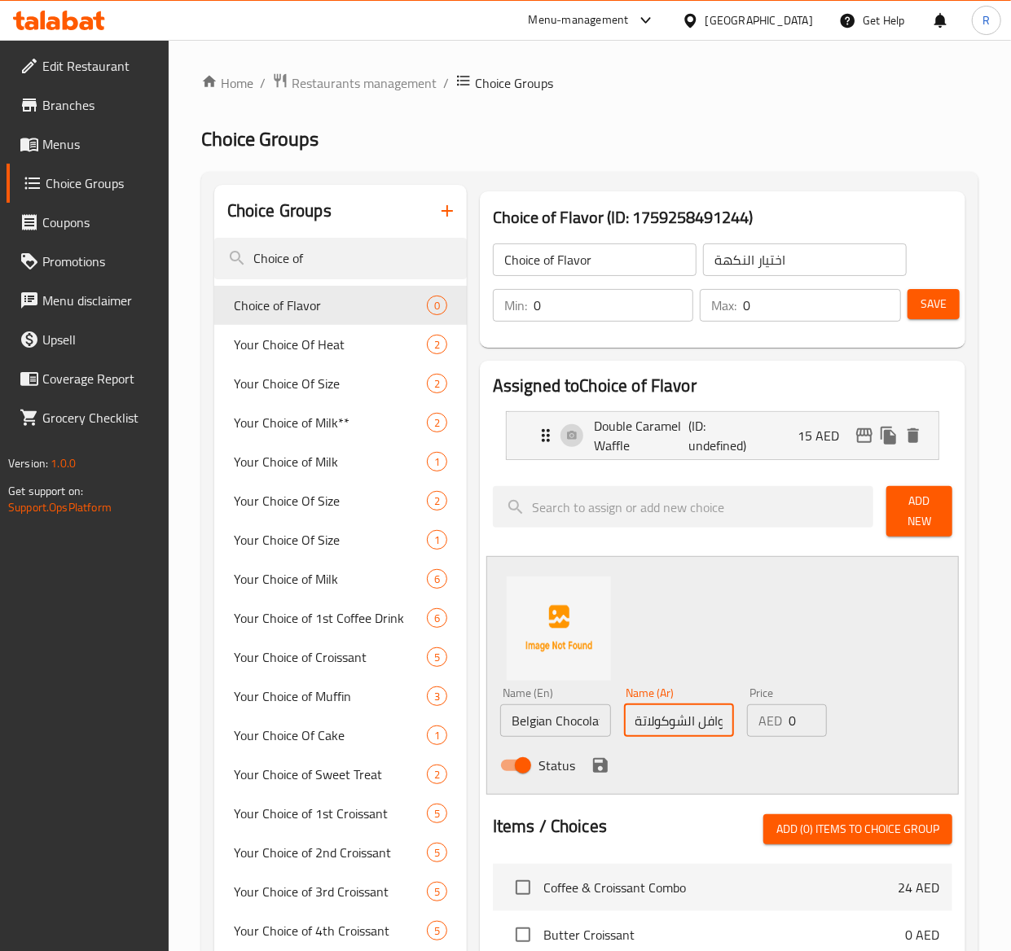
scroll to position [0, 0]
type input "13"
click at [593, 761] on icon "save" at bounding box center [600, 765] width 15 height 15
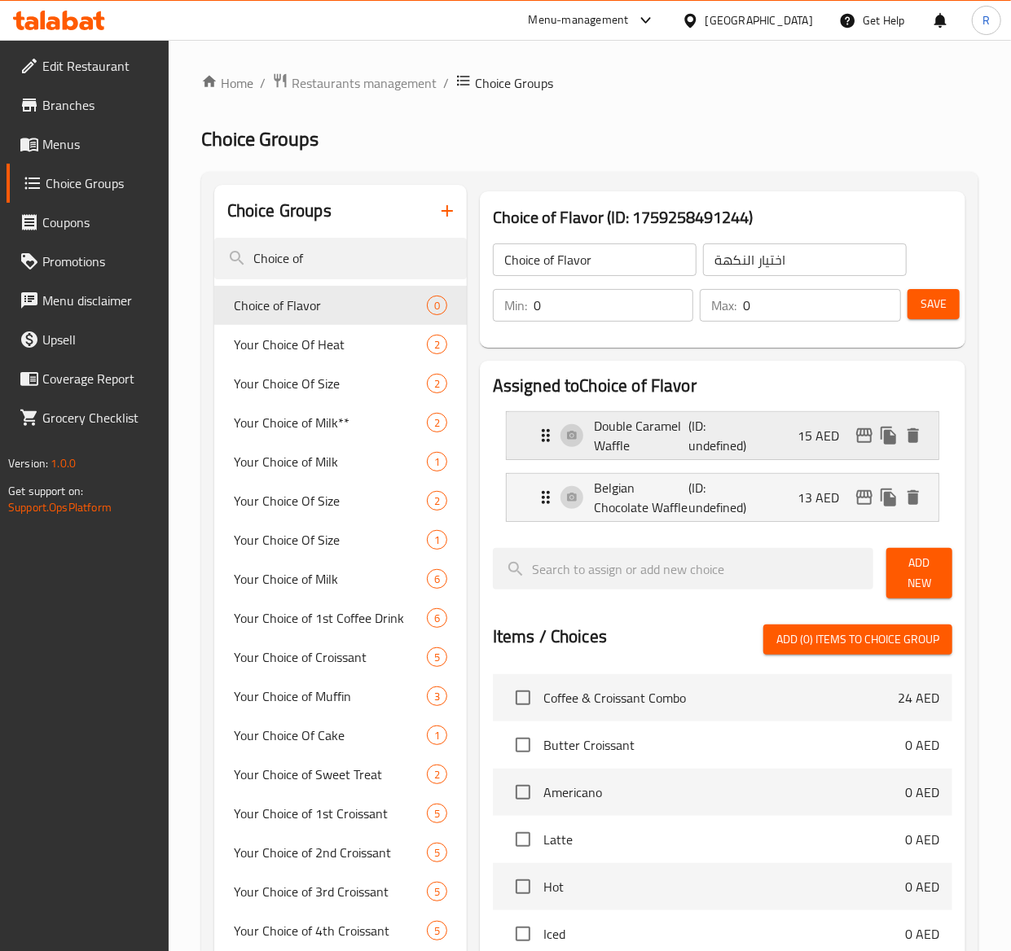
click at [573, 436] on div "Double Caramel Waffle (ID: undefined) 15 AED" at bounding box center [727, 435] width 383 height 47
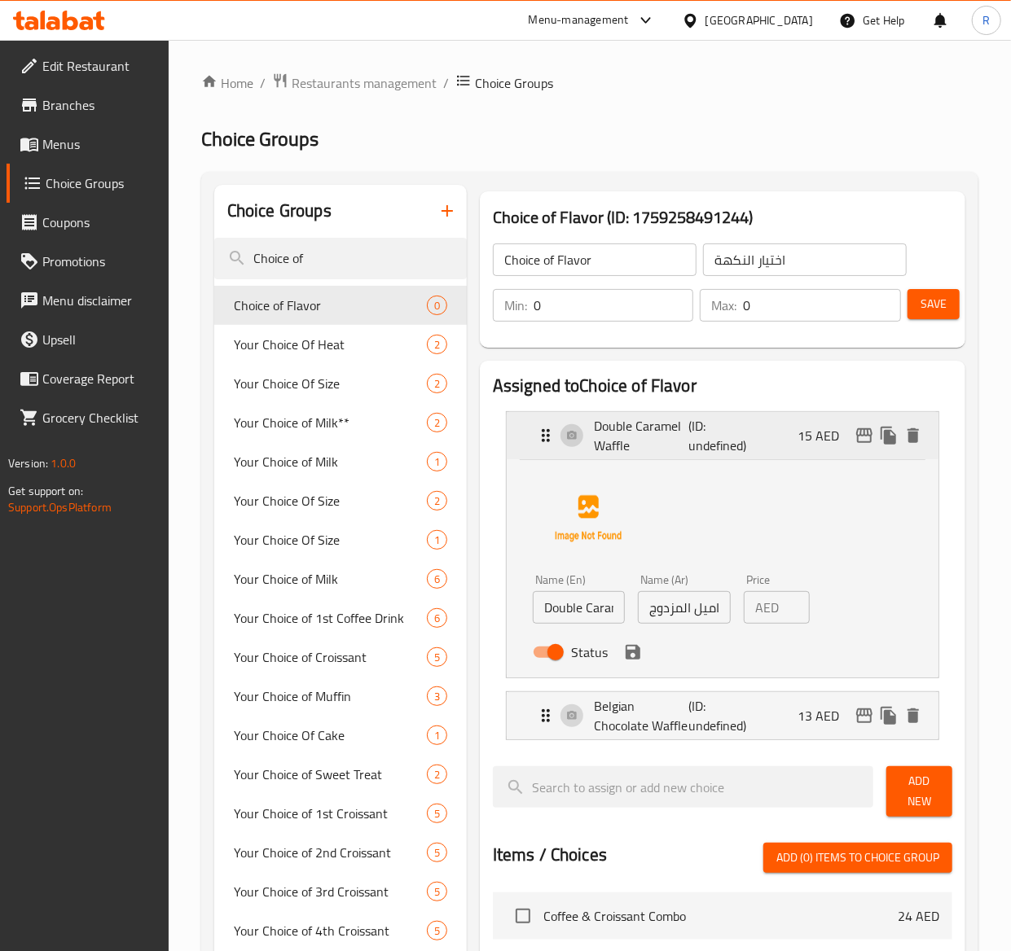
click at [573, 436] on div "Double Caramel Waffle (ID: undefined) 15 AED" at bounding box center [727, 435] width 383 height 47
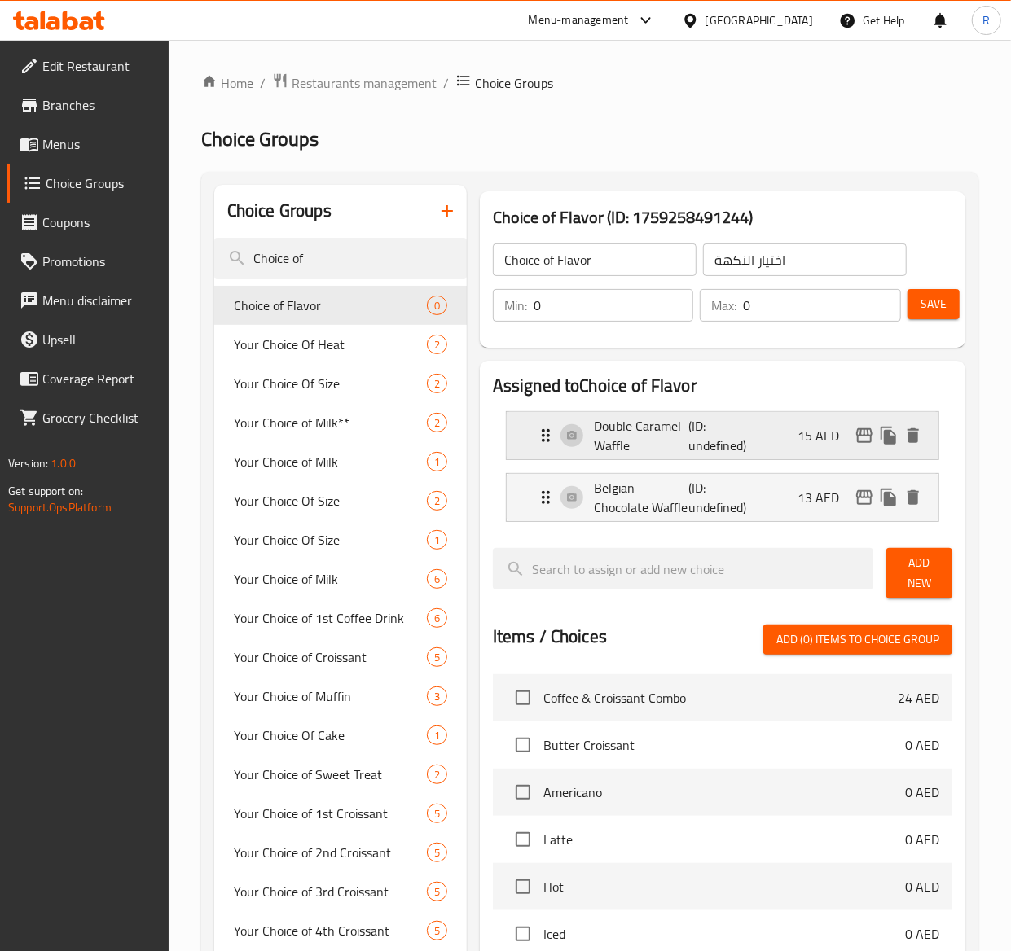
click at [564, 439] on div "Double Caramel Waffle (ID: undefined) 15 AED" at bounding box center [727, 435] width 383 height 47
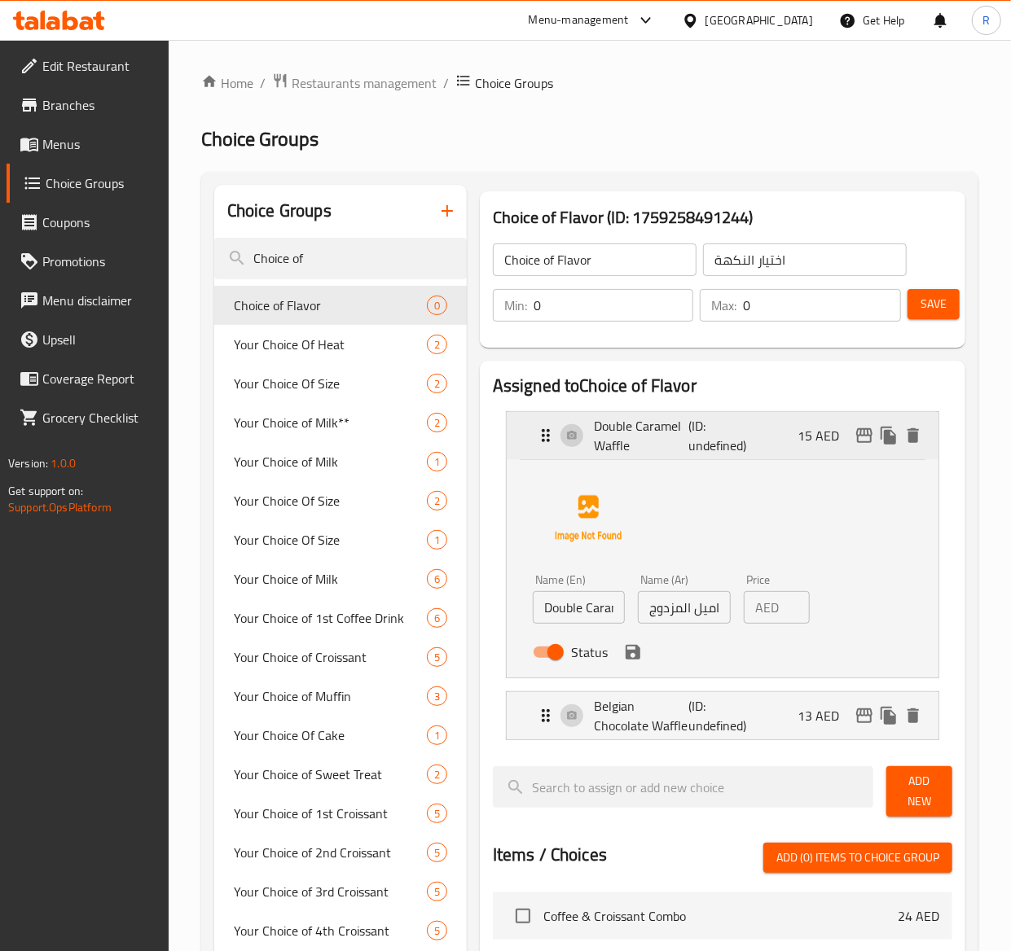
click at [547, 436] on icon "Expand" at bounding box center [546, 435] width 8 height 13
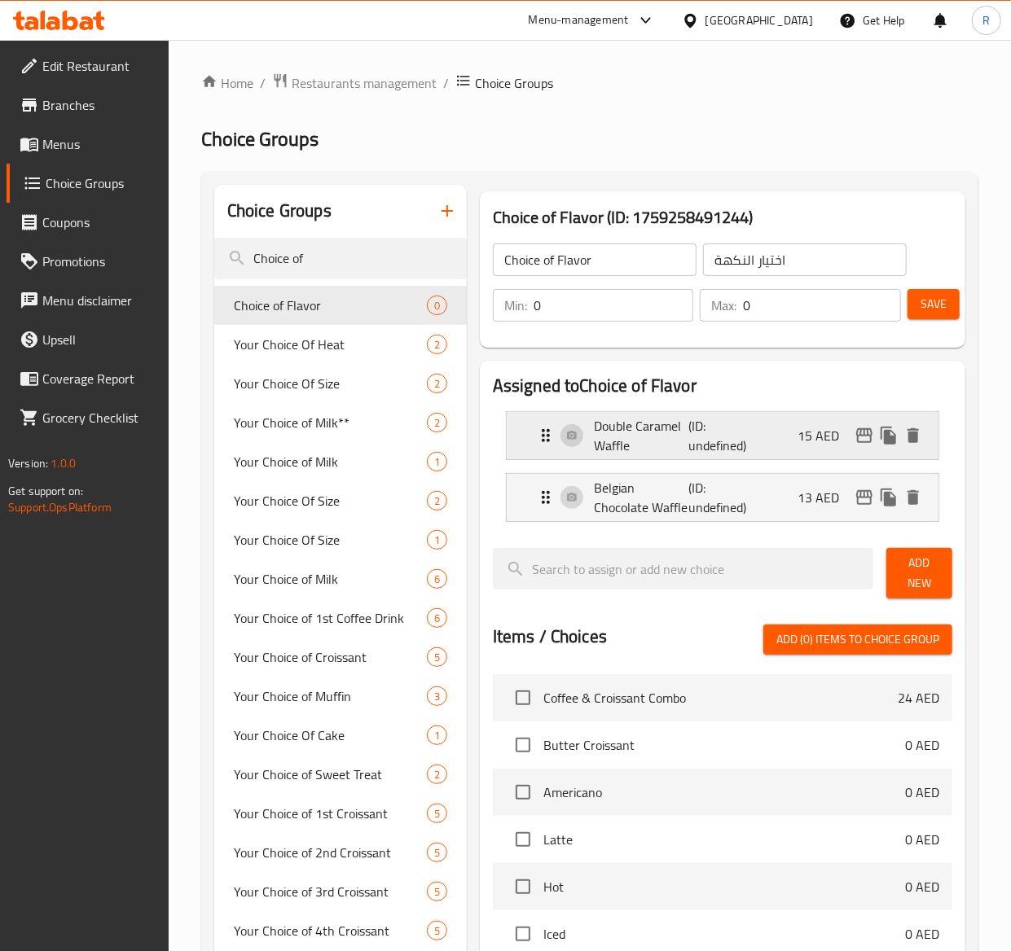
click at [573, 436] on div "Double Caramel Waffle (ID: undefined) 15 AED" at bounding box center [727, 435] width 383 height 47
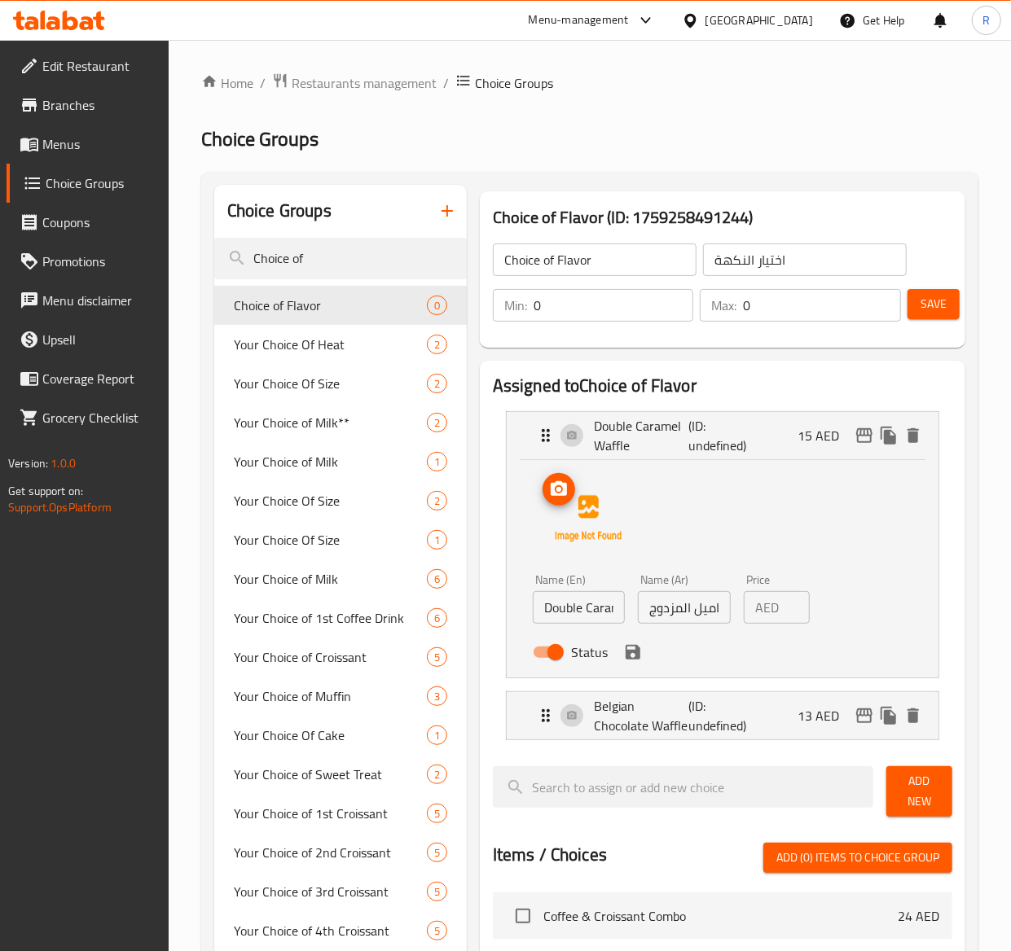
click at [599, 524] on img at bounding box center [588, 519] width 104 height 104
click at [559, 502] on button "upload picture" at bounding box center [558, 489] width 33 height 33
click at [617, 707] on p "Belgian Chocolate Waffle" at bounding box center [641, 715] width 94 height 39
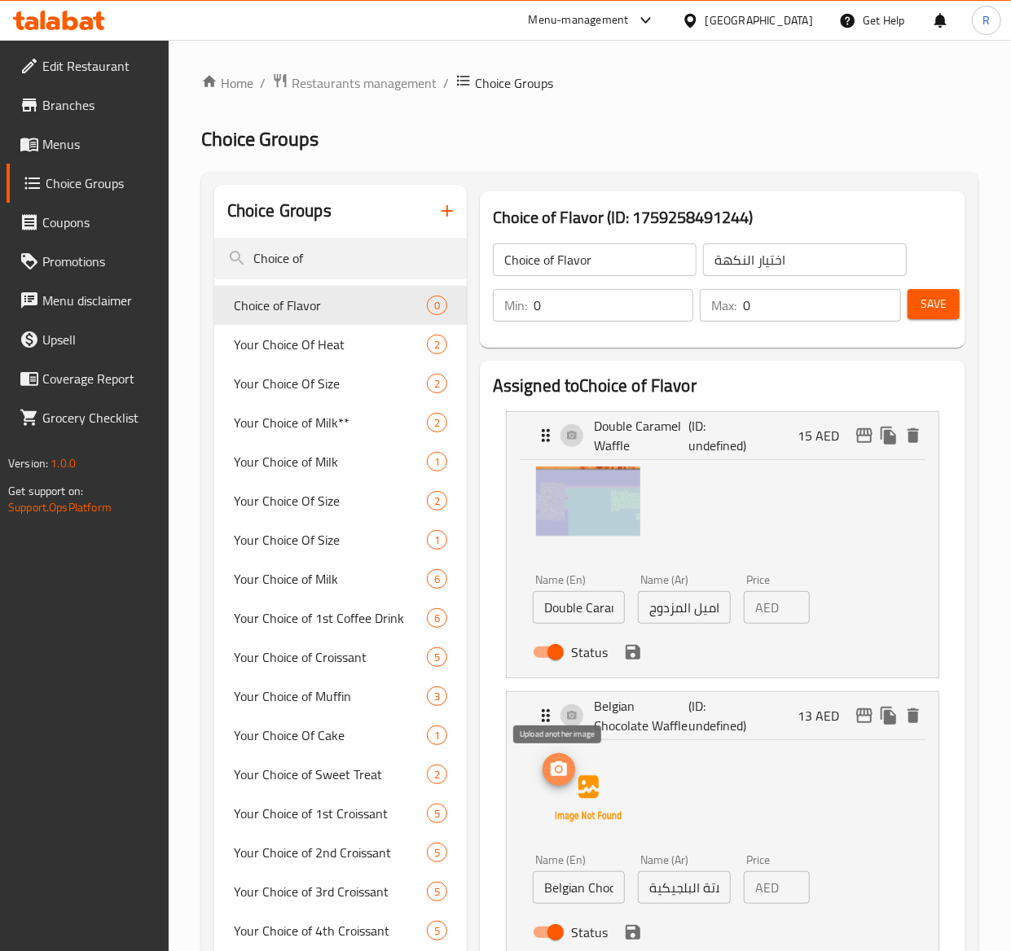
click at [549, 779] on icon "upload picture" at bounding box center [559, 770] width 20 height 20
click at [633, 656] on icon "save" at bounding box center [633, 653] width 20 height 20
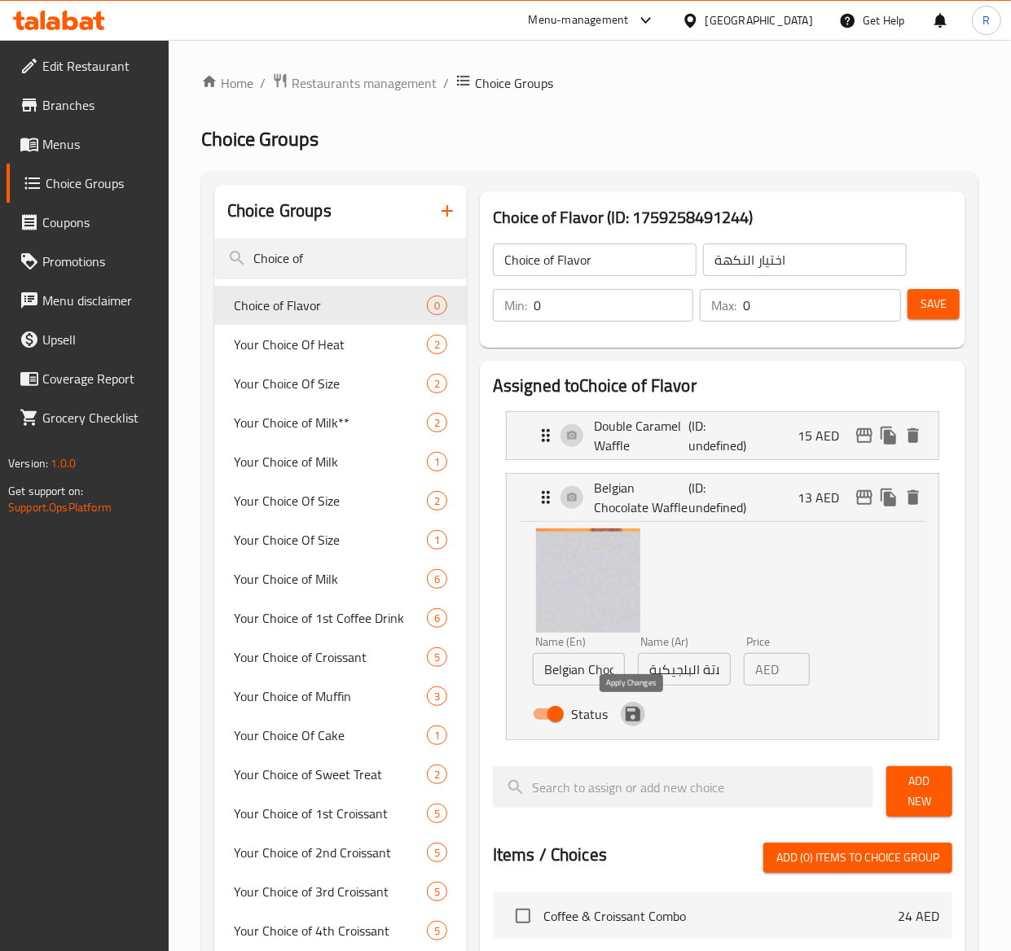
click at [636, 719] on icon "save" at bounding box center [632, 714] width 15 height 15
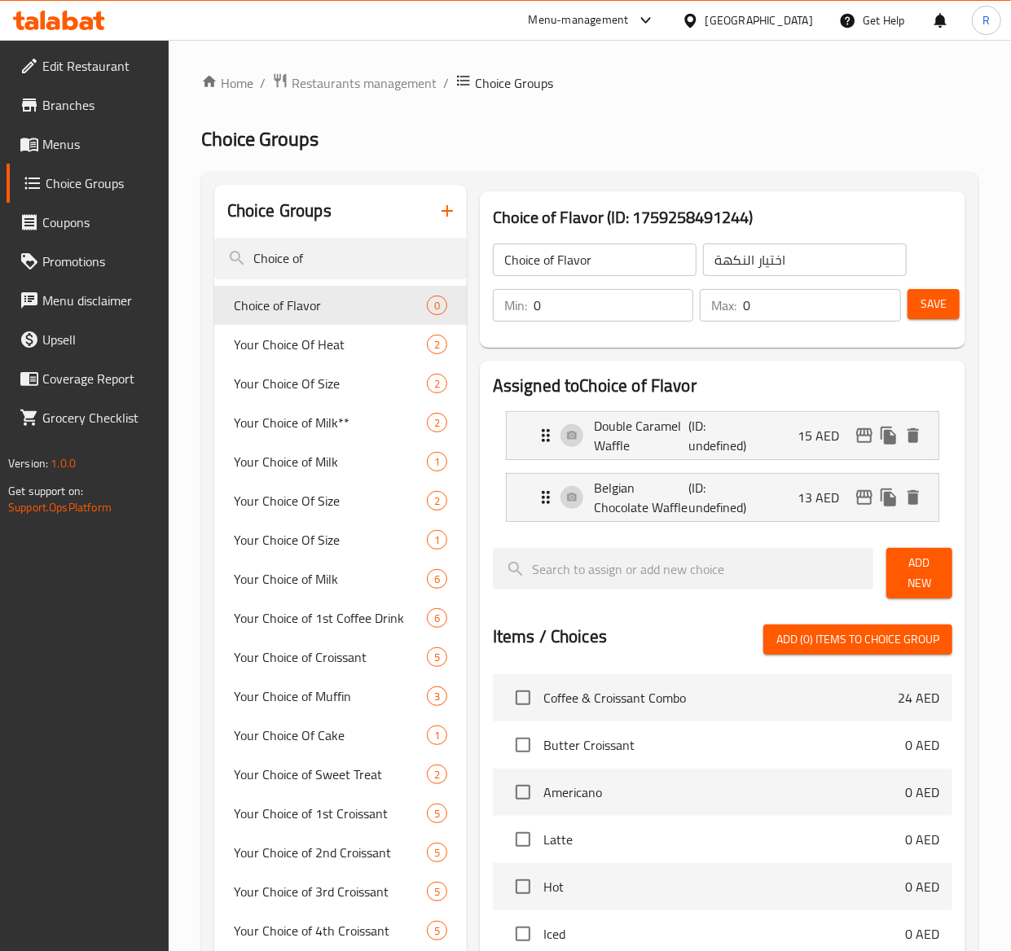
click at [575, 306] on input "0" at bounding box center [613, 305] width 160 height 33
type input "1"
click at [802, 299] on input "0" at bounding box center [822, 305] width 158 height 33
type input "0"
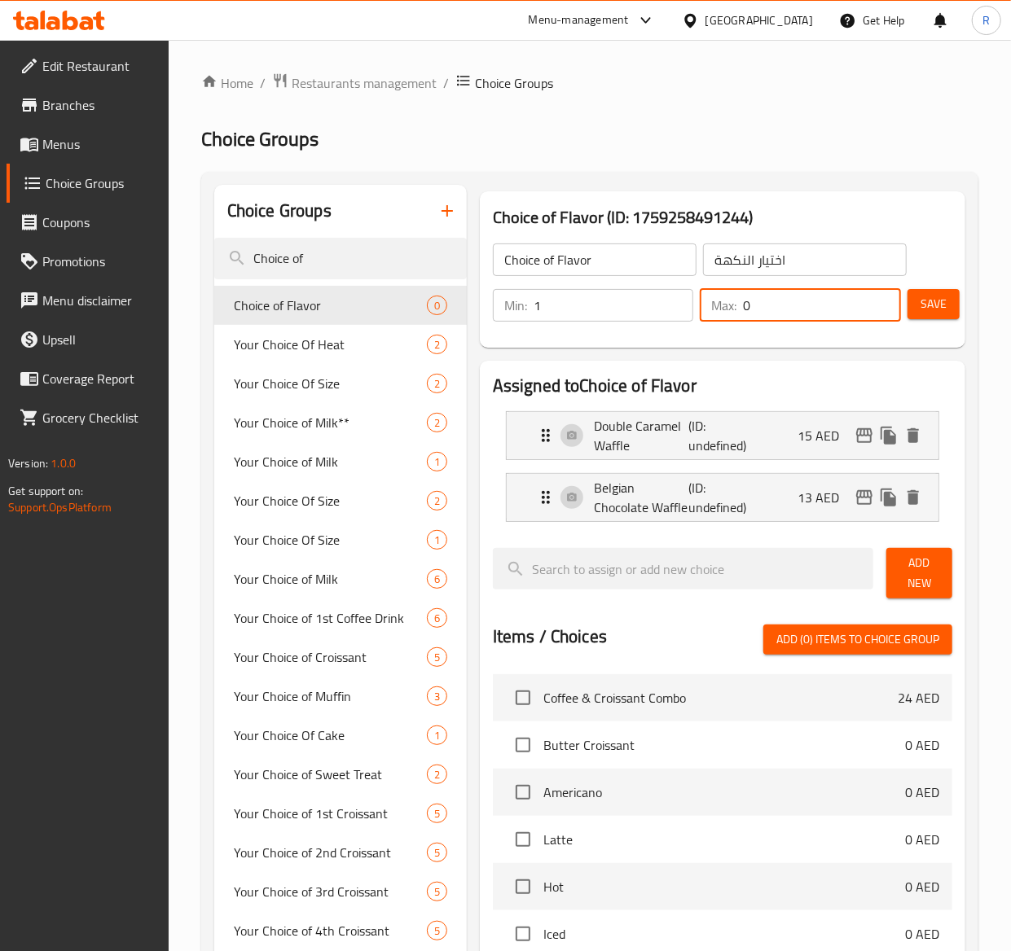
click at [917, 295] on button "Save" at bounding box center [933, 304] width 52 height 30
click at [770, 305] on input "0" at bounding box center [822, 305] width 158 height 33
type input "20"
click at [933, 308] on span "Save" at bounding box center [933, 304] width 26 height 20
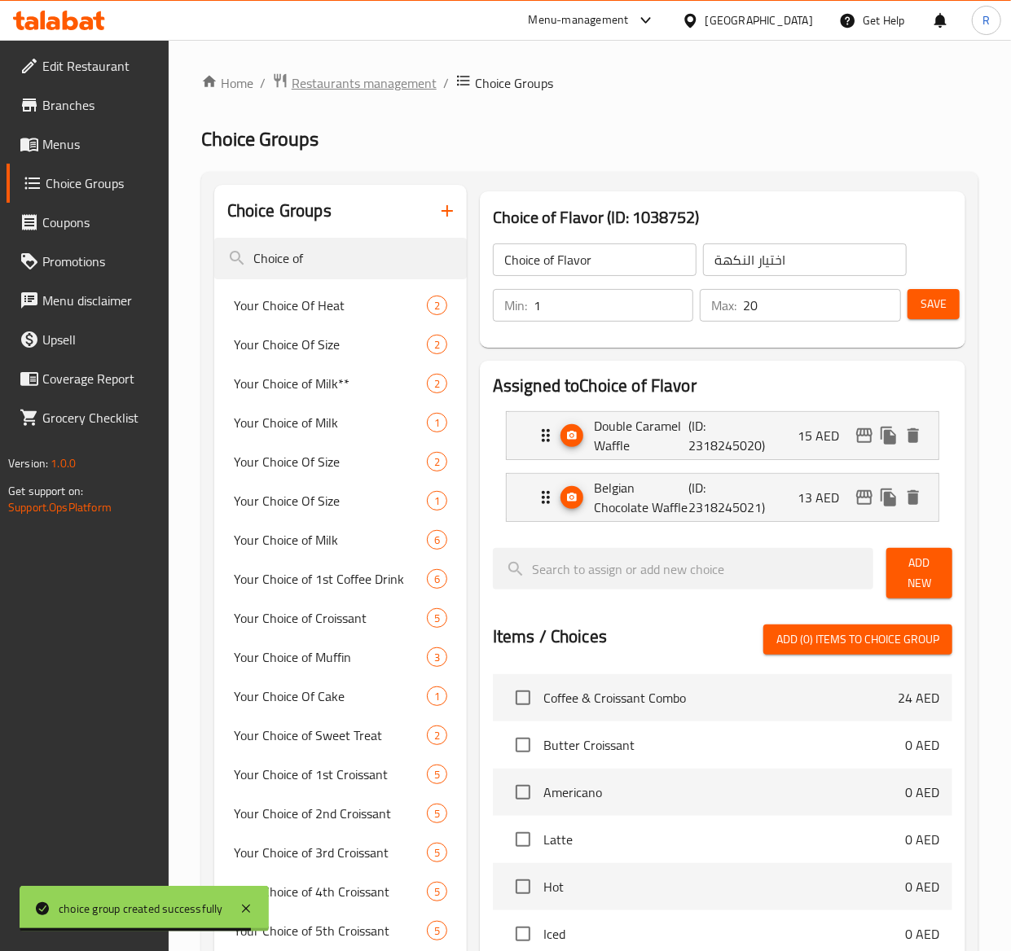
click at [357, 77] on span "Restaurants management" at bounding box center [364, 83] width 145 height 20
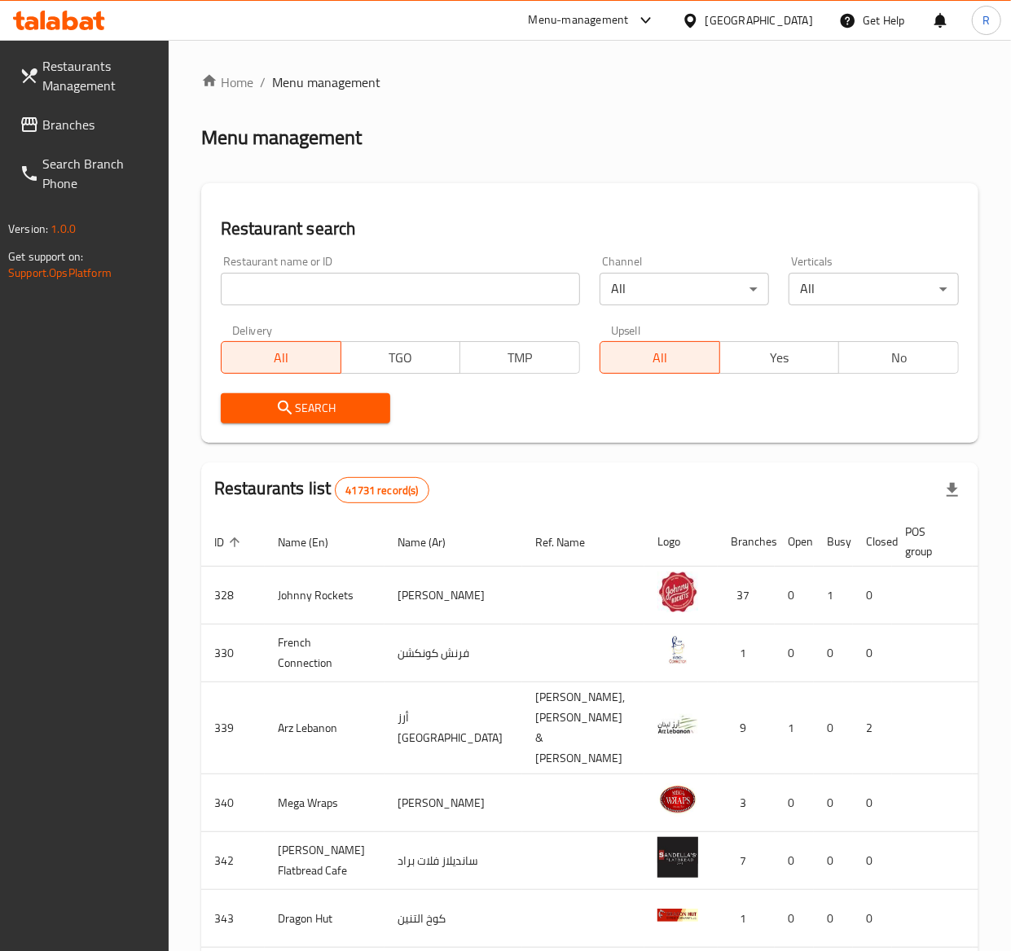
click at [405, 286] on input "search" at bounding box center [400, 289] width 359 height 33
type input "everyday roastery"
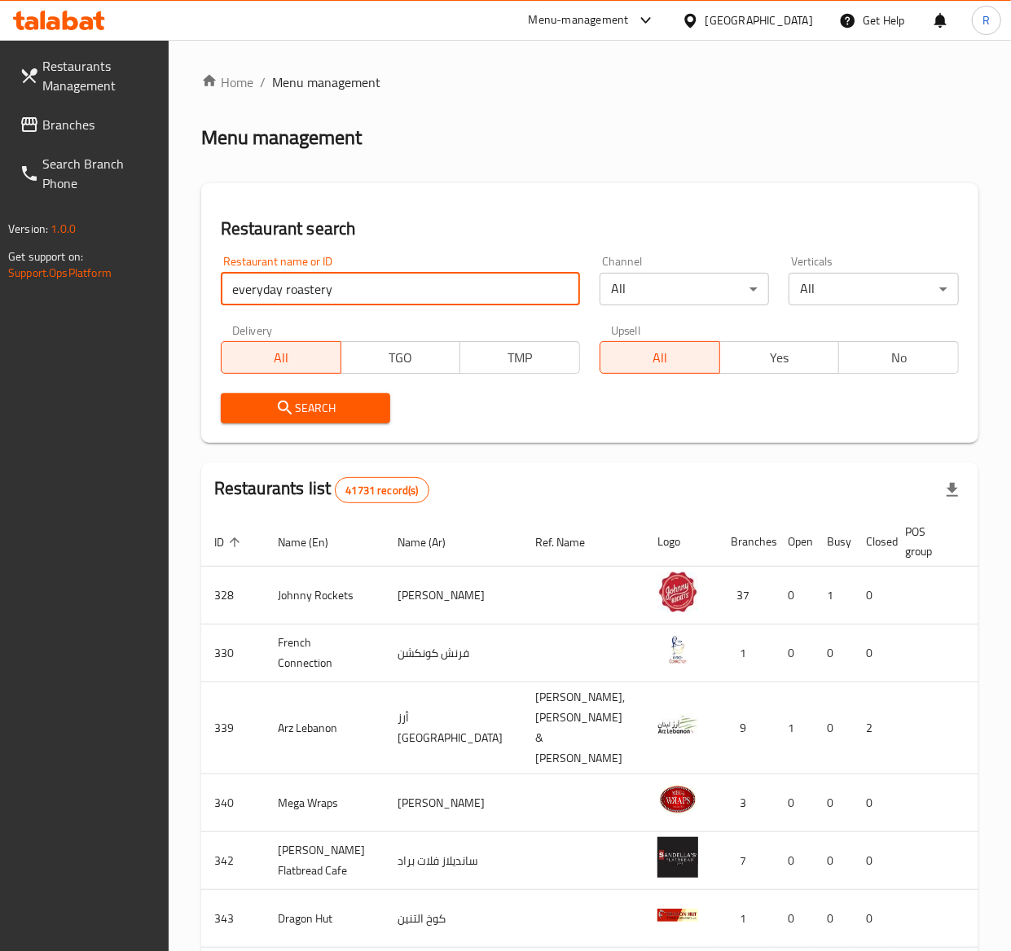
click button "Search" at bounding box center [306, 408] width 170 height 30
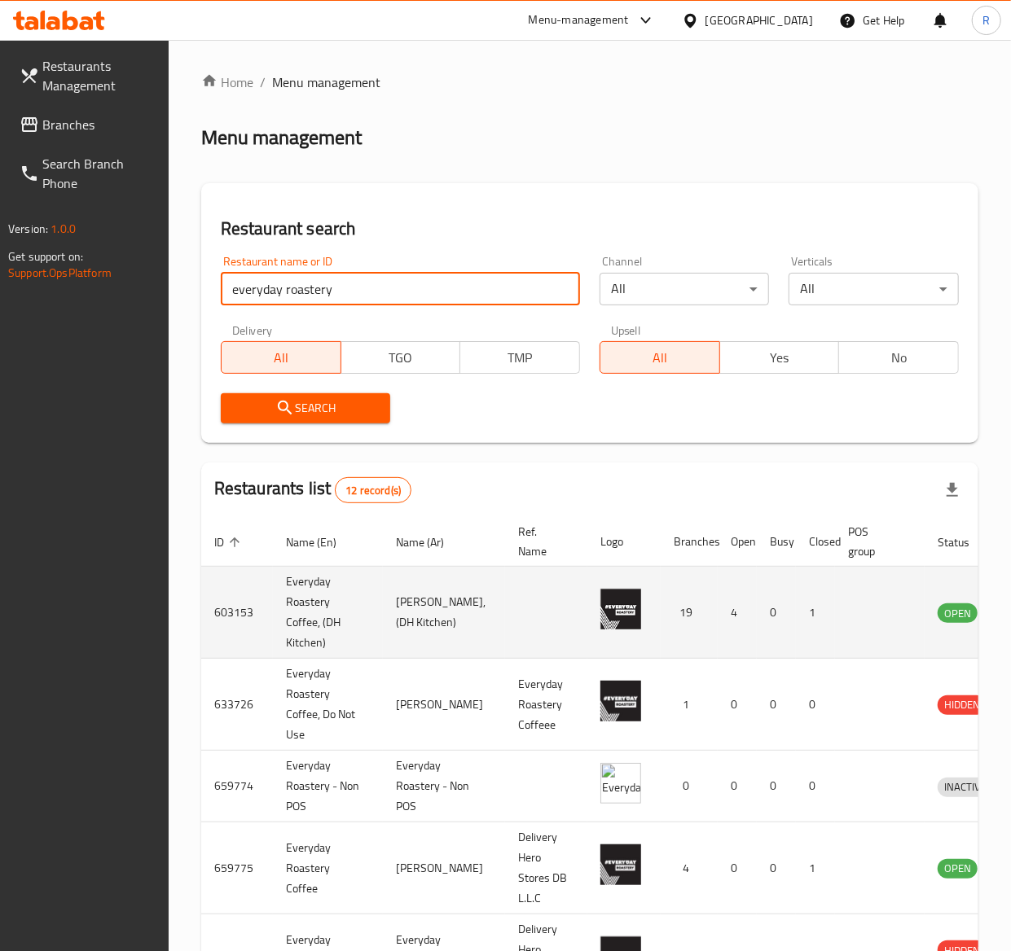
click at [717, 608] on td "4" at bounding box center [736, 613] width 39 height 92
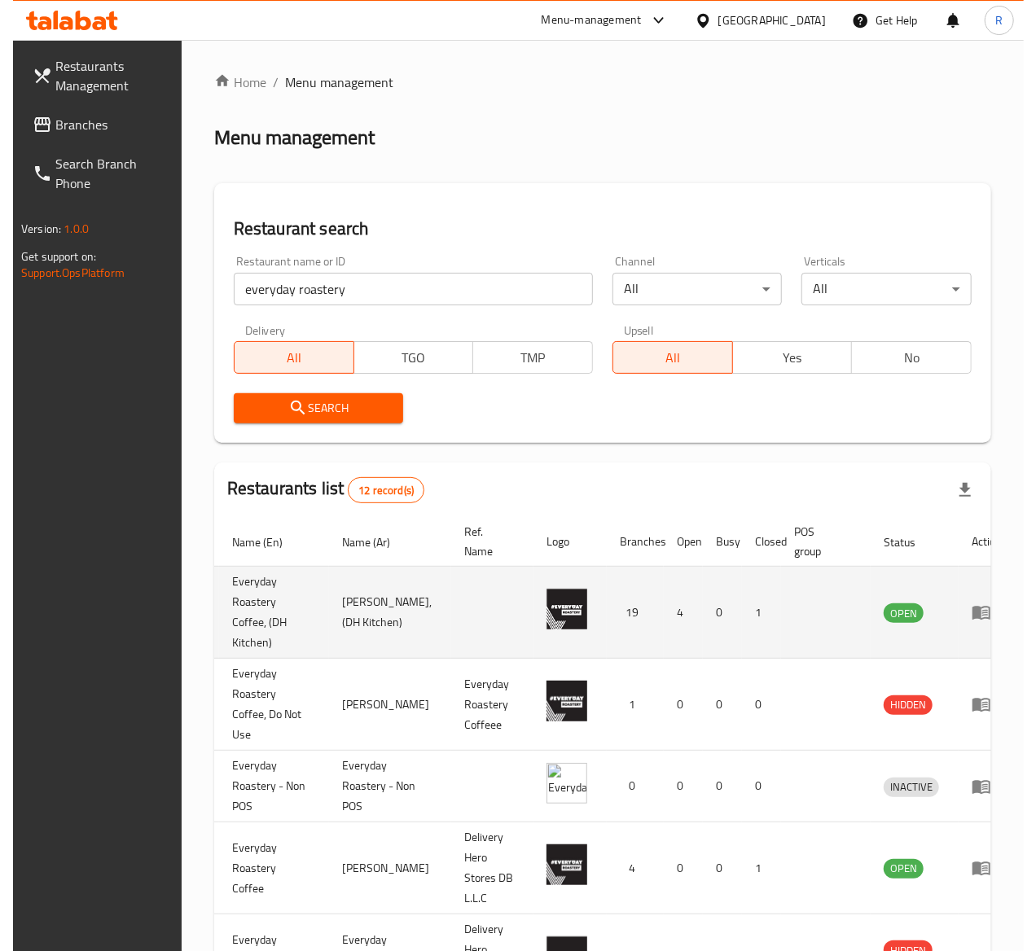
scroll to position [0, 72]
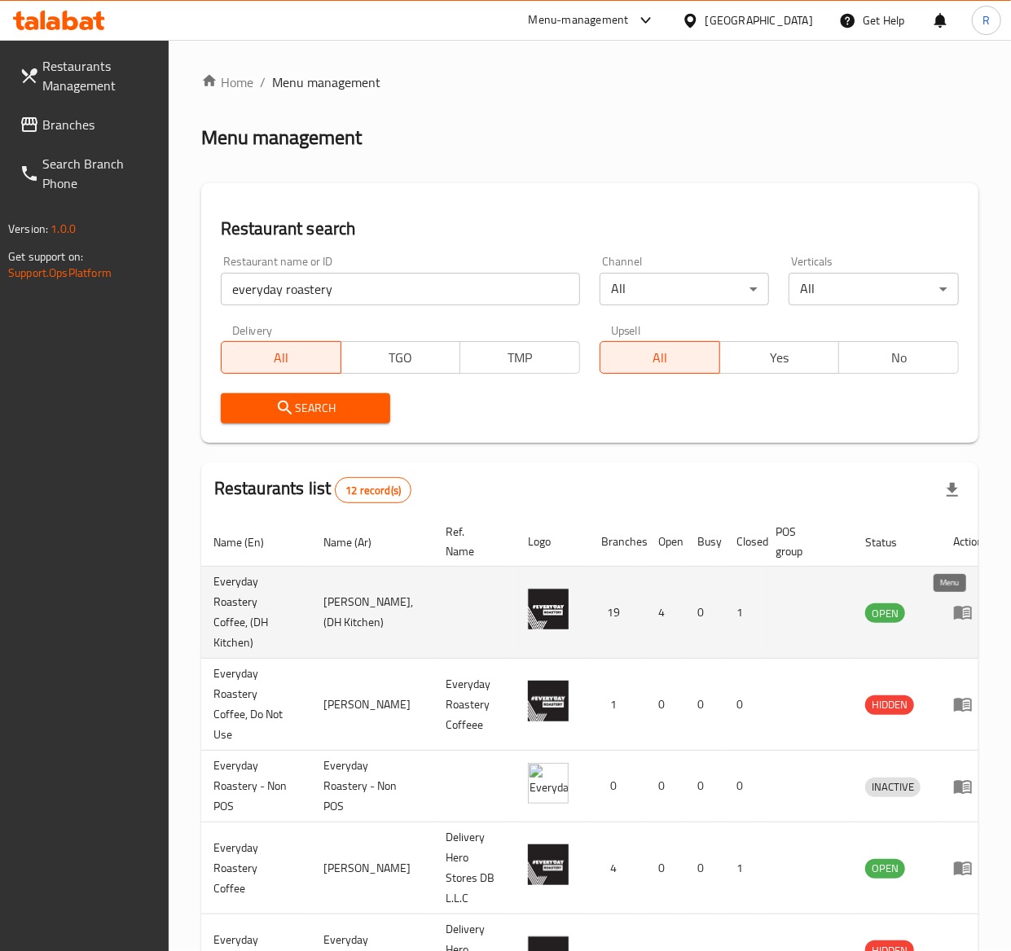
click at [954, 612] on icon "enhanced table" at bounding box center [963, 614] width 18 height 14
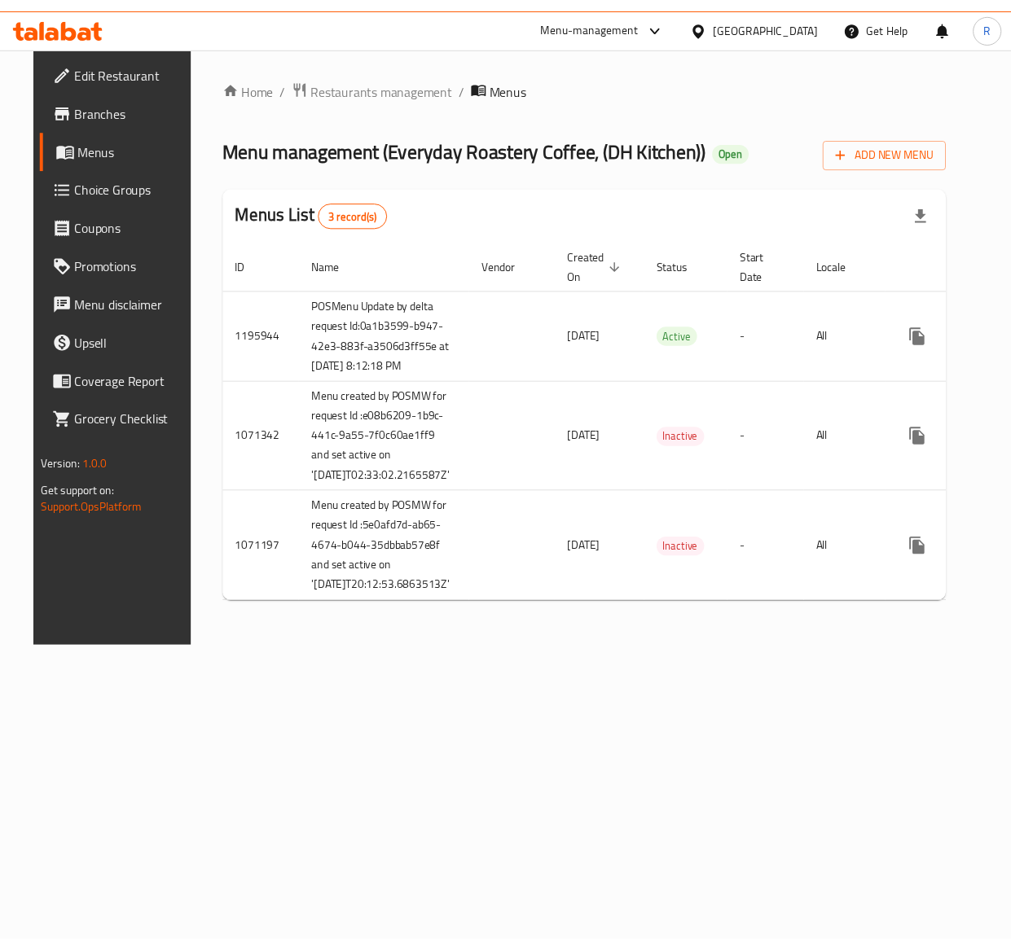
scroll to position [0, 39]
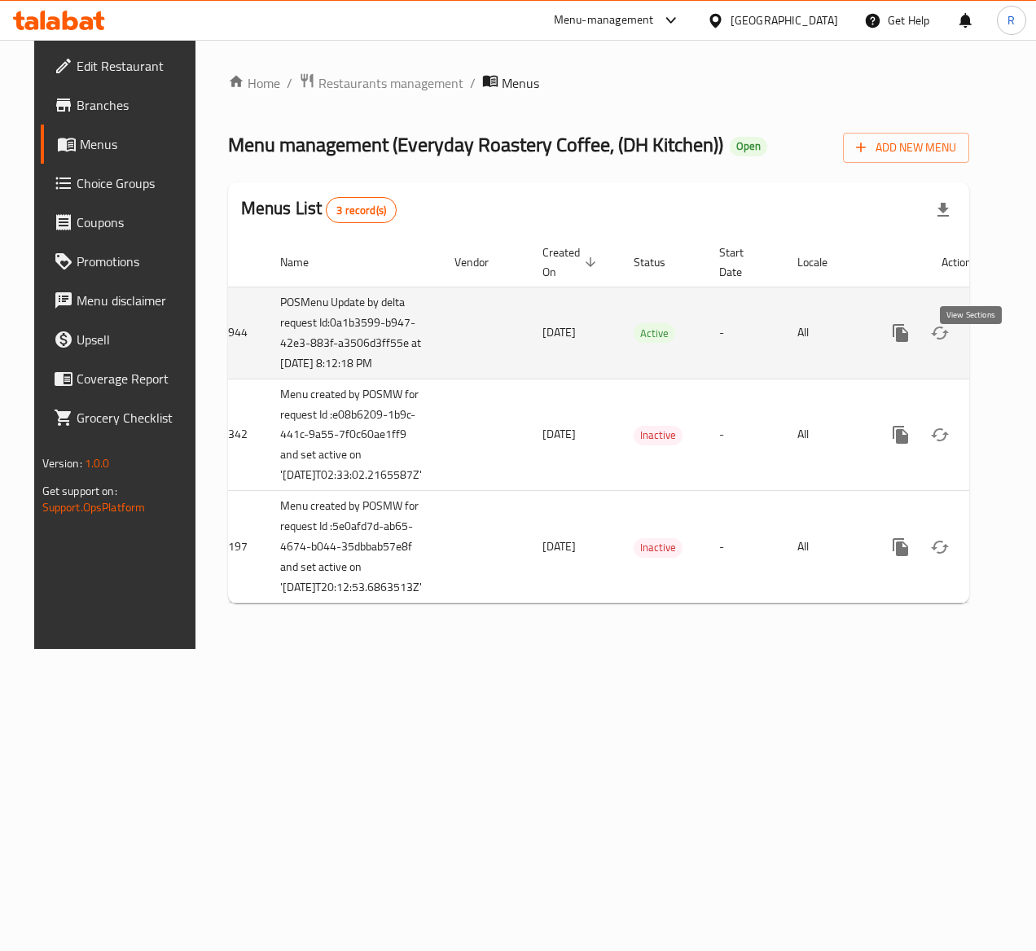
click at [1008, 343] on icon "enhanced table" at bounding box center [1018, 333] width 20 height 20
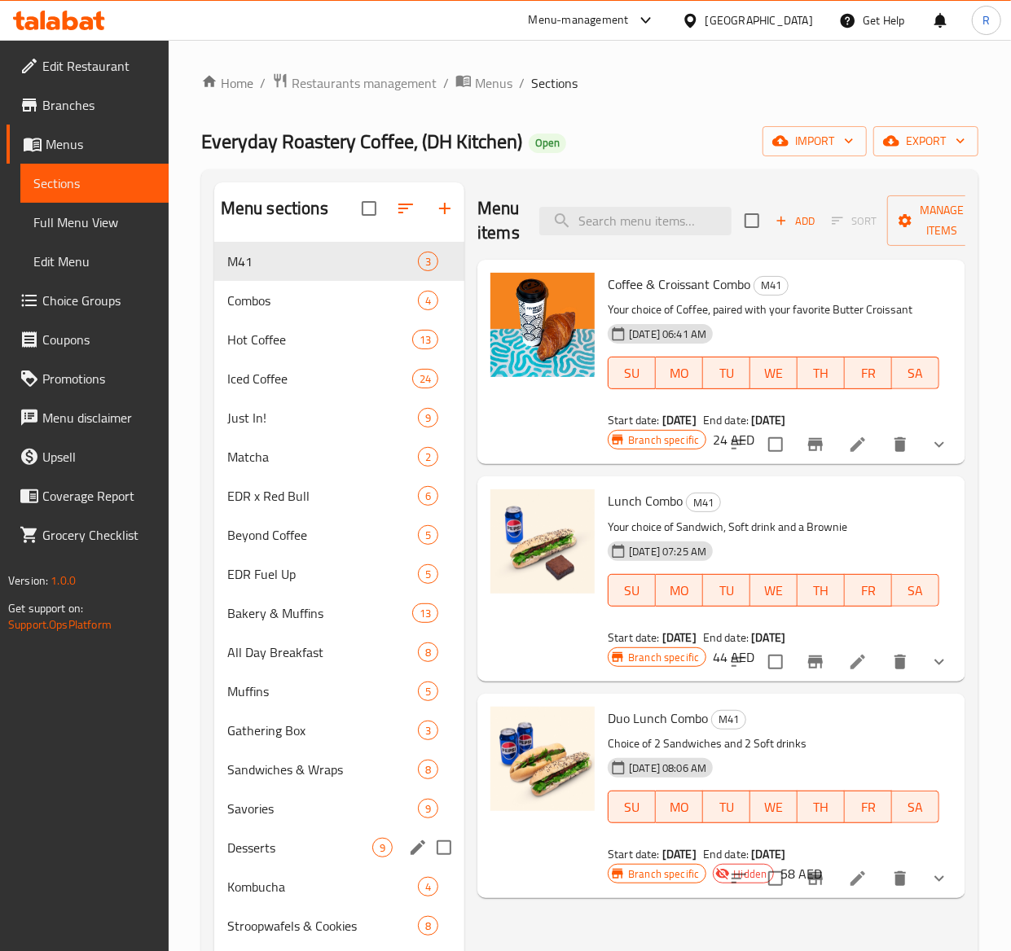
click at [305, 863] on div "Desserts 9" at bounding box center [339, 847] width 250 height 39
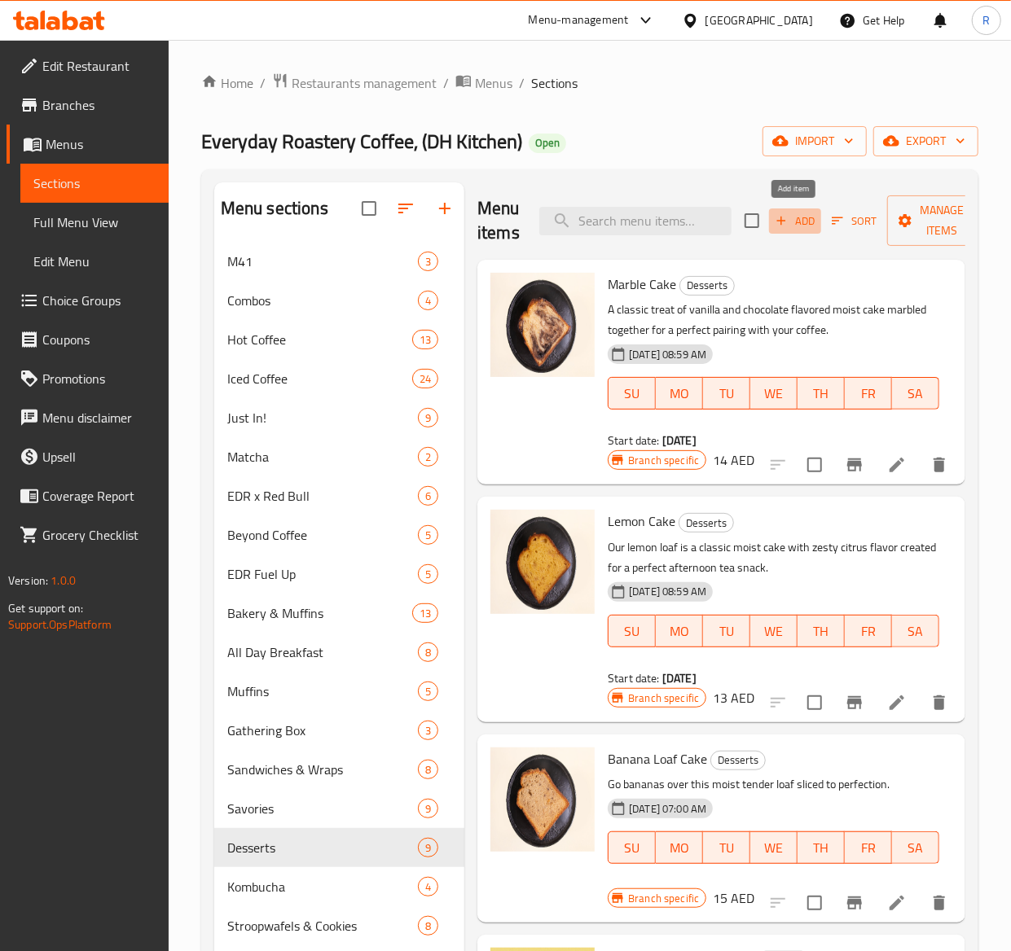
click at [800, 217] on span "Add" at bounding box center [795, 221] width 44 height 19
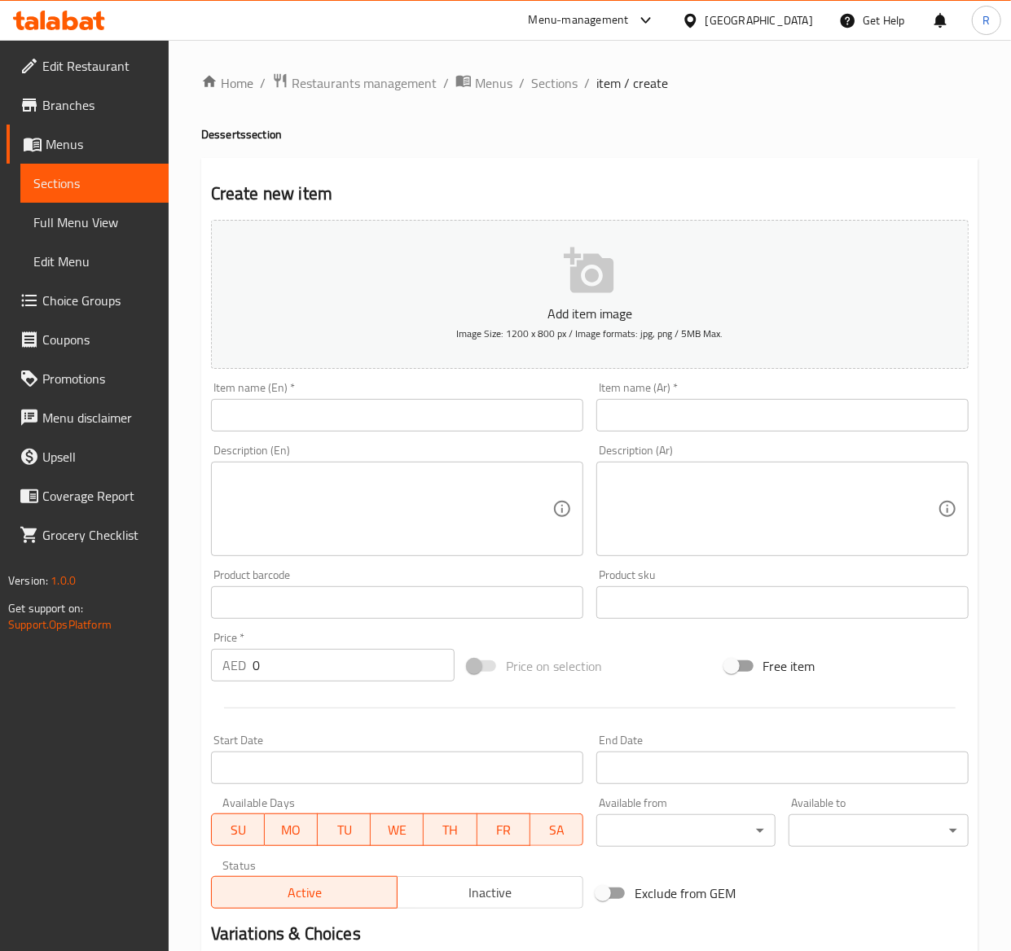
click at [274, 423] on input "text" at bounding box center [397, 415] width 372 height 33
paste input "Stroopwafels"
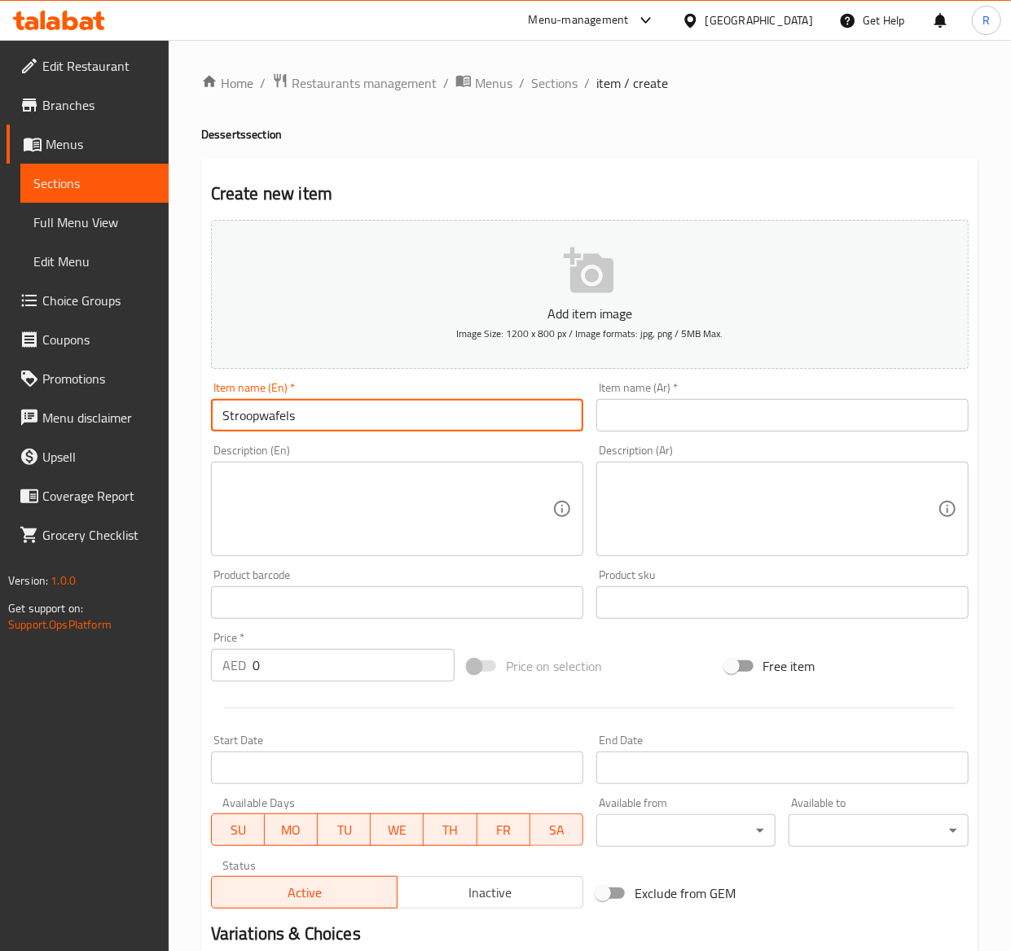
type input "Stroopwafels"
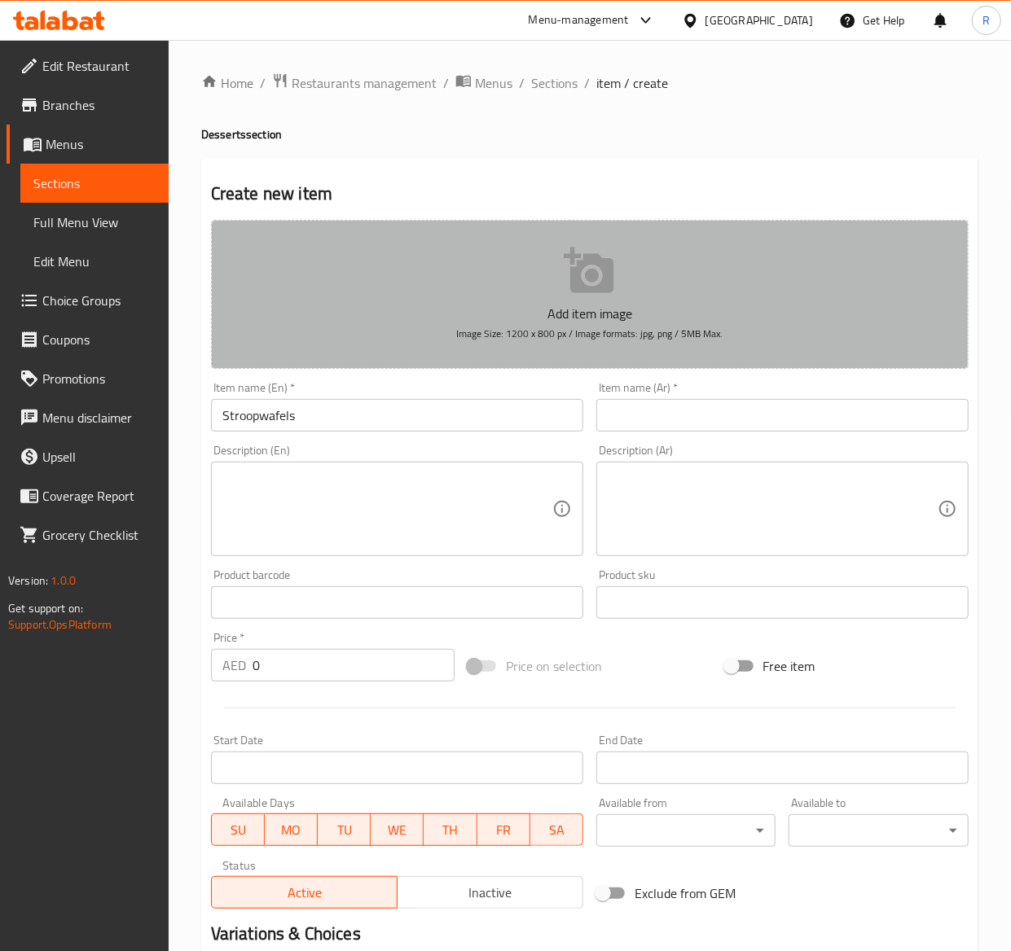
click at [493, 274] on button "Add item image Image Size: 1200 x 800 px / Image formats: jpg, png / 5MB Max." at bounding box center [589, 294] width 757 height 149
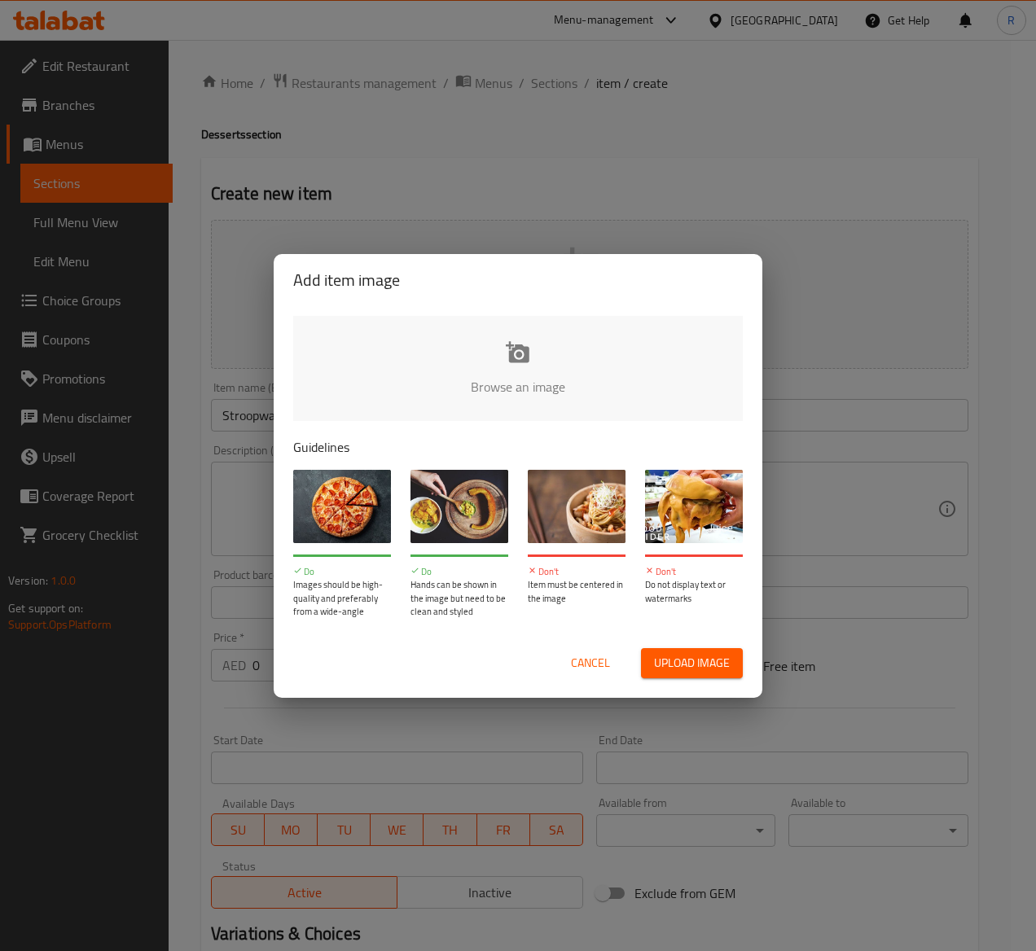
type input "C:\fakepath\Double_Caramel_Waffle_1638594904361072216.png"
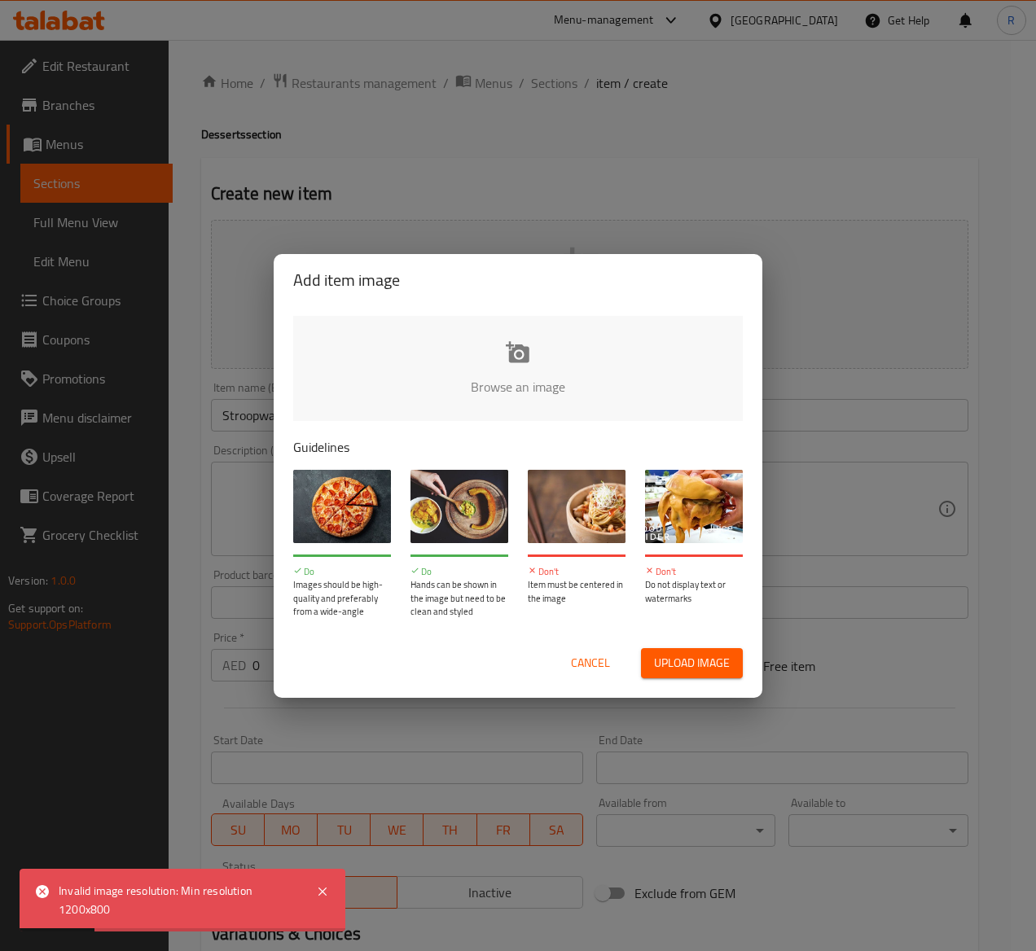
click at [577, 663] on span "Cancel" at bounding box center [590, 663] width 39 height 20
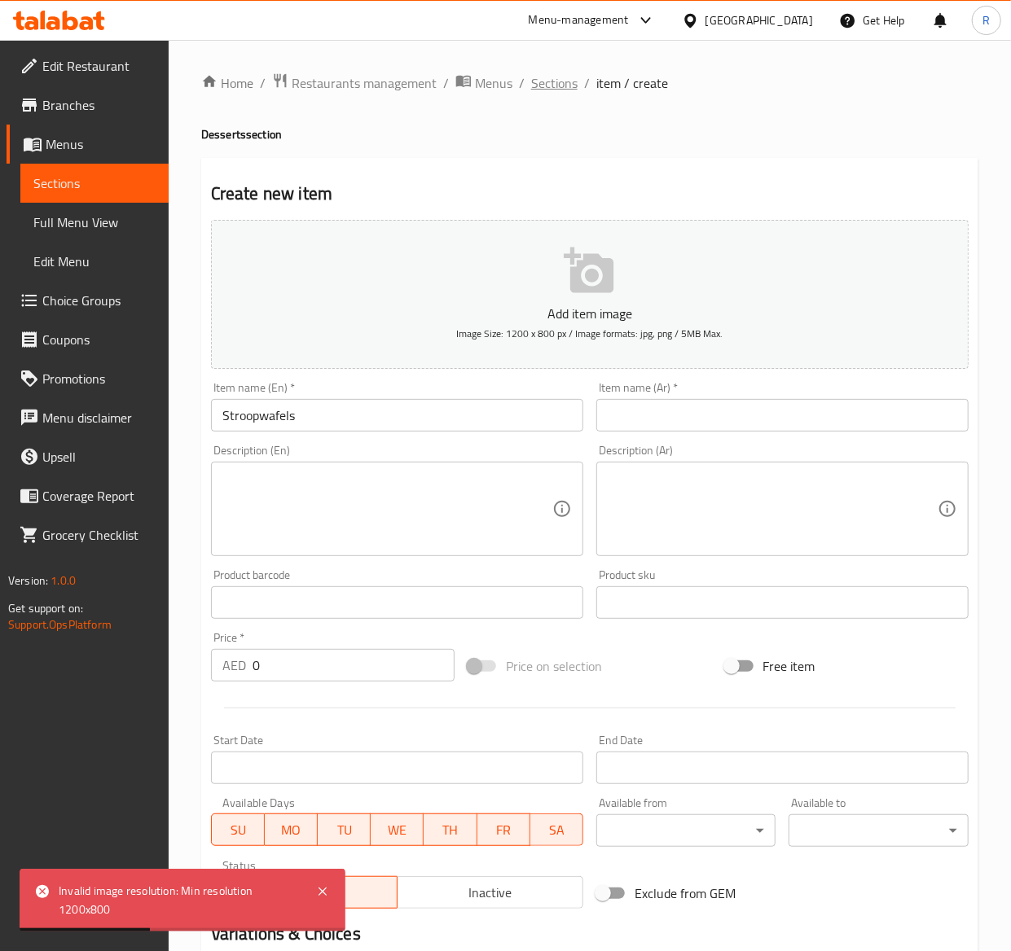
click at [542, 81] on span "Sections" at bounding box center [554, 83] width 46 height 20
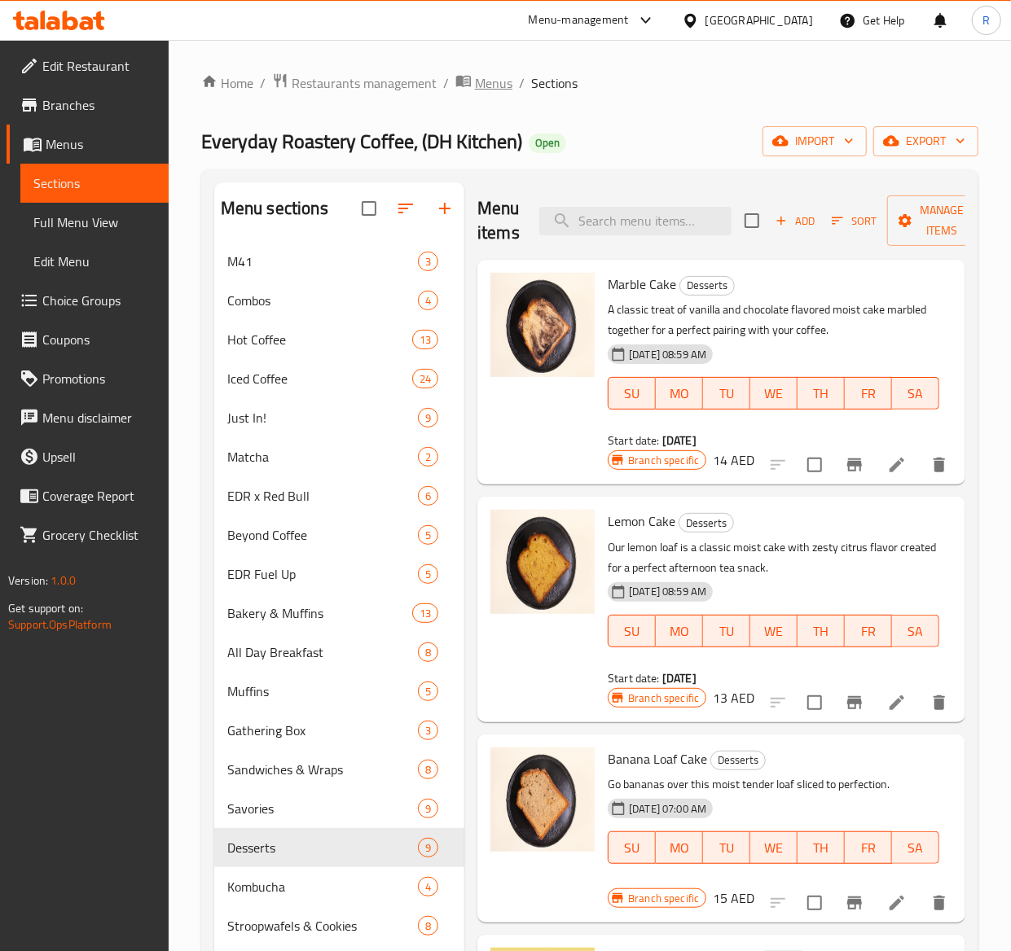
click at [476, 84] on span "Menus" at bounding box center [493, 83] width 37 height 20
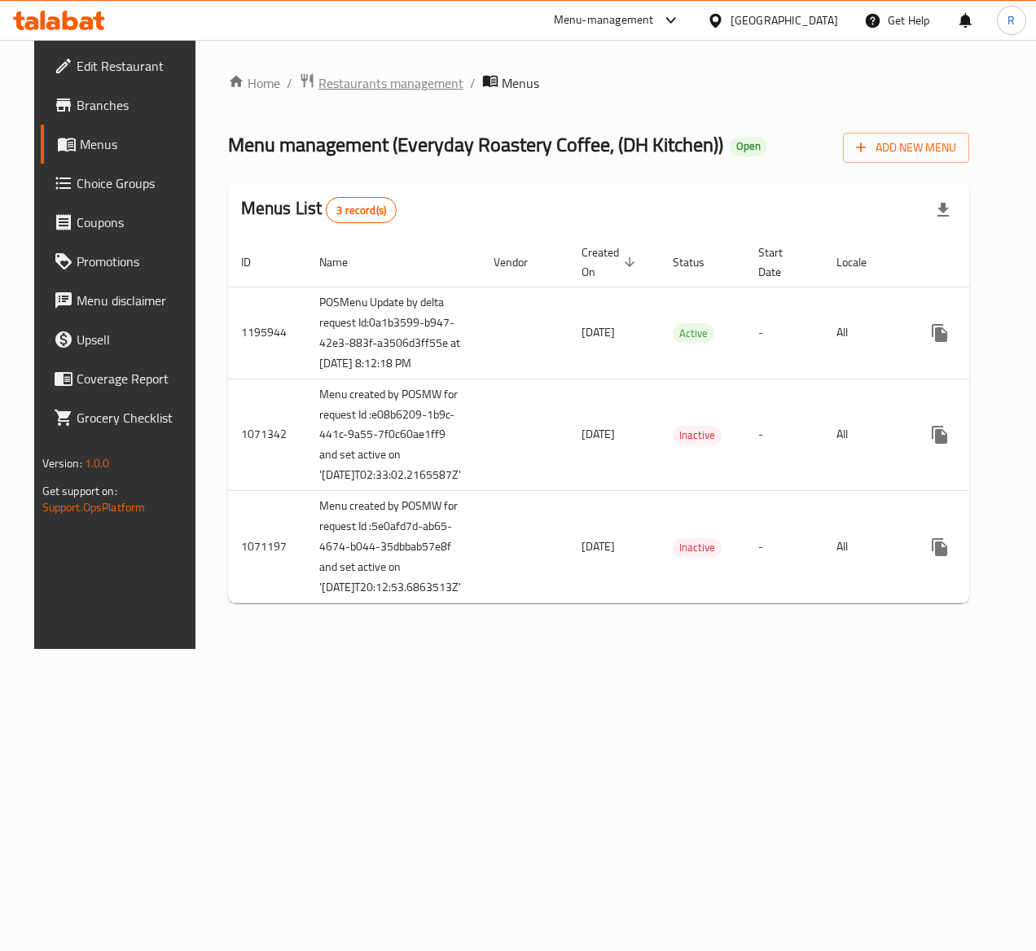
click at [352, 90] on span "Restaurants management" at bounding box center [390, 83] width 145 height 20
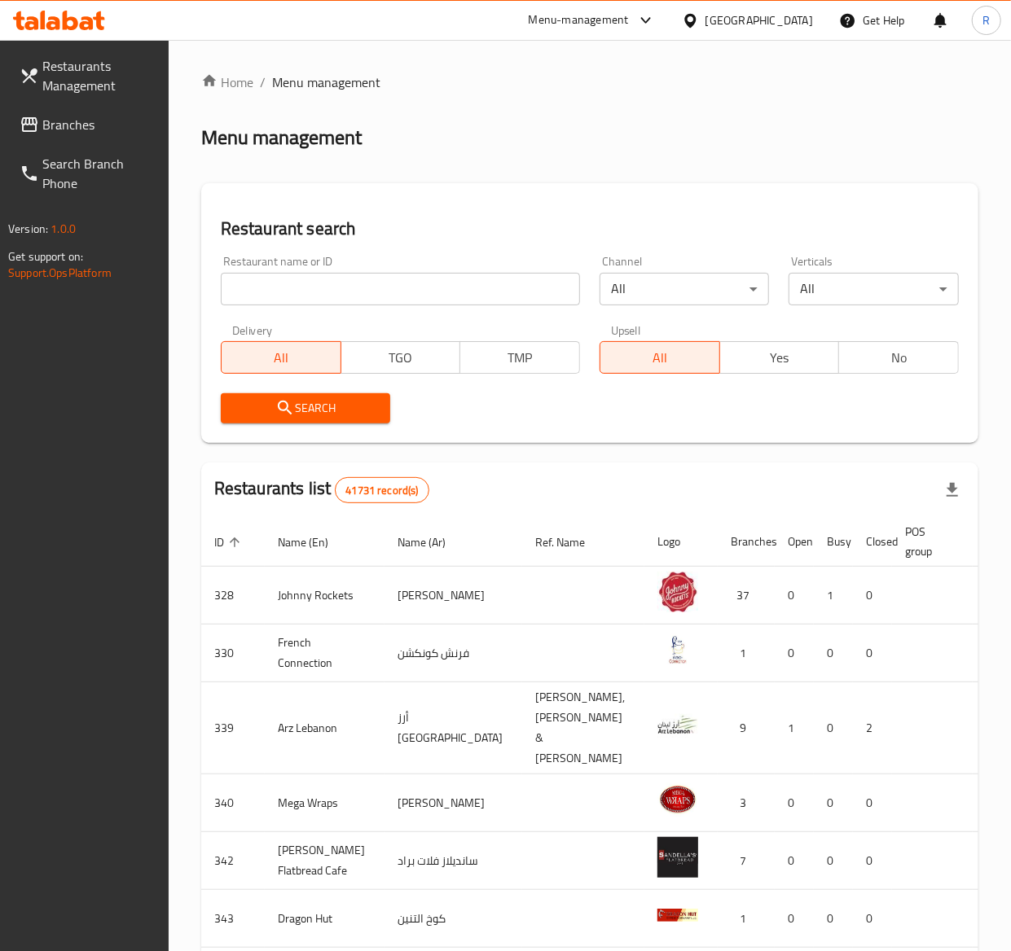
click at [360, 289] on input "search" at bounding box center [400, 289] width 359 height 33
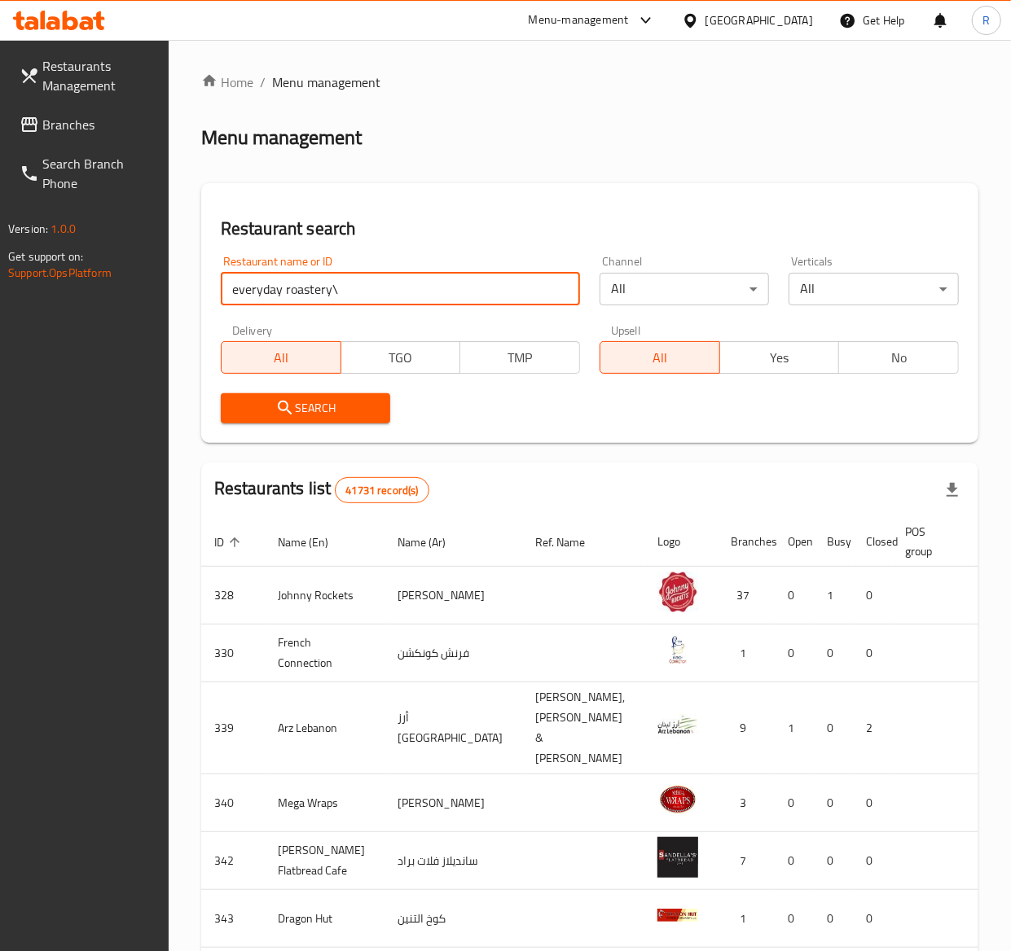
type input "everyday roastery"
click button "Search" at bounding box center [306, 408] width 170 height 30
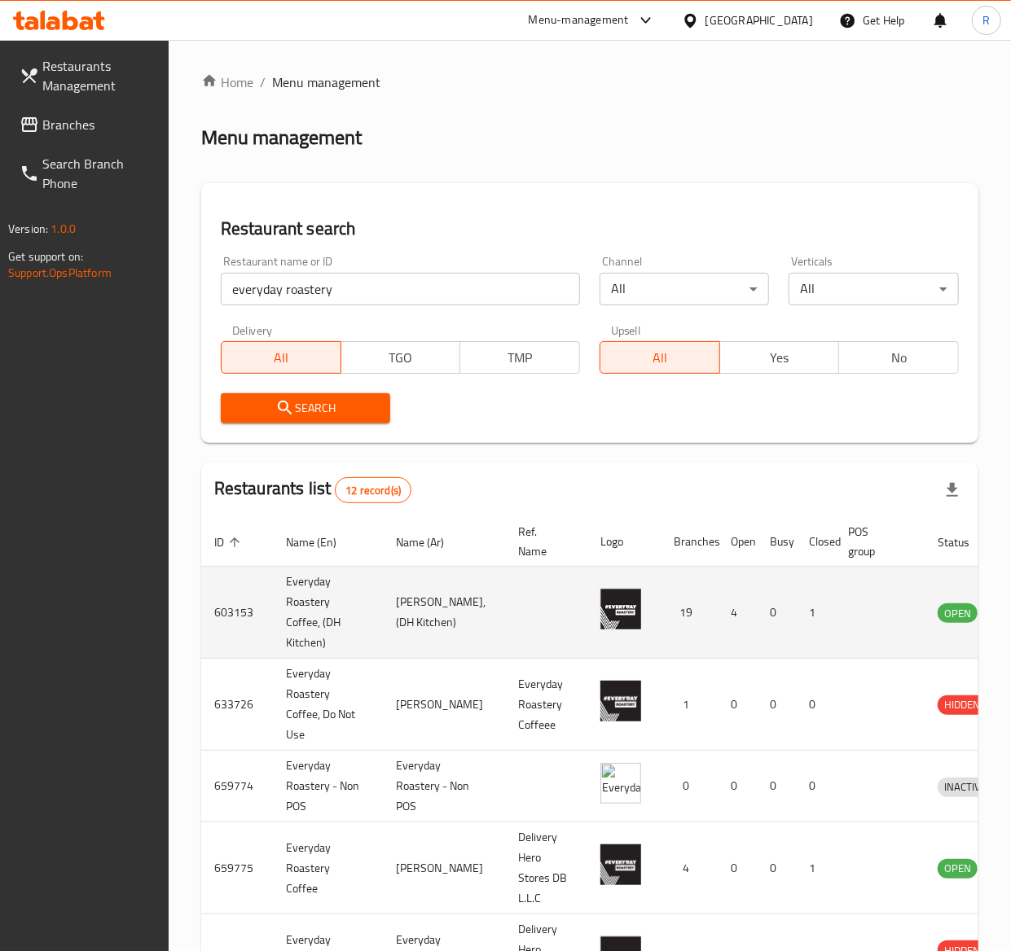
click at [971, 619] on td "OPEN" at bounding box center [968, 613] width 88 height 92
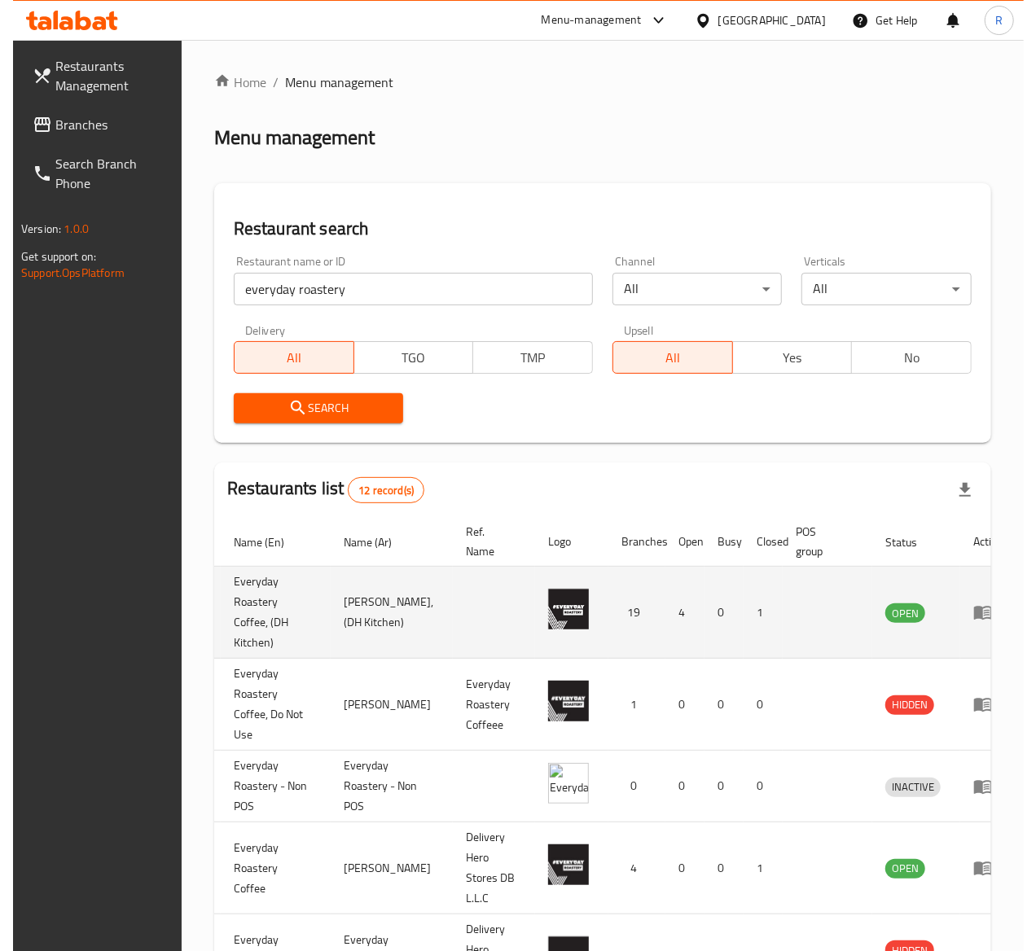
scroll to position [0, 72]
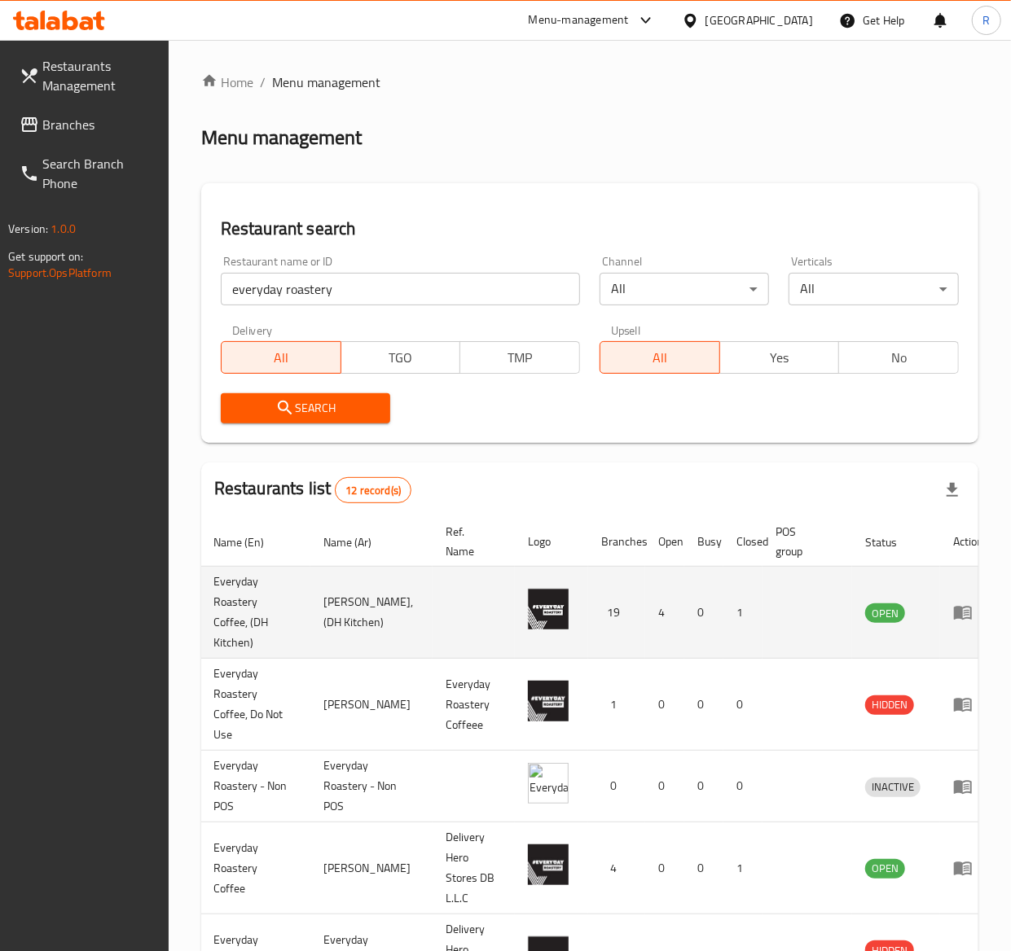
click at [940, 616] on td "enhanced table" at bounding box center [968, 613] width 56 height 92
click at [954, 615] on icon "enhanced table" at bounding box center [963, 614] width 18 height 14
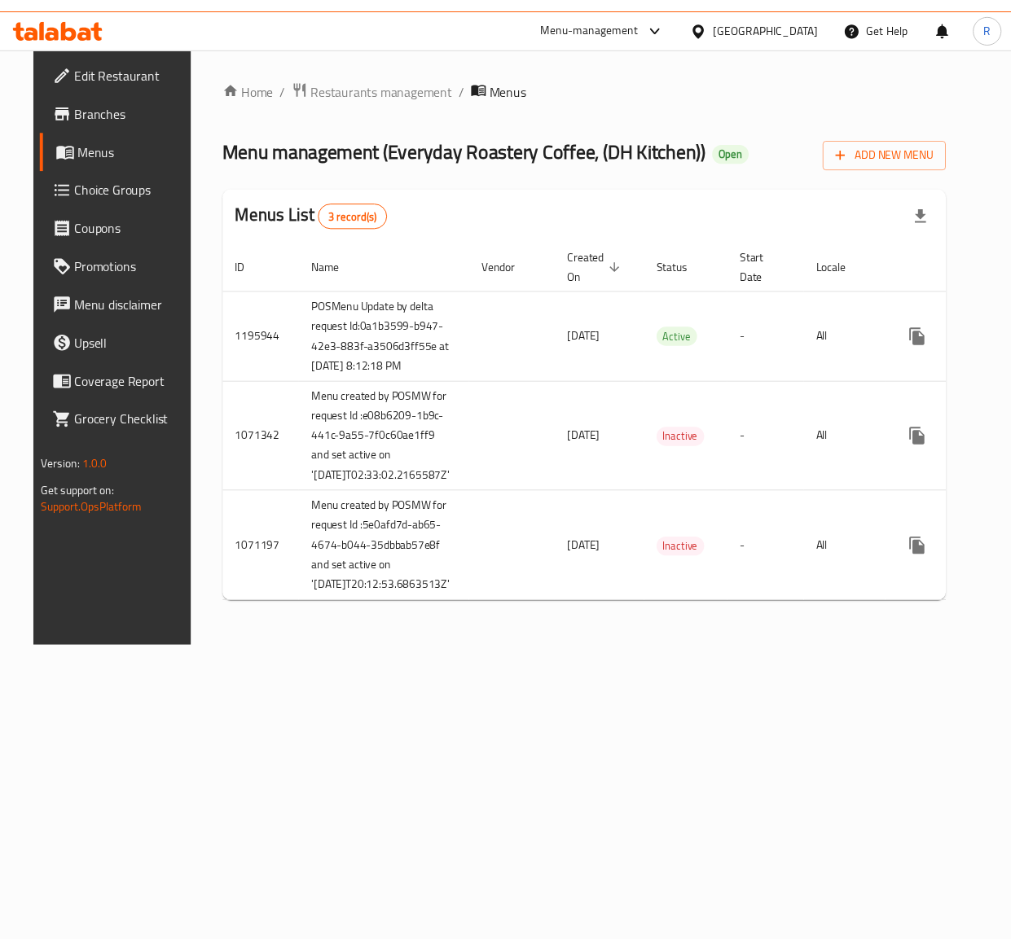
scroll to position [0, 39]
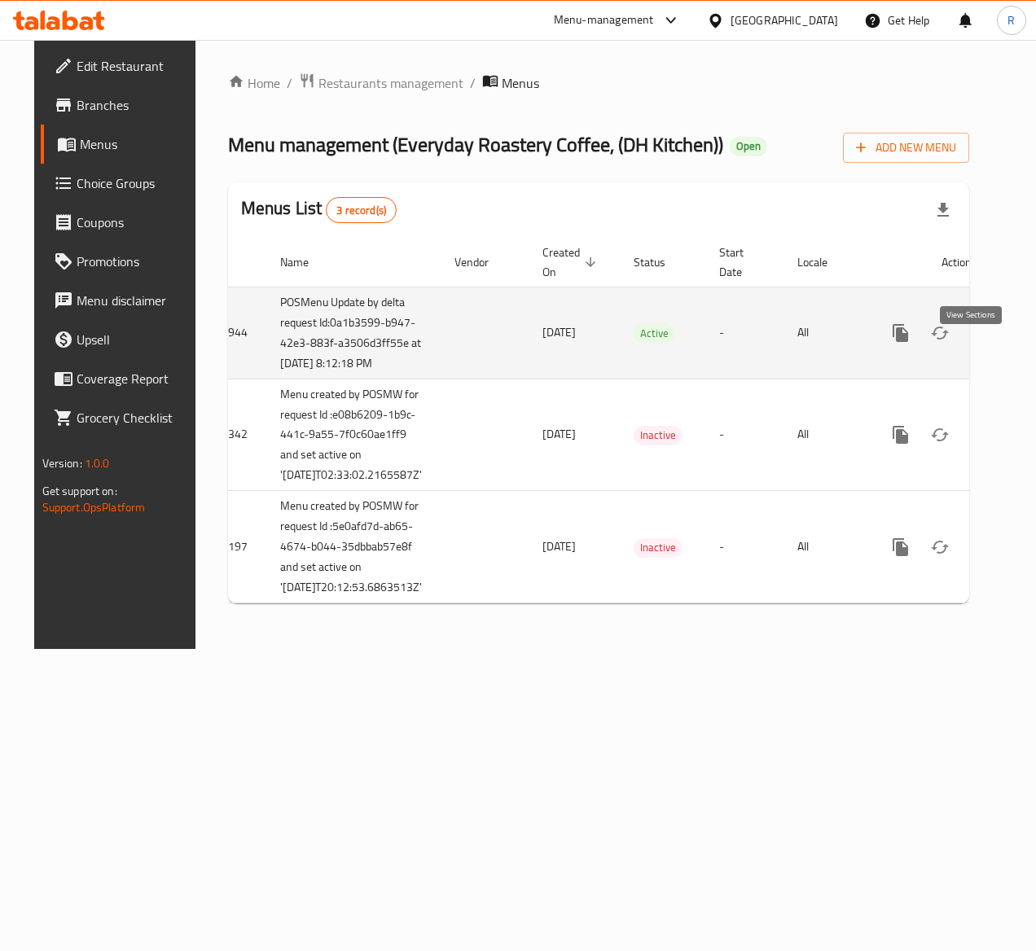
click at [1008, 343] on icon "enhanced table" at bounding box center [1018, 333] width 20 height 20
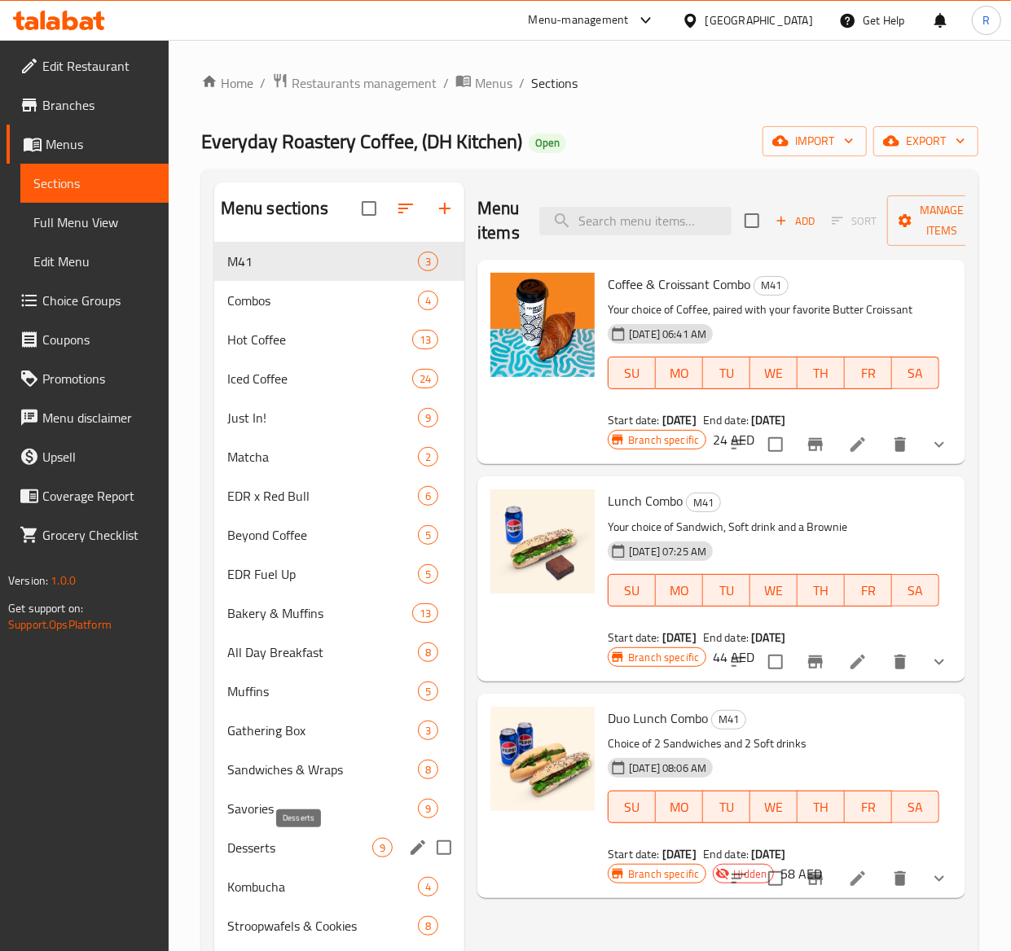
click at [310, 849] on span "Desserts" at bounding box center [299, 848] width 145 height 20
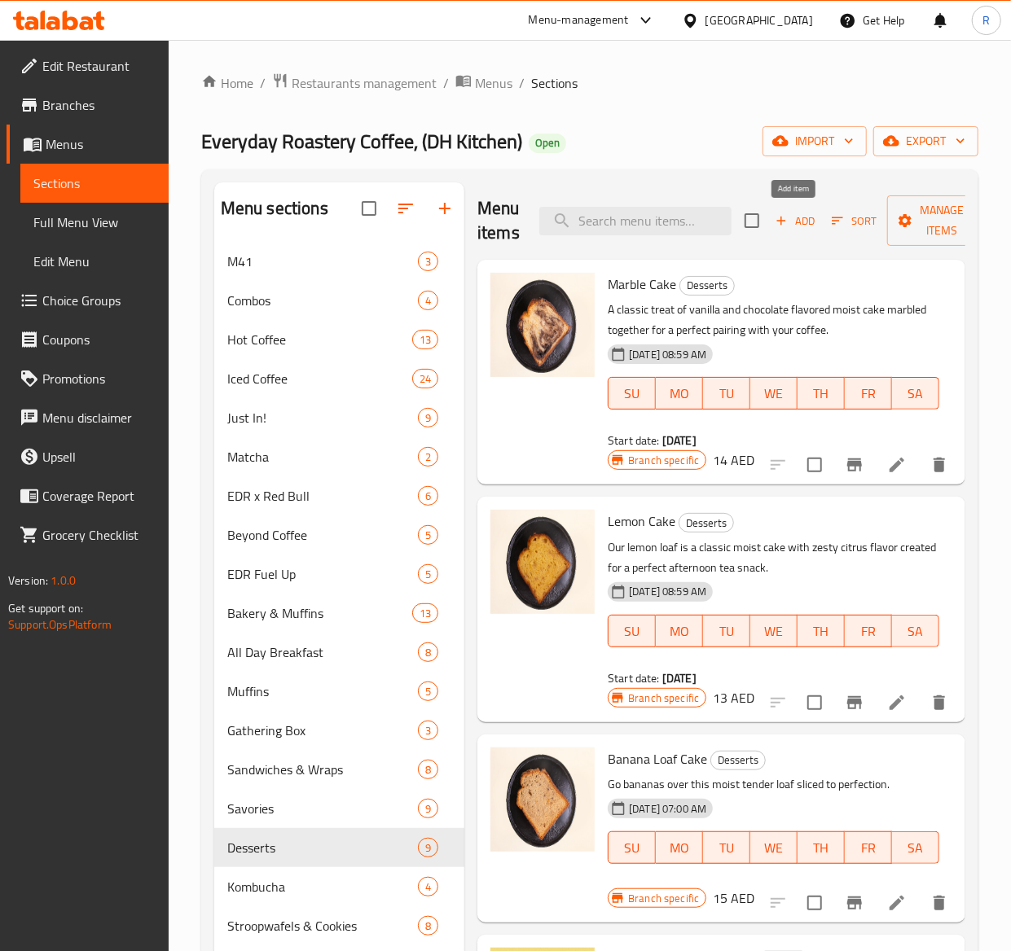
click at [801, 225] on span "Add" at bounding box center [795, 221] width 44 height 19
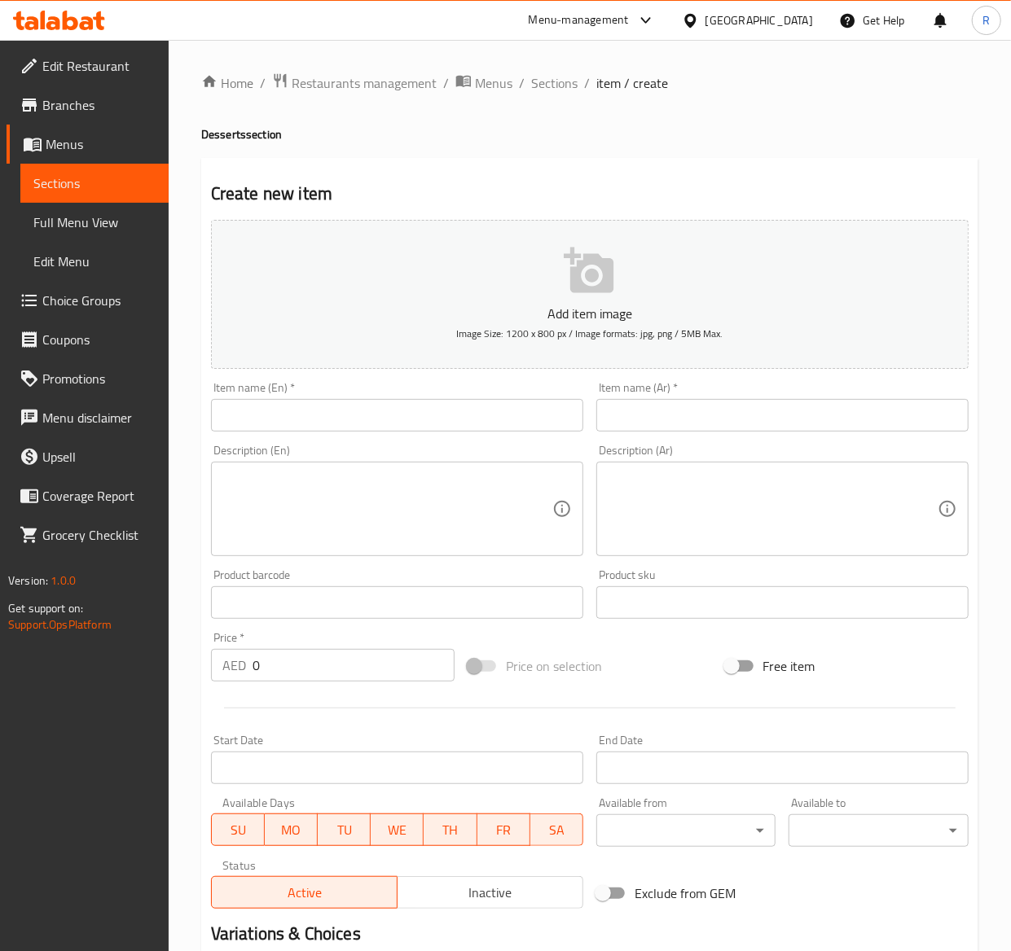
click at [363, 397] on div "Item name (En)   * Item name (En) *" at bounding box center [397, 407] width 372 height 50
click at [359, 416] on input "text" at bounding box center [397, 415] width 372 height 33
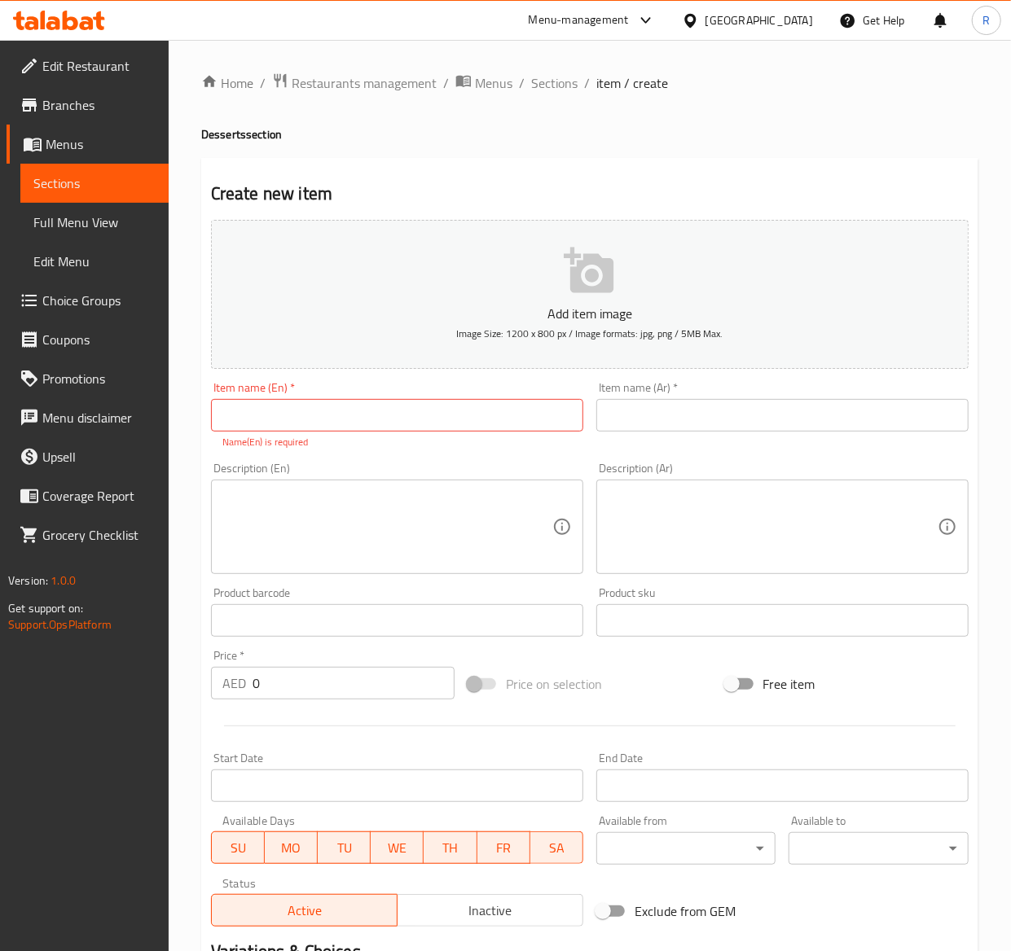
click at [242, 419] on input "text" at bounding box center [397, 415] width 372 height 33
paste input "Stroopwafels"
type input "Stroopwafels"
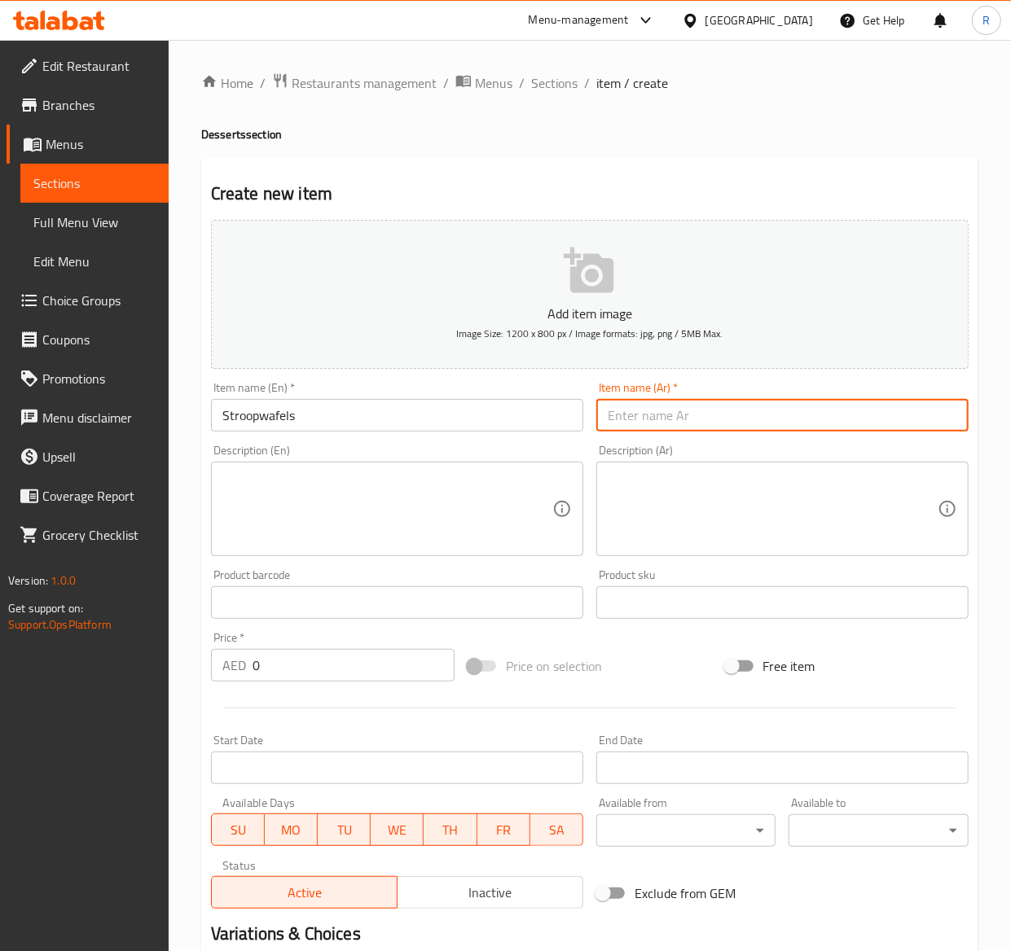
click at [672, 419] on input "text" at bounding box center [782, 415] width 372 height 33
paste input "فطائر الشراب"
type input "فطائر الشراب"
click at [274, 521] on textarea at bounding box center [387, 509] width 330 height 77
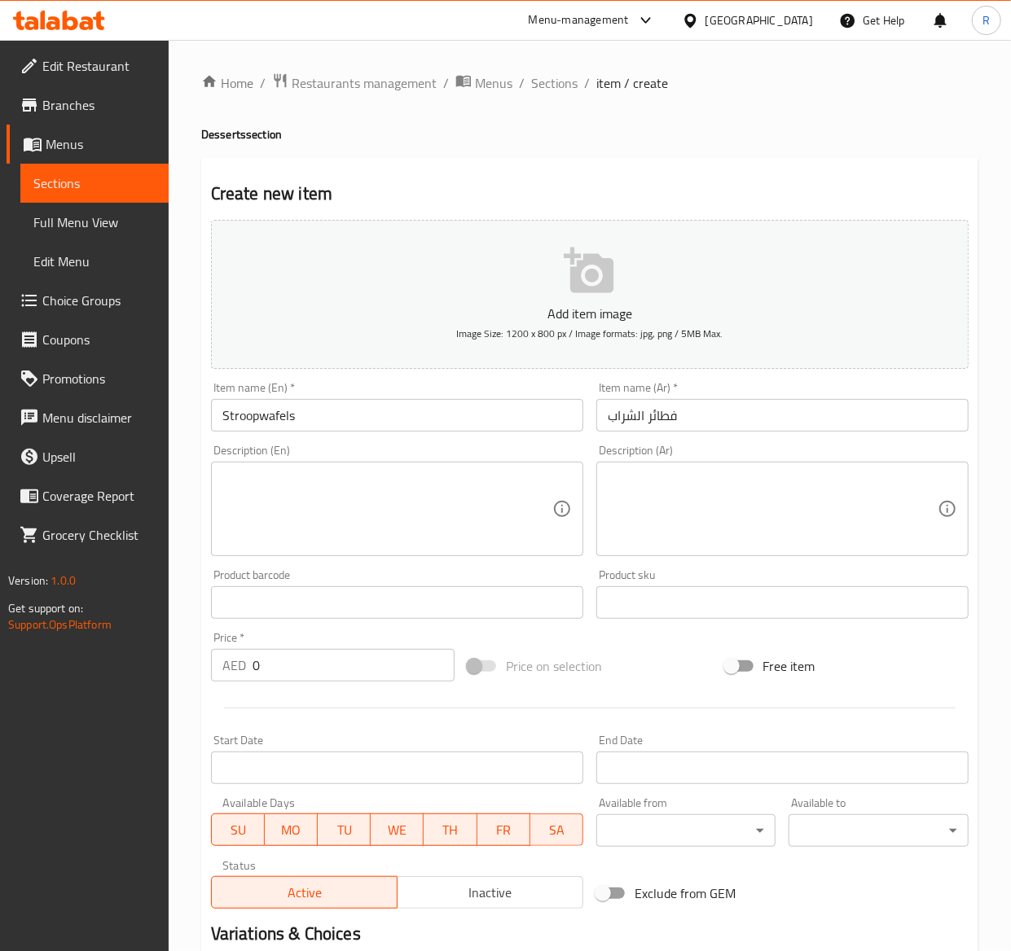
click at [402, 511] on textarea at bounding box center [387, 509] width 330 height 77
paste textarea "A traditional dutch waffle to elevate your snacking game. (Choose your flavor)"
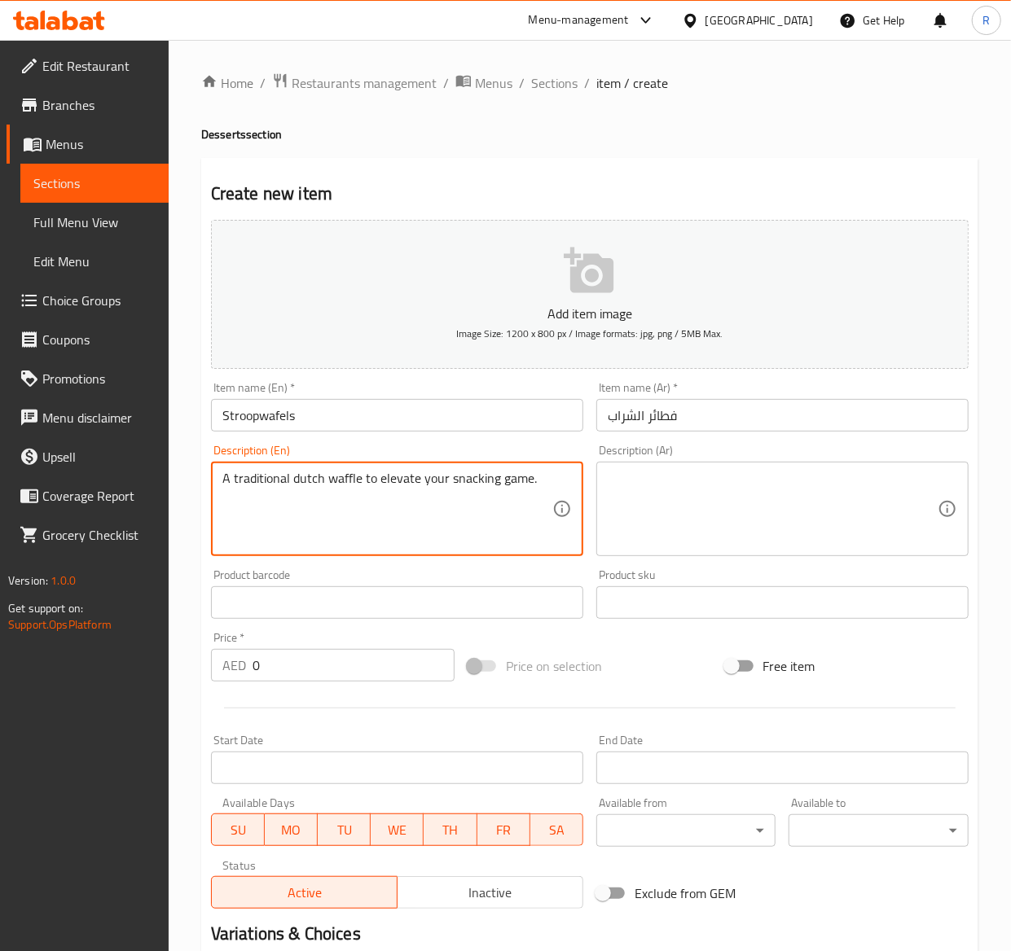
type textarea "A traditional dutch waffle to elevate your snacking game."
drag, startPoint x: 558, startPoint y: 485, endPoint x: 236, endPoint y: 498, distance: 321.9
click at [236, 498] on div "A traditional dutch waffle to elevate your snacking game. Description (En)" at bounding box center [397, 509] width 372 height 94
click at [327, 520] on textarea "A traditional dutch waffle to elevate your snacking game." at bounding box center [387, 509] width 330 height 77
drag, startPoint x: 545, startPoint y: 479, endPoint x: 212, endPoint y: 481, distance: 333.1
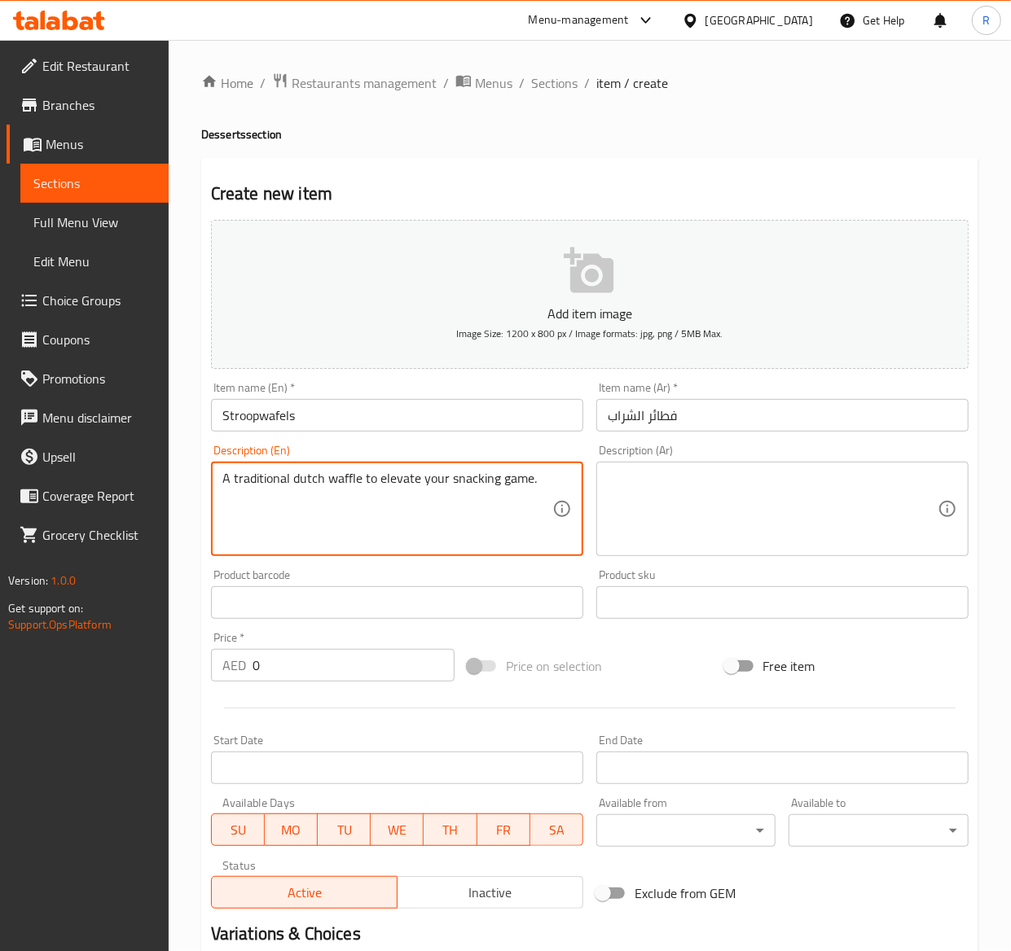
click at [212, 481] on div "A traditional dutch waffle to elevate your snacking game. Description (En)" at bounding box center [397, 509] width 372 height 94
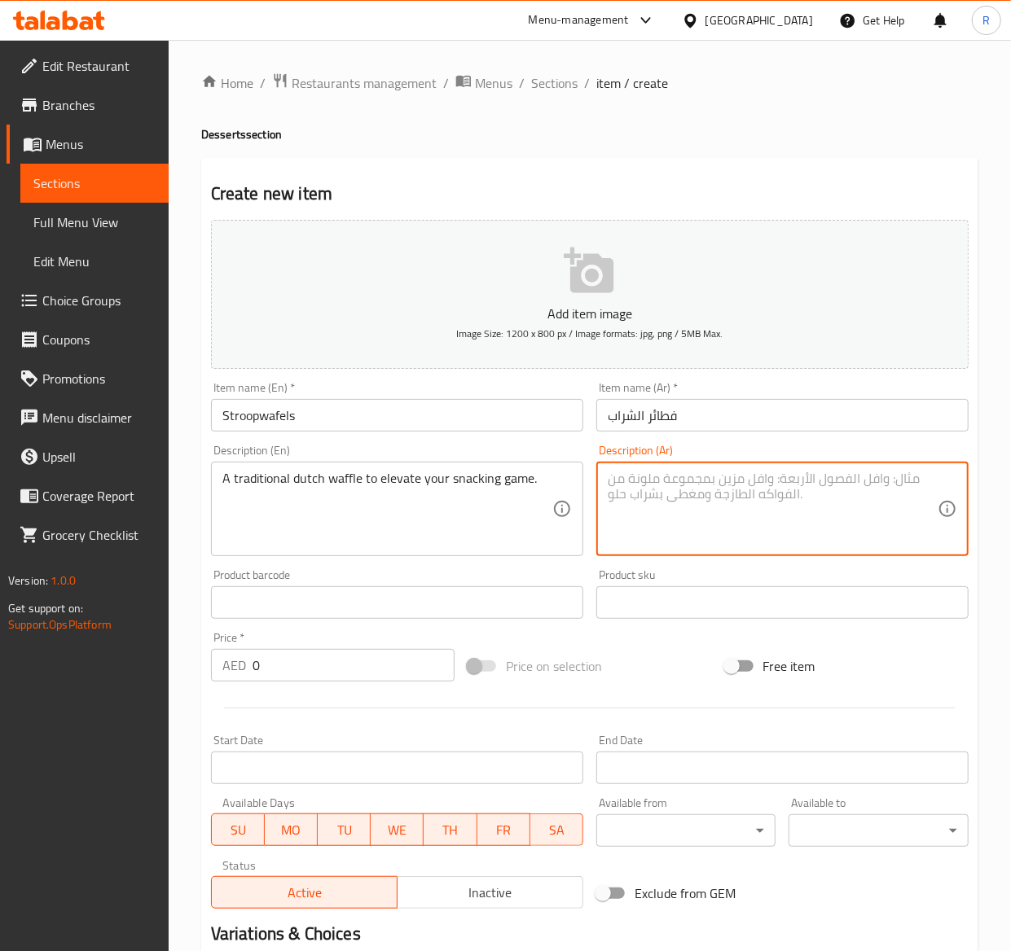
click at [691, 520] on textarea at bounding box center [773, 509] width 330 height 77
paste textarea "وافل هولندي تقليدي لرفع مستوى تناول الوجبات الخفيفة لديك."
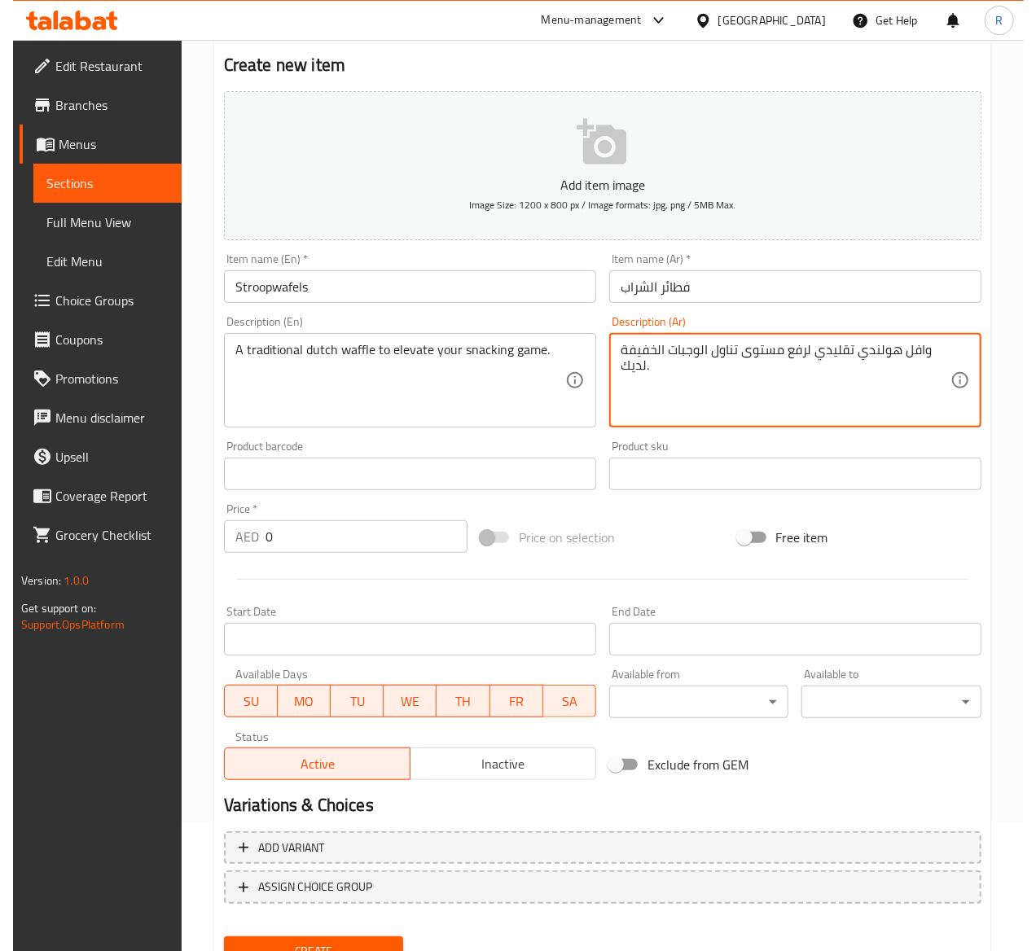
scroll to position [199, 0]
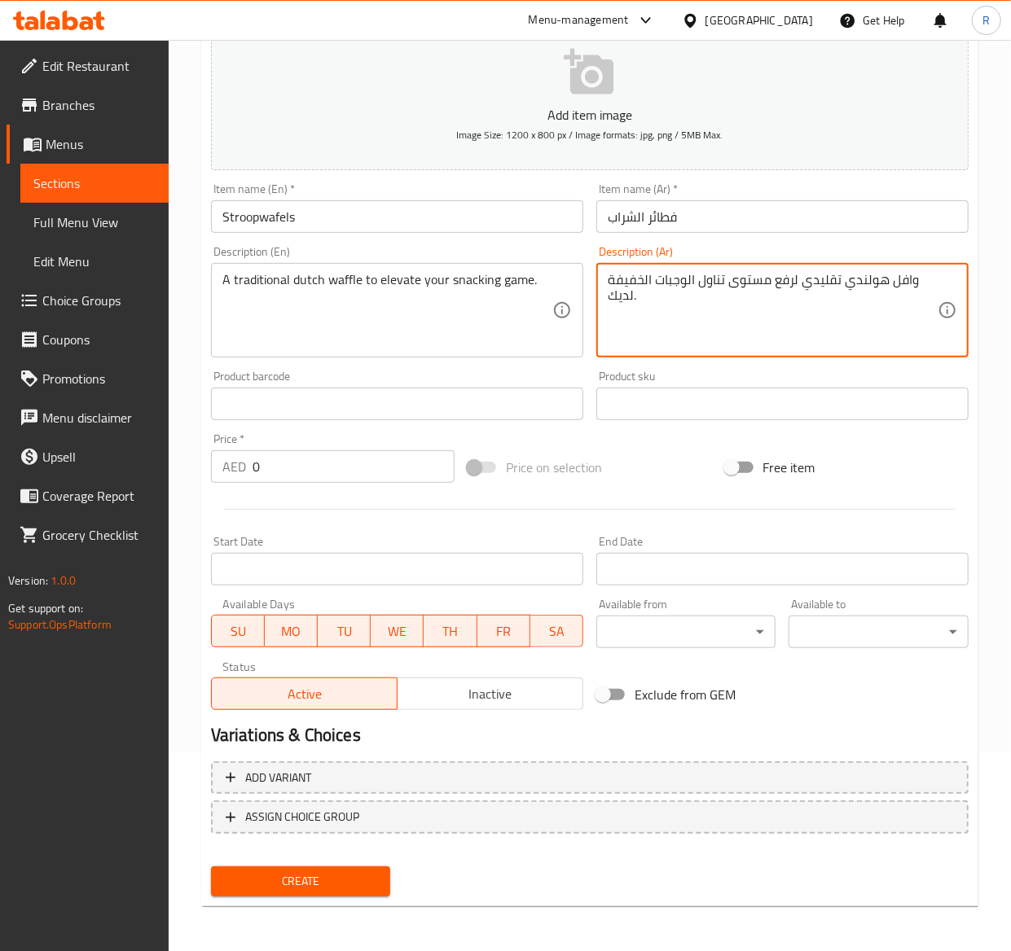
type textarea "وافل هولندي تقليدي لرفع مستوى تناول الوجبات الخفيفة لديك."
click at [303, 472] on input "0" at bounding box center [353, 466] width 202 height 33
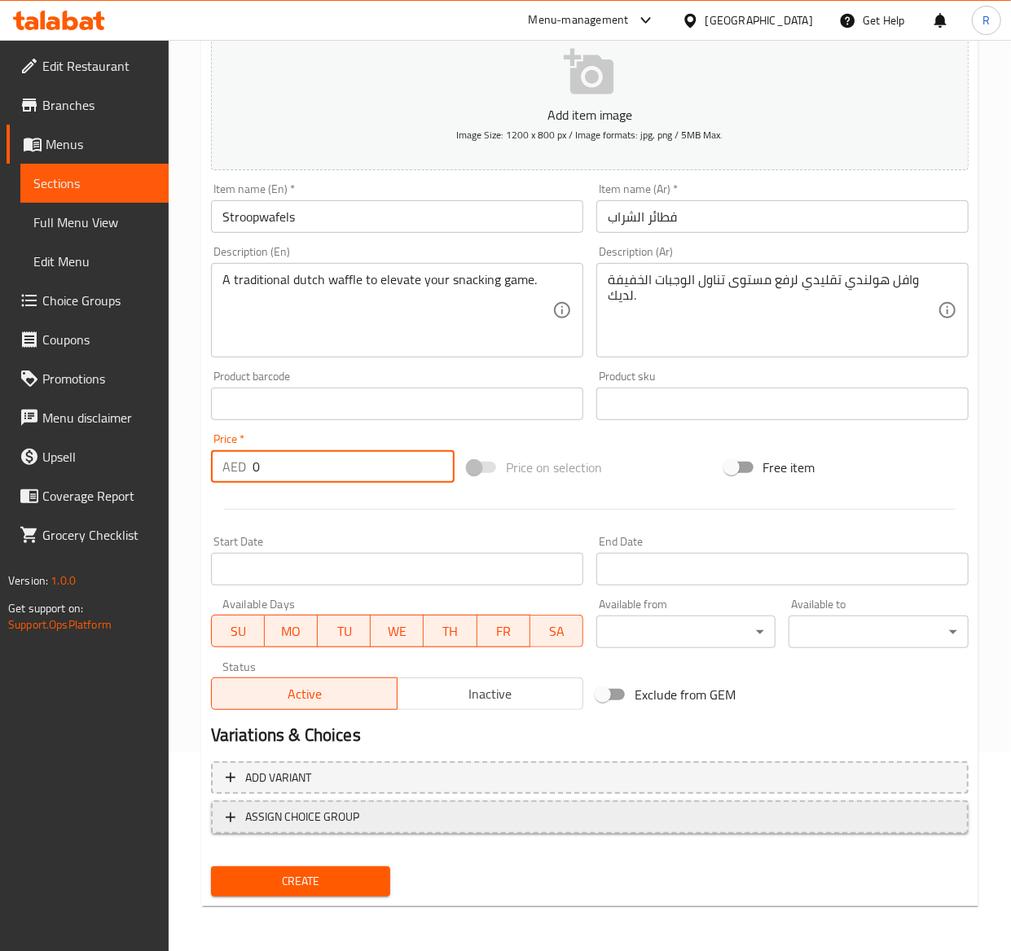
click at [305, 826] on span "ASSIGN CHOICE GROUP" at bounding box center [302, 817] width 114 height 20
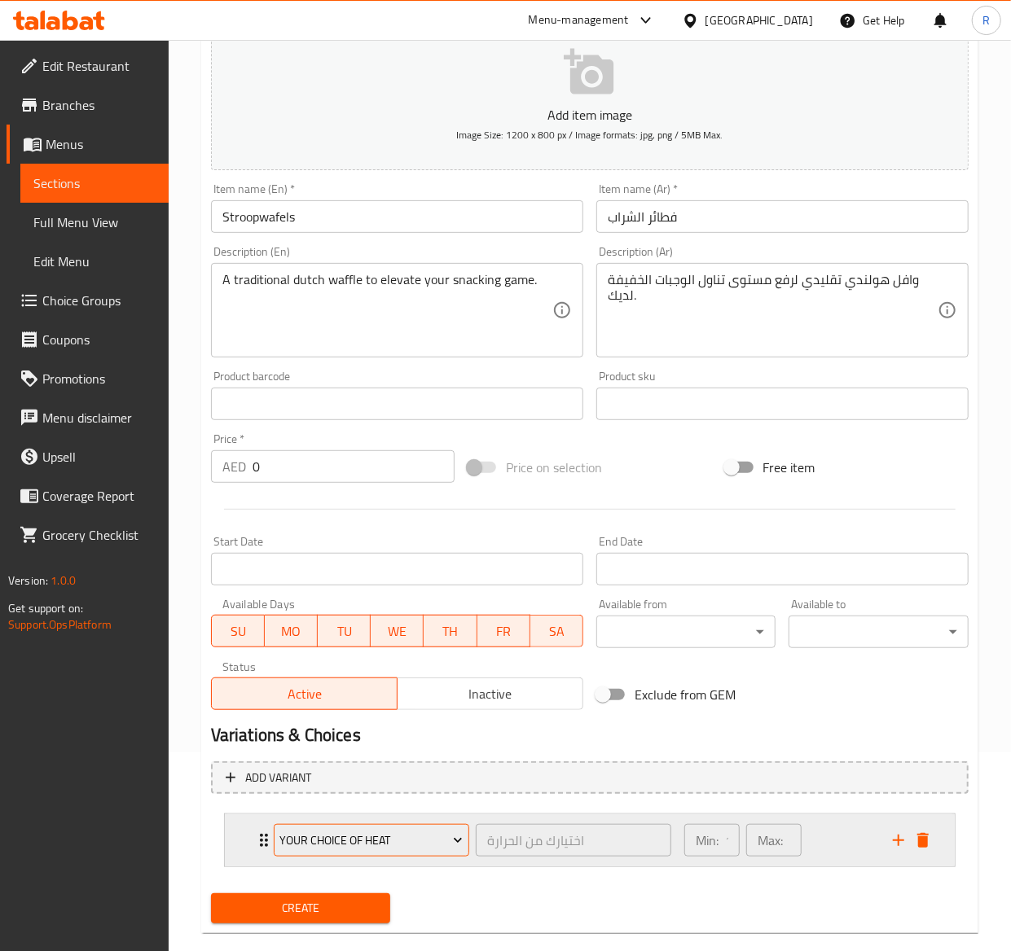
click at [326, 844] on span "Your Choice Of Heat" at bounding box center [370, 841] width 183 height 20
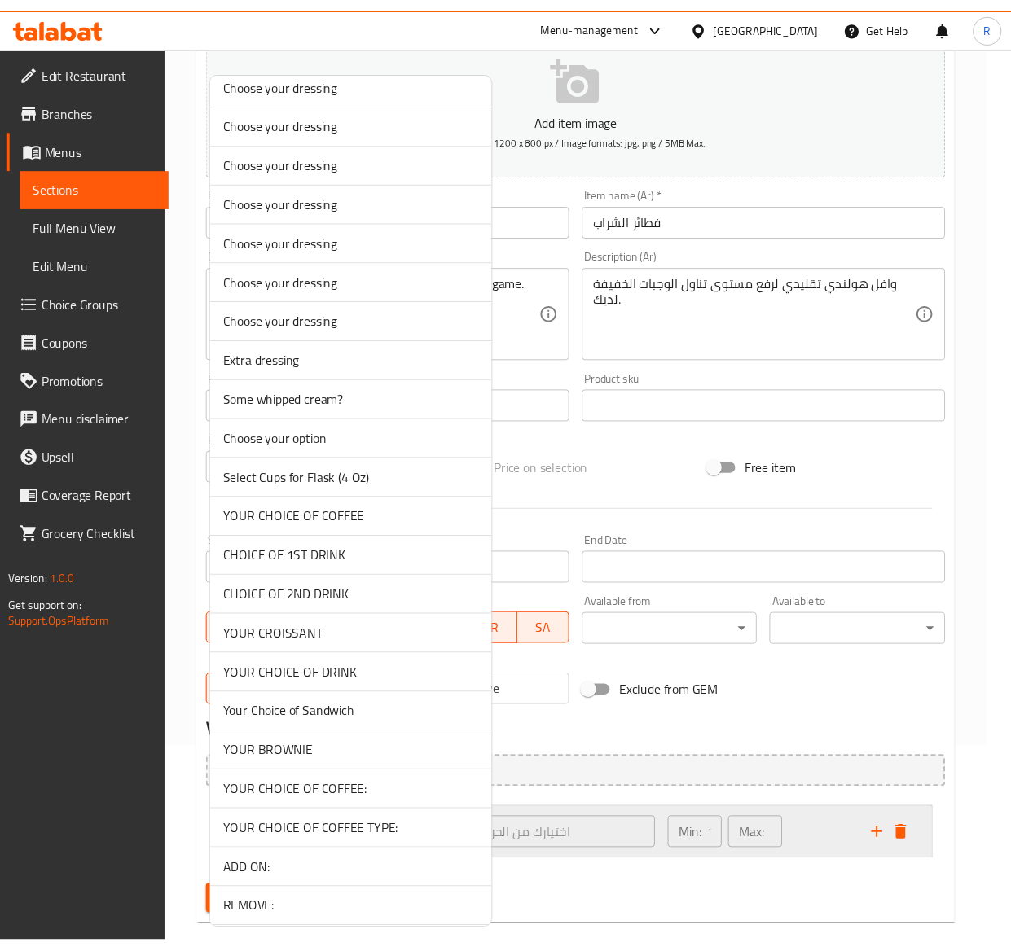
scroll to position [3929, 0]
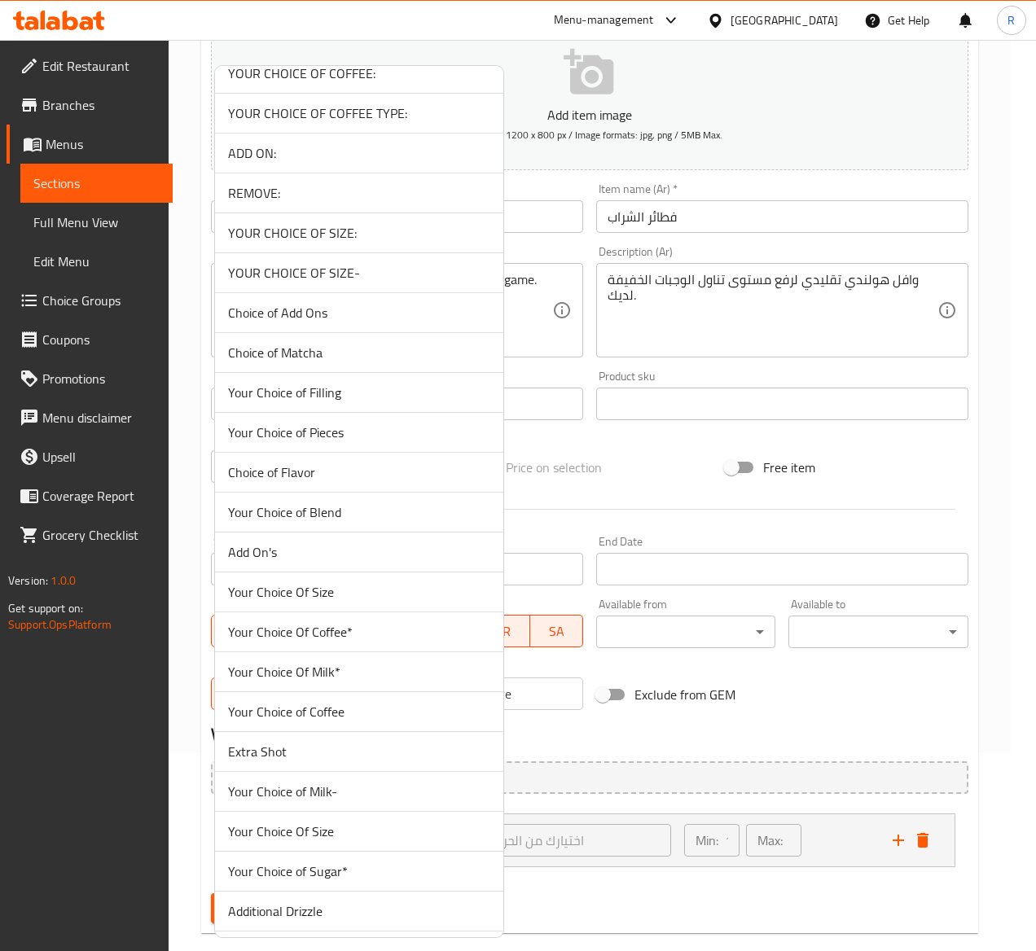
click at [346, 482] on span "Choice of Flavor" at bounding box center [359, 473] width 262 height 20
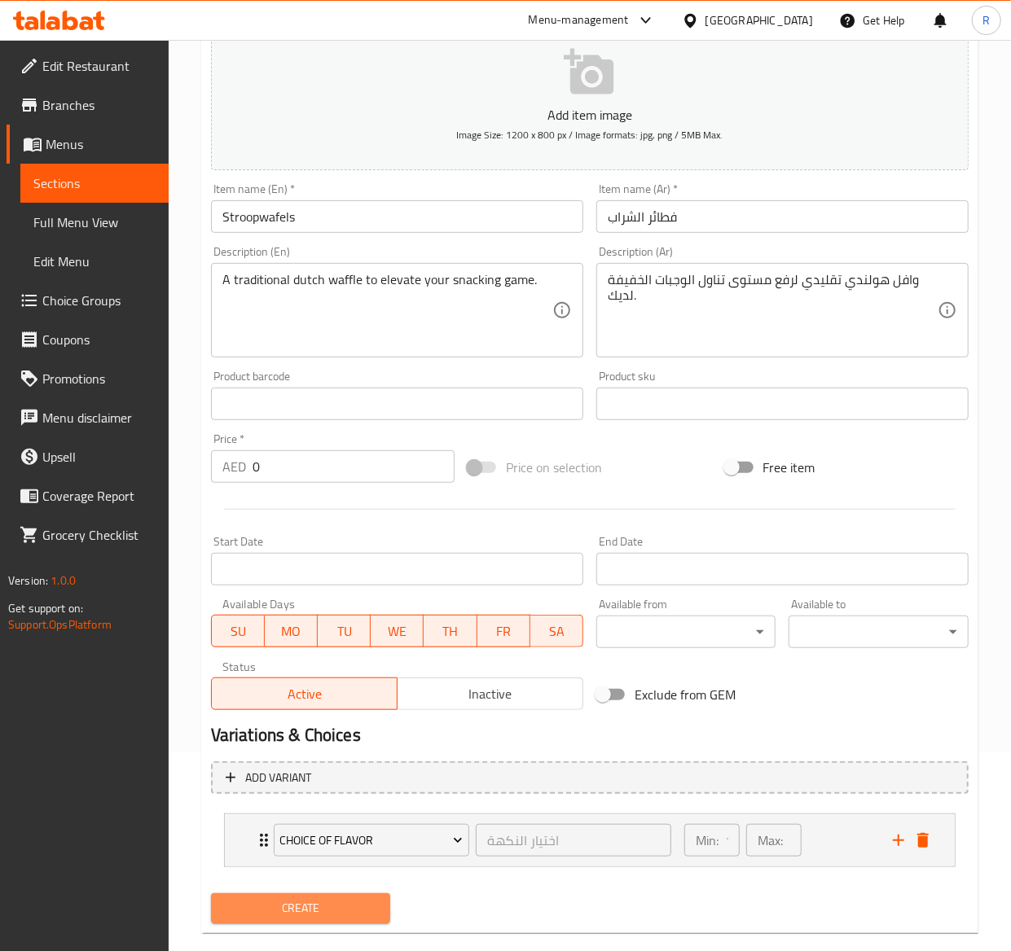
click at [317, 901] on span "Create" at bounding box center [301, 908] width 154 height 20
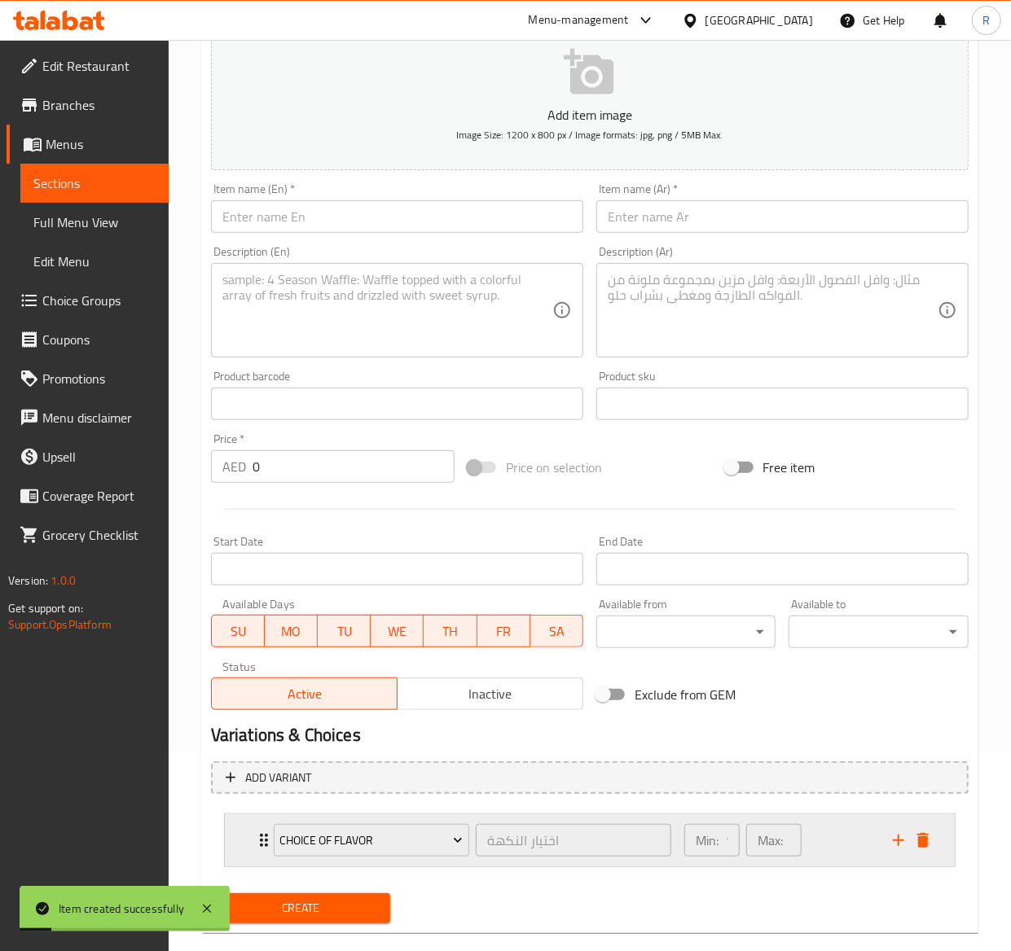
click at [255, 834] on icon "Expand" at bounding box center [264, 841] width 20 height 20
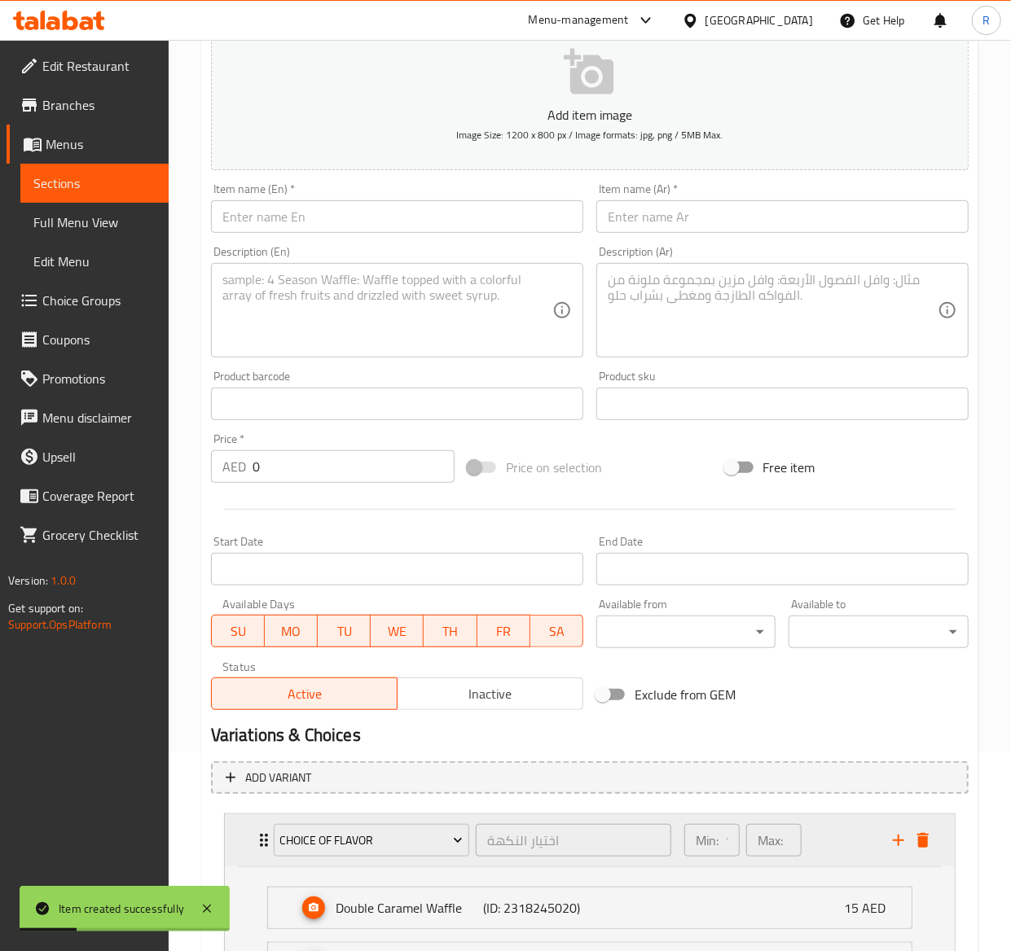
click at [255, 834] on icon "Expand" at bounding box center [264, 841] width 20 height 20
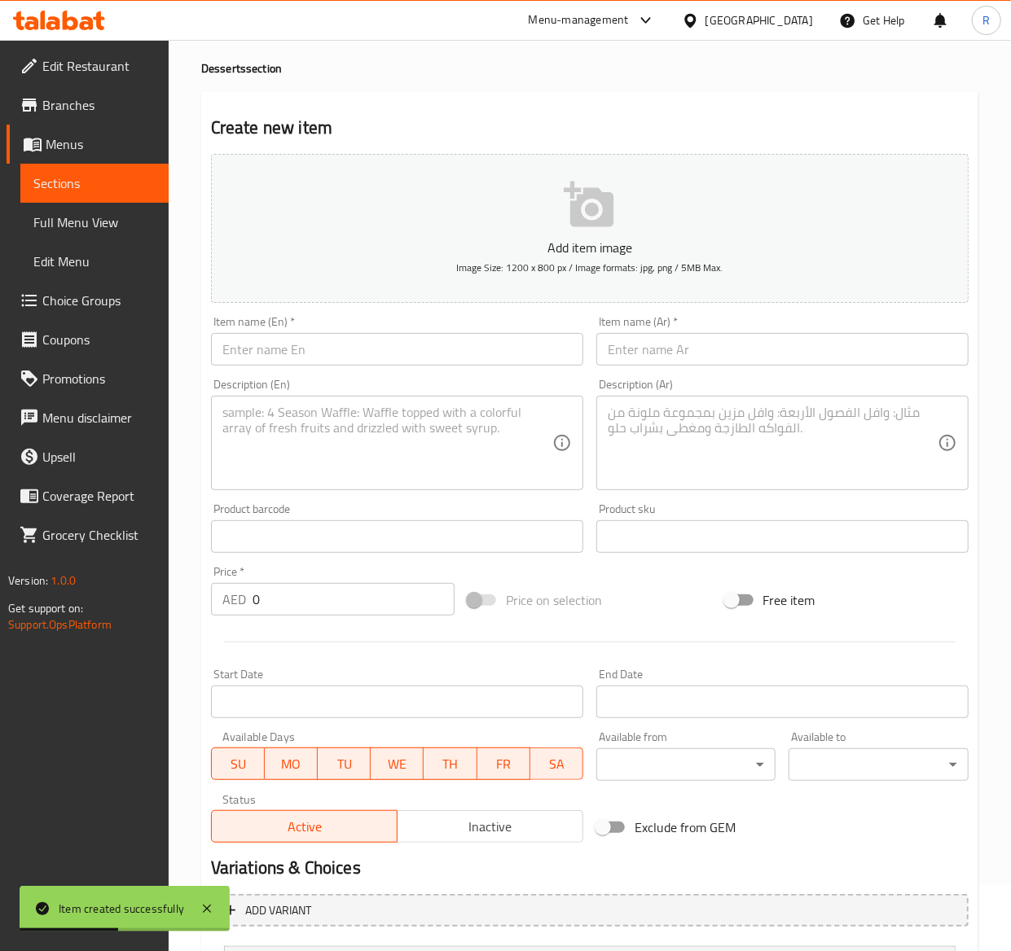
scroll to position [0, 0]
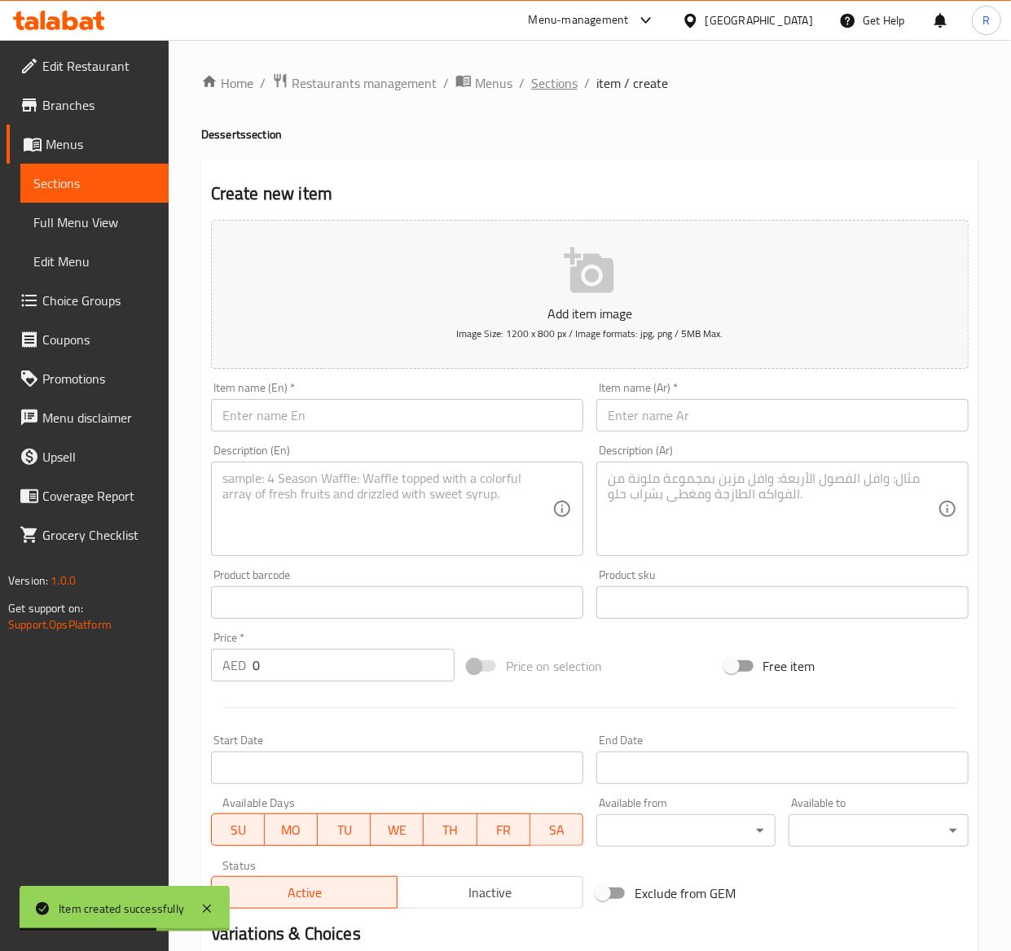
click at [542, 81] on span "Sections" at bounding box center [554, 83] width 46 height 20
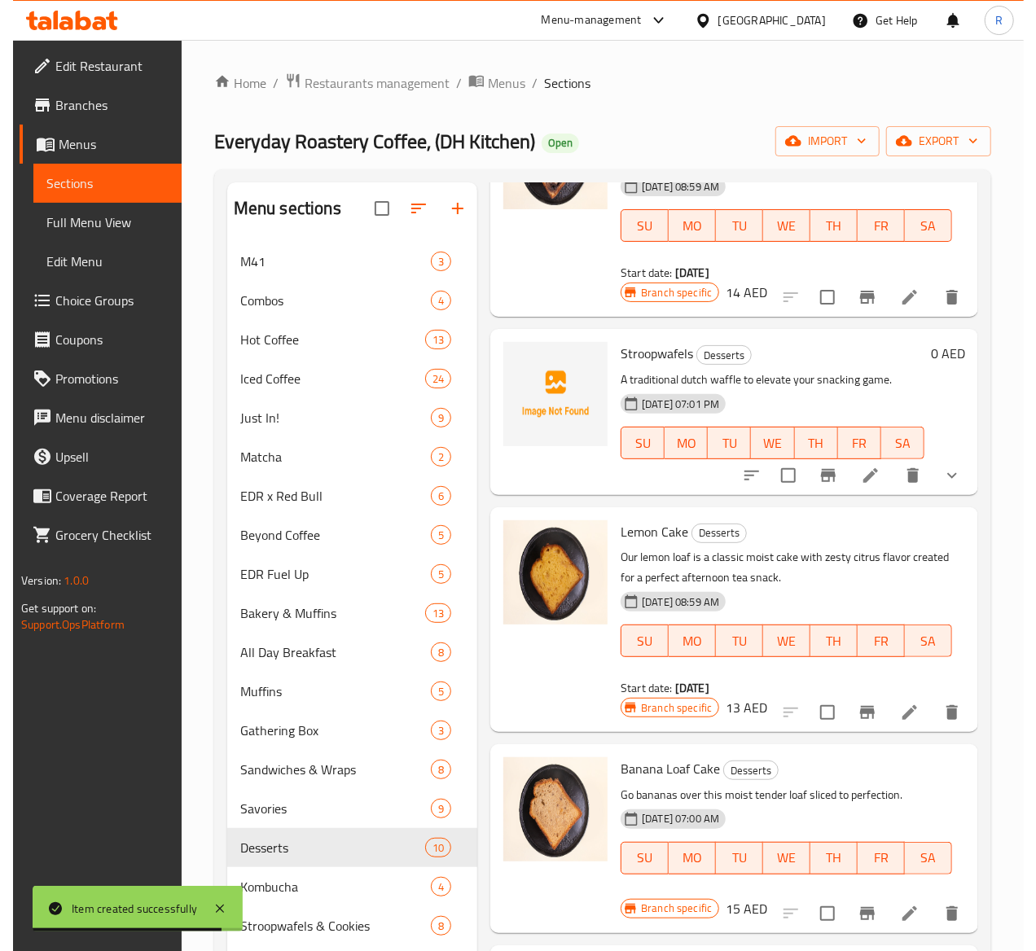
scroll to position [147, 0]
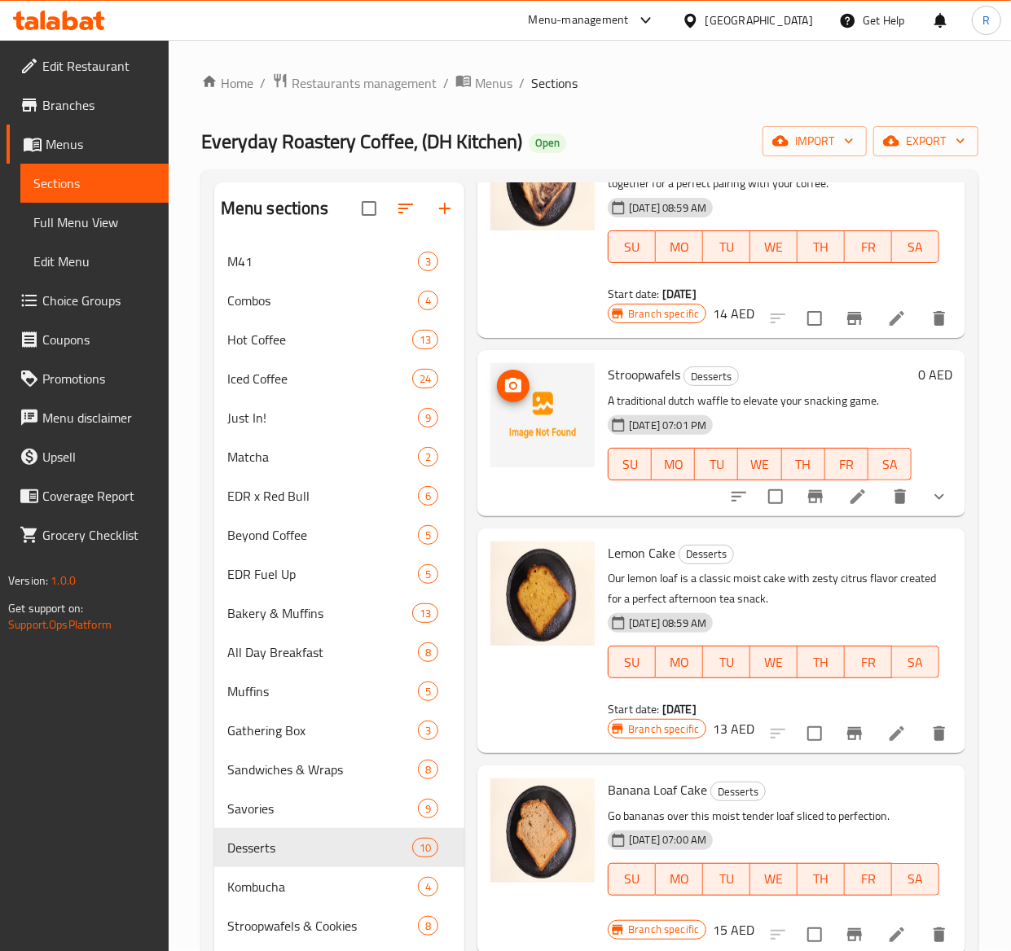
click at [510, 384] on icon "upload picture" at bounding box center [513, 386] width 20 height 20
click at [63, 303] on span "Choice Groups" at bounding box center [98, 301] width 113 height 20
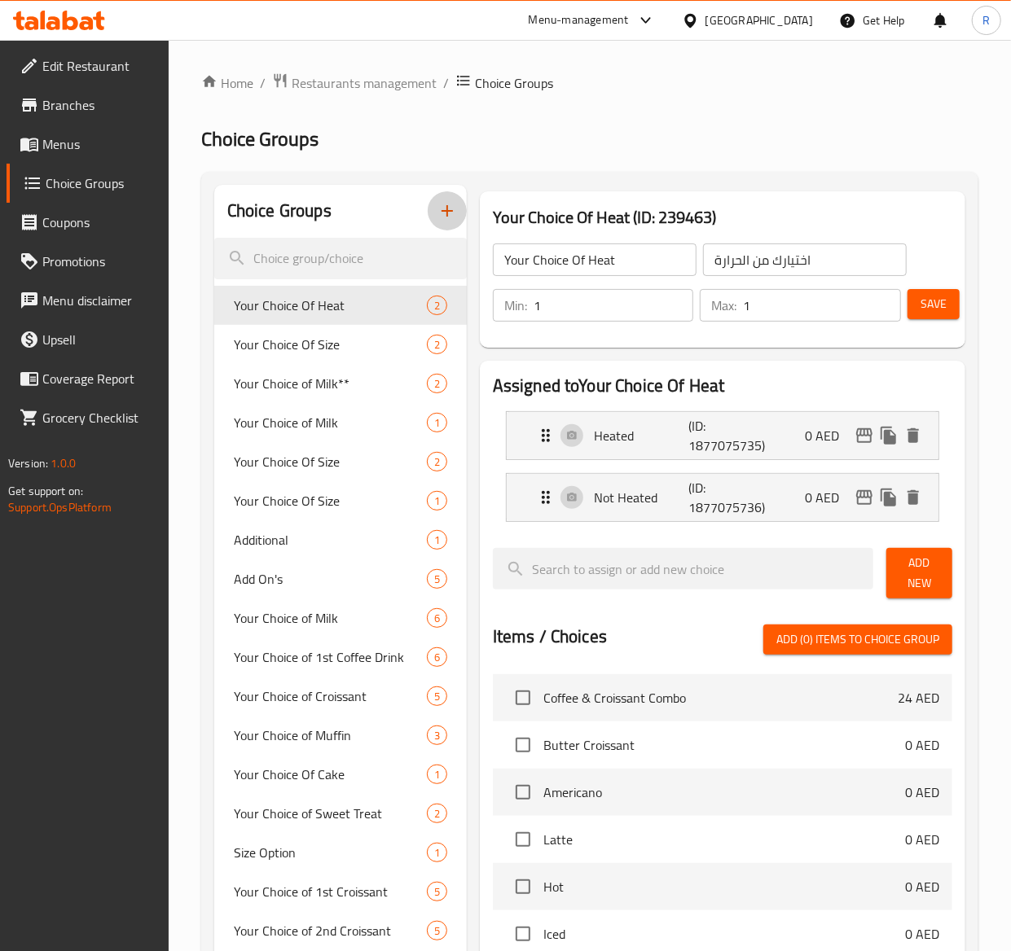
click at [437, 205] on icon "button" at bounding box center [447, 211] width 20 height 20
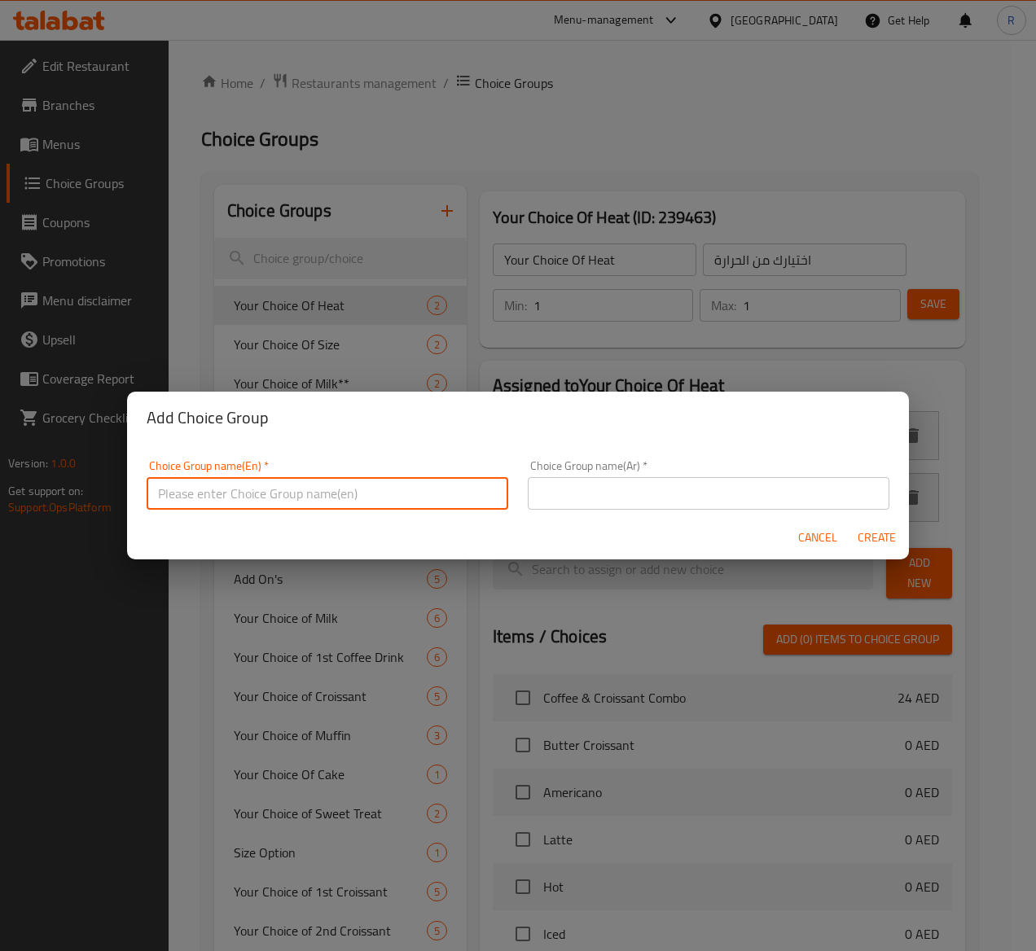
click at [248, 495] on input "text" at bounding box center [328, 493] width 362 height 33
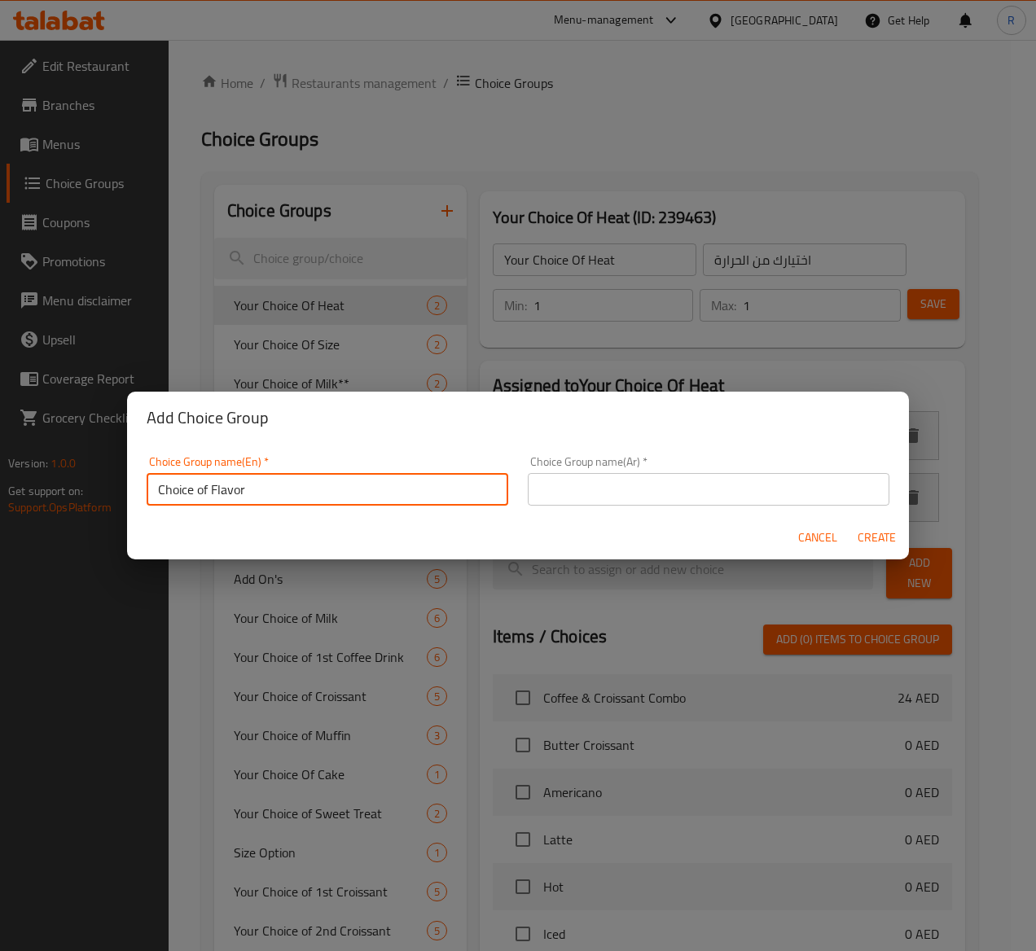
drag, startPoint x: 248, startPoint y: 492, endPoint x: 80, endPoint y: 497, distance: 168.6
click at [80, 497] on div "Add Choice Group Choice Group name(En)   * Choice of Flavor Choice Group name(E…" at bounding box center [518, 475] width 1036 height 951
click at [294, 492] on input "Choice of Flavor" at bounding box center [328, 489] width 362 height 33
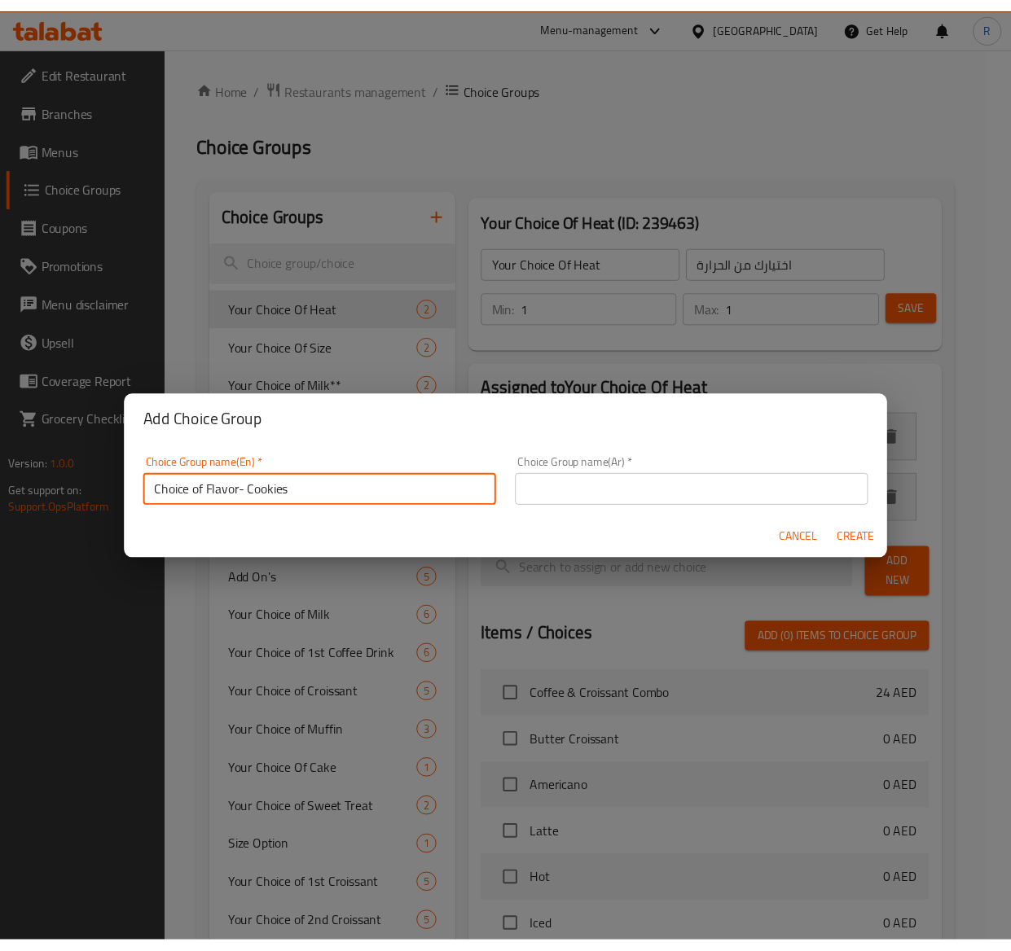
scroll to position [0, 0]
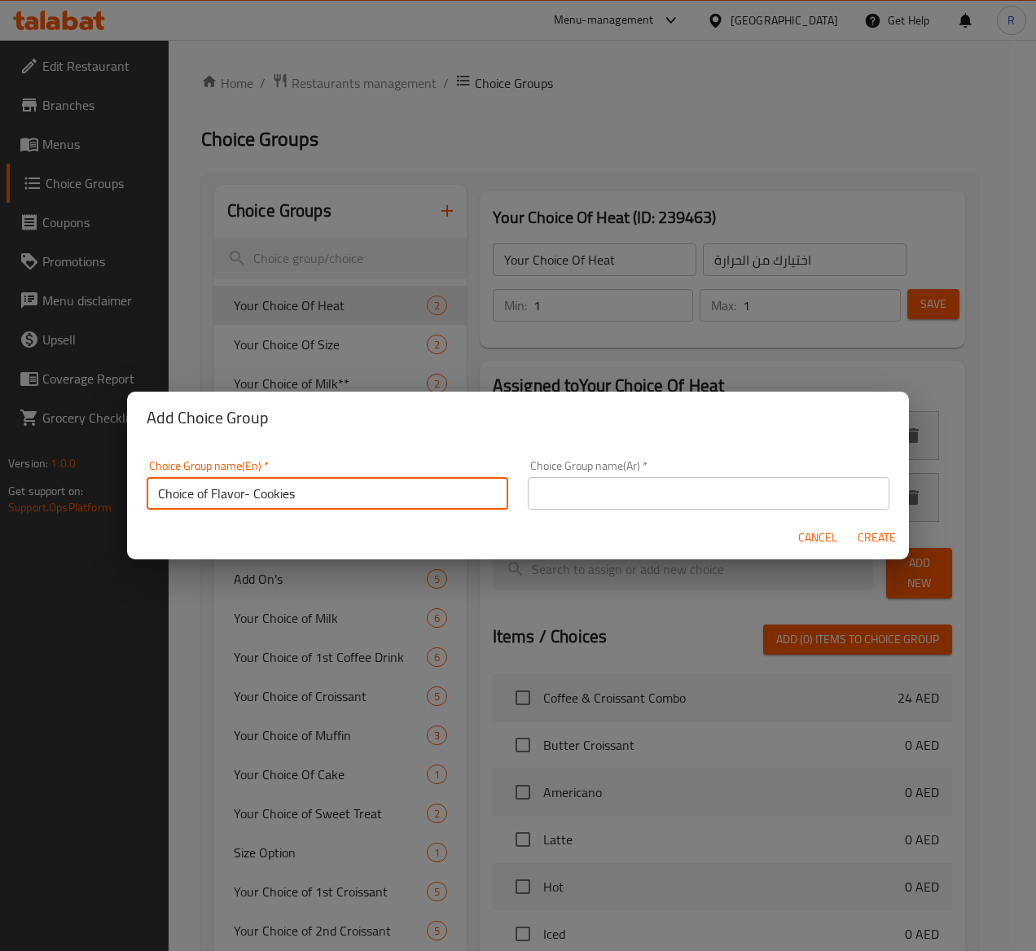
drag, startPoint x: 355, startPoint y: 481, endPoint x: -3, endPoint y: 463, distance: 358.8
click at [0, 463] on html "​ Menu-management United Arab Emirates Get Help R Edit Restaurant Branches Menu…" at bounding box center [518, 475] width 1036 height 951
type input "Choice of Flavor- Cookies"
click at [567, 495] on input "text" at bounding box center [709, 493] width 362 height 33
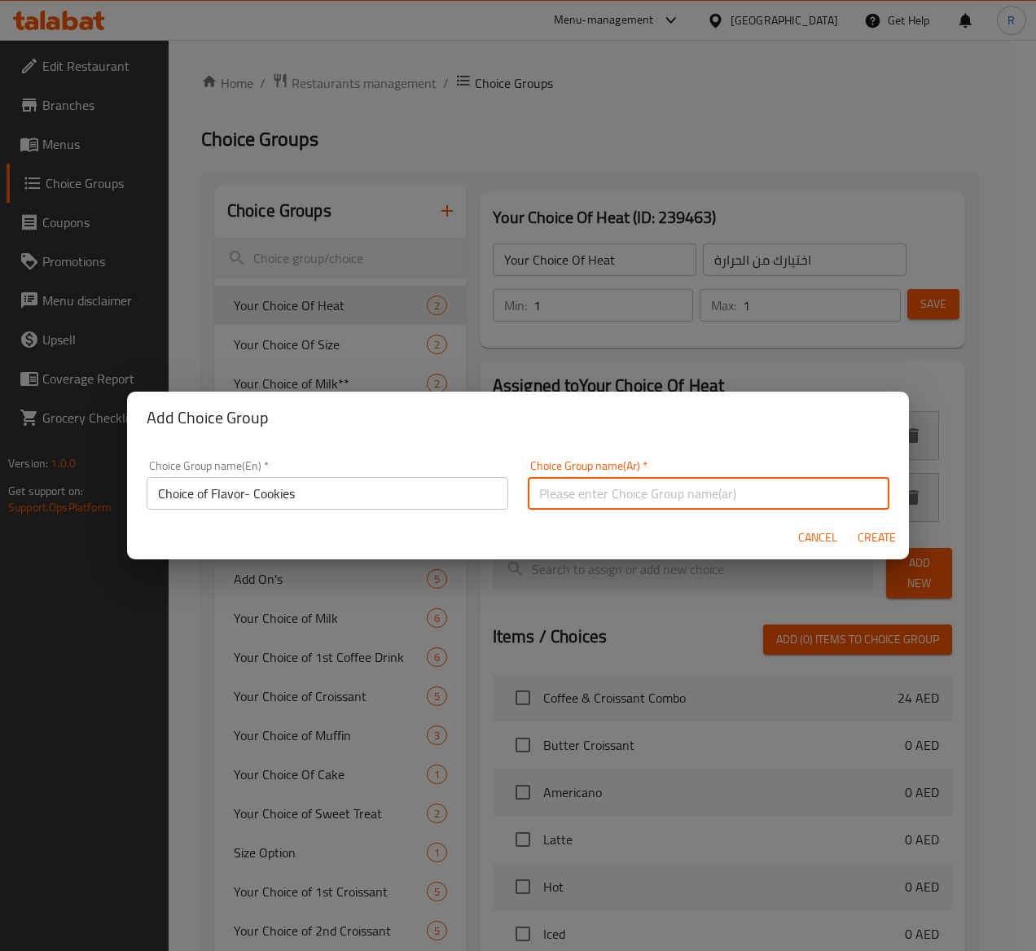
paste input "اختيار نكهة الكوكيز"
type input "اختيار نكهة الكوكيز"
click at [875, 537] on span "Create" at bounding box center [876, 538] width 39 height 20
type input "Choice of Flavor- Cookies"
type input "اختيار نكهة الكوكيز"
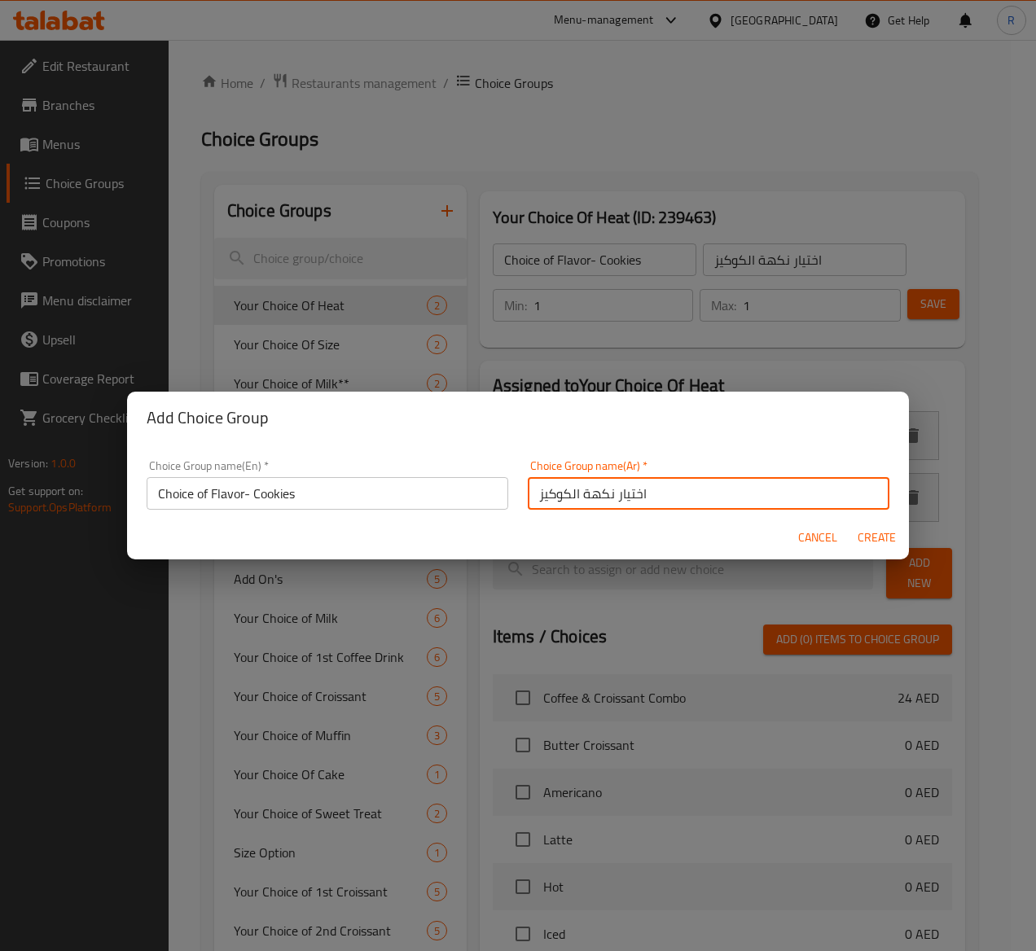
type input "0"
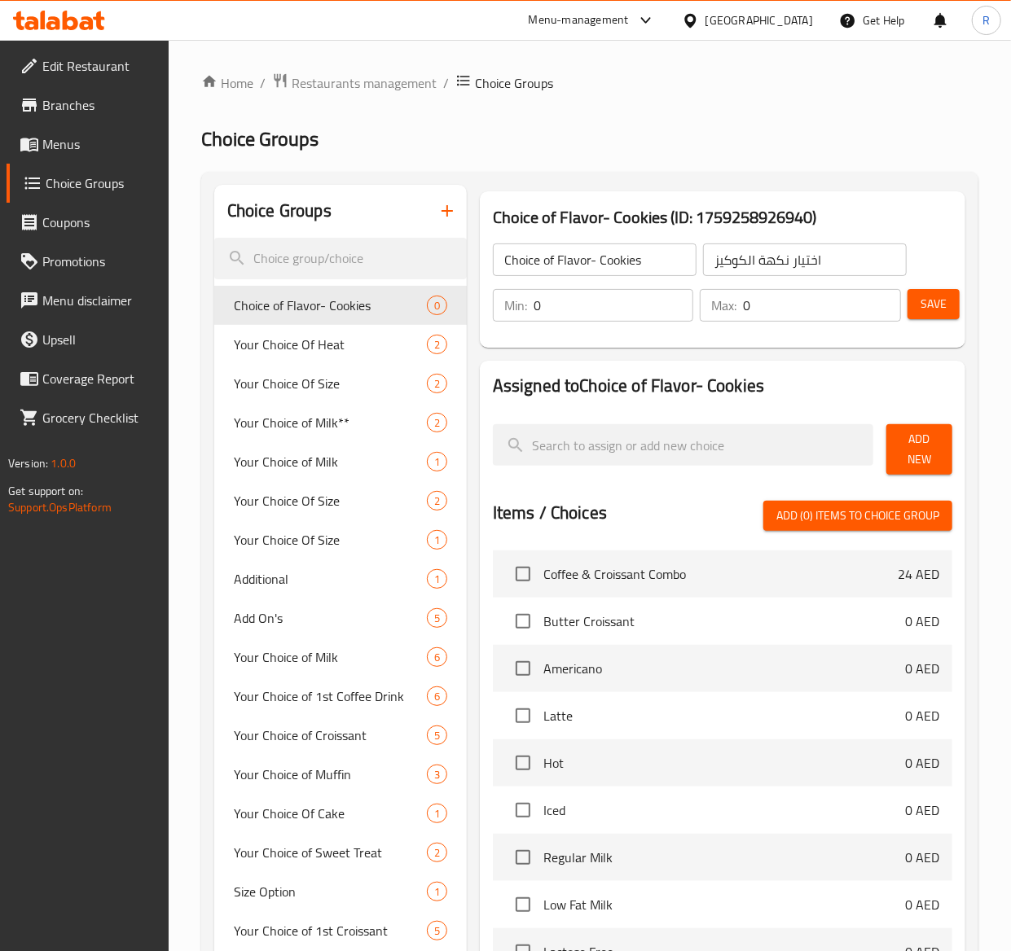
click at [920, 446] on span "Add New" at bounding box center [919, 449] width 40 height 41
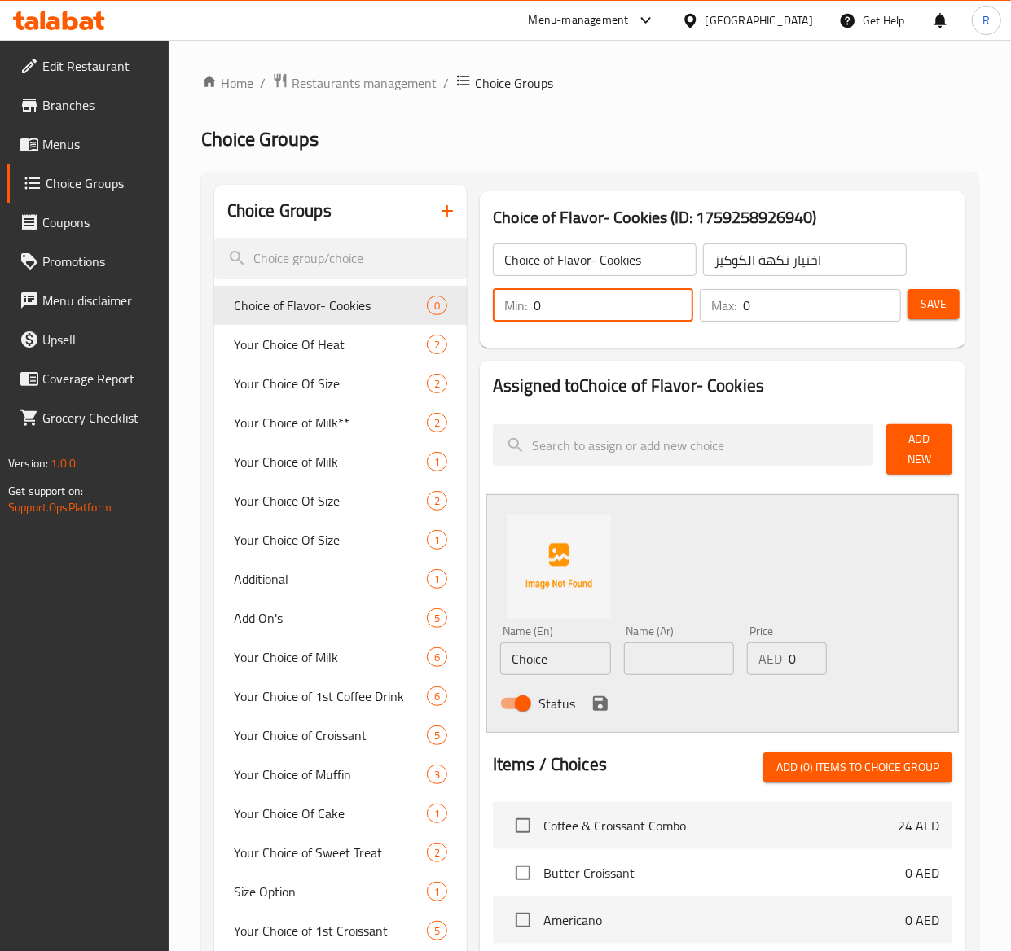
click at [560, 302] on input "0" at bounding box center [613, 305] width 160 height 33
type input "1"
click at [752, 295] on input "0" at bounding box center [822, 305] width 158 height 33
type input "1"
type input "20"
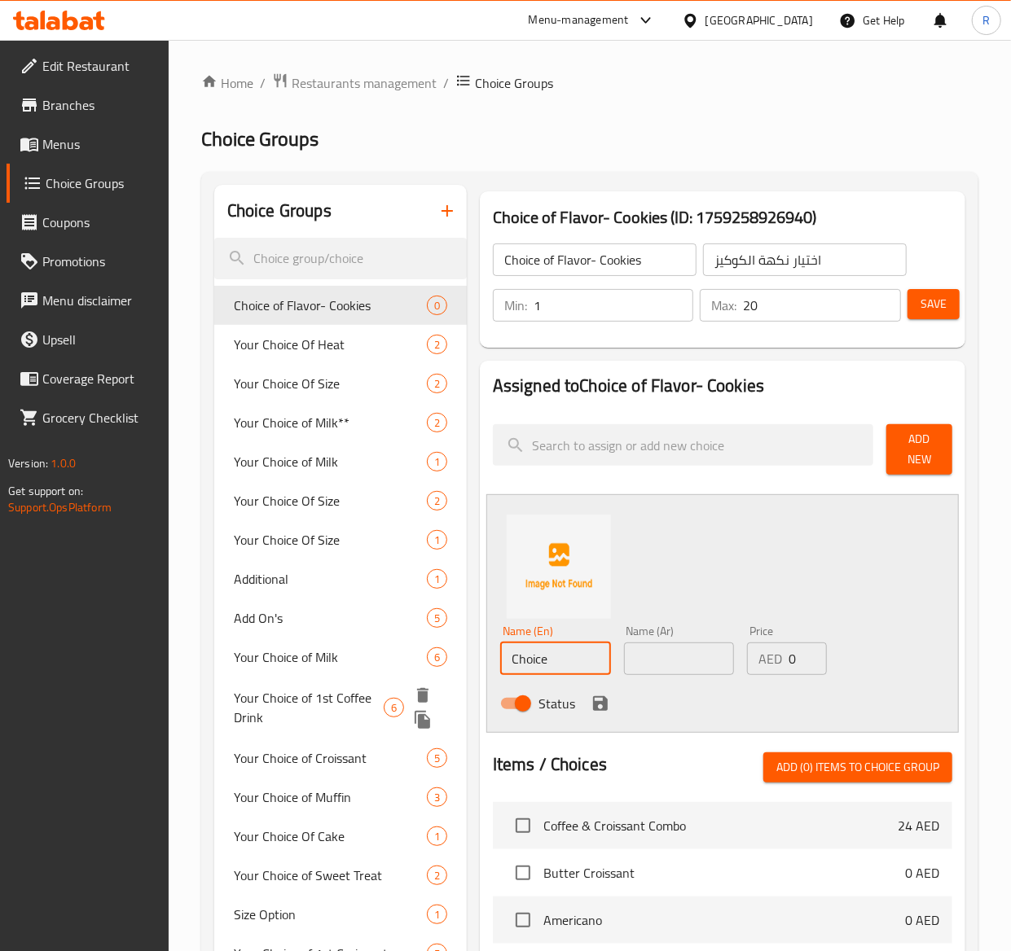
drag, startPoint x: 559, startPoint y: 670, endPoint x: 292, endPoint y: 667, distance: 267.1
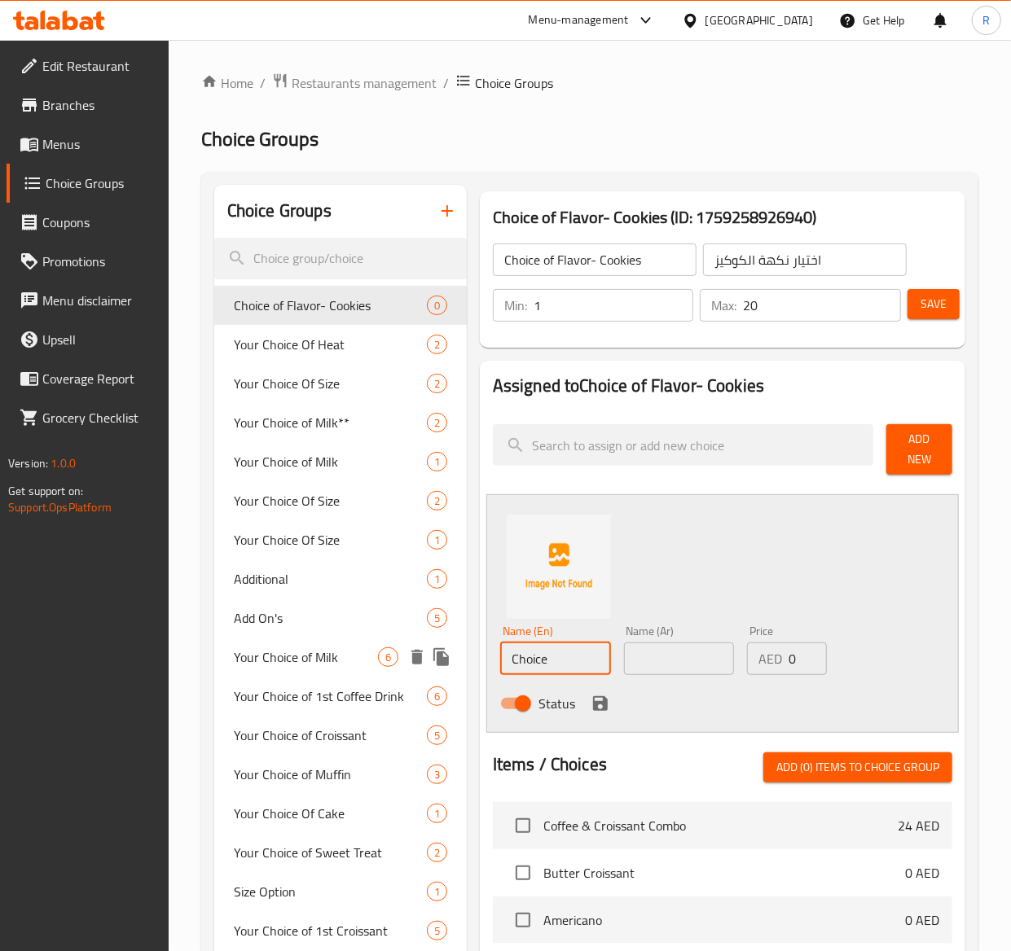
paste input "Double Chocolate Chunk Cooki"
type input "Double Chocolate Chunk Cookie"
click at [509, 660] on input "Double Chocolate Chunk Cookie" at bounding box center [555, 659] width 111 height 33
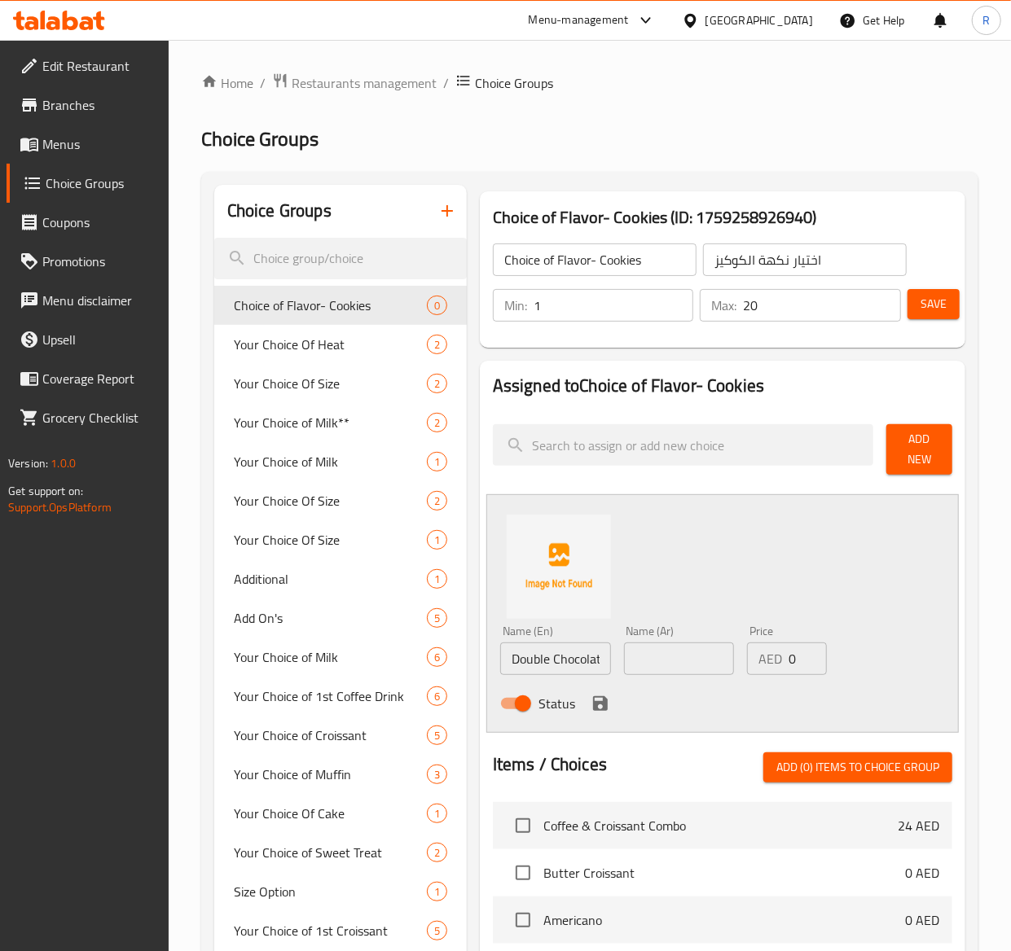
click at [687, 650] on input "text" at bounding box center [679, 659] width 111 height 33
paste input "كوكيز قطع شوكولاتة مزدوجة"
type input "كوكيز قطع شوكولاتة مزدوجة"
click at [808, 651] on input "1" at bounding box center [807, 659] width 38 height 33
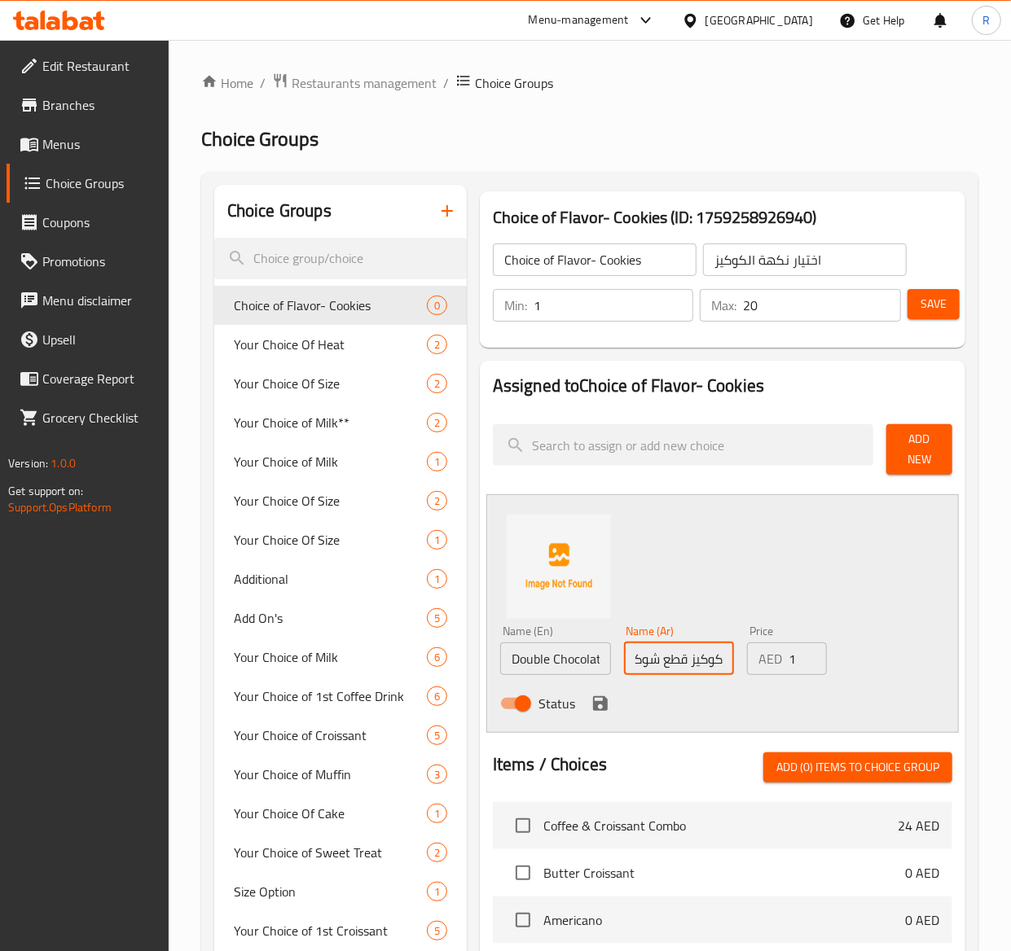
scroll to position [0, 0]
type input "13"
click at [598, 703] on icon "save" at bounding box center [600, 703] width 15 height 15
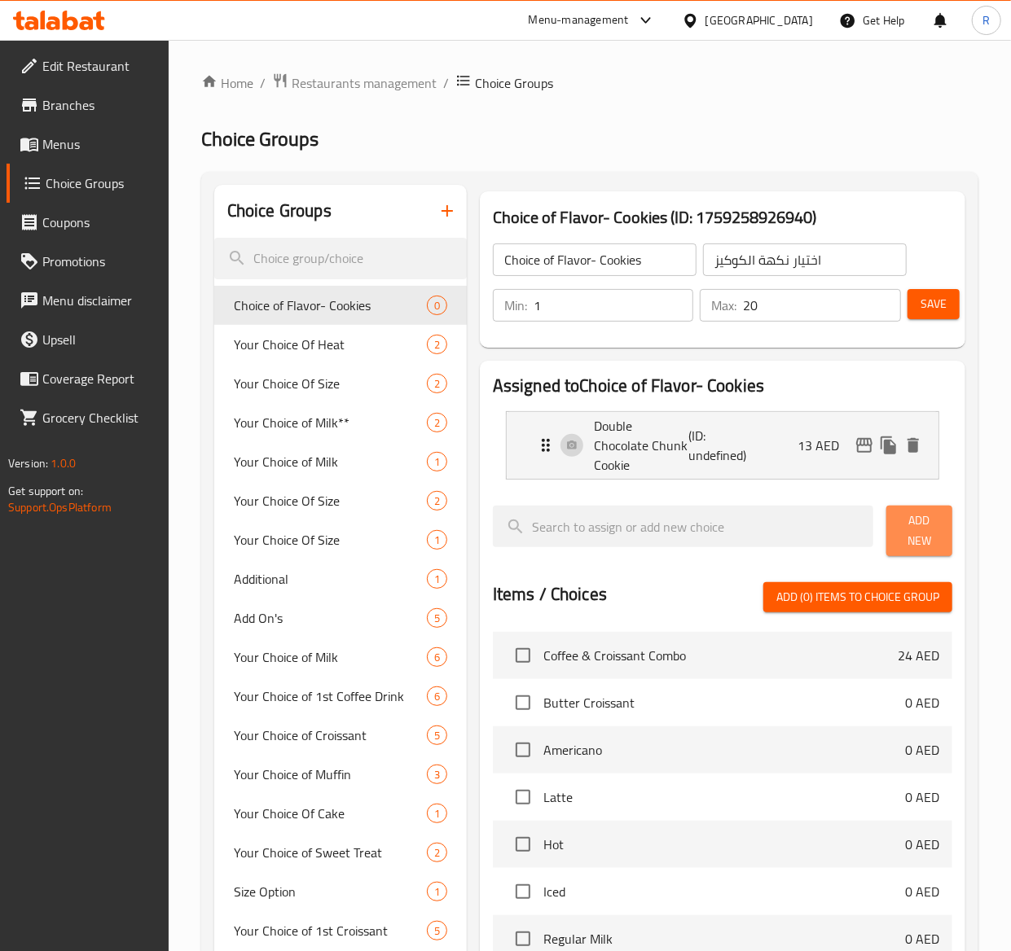
click at [922, 530] on span "Add New" at bounding box center [919, 531] width 40 height 41
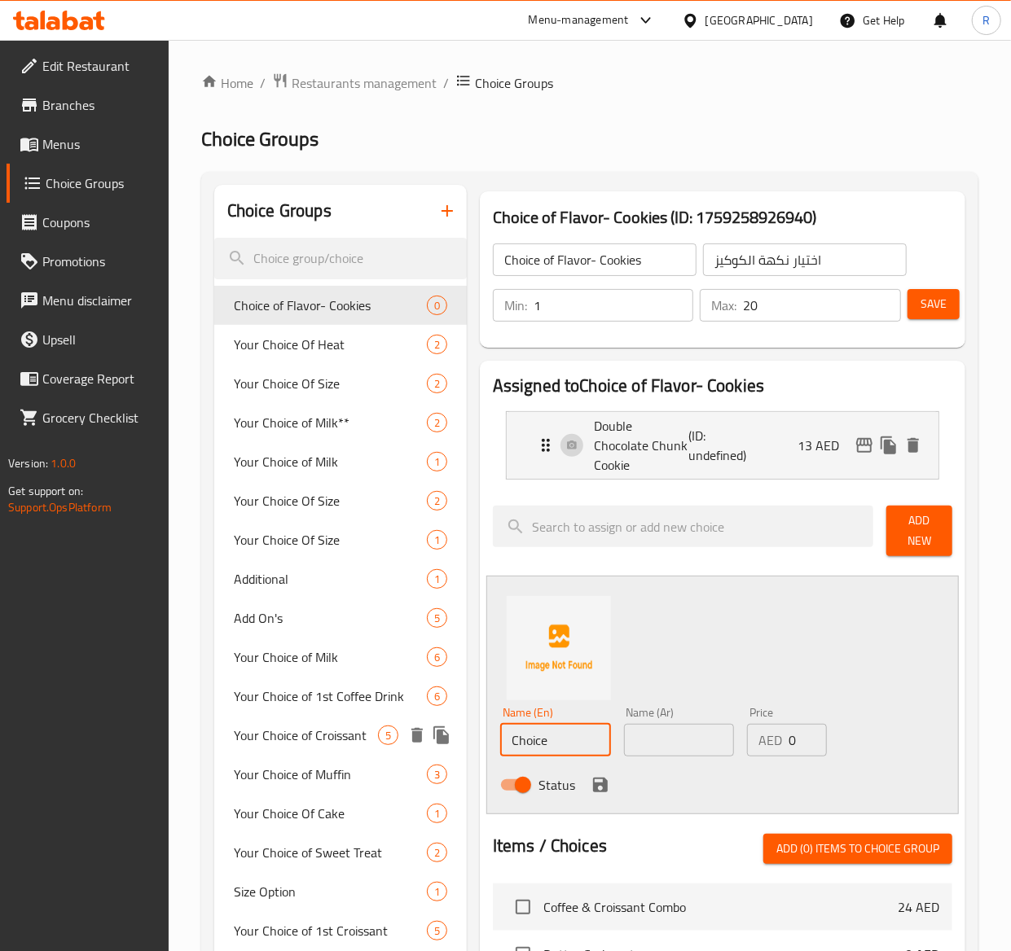
drag, startPoint x: 596, startPoint y: 744, endPoint x: 297, endPoint y: 725, distance: 299.5
paste input "Peanut Butter Cooki"
type input "Peanut Butter Cookie"
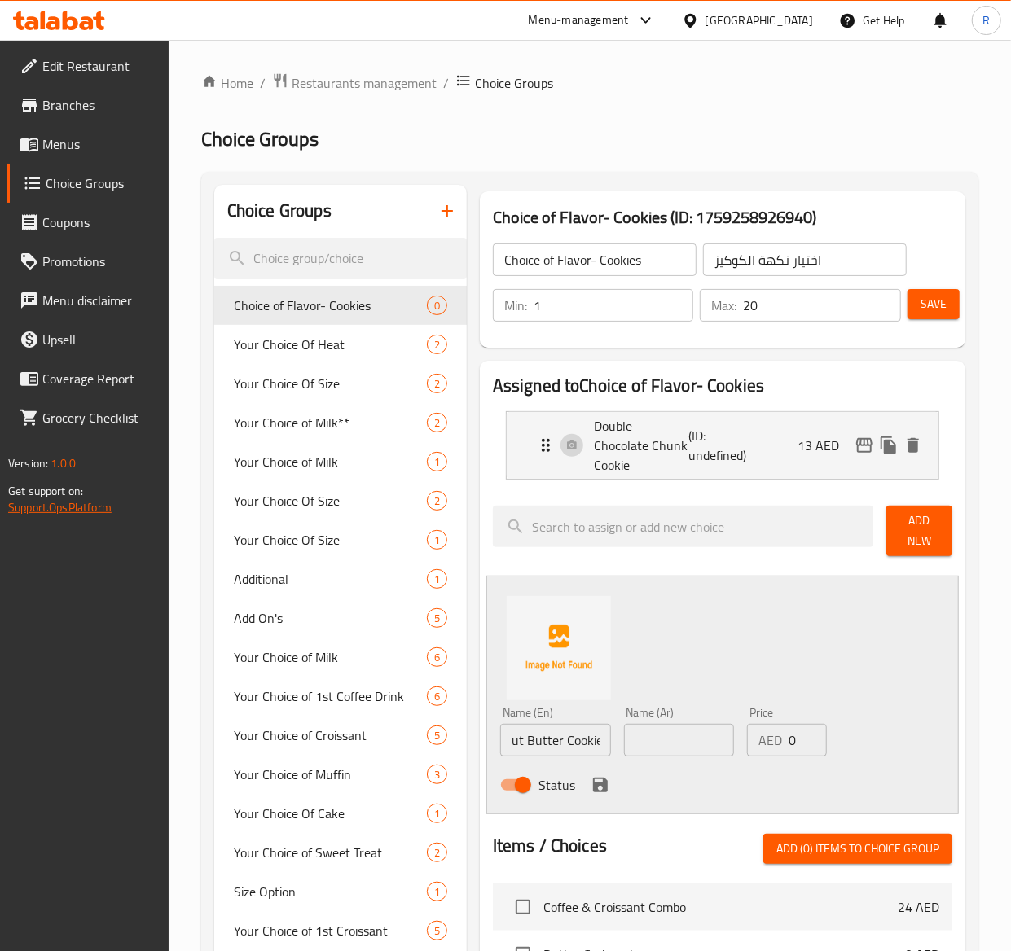
scroll to position [0, 0]
click at [681, 739] on input "text" at bounding box center [679, 740] width 111 height 33
paste input "كوكي زبدة الفول السوداني"
type input "كوكي زبدة الفول السوداني"
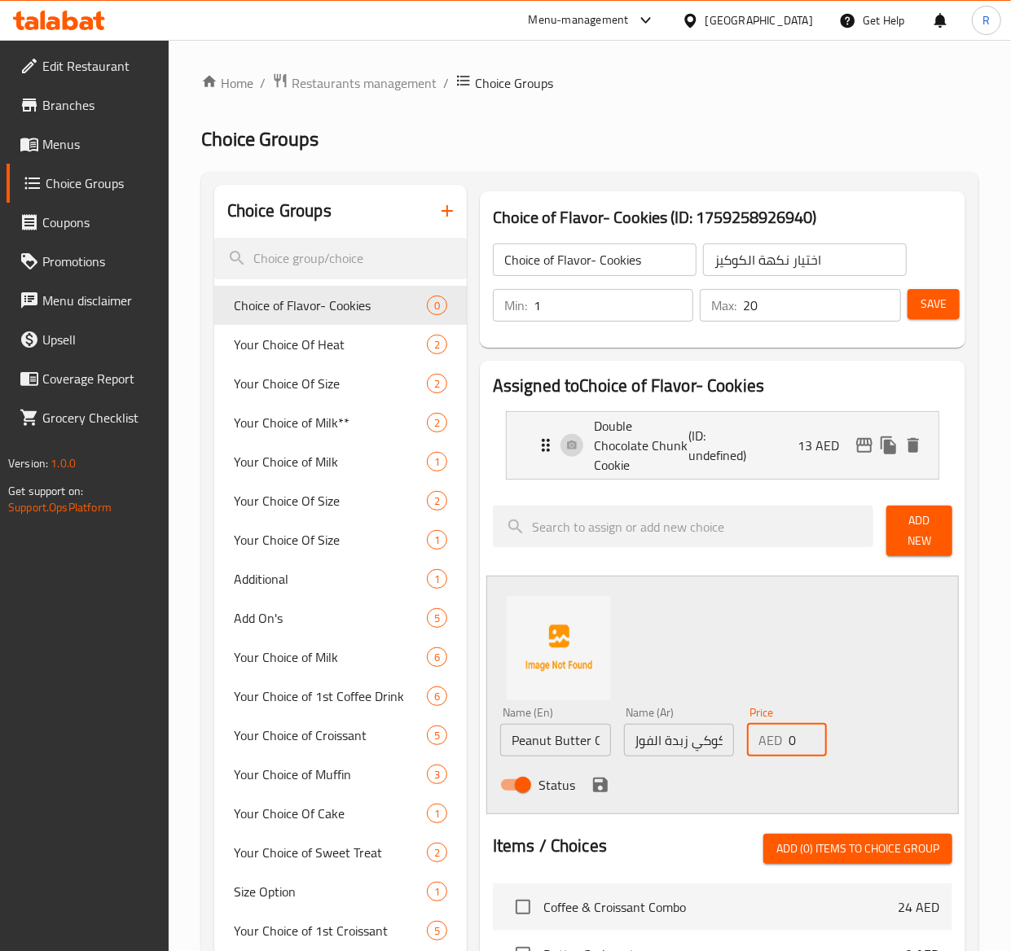
scroll to position [0, 0]
click at [800, 735] on input "0" at bounding box center [807, 740] width 38 height 33
type input "11"
click at [594, 784] on icon "save" at bounding box center [600, 785] width 15 height 15
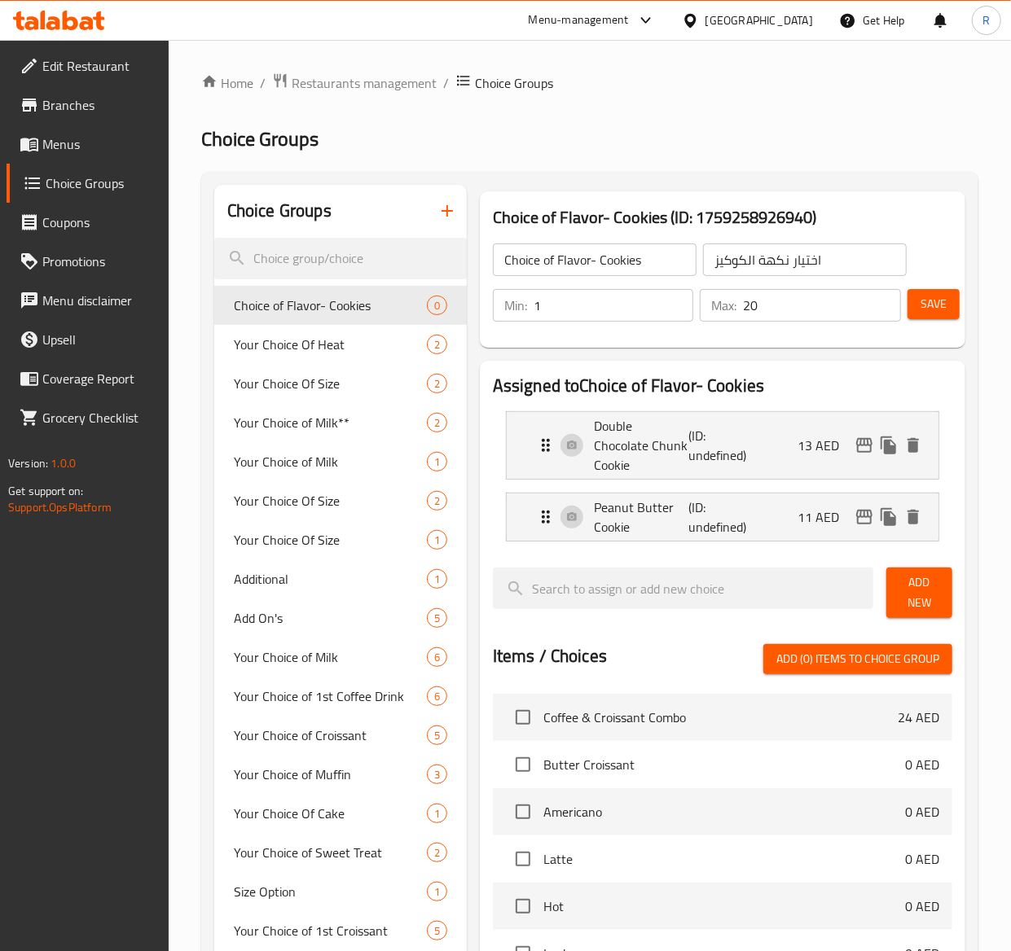
click at [922, 593] on span "Add New" at bounding box center [919, 592] width 40 height 41
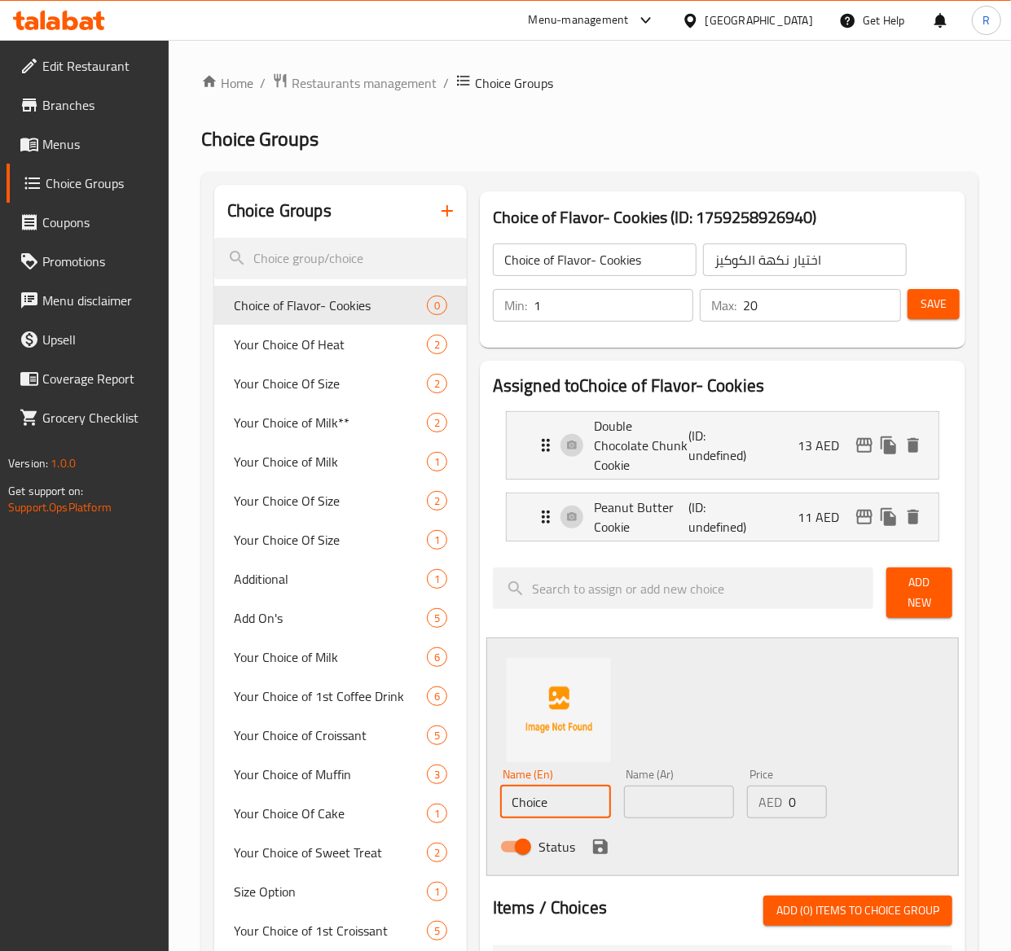
drag, startPoint x: 533, startPoint y: 807, endPoint x: 340, endPoint y: 761, distance: 198.3
paste input "Ultimate Trio Chocolate Cooki"
type input "Ultimate Trio Chocolate Cookie"
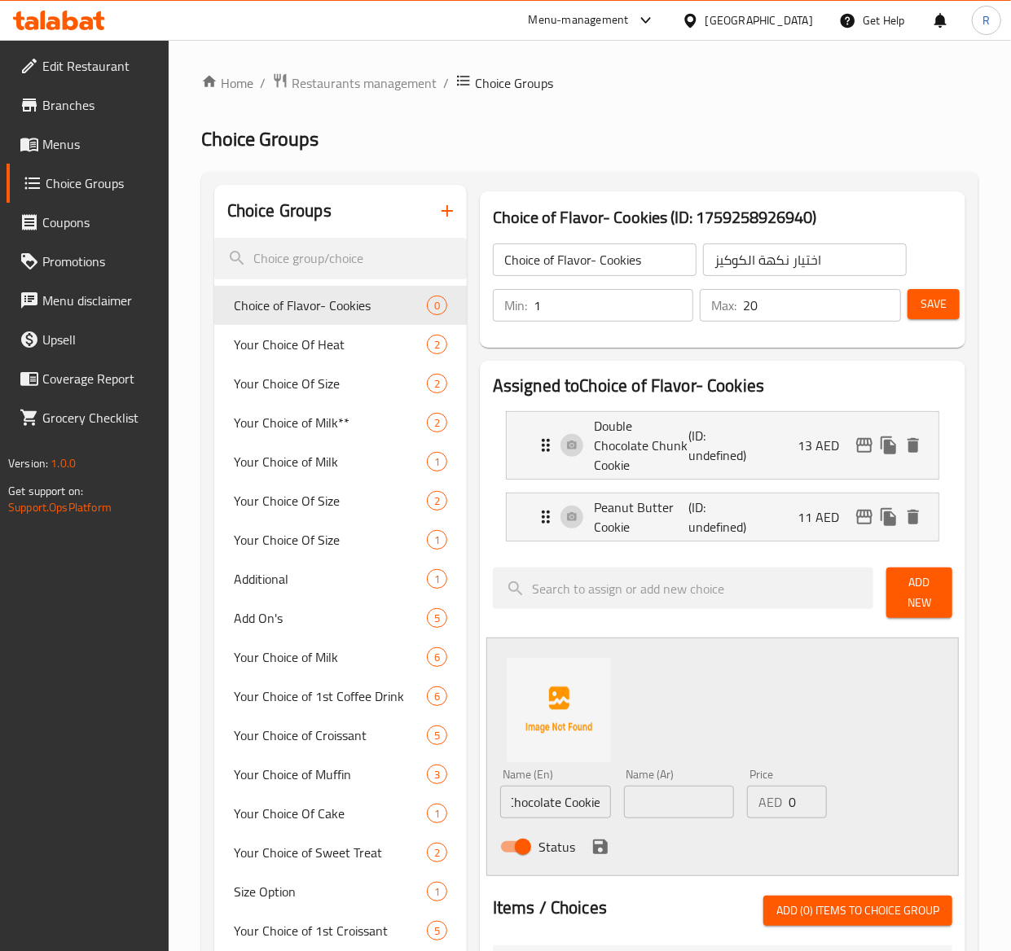
scroll to position [0, 0]
click at [691, 807] on input "text" at bounding box center [679, 802] width 111 height 33
paste input "كوكيز الشوكولاتة الثلاثية النهائية"
type input "كوكيز الشوكولاتة الثلاثية النهائية"
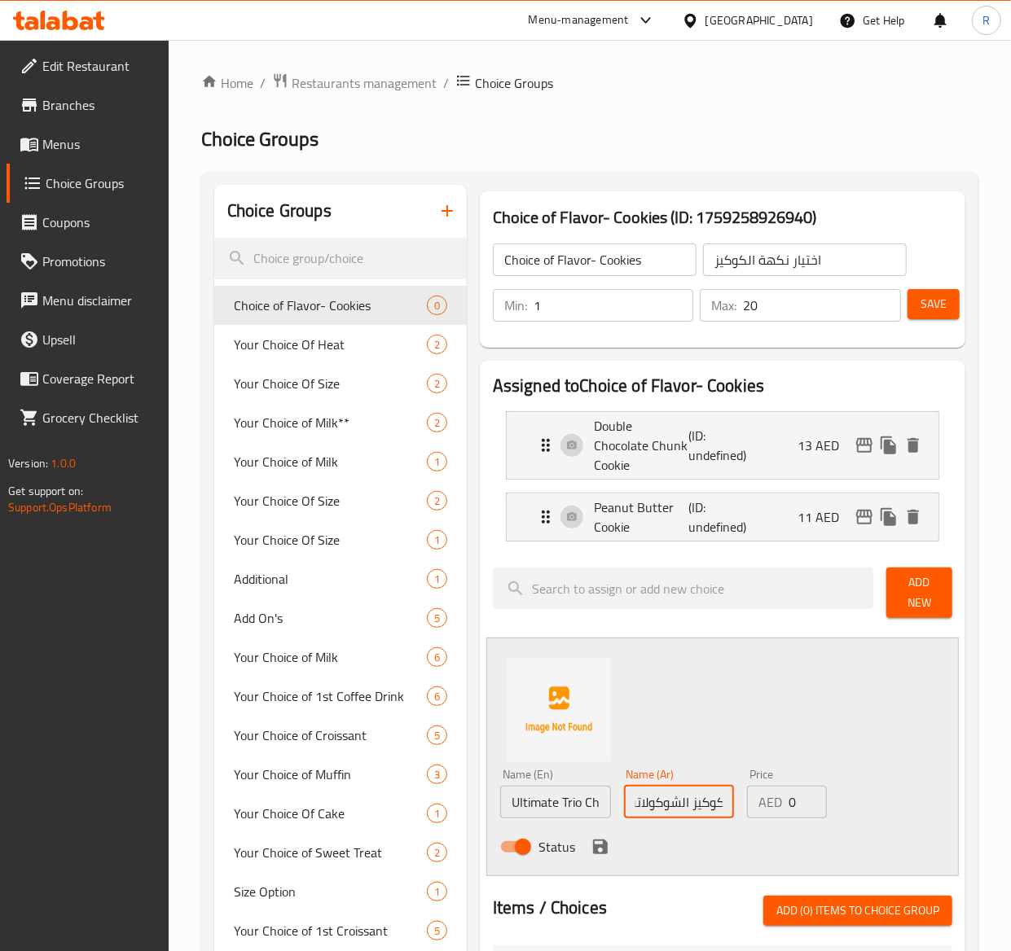
scroll to position [0, 0]
click at [799, 797] on input "0" at bounding box center [807, 802] width 38 height 33
type input "13"
click at [597, 840] on icon "save" at bounding box center [600, 847] width 20 height 20
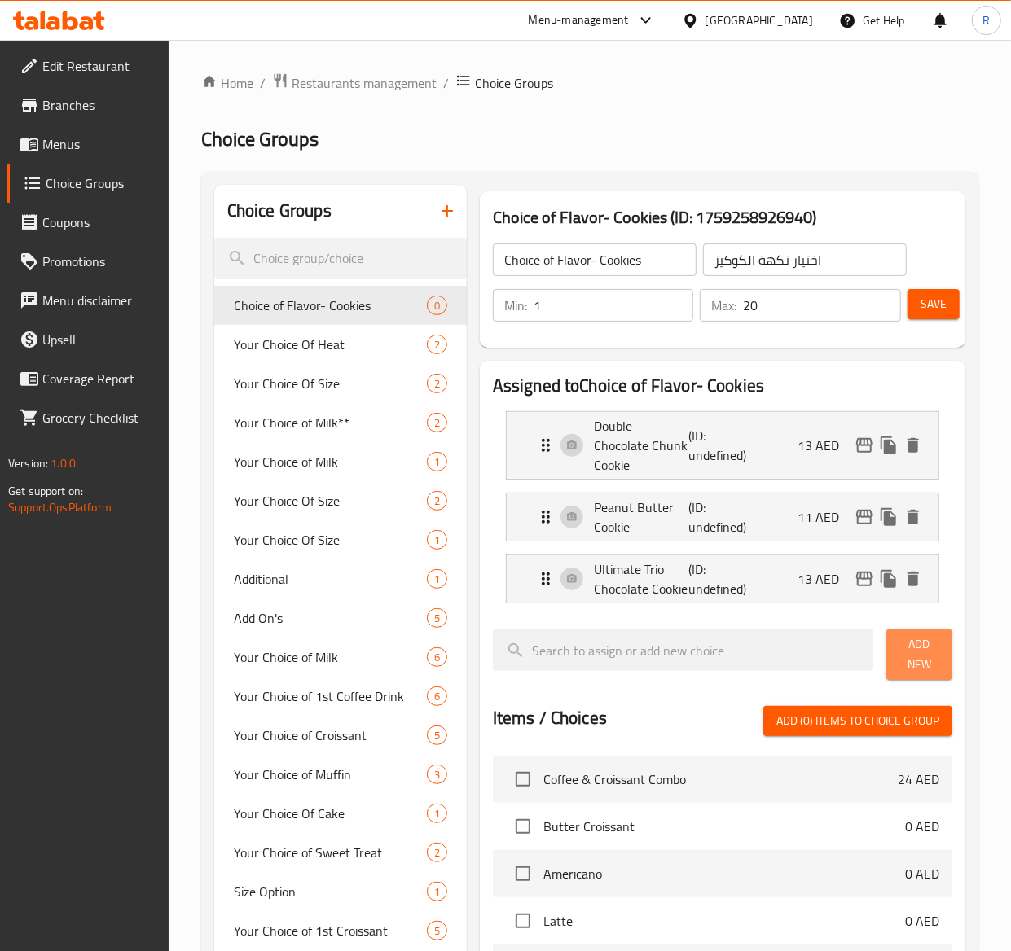
click at [914, 661] on span "Add New" at bounding box center [919, 654] width 40 height 41
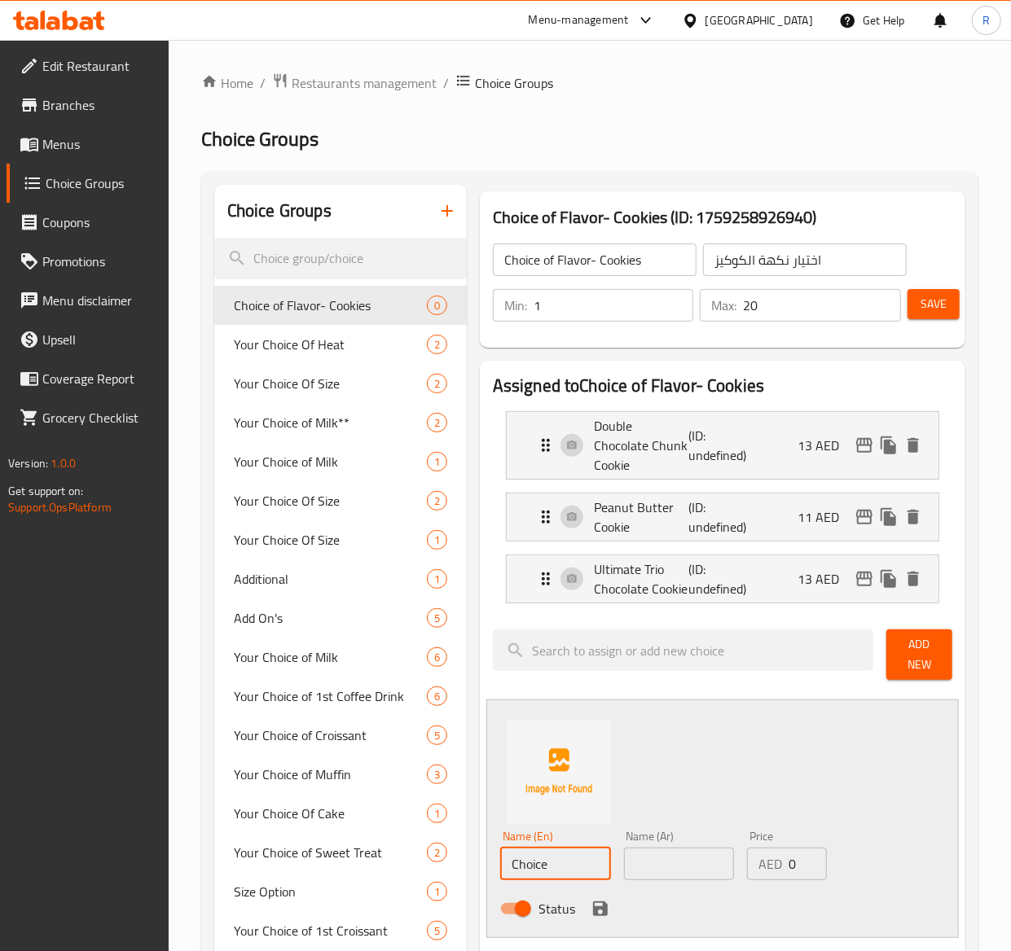
drag, startPoint x: 564, startPoint y: 855, endPoint x: 167, endPoint y: 871, distance: 396.9
paste input "Oatmeal & Raisin Cooki"
type input "Oatmeal & Raisin Cookie"
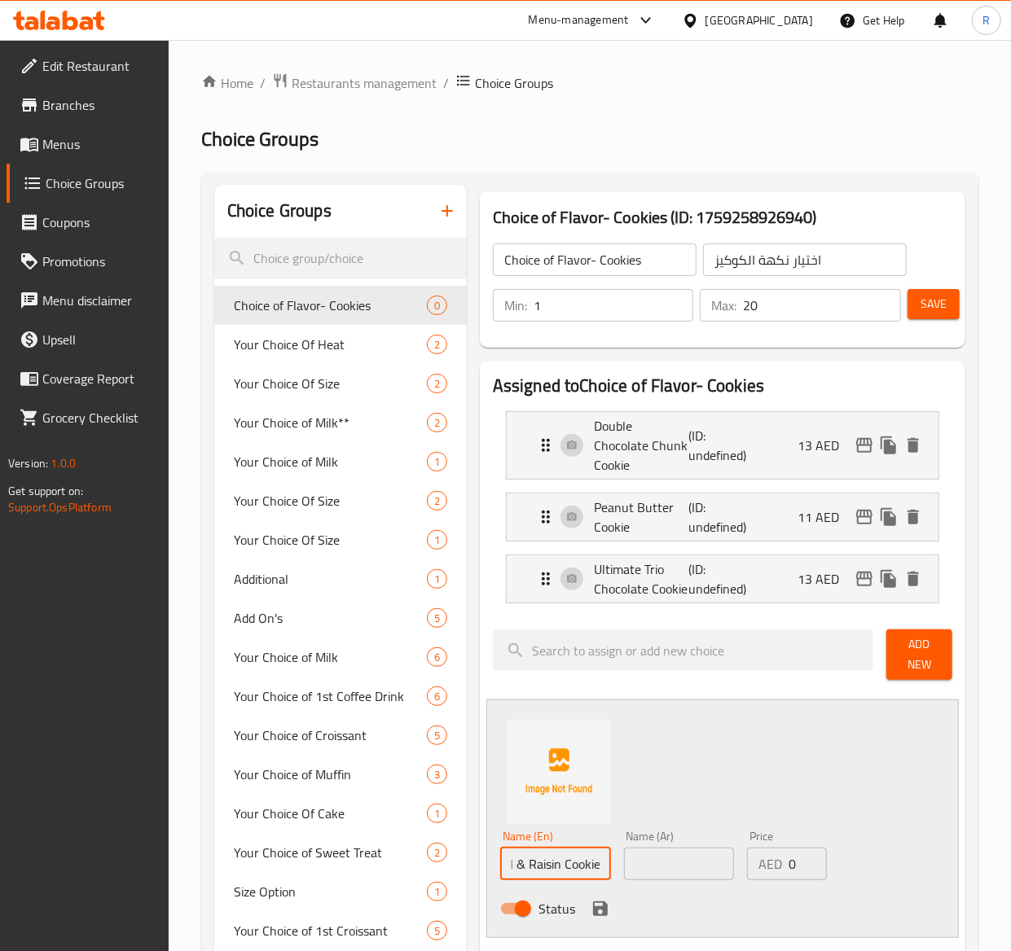
scroll to position [0, 0]
click at [672, 873] on input "text" at bounding box center [679, 864] width 111 height 33
paste input "كوكيز الشوفان والزبيب"
type input "كوكيز الشوفان والزبيب"
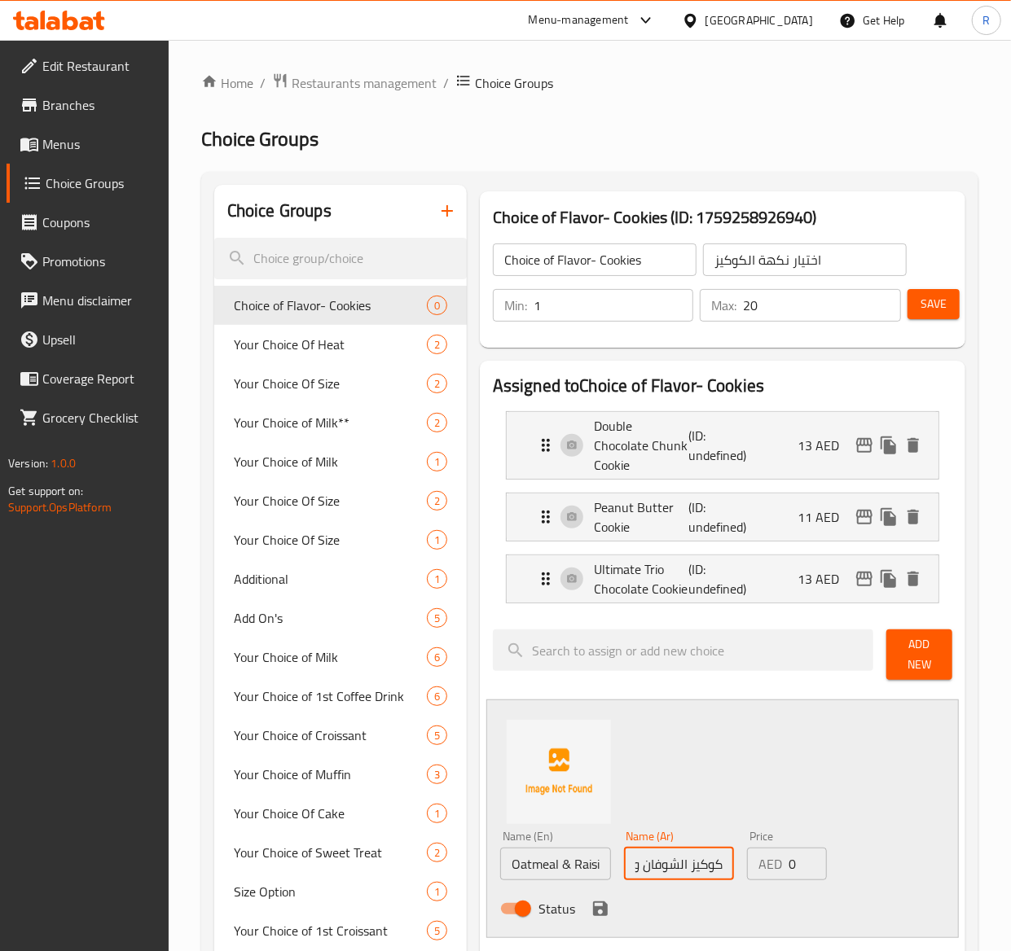
click at [805, 866] on input "0" at bounding box center [807, 864] width 38 height 33
type input "11"
click at [594, 908] on icon "save" at bounding box center [600, 909] width 20 height 20
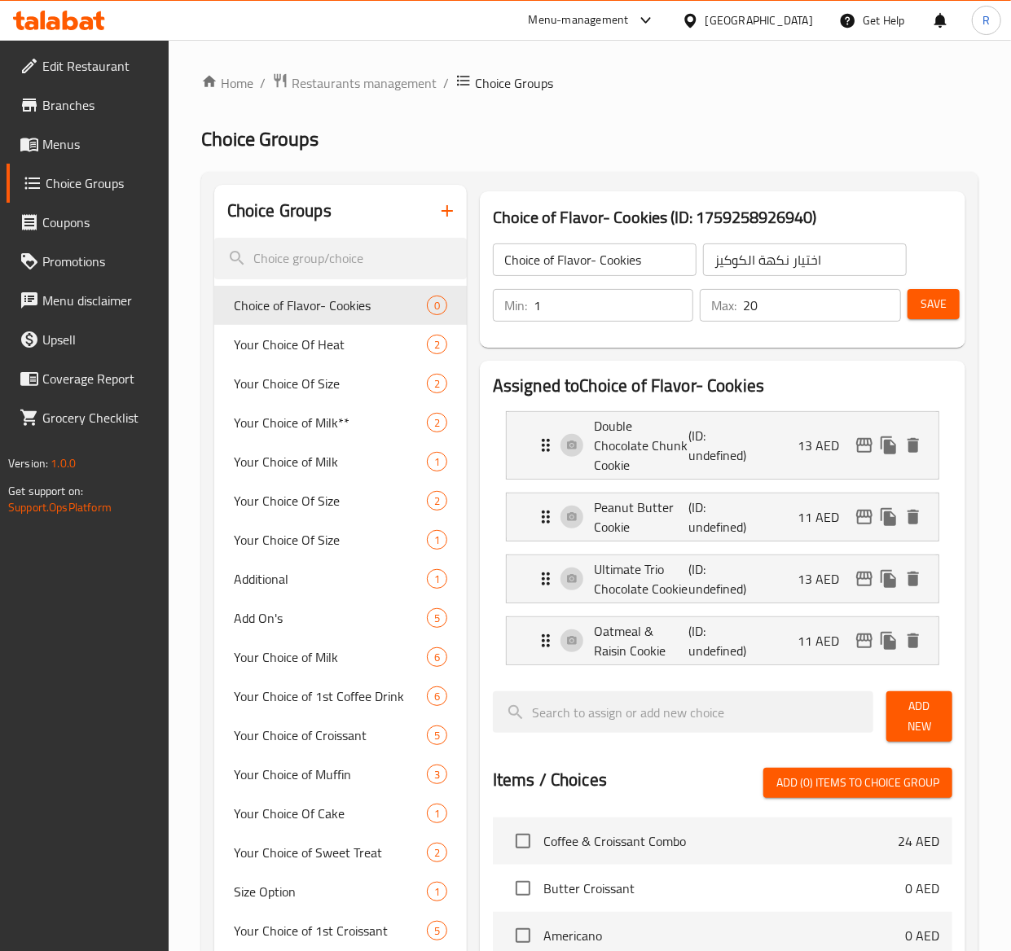
click at [943, 299] on span "Save" at bounding box center [933, 304] width 26 height 20
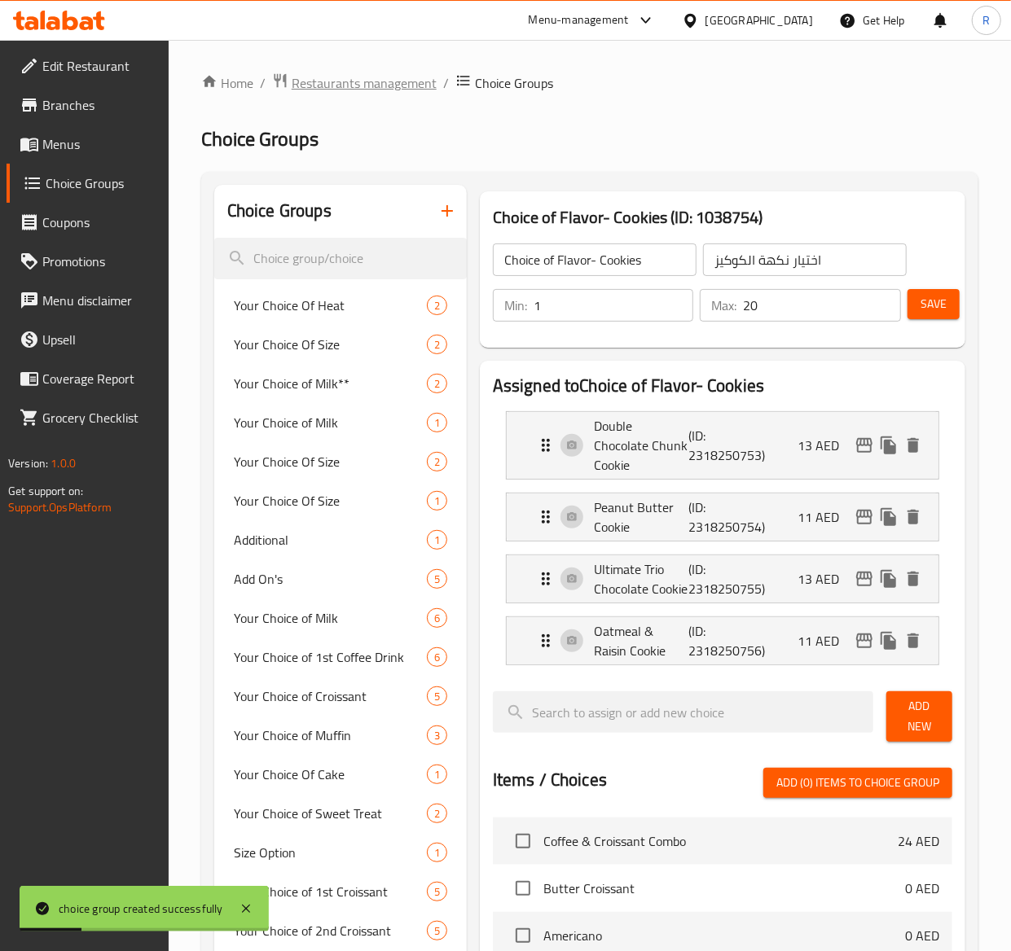
click at [362, 81] on span "Restaurants management" at bounding box center [364, 83] width 145 height 20
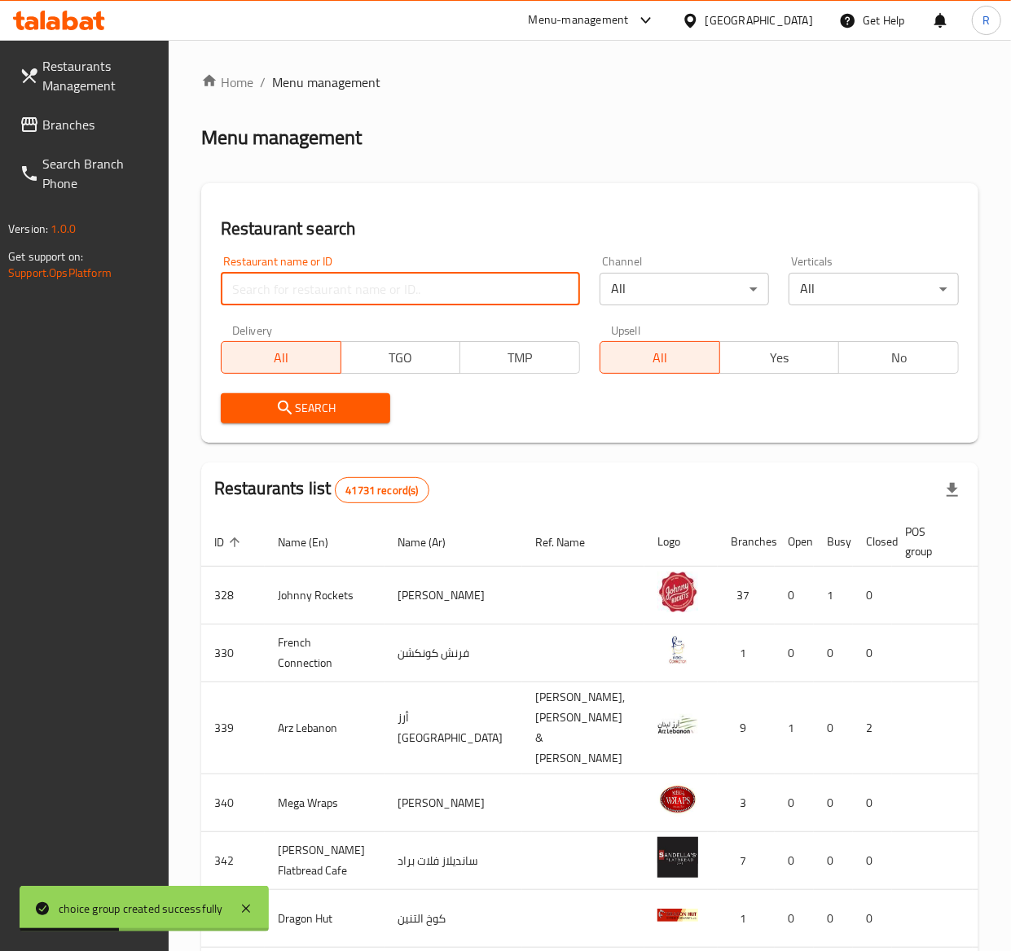
click at [415, 282] on input "search" at bounding box center [400, 289] width 359 height 33
type input "everyday roastery"
click button "Search" at bounding box center [306, 408] width 170 height 30
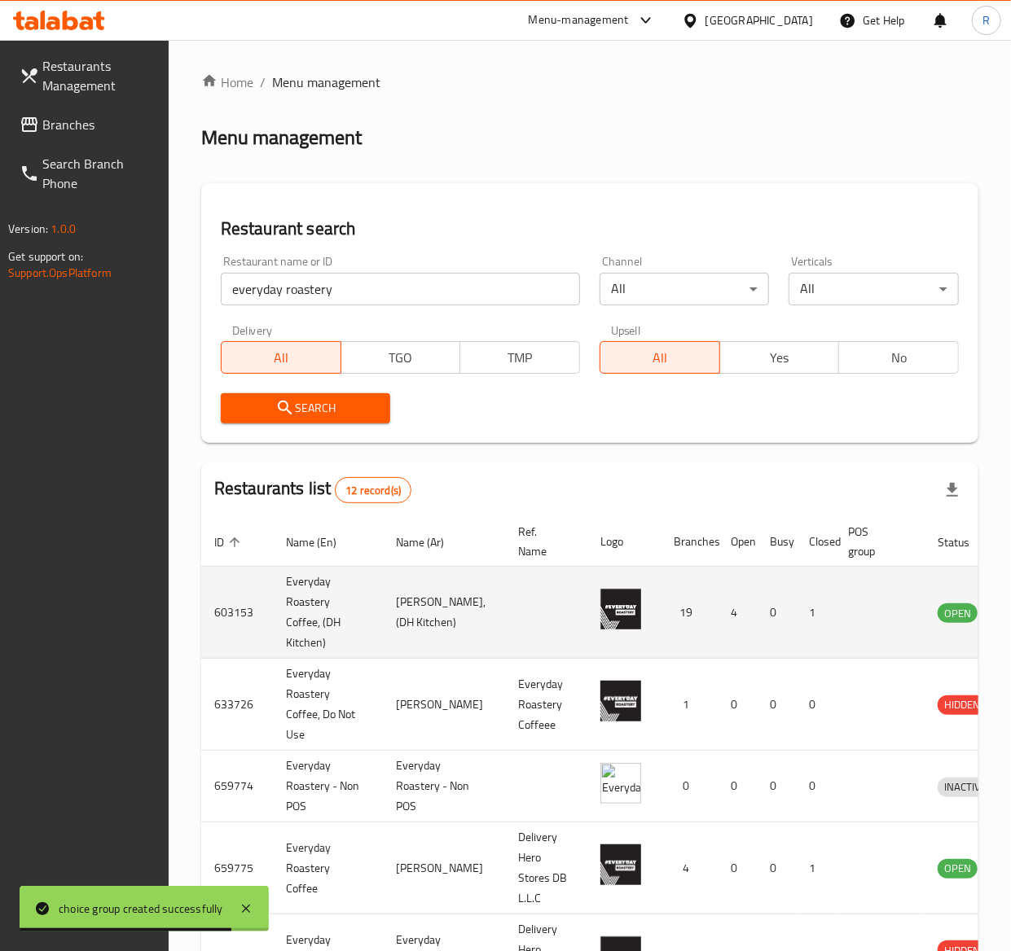
click at [835, 609] on td "enhanced table" at bounding box center [880, 613] width 90 height 92
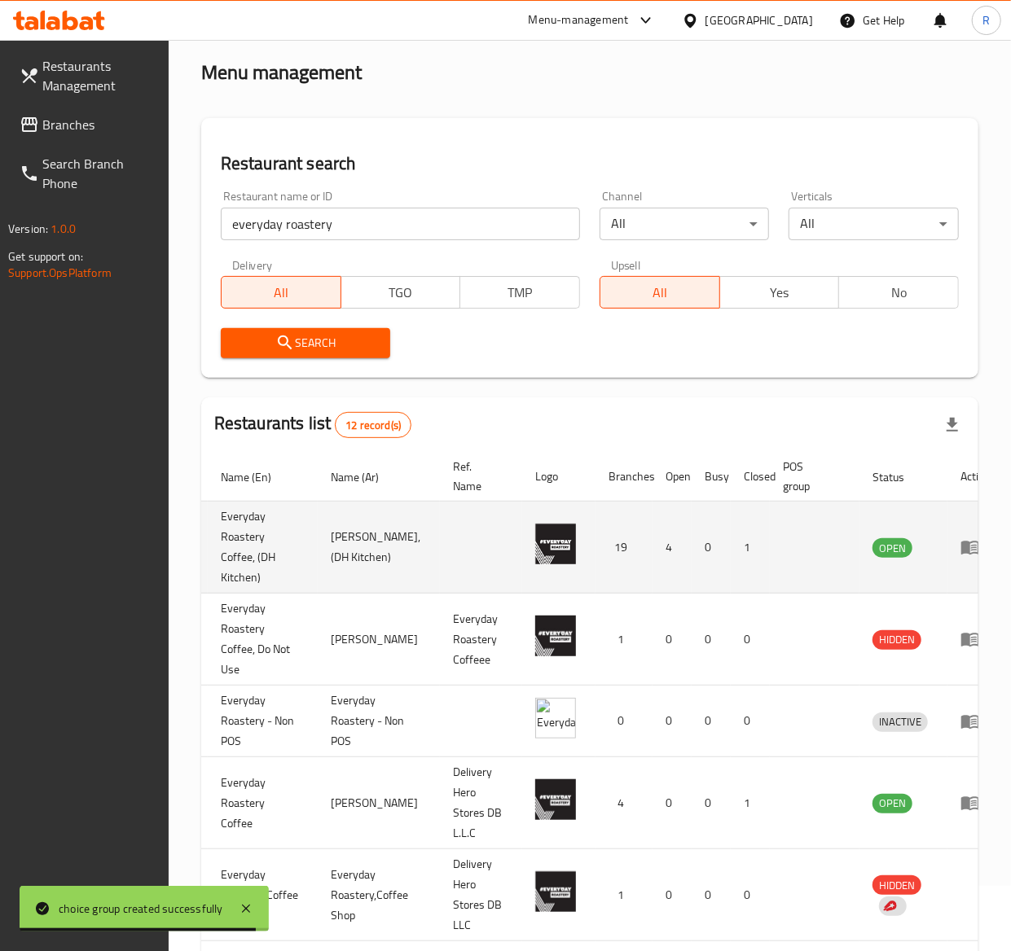
scroll to position [0, 72]
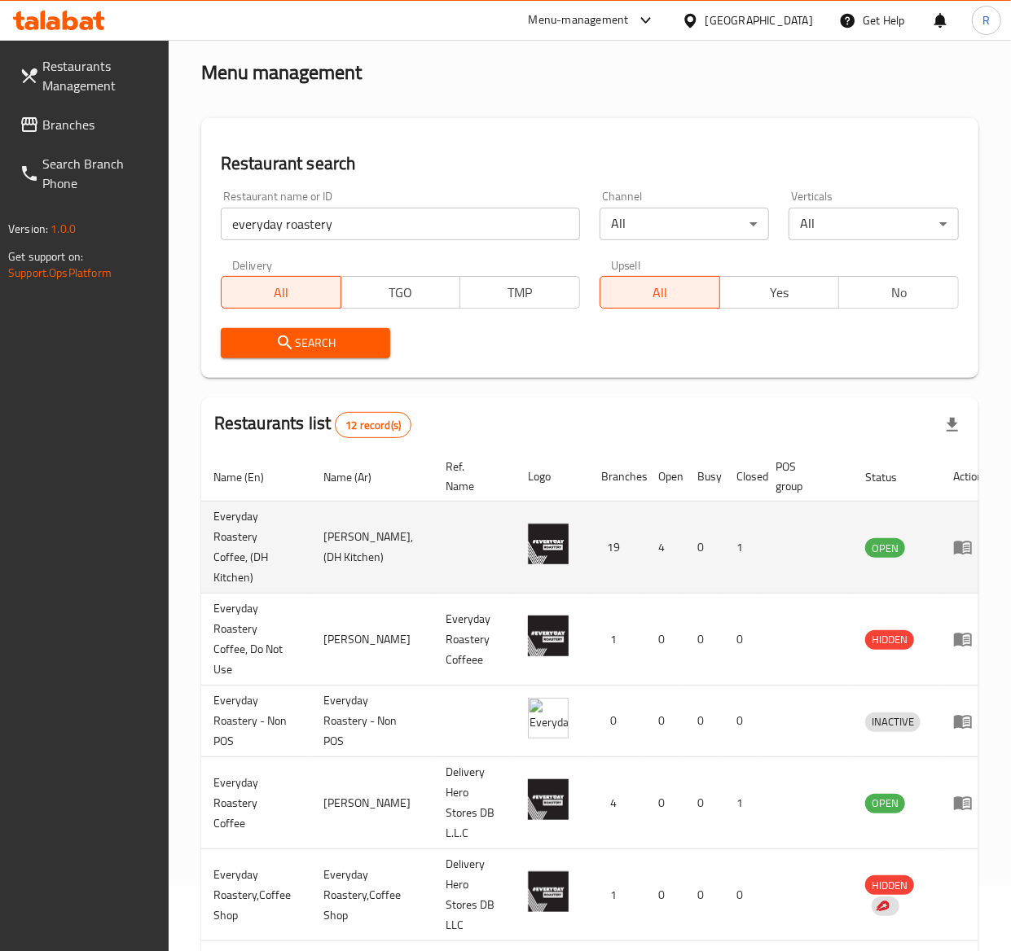
click at [959, 537] on td "enhanced table" at bounding box center [968, 548] width 56 height 92
click at [954, 544] on icon "enhanced table" at bounding box center [963, 549] width 18 height 14
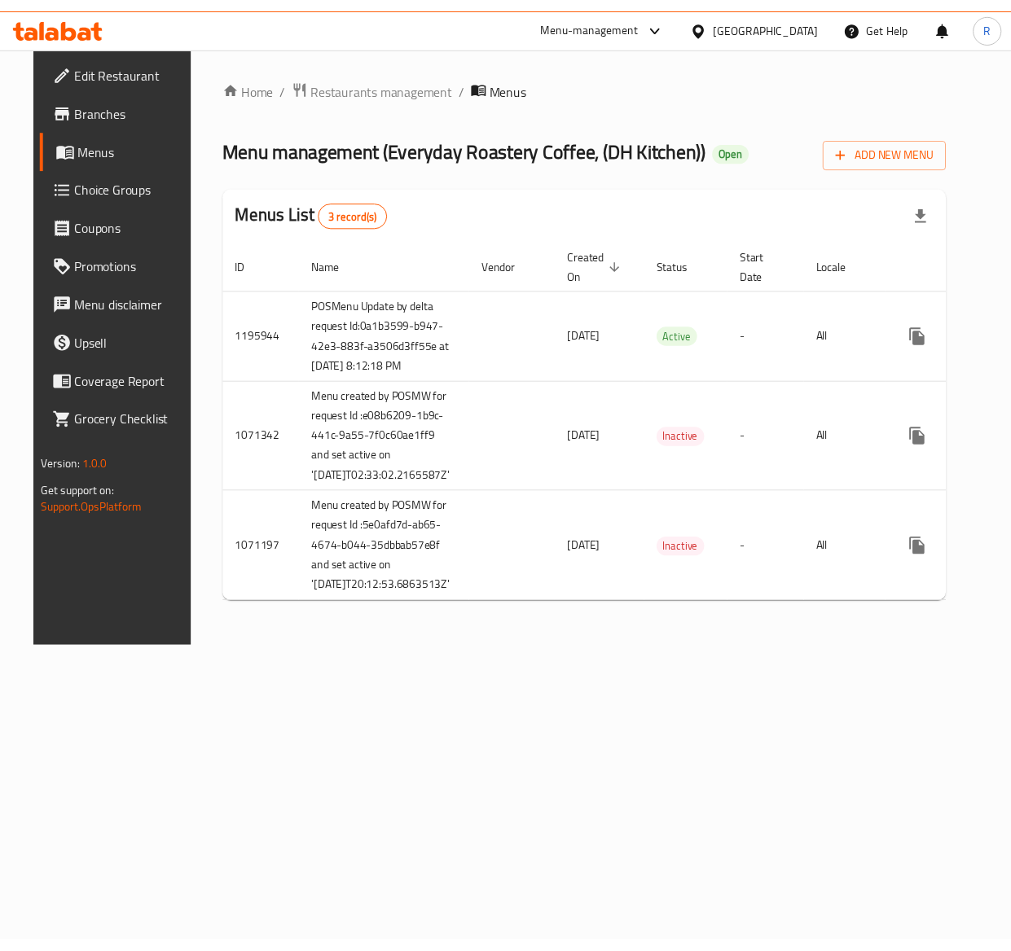
scroll to position [0, 39]
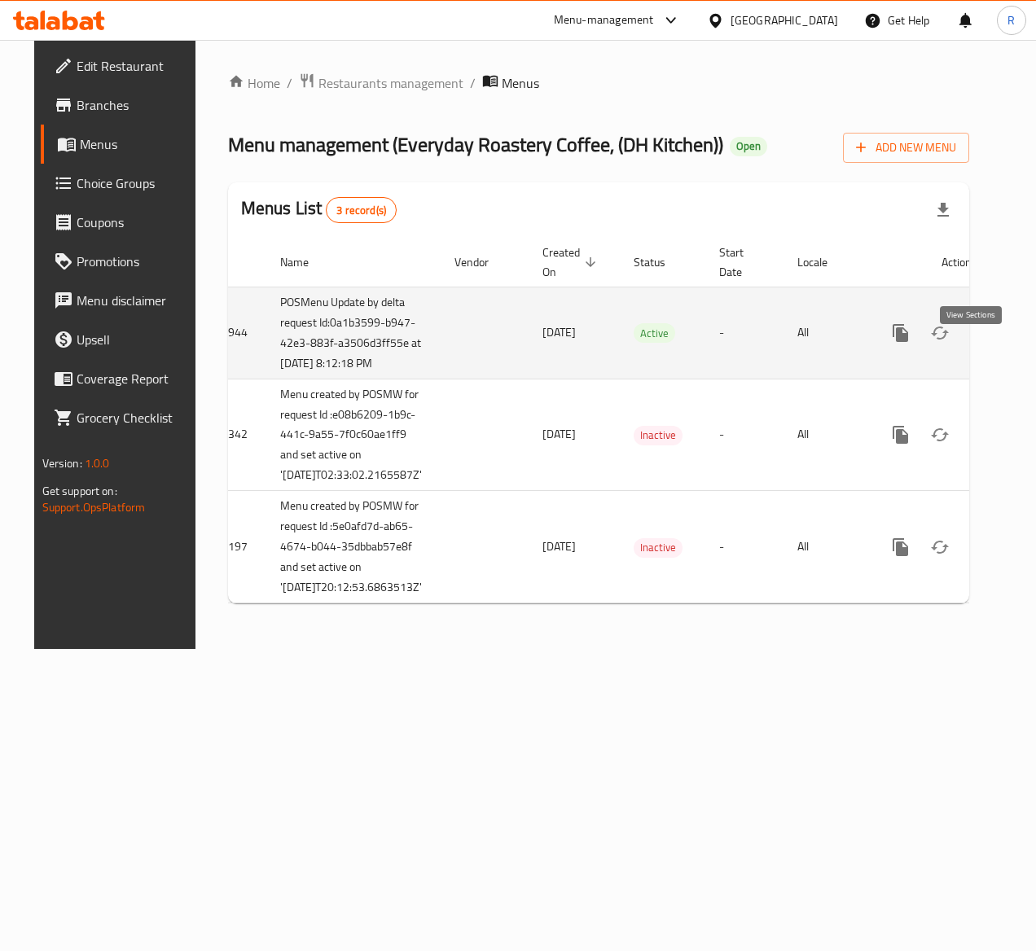
click at [1011, 340] on icon "enhanced table" at bounding box center [1018, 333] width 15 height 15
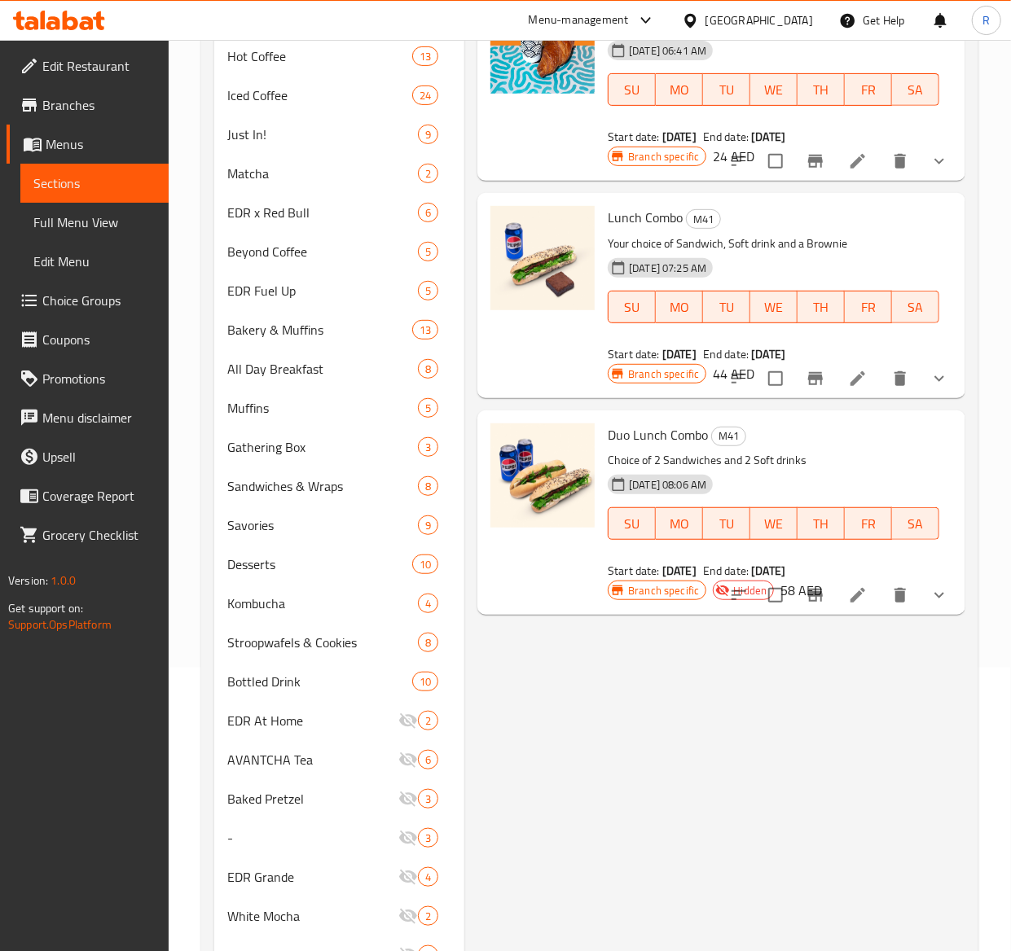
scroll to position [259, 0]
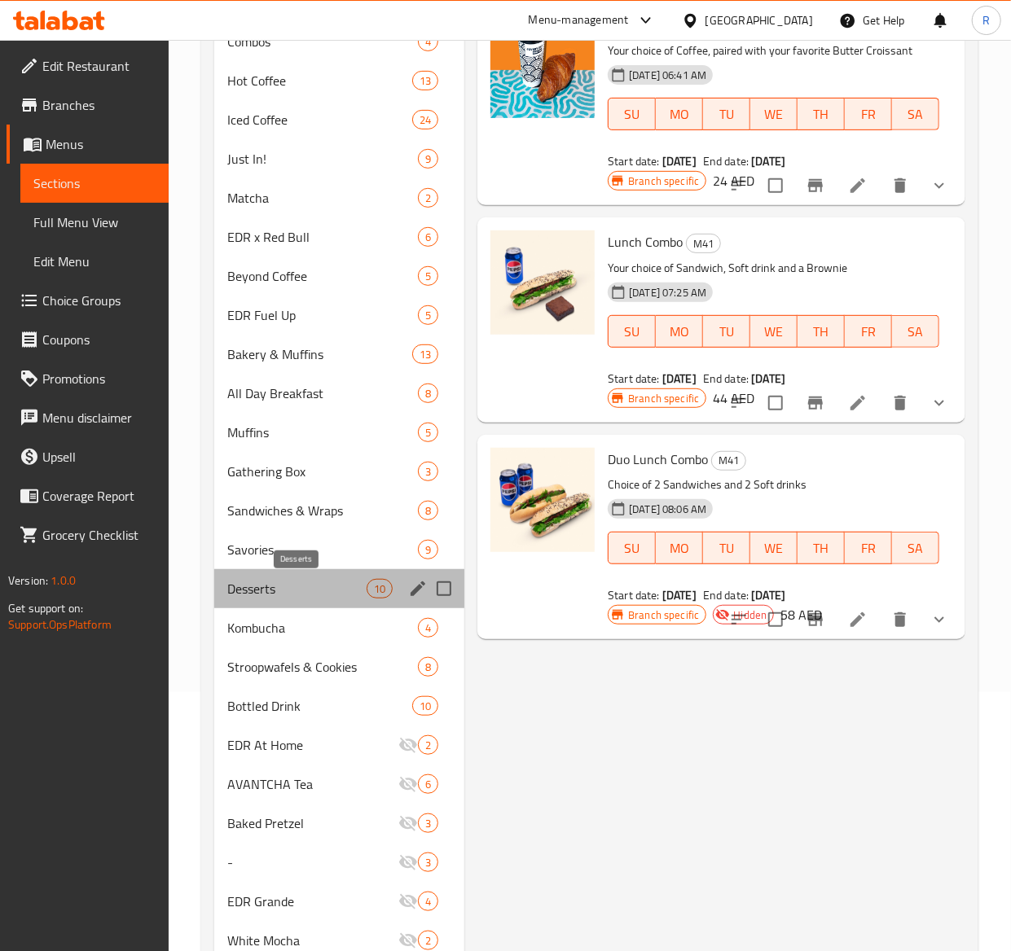
click at [291, 593] on span "Desserts" at bounding box center [296, 589] width 139 height 20
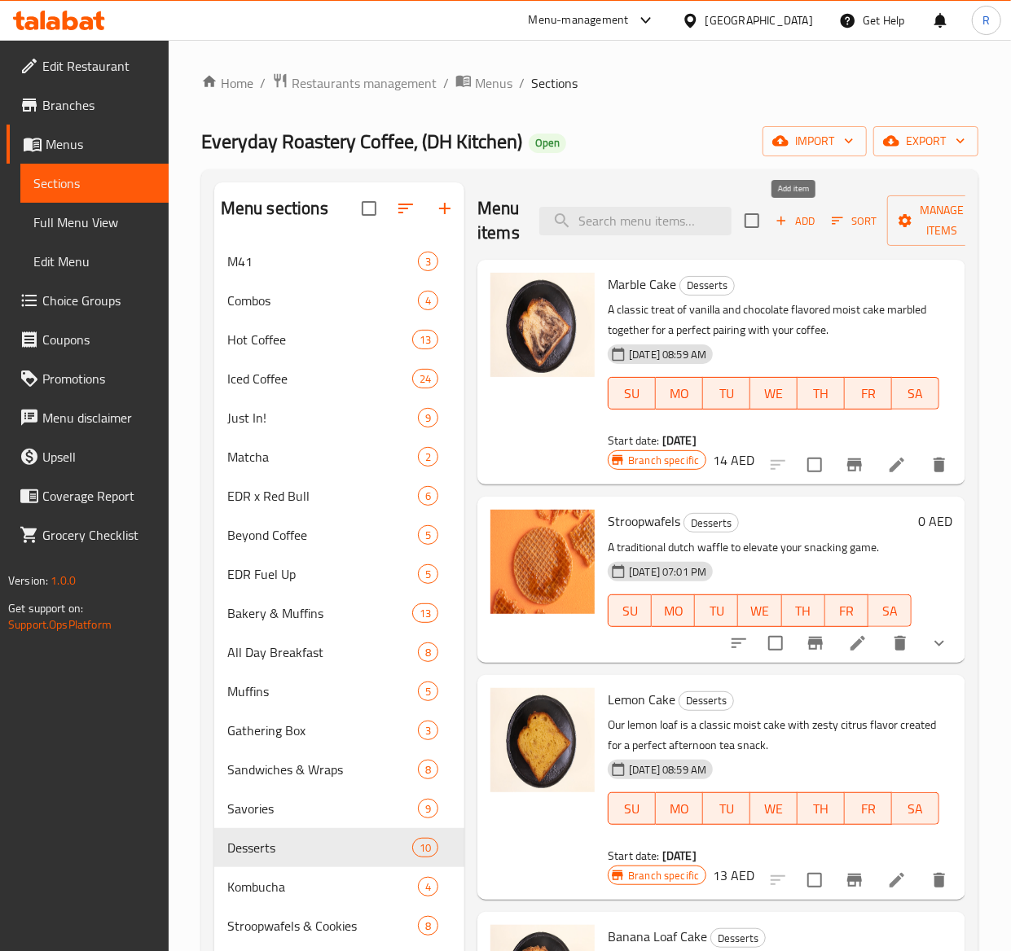
click at [793, 220] on span "Add" at bounding box center [795, 221] width 44 height 19
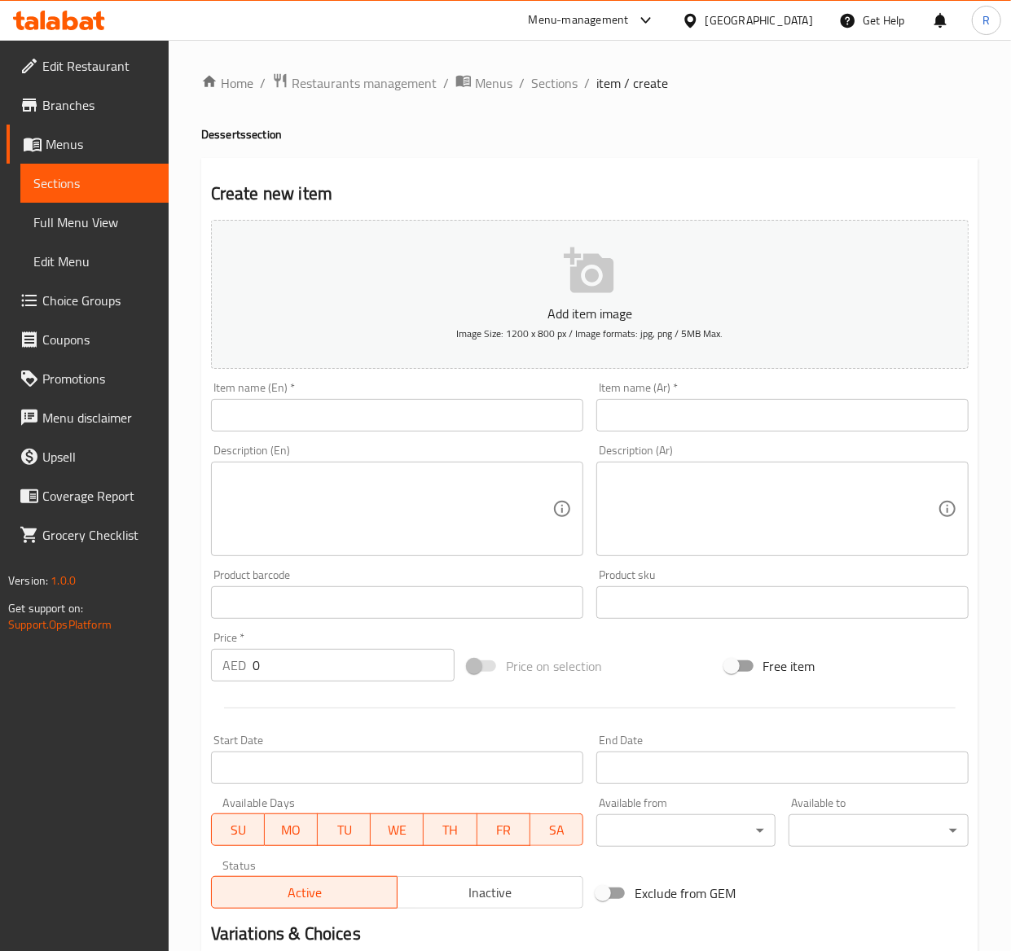
click at [274, 417] on input "text" at bounding box center [397, 415] width 372 height 33
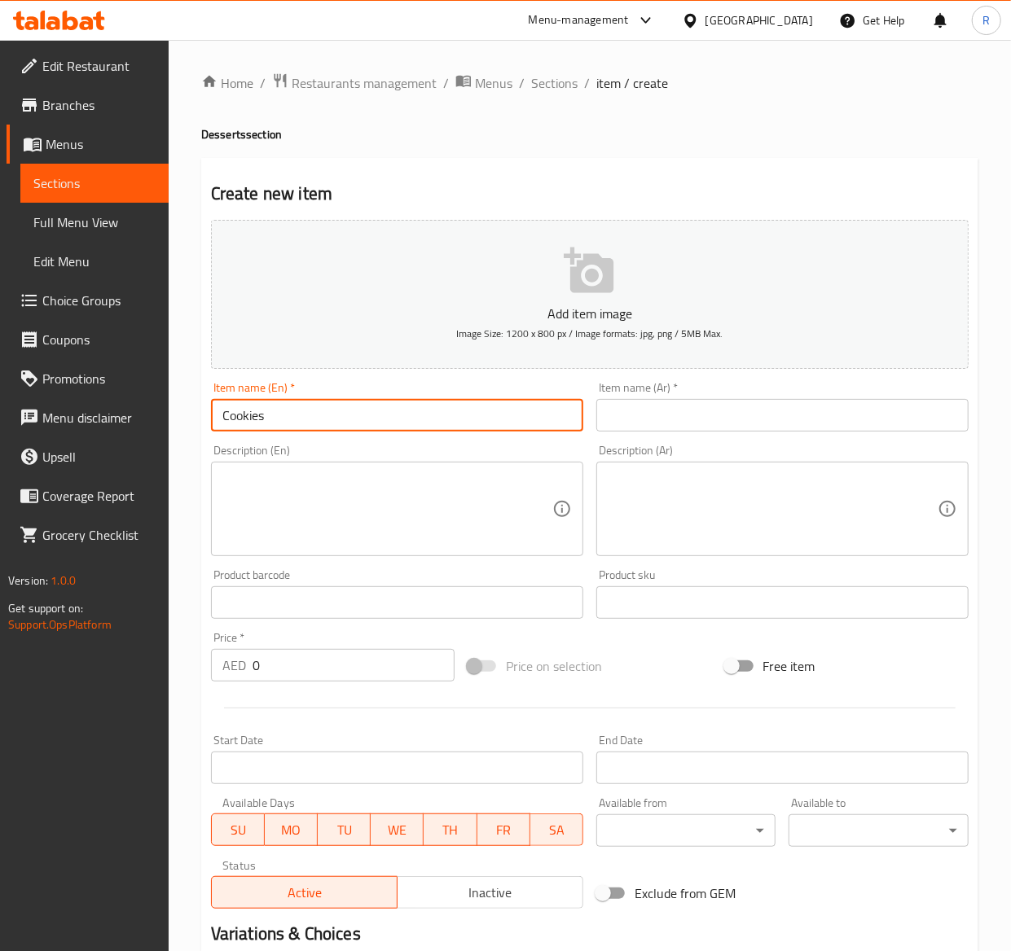
drag, startPoint x: 300, startPoint y: 410, endPoint x: -26, endPoint y: 423, distance: 326.8
click at [0, 423] on html "​ Menu-management United Arab Emirates Get Help R Edit Restaurant Branches Menu…" at bounding box center [505, 475] width 1011 height 951
type input "Cookies"
click at [727, 427] on input "text" at bounding box center [782, 415] width 372 height 33
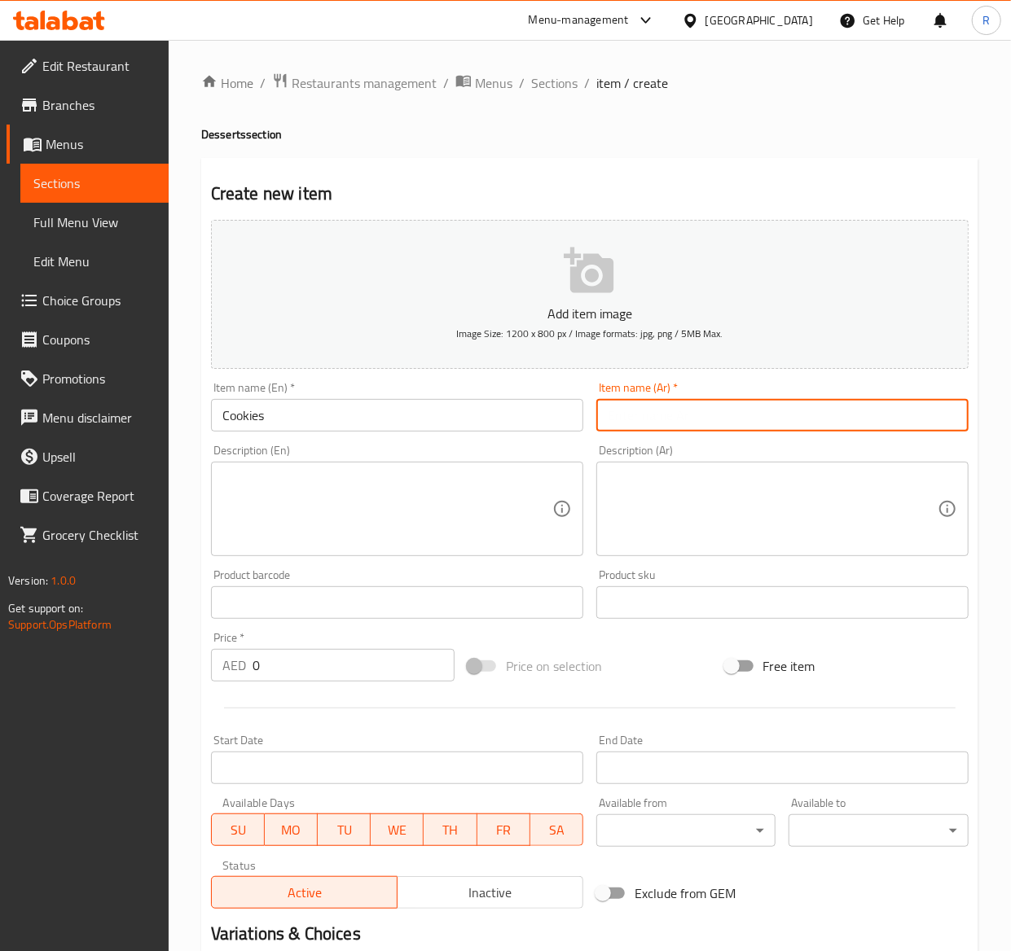
paste input "ملفات تعريف الارتباط"
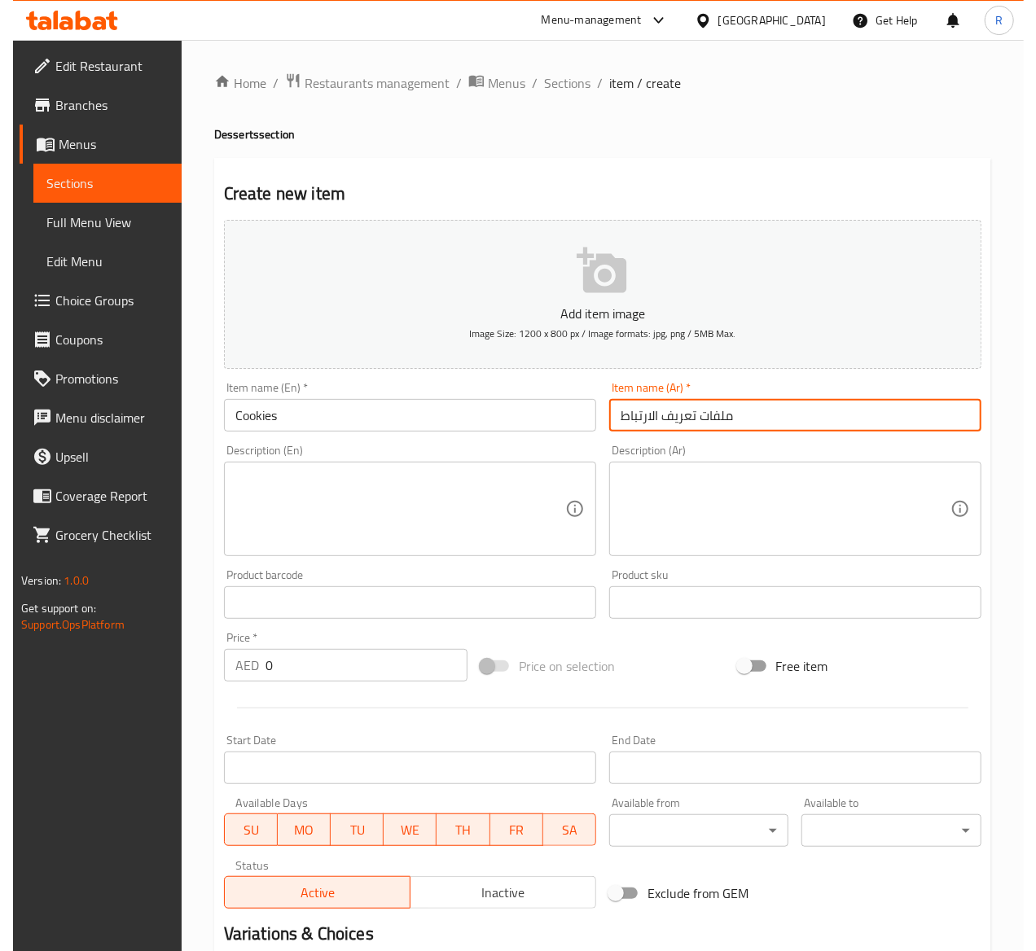
scroll to position [199, 0]
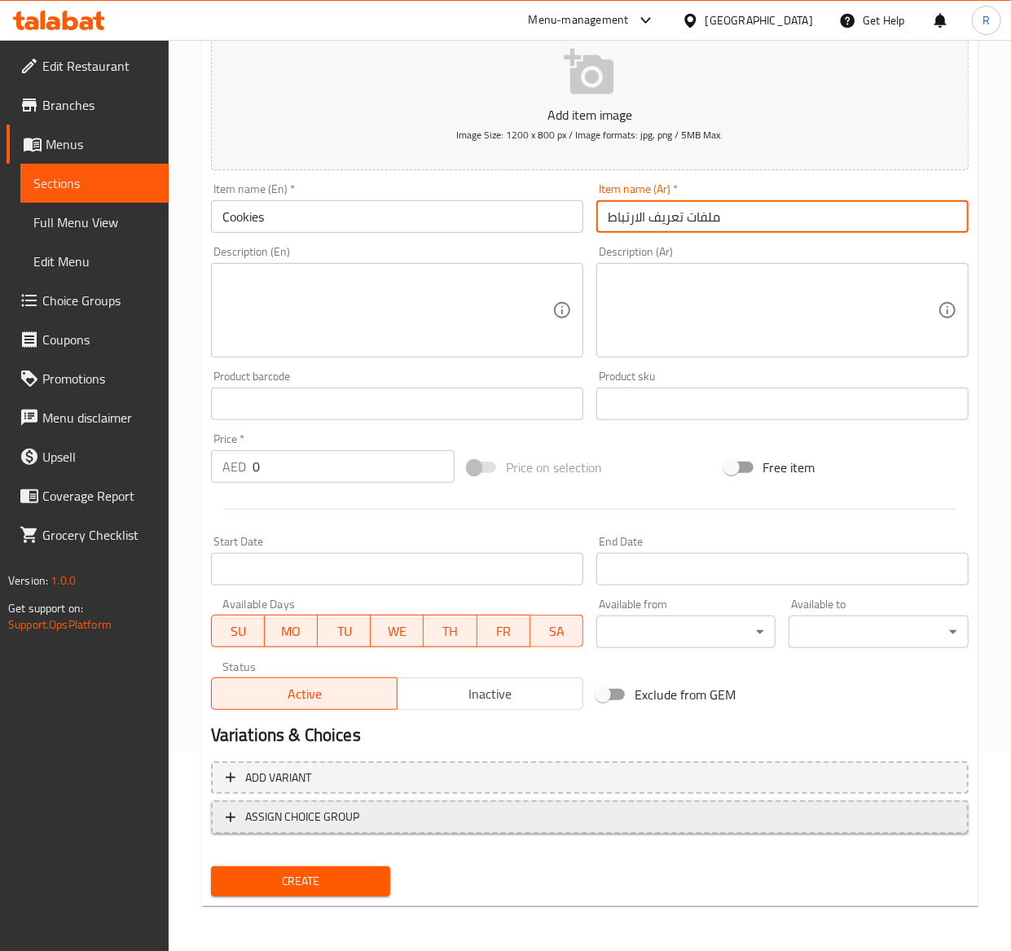
type input "ملفات تعريف الارتباط"
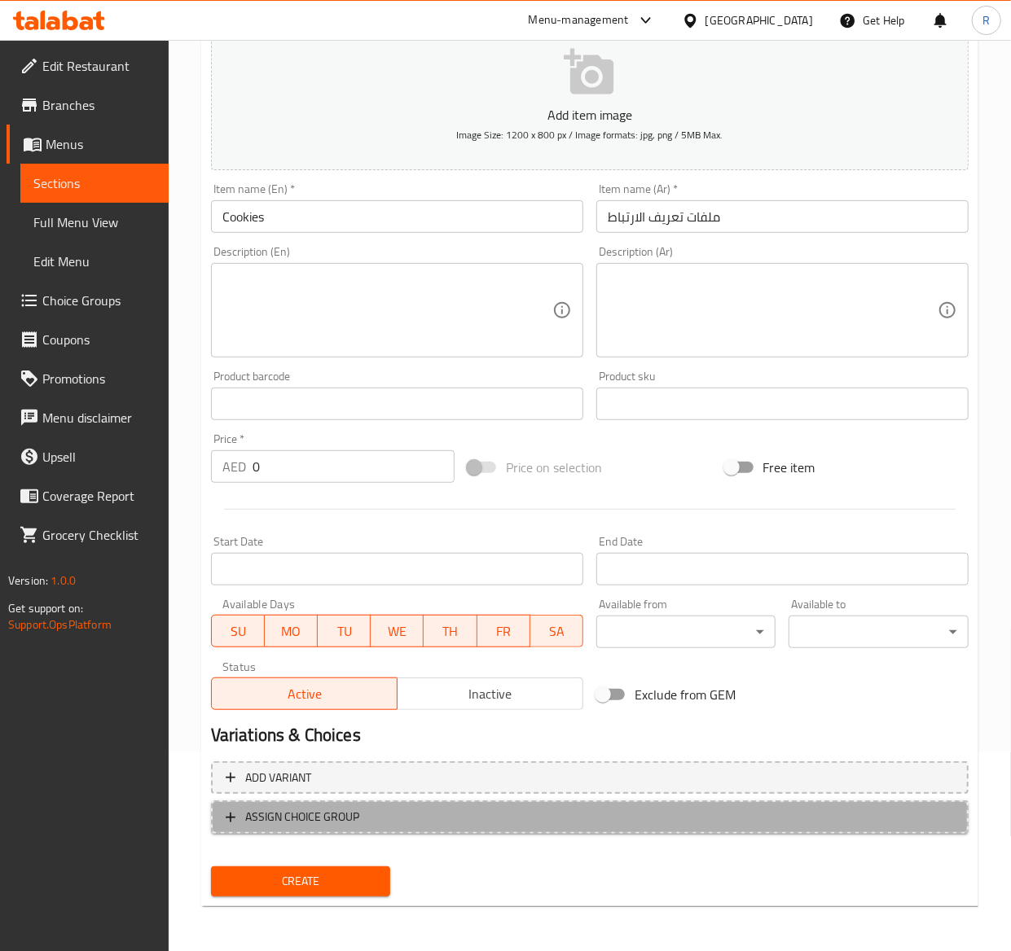
click at [347, 803] on button "ASSIGN CHOICE GROUP" at bounding box center [589, 817] width 757 height 33
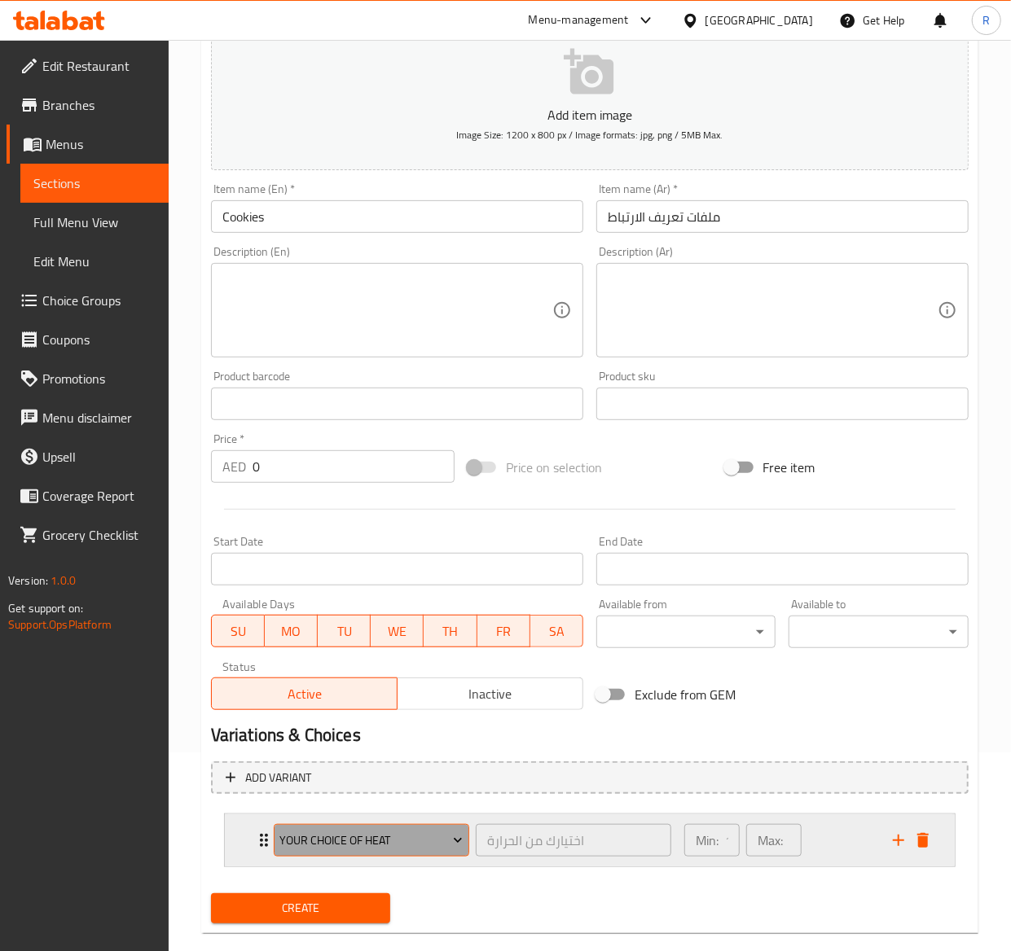
click at [347, 839] on span "Your Choice Of Heat" at bounding box center [370, 841] width 183 height 20
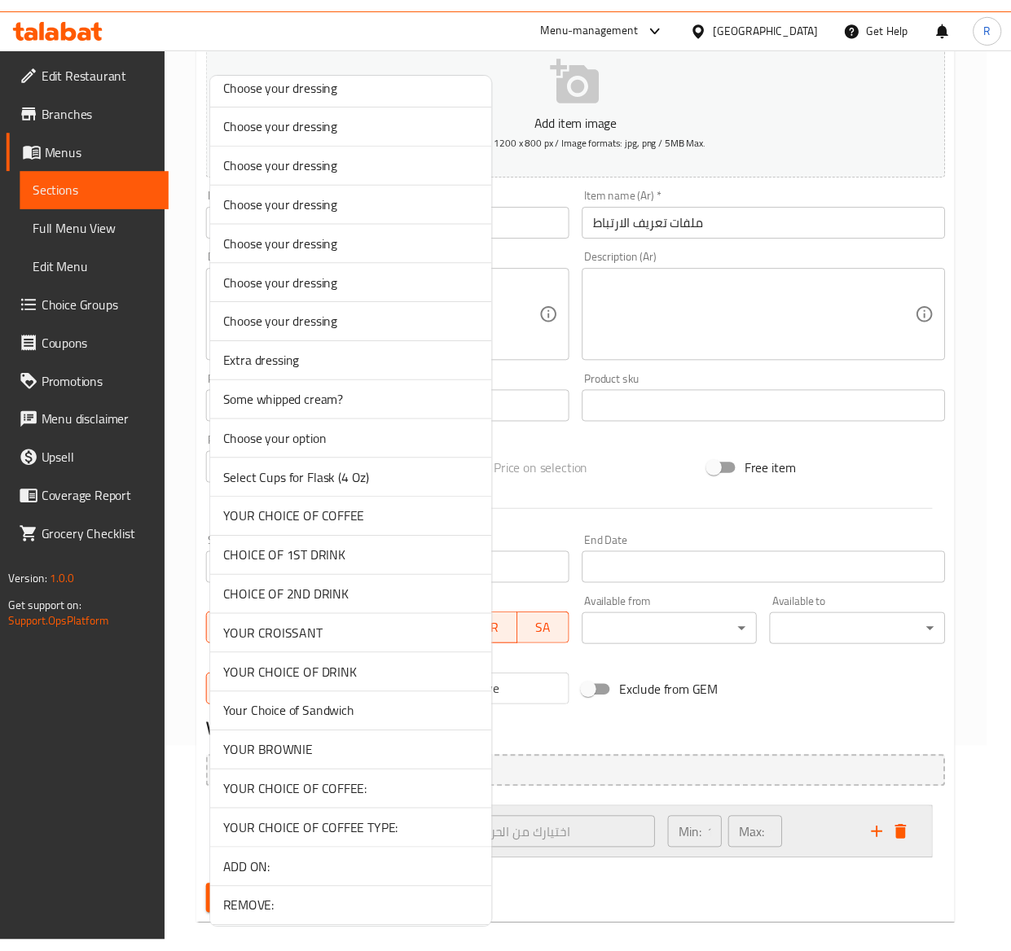
scroll to position [3929, 0]
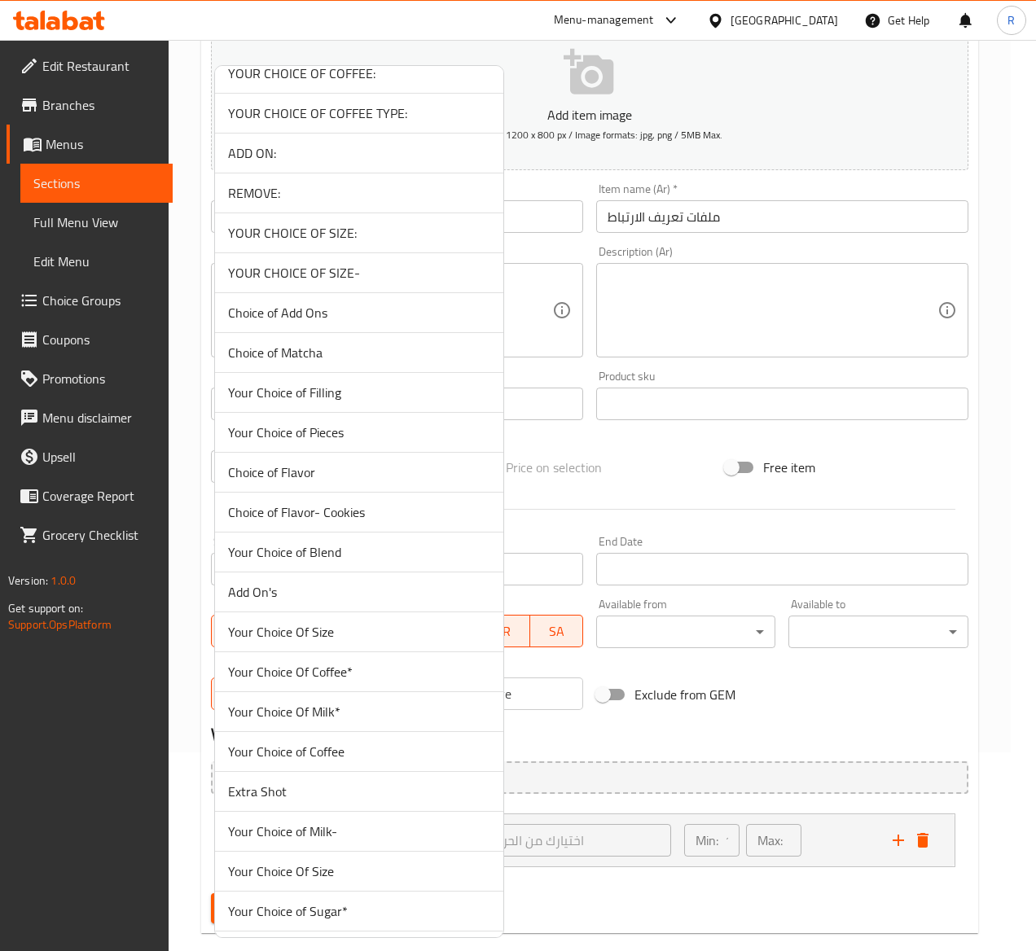
click at [356, 522] on span "Choice of Flavor- Cookies" at bounding box center [359, 512] width 262 height 20
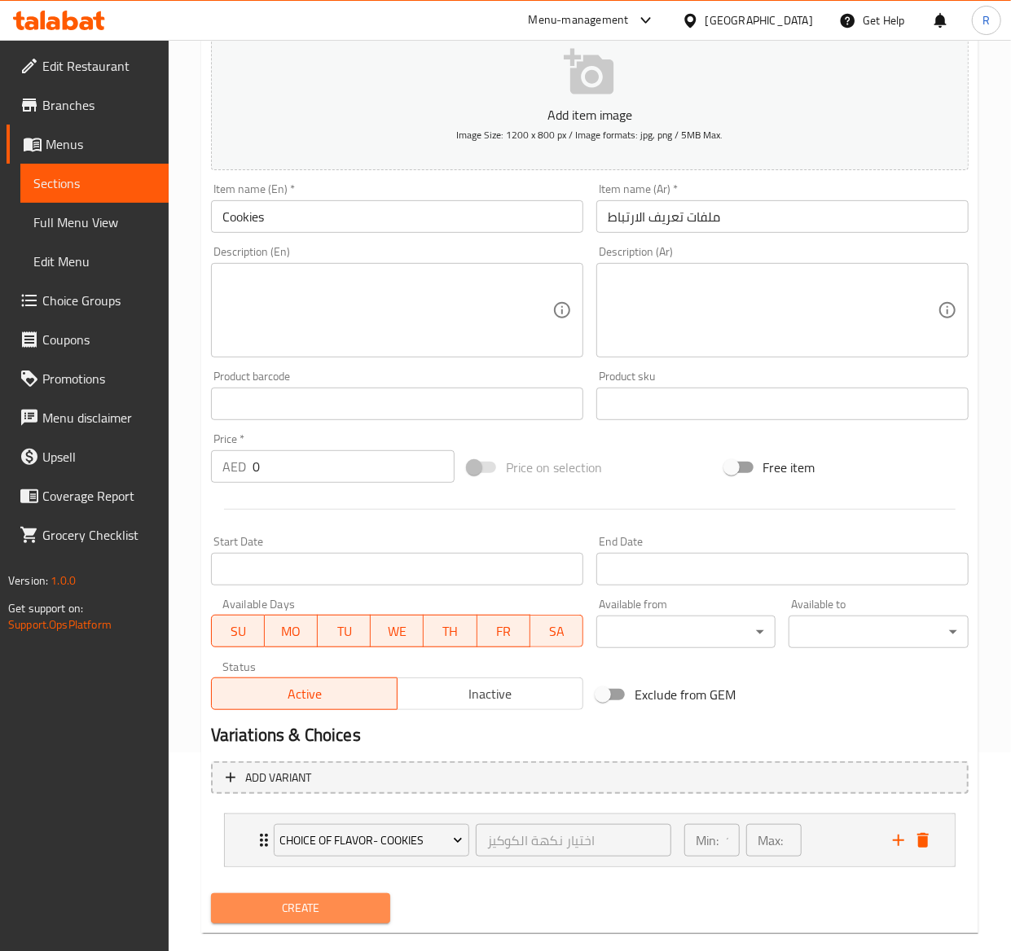
click at [330, 918] on span "Create" at bounding box center [301, 908] width 154 height 20
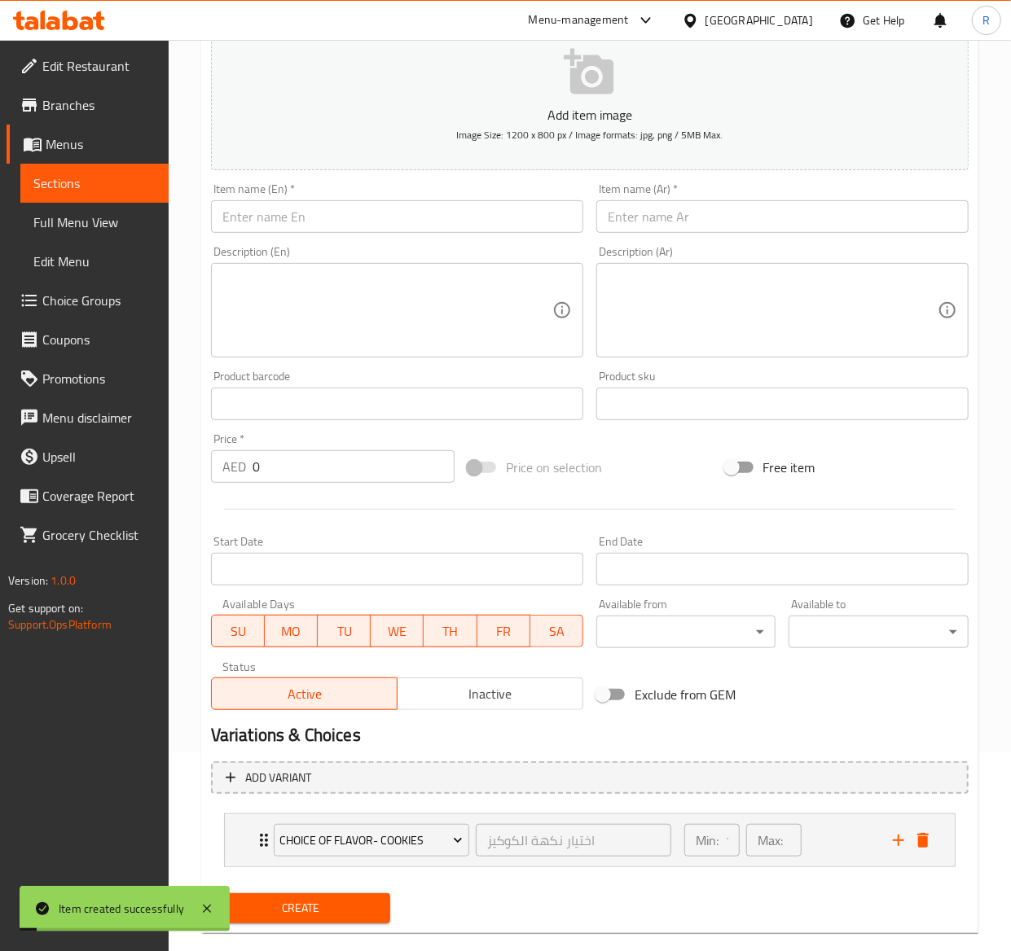
scroll to position [0, 0]
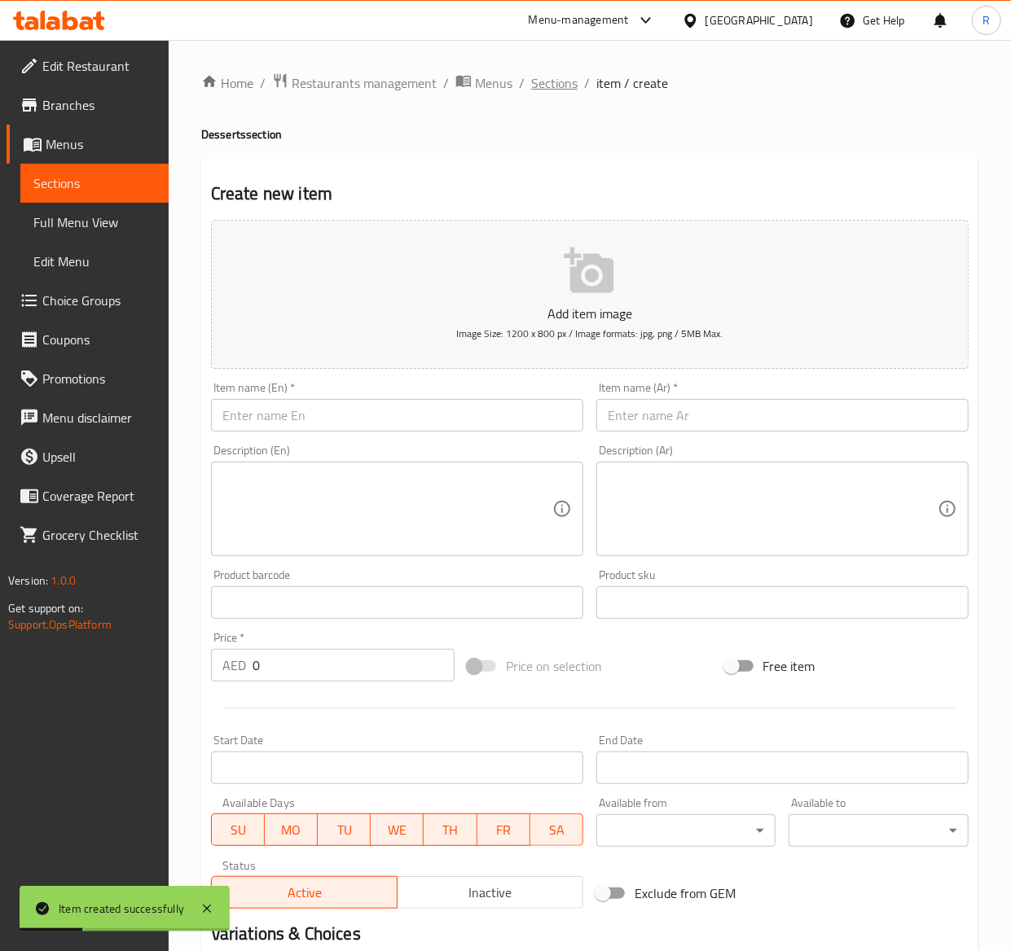
click at [555, 85] on span "Sections" at bounding box center [554, 83] width 46 height 20
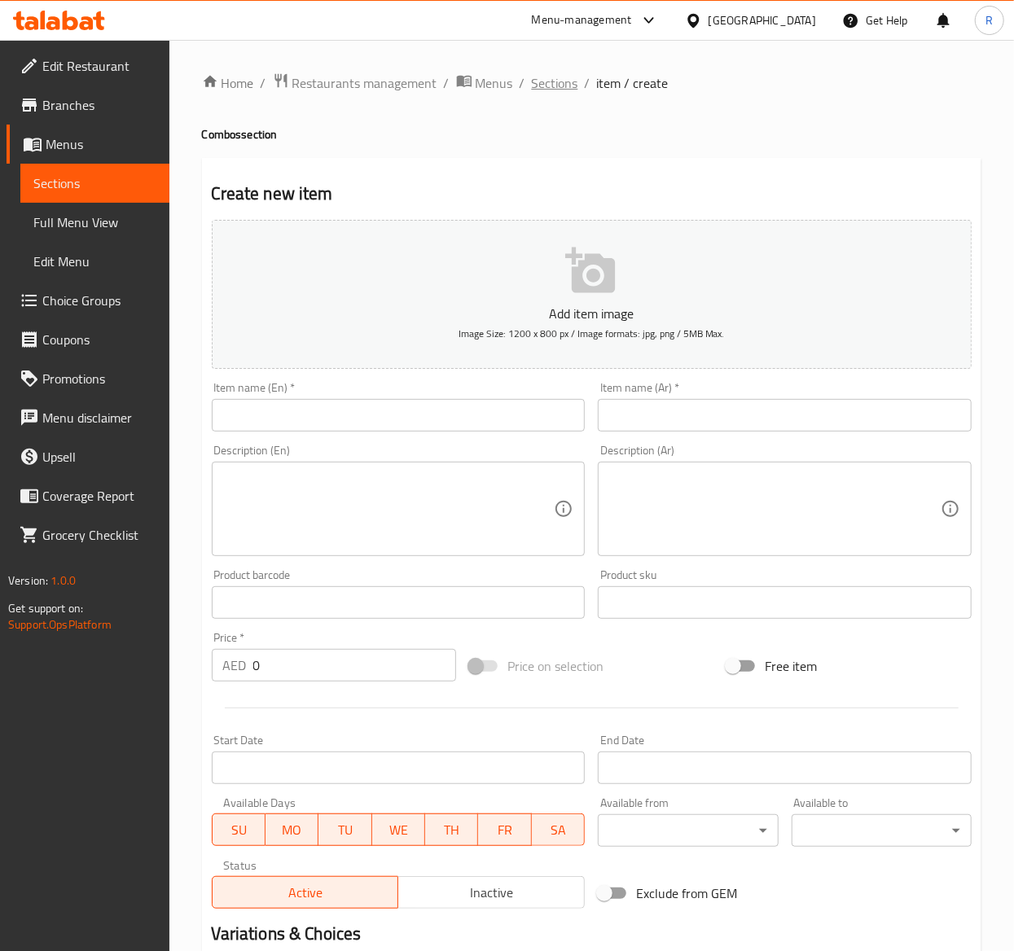
click at [547, 85] on span "Sections" at bounding box center [555, 83] width 46 height 20
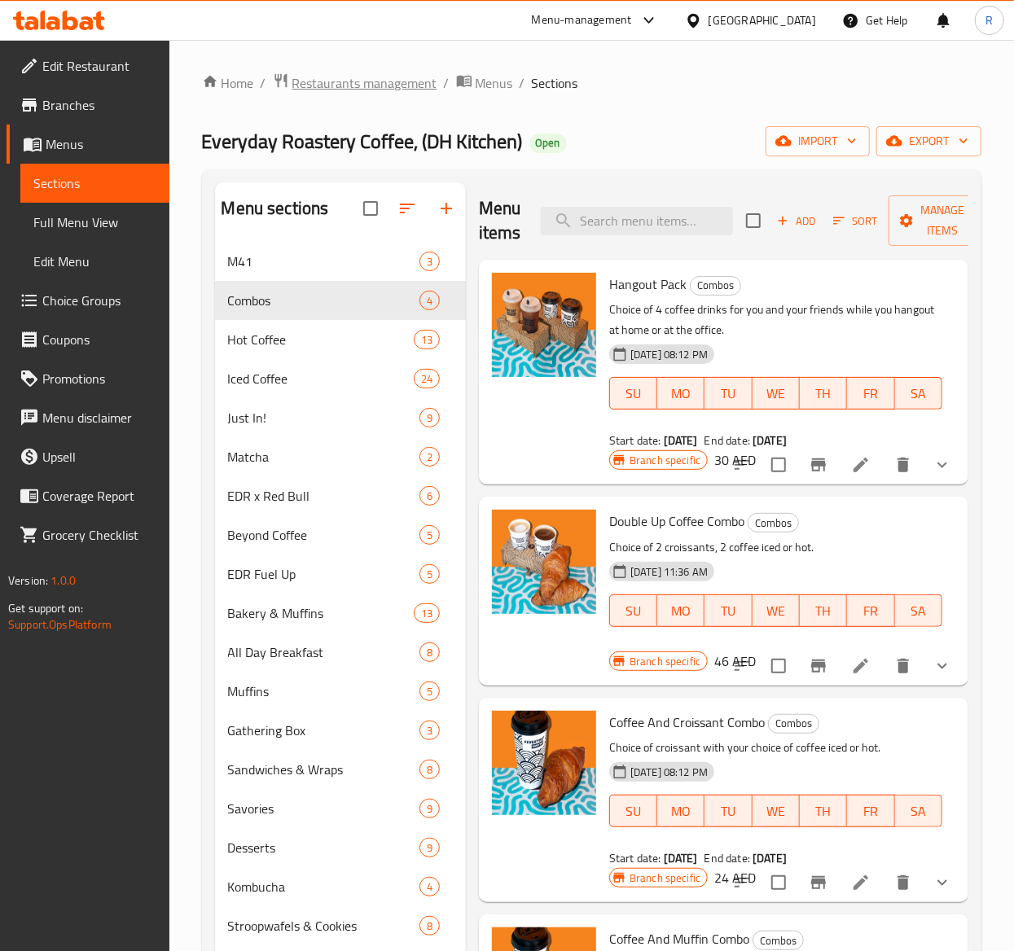
click at [379, 81] on span "Restaurants management" at bounding box center [364, 83] width 145 height 20
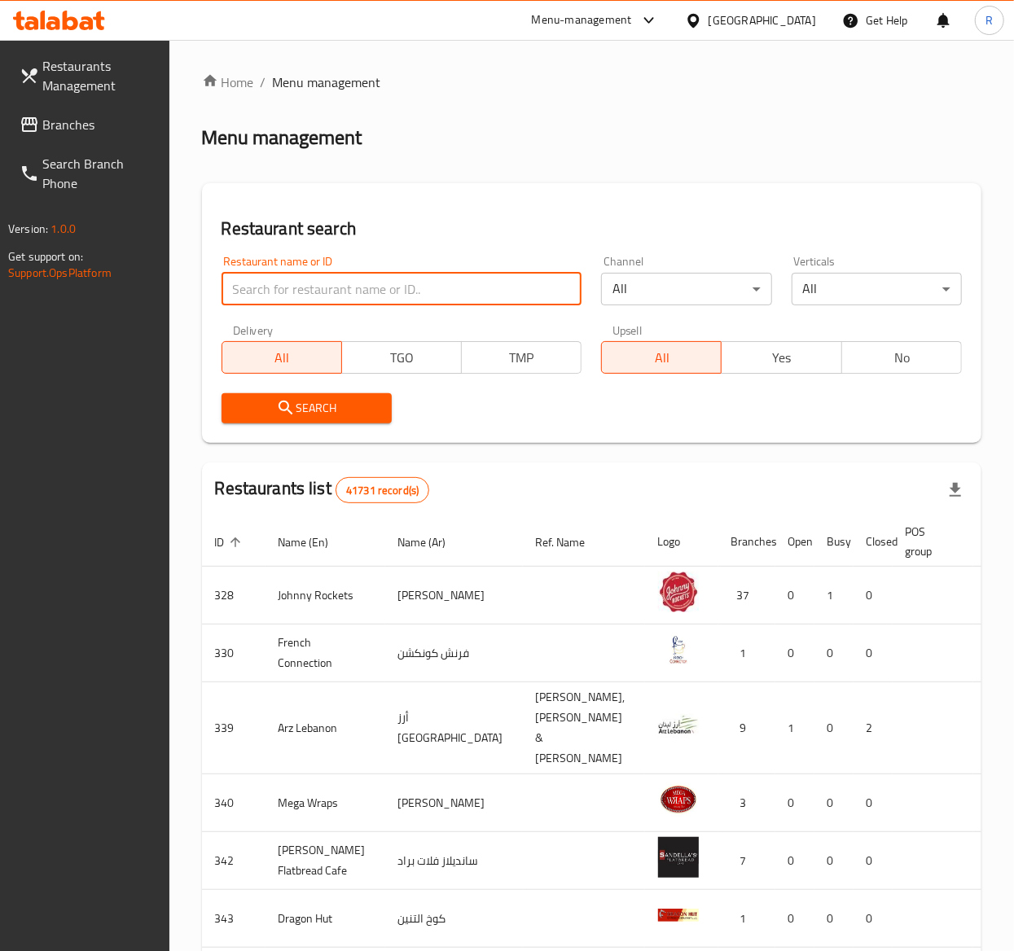
click at [398, 280] on input "search" at bounding box center [402, 289] width 361 height 33
type input "everyday roastery"
click button "Search" at bounding box center [307, 408] width 170 height 30
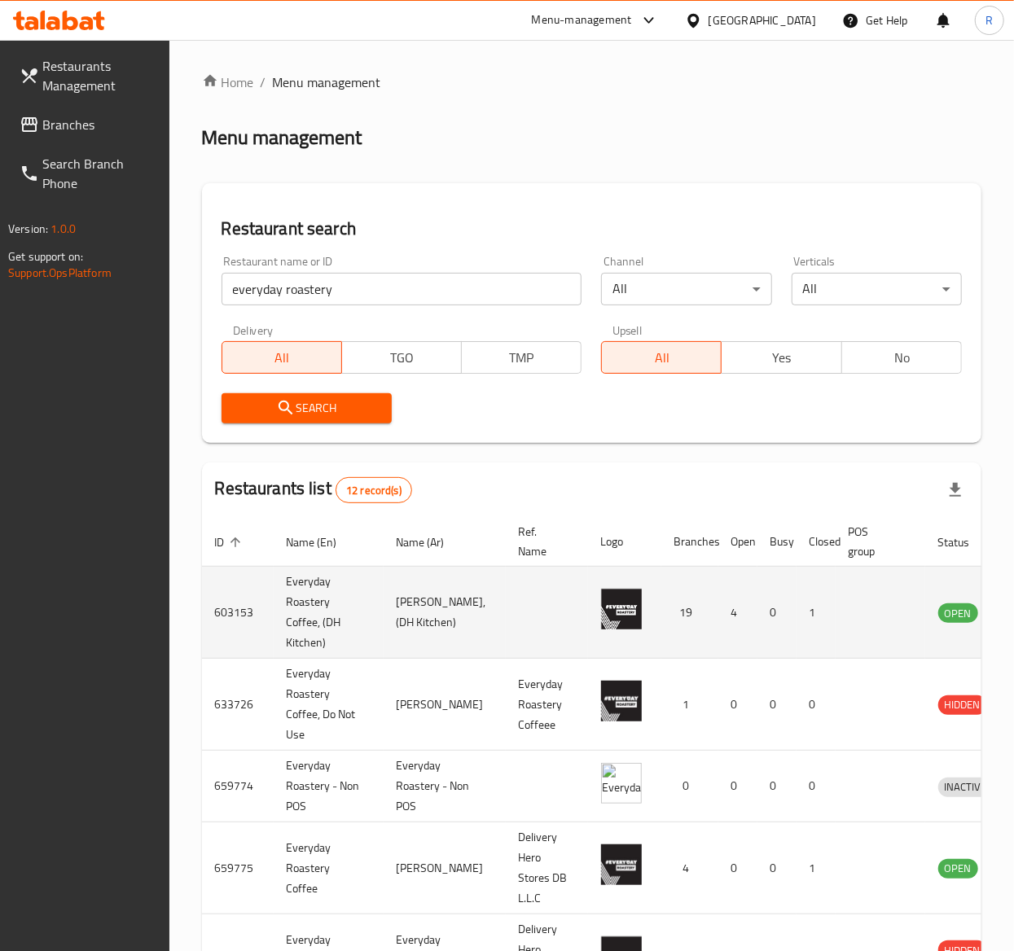
click at [739, 638] on td "4" at bounding box center [737, 613] width 39 height 92
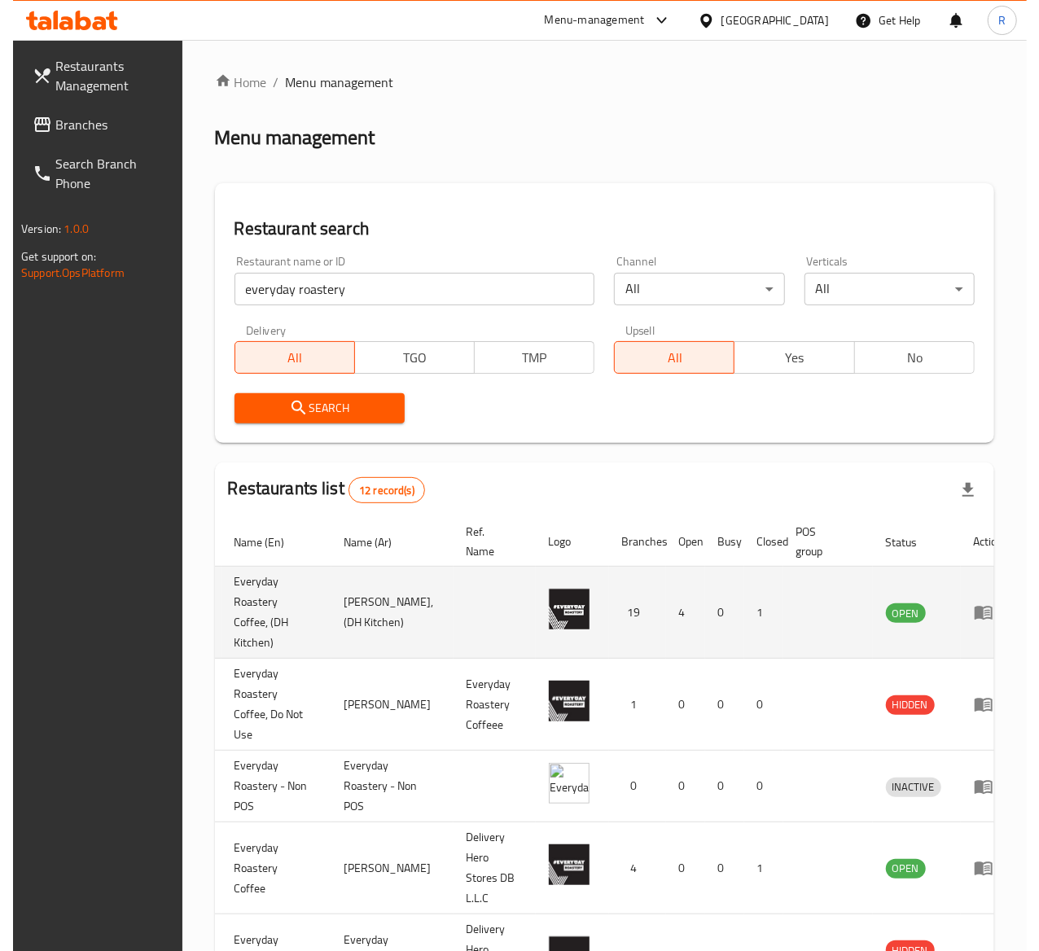
scroll to position [0, 70]
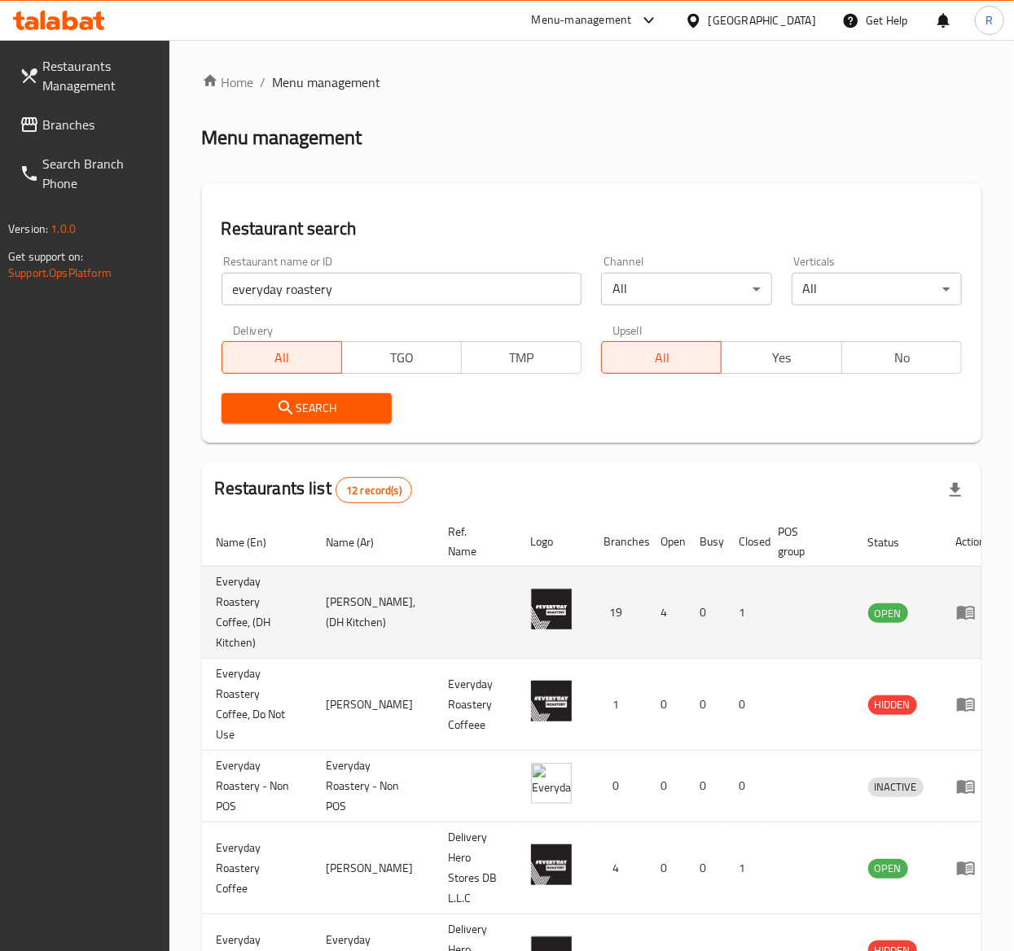
click at [957, 612] on icon "enhanced table" at bounding box center [966, 614] width 18 height 14
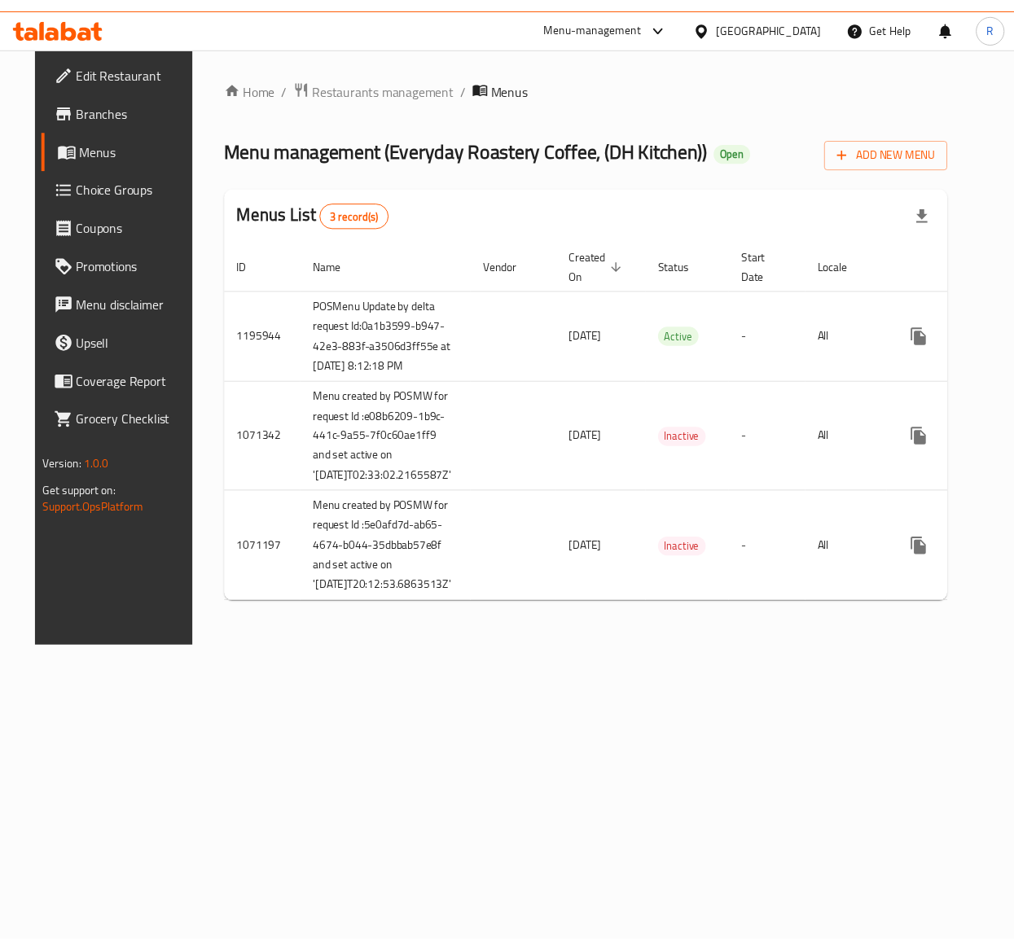
scroll to position [0, 36]
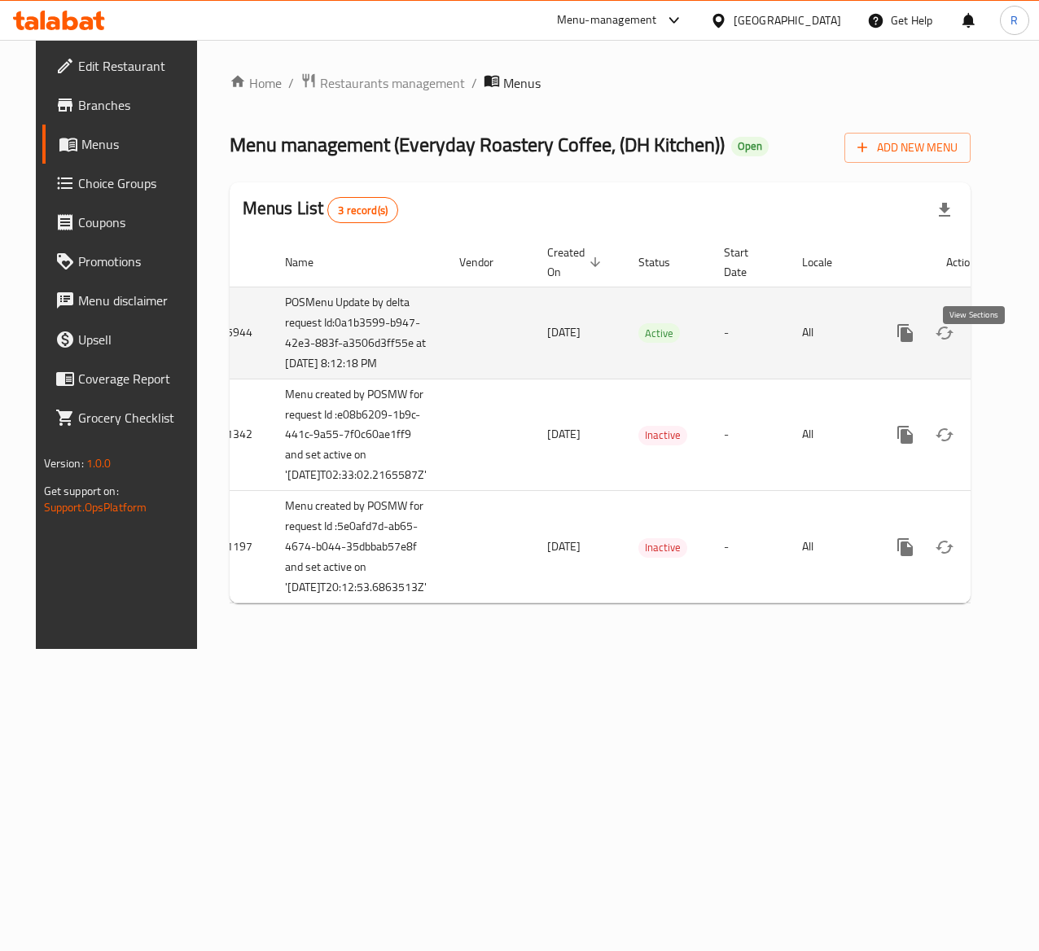
click at [1013, 343] on icon "enhanced table" at bounding box center [1023, 333] width 20 height 20
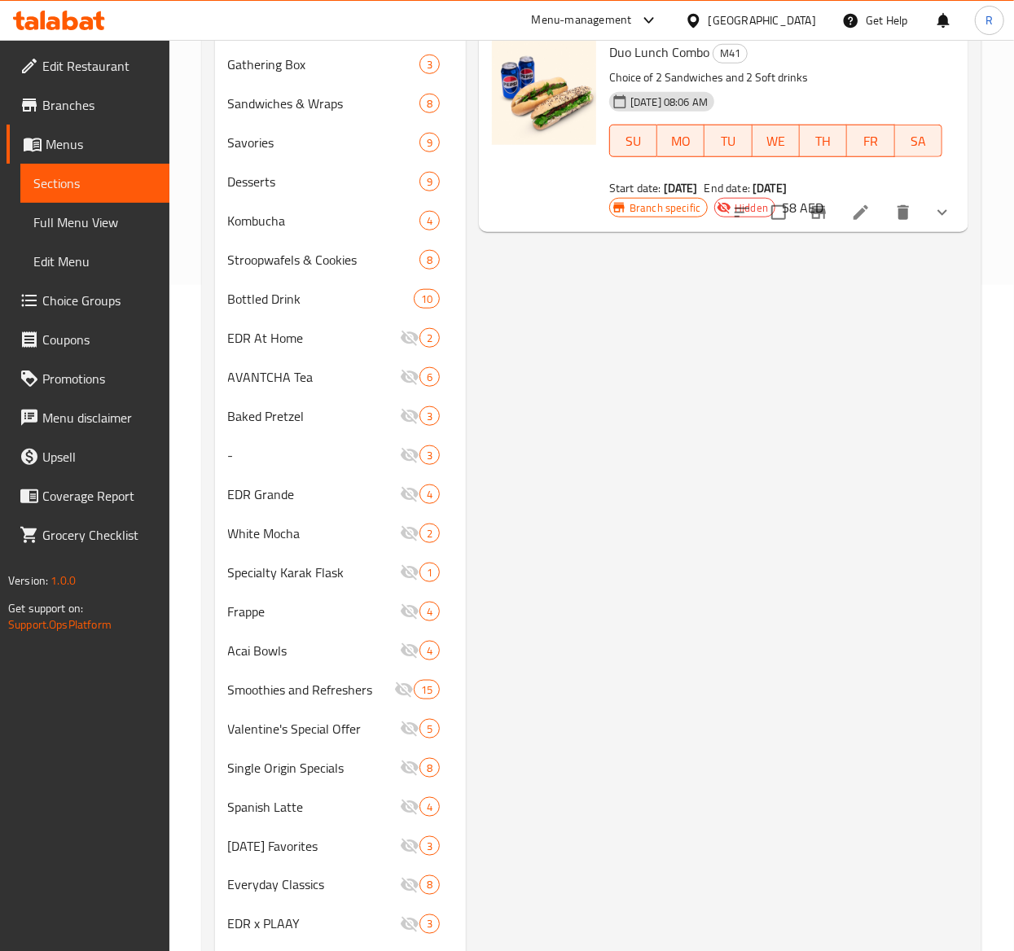
scroll to position [656, 0]
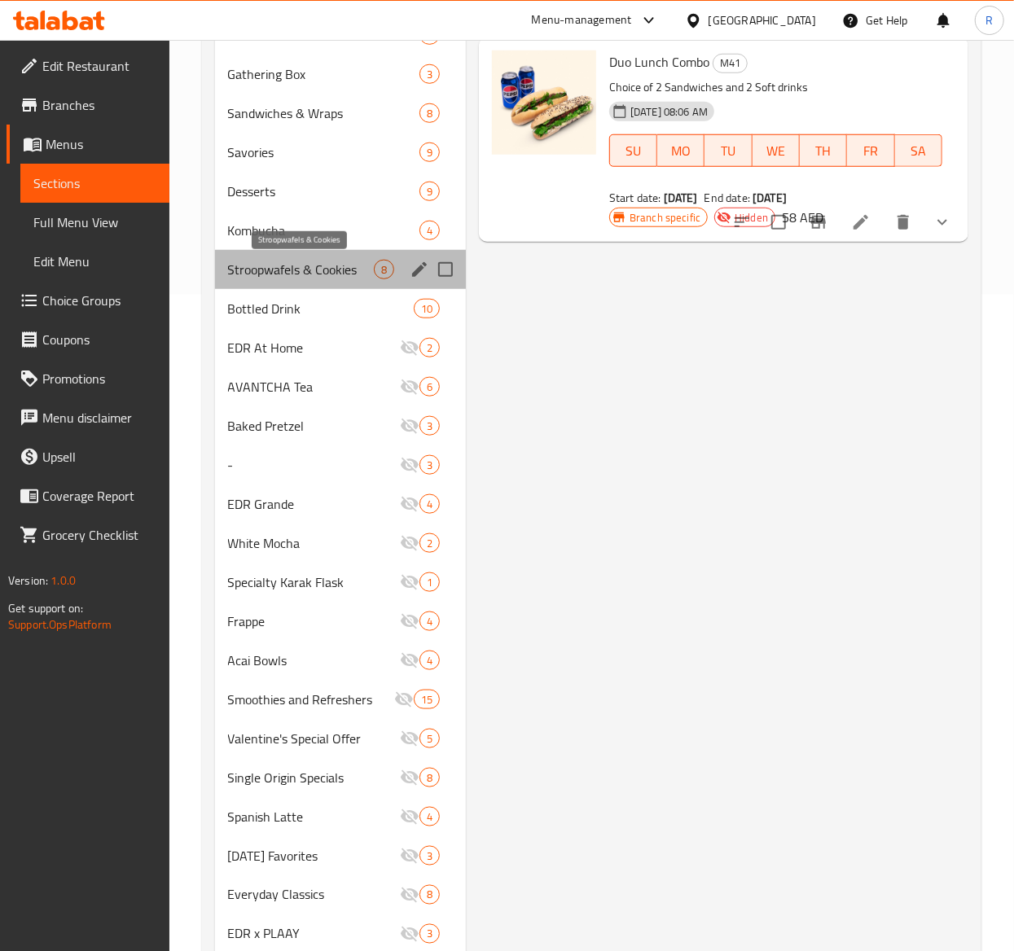
click at [257, 274] on span "Stroopwafels & Cookies" at bounding box center [301, 270] width 146 height 20
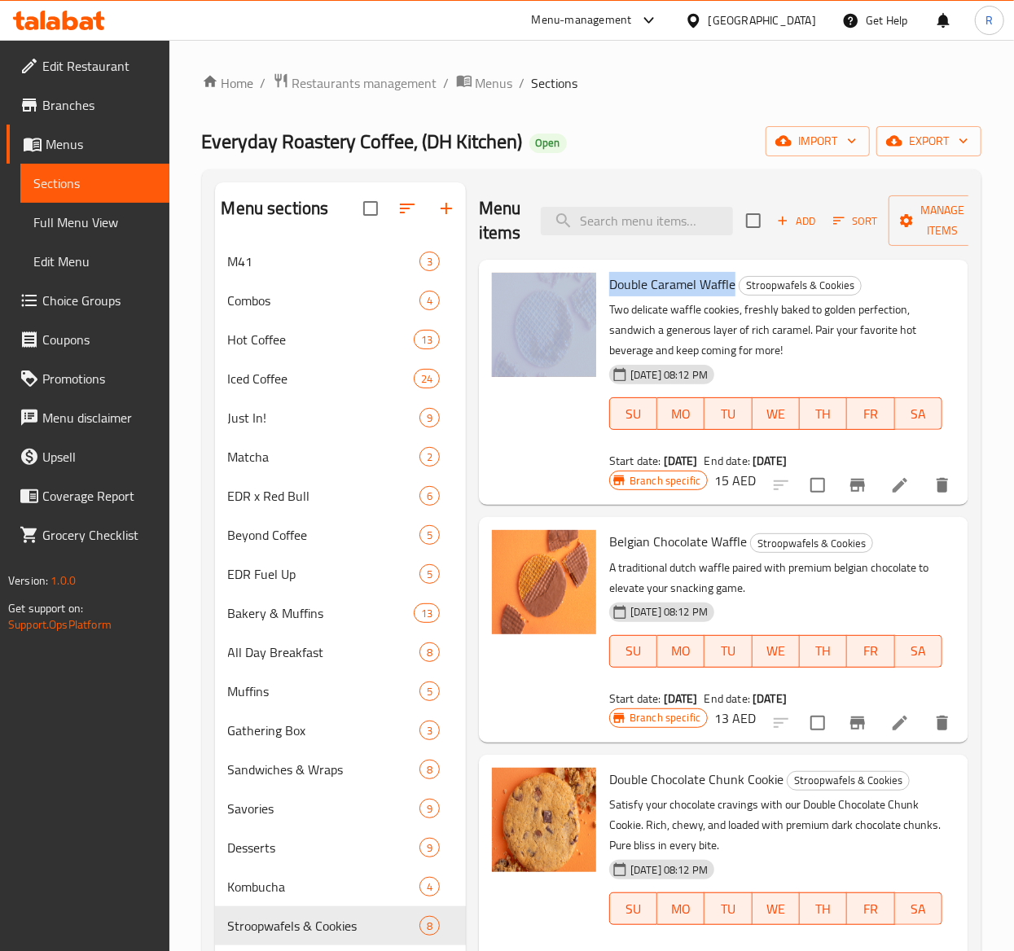
drag, startPoint x: 598, startPoint y: 275, endPoint x: 735, endPoint y: 276, distance: 136.8
click at [735, 276] on div "Double Caramel Waffle Stroopwafels & Cookies Two delicate waffle cookies, fresh…" at bounding box center [723, 382] width 476 height 232
copy div "Double Caramel Waffle"
drag, startPoint x: 886, startPoint y: 723, endPoint x: 904, endPoint y: 592, distance: 132.3
click at [904, 592] on div "Belgian Chocolate Waffle Stroopwafels & Cookies A traditional dutch waffle pair…" at bounding box center [776, 618] width 346 height 189
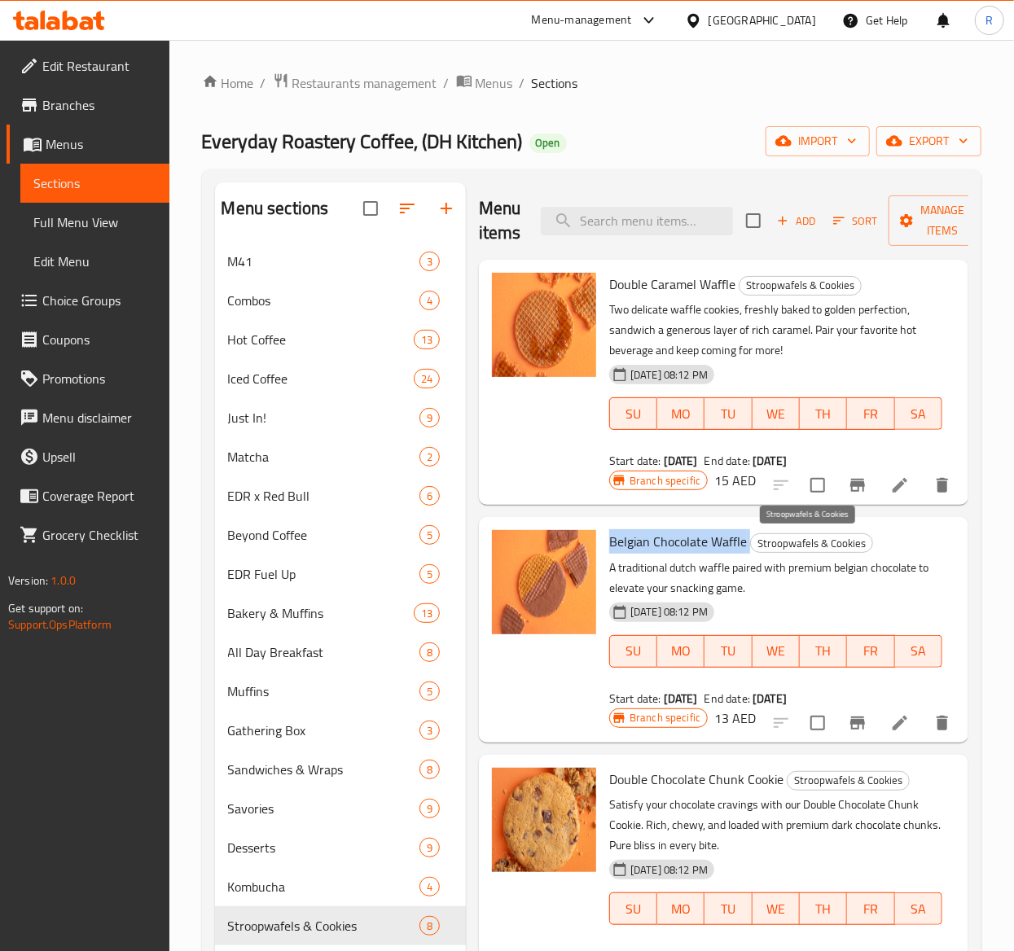
drag, startPoint x: 604, startPoint y: 543, endPoint x: 751, endPoint y: 536, distance: 146.8
click at [751, 536] on div "Belgian Chocolate Waffle Stroopwafels & Cookies A traditional dutch waffle pair…" at bounding box center [776, 618] width 346 height 189
copy h6 "Belgian Chocolate Waffle"
drag, startPoint x: 606, startPoint y: 784, endPoint x: 782, endPoint y: 780, distance: 175.9
click at [782, 780] on div "Double Chocolate Chunk Cookie Stroopwafels & Cookies Satisfy your chocolate cra…" at bounding box center [776, 865] width 346 height 209
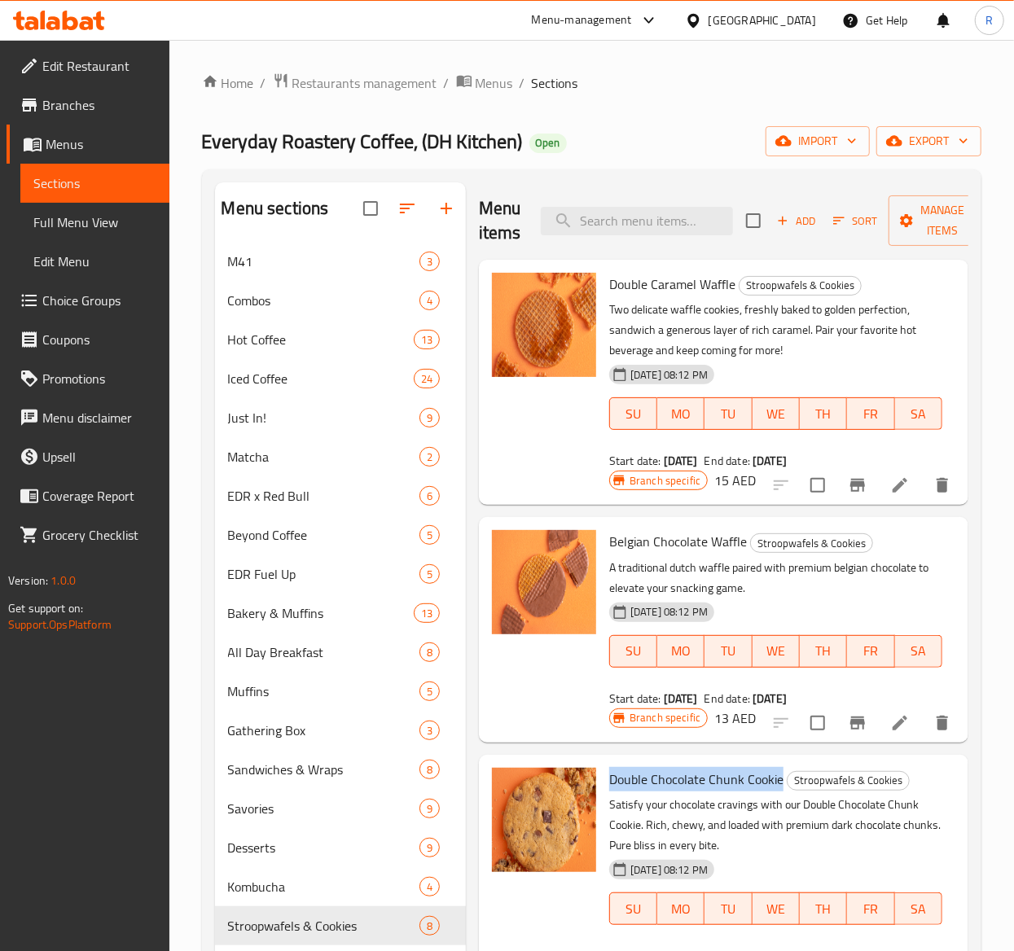
copy span "Double Chocolate Chunk Cookie"
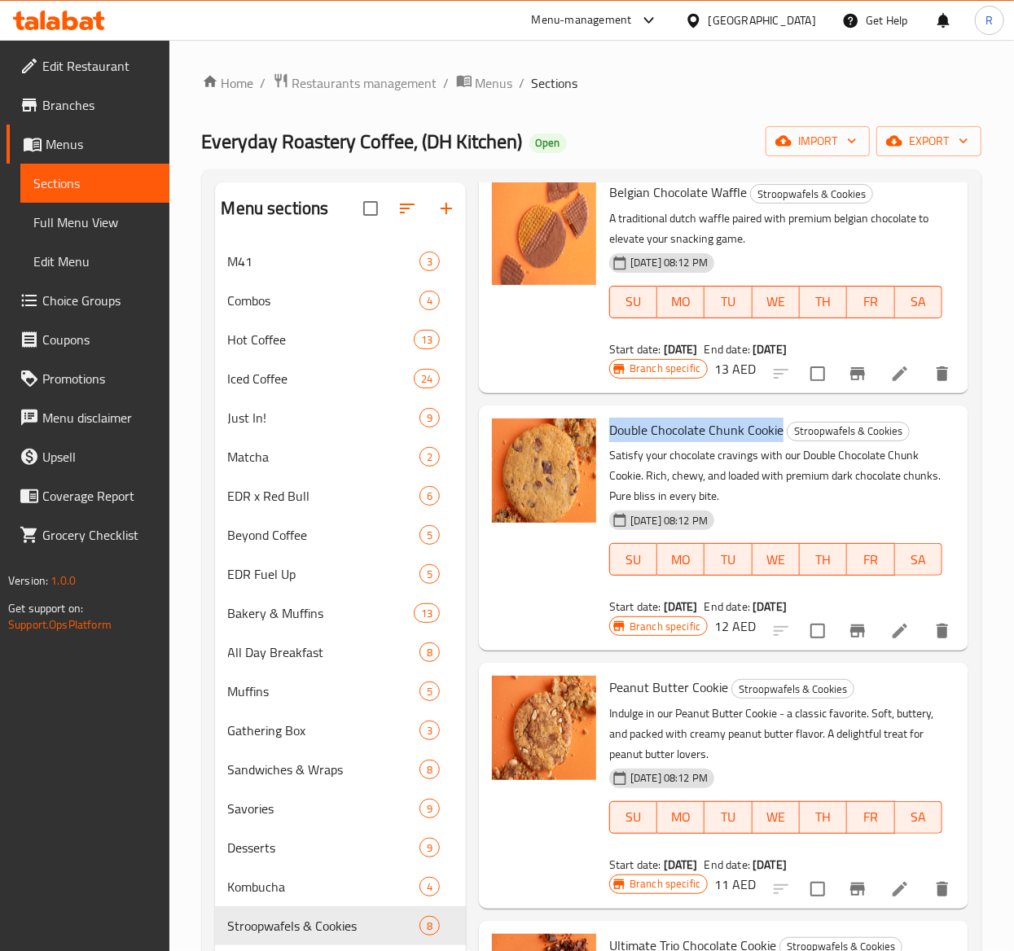
scroll to position [421, 0]
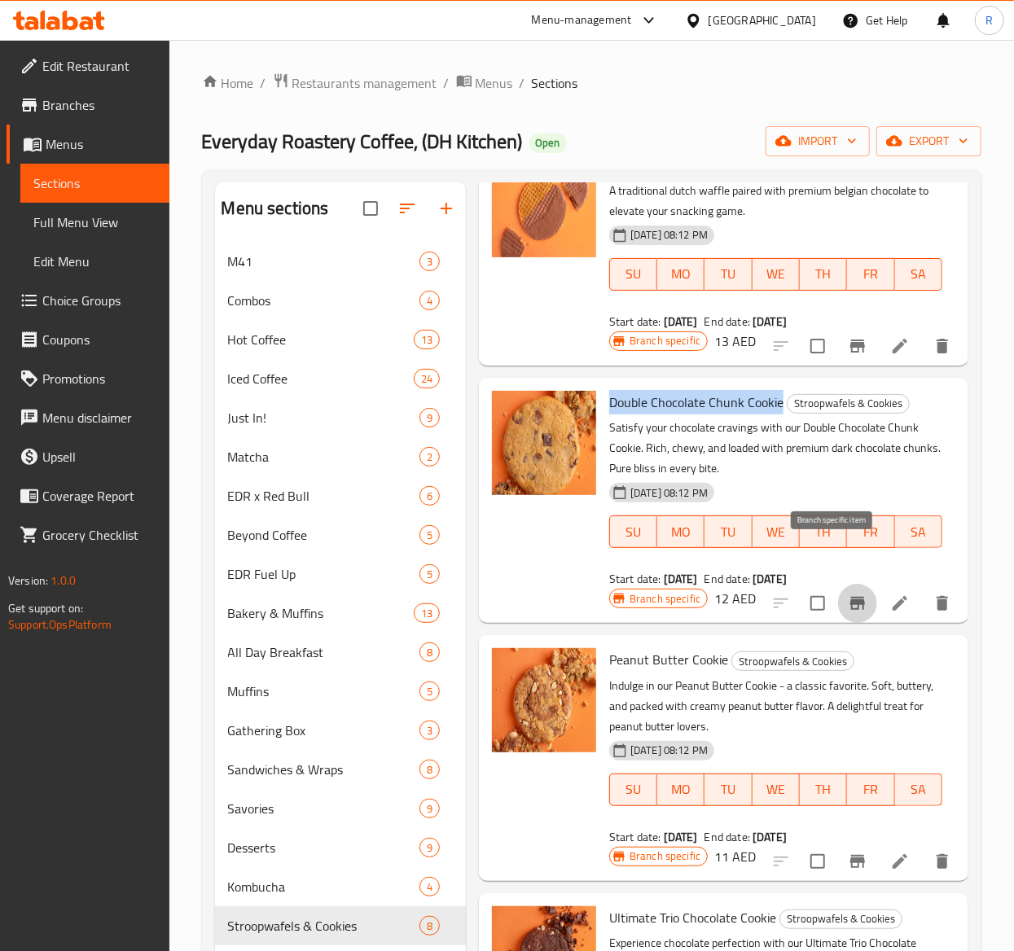
click at [850, 597] on icon "Branch-specific-item" at bounding box center [857, 603] width 15 height 13
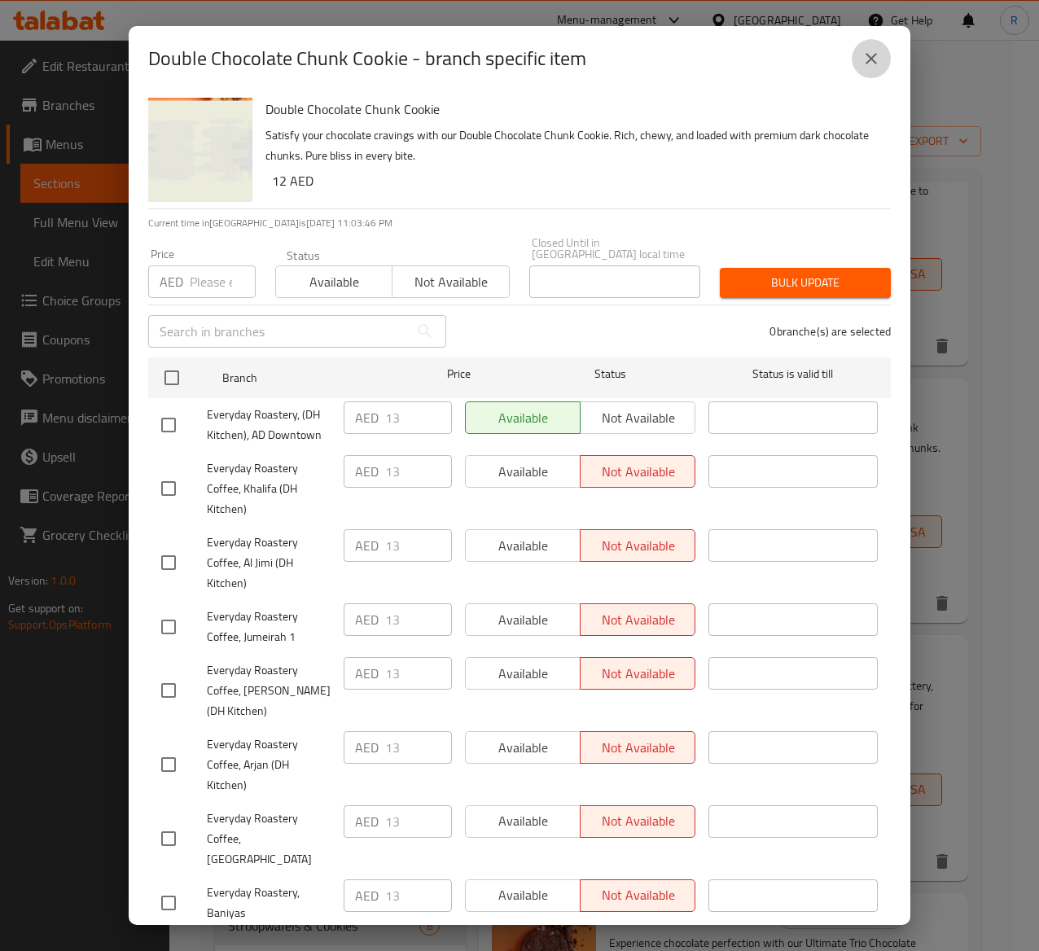
click at [874, 61] on icon "close" at bounding box center [871, 58] width 11 height 11
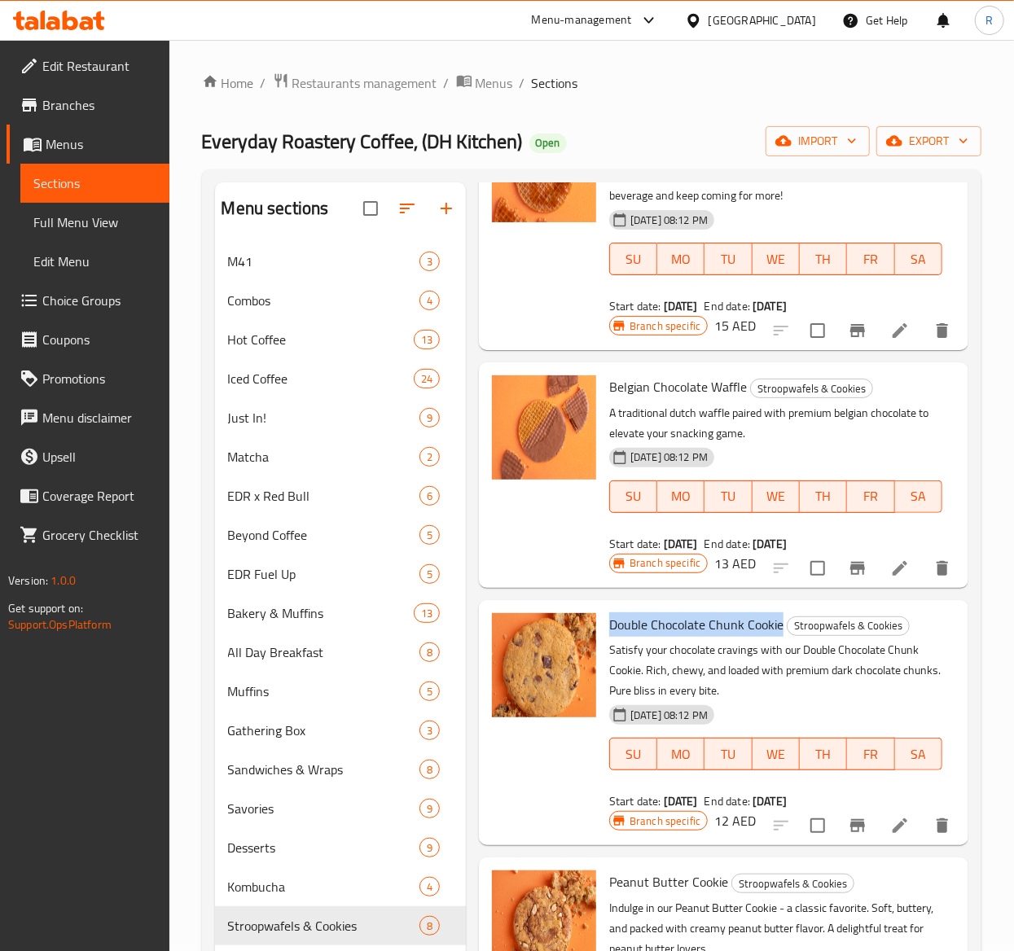
scroll to position [134, 0]
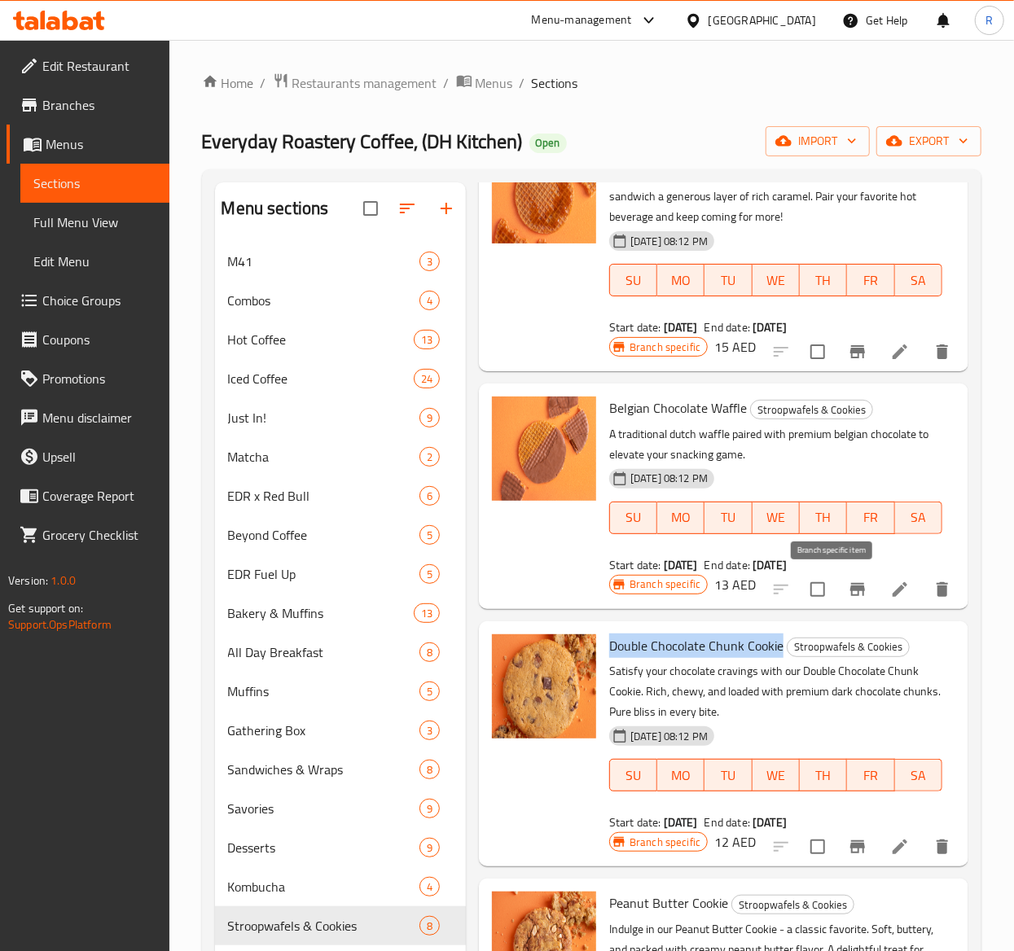
click at [850, 590] on icon "Branch-specific-item" at bounding box center [857, 589] width 15 height 13
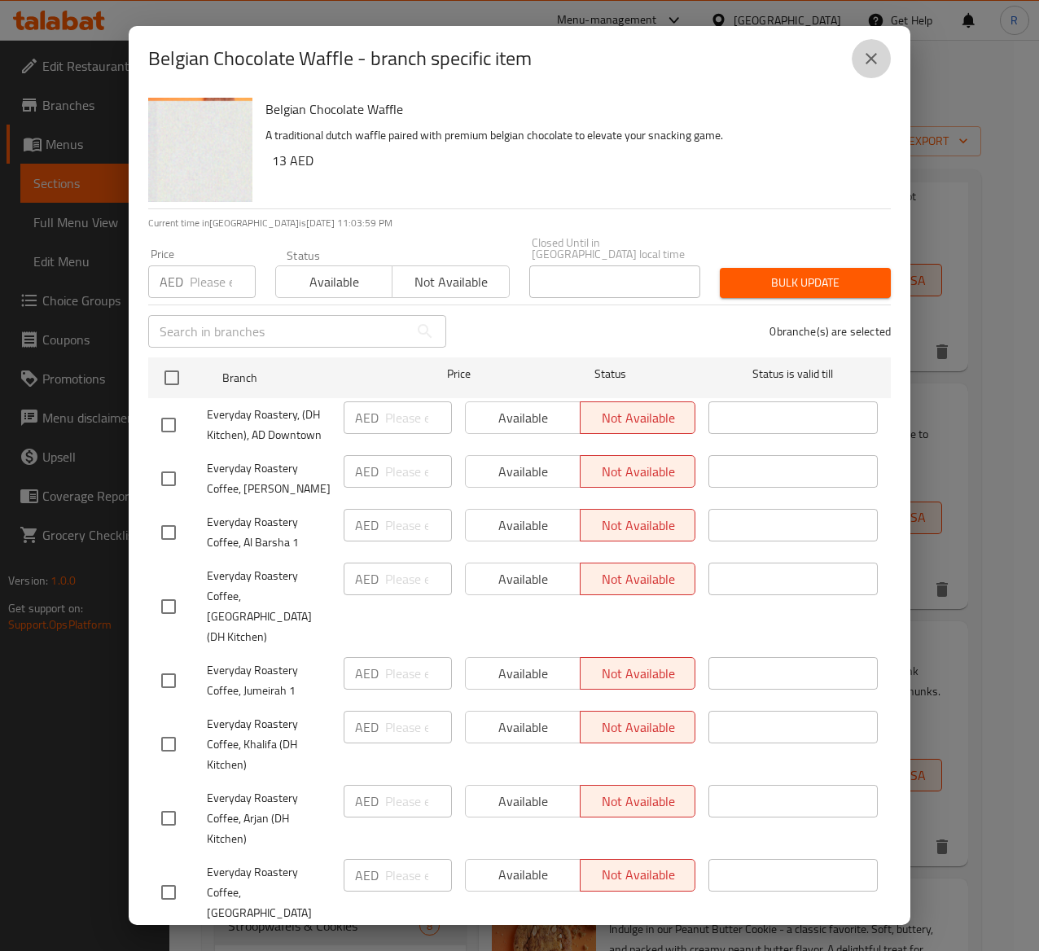
click at [862, 55] on icon "close" at bounding box center [872, 59] width 20 height 20
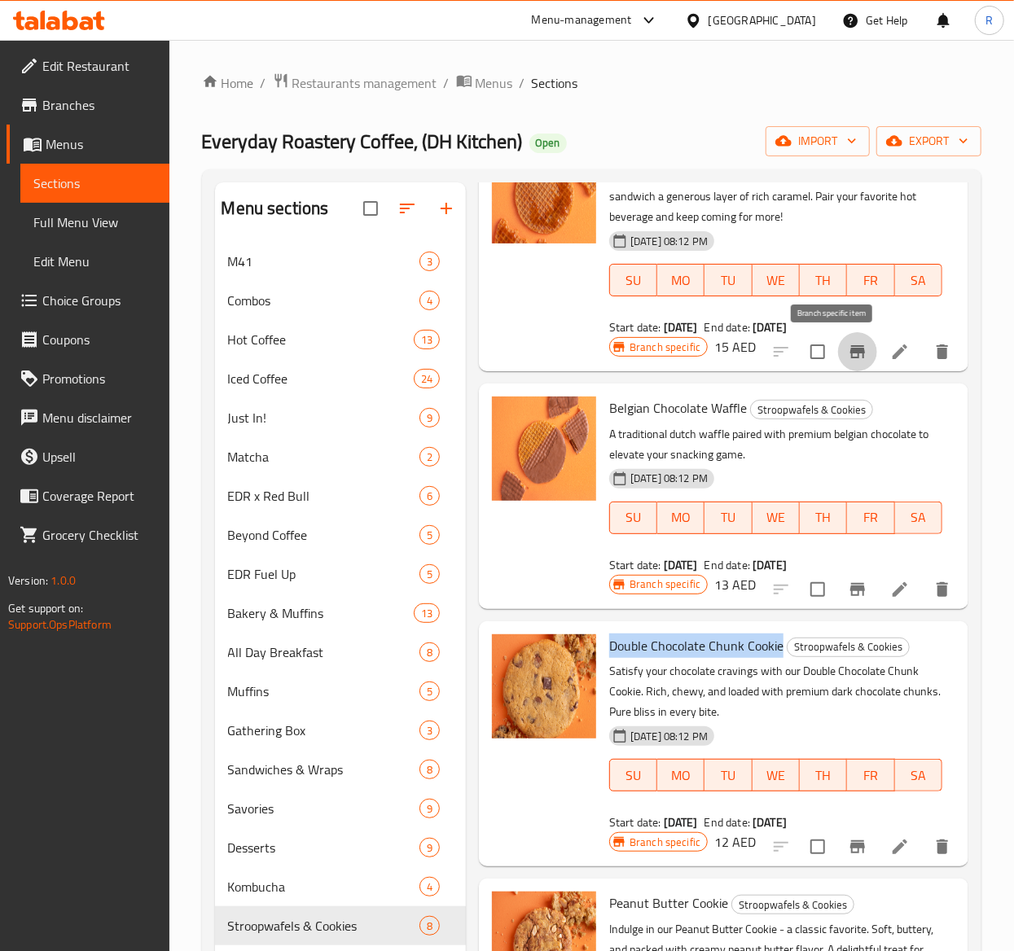
click at [850, 352] on icon "Branch-specific-item" at bounding box center [857, 351] width 15 height 13
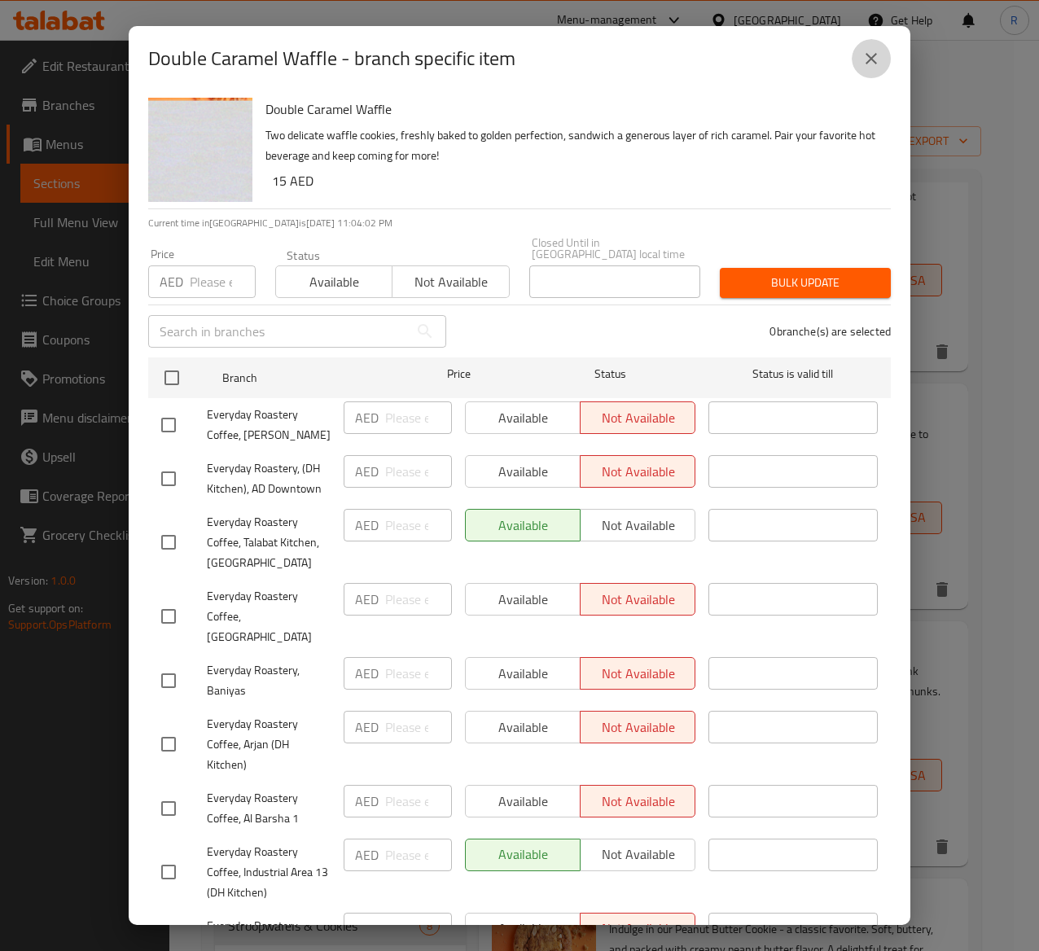
click at [883, 55] on button "close" at bounding box center [871, 58] width 39 height 39
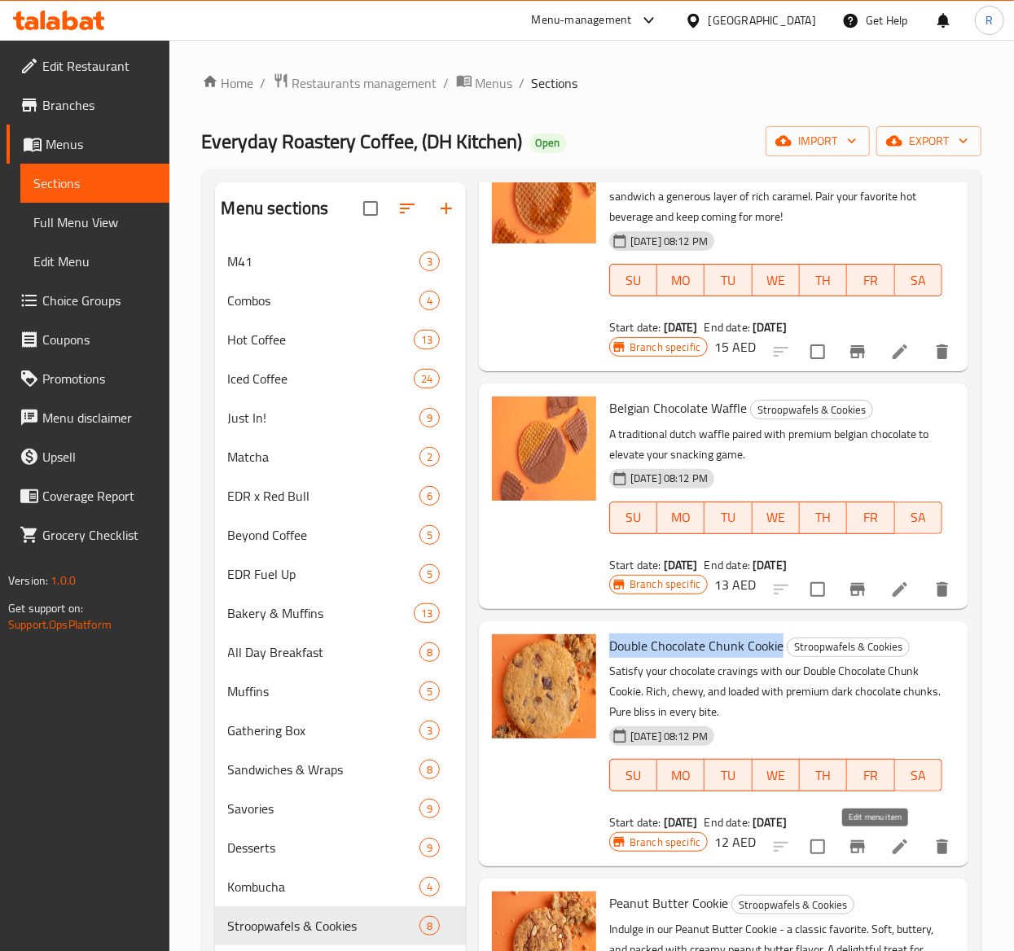
click at [890, 849] on icon at bounding box center [900, 847] width 20 height 20
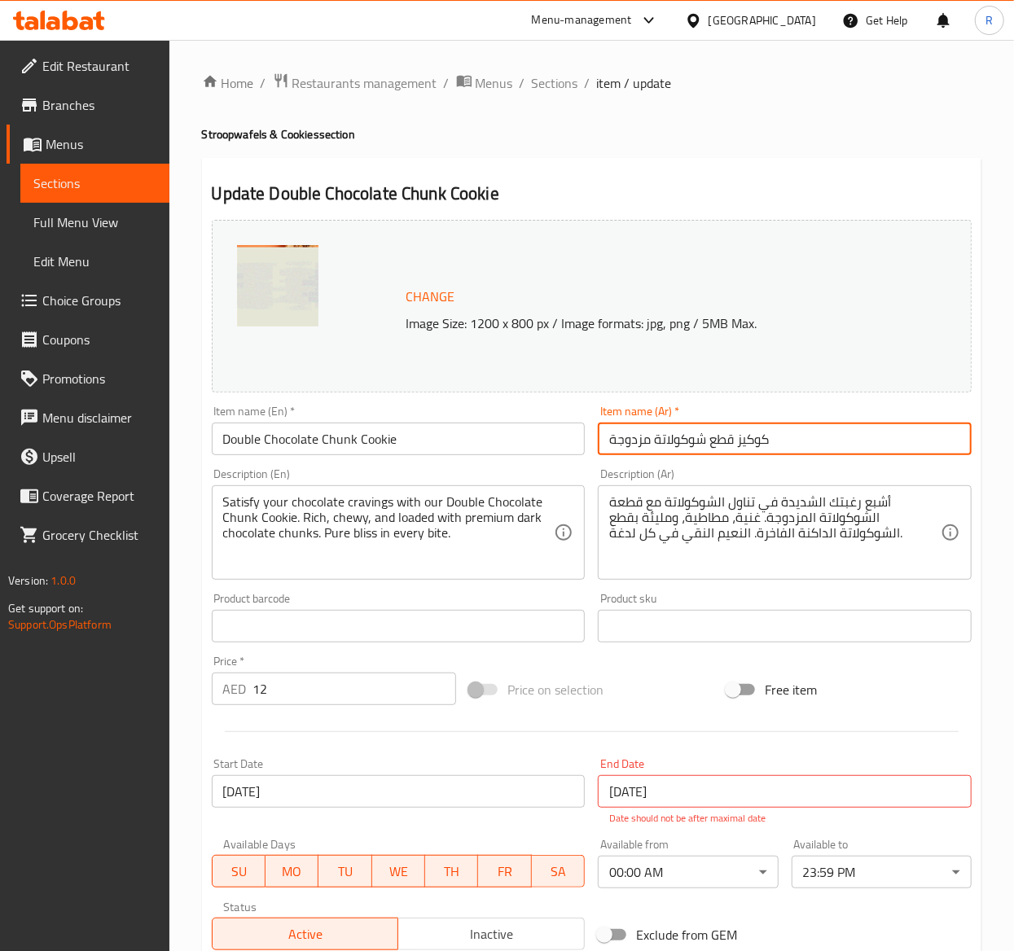
drag, startPoint x: 827, startPoint y: 433, endPoint x: 407, endPoint y: 384, distance: 423.0
click at [407, 384] on div "Change Image Size: 1200 x 800 px / Image formats: jpg, png / 5MB Max. Item name…" at bounding box center [591, 585] width 773 height 744
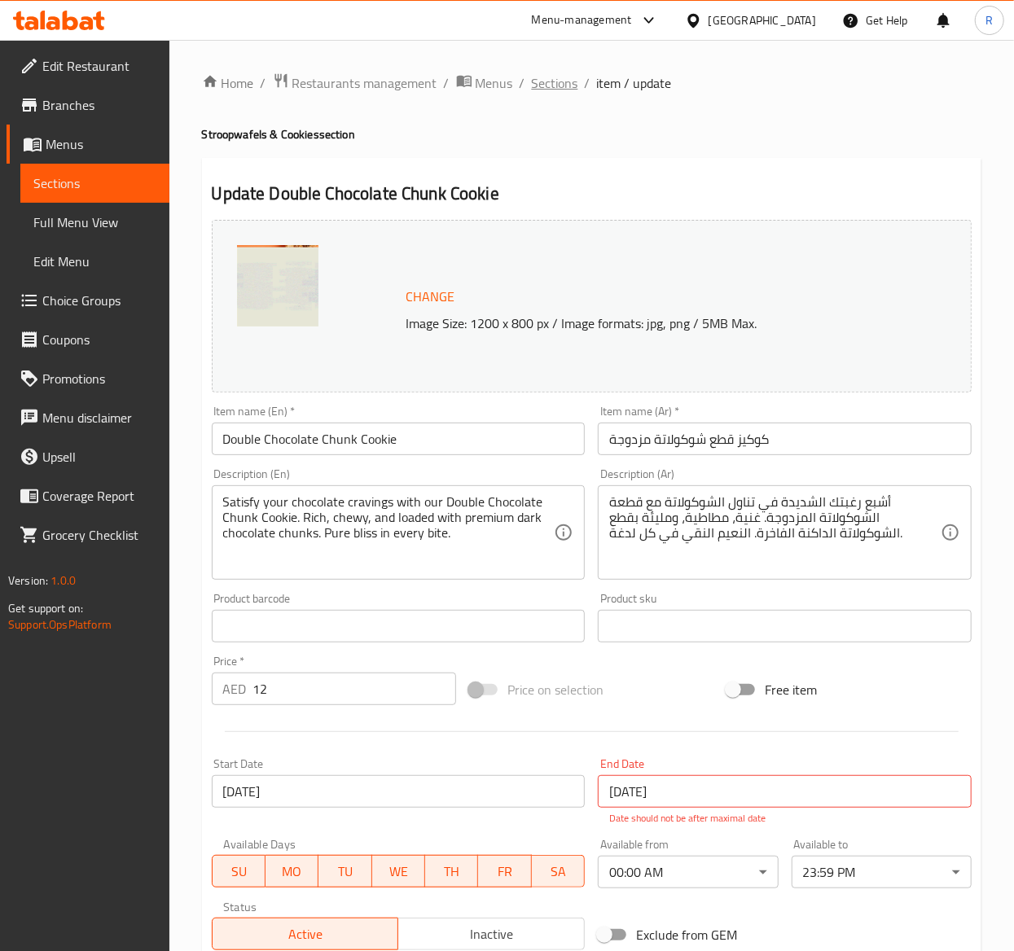
click at [552, 78] on span "Sections" at bounding box center [555, 83] width 46 height 20
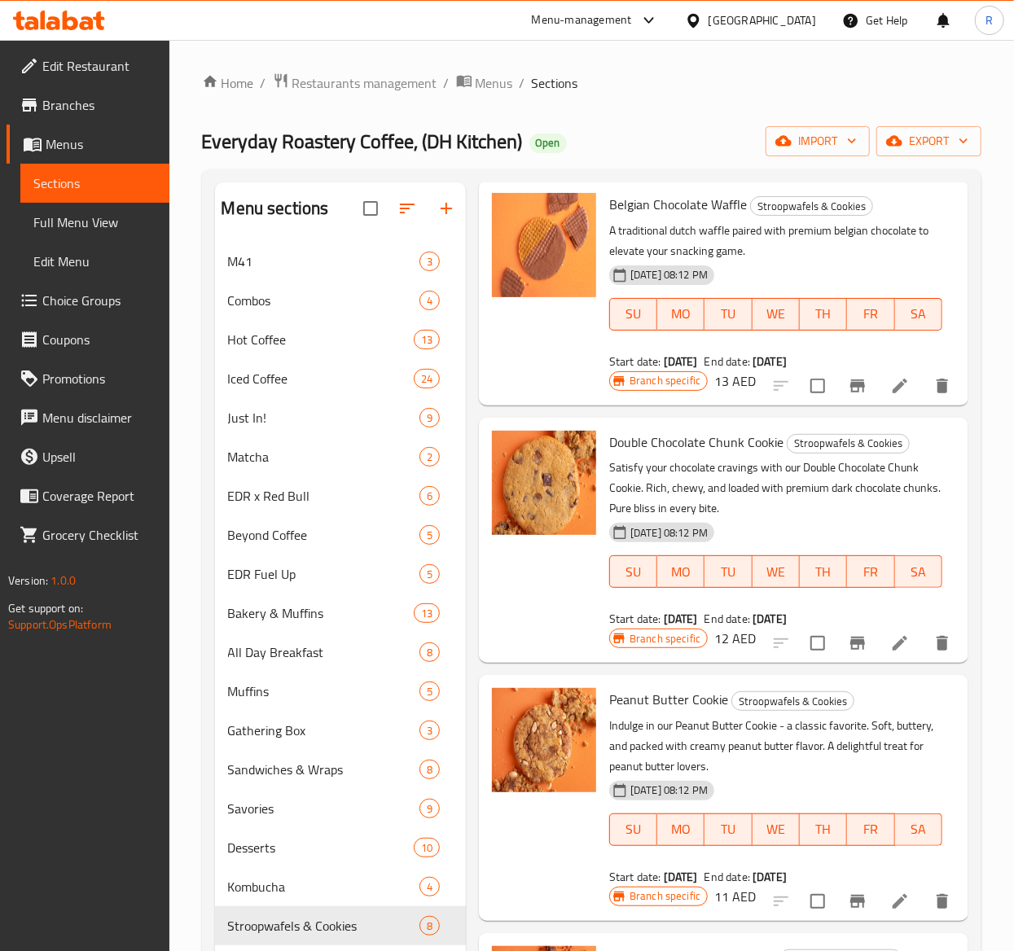
scroll to position [421, 0]
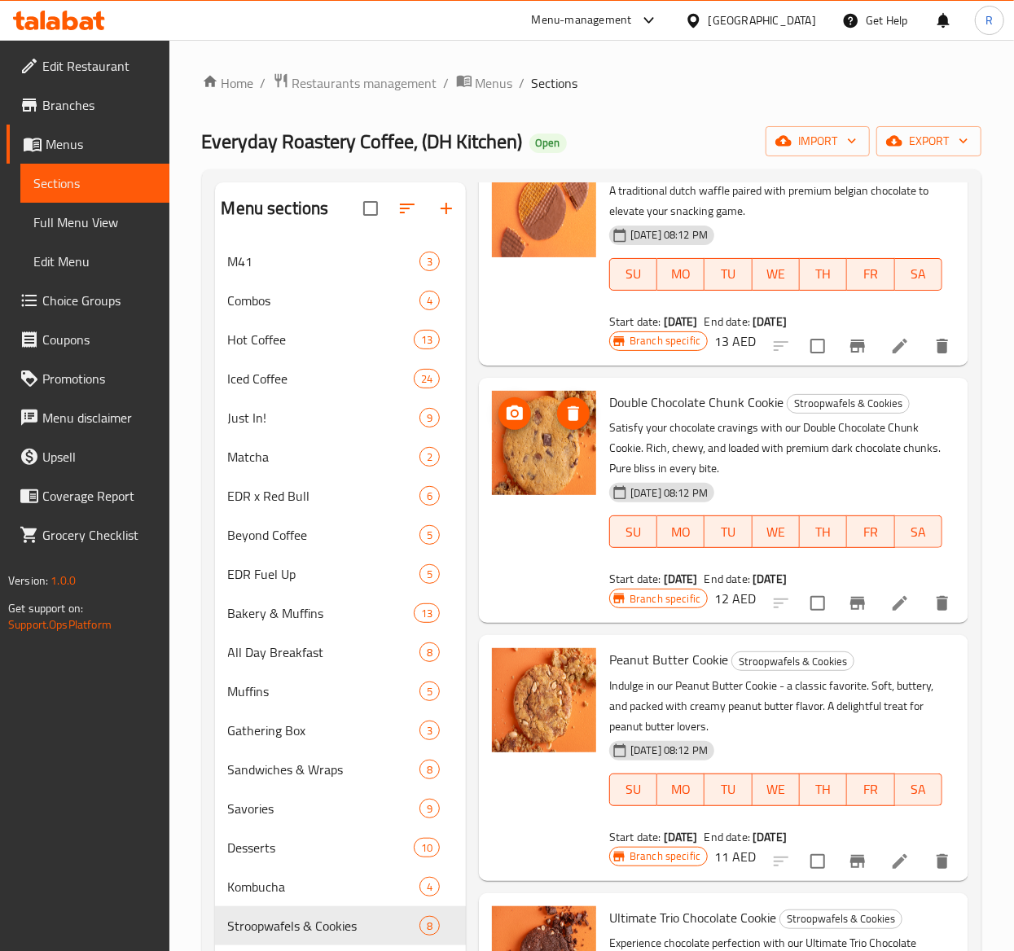
click at [528, 399] on img at bounding box center [544, 443] width 104 height 104
click at [545, 671] on img at bounding box center [544, 700] width 104 height 104
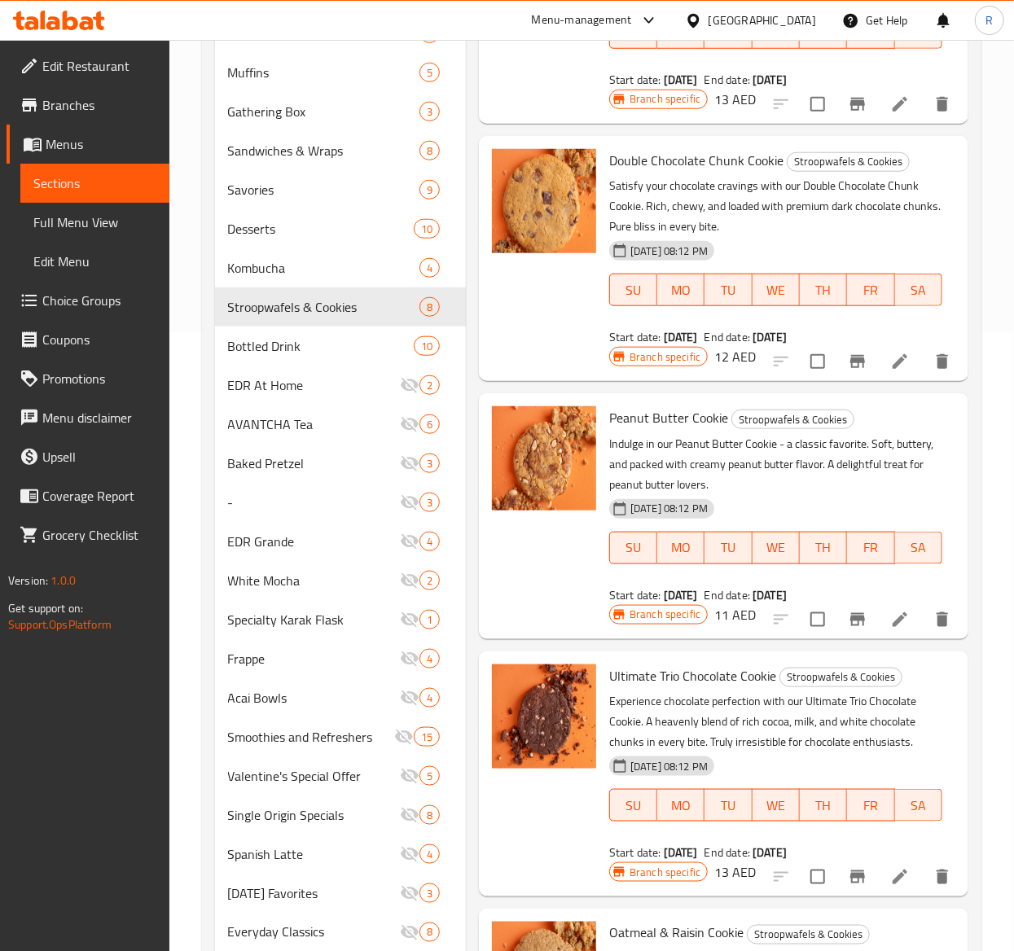
scroll to position [731, 0]
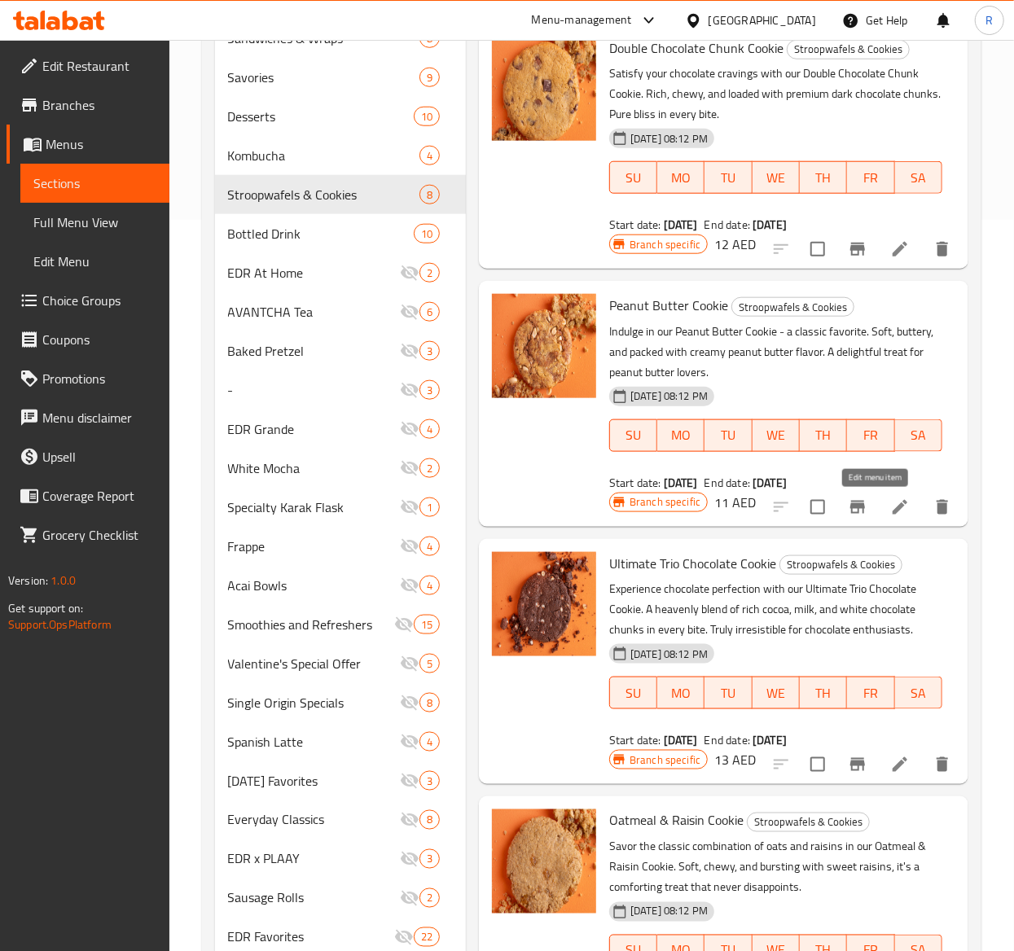
click at [890, 501] on icon at bounding box center [900, 508] width 20 height 20
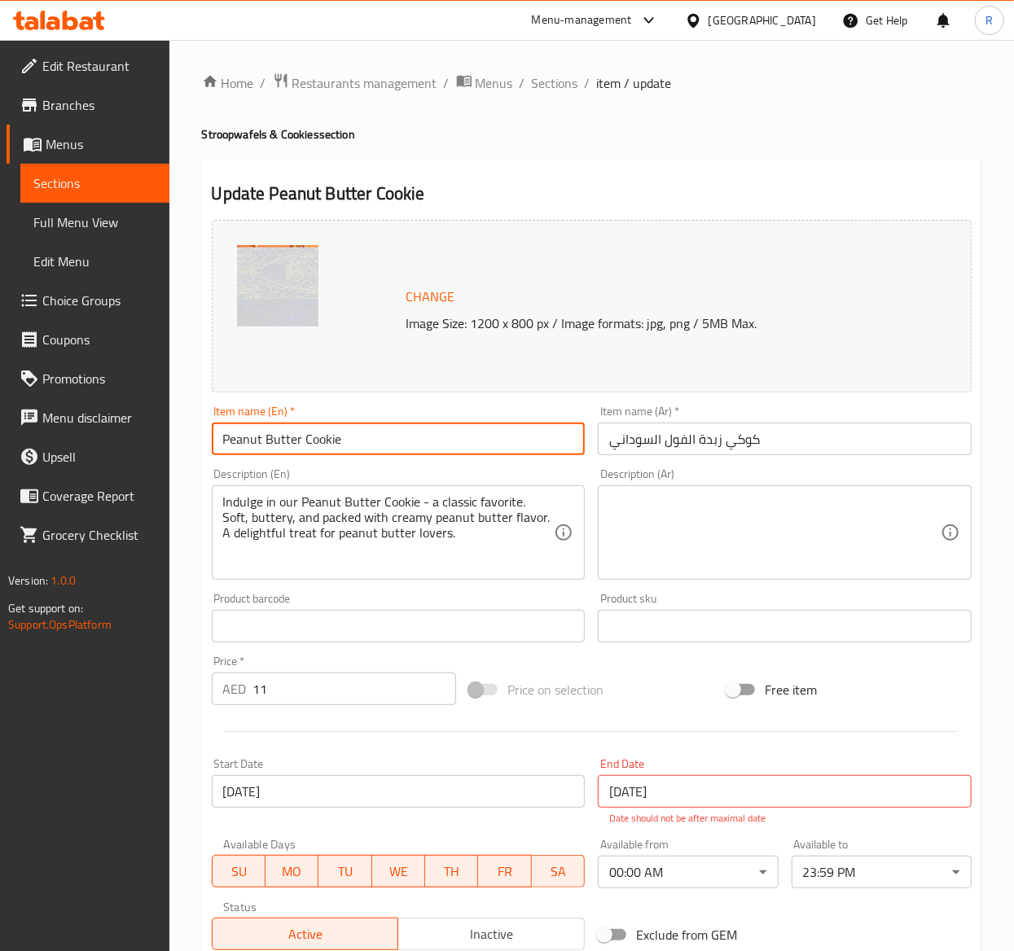
drag, startPoint x: 423, startPoint y: 428, endPoint x: -2, endPoint y: 413, distance: 426.2
click at [0, 413] on html "​ Menu-management United Arab Emirates Get Help R Edit Restaurant Branches Menu…" at bounding box center [507, 475] width 1014 height 951
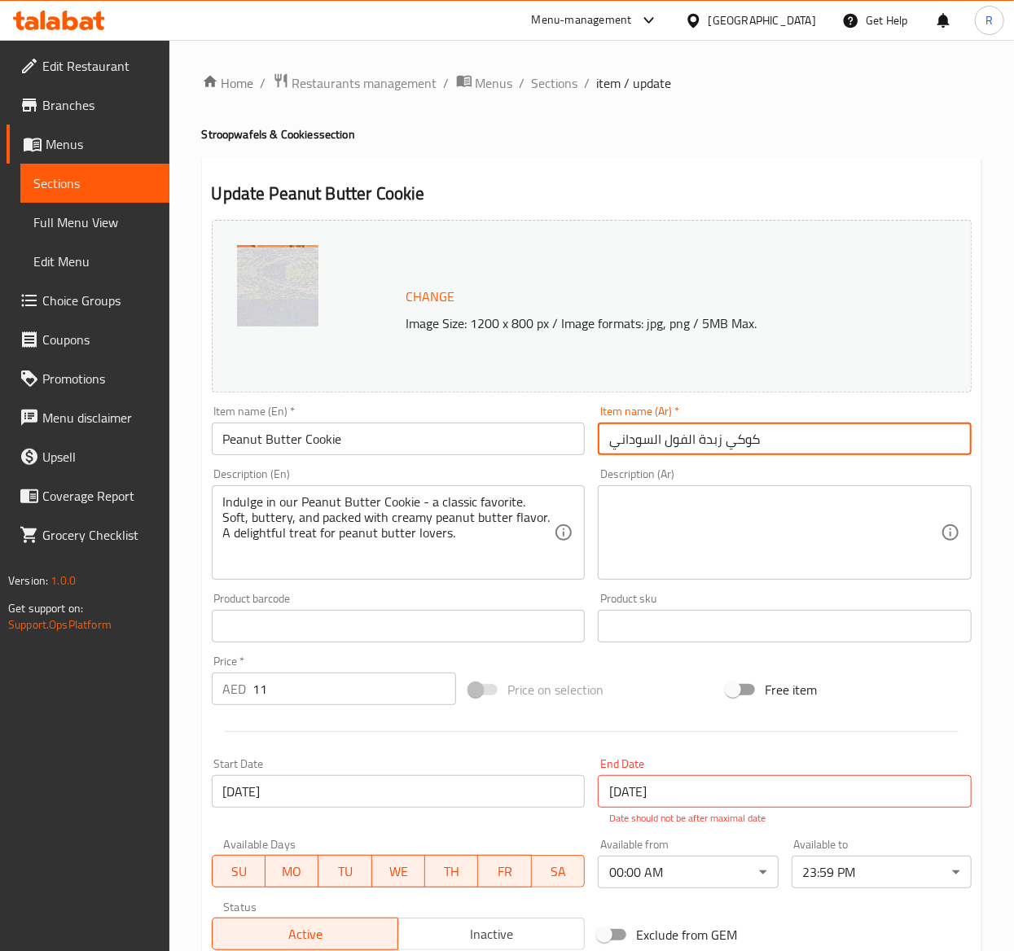
drag, startPoint x: 796, startPoint y: 433, endPoint x: 406, endPoint y: 456, distance: 390.7
click at [406, 456] on div "Change Image Size: 1200 x 800 px / Image formats: jpg, png / 5MB Max. Item name…" at bounding box center [591, 585] width 773 height 744
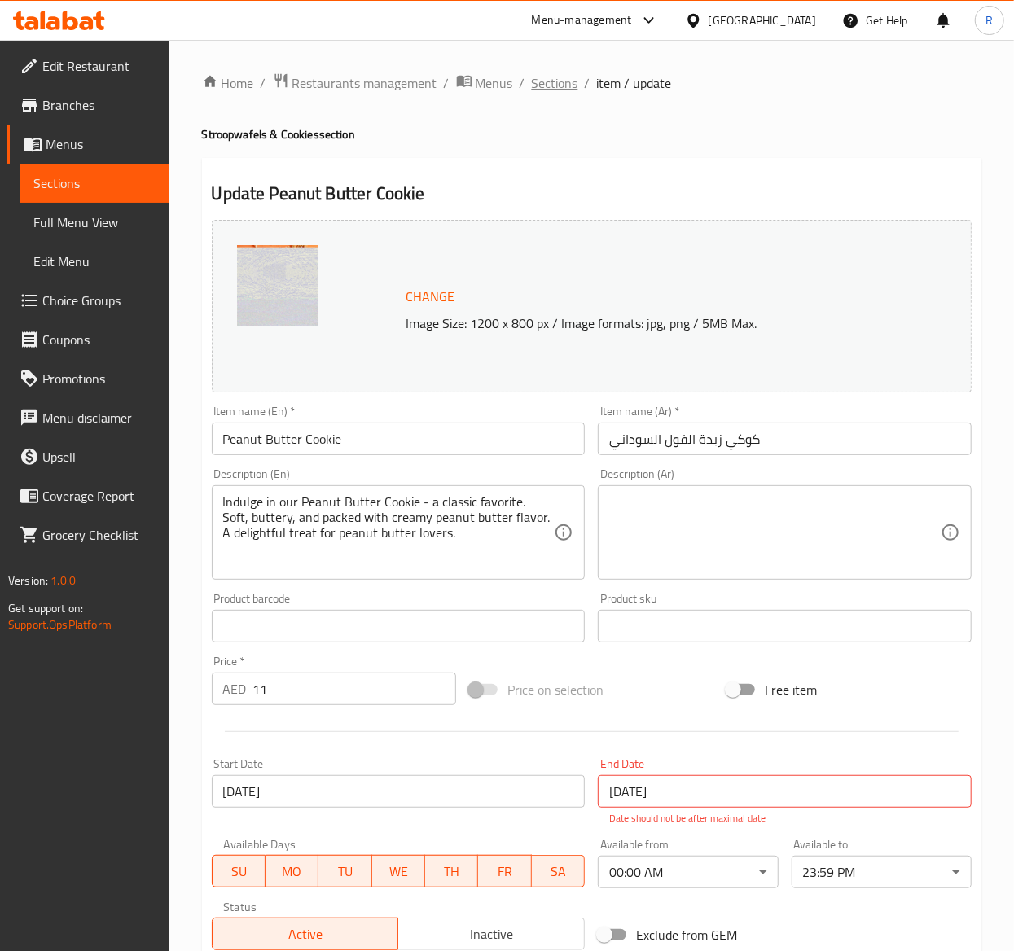
click at [564, 78] on span "Sections" at bounding box center [555, 83] width 46 height 20
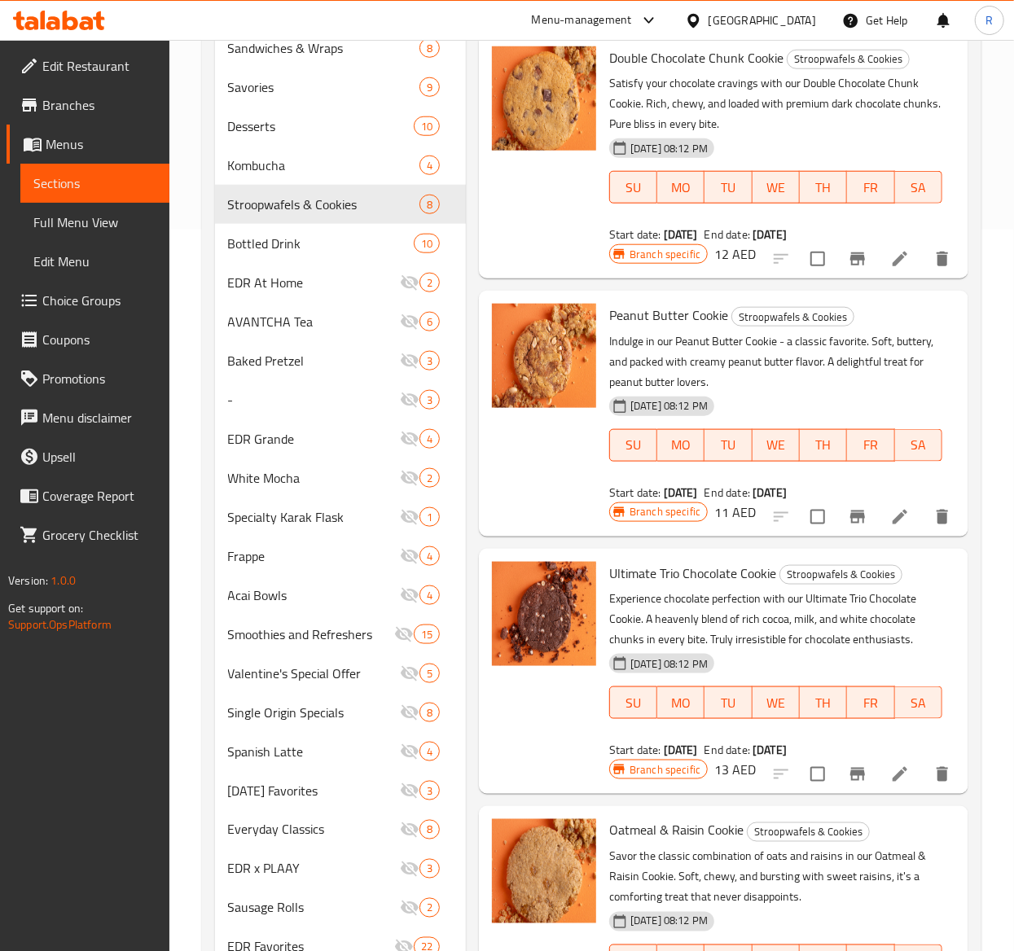
scroll to position [726, 0]
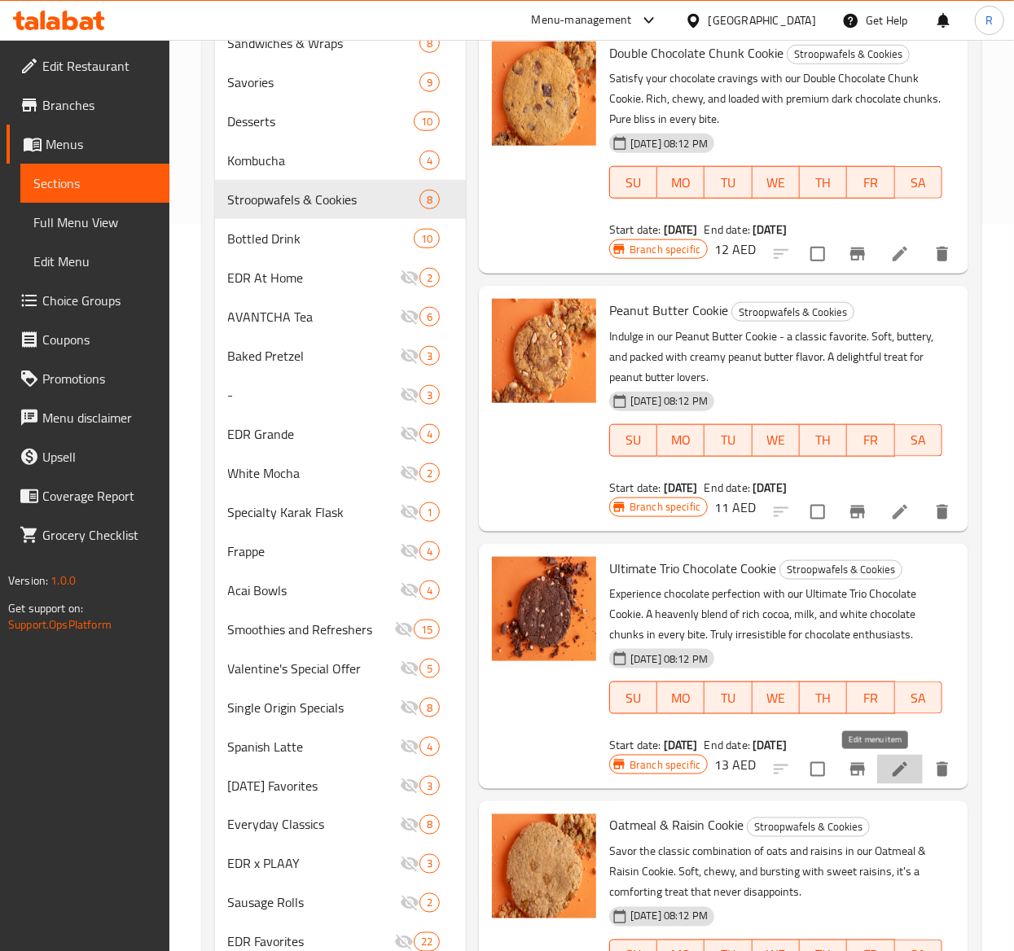
click at [893, 771] on icon at bounding box center [900, 769] width 15 height 15
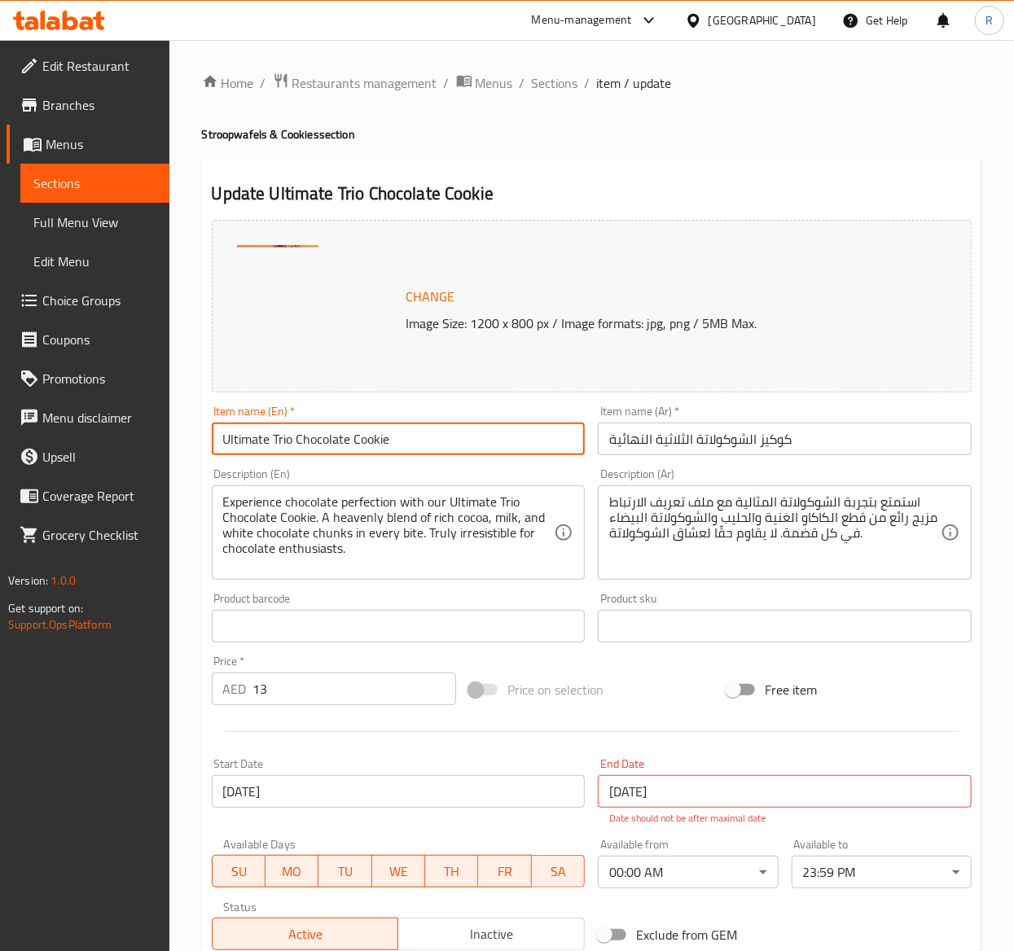
drag, startPoint x: 423, startPoint y: 452, endPoint x: -2, endPoint y: 401, distance: 428.2
click at [0, 401] on html "​ Menu-management United Arab Emirates Get Help R Edit Restaurant Branches Menu…" at bounding box center [507, 475] width 1014 height 951
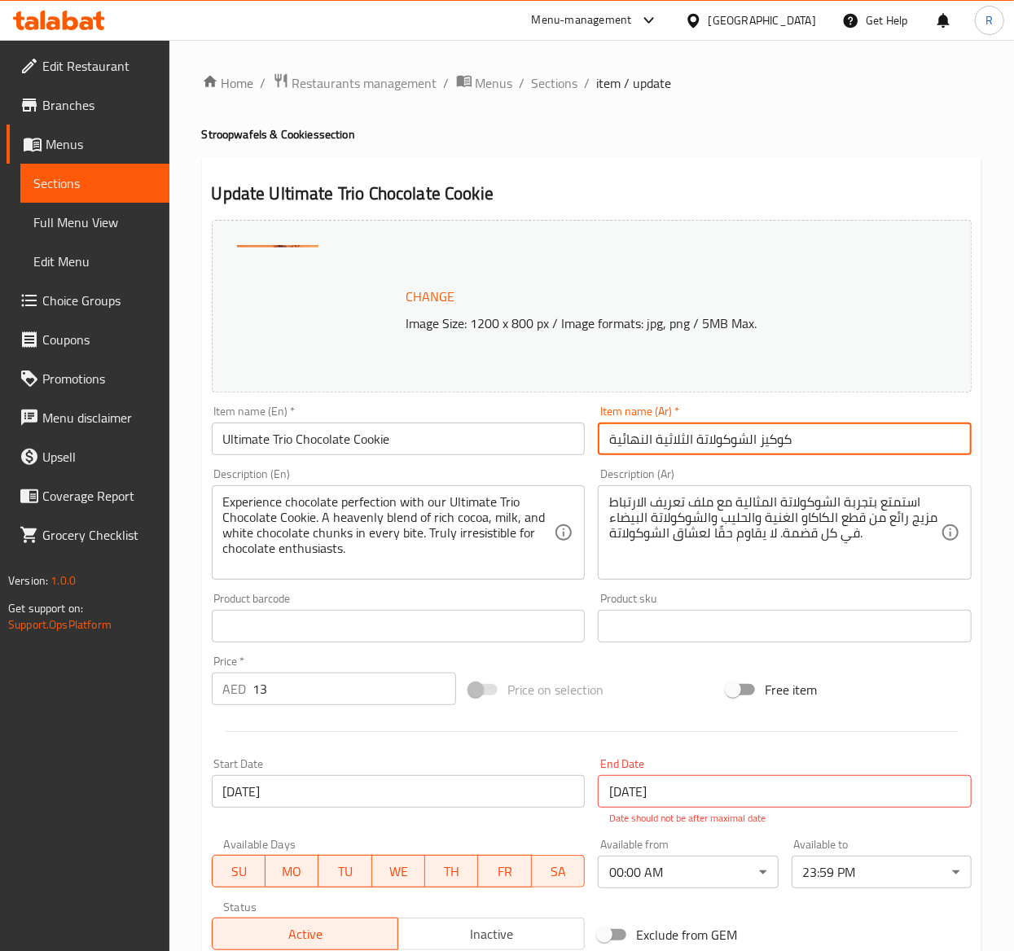
drag, startPoint x: 836, startPoint y: 446, endPoint x: 379, endPoint y: 427, distance: 457.3
click at [379, 427] on div "Change Image Size: 1200 x 800 px / Image formats: jpg, png / 5MB Max. Item name…" at bounding box center [591, 585] width 773 height 744
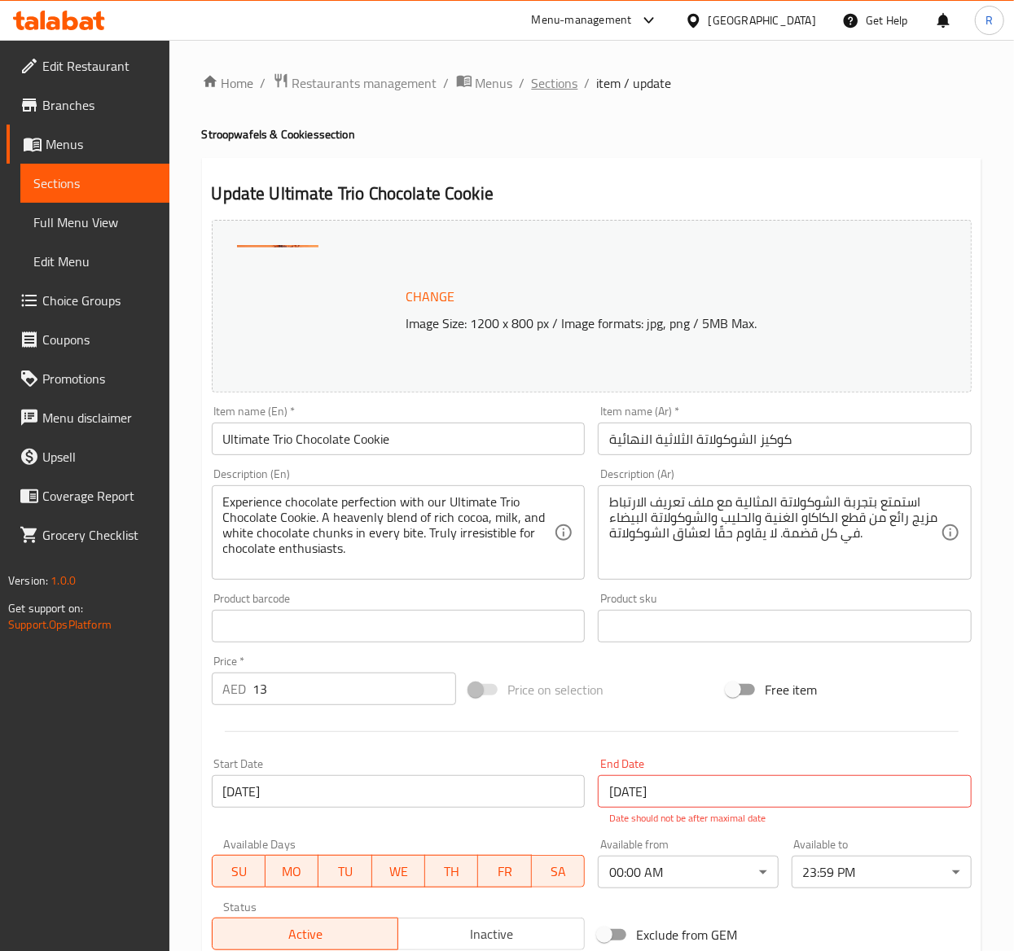
click at [552, 83] on span "Sections" at bounding box center [555, 83] width 46 height 20
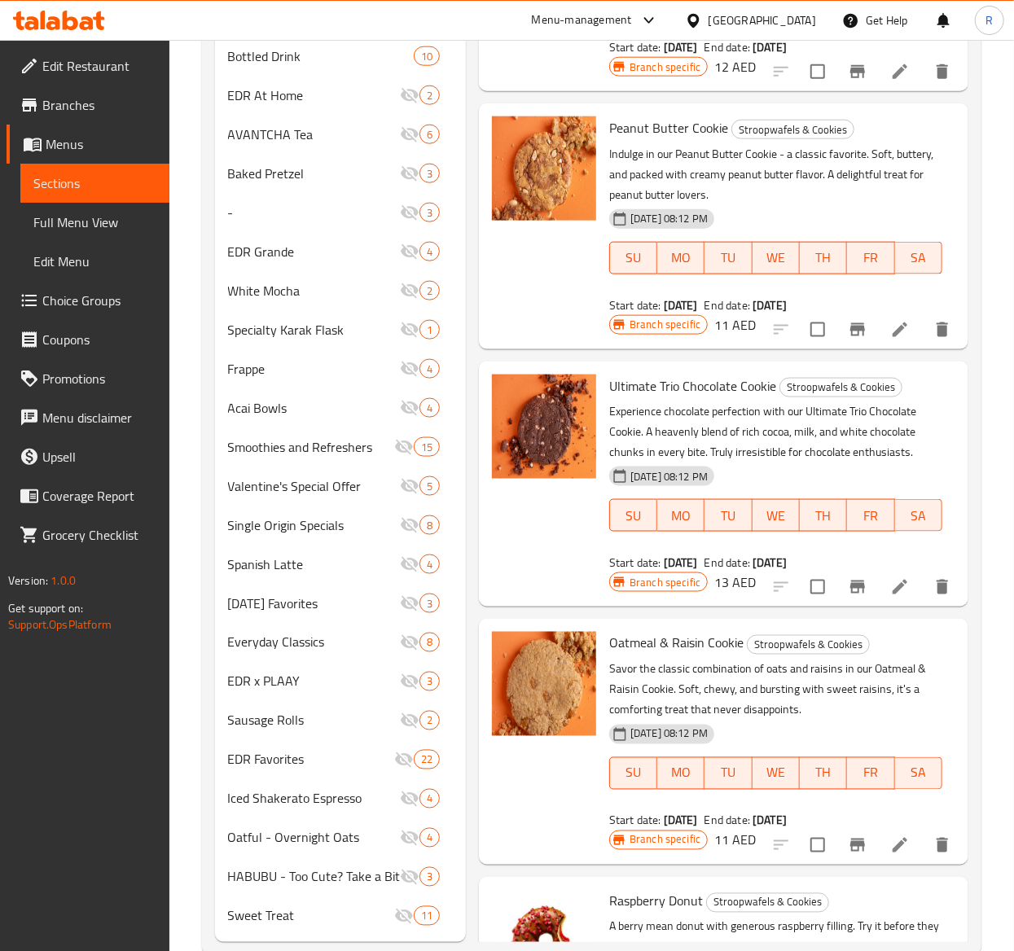
scroll to position [946, 0]
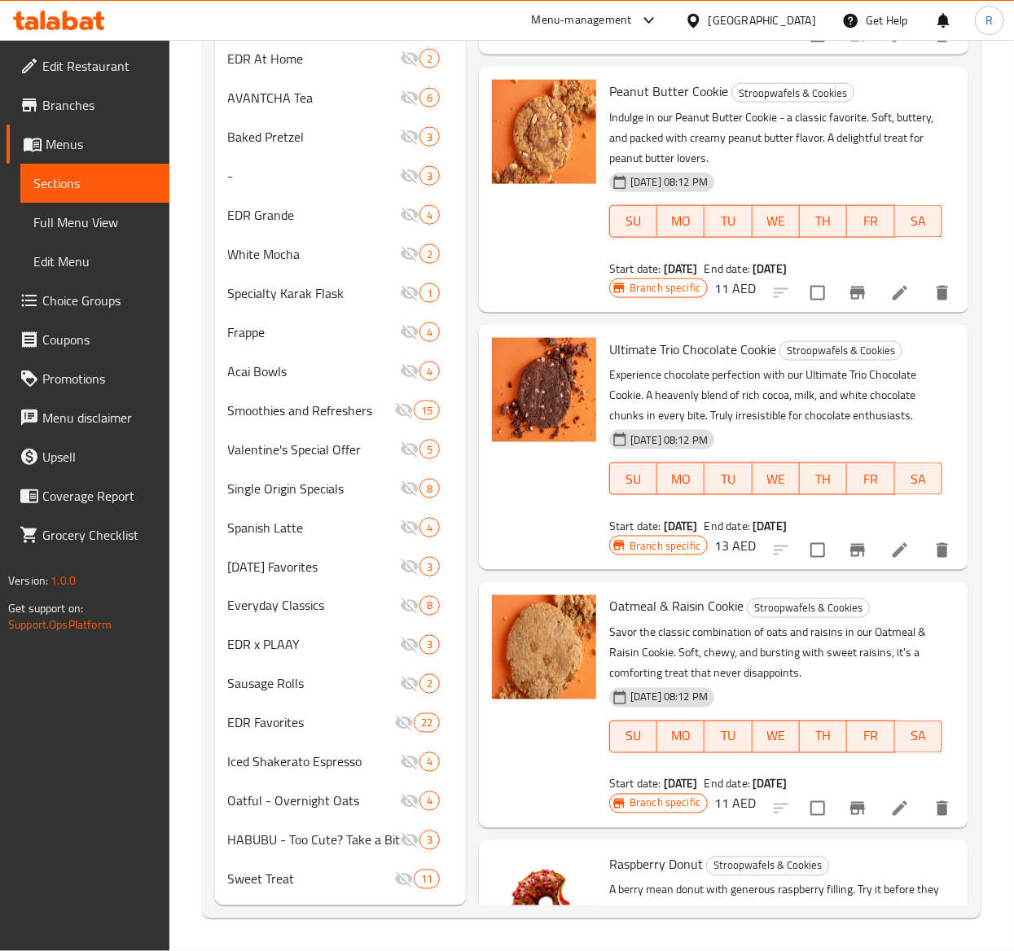
click at [893, 813] on li at bounding box center [900, 808] width 46 height 29
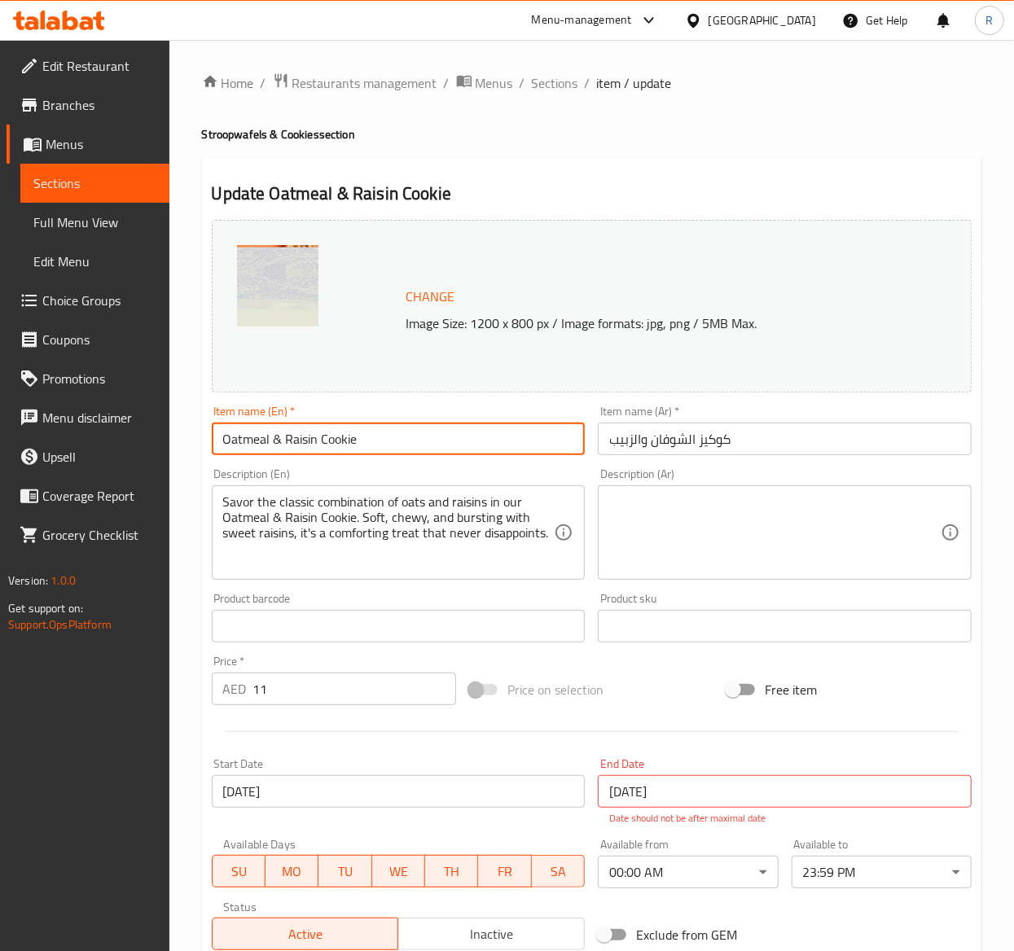
drag, startPoint x: 408, startPoint y: 455, endPoint x: 50, endPoint y: 435, distance: 358.1
click at [50, 435] on div "Edit Restaurant Branches Menus Sections Full Menu View Edit Menu Choice Groups …" at bounding box center [507, 616] width 1014 height 1152
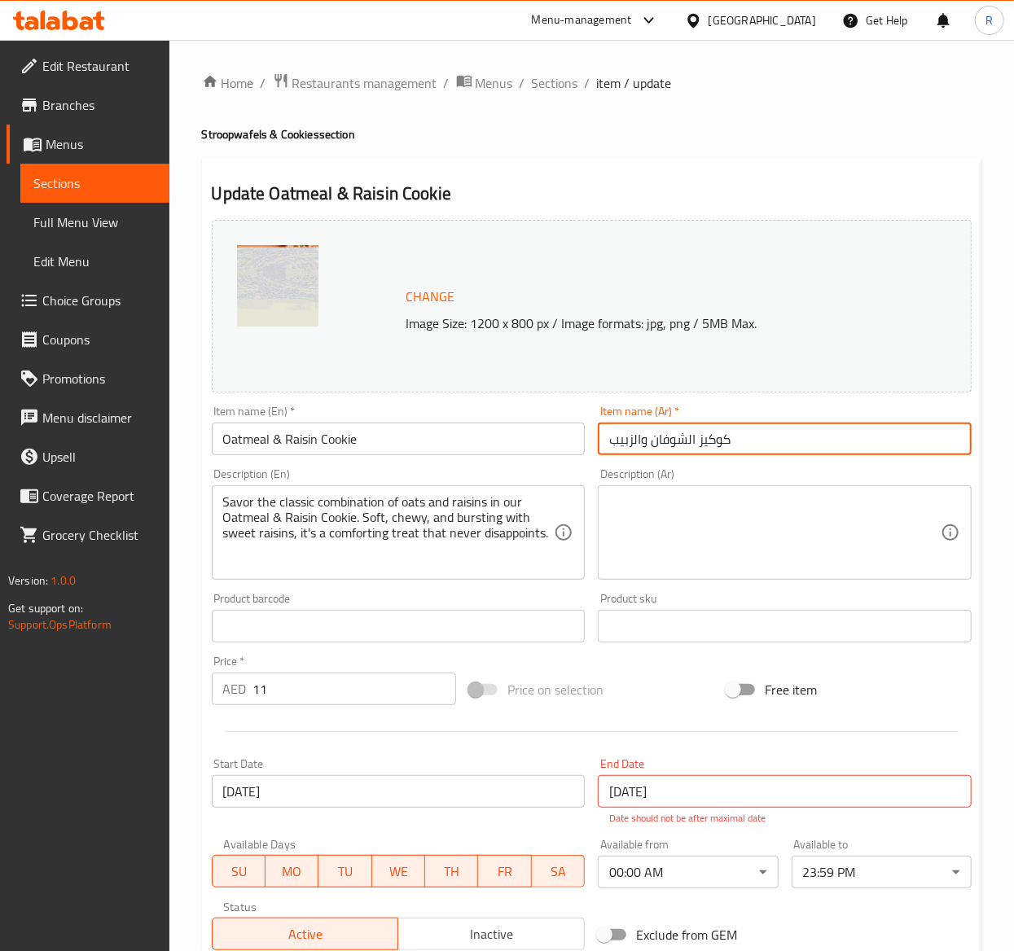
drag, startPoint x: 762, startPoint y: 445, endPoint x: 404, endPoint y: 427, distance: 358.8
click at [404, 427] on div "Change Image Size: 1200 x 800 px / Image formats: jpg, png / 5MB Max. Item name…" at bounding box center [591, 585] width 773 height 744
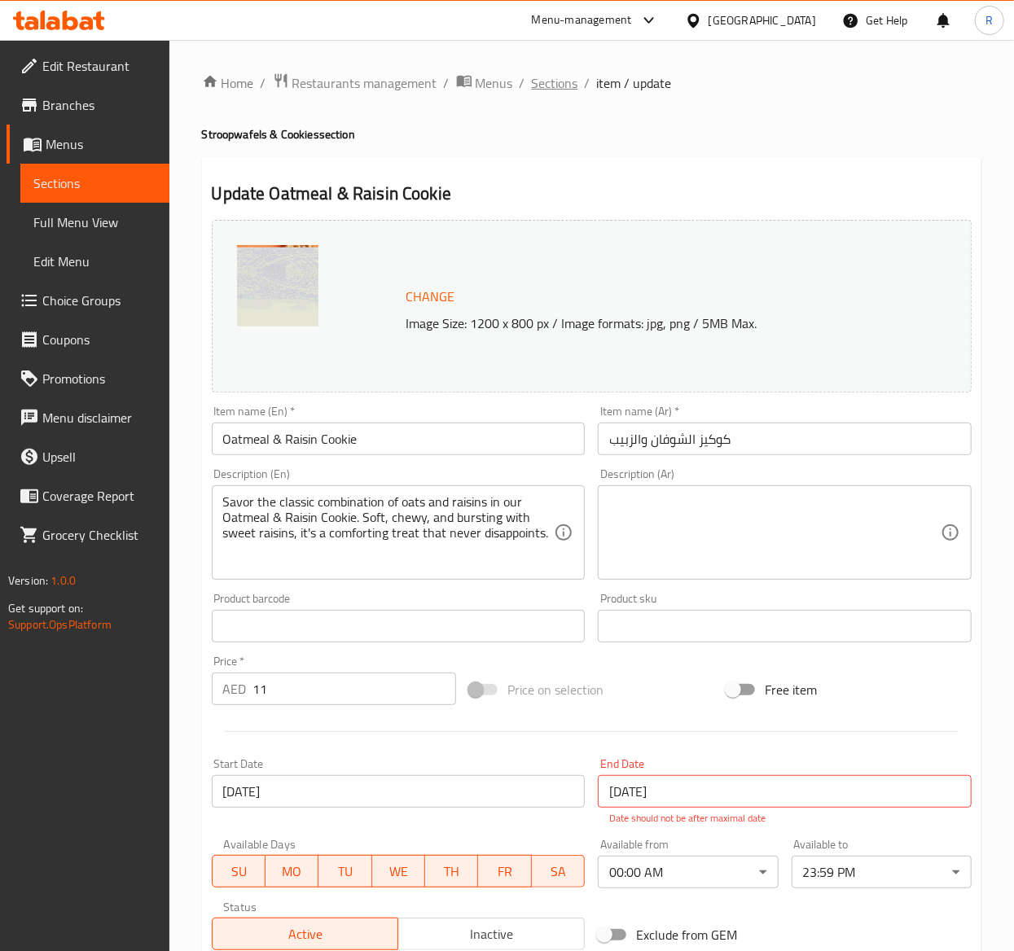
click at [542, 78] on span "Sections" at bounding box center [555, 83] width 46 height 20
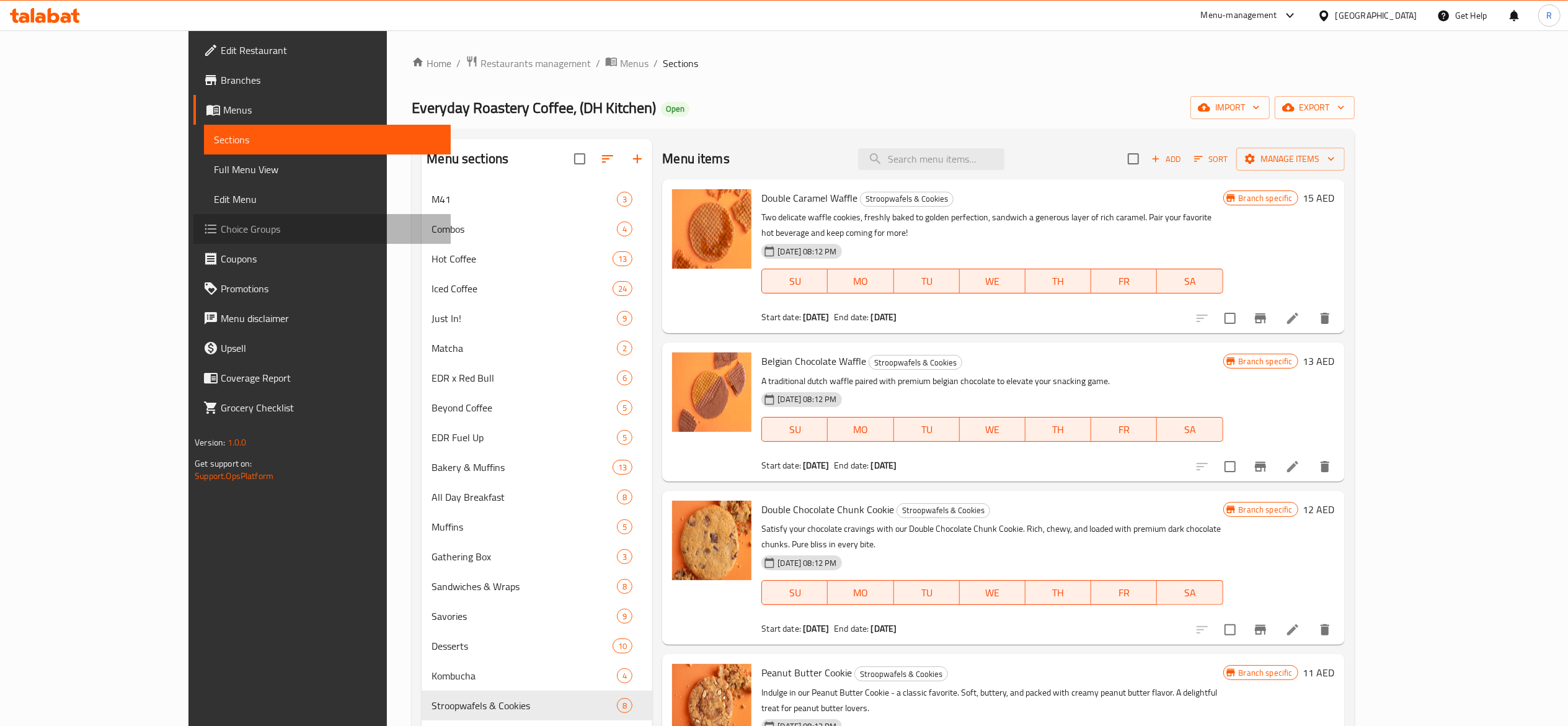
click at [221, 233] on span "Choice Groups" at bounding box center [331, 229] width 219 height 15
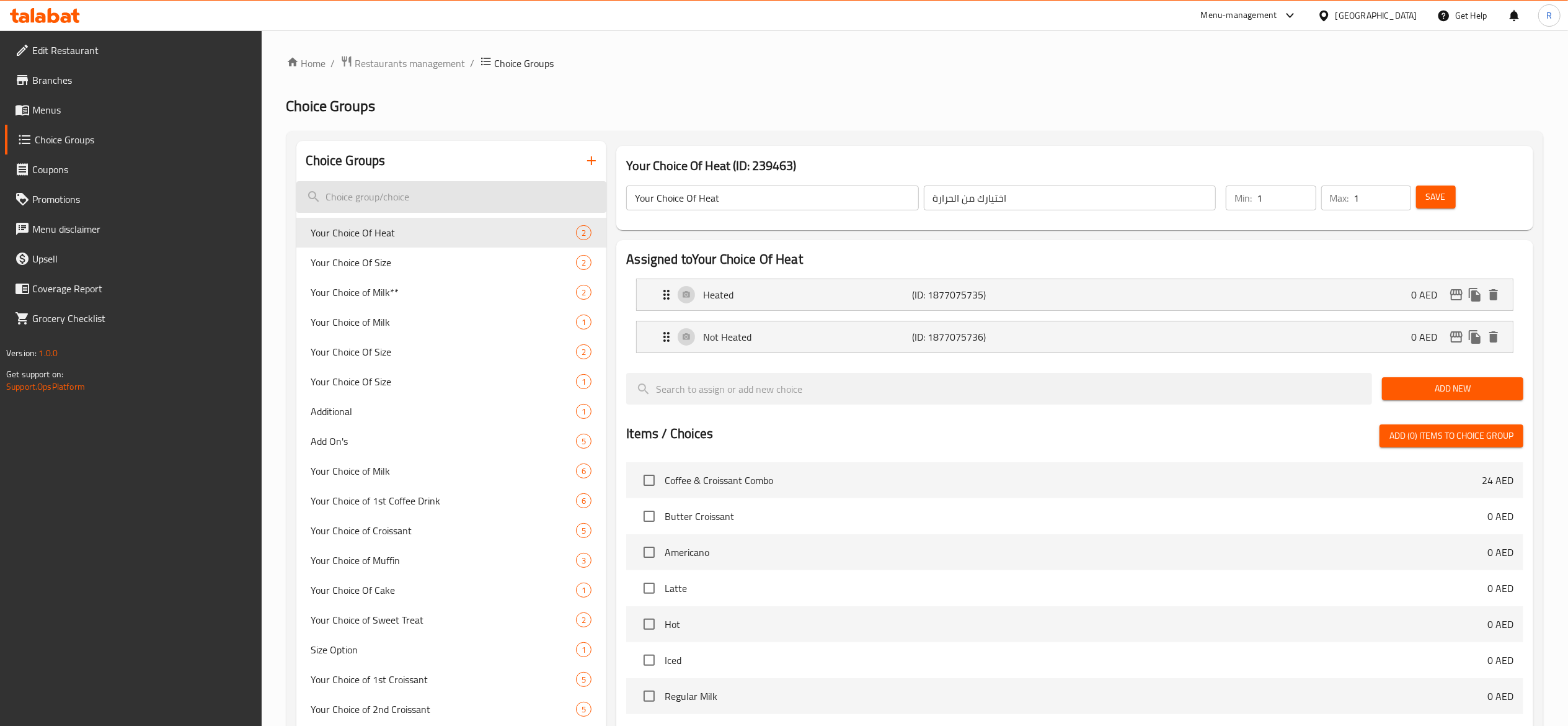
click at [503, 193] on input "search" at bounding box center [452, 197] width 311 height 32
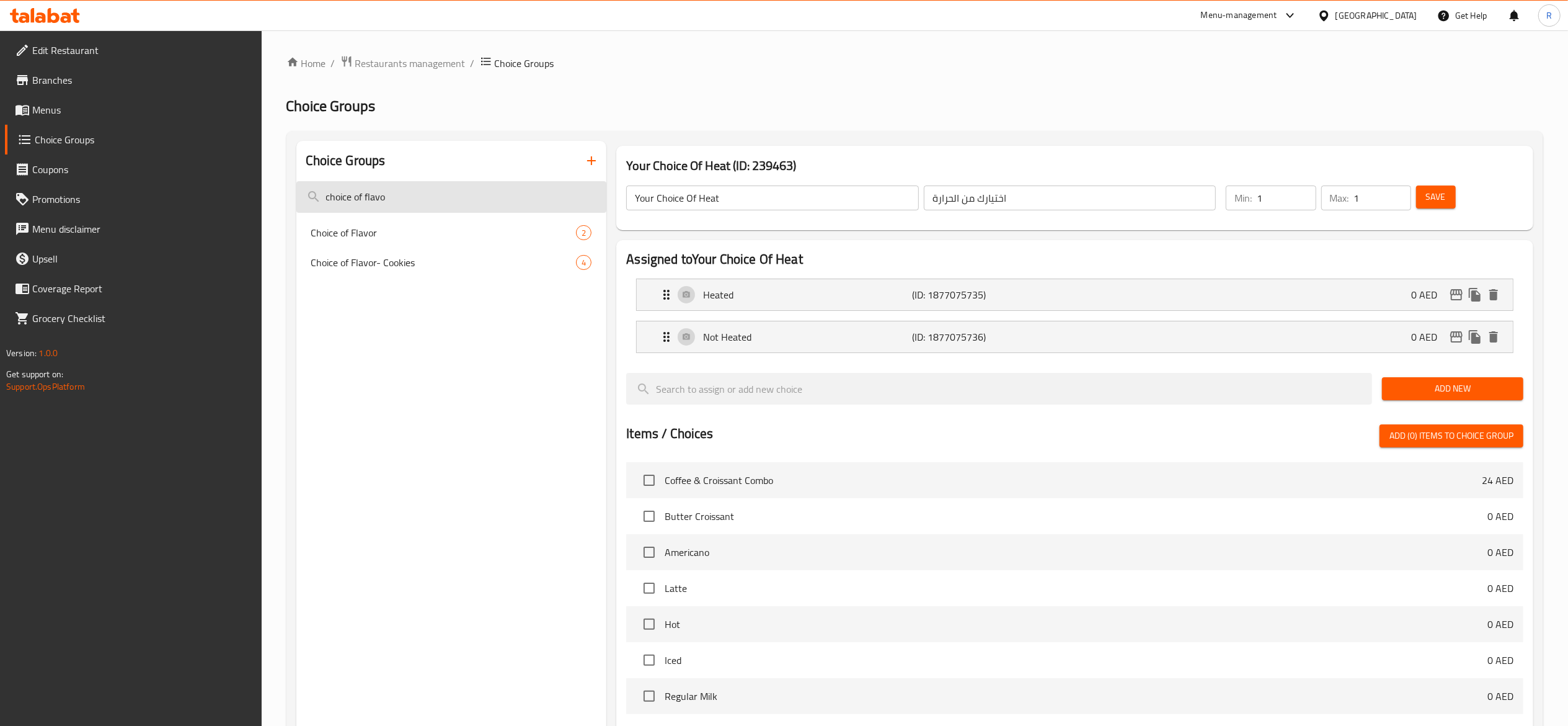
type input "choice of flavo"
click at [501, 262] on span "Choice of Flavor- Cookies" at bounding box center [426, 263] width 228 height 15
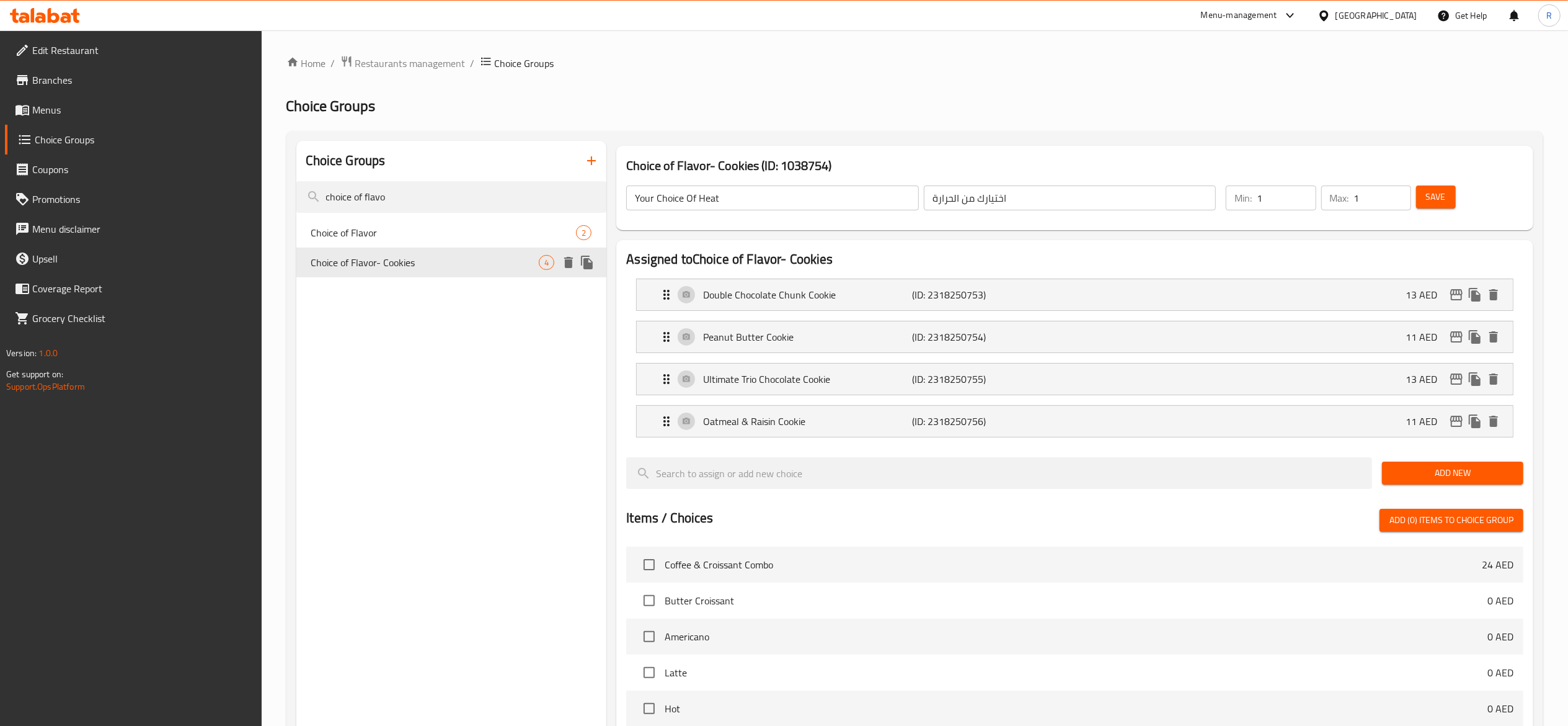
type input "Choice of Flavor- Cookies"
type input "اختيار نكهة الكوكيز"
type input "20"
click at [771, 190] on input "Choice of Flavor- Cookies" at bounding box center [772, 197] width 292 height 25
type input "Choice of Flavor"
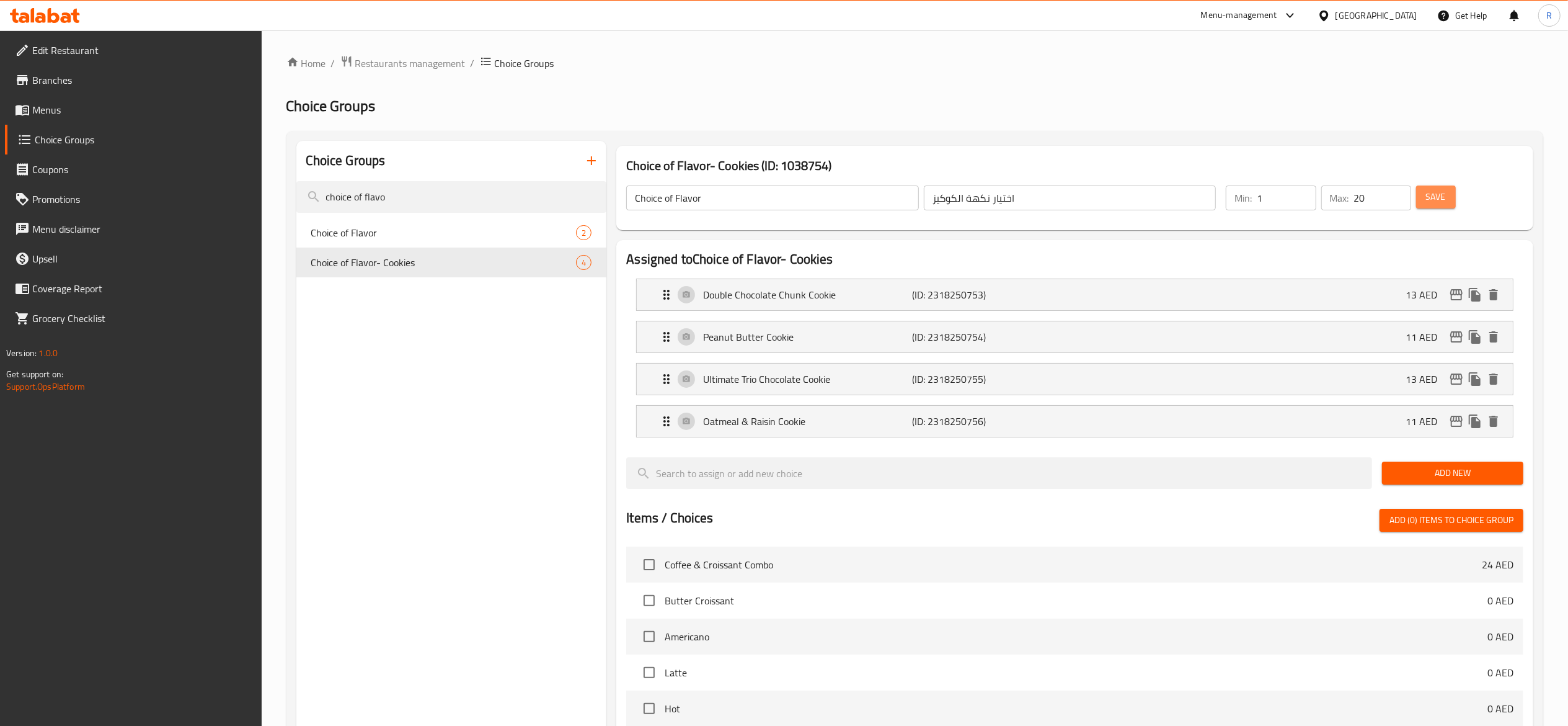
click at [771, 196] on span "Save" at bounding box center [1436, 197] width 20 height 15
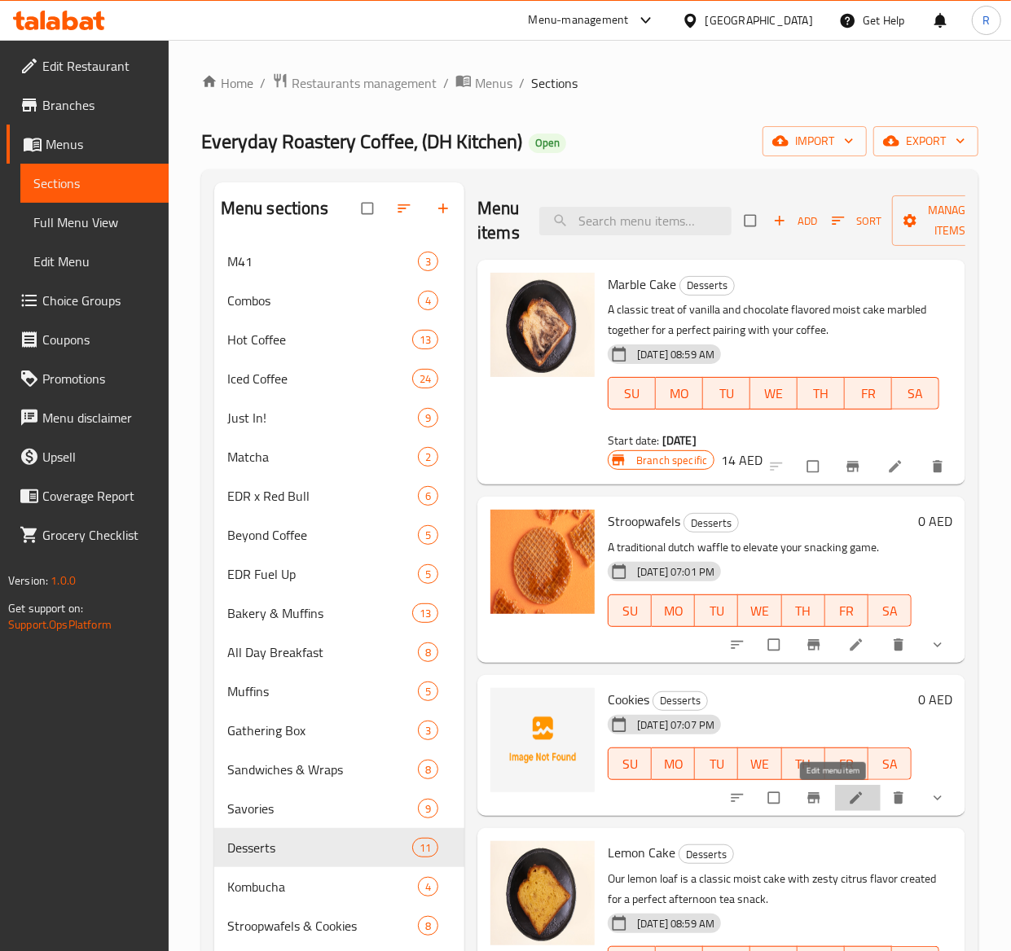
click at [848, 800] on icon at bounding box center [856, 798] width 16 height 16
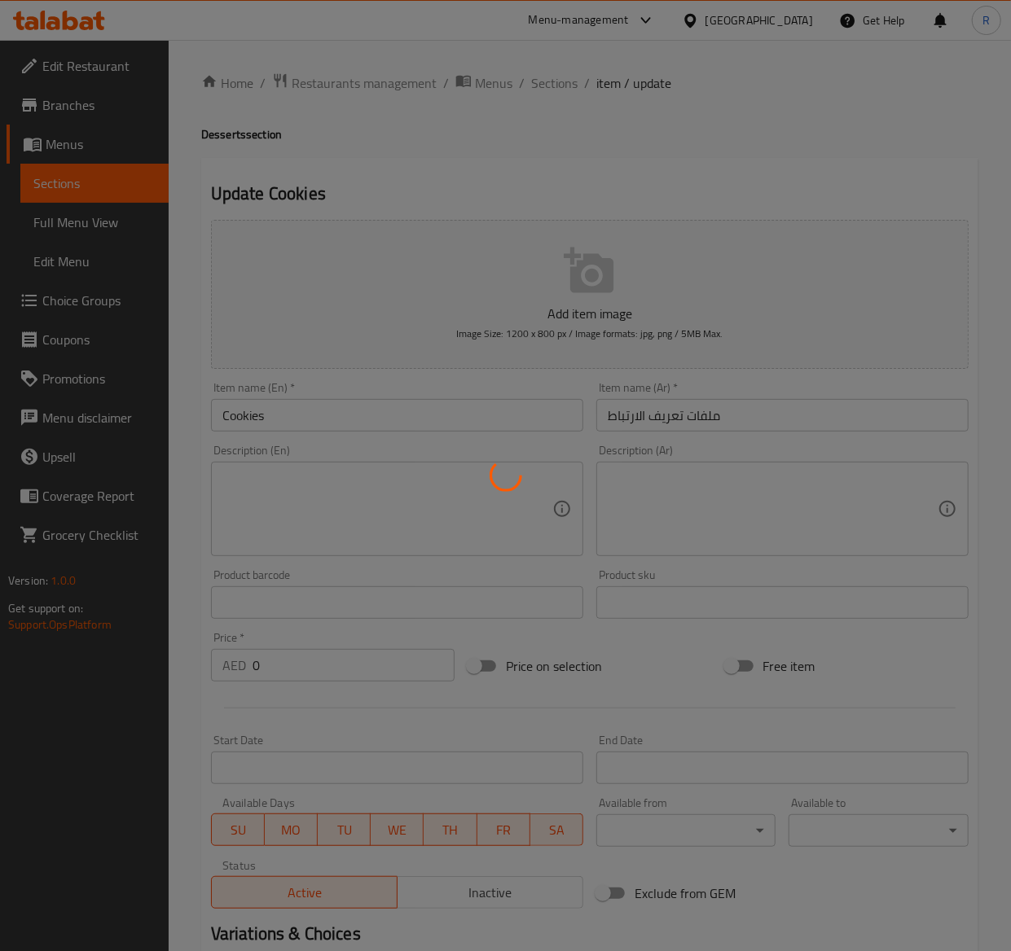
type input "اختيار نكهة الكوكيز"
type input "1"
type input "20"
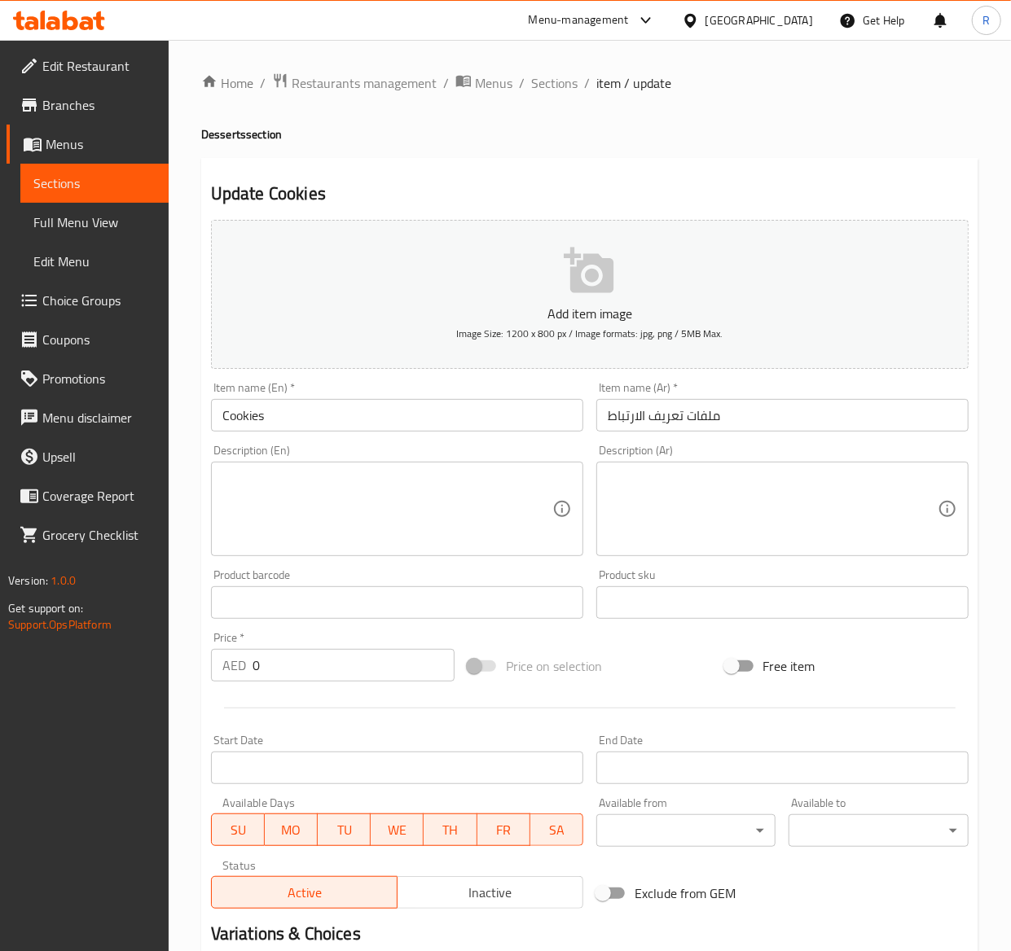
click at [267, 503] on textarea at bounding box center [387, 509] width 330 height 77
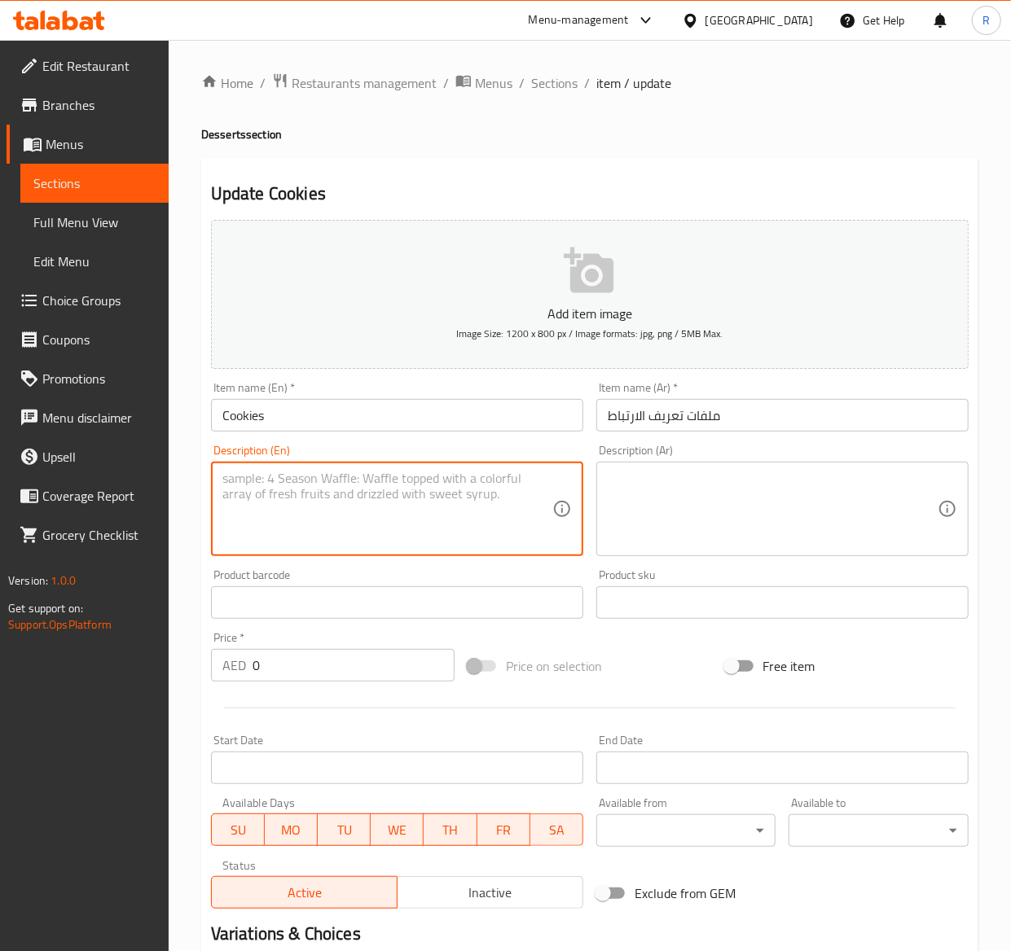
paste textarea "Rich. Chewy & Loaded."
type textarea "Rich. Chewy & Loaded."
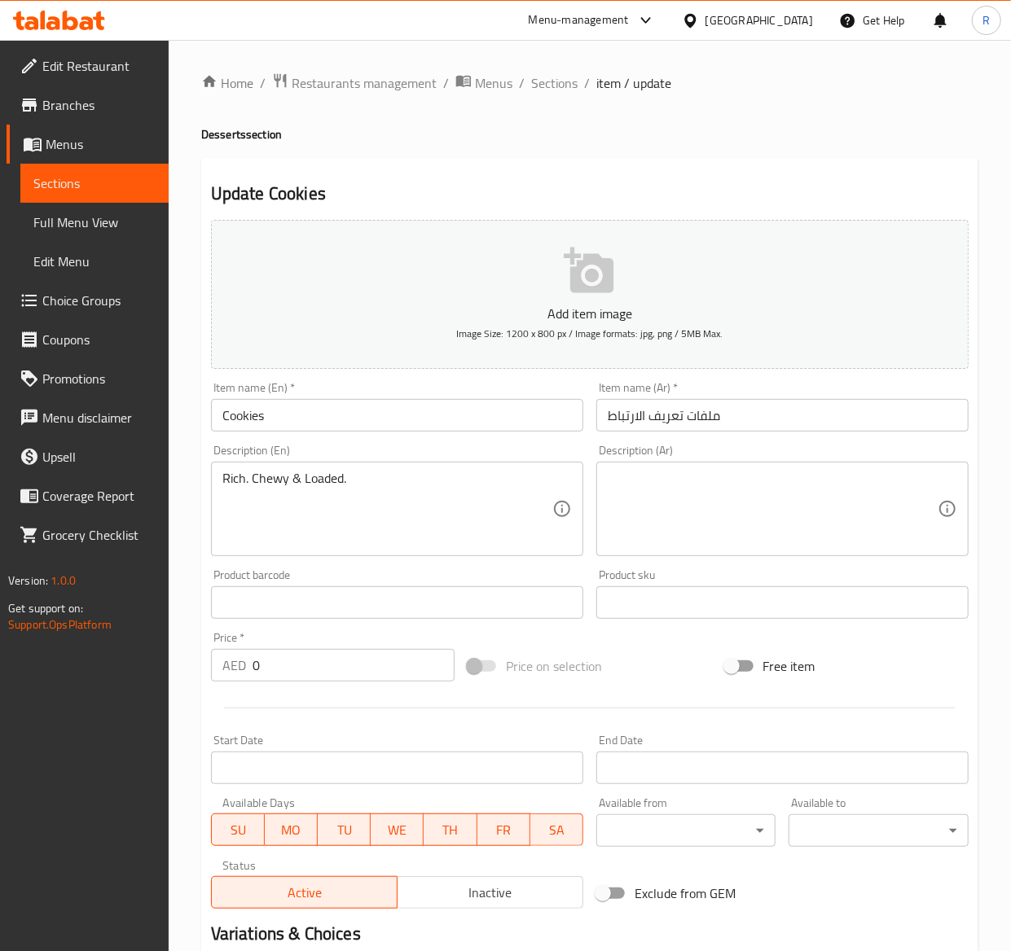
click at [492, 562] on div "Description (En) Rich. Chewy & Loaded. Description (En)" at bounding box center [396, 500] width 385 height 125
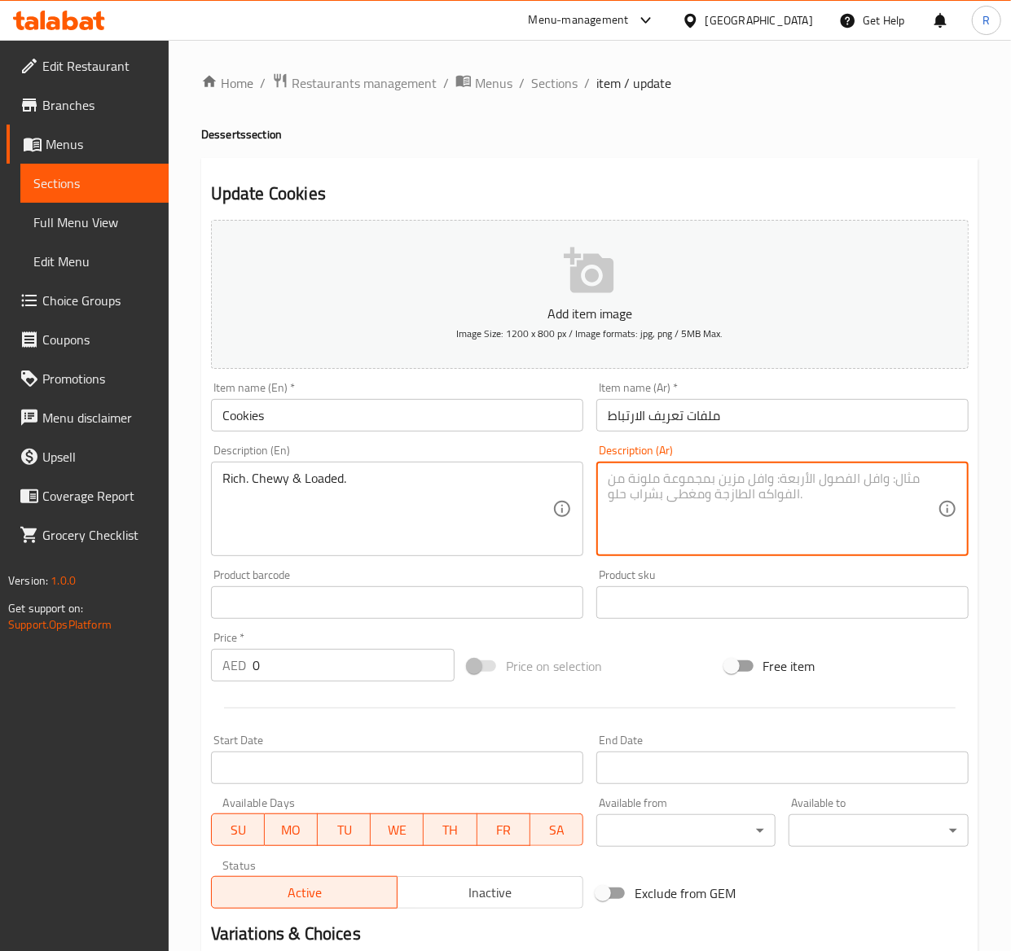
click at [651, 508] on textarea at bounding box center [773, 509] width 330 height 77
paste textarea "غني، مطاطي ومحمّل."
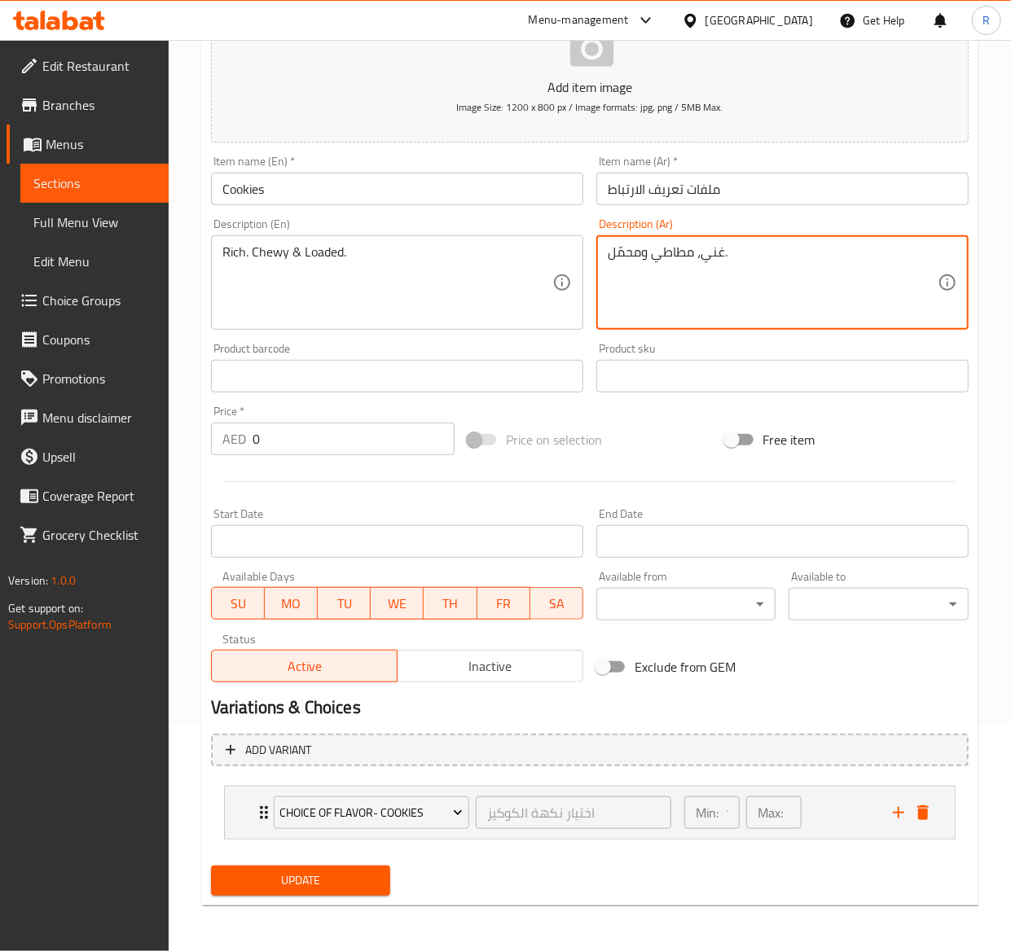
type textarea "غني، مطاطي ومحمّل."
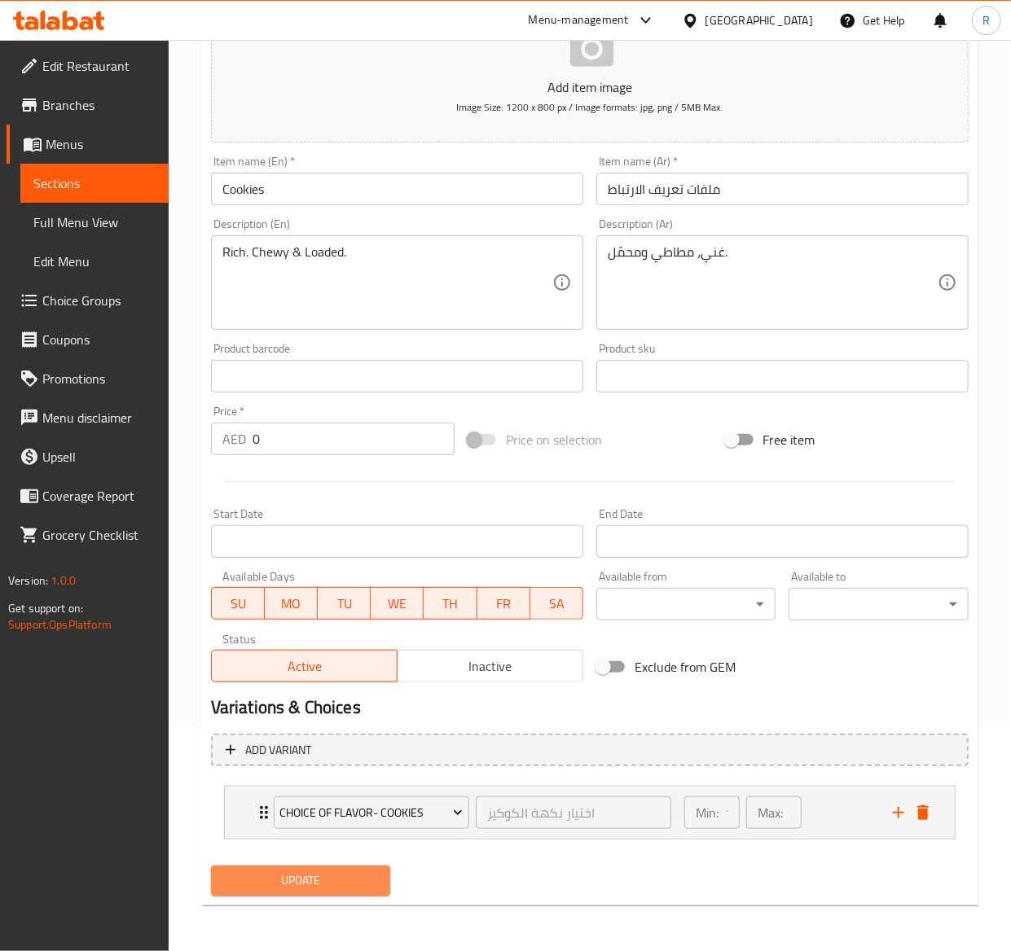
click at [359, 879] on span "Update" at bounding box center [301, 881] width 154 height 20
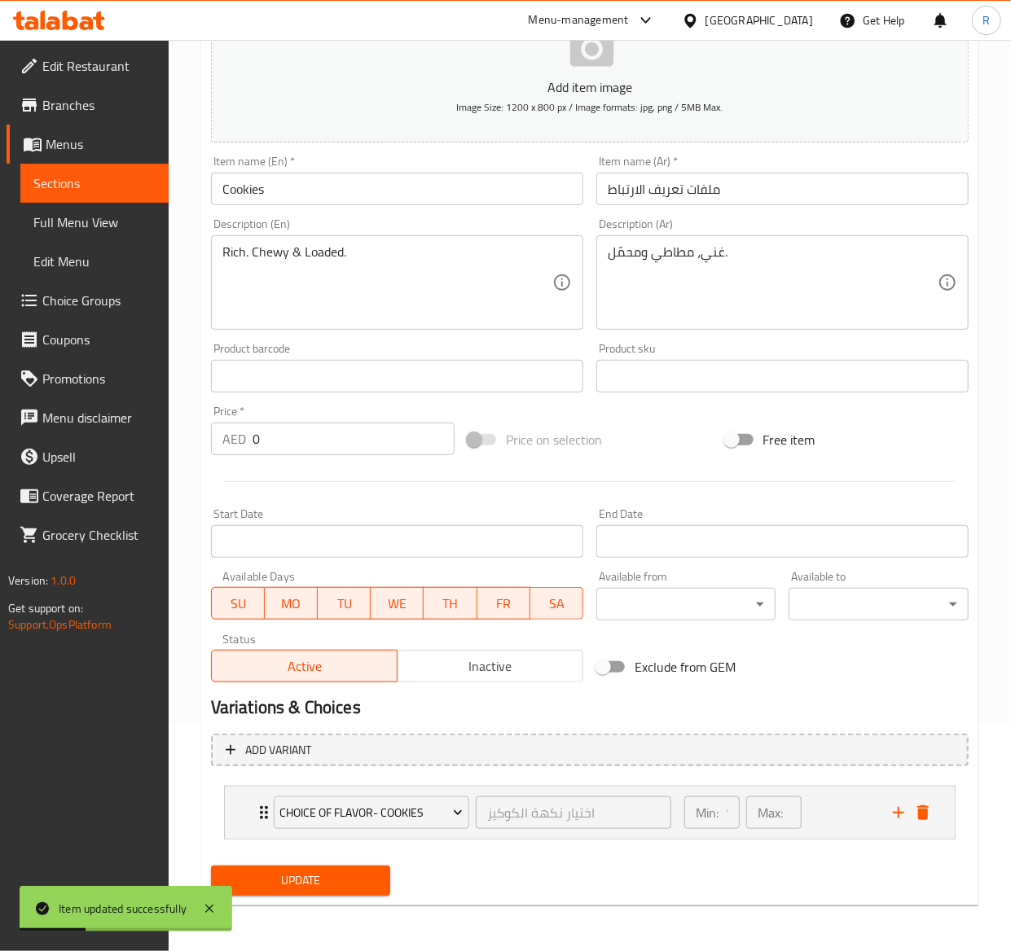
scroll to position [0, 0]
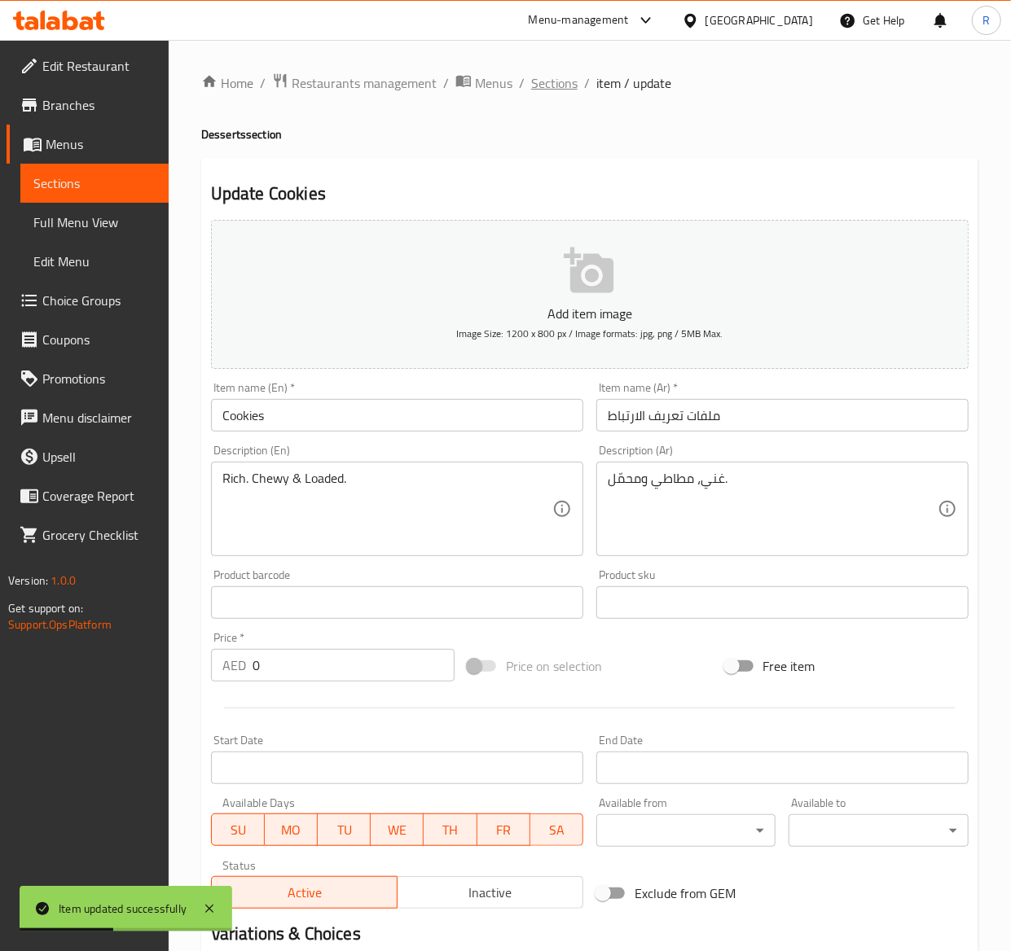
click at [570, 77] on span "Sections" at bounding box center [554, 83] width 46 height 20
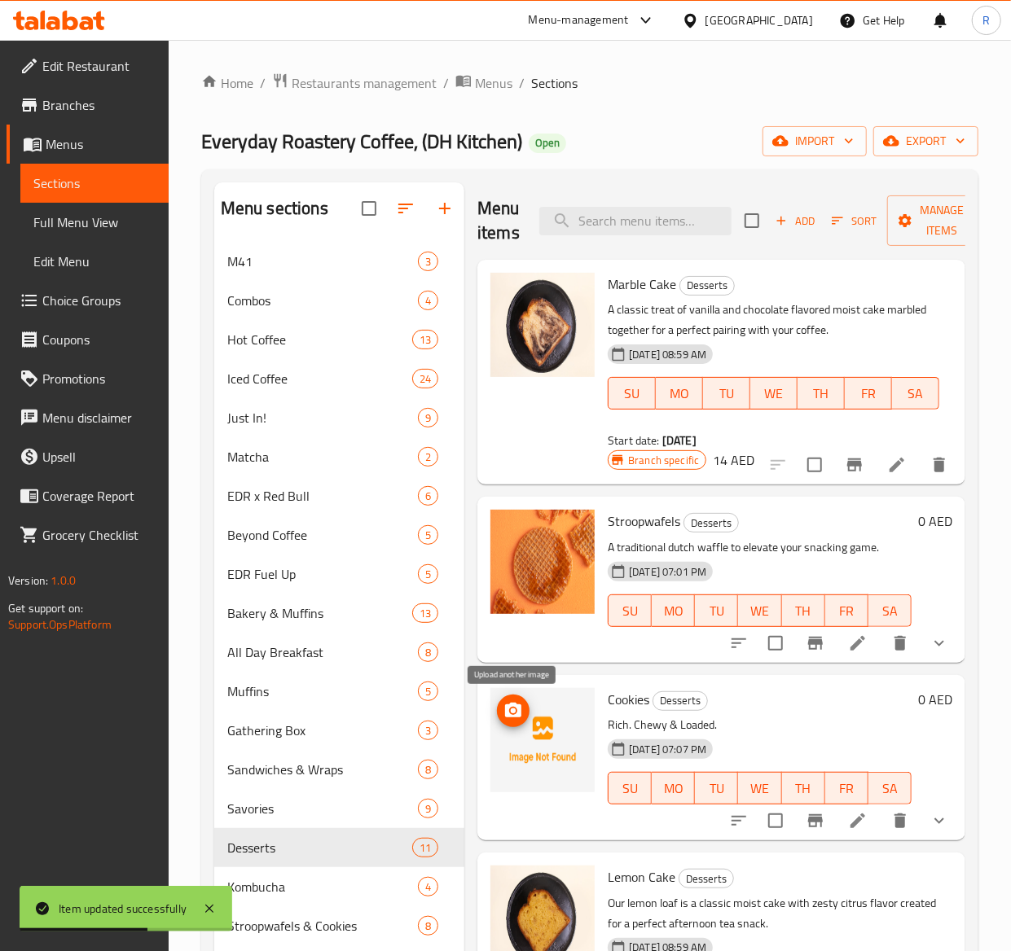
click at [510, 715] on icon "upload picture" at bounding box center [513, 710] width 16 height 15
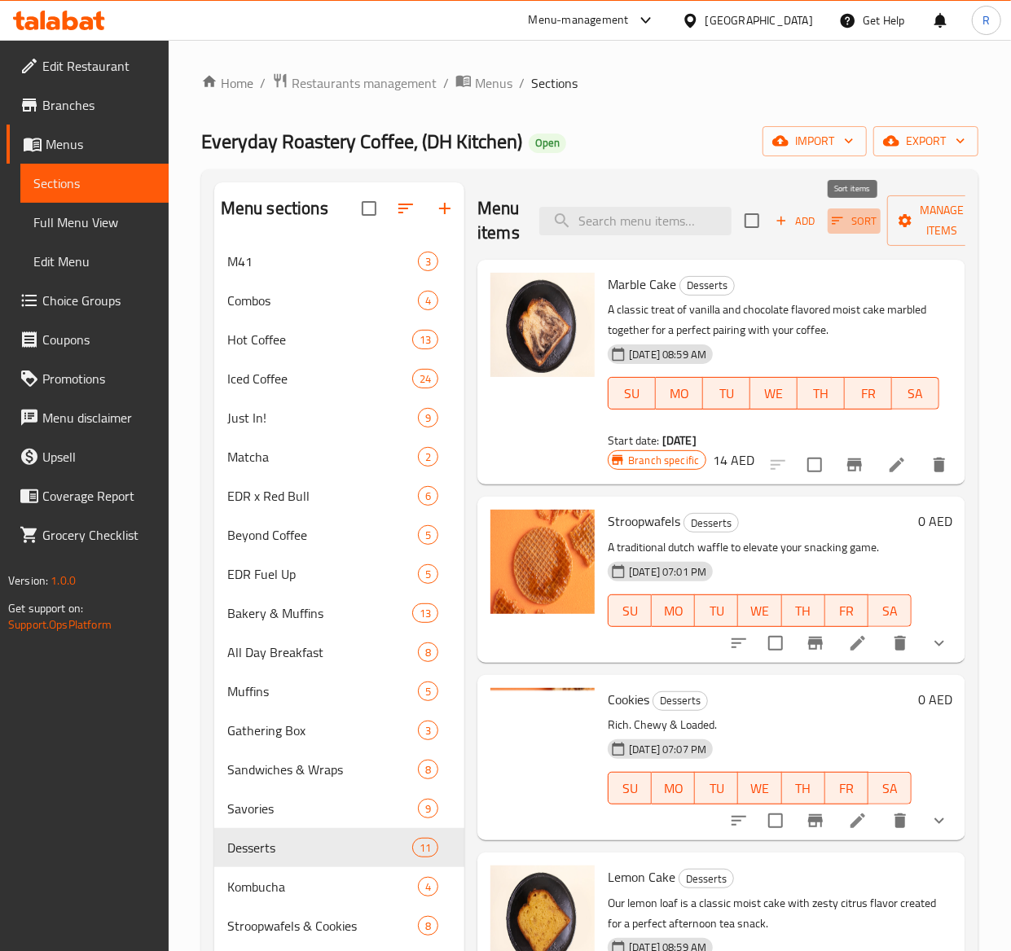
click at [853, 224] on span "Sort" at bounding box center [853, 221] width 45 height 19
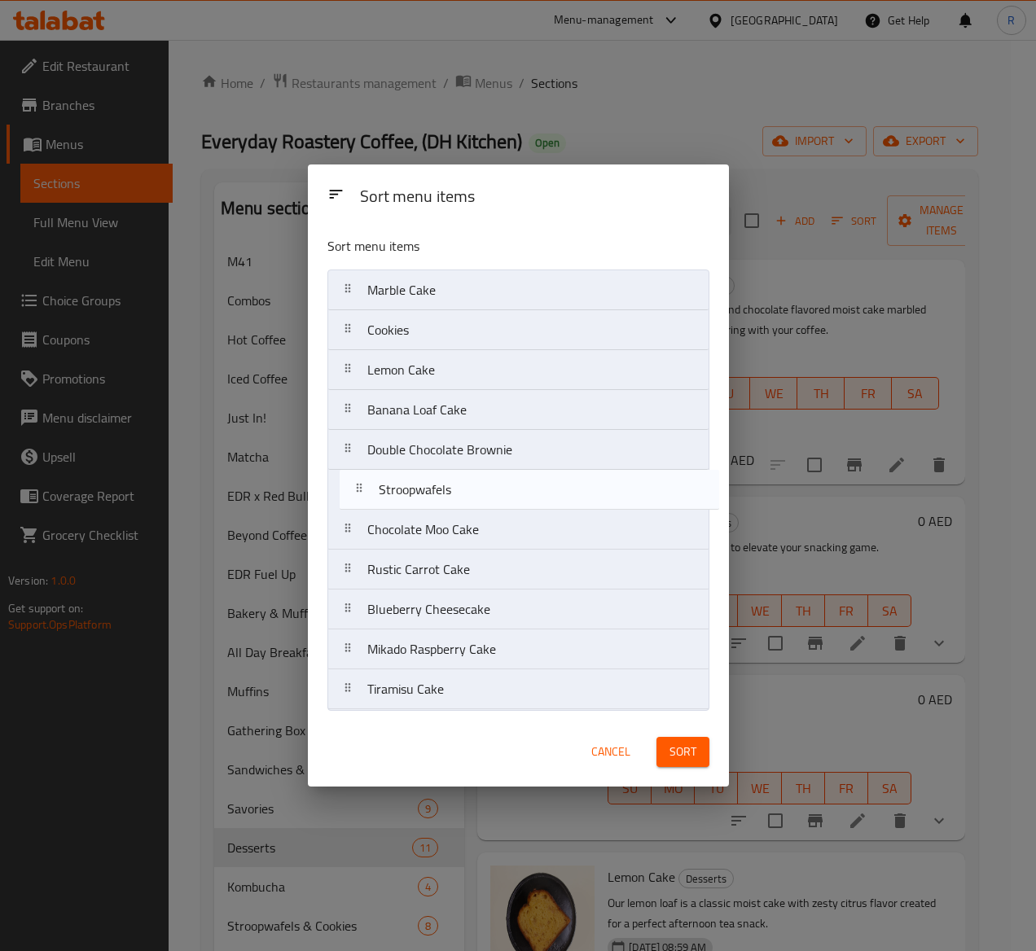
drag, startPoint x: 437, startPoint y: 341, endPoint x: 446, endPoint y: 511, distance: 169.6
click at [446, 511] on nav "Marble Cake Stroopwafels Cookies Lemon Cake Banana Loaf Cake Double Chocolate B…" at bounding box center [518, 490] width 382 height 441
drag, startPoint x: 436, startPoint y: 338, endPoint x: 430, endPoint y: 518, distance: 180.1
click at [430, 518] on nav "Marble Cake Cookies Lemon Cake Banana Loaf Cake Double Chocolate Brownie Stroop…" at bounding box center [518, 490] width 382 height 441
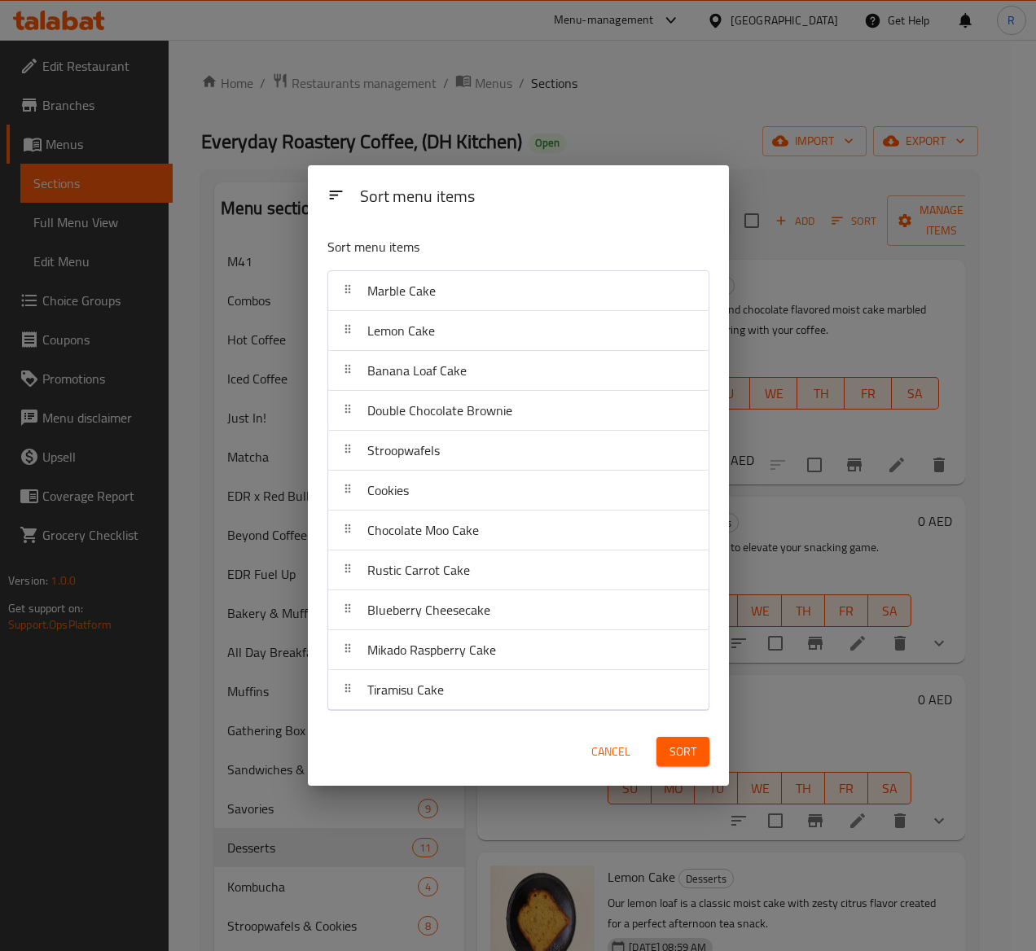
click at [675, 754] on span "Sort" at bounding box center [682, 752] width 27 height 20
